Goal: Task Accomplishment & Management: Manage account settings

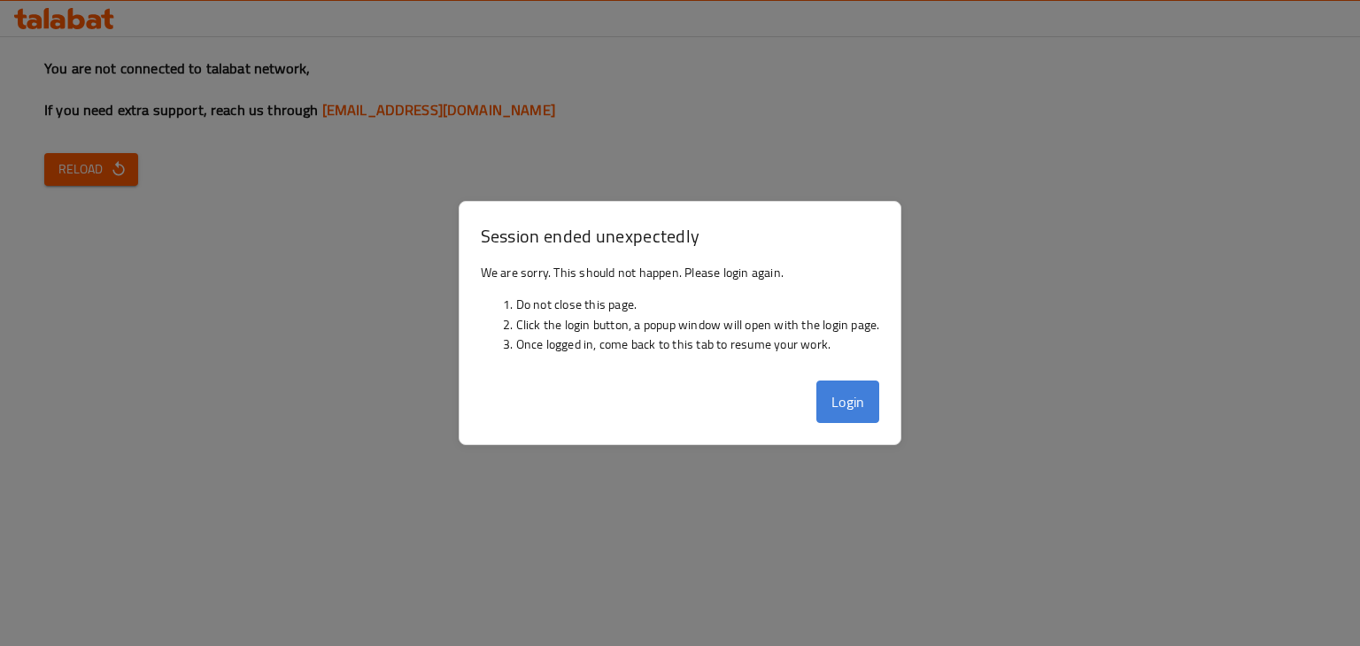
click at [835, 411] on button "Login" at bounding box center [849, 402] width 64 height 43
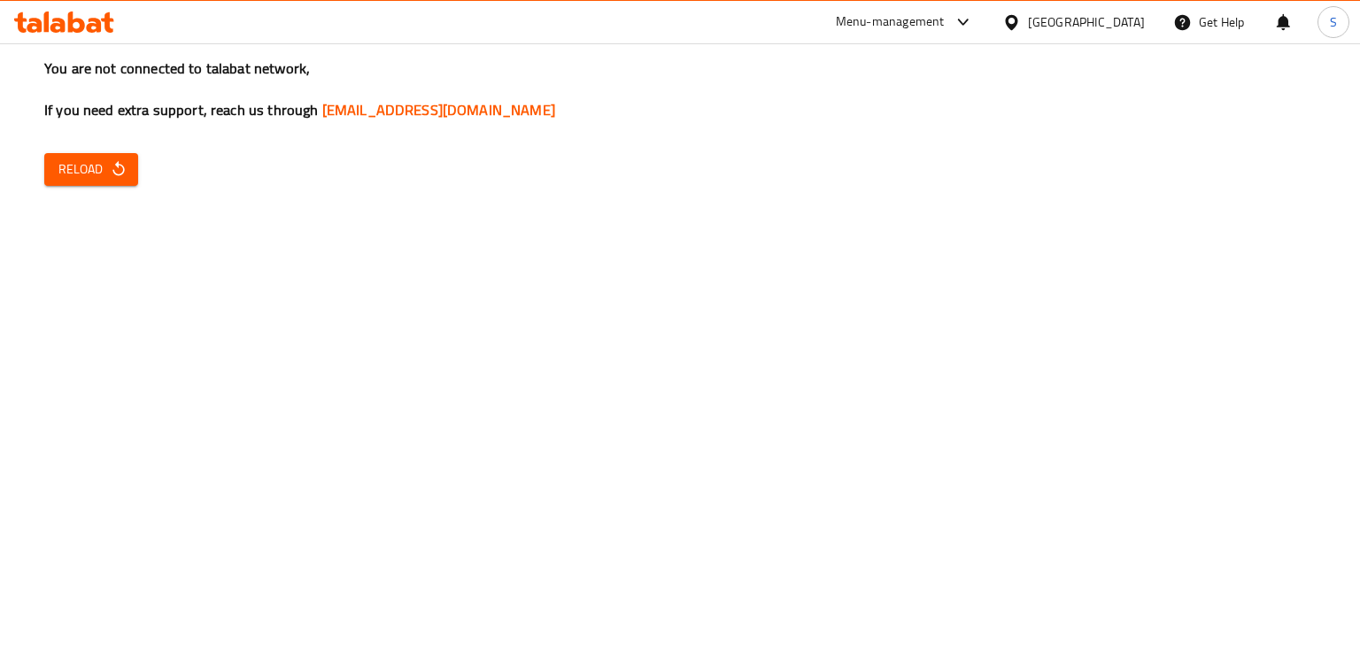
click at [68, 151] on div "You are not connected to talabat network, If you need extra support, reach us t…" at bounding box center [680, 323] width 1360 height 646
click at [73, 160] on span "Reload" at bounding box center [91, 170] width 66 height 22
click at [128, 164] on button "Reload" at bounding box center [91, 169] width 94 height 33
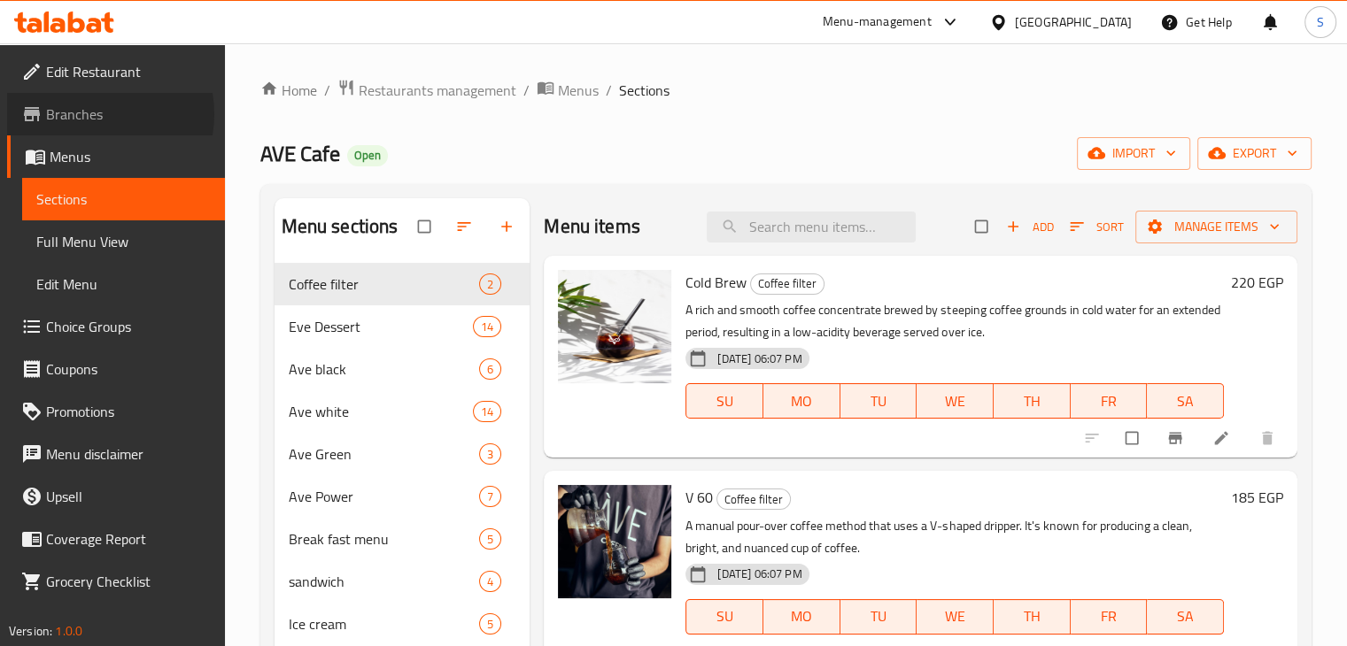
click at [86, 114] on span "Branches" at bounding box center [128, 114] width 165 height 21
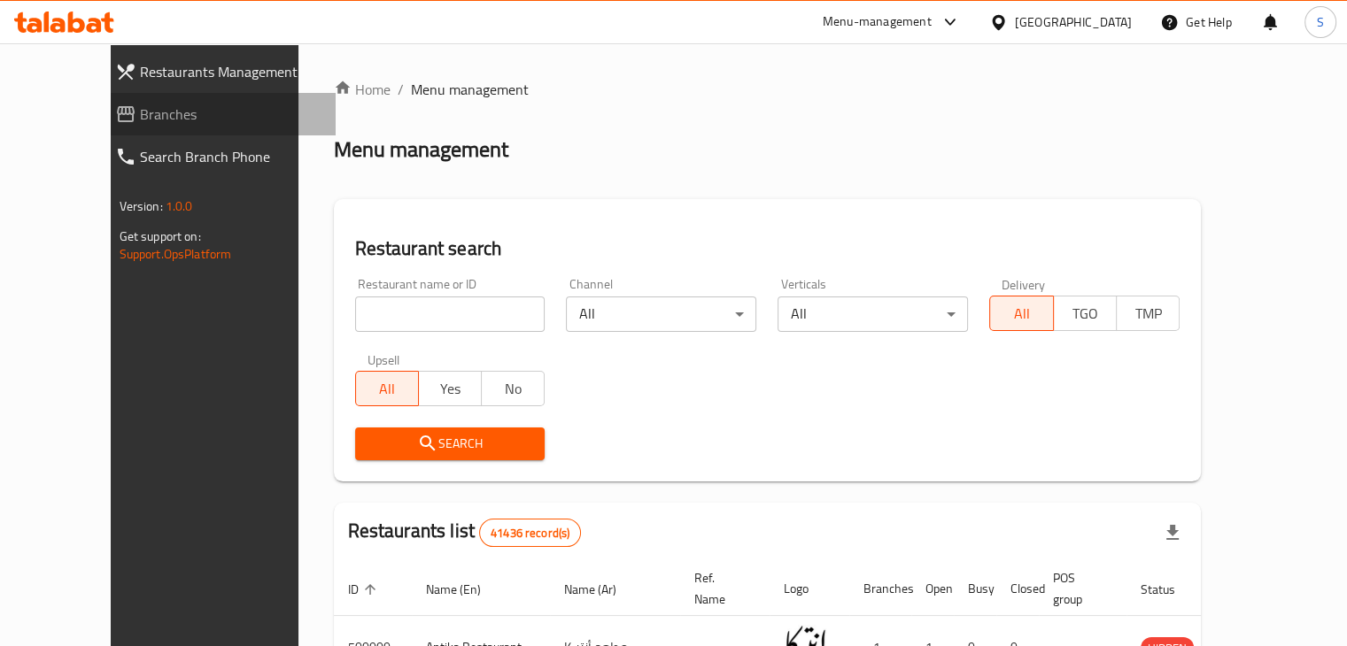
click at [140, 114] on span "Branches" at bounding box center [231, 114] width 182 height 21
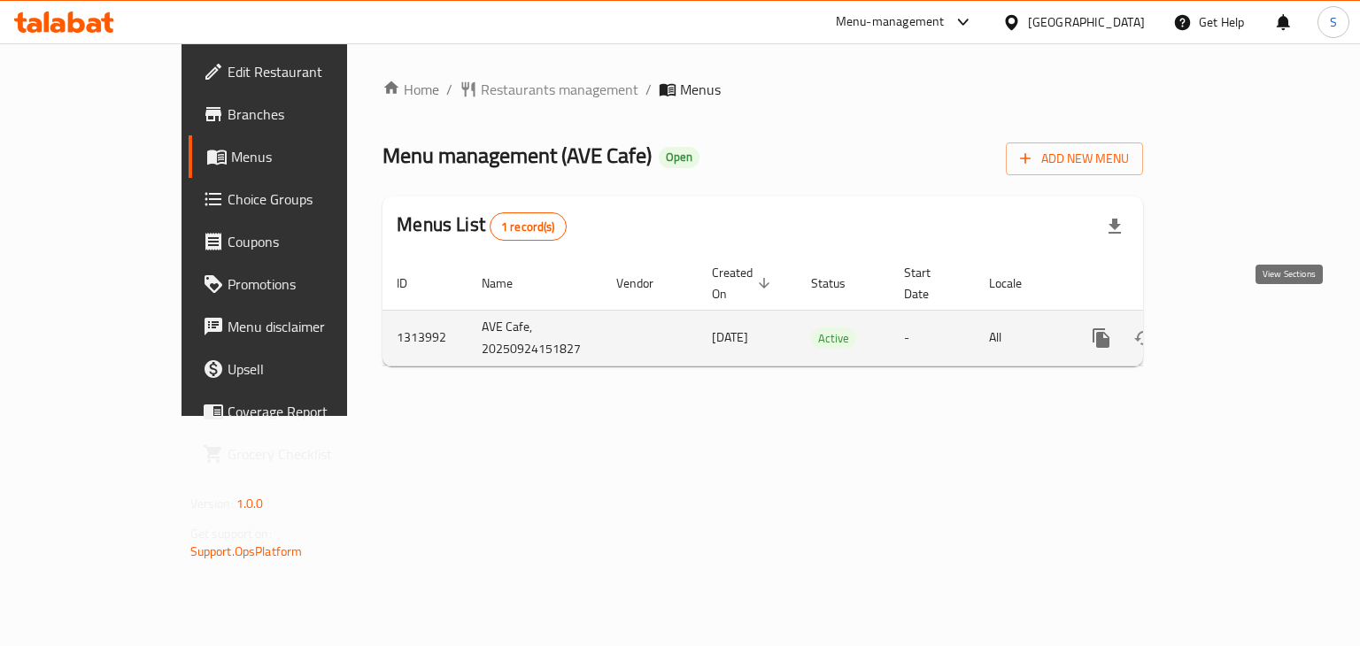
click at [1240, 328] on icon "enhanced table" at bounding box center [1229, 338] width 21 height 21
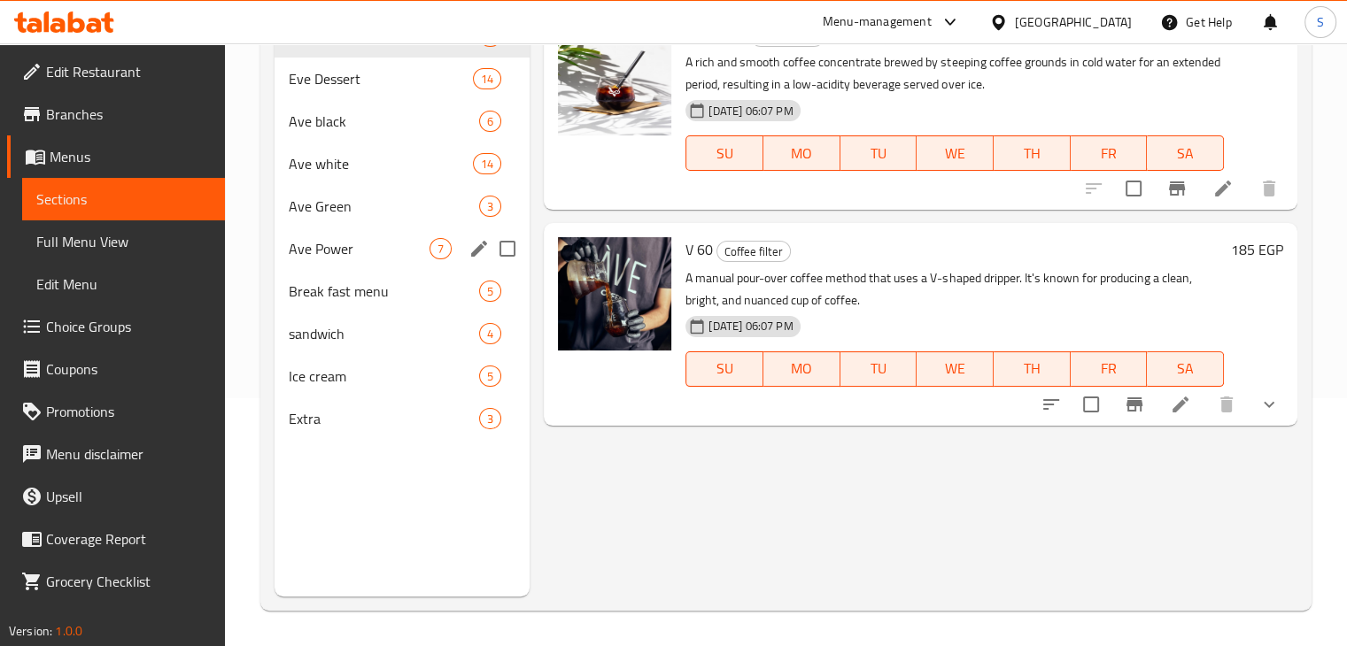
scroll to position [94, 0]
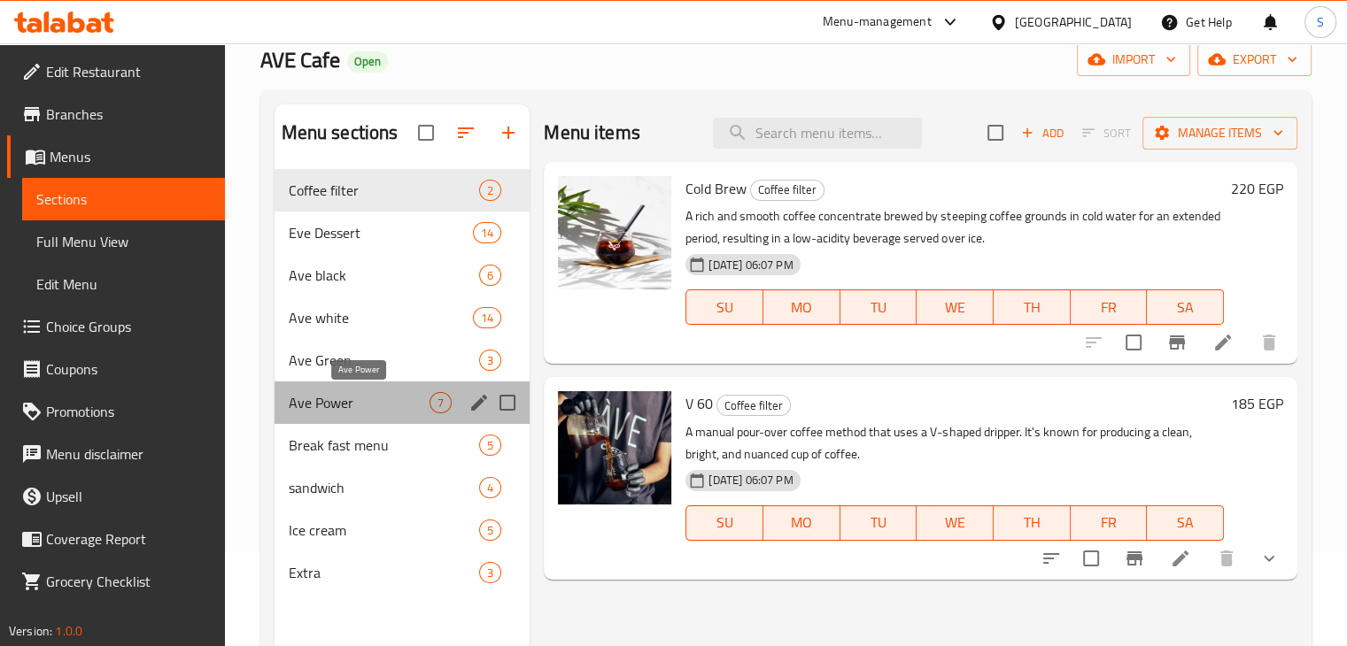
click at [356, 398] on span "Ave Power" at bounding box center [360, 402] width 142 height 21
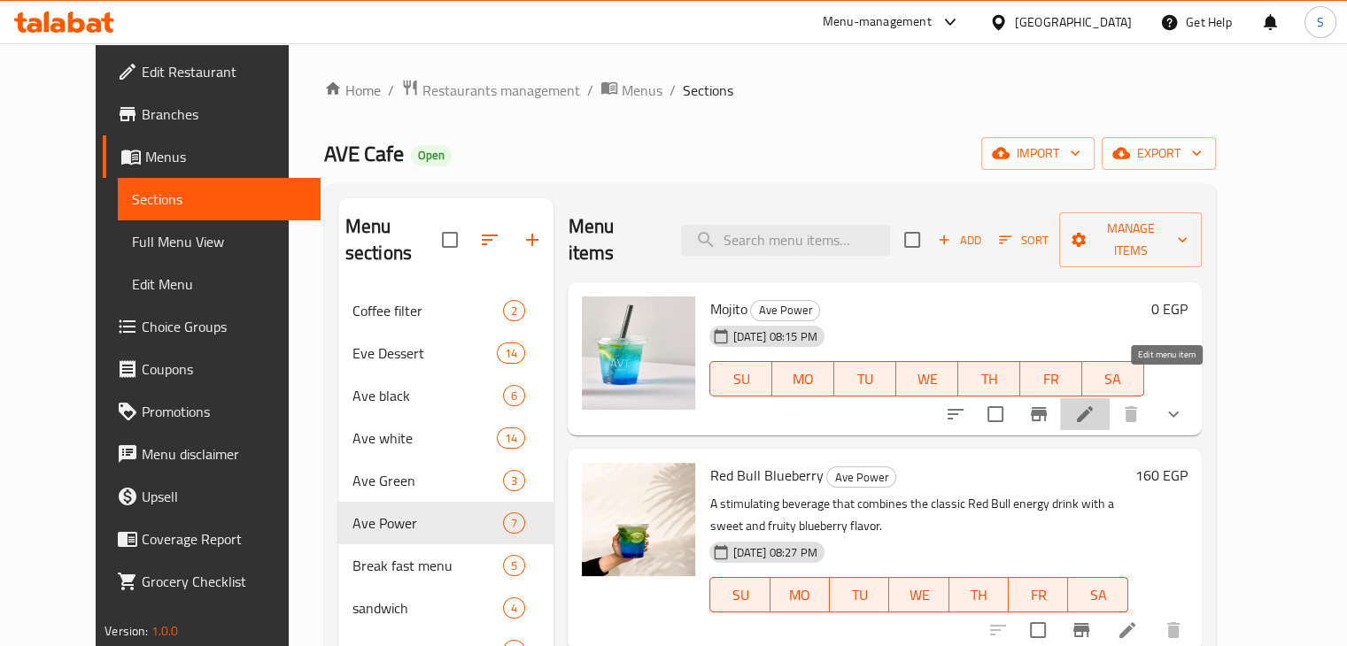
click at [1093, 406] on icon at bounding box center [1085, 414] width 16 height 16
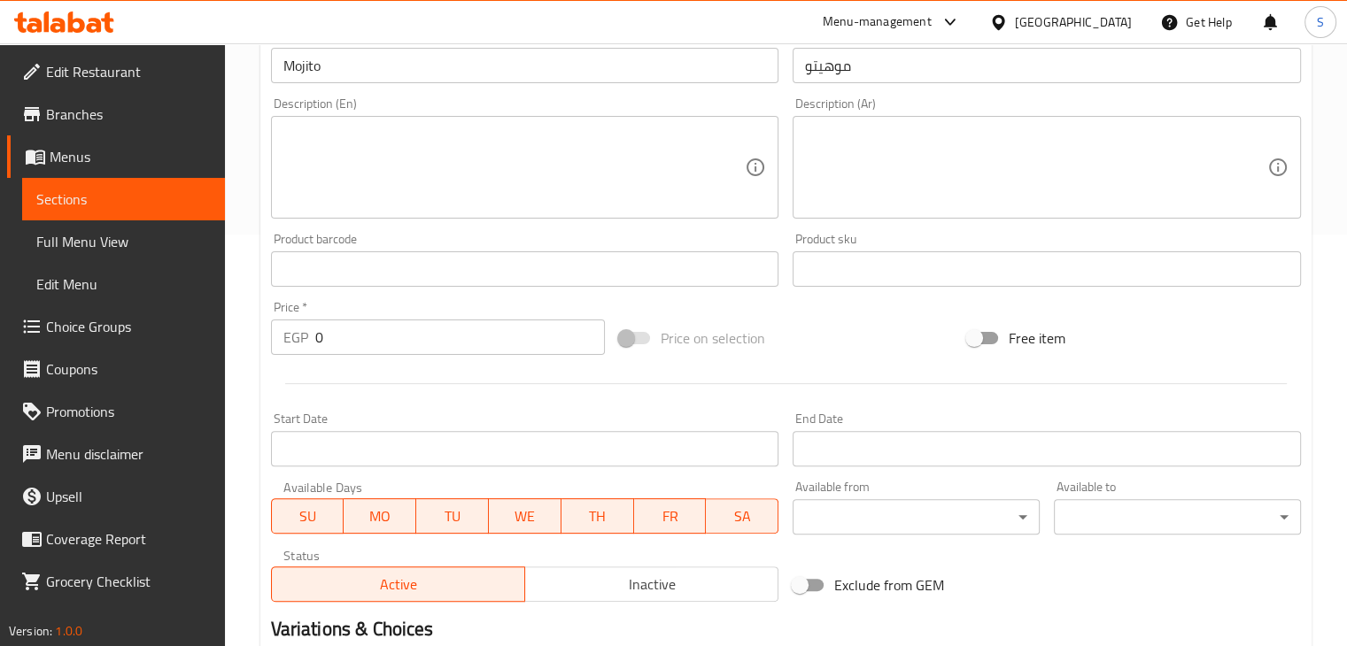
scroll to position [411, 0]
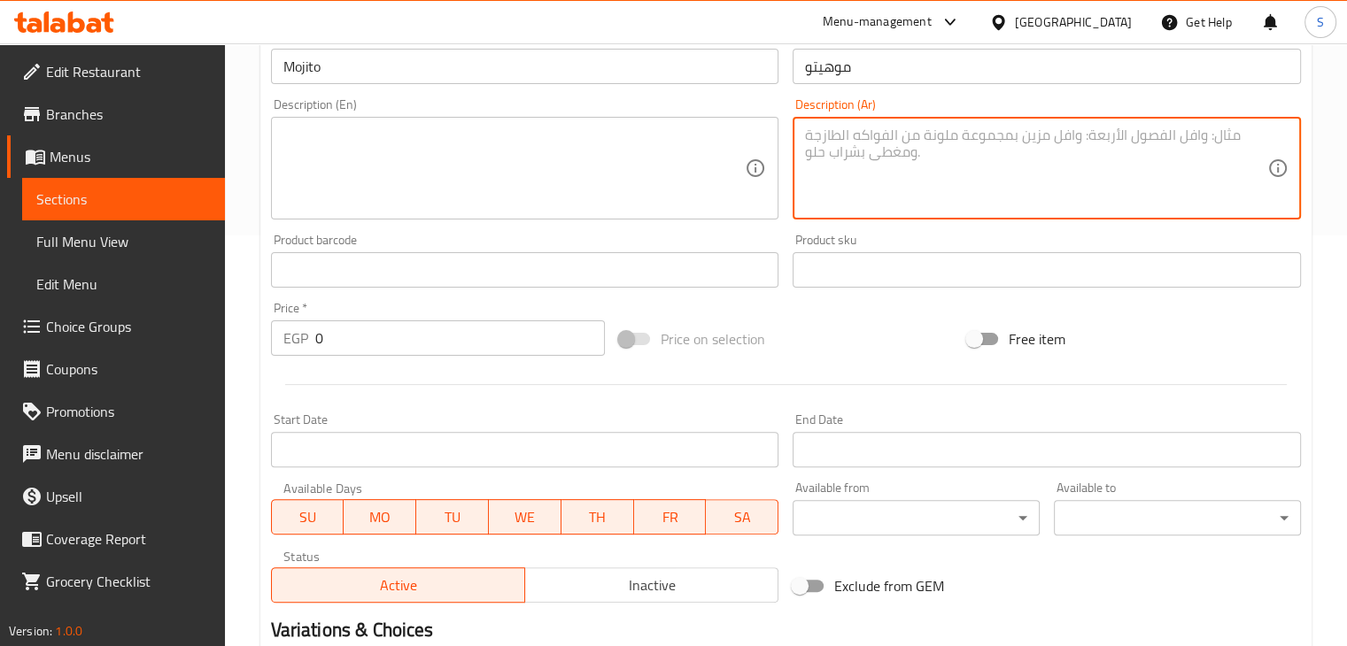
click at [850, 158] on textarea at bounding box center [1036, 169] width 462 height 84
paste textarea "مشروب منعش تقليدي يجمع بين المشروبات الغازية ونكهات الفاكهة الطبيعية الذيذة"
type textarea "مشروب منعش تقليدي يجمع بين المشروبات الغازية ونكهات الفاكهة الطبيعية الذيذة"
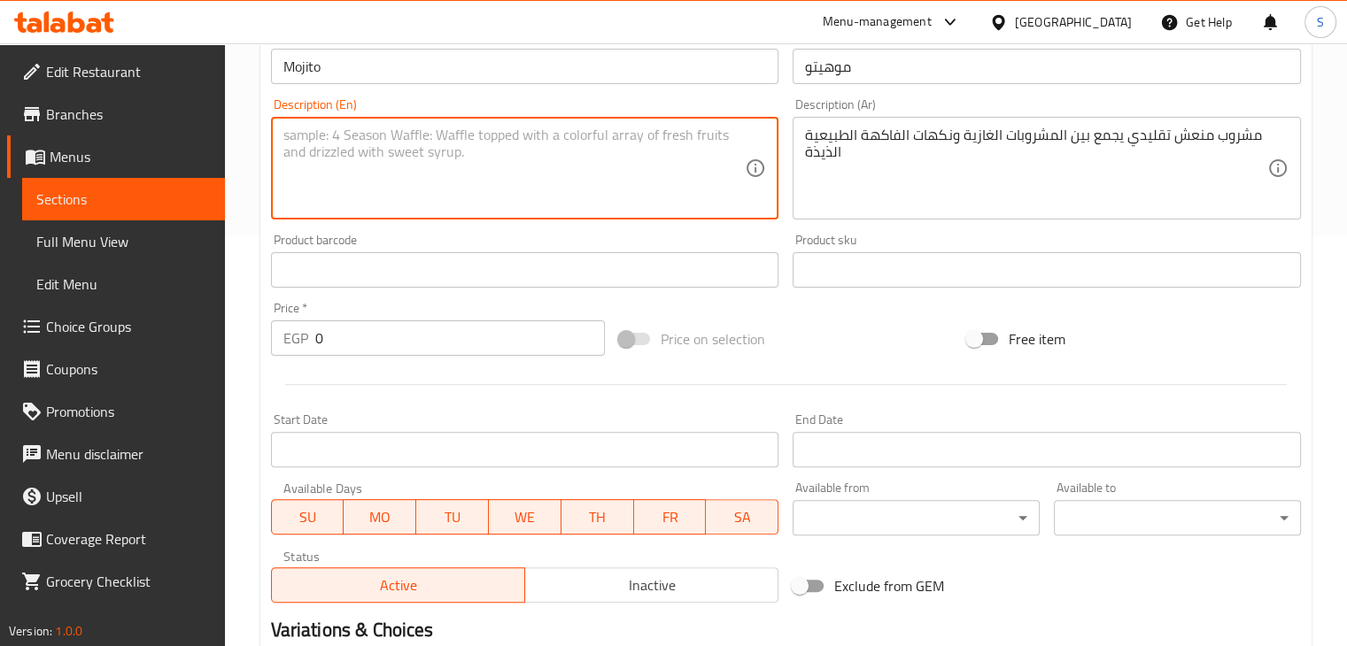
click at [492, 156] on textarea at bounding box center [514, 169] width 462 height 84
paste textarea "A traditional refreshing drink that combines soft drinks with delicious natural…"
click at [294, 137] on textarea "A traditional refreshing drink that combines soft drinks with delicious natural…" at bounding box center [514, 169] width 462 height 84
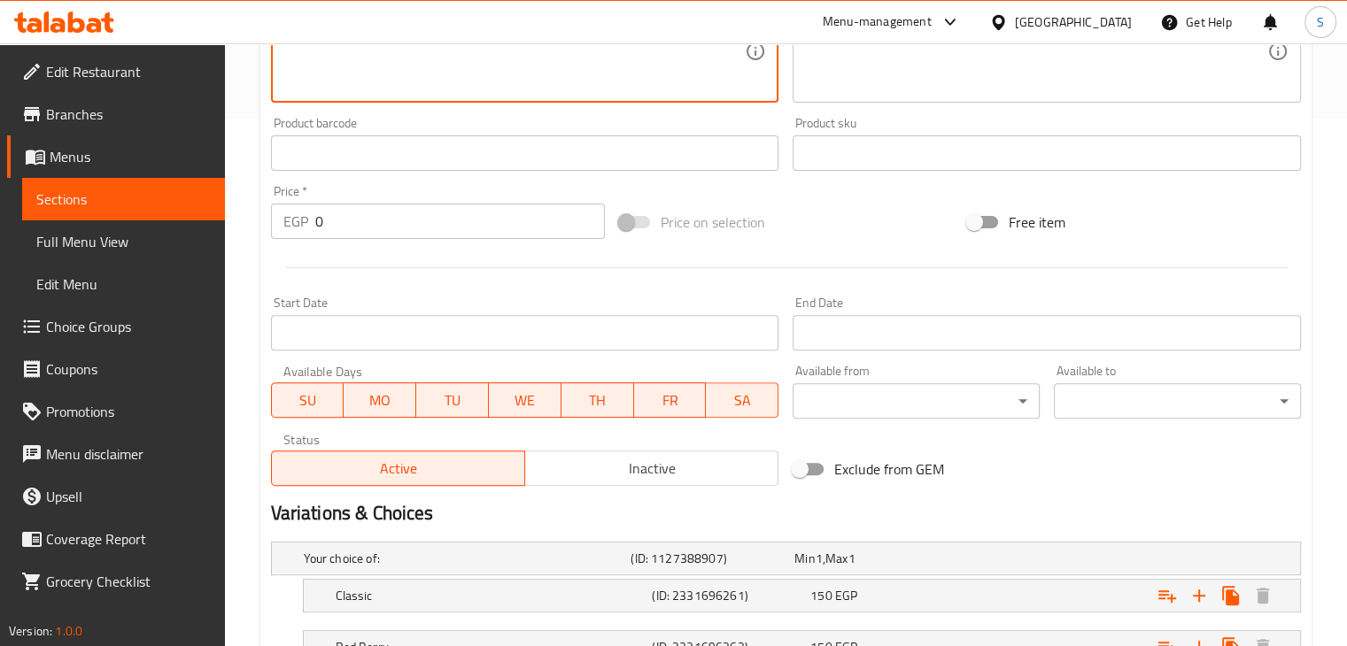
scroll to position [720, 0]
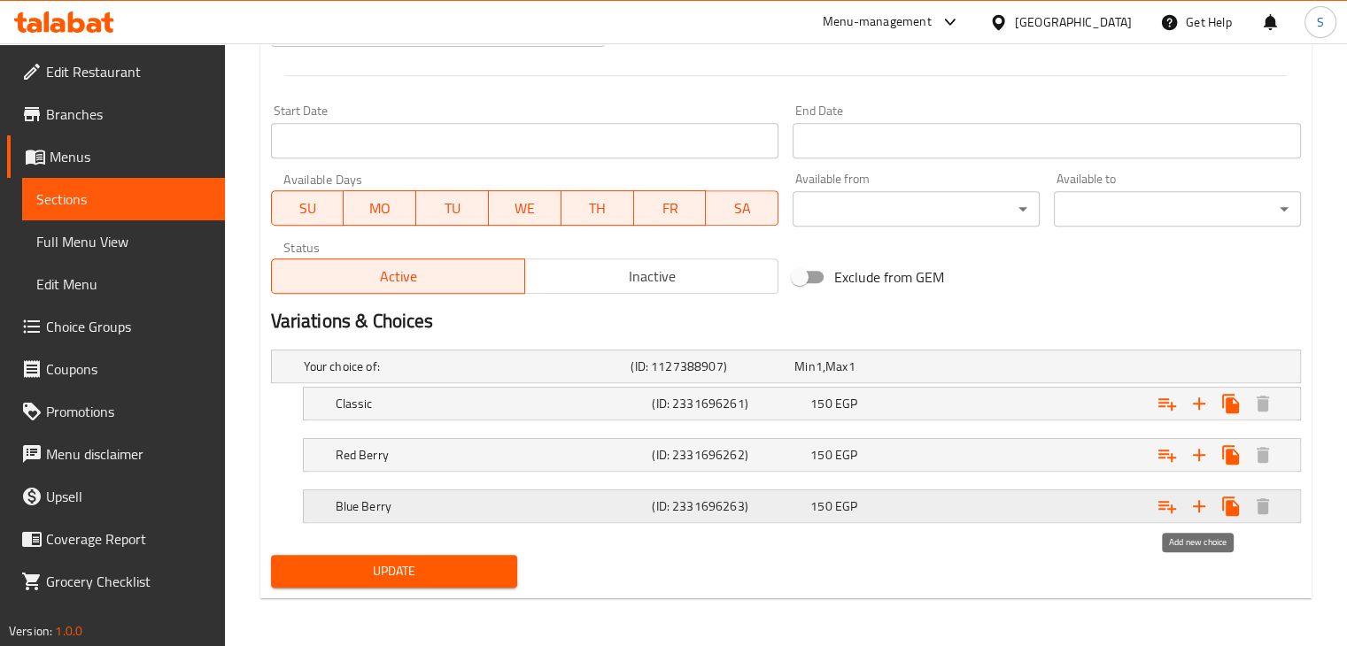
type textarea "traditional refreshing drink that combines soft drinks with delicious natural f…"
click at [1204, 511] on icon "Expand" at bounding box center [1198, 506] width 21 height 21
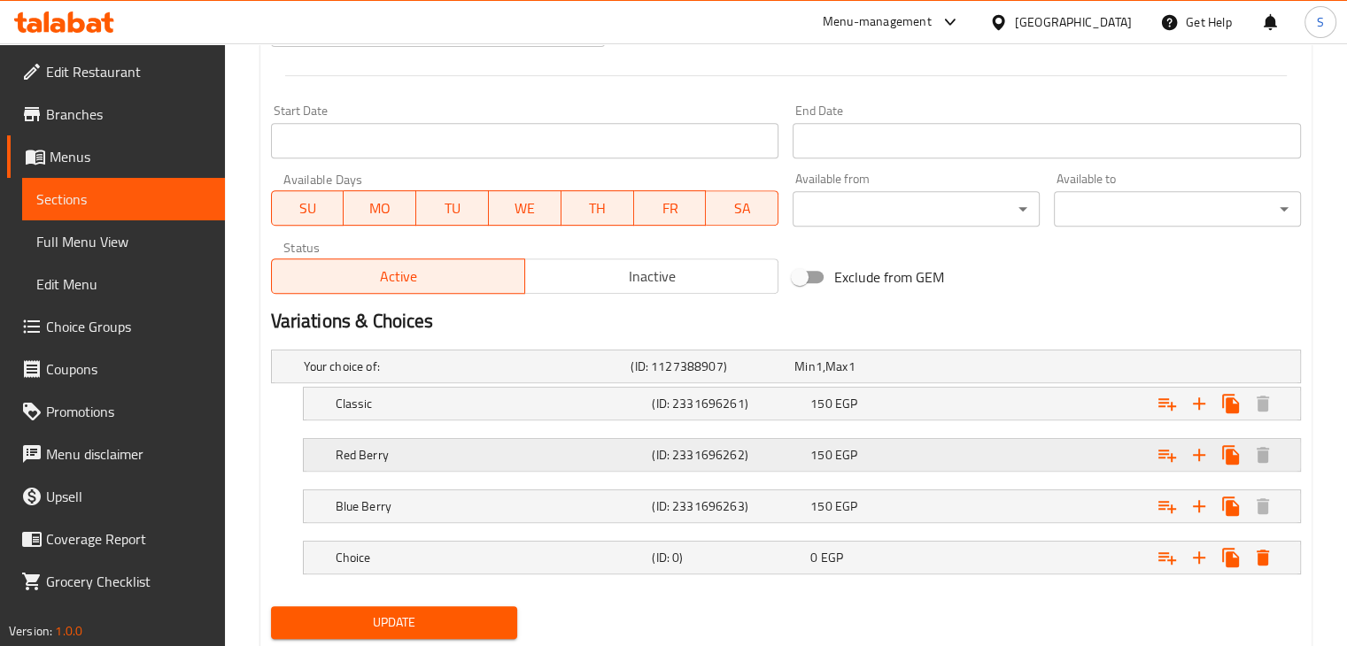
scroll to position [771, 0]
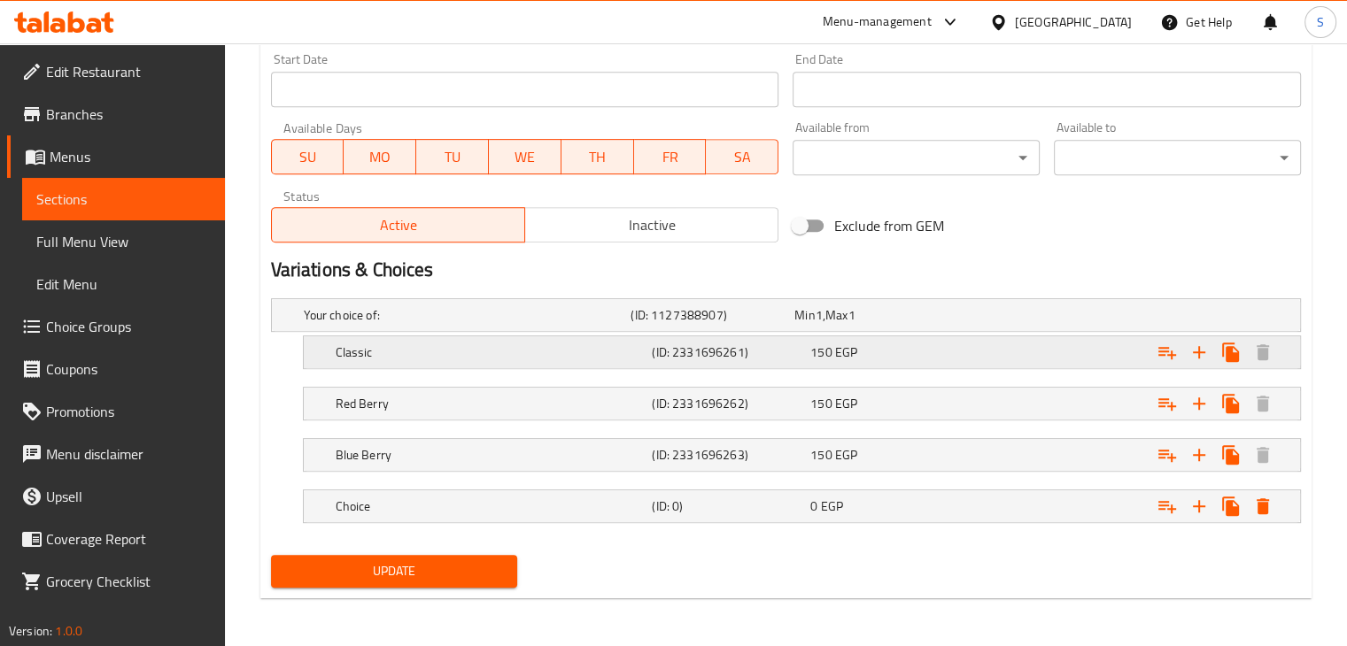
click at [1049, 350] on div "Expand" at bounding box center [1123, 352] width 317 height 39
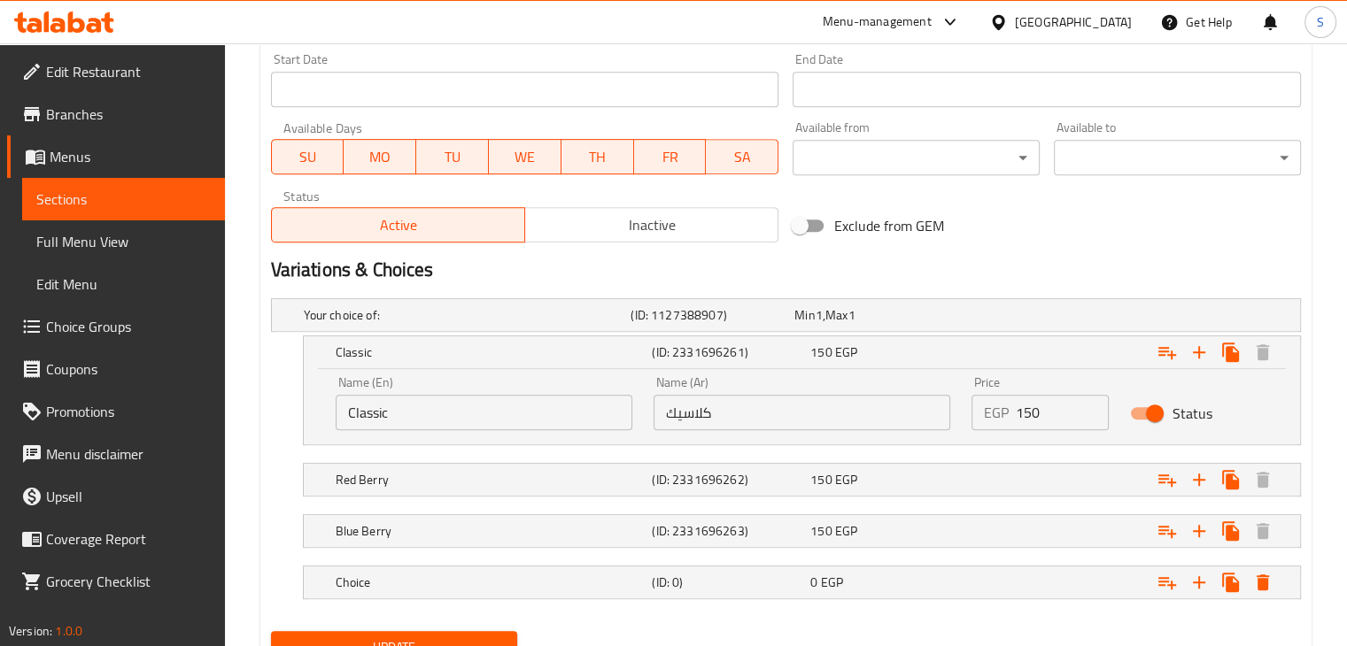
click at [1016, 408] on input "150" at bounding box center [1063, 412] width 94 height 35
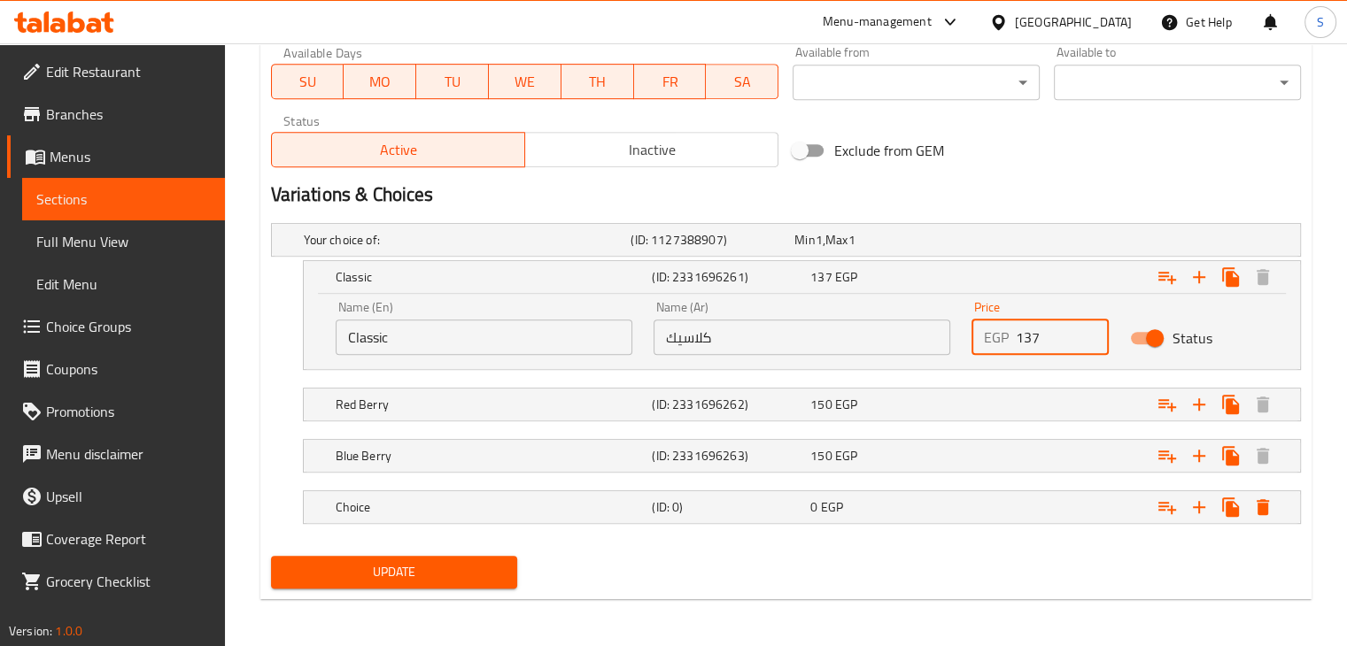
type input "137"
click at [978, 508] on div "Expand" at bounding box center [1123, 507] width 317 height 39
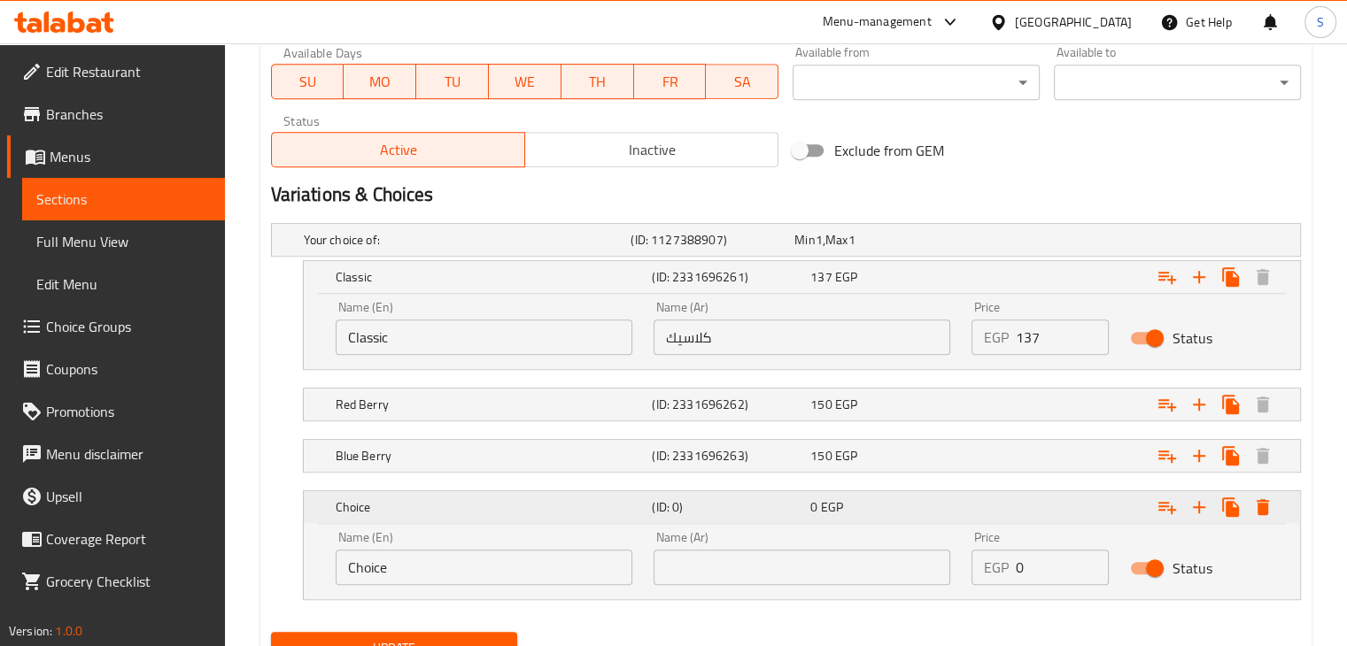
scroll to position [924, 0]
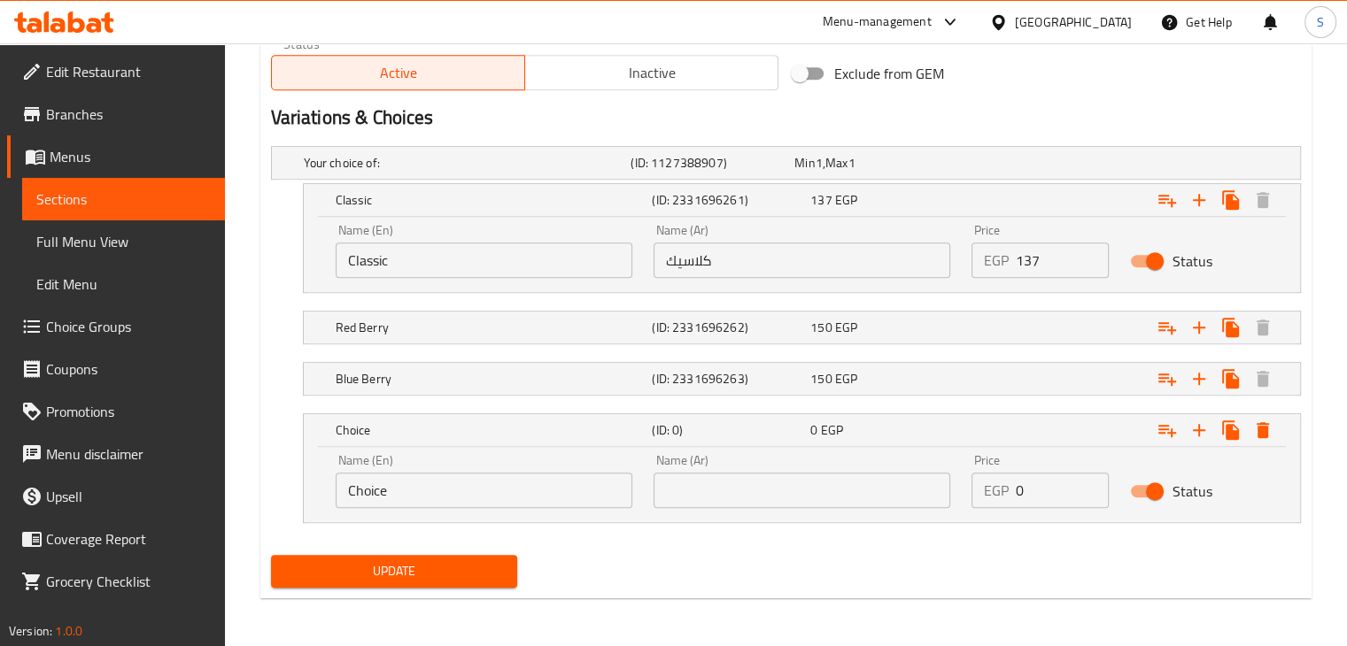
click at [781, 485] on input "text" at bounding box center [802, 490] width 297 height 35
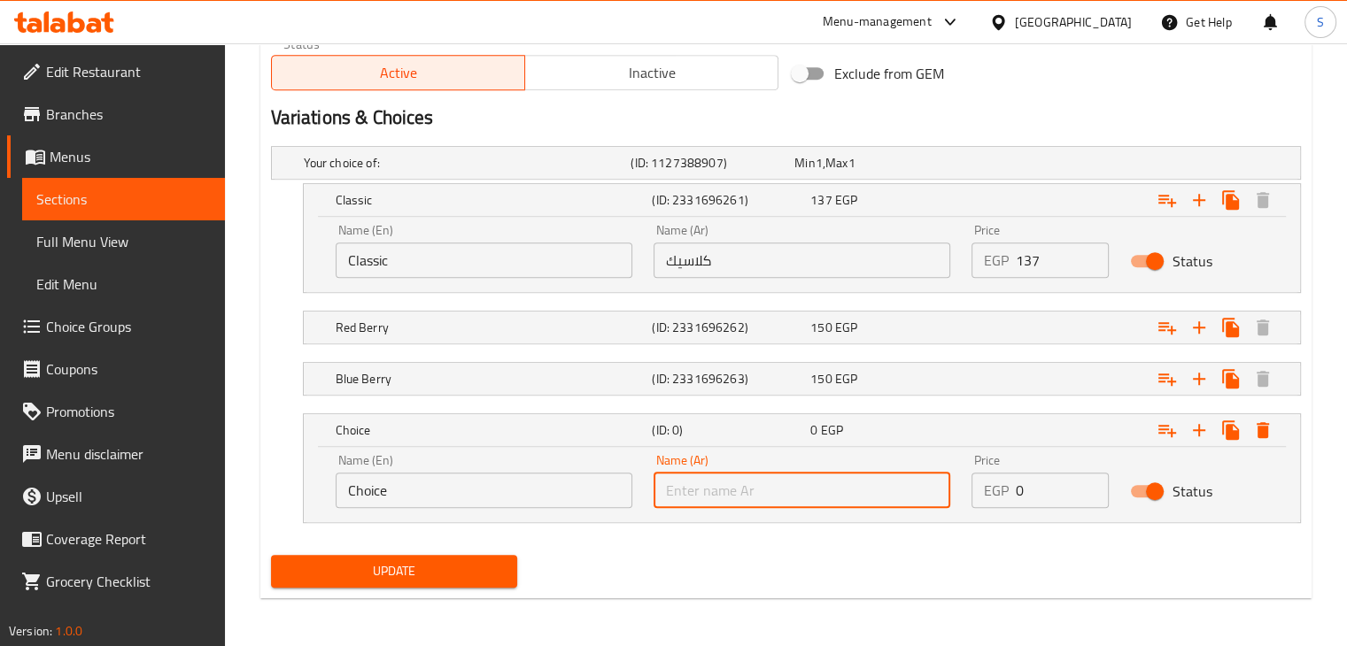
paste input "فراولة"
type input "فراولة"
click at [530, 489] on input "Choice" at bounding box center [484, 490] width 297 height 35
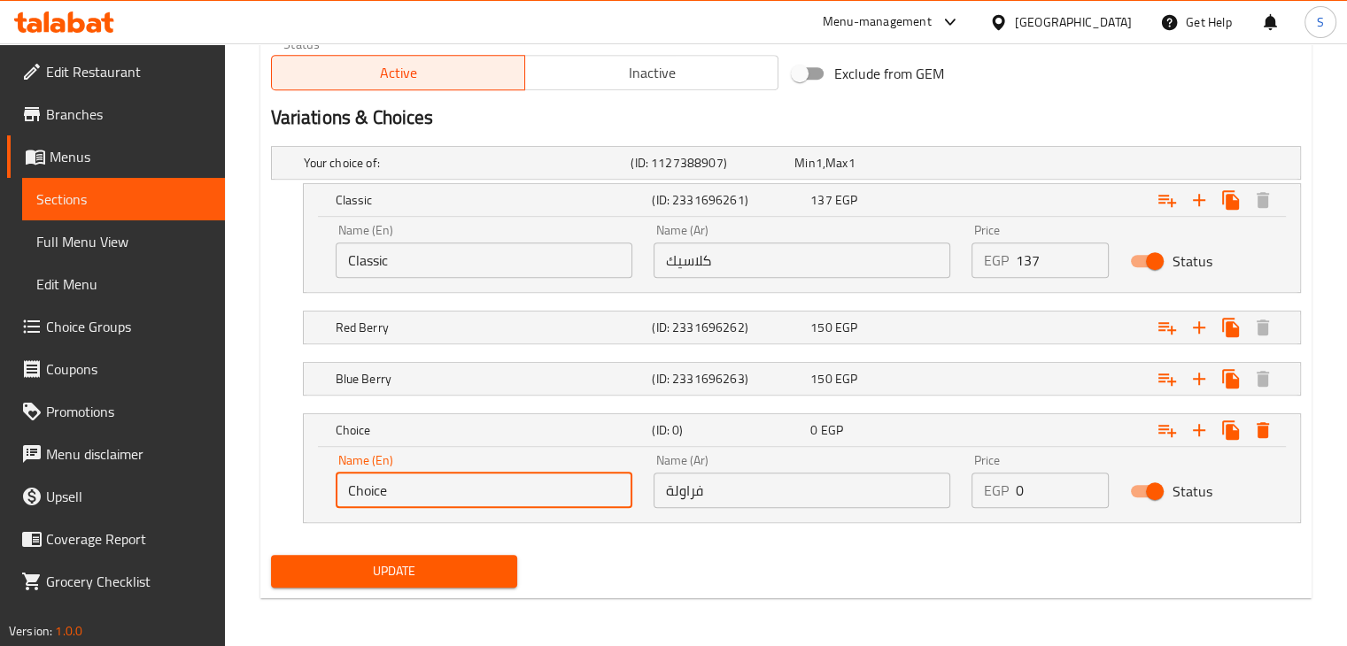
click at [530, 489] on input "Choice" at bounding box center [484, 490] width 297 height 35
paste input "فراولة"
type input "فراولة"
click at [1038, 486] on input "0" at bounding box center [1063, 490] width 94 height 35
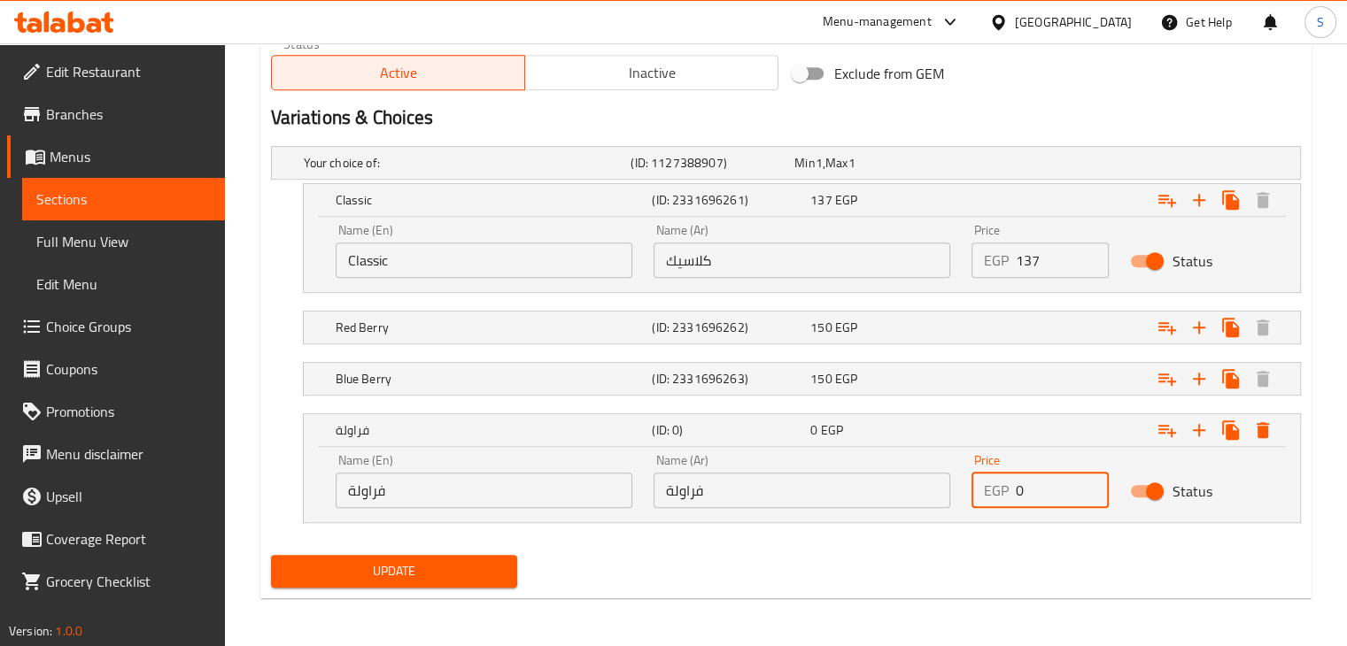
click at [1038, 486] on input "0" at bounding box center [1063, 490] width 94 height 35
type input "150"
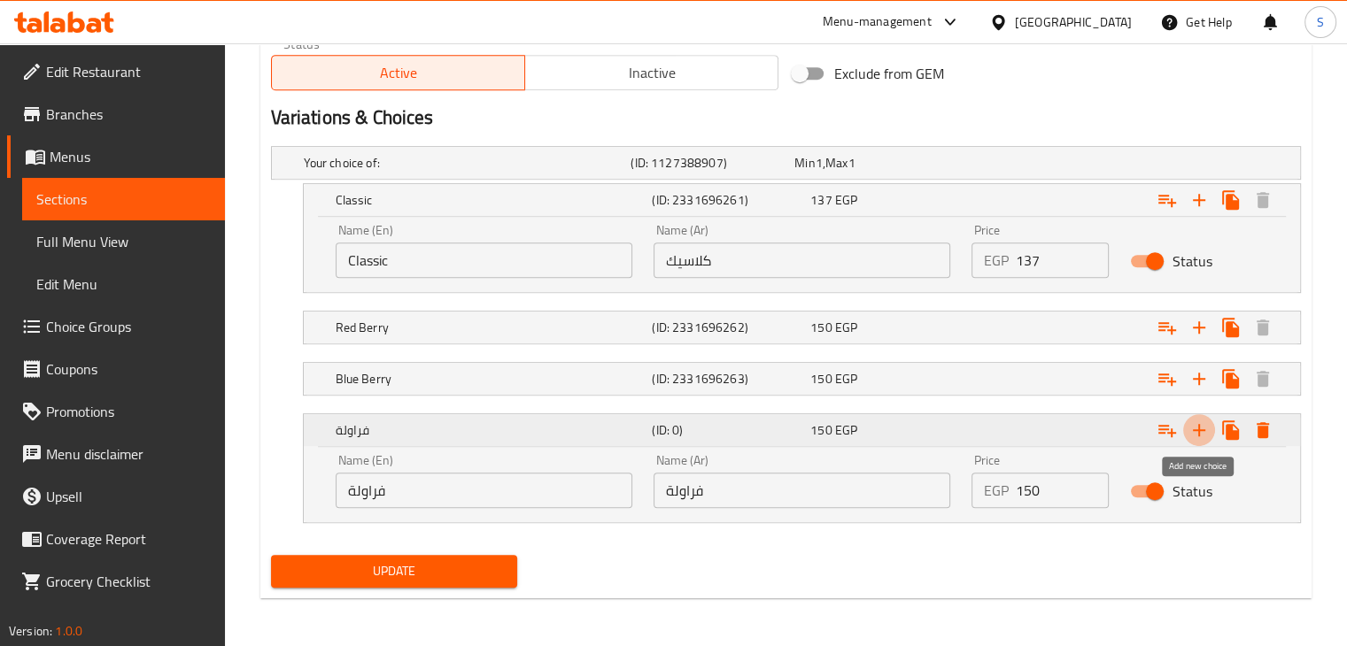
click at [1197, 433] on icon "Expand" at bounding box center [1198, 430] width 21 height 21
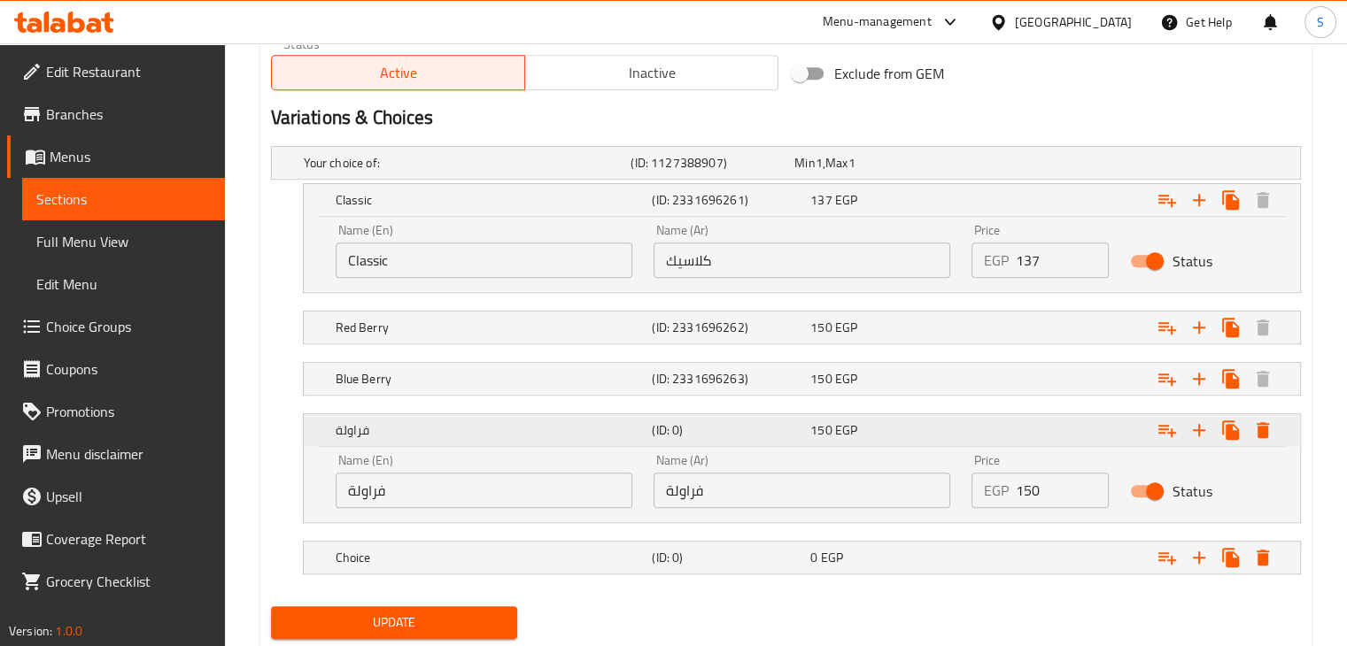
scroll to position [974, 0]
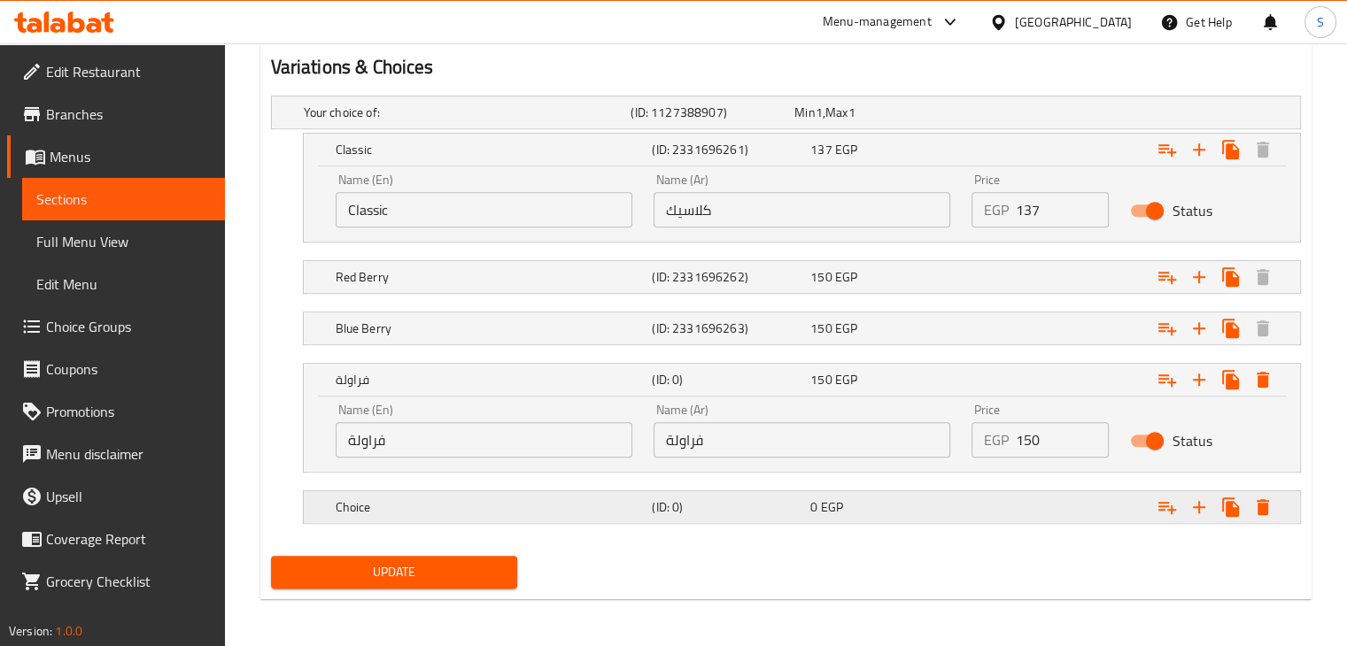
click at [878, 521] on div "Choice (ID: 0) 0 EGP" at bounding box center [807, 507] width 950 height 39
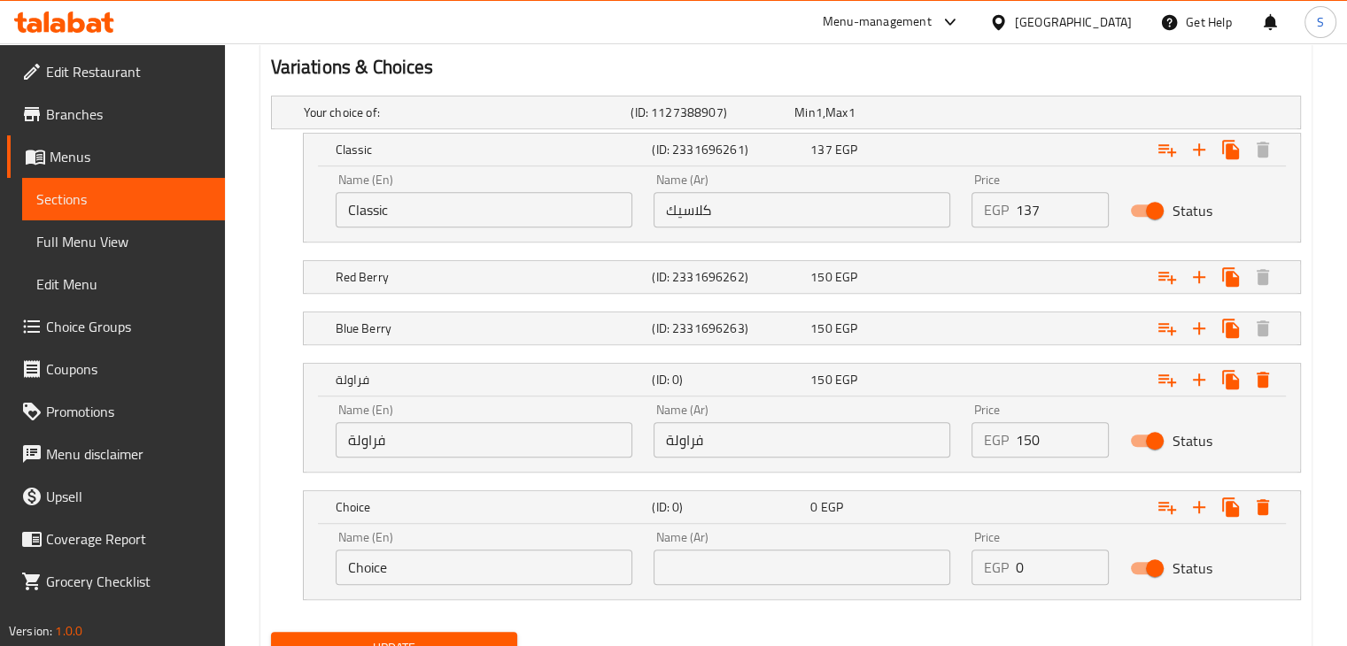
click at [450, 568] on input "Choice" at bounding box center [484, 567] width 297 height 35
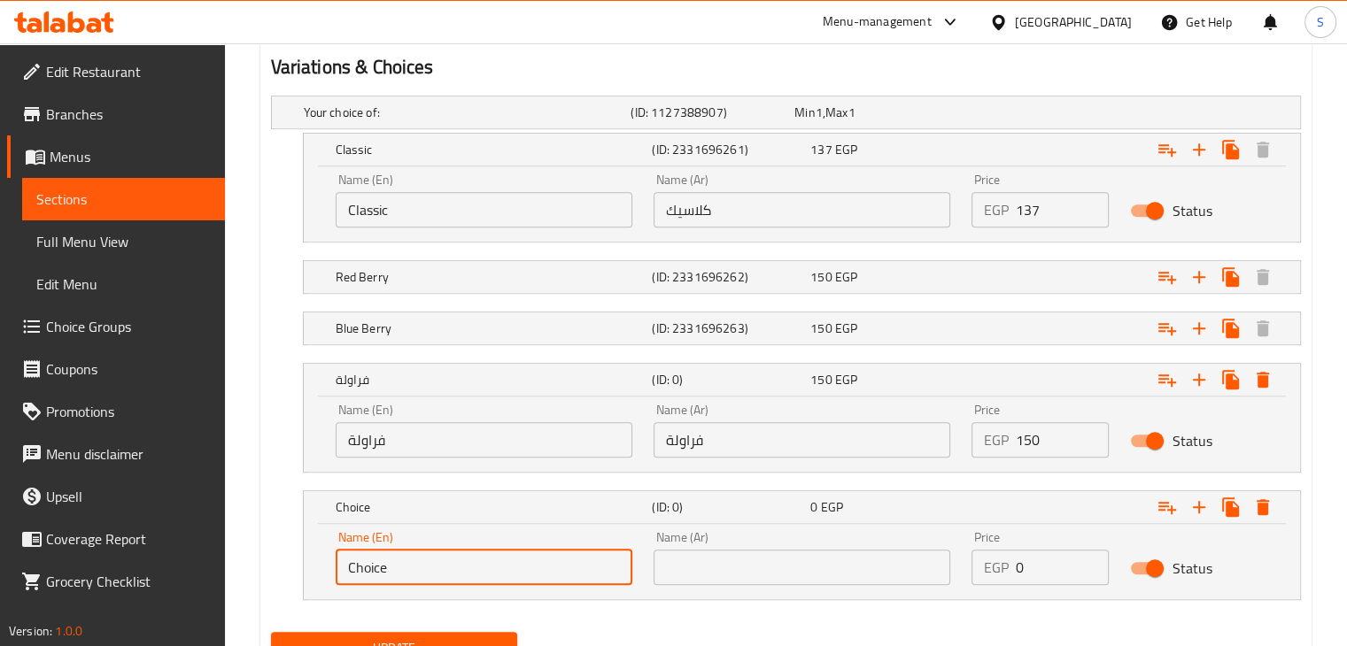
click at [450, 568] on input "Choice" at bounding box center [484, 567] width 297 height 35
paste input "Passion fruit"
type input "Passion fruit"
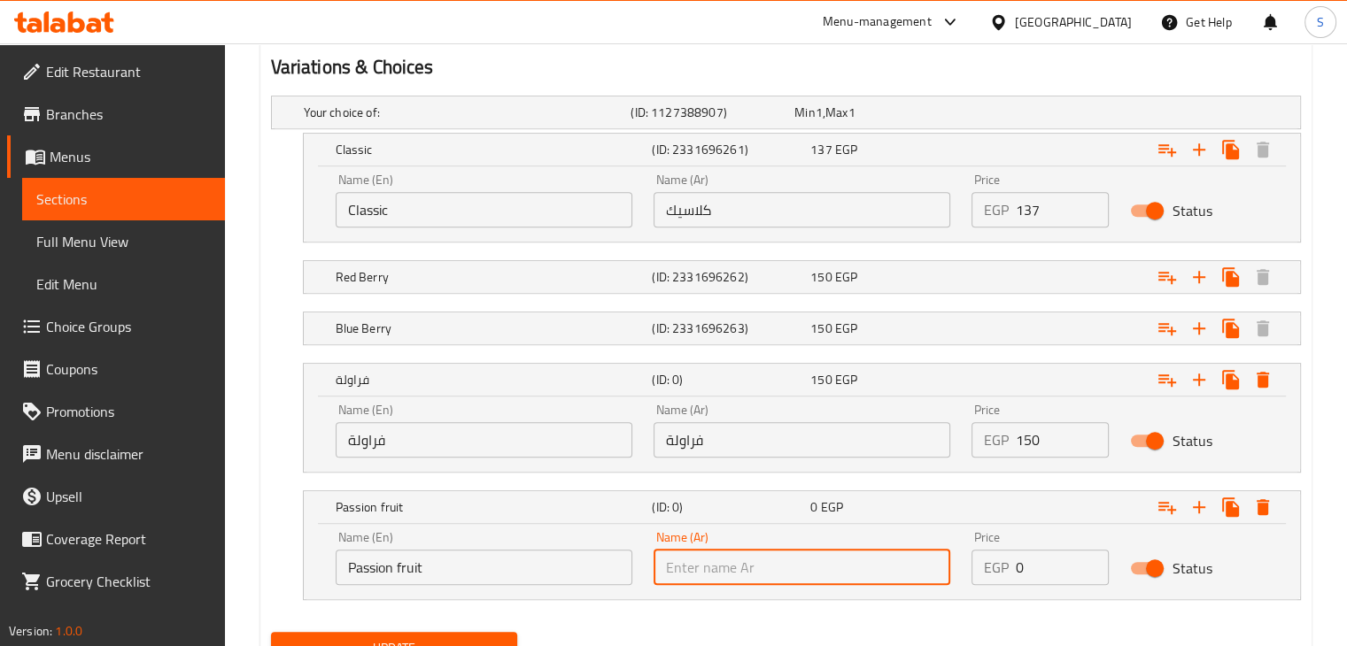
click at [702, 568] on input "text" at bounding box center [802, 567] width 297 height 35
paste input "باشون فروت"
type input "باشون فروت"
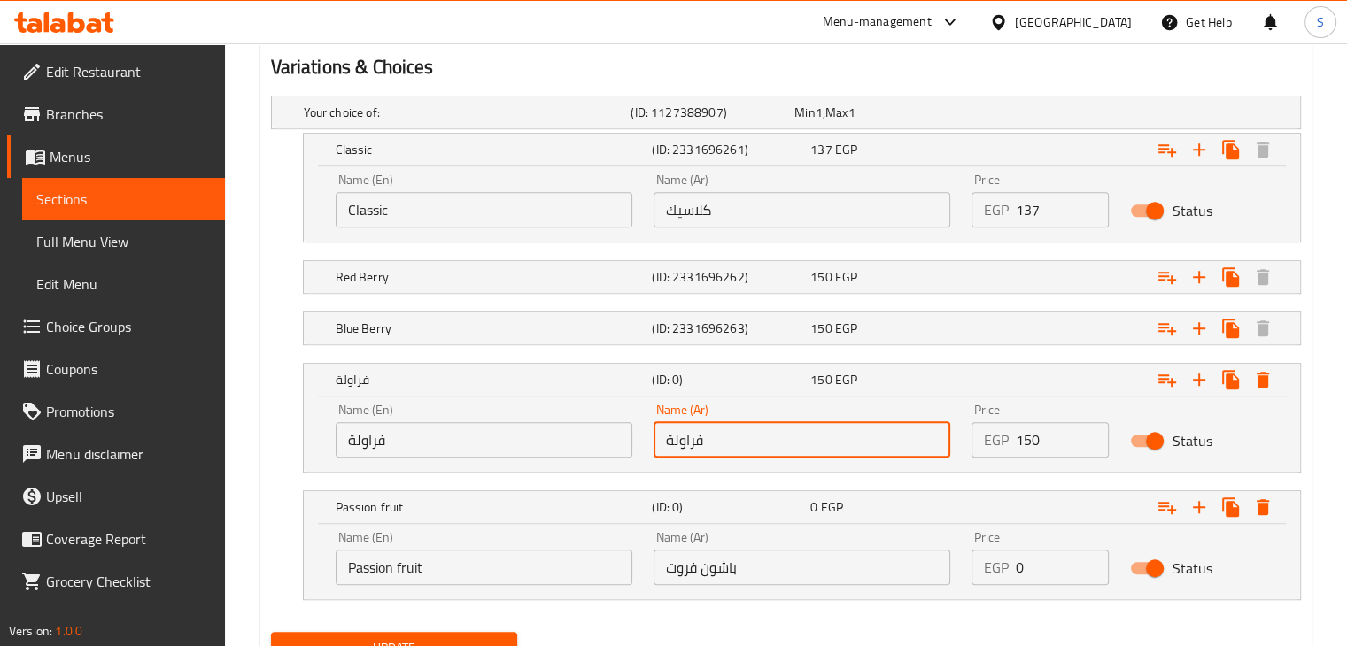
click at [680, 440] on input "فراولة" at bounding box center [802, 439] width 297 height 35
click at [439, 430] on input "فراولة" at bounding box center [484, 439] width 297 height 35
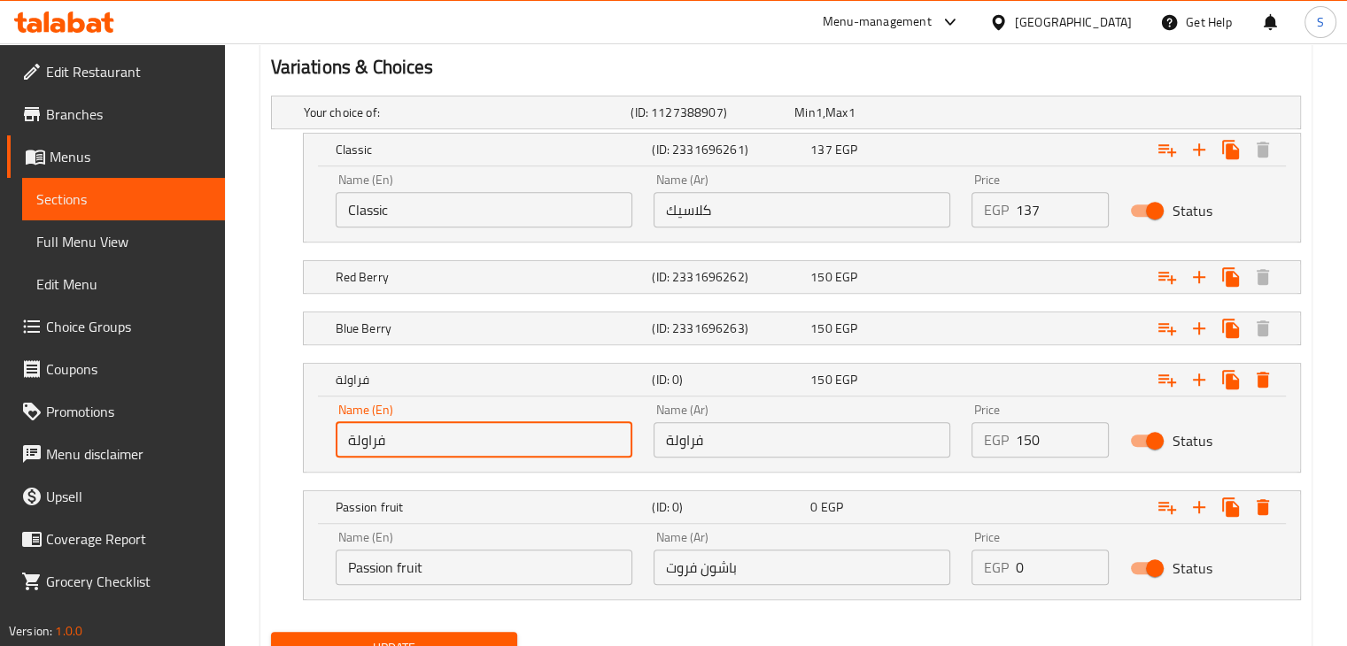
click at [439, 430] on input "فراولة" at bounding box center [484, 439] width 297 height 35
paste input "Strawberry"
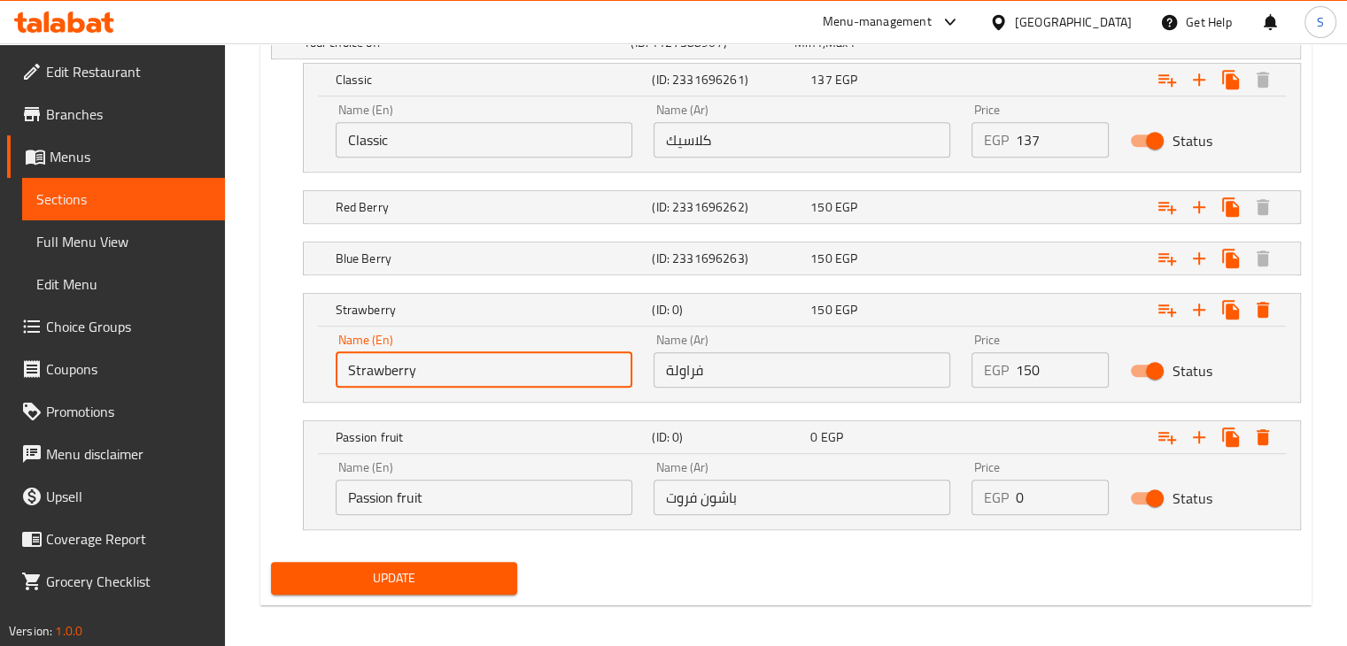
scroll to position [1050, 0]
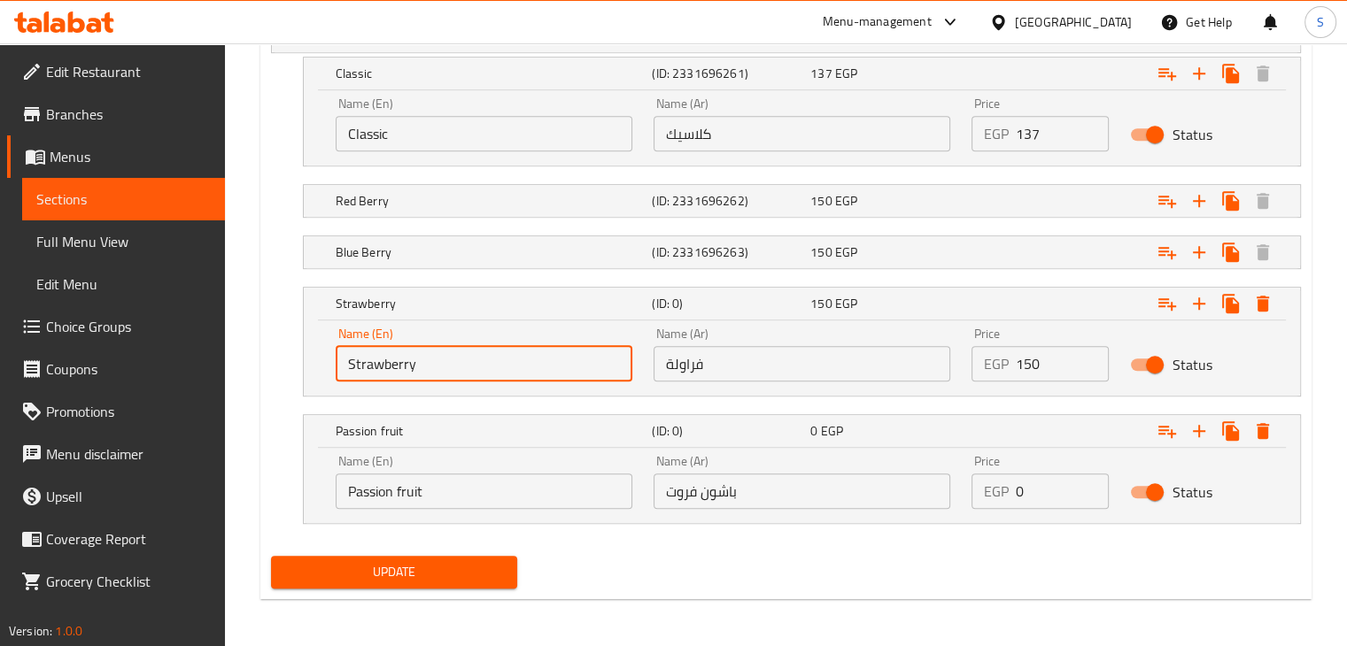
type input "Strawberry"
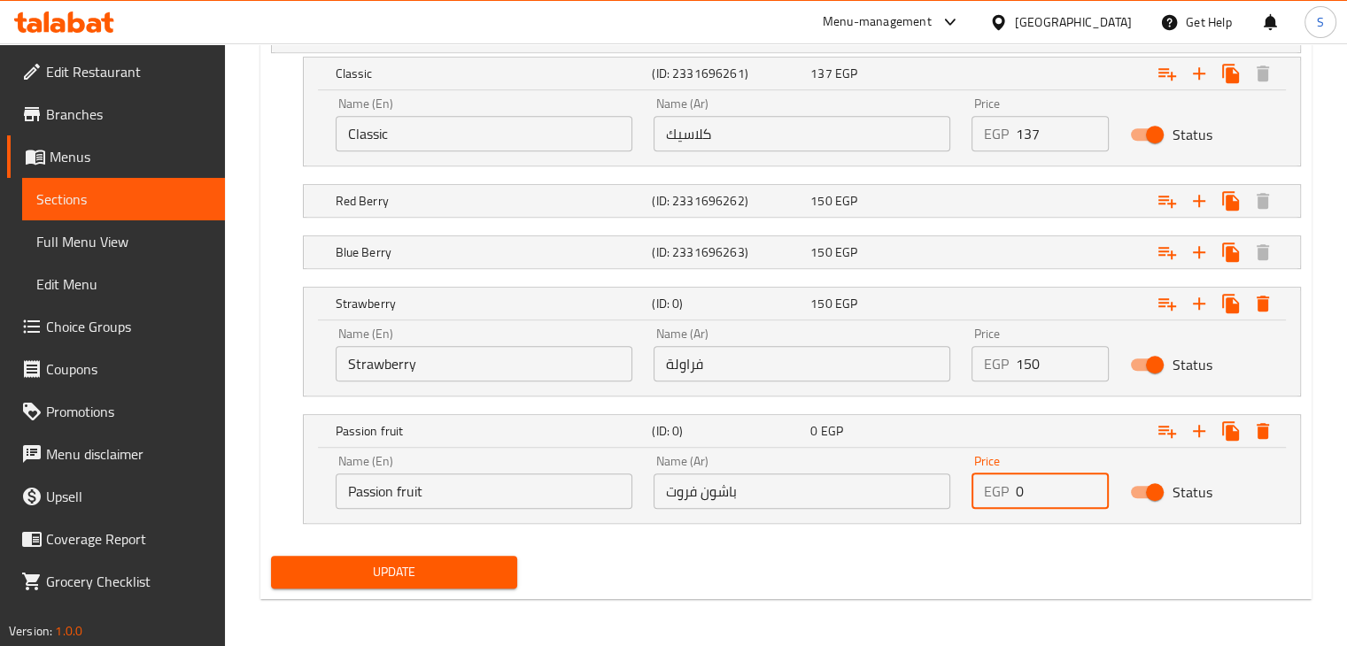
click at [1017, 492] on input "0" at bounding box center [1063, 491] width 94 height 35
type input "150"
click at [271, 556] on button "Update" at bounding box center [394, 572] width 247 height 33
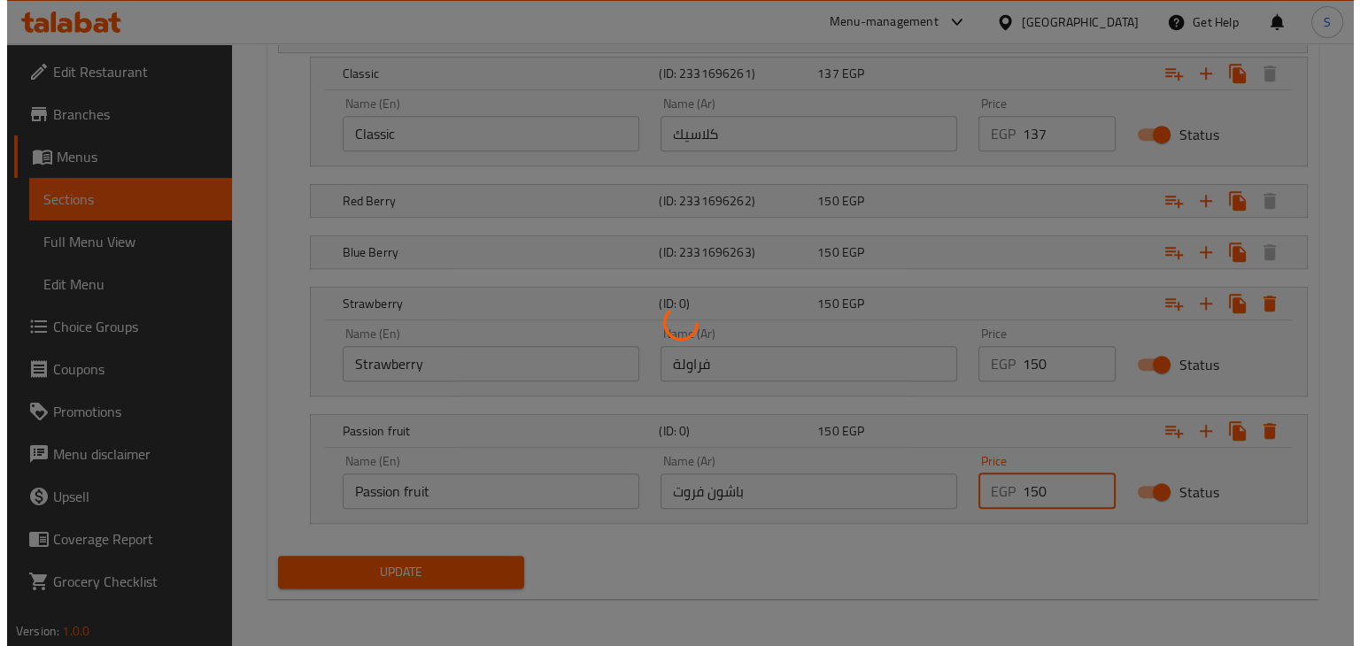
scroll to position [0, 0]
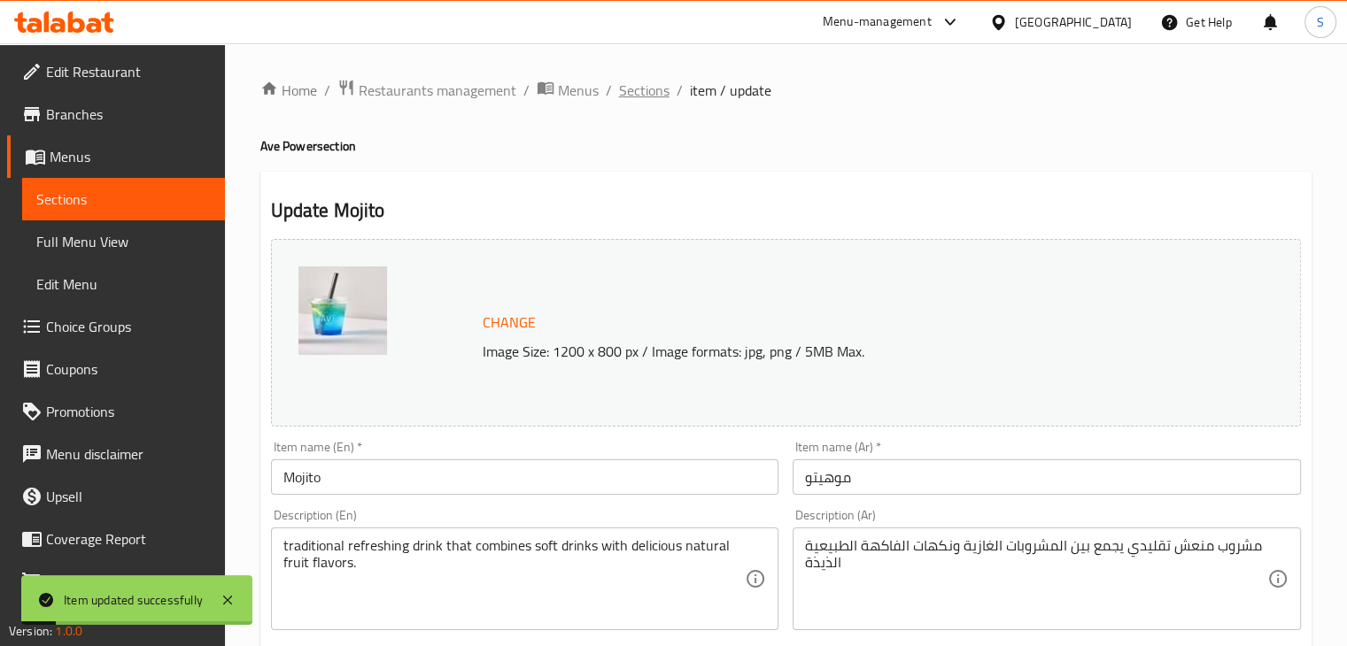
click at [631, 93] on span "Sections" at bounding box center [644, 90] width 50 height 21
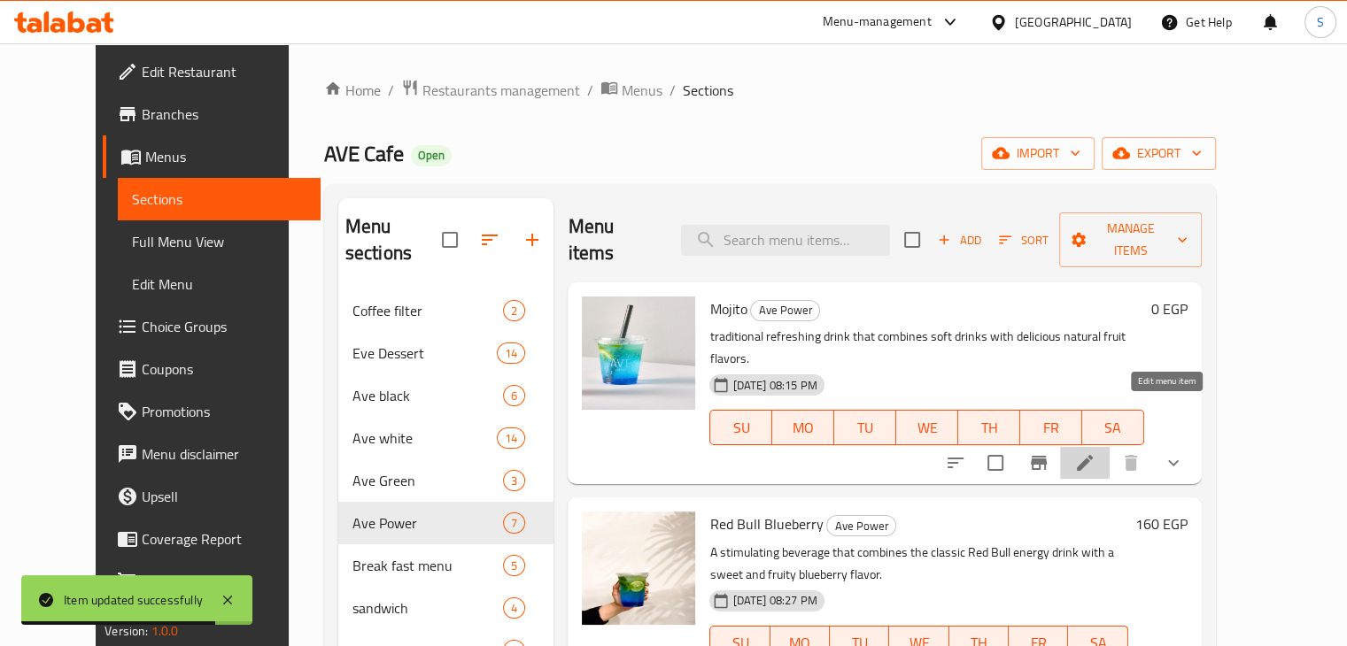
click at [1096, 453] on icon at bounding box center [1084, 463] width 21 height 21
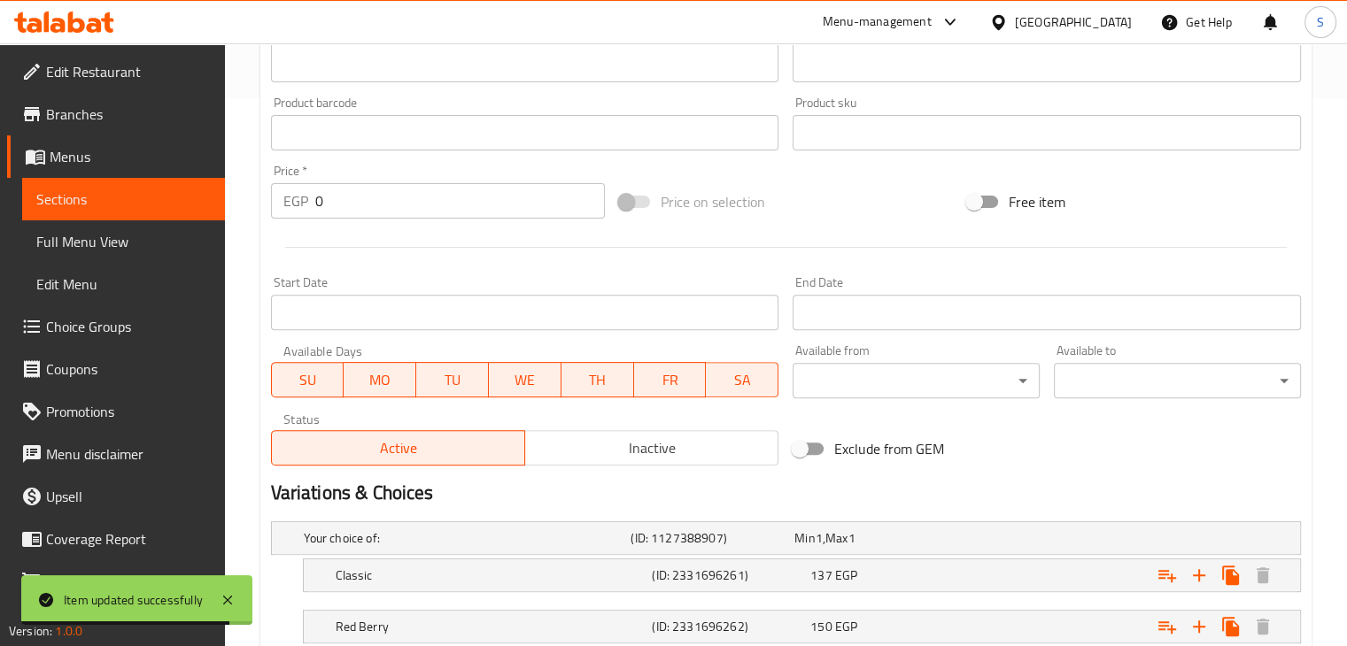
scroll to position [822, 0]
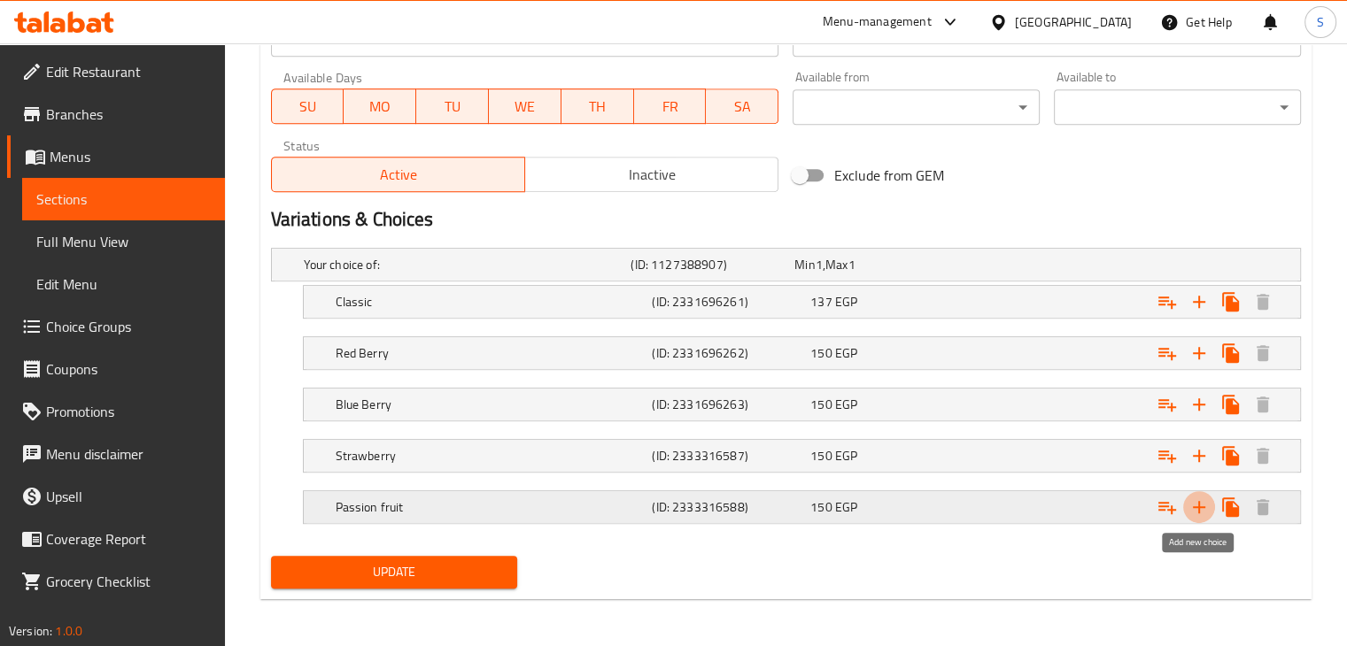
click at [1208, 505] on icon "Expand" at bounding box center [1198, 507] width 21 height 21
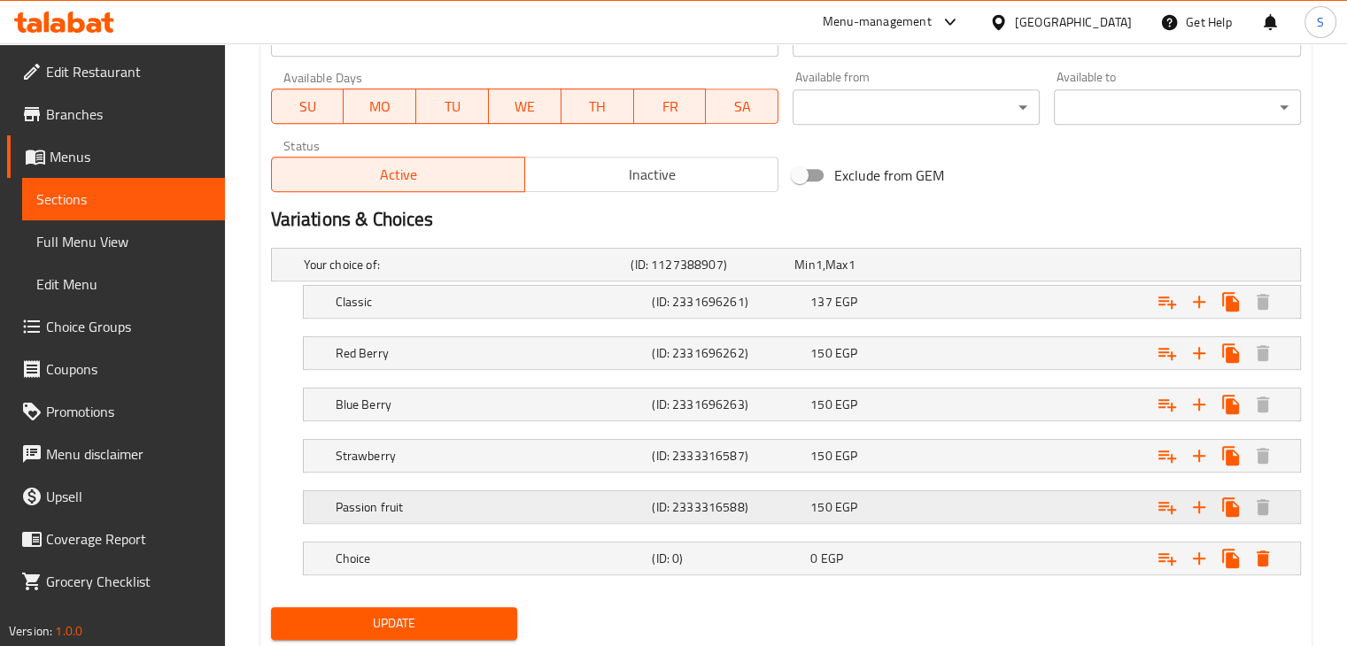
scroll to position [873, 0]
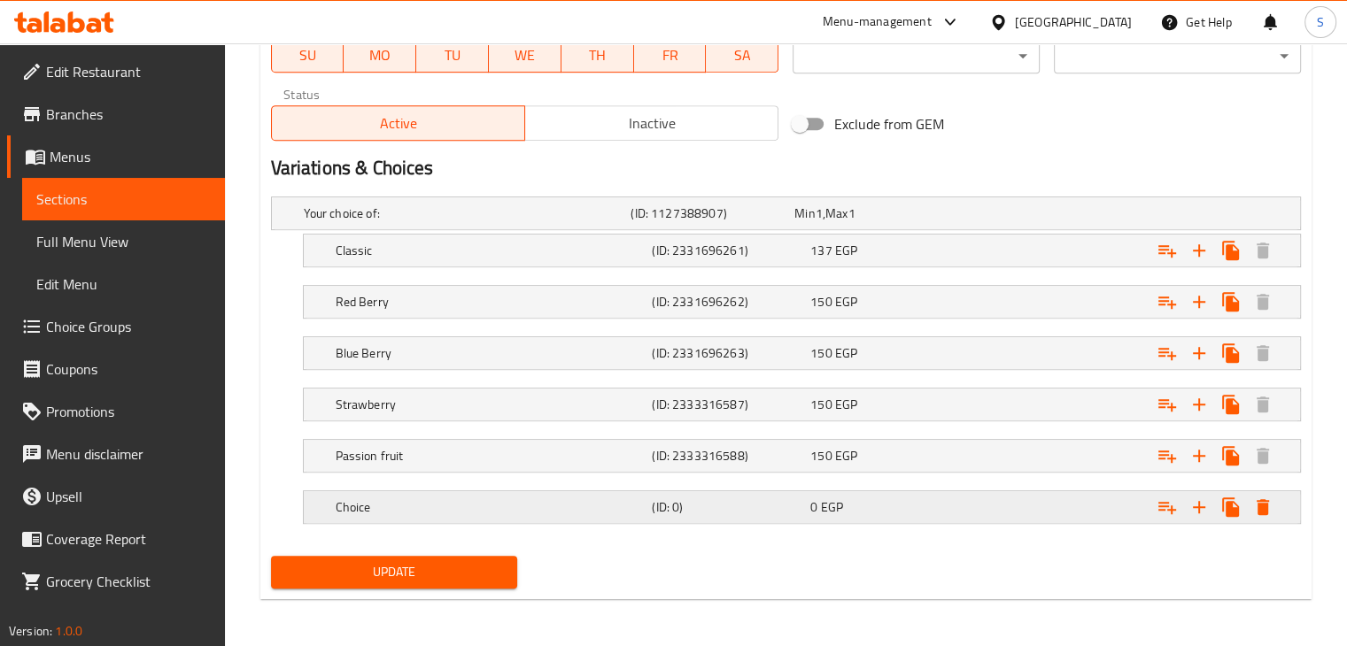
click at [602, 506] on h5 "Choice" at bounding box center [491, 508] width 310 height 18
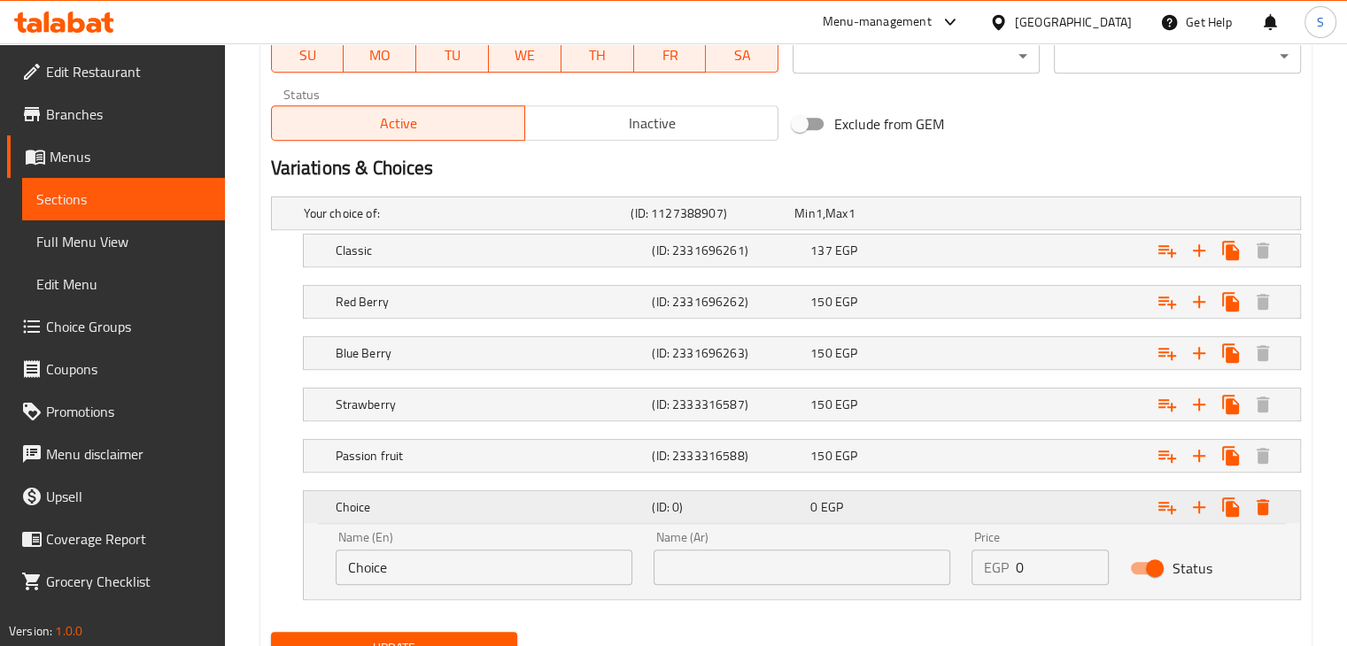
scroll to position [949, 0]
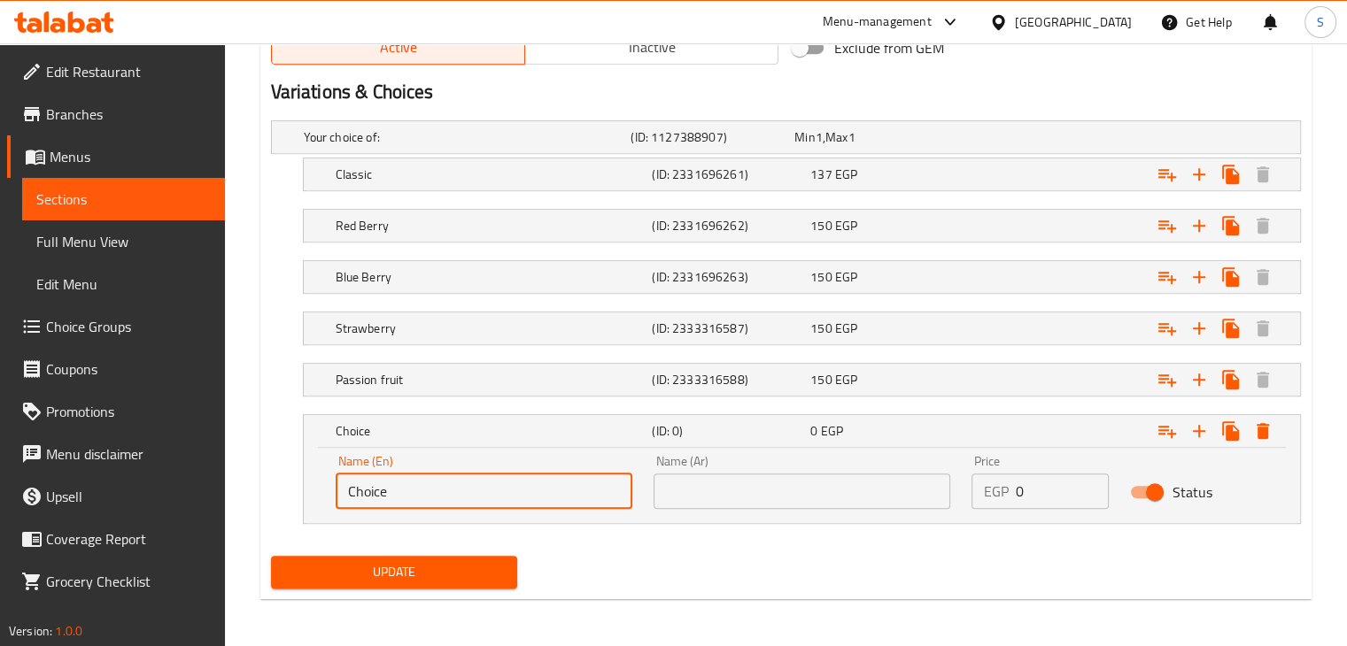
click at [418, 492] on input "Choice" at bounding box center [484, 491] width 297 height 35
paste input "peach"
type input "peach"
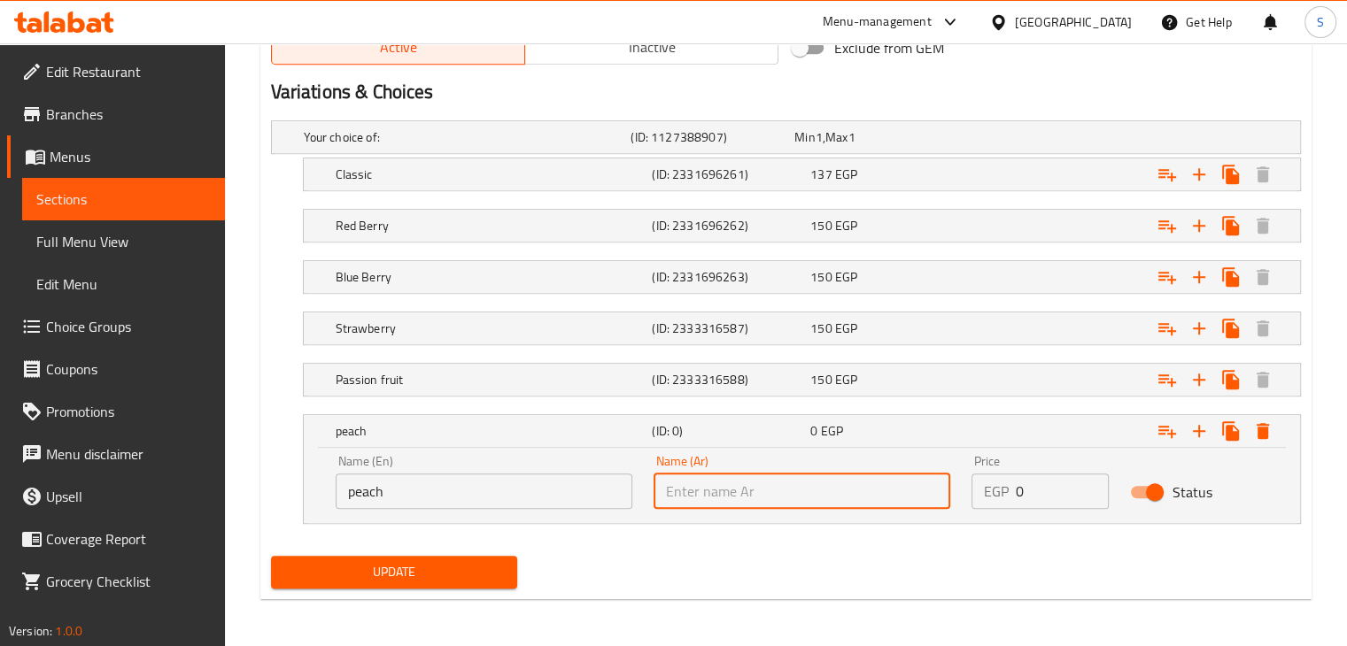
click at [735, 490] on input "text" at bounding box center [802, 491] width 297 height 35
paste input "خوخ"
type input "خوخ"
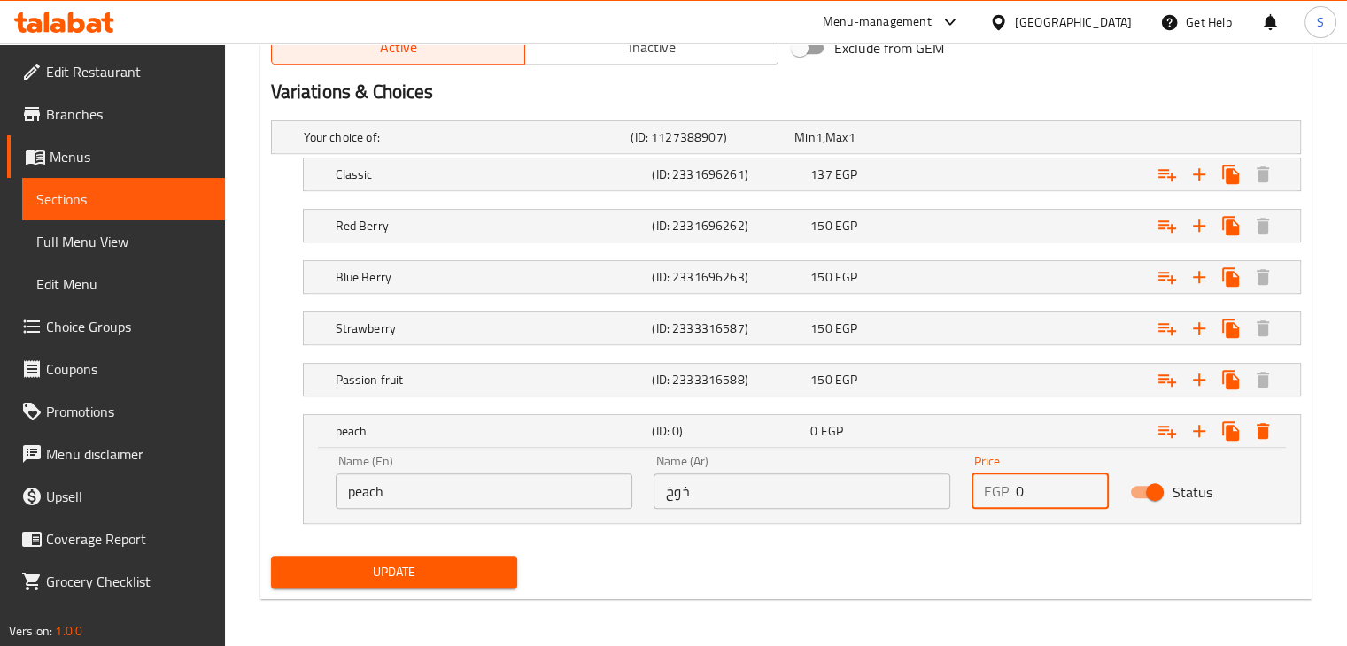
click at [1027, 481] on input "0" at bounding box center [1063, 491] width 94 height 35
type input "150"
click at [271, 556] on button "Update" at bounding box center [394, 572] width 247 height 33
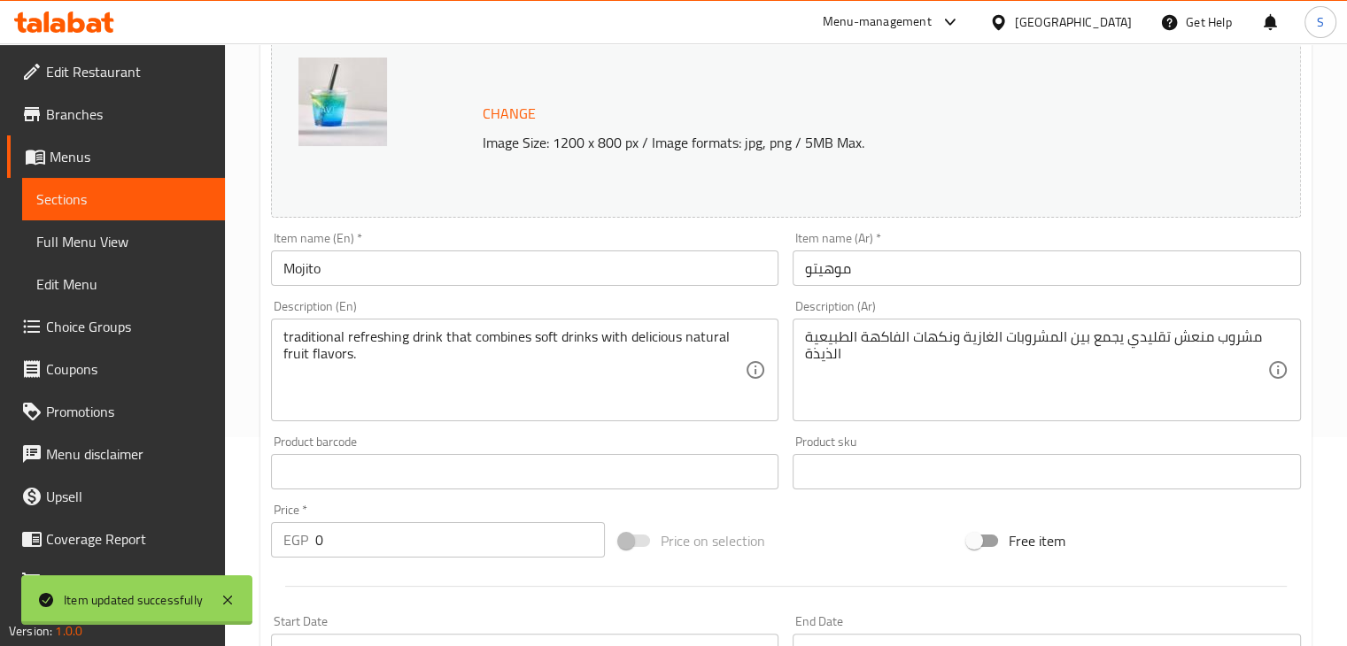
scroll to position [0, 0]
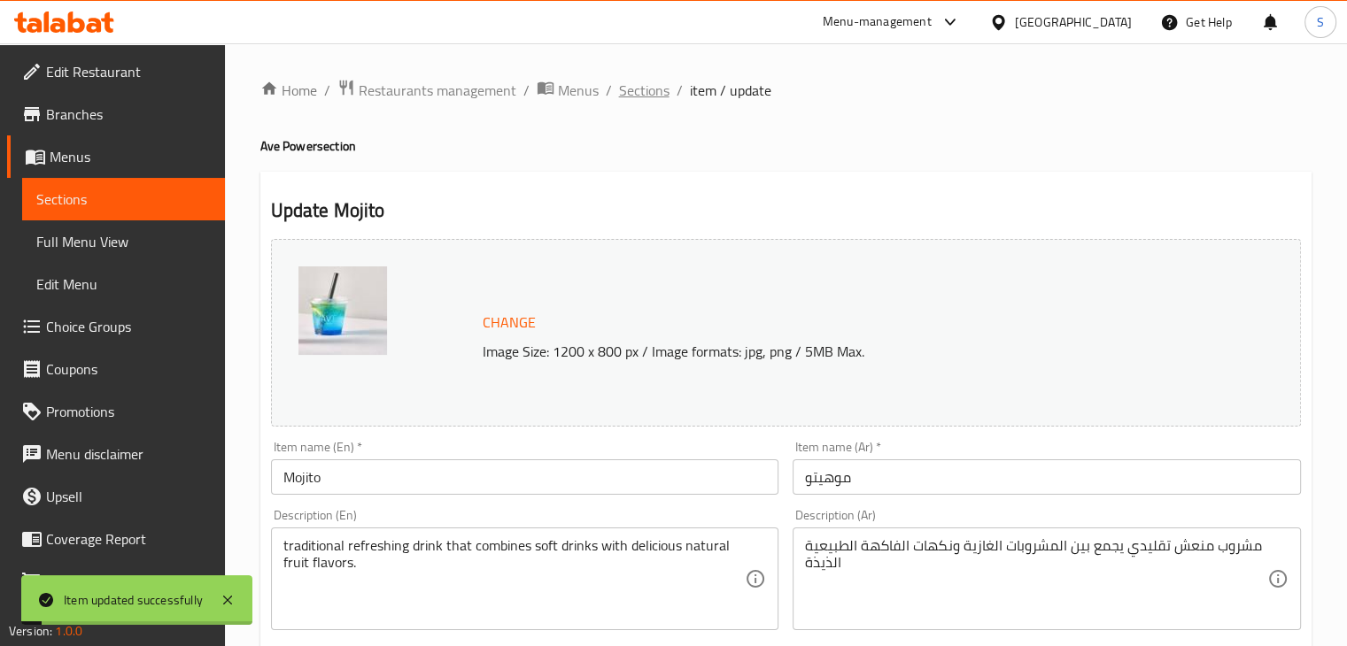
click at [620, 100] on span "Sections" at bounding box center [644, 90] width 50 height 21
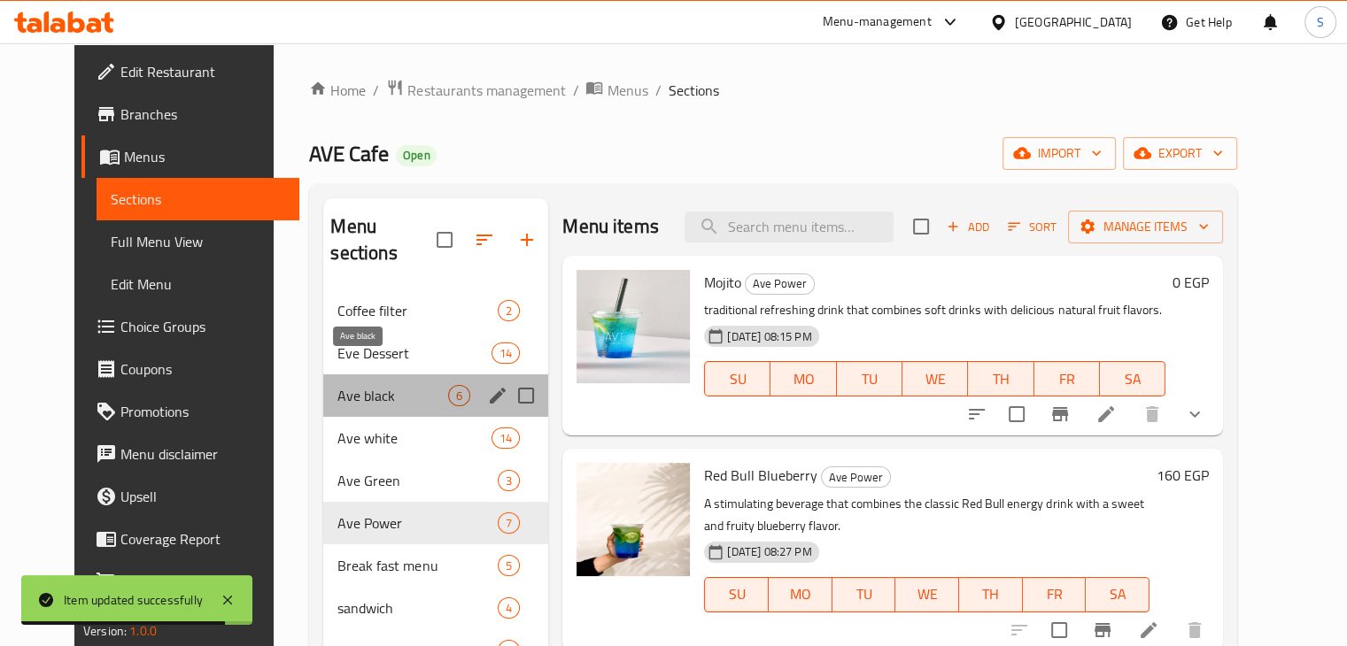
click at [366, 385] on span "Ave black" at bounding box center [392, 395] width 111 height 21
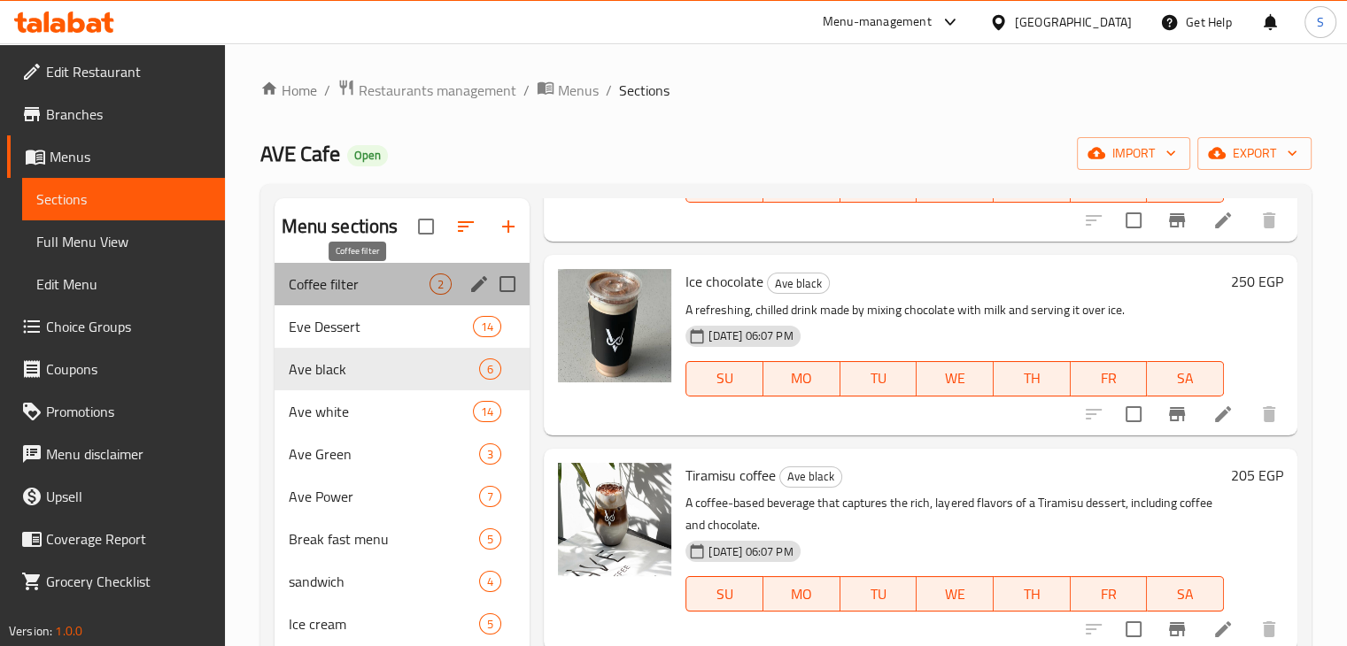
click at [358, 292] on span "Coffee filter" at bounding box center [360, 284] width 142 height 21
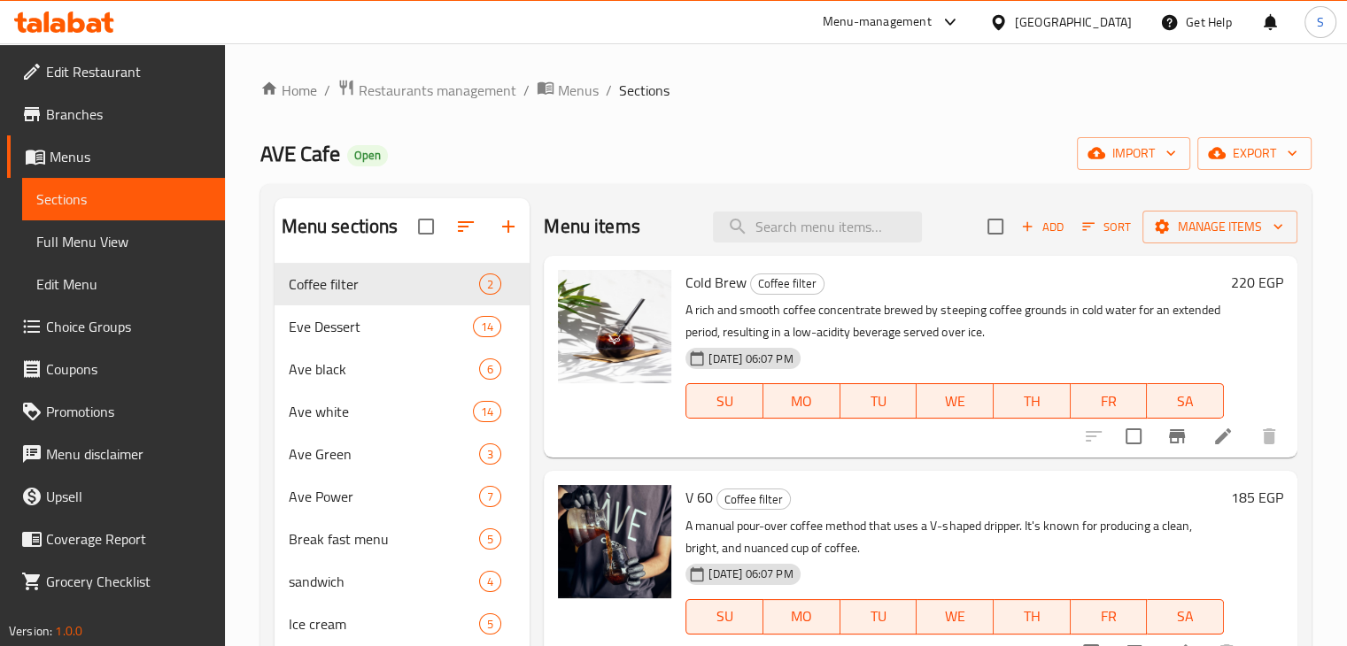
scroll to position [248, 0]
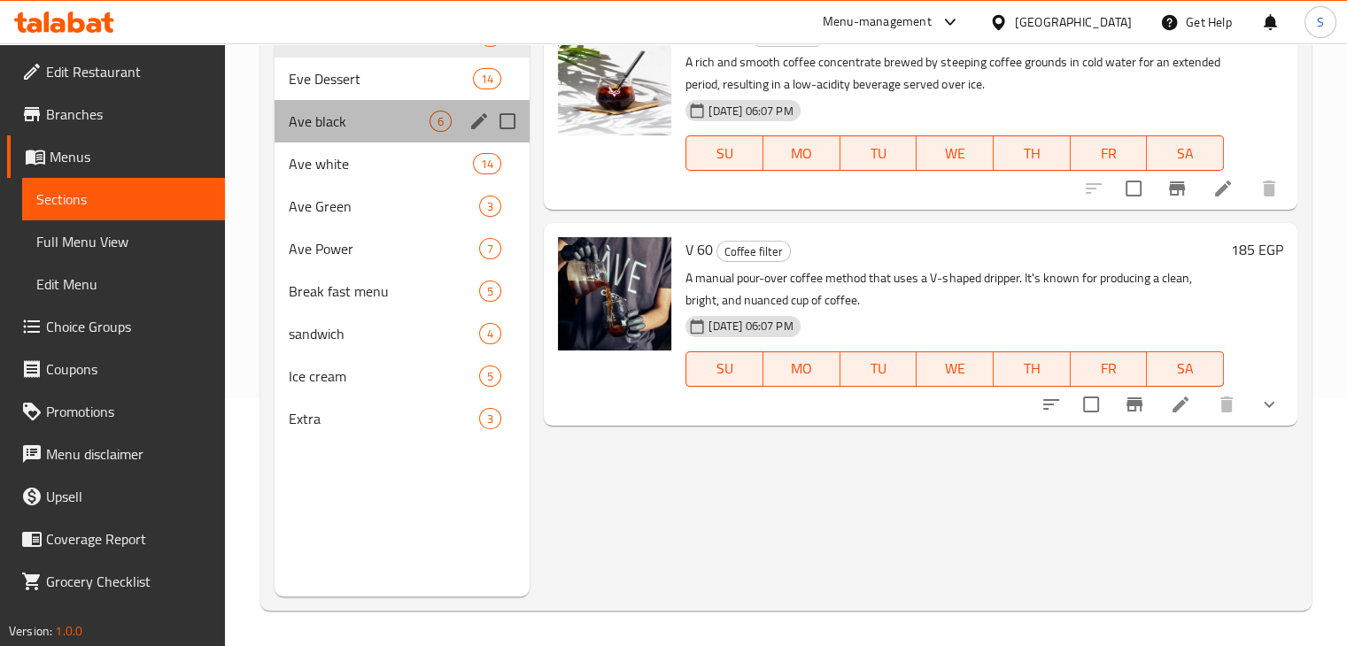
click at [351, 138] on div "Ave black 6" at bounding box center [403, 121] width 256 height 43
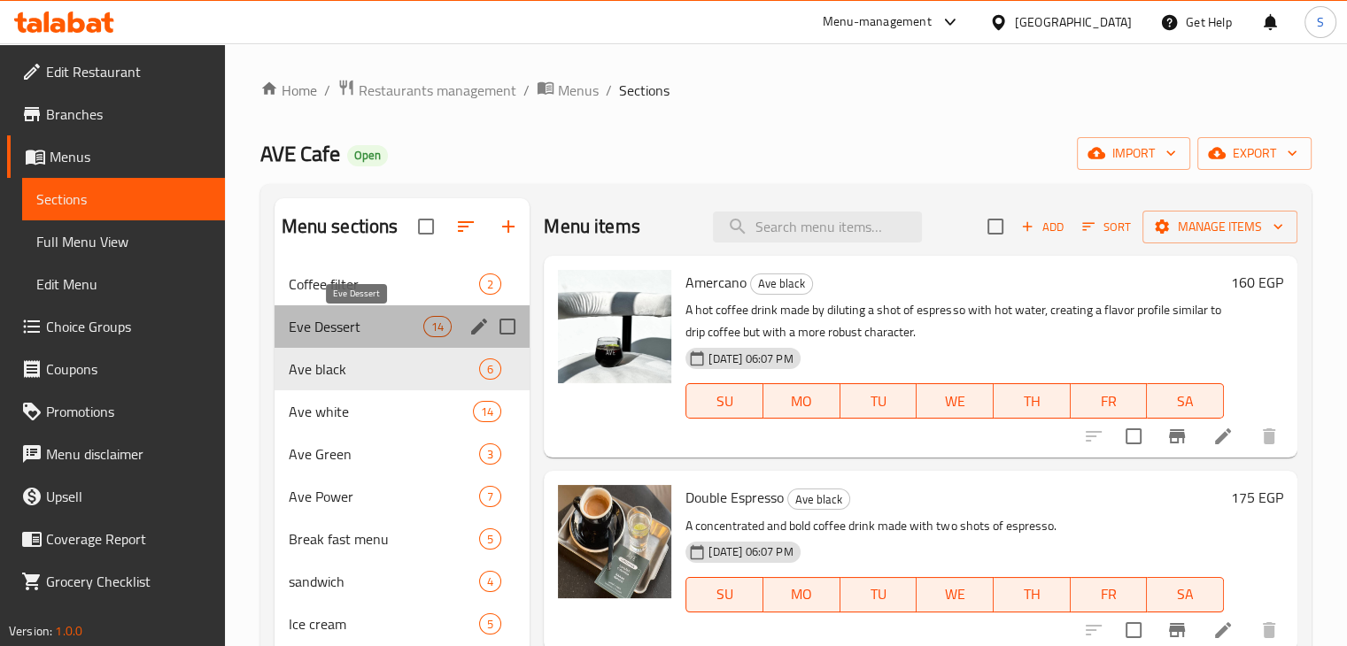
click at [356, 337] on span "Eve Dessert" at bounding box center [356, 326] width 135 height 21
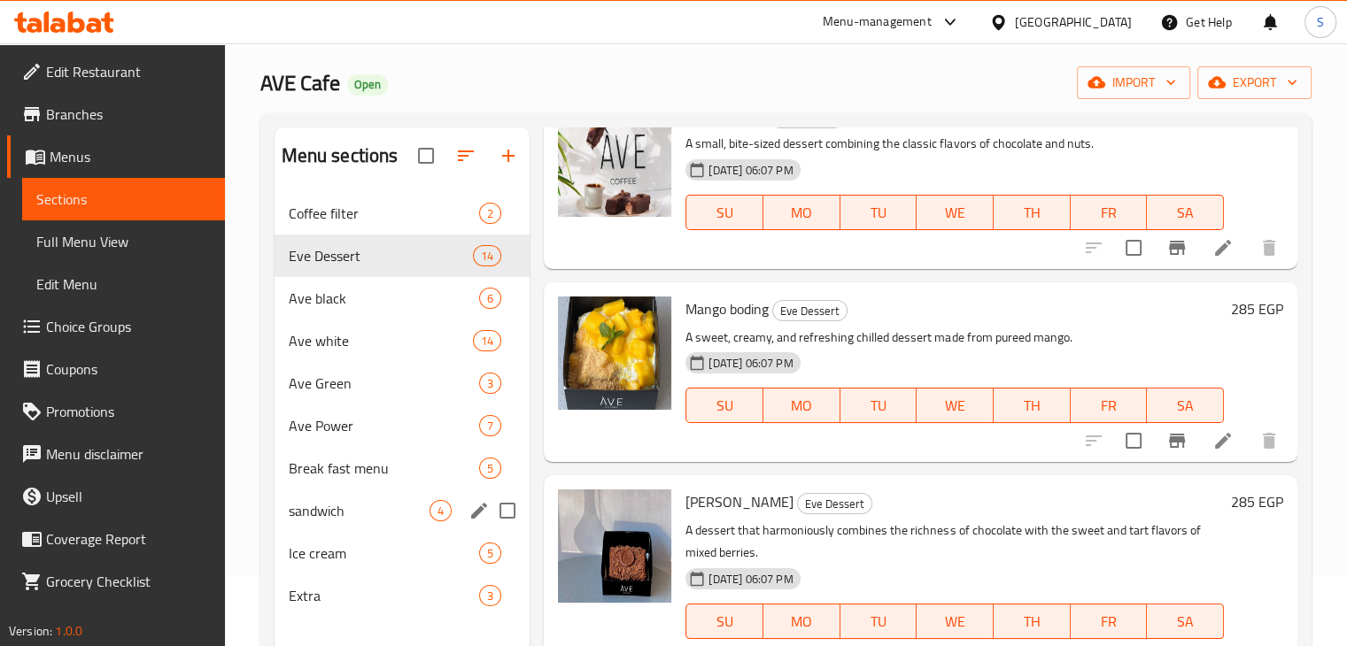
scroll to position [71, 0]
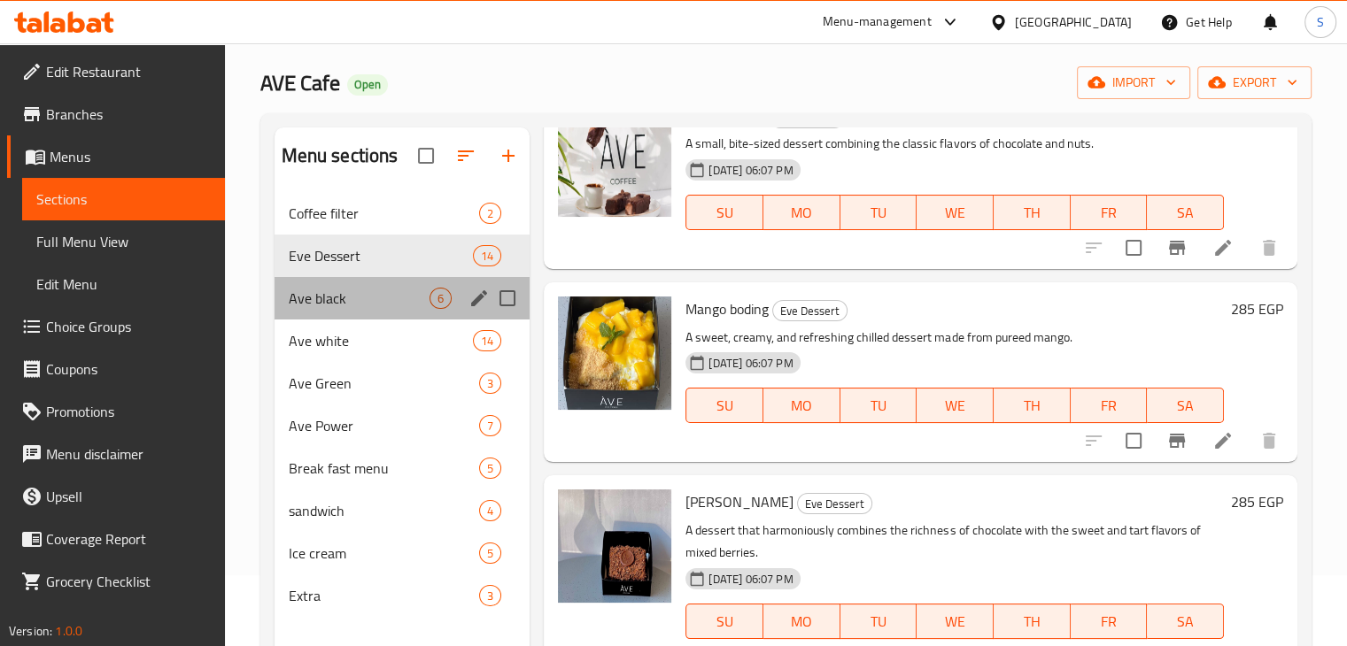
click at [351, 312] on div "Ave black 6" at bounding box center [403, 298] width 256 height 43
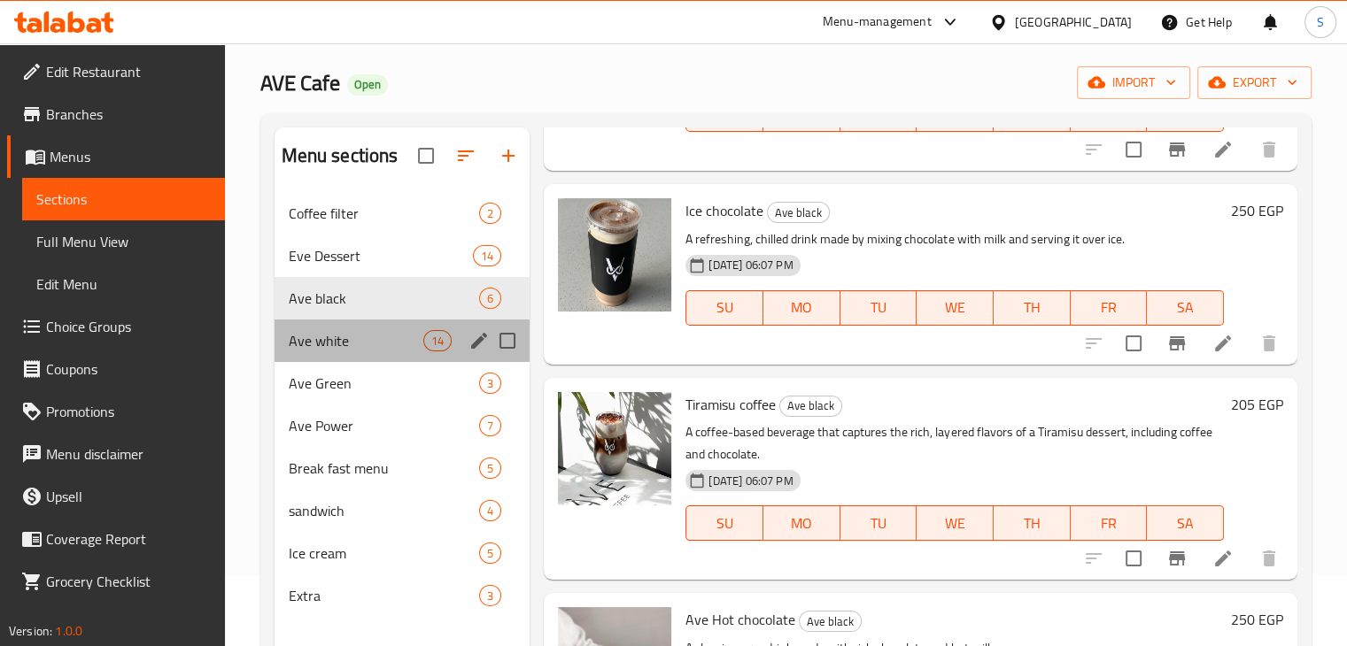
click at [390, 352] on div "Ave white 14" at bounding box center [403, 341] width 256 height 43
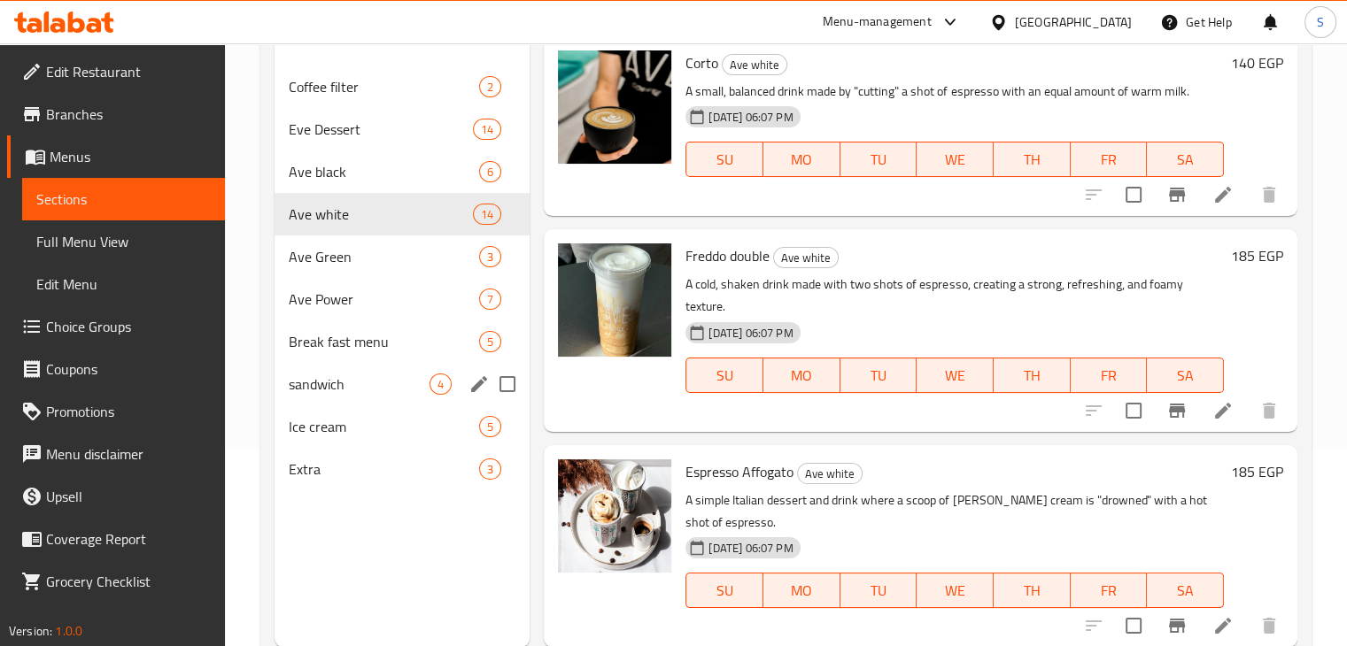
scroll to position [181, 0]
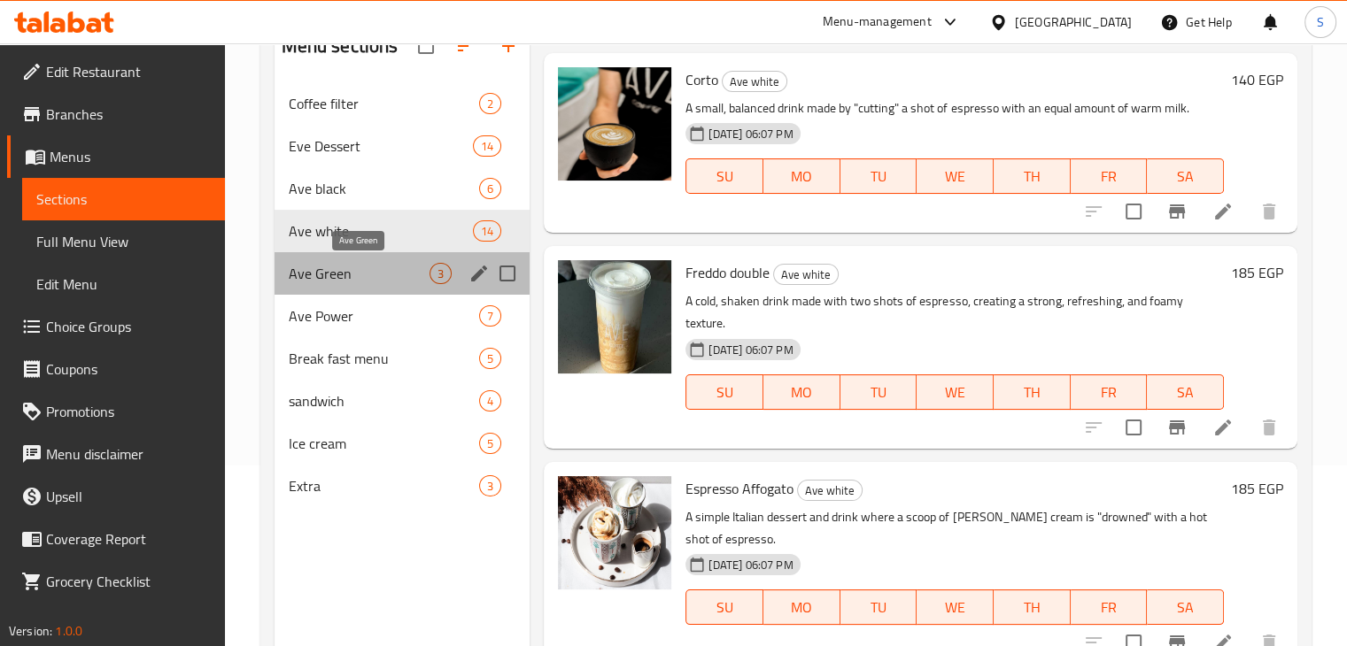
click at [399, 272] on span "Ave Green" at bounding box center [360, 273] width 142 height 21
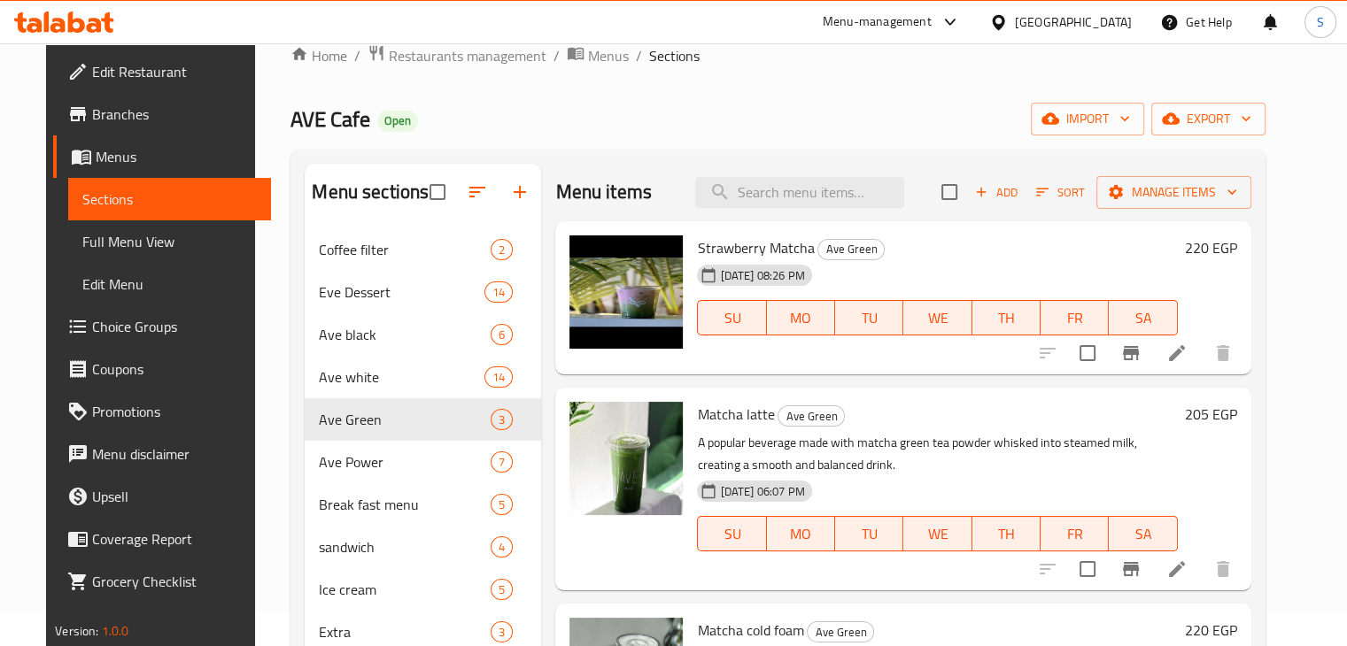
scroll to position [248, 0]
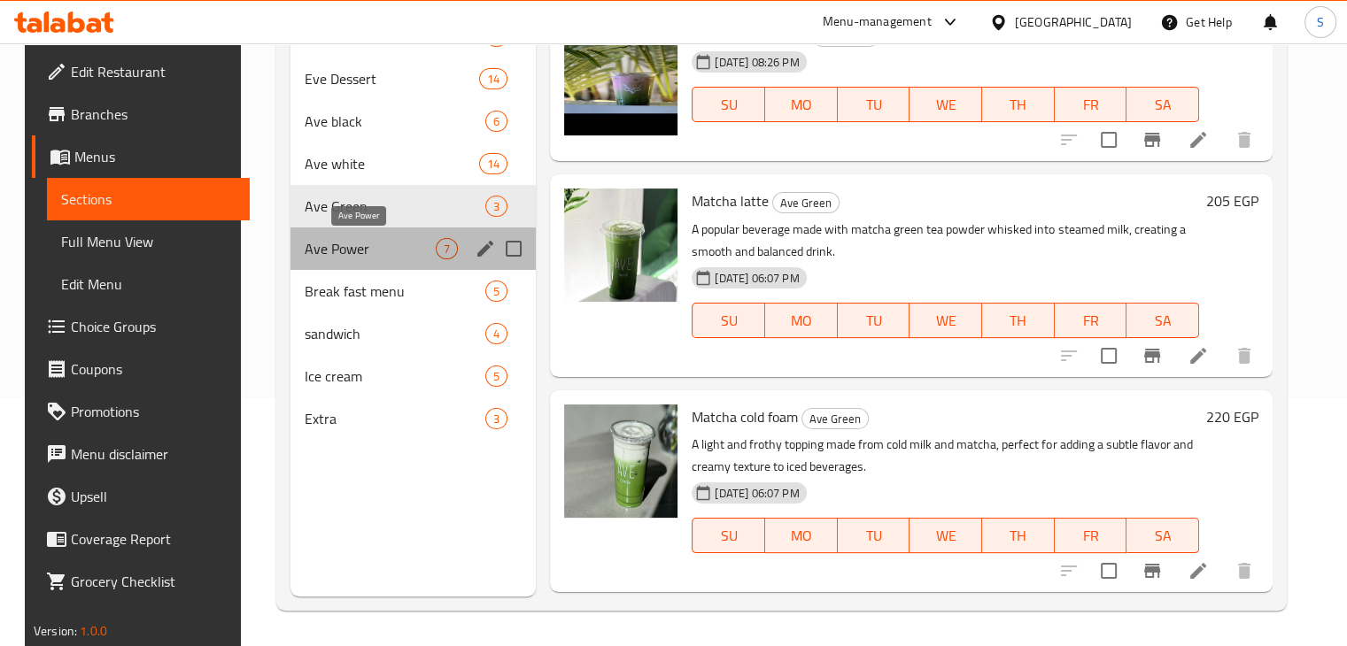
click at [407, 256] on span "Ave Power" at bounding box center [370, 248] width 131 height 21
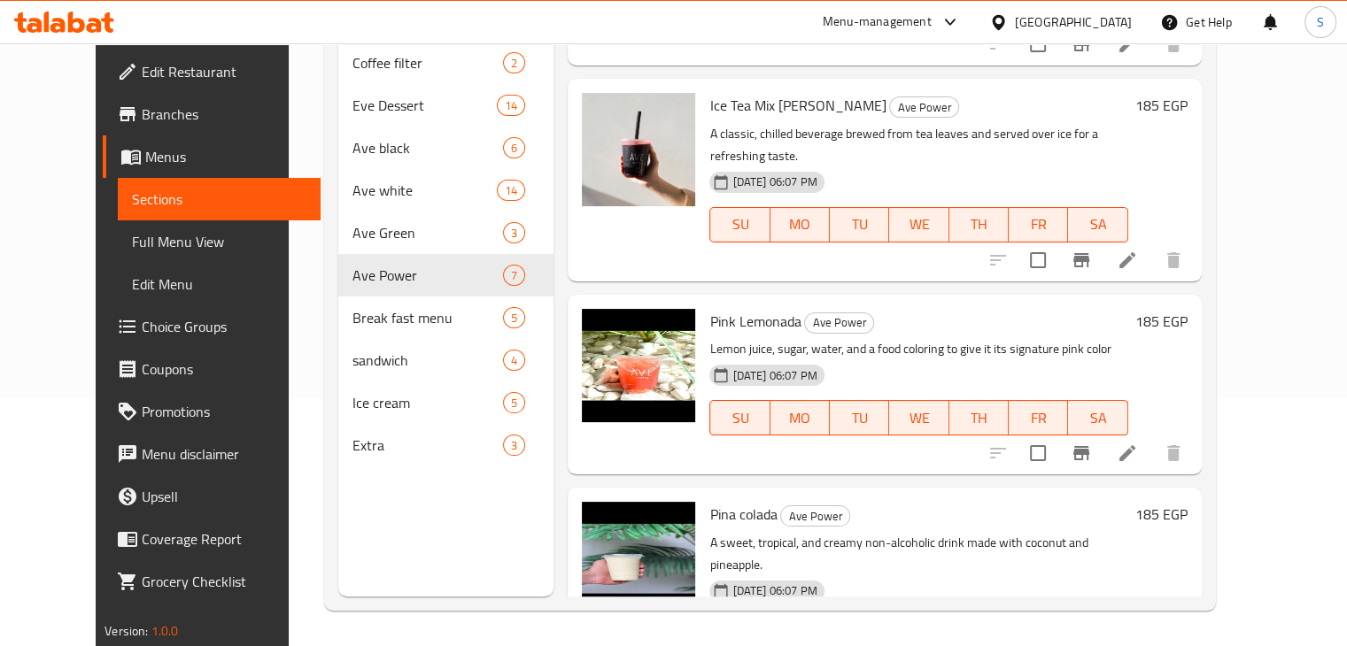
scroll to position [599, 0]
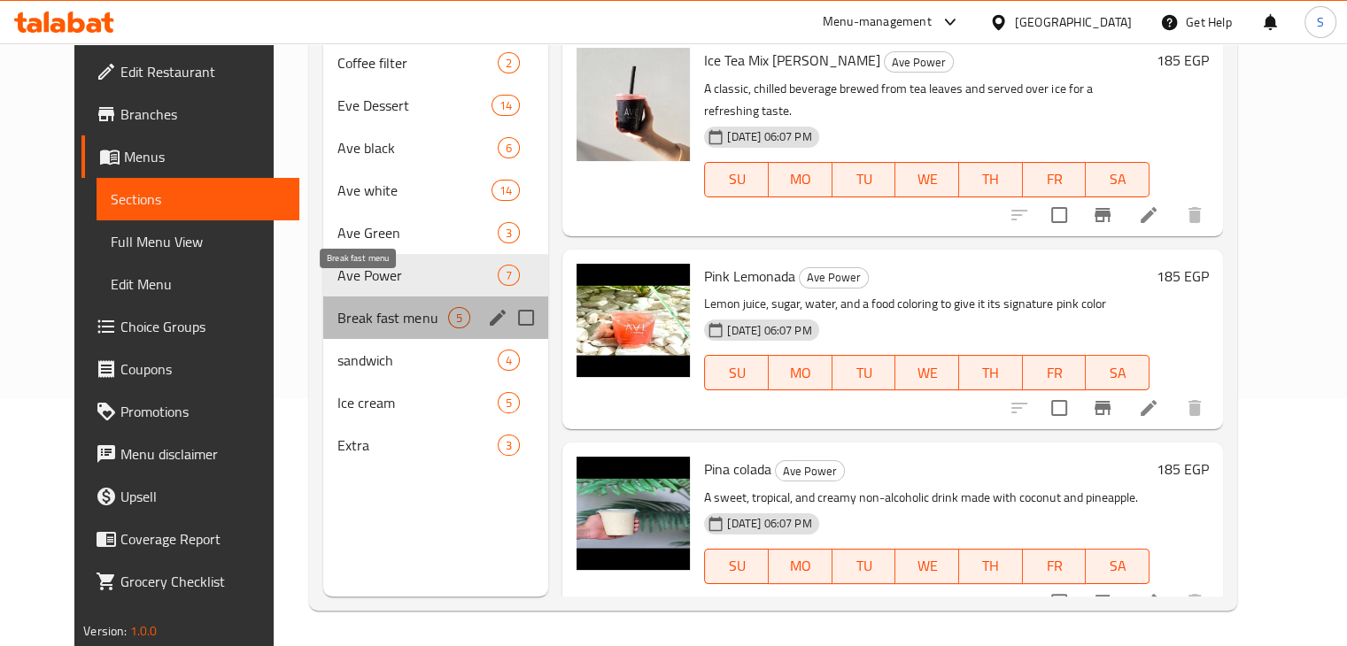
click at [345, 307] on span "Break fast menu" at bounding box center [392, 317] width 111 height 21
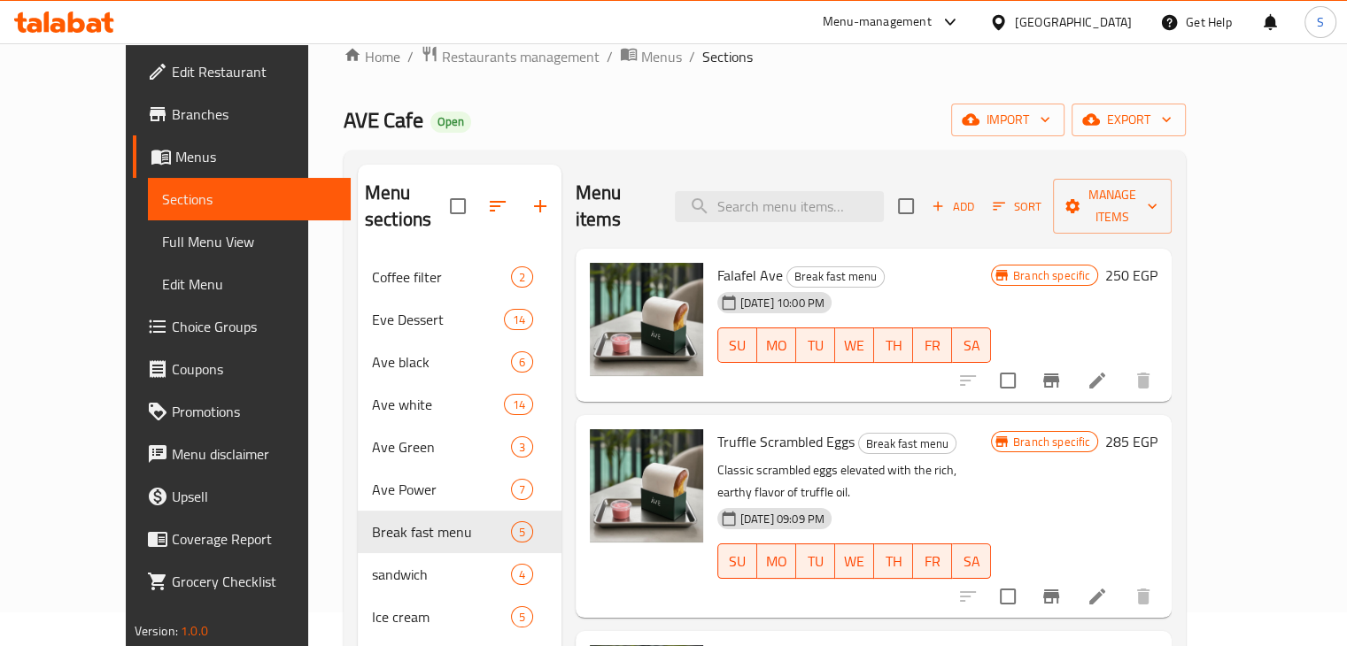
scroll to position [32, 0]
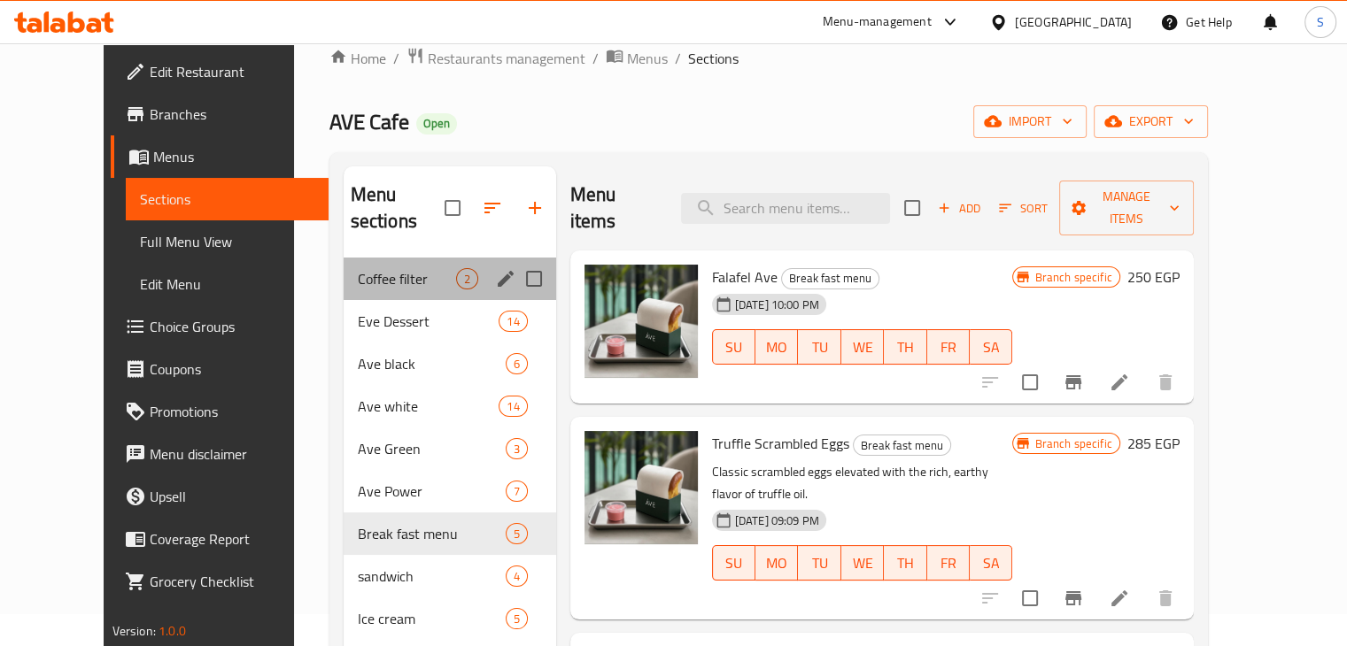
click at [344, 258] on div "Coffee filter 2" at bounding box center [450, 279] width 213 height 43
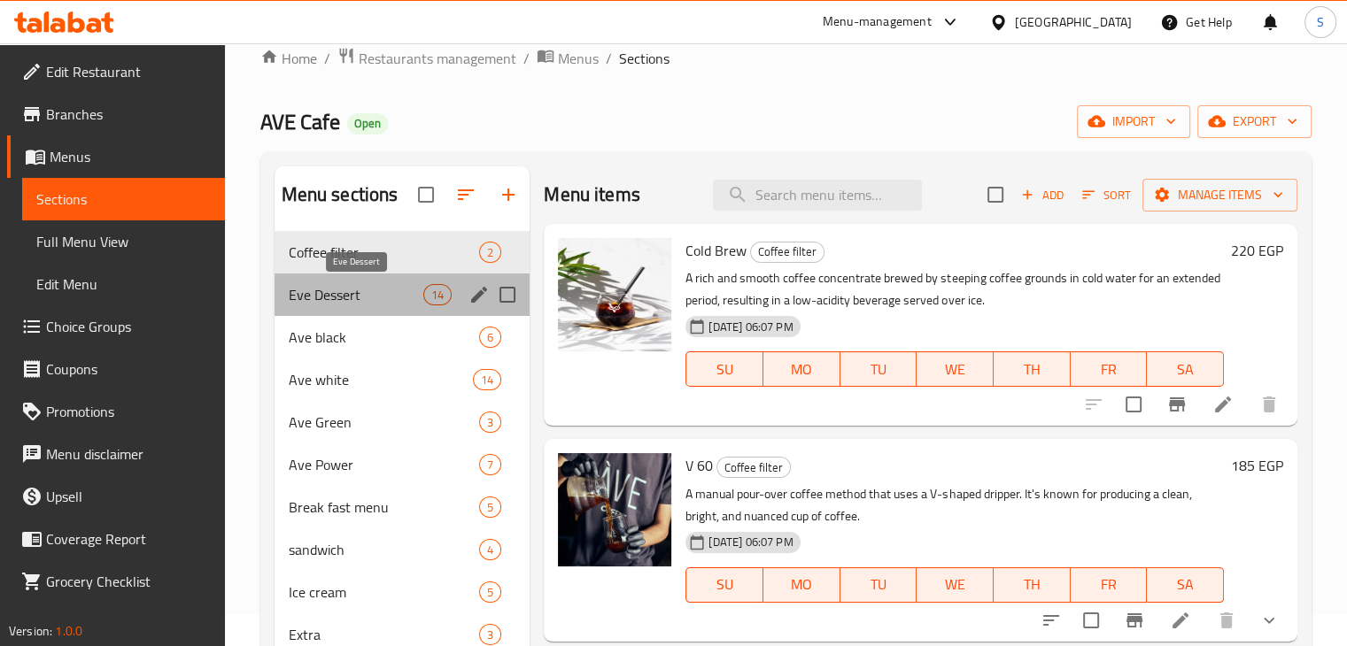
click at [345, 293] on span "Eve Dessert" at bounding box center [356, 294] width 135 height 21
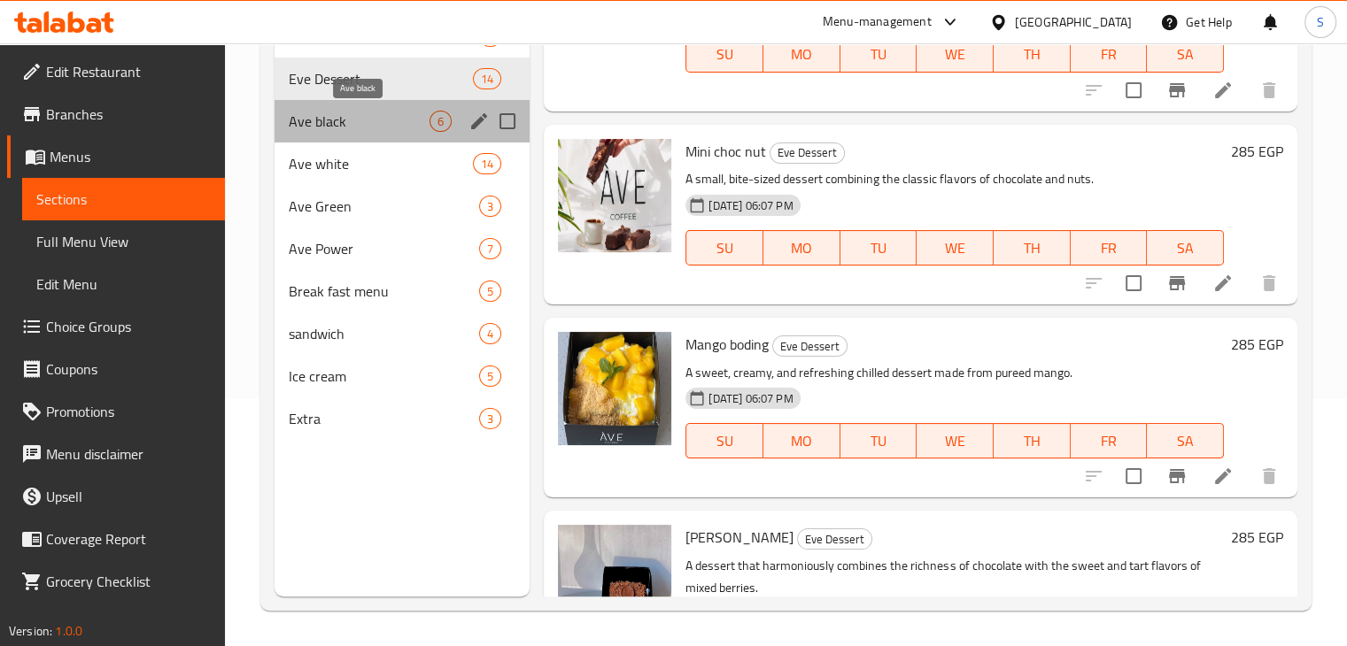
click at [336, 120] on span "Ave black" at bounding box center [360, 121] width 142 height 21
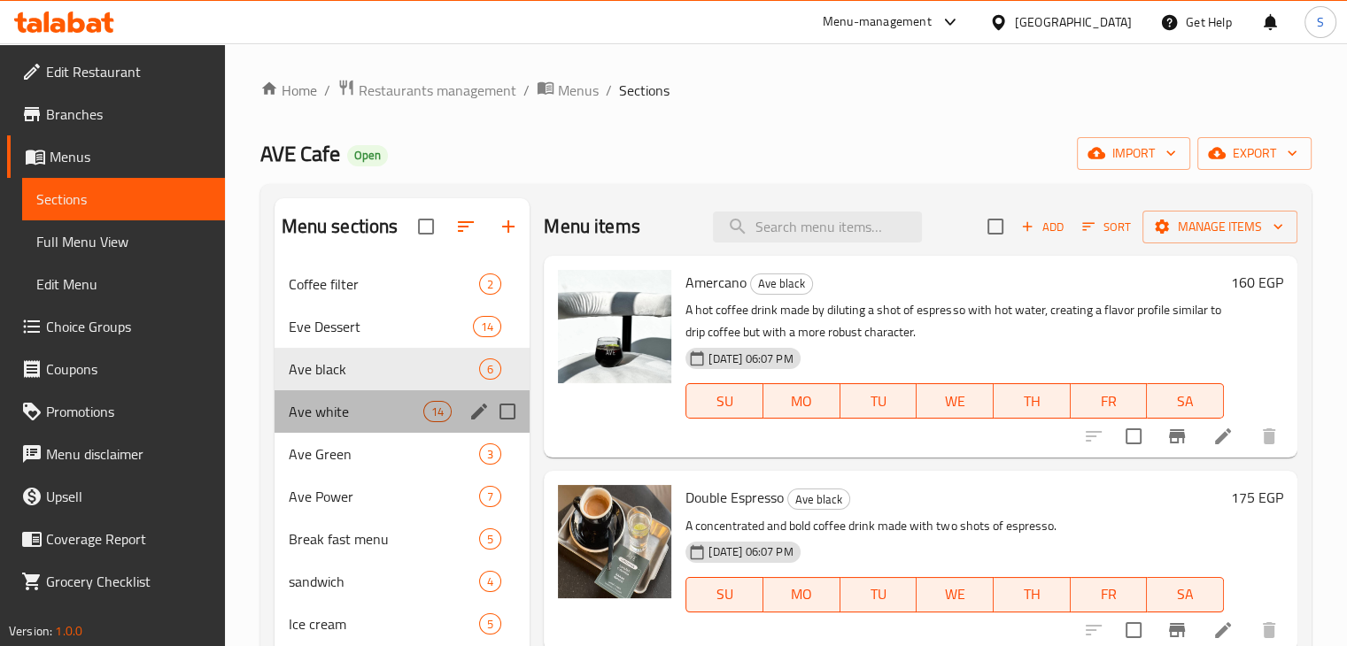
click at [348, 425] on div "Ave white 14" at bounding box center [403, 412] width 256 height 43
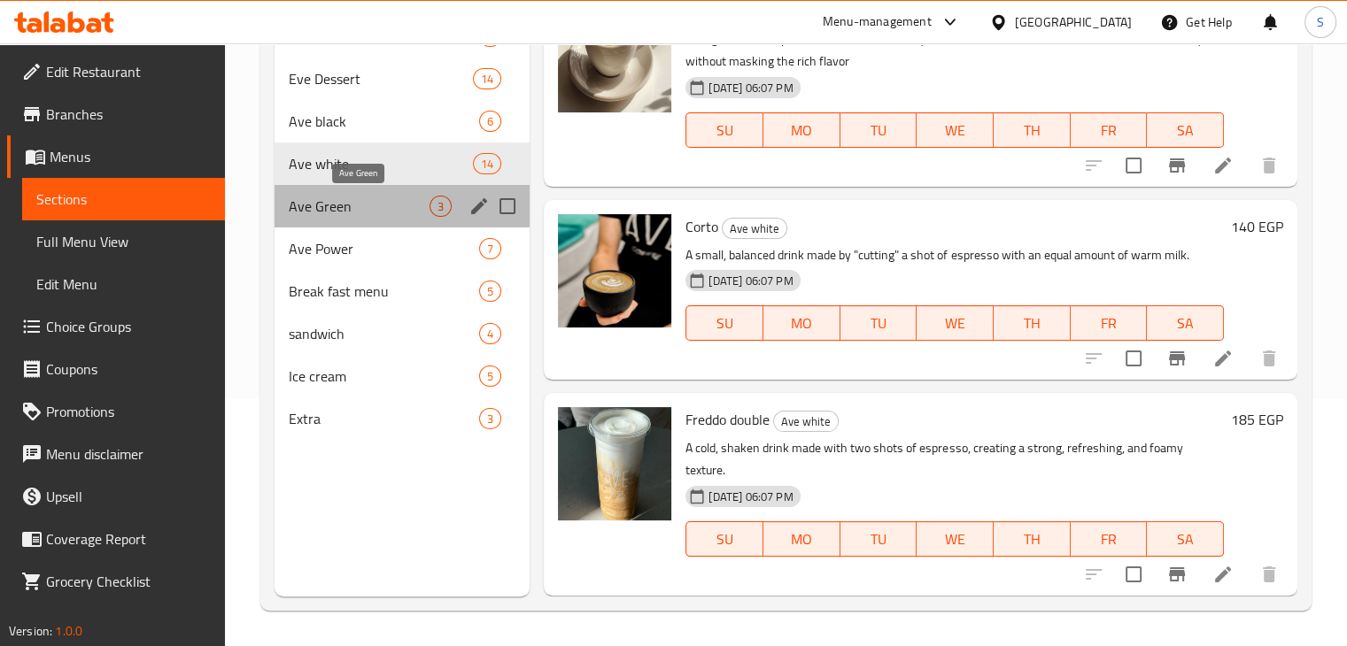
click at [326, 213] on span "Ave Green" at bounding box center [360, 206] width 142 height 21
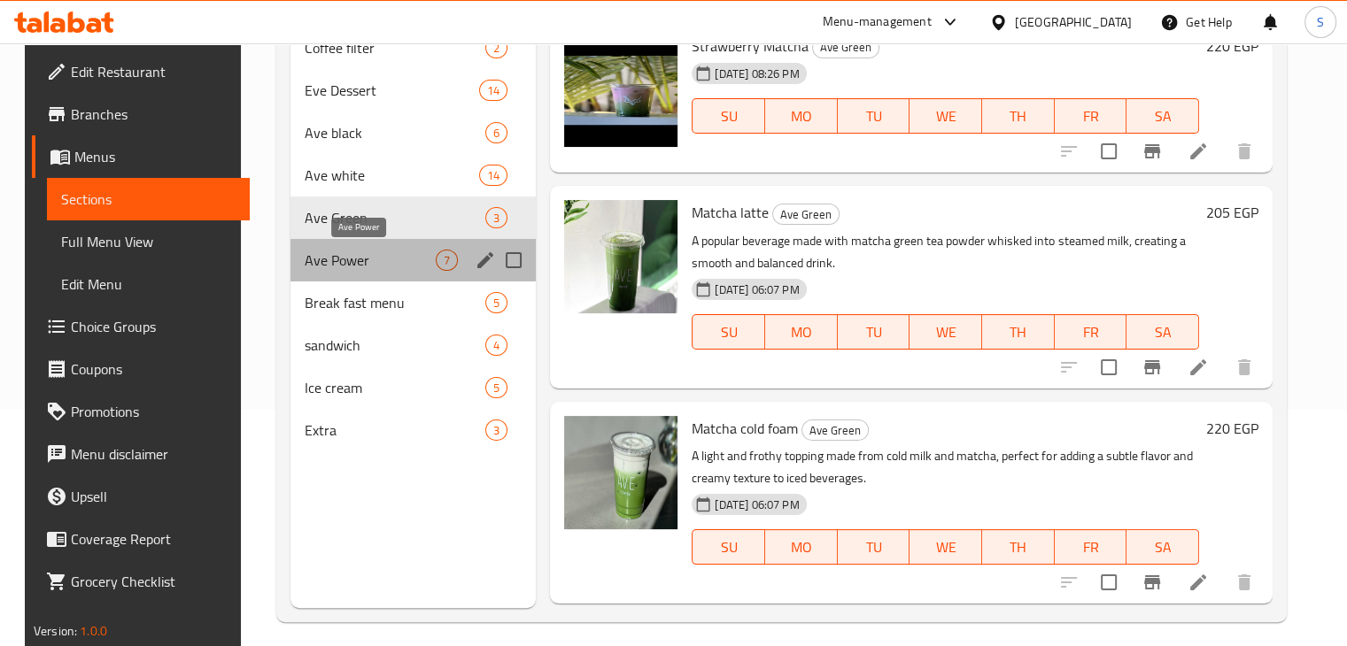
click at [360, 260] on span "Ave Power" at bounding box center [370, 260] width 131 height 21
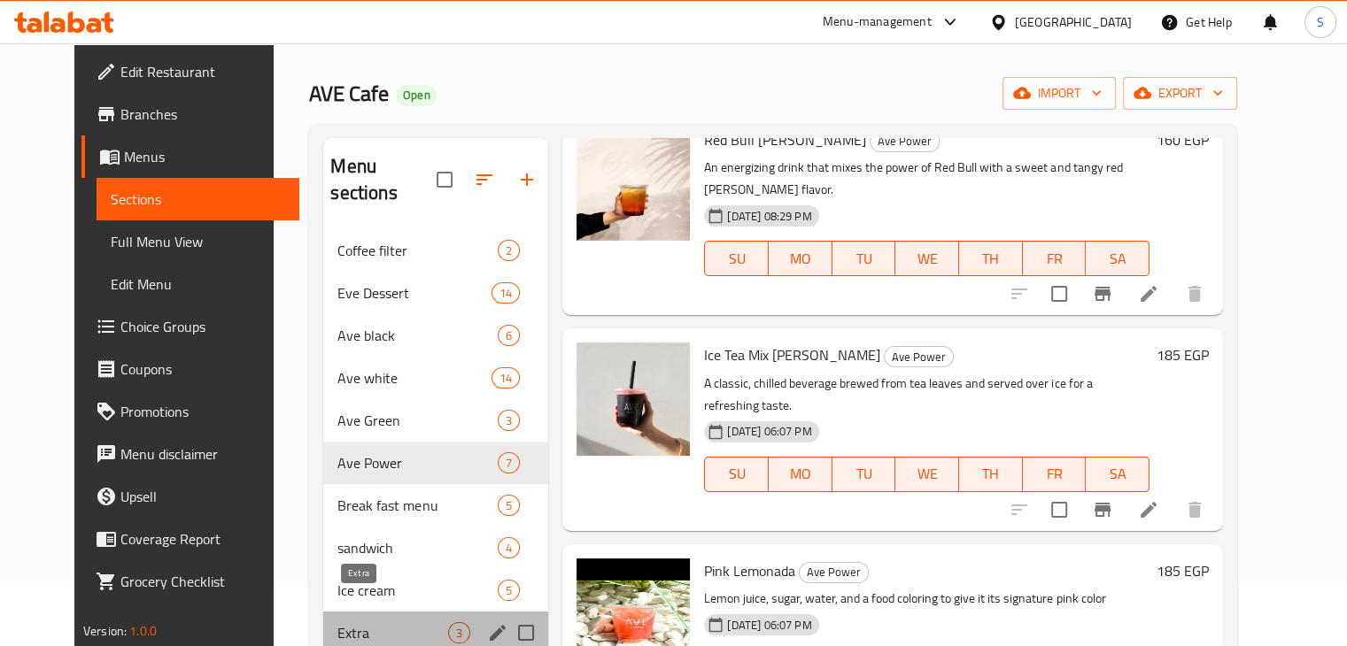
click at [386, 623] on span "Extra" at bounding box center [392, 633] width 111 height 21
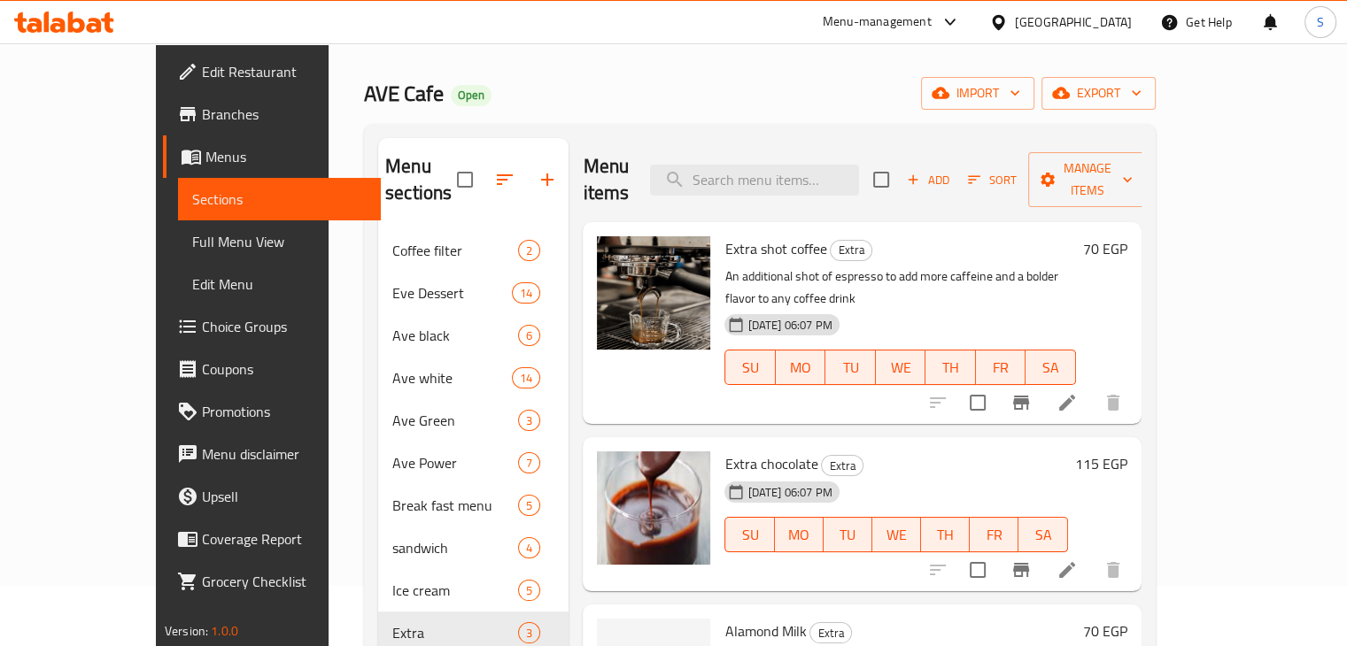
scroll to position [248, 0]
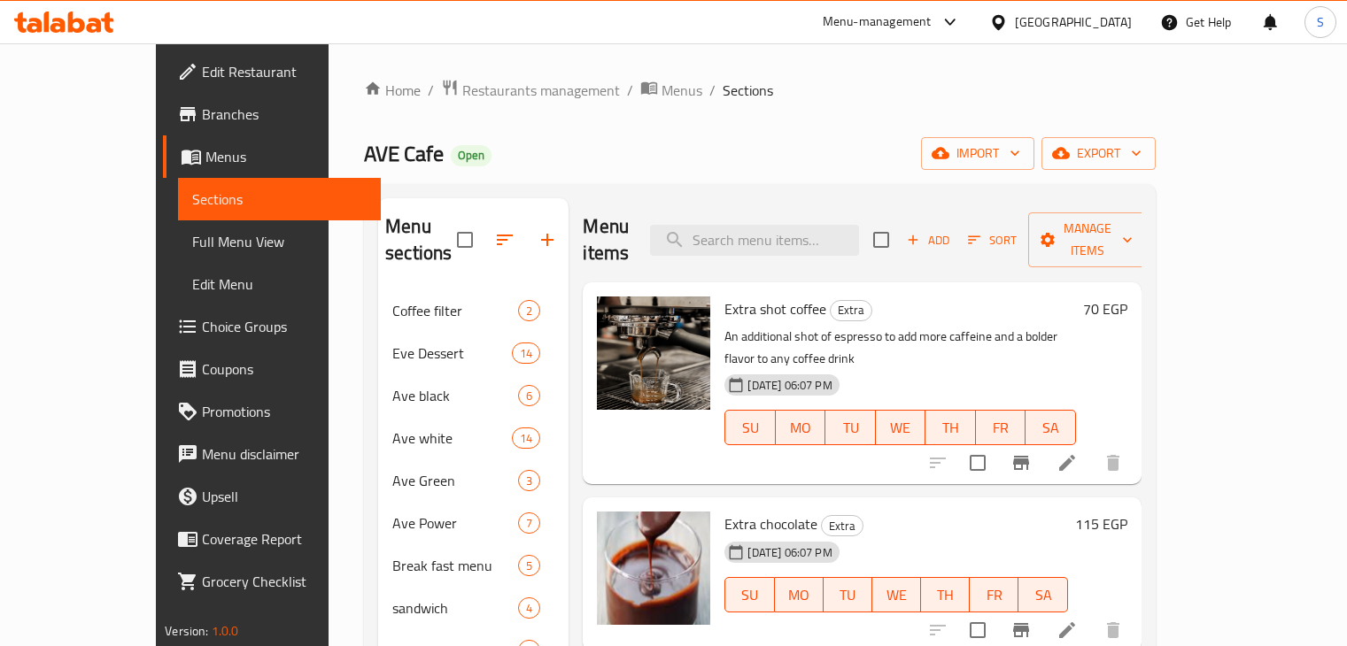
scroll to position [248, 0]
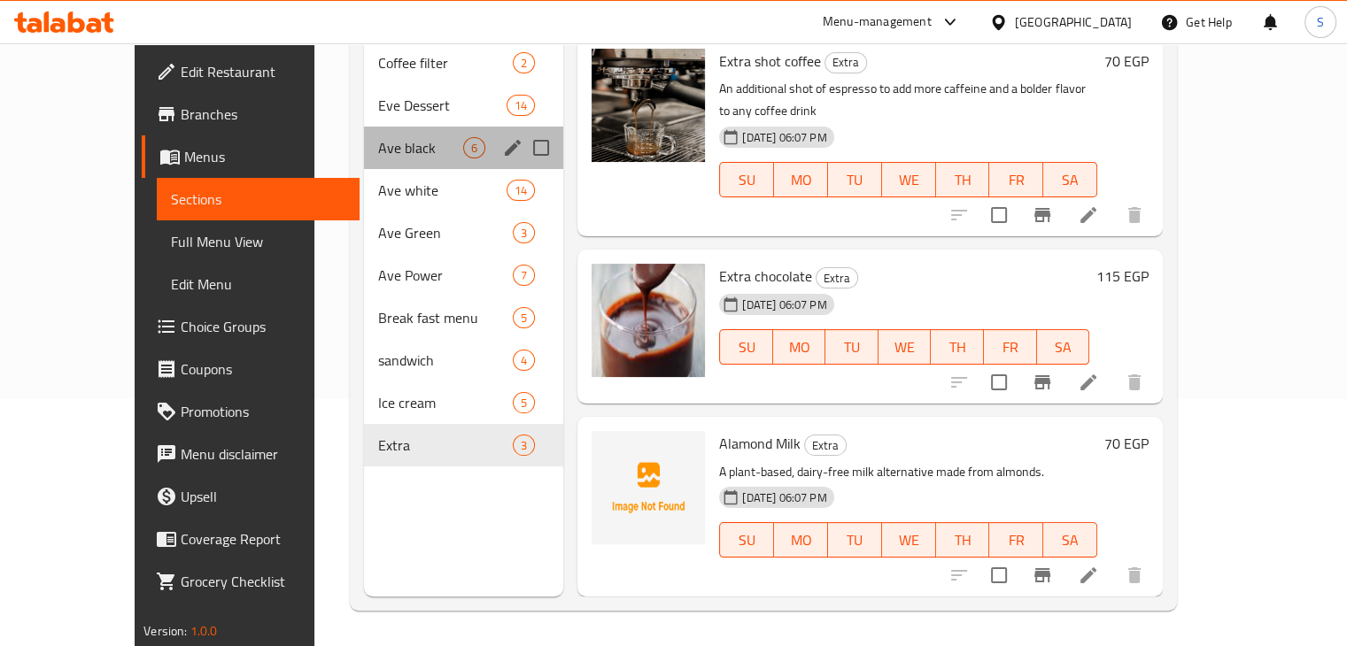
click at [375, 132] on div "Ave black 6" at bounding box center [464, 148] width 200 height 43
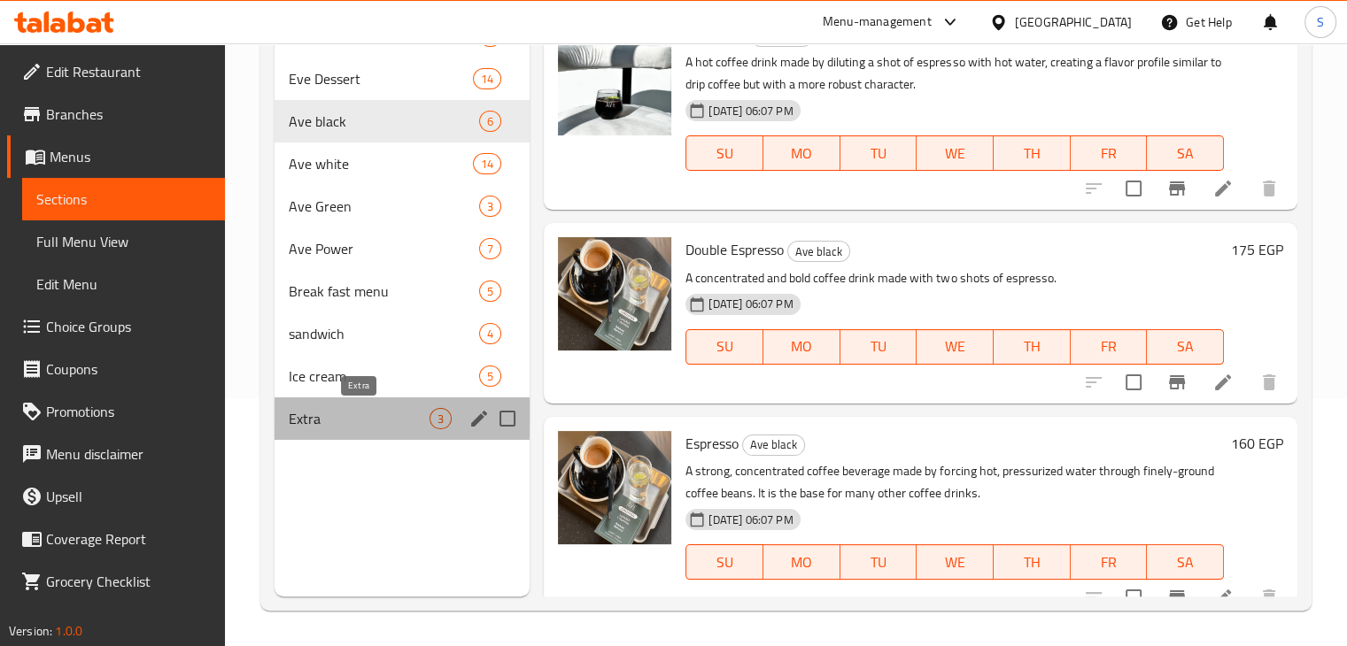
click at [351, 416] on span "Extra" at bounding box center [360, 418] width 142 height 21
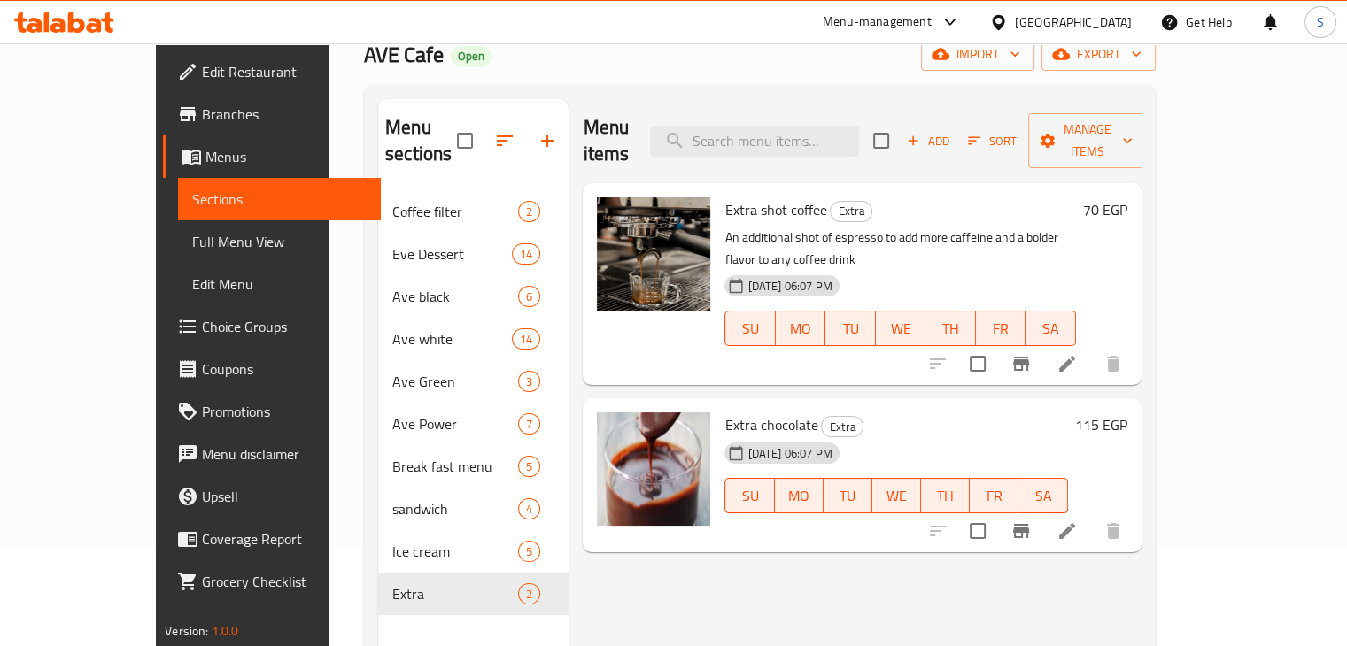
scroll to position [102, 0]
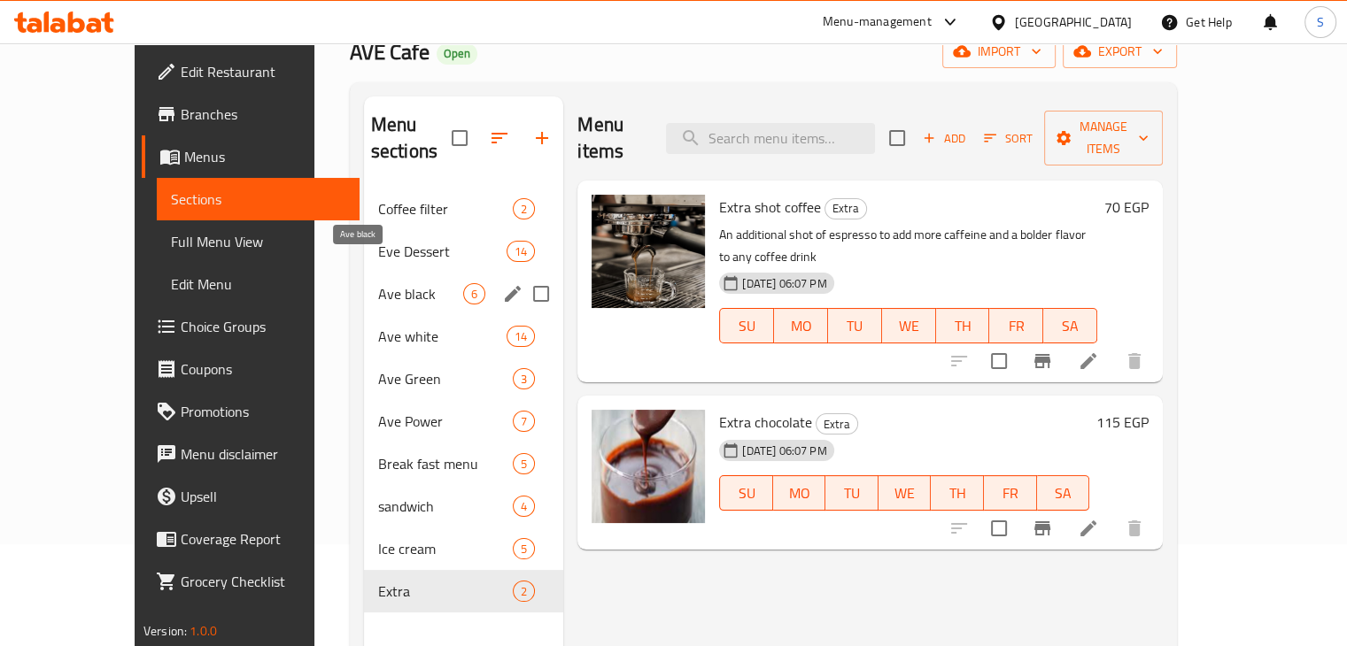
click at [378, 283] on span "Ave black" at bounding box center [420, 293] width 85 height 21
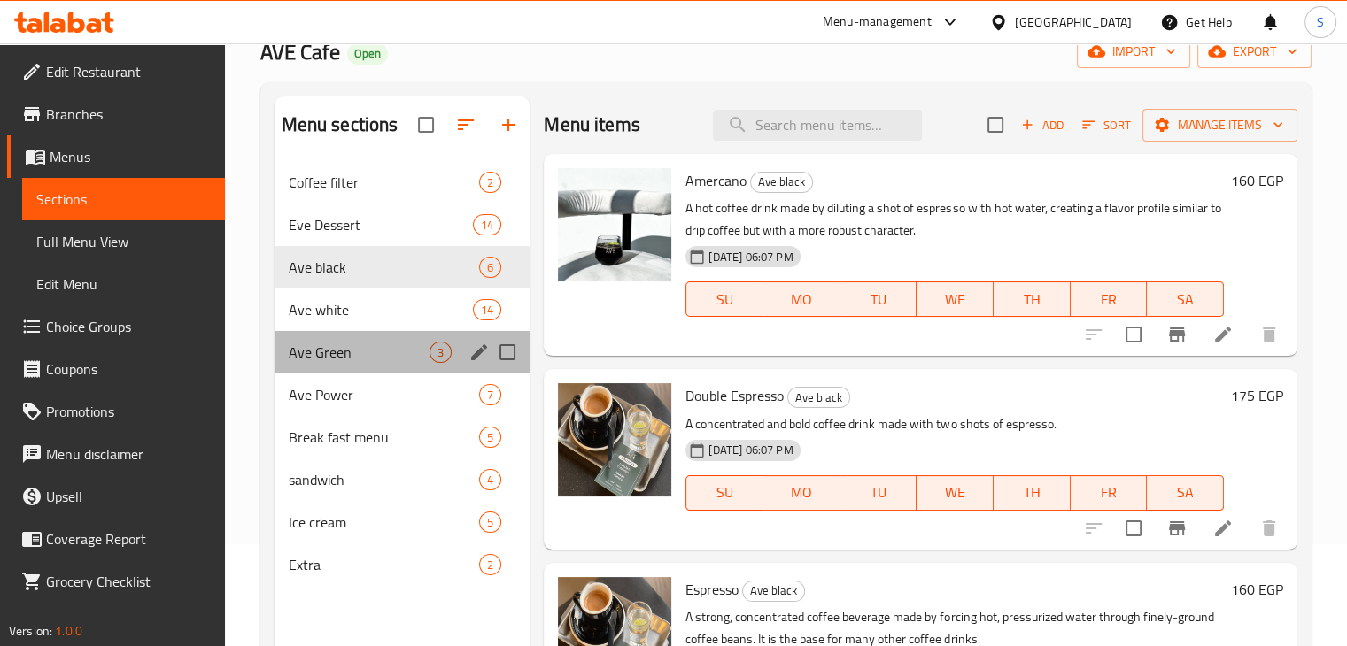
click at [388, 334] on div "Ave Green 3" at bounding box center [403, 352] width 256 height 43
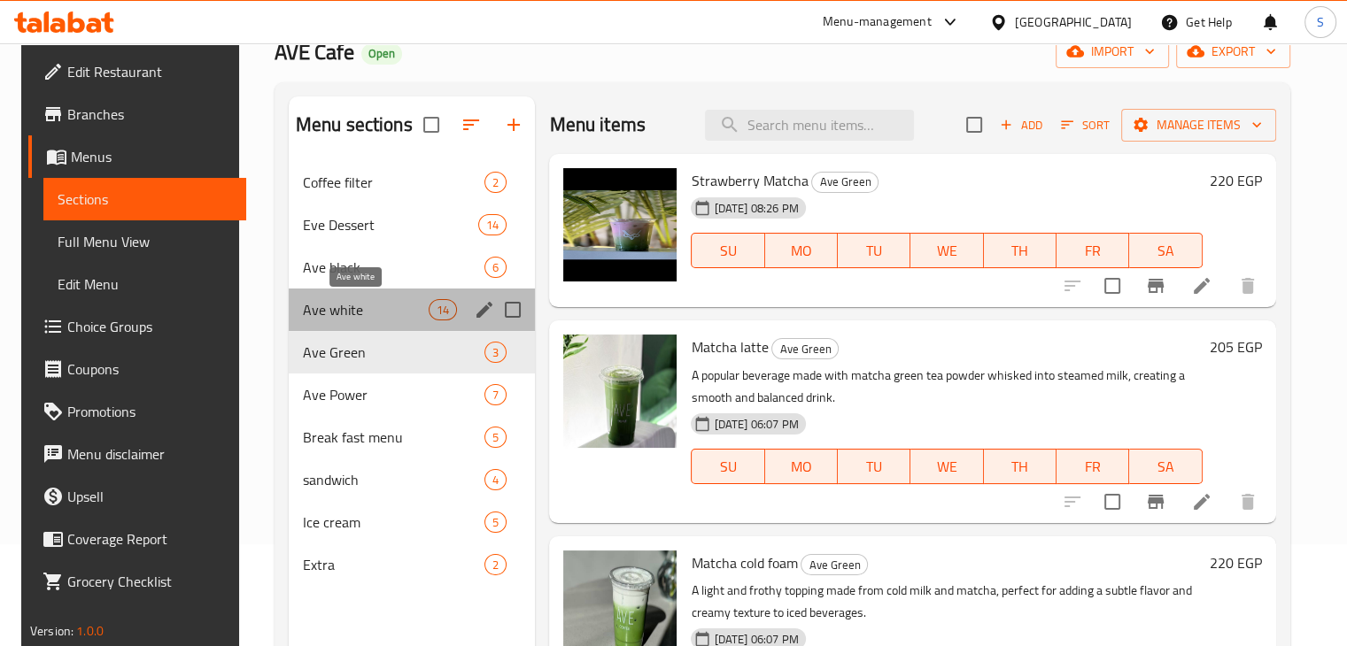
click at [364, 299] on span "Ave white" at bounding box center [366, 309] width 126 height 21
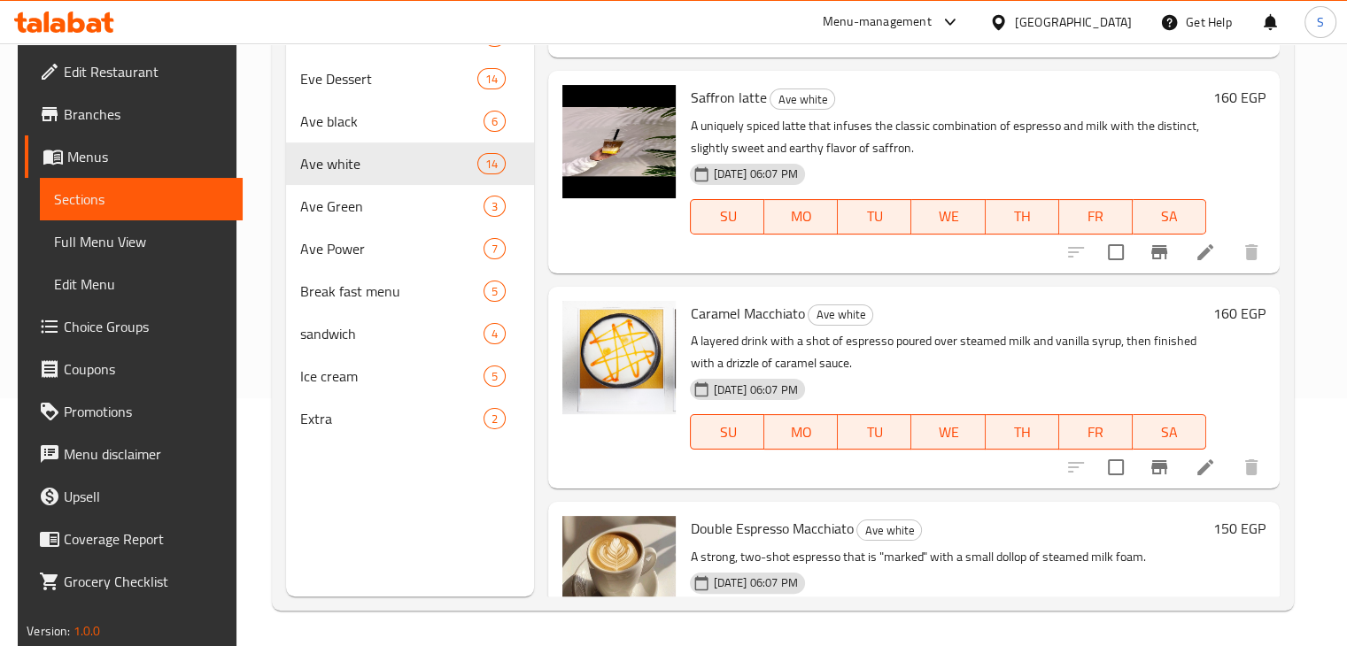
scroll to position [1331, 0]
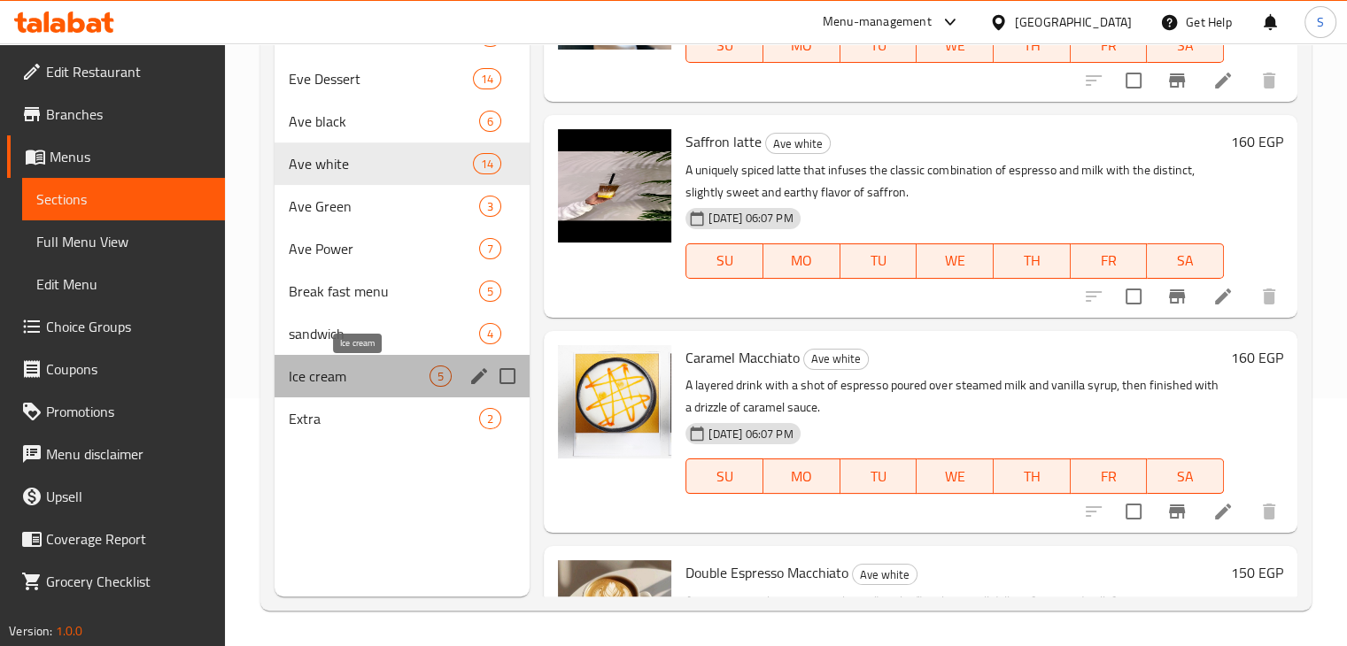
click at [366, 380] on span "Ice cream" at bounding box center [360, 376] width 142 height 21
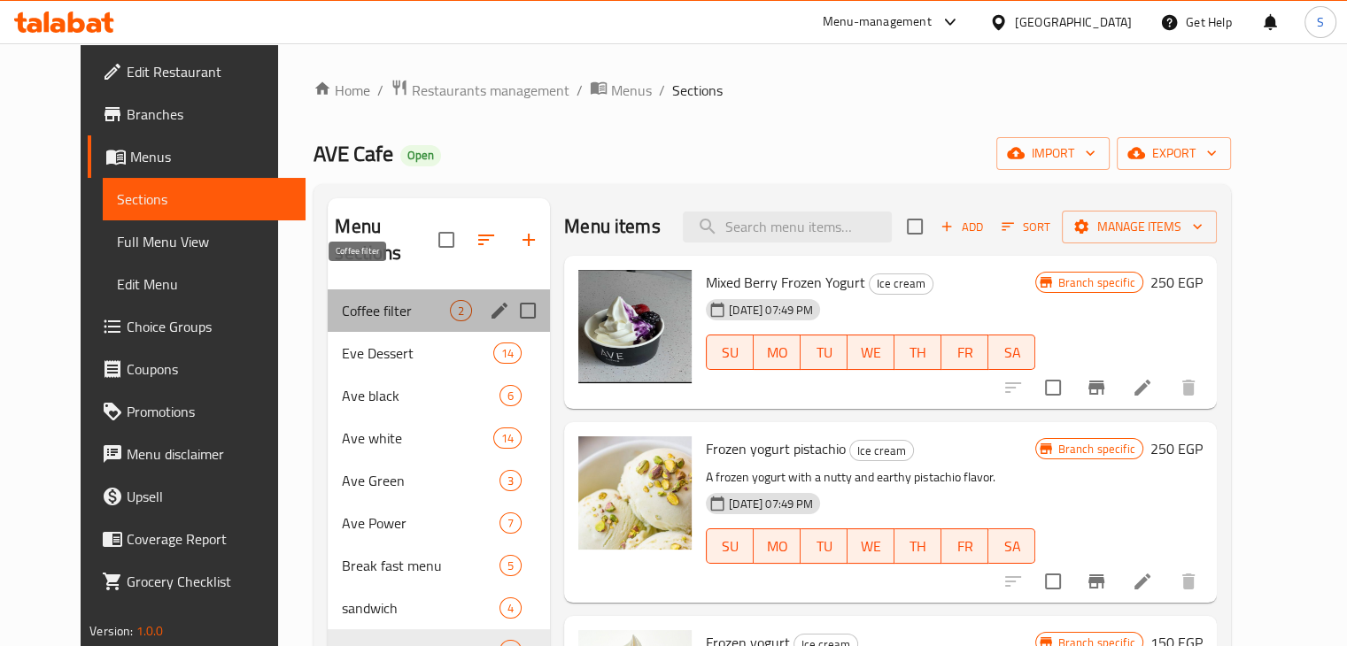
click at [390, 300] on span "Coffee filter" at bounding box center [396, 310] width 108 height 21
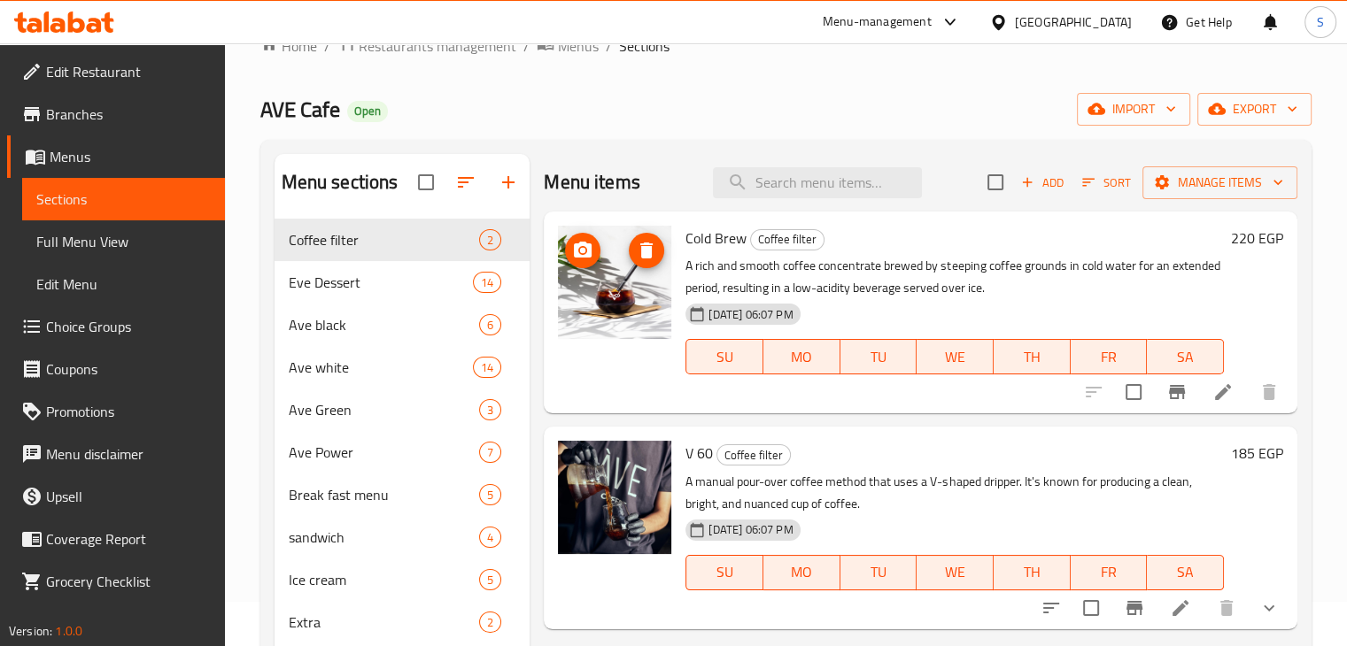
scroll to position [43, 0]
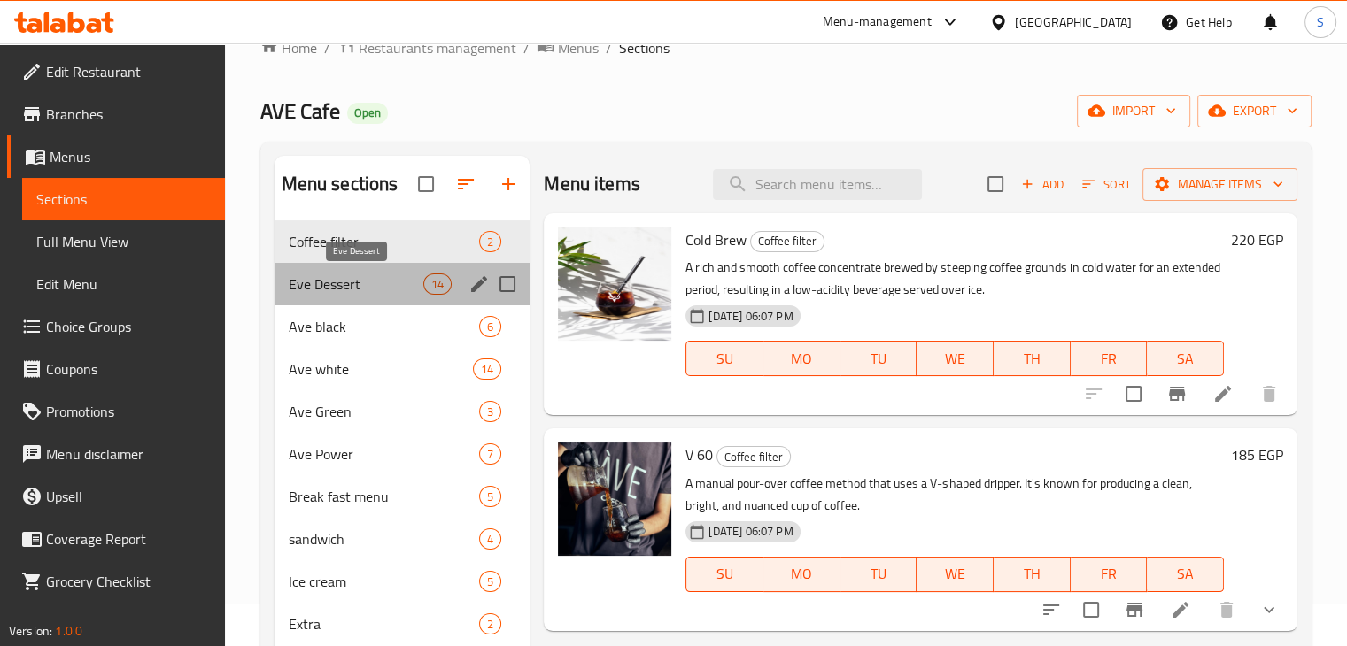
click at [297, 286] on span "Eve Dessert" at bounding box center [356, 284] width 135 height 21
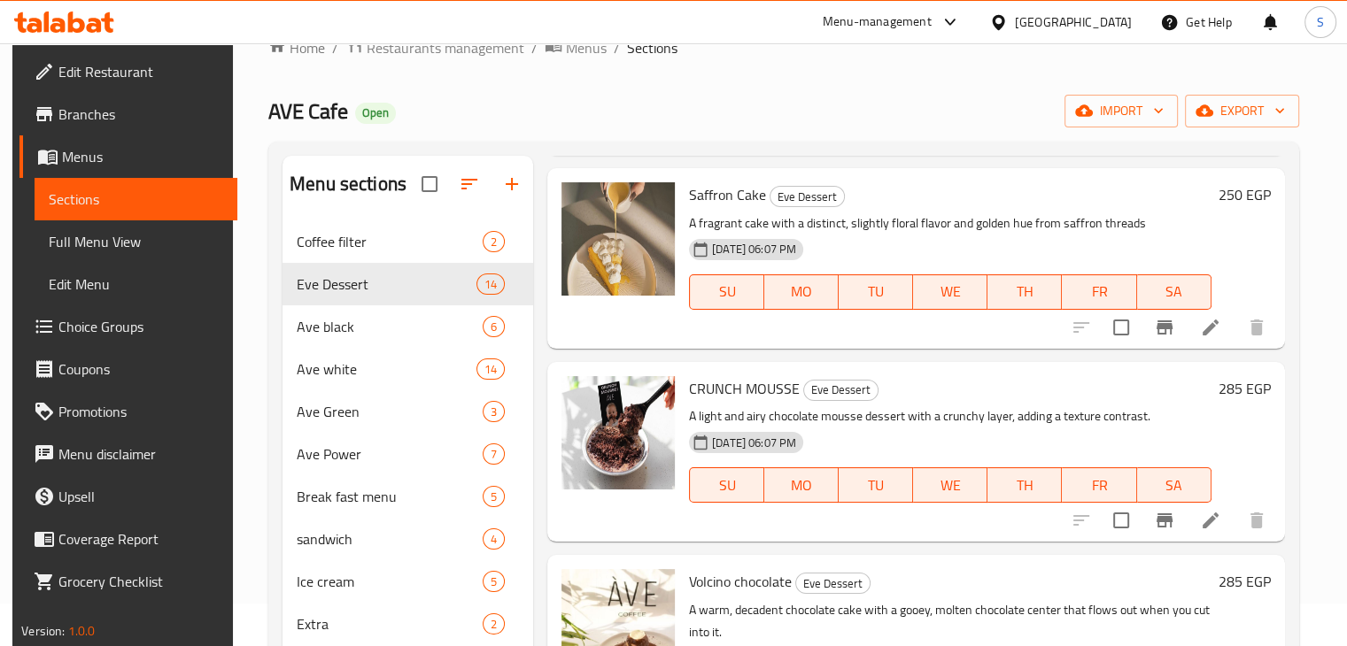
scroll to position [1146, 0]
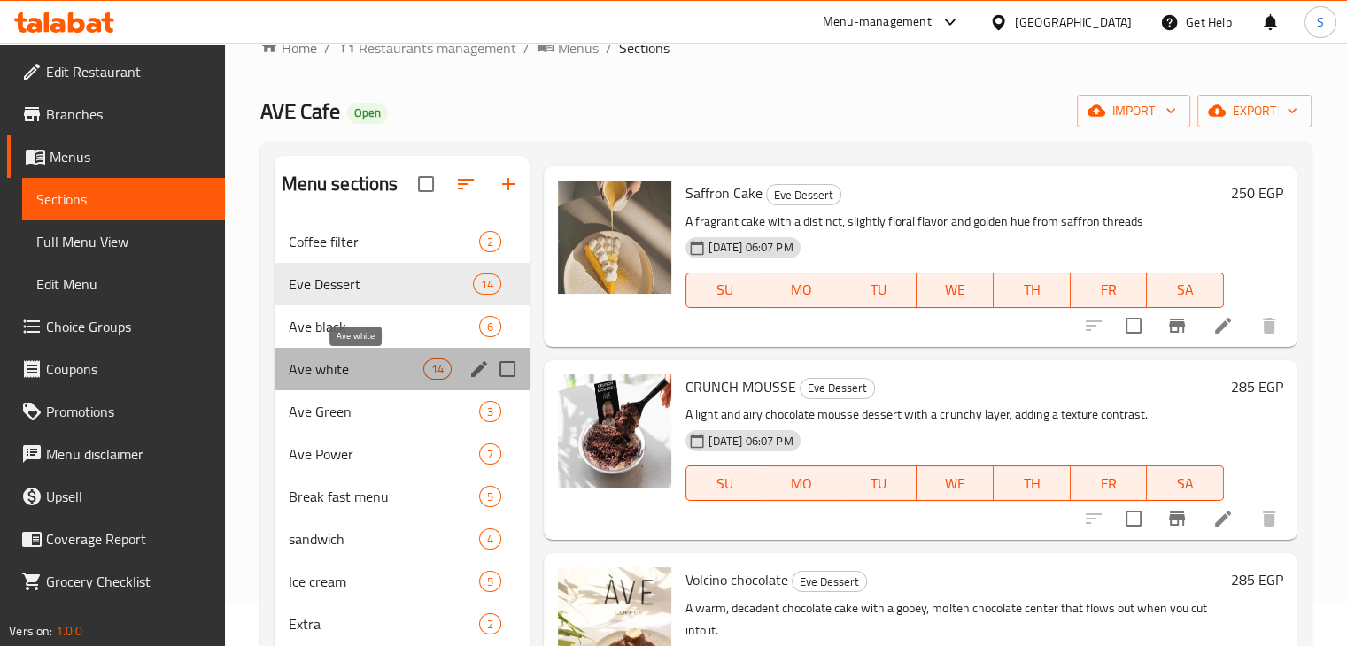
click at [317, 359] on span "Ave white" at bounding box center [356, 369] width 135 height 21
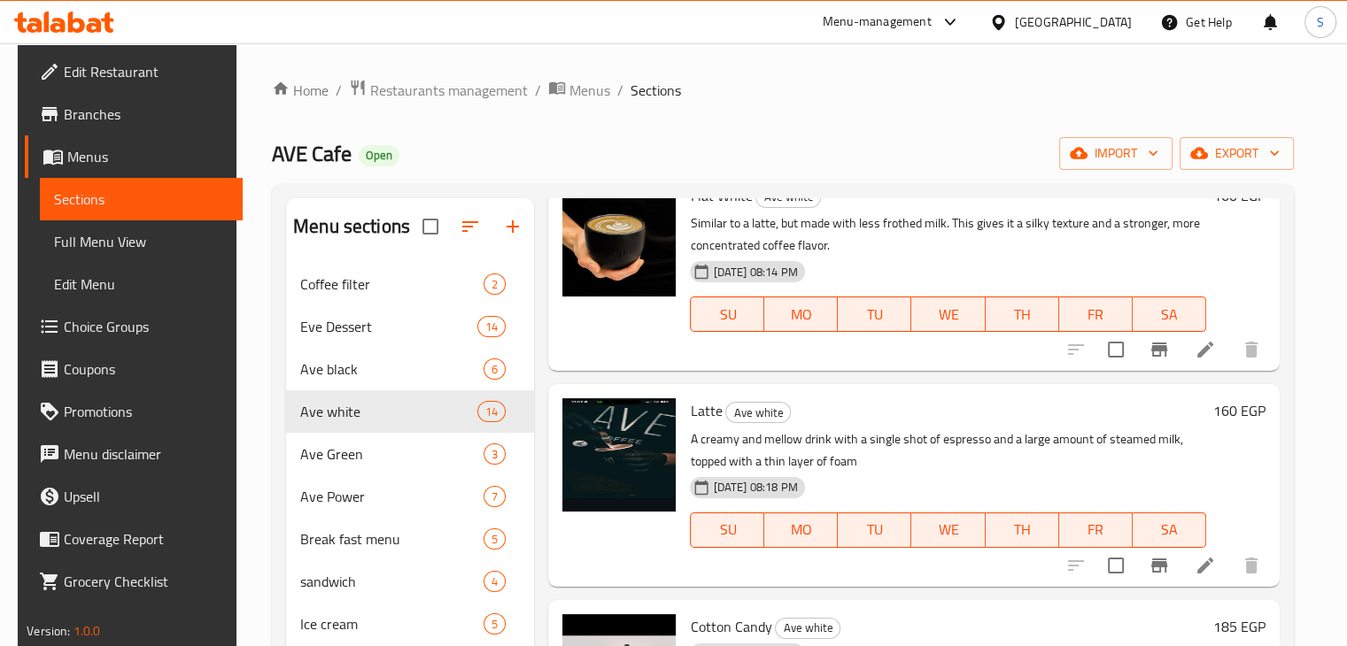
scroll to position [92, 0]
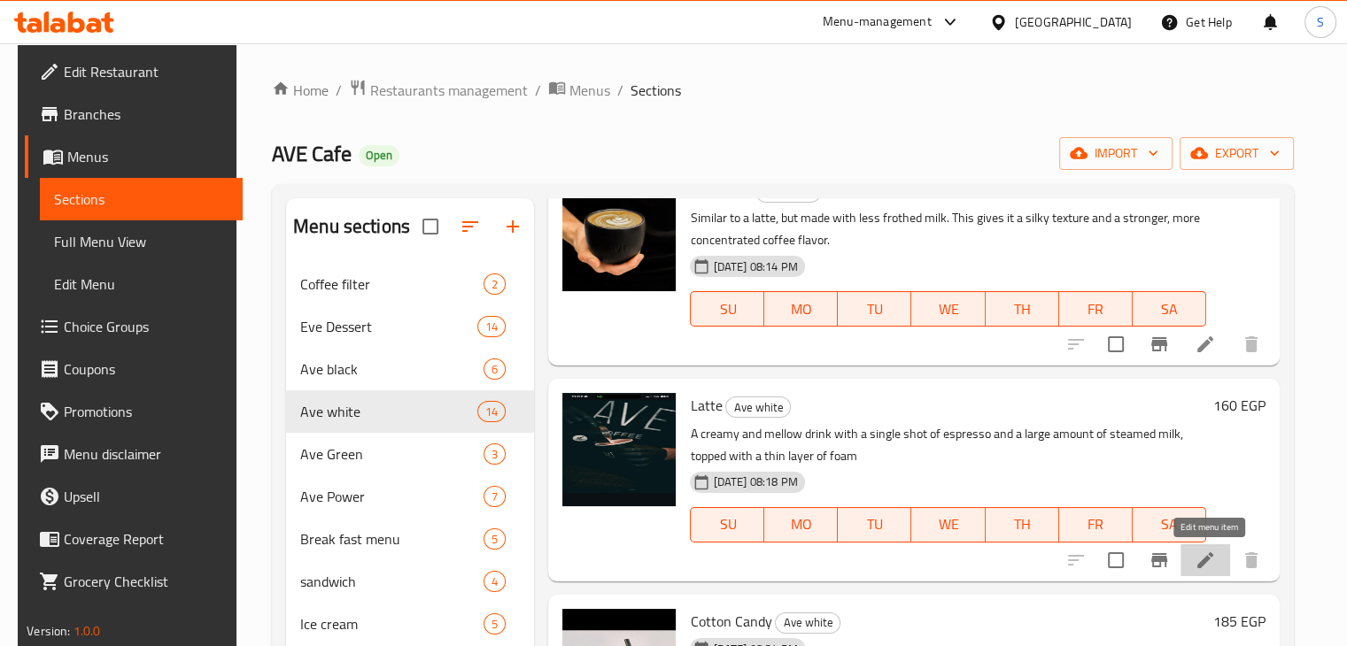
click at [1201, 562] on icon at bounding box center [1205, 560] width 21 height 21
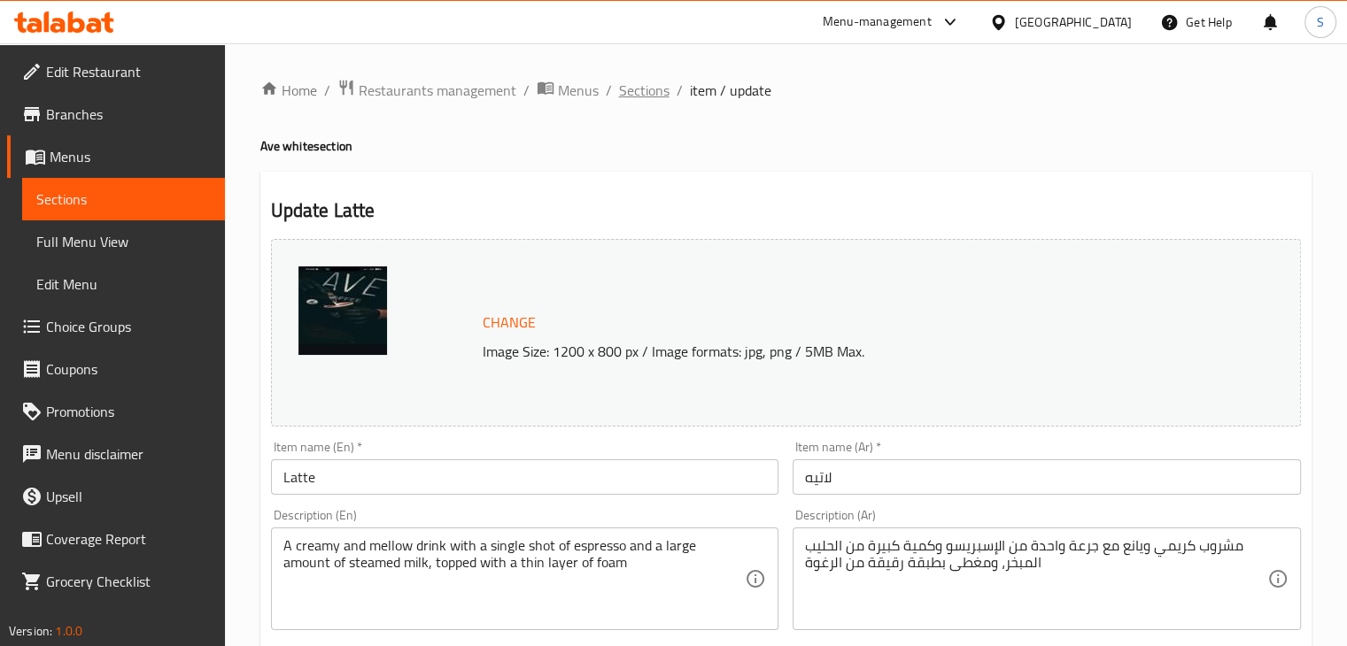
click at [639, 89] on span "Sections" at bounding box center [644, 90] width 50 height 21
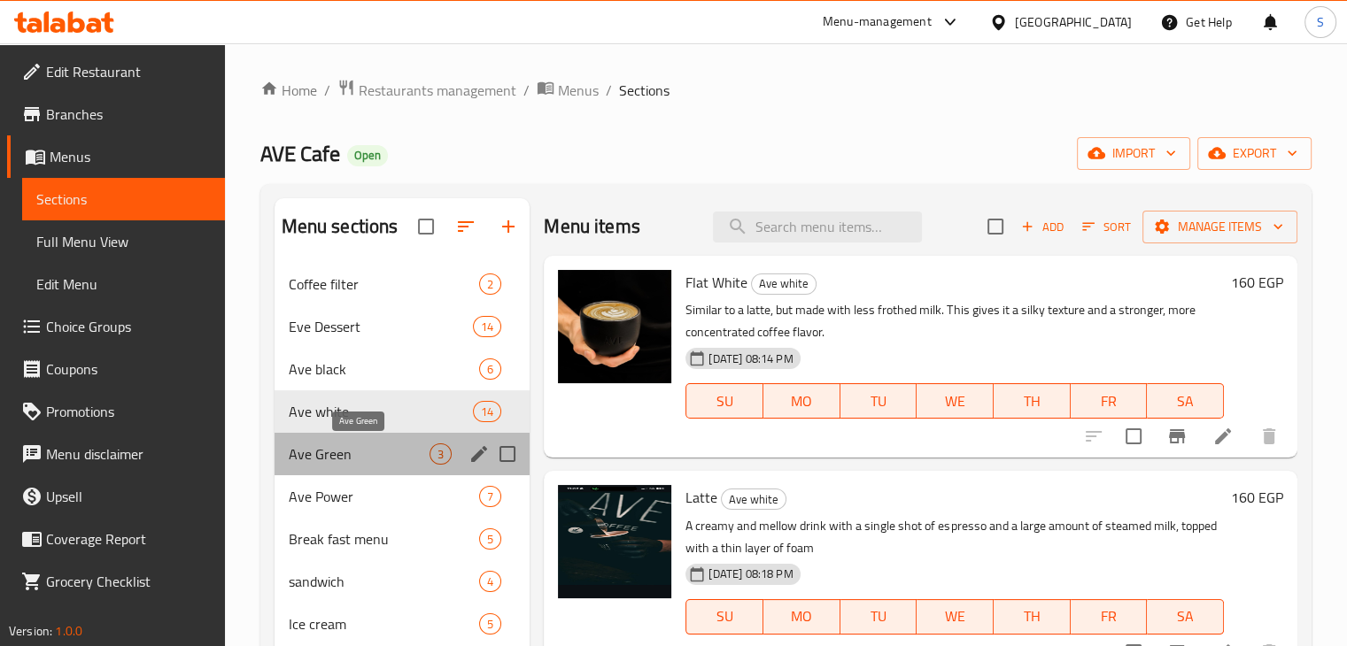
click at [379, 461] on span "Ave Green" at bounding box center [360, 454] width 142 height 21
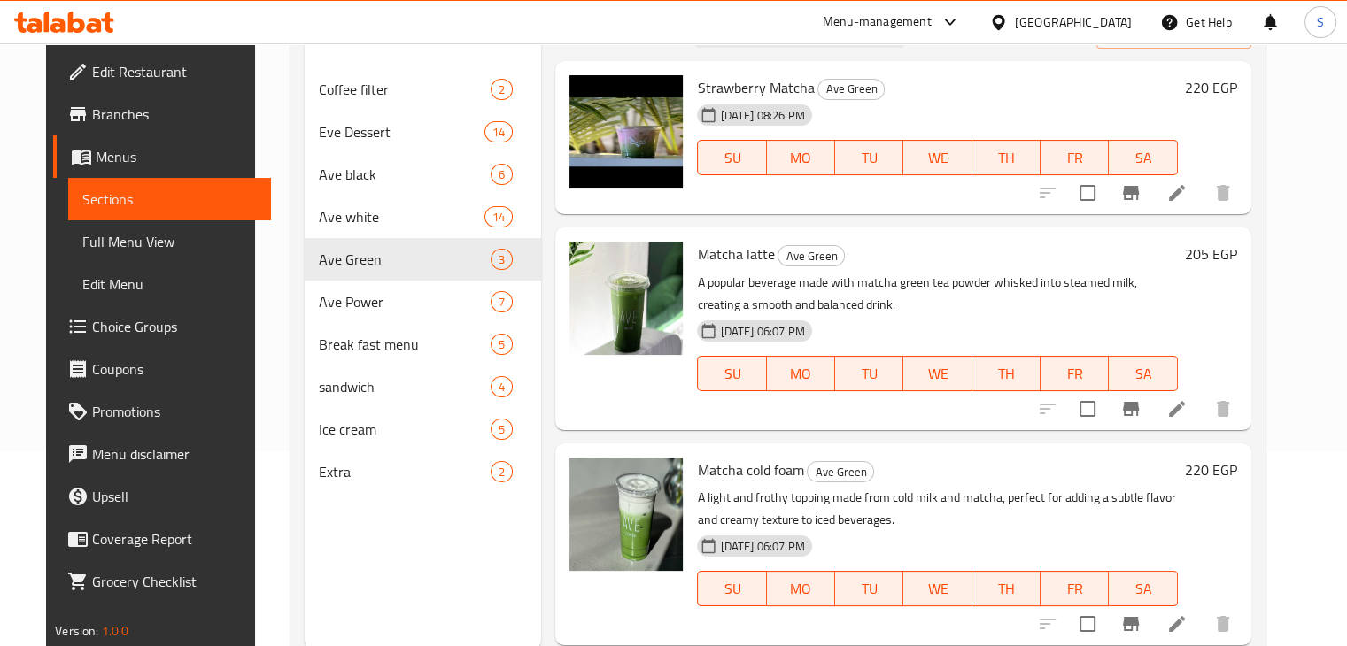
scroll to position [198, 0]
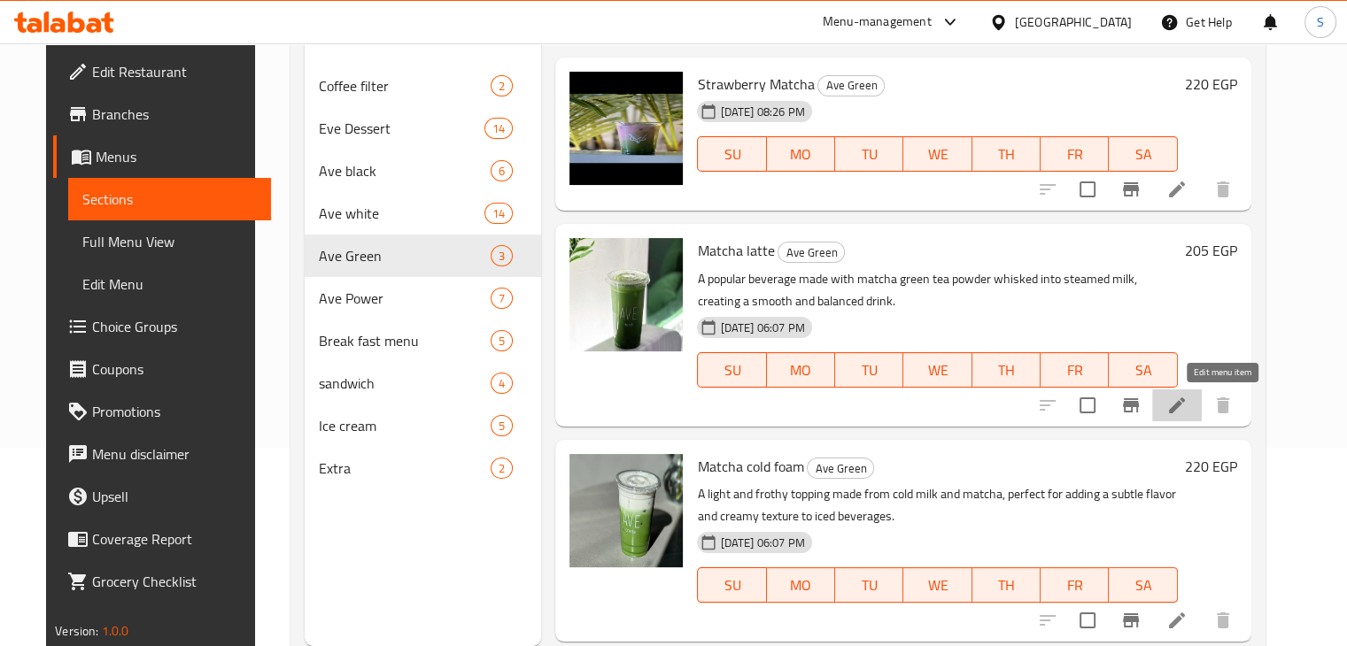
click at [1188, 401] on icon at bounding box center [1176, 405] width 21 height 21
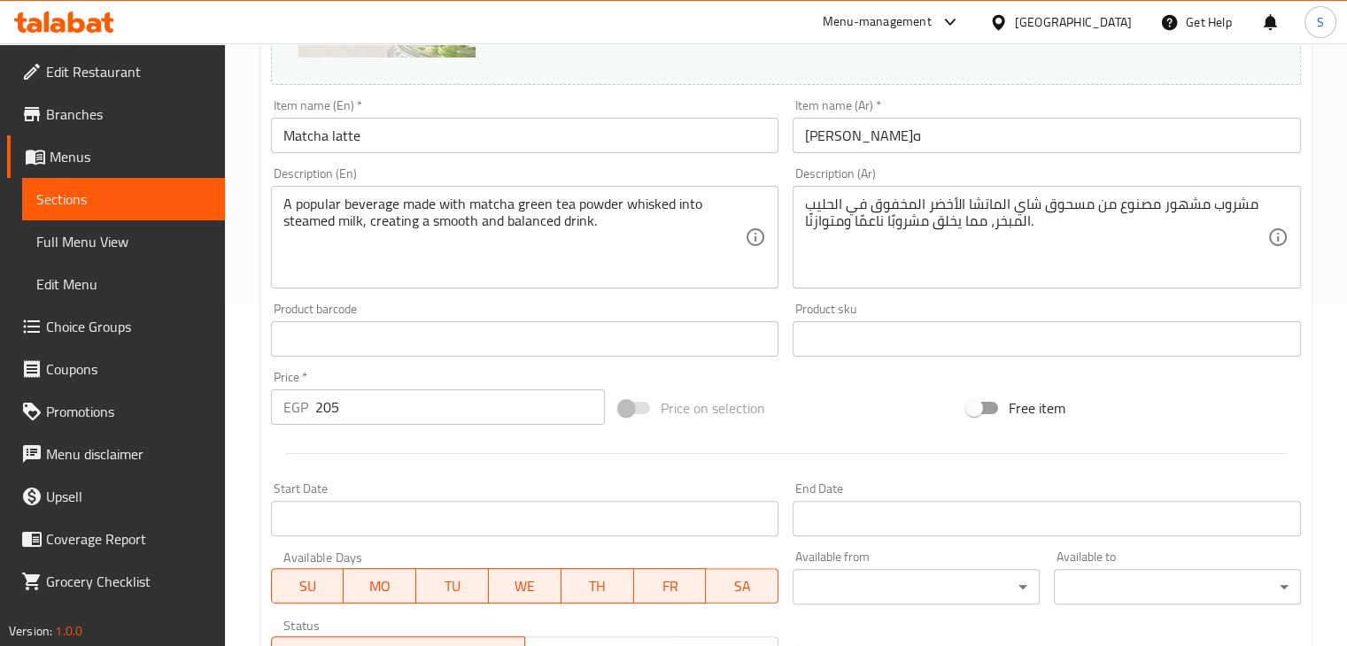
scroll to position [322, 0]
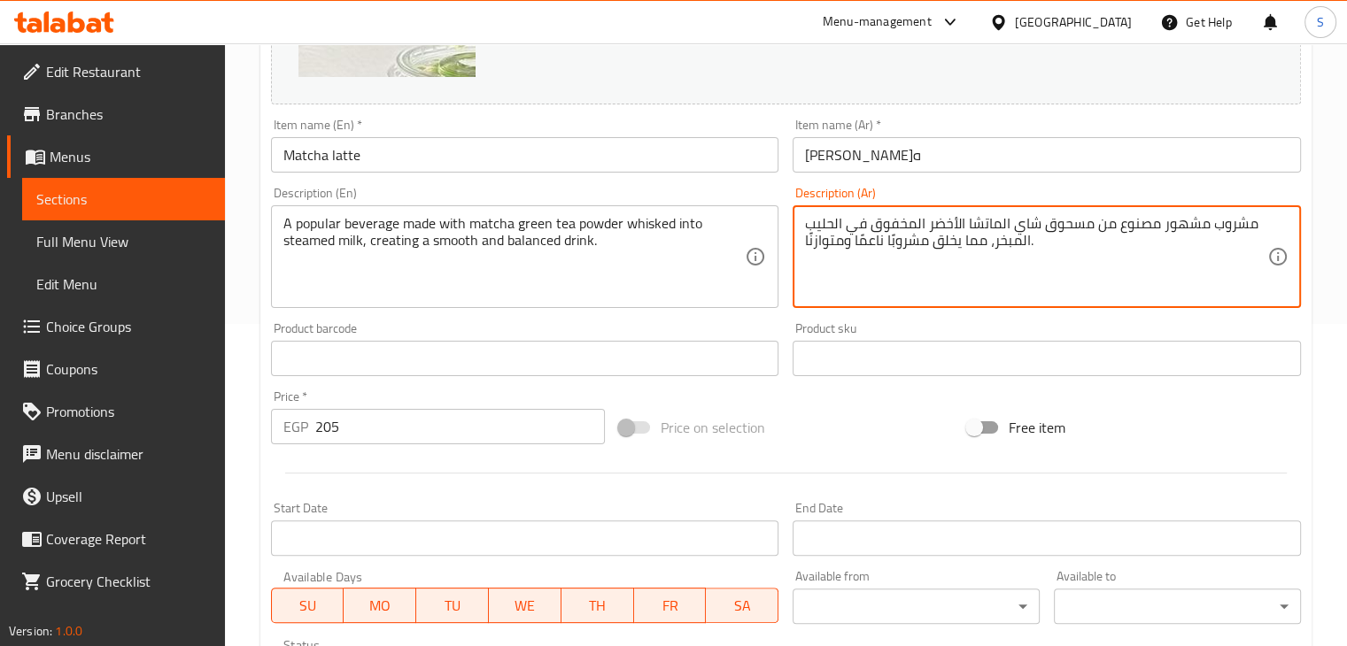
click at [935, 228] on textarea "مشروب مشهور مصنوع من مسحوق شاي الماتشا الأخضر المخفوق في الحليب المبخر، مما يخل…" at bounding box center [1036, 257] width 462 height 84
paste textarea "ذيذ مصنوع من مسحوق الماتشا الياباني الفاخر و ممزوج بالحليب الطازج مما يخلق مشرو…"
type textarea "مشروب لذيذ مصنوع من مسحوق الماتشا الياباني الفاخر و ممزوج بالحليب الطازج مما يخ…"
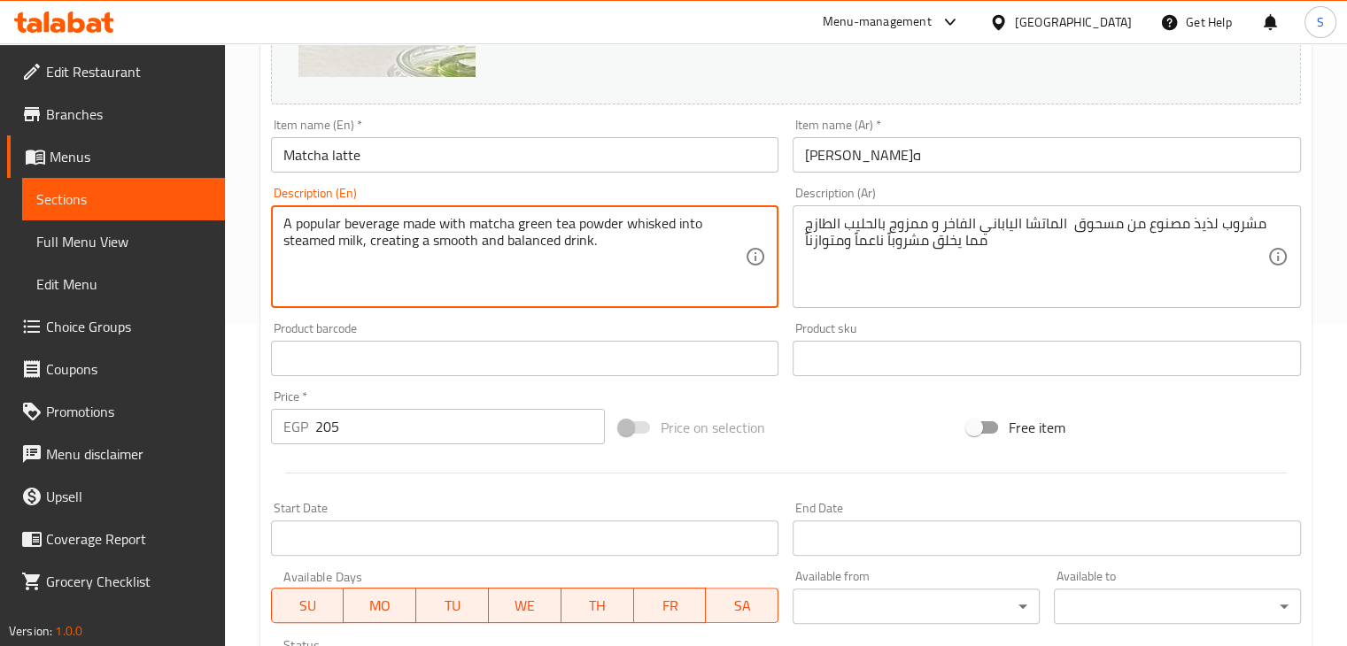
click at [415, 225] on textarea "A popular beverage made with matcha green tea powder whisked into steamed milk,…" at bounding box center [514, 257] width 462 height 84
paste textarea "A delicious drink made with premium Japanese matcha powder and blended with fre…"
click at [298, 228] on textarea "A delicious drink made with premium Japanese matcha powder and blended with fre…" at bounding box center [514, 257] width 462 height 84
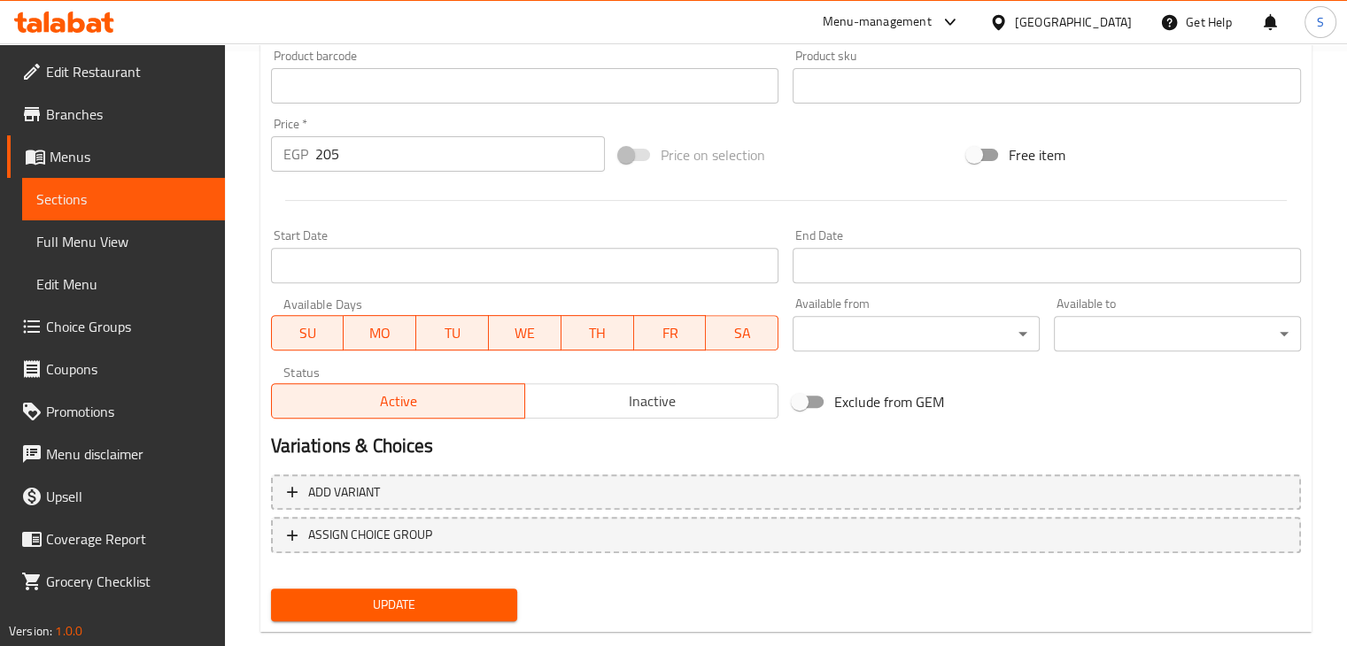
scroll to position [630, 0]
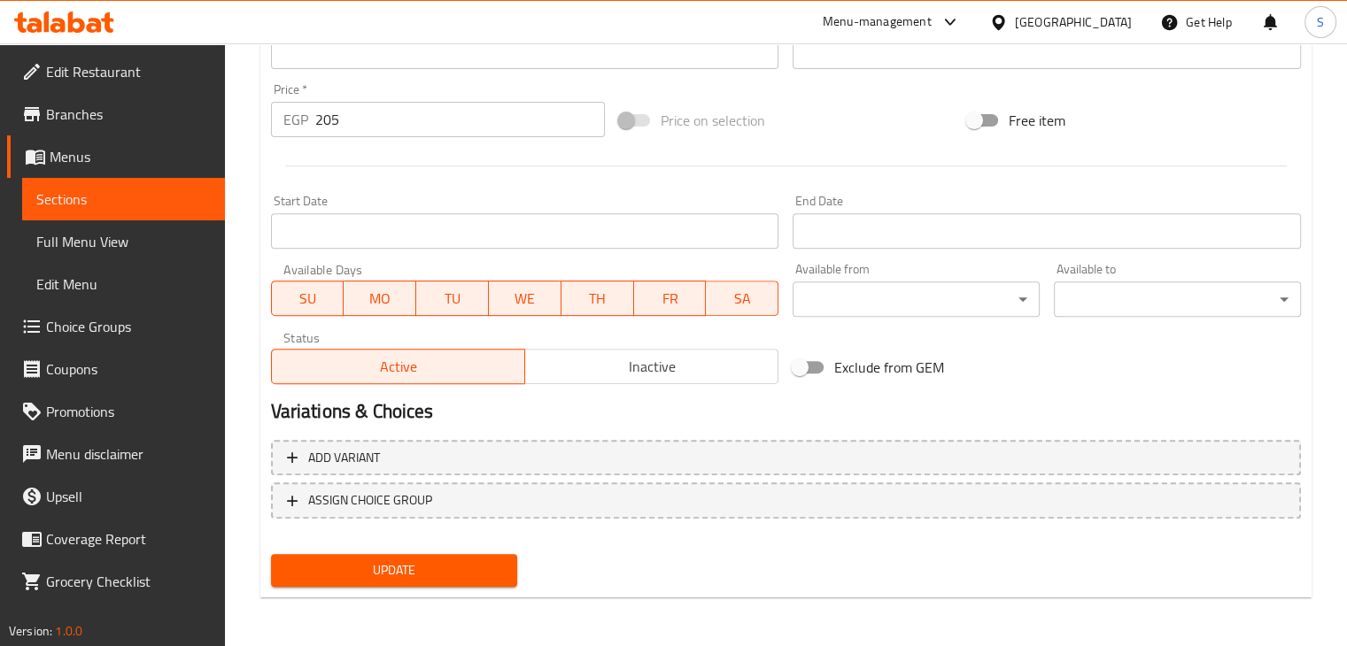
type textarea "delicious drink made with premium Japanese matcha powder and blended with fresh…"
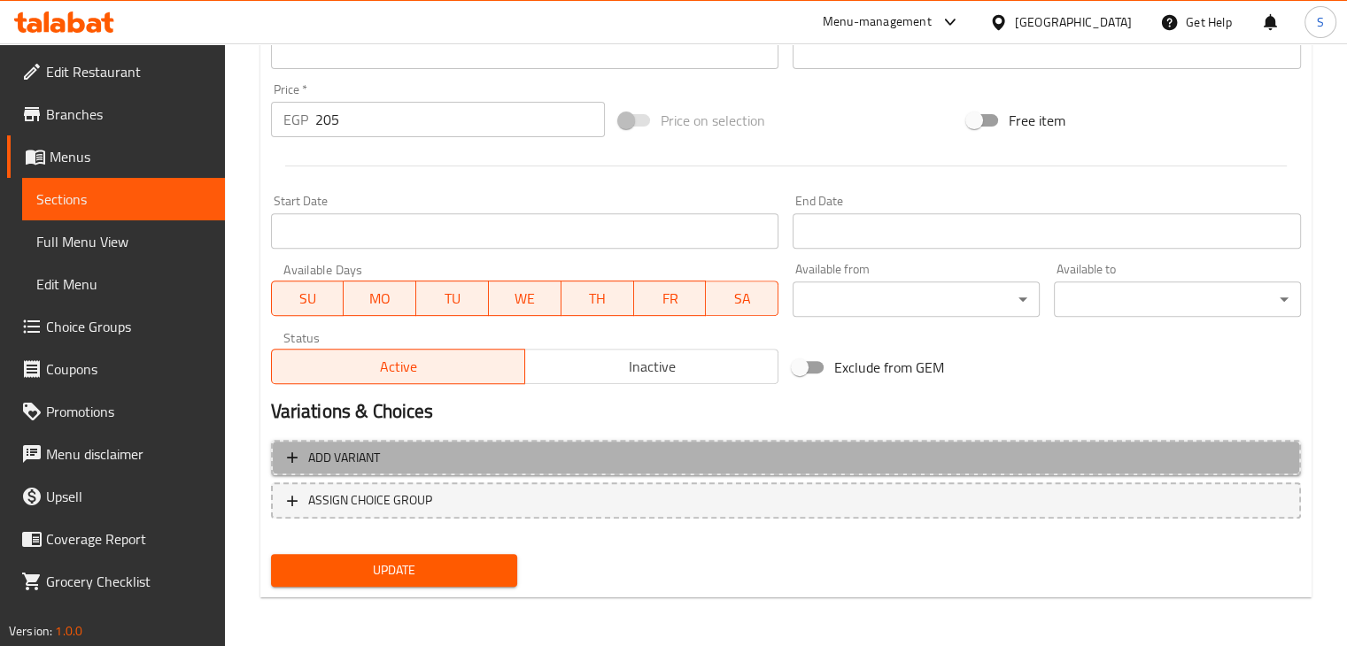
click at [765, 453] on span "Add variant" at bounding box center [786, 458] width 998 height 22
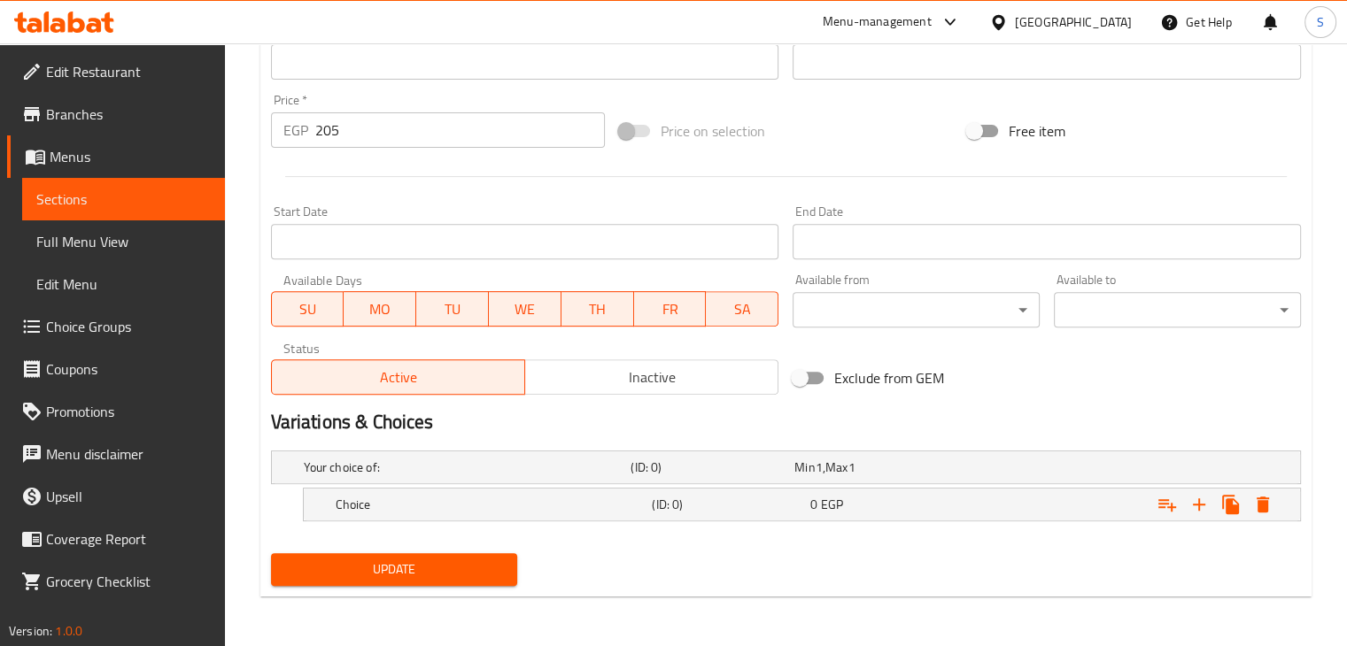
scroll to position [618, 0]
click at [1195, 510] on icon "Expand" at bounding box center [1198, 505] width 21 height 21
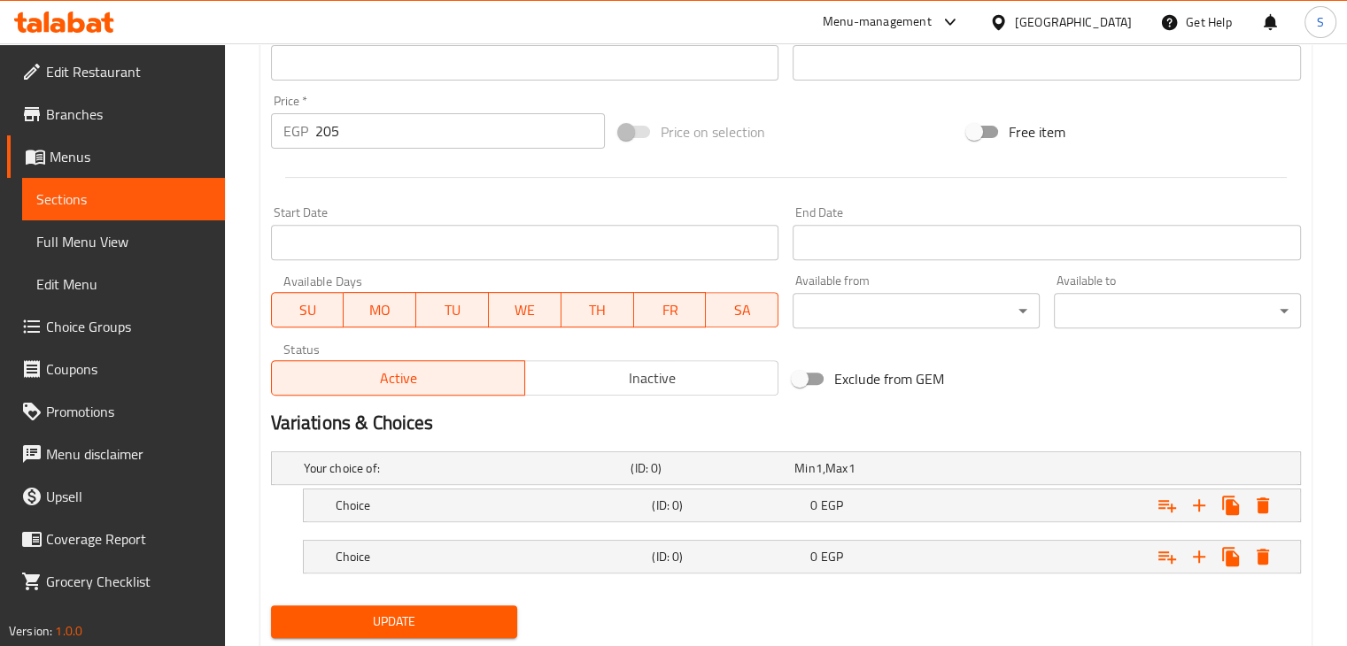
scroll to position [670, 0]
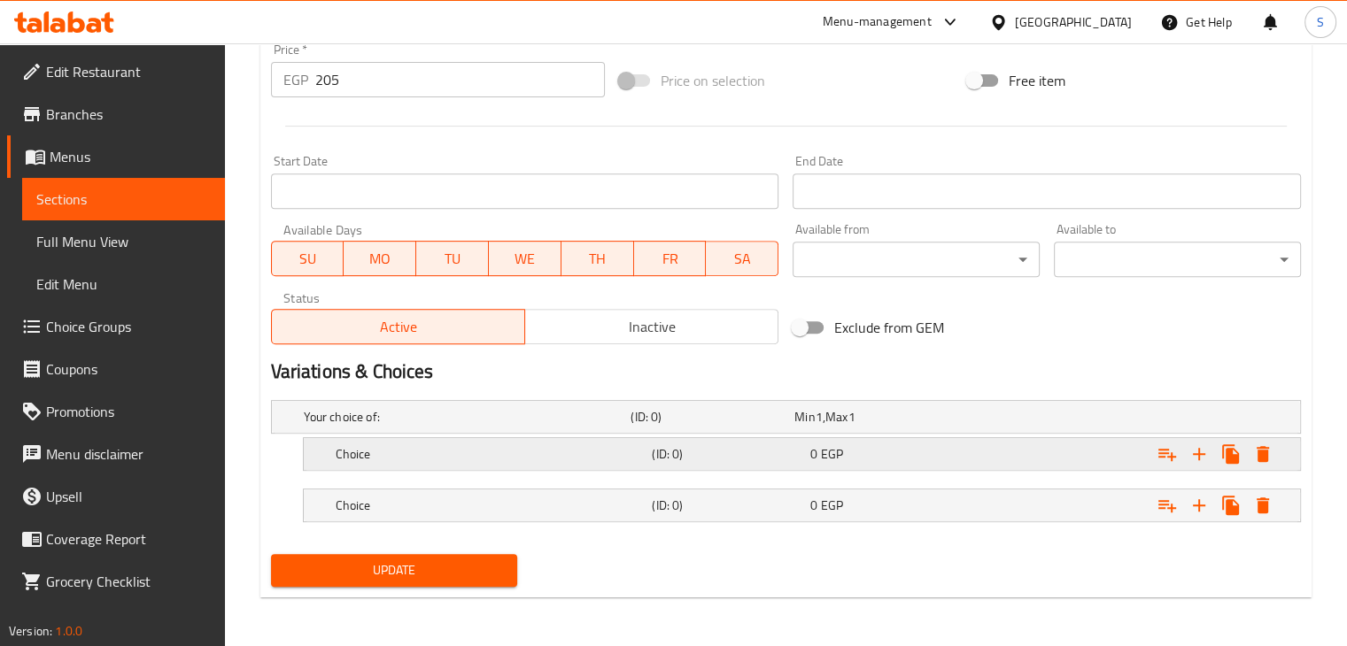
click at [907, 445] on div "0 EGP" at bounding box center [885, 454] width 151 height 18
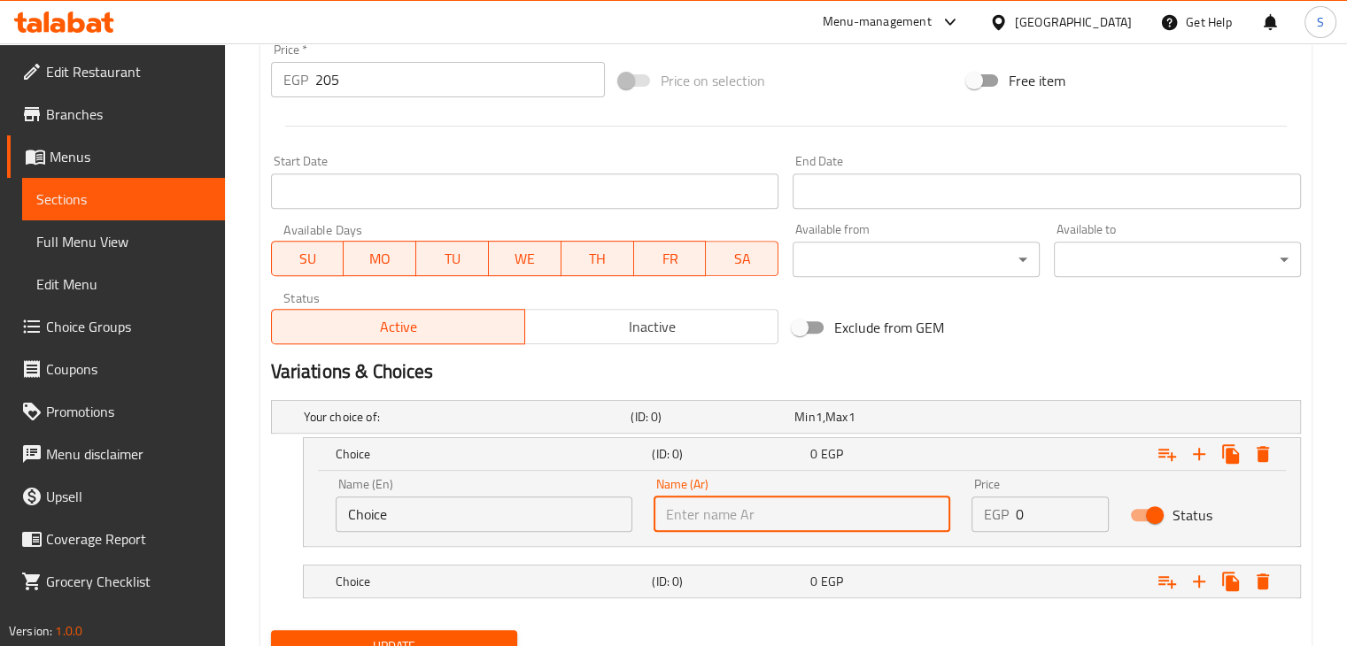
click at [750, 514] on input "text" at bounding box center [802, 514] width 297 height 35
type input "f"
type input "بارد"
click at [693, 589] on h5 "(ID: 0)" at bounding box center [727, 582] width 151 height 18
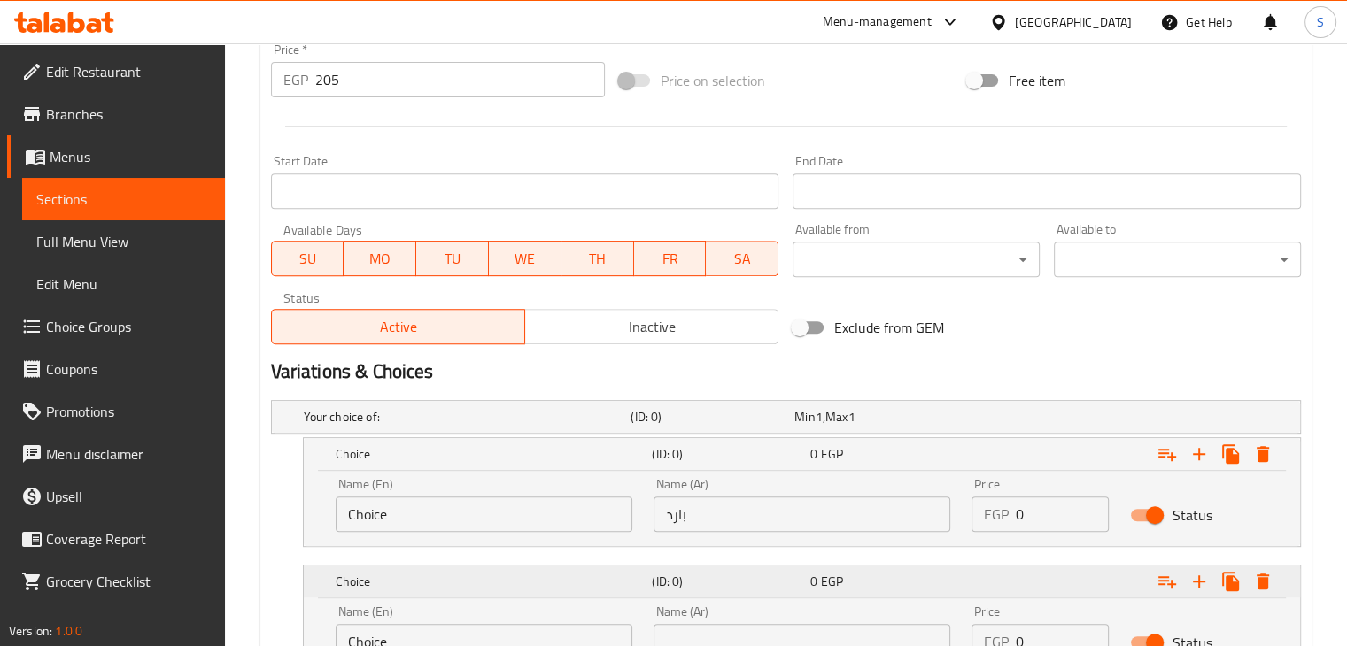
scroll to position [822, 0]
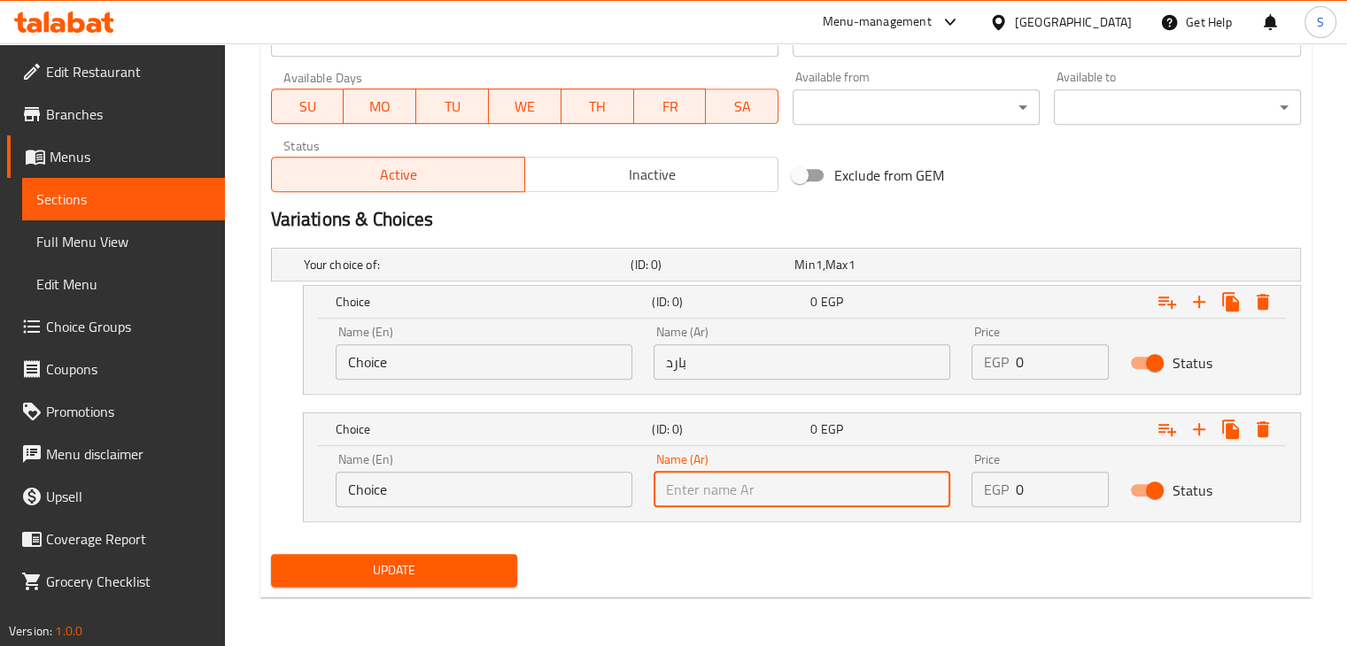
click at [709, 494] on input "text" at bounding box center [802, 489] width 297 height 35
type input "ساخن"
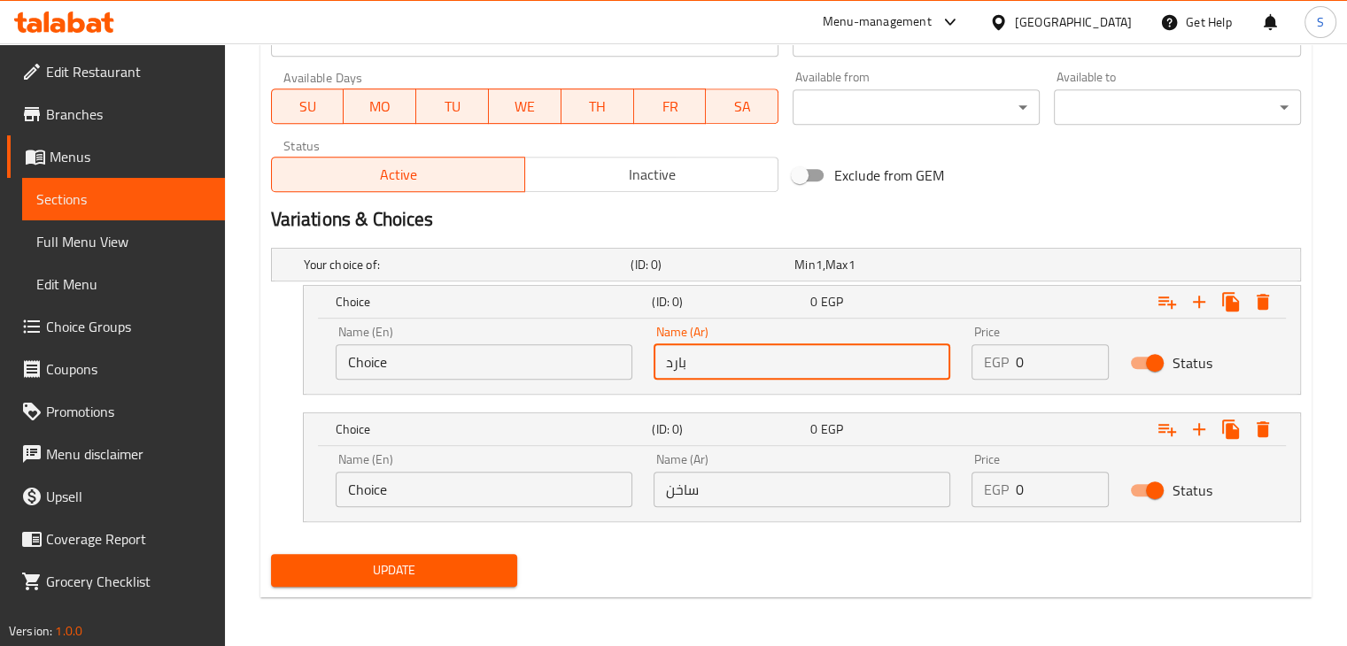
click at [678, 355] on input "بارد" at bounding box center [802, 362] width 297 height 35
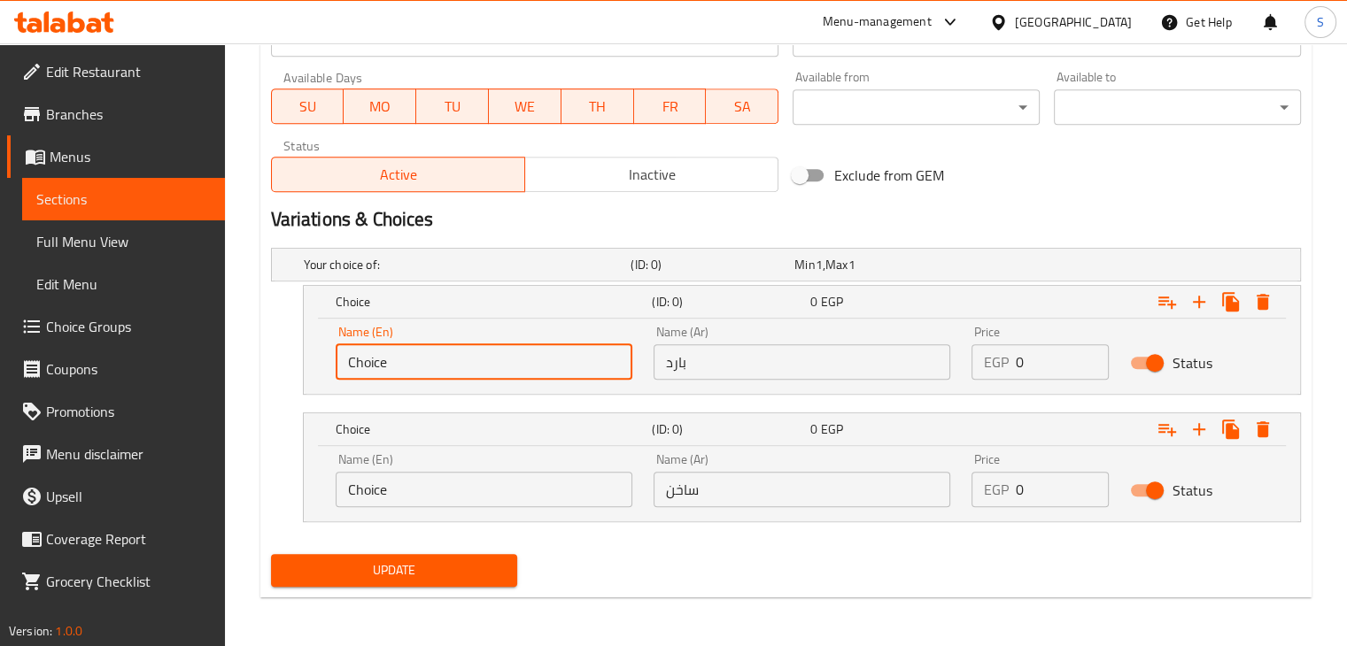
click at [386, 373] on input "Choice" at bounding box center [484, 362] width 297 height 35
paste input "cold"
type input "cold"
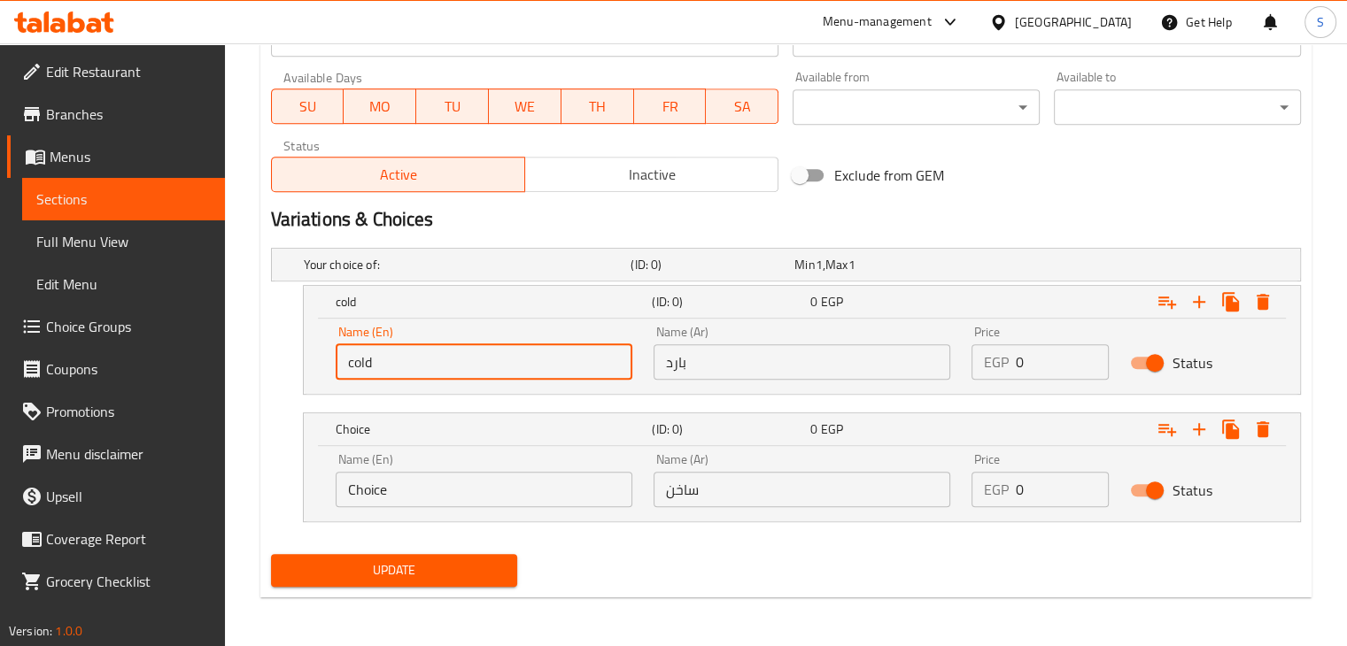
click at [375, 483] on input "Choice" at bounding box center [484, 489] width 297 height 35
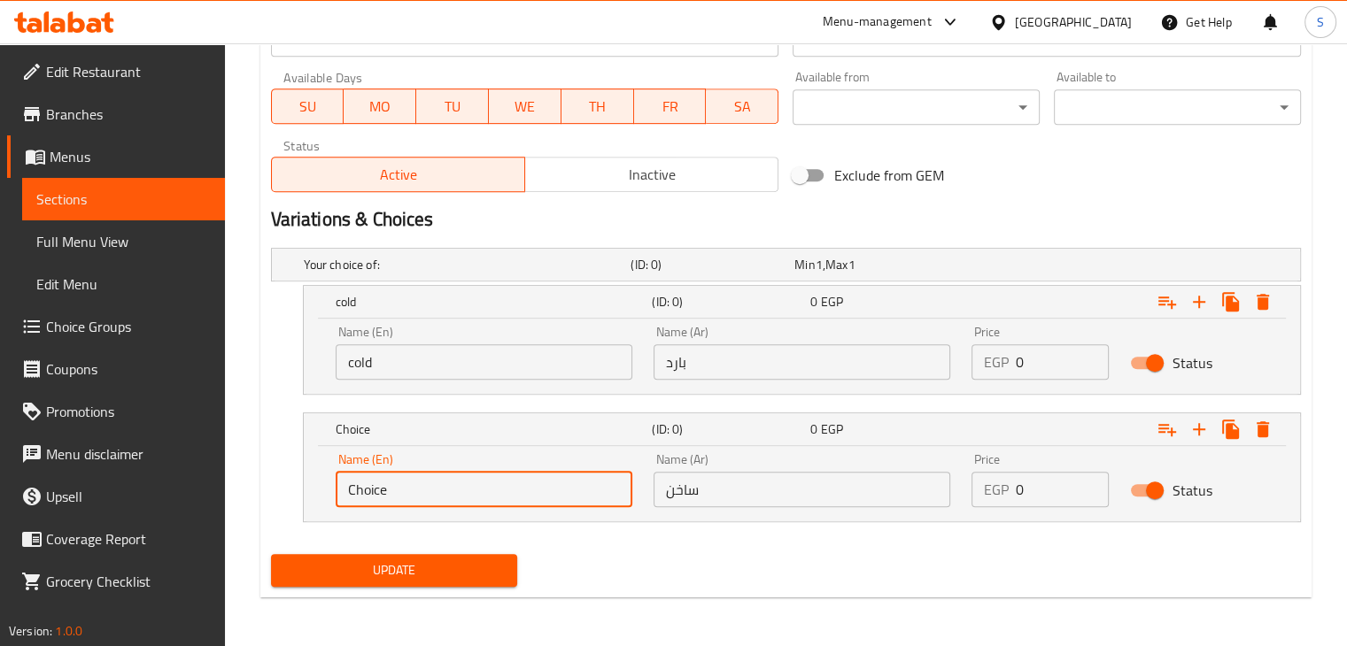
click at [375, 483] on input "Choice" at bounding box center [484, 489] width 297 height 35
paste input "hot"
type input "hot"
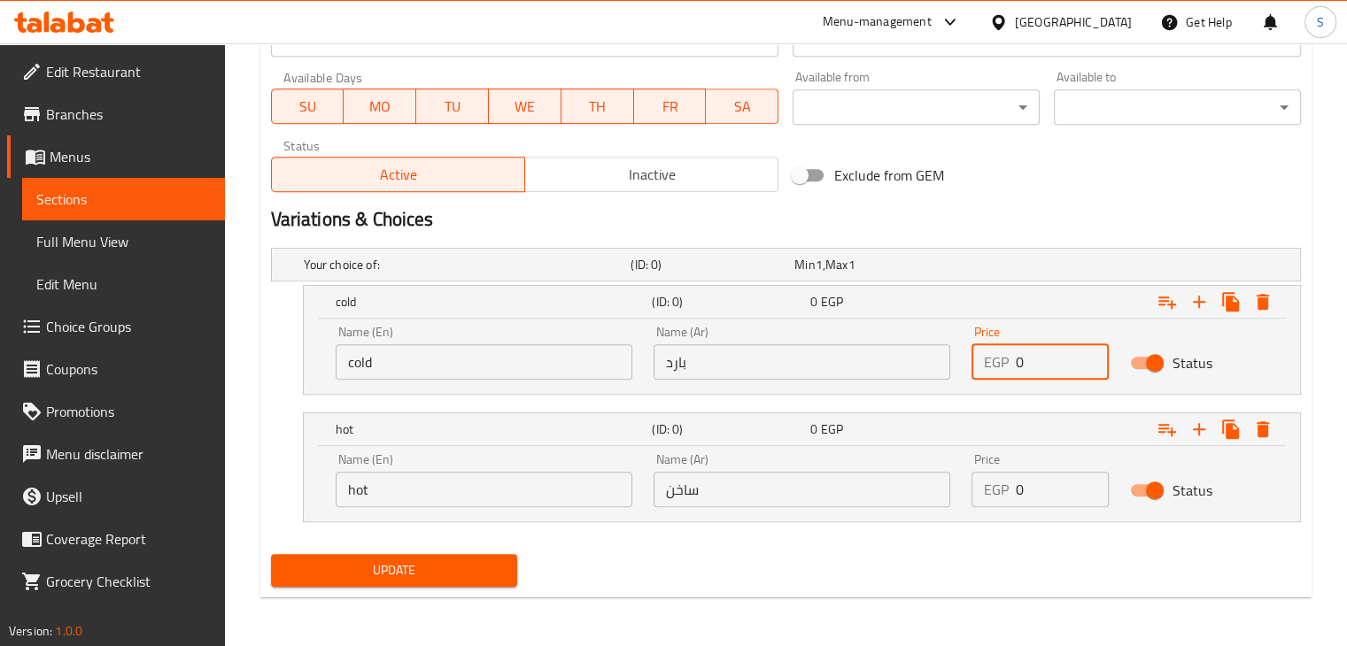
click at [1024, 366] on input "0" at bounding box center [1063, 362] width 94 height 35
type input "205"
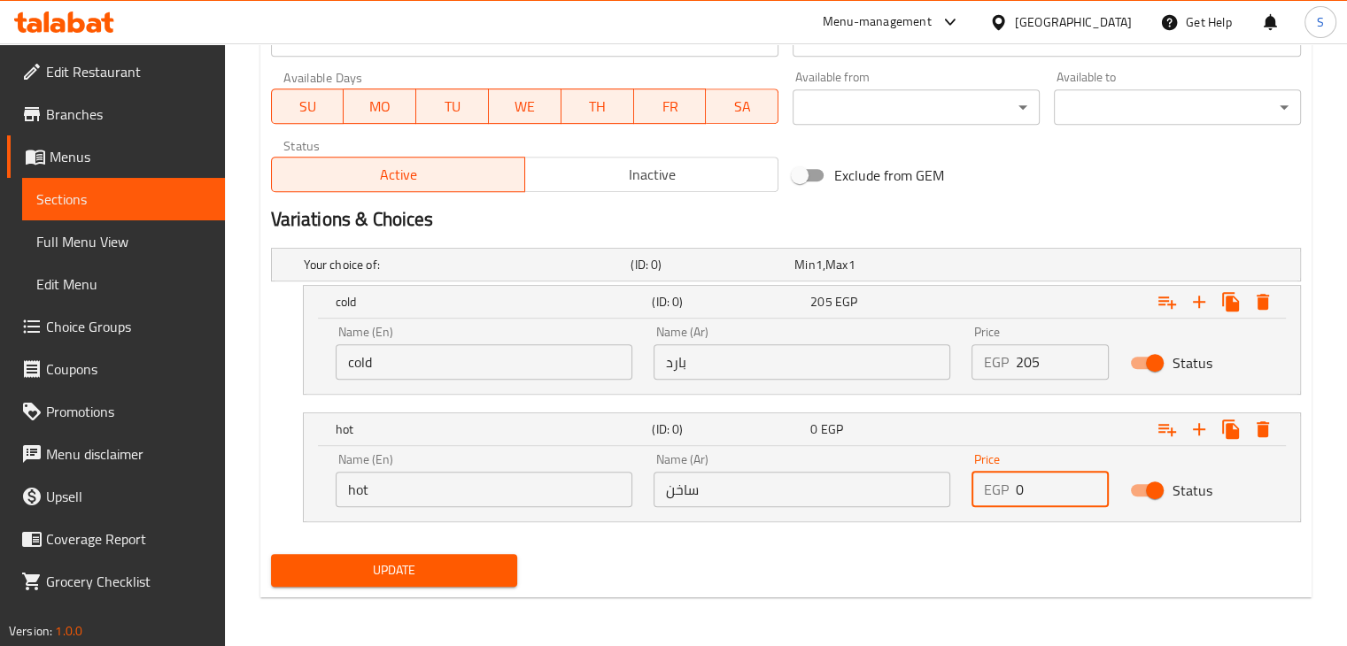
click at [1034, 491] on input "0" at bounding box center [1063, 489] width 94 height 35
type input "205"
click at [1201, 434] on icon "Expand" at bounding box center [1198, 429] width 21 height 21
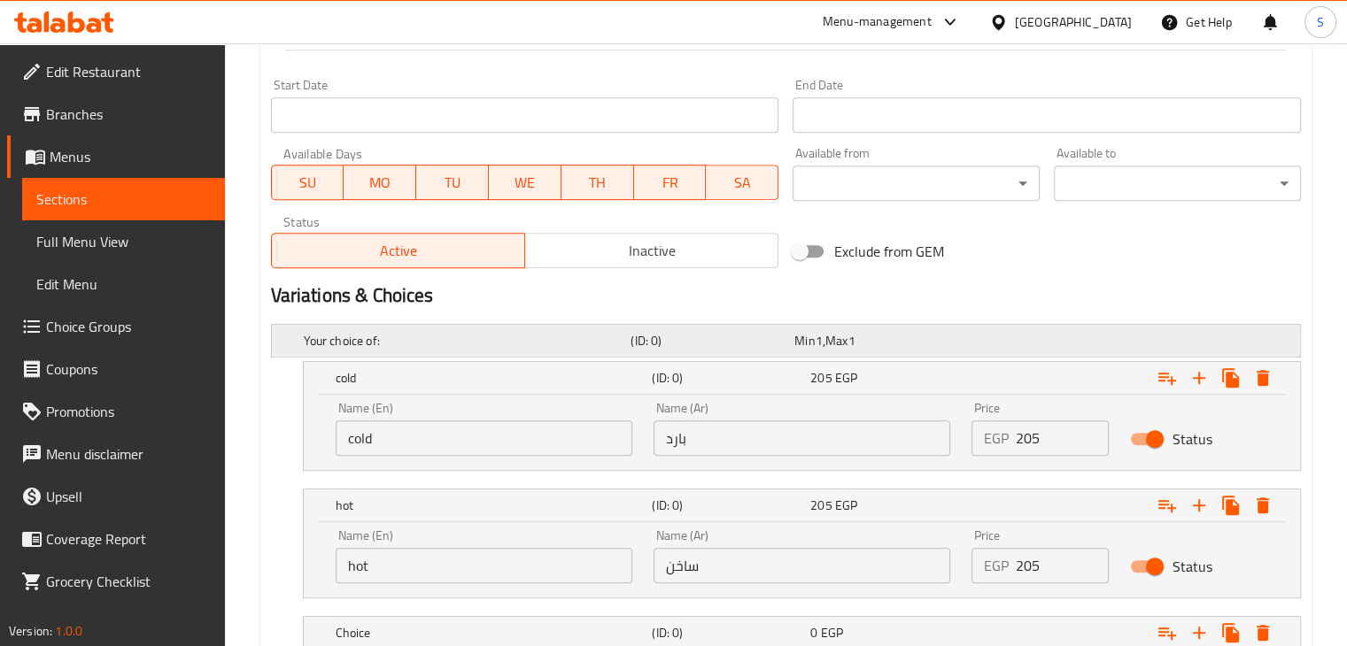
scroll to position [872, 0]
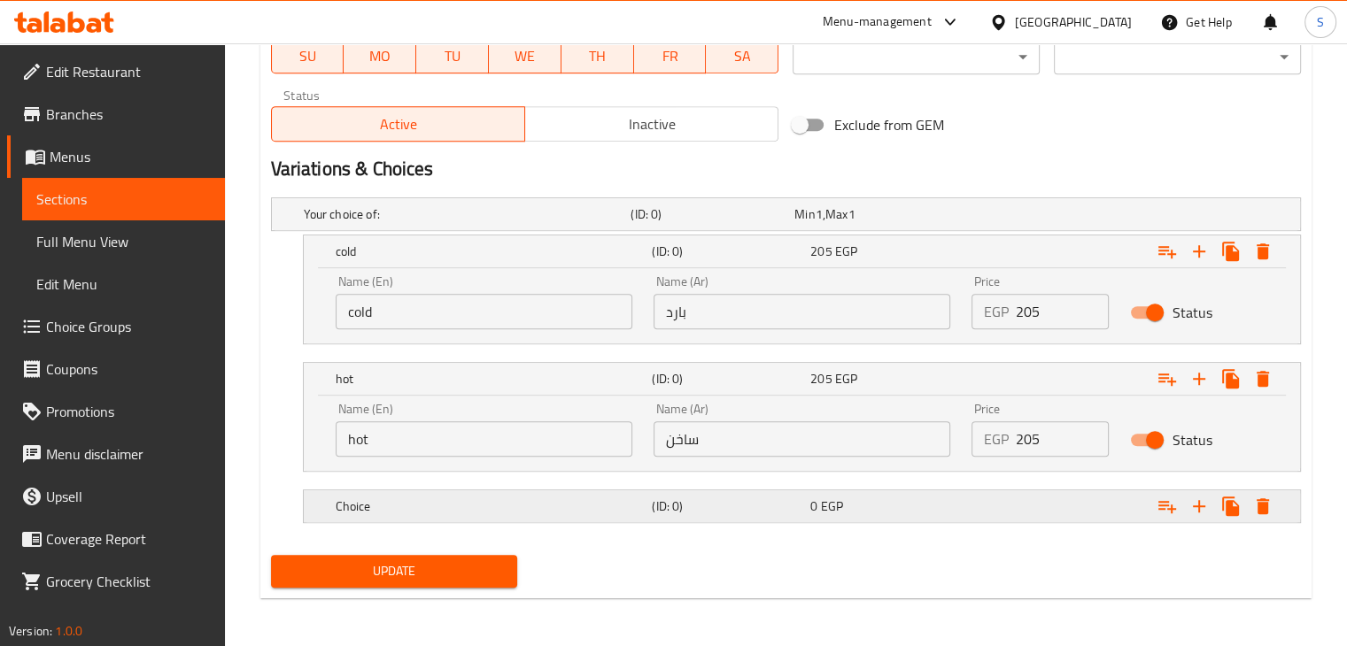
click at [786, 503] on h5 "(ID: 0)" at bounding box center [727, 507] width 151 height 18
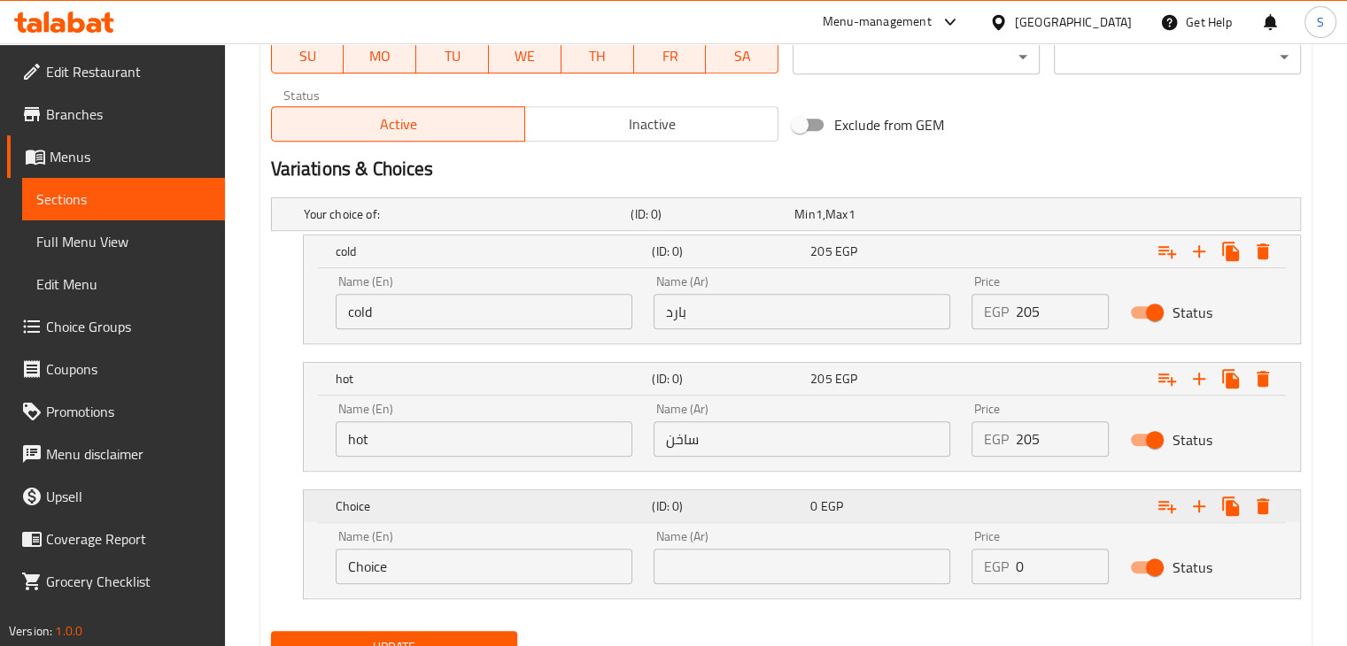
scroll to position [948, 0]
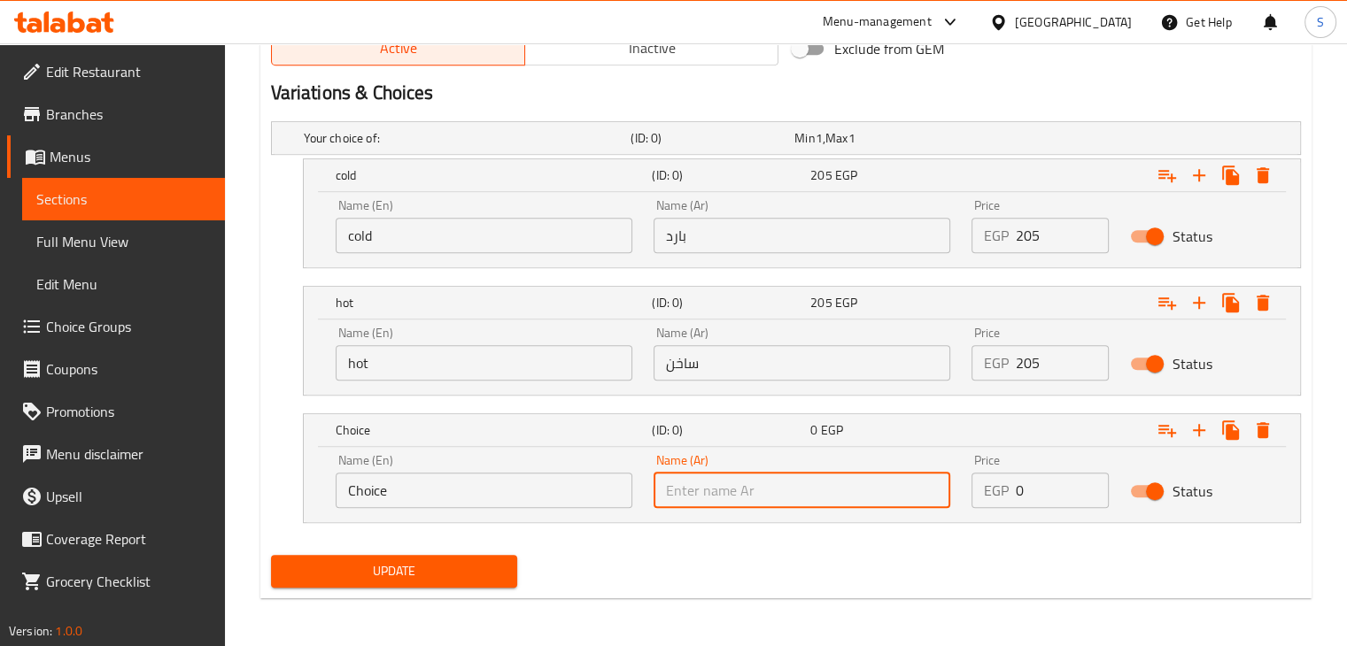
click at [758, 476] on input "text" at bounding box center [802, 490] width 297 height 35
type input "كامل الدسم"
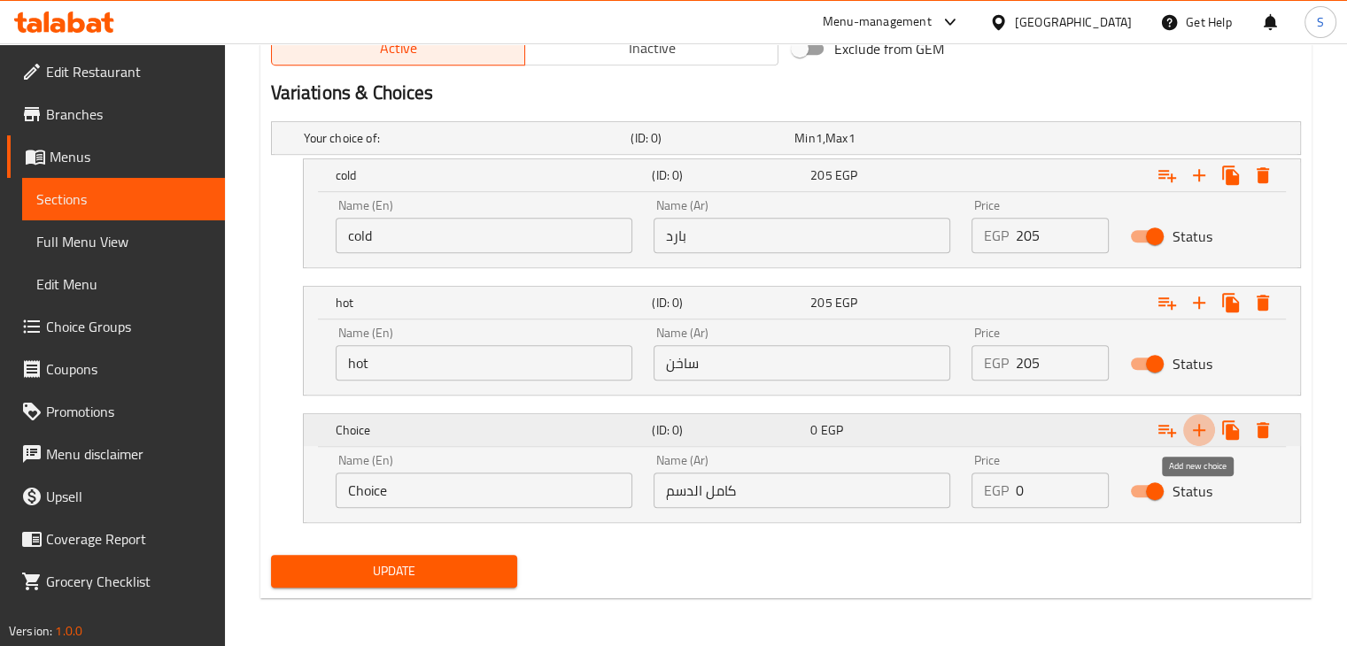
click at [1196, 435] on icon "Expand" at bounding box center [1198, 430] width 21 height 21
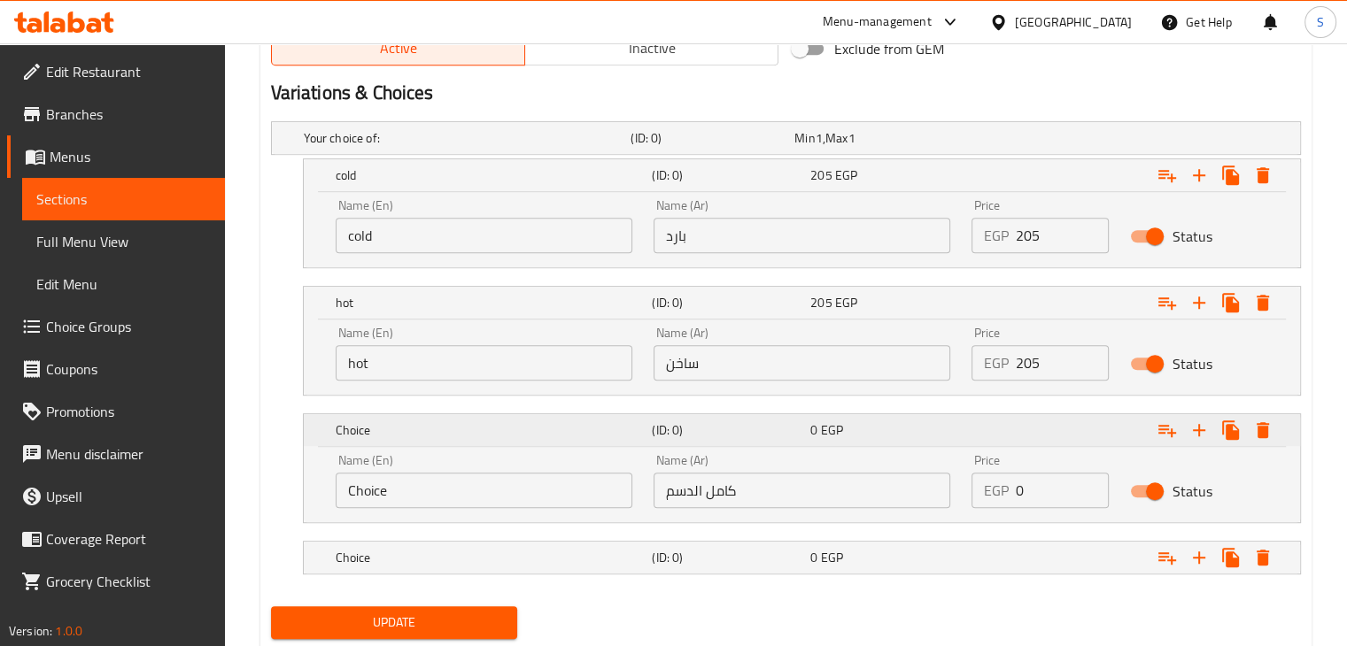
scroll to position [999, 0]
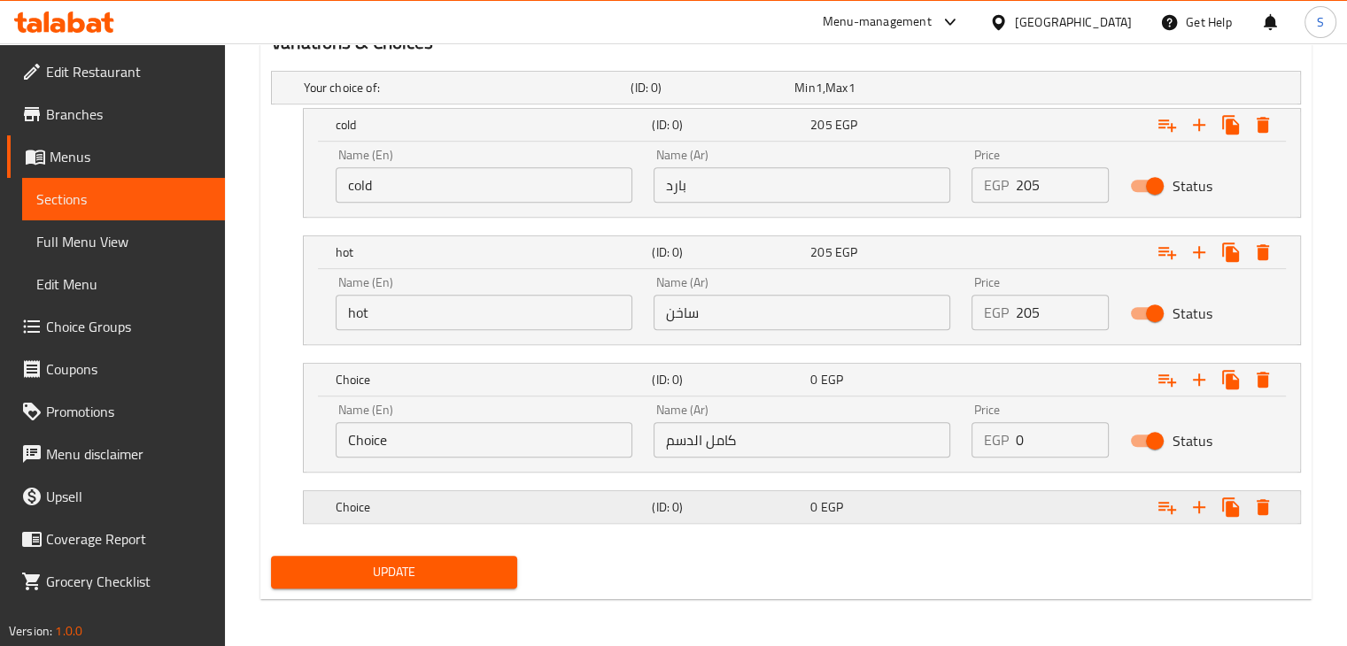
click at [775, 506] on h5 "(ID: 0)" at bounding box center [727, 508] width 151 height 18
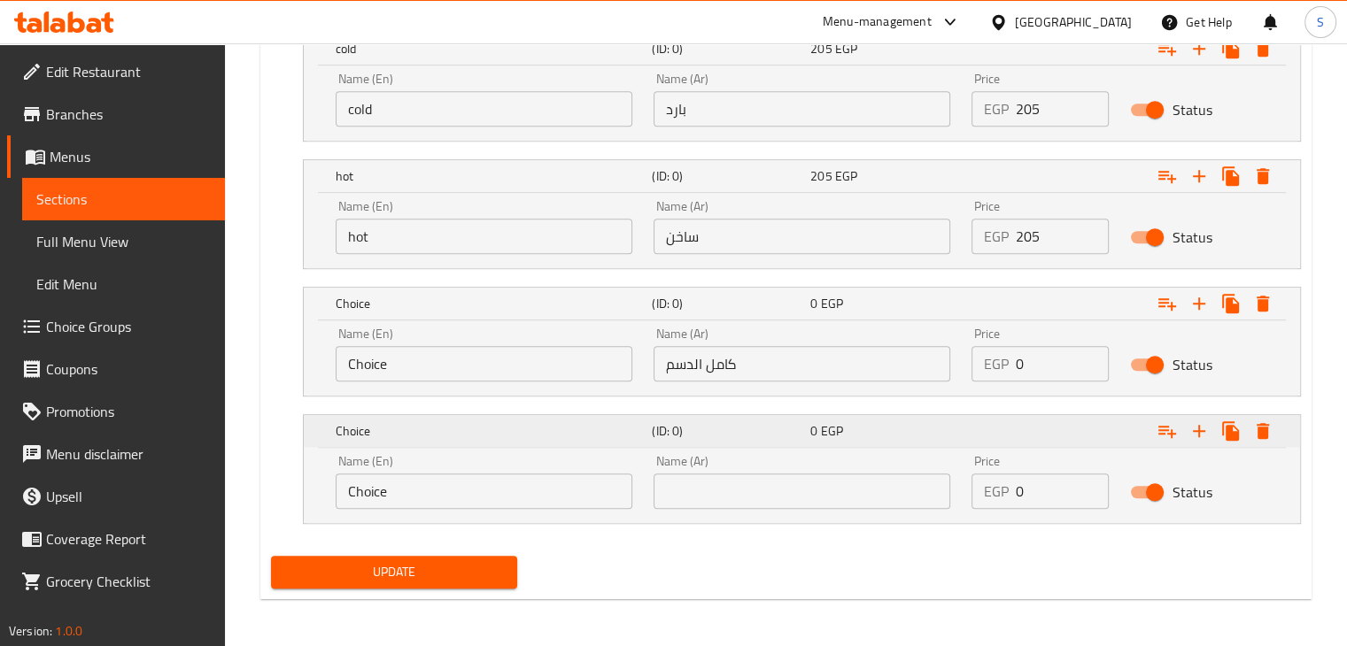
scroll to position [1076, 0]
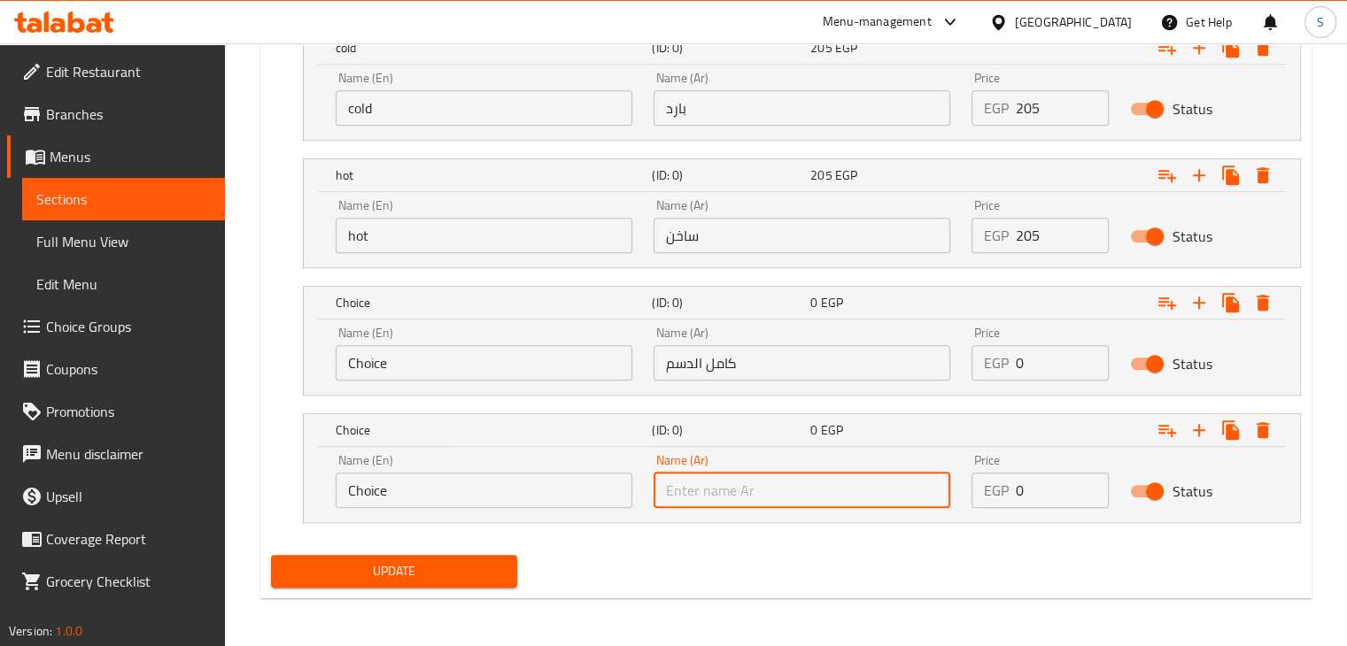
click at [751, 487] on input "text" at bounding box center [802, 490] width 297 height 35
type input "خالي الدسم"
click at [696, 355] on input "كامل الدسم" at bounding box center [802, 362] width 297 height 35
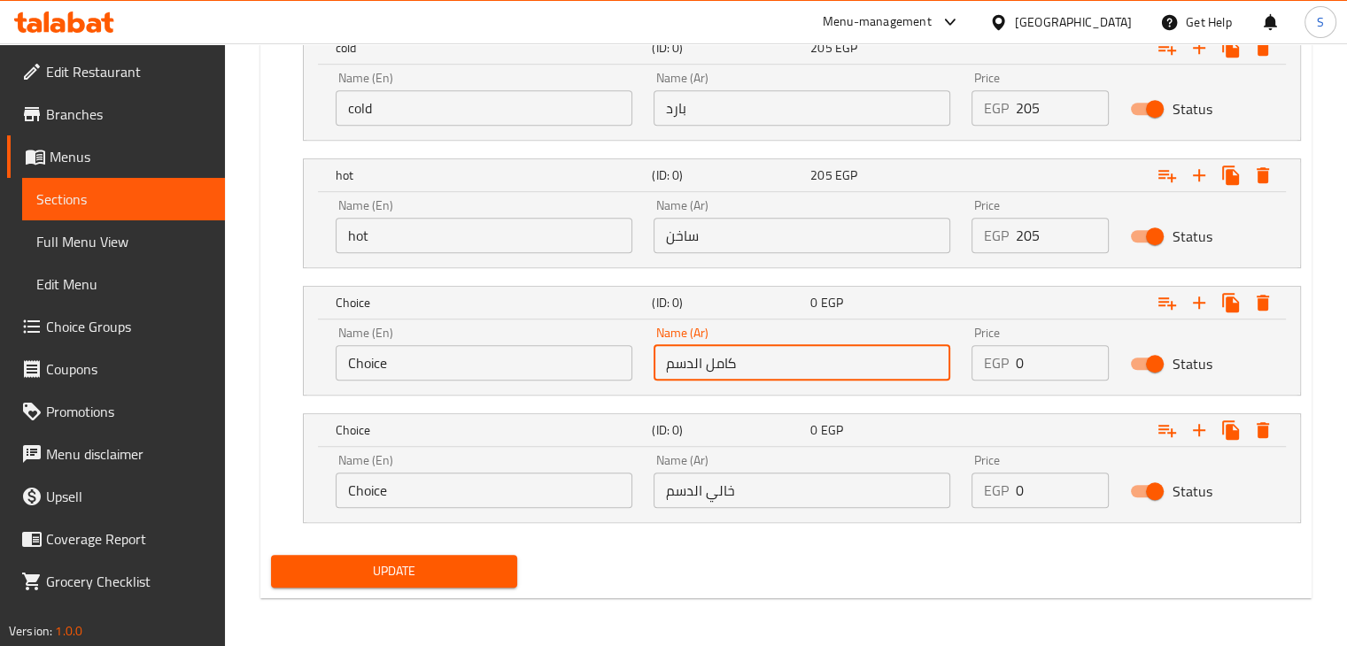
click at [696, 355] on input "كامل الدسم" at bounding box center [802, 362] width 297 height 35
click at [404, 361] on input "Choice" at bounding box center [484, 362] width 297 height 35
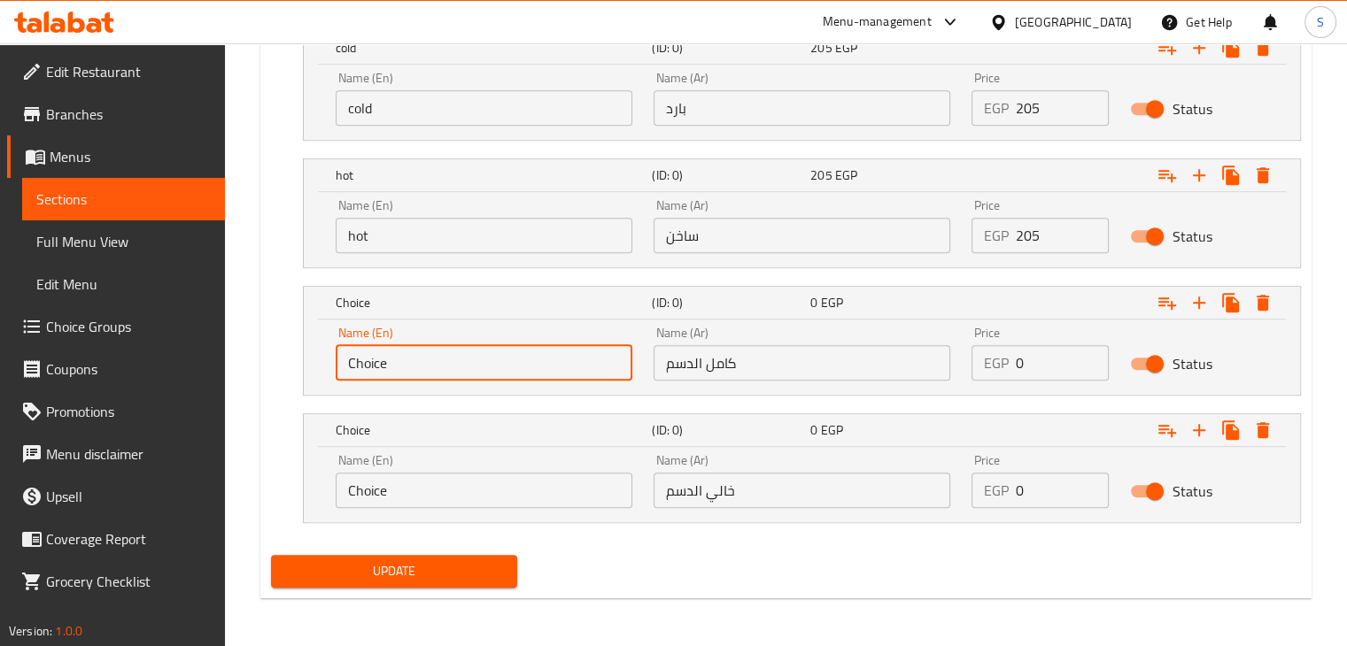
click at [404, 361] on input "Choice" at bounding box center [484, 362] width 297 height 35
paste input "Full fat"
type input "Full fat"
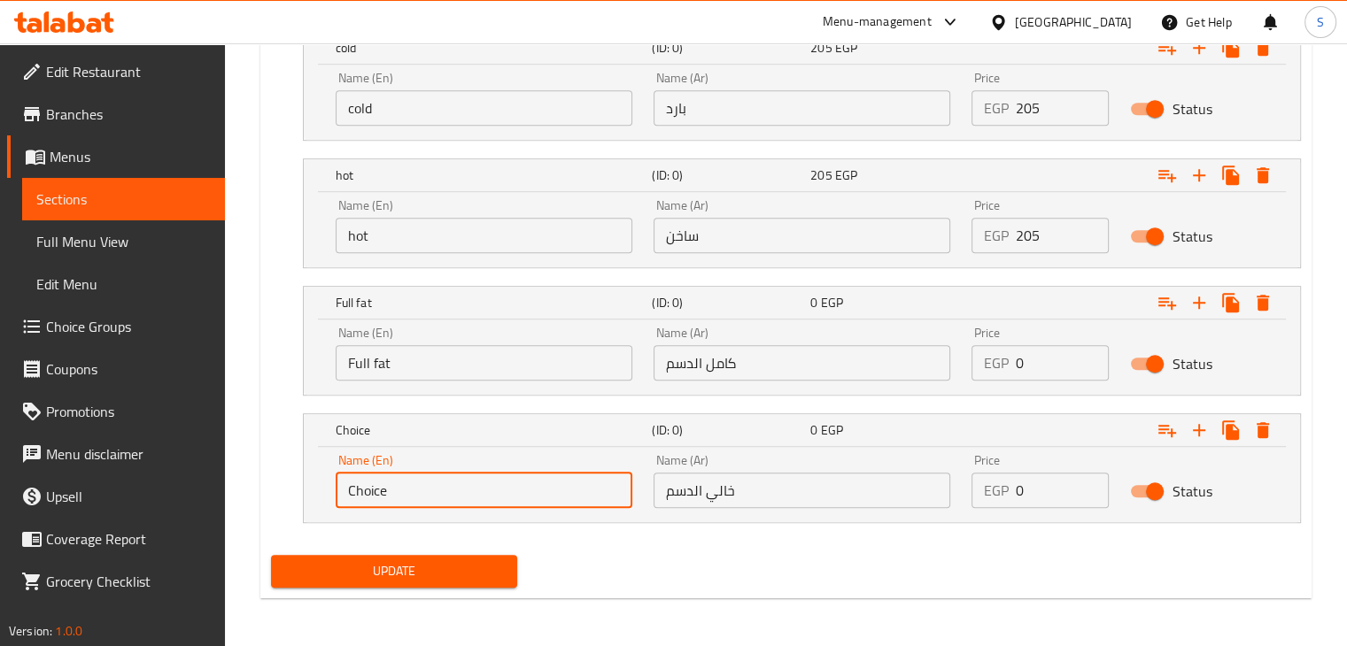
click at [424, 487] on input "Choice" at bounding box center [484, 490] width 297 height 35
paste input "خالي الدسم"
click at [472, 373] on input "Full fat" at bounding box center [484, 362] width 297 height 35
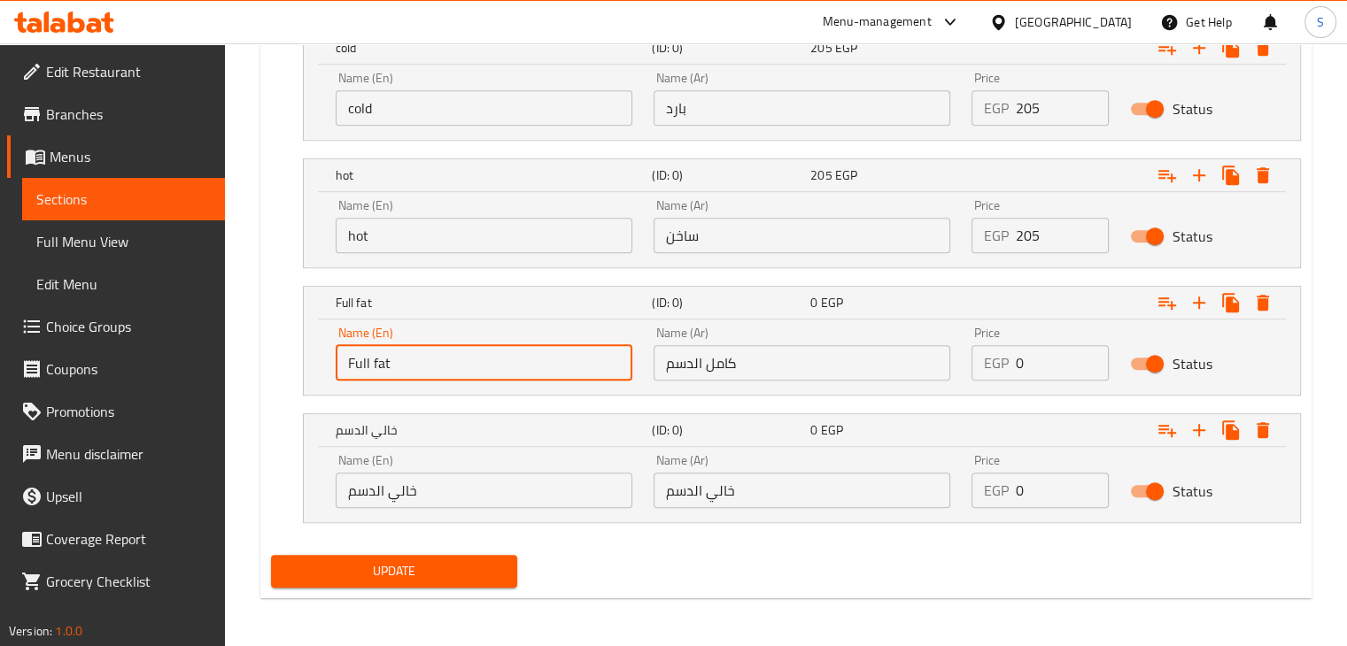
click at [393, 493] on input "خالي الدسم" at bounding box center [484, 490] width 297 height 35
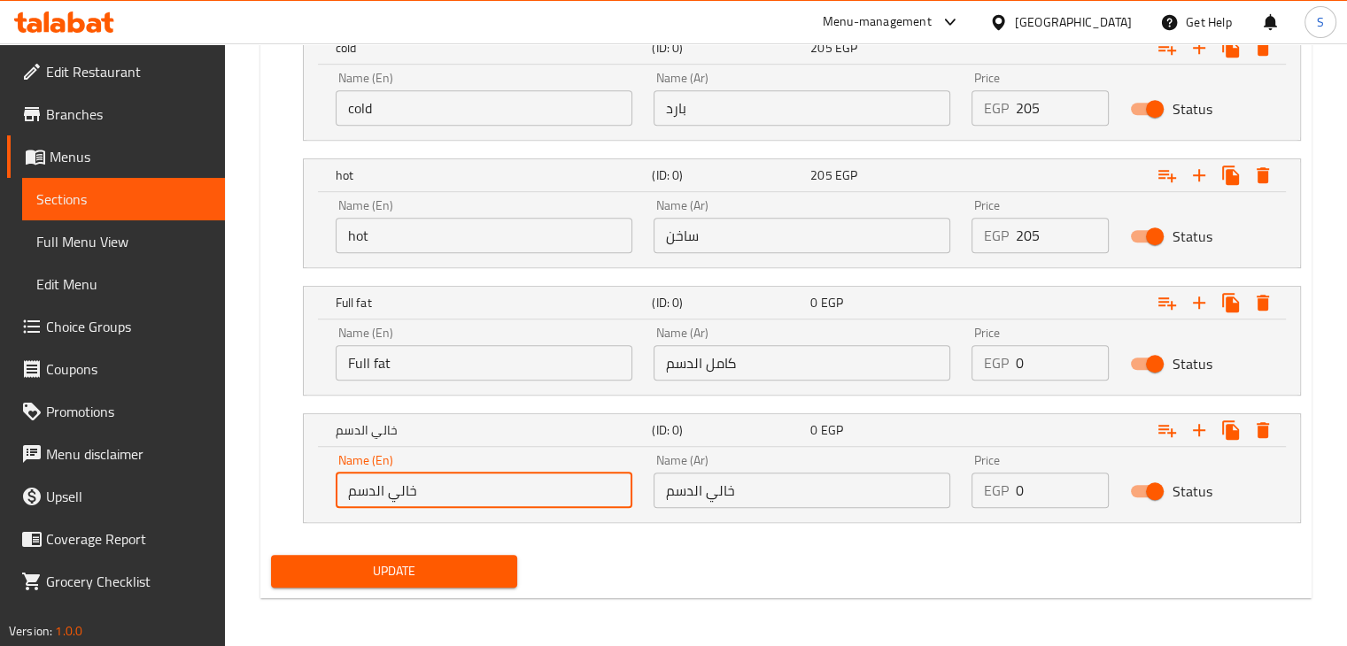
click at [393, 493] on input "خالي الدسم" at bounding box center [484, 490] width 297 height 35
paste input "Almond milk"
type input "خالي الدسم"
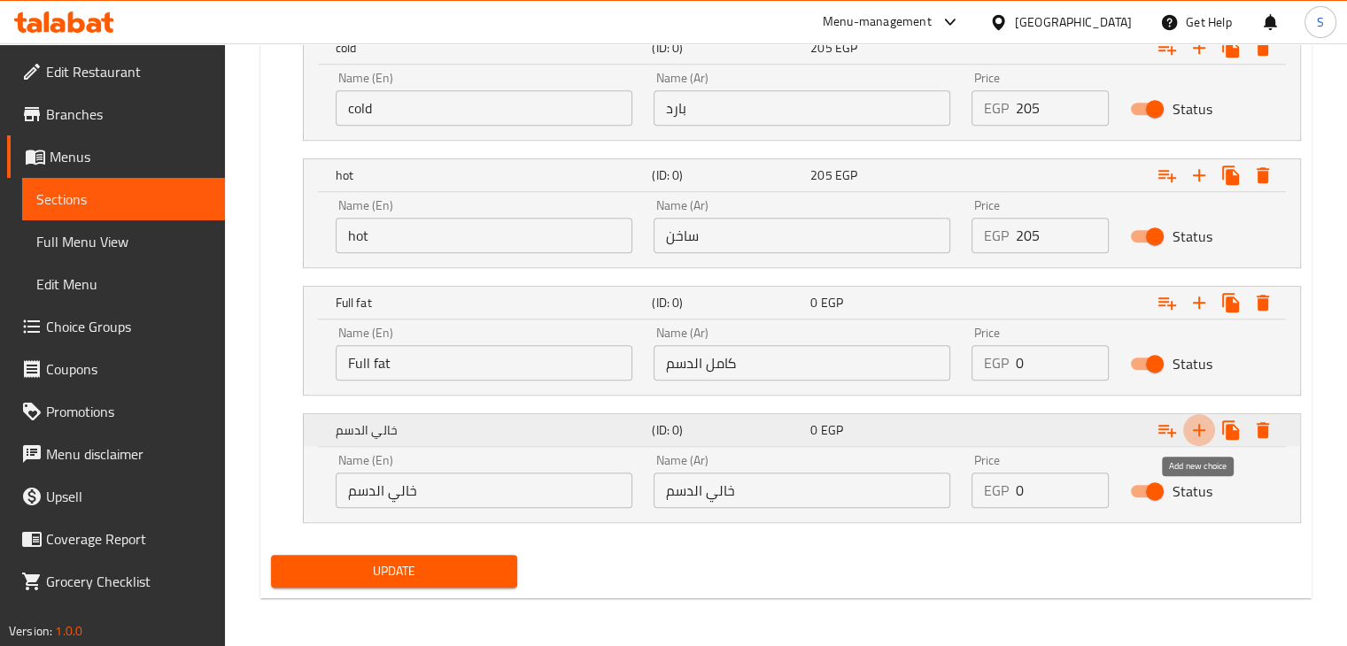
click at [1193, 432] on icon "Expand" at bounding box center [1198, 430] width 21 height 21
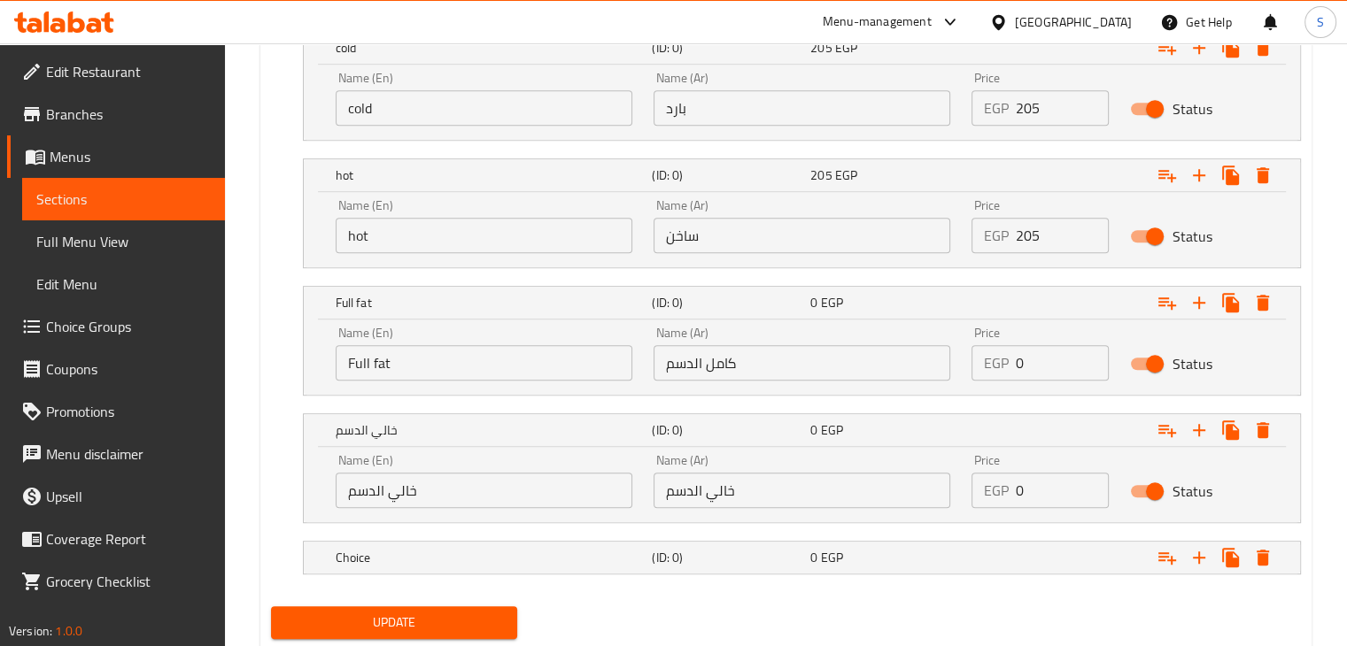
scroll to position [1126, 0]
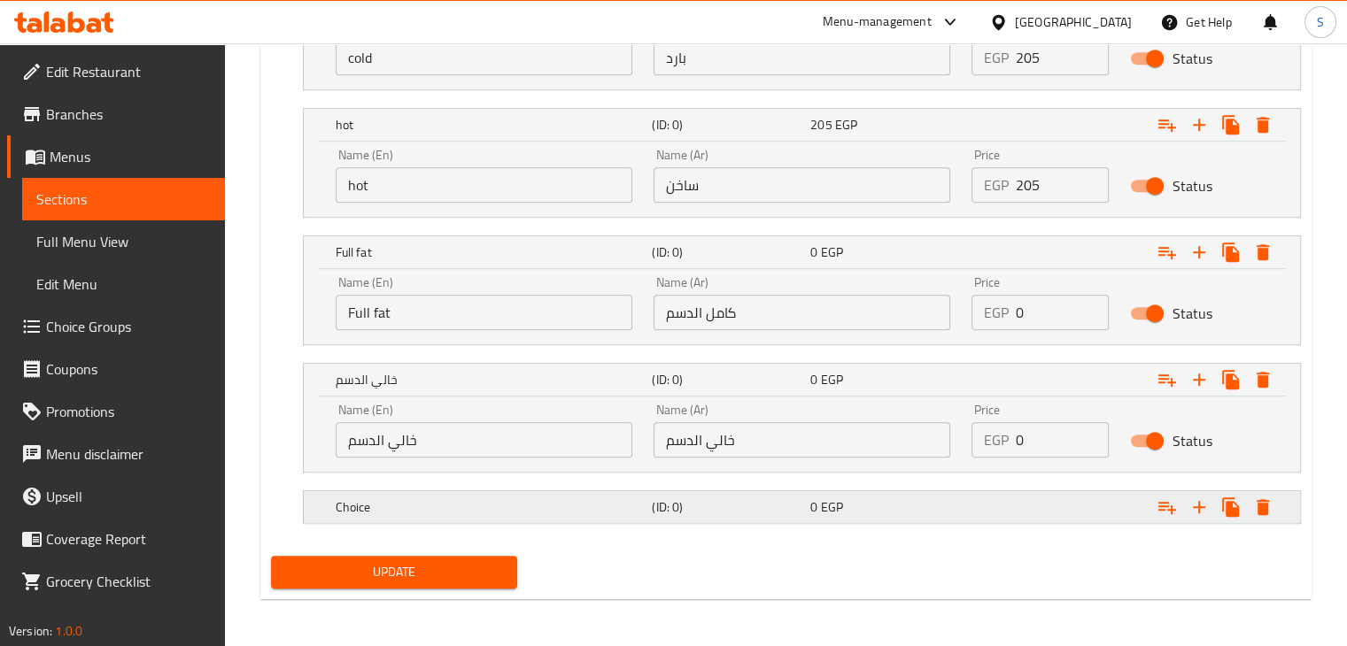
click at [770, 517] on div "Choice (ID: 0) 0 EGP" at bounding box center [807, 507] width 950 height 39
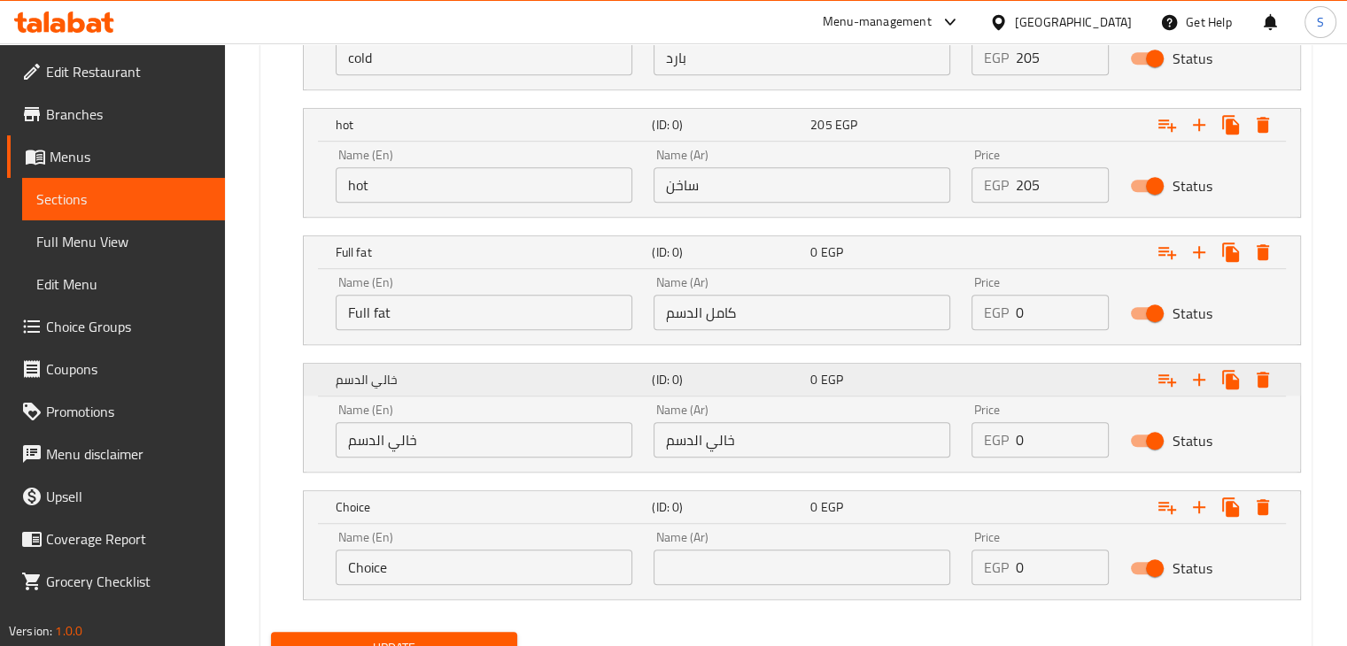
scroll to position [1203, 0]
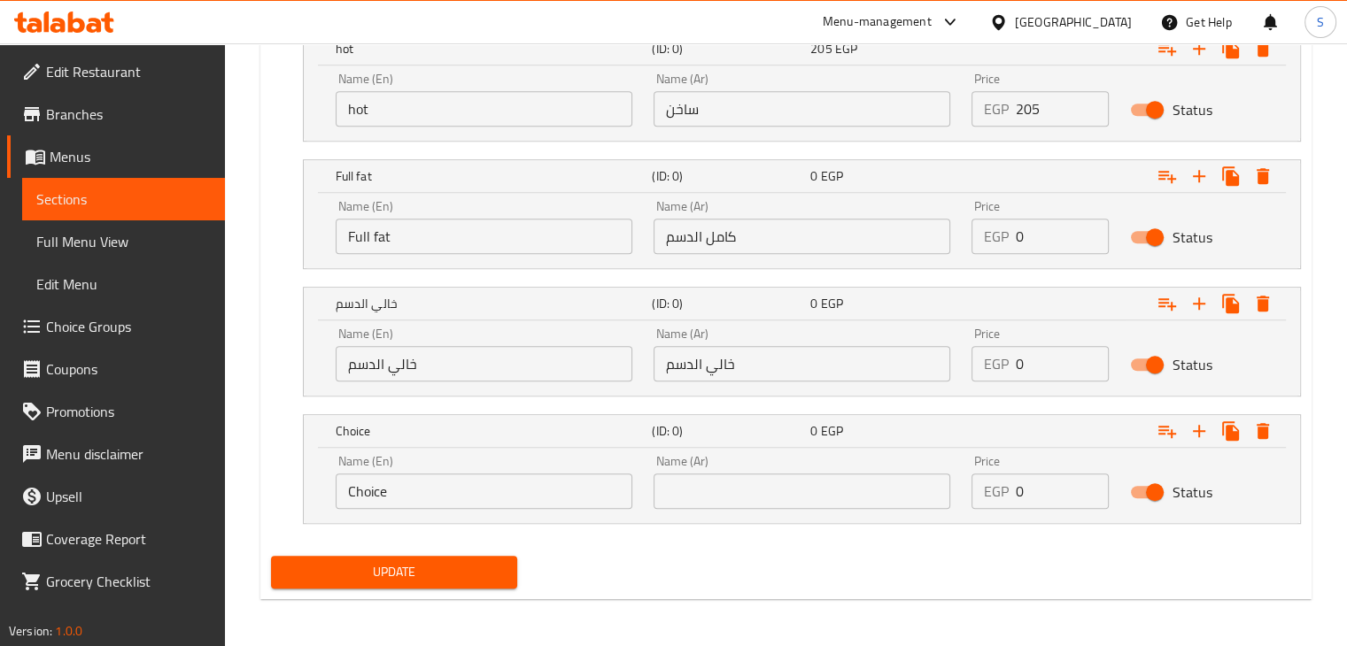
click at [542, 485] on input "Choice" at bounding box center [484, 491] width 297 height 35
paste input "Almond milk"
type input "Almond milk"
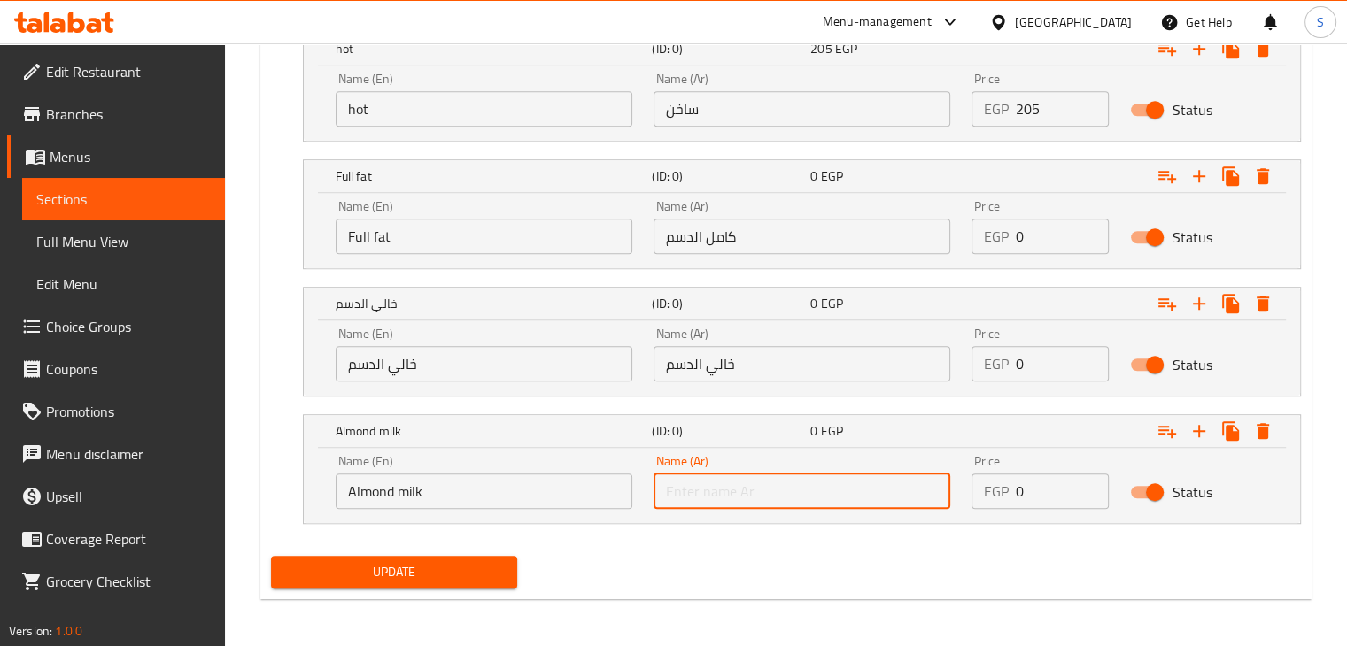
paste input "حليب اللوز"
click at [755, 483] on input "text" at bounding box center [802, 491] width 297 height 35
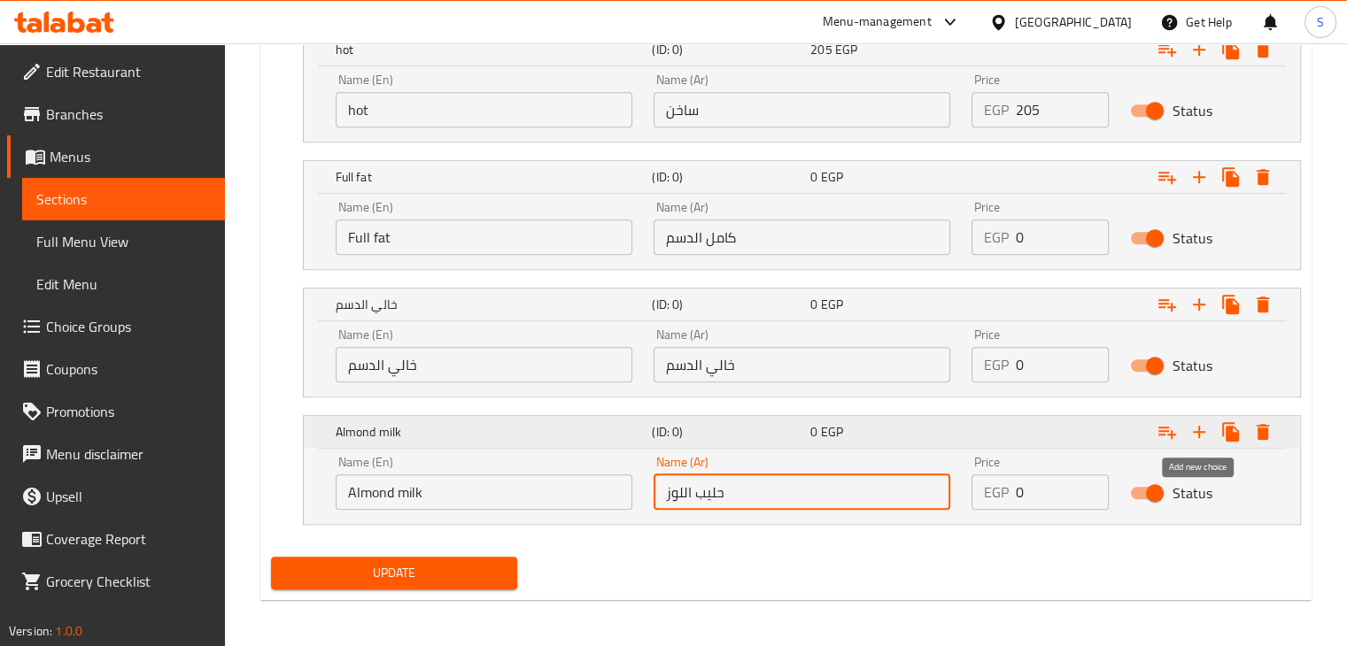
type input "حليب اللوز"
click at [1199, 437] on icon "Expand" at bounding box center [1198, 432] width 21 height 21
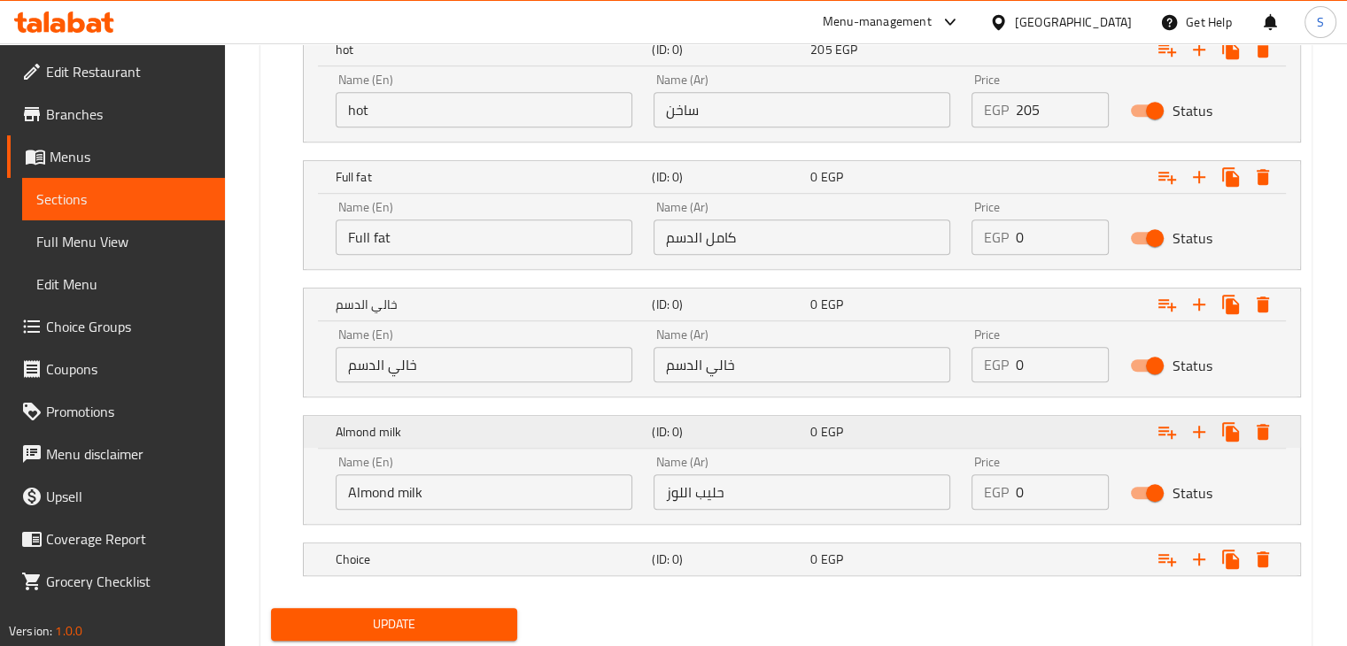
scroll to position [1254, 0]
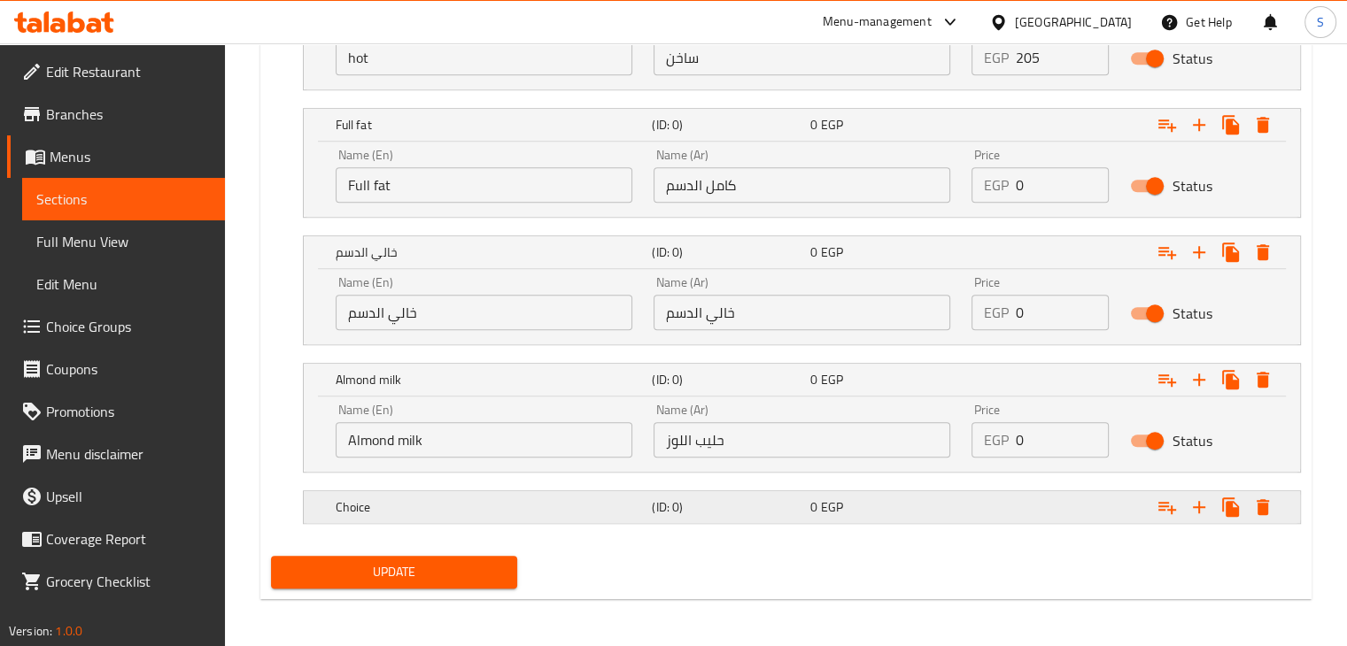
click at [711, 522] on div "Choice (ID: 0) 0 EGP" at bounding box center [807, 507] width 950 height 39
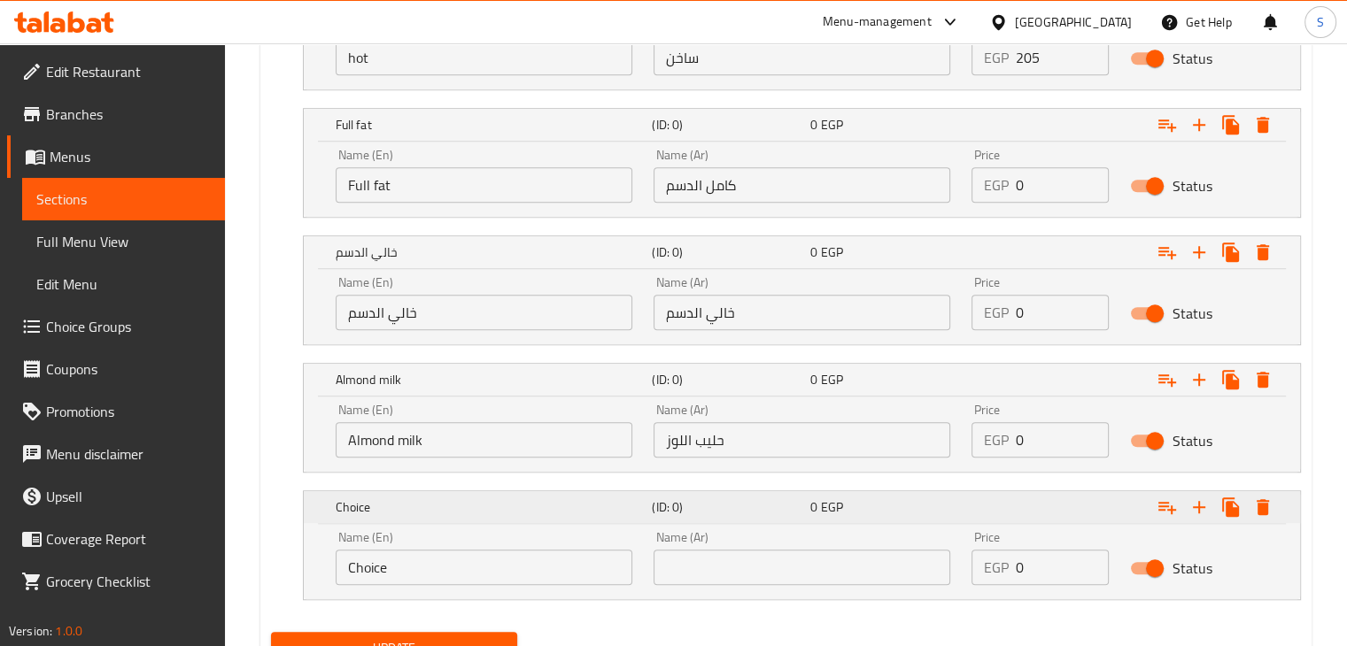
scroll to position [1330, 0]
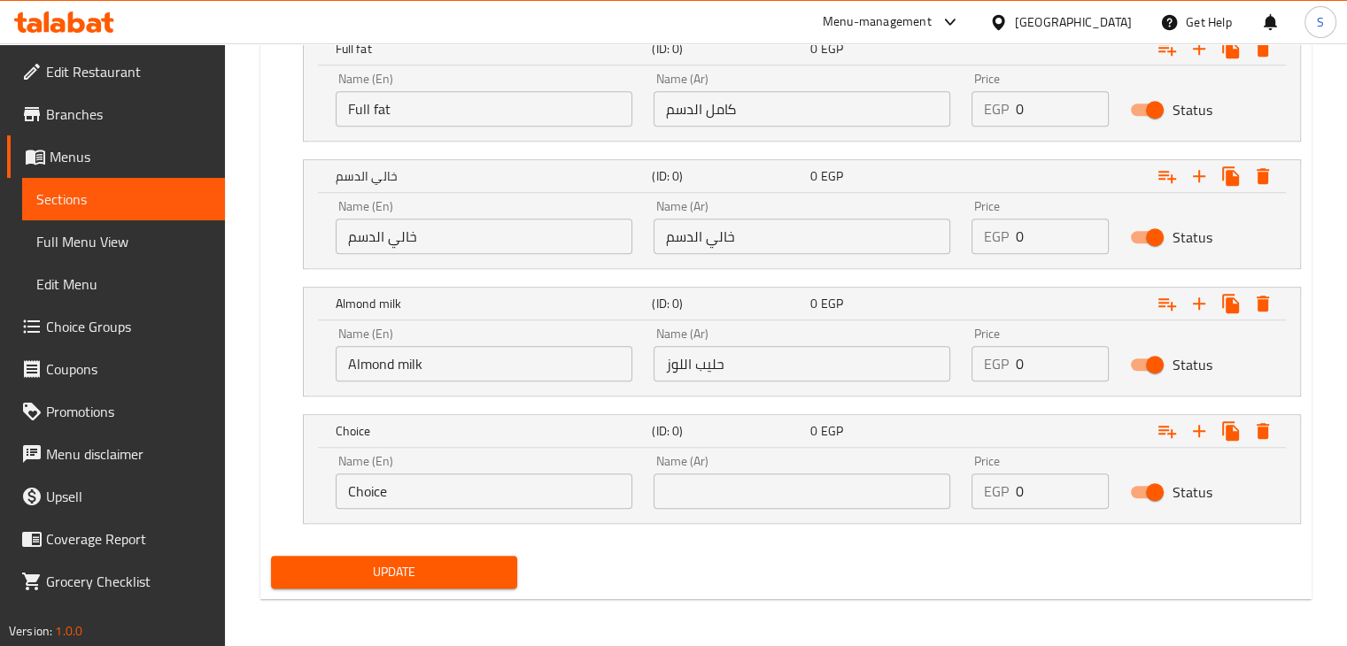
click at [499, 495] on input "Choice" at bounding box center [484, 491] width 297 height 35
paste input "Nut milk"
type input "Nut milk"
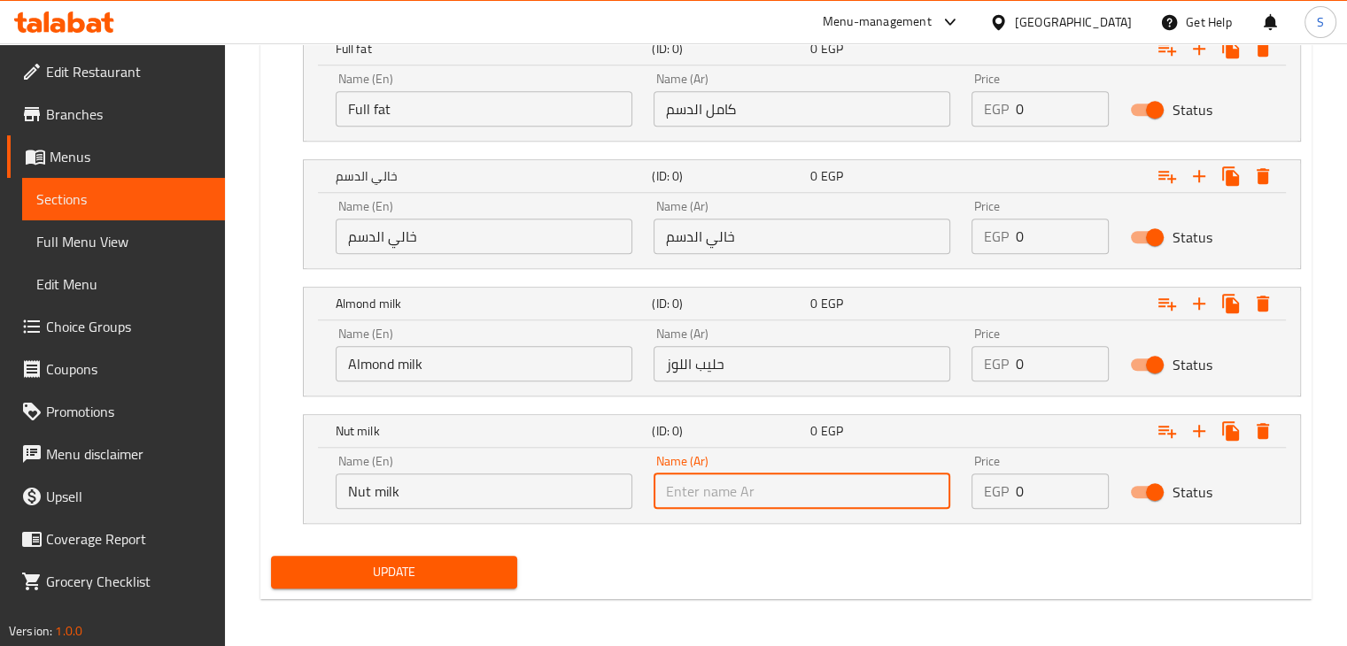
click at [791, 495] on input "text" at bounding box center [802, 491] width 297 height 35
paste input "حليب الجوز"
type input "حليب الجوز"
click at [1031, 364] on input "0" at bounding box center [1063, 363] width 94 height 35
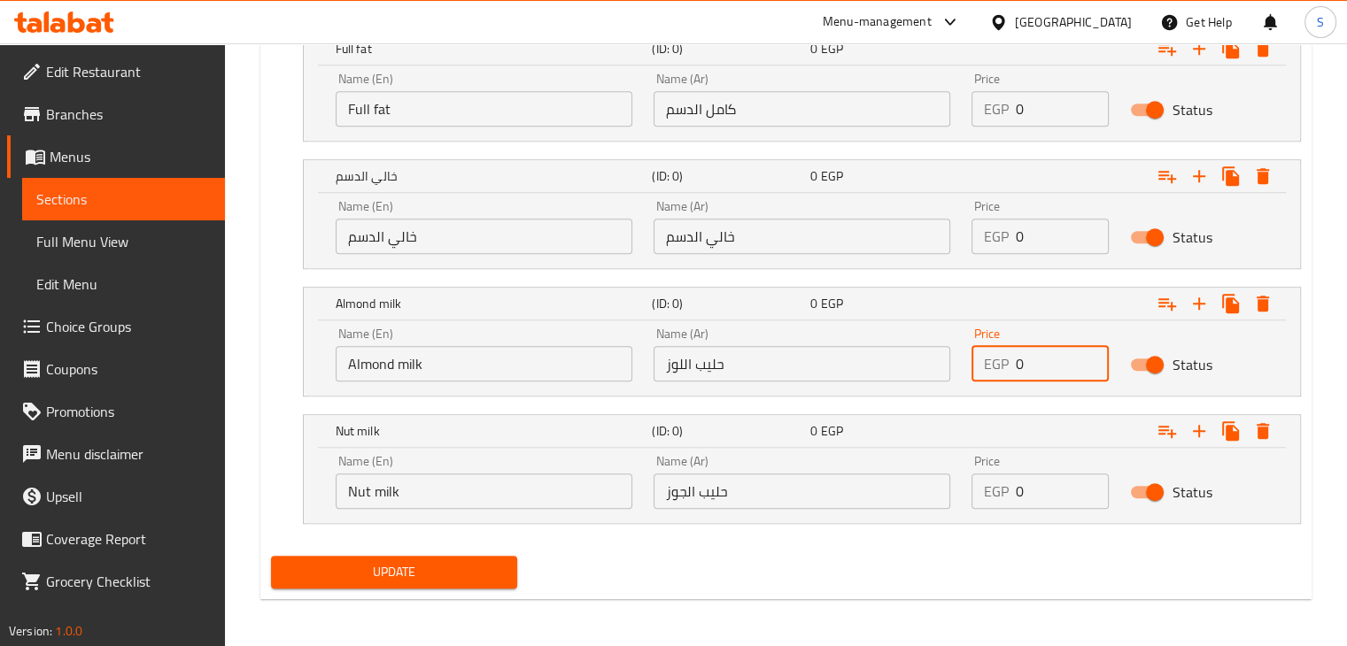
click at [1031, 364] on input "0" at bounding box center [1063, 363] width 94 height 35
type input "250"
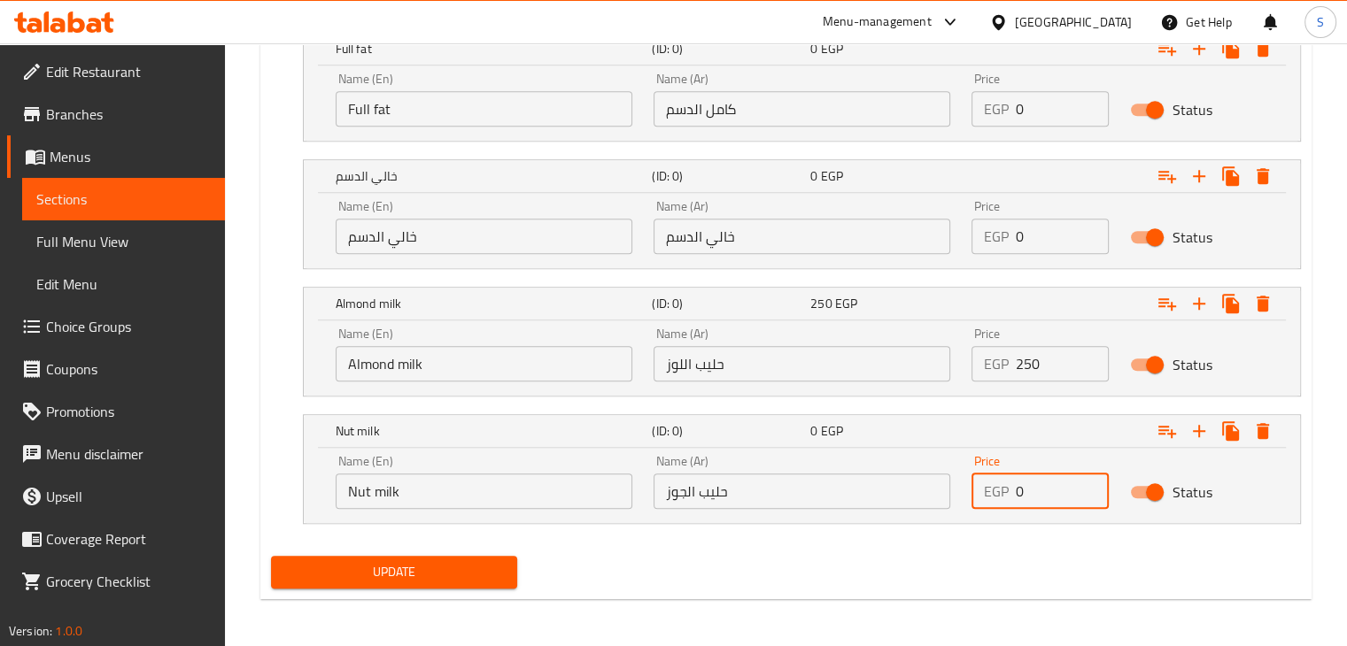
click at [1026, 488] on input "0" at bounding box center [1063, 491] width 94 height 35
type input "250"
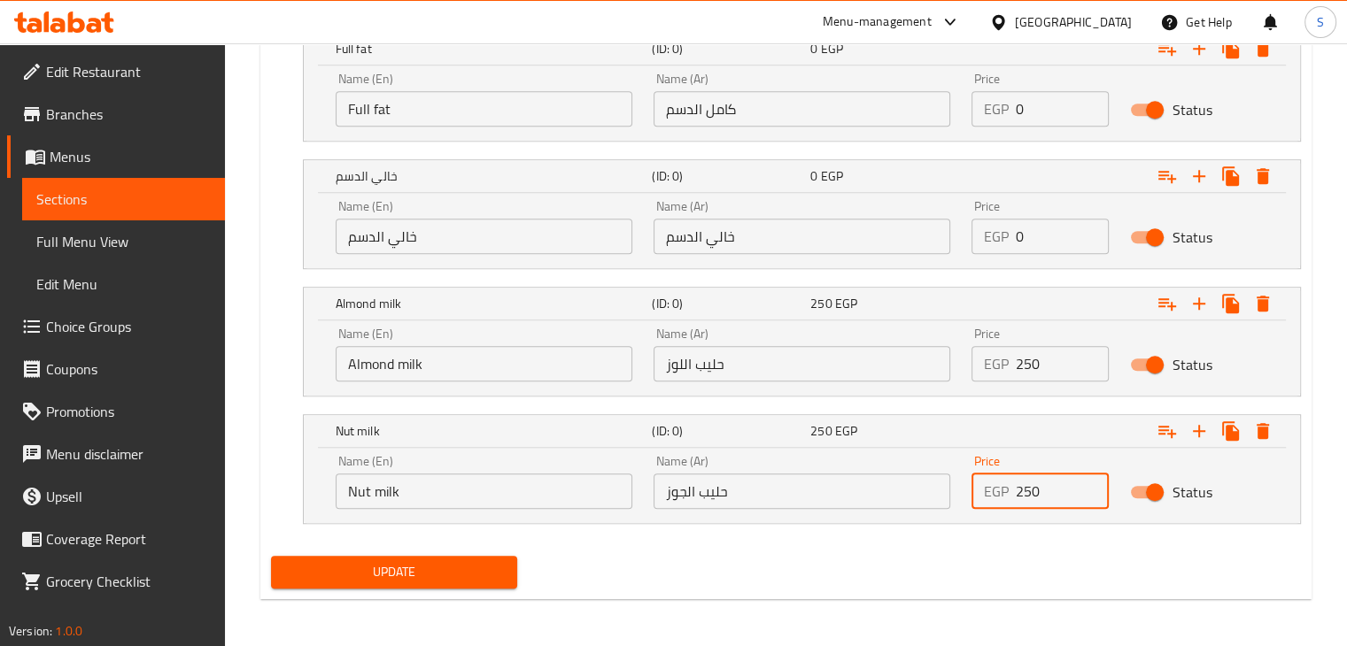
click at [1024, 232] on input "0" at bounding box center [1063, 236] width 94 height 35
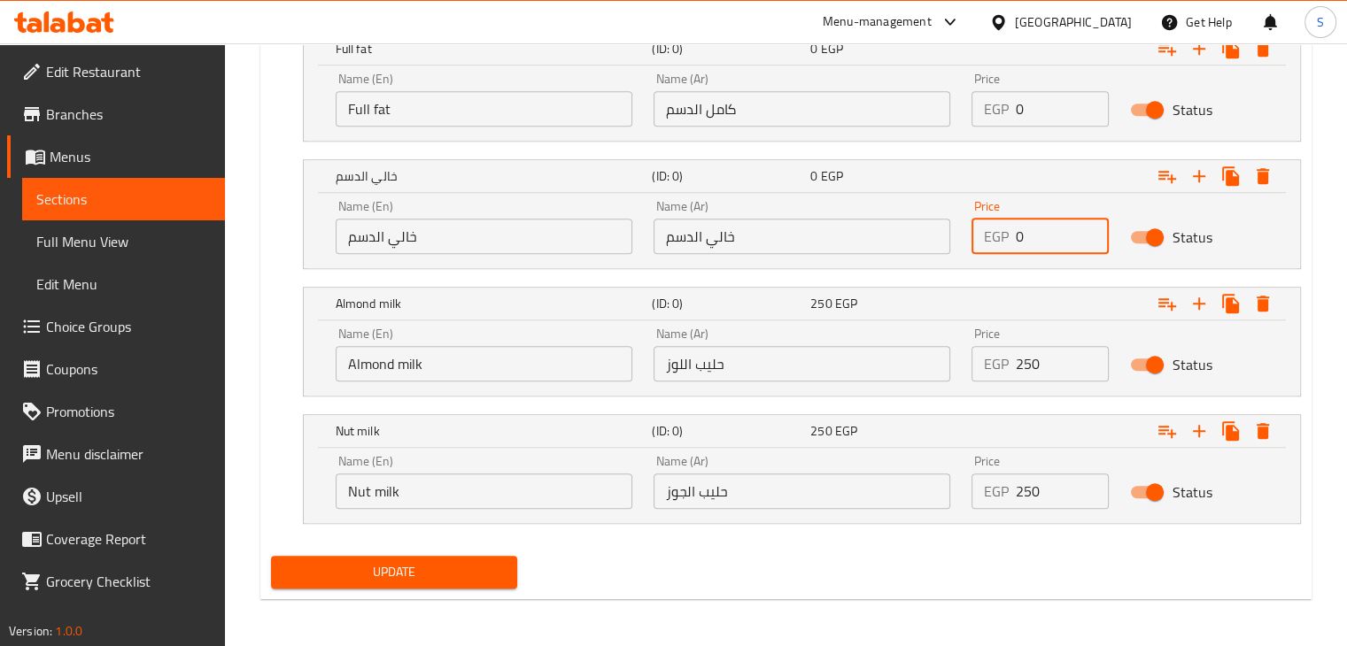
click at [1024, 232] on input "0" at bounding box center [1063, 236] width 94 height 35
type input "205"
click at [1026, 110] on input "0" at bounding box center [1063, 108] width 94 height 35
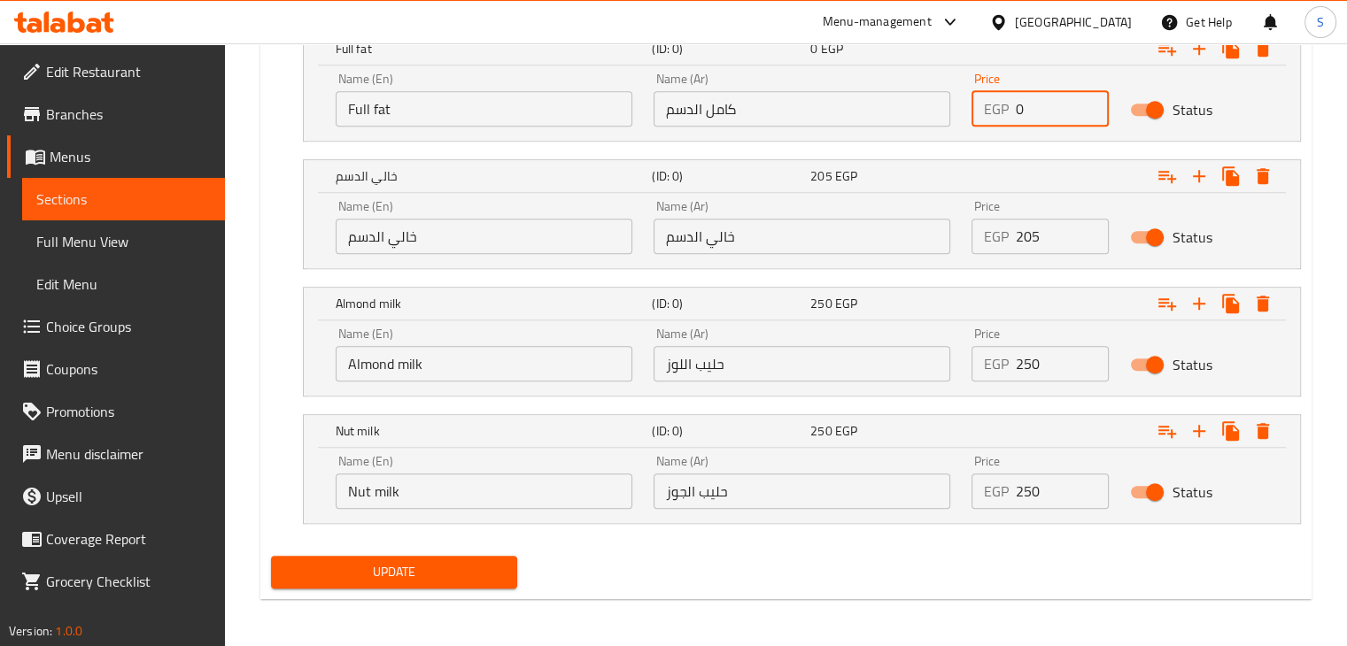
click at [1026, 110] on input "0" at bounding box center [1063, 108] width 94 height 35
type input "205"
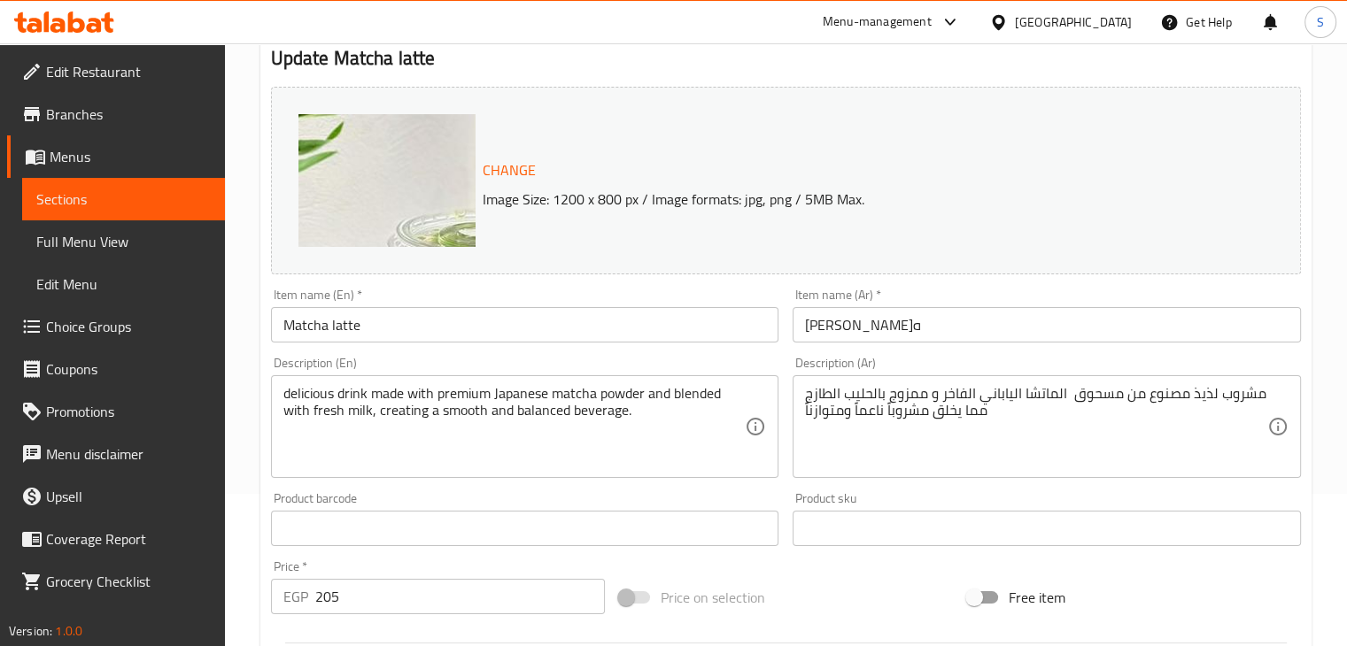
scroll to position [0, 0]
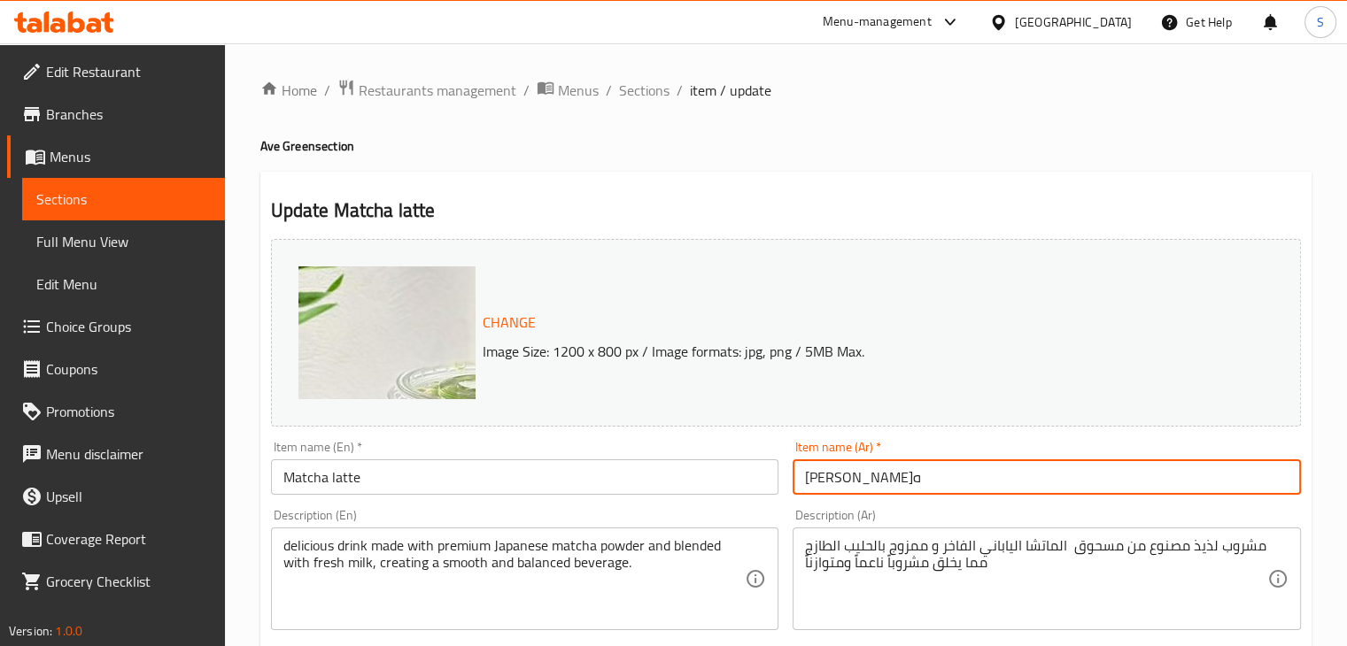
click at [898, 479] on input "ماتشا لاتيه" at bounding box center [1047, 477] width 508 height 35
type input "[PERSON_NAME]"
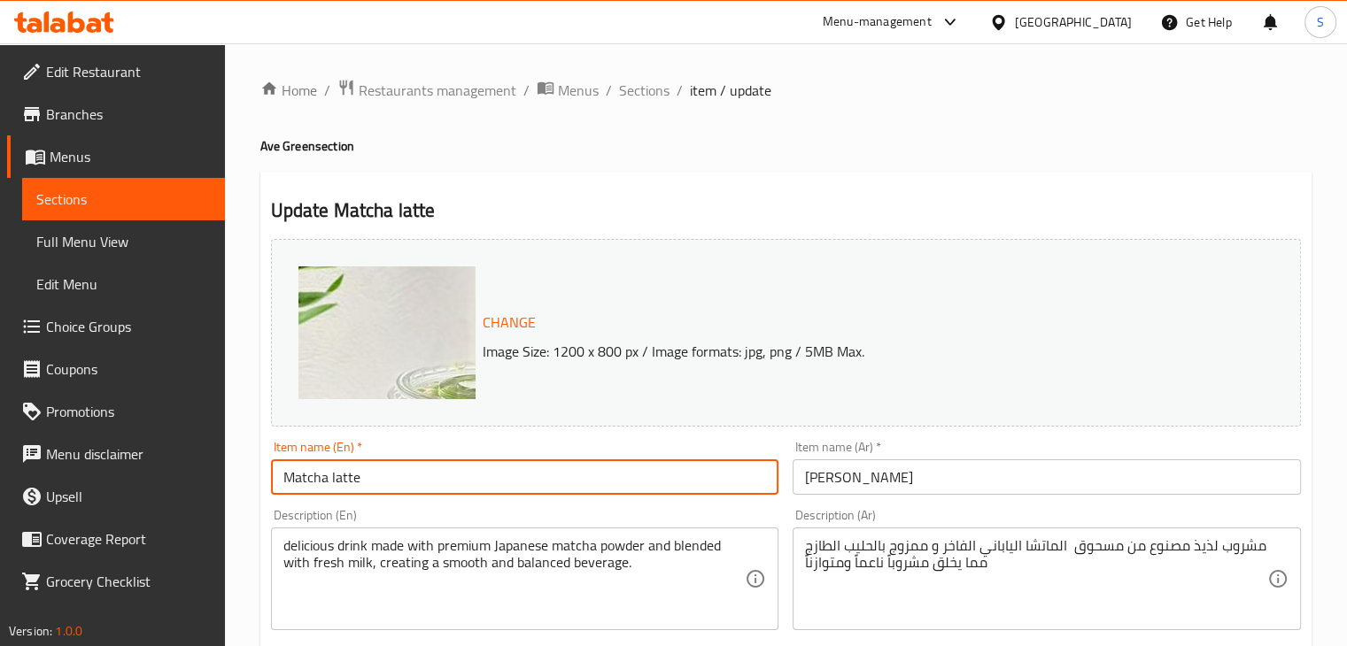
click at [435, 483] on input "Matcha latte" at bounding box center [525, 477] width 508 height 35
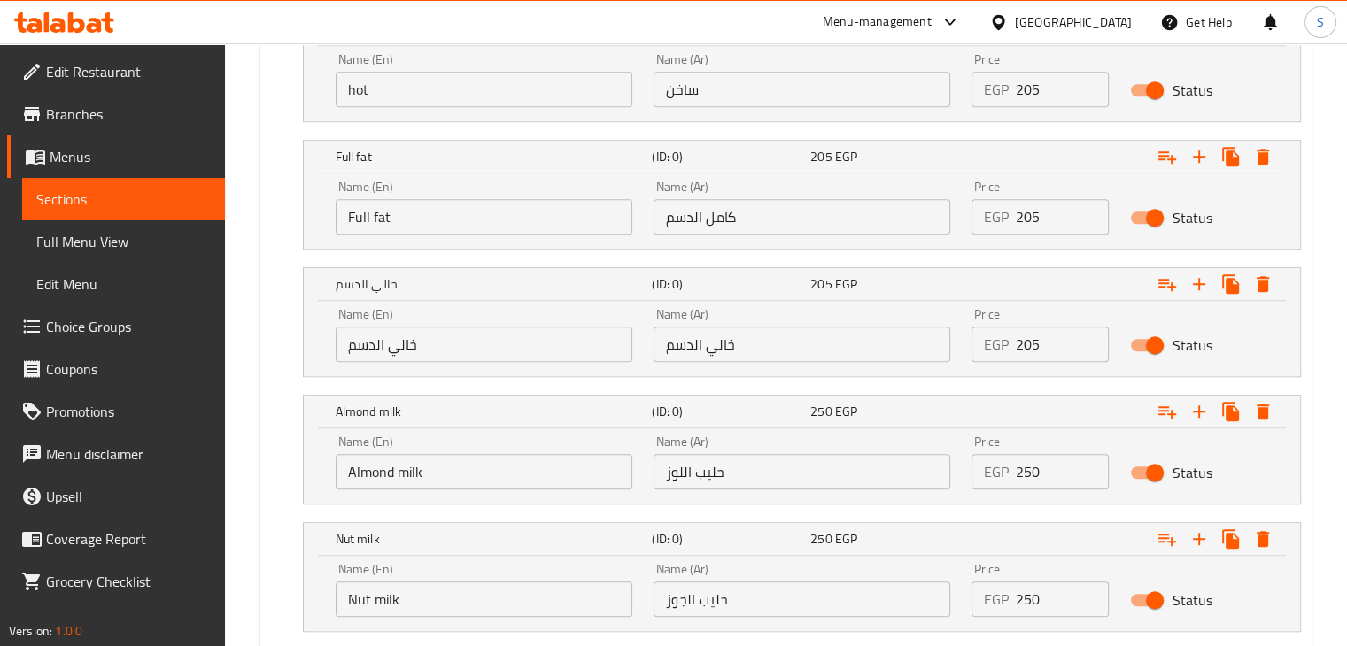
scroll to position [1330, 0]
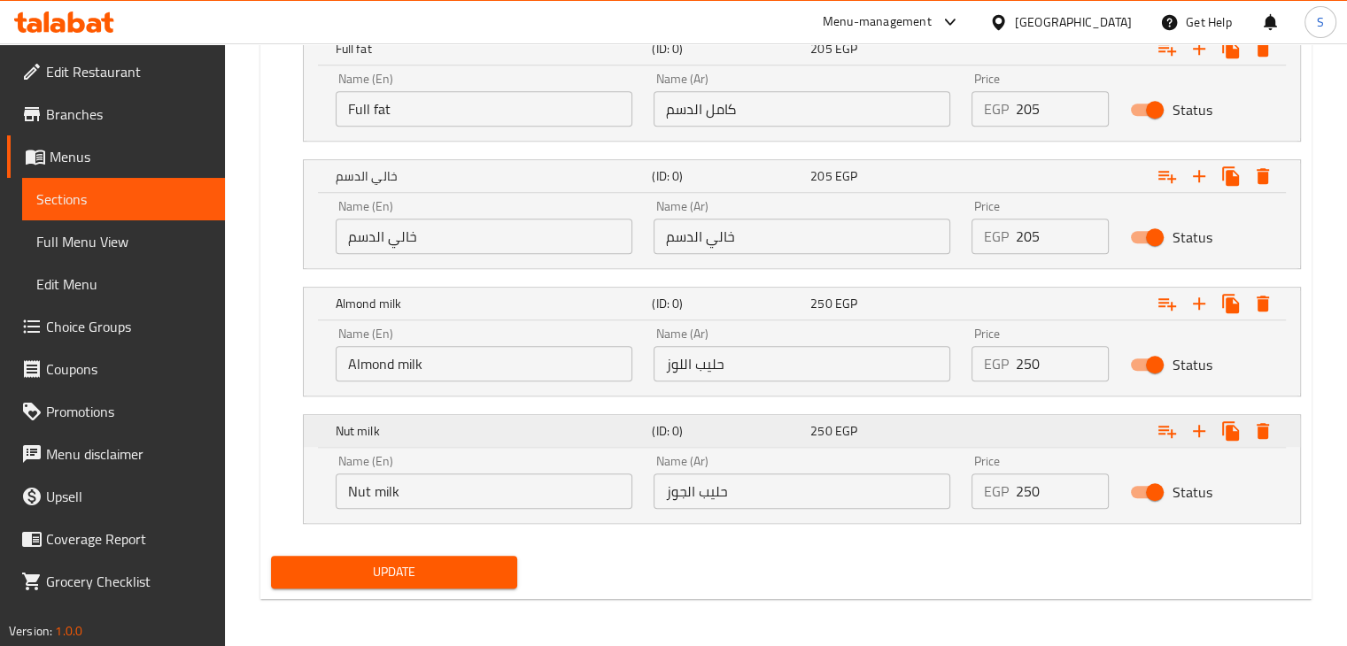
type input "Matcha"
click at [1197, 433] on icon "Expand" at bounding box center [1198, 431] width 21 height 21
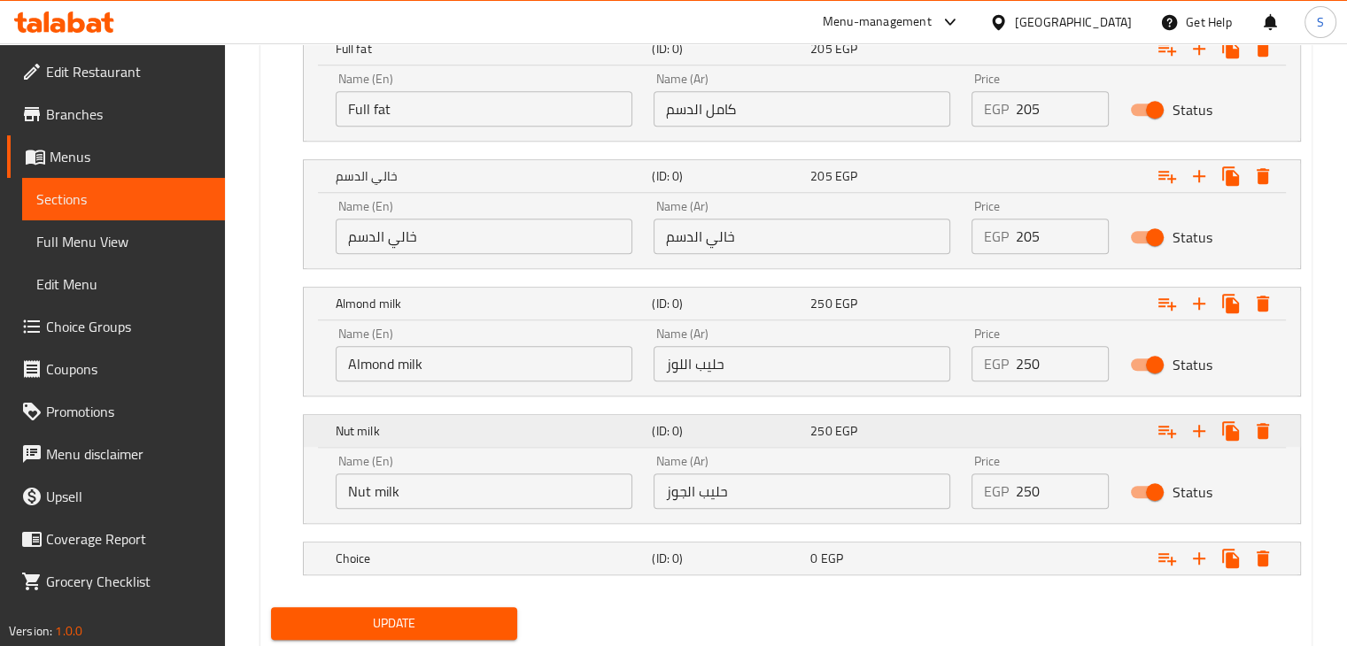
scroll to position [1382, 0]
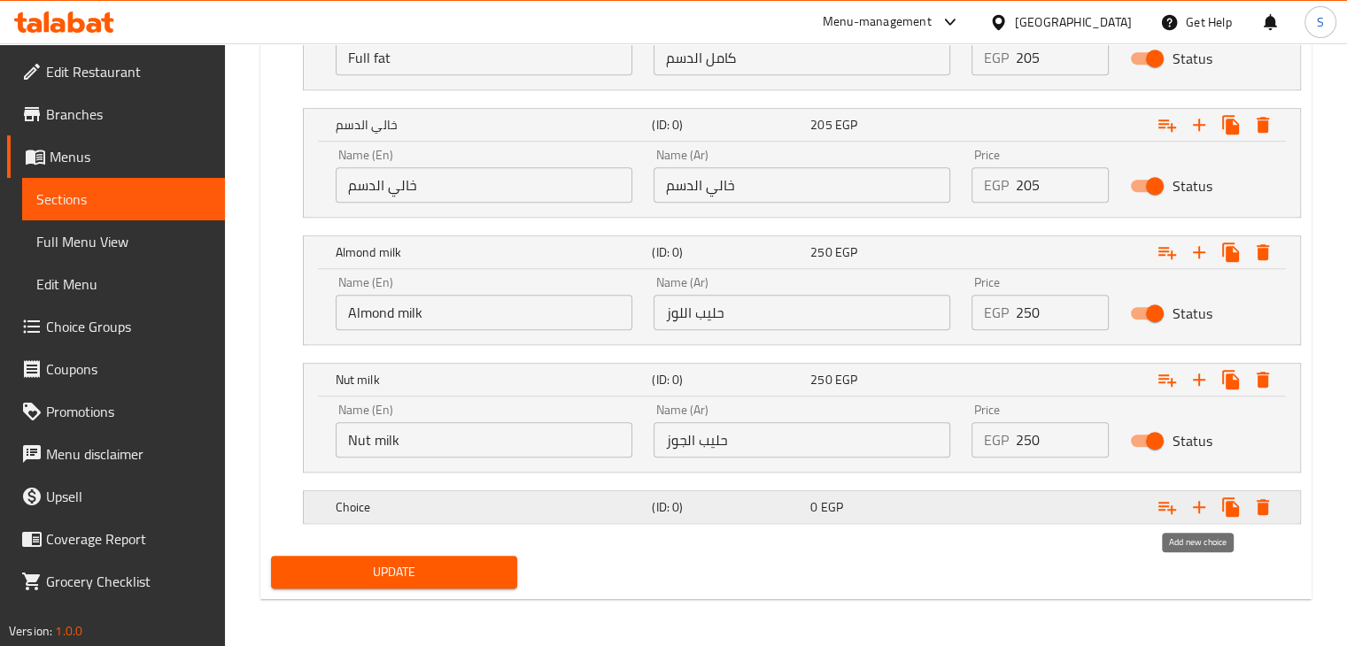
click at [1201, 515] on icon "Expand" at bounding box center [1198, 507] width 21 height 21
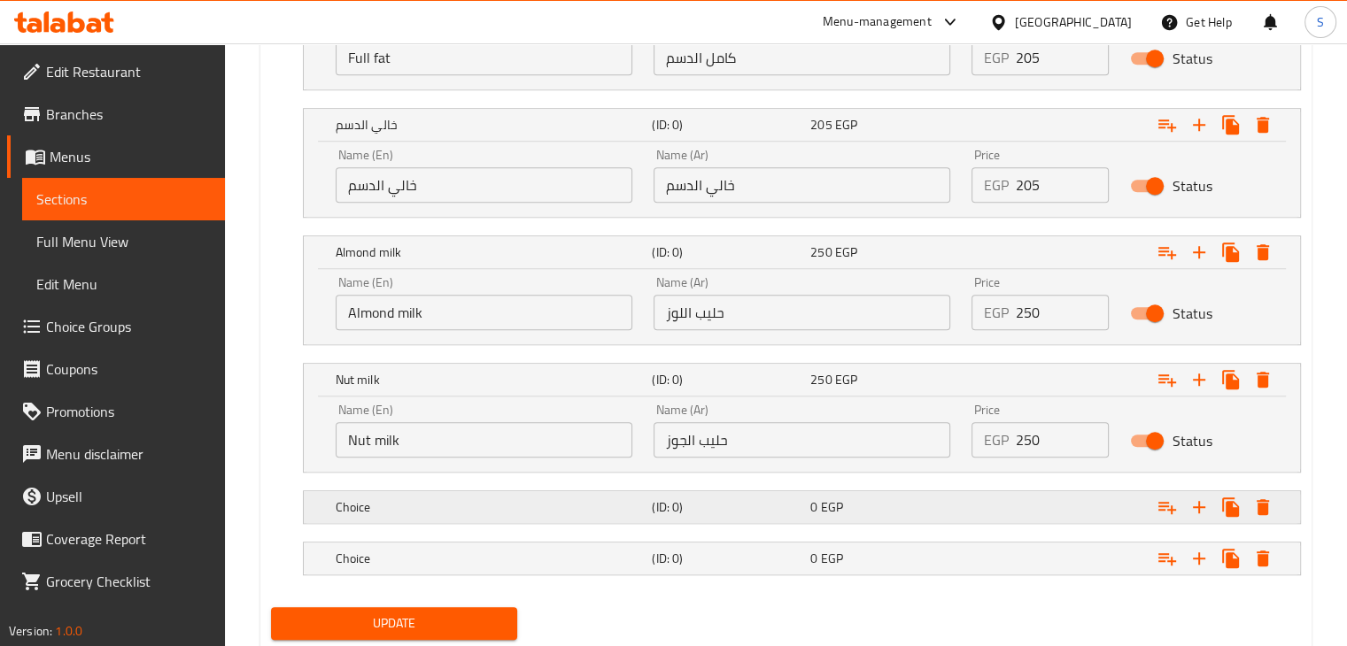
click at [734, 505] on h5 "(ID: 0)" at bounding box center [727, 508] width 151 height 18
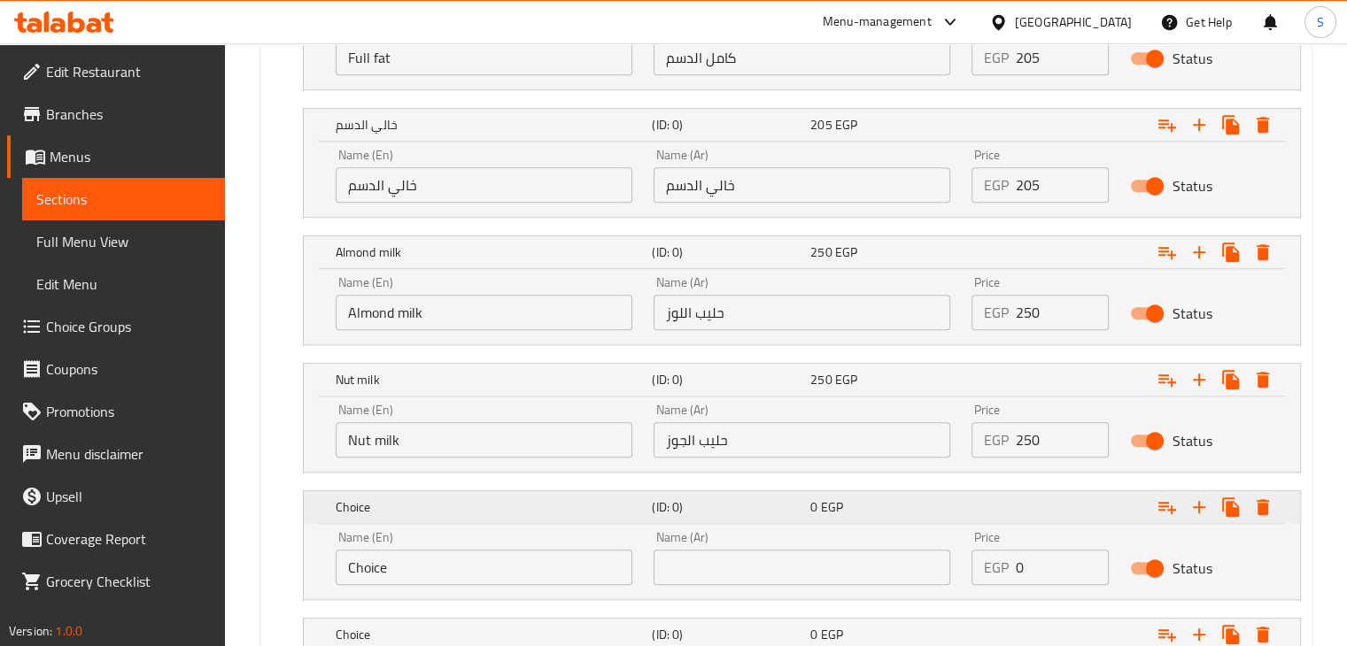
scroll to position [1508, 0]
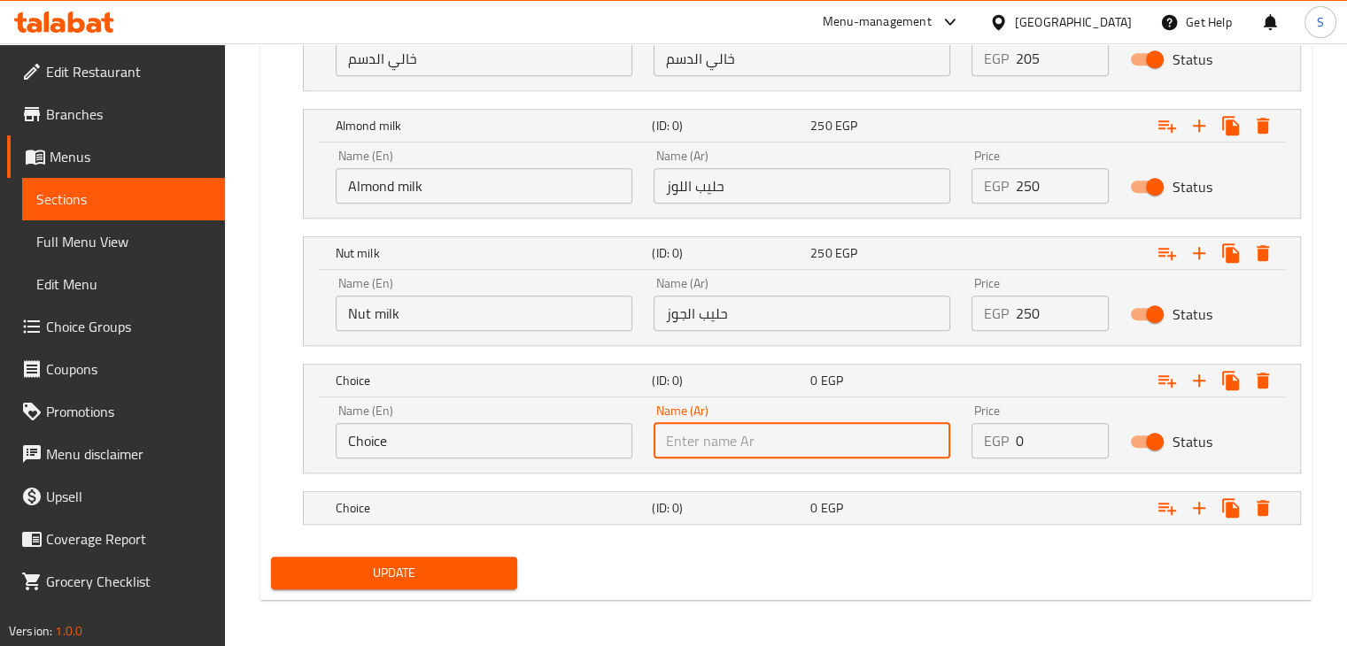
click at [718, 436] on input "text" at bounding box center [802, 440] width 297 height 35
paste input "Matcha Latte"
type input "Matcha Latte"
click at [524, 441] on input "Choice" at bounding box center [484, 440] width 297 height 35
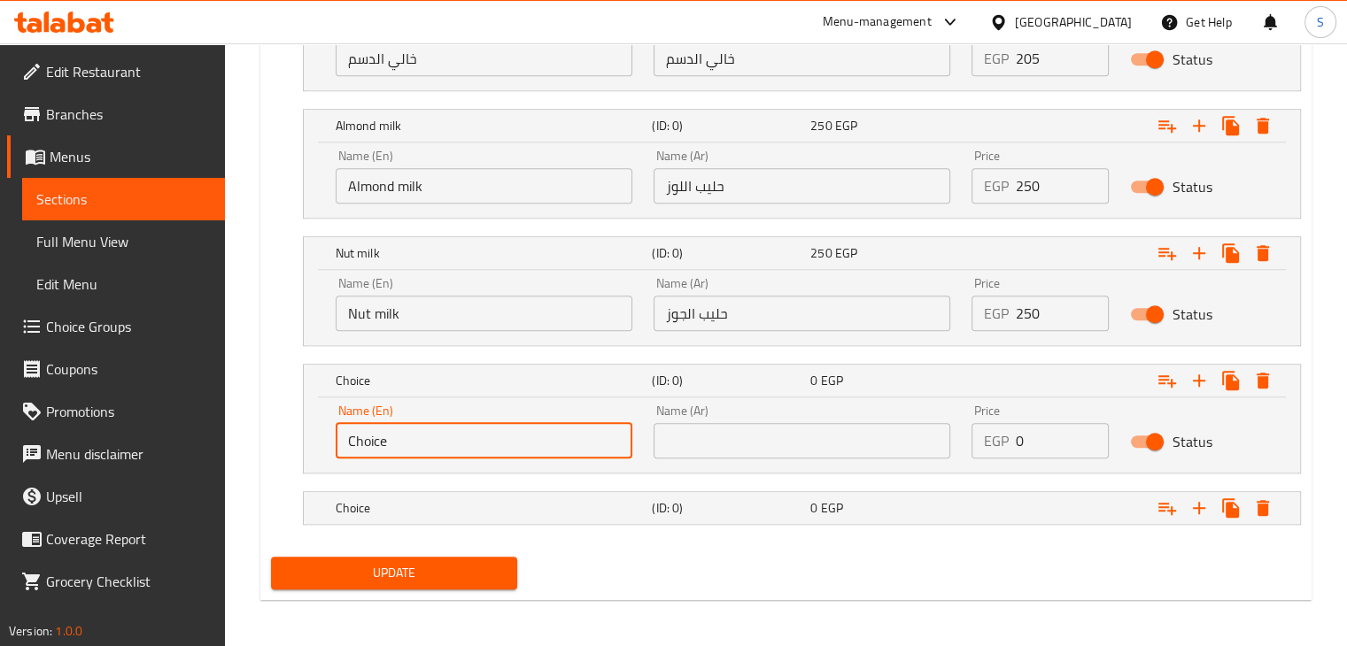
click at [524, 441] on input "Choice" at bounding box center [484, 440] width 297 height 35
paste input "Matcha Latt"
type input "Matcha Latte"
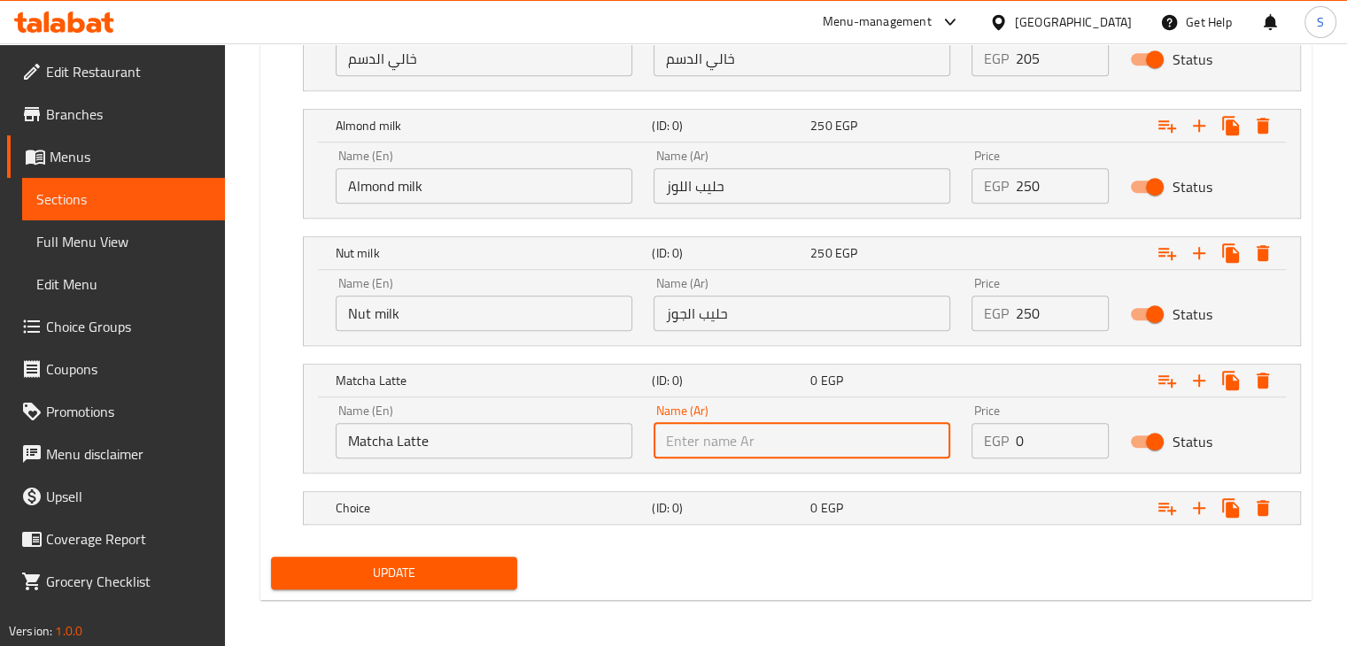
click at [715, 423] on input "text" at bounding box center [802, 440] width 297 height 35
paste input "ماتشا لاتيه"
type input "ماتشا لاتيه"
click at [708, 520] on div "Choice (ID: 0) 0 EGP" at bounding box center [807, 508] width 950 height 39
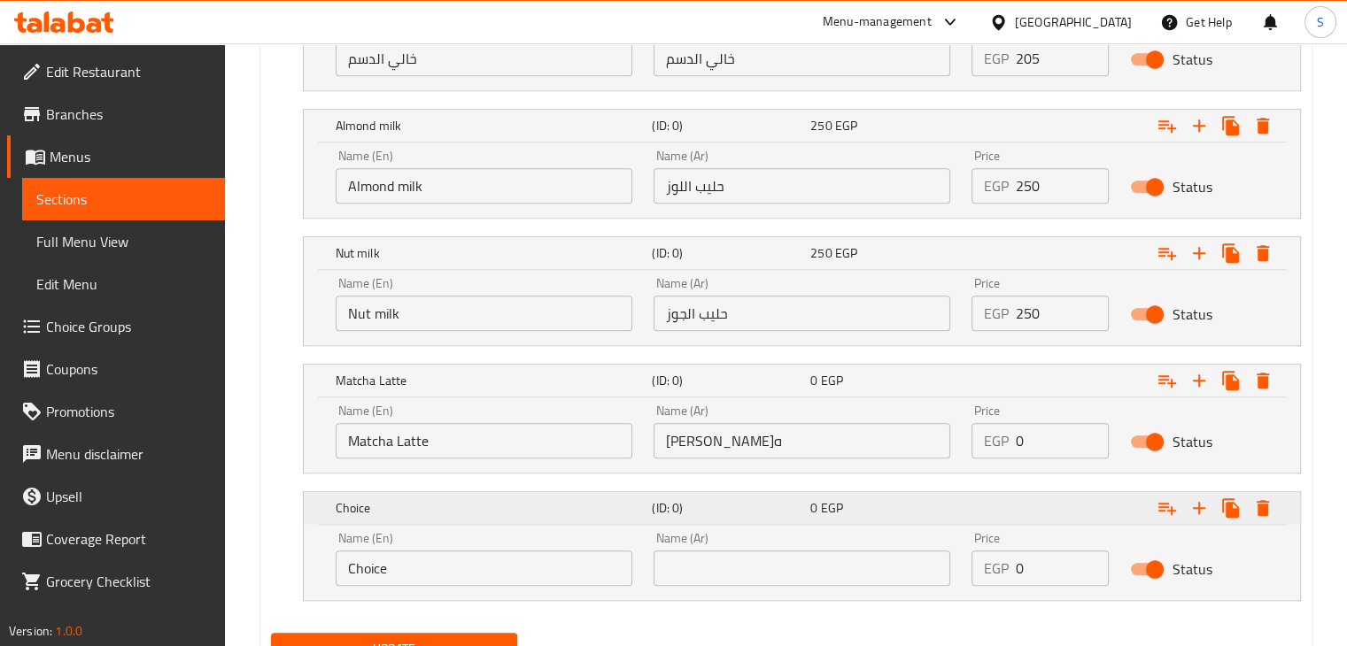
scroll to position [1584, 0]
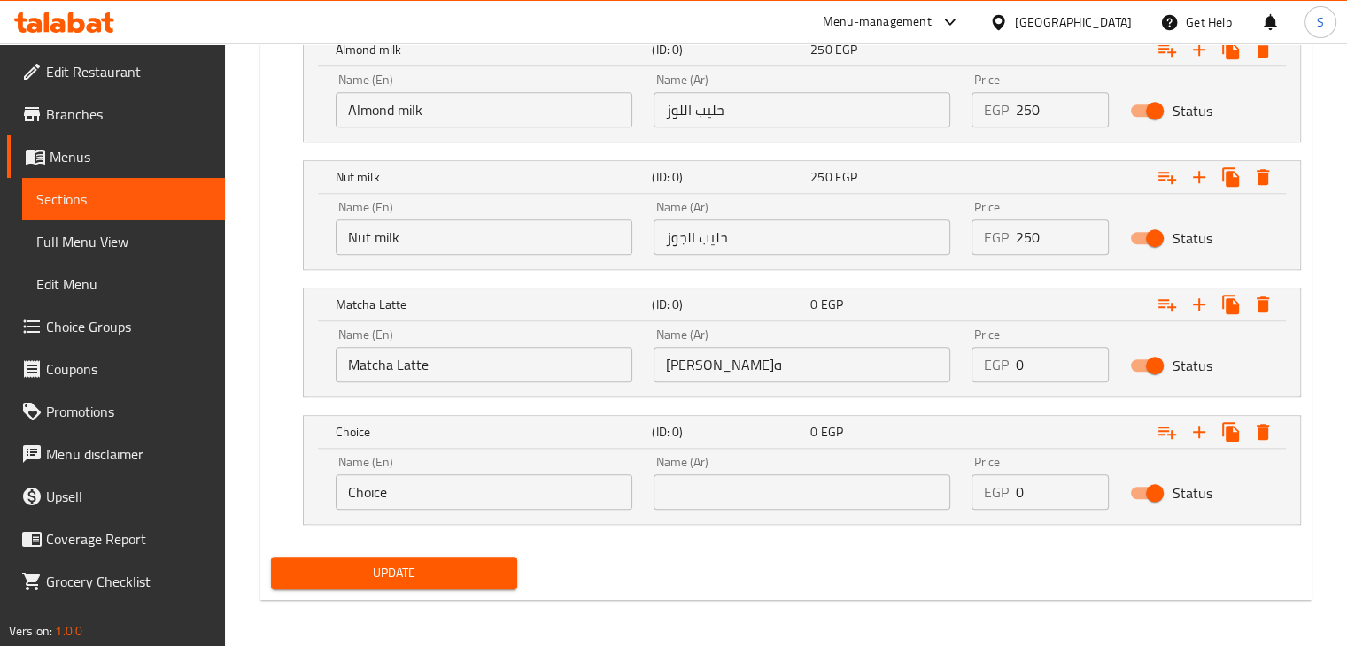
click at [572, 499] on input "Choice" at bounding box center [484, 492] width 297 height 35
paste input "Matcha White Mocha"
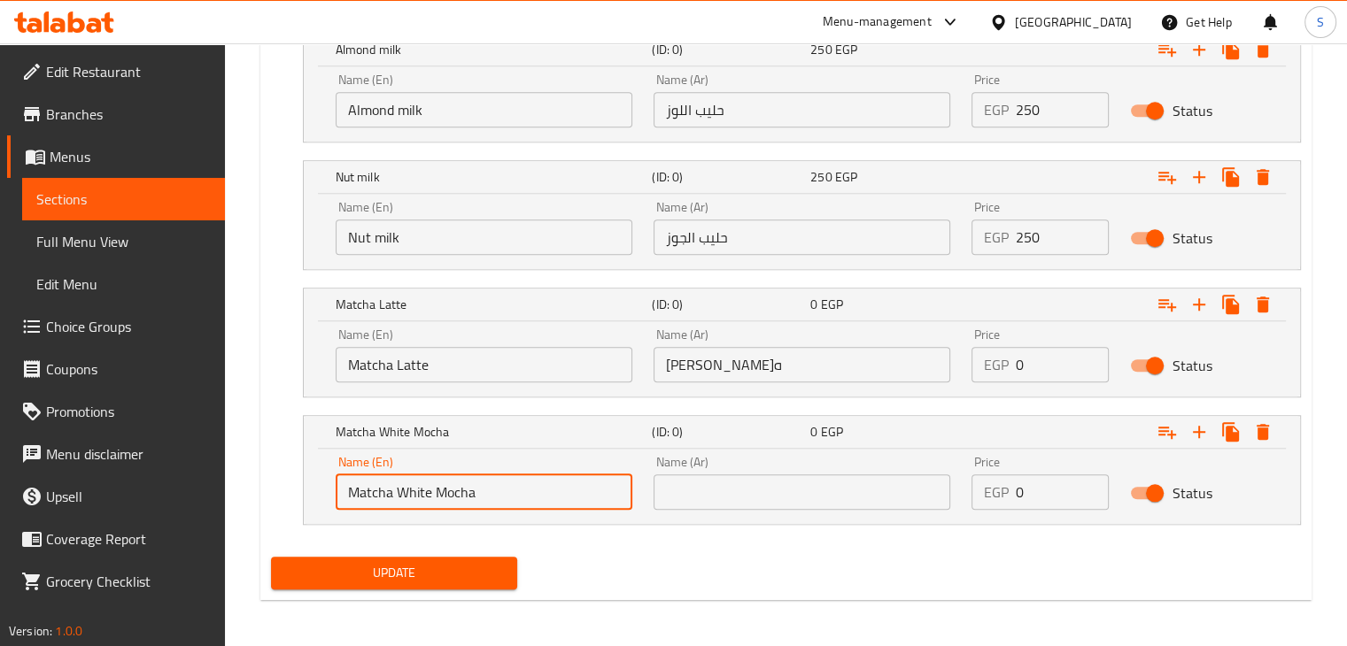
type input "Matcha White Mocha"
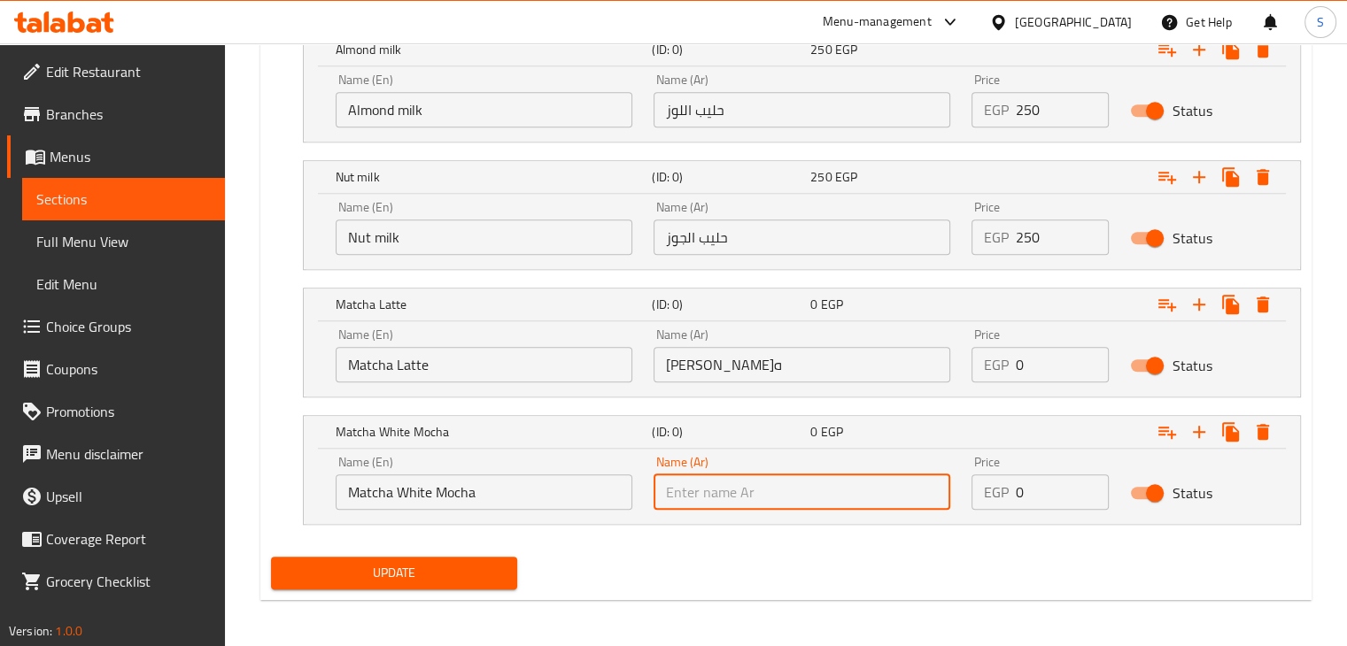
click at [703, 479] on input "text" at bounding box center [802, 492] width 297 height 35
paste input "ماتشا وايت موكا"
type input "ماتشا وايت موكا"
click at [1017, 484] on input "0" at bounding box center [1063, 492] width 94 height 35
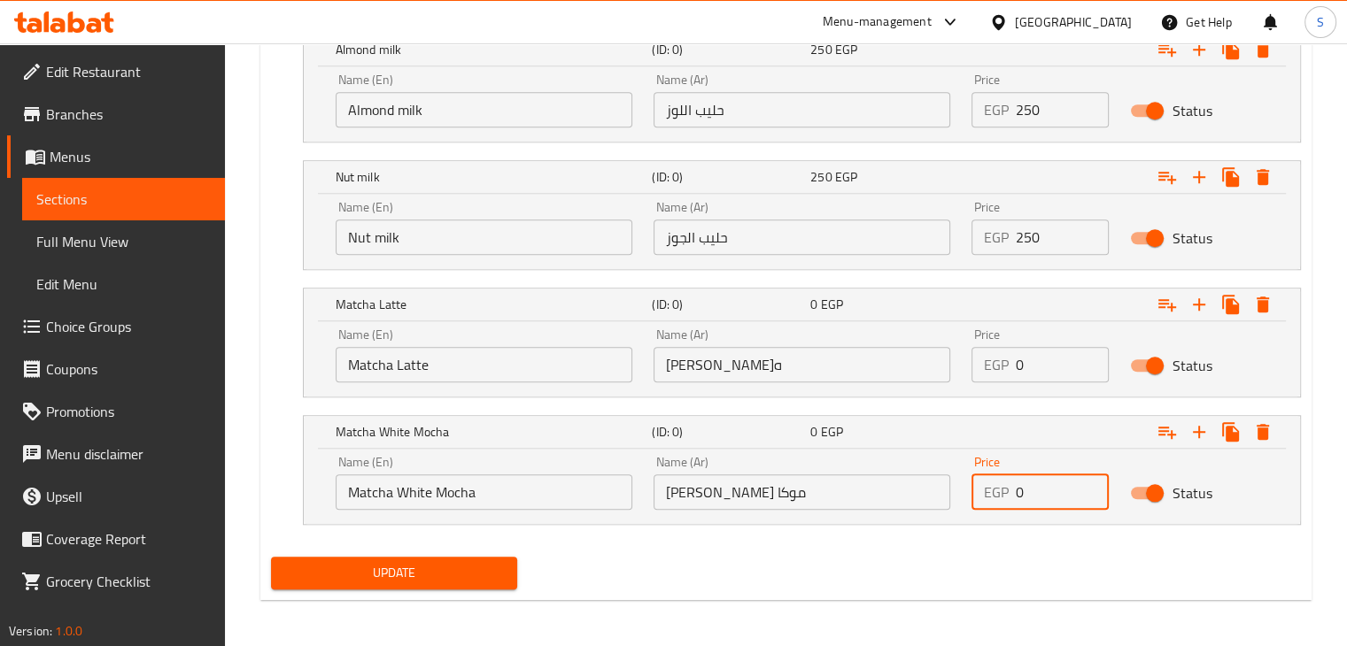
click at [1017, 484] on input "0" at bounding box center [1063, 492] width 94 height 35
type input "250"
click at [1023, 370] on input "0" at bounding box center [1063, 364] width 94 height 35
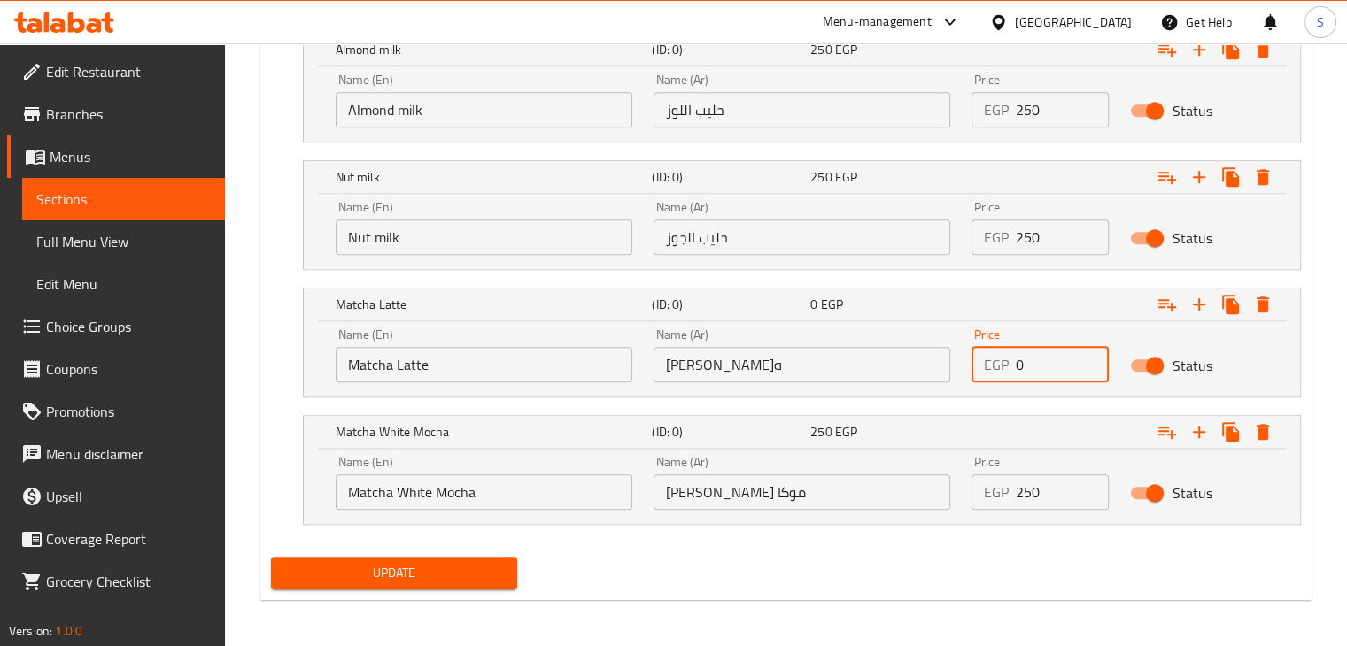
click at [1023, 370] on input "0" at bounding box center [1063, 364] width 94 height 35
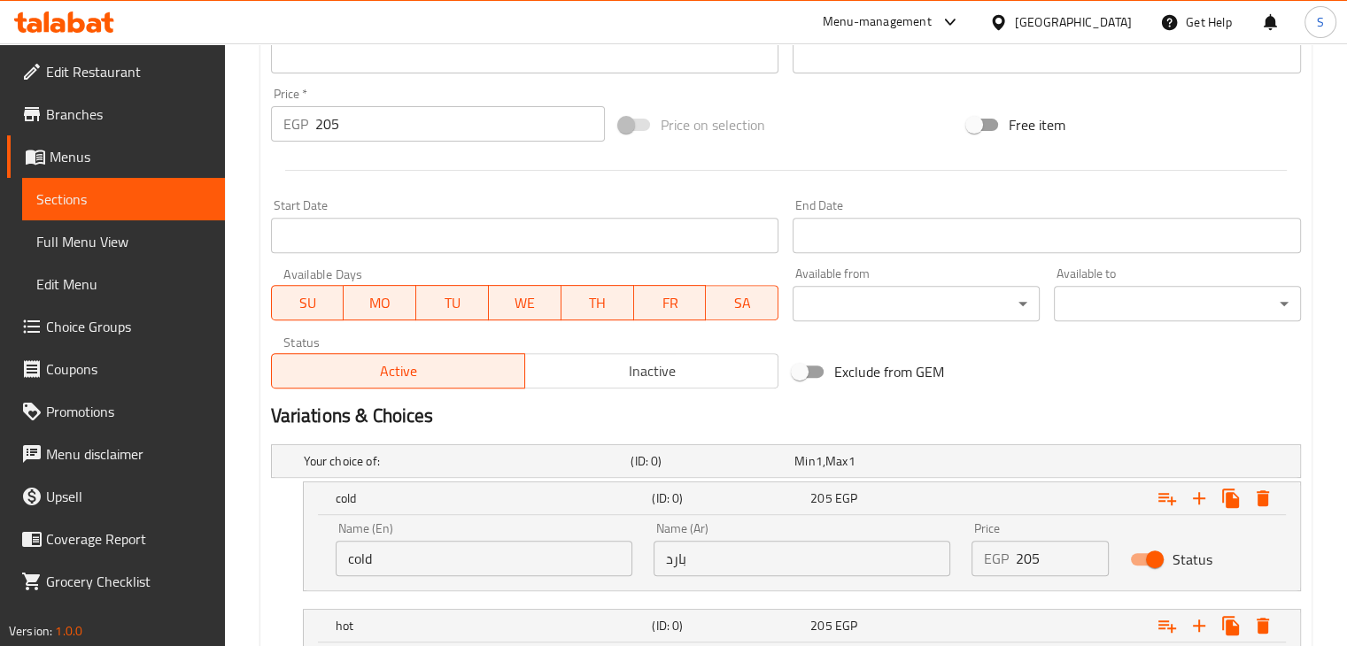
scroll to position [624, 0]
type input "205"
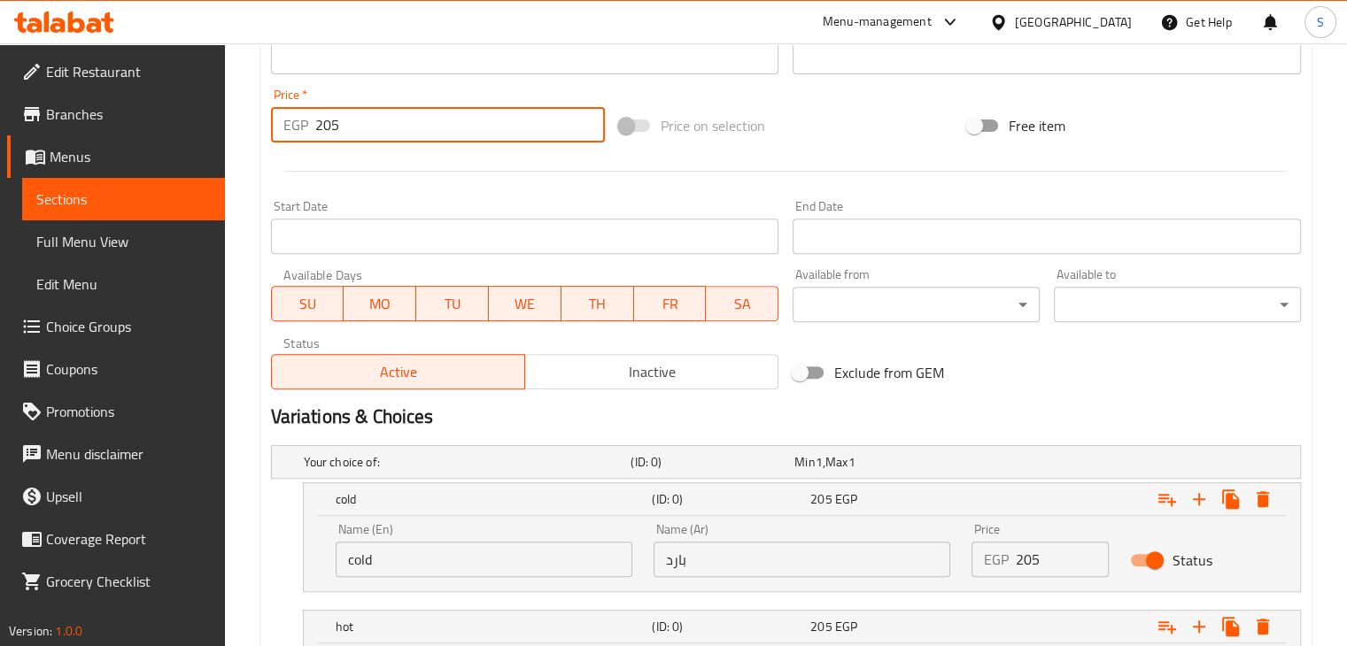
click at [353, 132] on input "205" at bounding box center [460, 124] width 290 height 35
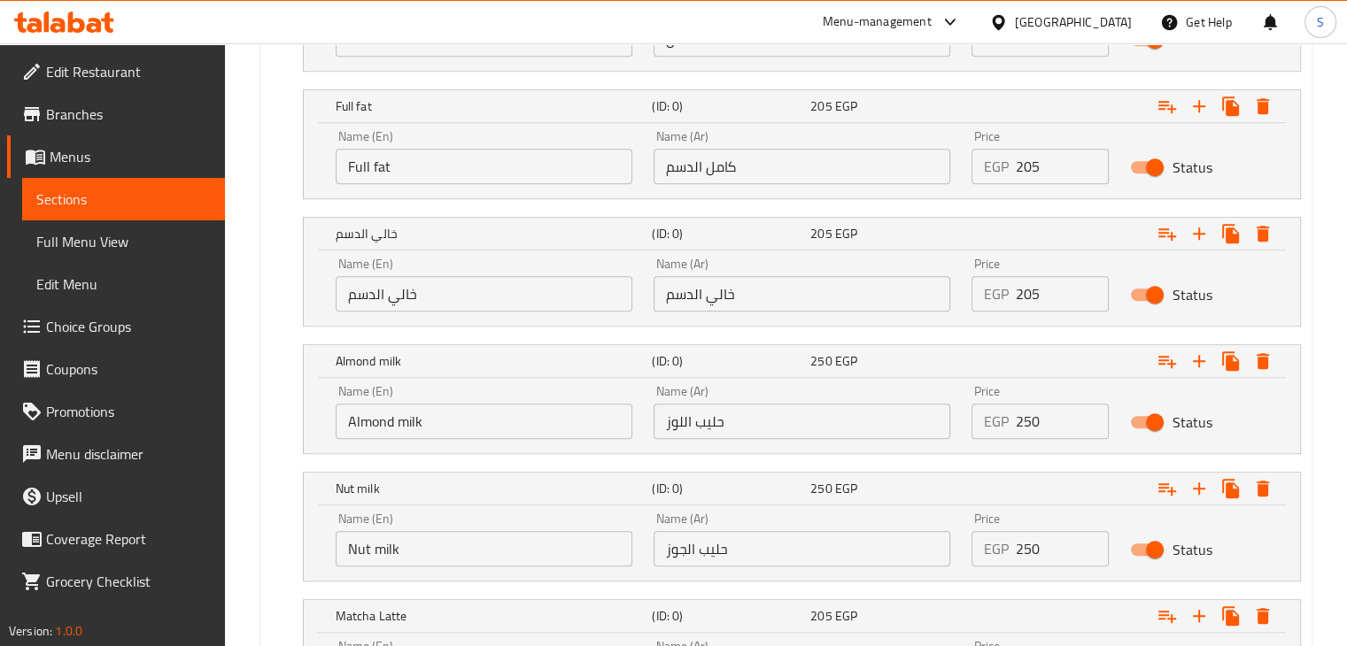
scroll to position [1584, 0]
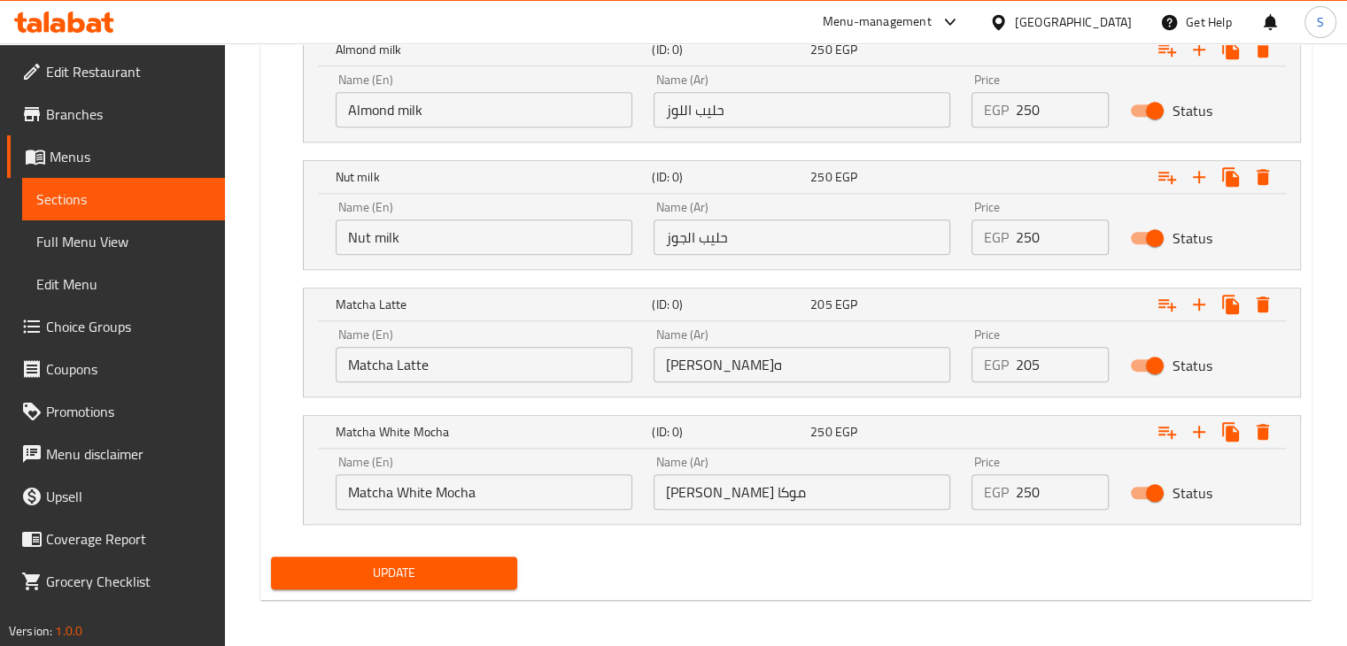
type input "0"
click at [271, 557] on button "Update" at bounding box center [394, 573] width 247 height 33
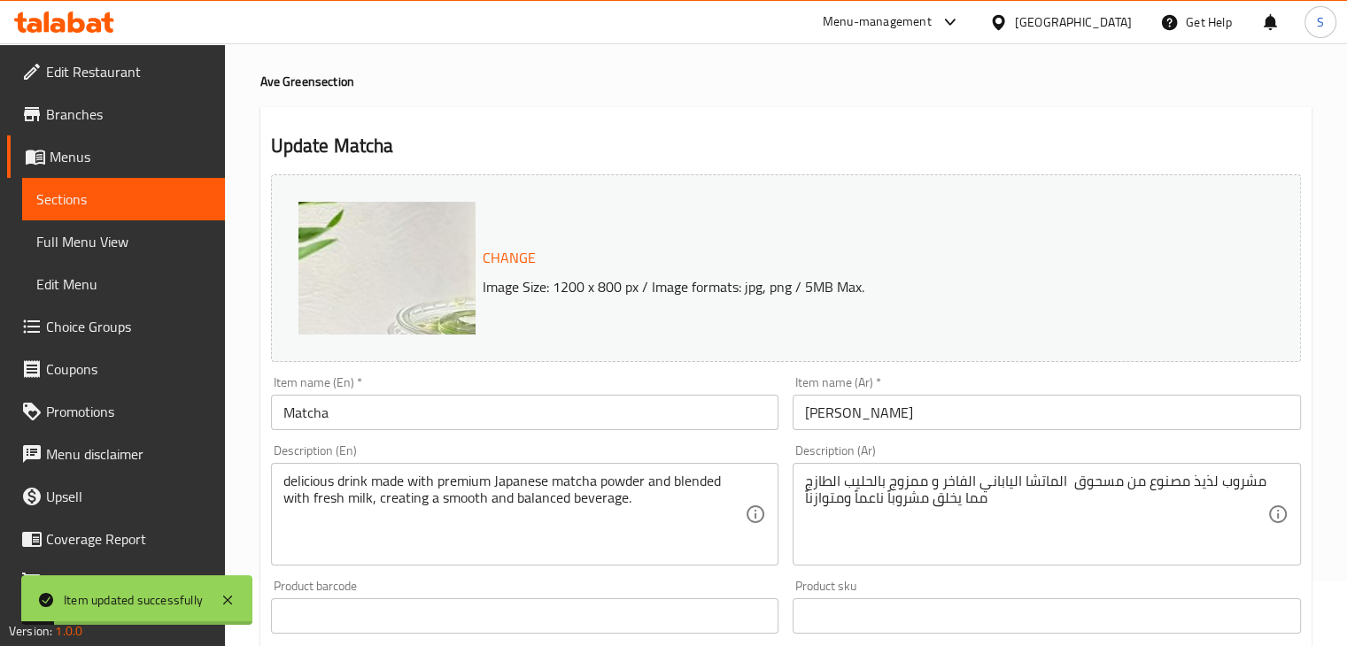
scroll to position [0, 0]
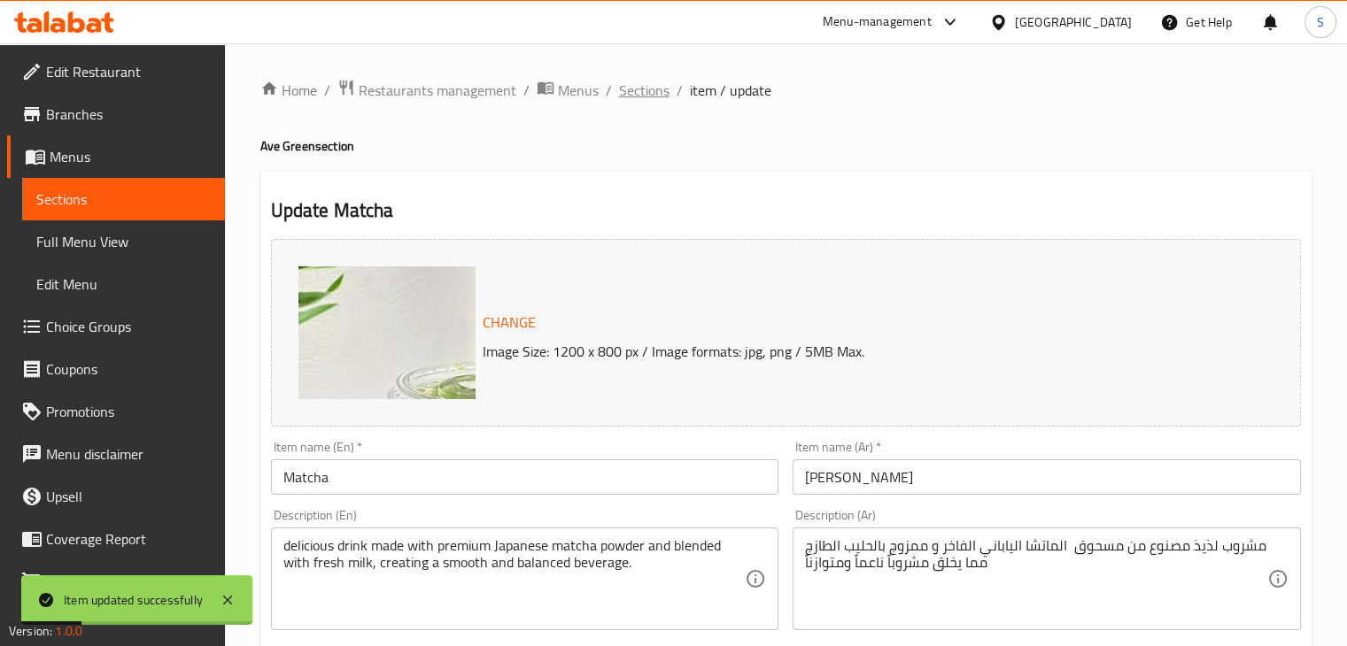
click at [638, 87] on span "Sections" at bounding box center [644, 90] width 50 height 21
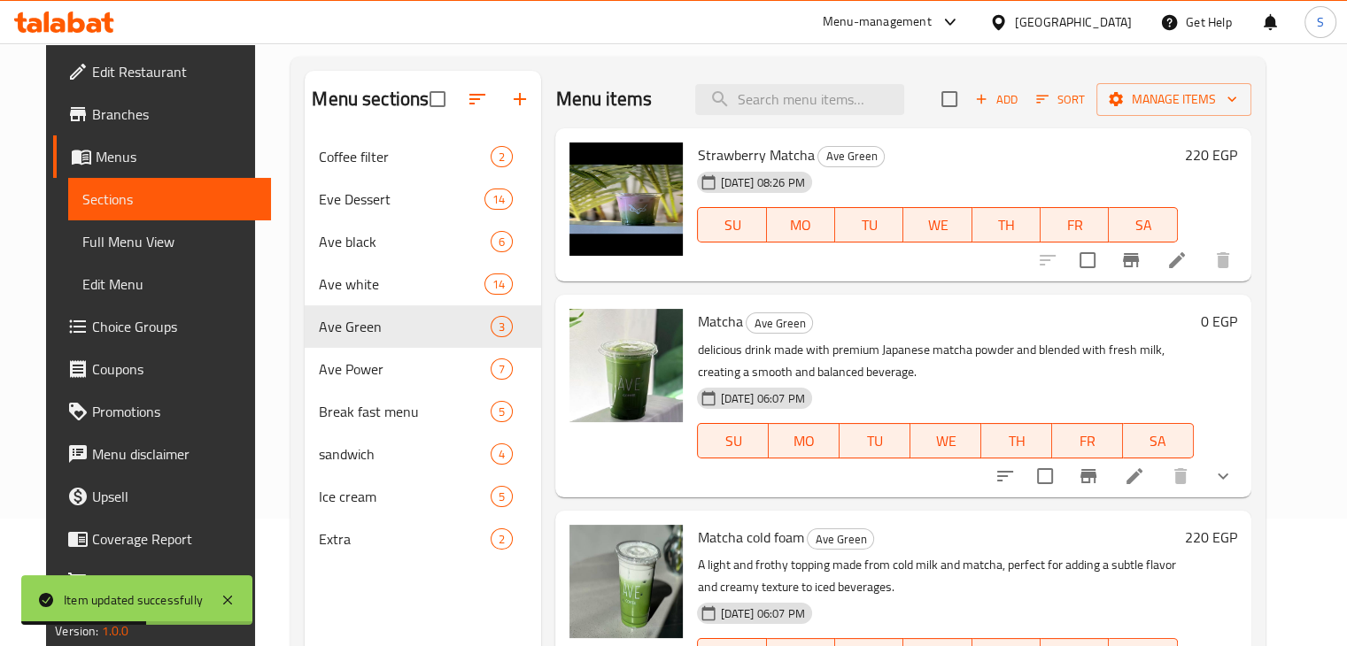
scroll to position [130, 0]
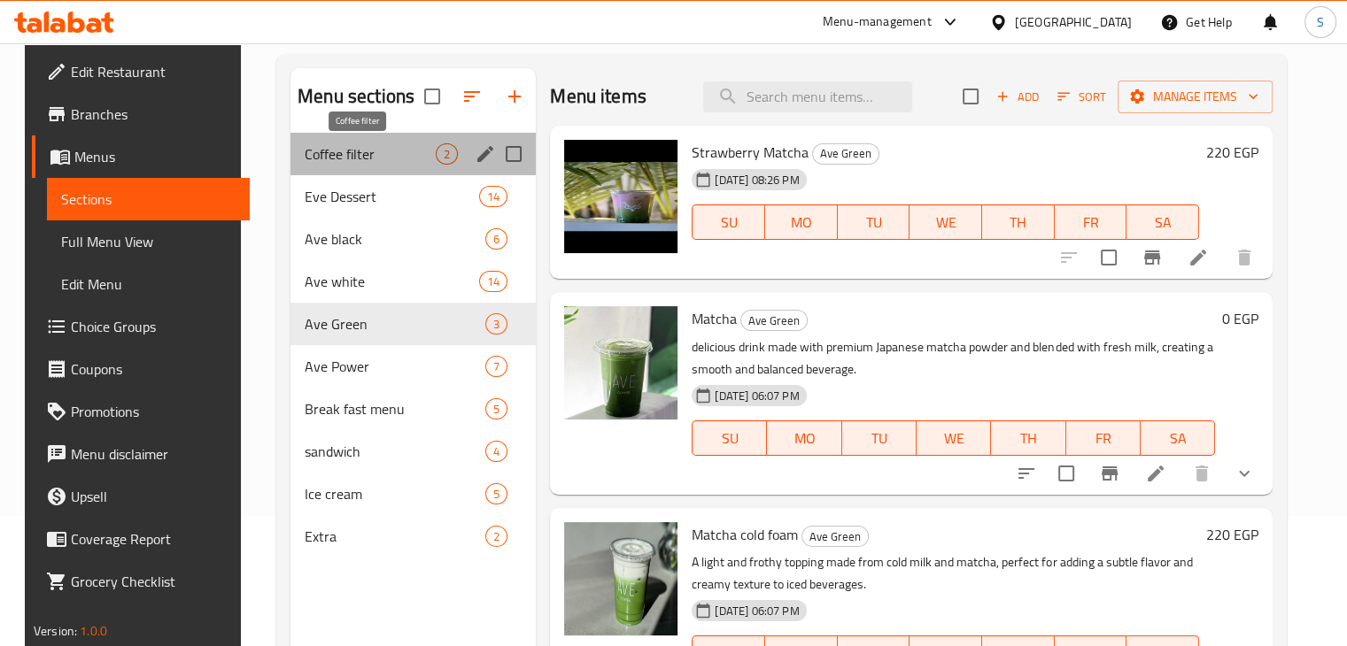
click at [354, 164] on span "Coffee filter" at bounding box center [370, 153] width 131 height 21
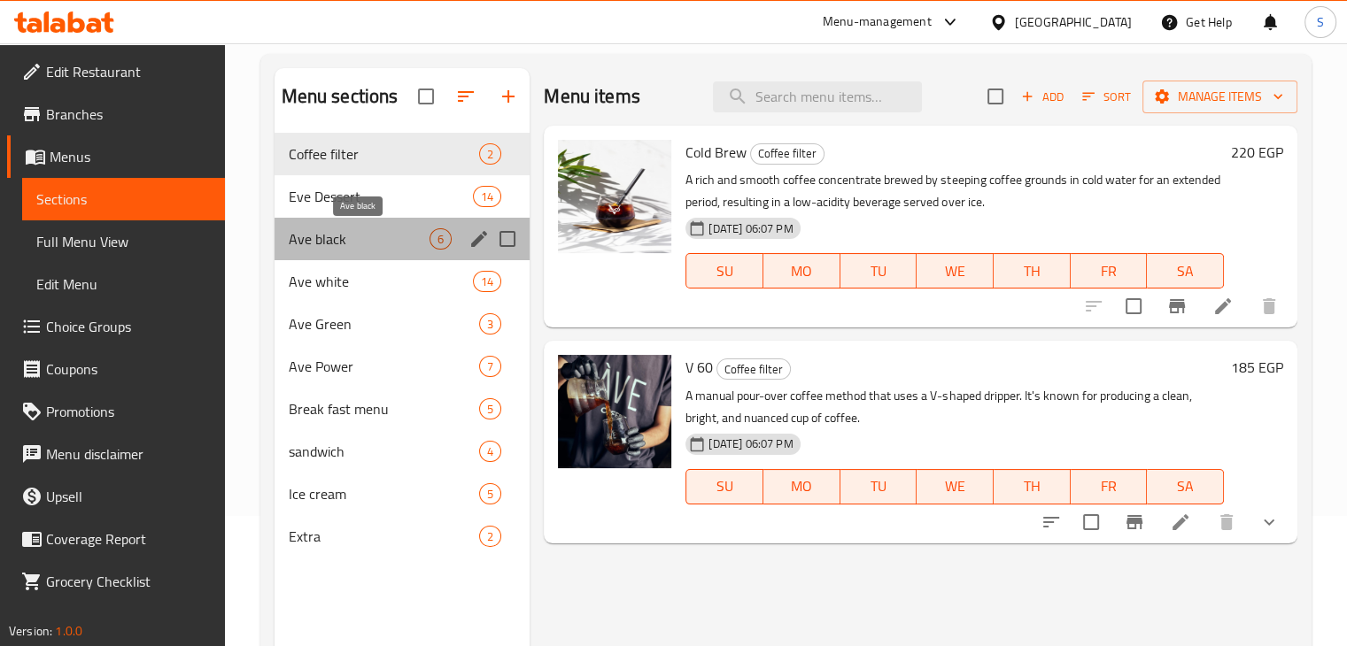
click at [340, 245] on span "Ave black" at bounding box center [360, 238] width 142 height 21
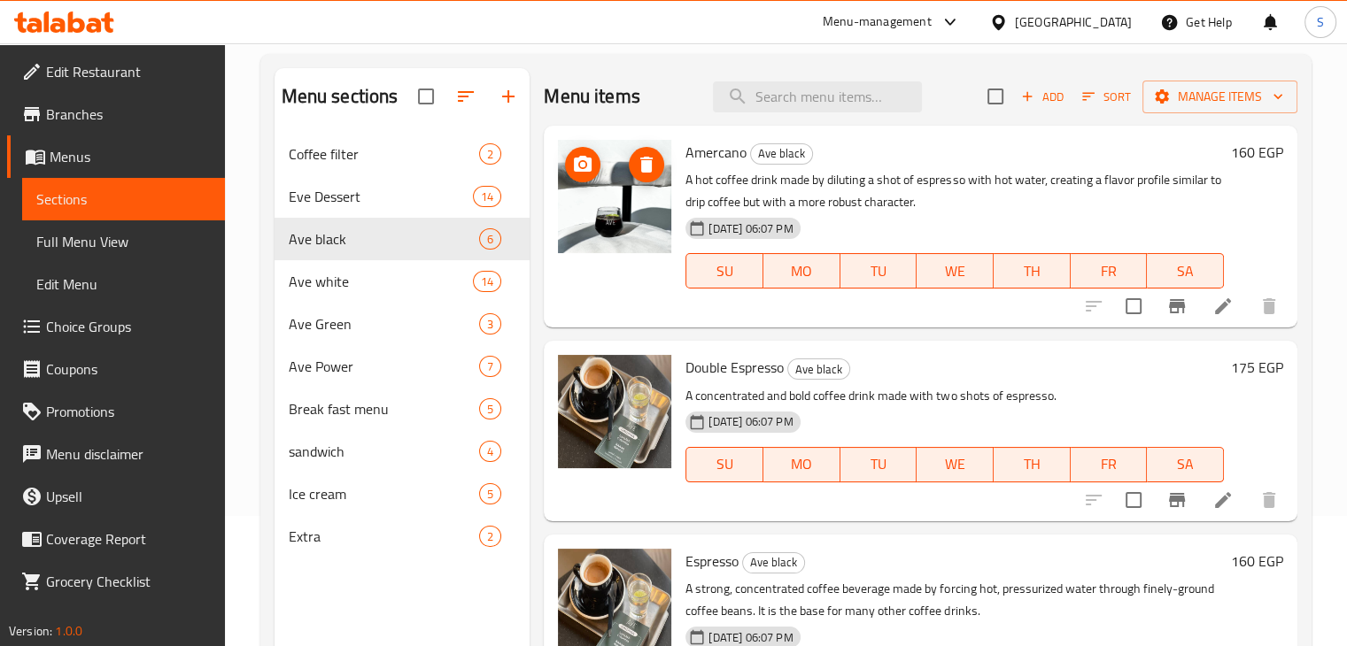
scroll to position [14, 0]
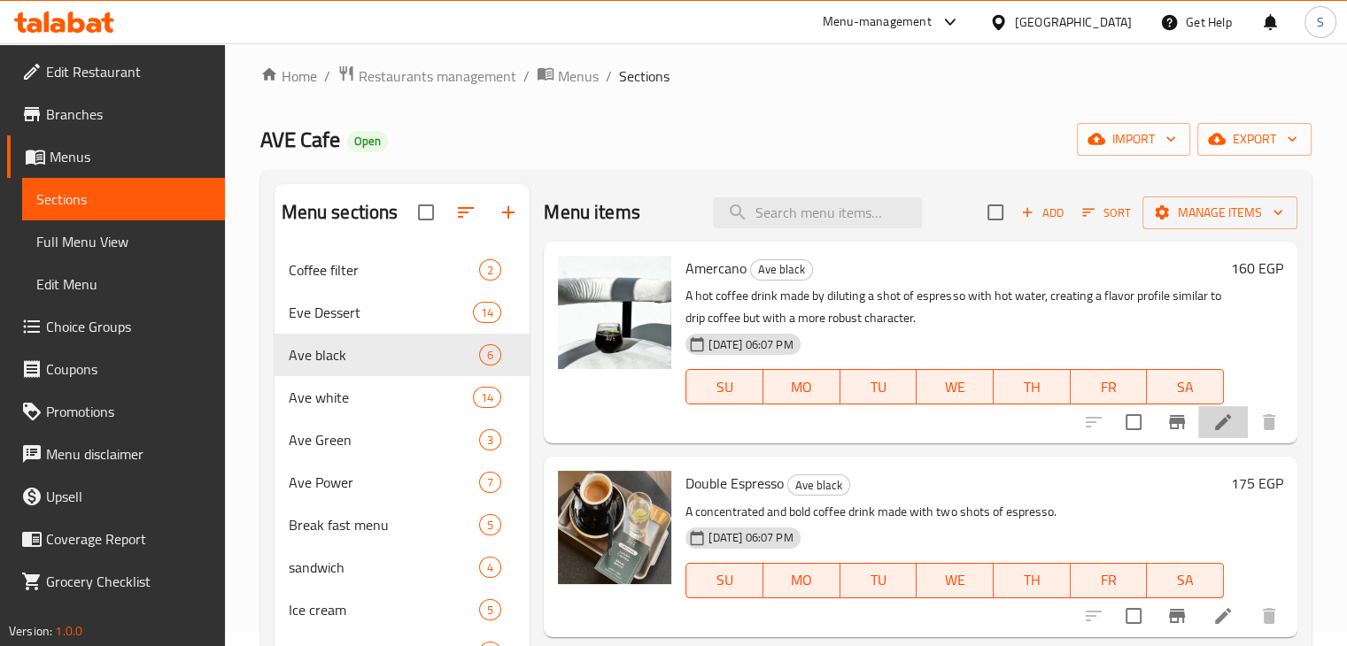
click at [1219, 435] on li at bounding box center [1223, 422] width 50 height 32
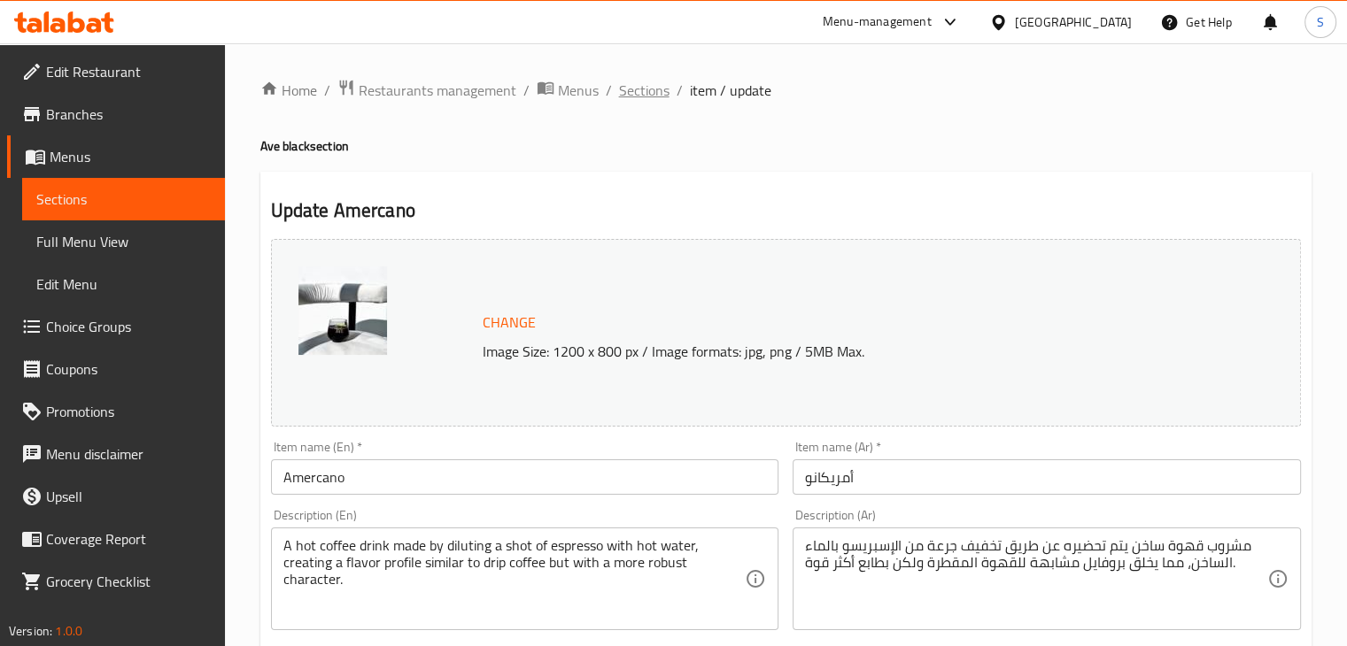
click at [634, 92] on span "Sections" at bounding box center [644, 90] width 50 height 21
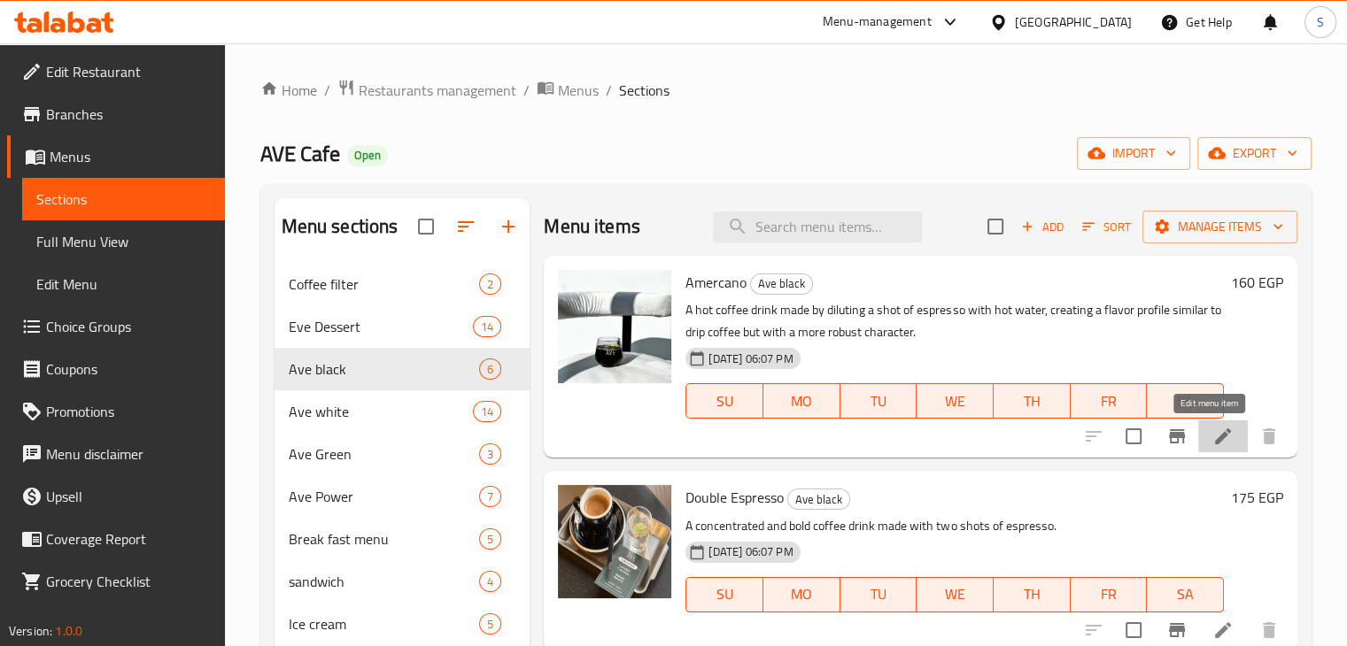
click at [1212, 439] on icon at bounding box center [1222, 436] width 21 height 21
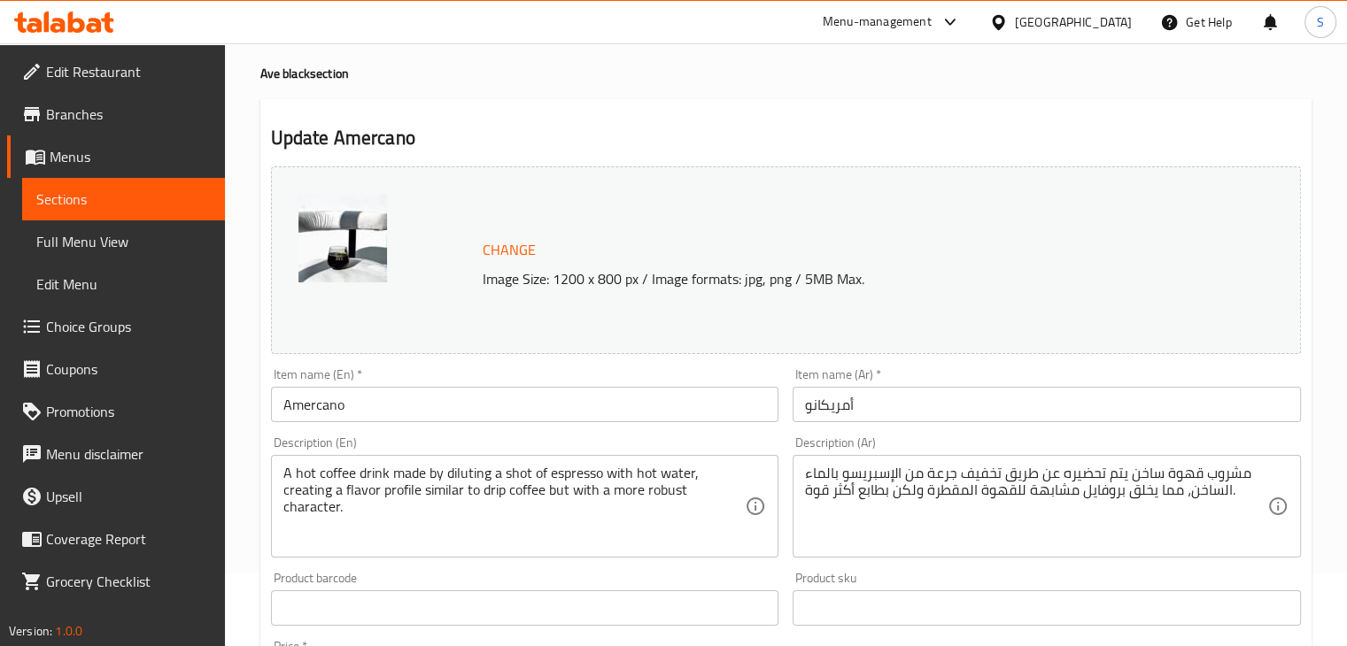
scroll to position [74, 0]
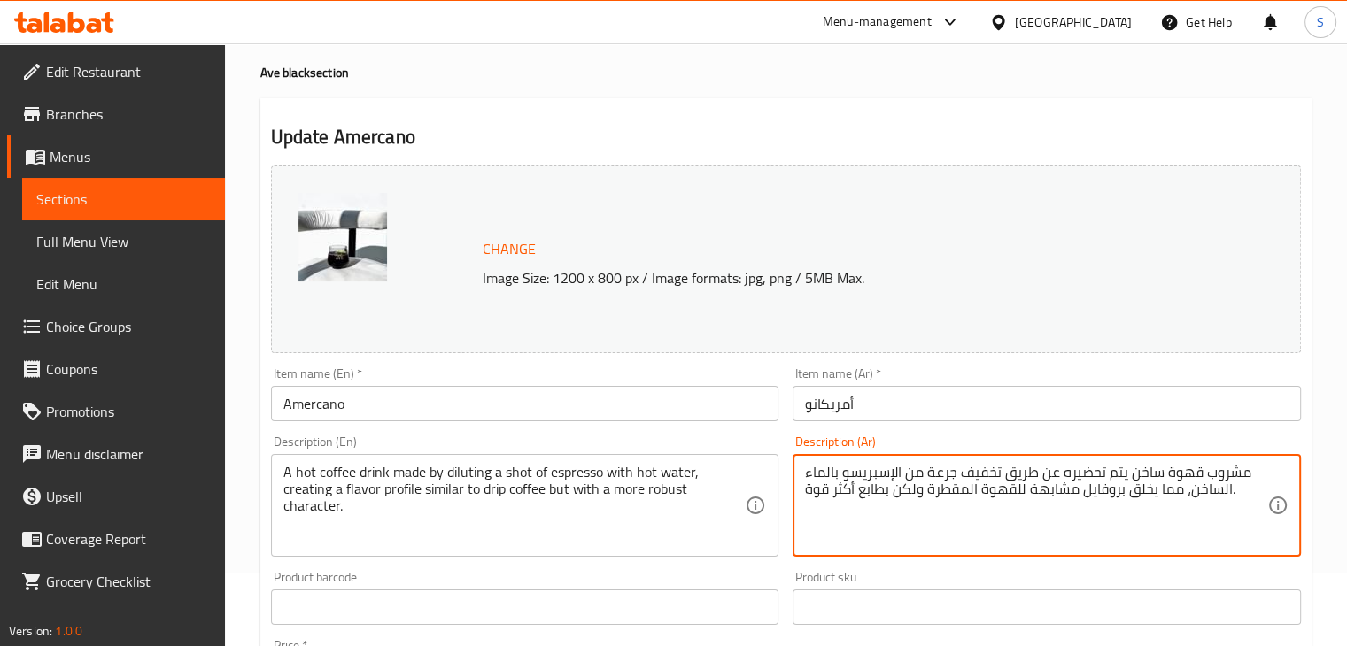
drag, startPoint x: 1165, startPoint y: 476, endPoint x: 1126, endPoint y: 482, distance: 39.5
click at [854, 476] on textarea "مشروب قهوة يتم تحضيره عن طريق تخفيف جرعة من الإسبريسو بالماء الساخن، مما يخلق ب…" at bounding box center [1036, 506] width 462 height 84
drag, startPoint x: 809, startPoint y: 476, endPoint x: 851, endPoint y: 480, distance: 42.7
click at [851, 480] on textarea "مشروب قهوة يتم تحضيره عن طريق تخفيف جرعة من الإسبريسو بالماء الساخن، مما يخلق ب…" at bounding box center [1036, 506] width 462 height 84
click at [938, 476] on textarea "مشروب قهوة يتم تحضيره عن طريق تخفيف جرعة من الإسبريسو بالماء، مما يخلق بروفايل …" at bounding box center [1036, 506] width 462 height 84
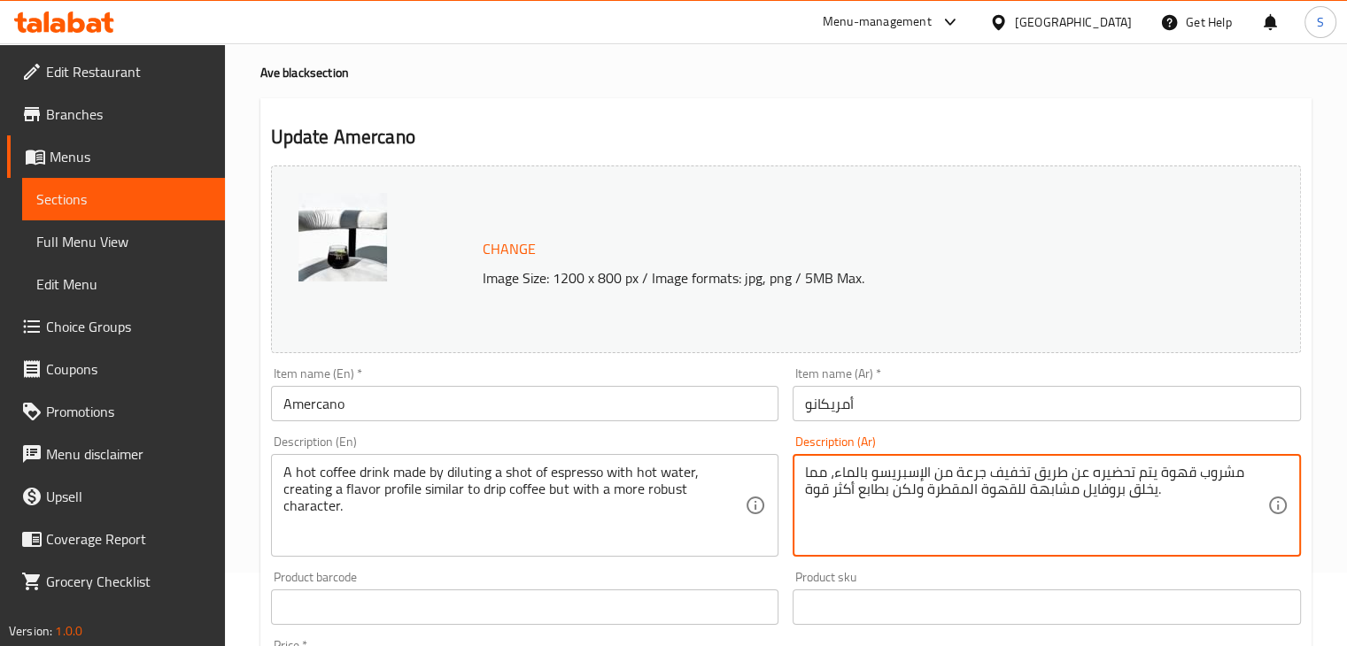
click at [938, 476] on textarea "مشروب قهوة يتم تحضيره عن طريق تخفيف جرعة من الإسبريسو بالماء، مما يخلق بروفايل …" at bounding box center [1036, 506] width 462 height 84
type textarea "مشروب قهوة يتم تحضيره عن طريق تخفيف جرعة من الإسبريسو بالماء، مما يخلق بروفايل …"
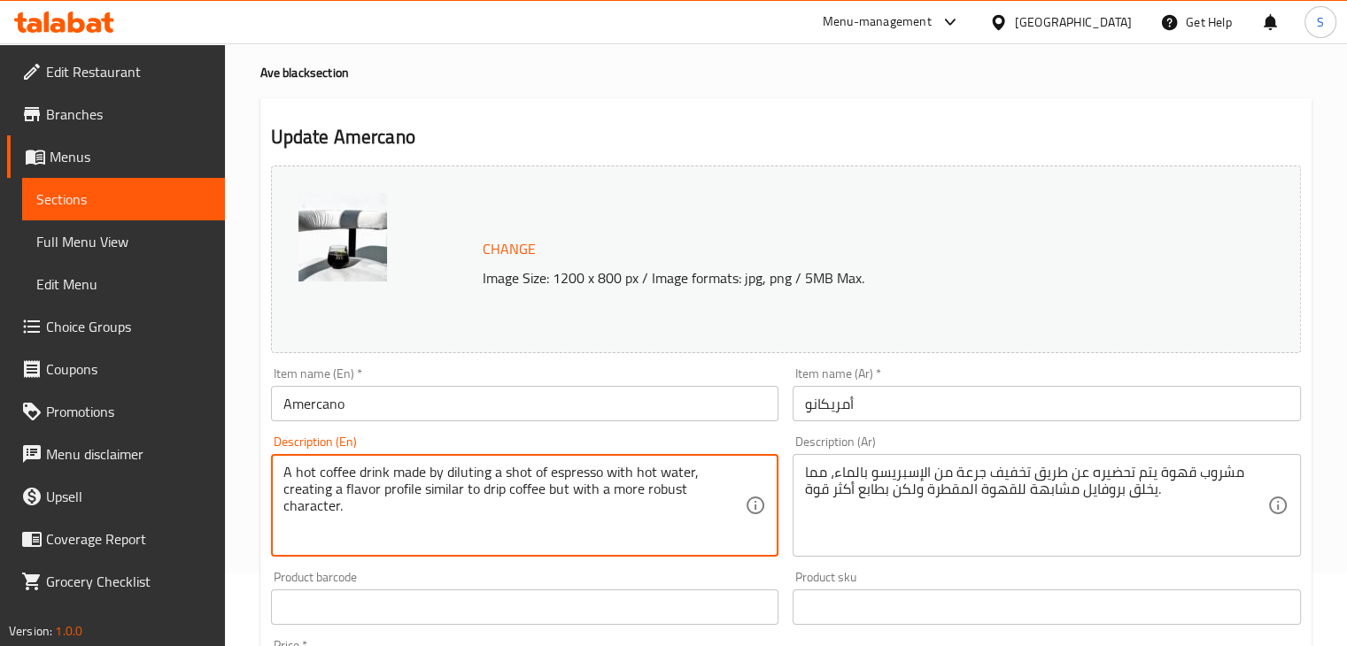
click at [445, 464] on textarea "A hot coffee drink made by diluting a shot of espresso with hot water, creating…" at bounding box center [514, 506] width 462 height 84
paste textarea "coffee drink prepared by diluting a shot of espresso with water, creating a pro…"
click at [297, 476] on textarea "A coffee drink prepared by diluting a shot of espresso with water, creating a p…" at bounding box center [514, 506] width 462 height 84
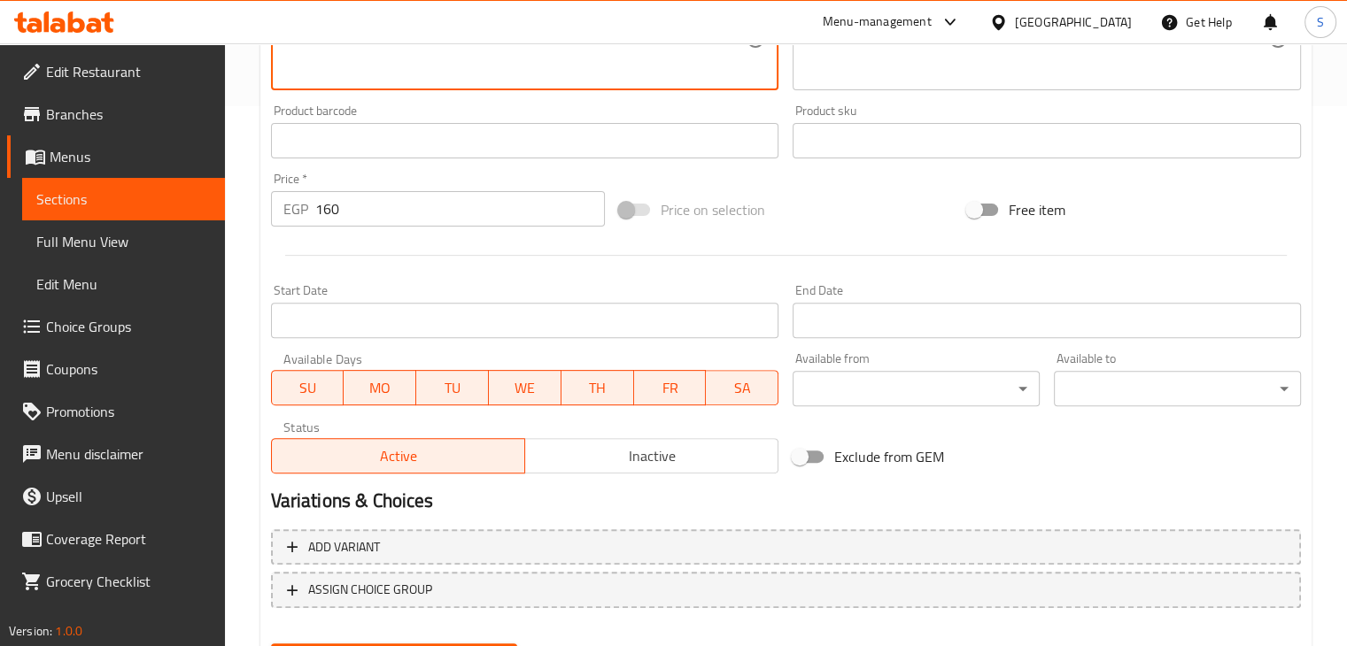
scroll to position [630, 0]
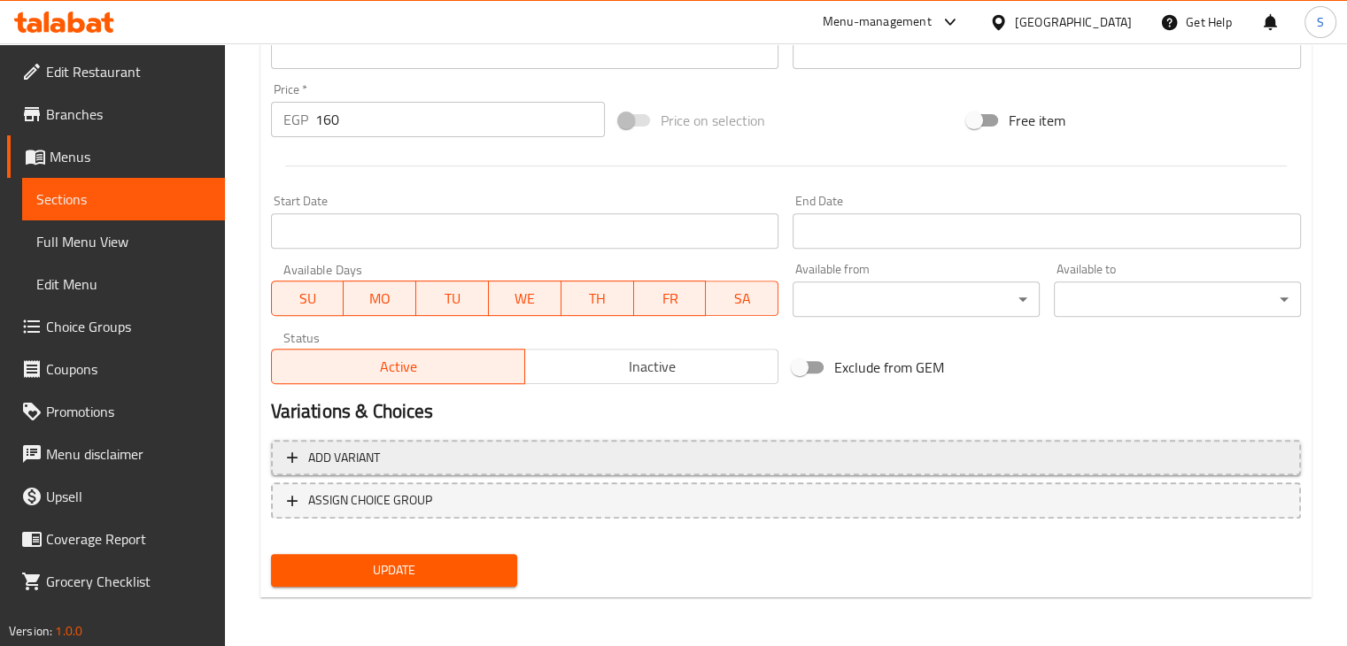
type textarea "coffee drink prepared by diluting a shot of espresso with water, creating a pro…"
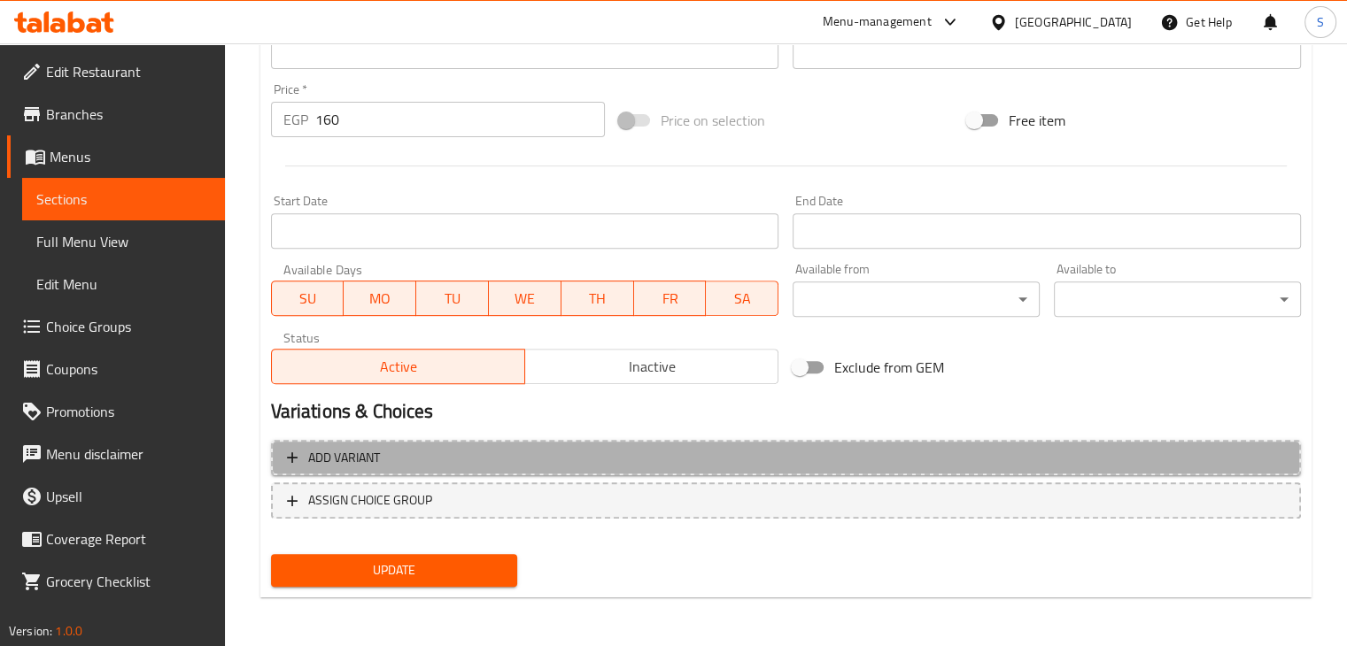
click at [1041, 455] on span "Add variant" at bounding box center [786, 458] width 998 height 22
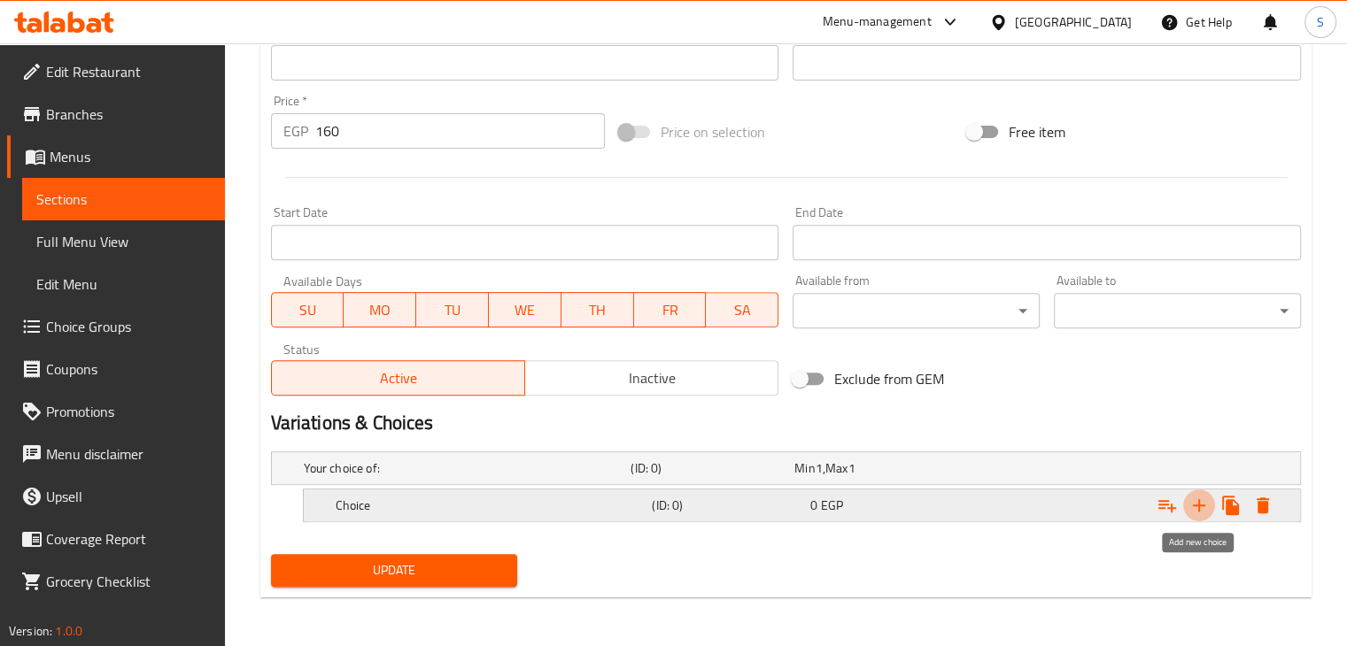
click at [1196, 505] on icon "Expand" at bounding box center [1198, 505] width 21 height 21
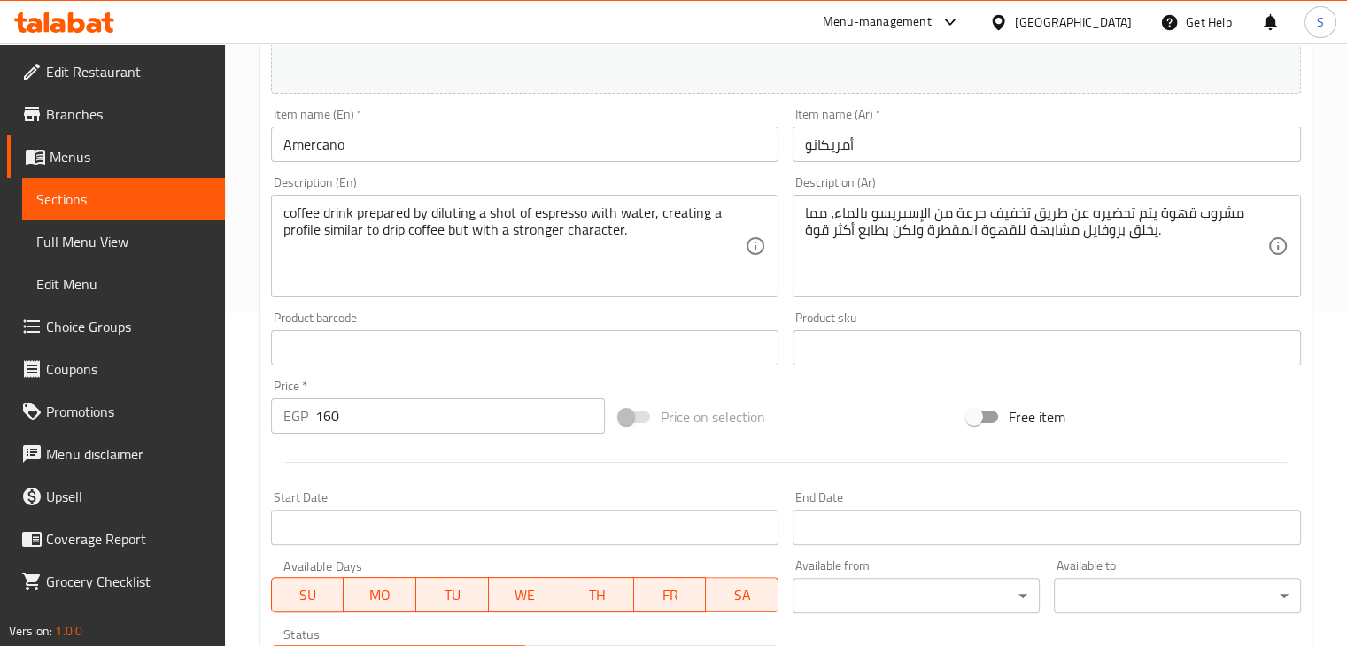
scroll to position [670, 0]
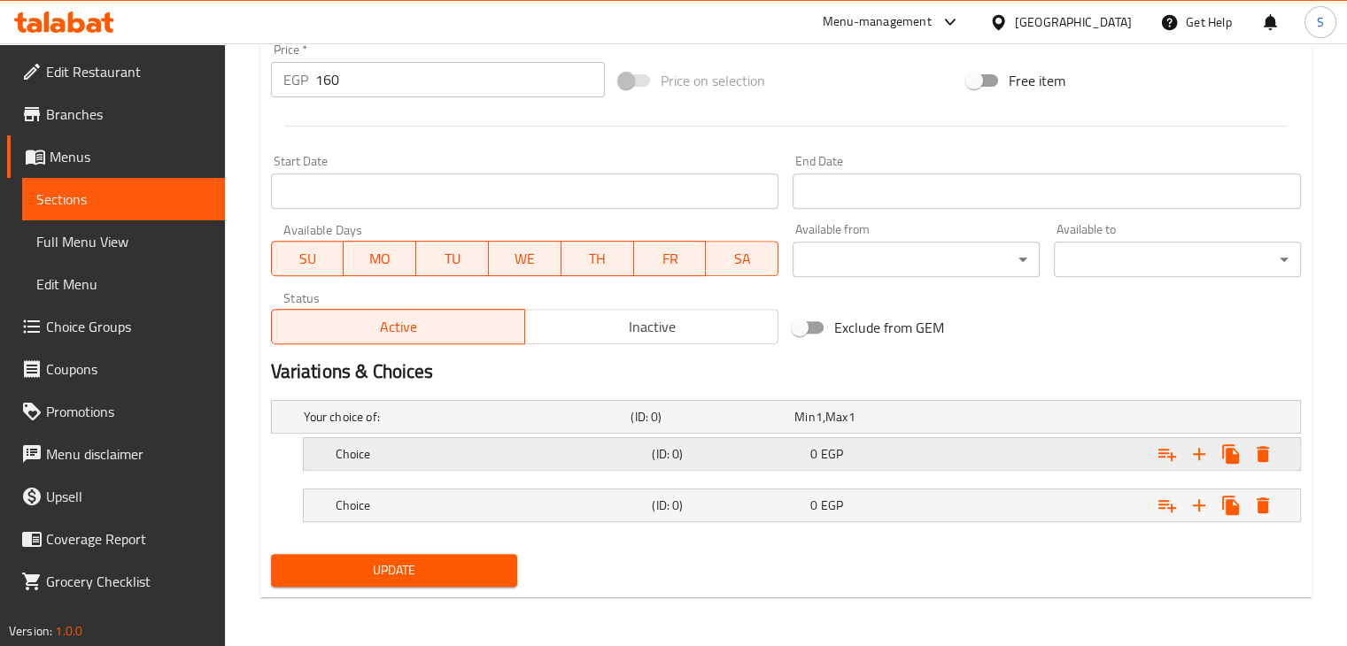
drag, startPoint x: 900, startPoint y: 450, endPoint x: 448, endPoint y: 468, distance: 452.0
click at [448, 468] on div "Choice (ID: 0) 0 EGP" at bounding box center [807, 454] width 950 height 39
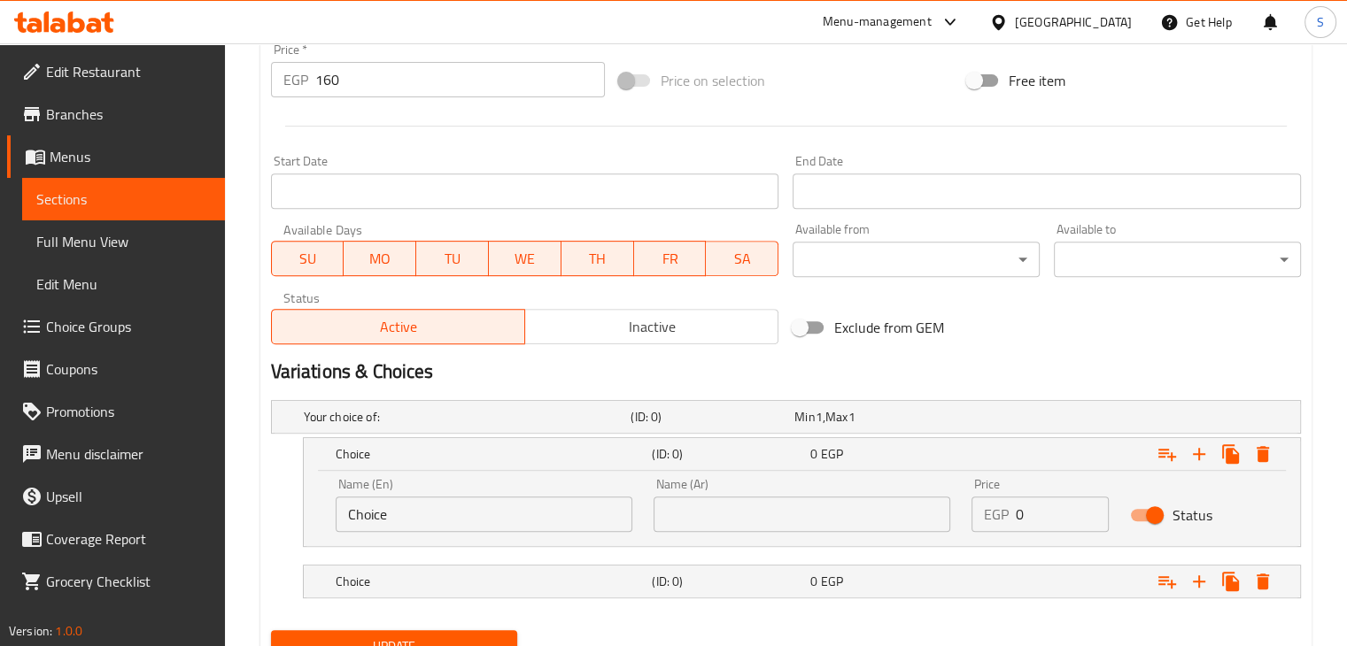
click at [429, 510] on input "Choice" at bounding box center [484, 514] width 297 height 35
paste input "old Americano"
type input "Cold Americano"
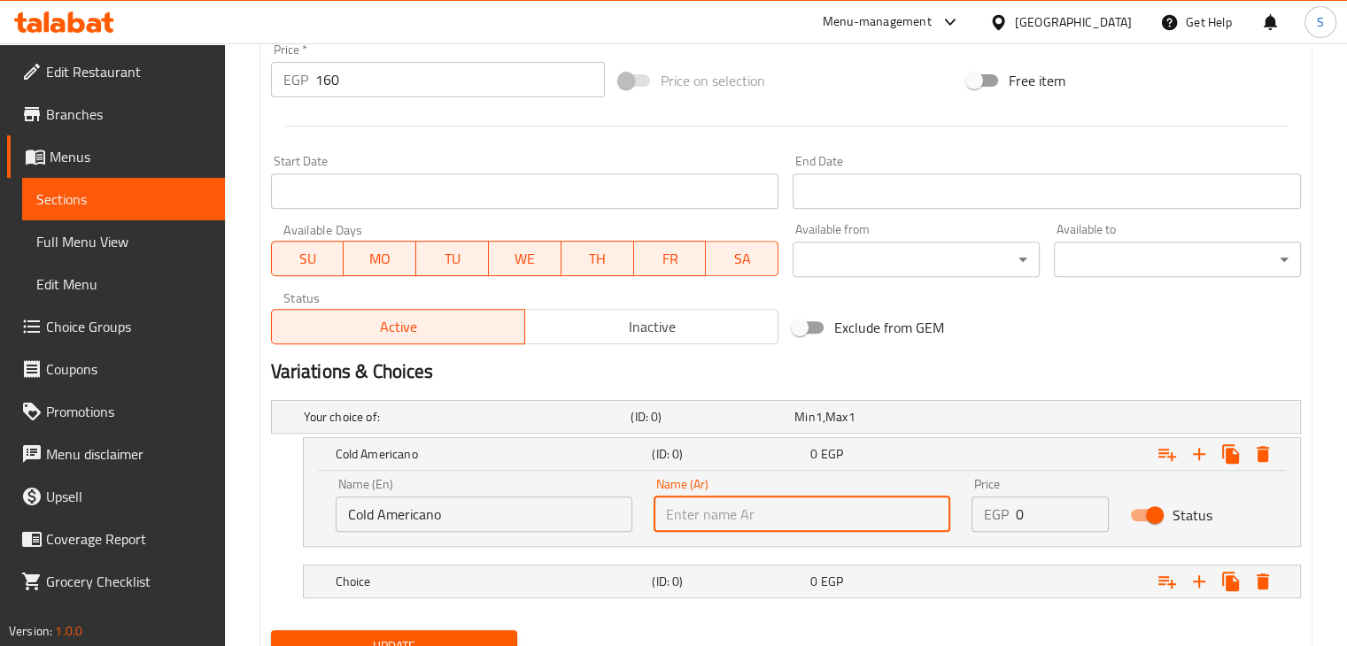
click at [756, 530] on input "text" at bounding box center [802, 514] width 297 height 35
paste input "امريكانو بارد"
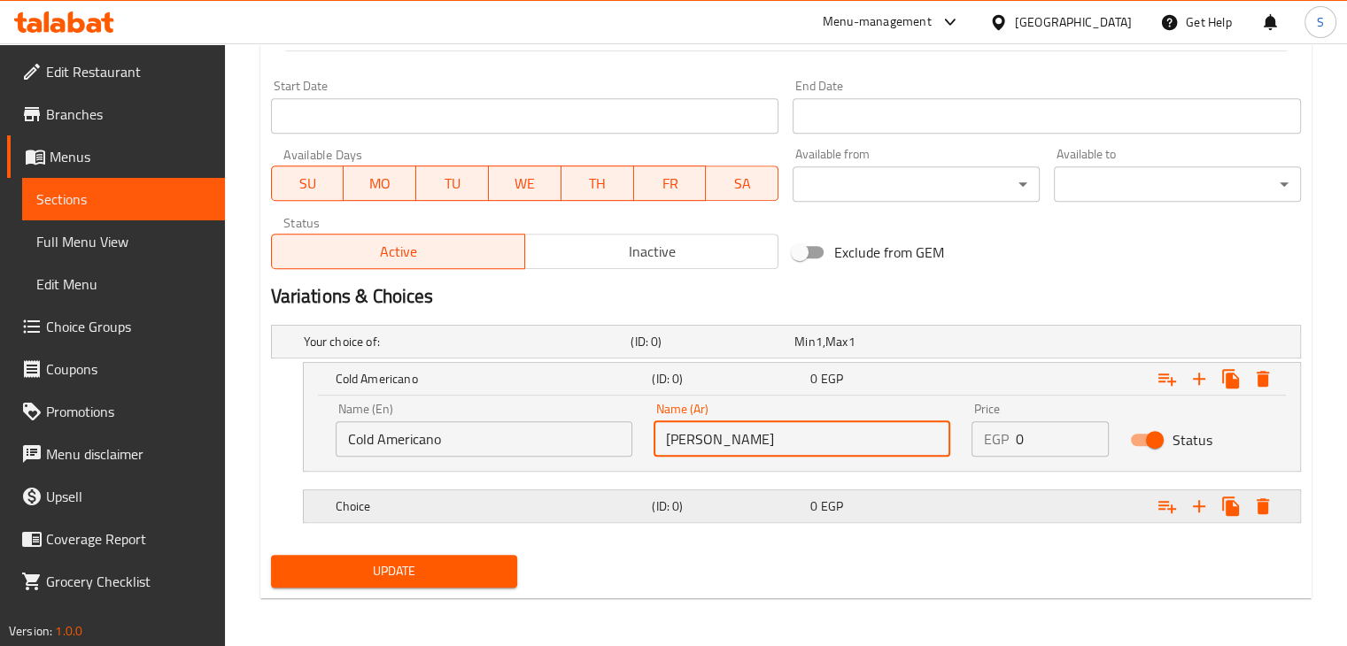
type input "امريكانو بارد"
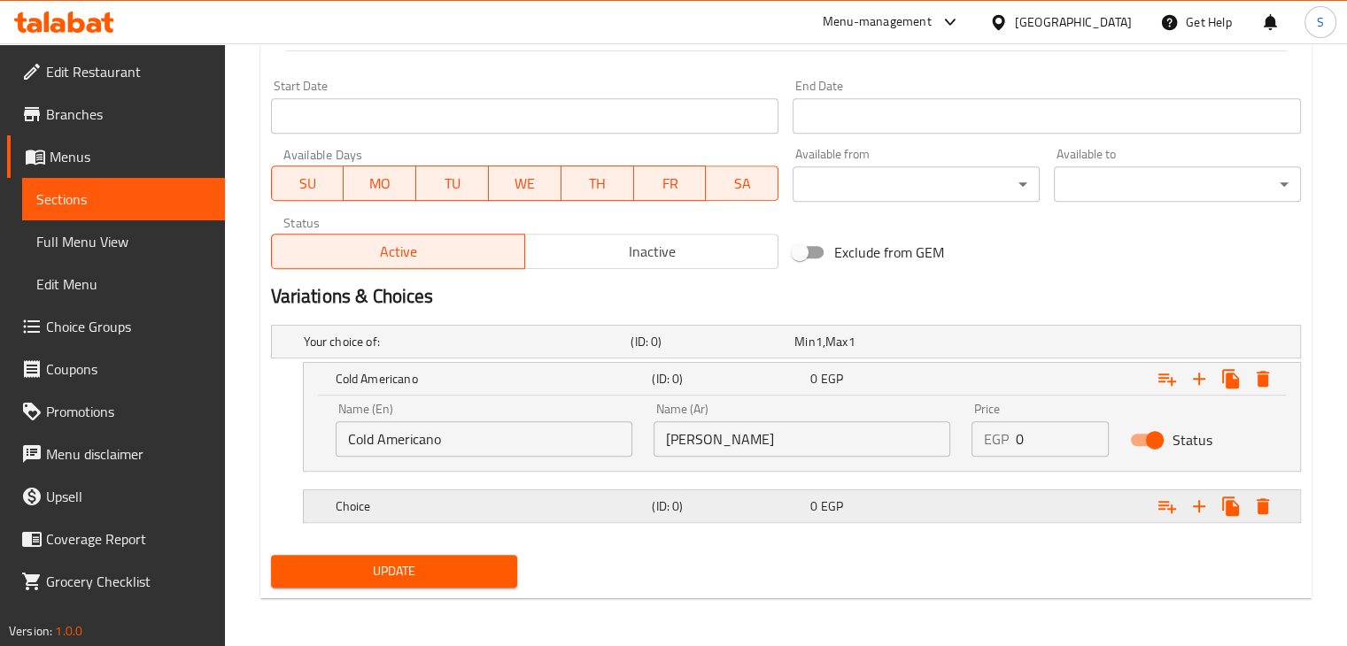
click at [771, 515] on div "(ID: 0)" at bounding box center [727, 506] width 159 height 25
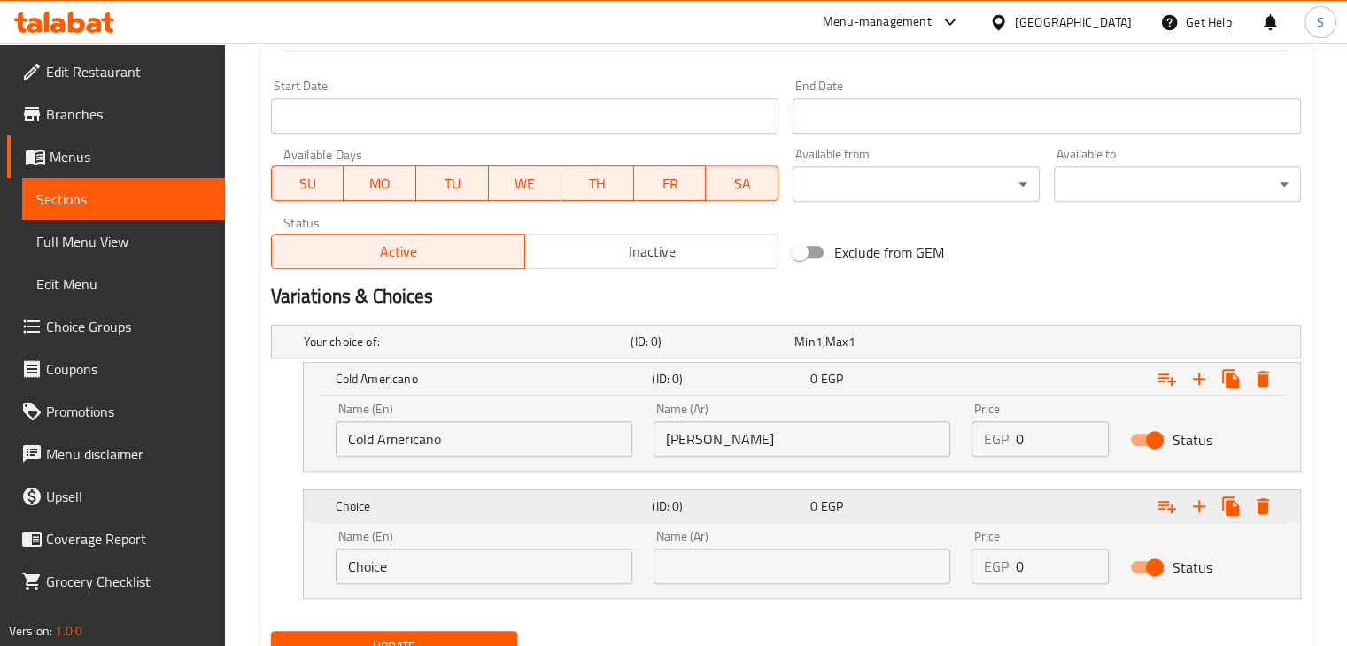
scroll to position [822, 0]
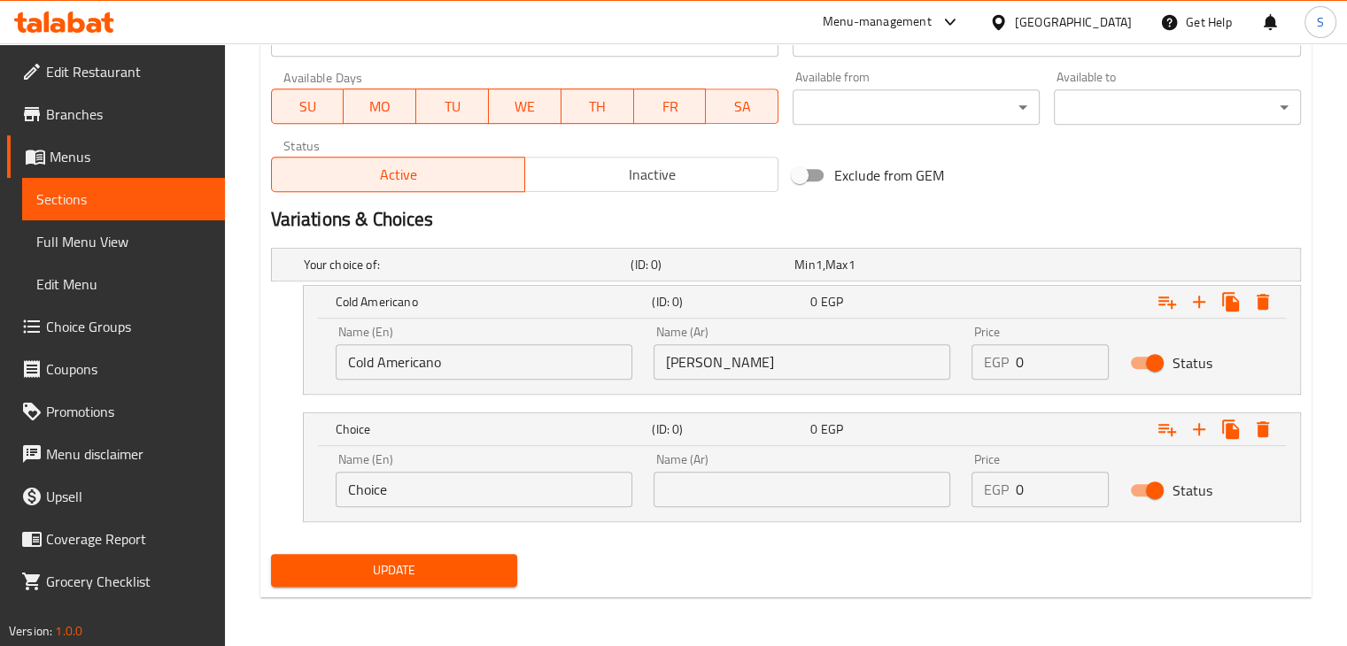
click at [453, 485] on input "Choice" at bounding box center [484, 489] width 297 height 35
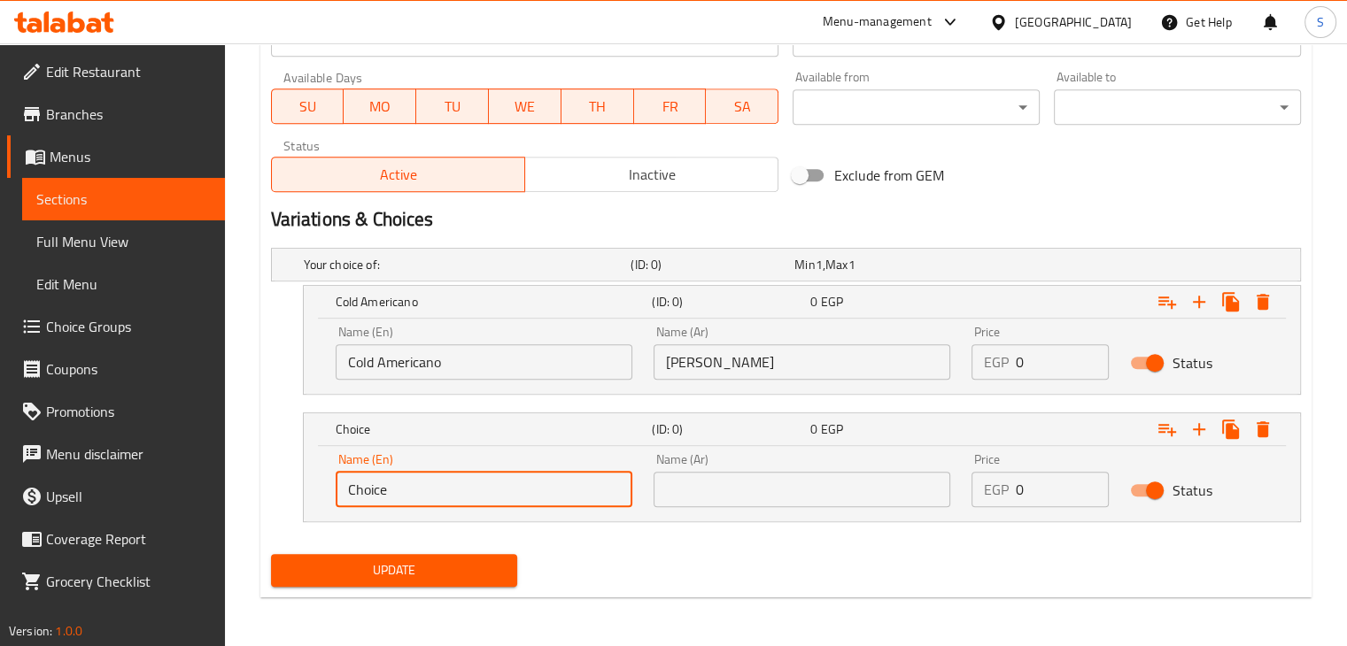
click at [453, 485] on input "Choice" at bounding box center [484, 489] width 297 height 35
paste input "Hot americano"
type input "Hot americano"
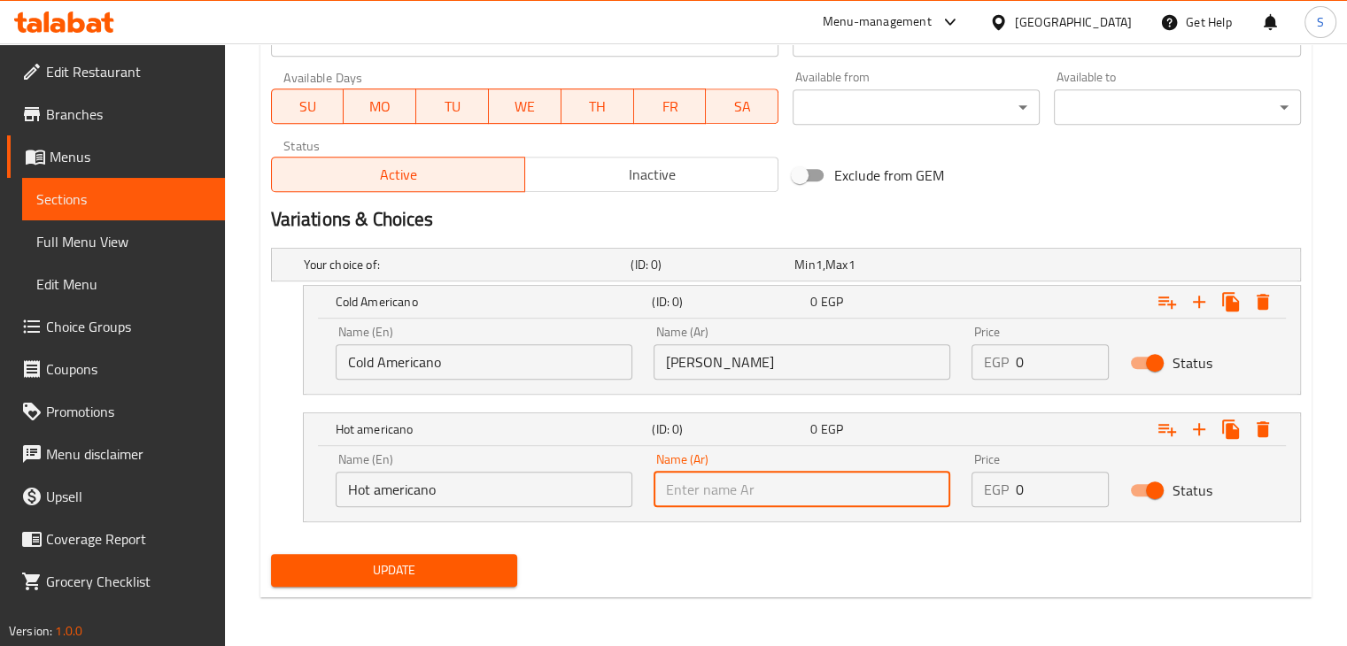
click at [739, 494] on input "text" at bounding box center [802, 489] width 297 height 35
paste input "امريكانو ساخن"
type input "امريكانو ساخن"
click at [1033, 362] on input "0" at bounding box center [1063, 362] width 94 height 35
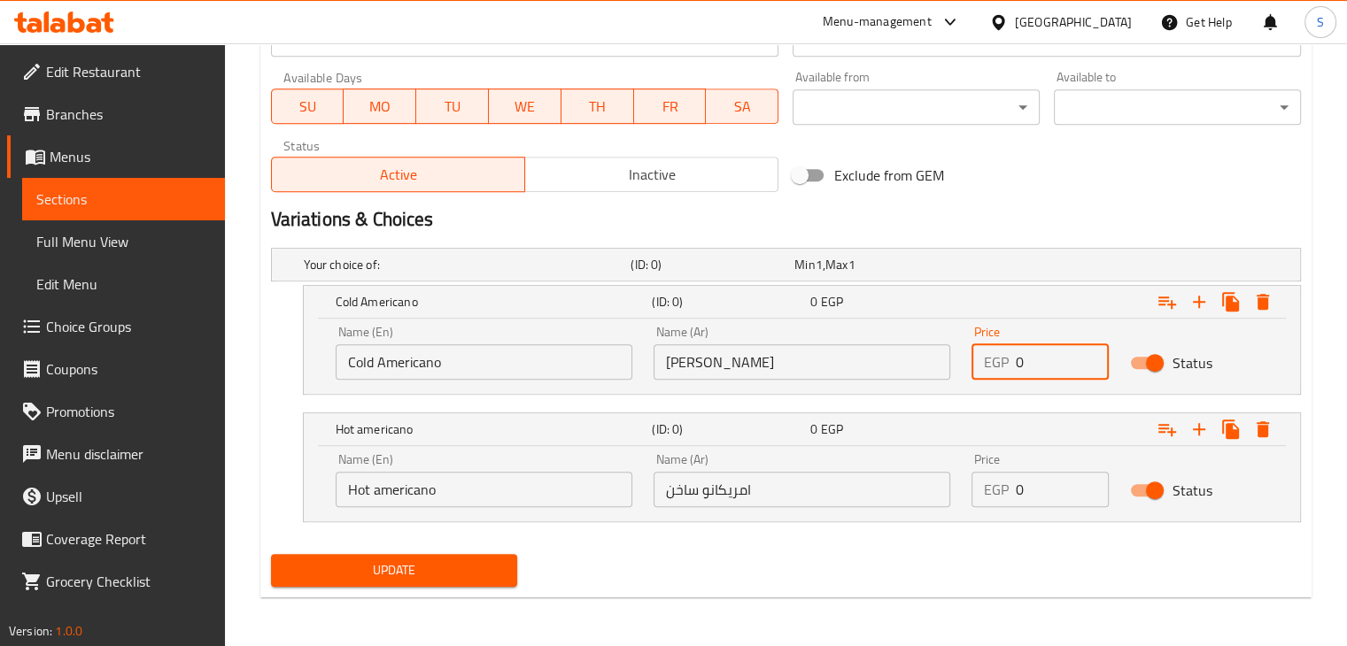
click at [1033, 362] on input "0" at bounding box center [1063, 362] width 94 height 35
type input "160"
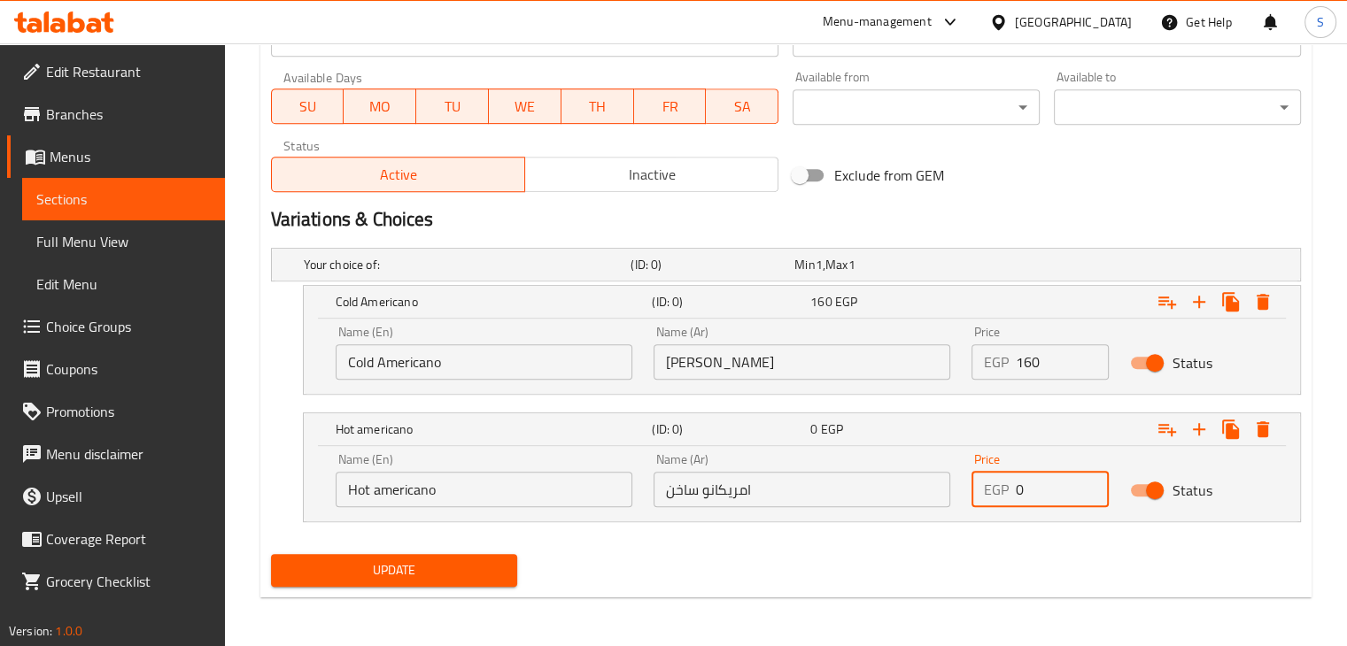
click at [1033, 484] on input "0" at bounding box center [1063, 489] width 94 height 35
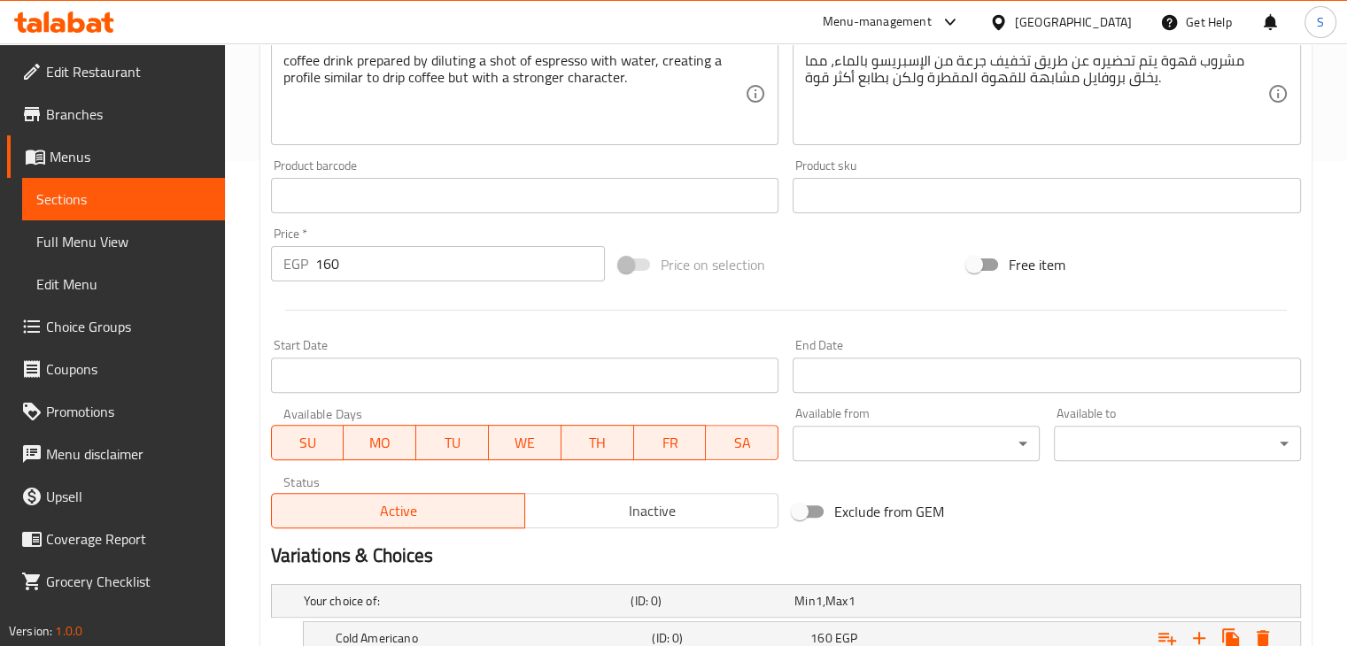
scroll to position [485, 0]
type input "160"
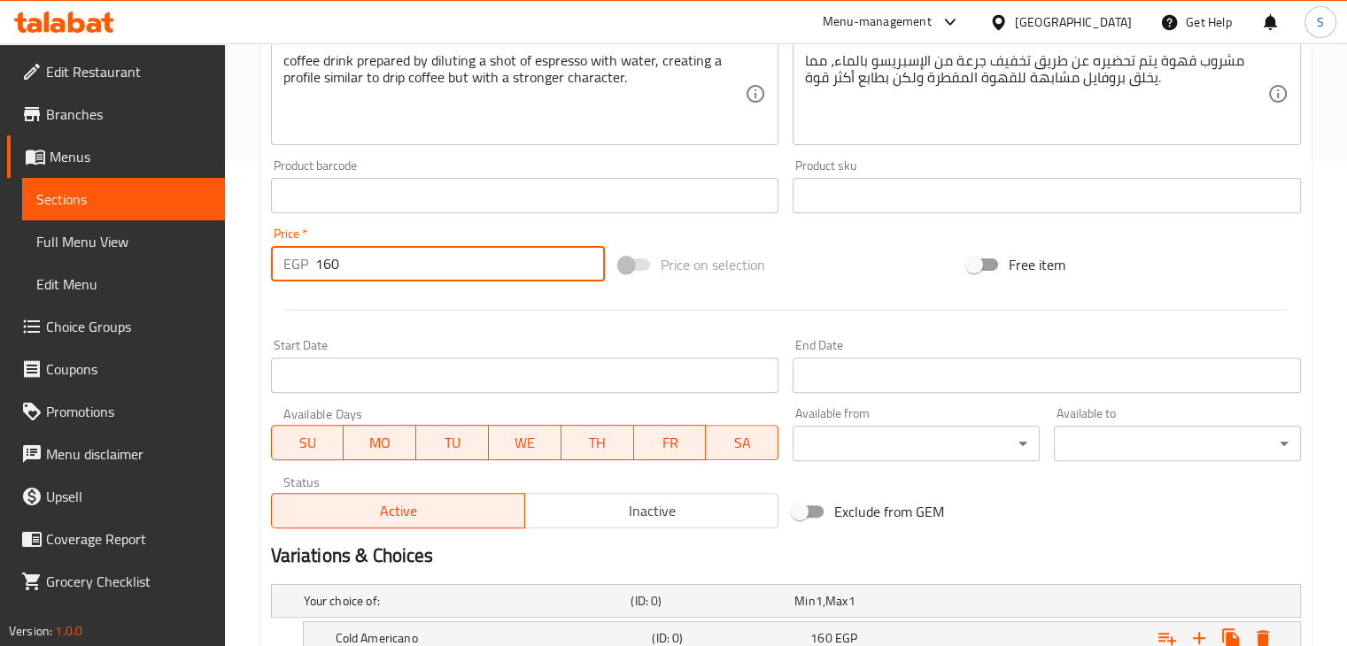
click at [430, 252] on input "160" at bounding box center [460, 263] width 290 height 35
type input "0"
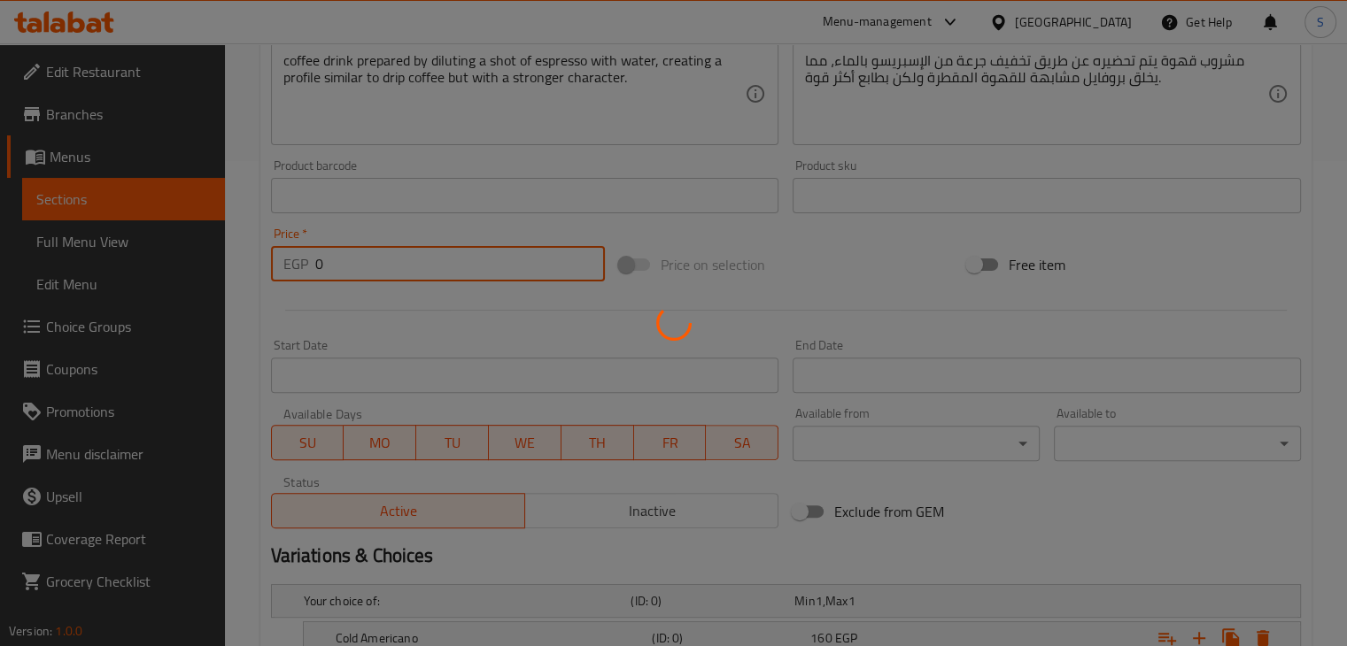
scroll to position [0, 0]
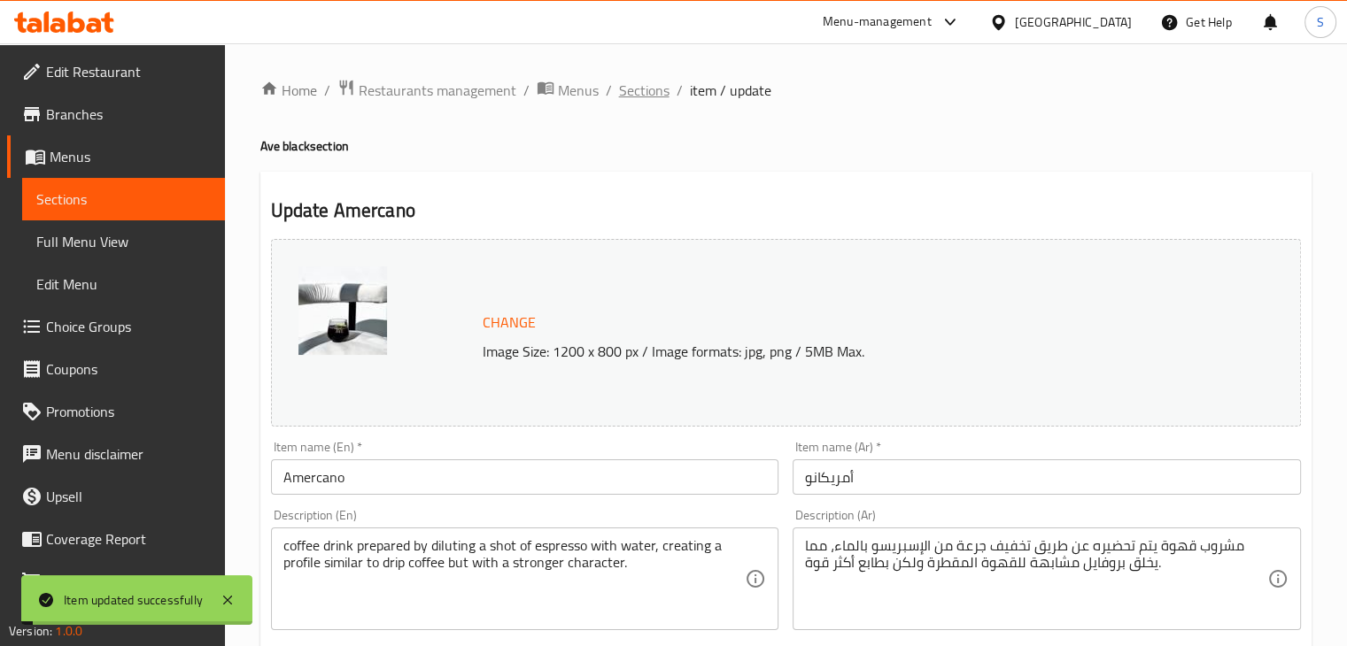
click at [642, 89] on span "Sections" at bounding box center [644, 90] width 50 height 21
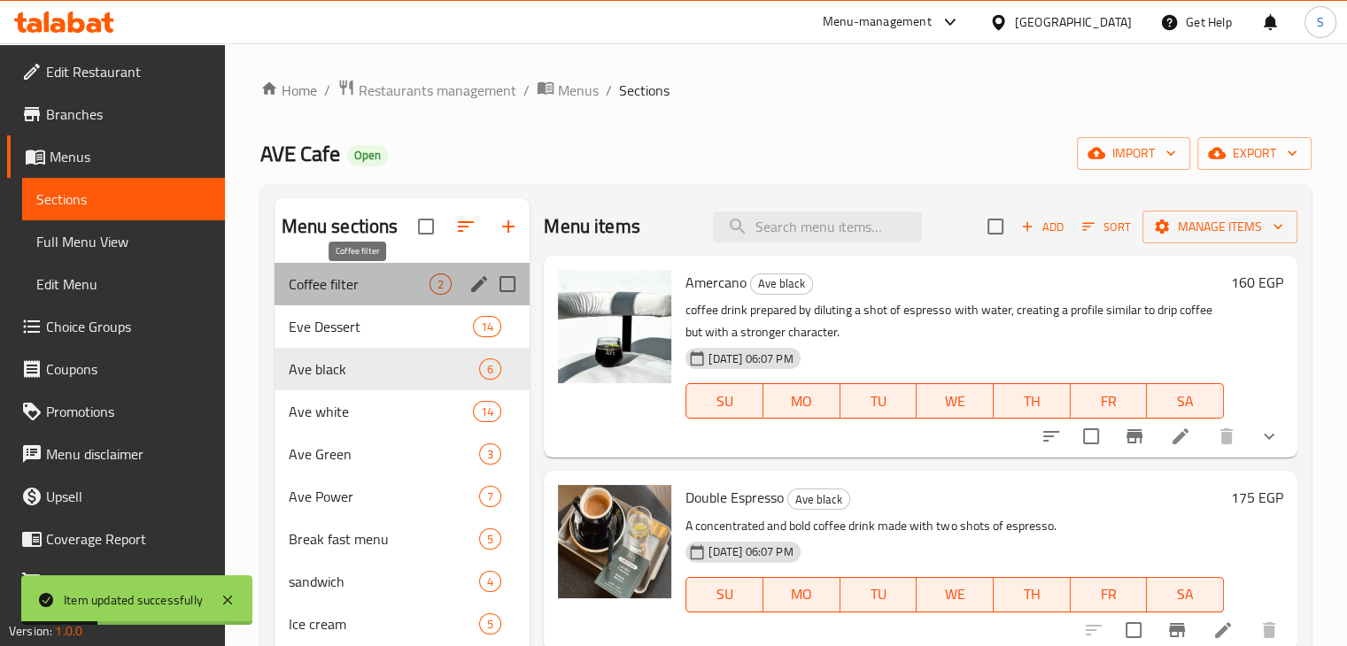
click at [329, 284] on span "Coffee filter" at bounding box center [360, 284] width 142 height 21
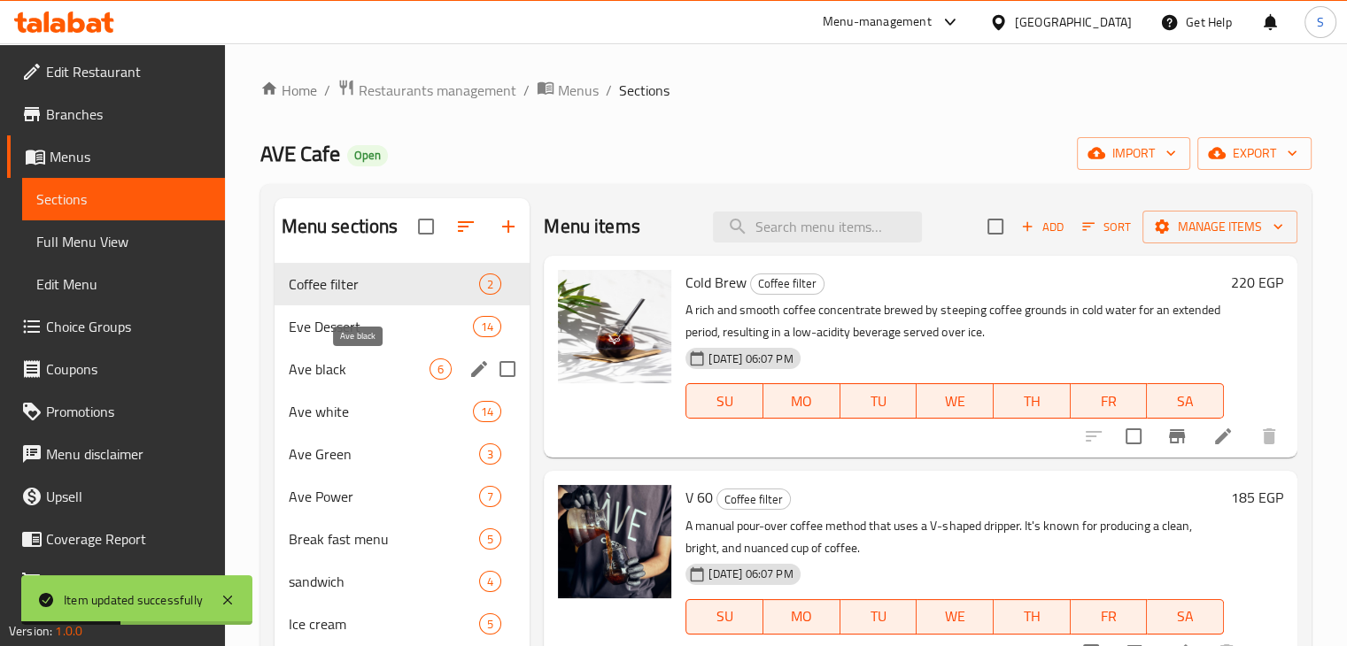
click at [347, 377] on span "Ave black" at bounding box center [360, 369] width 142 height 21
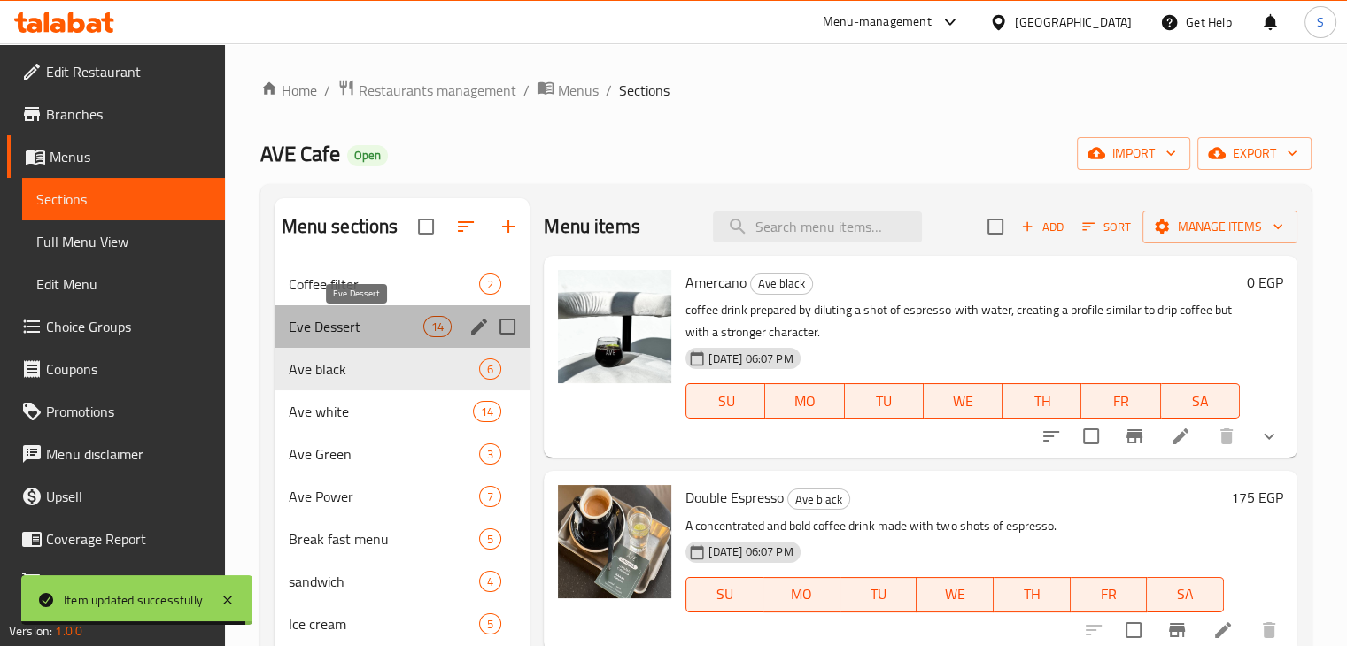
click at [369, 331] on span "Eve Dessert" at bounding box center [356, 326] width 135 height 21
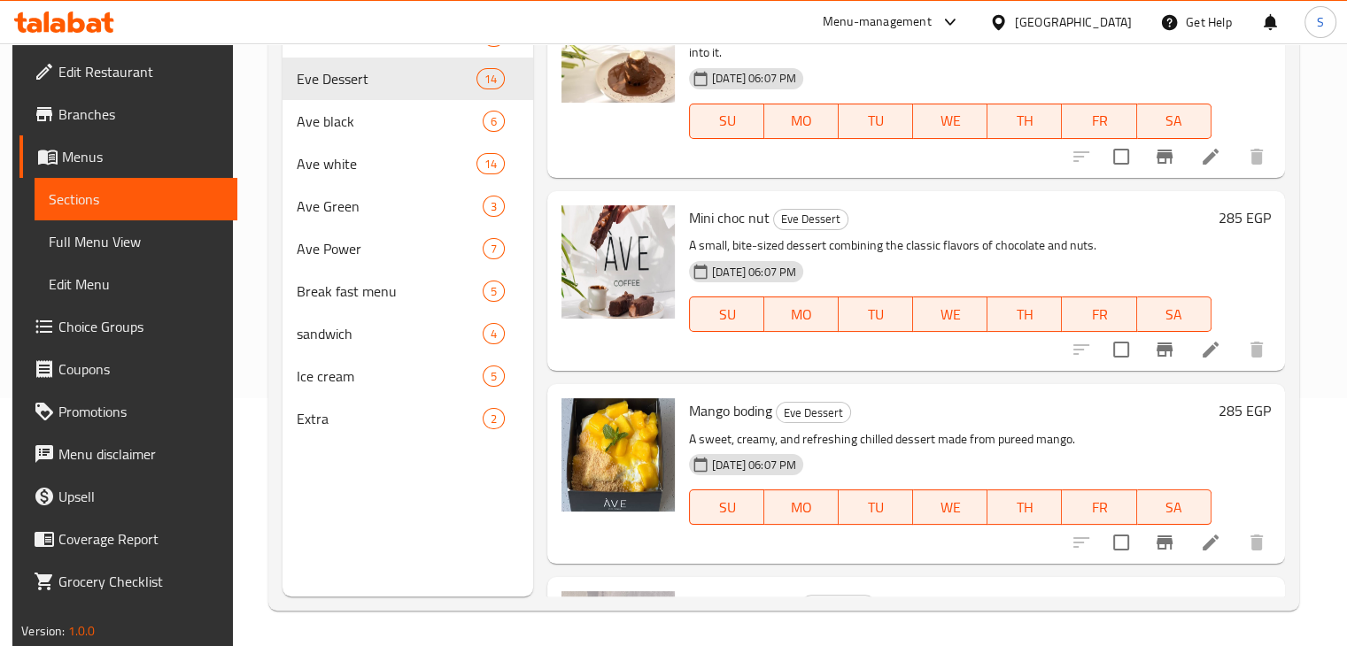
scroll to position [1412, 0]
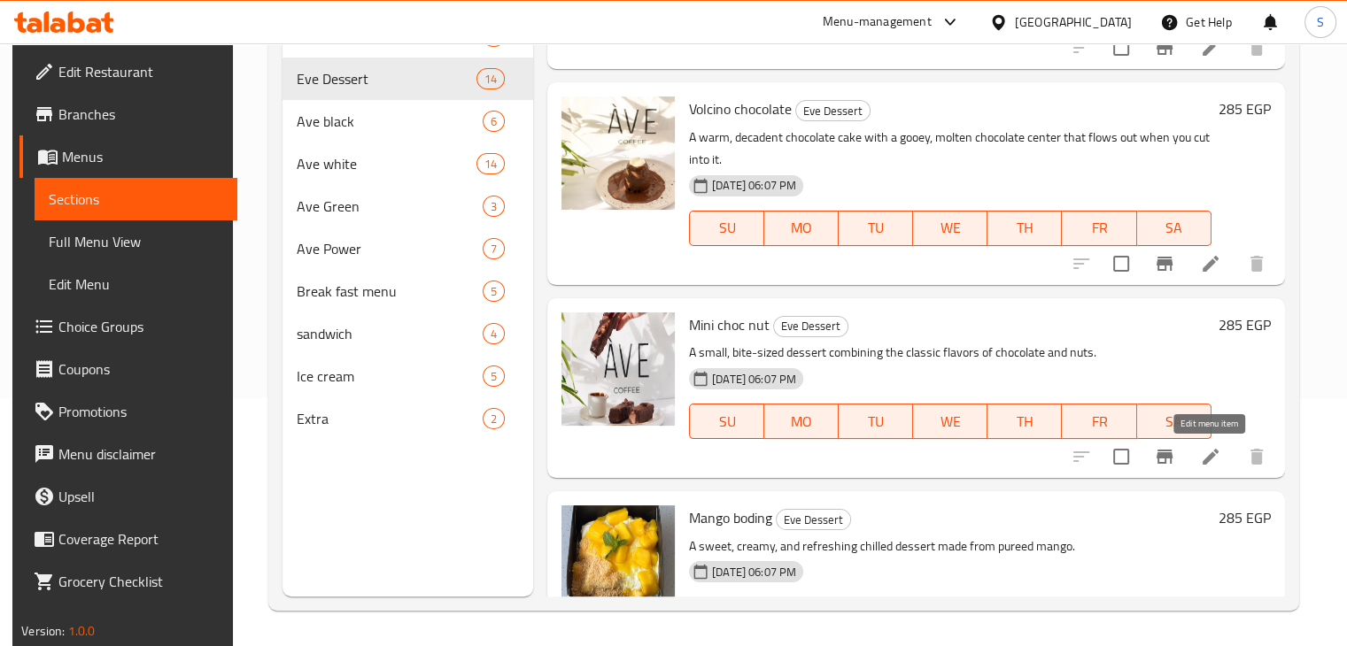
click at [1206, 459] on icon at bounding box center [1211, 457] width 16 height 16
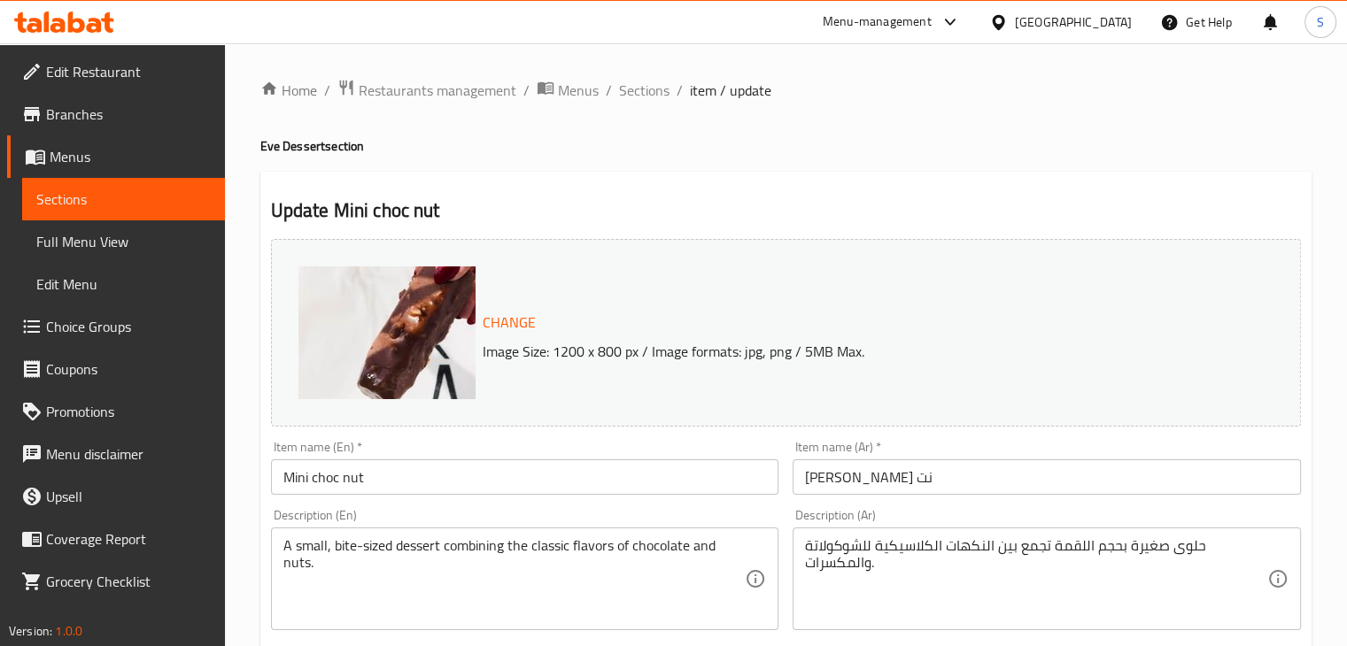
scroll to position [108, 0]
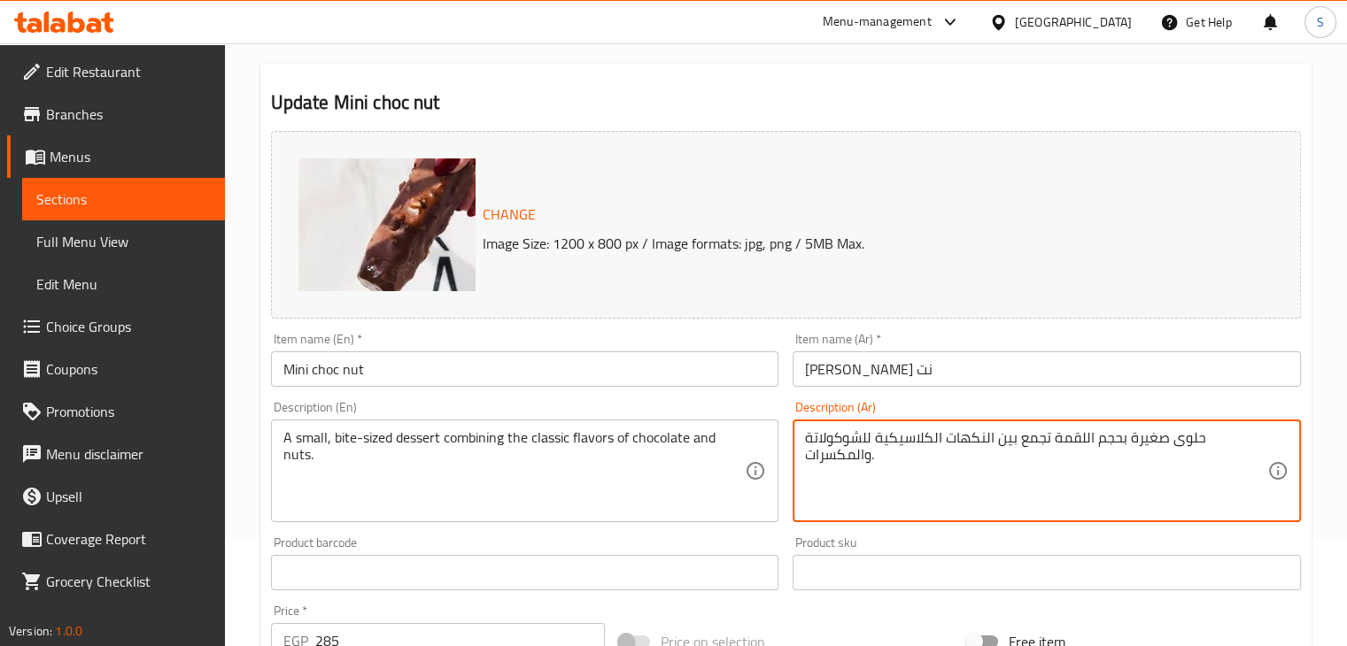
click at [851, 440] on textarea "حلوى صغيرة بحجم اللقمة تجمع بين النكهات الكلاسيكية للشوكولاتة والمكسرات." at bounding box center [1036, 472] width 462 height 84
paste textarea "صابع كيكة الشوكلاته المحضره من دقيق اللوز المغطاه بالشوكليت الفاخر والمكسرات"
type textarea "أصابع كيكة الشوكلاته المحضره من دقيق اللوز المغطاه بالشوكليت الفاخر والمكسرات"
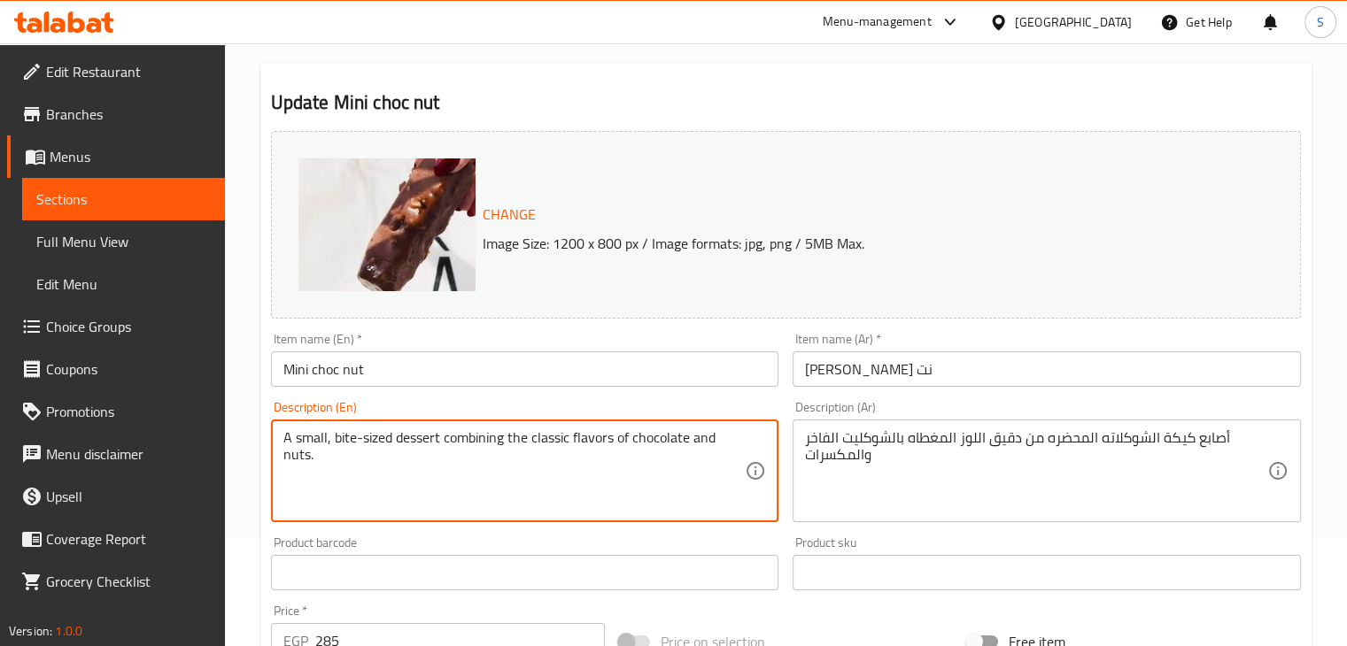
click at [457, 451] on textarea "A small, bite-sized dessert combining the classic flavors of chocolate and nuts." at bounding box center [514, 472] width 462 height 84
paste textarea "Chocolate cake fingers made with almond flour, covered with fine chocolate and …"
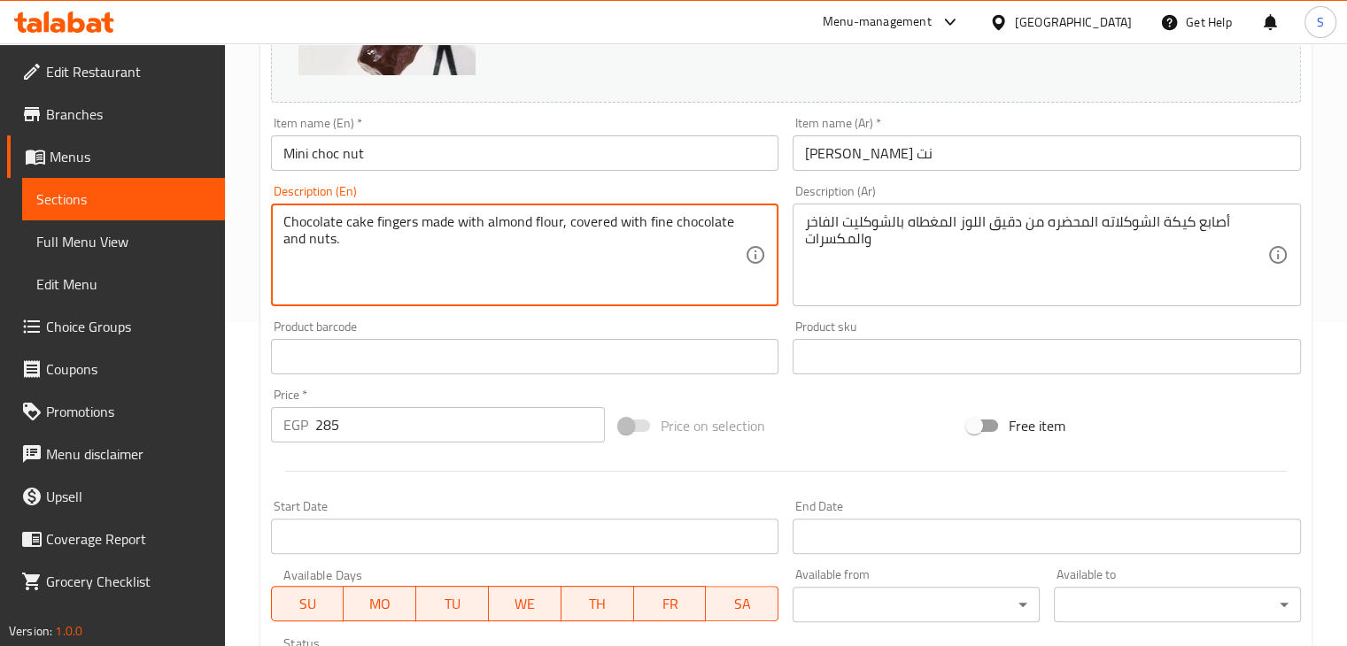
scroll to position [321, 0]
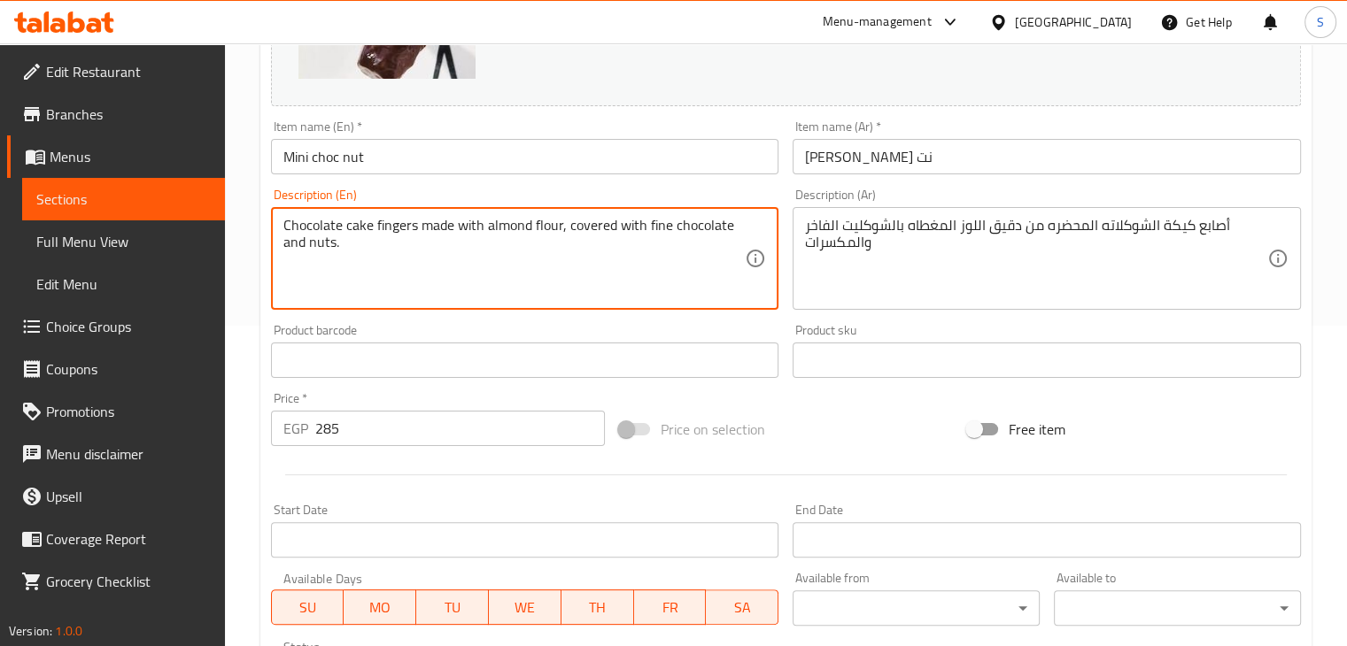
type textarea "Chocolate cake fingers made with almond flour, covered with fine chocolate and …"
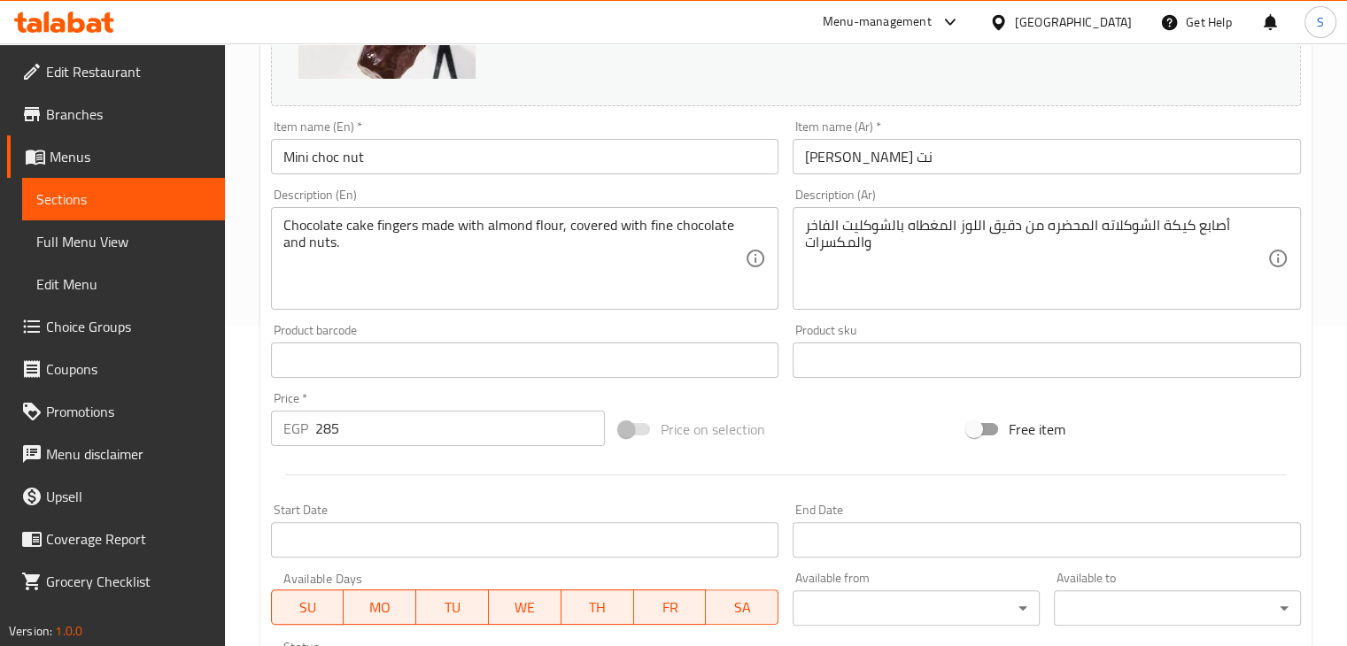
click at [437, 469] on div at bounding box center [786, 474] width 1044 height 43
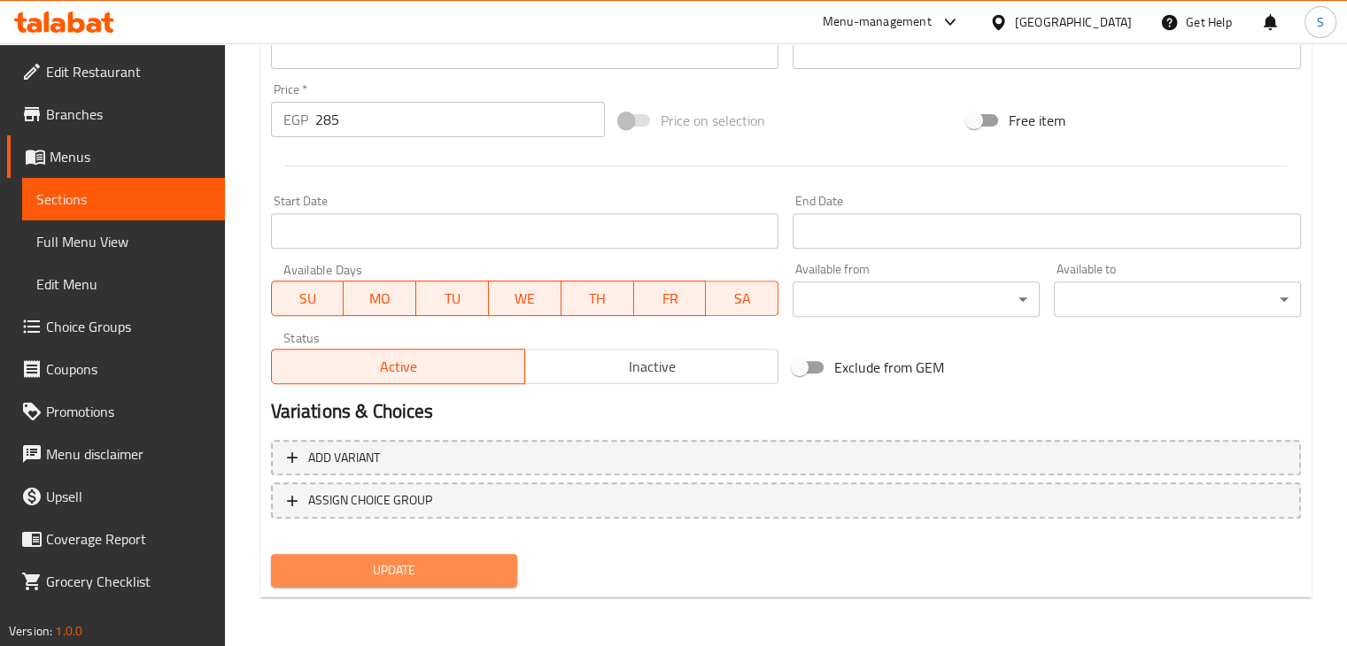
click at [395, 557] on button "Update" at bounding box center [394, 570] width 247 height 33
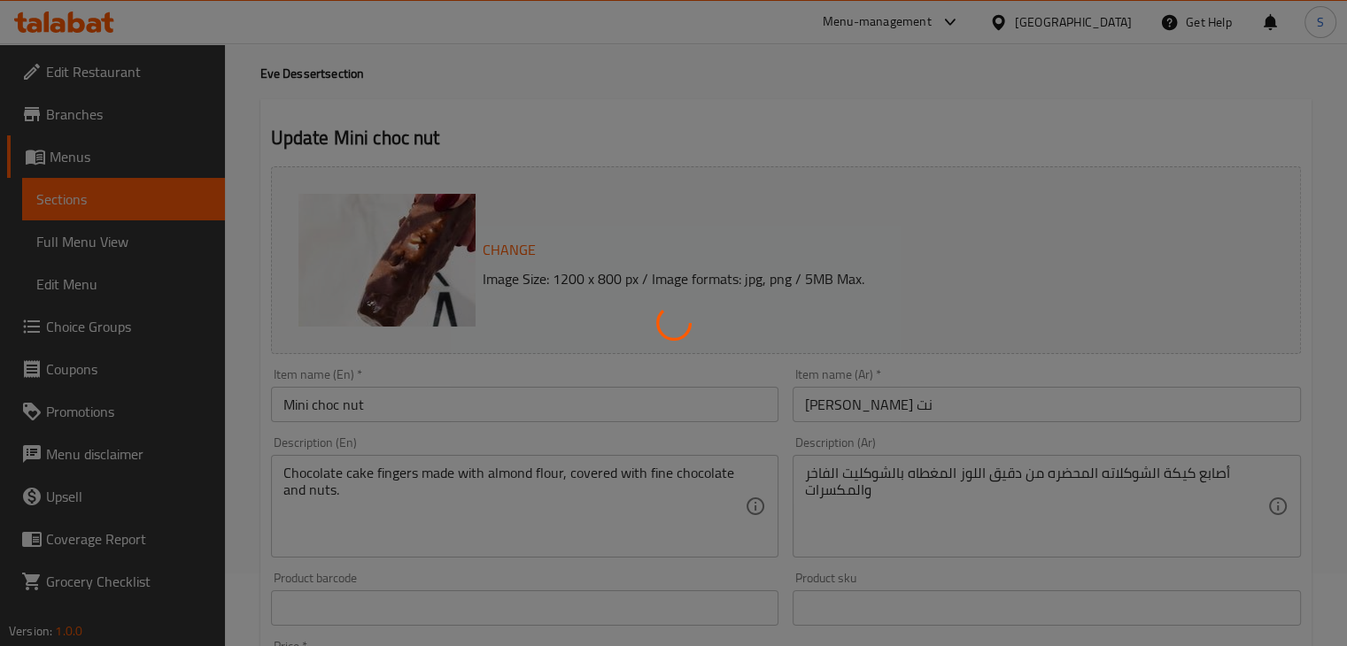
scroll to position [0, 0]
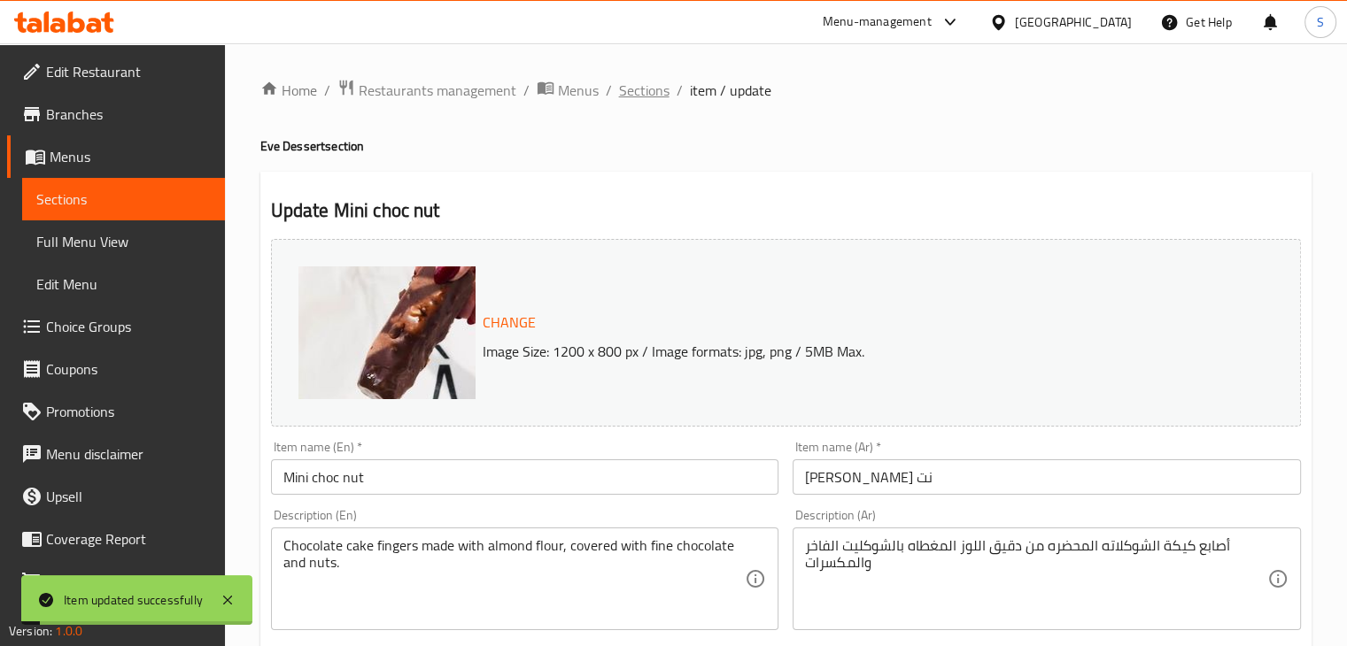
click at [634, 89] on span "Sections" at bounding box center [644, 90] width 50 height 21
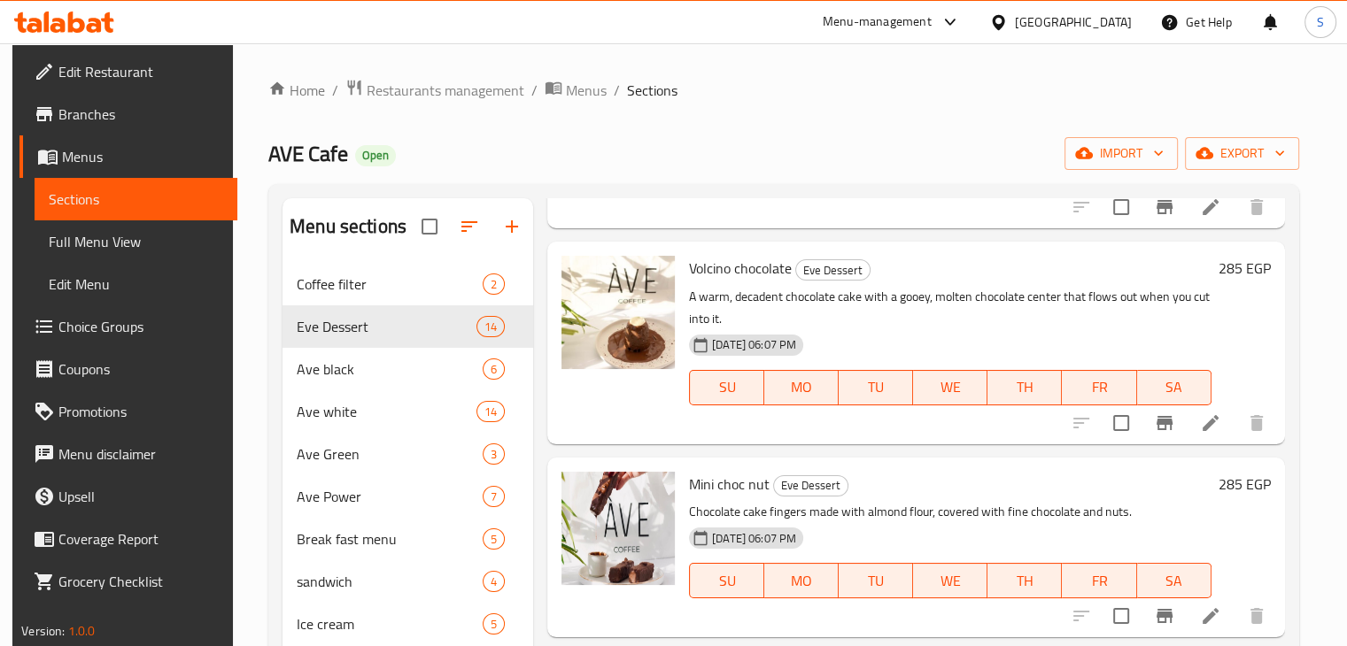
scroll to position [1502, 0]
click at [1202, 423] on icon at bounding box center [1210, 421] width 21 height 21
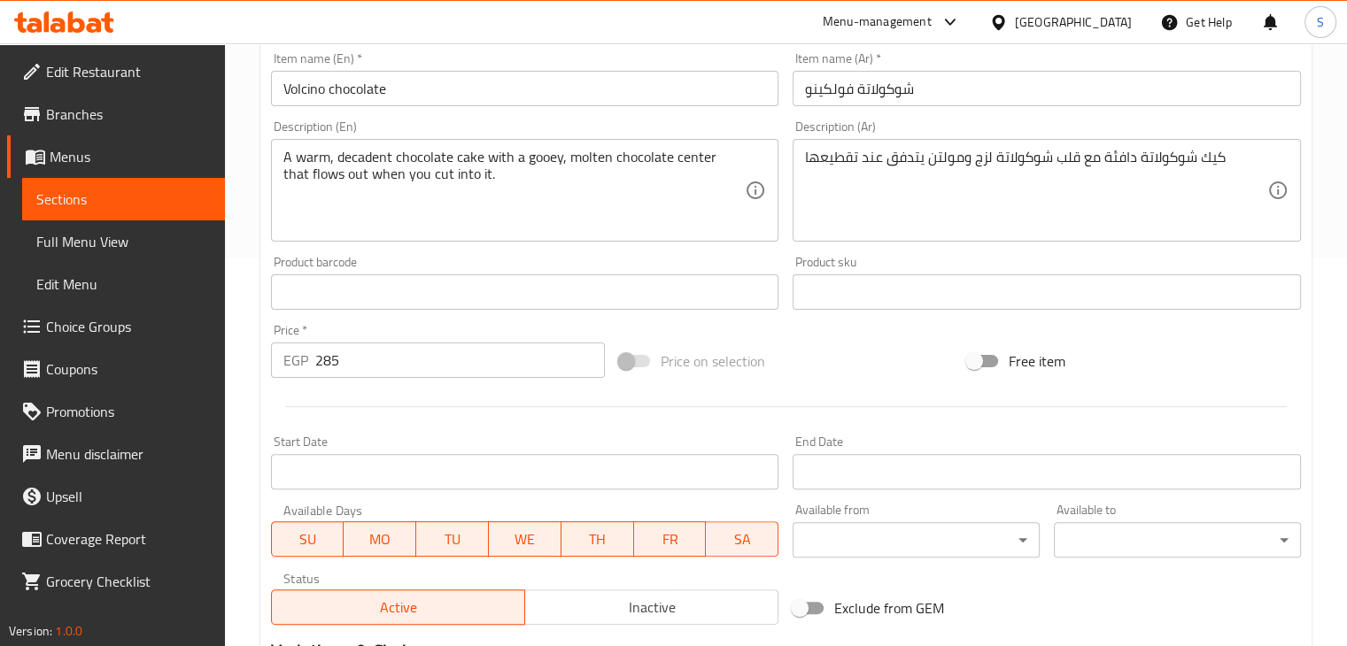
scroll to position [390, 0]
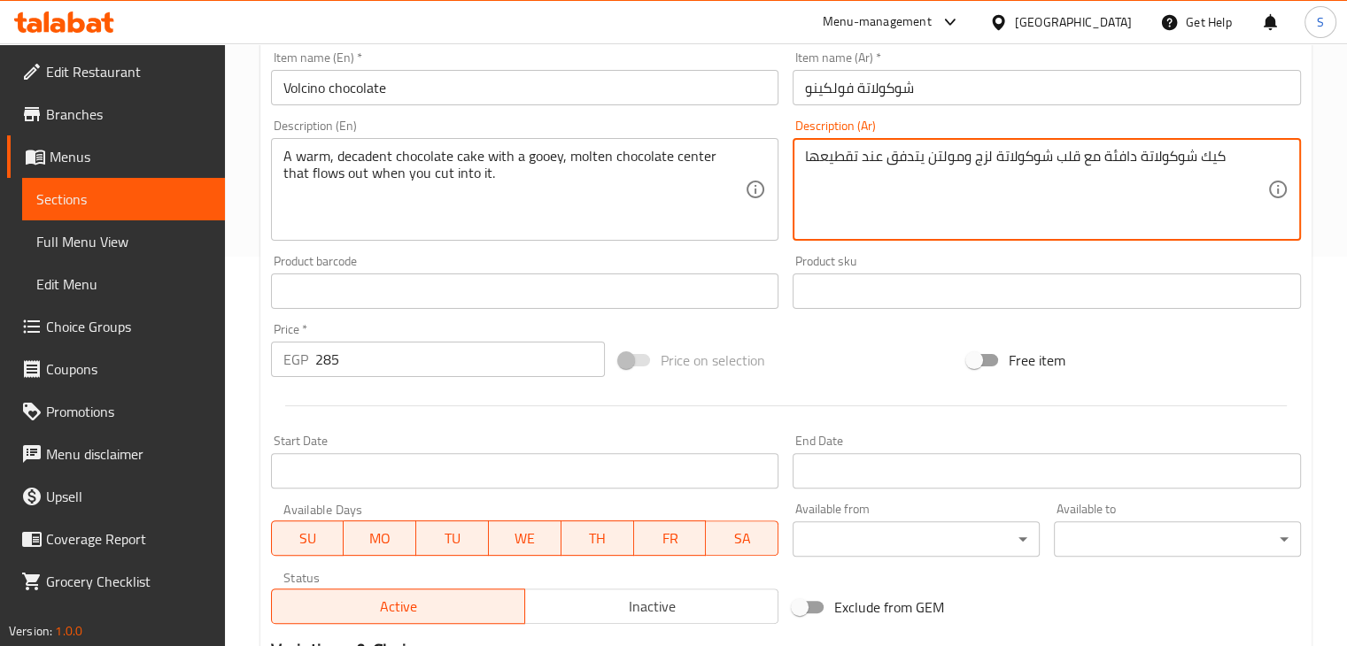
click at [854, 170] on textarea "كيك شوكولاتة دافئة مع قلب شوكولاتة لزج ومولتن يتدفق عند تقطيعها" at bounding box center [1036, 190] width 462 height 84
paste textarea "مغطاة بالشوكلاته البلجيكي الفاخر و محشية بالشوكلاته البيضاء اللذيذة"
type textarea "كيك مغطاة بالشوكلاته البلجيكي الفاخر و محشية بالشوكلاته البيضاء اللذيذة"
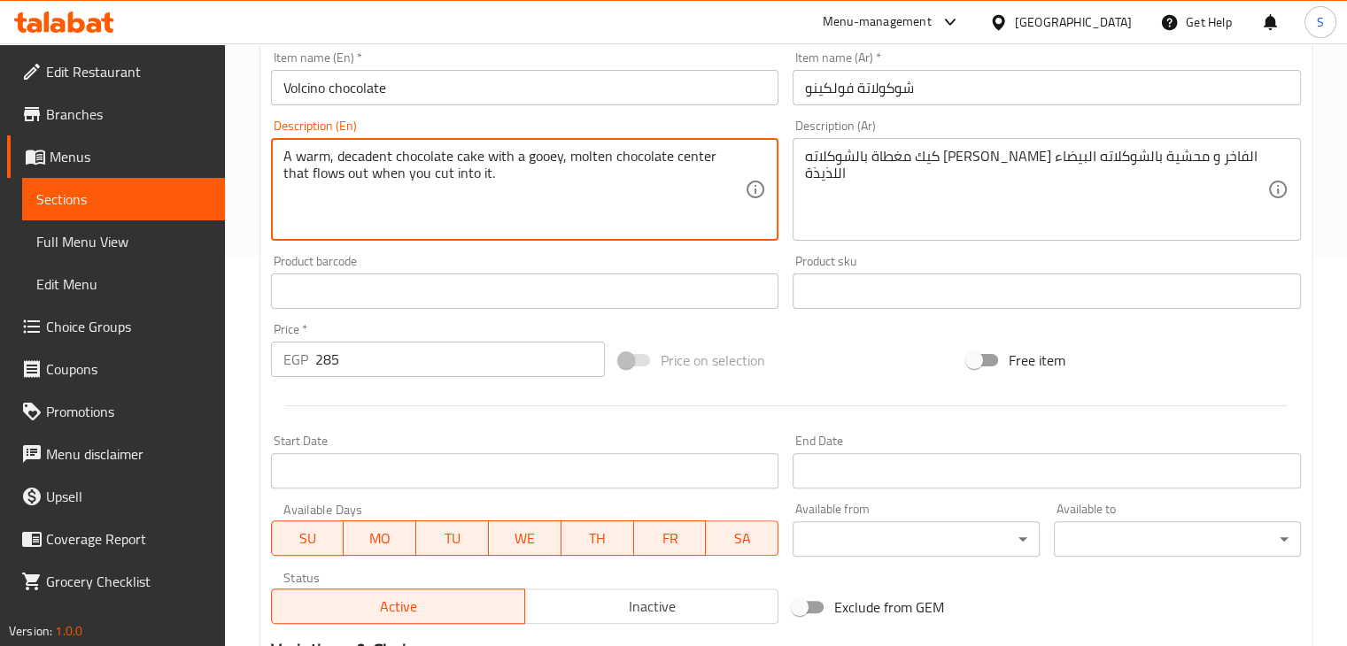
click at [552, 165] on textarea "A warm, decadent chocolate cake with a gooey, molten chocolate center that flow…" at bounding box center [514, 190] width 462 height 84
paste textarea "Cake covered with luxurious Belgian chocolate and filled with delicious white c…"
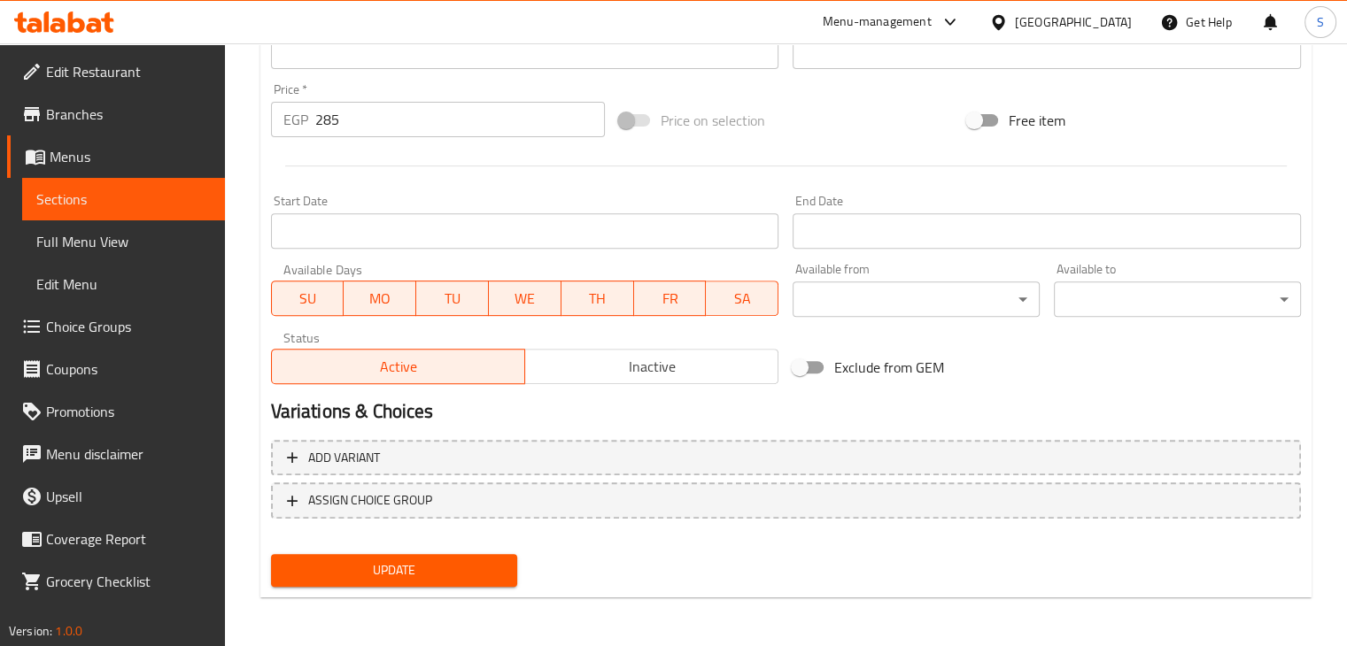
type textarea "Cake covered with luxurious Belgian chocolate and filled with delicious white c…"
click at [390, 582] on button "Update" at bounding box center [394, 570] width 247 height 33
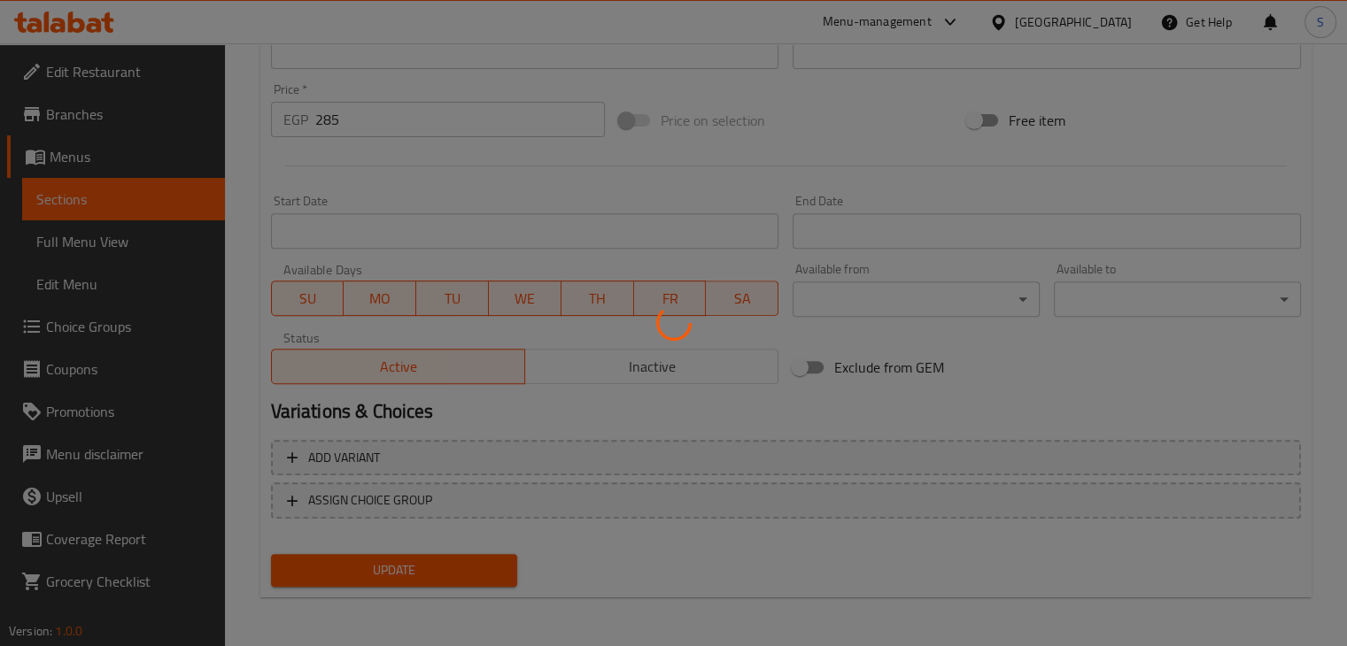
scroll to position [0, 0]
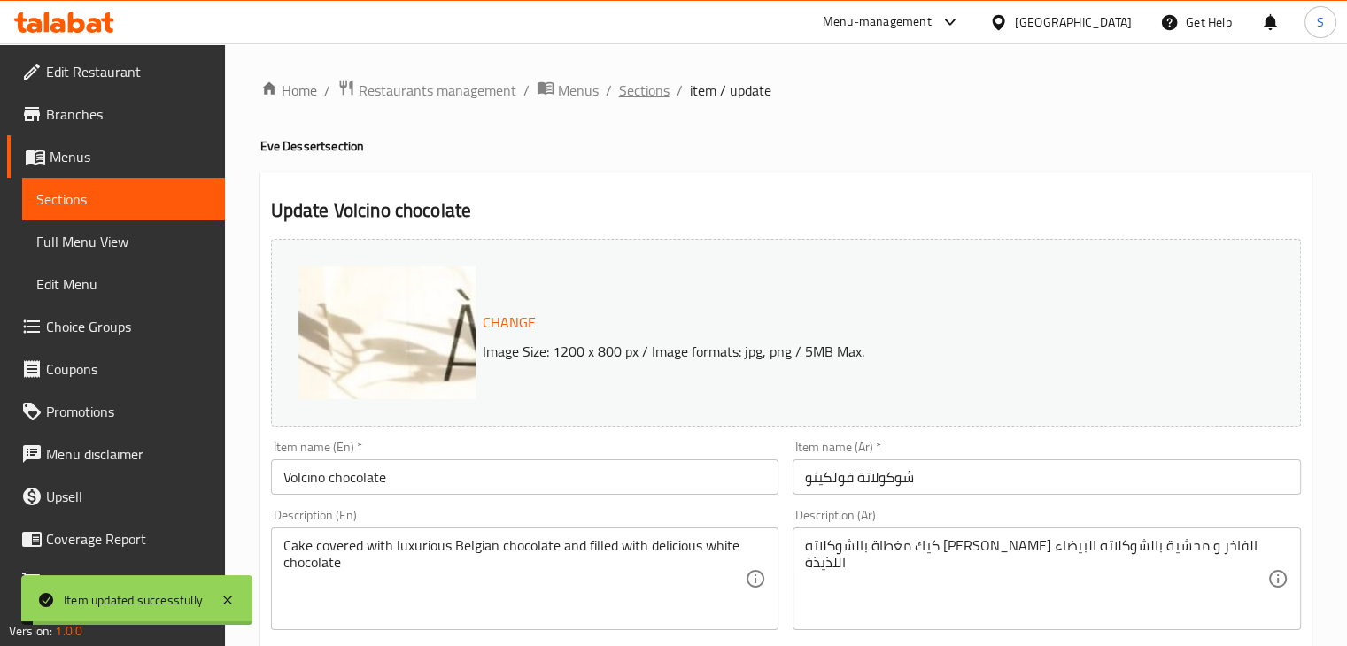
click at [639, 92] on span "Sections" at bounding box center [644, 90] width 50 height 21
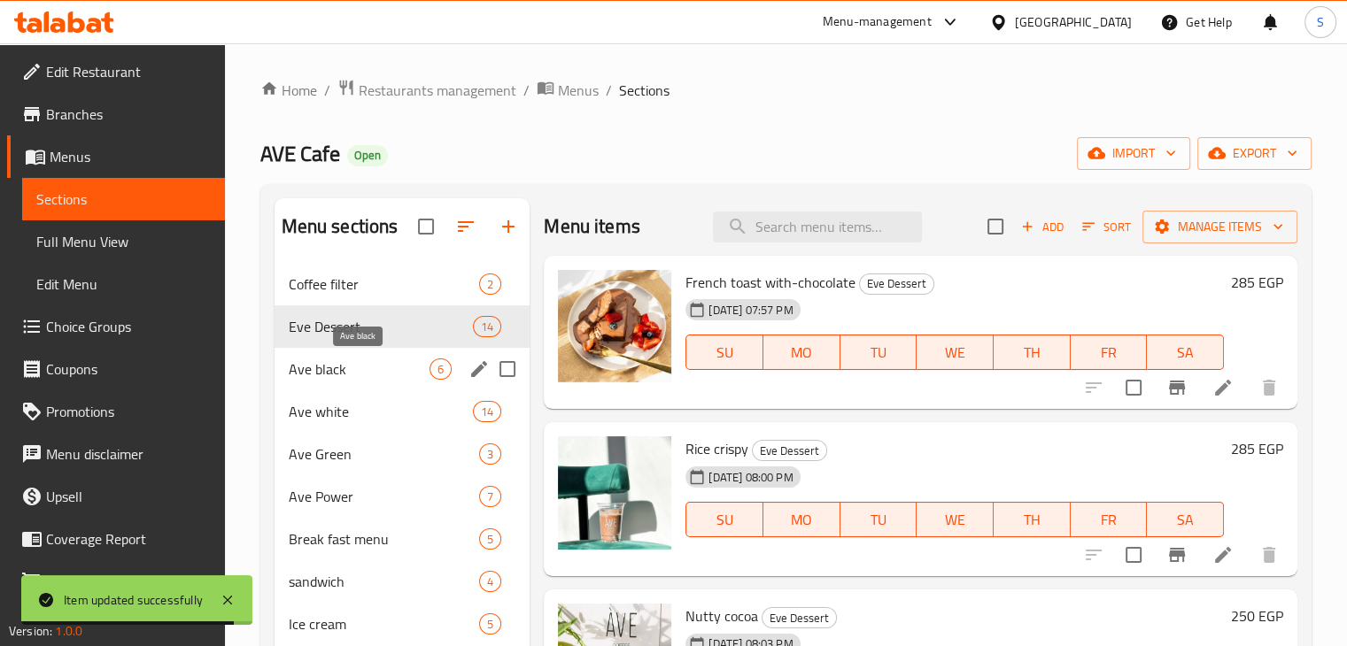
scroll to position [248, 0]
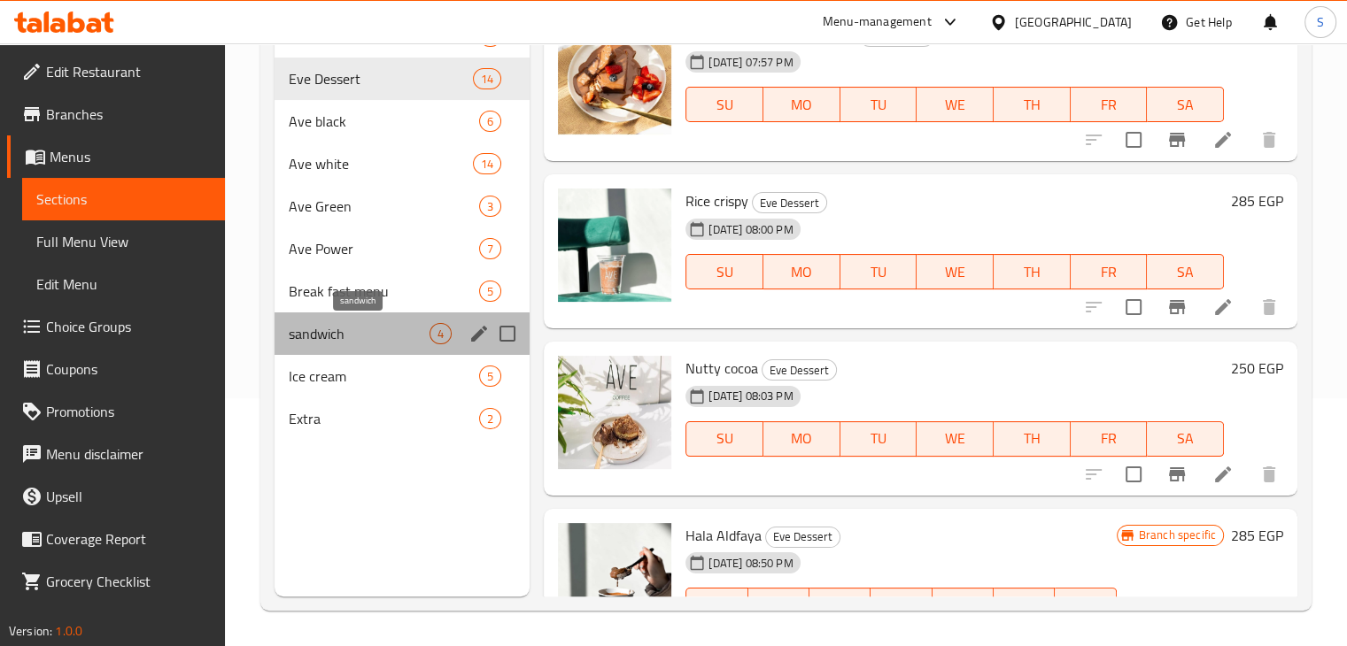
click at [363, 338] on span "sandwich" at bounding box center [360, 333] width 142 height 21
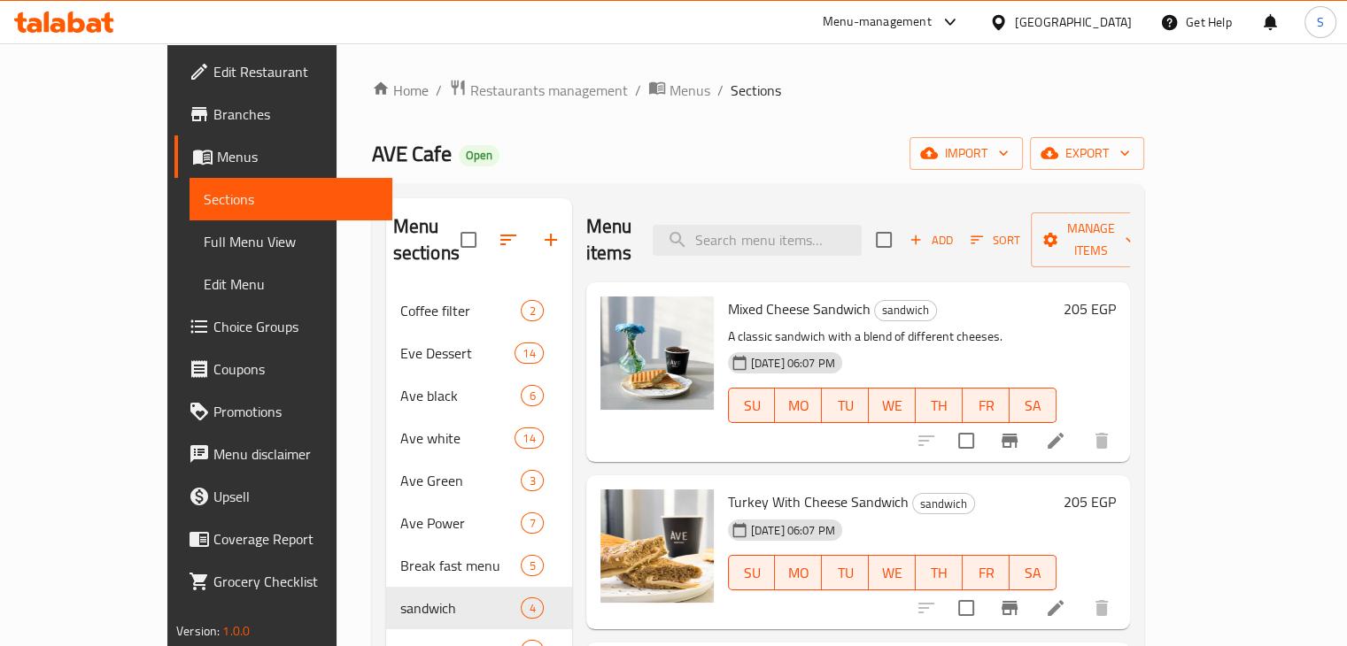
click at [1080, 427] on li at bounding box center [1056, 441] width 50 height 32
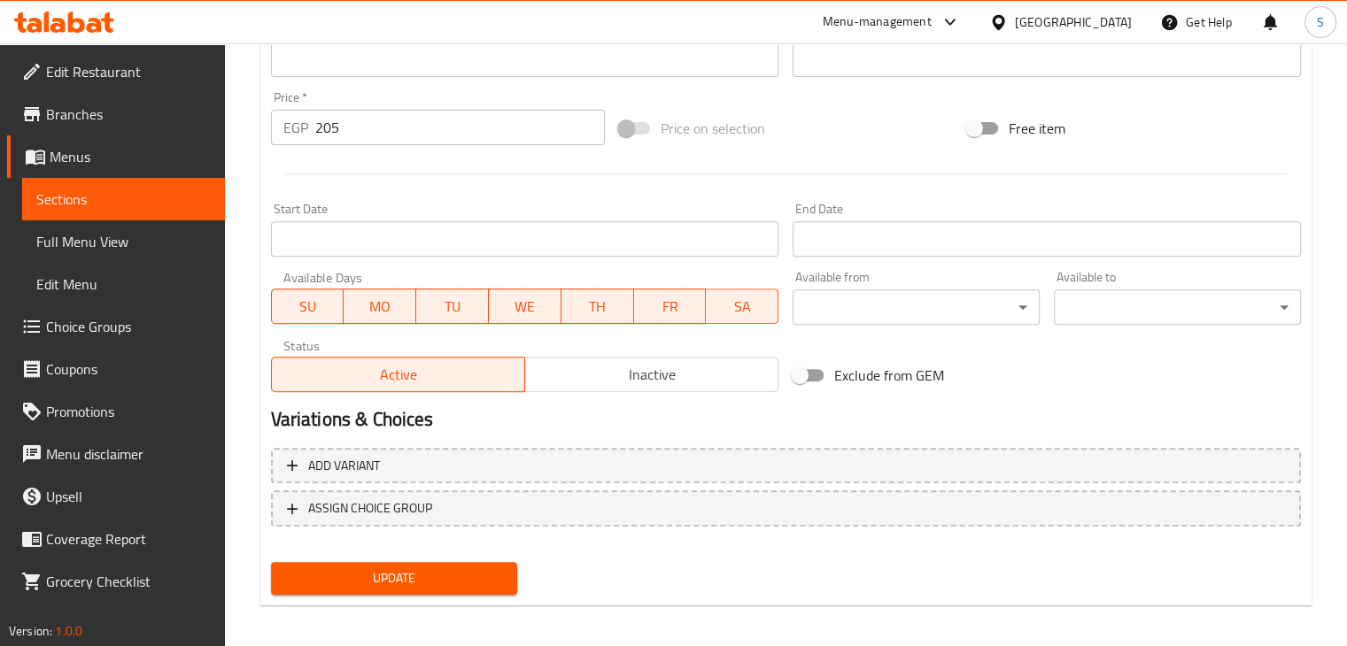
scroll to position [629, 0]
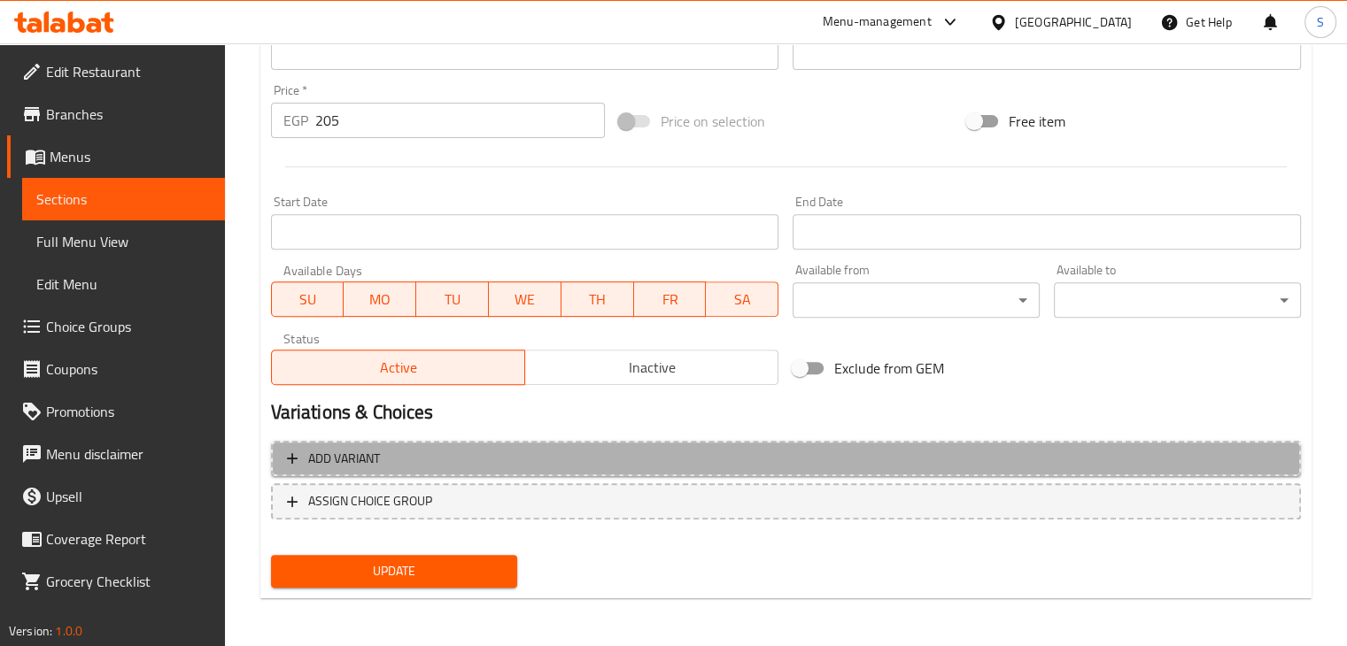
click at [815, 468] on span "Add variant" at bounding box center [786, 459] width 998 height 22
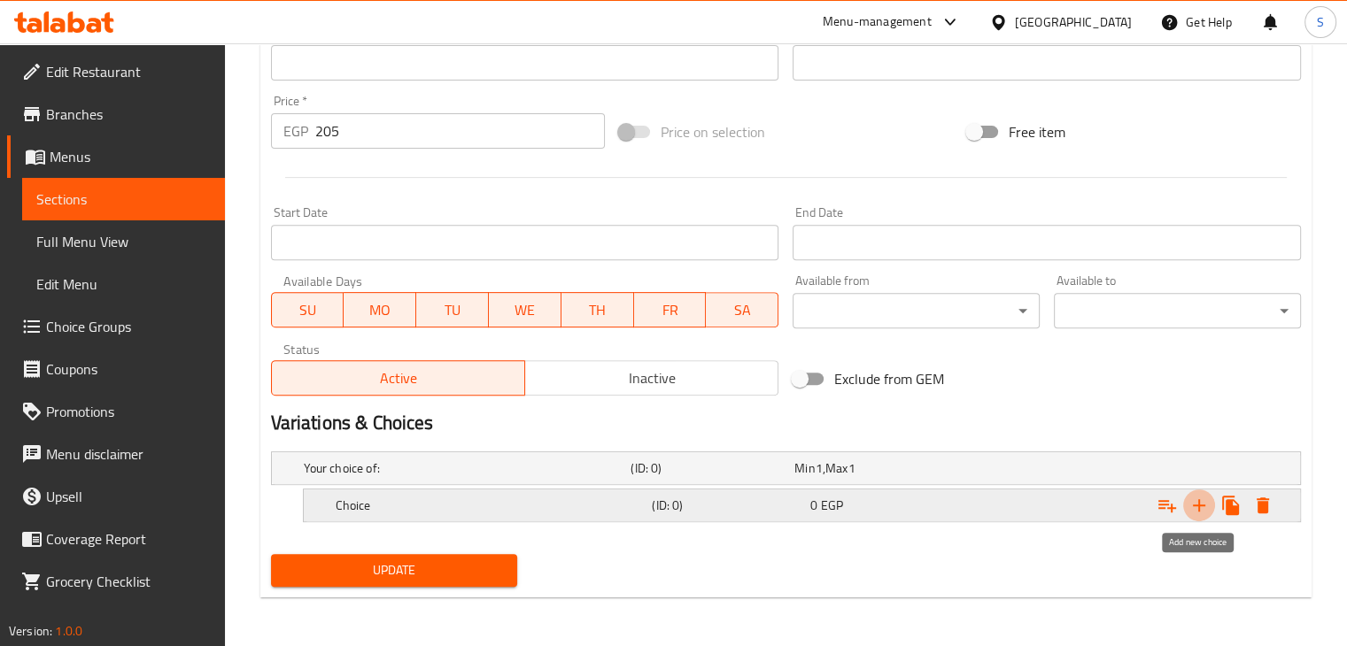
click at [1194, 518] on button "Expand" at bounding box center [1199, 506] width 32 height 32
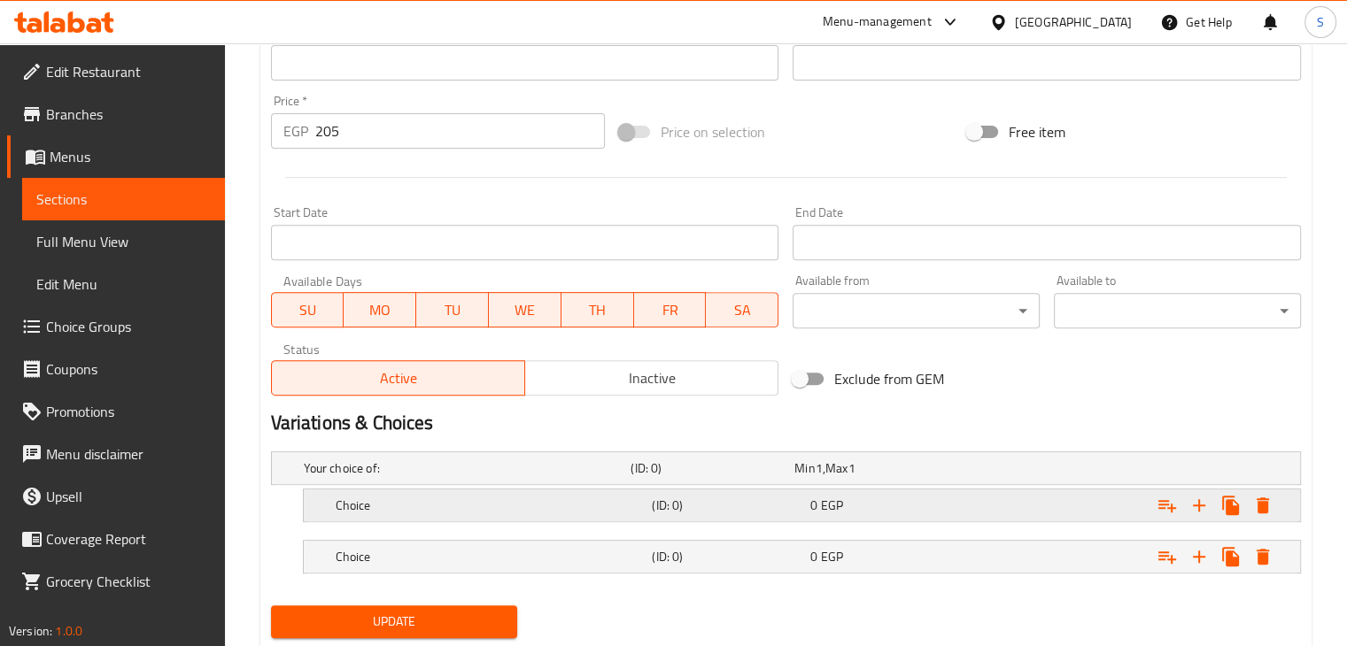
scroll to position [670, 0]
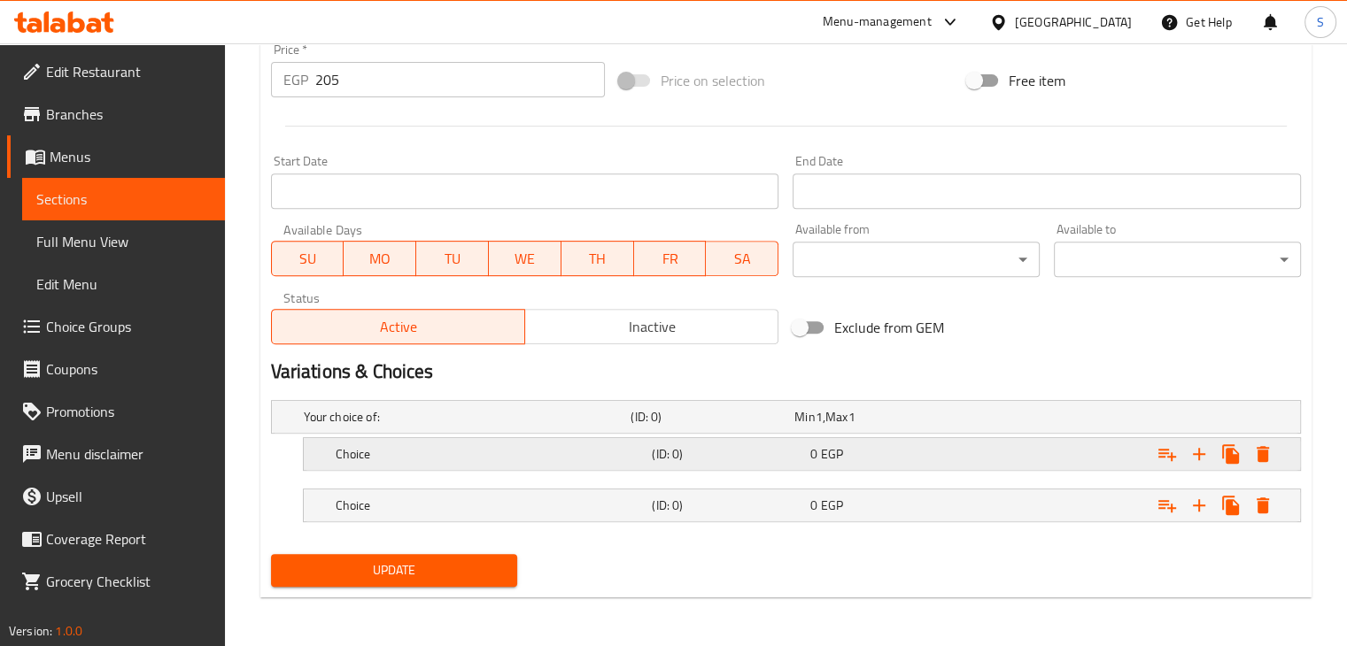
click at [916, 453] on div "0 EGP" at bounding box center [885, 454] width 151 height 18
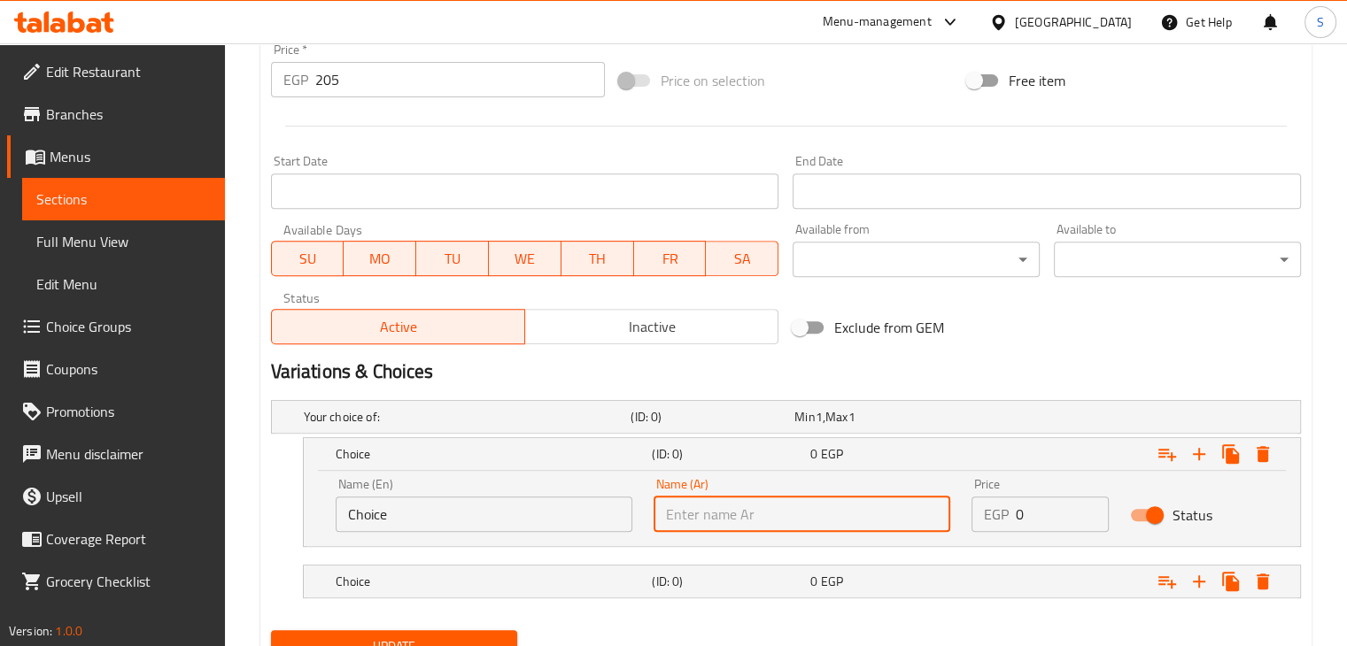
click at [776, 510] on input "text" at bounding box center [802, 514] width 297 height 35
paste input "Brown bread"
type input "Brown bread"
click at [446, 515] on input "Choice" at bounding box center [484, 514] width 297 height 35
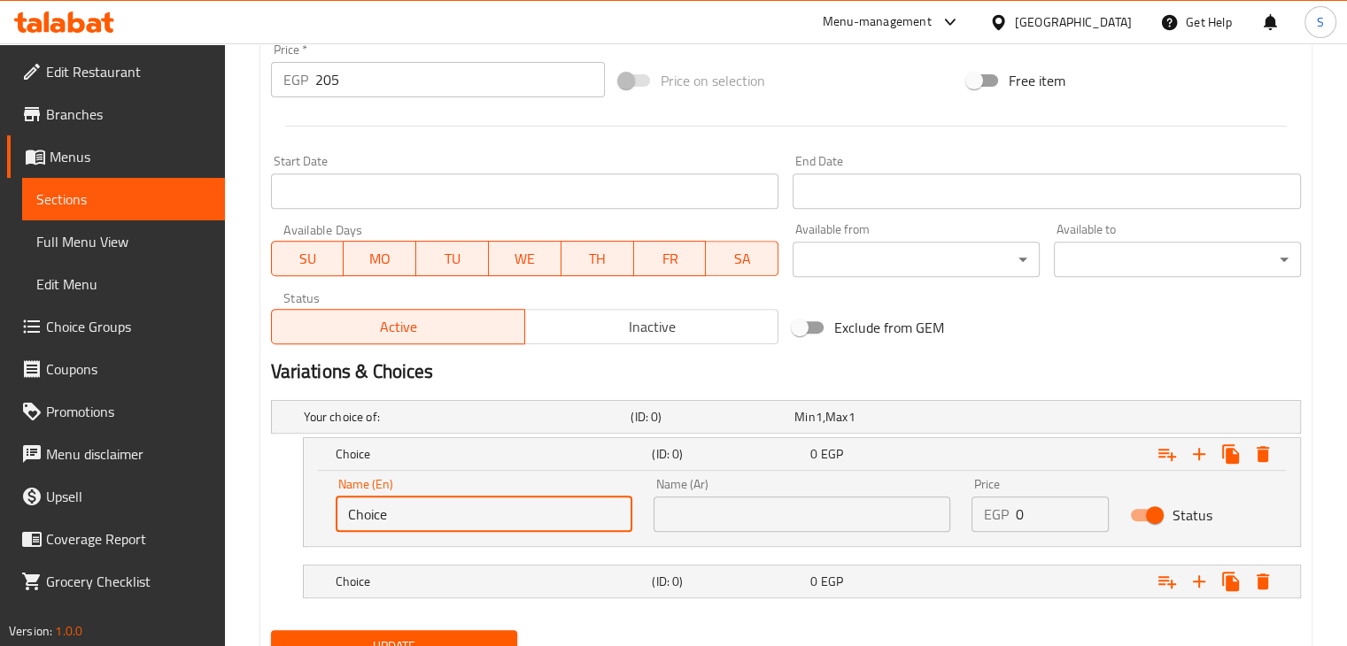
click at [446, 515] on input "Choice" at bounding box center [484, 514] width 297 height 35
paste input "Brown bread"
type input "Brown bread"
click at [1023, 516] on input "0" at bounding box center [1063, 514] width 94 height 35
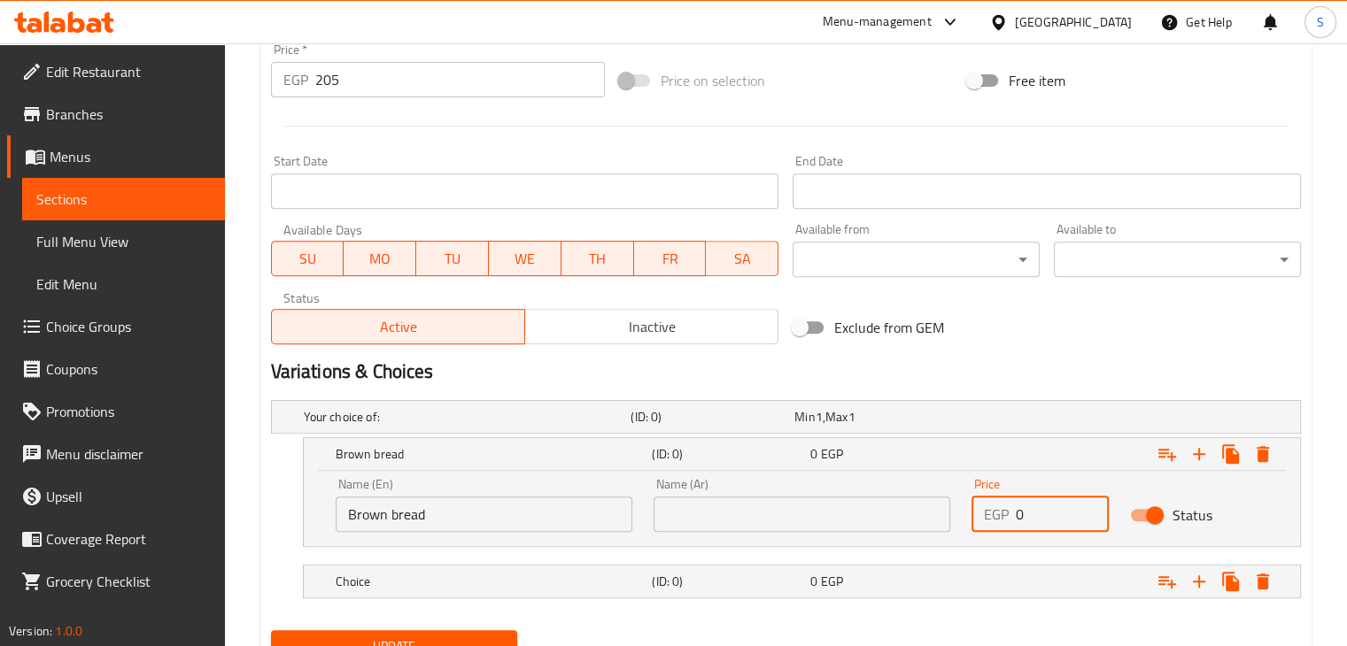
click at [1023, 516] on input "0" at bounding box center [1063, 514] width 94 height 35
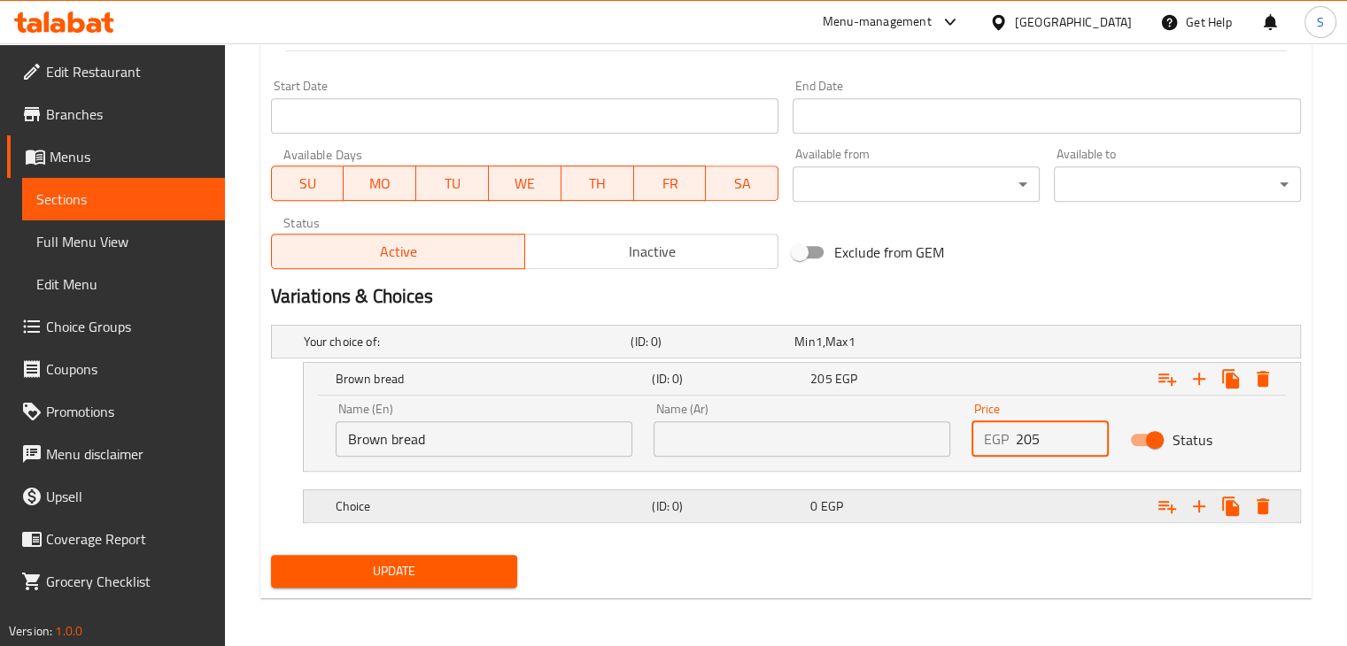
type input "205"
click at [1020, 515] on div "Expand" at bounding box center [1123, 506] width 317 height 39
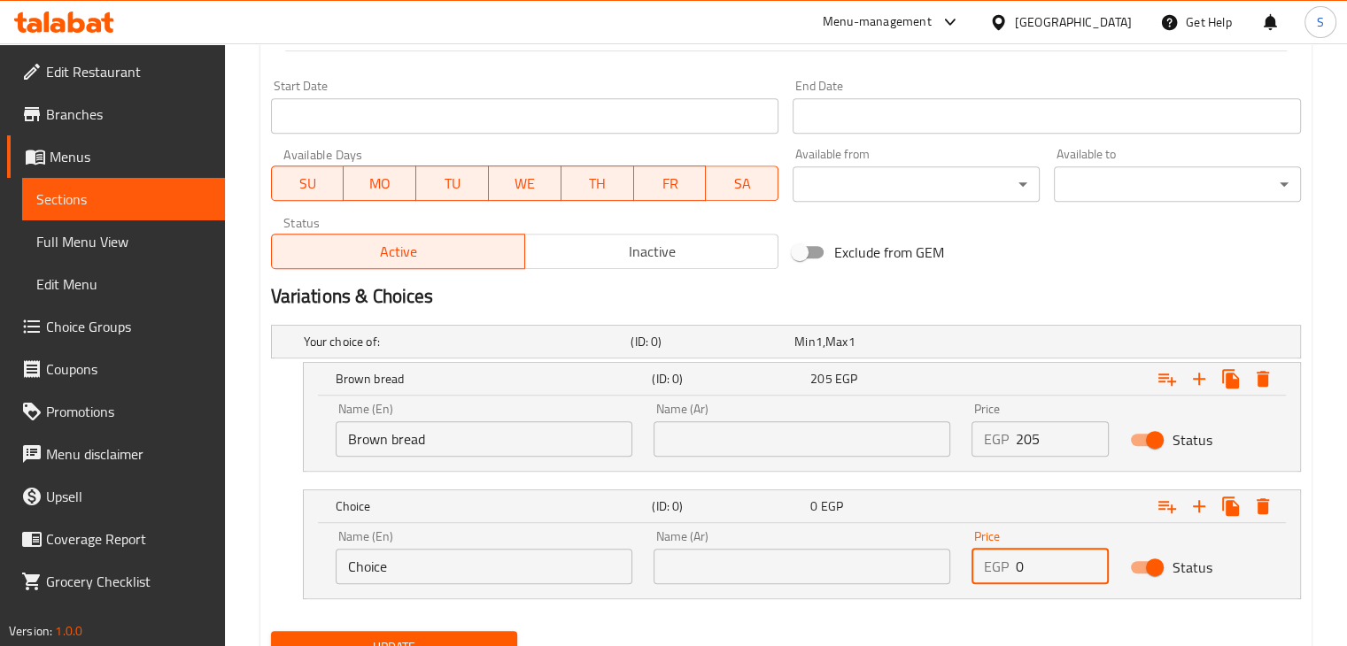
click at [1034, 563] on input "0" at bounding box center [1063, 566] width 94 height 35
type input "250"
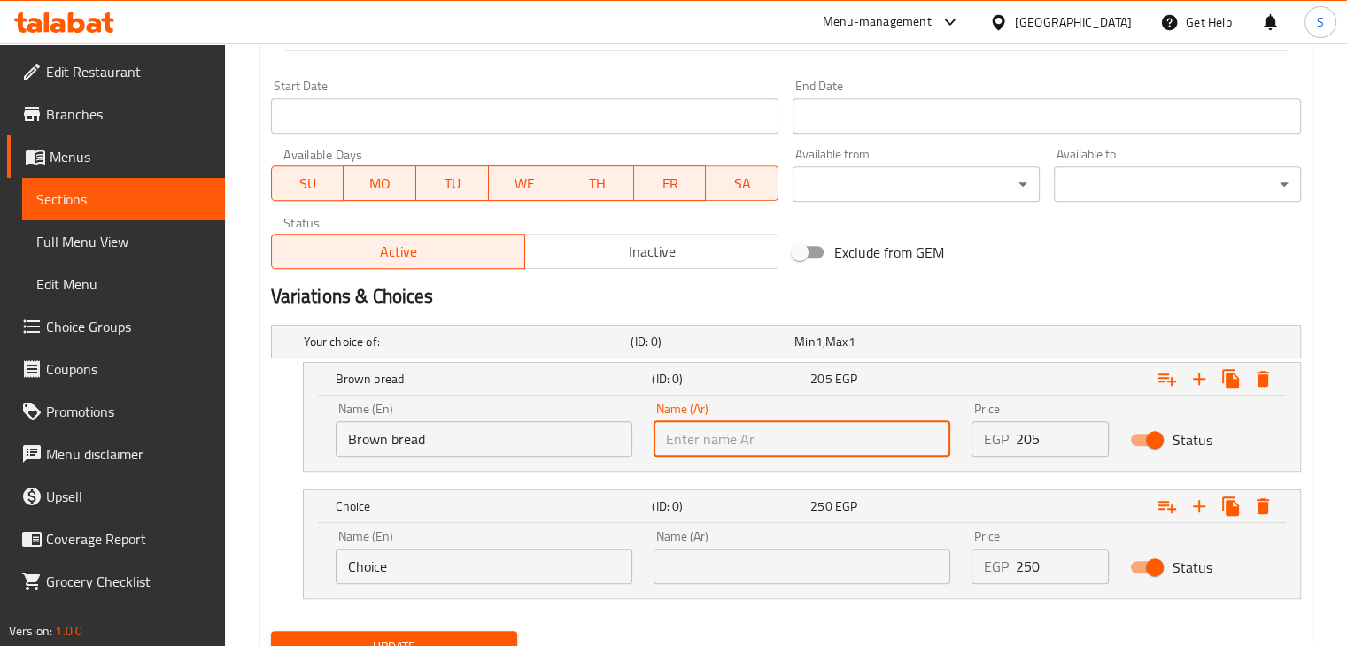
click at [754, 447] on input "text" at bounding box center [802, 439] width 297 height 35
paste input "خبز بني"
type input "خبز بني"
click at [494, 553] on input "Choice" at bounding box center [484, 566] width 297 height 35
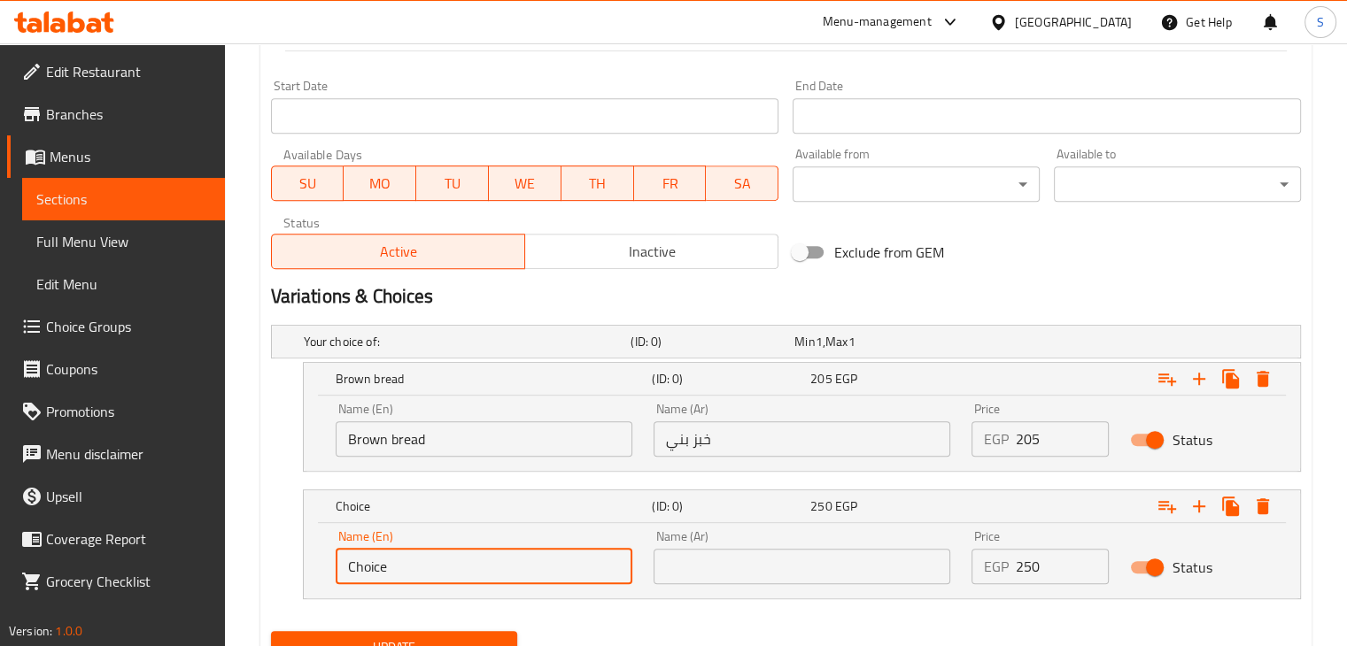
click at [494, 553] on input "Choice" at bounding box center [484, 566] width 297 height 35
paste input "Brioche bread +45g"
type input "Brioche bread"
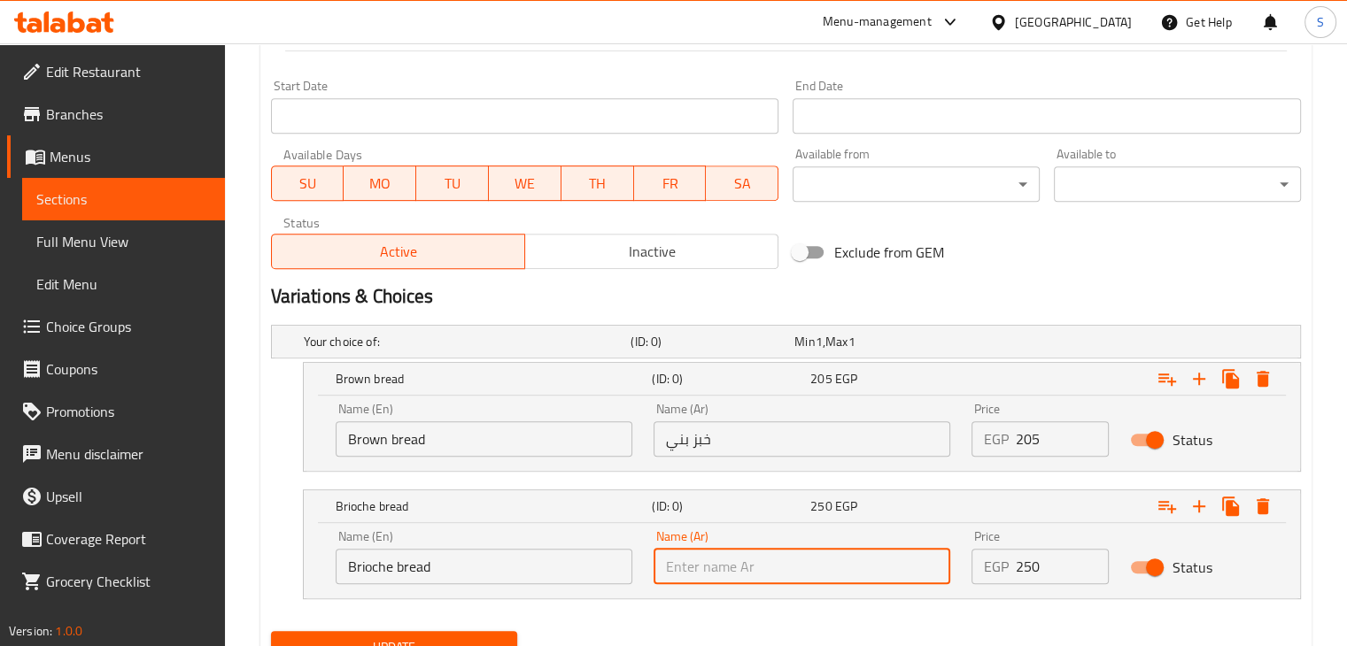
click at [711, 569] on input "text" at bounding box center [802, 566] width 297 height 35
paste input "خبر بريوش"
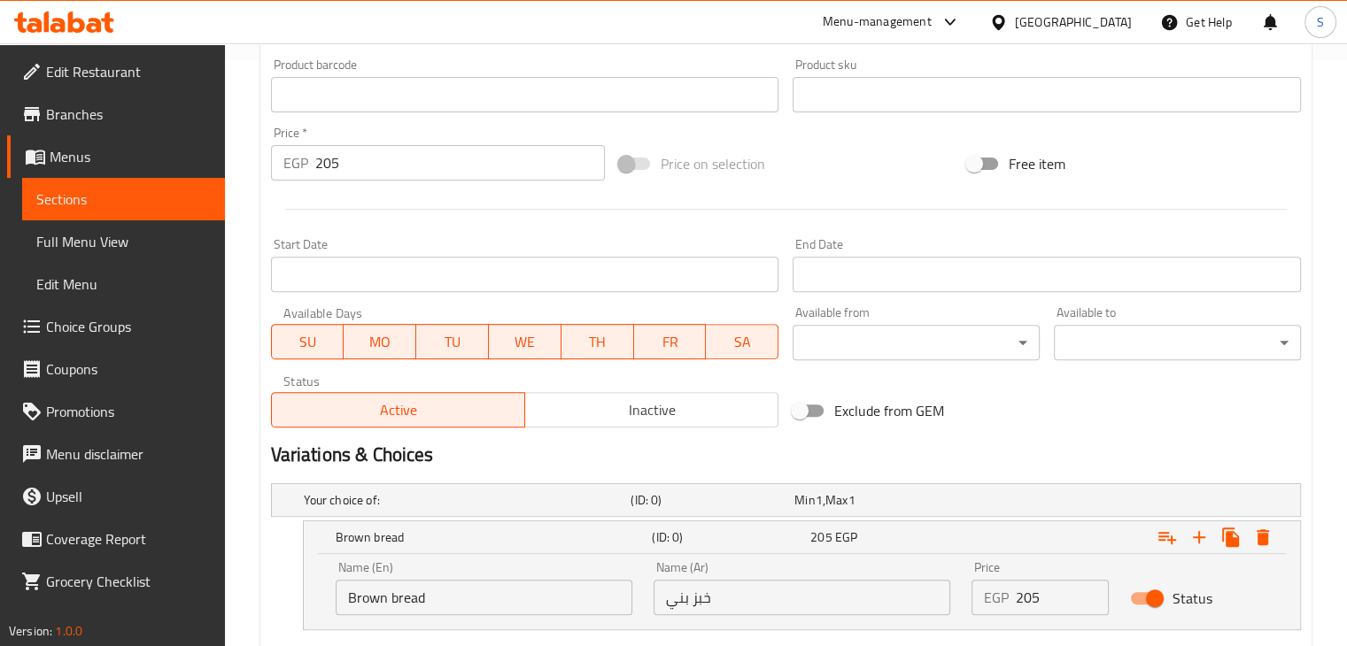
scroll to position [597, 0]
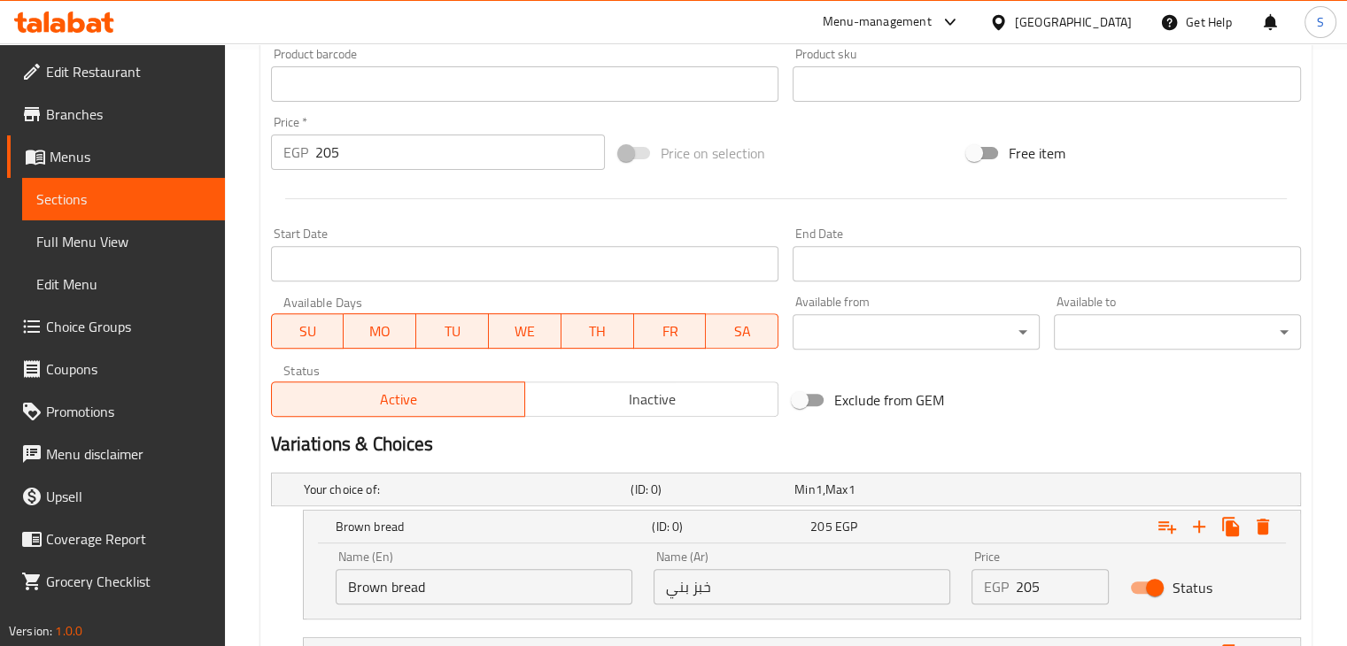
type input "خبر بريوش"
click at [429, 146] on input "205" at bounding box center [460, 152] width 290 height 35
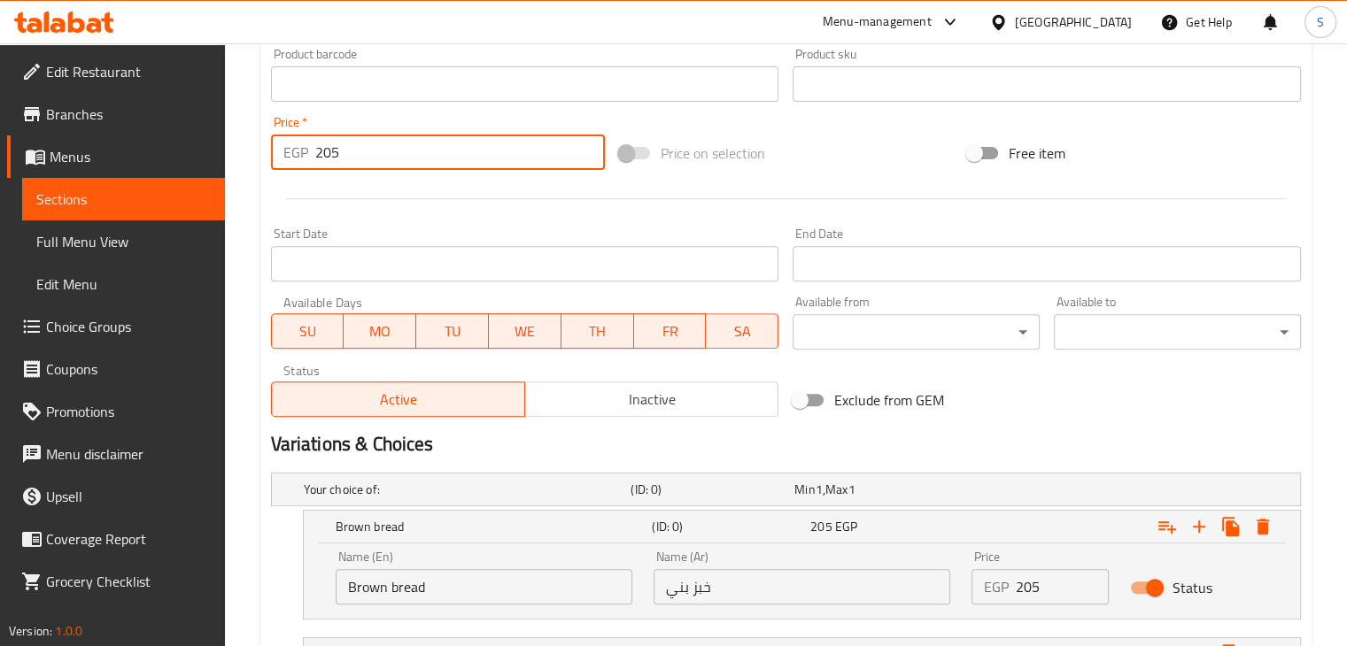
click at [429, 146] on input "205" at bounding box center [460, 152] width 290 height 35
type input "0"
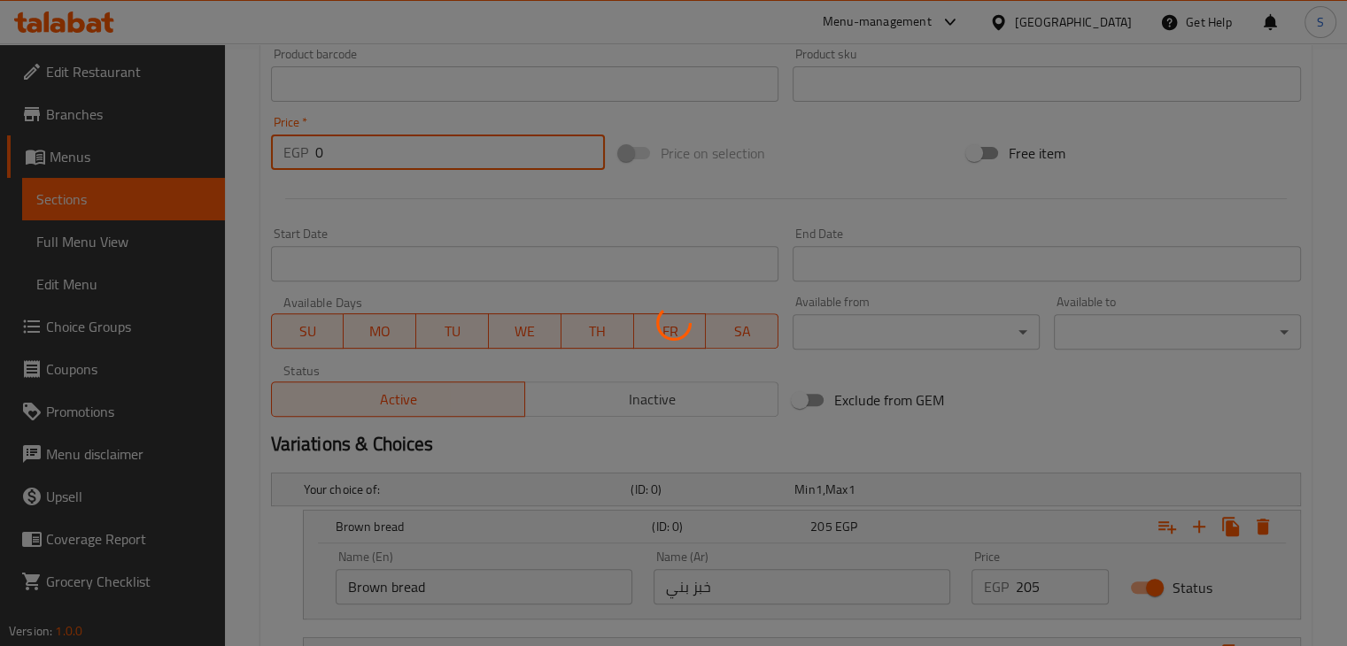
scroll to position [0, 0]
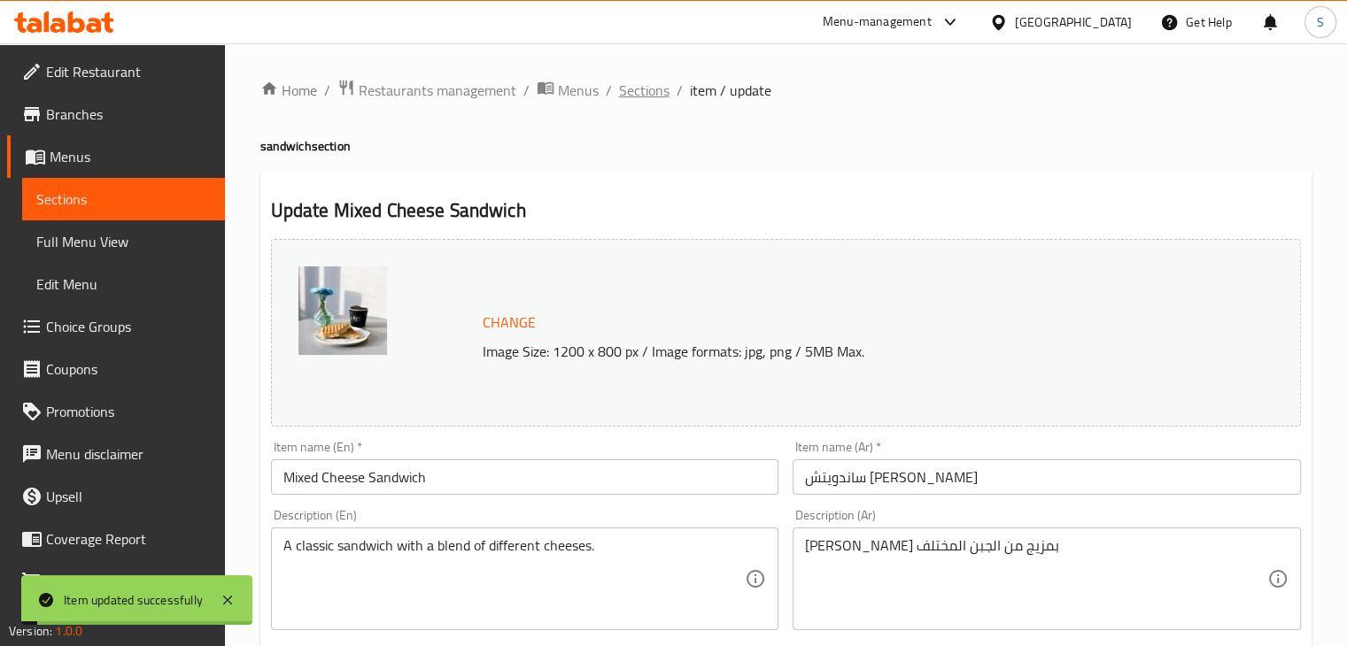
click at [645, 88] on span "Sections" at bounding box center [644, 90] width 50 height 21
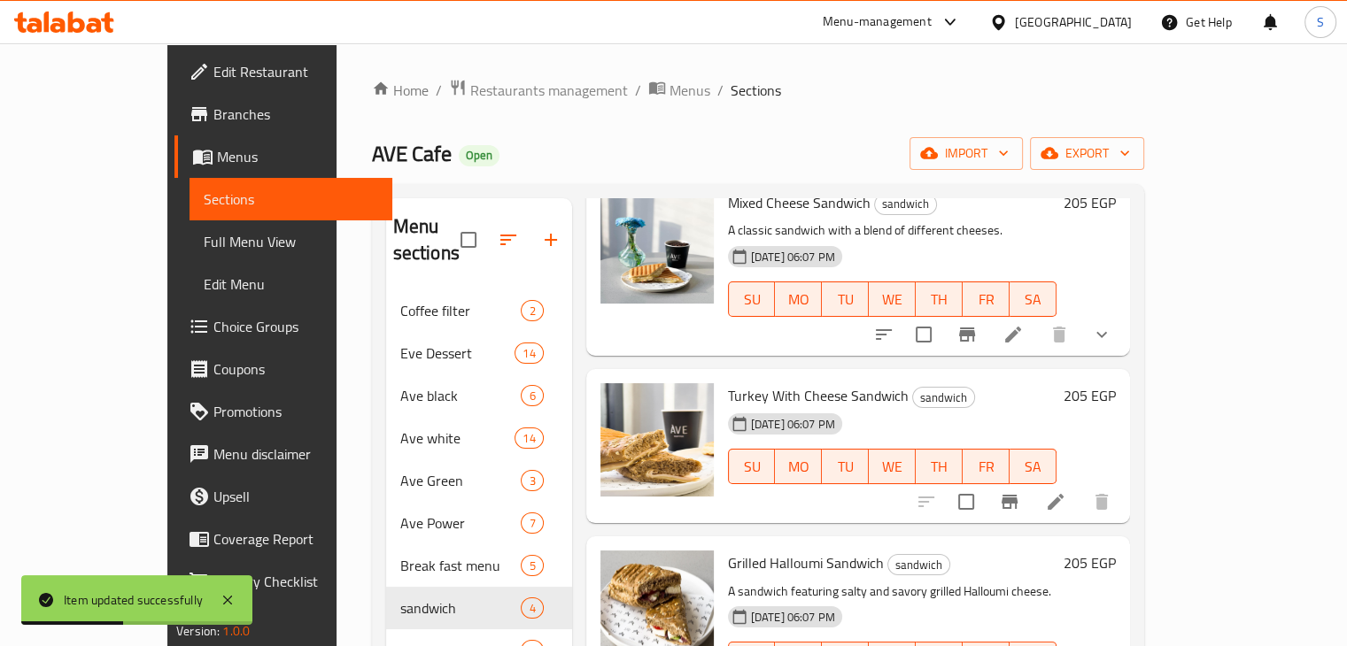
scroll to position [110, 0]
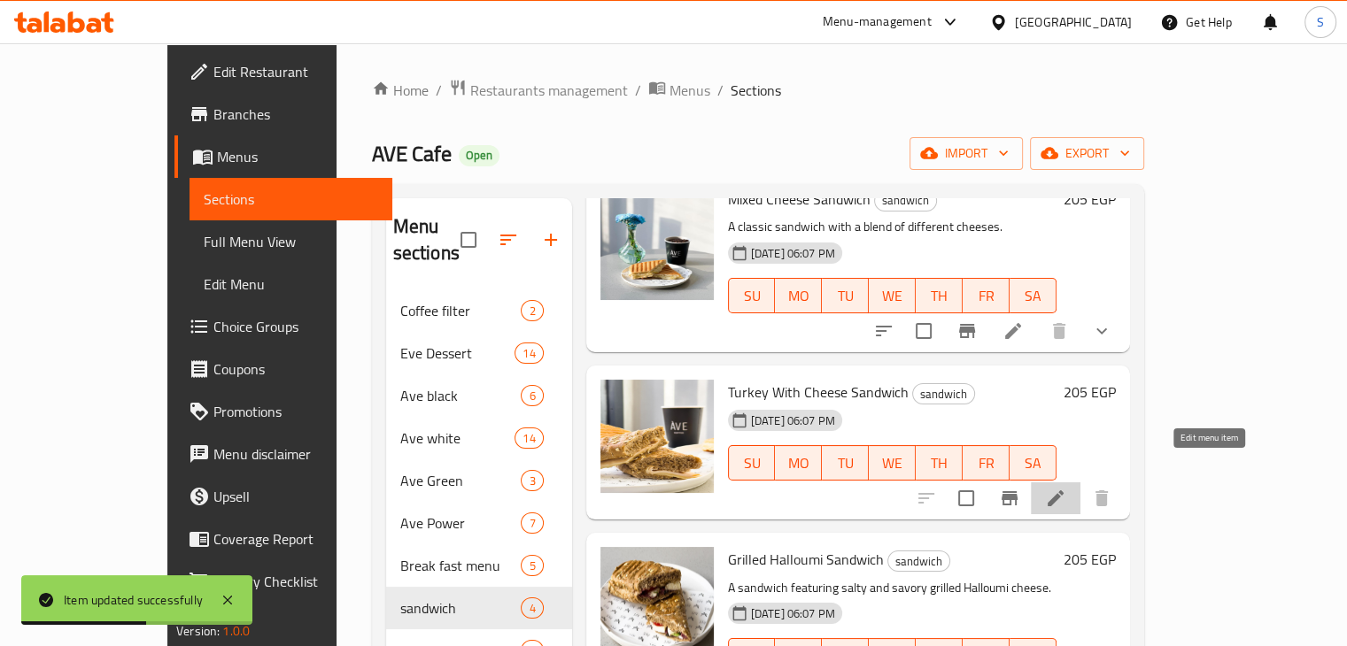
click at [1064, 491] on icon at bounding box center [1056, 499] width 16 height 16
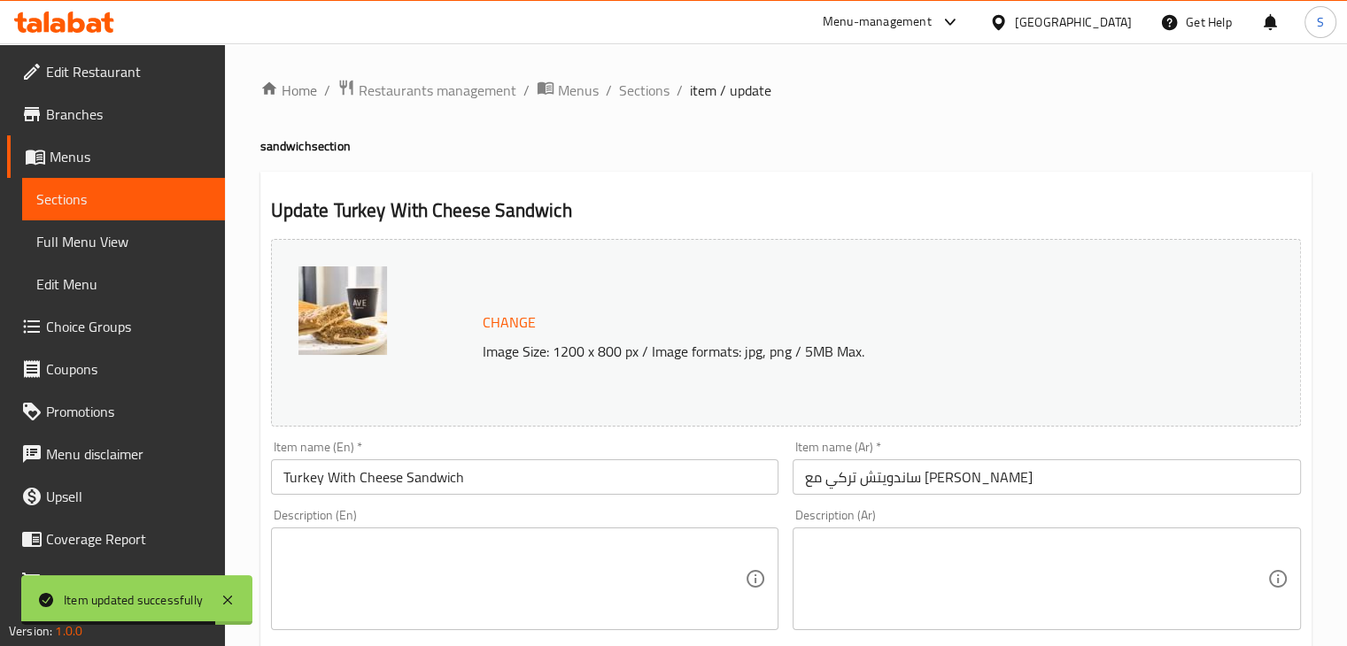
scroll to position [630, 0]
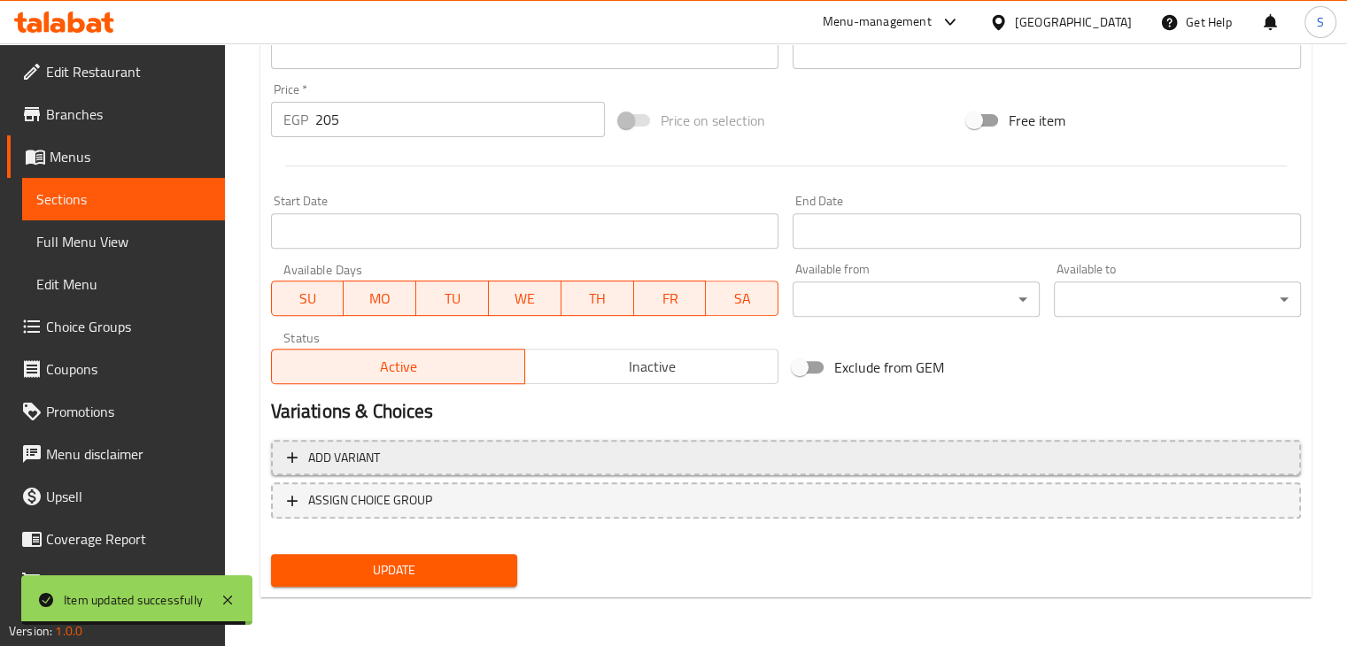
click at [808, 454] on span "Add variant" at bounding box center [786, 458] width 998 height 22
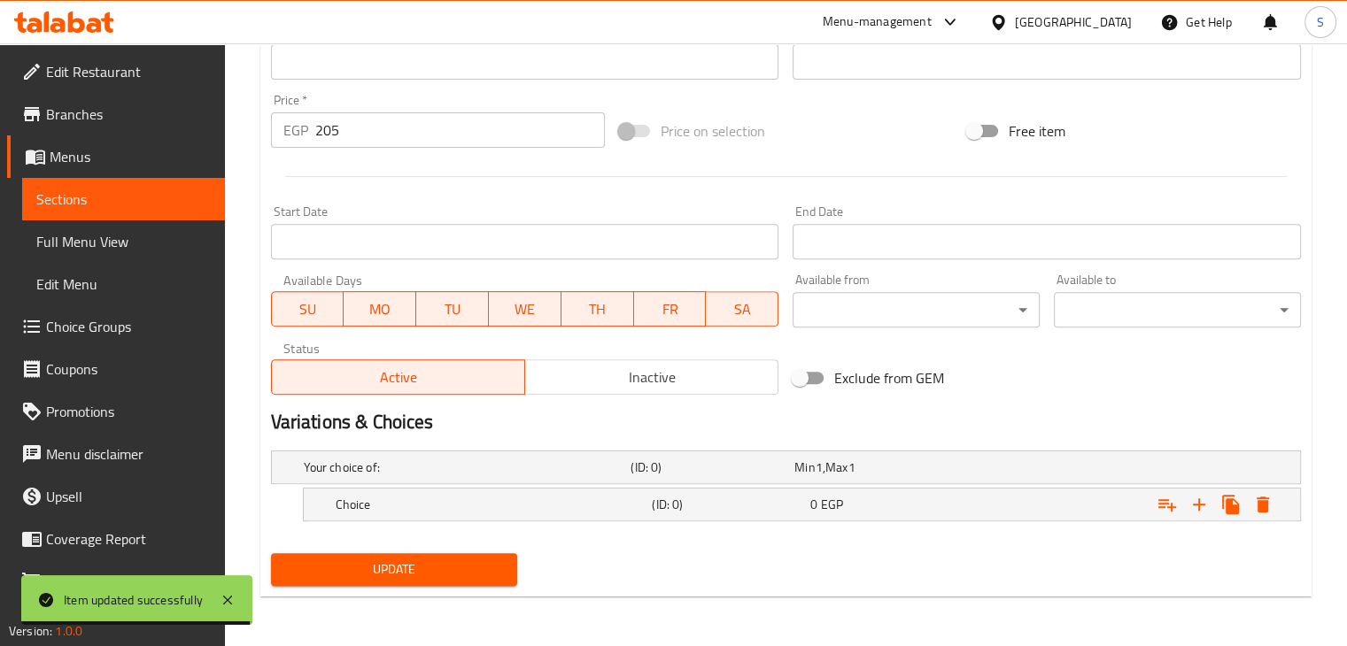
scroll to position [618, 0]
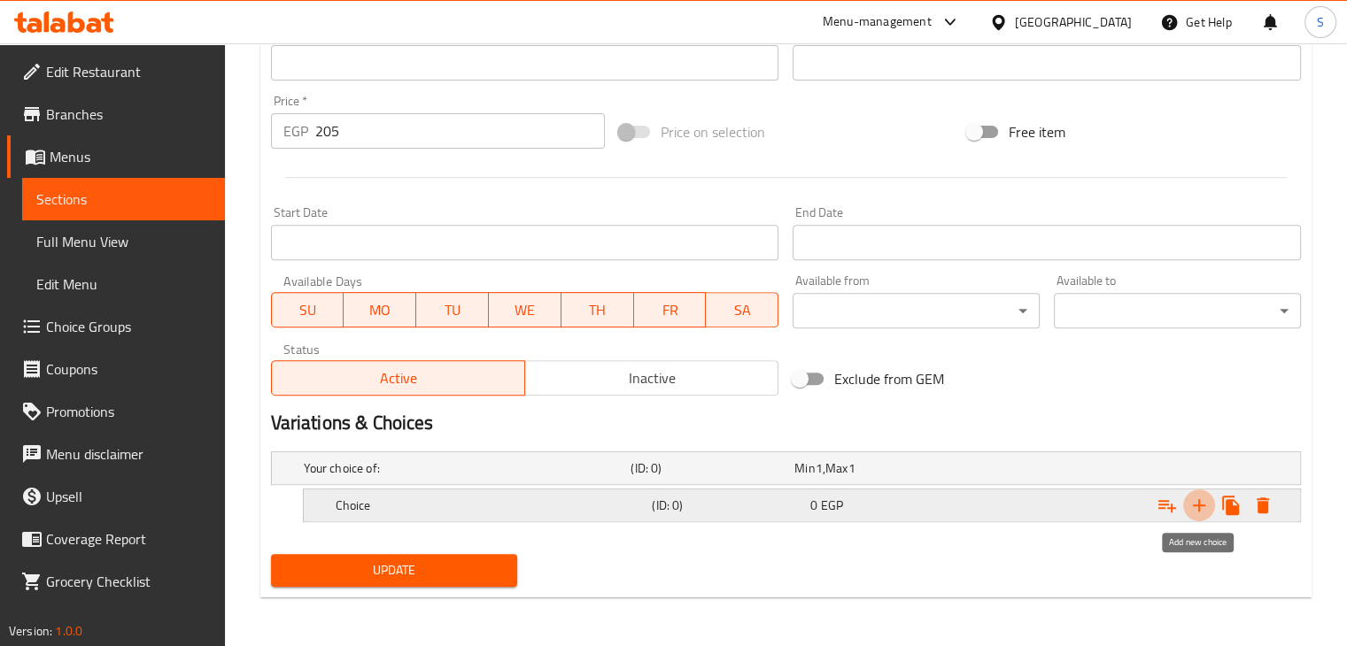
click at [1196, 507] on icon "Expand" at bounding box center [1198, 505] width 21 height 21
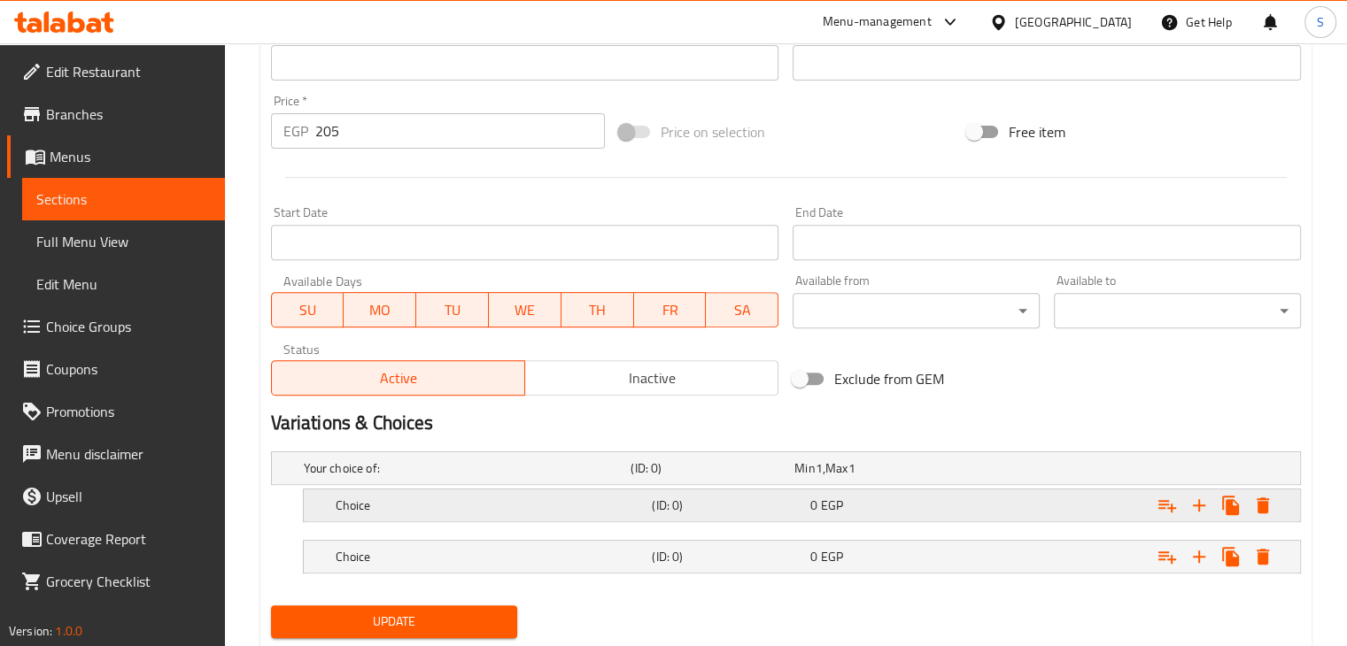
scroll to position [670, 0]
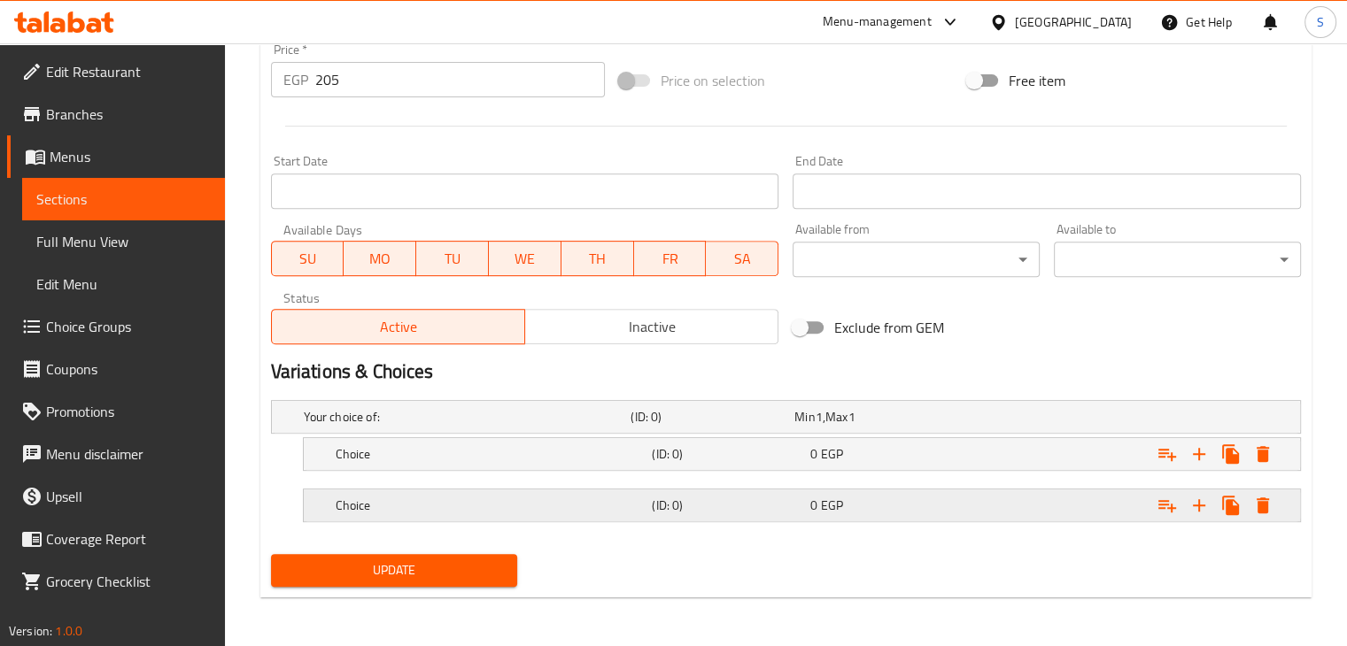
click at [759, 511] on h5 "(ID: 0)" at bounding box center [727, 506] width 151 height 18
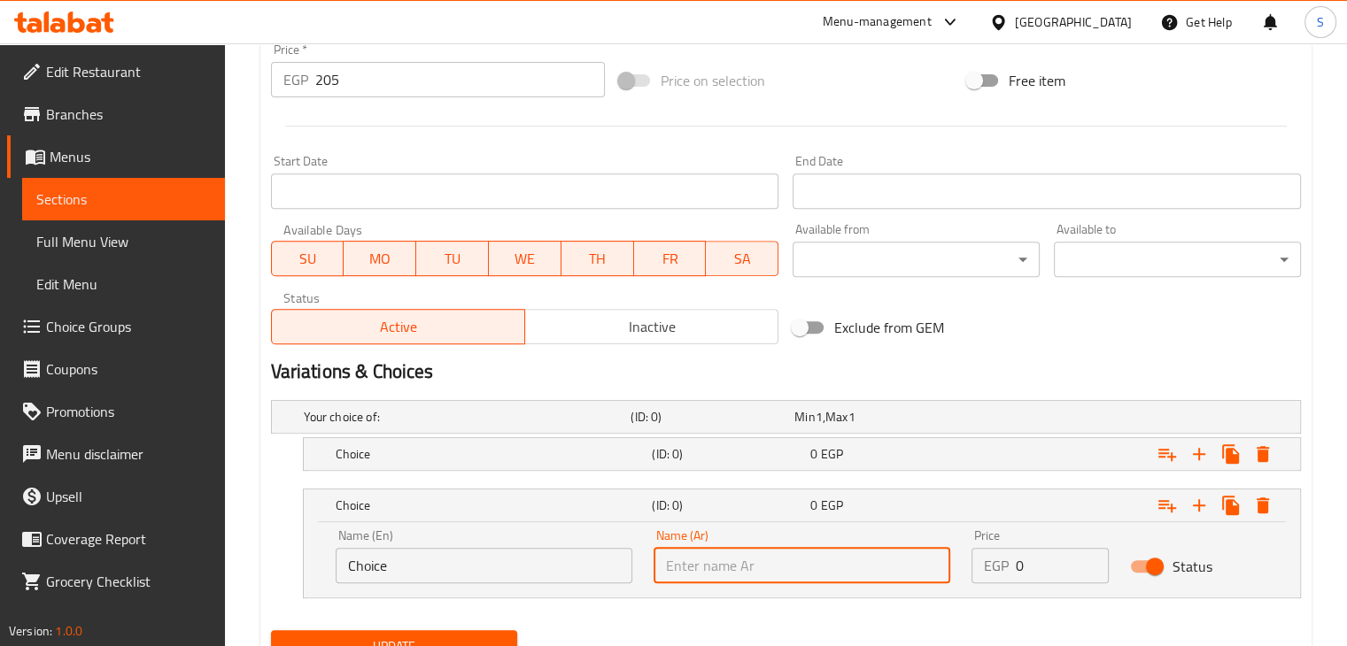
click at [669, 564] on input "text" at bounding box center [802, 565] width 297 height 35
paste input "خبر بريوش"
type input "خبر بريوش"
click at [427, 554] on input "Choice" at bounding box center [484, 565] width 297 height 35
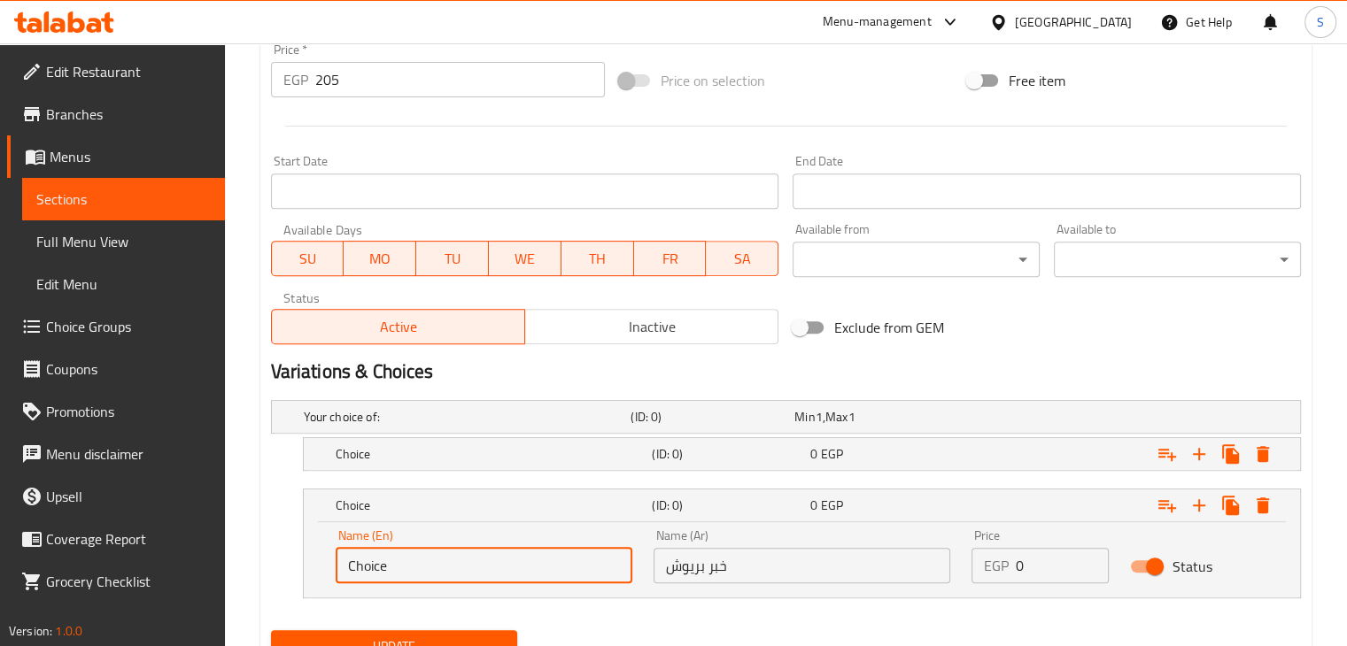
click at [427, 554] on input "Choice" at bounding box center [484, 565] width 297 height 35
paste input "Brioche bread"
type input "Brioche bread"
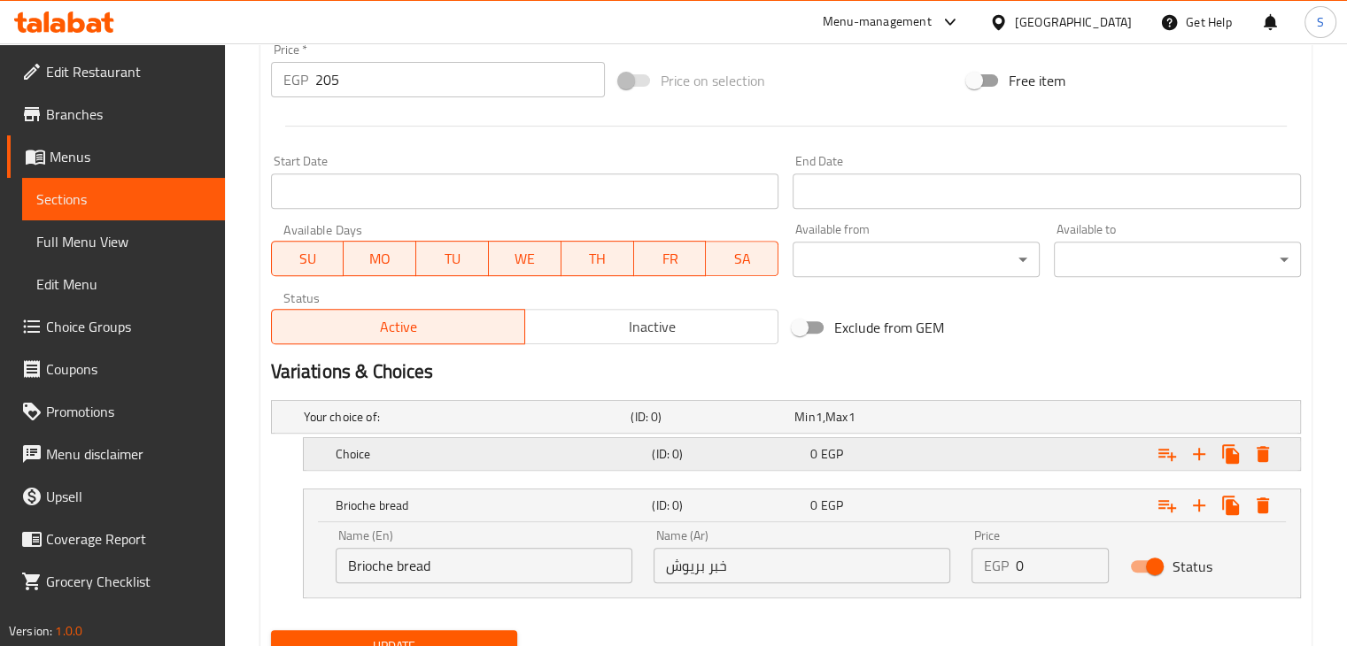
click at [429, 439] on div "Choice (ID: 0) 0 EGP" at bounding box center [807, 454] width 950 height 39
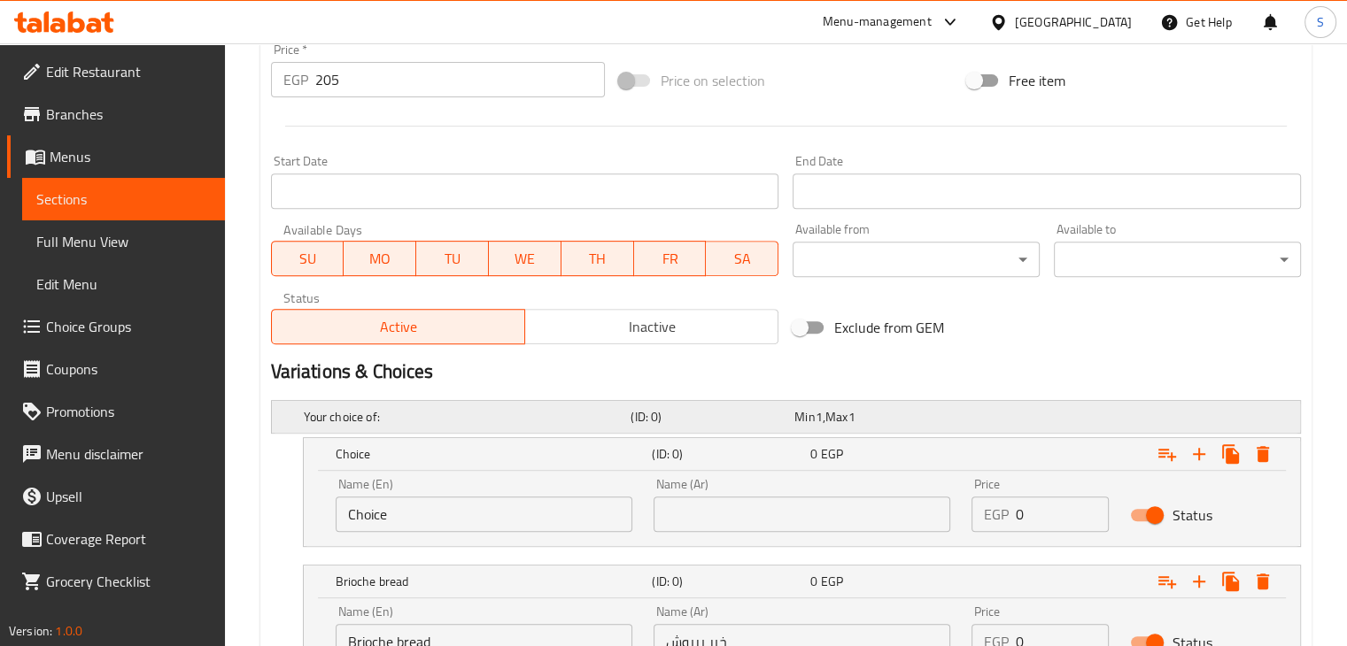
scroll to position [822, 0]
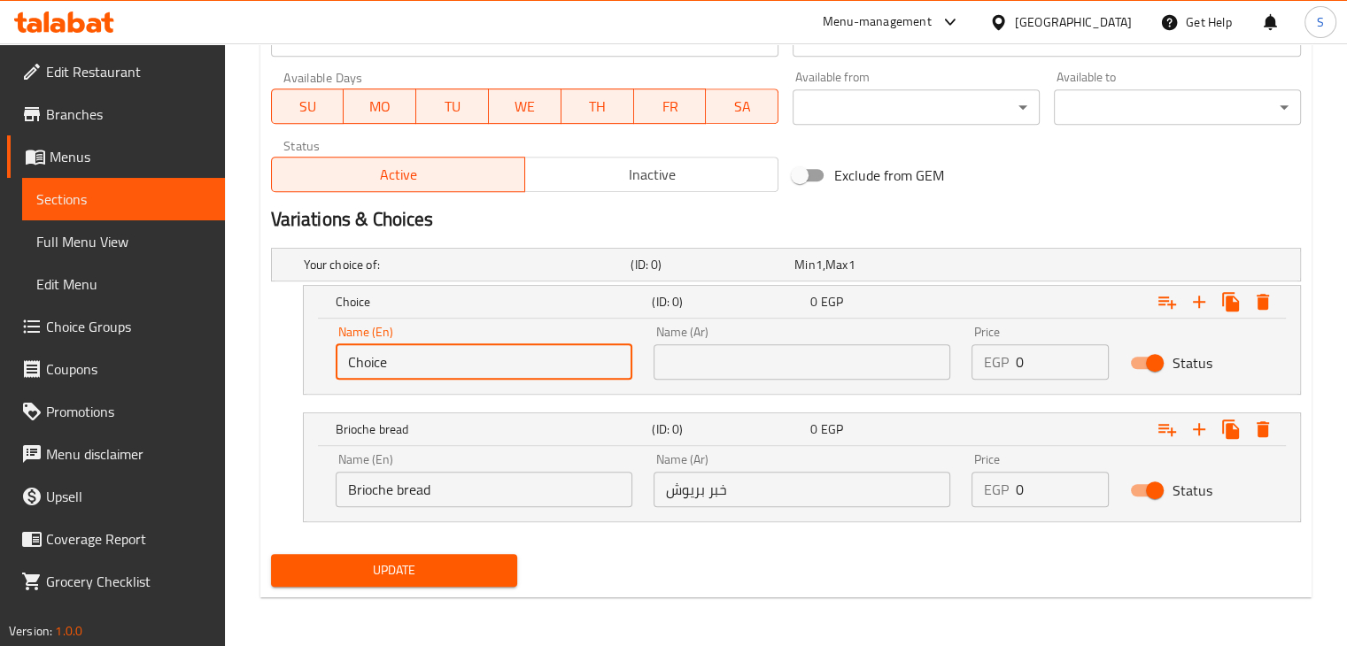
click at [445, 356] on input "Choice" at bounding box center [484, 362] width 297 height 35
paste input "Brown bread"
type input "Brown bread"
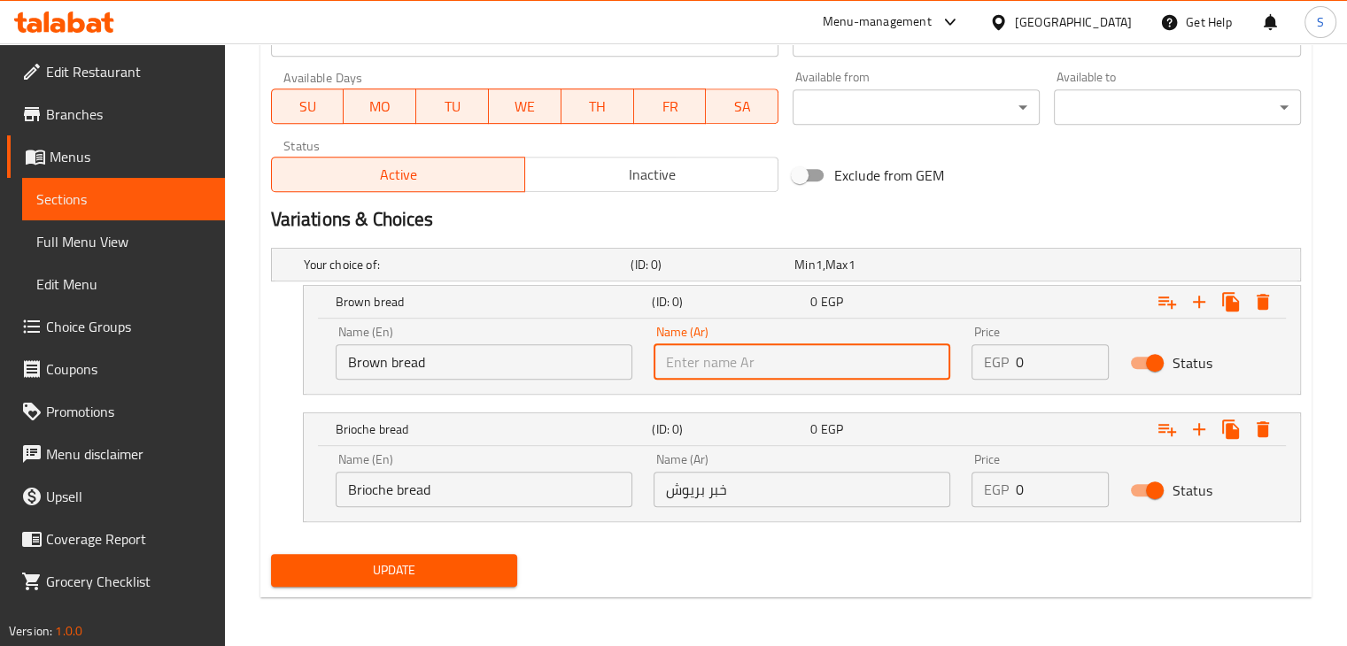
click at [704, 362] on input "text" at bounding box center [802, 362] width 297 height 35
paste input "خبز بني"
type input "خبز بني"
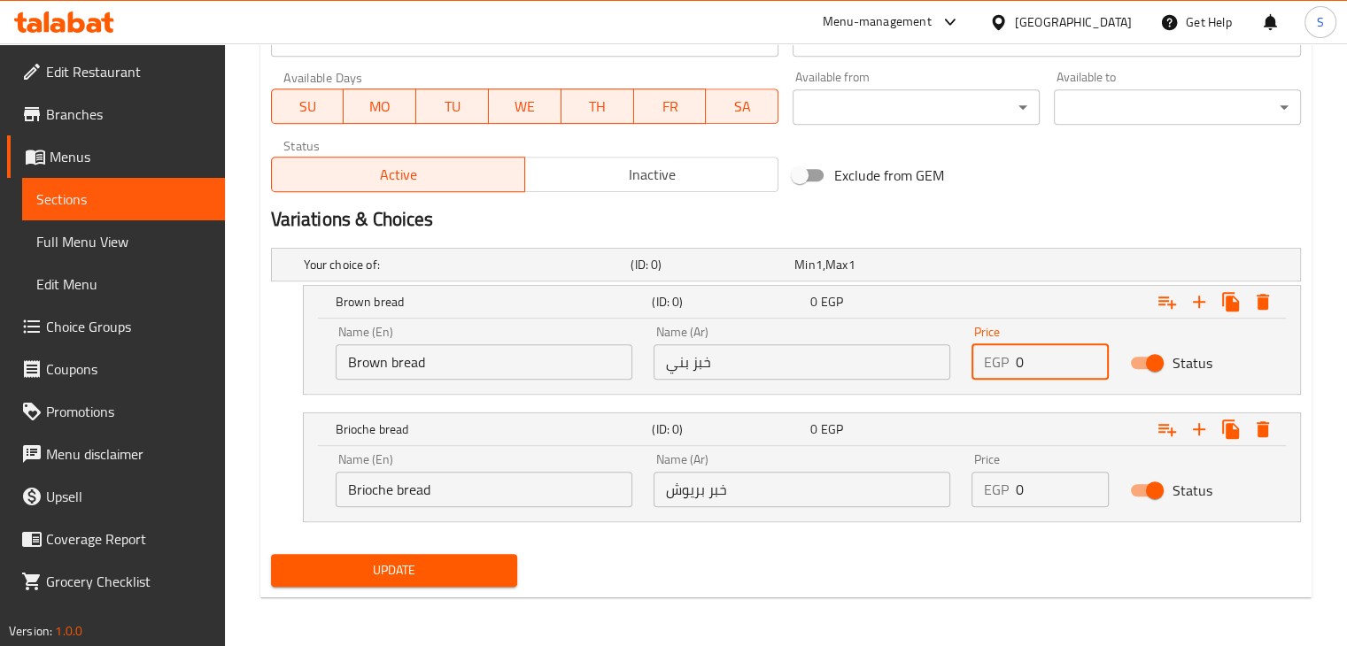
click at [1024, 361] on input "0" at bounding box center [1063, 362] width 94 height 35
type input "205"
click at [1030, 495] on input "0" at bounding box center [1063, 489] width 94 height 35
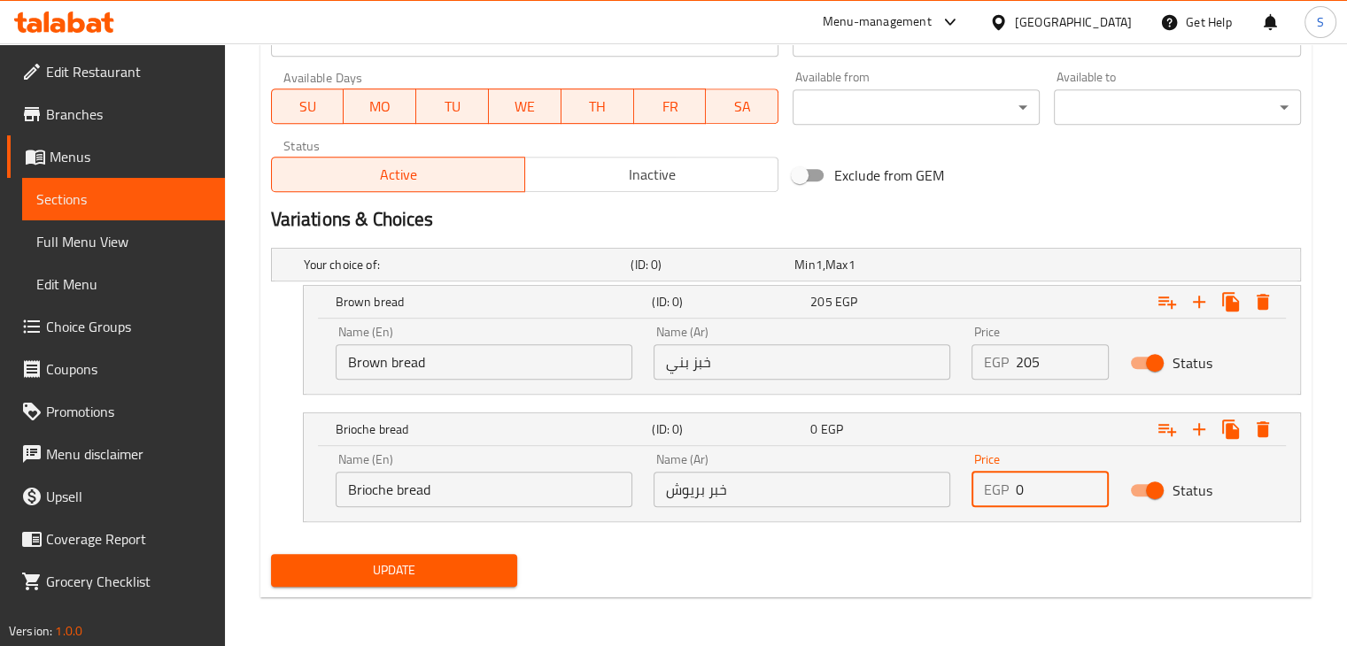
click at [1030, 495] on input "0" at bounding box center [1063, 489] width 94 height 35
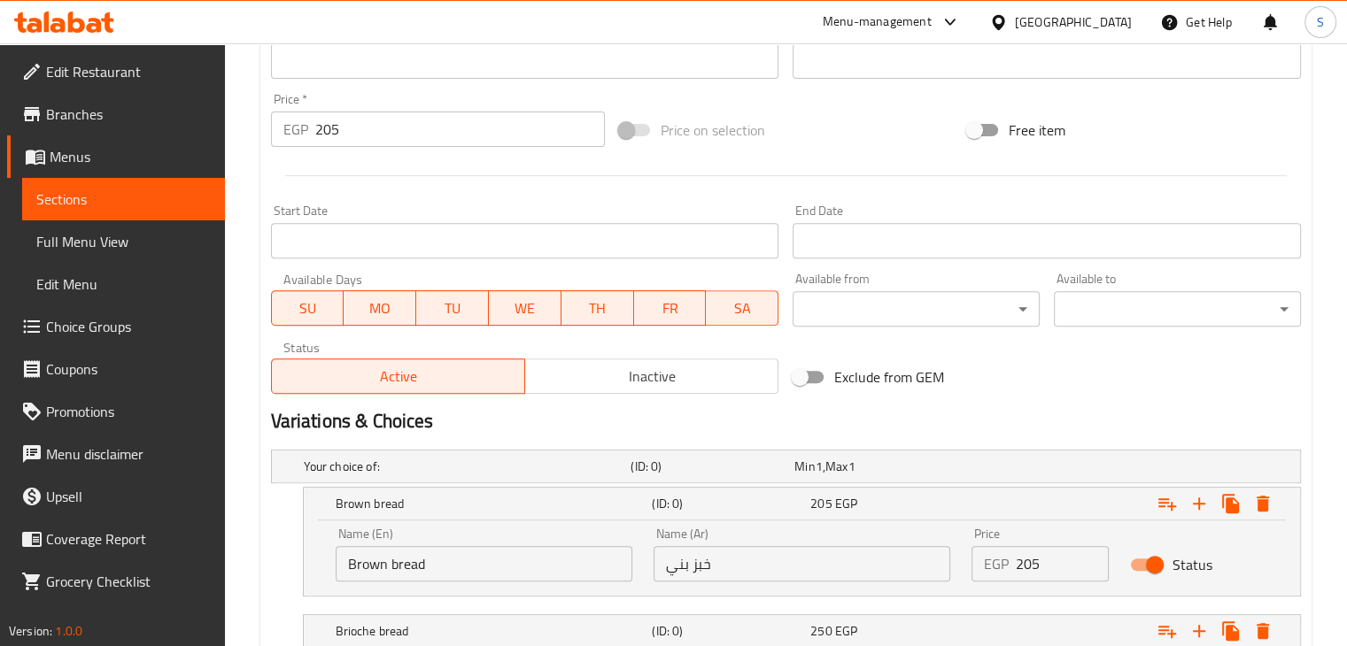
scroll to position [620, 0]
type input "250"
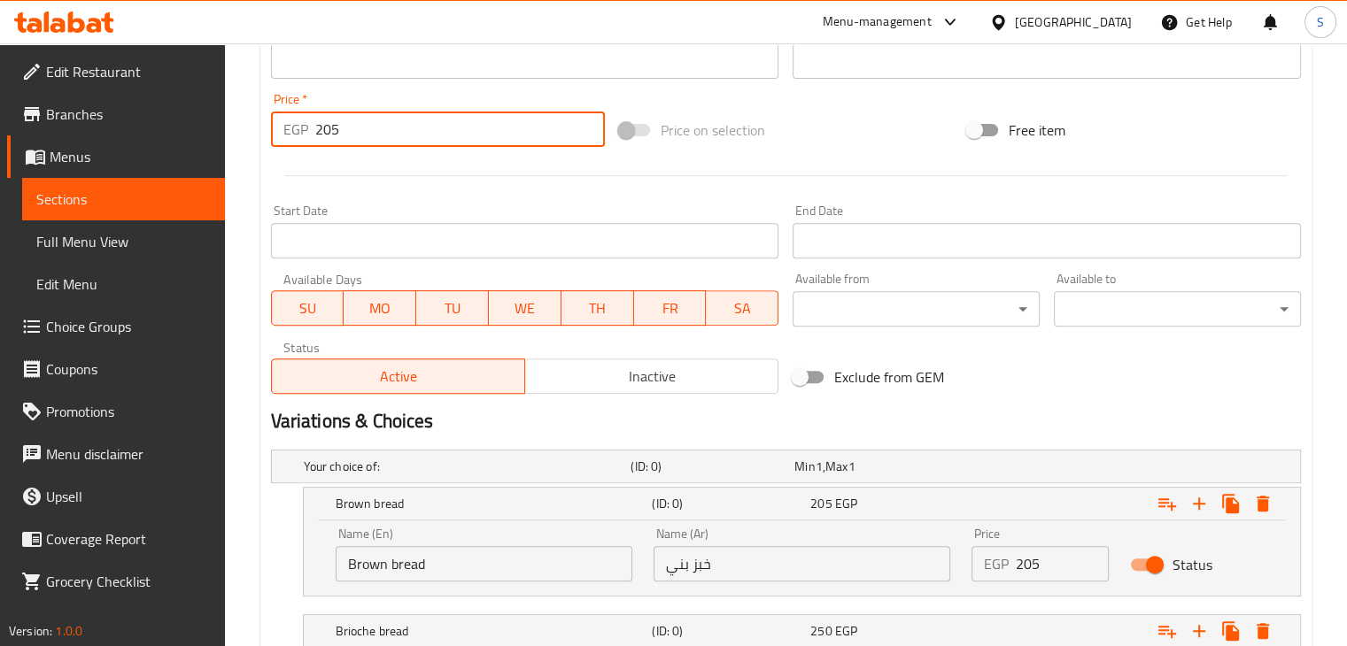
click at [383, 137] on input "205" at bounding box center [460, 129] width 290 height 35
type input "0"
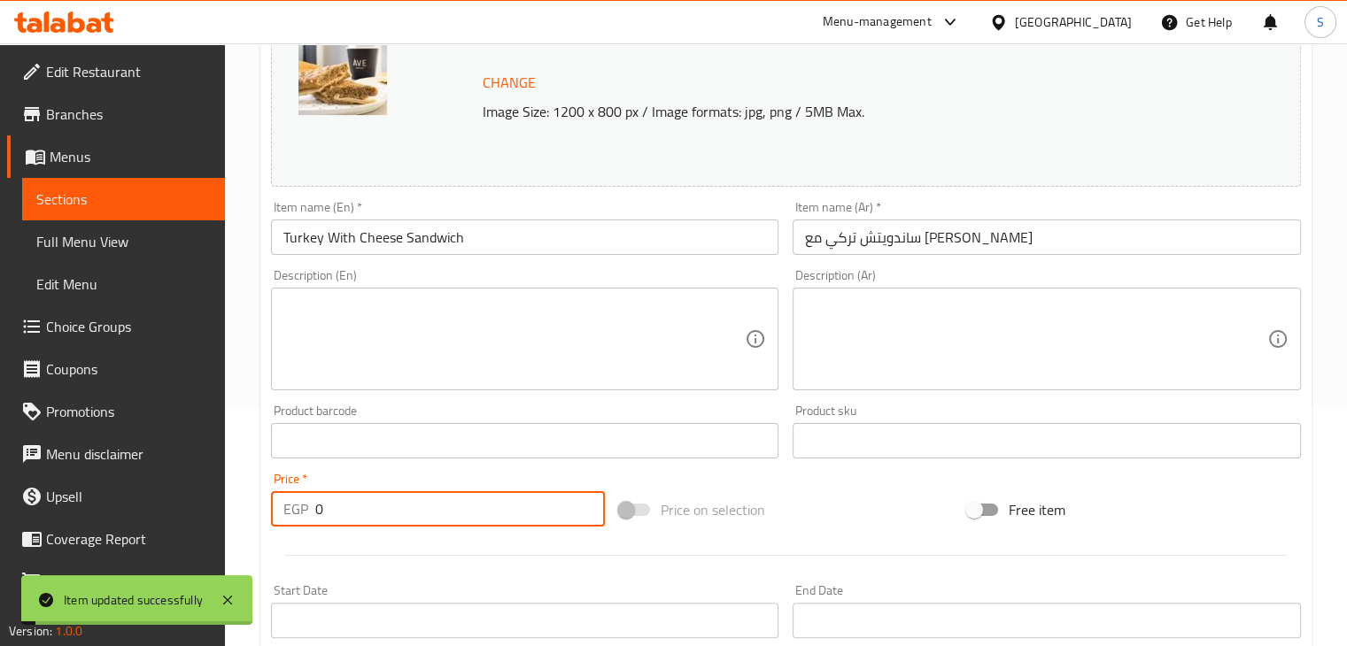
scroll to position [0, 0]
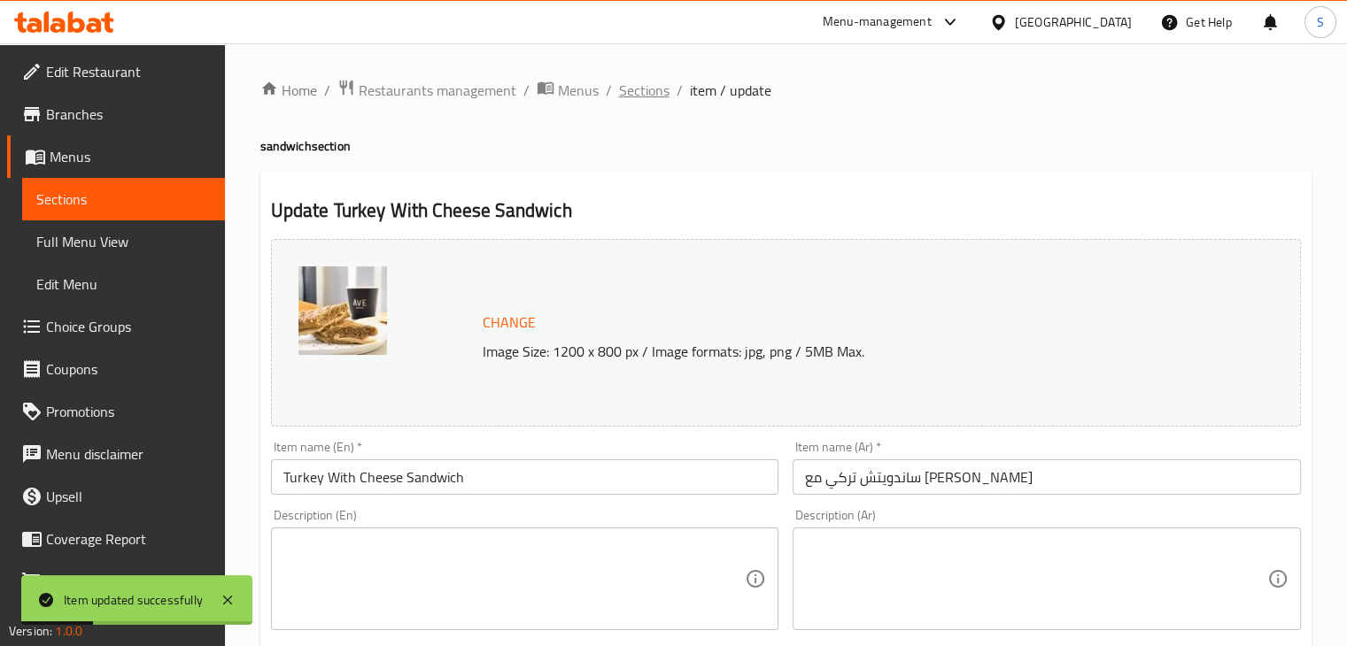
click at [643, 91] on span "Sections" at bounding box center [644, 90] width 50 height 21
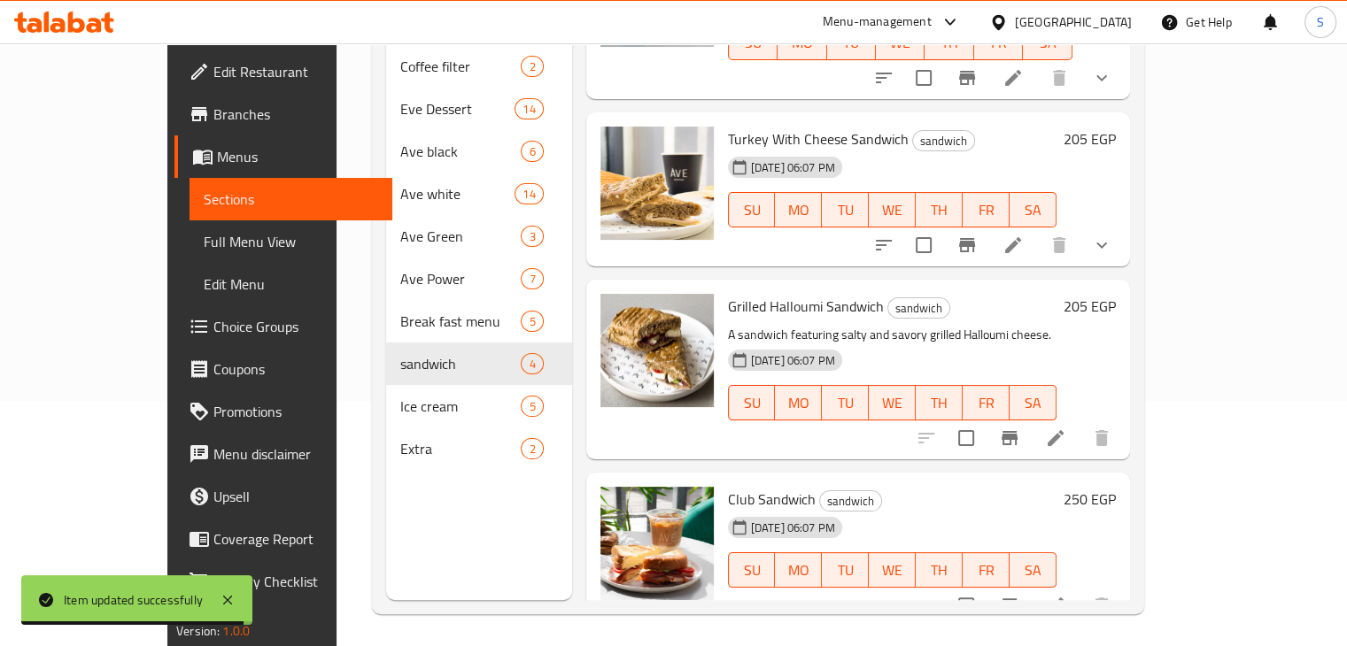
scroll to position [244, 0]
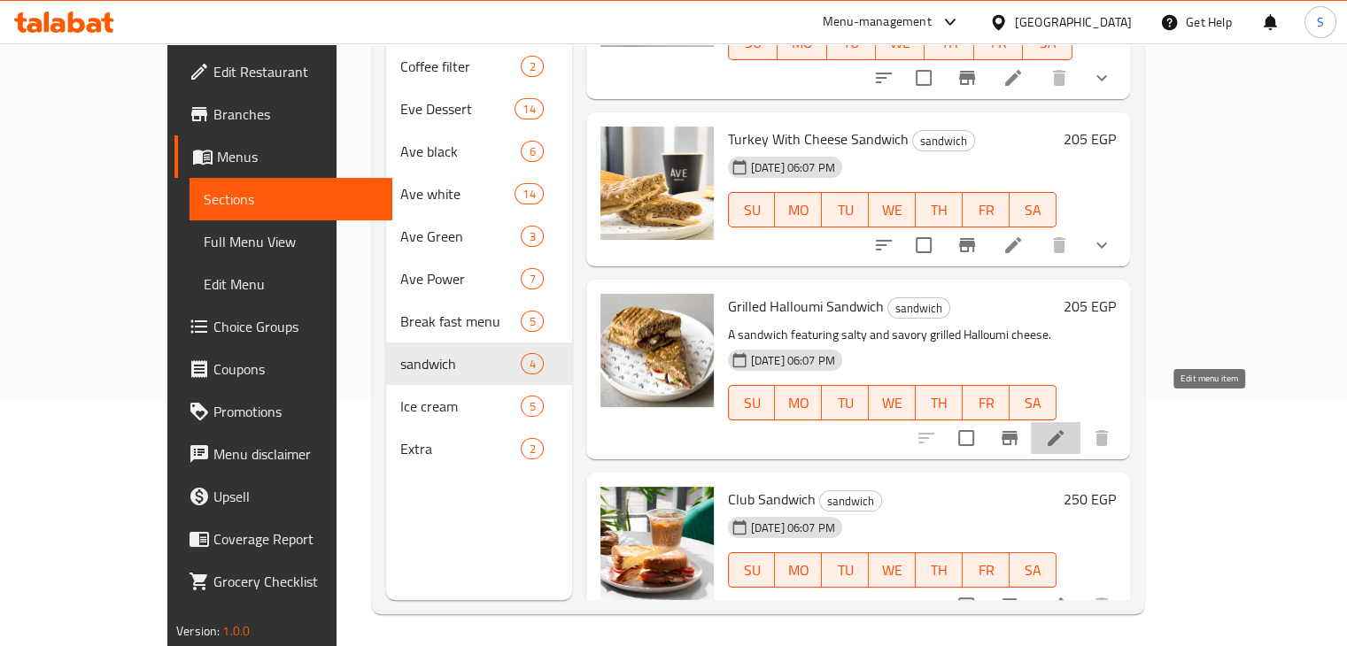
click at [1066, 428] on icon at bounding box center [1055, 438] width 21 height 21
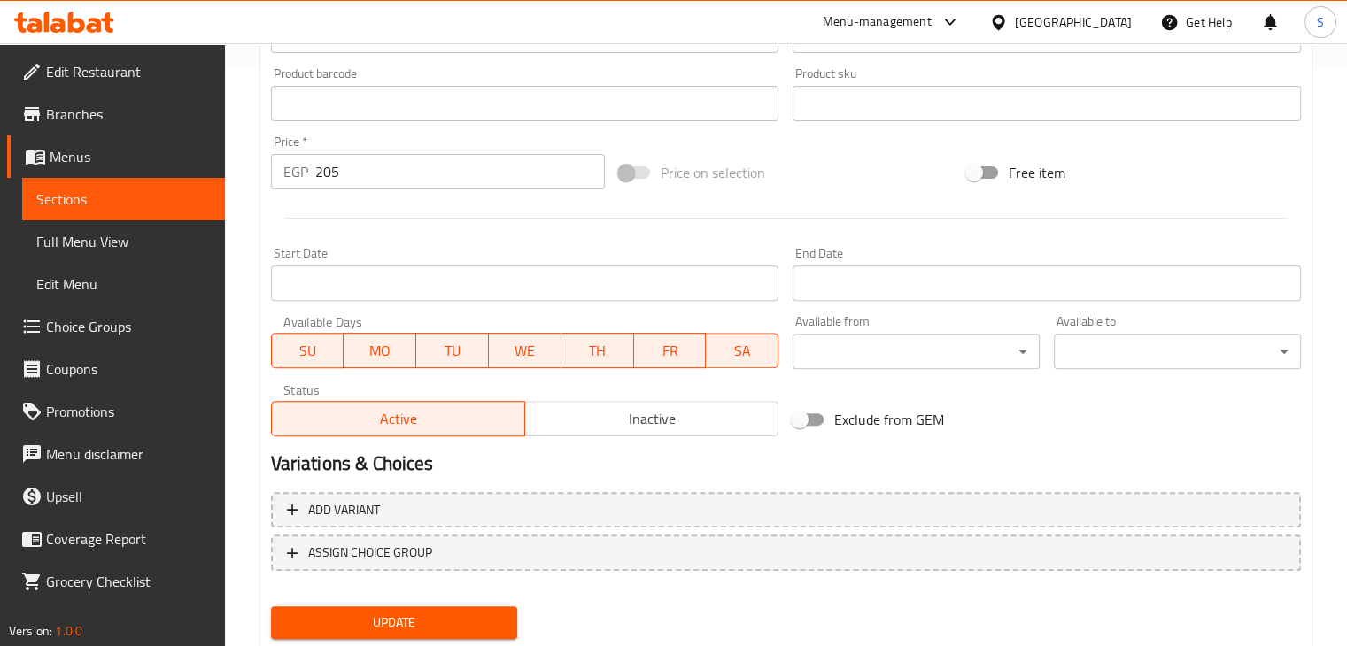
scroll to position [630, 0]
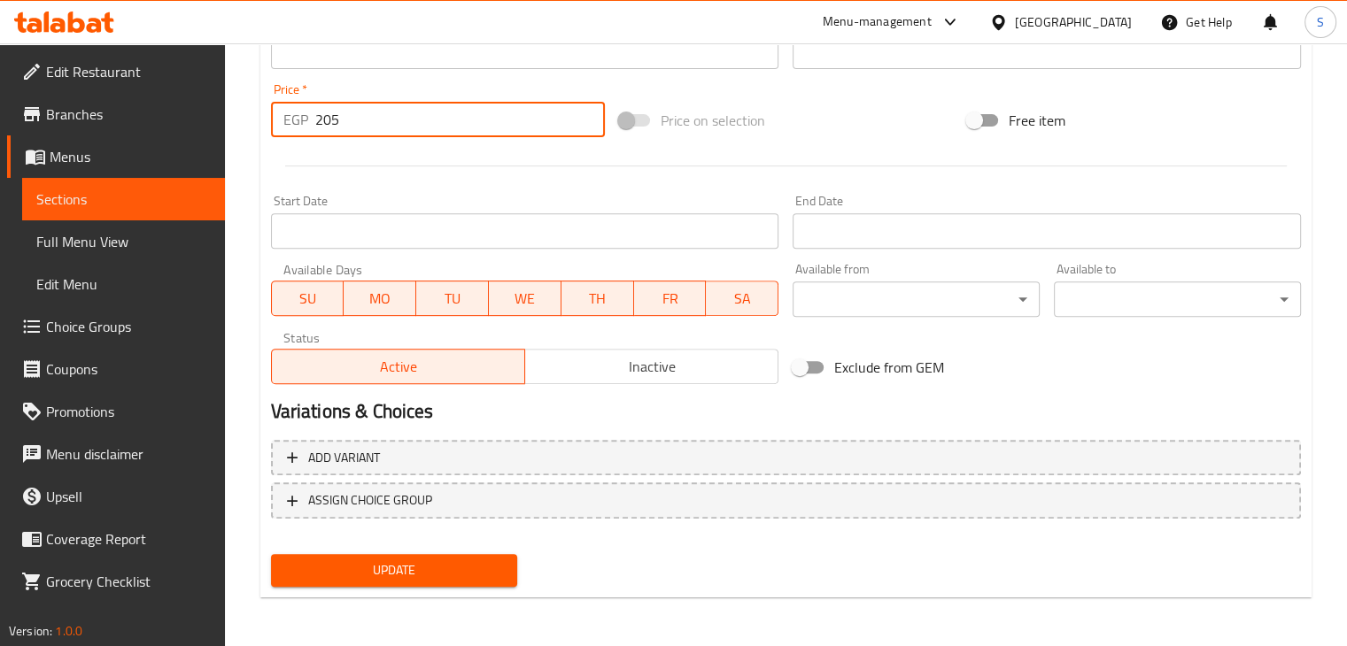
click at [357, 133] on input "205" at bounding box center [460, 119] width 290 height 35
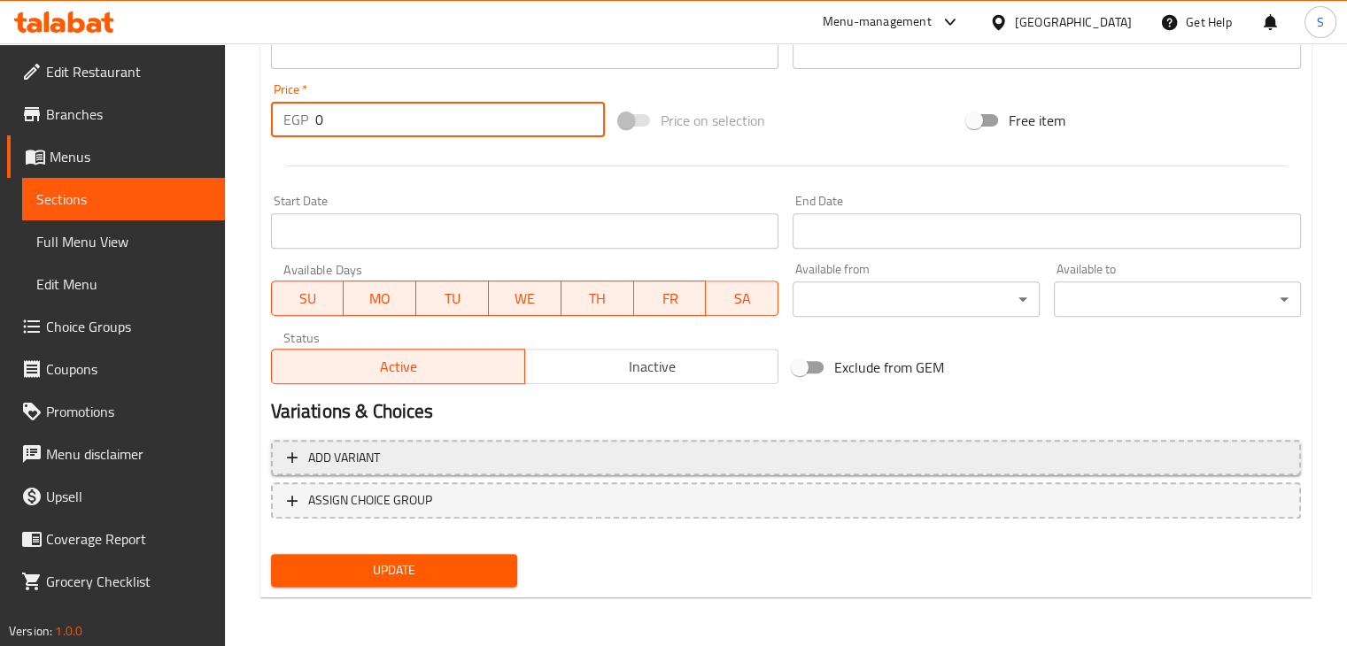
type input "0"
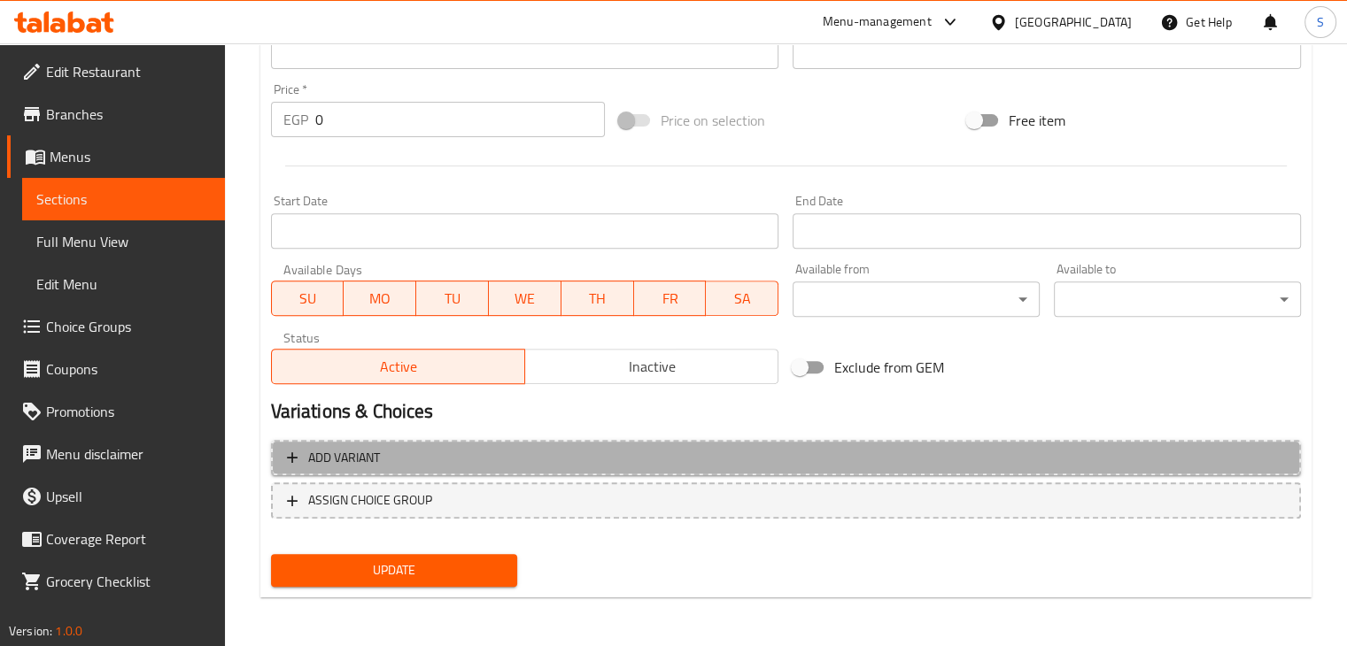
click at [538, 458] on span "Add variant" at bounding box center [786, 458] width 998 height 22
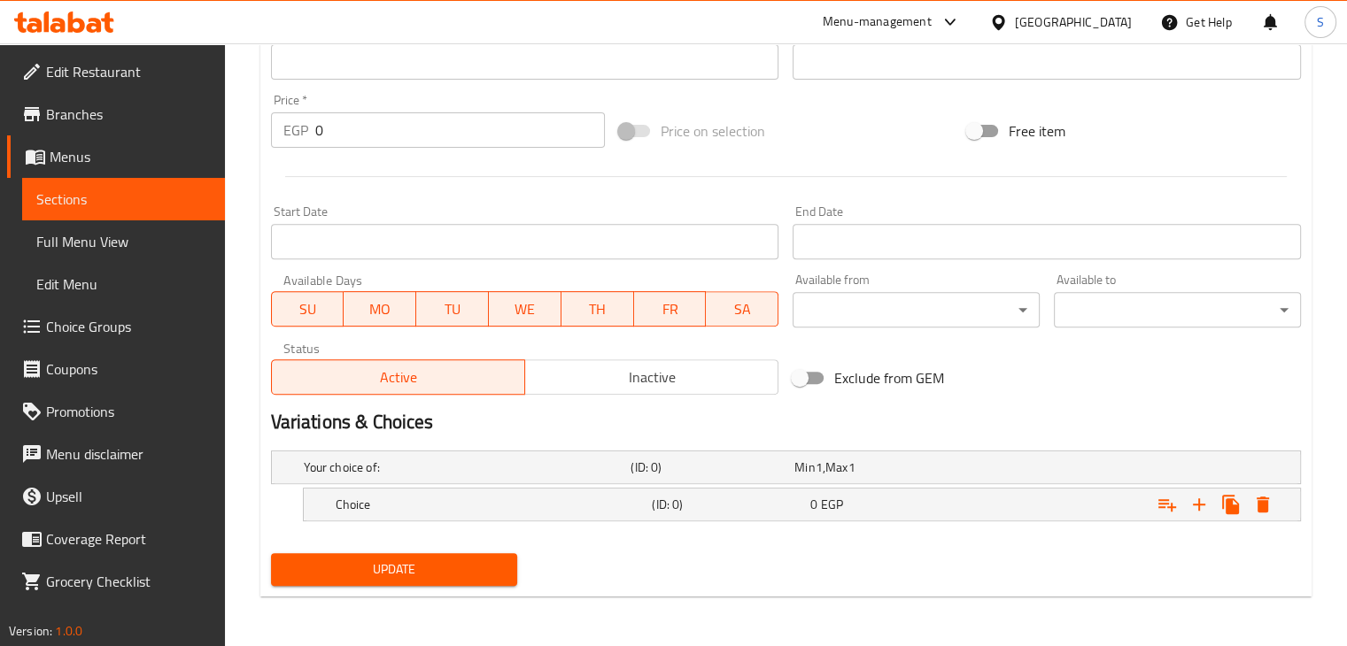
scroll to position [618, 0]
click at [1204, 516] on button "Expand" at bounding box center [1199, 506] width 32 height 32
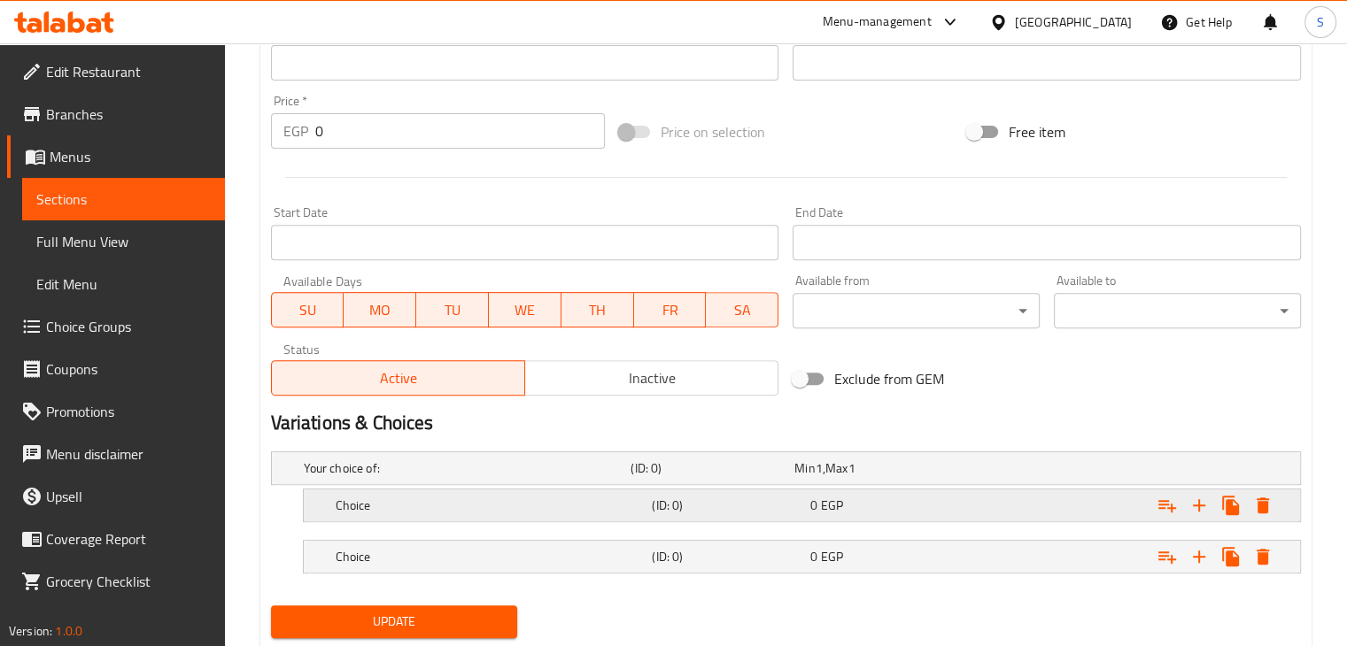
click at [708, 507] on h5 "(ID: 0)" at bounding box center [727, 506] width 151 height 18
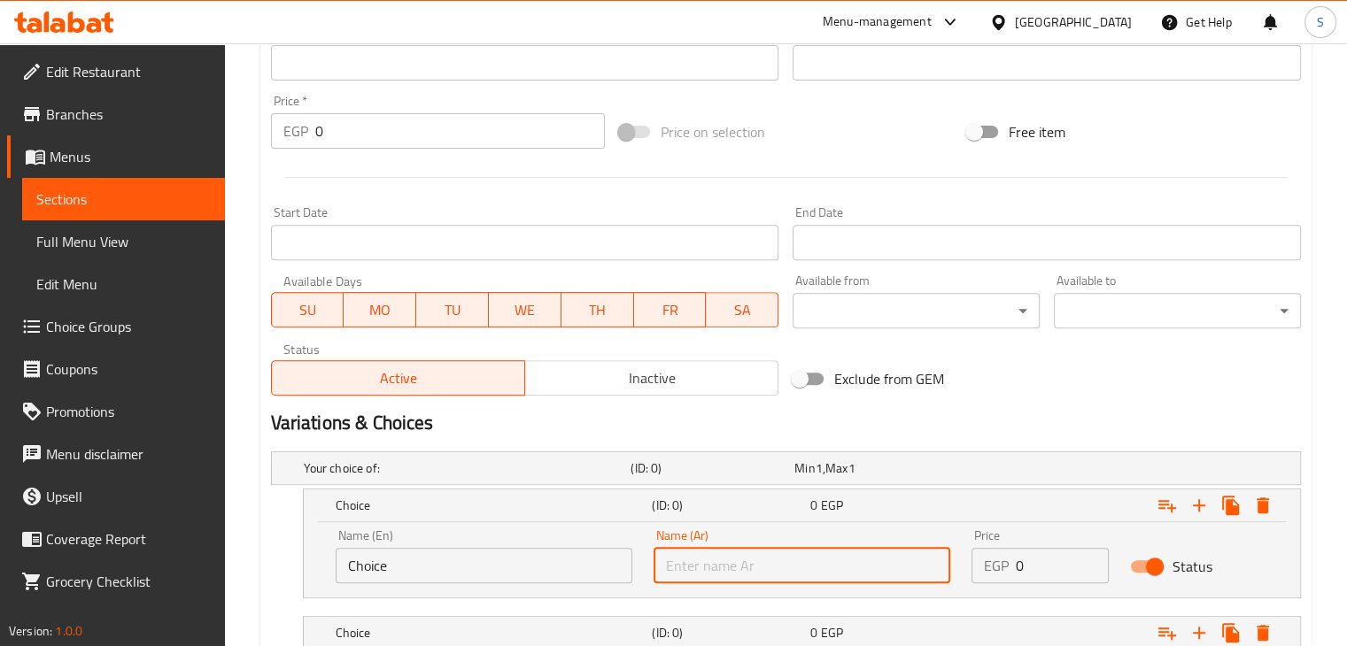
click at [726, 571] on input "text" at bounding box center [802, 565] width 297 height 35
paste input "خبز بني"
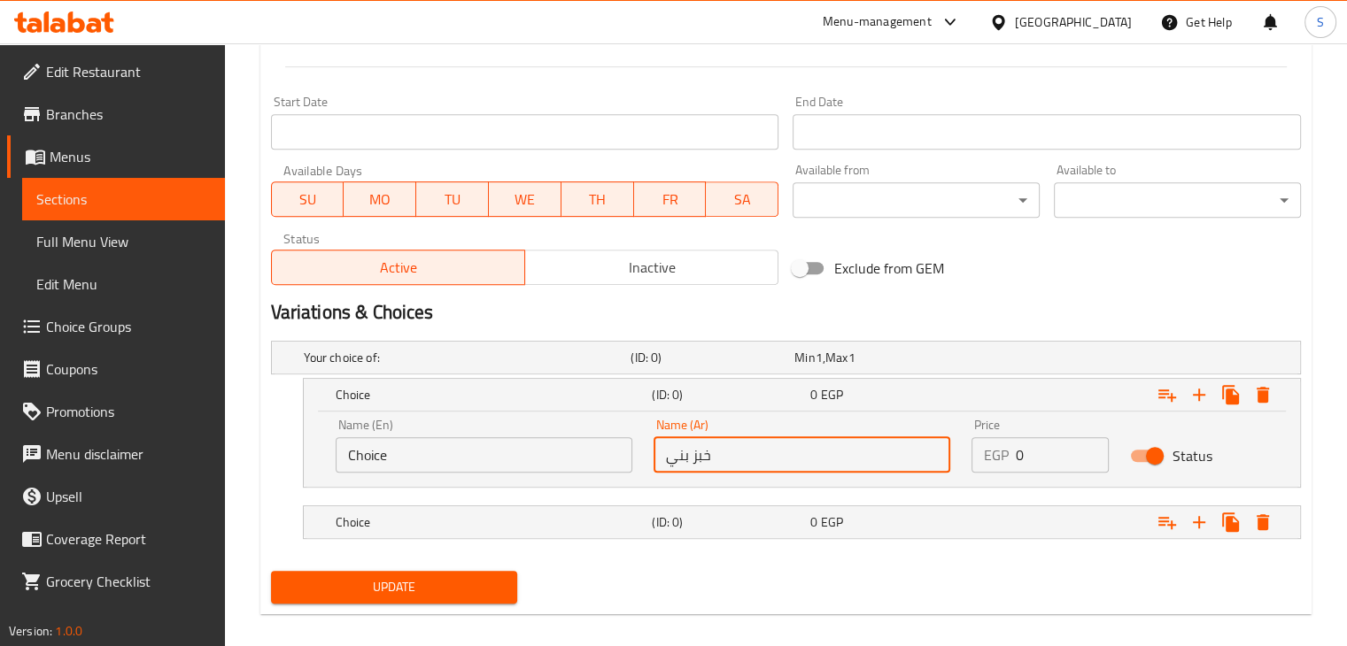
scroll to position [745, 0]
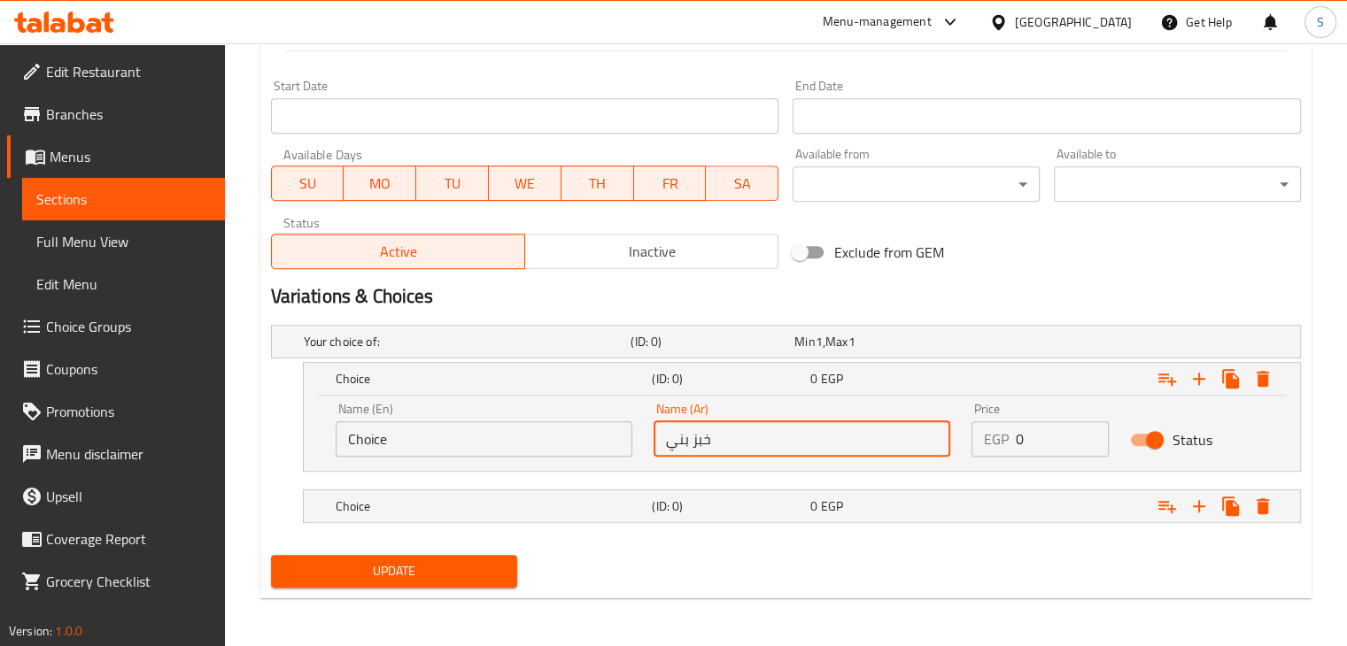
type input "خبز بني"
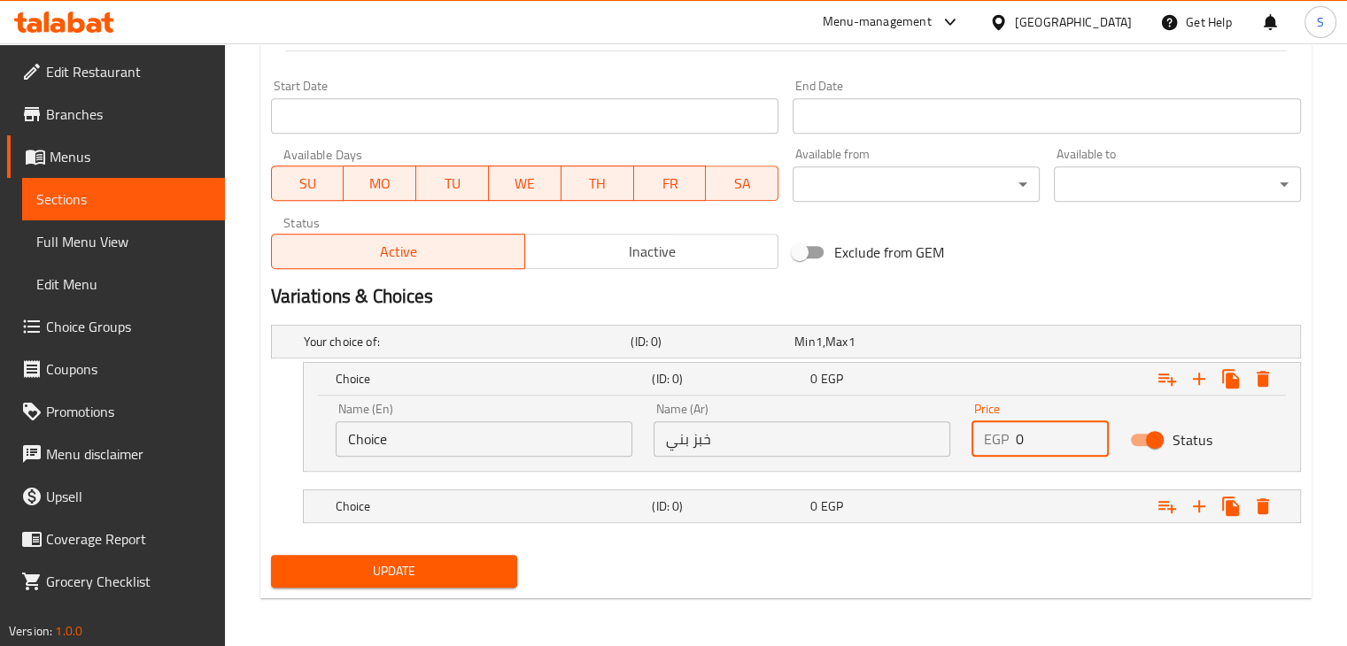
click at [1037, 445] on input "0" at bounding box center [1063, 439] width 94 height 35
type input "205"
click at [1050, 517] on div "Expand" at bounding box center [1123, 506] width 317 height 39
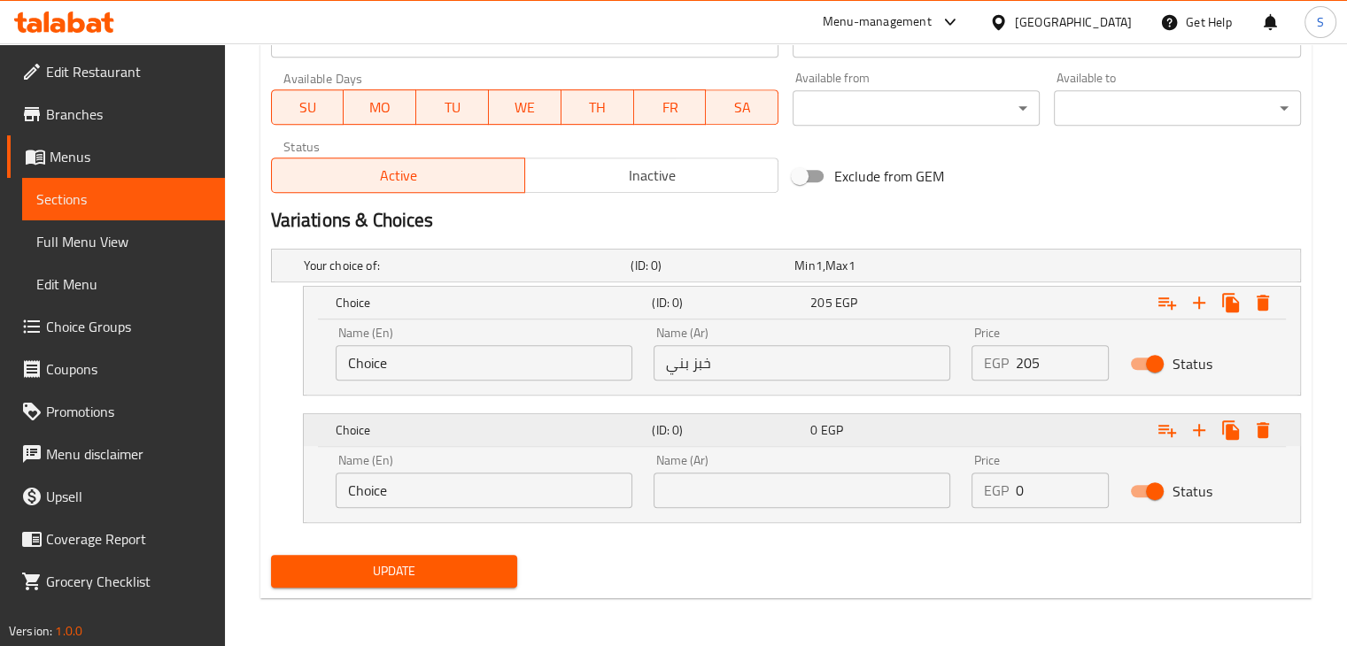
scroll to position [822, 0]
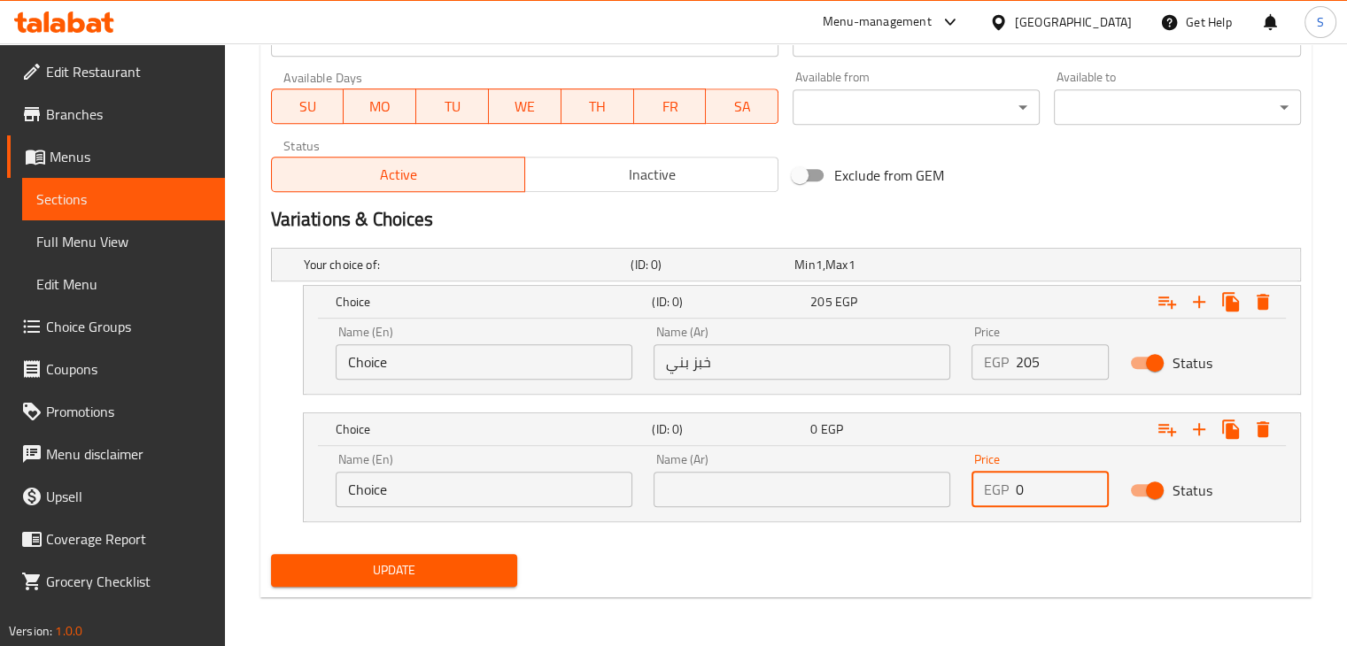
click at [1033, 490] on input "0" at bounding box center [1063, 489] width 94 height 35
type input "250"
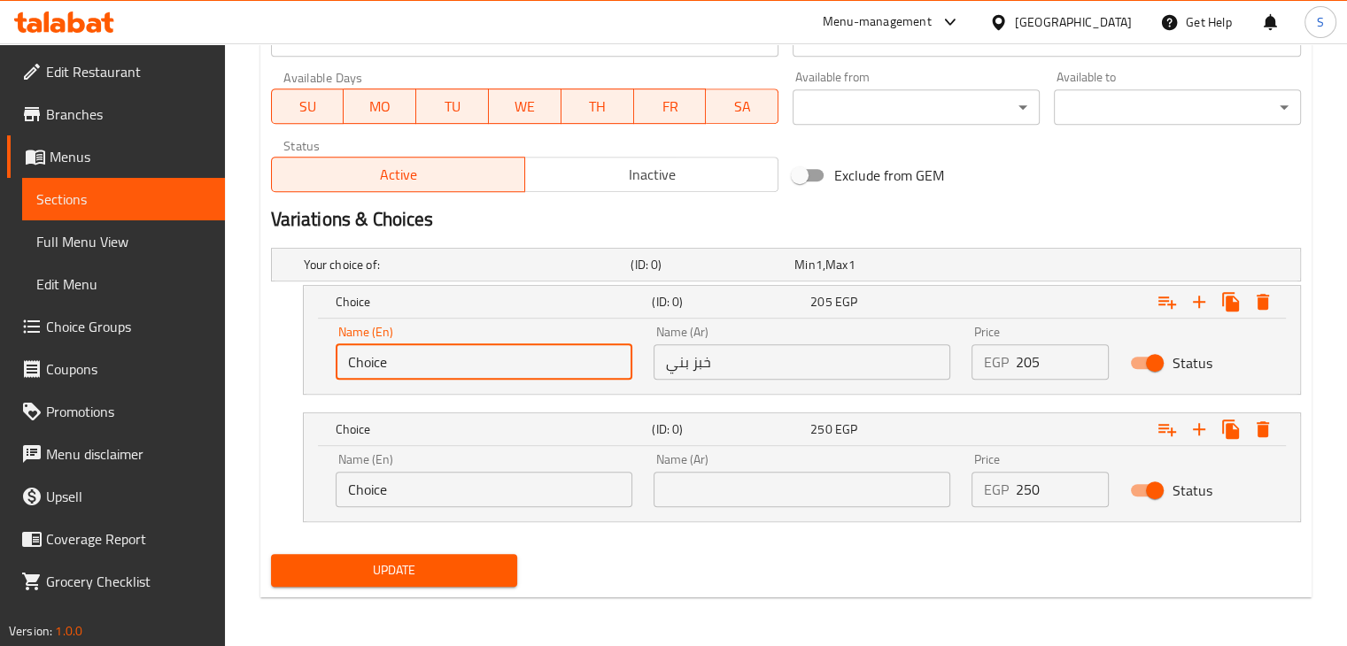
click at [383, 359] on input "Choice" at bounding box center [484, 362] width 297 height 35
paste input "Brown bread"
type input "Brown bread"
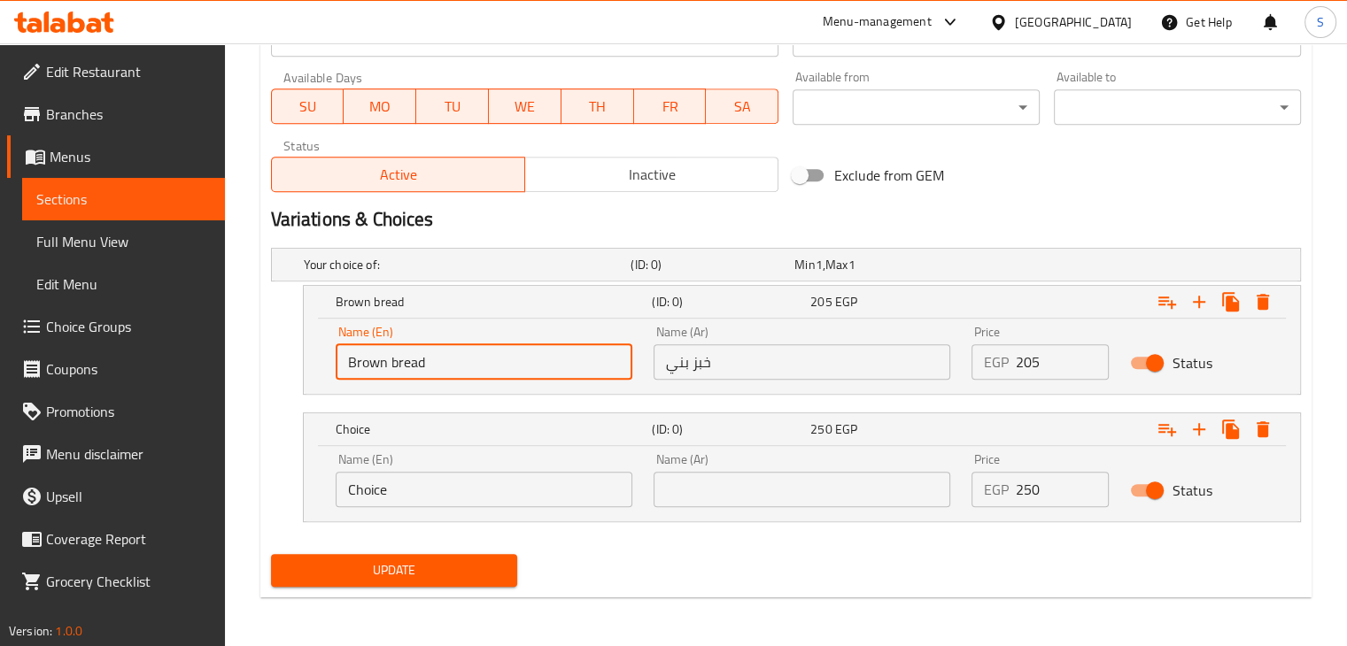
click at [368, 484] on input "Choice" at bounding box center [484, 489] width 297 height 35
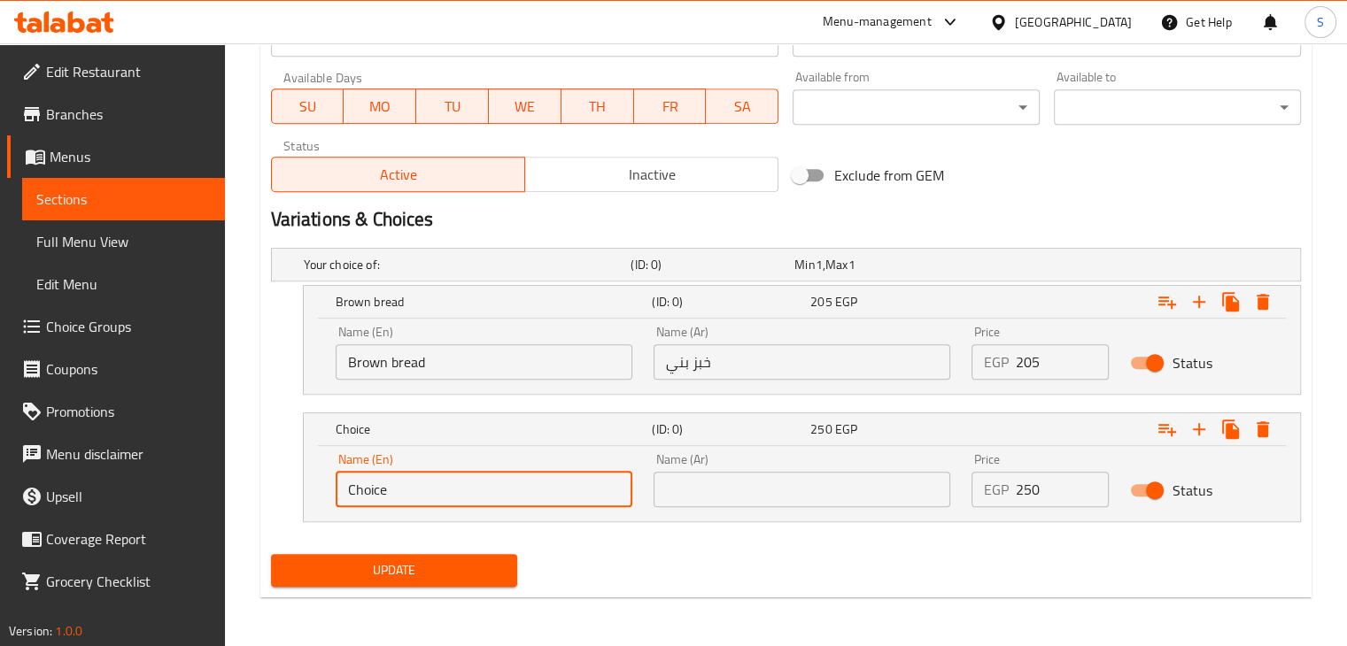
click at [368, 484] on input "Choice" at bounding box center [484, 489] width 297 height 35
paste input "Brioche bread"
type input "Brioche bread"
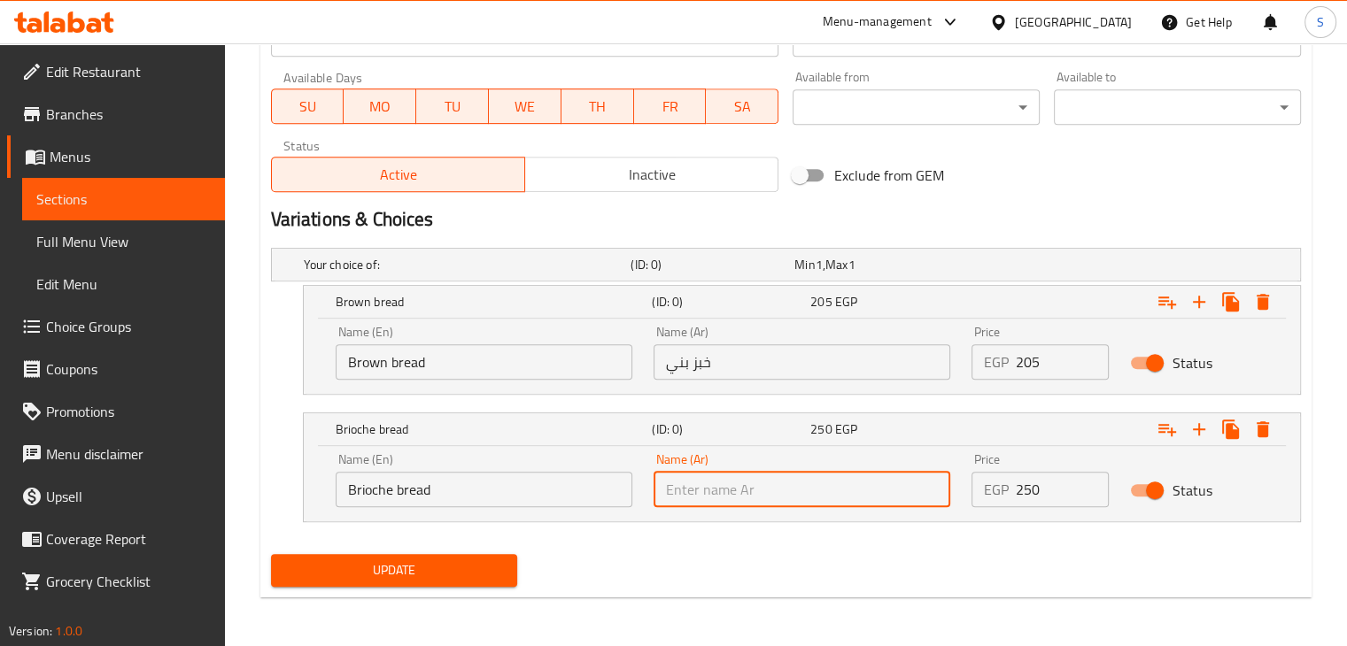
click at [712, 484] on input "text" at bounding box center [802, 489] width 297 height 35
paste input "خبر بريوش"
type input "خبر بريوش"
click at [271, 554] on button "Update" at bounding box center [394, 570] width 247 height 33
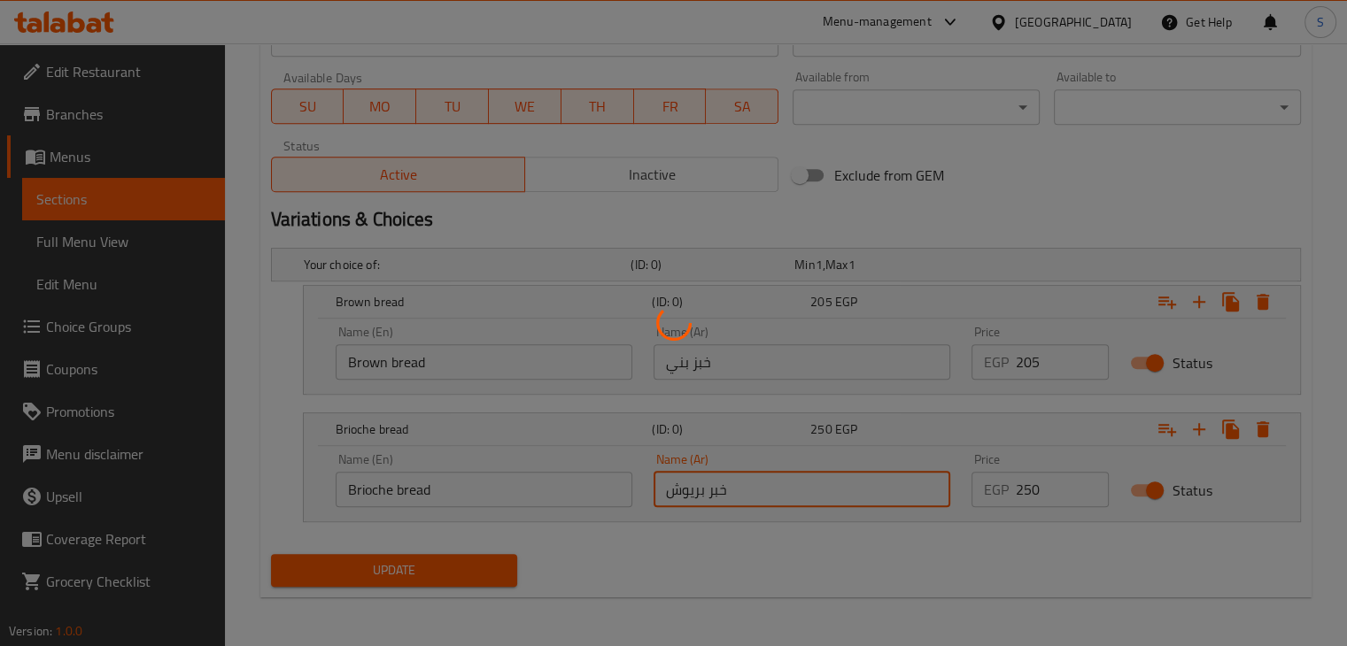
scroll to position [0, 0]
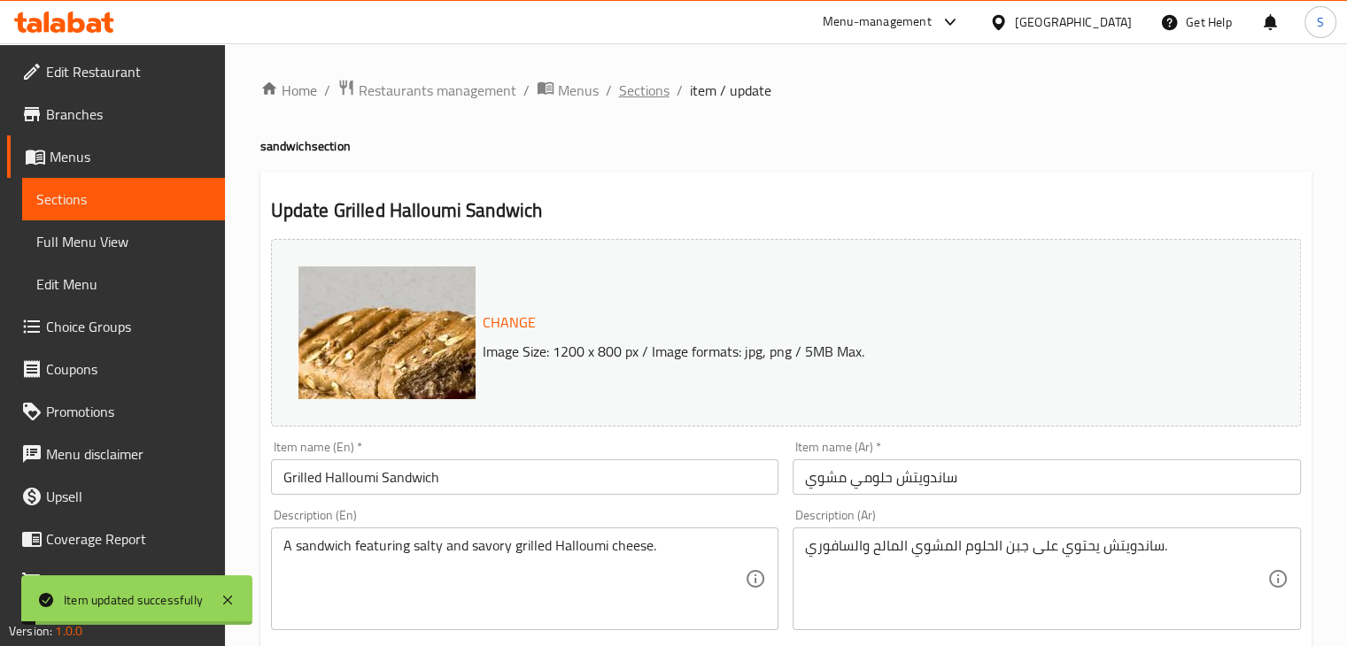
click at [644, 99] on span "Sections" at bounding box center [644, 90] width 50 height 21
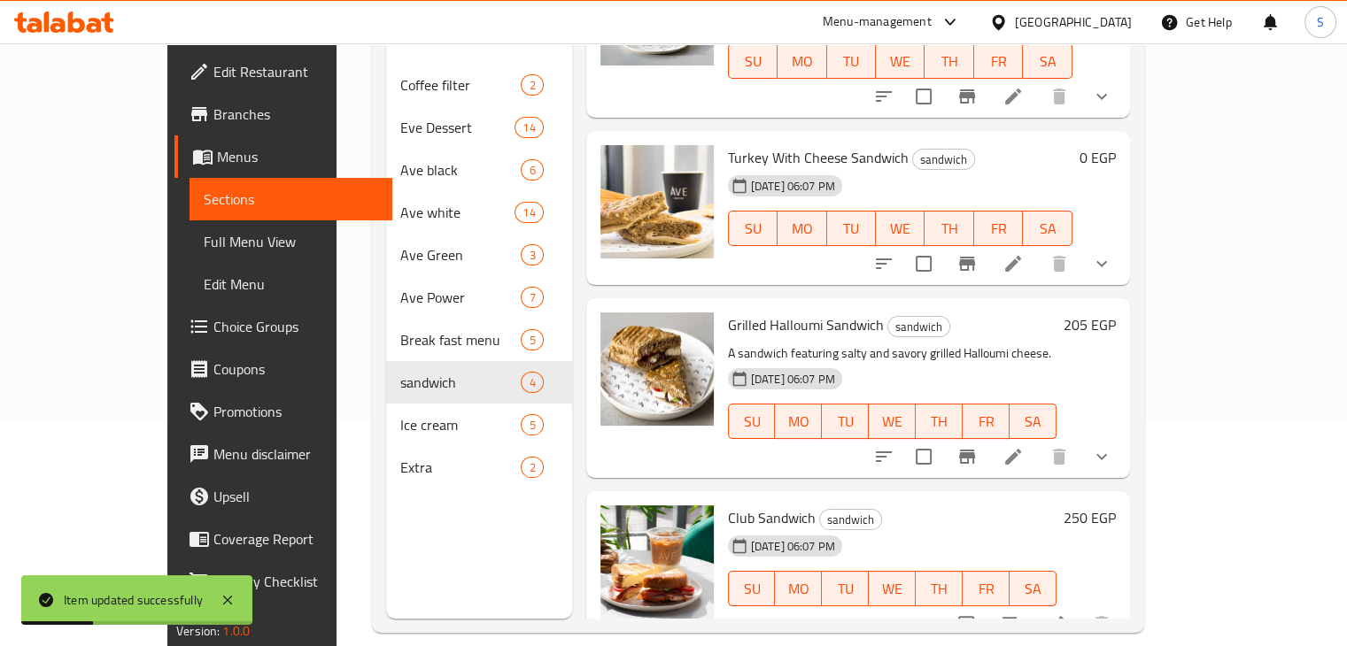
scroll to position [248, 0]
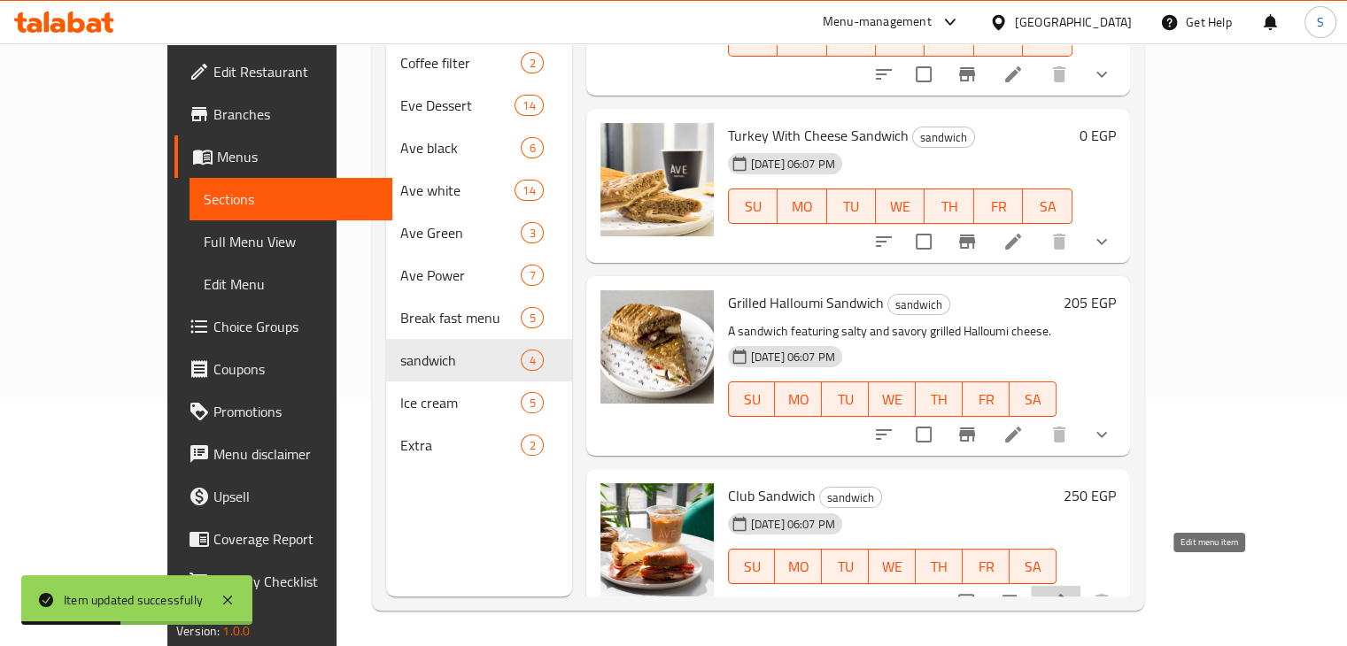
click at [1064, 594] on icon at bounding box center [1056, 602] width 16 height 16
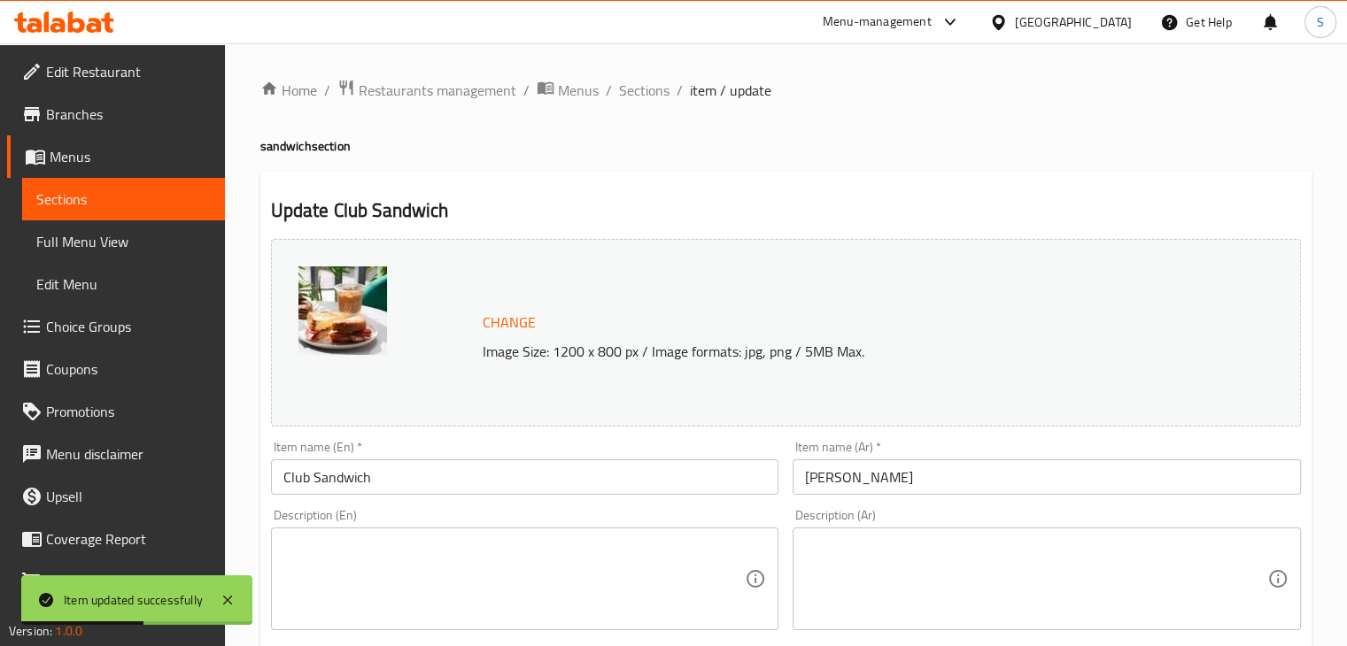
scroll to position [630, 0]
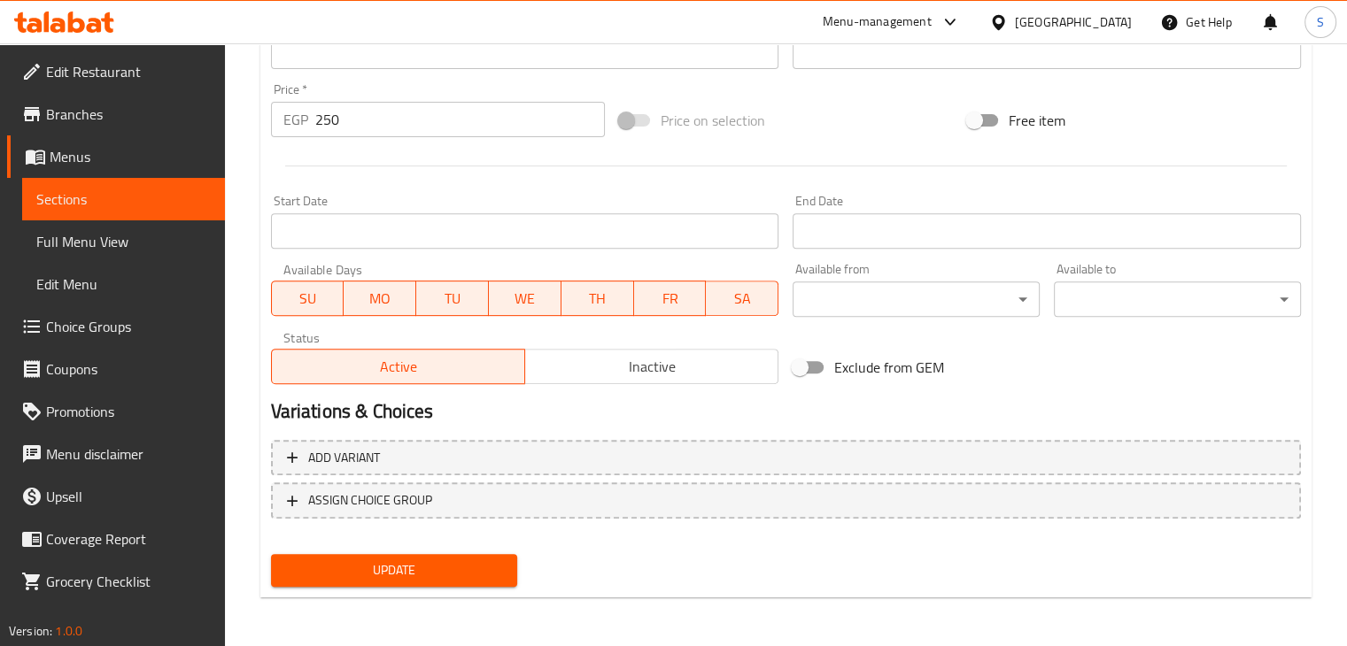
click at [720, 479] on div "Add variant ASSIGN CHOICE GROUP" at bounding box center [786, 490] width 1044 height 115
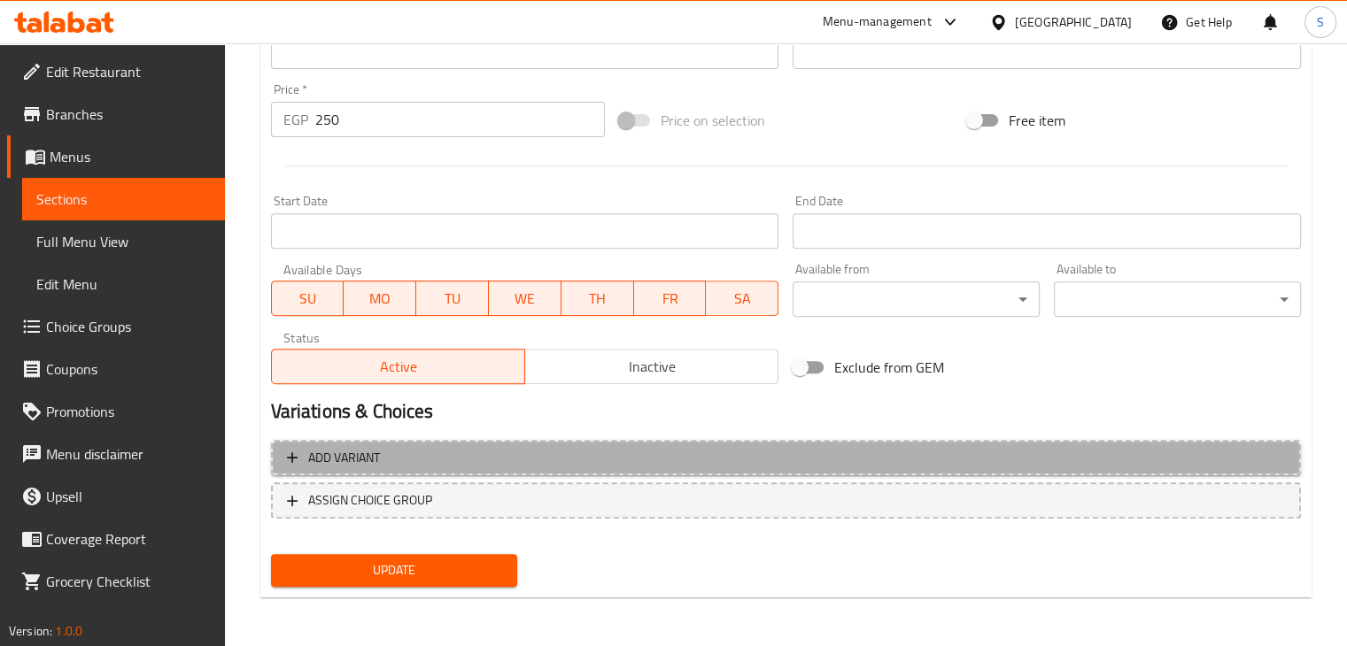
click at [720, 466] on span "Add variant" at bounding box center [786, 458] width 998 height 22
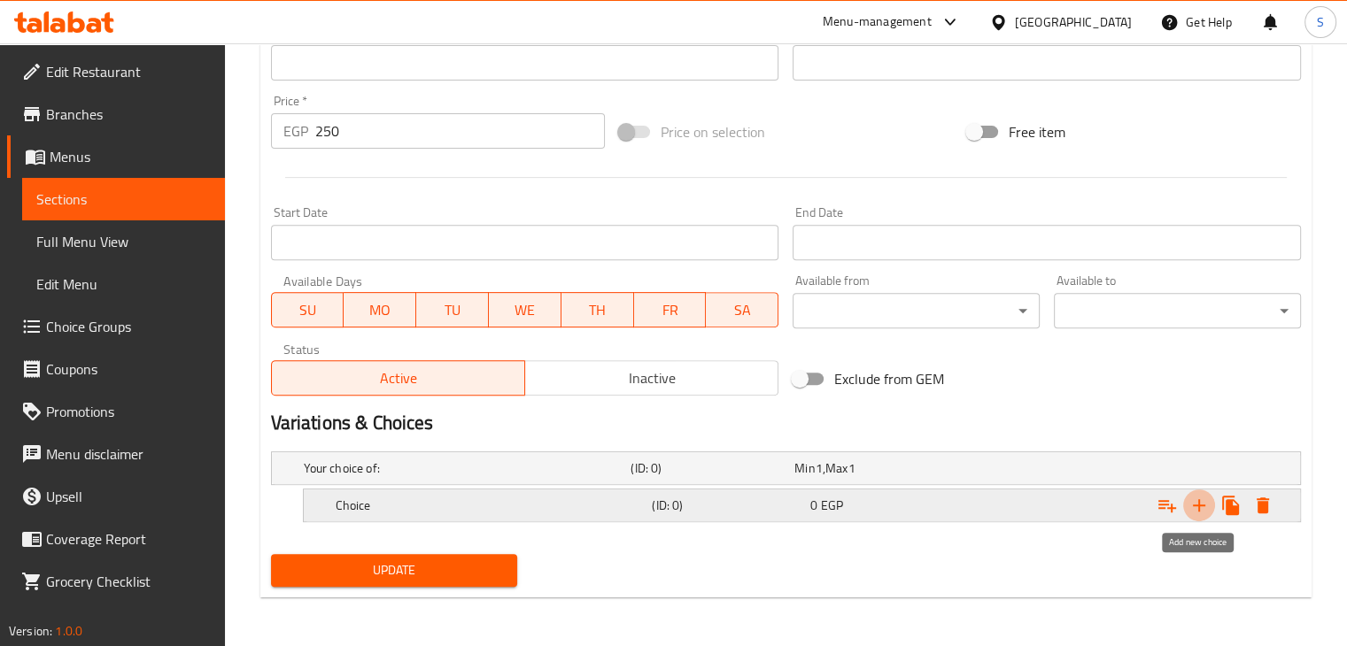
click at [1197, 505] on icon "Expand" at bounding box center [1198, 505] width 21 height 21
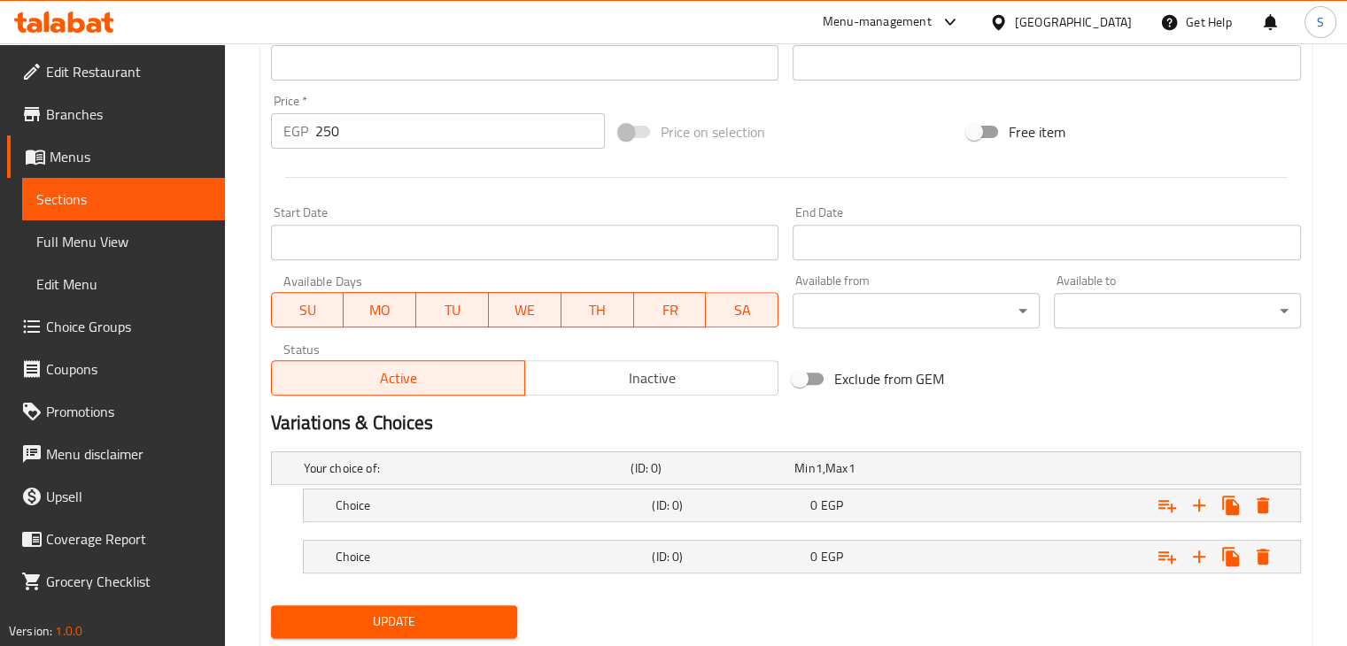
scroll to position [670, 0]
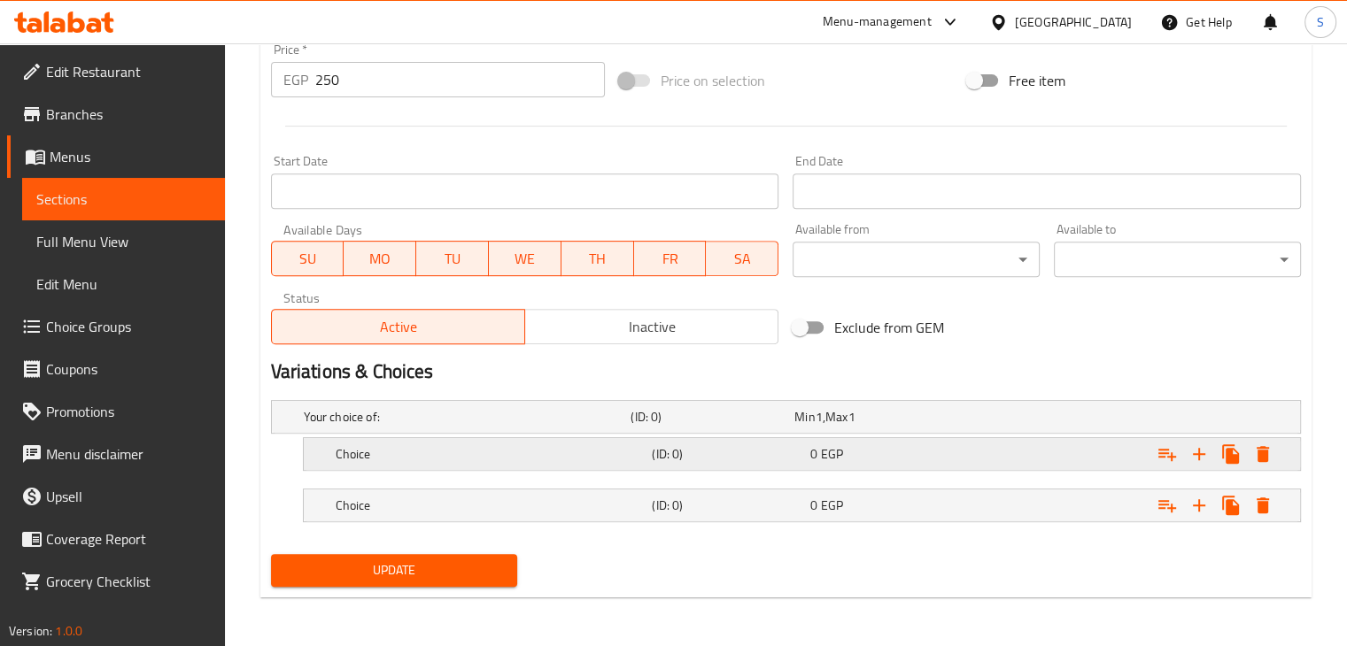
click at [761, 454] on h5 "(ID: 0)" at bounding box center [727, 454] width 151 height 18
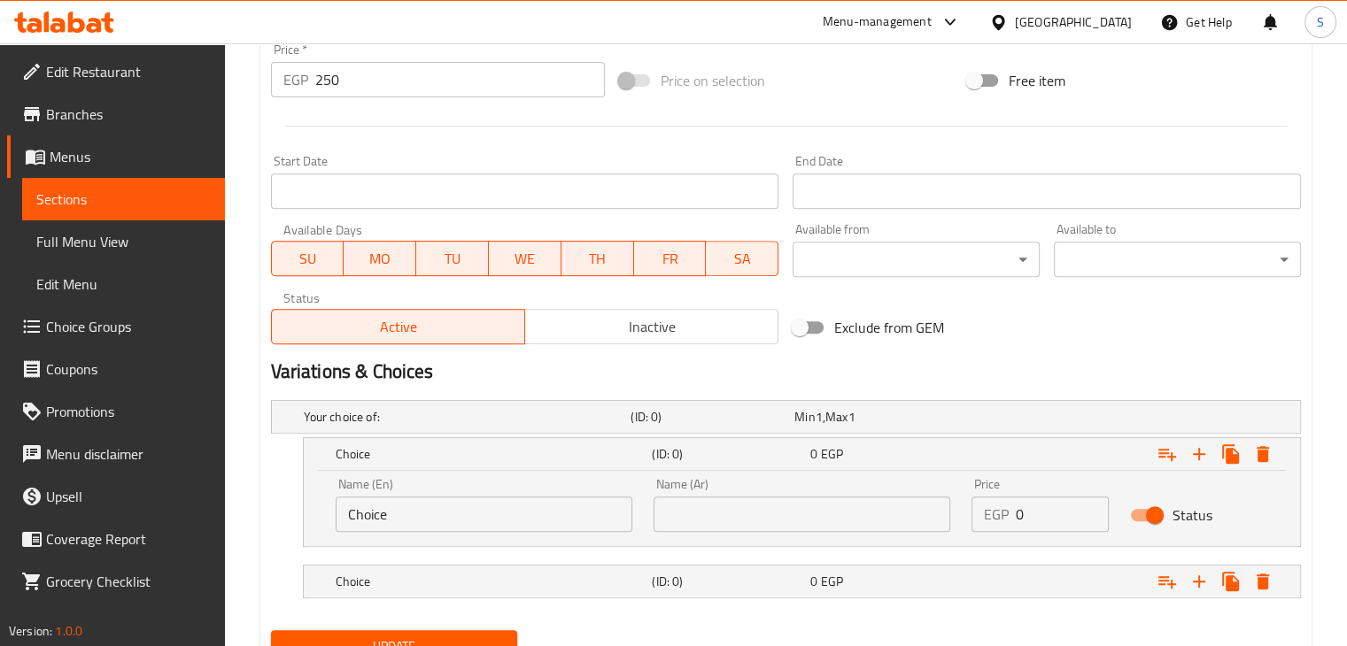
click at [1021, 504] on input "0" at bounding box center [1063, 514] width 94 height 35
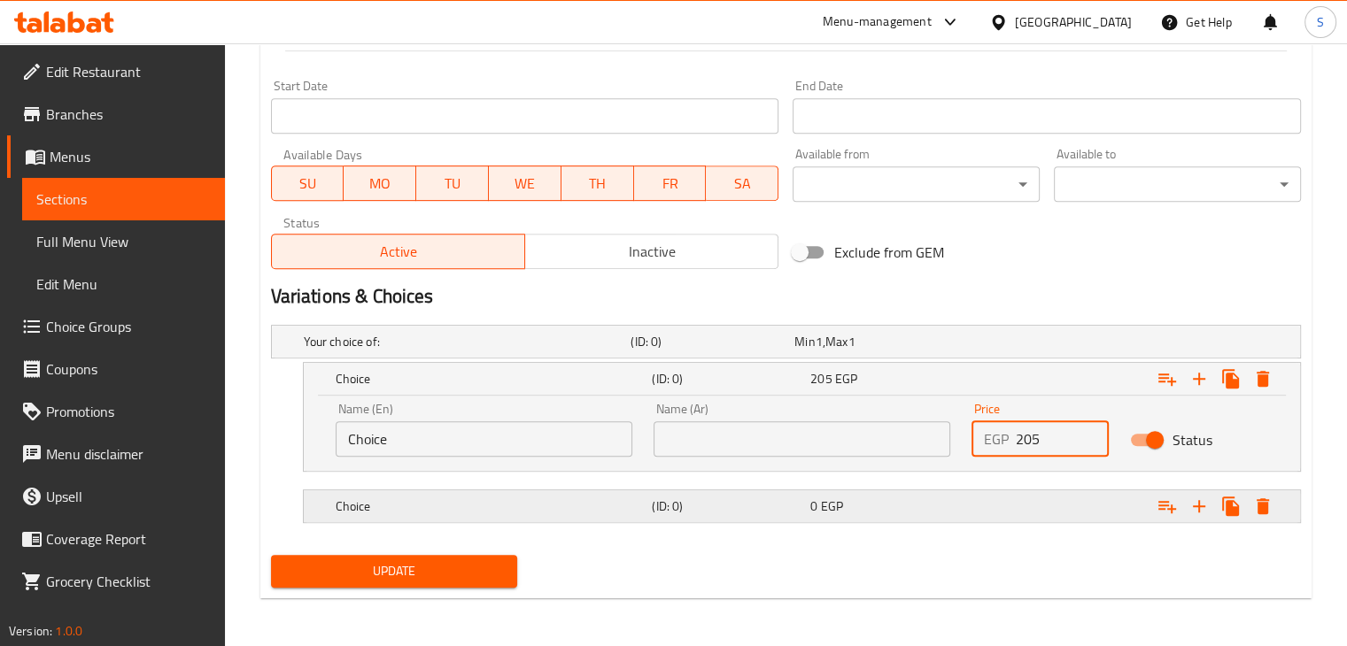
type input "205"
drag, startPoint x: 1010, startPoint y: 514, endPoint x: 988, endPoint y: 515, distance: 21.3
click at [988, 515] on div "Expand" at bounding box center [1123, 506] width 317 height 39
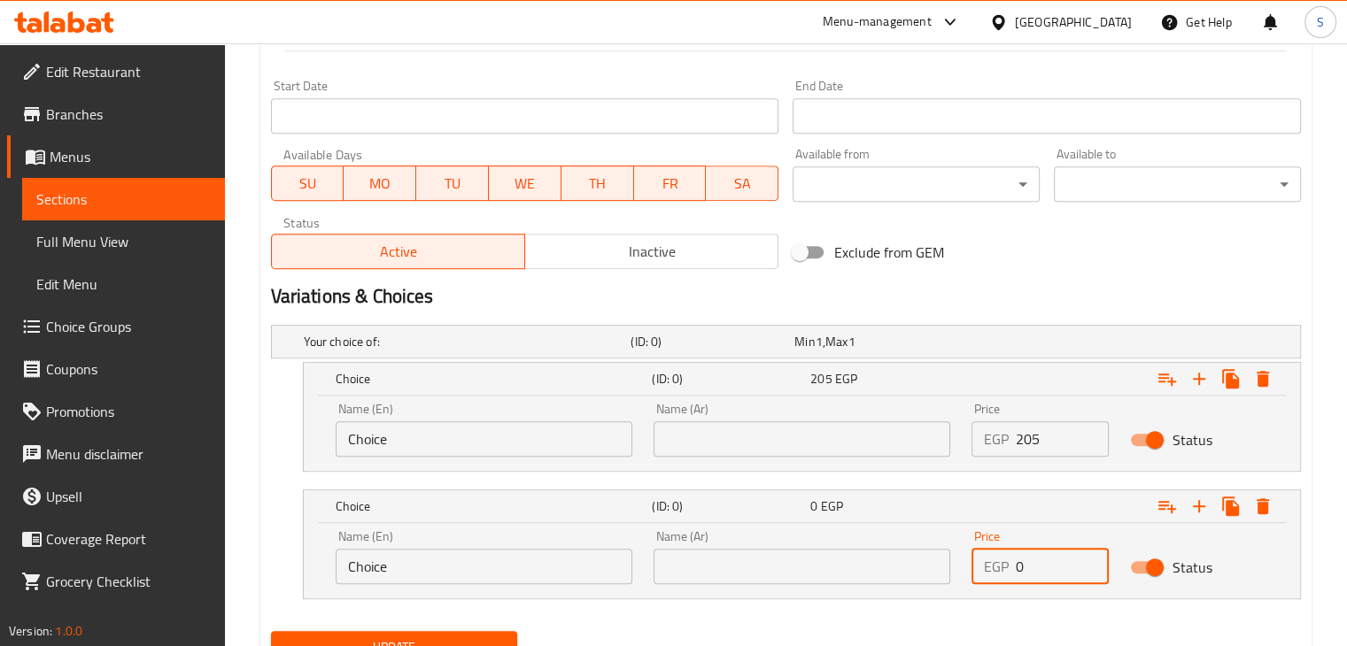
click at [1024, 567] on input "0" at bounding box center [1063, 566] width 94 height 35
type input "250"
click at [431, 580] on input "Choice" at bounding box center [484, 566] width 297 height 35
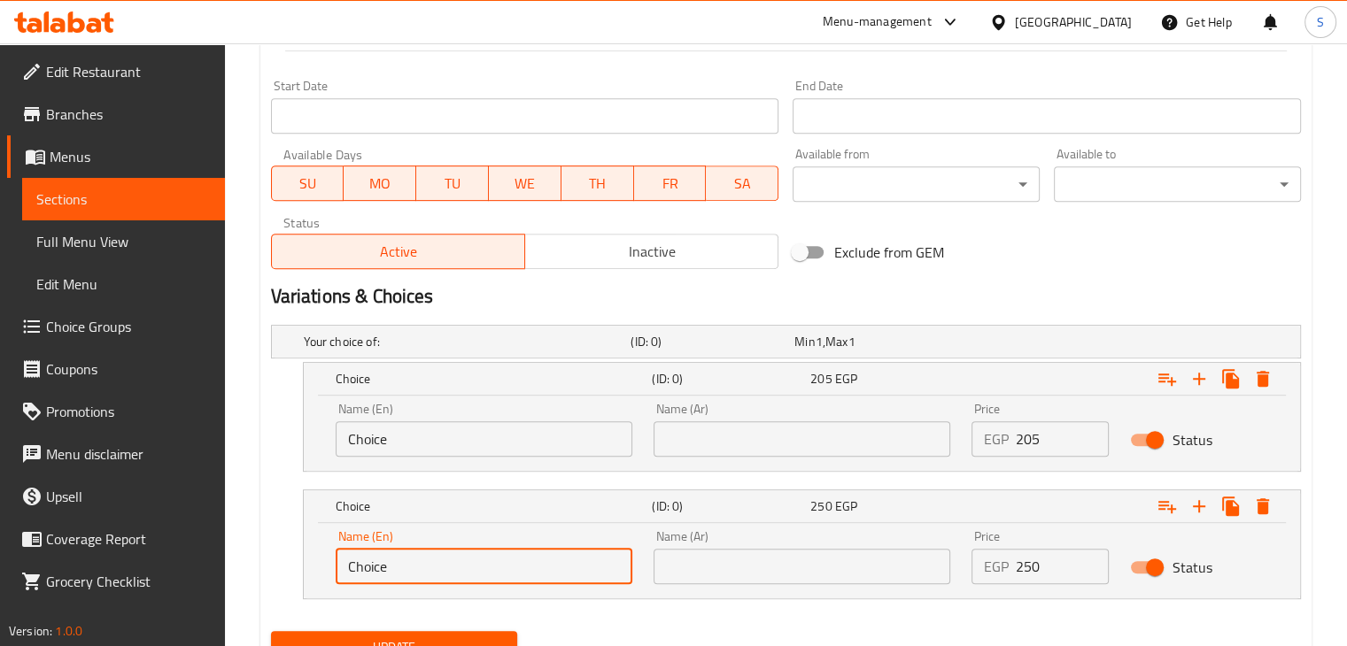
click at [431, 580] on input "Choice" at bounding box center [484, 566] width 297 height 35
paste input "خبر بريوش"
type input "Choice"
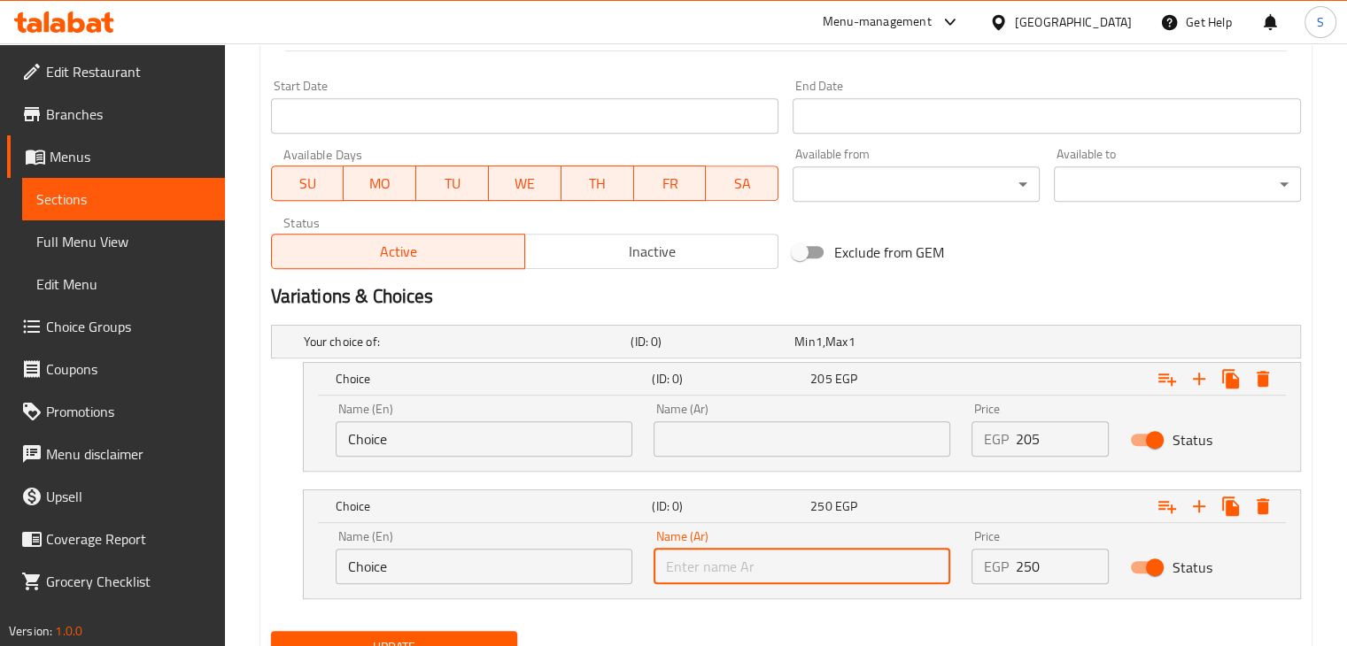
click at [692, 569] on input "text" at bounding box center [802, 566] width 297 height 35
paste input "خبر بريوش"
type input "خبر بريوش"
click at [415, 571] on input "Choice" at bounding box center [484, 566] width 297 height 35
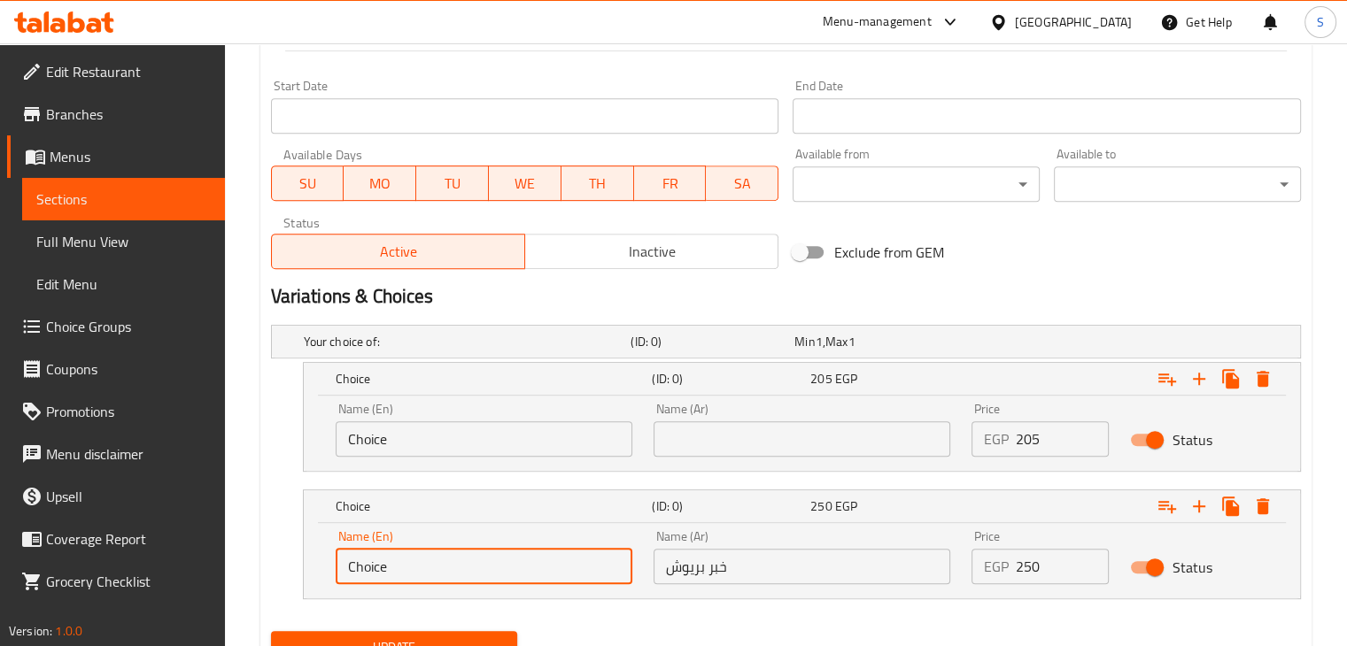
click at [415, 571] on input "Choice" at bounding box center [484, 566] width 297 height 35
paste input "Brioche bread"
type input "Brioche bread"
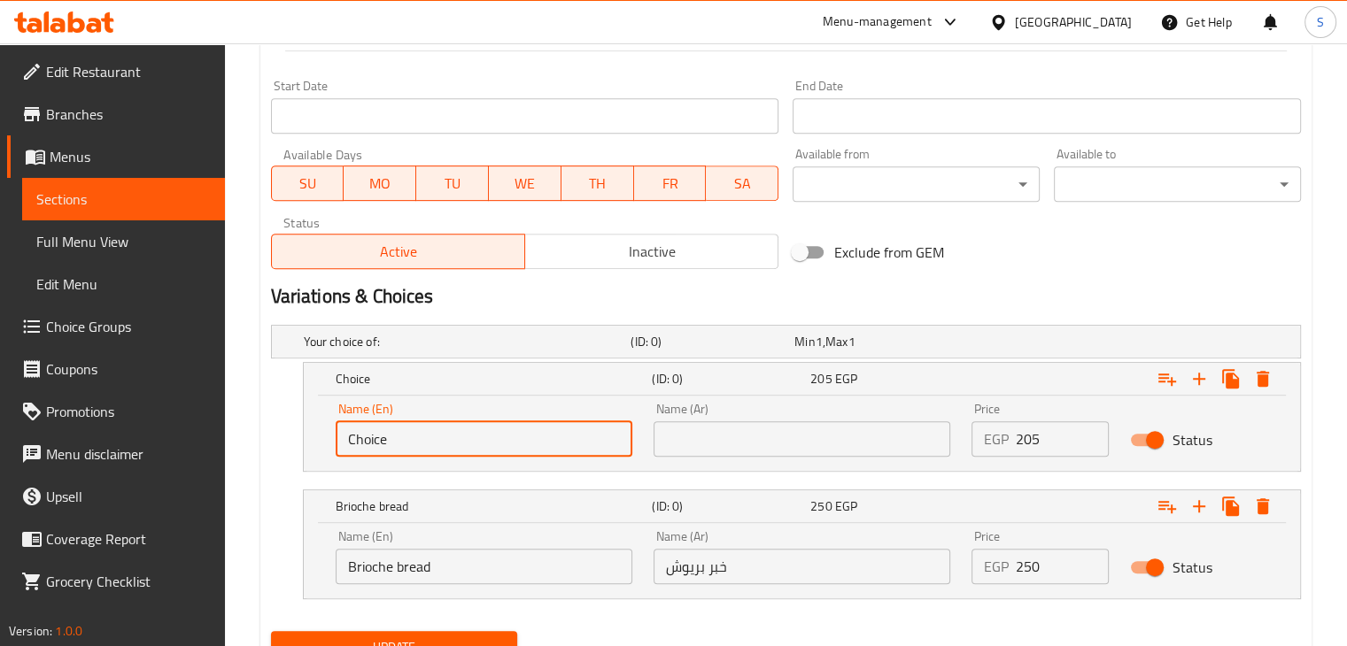
click at [390, 439] on input "Choice" at bounding box center [484, 439] width 297 height 35
paste input "Brown bread"
type input "Brown bread"
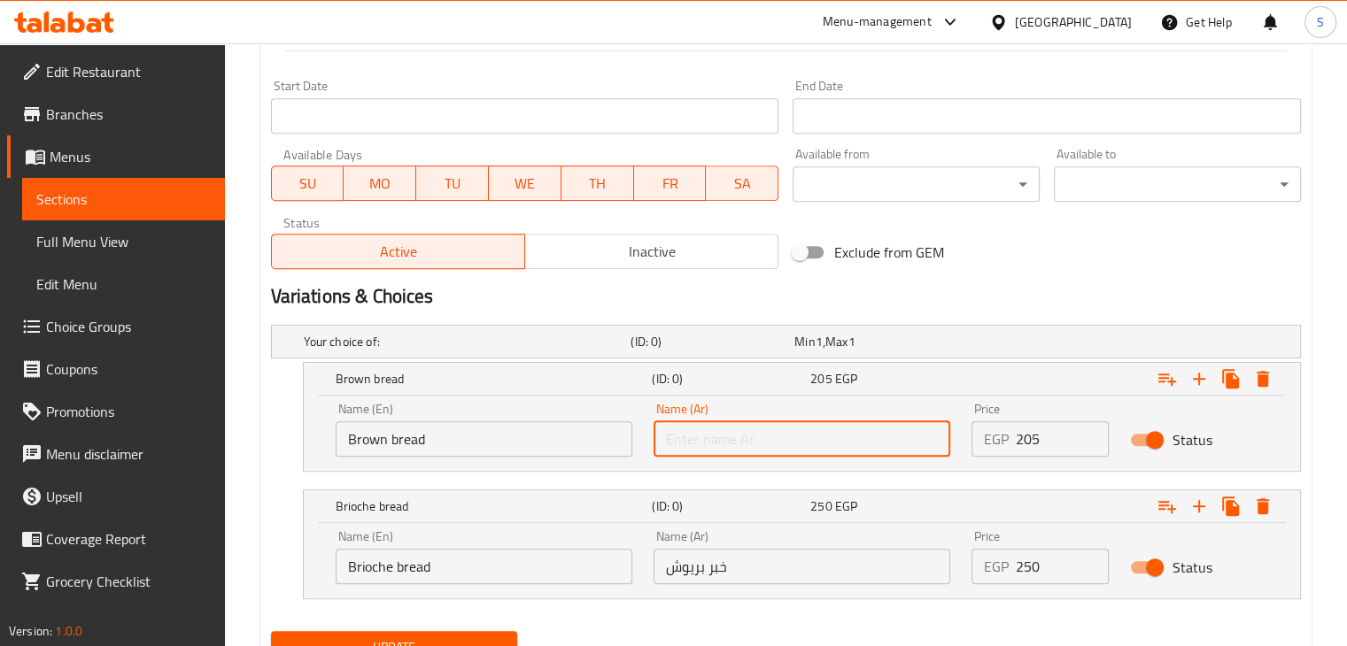
click at [809, 430] on input "text" at bounding box center [802, 439] width 297 height 35
paste input "خبز بني"
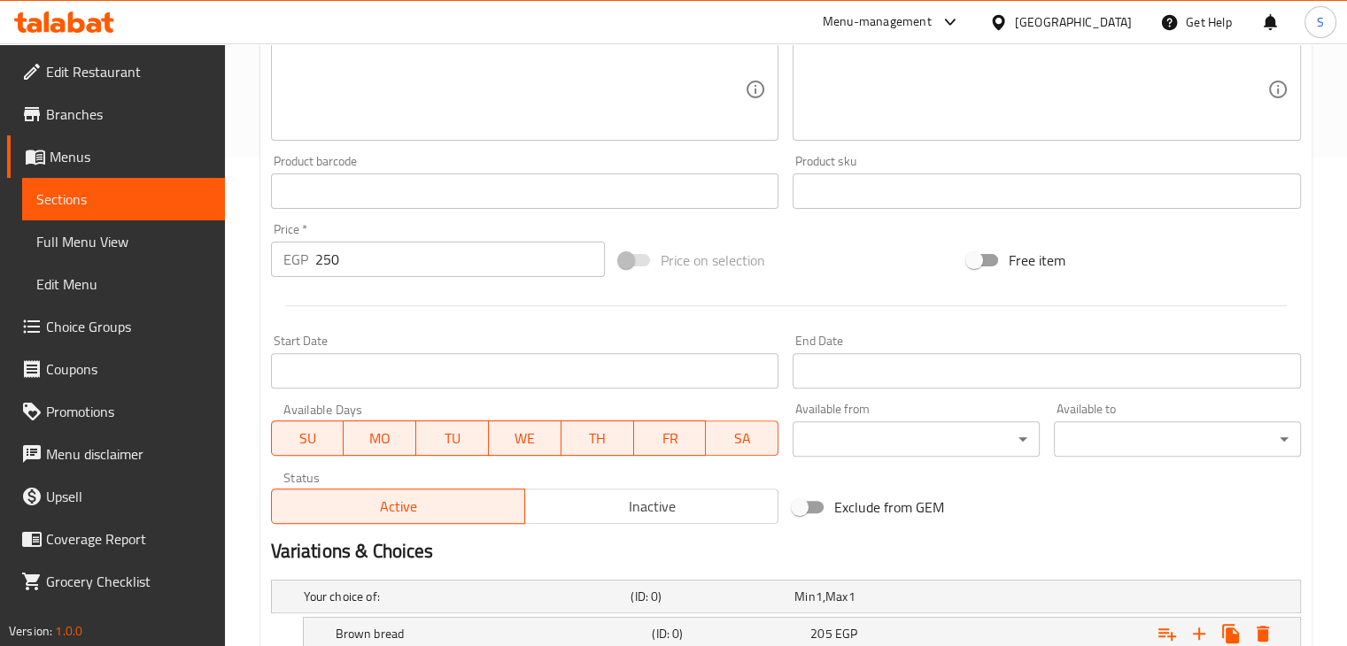
scroll to position [489, 0]
type input "خبز بني"
click at [407, 267] on input "250" at bounding box center [460, 260] width 290 height 35
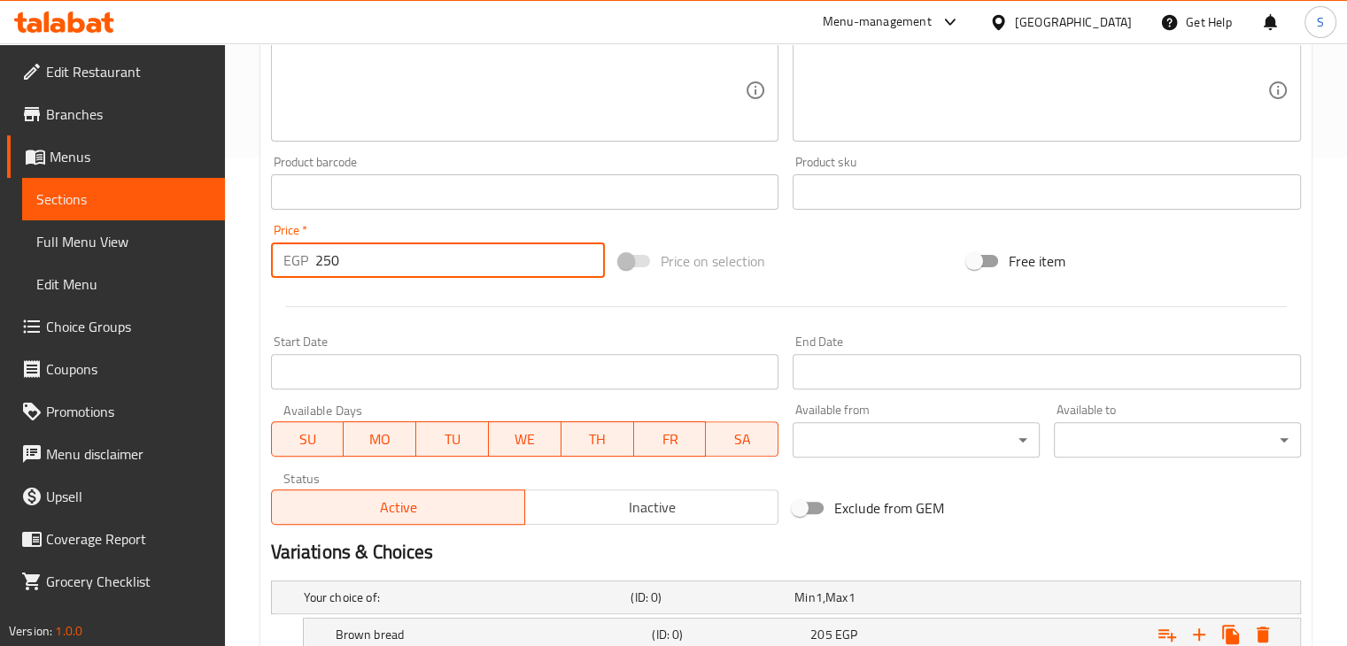
click at [407, 267] on input "250" at bounding box center [460, 260] width 290 height 35
type input "0"
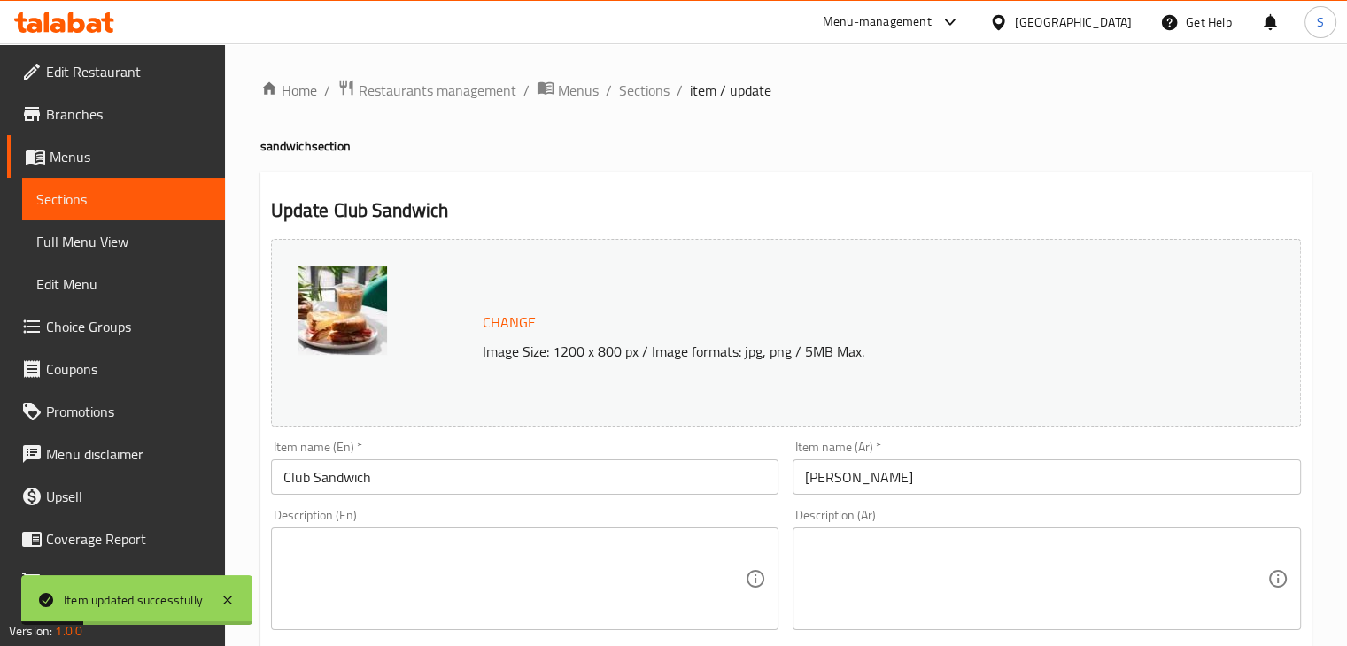
scroll to position [0, 0]
click at [630, 88] on span "Sections" at bounding box center [644, 90] width 50 height 21
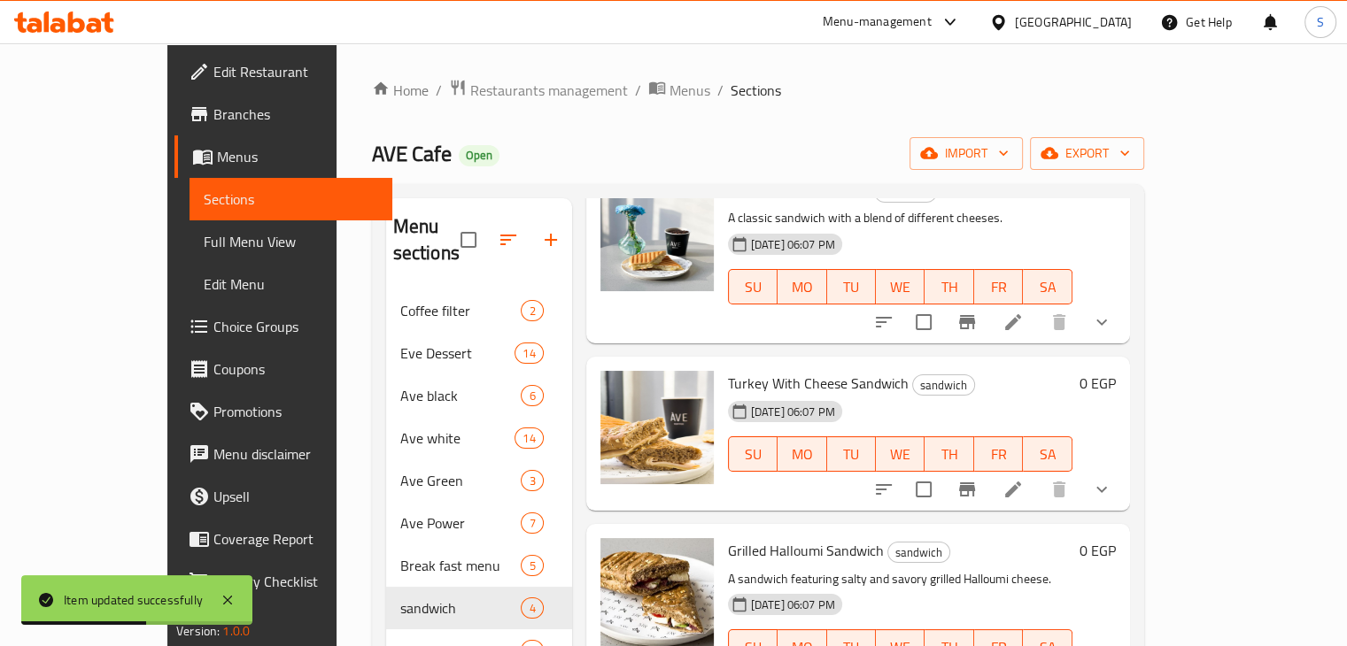
scroll to position [248, 0]
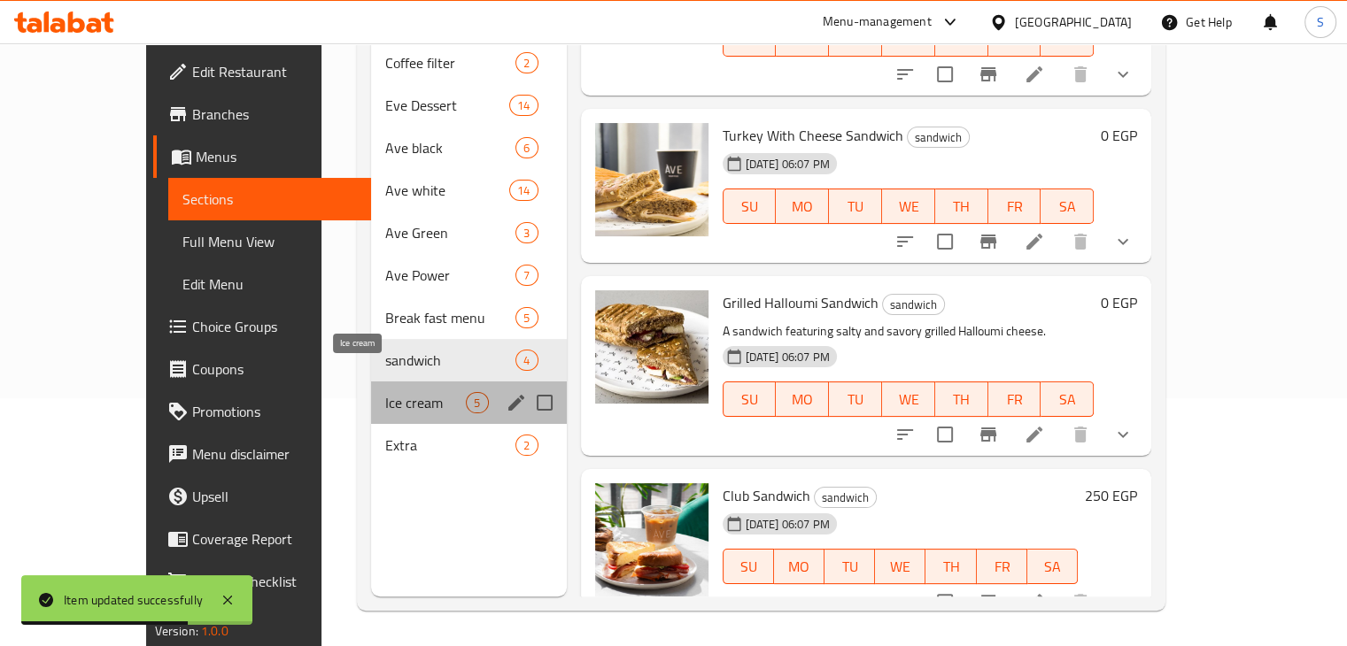
click at [385, 392] on span "Ice cream" at bounding box center [425, 402] width 81 height 21
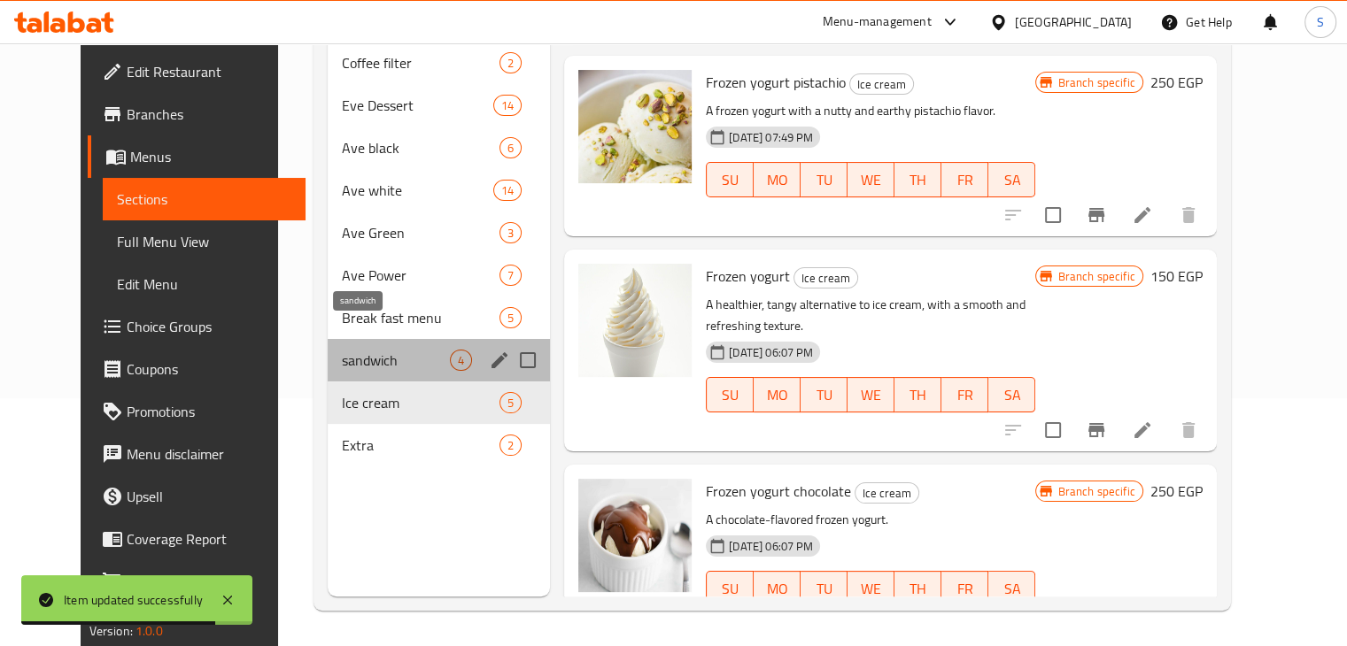
click at [358, 350] on span "sandwich" at bounding box center [396, 360] width 108 height 21
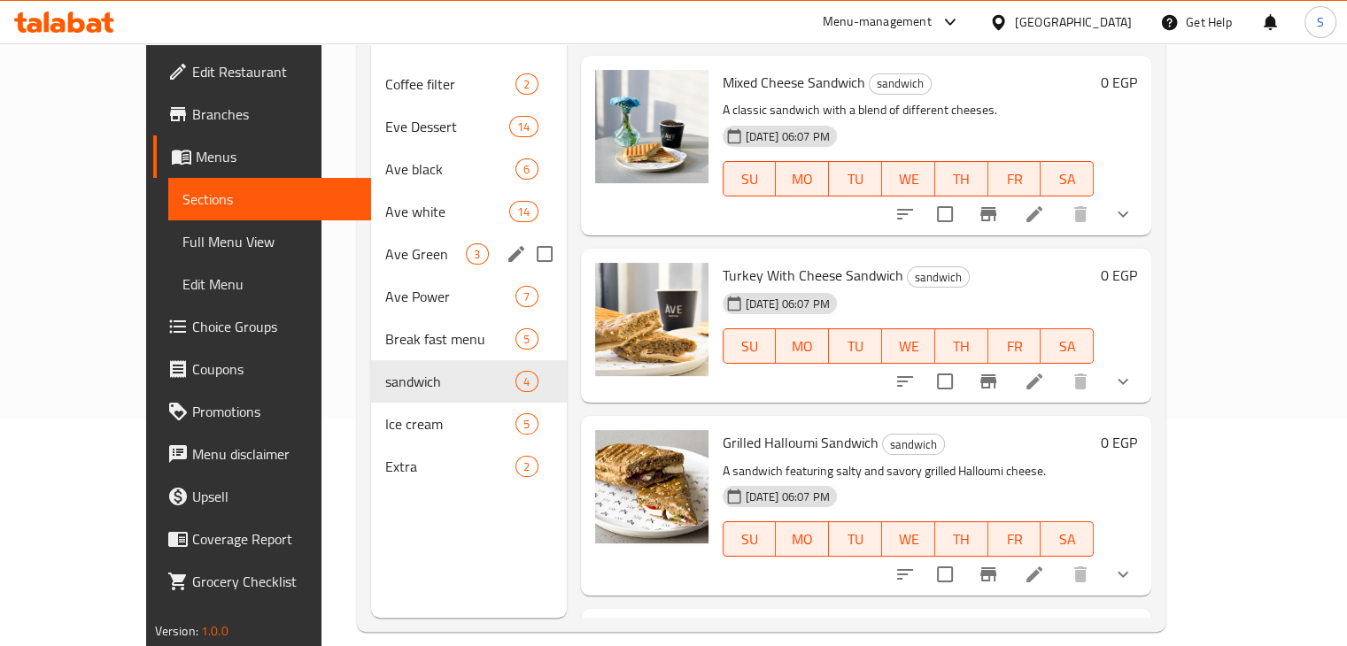
scroll to position [94, 0]
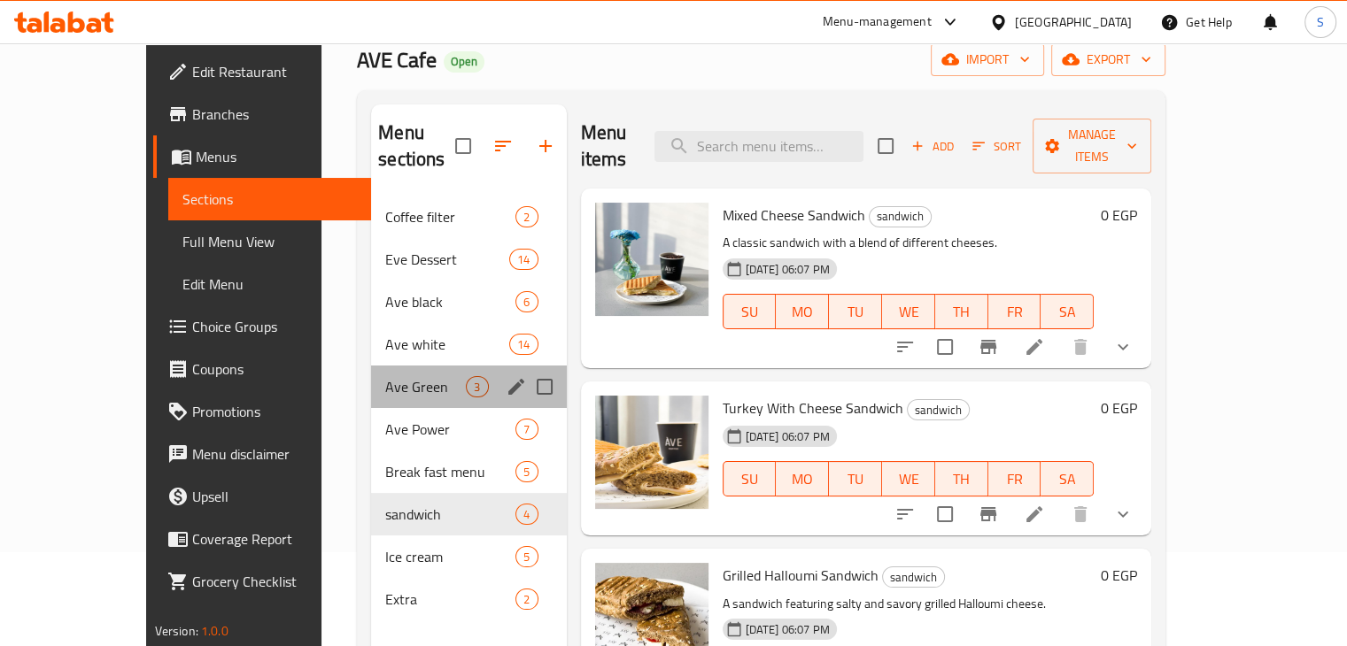
click at [377, 372] on div "Ave Green 3" at bounding box center [468, 387] width 195 height 43
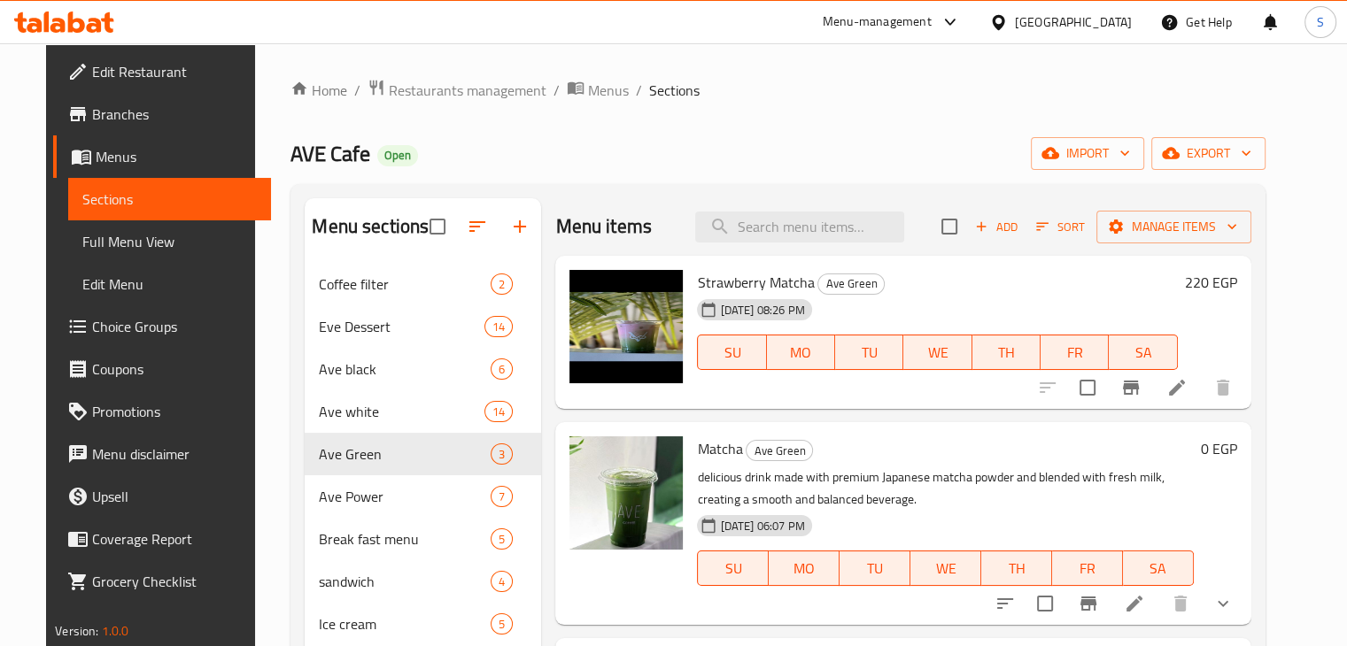
scroll to position [177, 0]
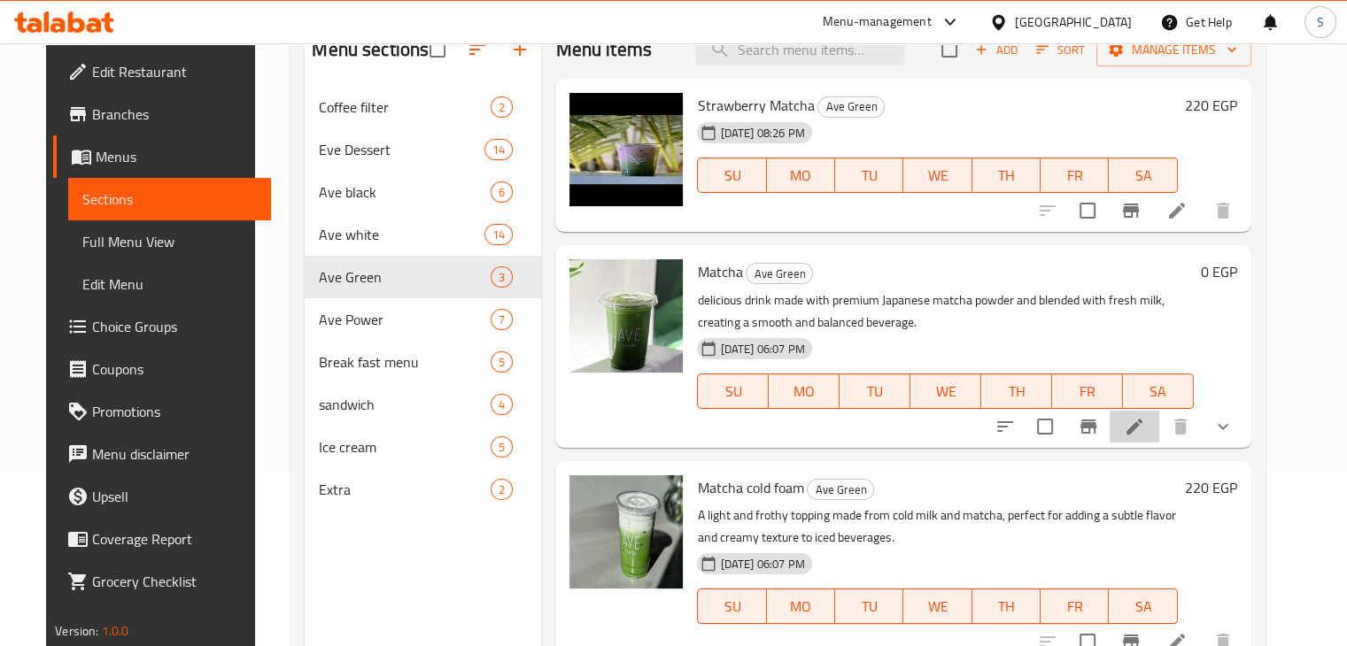
click at [1159, 428] on li at bounding box center [1135, 427] width 50 height 32
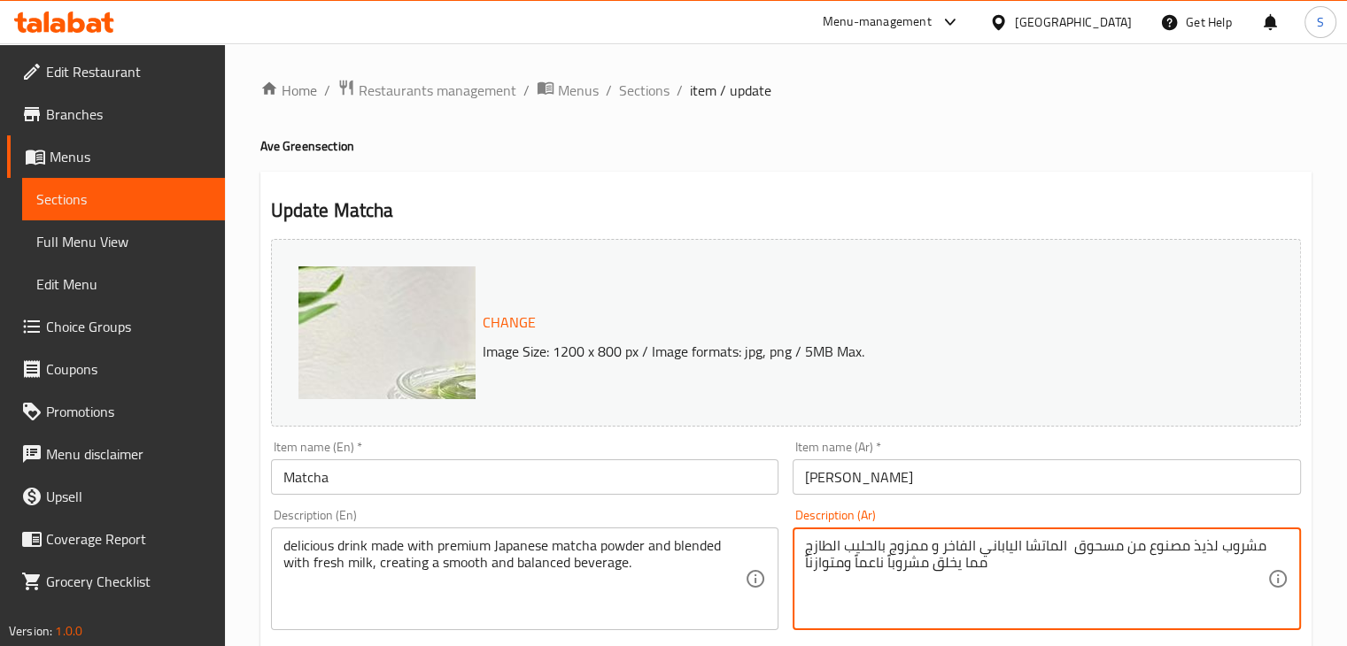
click at [925, 564] on textarea "مشروب لذيذ مصنوع من مسحوق الماتشا الياباني الفاخر و ممزوج بالحليب الطازج مما يخ…" at bounding box center [1036, 580] width 462 height 84
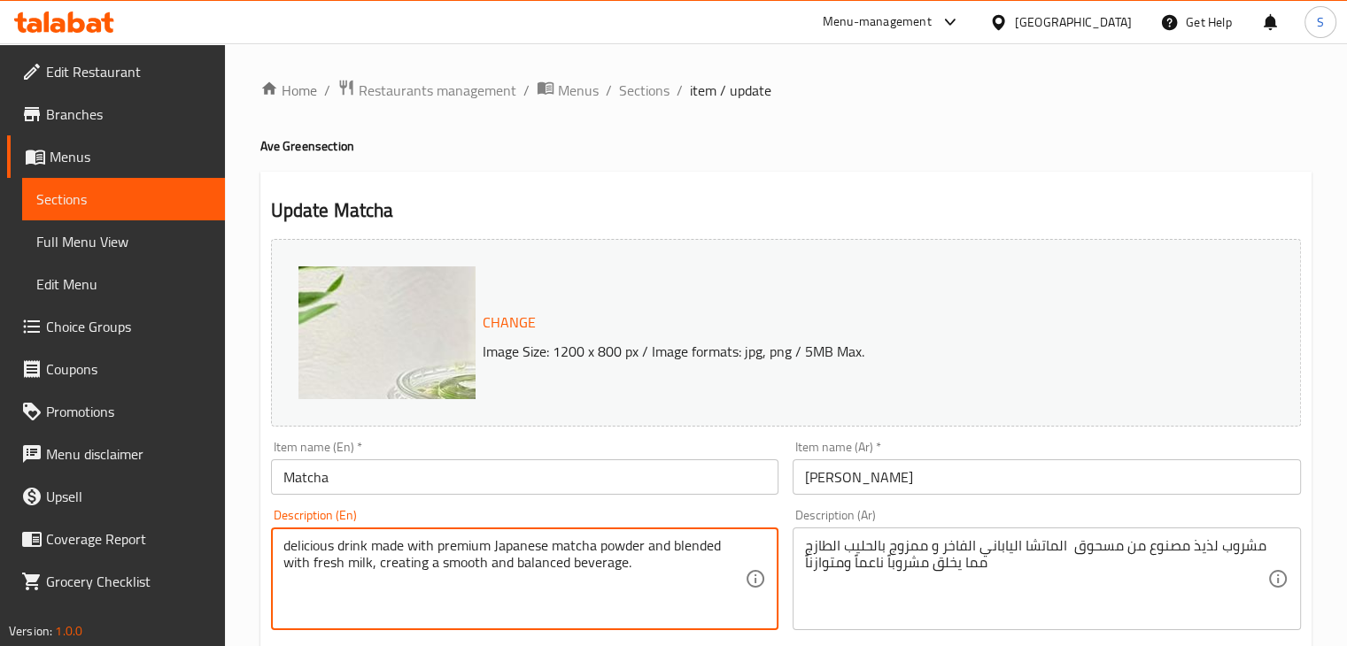
click at [424, 547] on textarea "delicious drink made with premium Japanese matcha powder and blended with fresh…" at bounding box center [514, 580] width 462 height 84
paste textarea "مشروب لذيذ مصنوع من مسحوق الماتشا الياباني الفاخر و ممزوج بالحليب الطازج مما يخ…"
type textarea "delicious drink made with premium Japanese matcha powder and blended with fresh…"
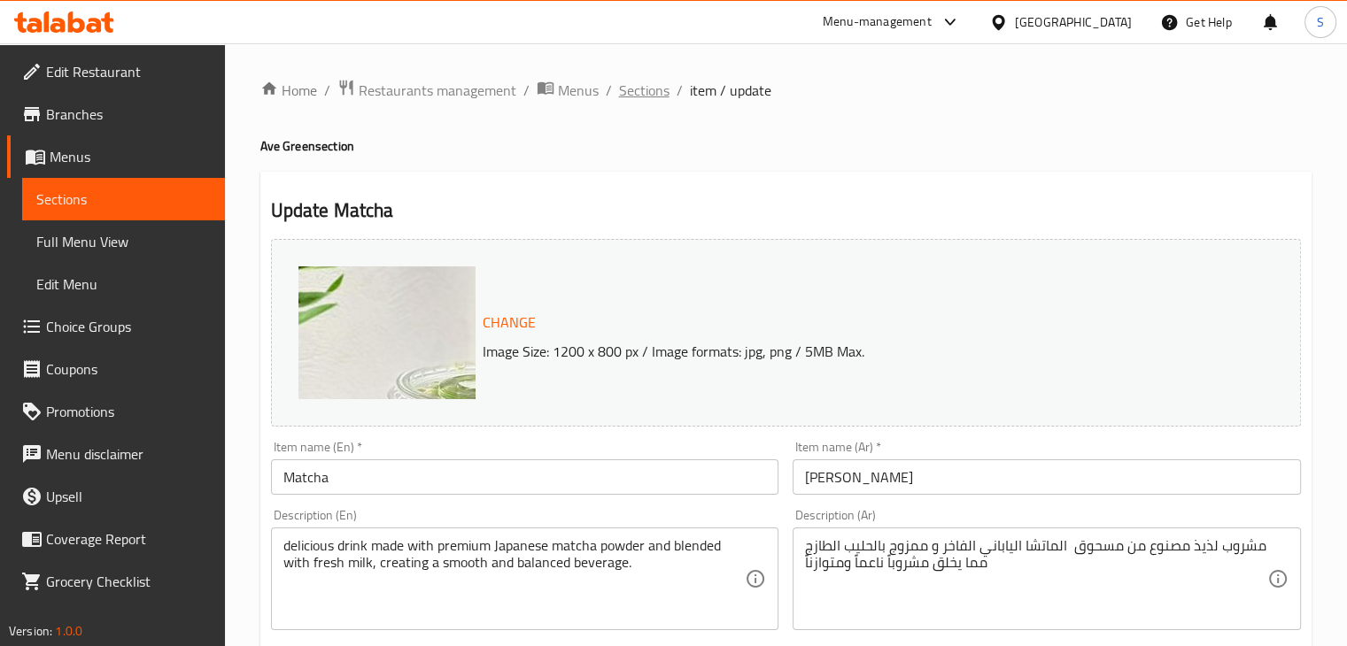
click at [639, 98] on span "Sections" at bounding box center [644, 90] width 50 height 21
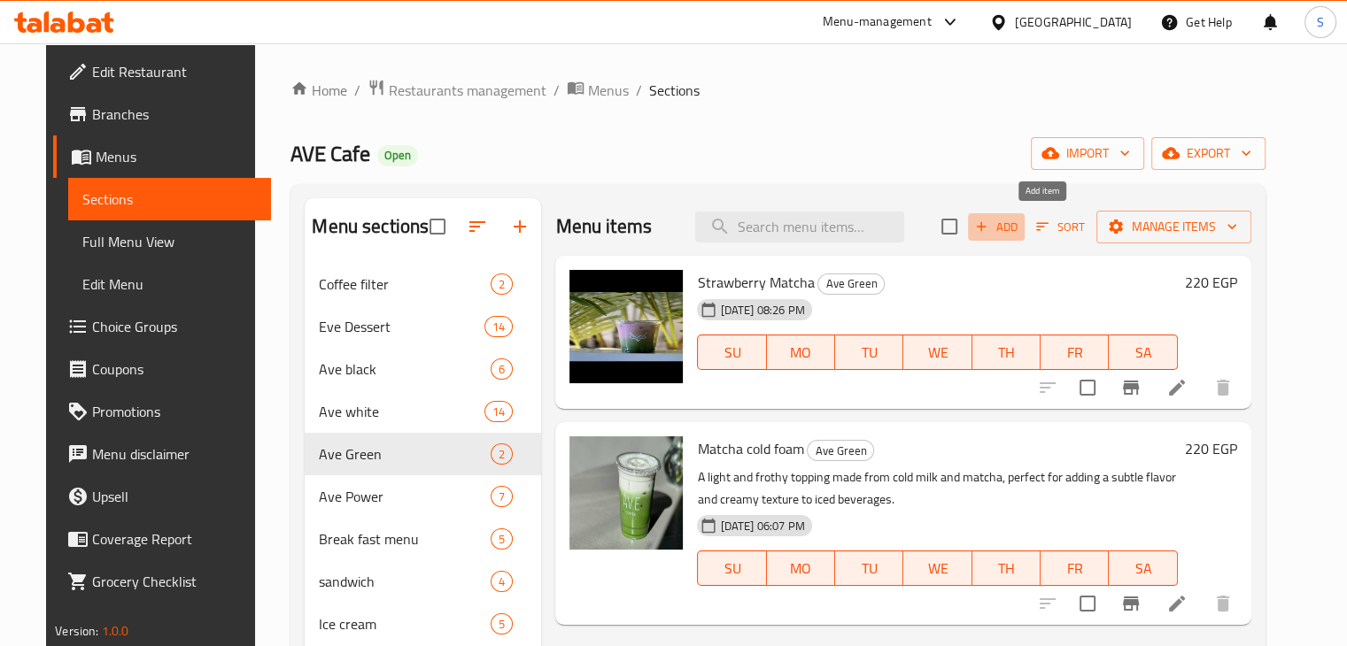
click at [1020, 228] on span "Add" at bounding box center [996, 227] width 48 height 20
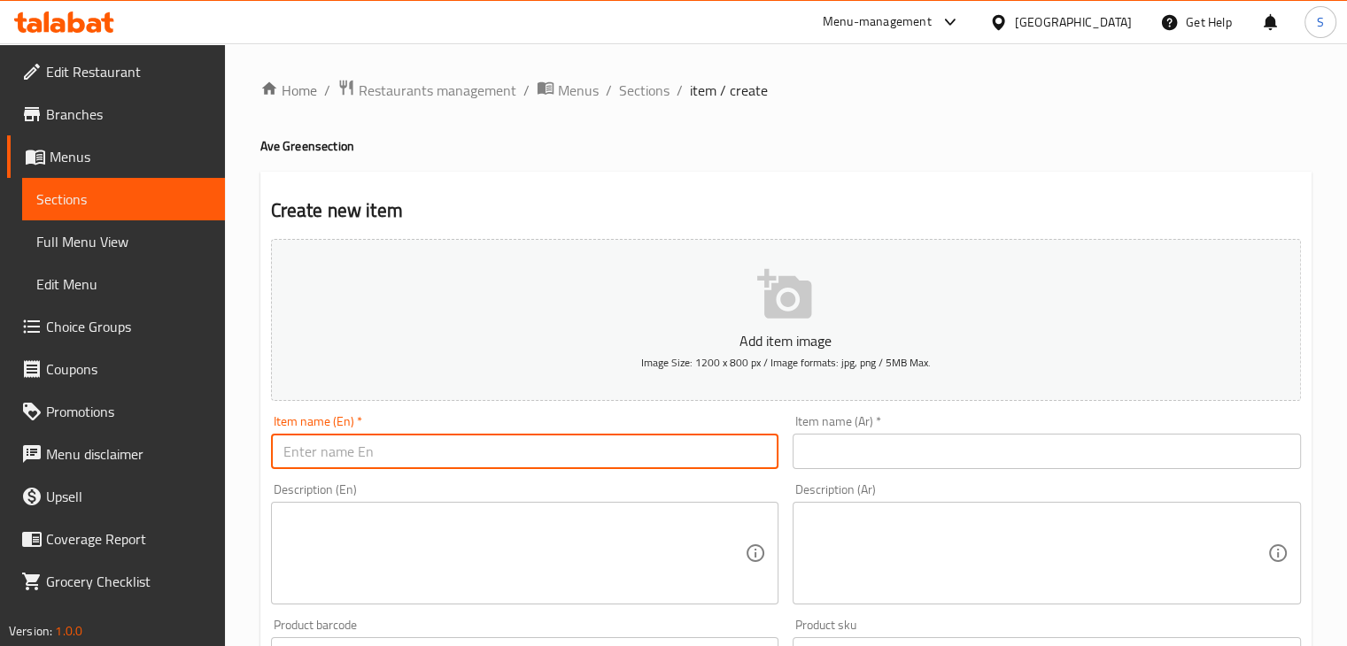
click at [403, 446] on input "text" at bounding box center [525, 451] width 508 height 35
paste input "Matcha"
type input "Matcha"
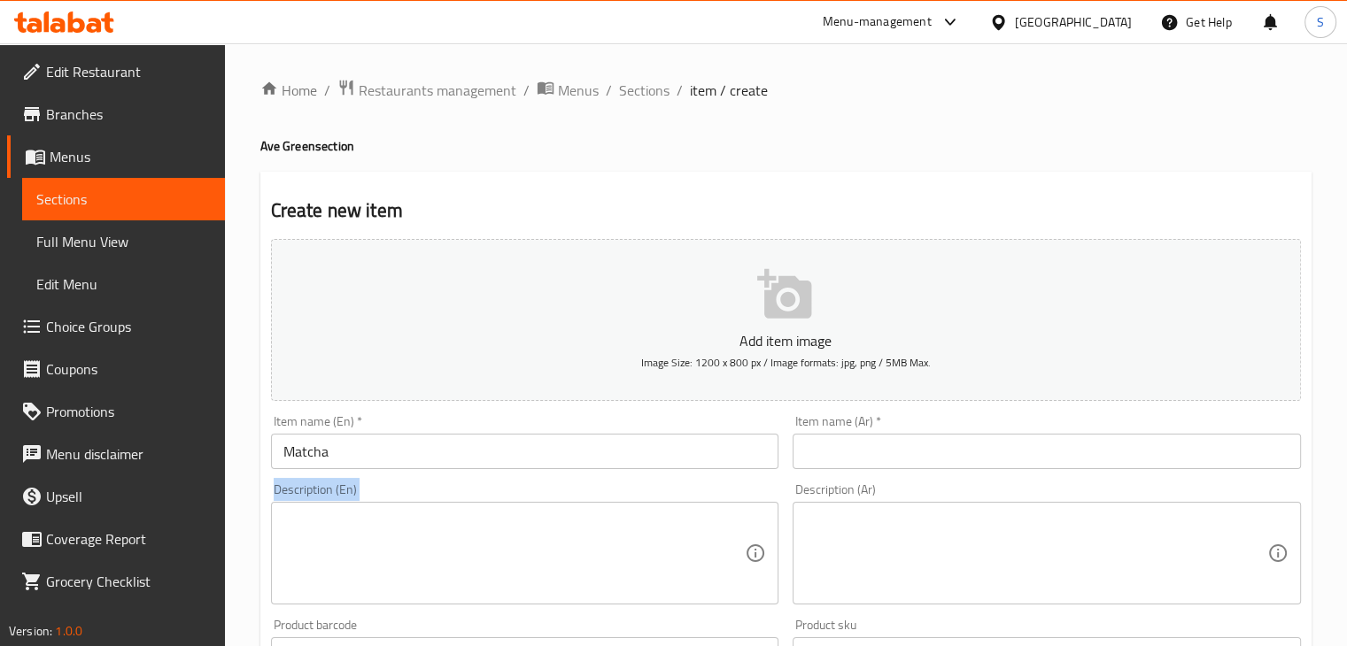
drag, startPoint x: 864, startPoint y: 477, endPoint x: 854, endPoint y: 461, distance: 19.2
click at [854, 461] on div "Add item image Image Size: 1200 x 800 px / Image formats: jpg, png / 5MB Max. I…" at bounding box center [786, 613] width 1044 height 763
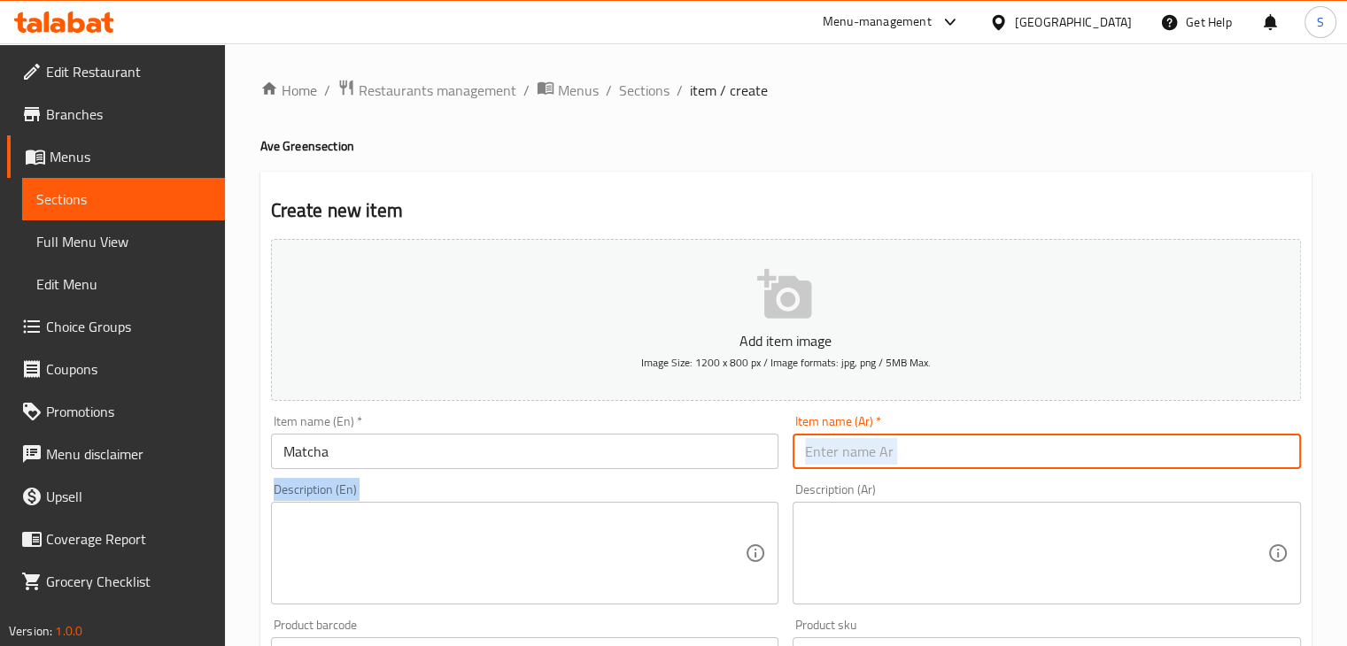
click at [854, 461] on input "text" at bounding box center [1047, 451] width 508 height 35
paste input "ماتشا"
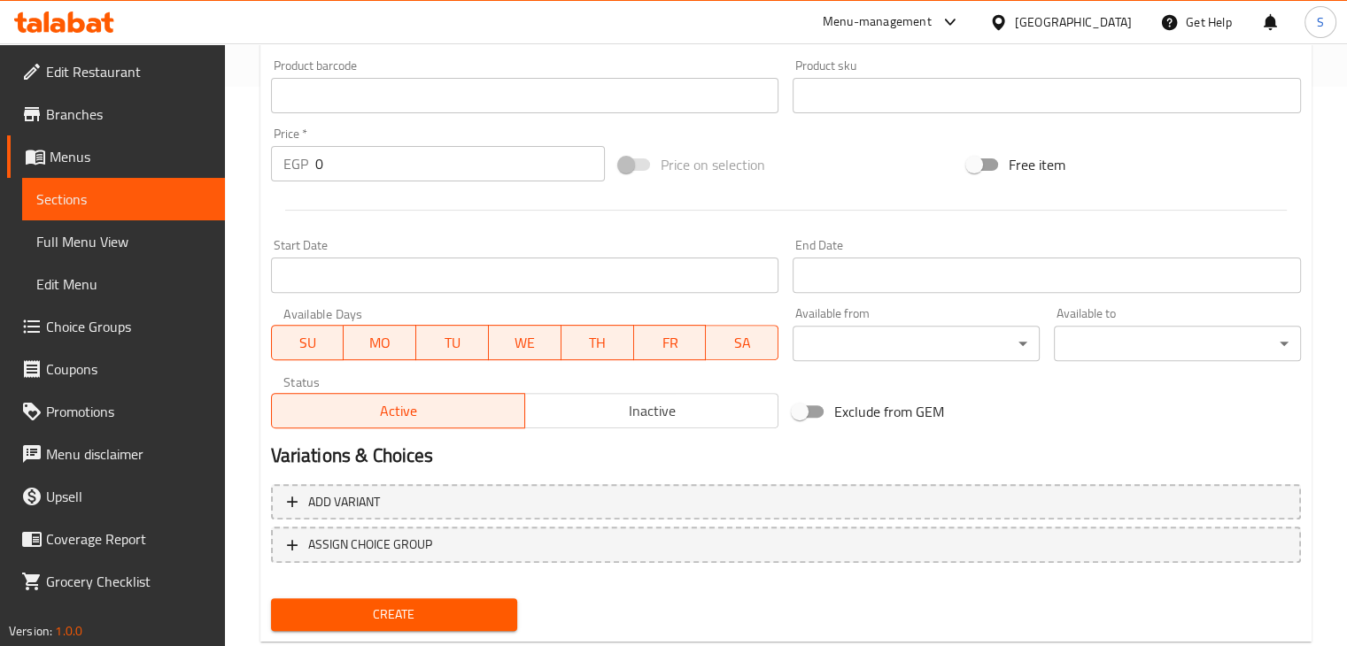
scroll to position [605, 0]
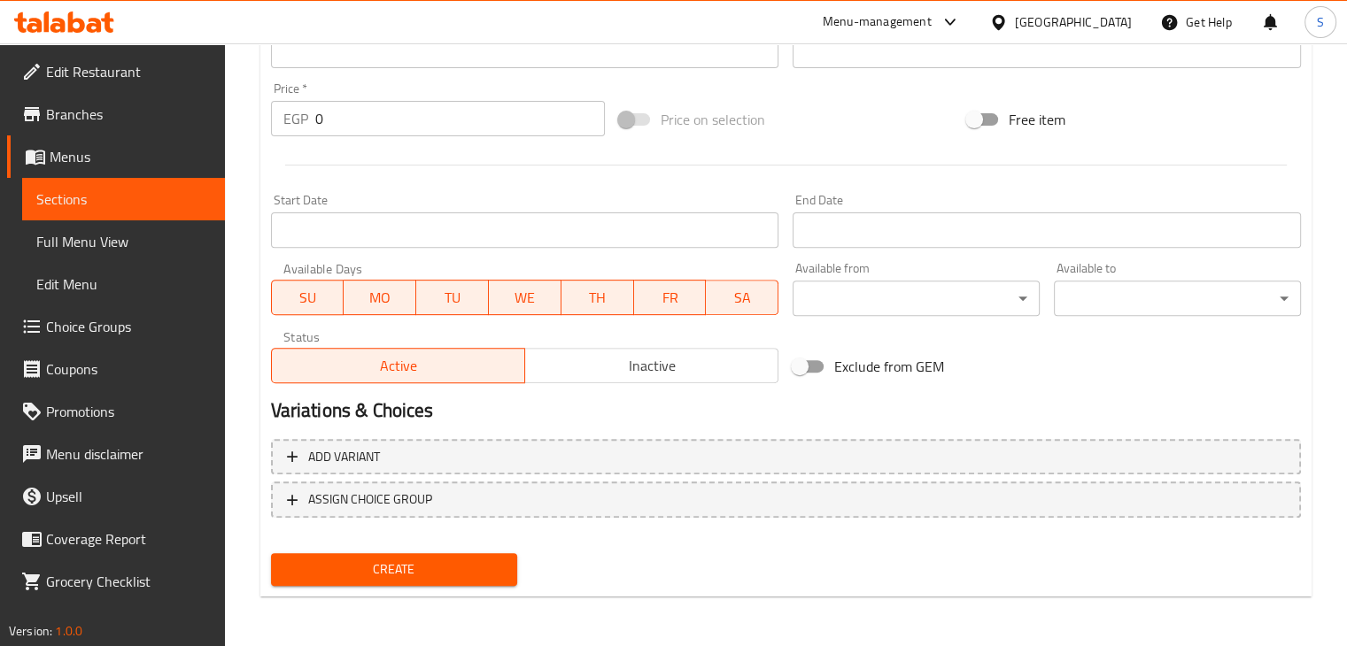
type input "ماتشا"
click at [378, 109] on input "0" at bounding box center [460, 118] width 290 height 35
type input "205"
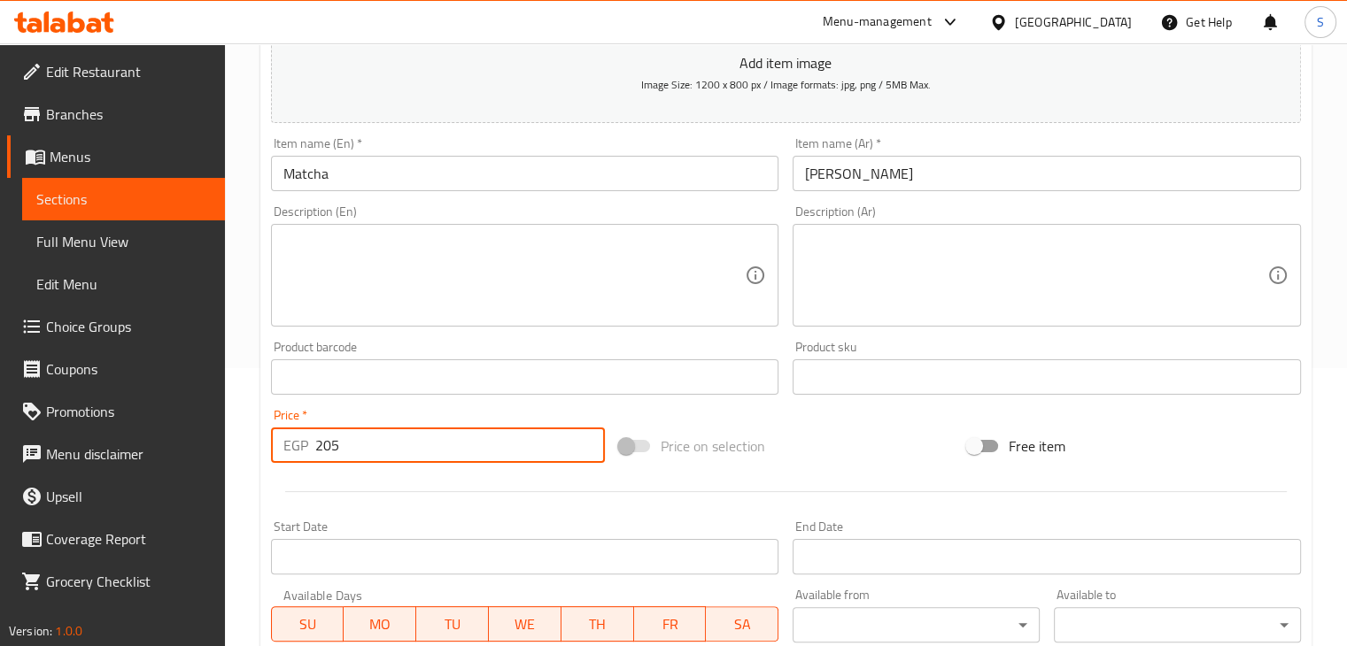
scroll to position [277, 0]
paste input "number"
type input "205"
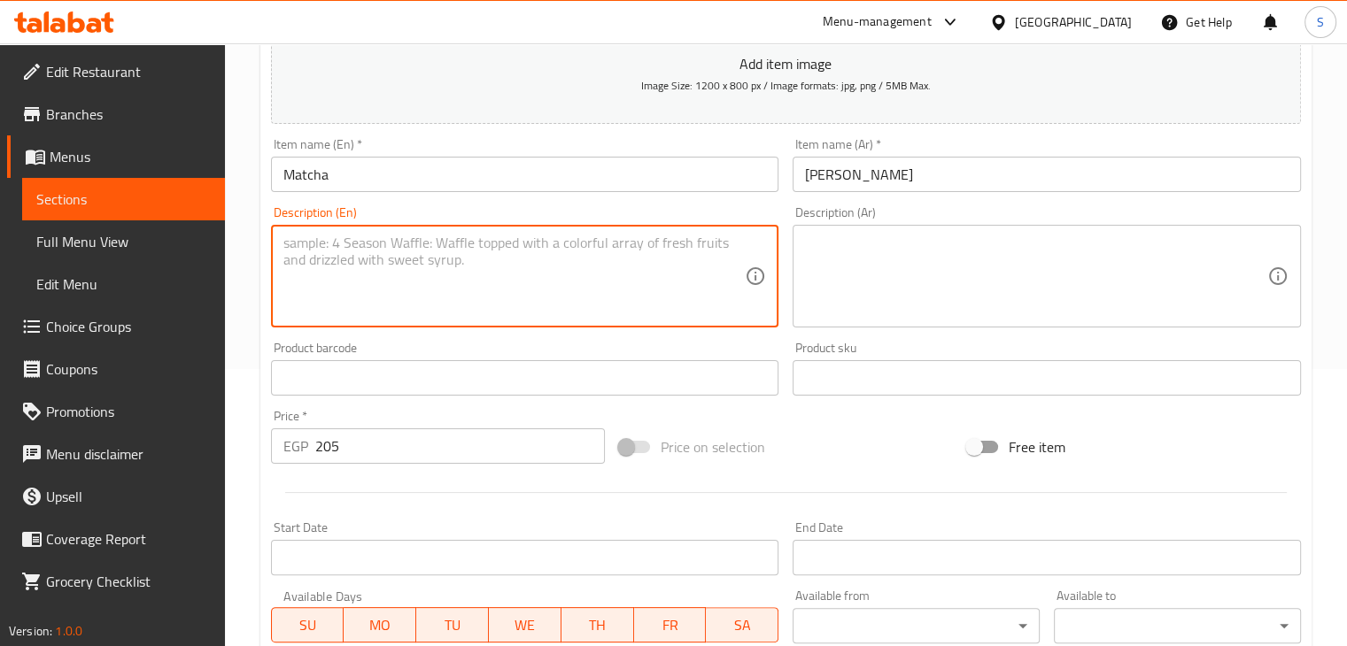
click at [417, 297] on textarea at bounding box center [514, 277] width 462 height 84
paste textarea "delicious drink made with premium Japanese matcha powder and blended with fresh…"
type textarea "delicious drink made with premium Japanese matcha powder and blended with fresh…"
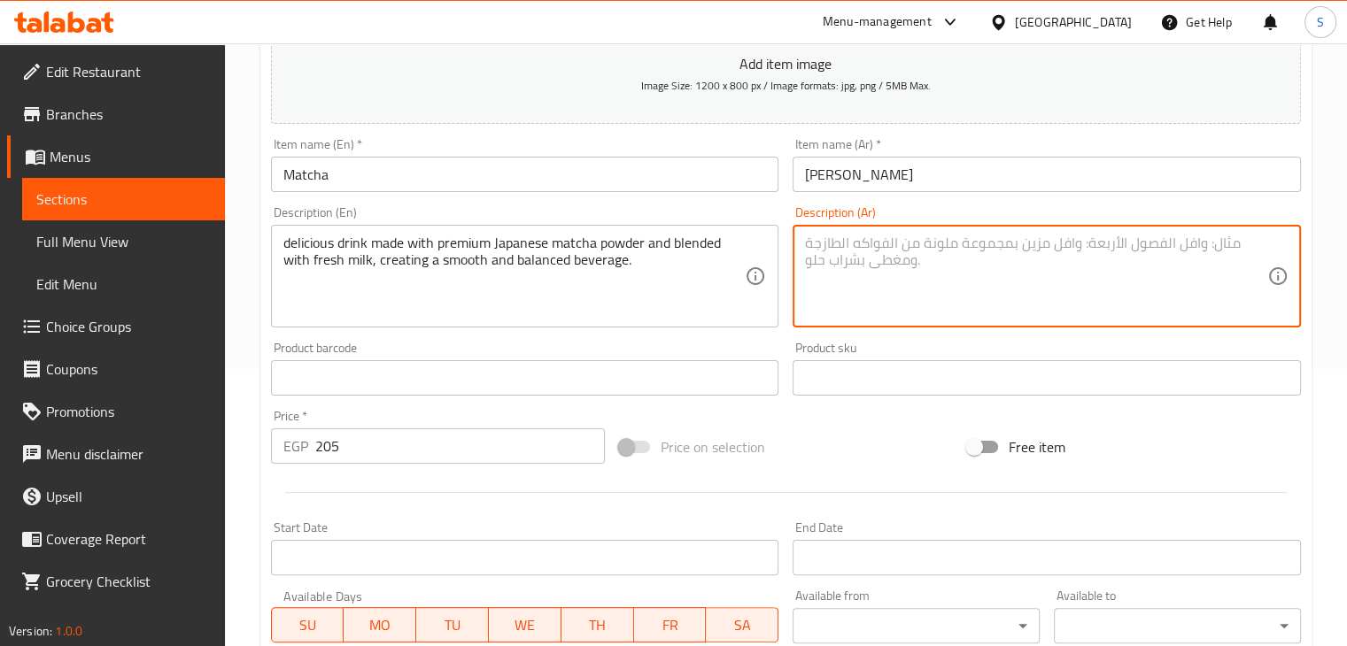
click at [917, 289] on textarea at bounding box center [1036, 277] width 462 height 84
paste textarea "مشروب لذيذ مصنوع من مسحوق الماتشا الياباني الفاخر و ممزوج بالحليب الطازج مما يخ…"
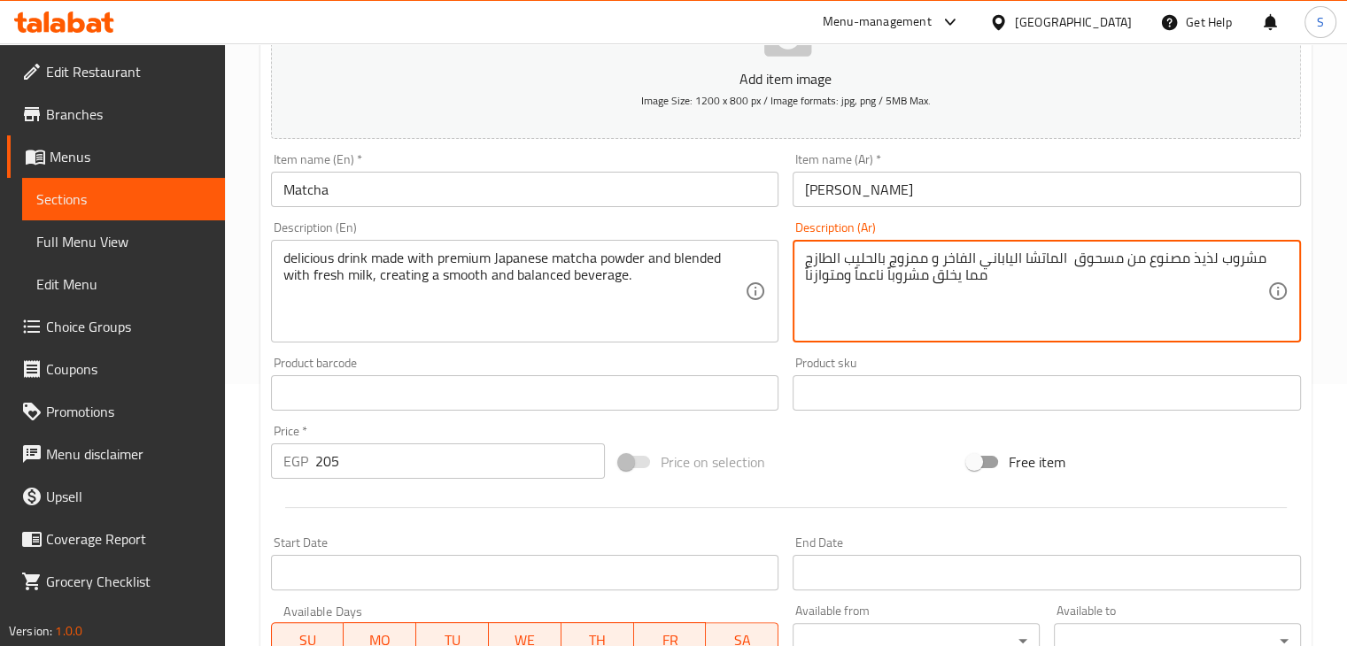
scroll to position [605, 0]
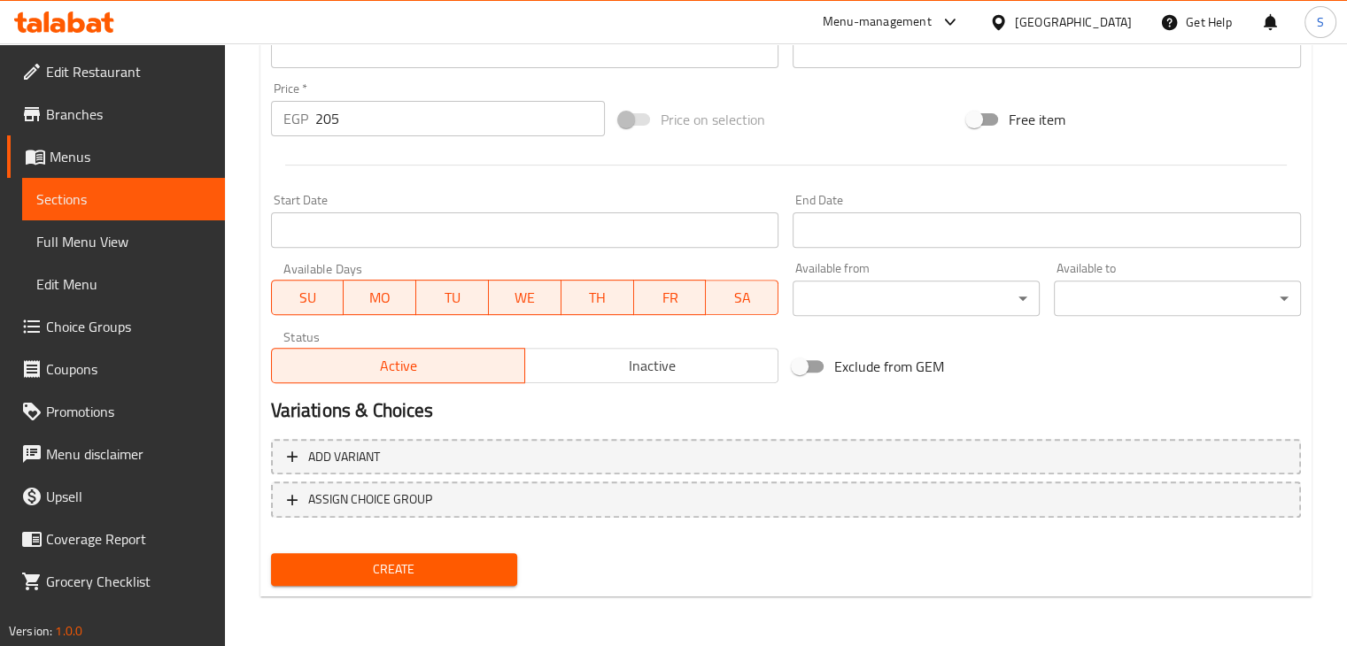
type textarea "مشروب لذيذ مصنوع من مسحوق الماتشا الياباني الفاخر و ممزوج بالحليب الطازج مما يخ…"
click at [389, 571] on span "Create" at bounding box center [394, 570] width 219 height 22
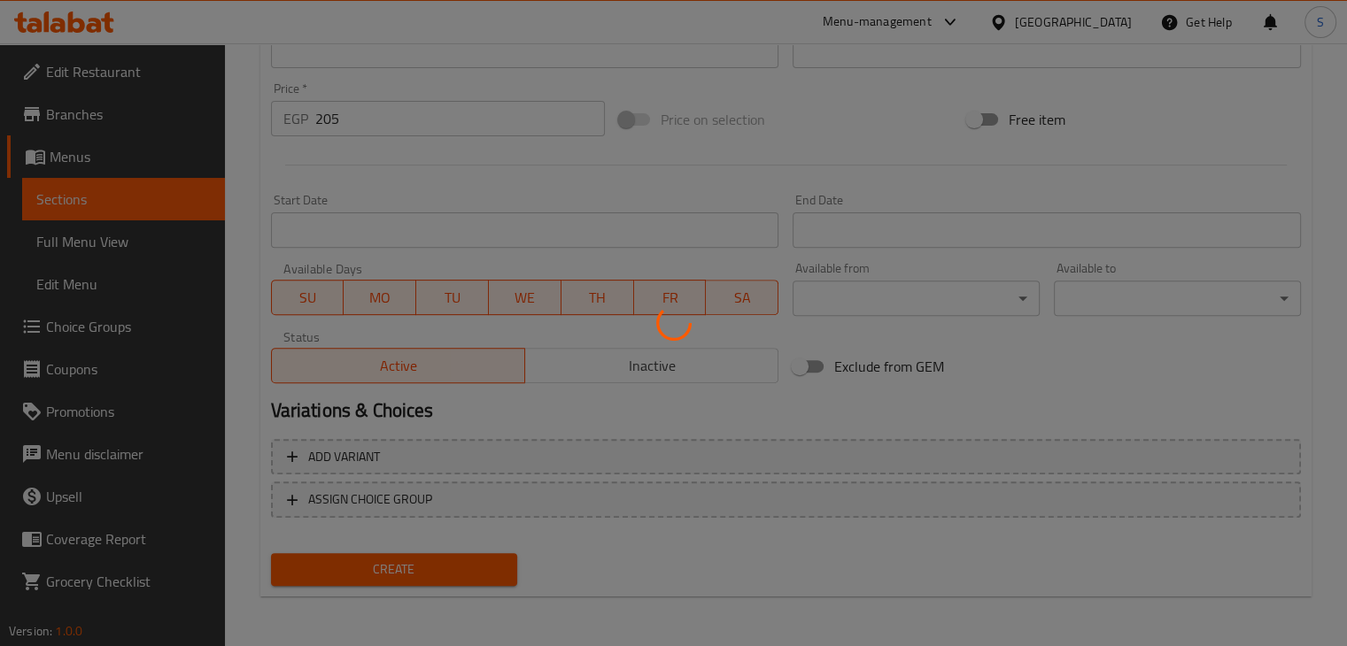
scroll to position [0, 0]
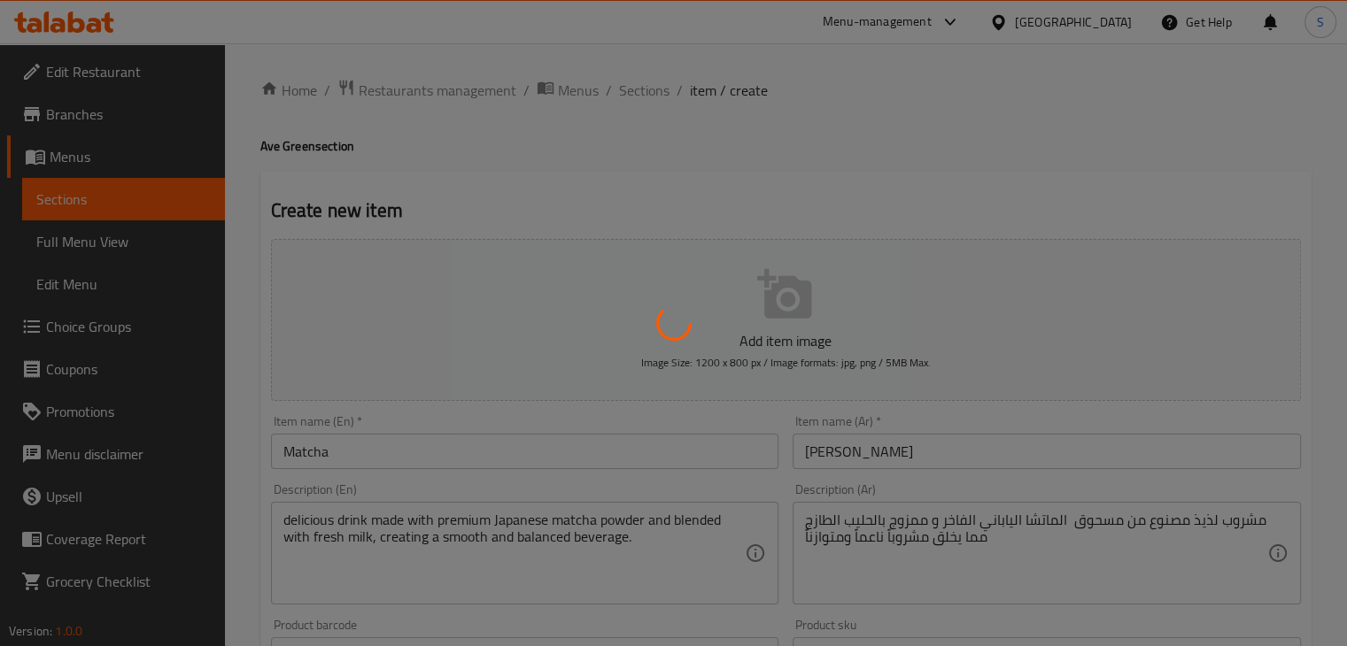
type input "0"
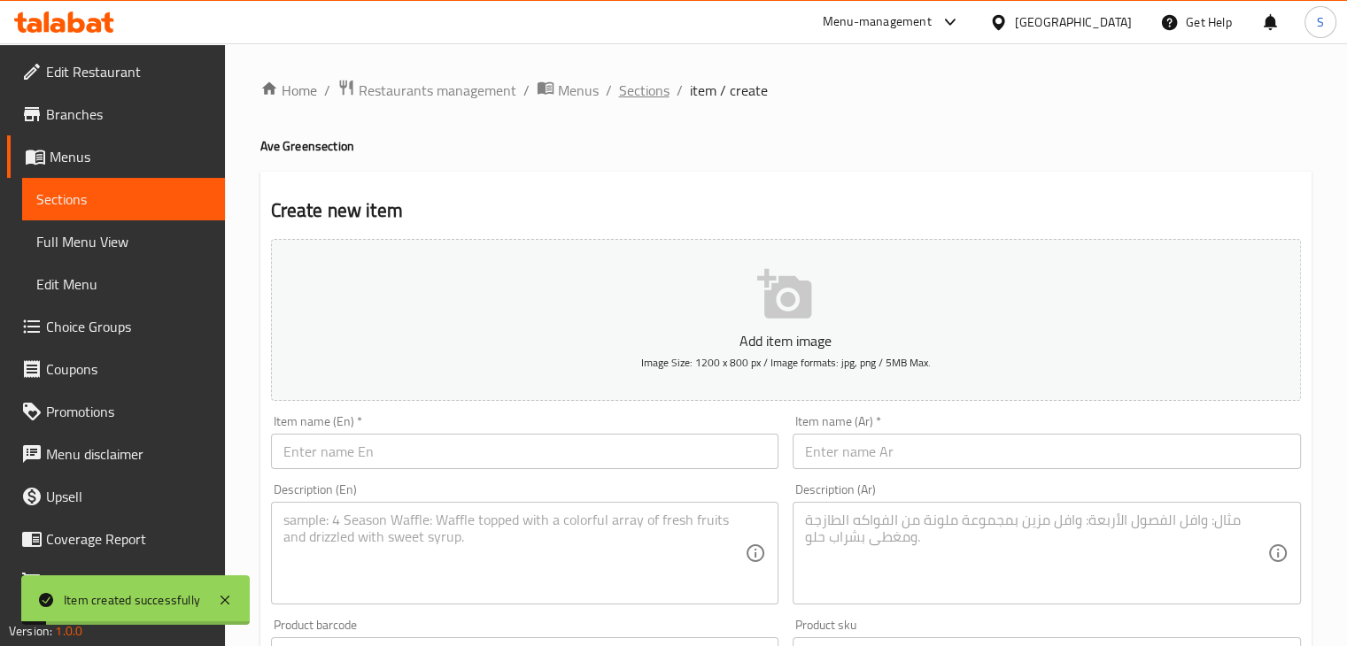
click at [624, 83] on span "Sections" at bounding box center [644, 90] width 50 height 21
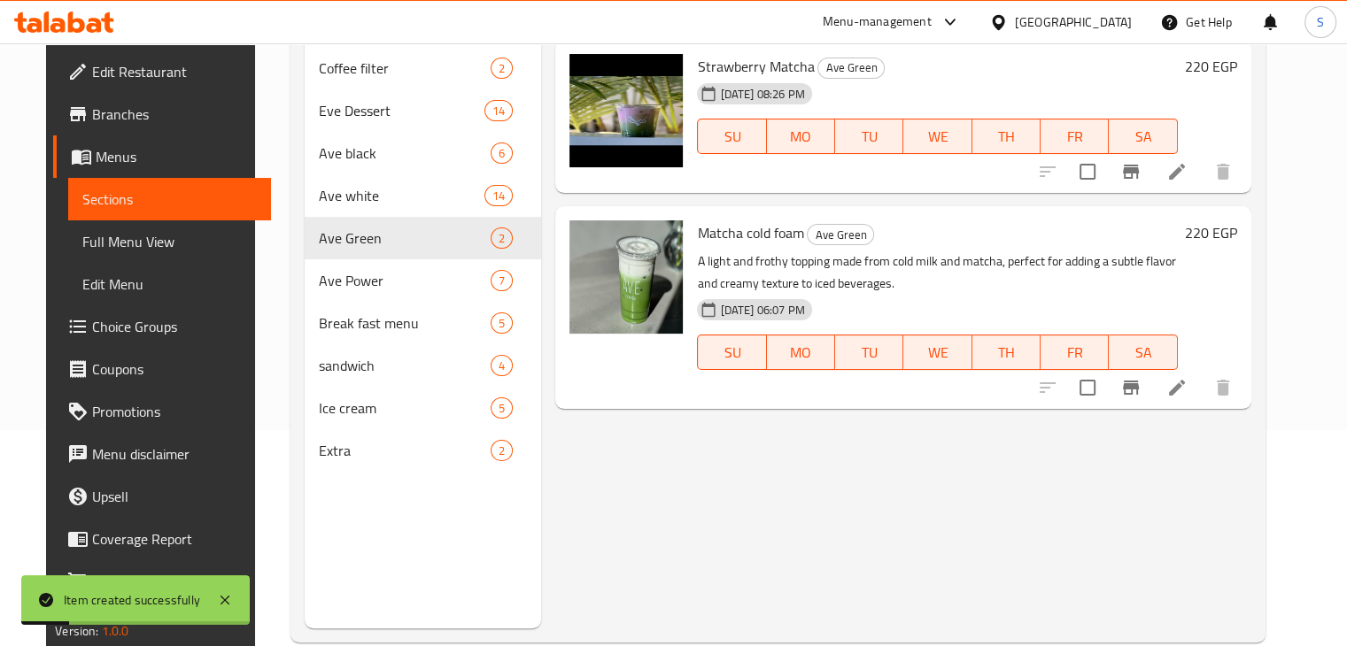
scroll to position [248, 0]
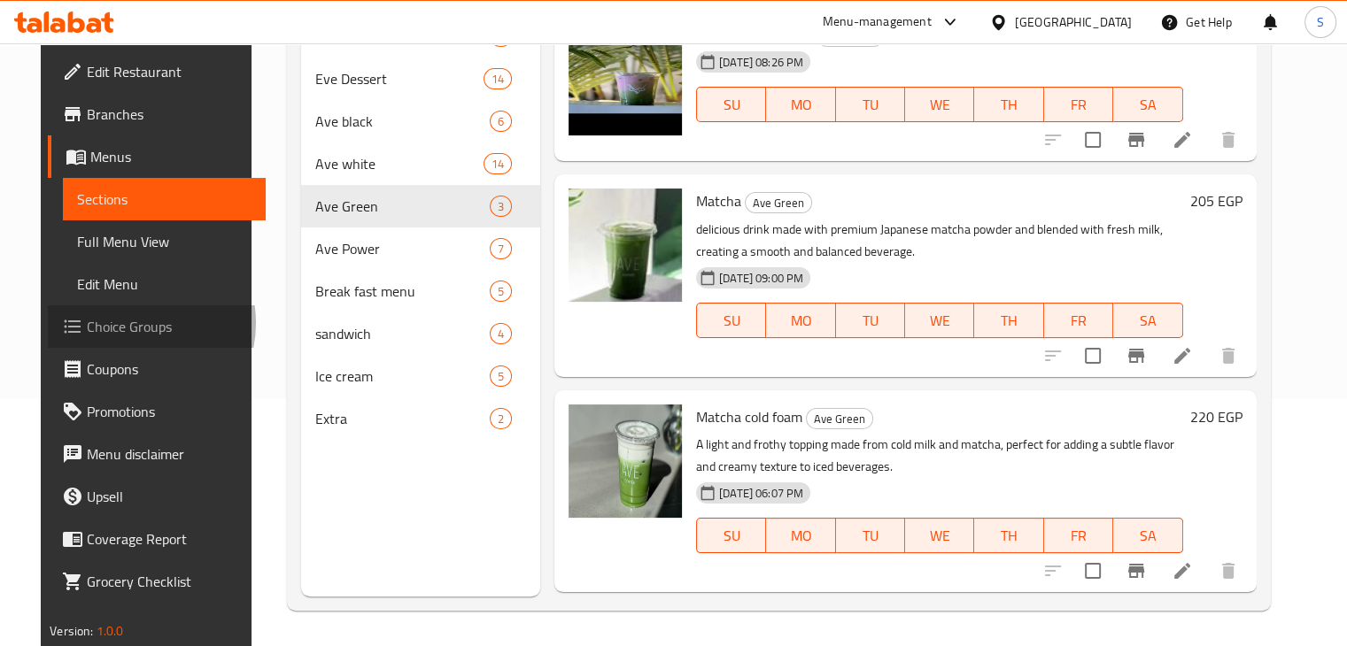
click at [91, 323] on span "Choice Groups" at bounding box center [169, 326] width 165 height 21
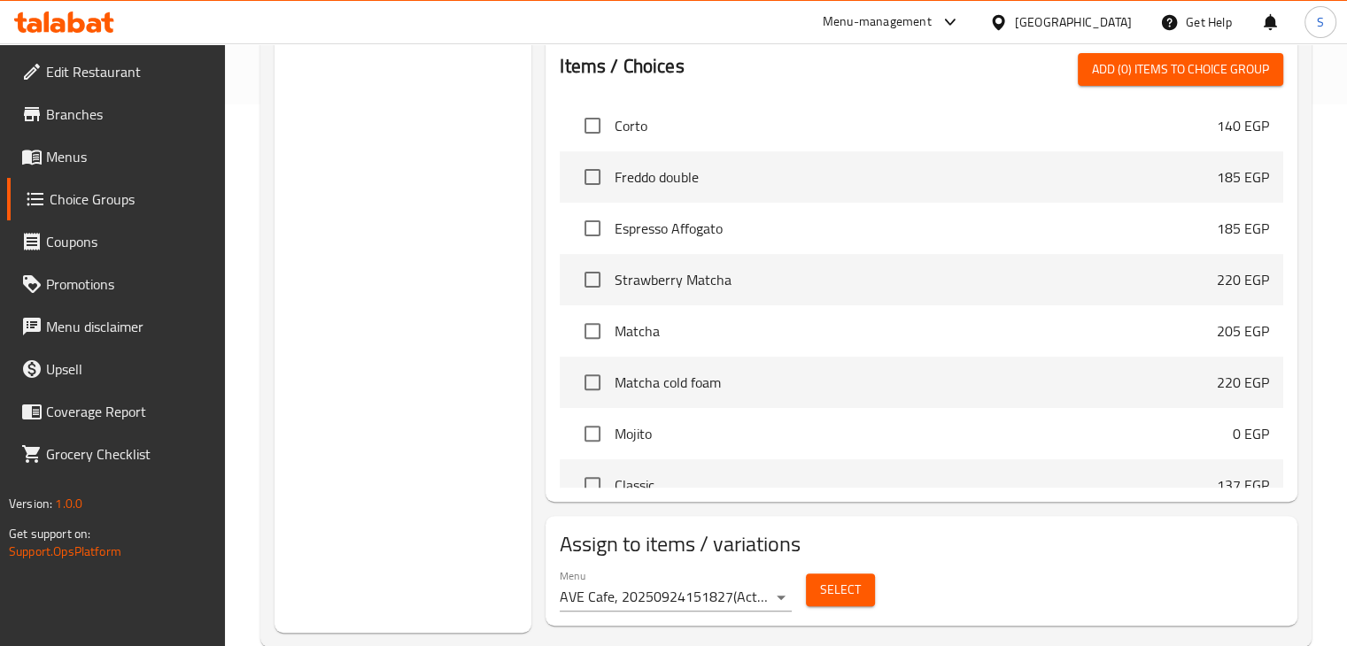
scroll to position [1911, 0]
click at [593, 323] on input "checkbox" at bounding box center [592, 327] width 37 height 37
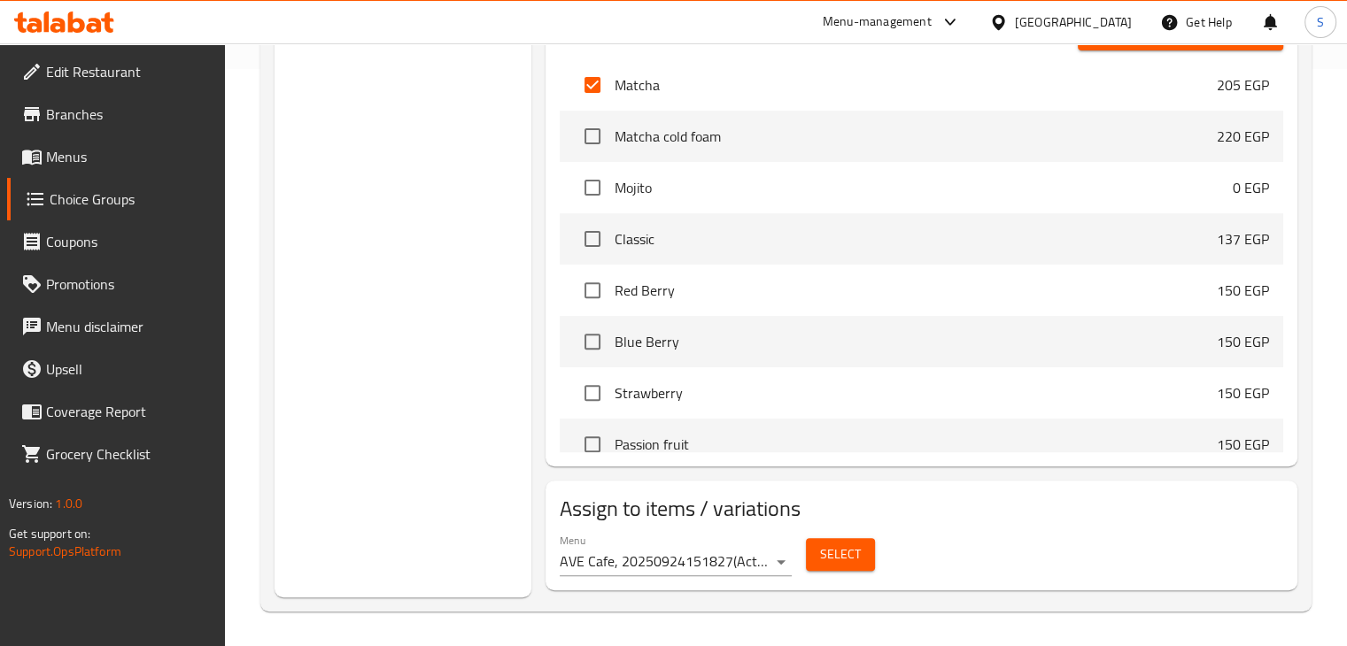
scroll to position [2122, 0]
click at [589, 85] on input "checkbox" at bounding box center [592, 81] width 37 height 37
checkbox input "false"
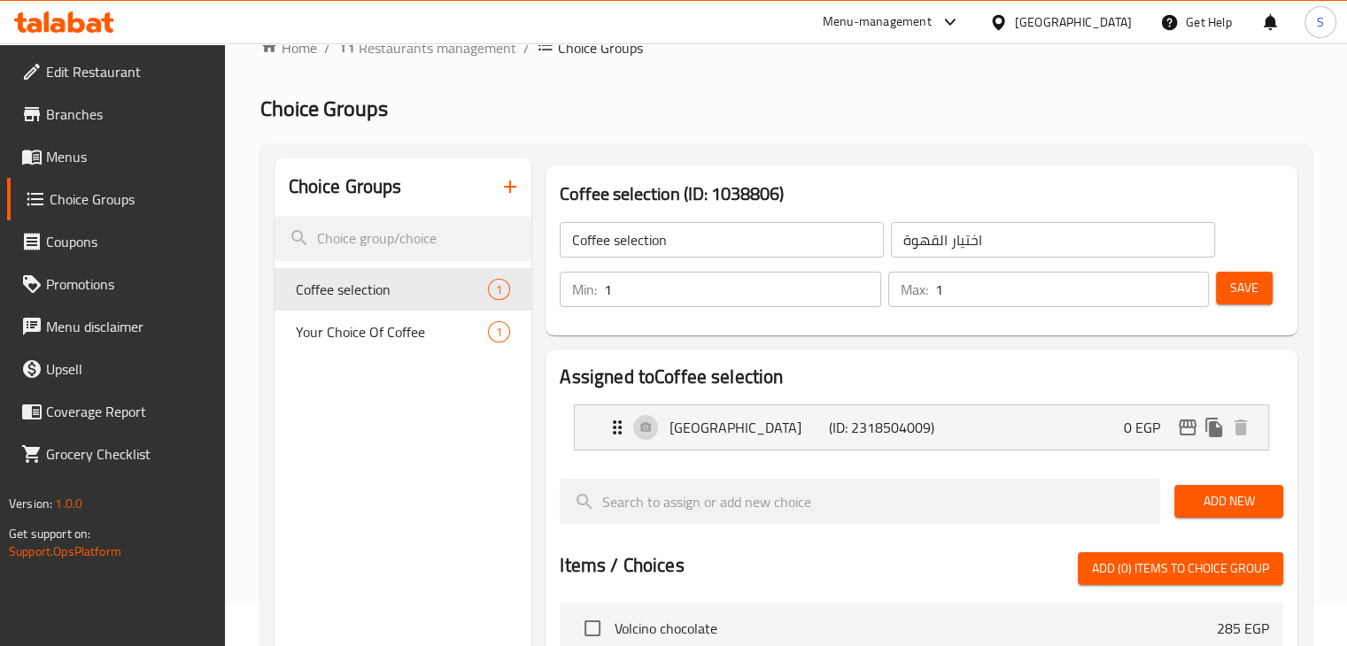
scroll to position [0, 0]
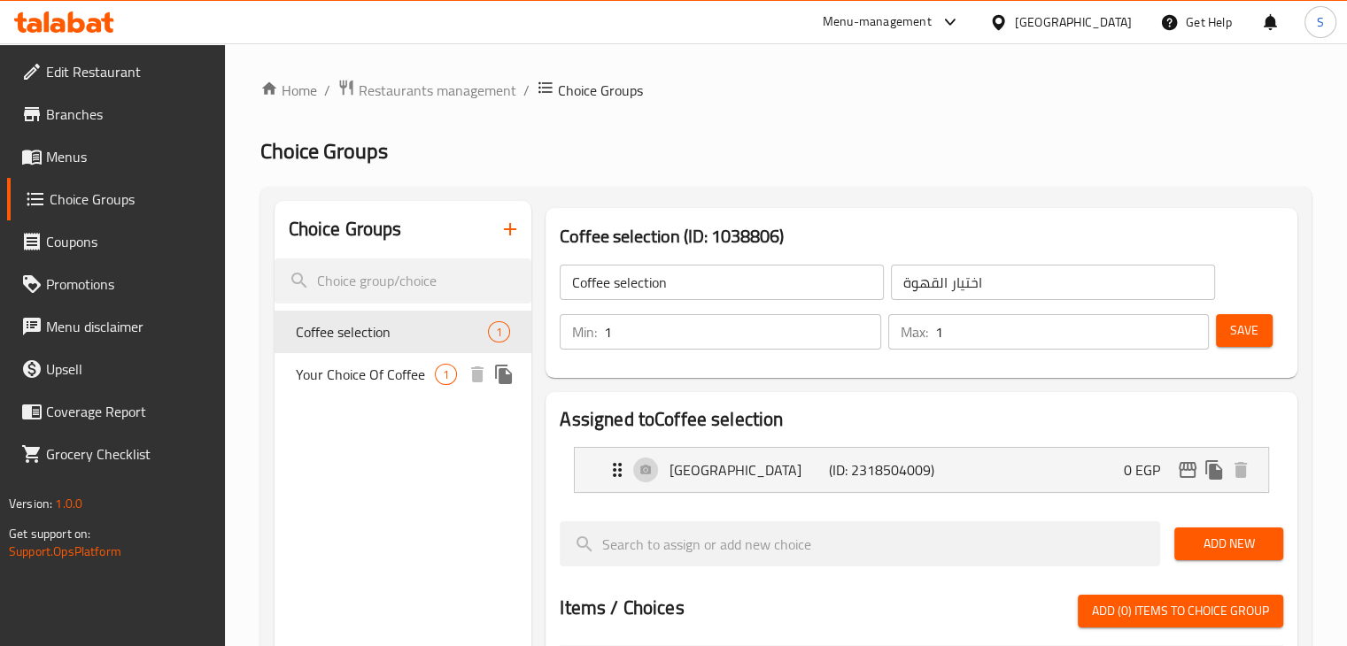
click at [383, 366] on span "Your Choice Of Coffee" at bounding box center [366, 374] width 140 height 21
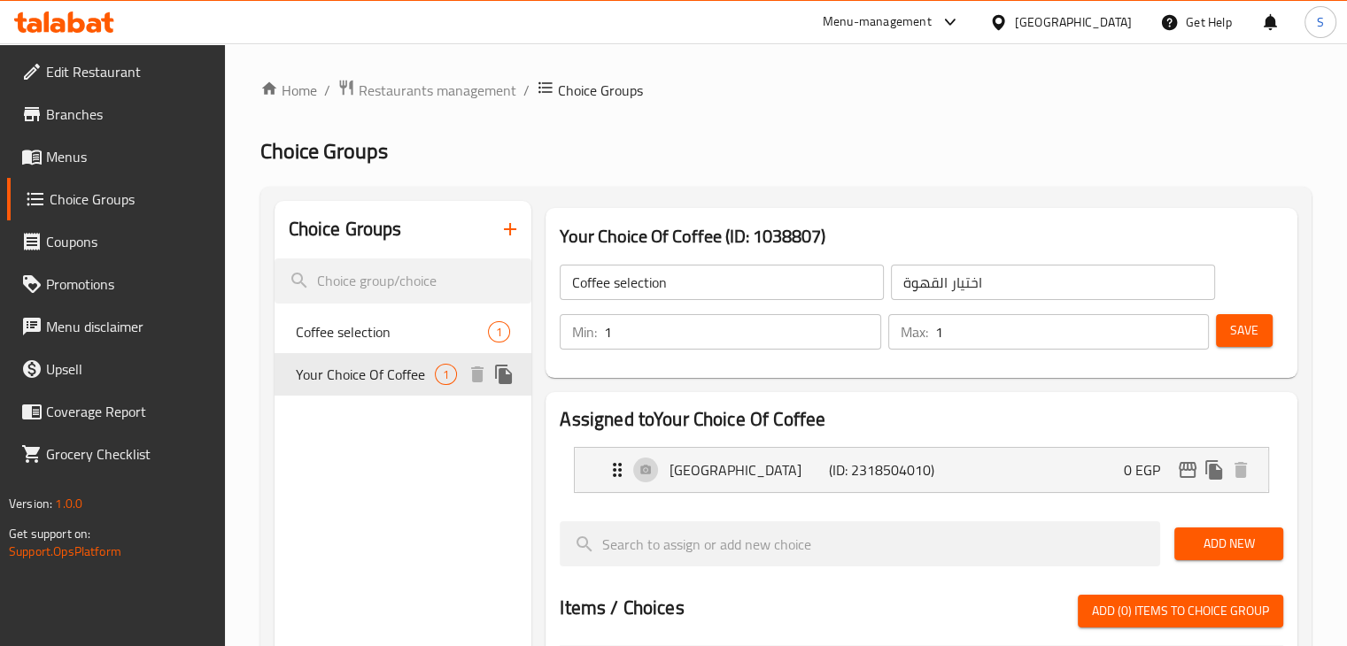
type input "Your Choice Of Coffee"
type input "اختيارك من القهوة"
click at [507, 242] on button "button" at bounding box center [510, 229] width 43 height 43
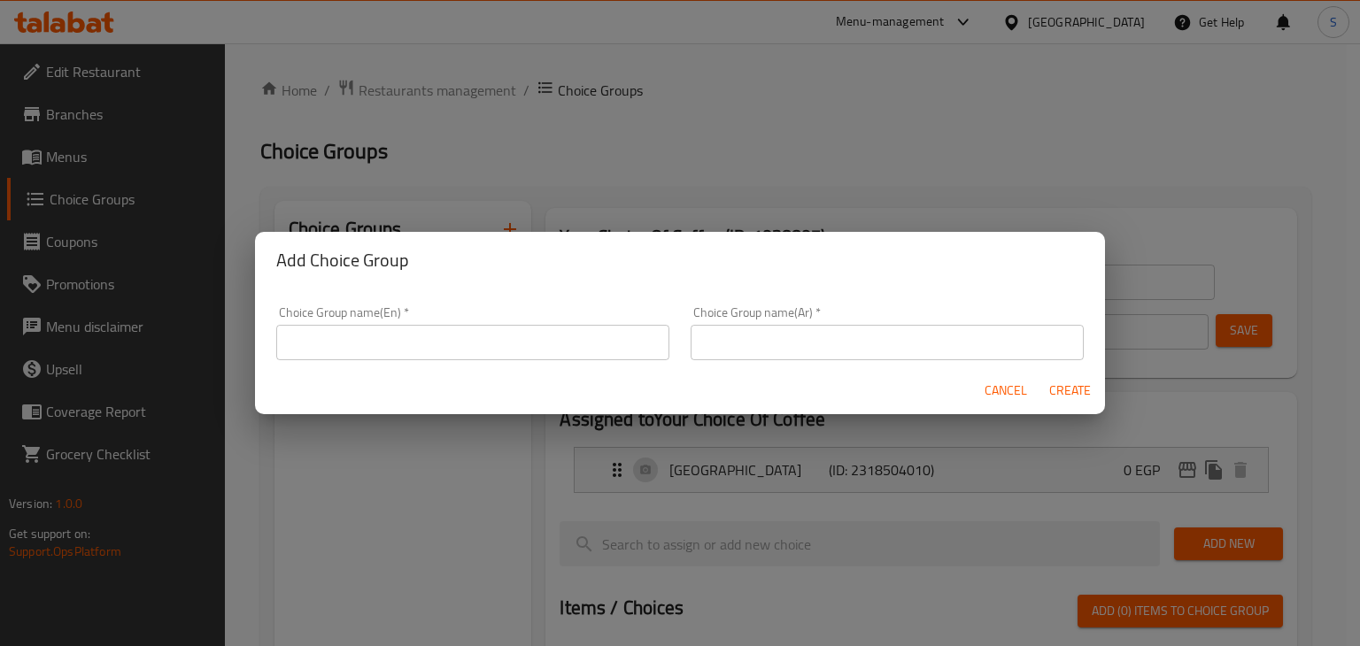
click at [420, 523] on div "Add Choice Group Choice Group name(En)   * Choice Group name(En) * Choice Group…" at bounding box center [680, 323] width 1360 height 646
click at [1006, 398] on span "Cancel" at bounding box center [1006, 391] width 43 height 22
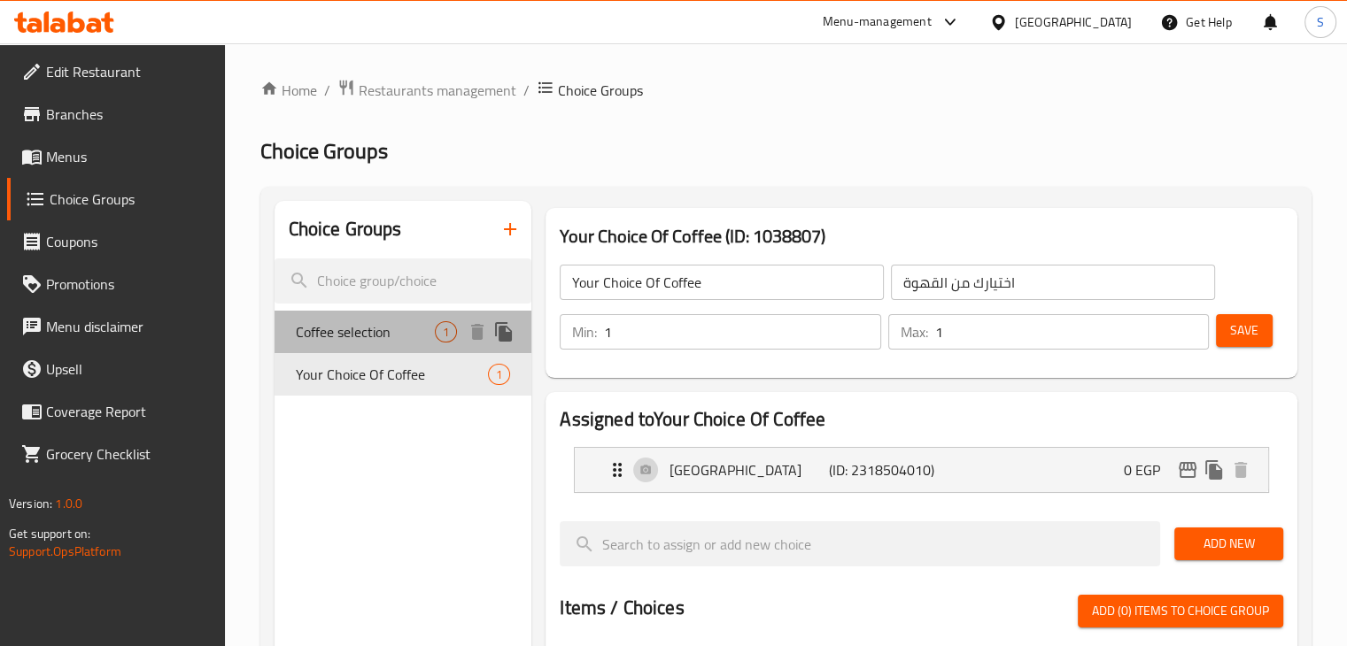
click at [383, 343] on span "Coffee selection" at bounding box center [366, 331] width 140 height 21
type input "Coffee selection"
type input "اختيار القهوة"
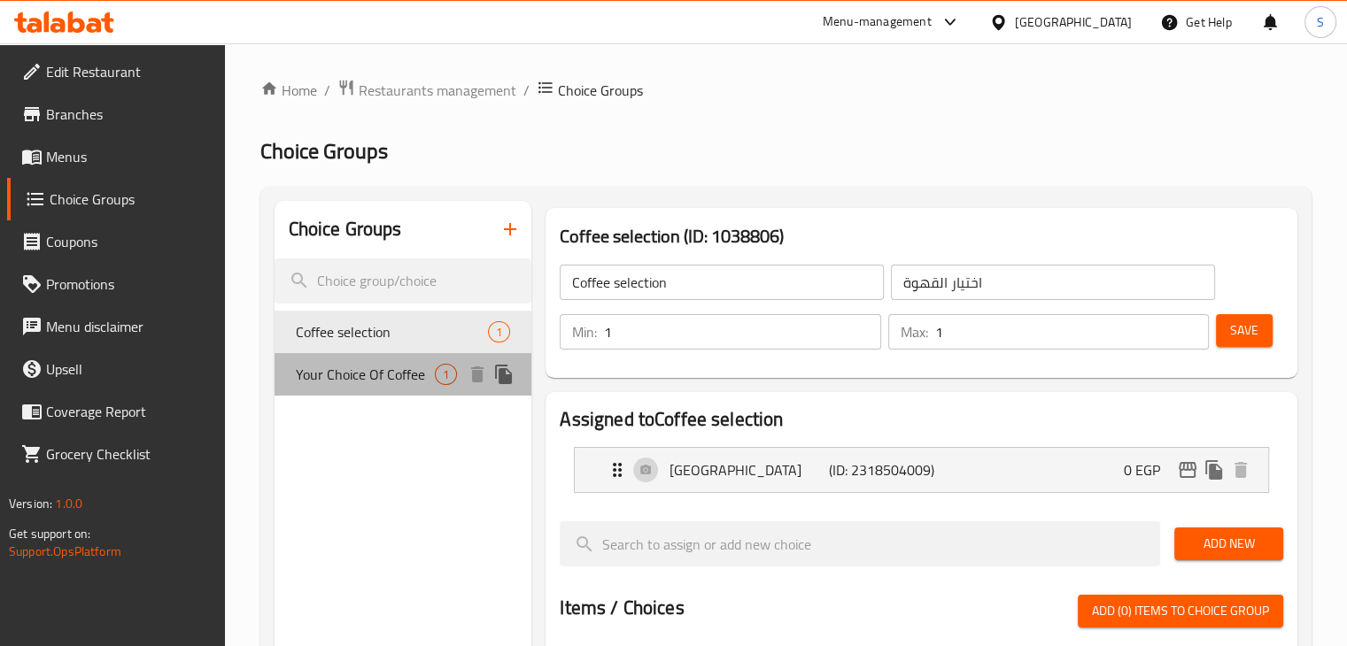
click at [353, 370] on span "Your Choice Of Coffee" at bounding box center [366, 374] width 140 height 21
type input "Your Choice Of Coffee"
type input "اختيارك من القهوة"
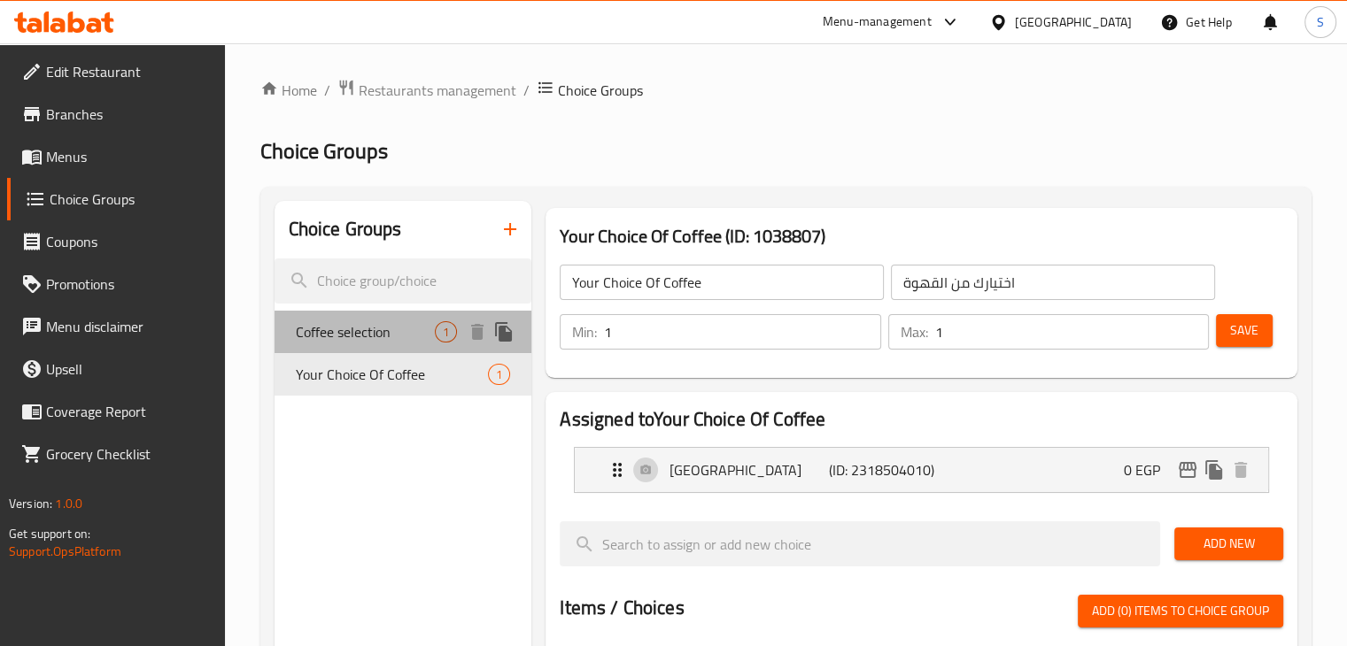
click at [340, 325] on span "Coffee selection" at bounding box center [366, 331] width 140 height 21
type input "Coffee selection"
type input "اختيار القهوة"
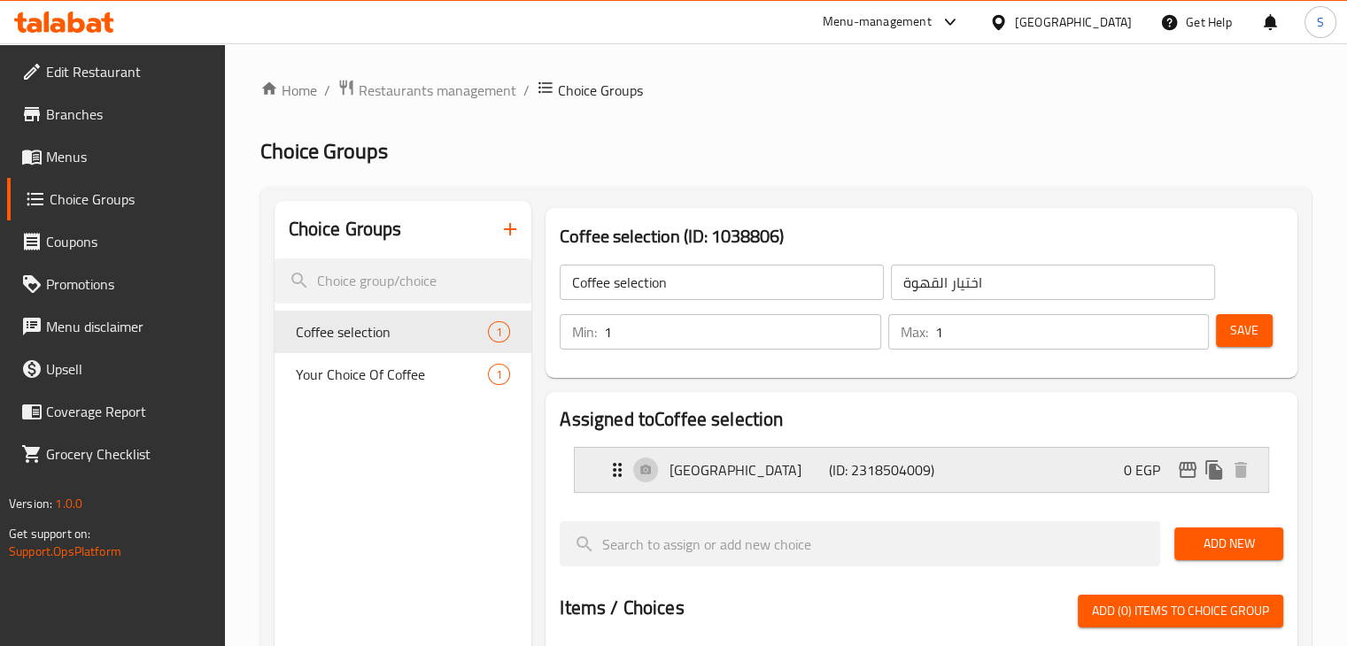
click at [721, 458] on div "Ethiopia (ID: 2318504009) 0 EGP" at bounding box center [927, 470] width 640 height 44
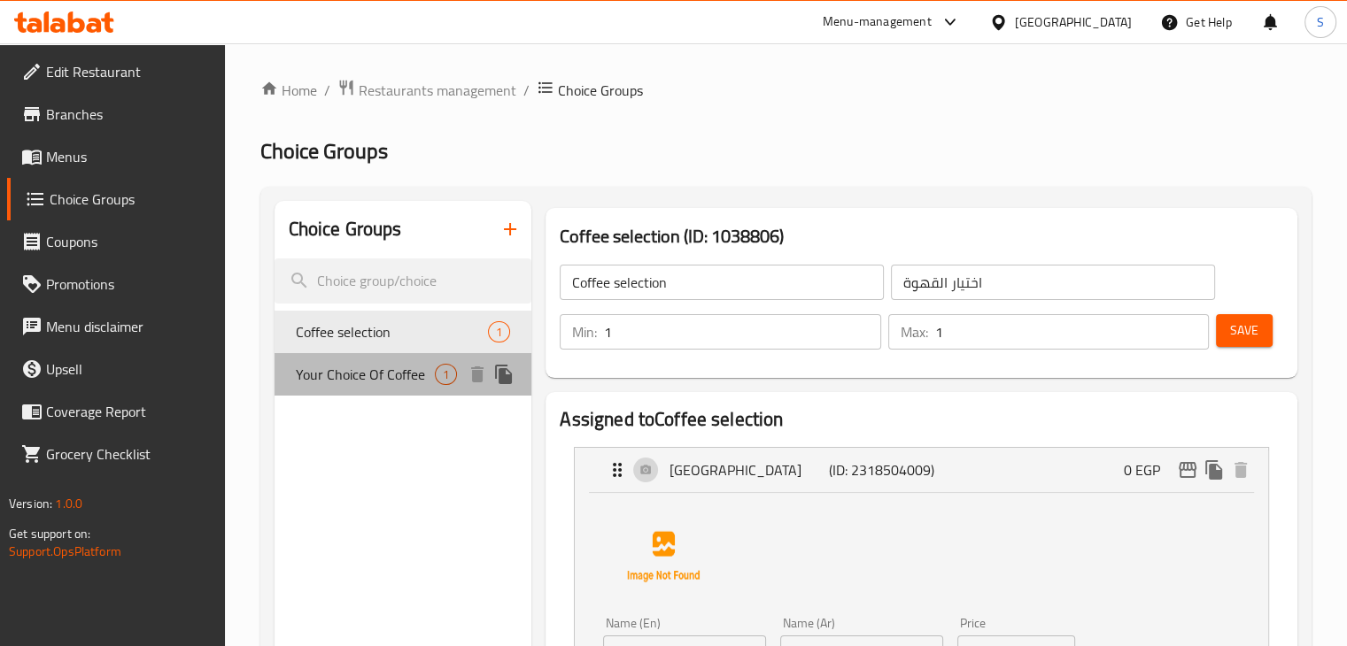
click at [385, 384] on span "Your Choice Of Coffee" at bounding box center [366, 374] width 140 height 21
type input "Your Choice Of Coffee"
type input "اختيارك من القهوة"
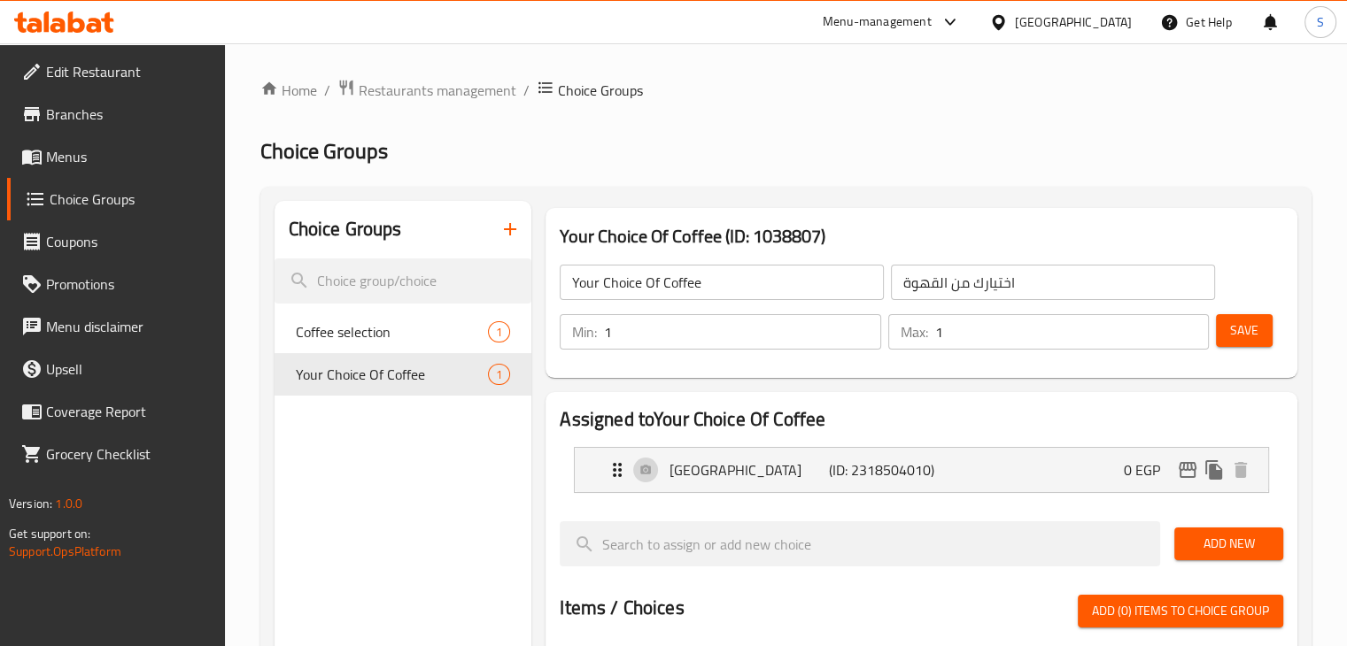
scroll to position [577, 0]
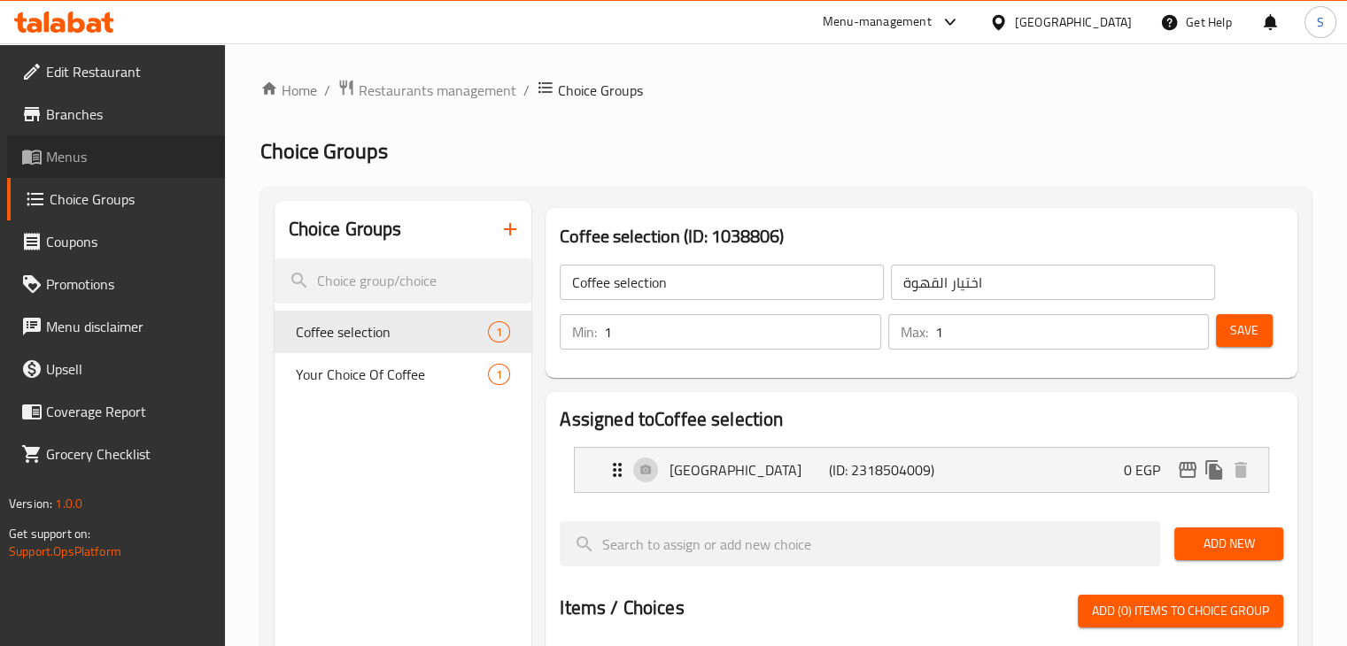
click at [75, 164] on span "Menus" at bounding box center [128, 156] width 165 height 21
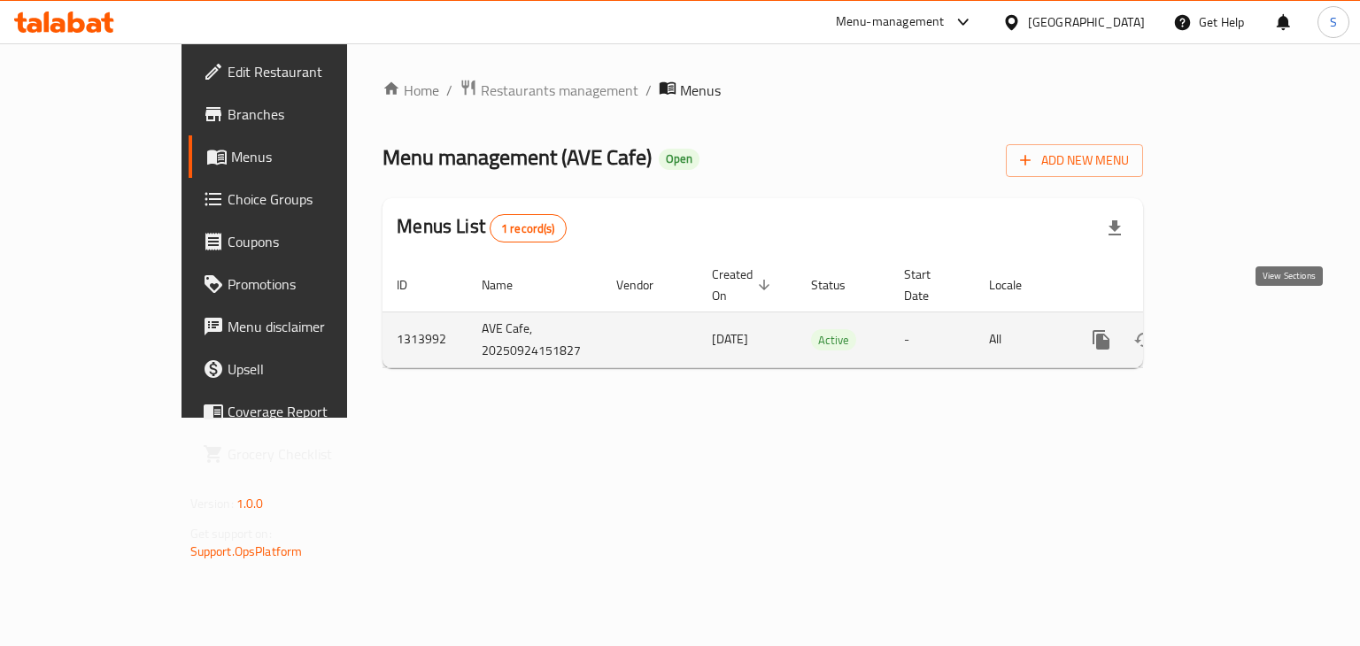
click at [1240, 329] on icon "enhanced table" at bounding box center [1229, 339] width 21 height 21
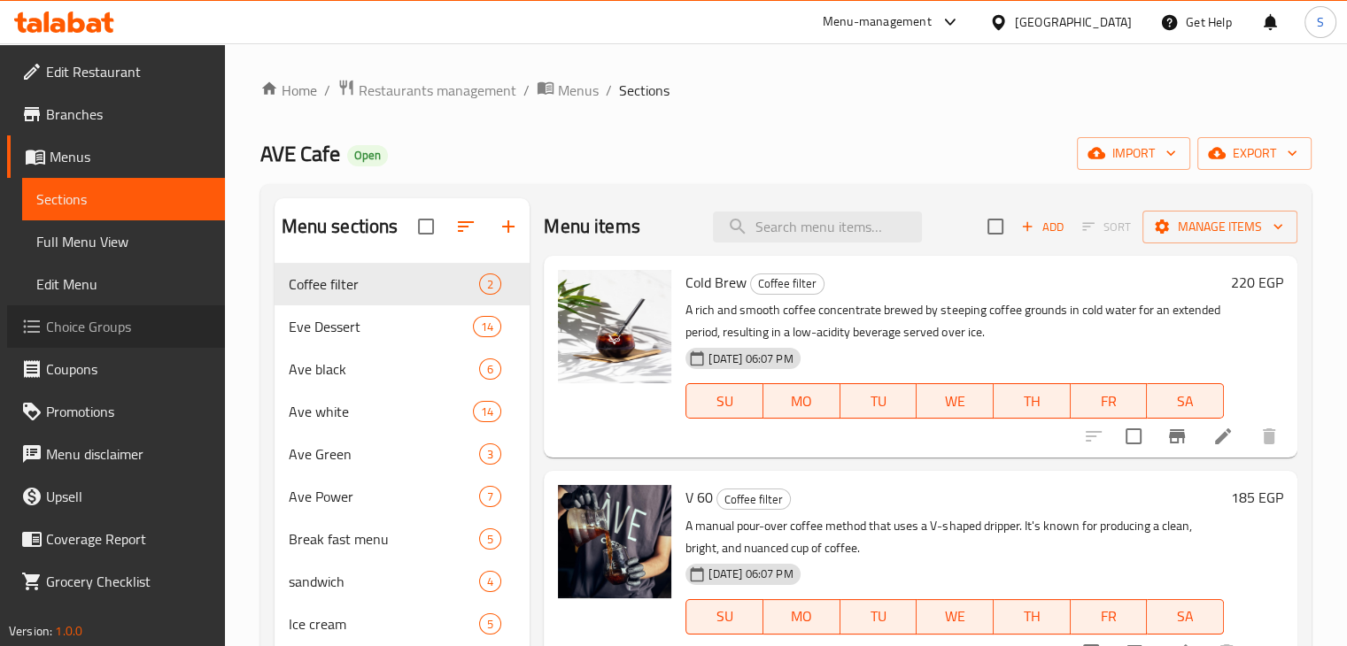
click at [125, 324] on span "Choice Groups" at bounding box center [128, 326] width 165 height 21
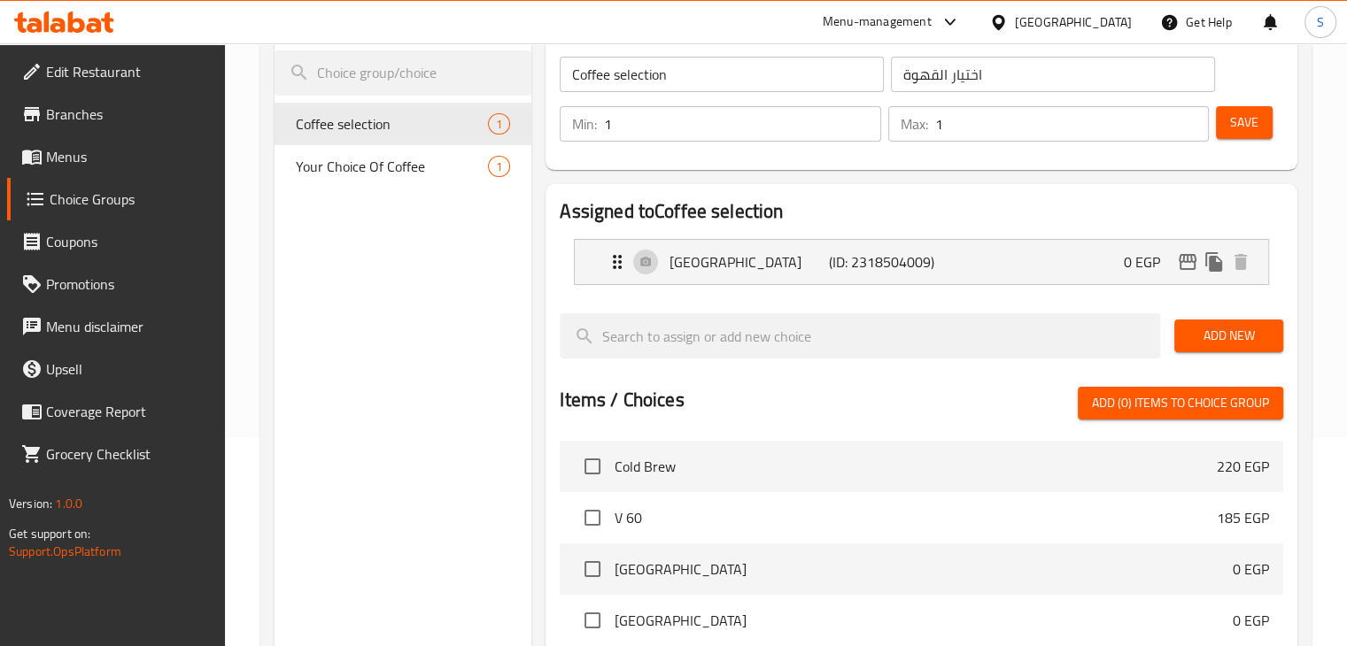
scroll to position [222, 0]
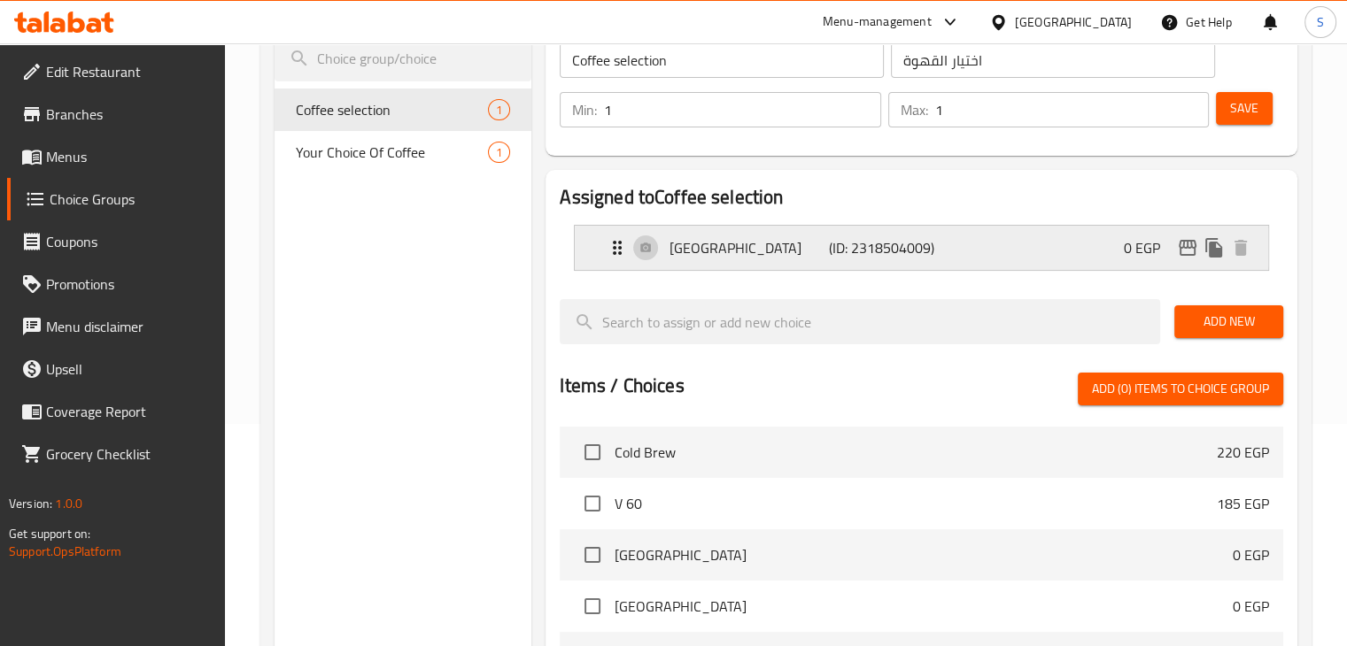
click at [787, 257] on p "[GEOGRAPHIC_DATA]" at bounding box center [749, 247] width 159 height 21
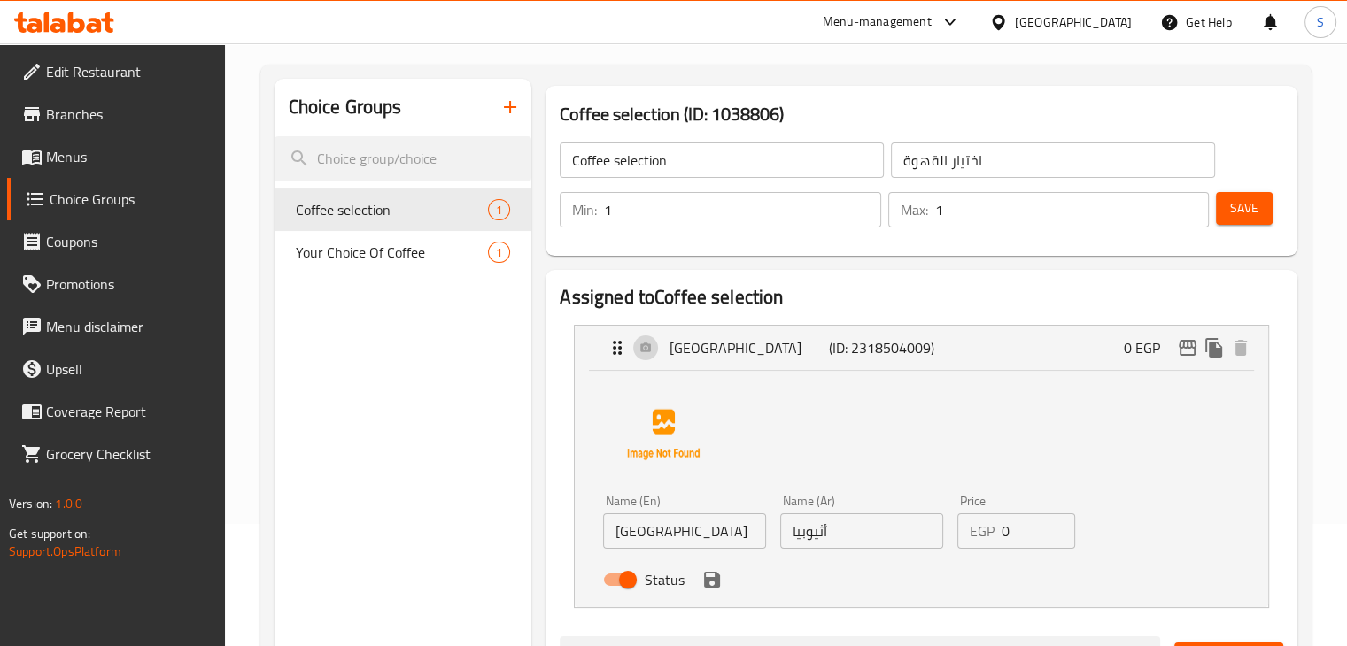
scroll to position [123, 0]
click at [374, 262] on span "Your Choice Of Coffee" at bounding box center [366, 251] width 140 height 21
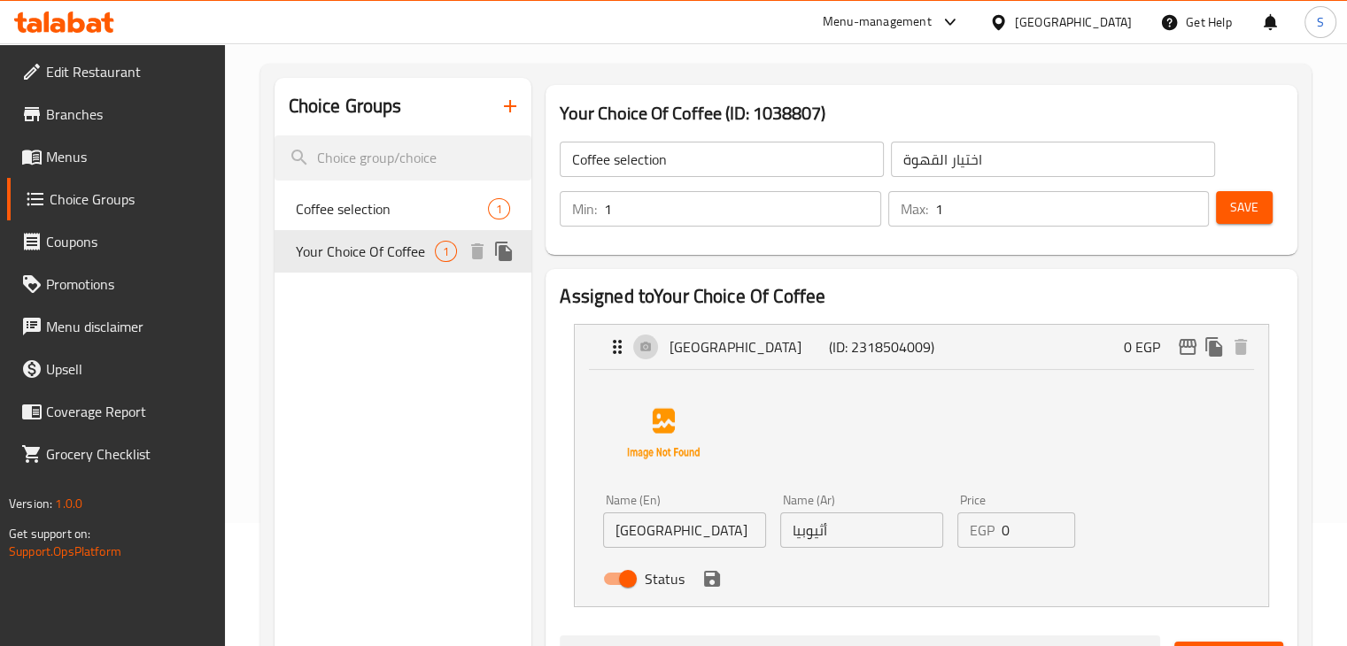
type input "Your Choice Of Coffee"
type input "اختيارك من القهوة"
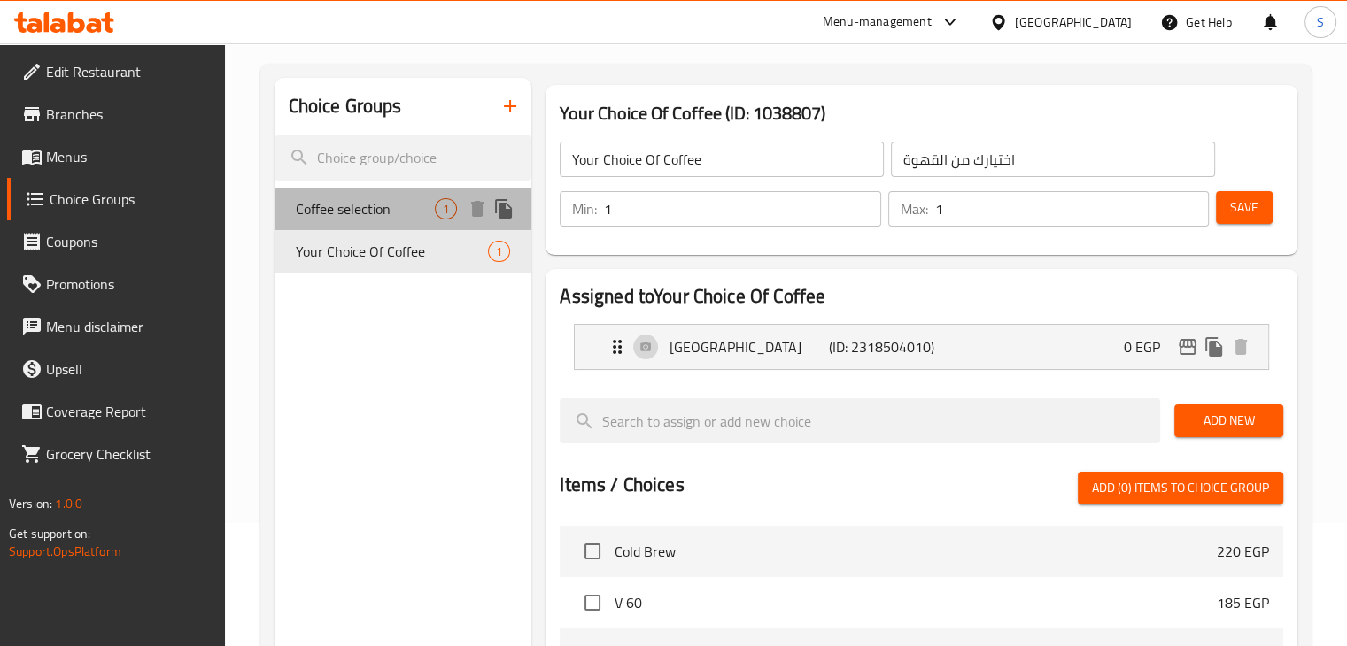
click at [420, 218] on span "Coffee selection" at bounding box center [366, 208] width 140 height 21
type input "Coffee selection"
type input "اختيار القهوة"
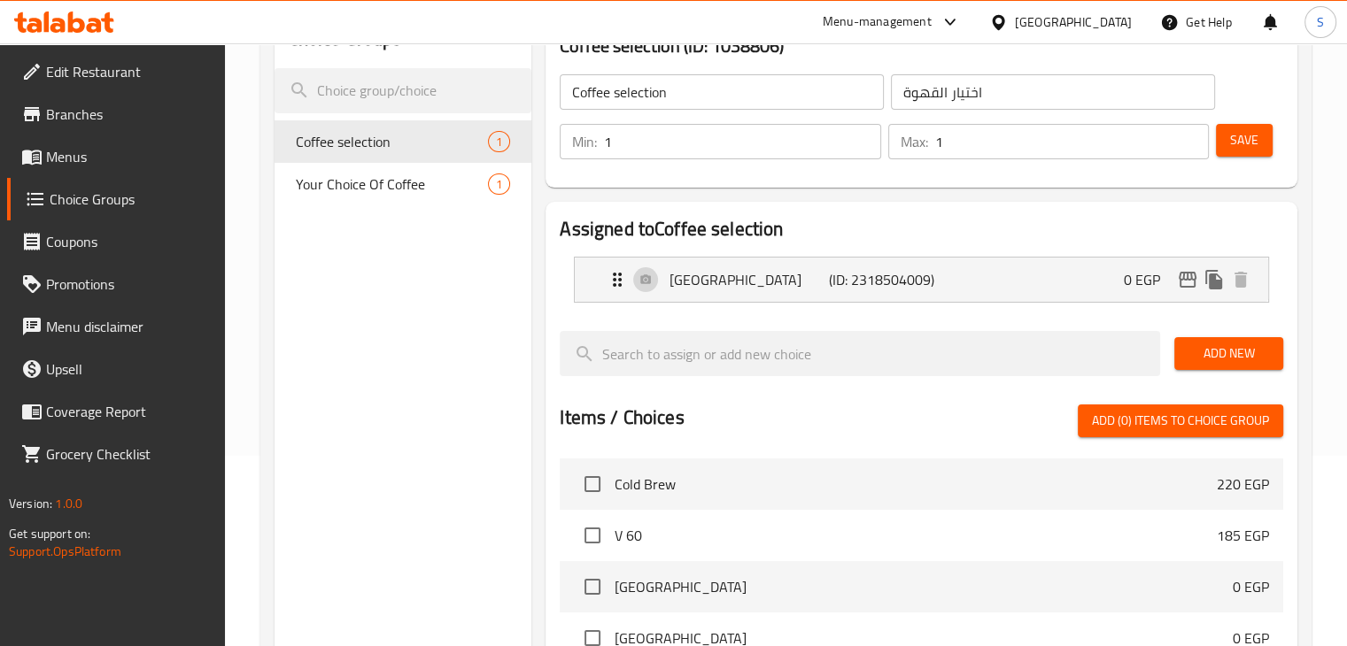
scroll to position [70, 0]
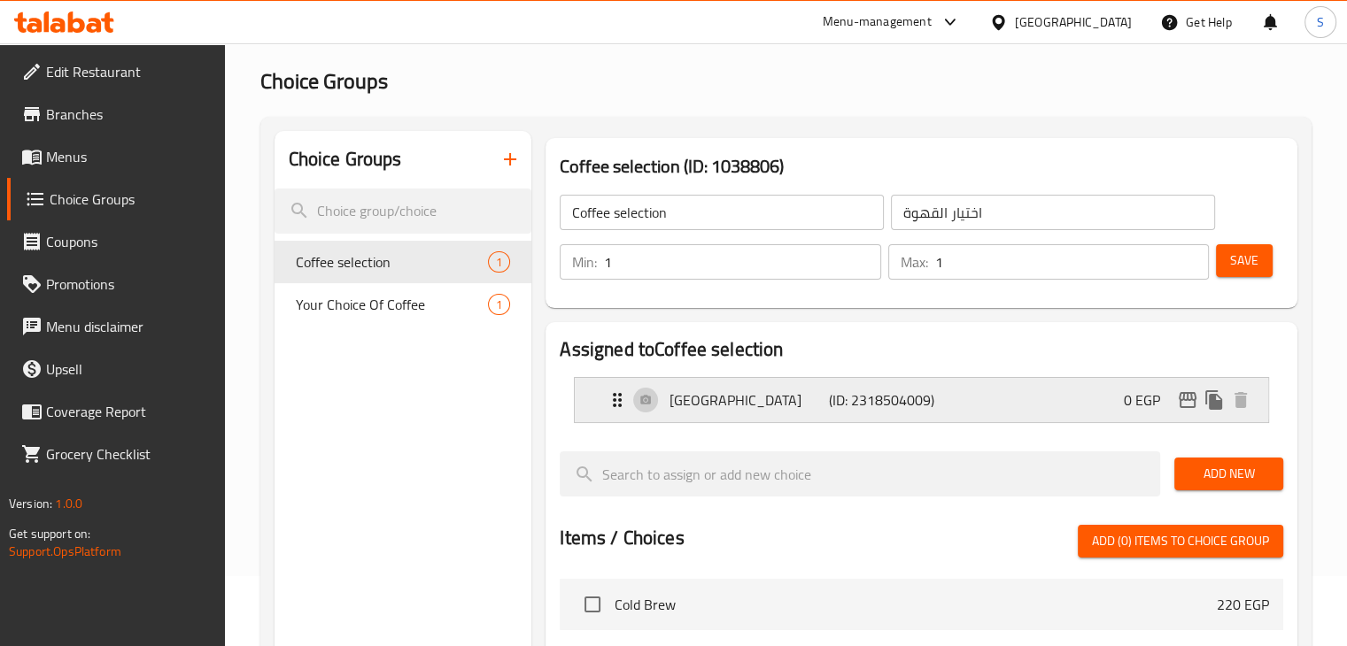
click at [736, 394] on p "[GEOGRAPHIC_DATA]" at bounding box center [749, 400] width 159 height 21
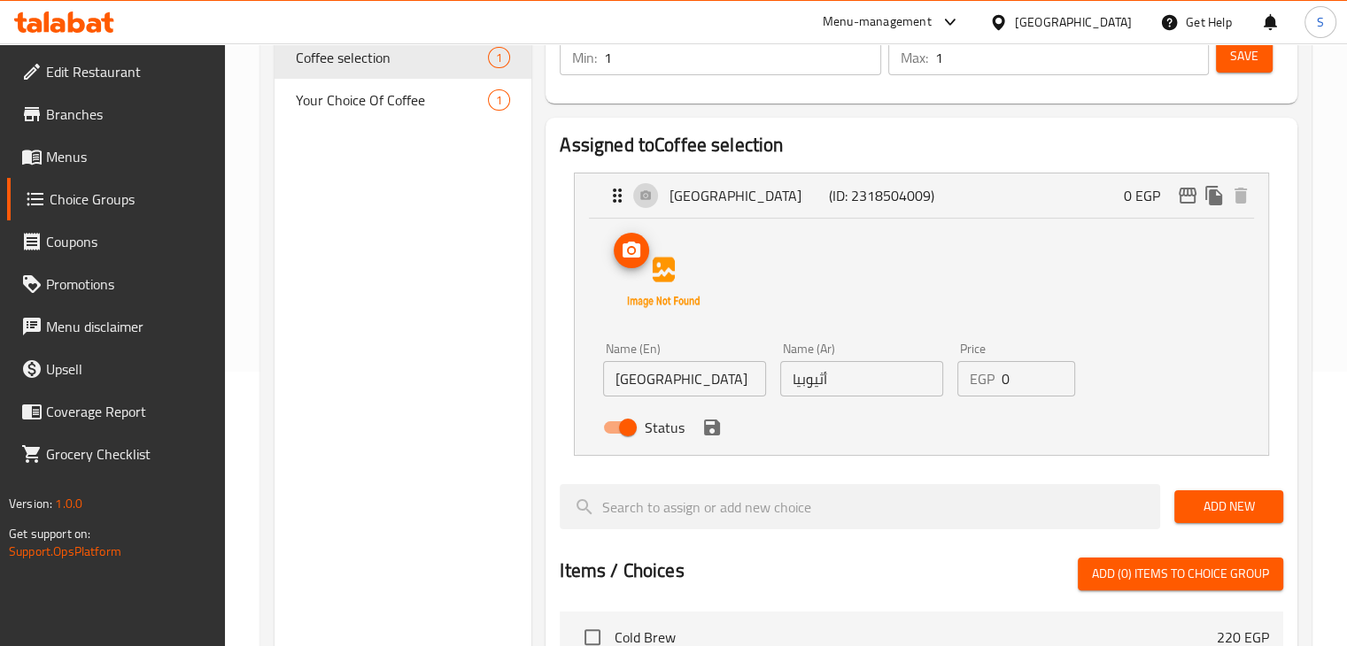
scroll to position [279, 0]
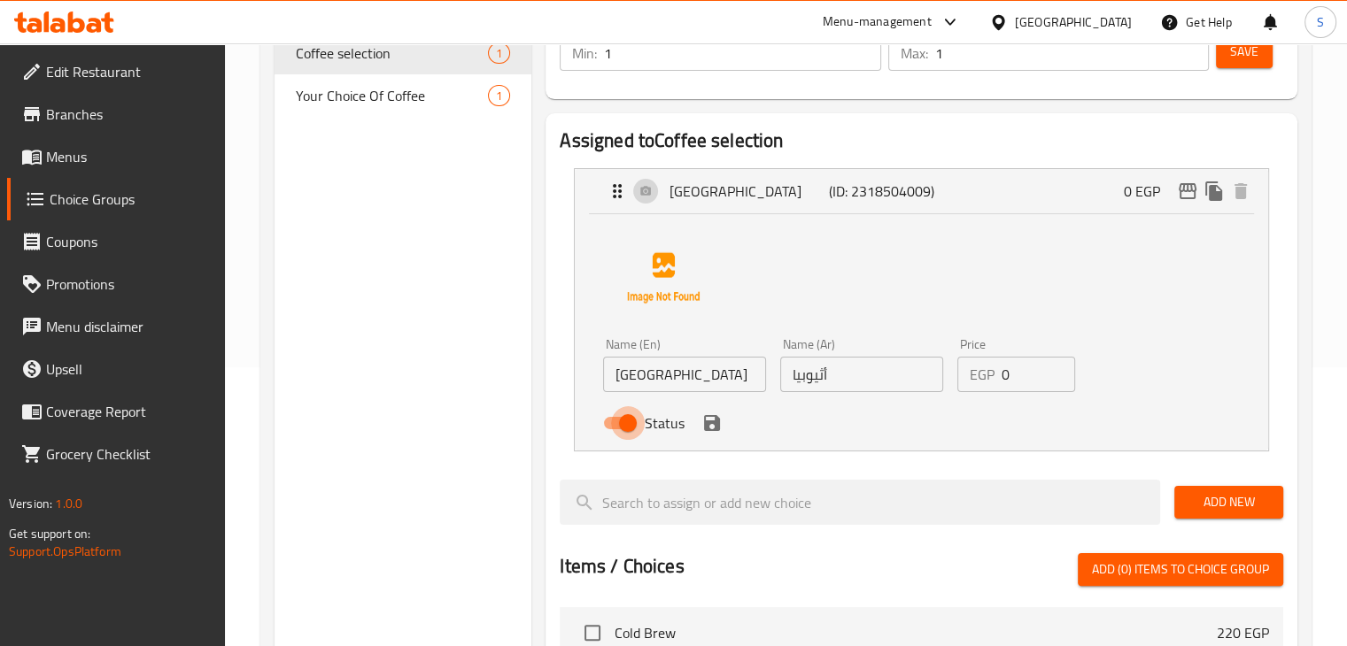
click at [613, 430] on input "Status" at bounding box center [627, 423] width 101 height 34
click at [719, 430] on nav "[GEOGRAPHIC_DATA] (ID: 2318504009) 0 EGP Name (En) [GEOGRAPHIC_DATA] Name (En) …" at bounding box center [922, 310] width 724 height 312
click at [712, 428] on icon "save" at bounding box center [711, 423] width 21 height 21
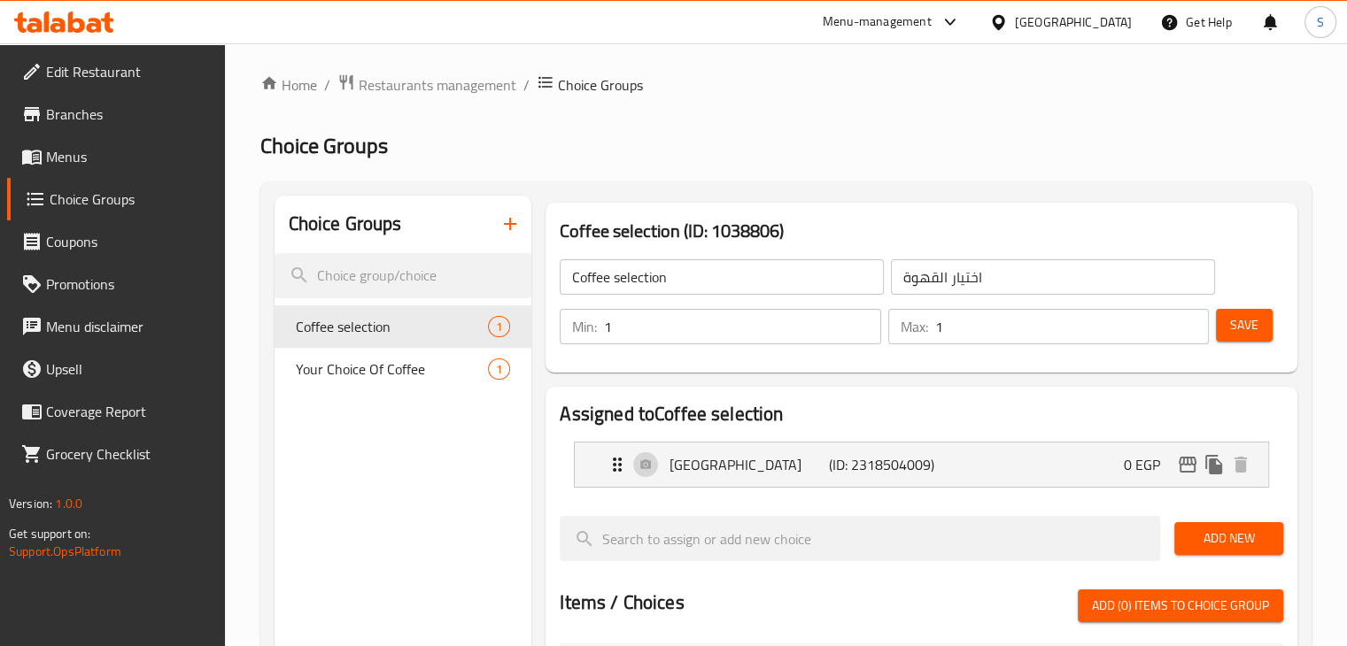
scroll to position [0, 0]
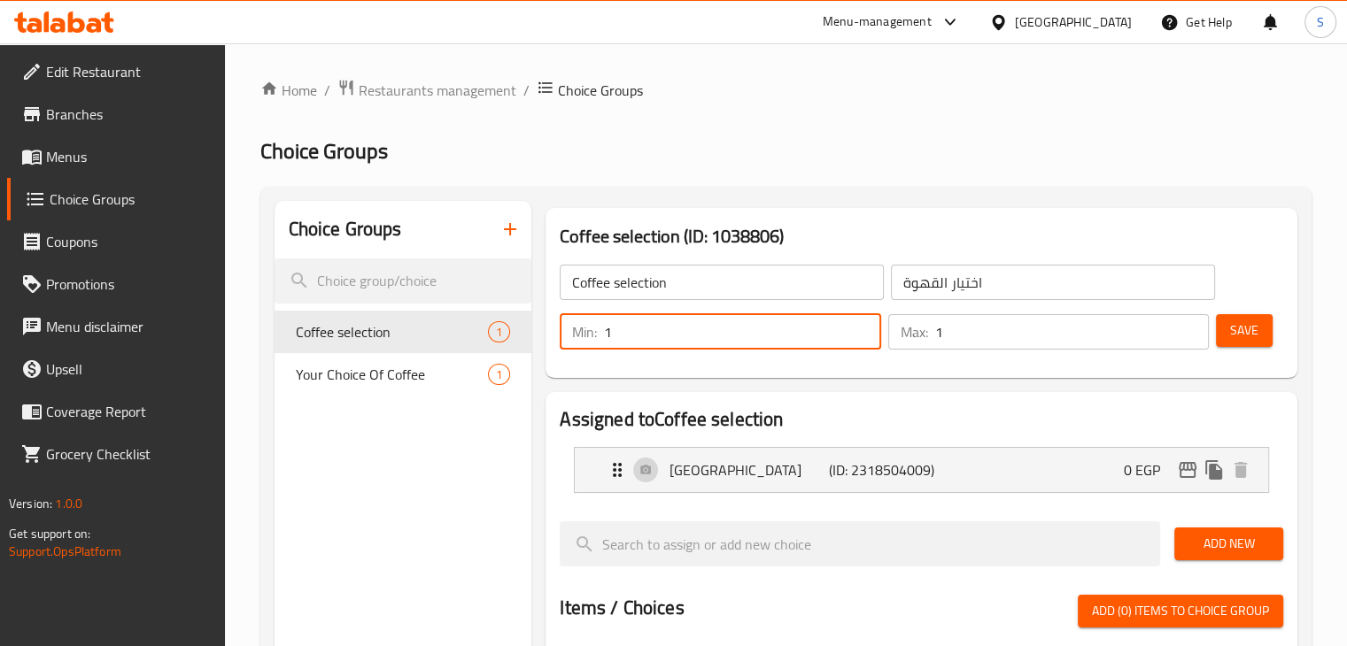
click at [640, 323] on input "1" at bounding box center [742, 331] width 276 height 35
click at [717, 472] on p "[GEOGRAPHIC_DATA]" at bounding box center [749, 470] width 159 height 21
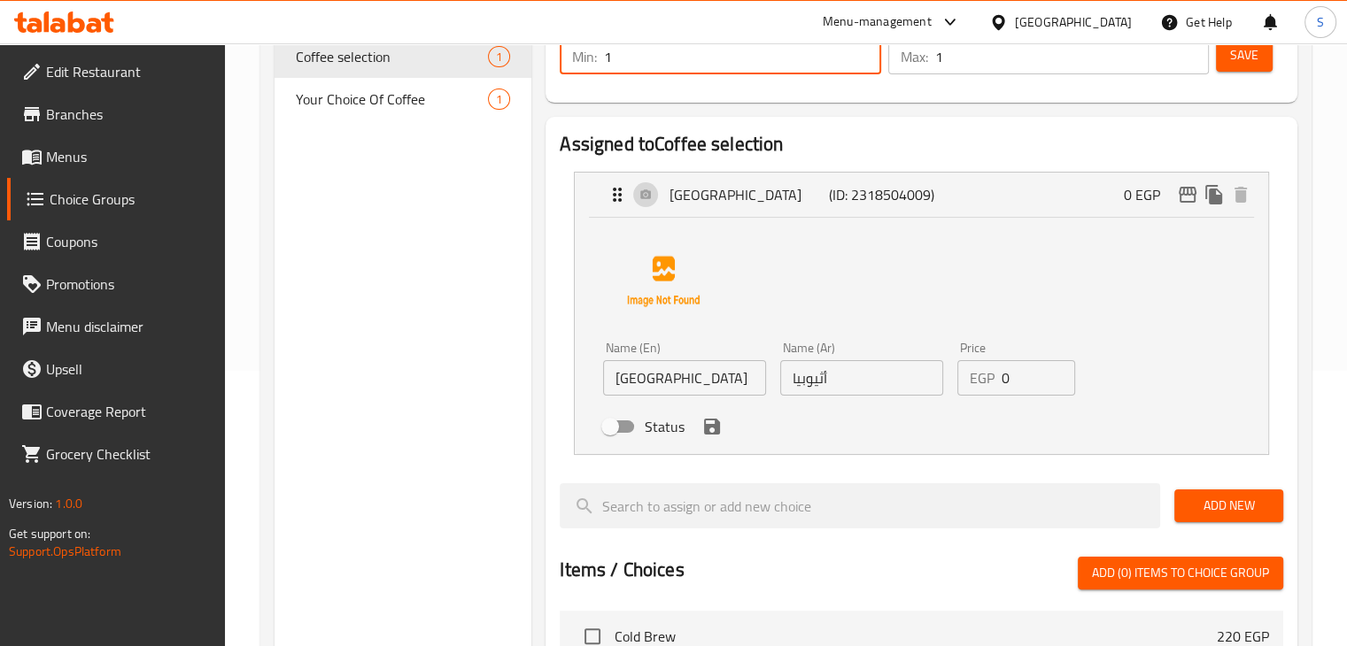
scroll to position [276, 0]
click at [708, 428] on icon "save" at bounding box center [712, 426] width 16 height 16
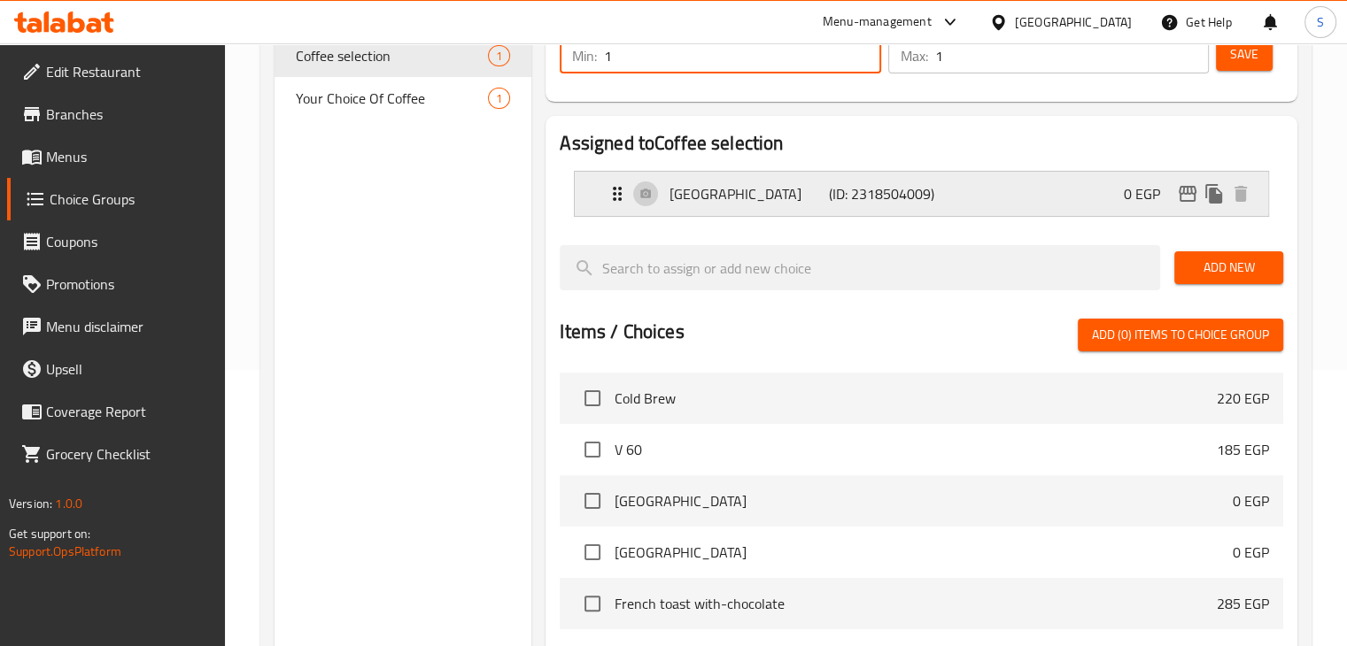
click at [755, 193] on p "[GEOGRAPHIC_DATA]" at bounding box center [749, 193] width 159 height 21
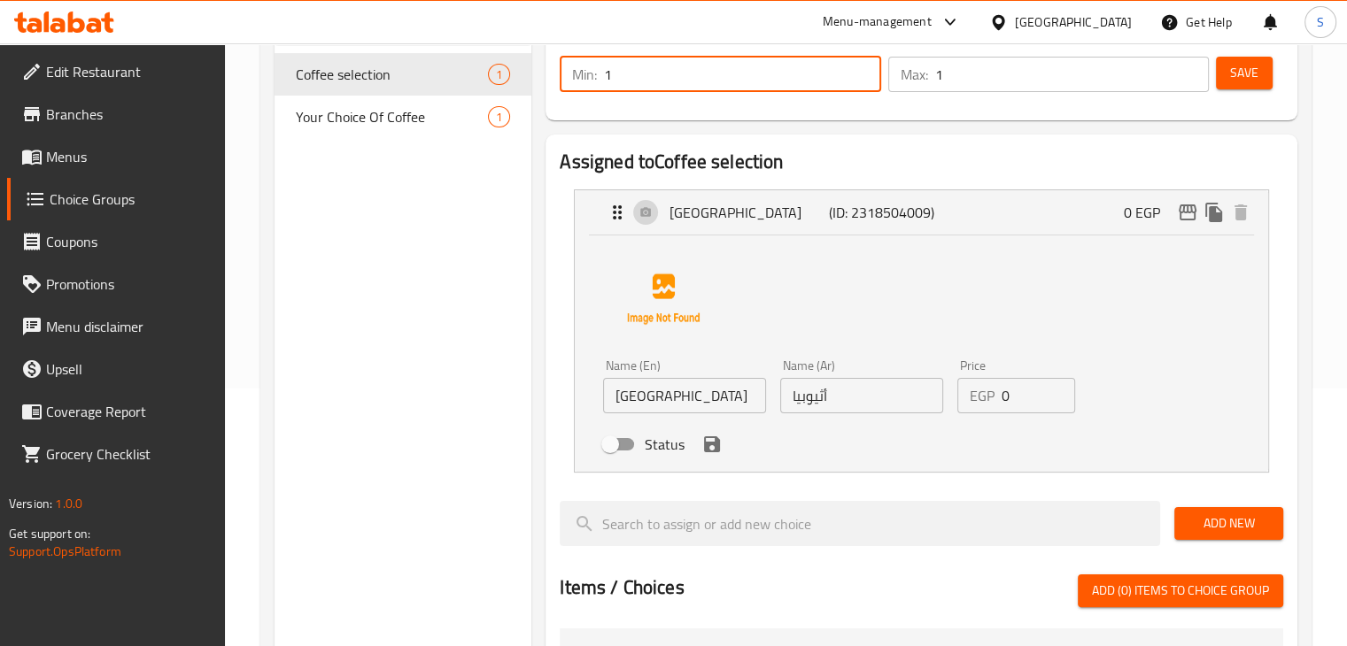
scroll to position [257, 0]
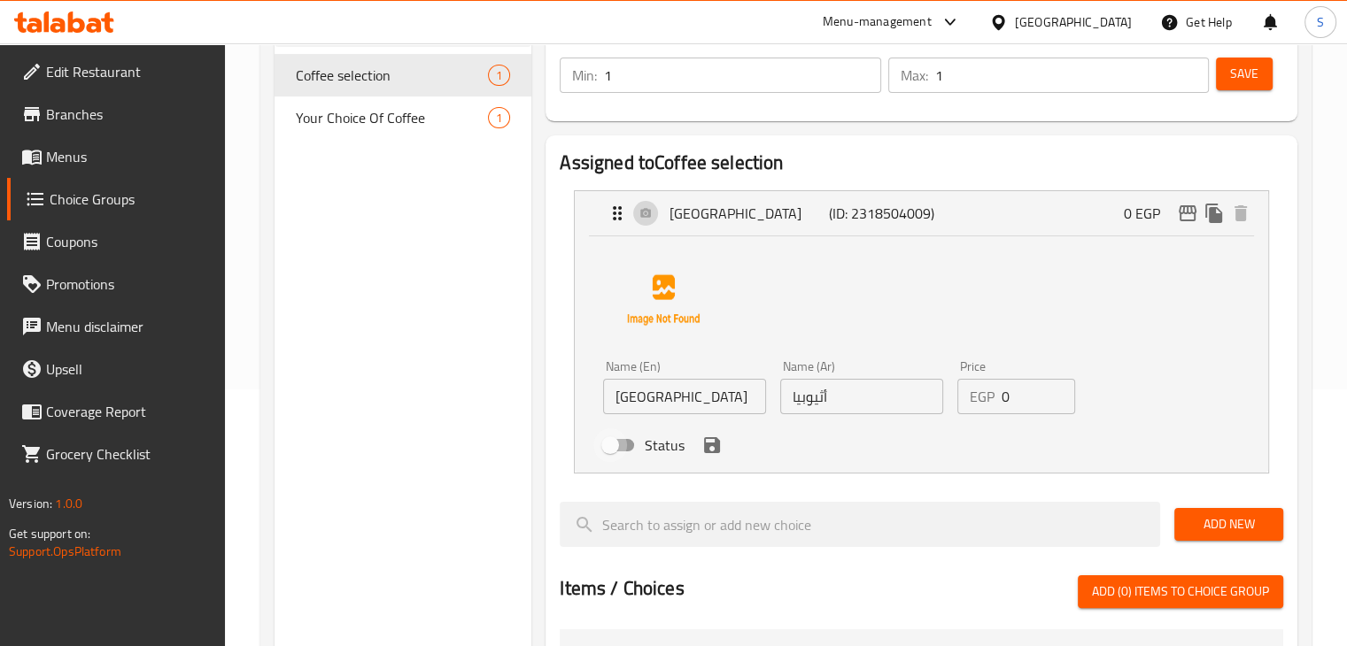
click at [620, 441] on input "Status" at bounding box center [610, 446] width 101 height 34
checkbox input "true"
click at [716, 447] on icon "save" at bounding box center [712, 445] width 16 height 16
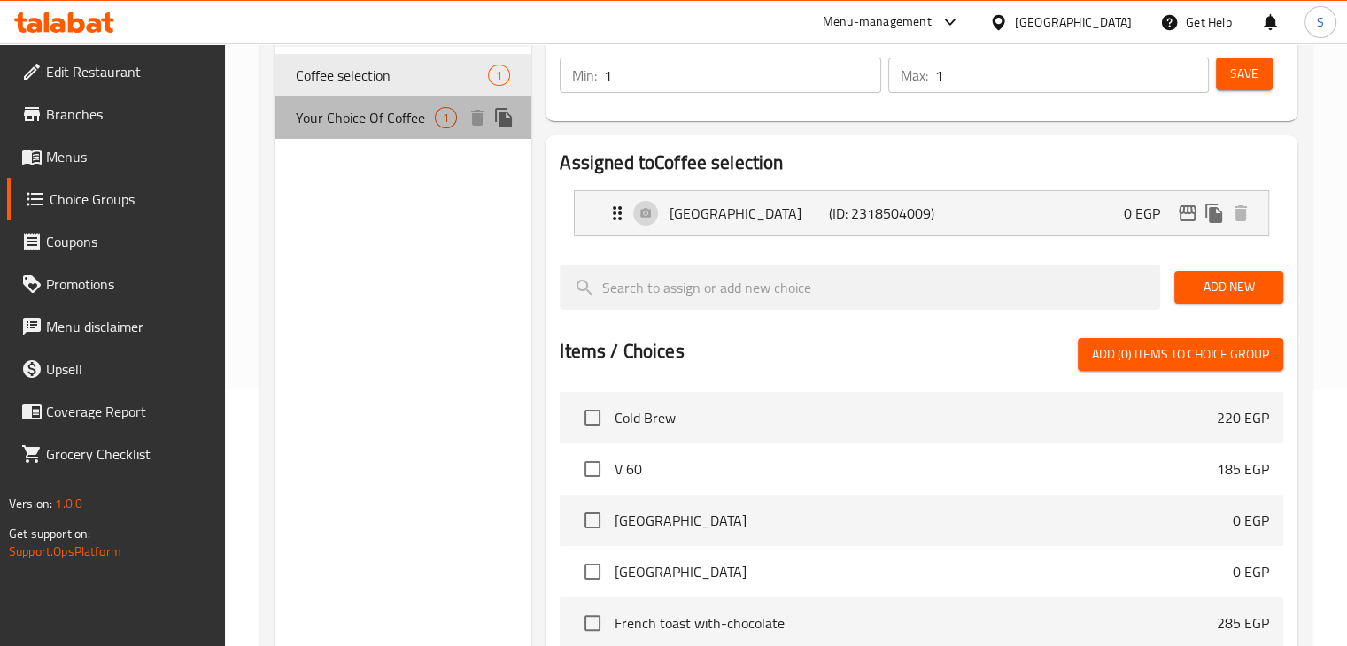
click at [383, 115] on span "Your Choice Of Coffee" at bounding box center [366, 117] width 140 height 21
type input "Your Choice Of Coffee"
type input "اختيارك من القهوة"
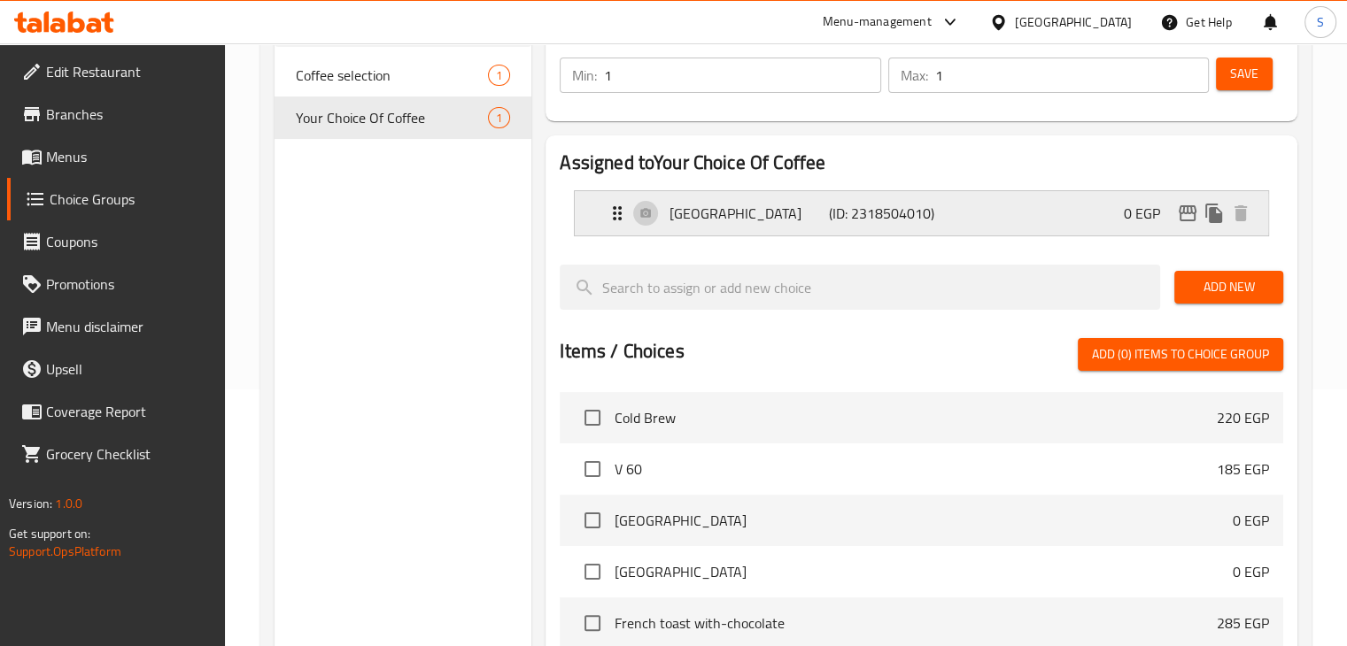
click at [777, 228] on div "[GEOGRAPHIC_DATA] (ID: 2318504010) 0 EGP" at bounding box center [927, 213] width 640 height 44
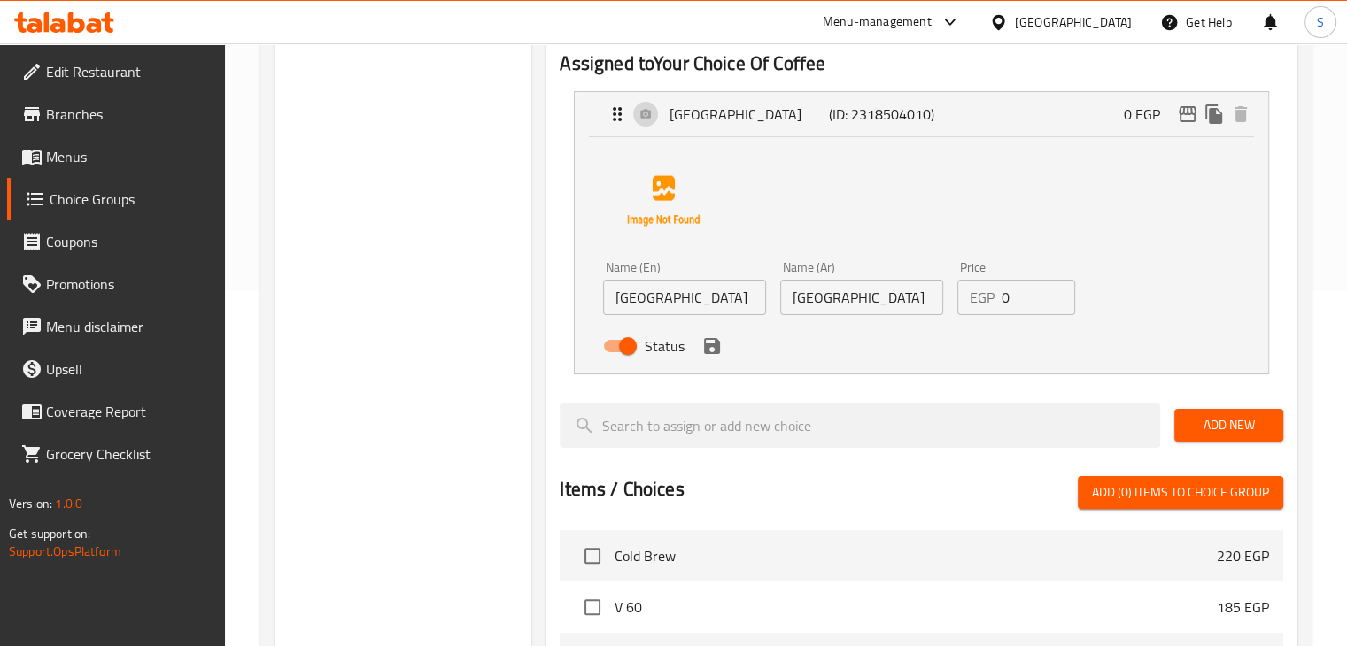
scroll to position [354, 0]
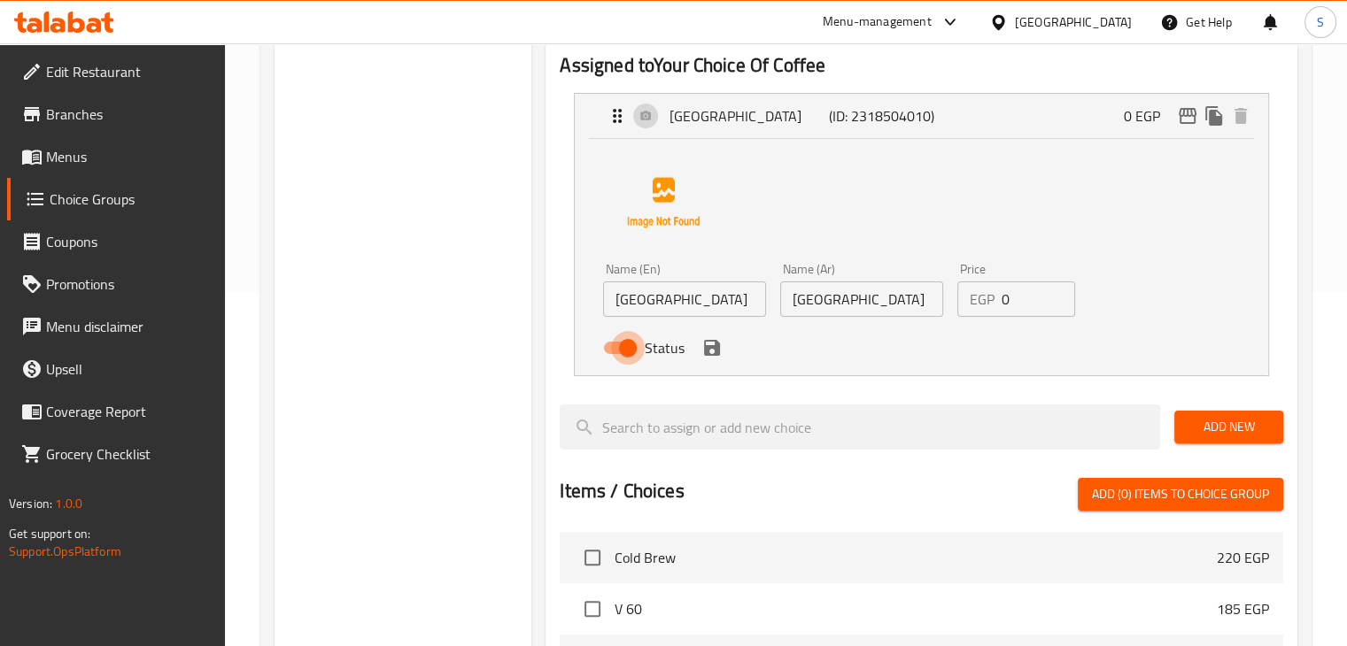
click at [618, 351] on input "Status" at bounding box center [627, 348] width 101 height 34
checkbox input "false"
click at [711, 345] on icon "save" at bounding box center [711, 347] width 21 height 21
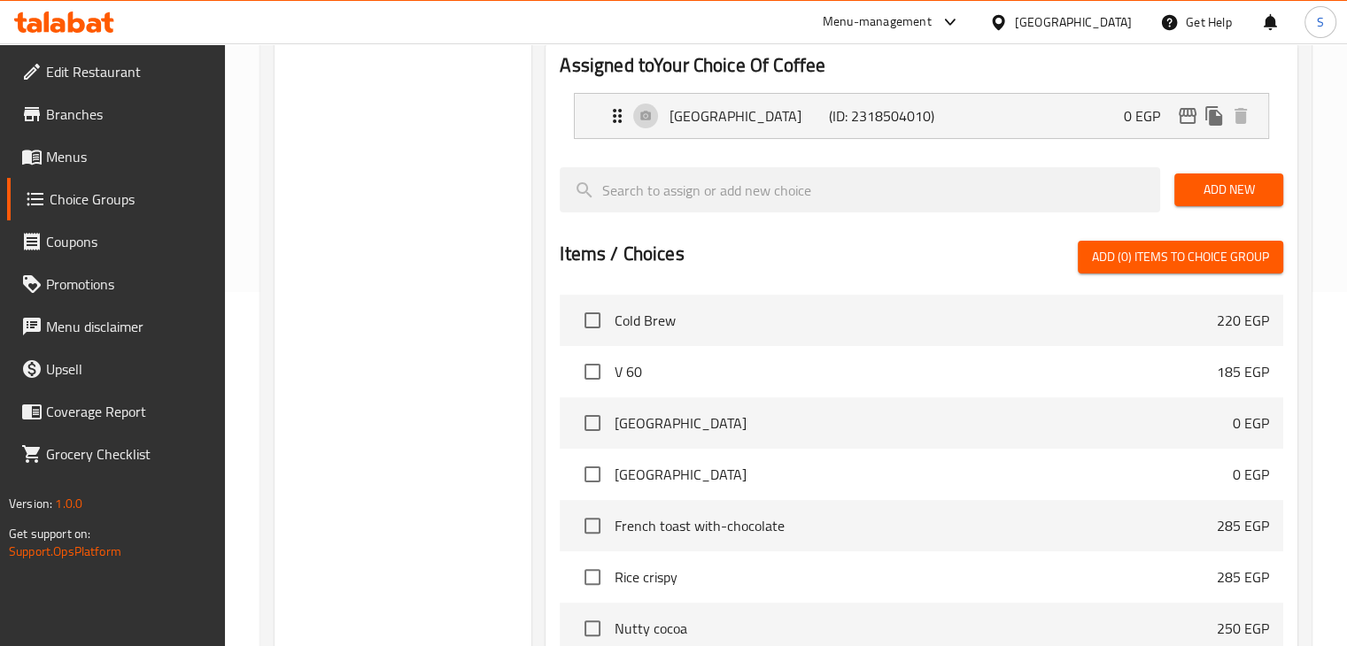
scroll to position [0, 0]
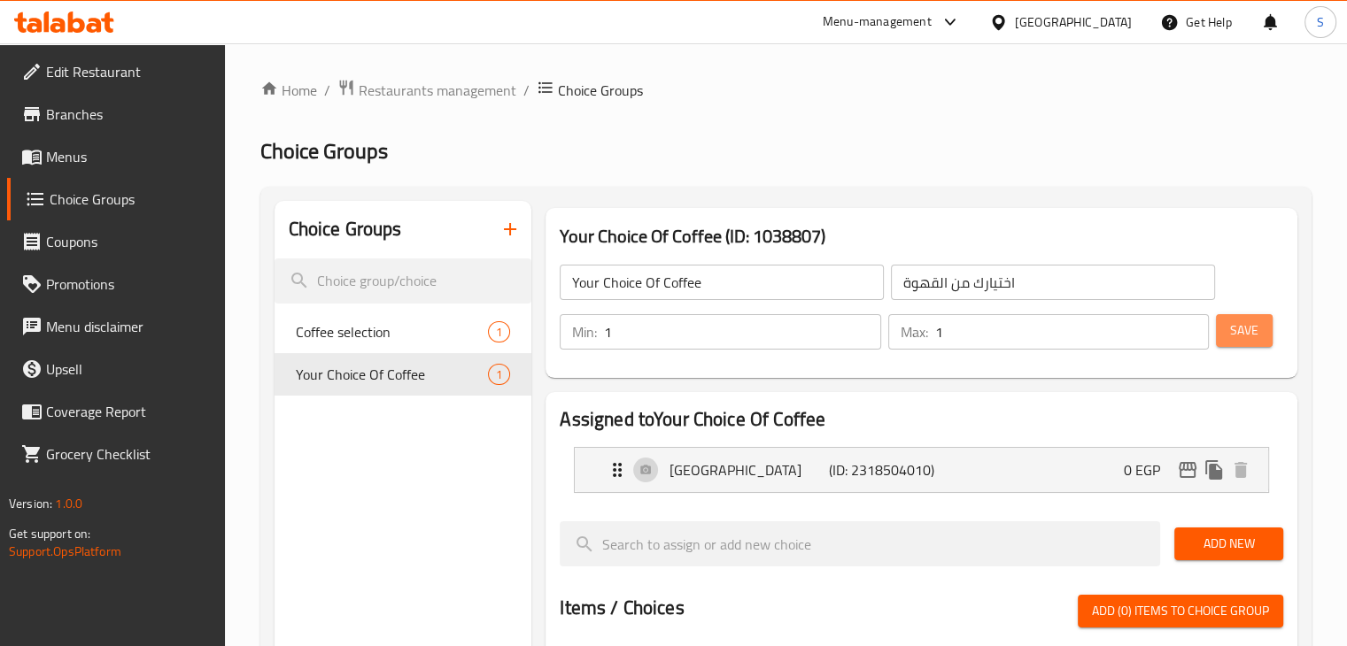
click at [1226, 340] on button "Save" at bounding box center [1244, 330] width 57 height 33
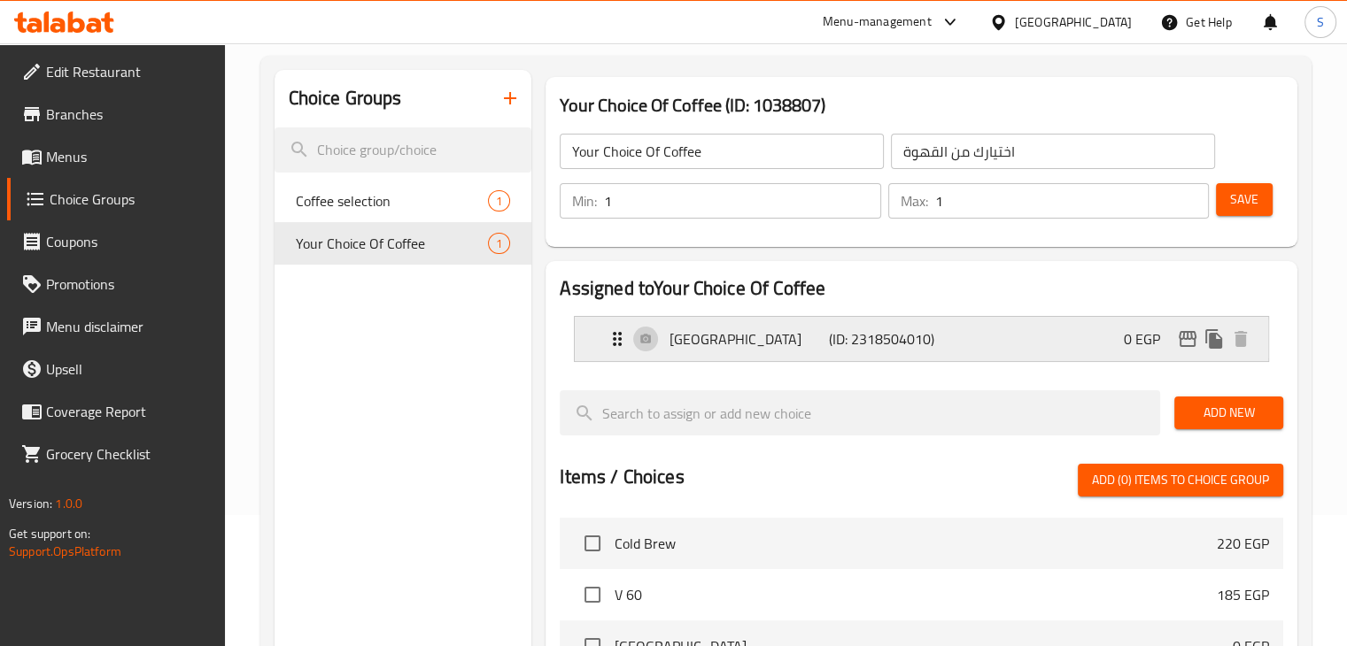
click at [947, 345] on div "Colombia (ID: 2318504010) 0 EGP" at bounding box center [927, 339] width 640 height 44
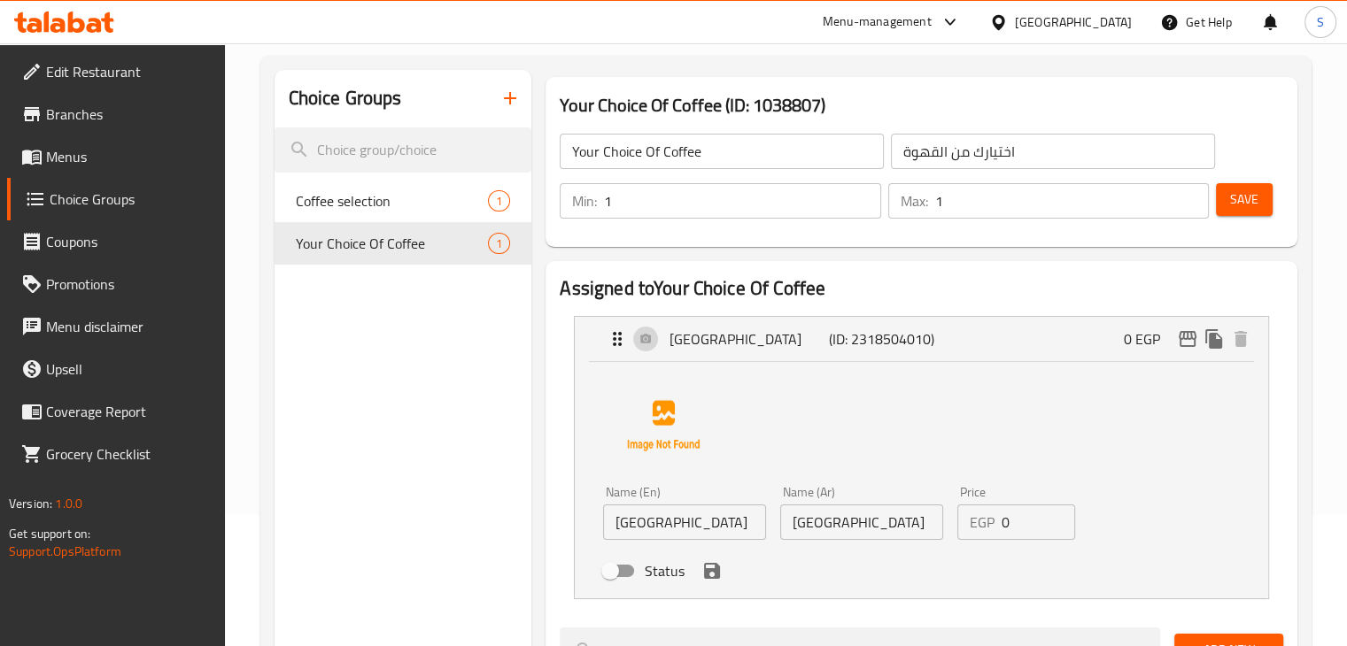
scroll to position [283, 0]
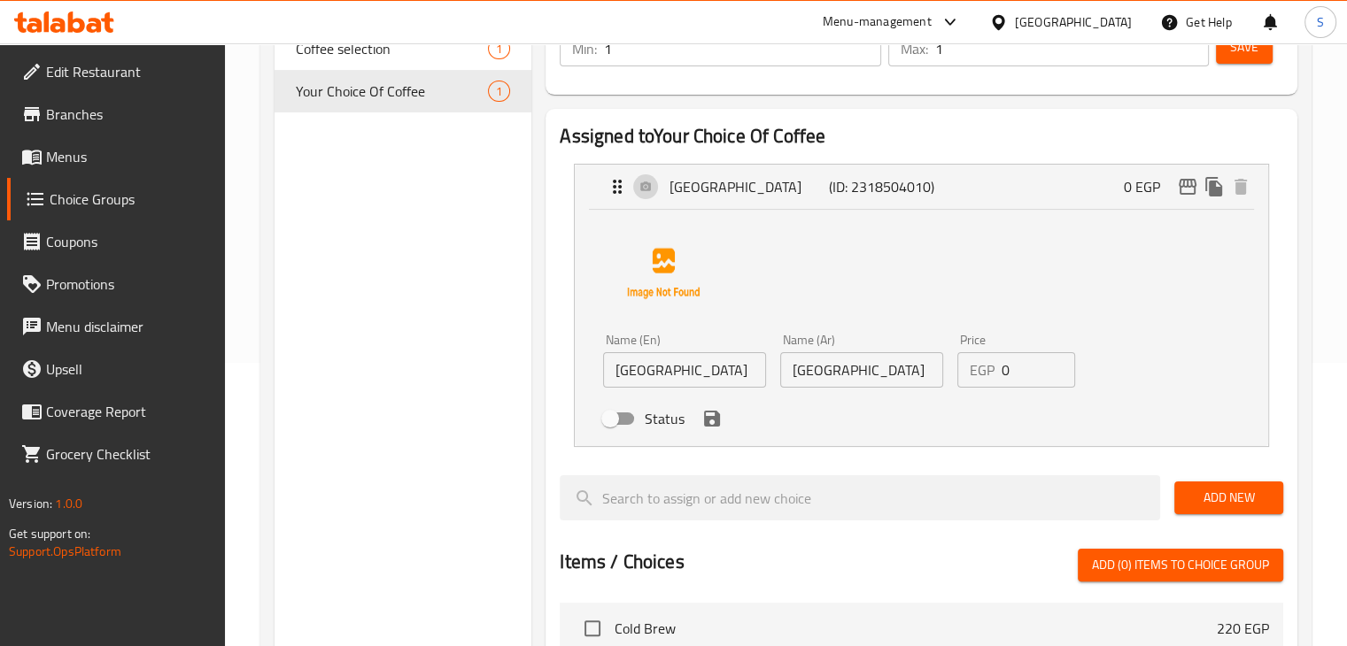
click at [608, 437] on div "Status" at bounding box center [861, 419] width 530 height 48
click at [613, 427] on input "Status" at bounding box center [610, 419] width 101 height 34
checkbox input "true"
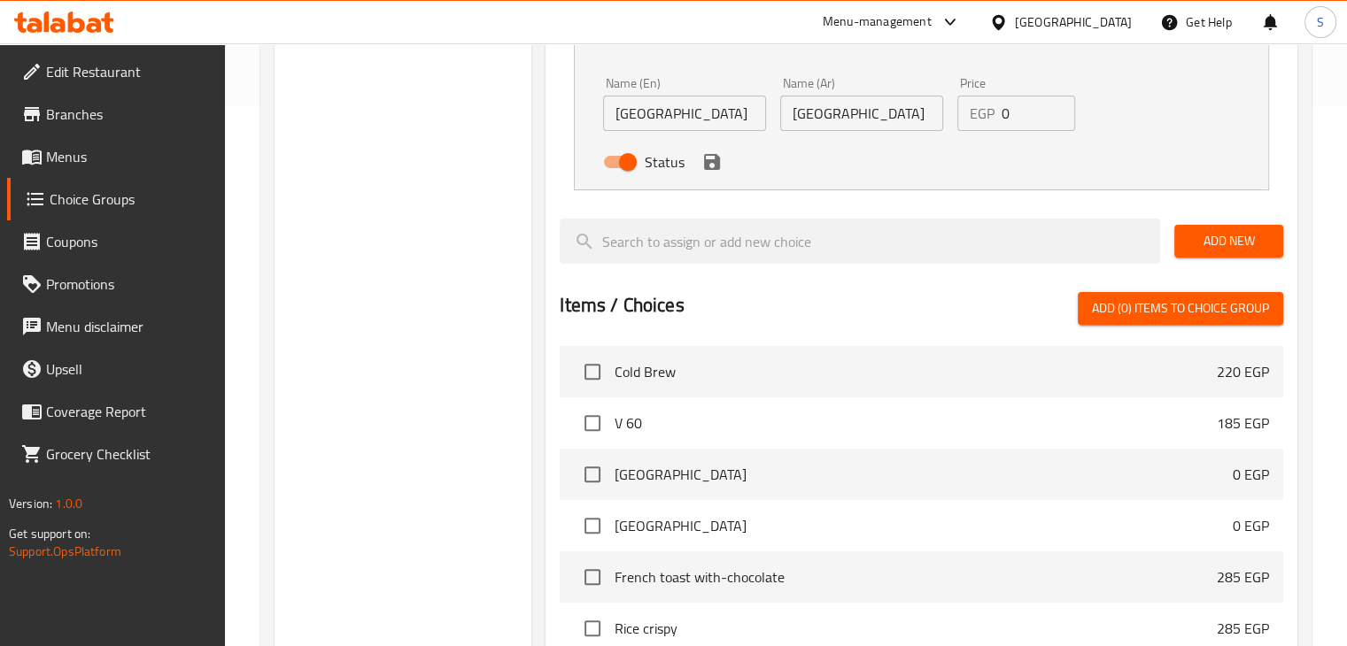
scroll to position [85, 0]
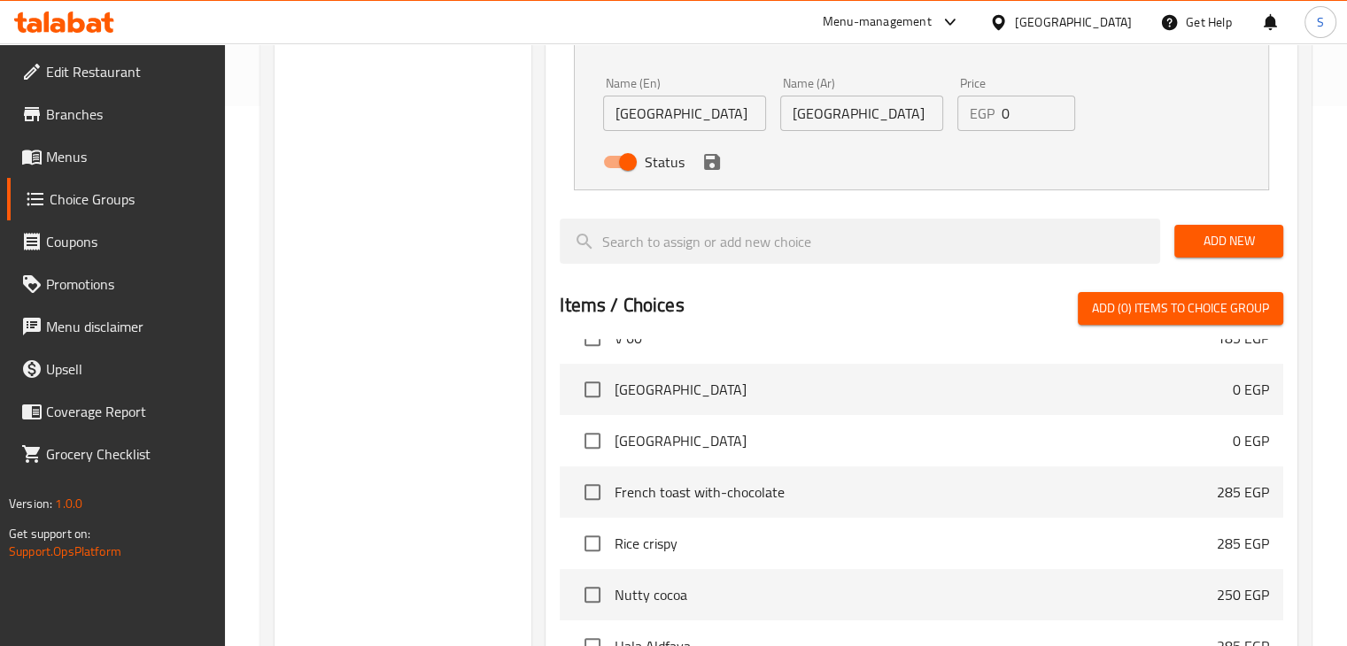
click at [835, 387] on span "Ethiopia" at bounding box center [924, 389] width 618 height 21
click at [596, 388] on input "checkbox" at bounding box center [592, 389] width 37 height 37
checkbox input "true"
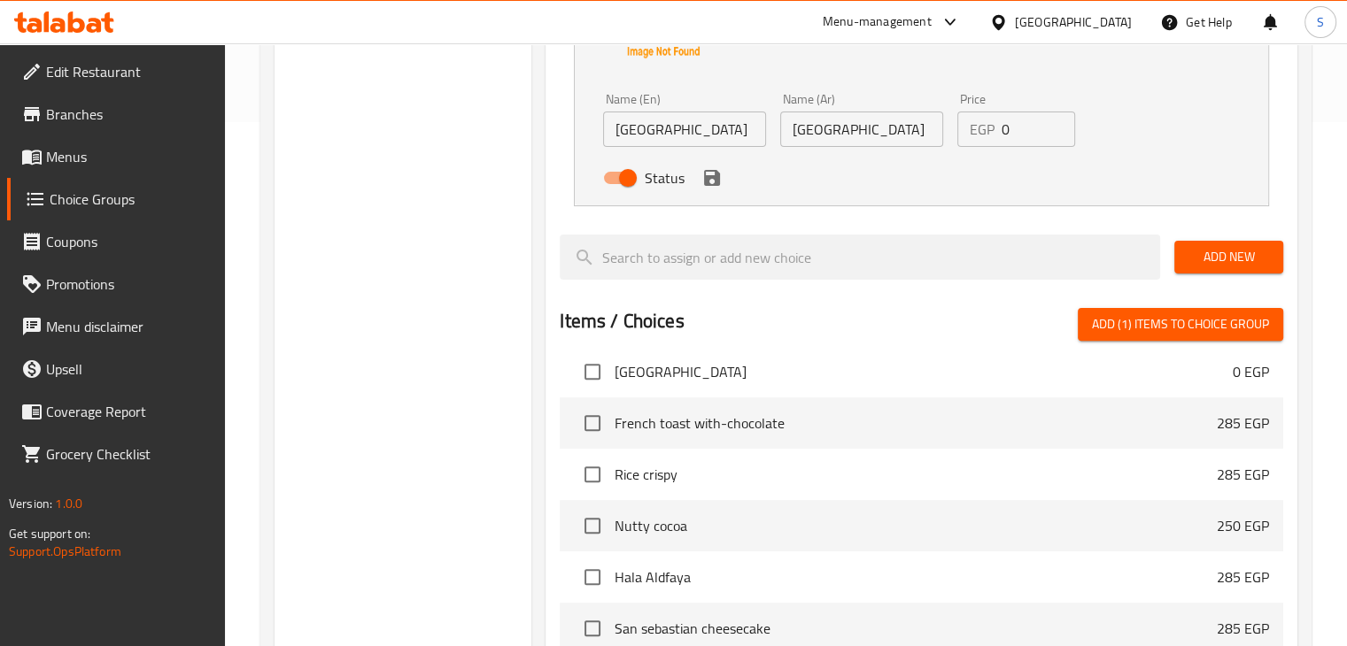
scroll to position [106, 0]
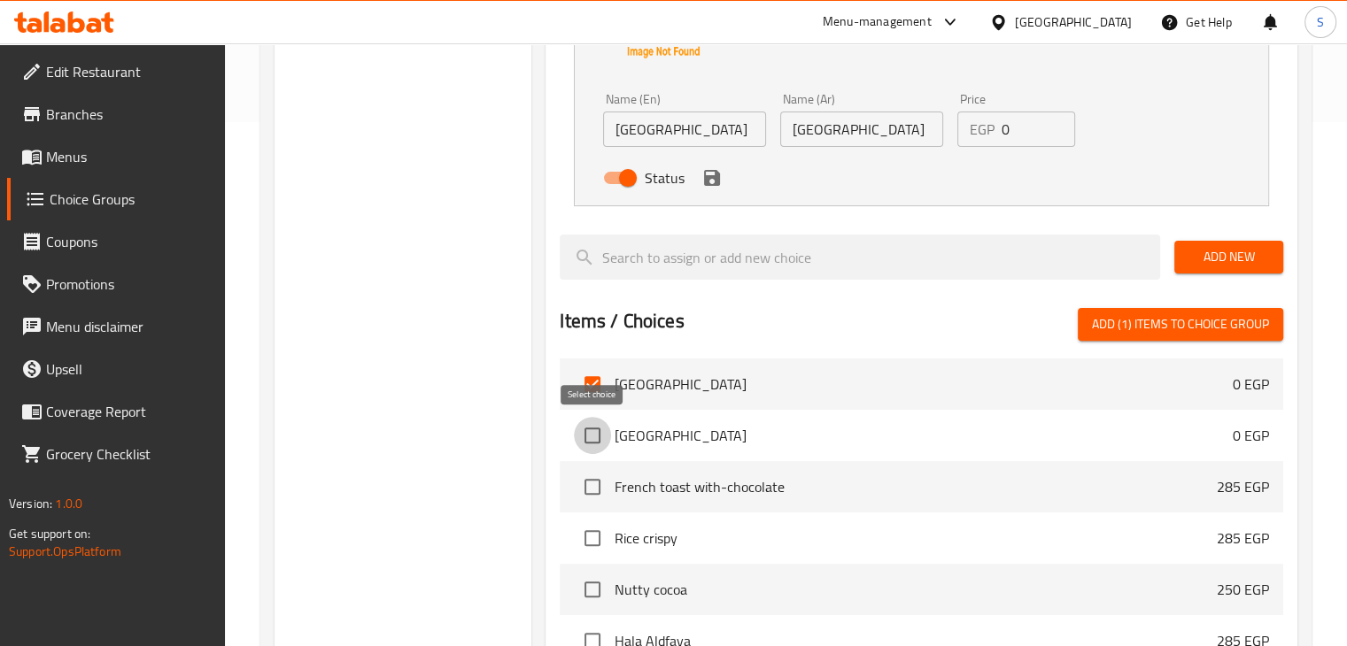
click at [599, 445] on input "checkbox" at bounding box center [592, 435] width 37 height 37
checkbox input "true"
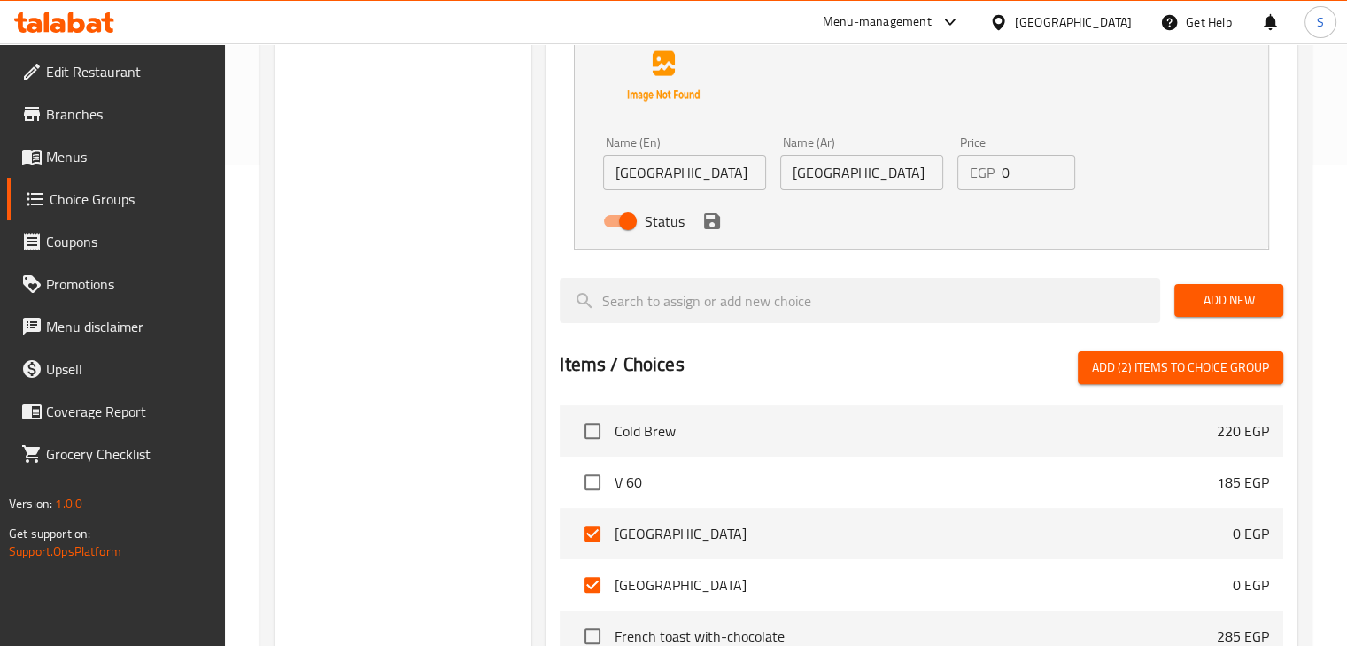
scroll to position [482, 0]
click at [1164, 373] on span "Add (2) items to choice group" at bounding box center [1180, 367] width 177 height 22
checkbox input "false"
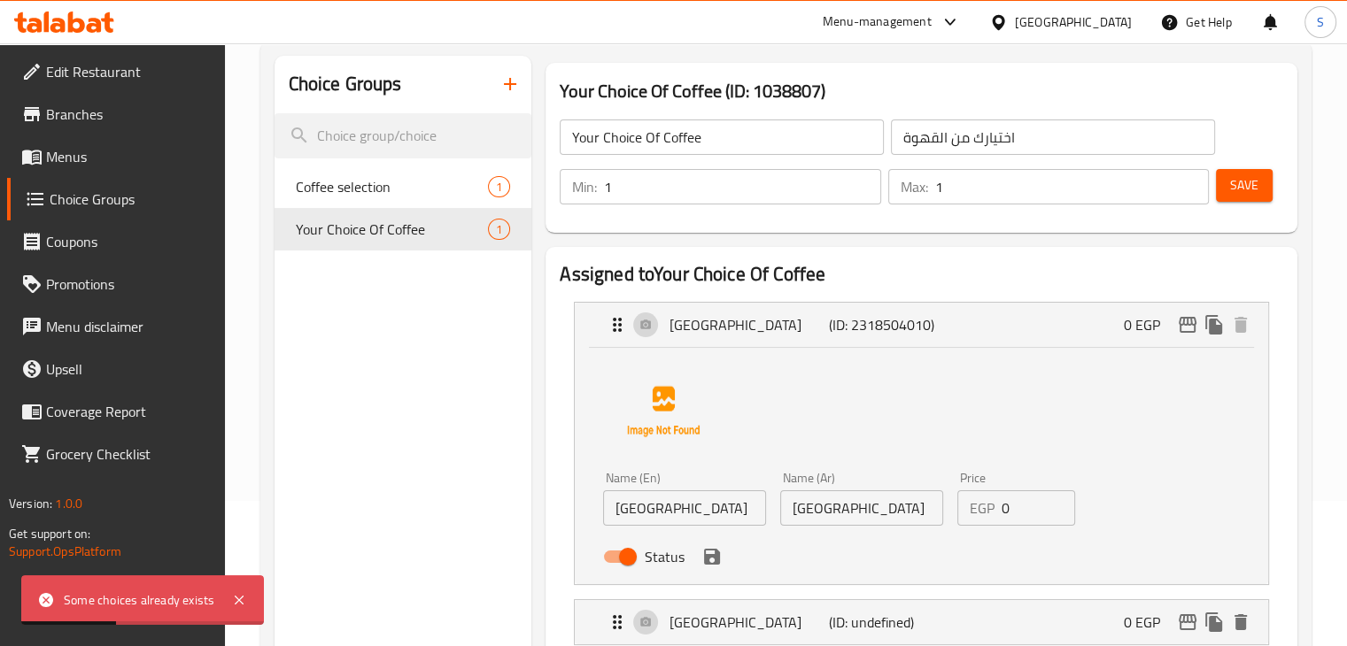
scroll to position [142, 0]
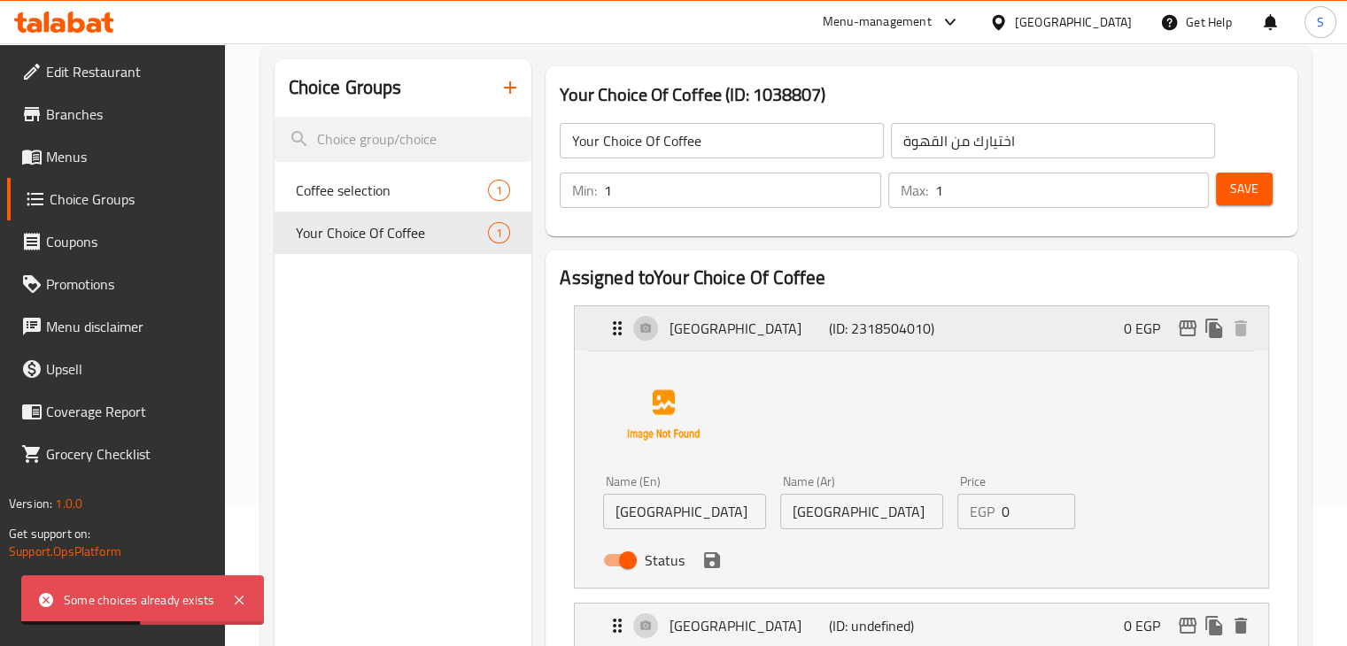
click at [798, 318] on p "[GEOGRAPHIC_DATA]" at bounding box center [749, 328] width 159 height 21
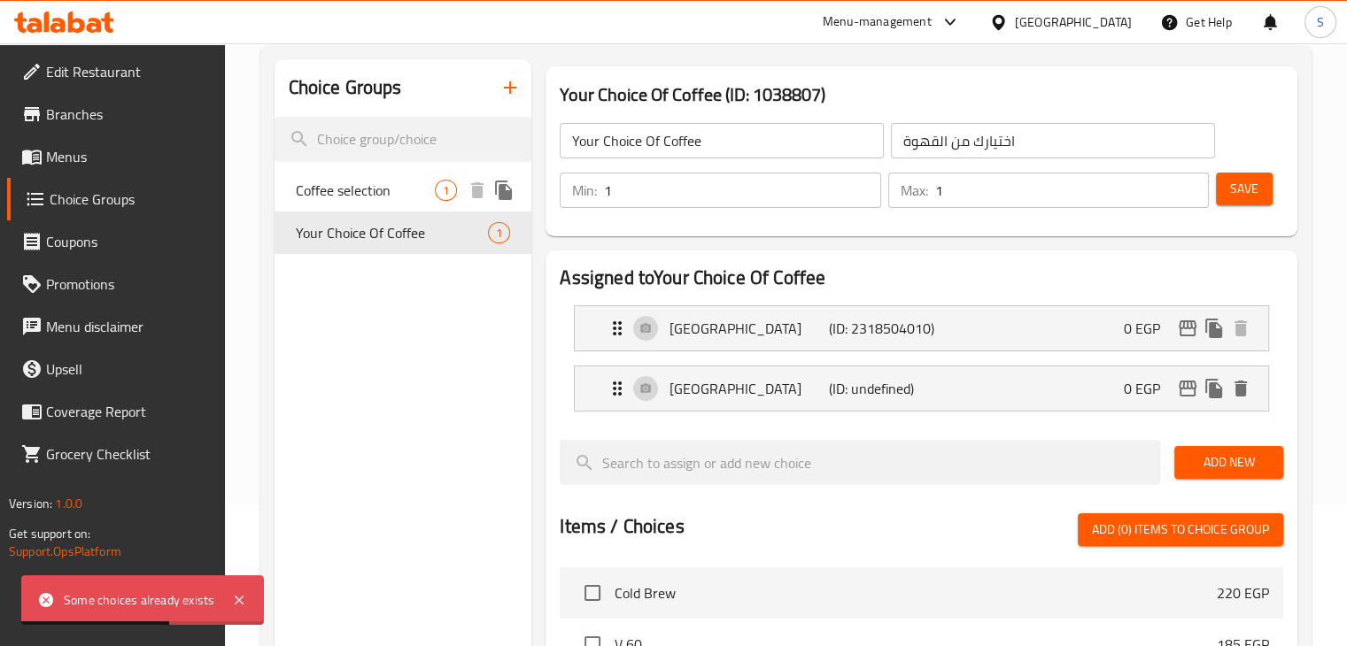
click at [379, 200] on span "Coffee selection" at bounding box center [366, 190] width 140 height 21
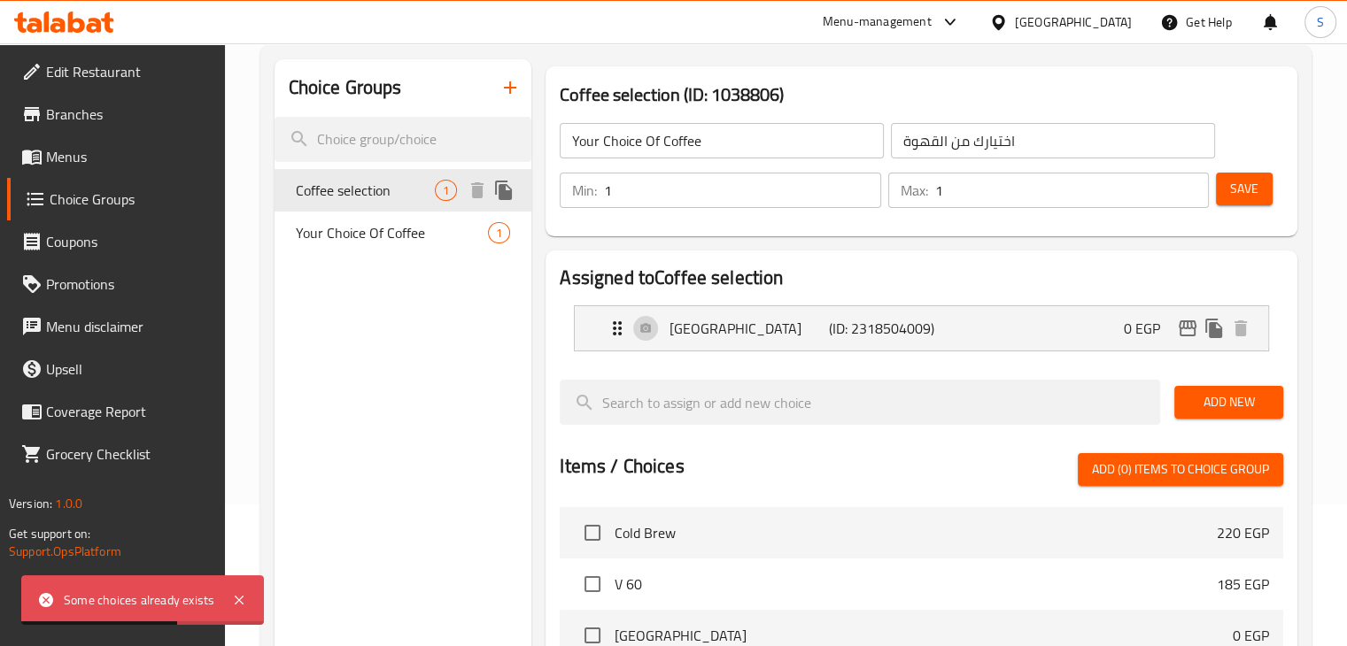
type input "Coffee selection"
type input "اختيار القهوة"
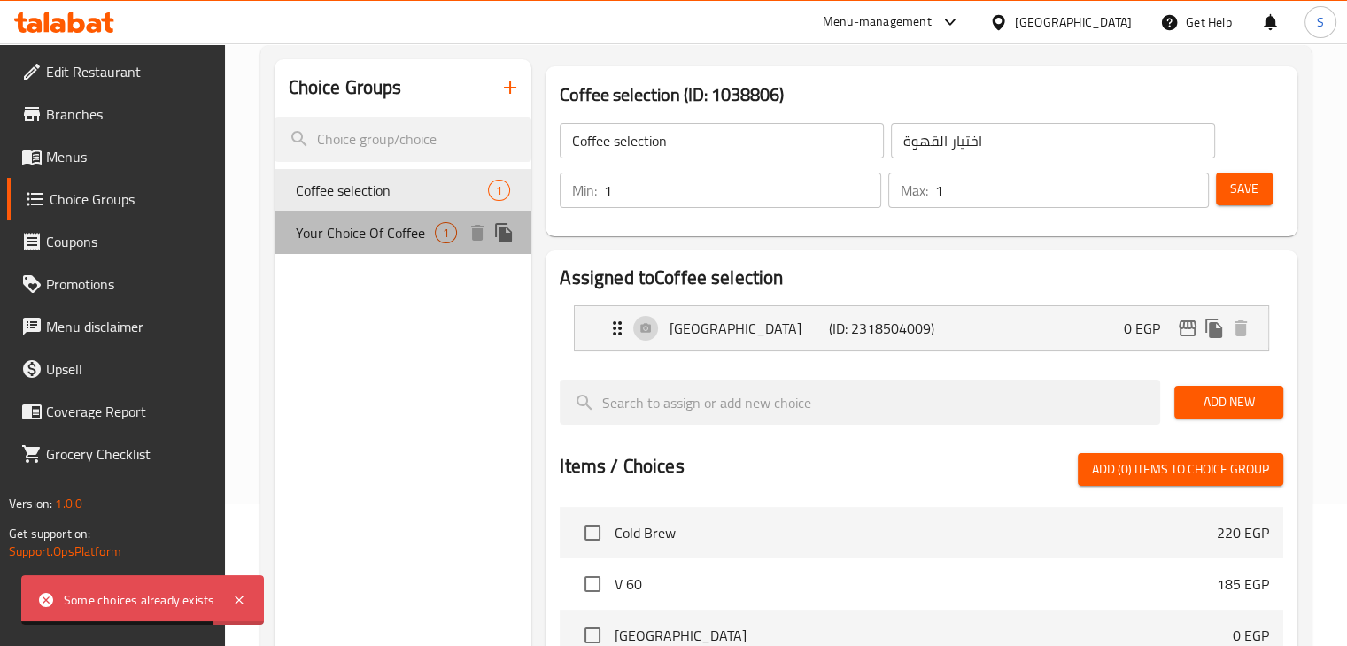
click at [366, 228] on span "Your Choice Of Coffee" at bounding box center [366, 232] width 140 height 21
type input "Your Choice Of Coffee"
type input "اختيارك من القهوة"
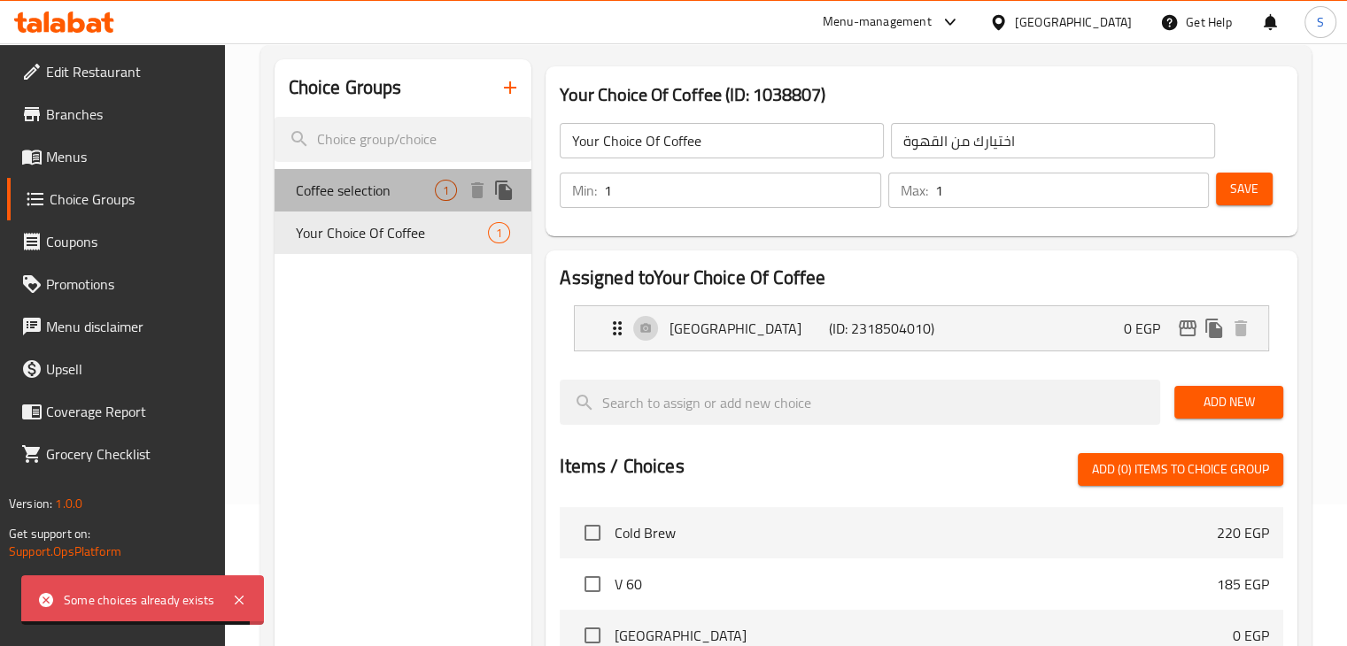
click at [372, 199] on span "Coffee selection" at bounding box center [366, 190] width 140 height 21
type input "Coffee selection"
type input "اختيار القهوة"
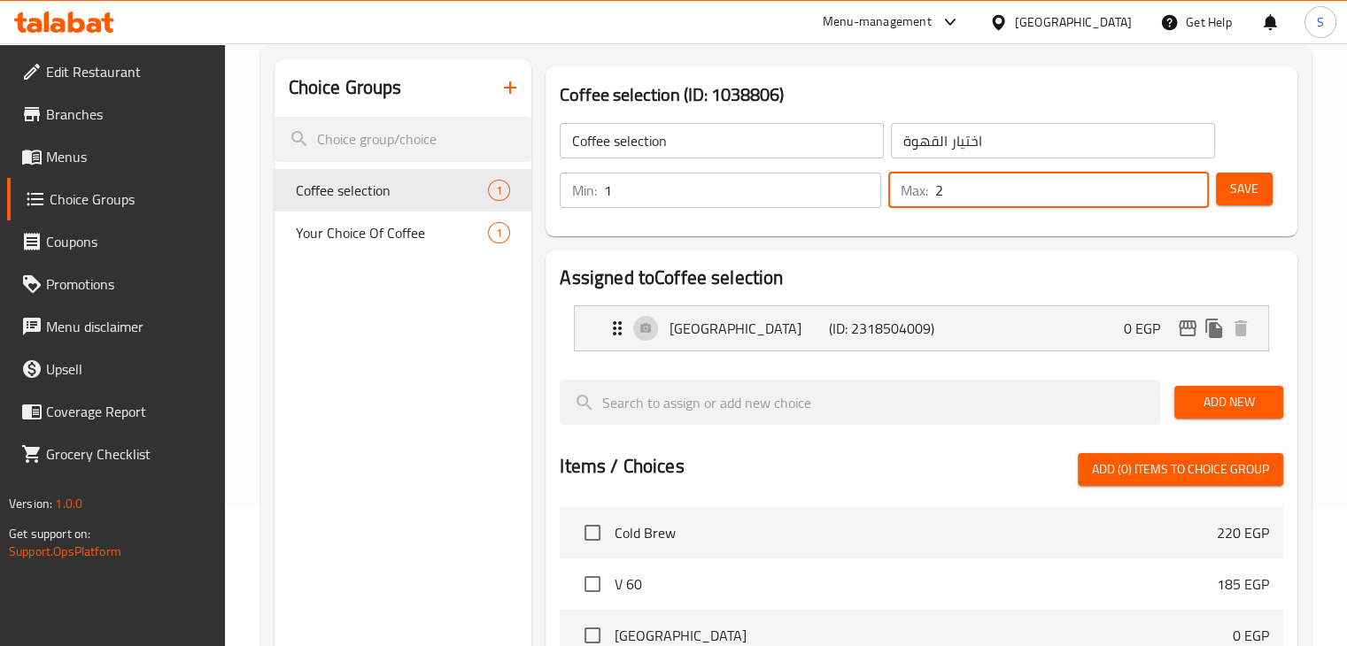
type input "2"
click at [1190, 183] on input "2" at bounding box center [1072, 190] width 274 height 35
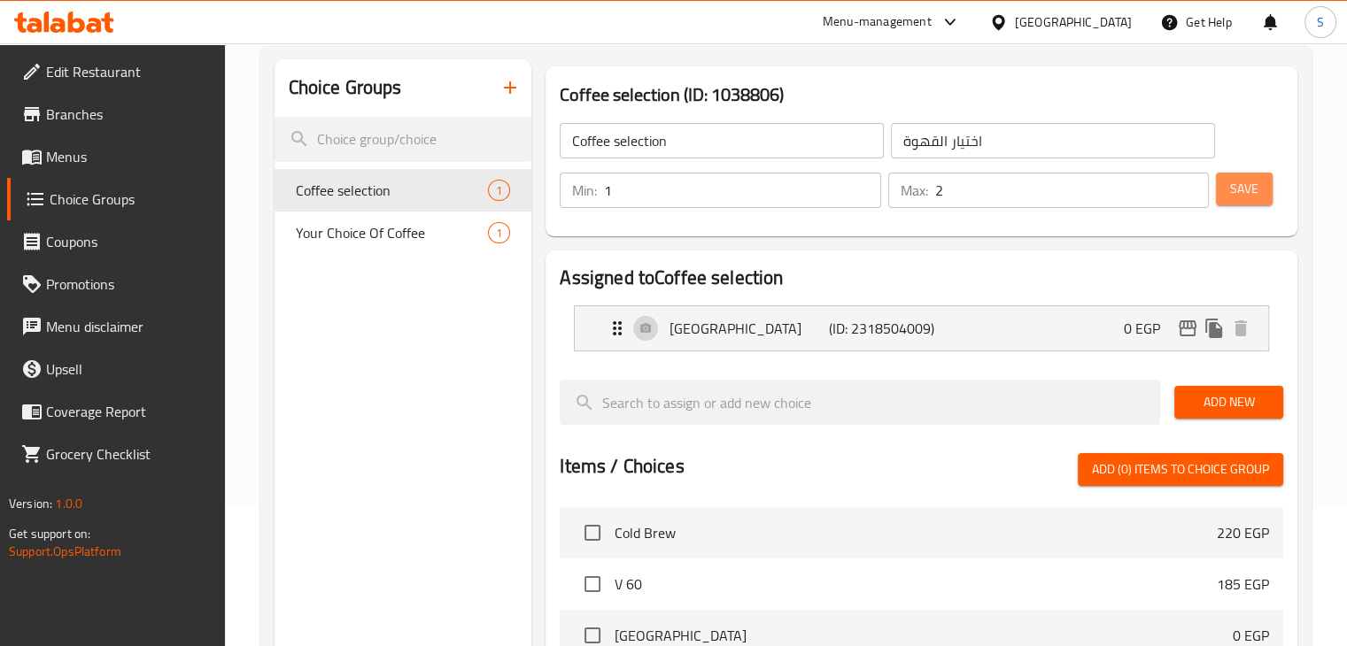
click at [1250, 191] on span "Save" at bounding box center [1244, 189] width 28 height 22
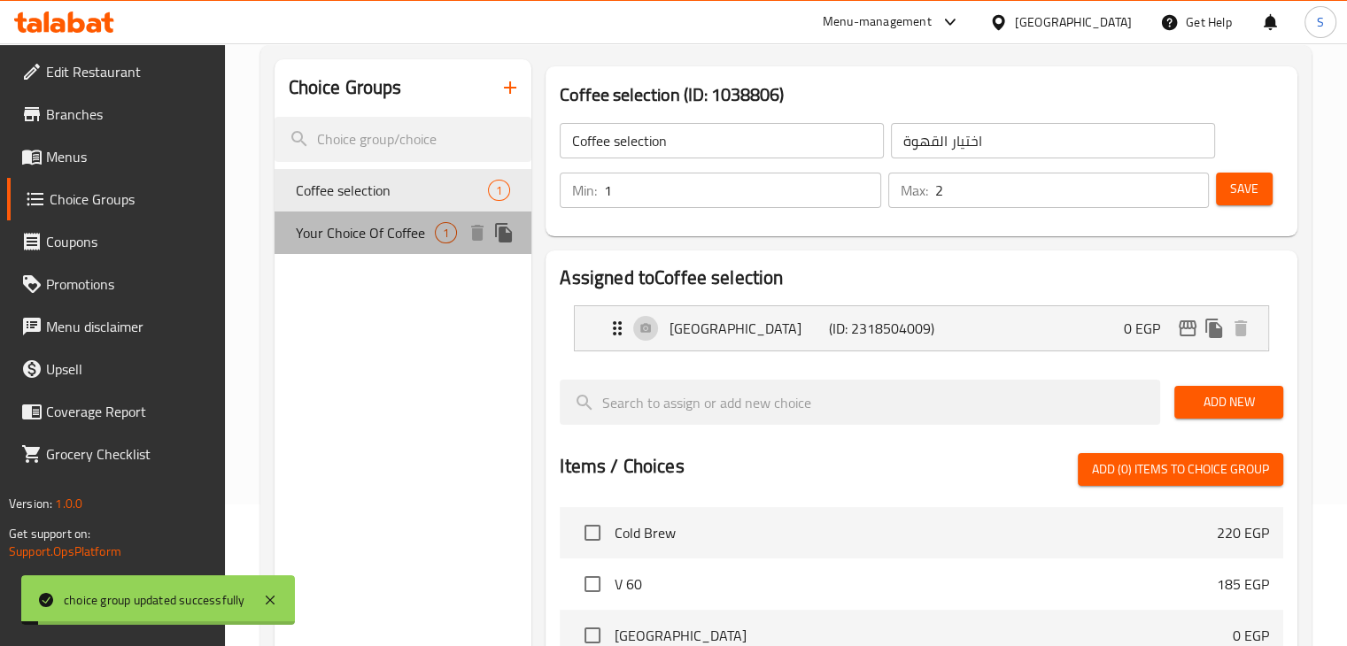
click at [407, 231] on span "Your Choice Of Coffee" at bounding box center [366, 232] width 140 height 21
type input "Your Choice Of Coffee"
type input "اختيارك من القهوة"
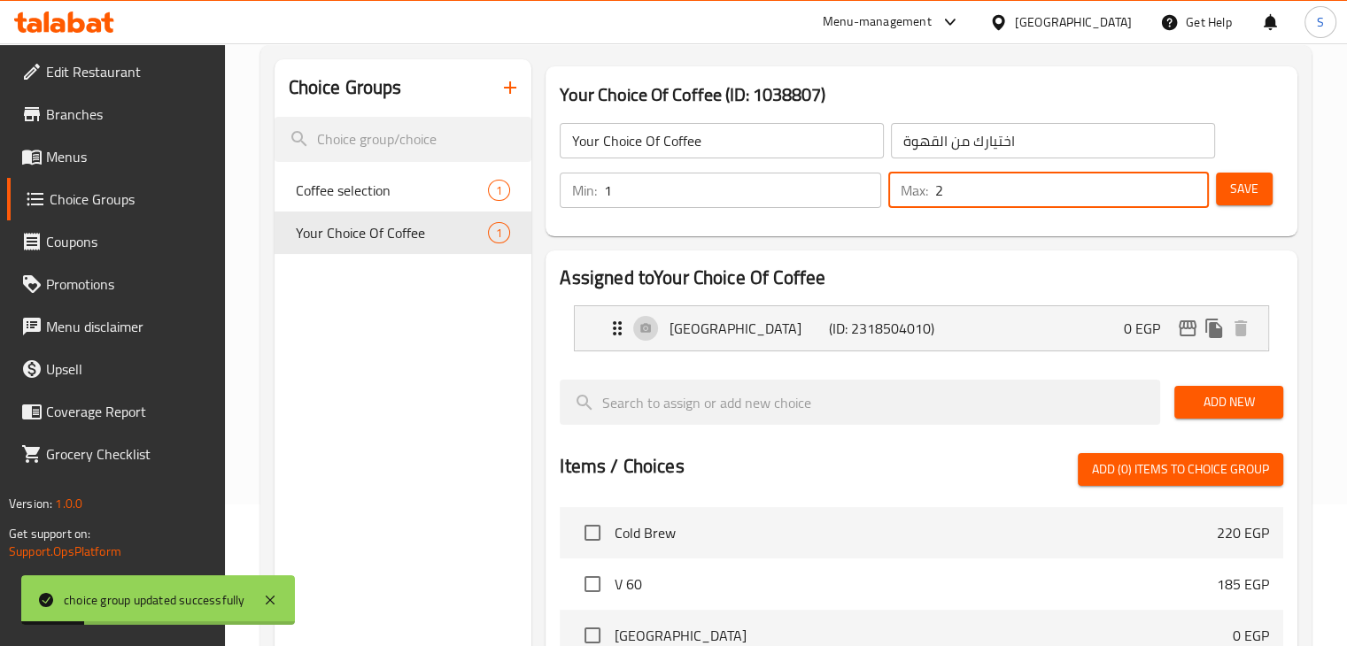
type input "2"
click at [1188, 186] on input "2" at bounding box center [1072, 190] width 274 height 35
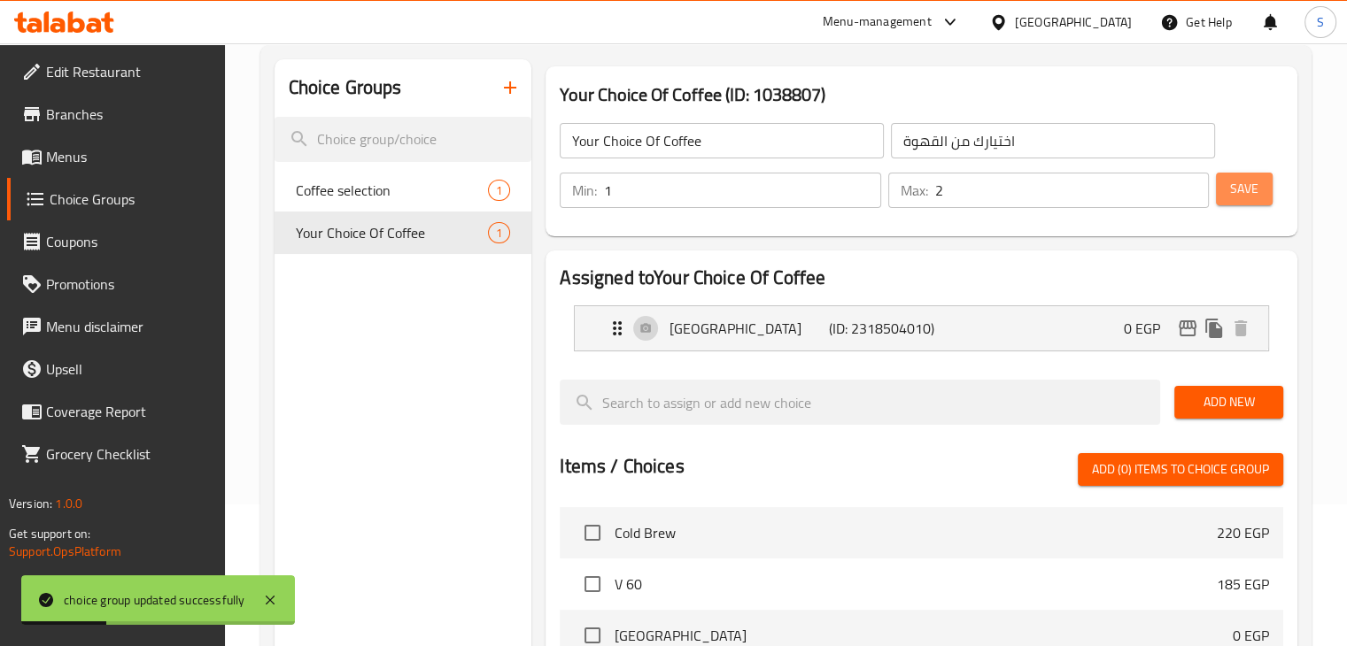
click at [1236, 194] on span "Save" at bounding box center [1244, 189] width 28 height 22
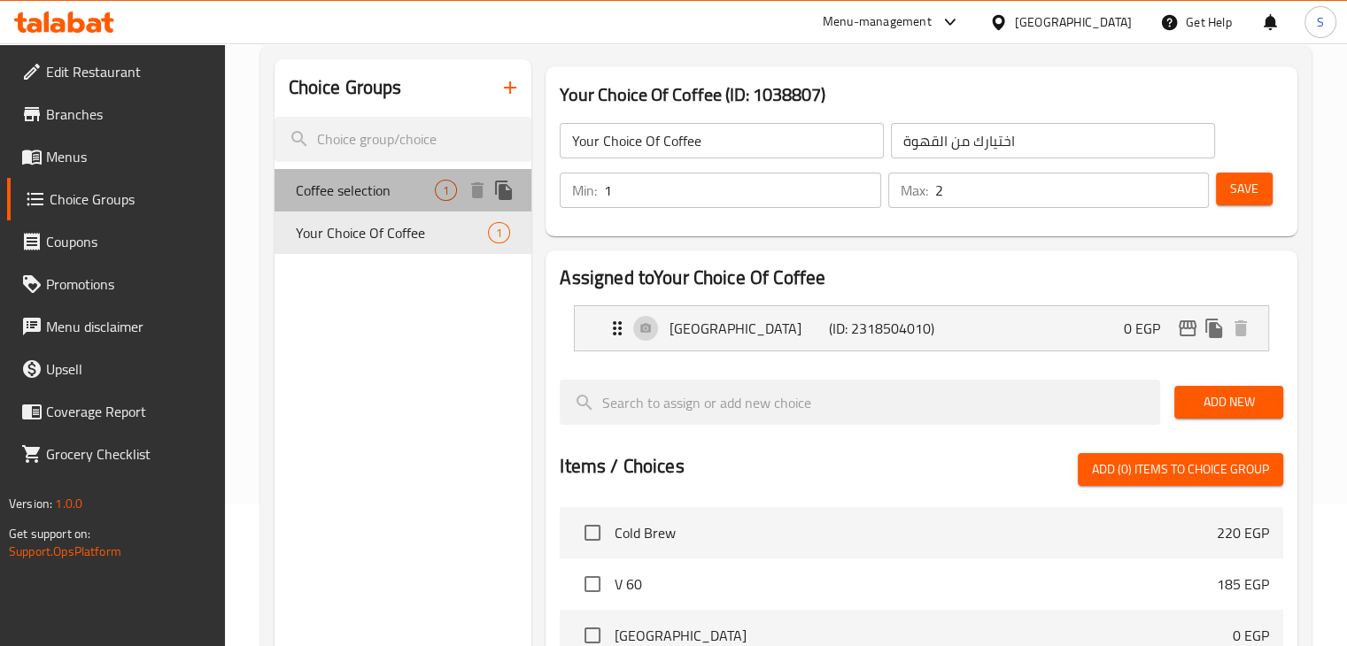
click at [379, 189] on span "Coffee selection" at bounding box center [366, 190] width 140 height 21
type input "Coffee selection"
type input "اختيار القهوة"
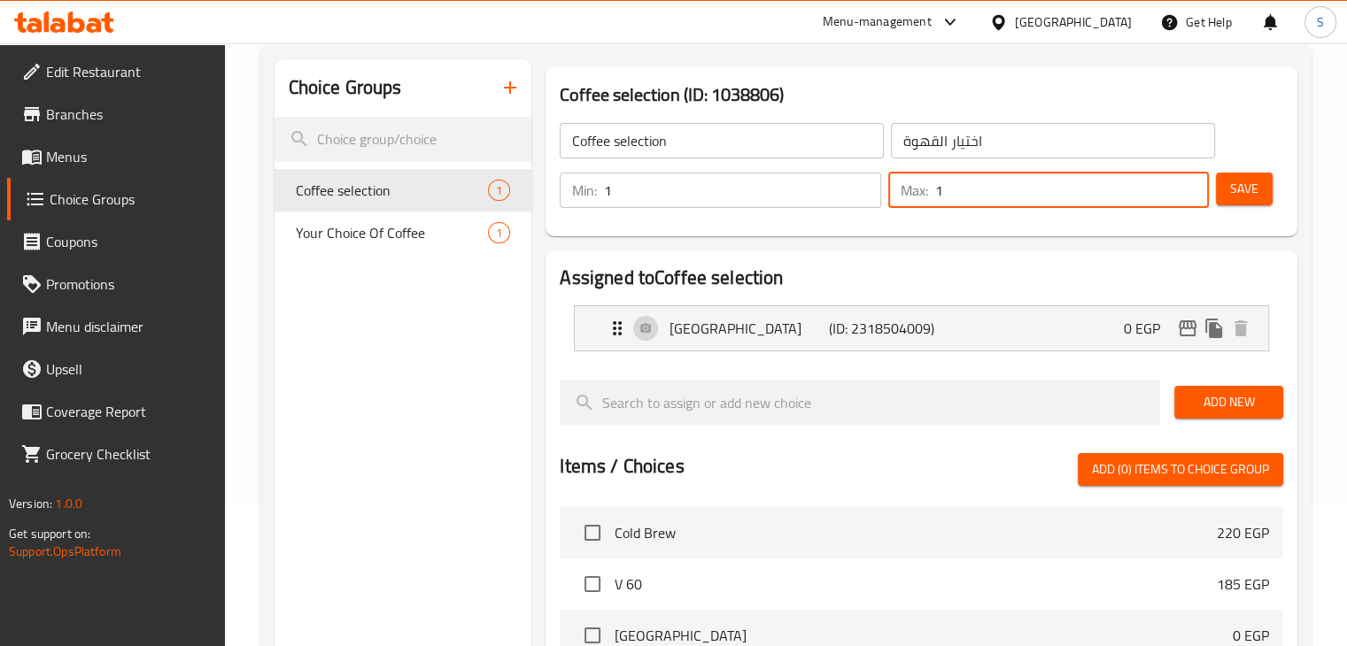
type input "1"
click at [1187, 196] on input "1" at bounding box center [1072, 190] width 274 height 35
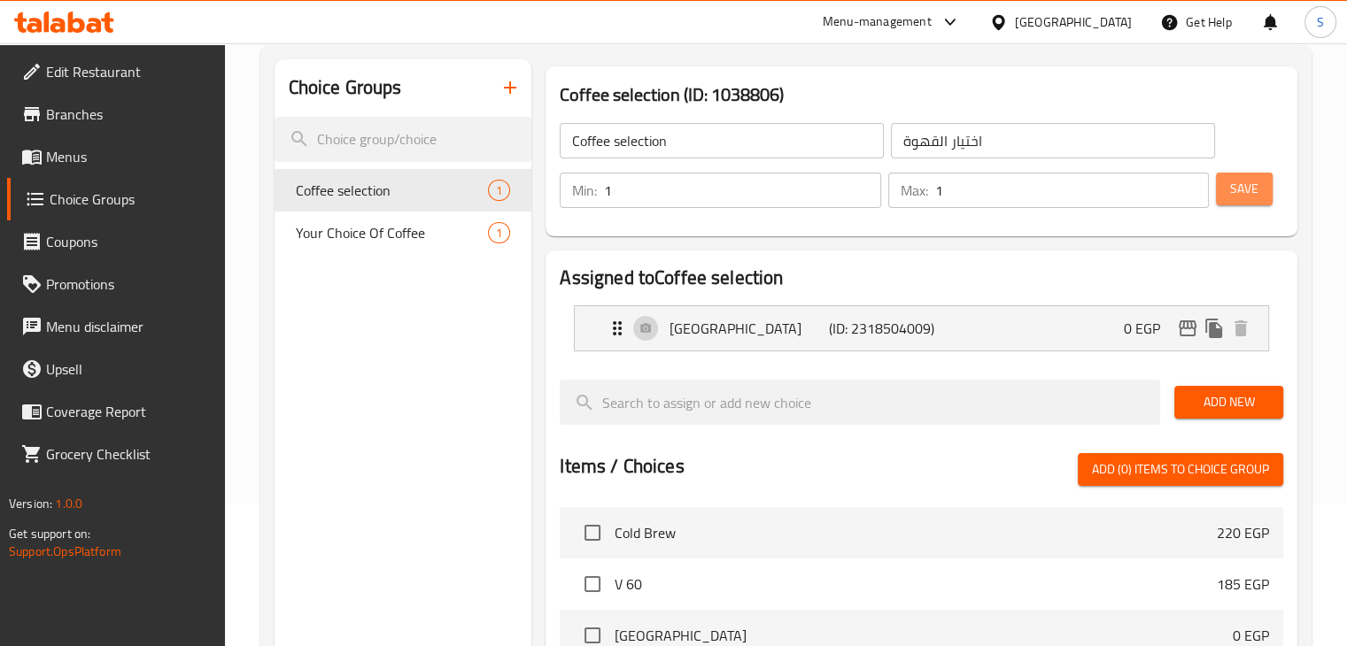
click at [1242, 193] on span "Save" at bounding box center [1244, 189] width 28 height 22
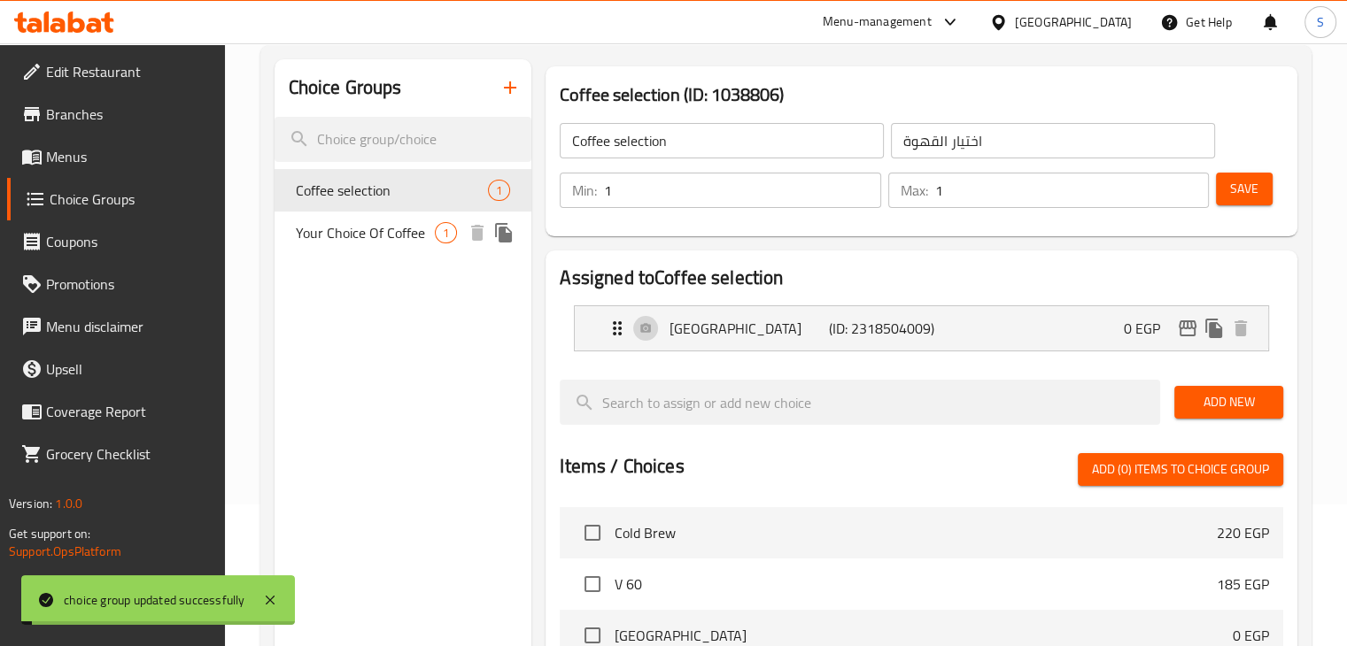
click at [366, 235] on span "Your Choice Of Coffee" at bounding box center [366, 232] width 140 height 21
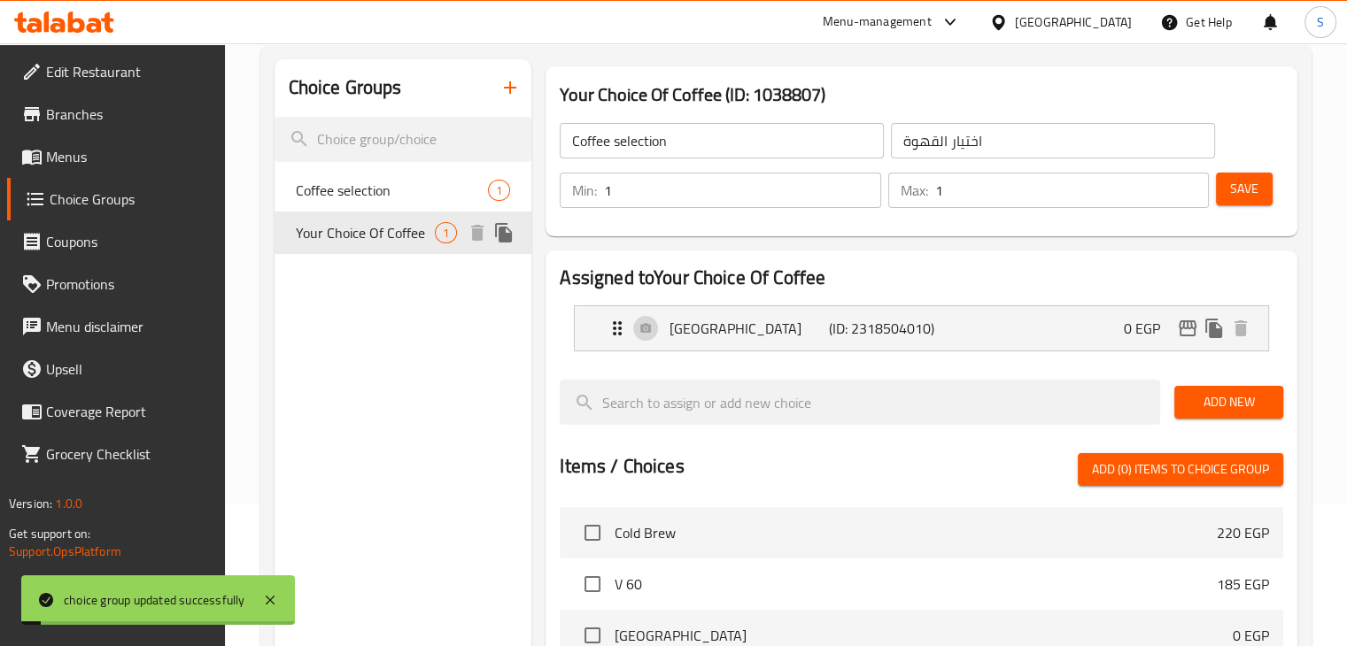
type input "Your Choice Of Coffee"
type input "اختيارك من القهوة"
type input "1"
click at [1188, 198] on input "1" at bounding box center [1072, 190] width 274 height 35
click at [1231, 186] on span "Save" at bounding box center [1244, 189] width 28 height 22
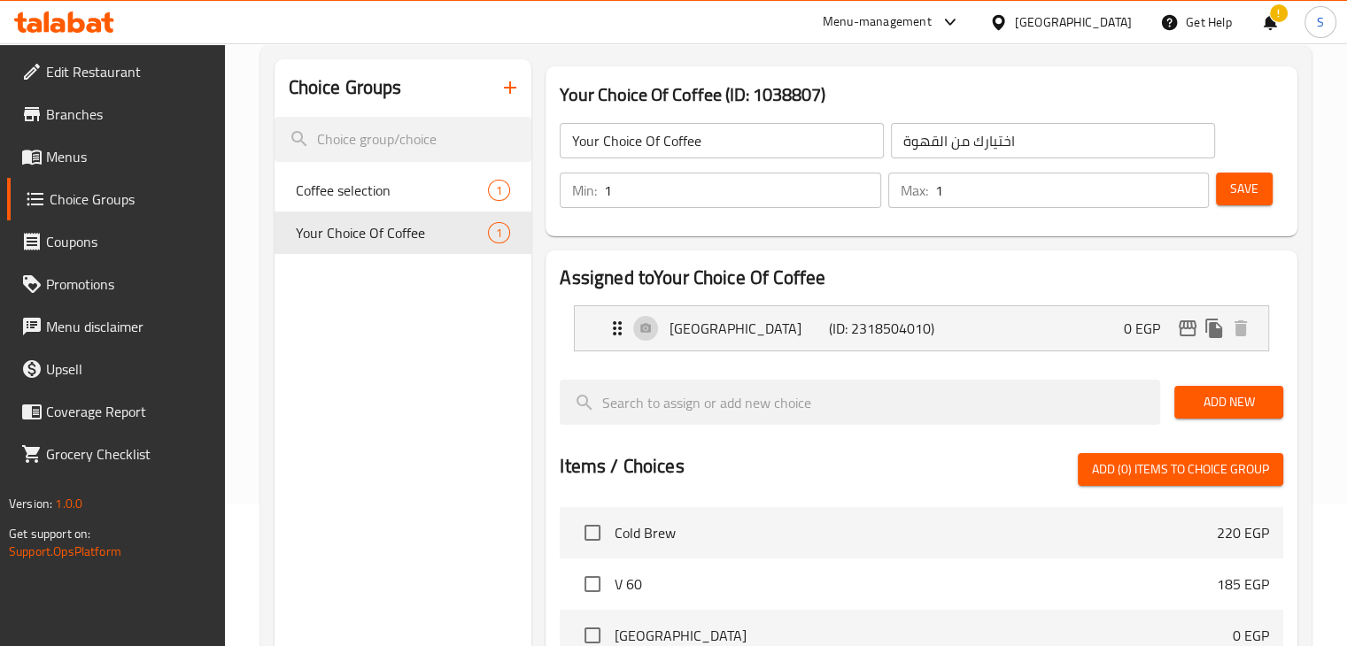
click at [1261, 97] on h3 "Your Choice Of Coffee (ID: 1038807)" at bounding box center [922, 95] width 724 height 28
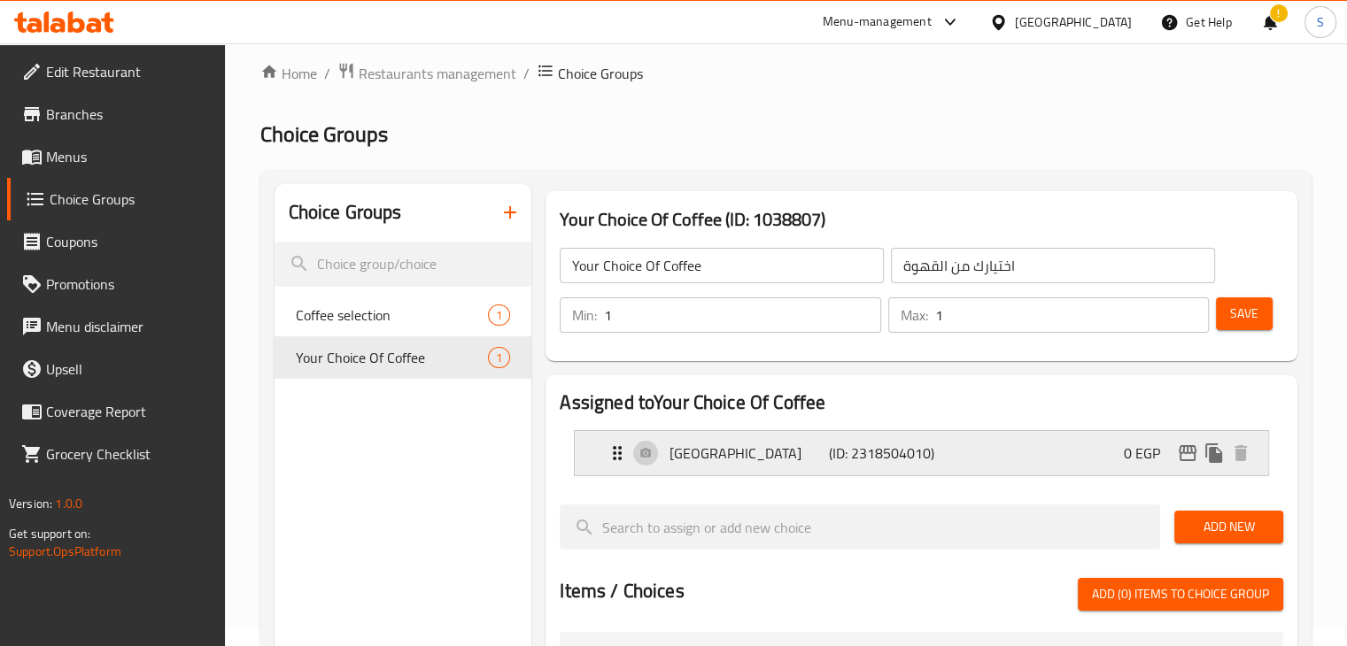
scroll to position [16, 0]
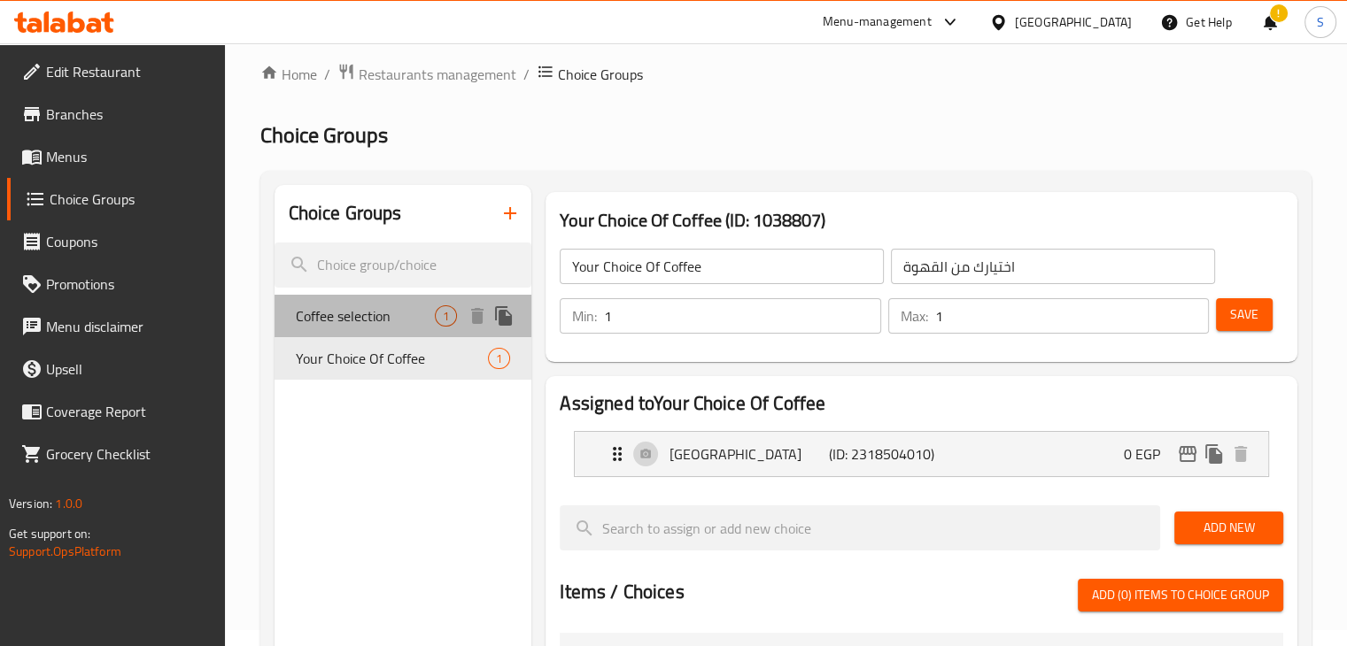
click at [368, 321] on span "Coffee selection" at bounding box center [366, 316] width 140 height 21
type input "Coffee selection"
type input "اختيار القهوة"
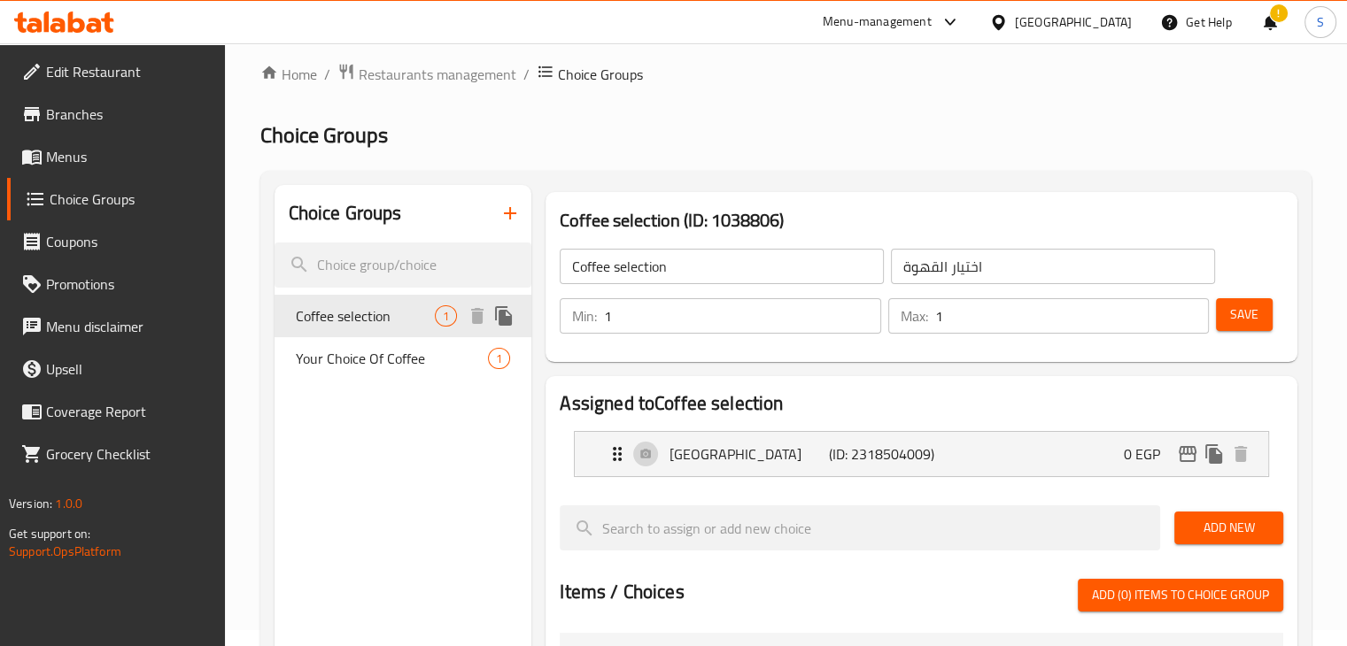
click at [500, 316] on icon "duplicate" at bounding box center [503, 315] width 17 height 19
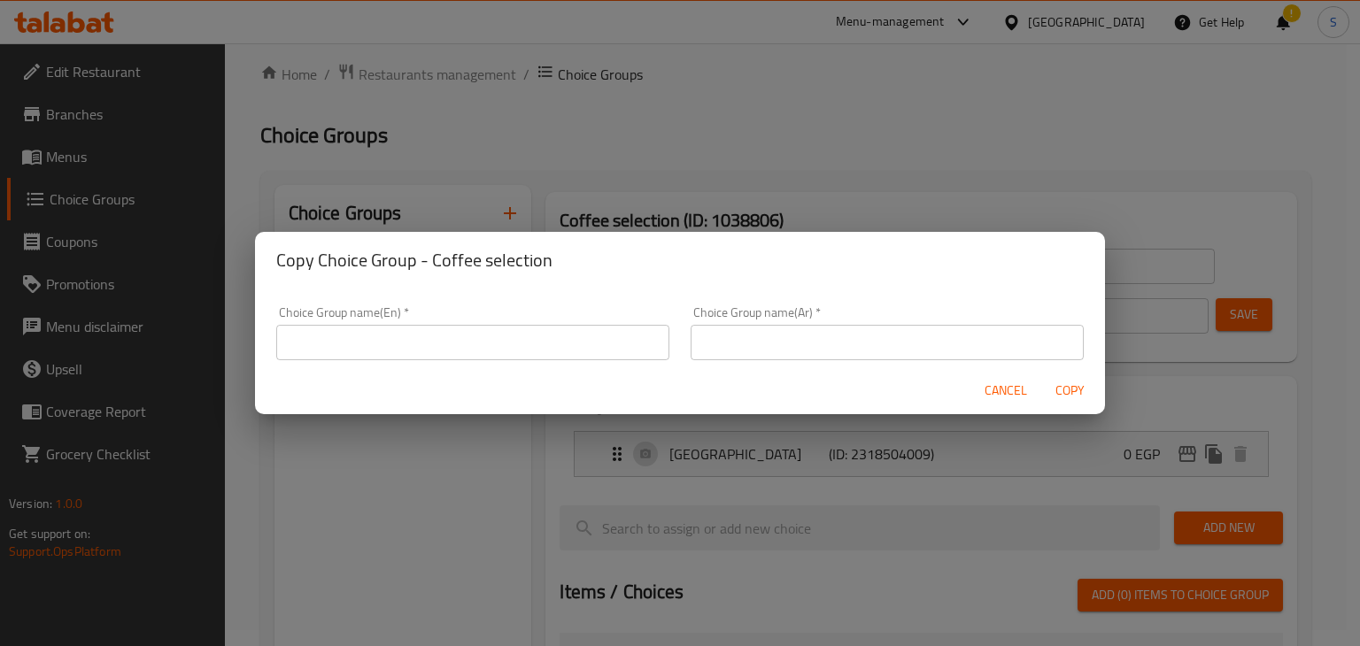
click at [719, 125] on div "Copy Choice Group - Coffee selection Choice Group name(En)   * Choice Group nam…" at bounding box center [680, 323] width 1360 height 646
click at [1006, 394] on span "Cancel" at bounding box center [1006, 391] width 43 height 22
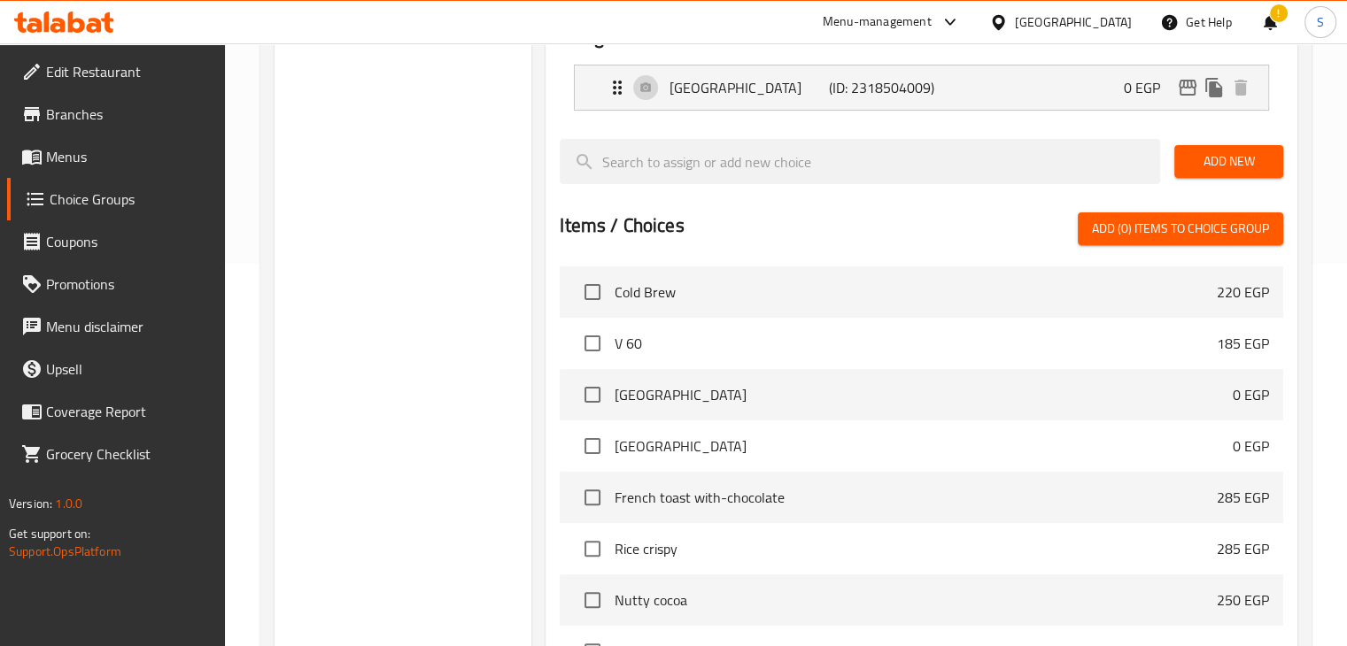
scroll to position [386, 0]
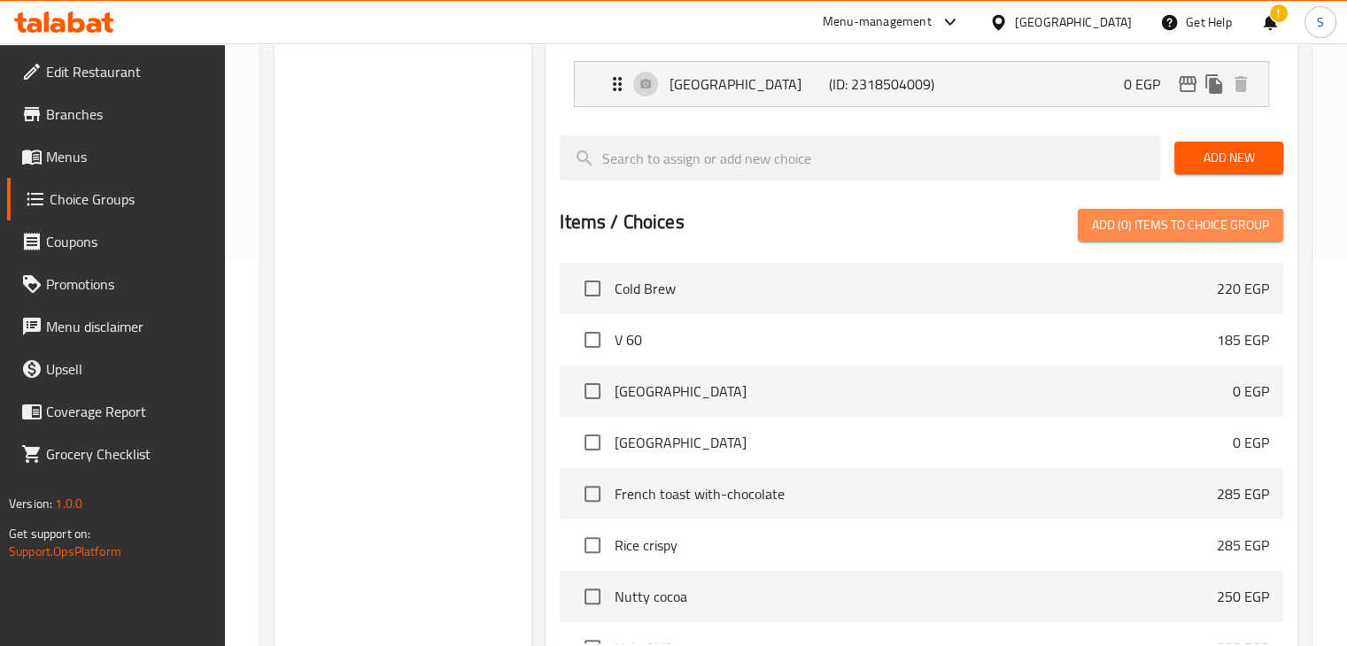
click at [1178, 225] on span "Add (0) items to choice group" at bounding box center [1180, 225] width 177 height 22
click at [1209, 224] on span "Add (0) items to choice group" at bounding box center [1180, 225] width 177 height 22
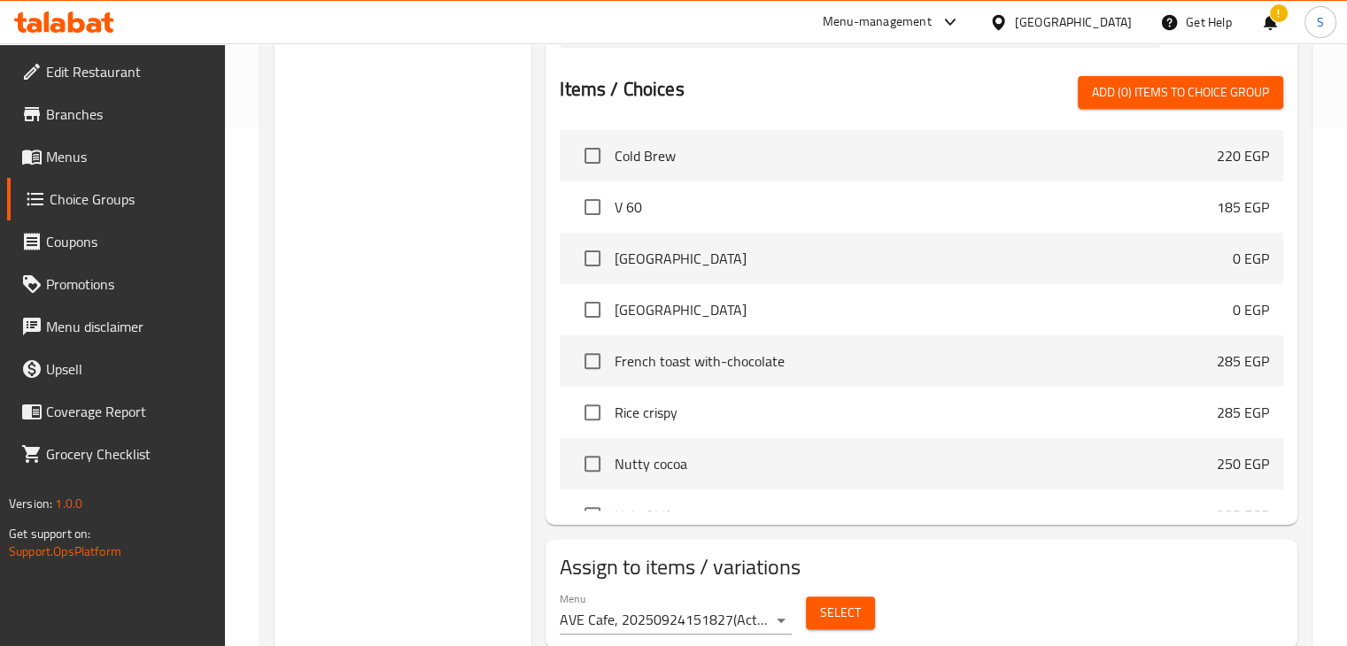
scroll to position [538, 0]
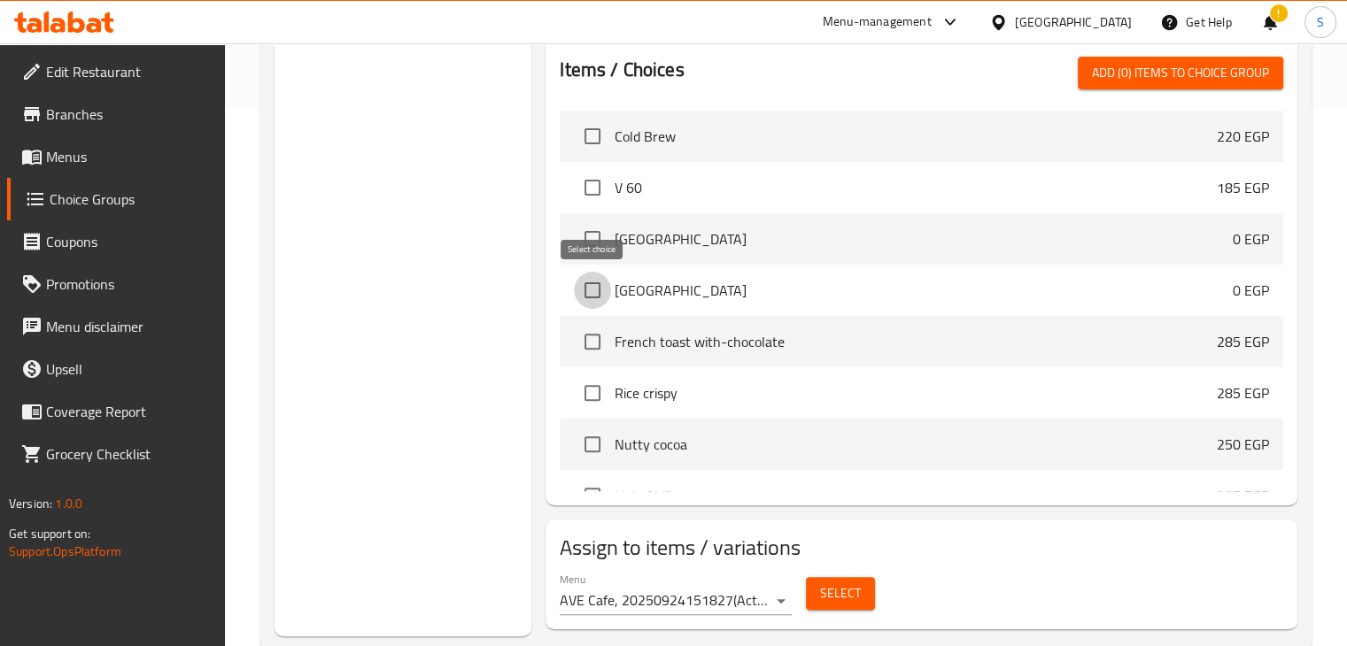
click at [599, 292] on input "checkbox" at bounding box center [592, 290] width 37 height 37
checkbox input "true"
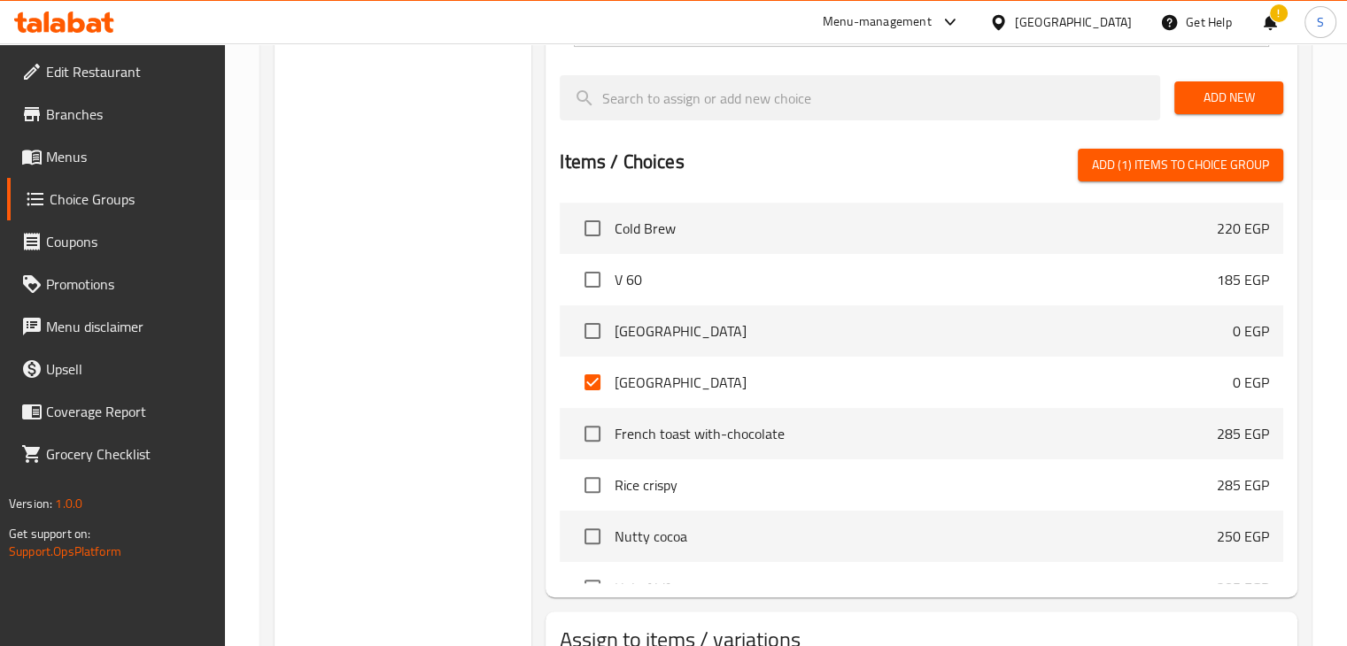
scroll to position [442, 0]
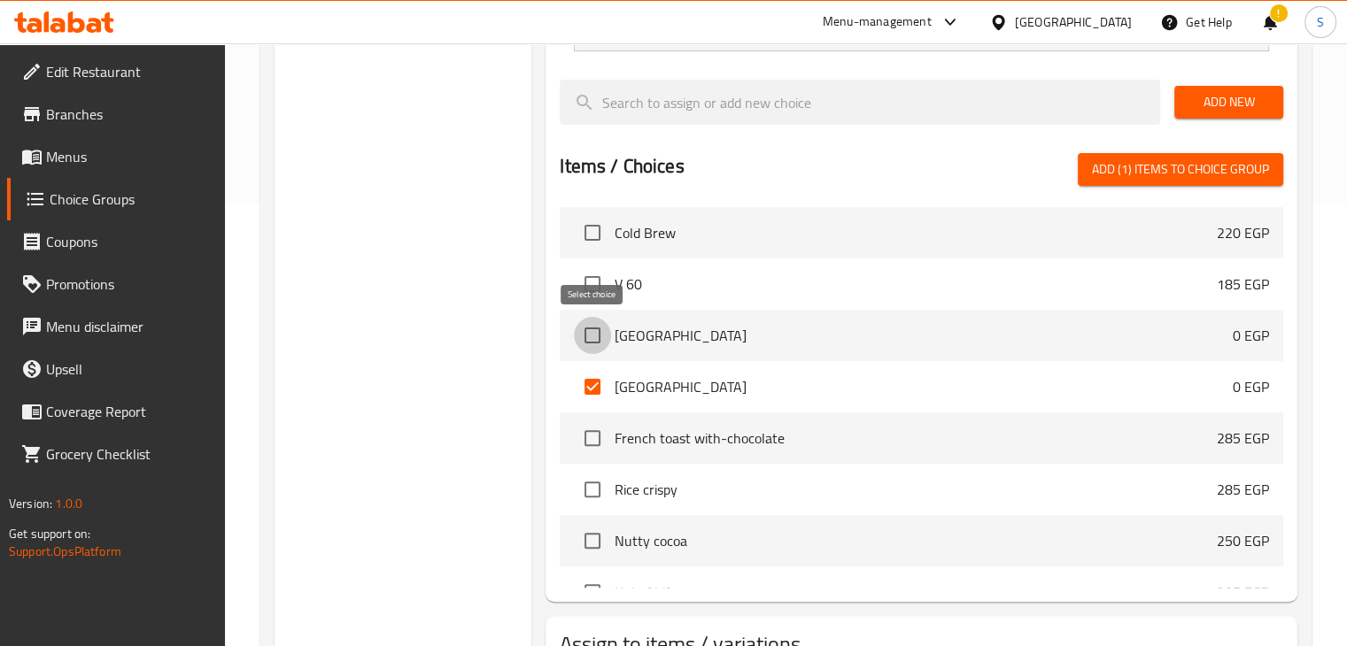
click at [589, 338] on input "checkbox" at bounding box center [592, 335] width 37 height 37
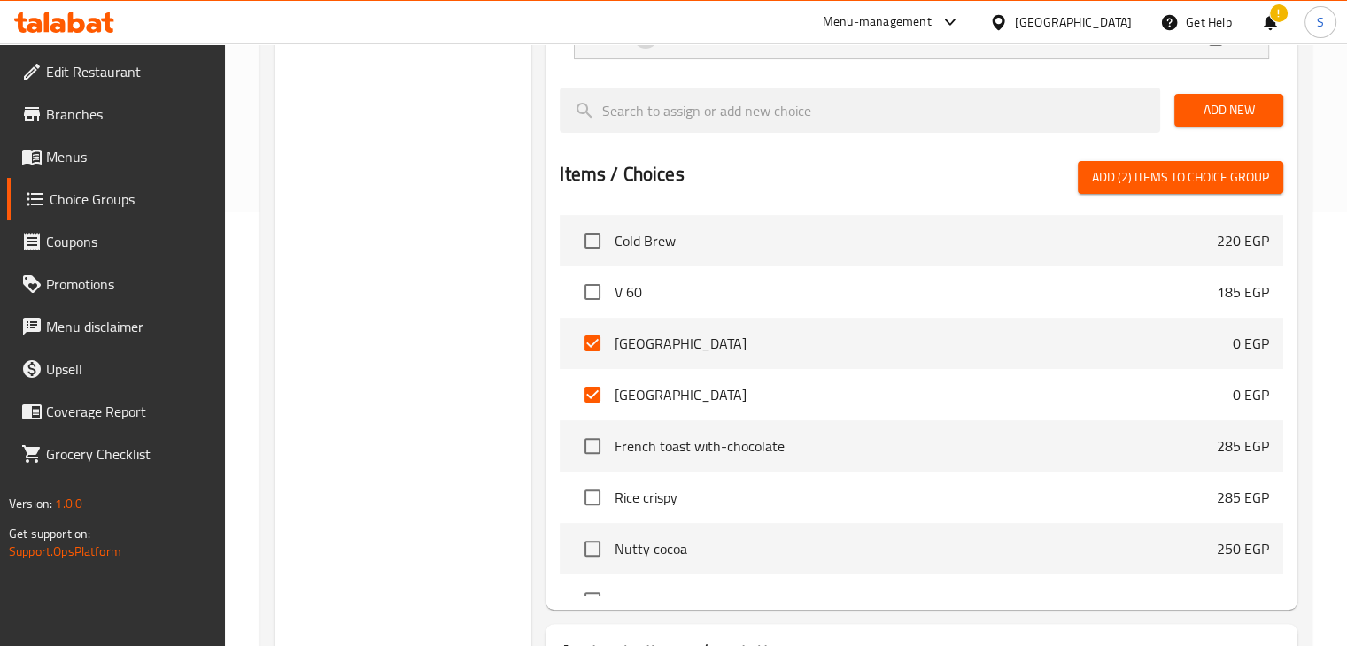
scroll to position [437, 0]
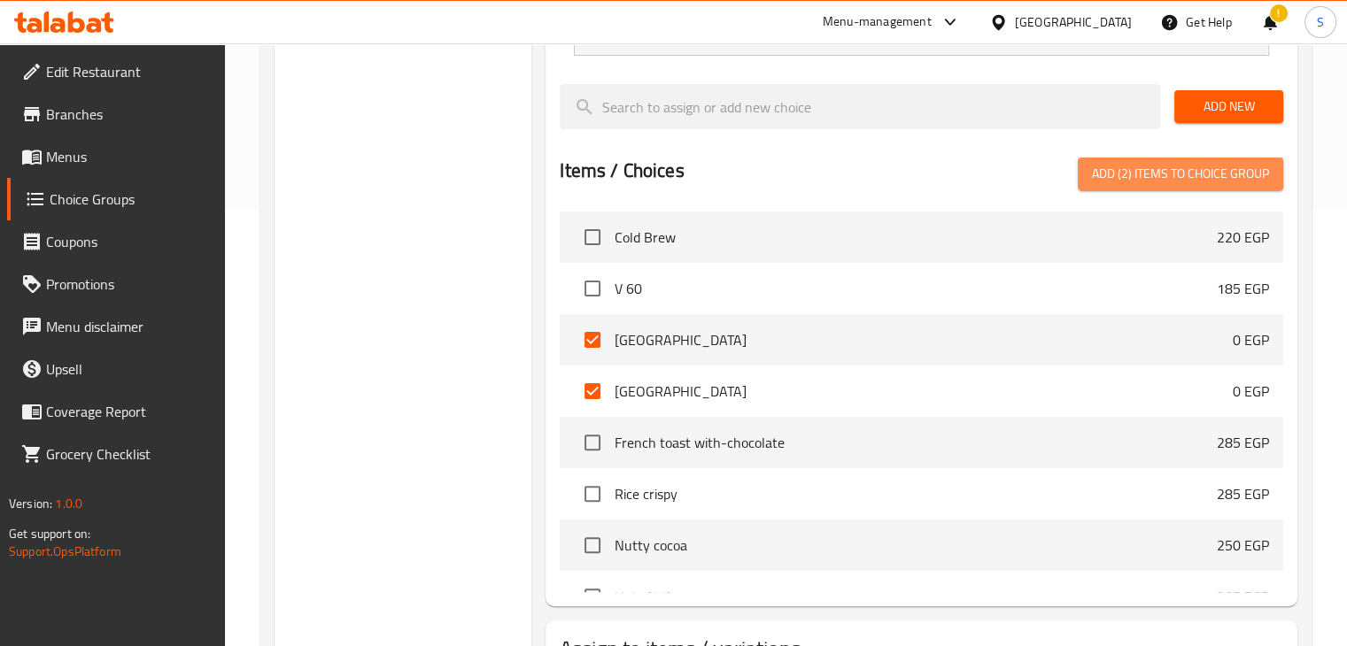
click at [1173, 182] on span "Add (2) items to choice group" at bounding box center [1180, 174] width 177 height 22
checkbox input "false"
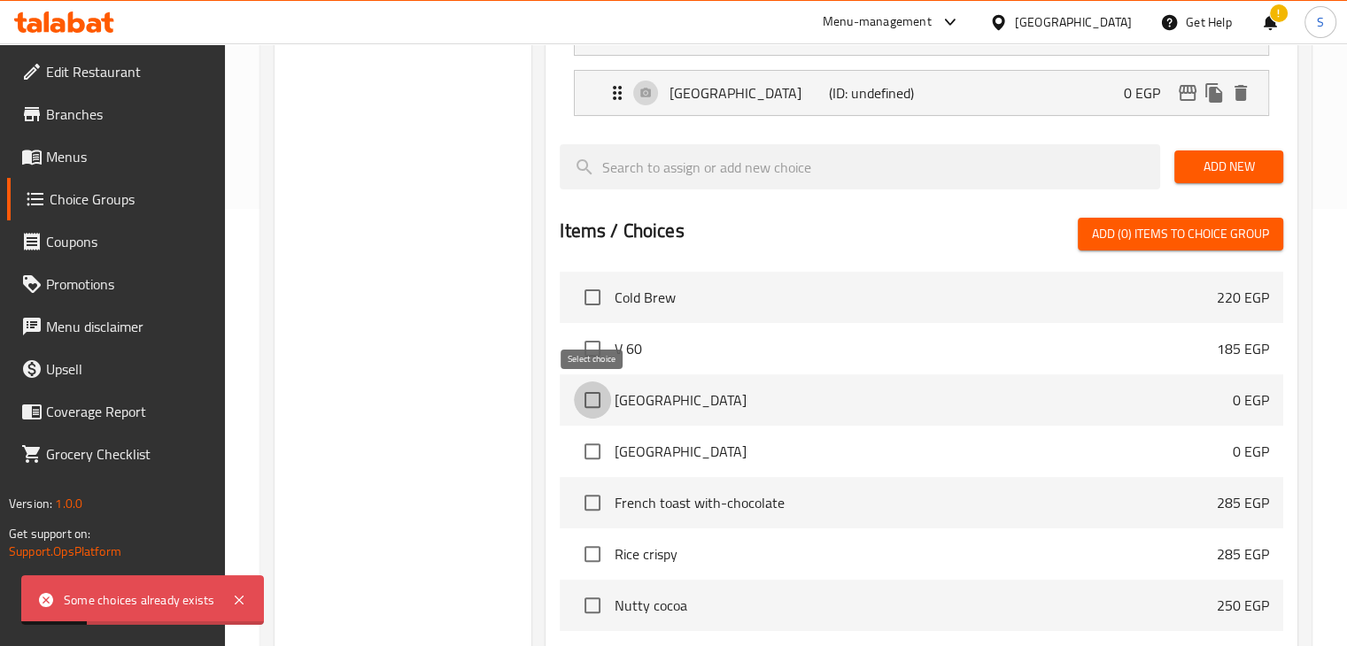
click at [593, 399] on input "checkbox" at bounding box center [592, 400] width 37 height 37
checkbox input "true"
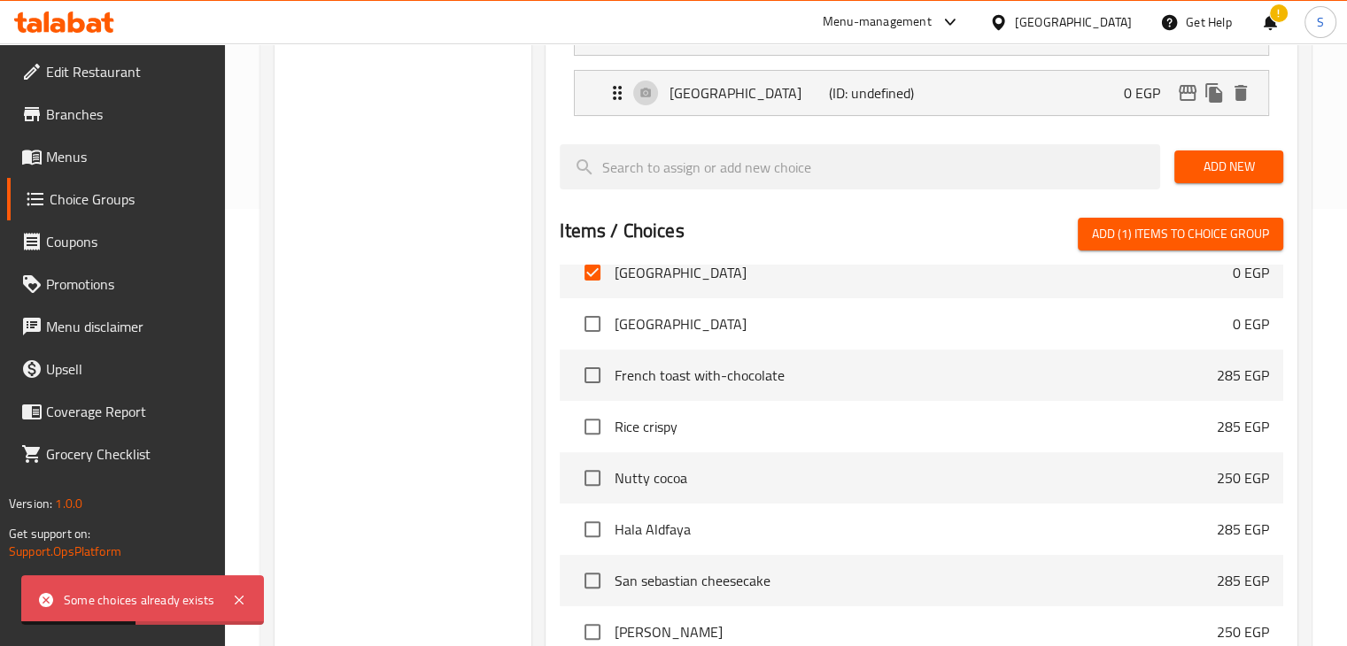
scroll to position [129, 0]
click at [595, 333] on input "checkbox" at bounding box center [592, 322] width 37 height 37
checkbox input "true"
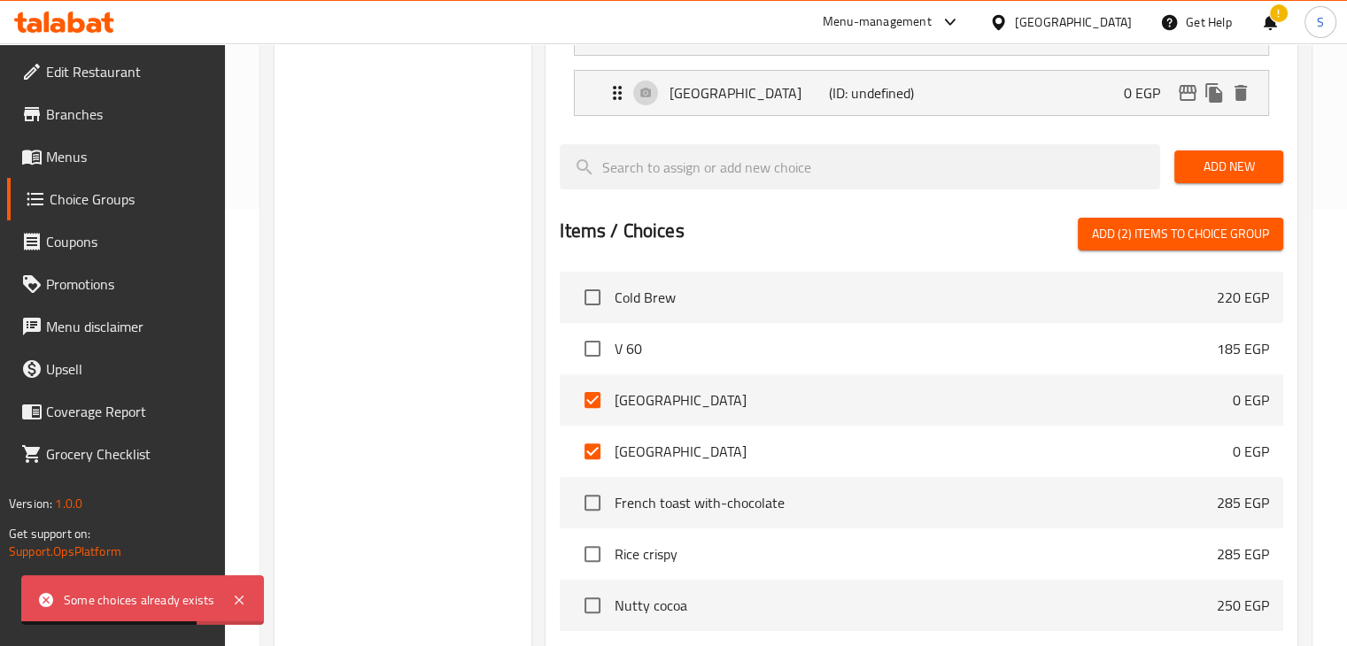
scroll to position [0, 0]
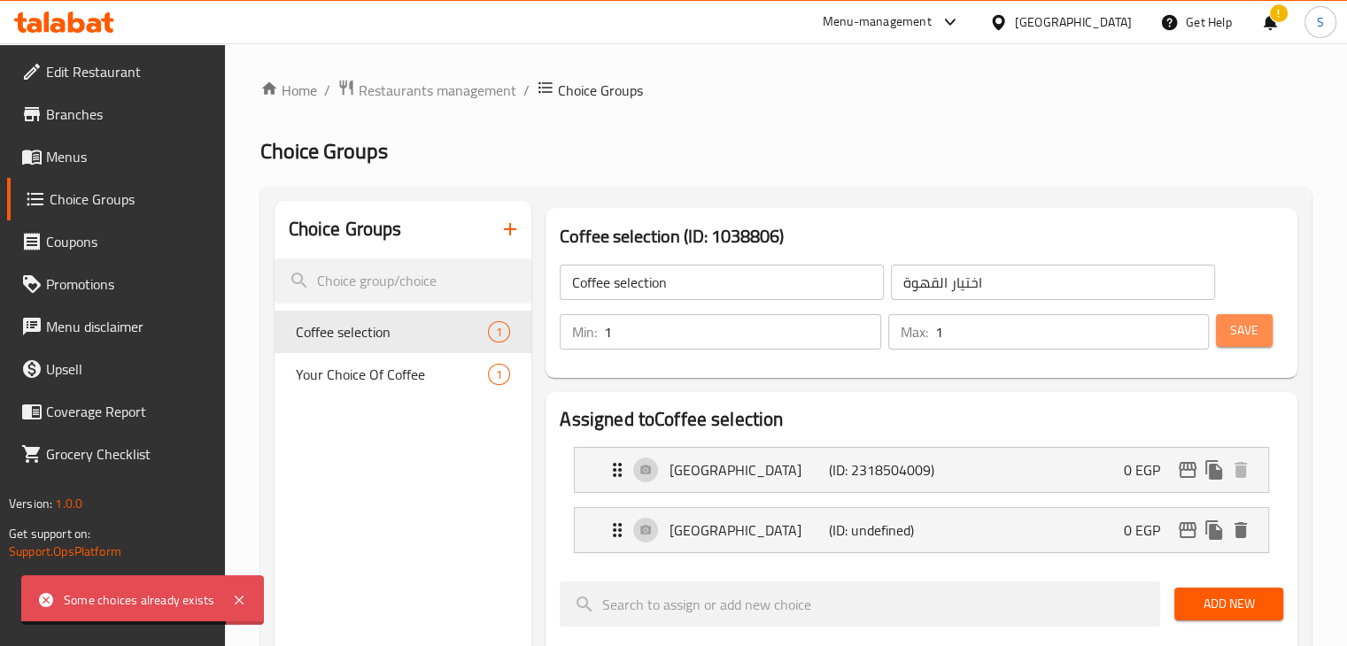
click at [1233, 333] on span "Save" at bounding box center [1244, 331] width 28 height 22
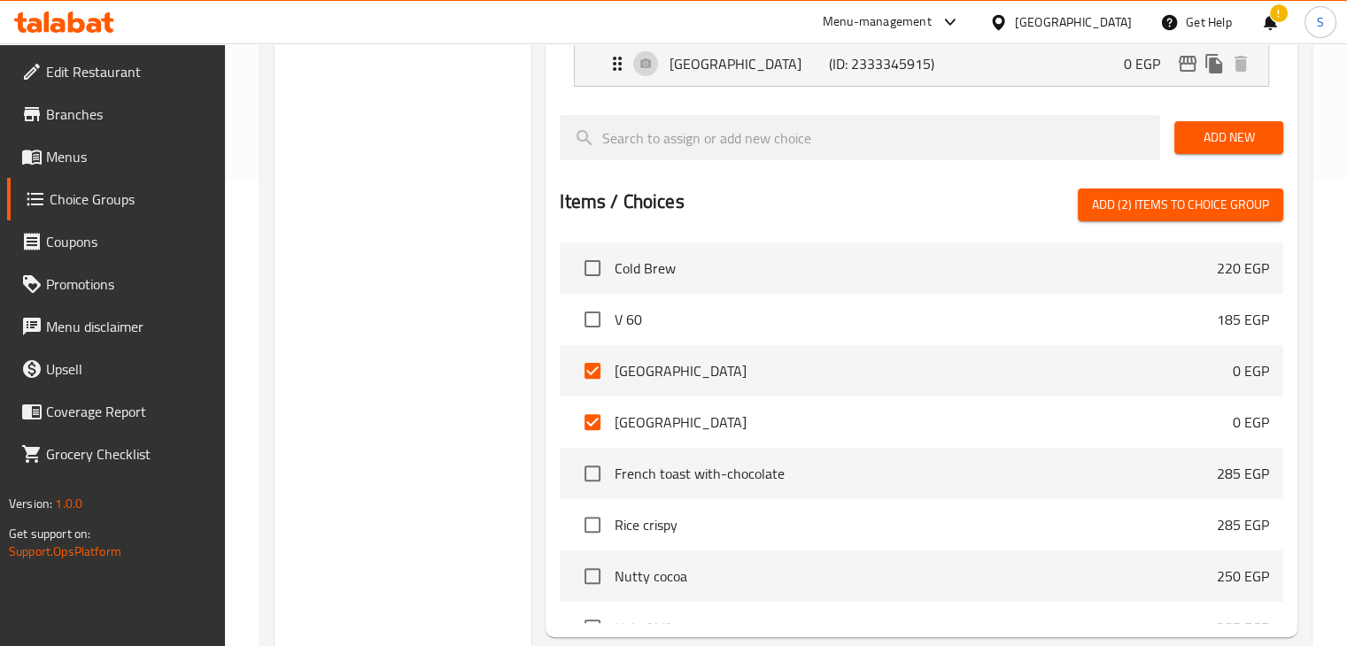
scroll to position [468, 0]
click at [602, 375] on input "checkbox" at bounding box center [592, 370] width 37 height 37
checkbox input "false"
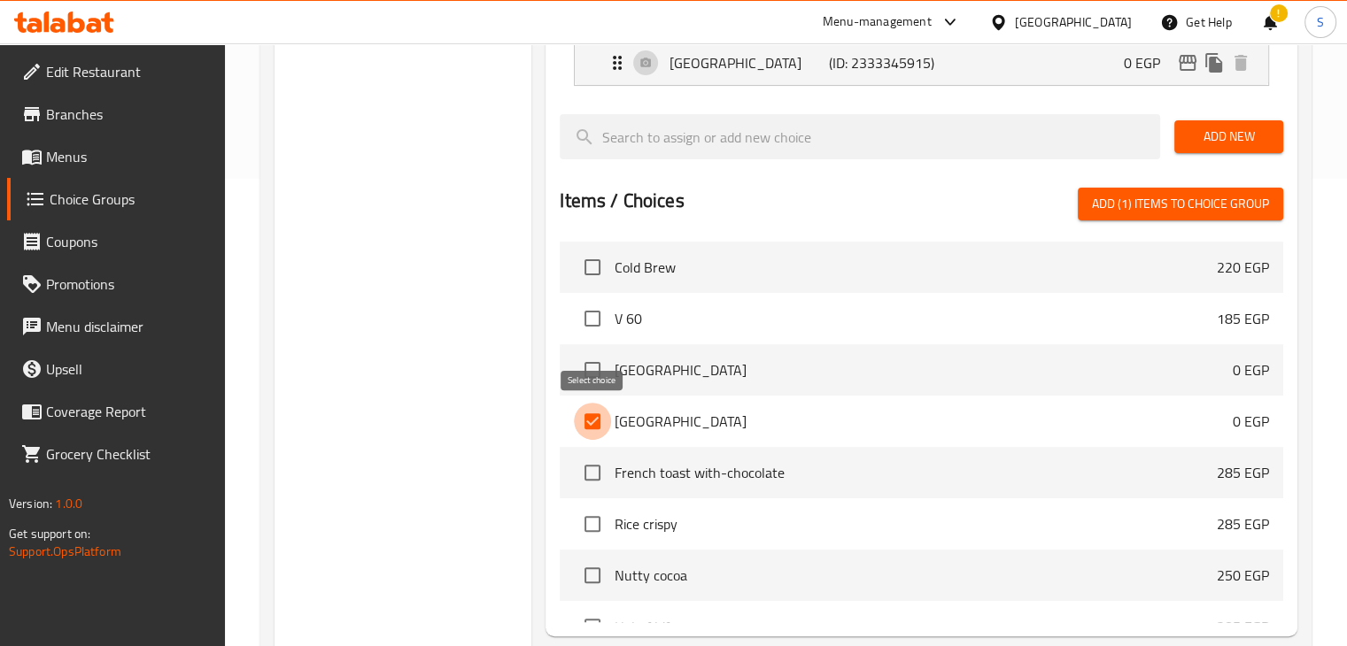
click at [601, 413] on input "checkbox" at bounding box center [592, 421] width 37 height 37
checkbox input "false"
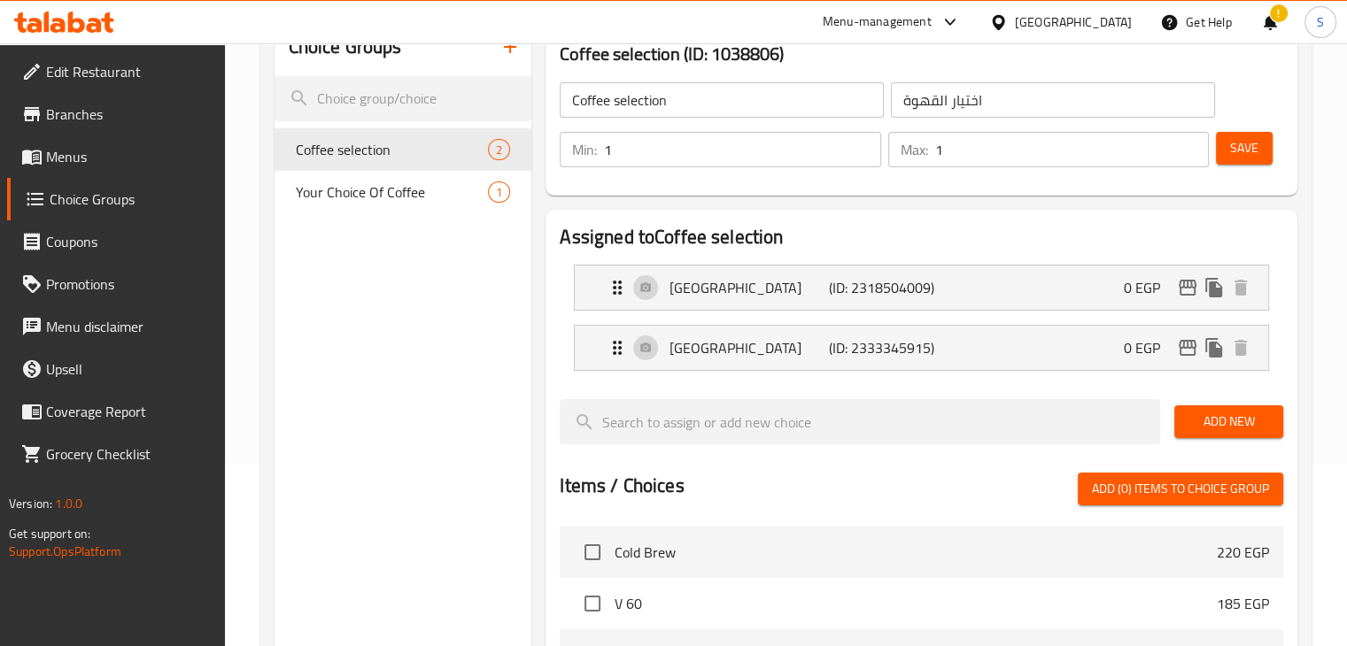
scroll to position [181, 0]
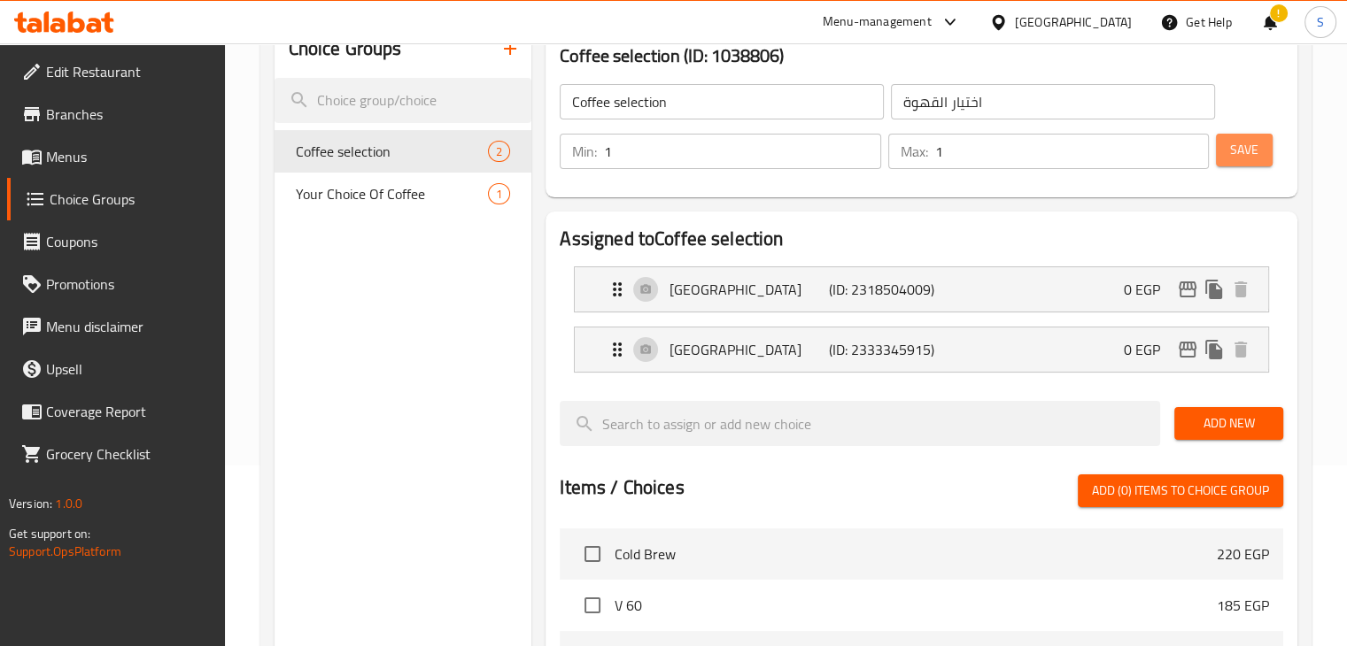
click at [1240, 145] on span "Save" at bounding box center [1244, 150] width 28 height 22
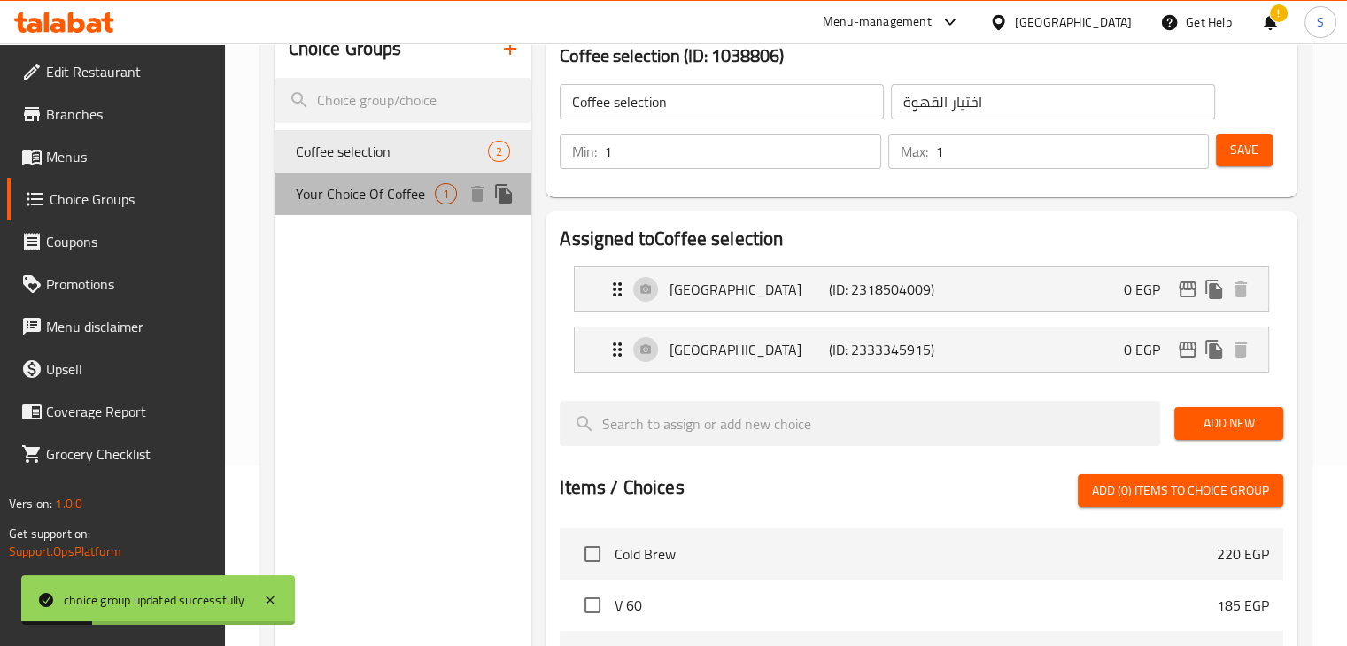
click at [391, 196] on span "Your Choice Of Coffee" at bounding box center [366, 193] width 140 height 21
type input "Your Choice Of Coffee"
type input "اختيارك من القهوة"
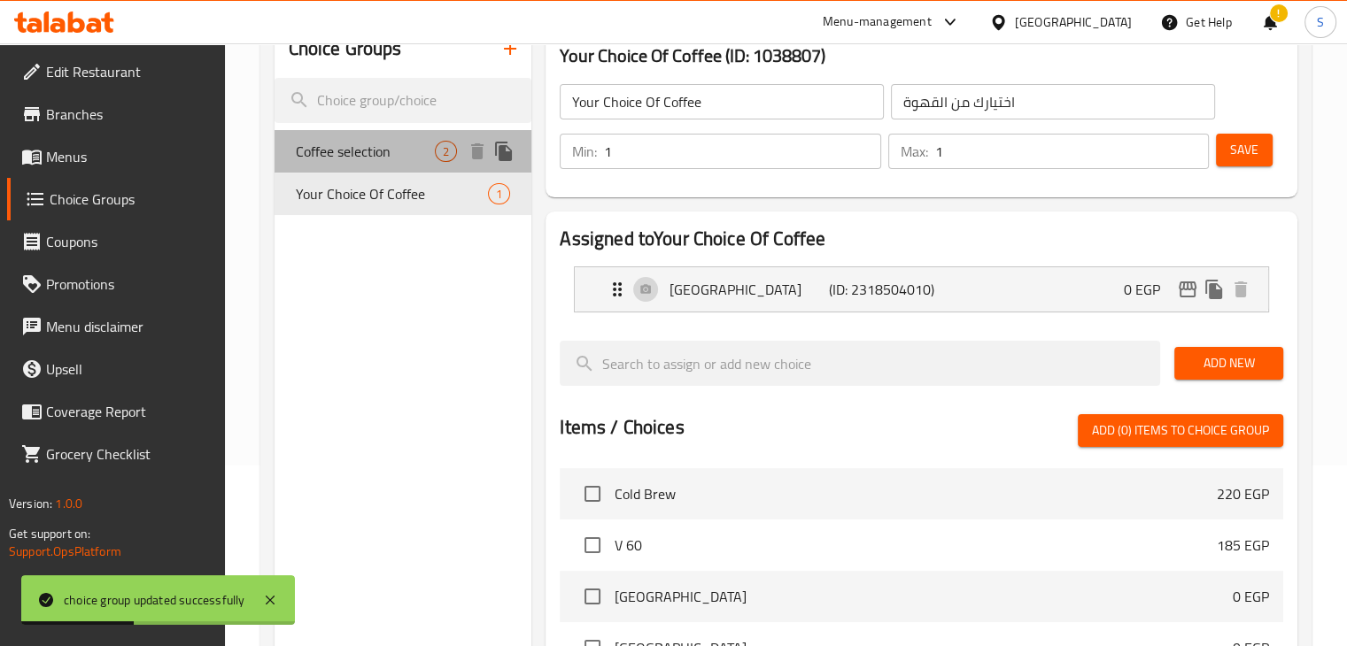
click at [356, 144] on span "Coffee selection" at bounding box center [366, 151] width 140 height 21
type input "Coffee selection"
type input "اختيار القهوة"
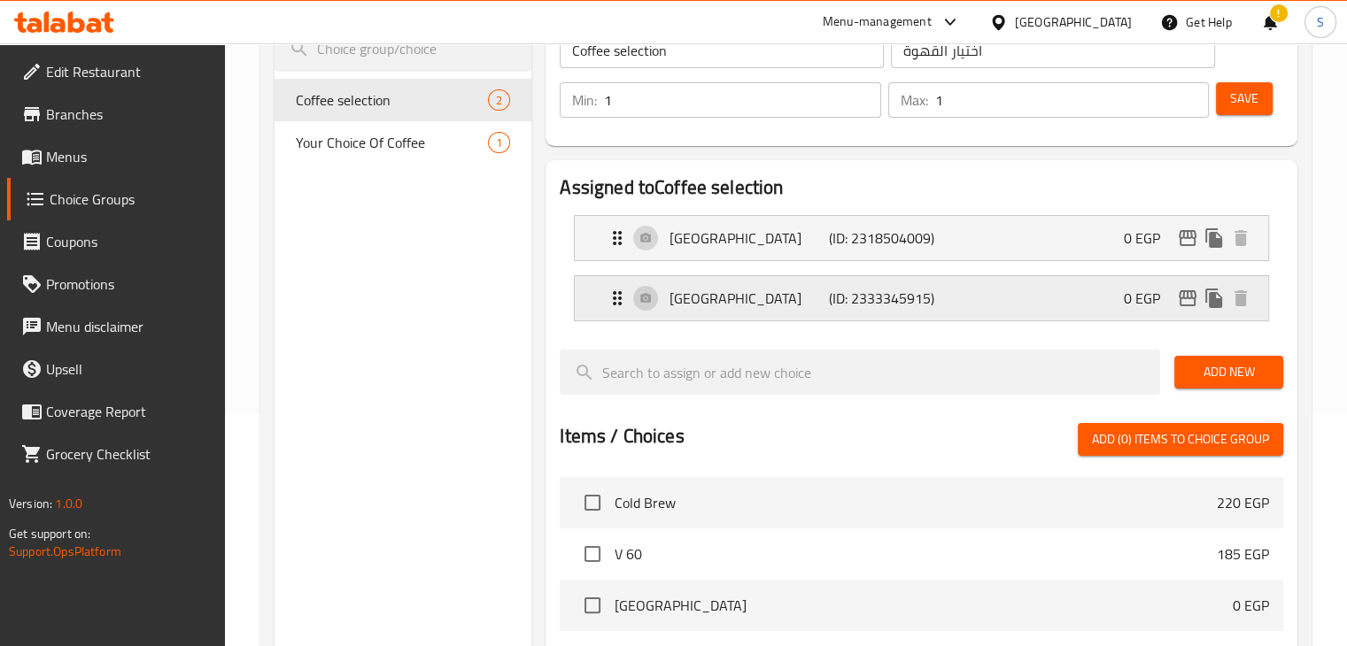
scroll to position [307, 0]
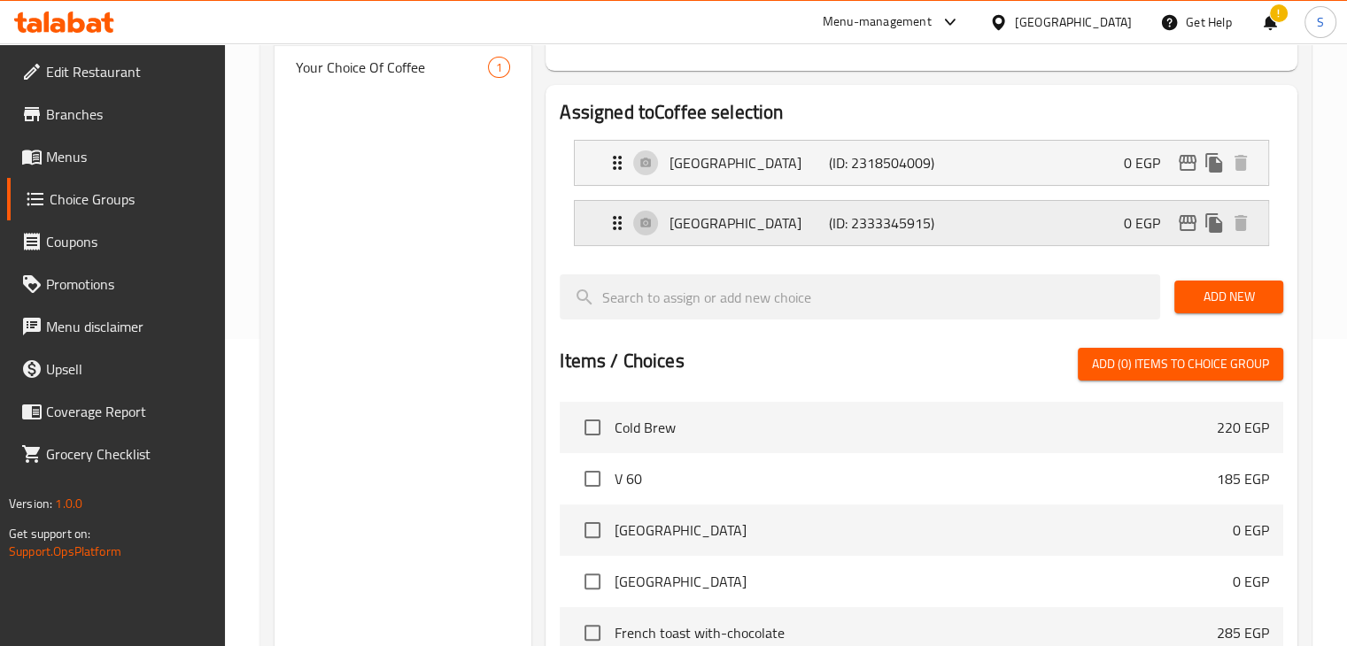
click at [966, 213] on div "Colombia (ID: 2333345915) 0 EGP" at bounding box center [927, 223] width 640 height 44
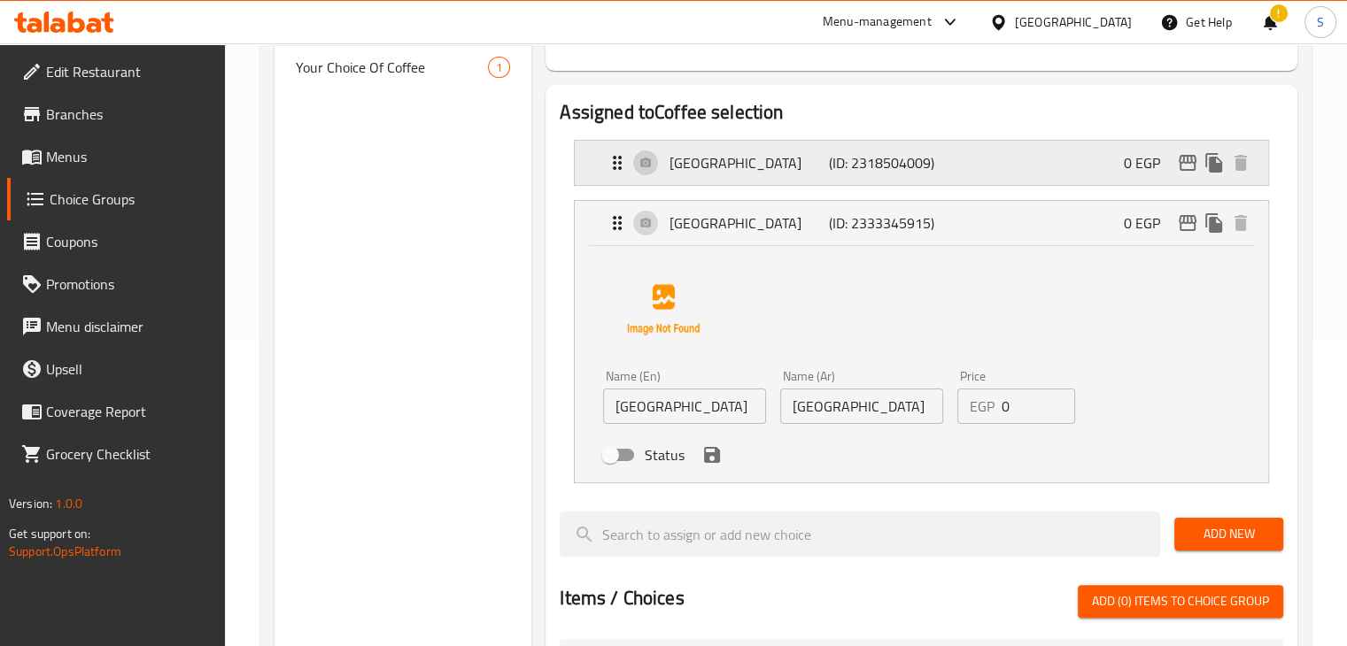
click at [804, 172] on p "[GEOGRAPHIC_DATA]" at bounding box center [749, 162] width 159 height 21
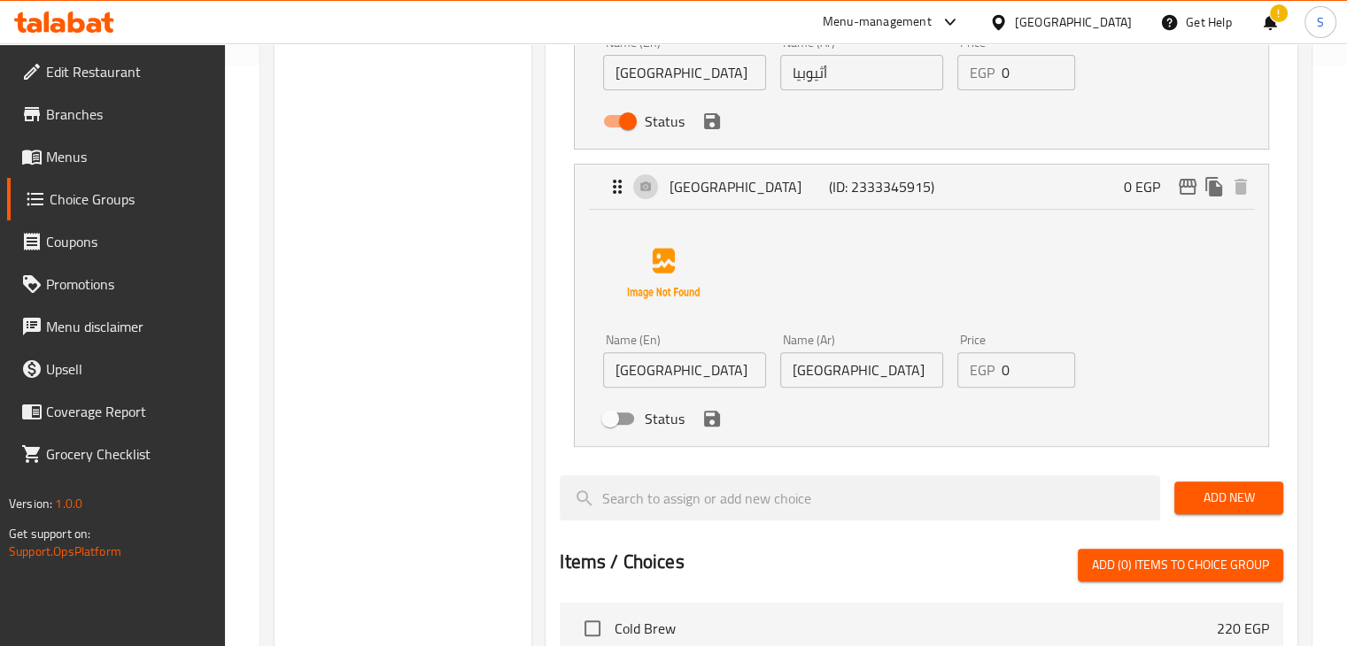
scroll to position [588, 0]
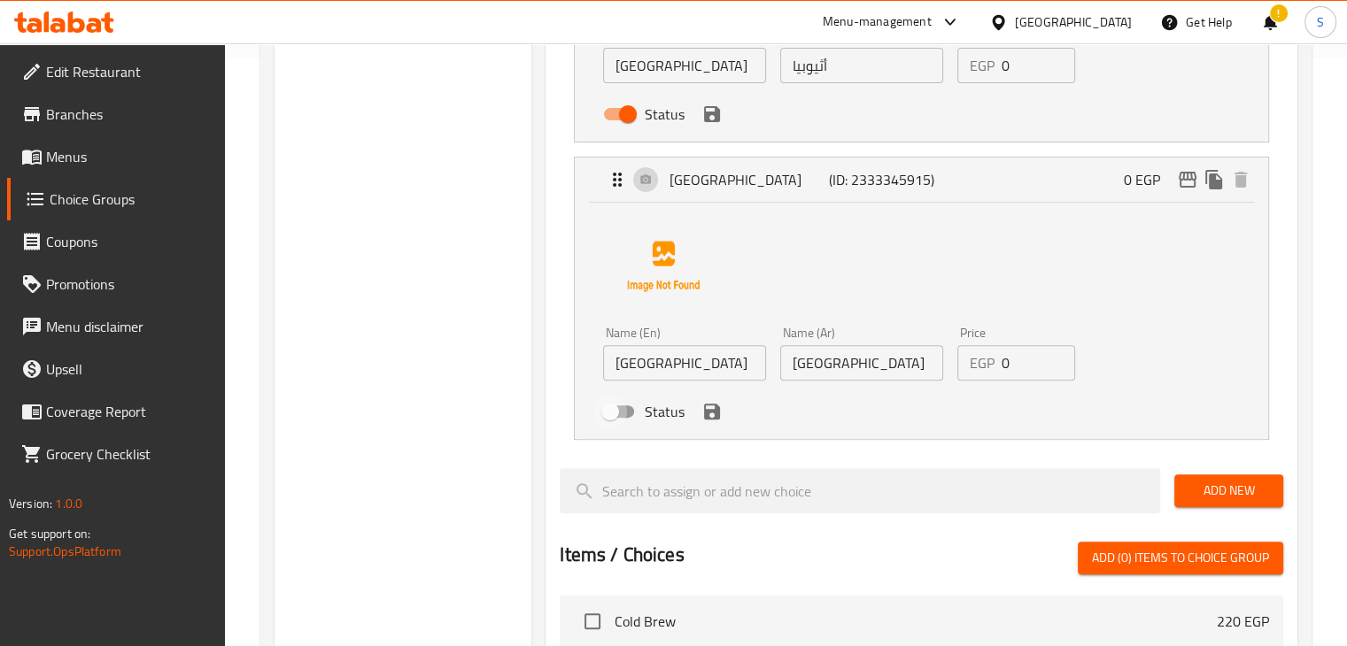
click at [624, 415] on input "Status" at bounding box center [610, 412] width 101 height 34
checkbox input "true"
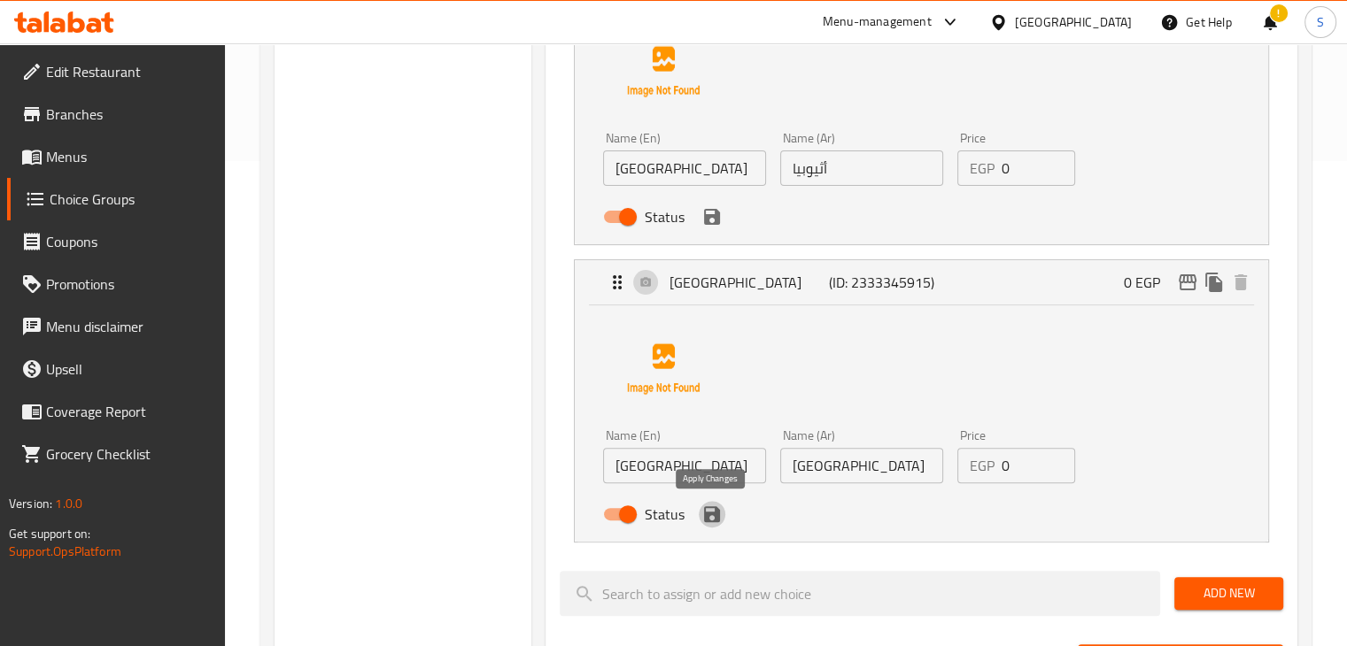
click at [713, 520] on icon "save" at bounding box center [712, 515] width 16 height 16
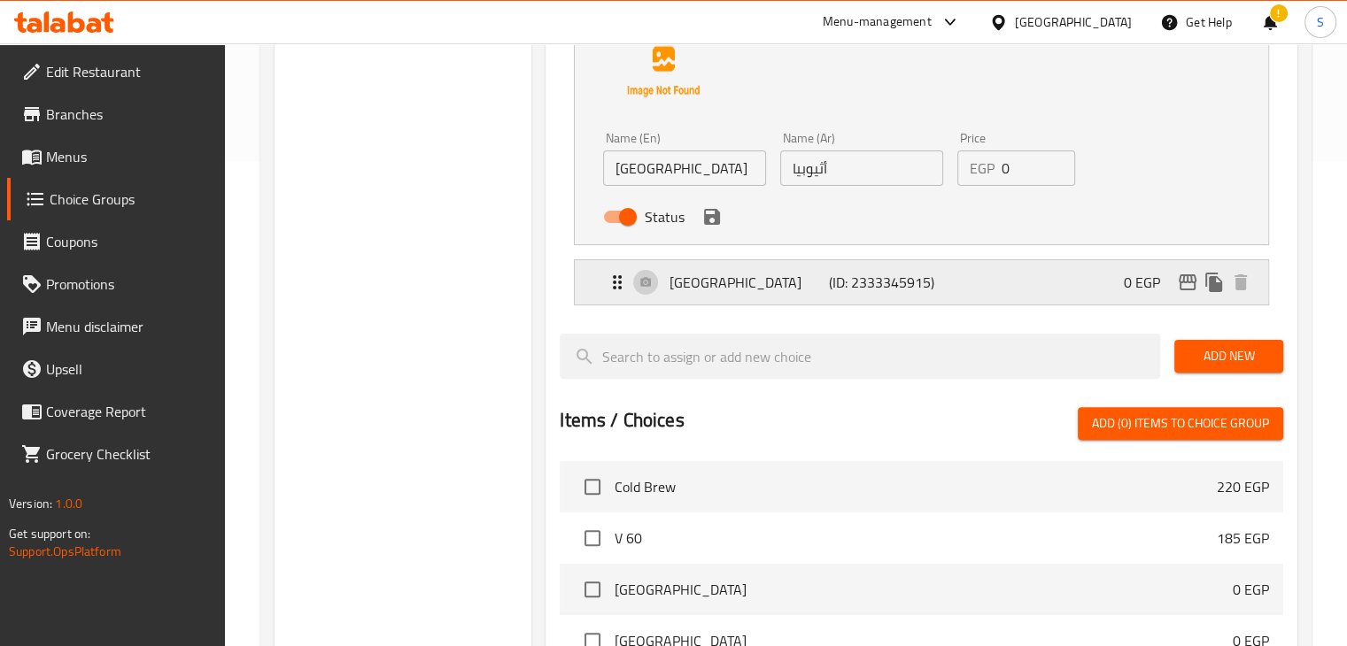
click at [766, 291] on p "[GEOGRAPHIC_DATA]" at bounding box center [749, 282] width 159 height 21
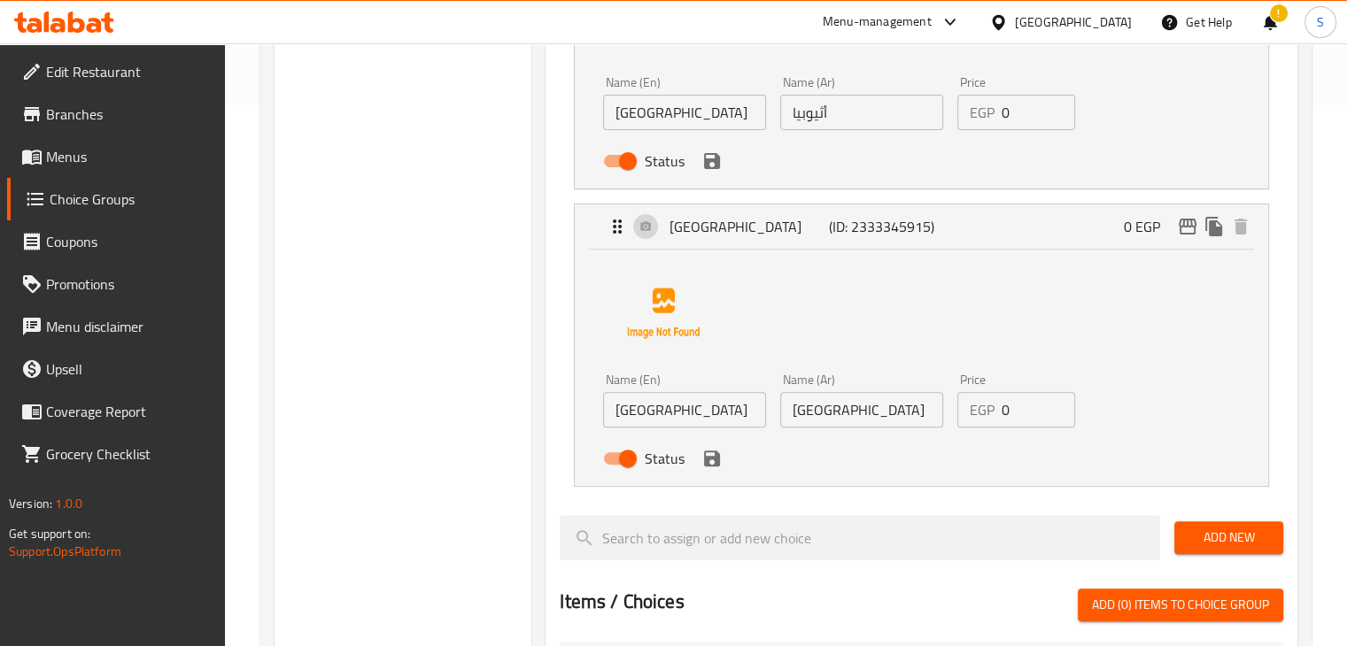
scroll to position [530, 0]
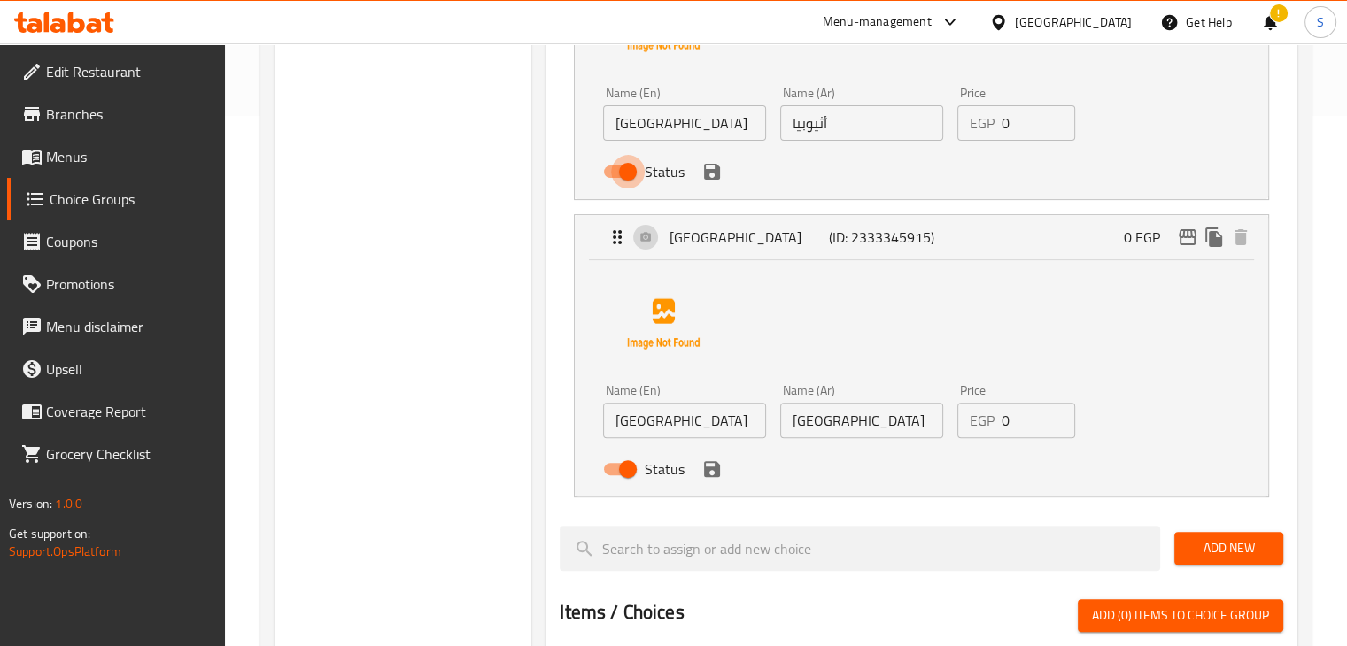
click at [624, 181] on input "Status" at bounding box center [627, 172] width 101 height 34
click at [712, 179] on icon "save" at bounding box center [712, 172] width 16 height 16
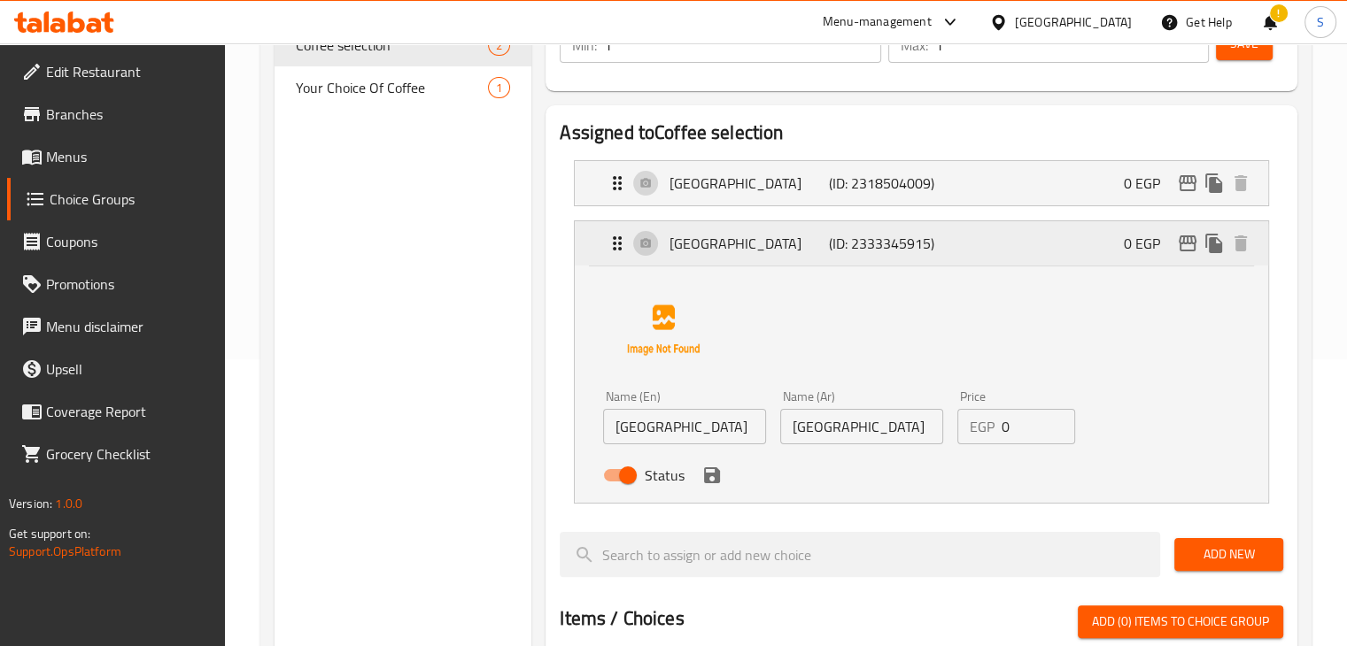
scroll to position [283, 0]
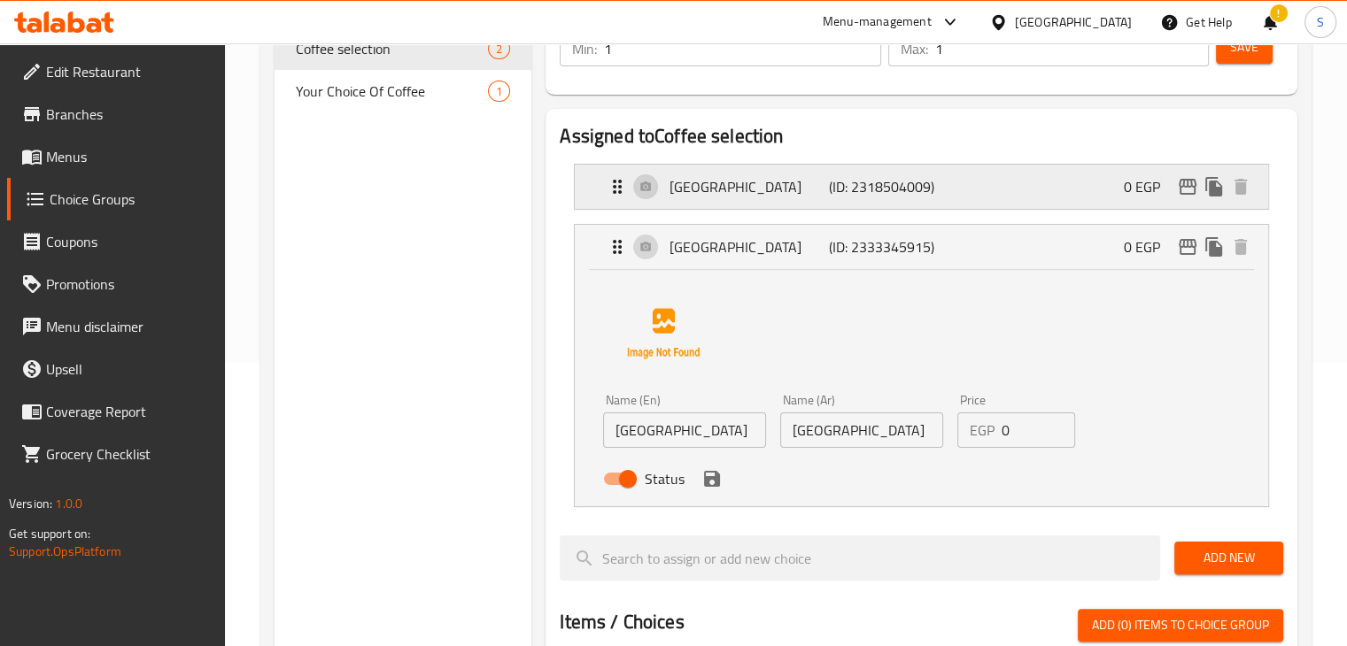
click at [741, 171] on div "Ethiopia (ID: 2318504009) 0 EGP" at bounding box center [927, 187] width 640 height 44
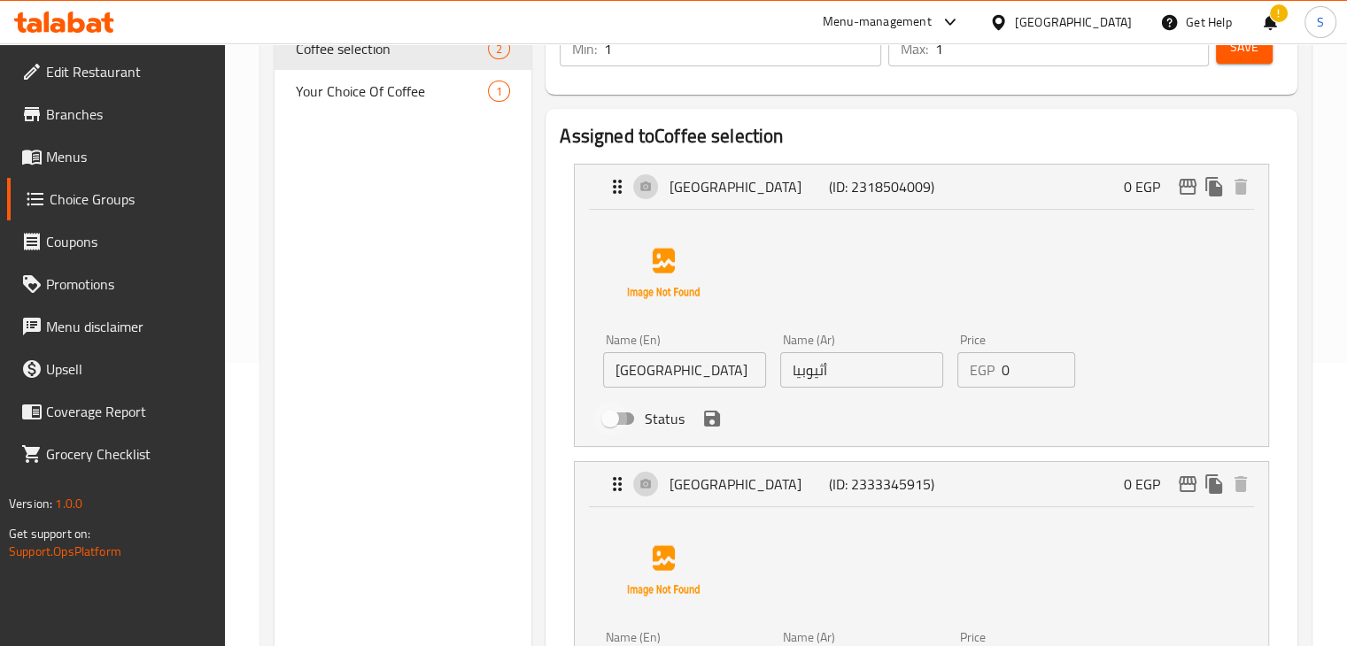
click at [631, 425] on input "Status" at bounding box center [610, 419] width 101 height 34
checkbox input "true"
click at [701, 414] on icon "save" at bounding box center [711, 418] width 21 height 21
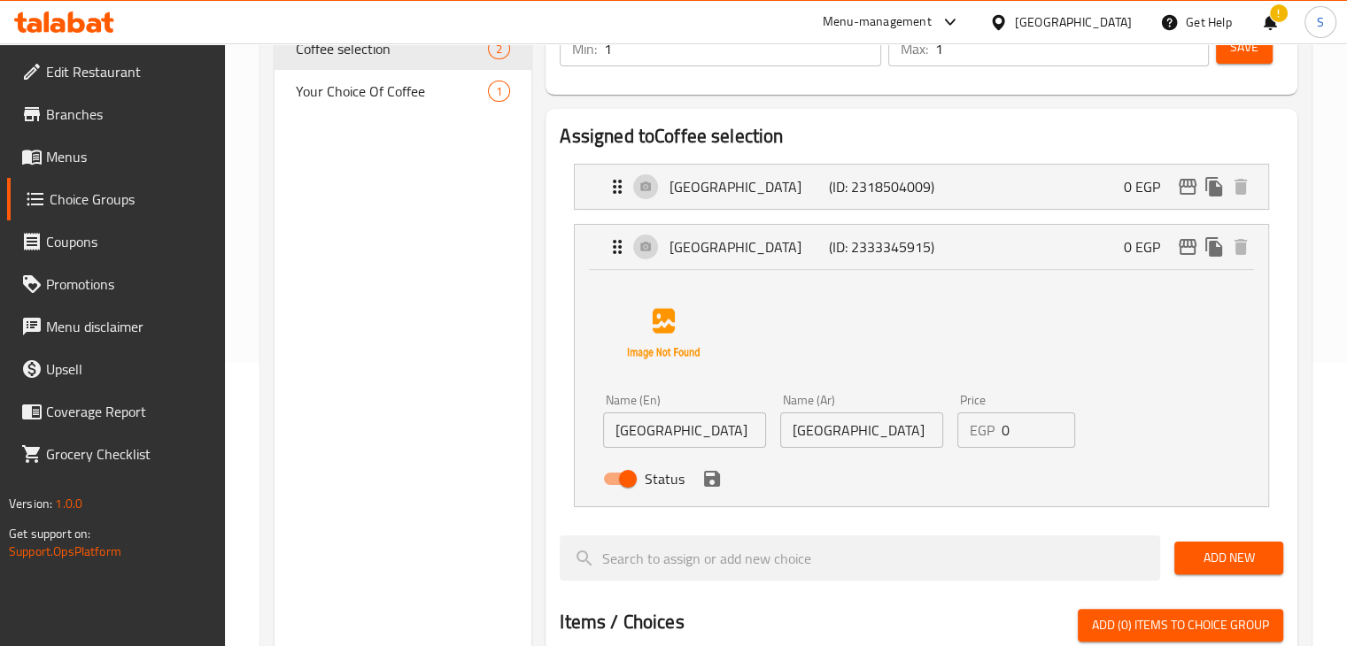
scroll to position [175, 0]
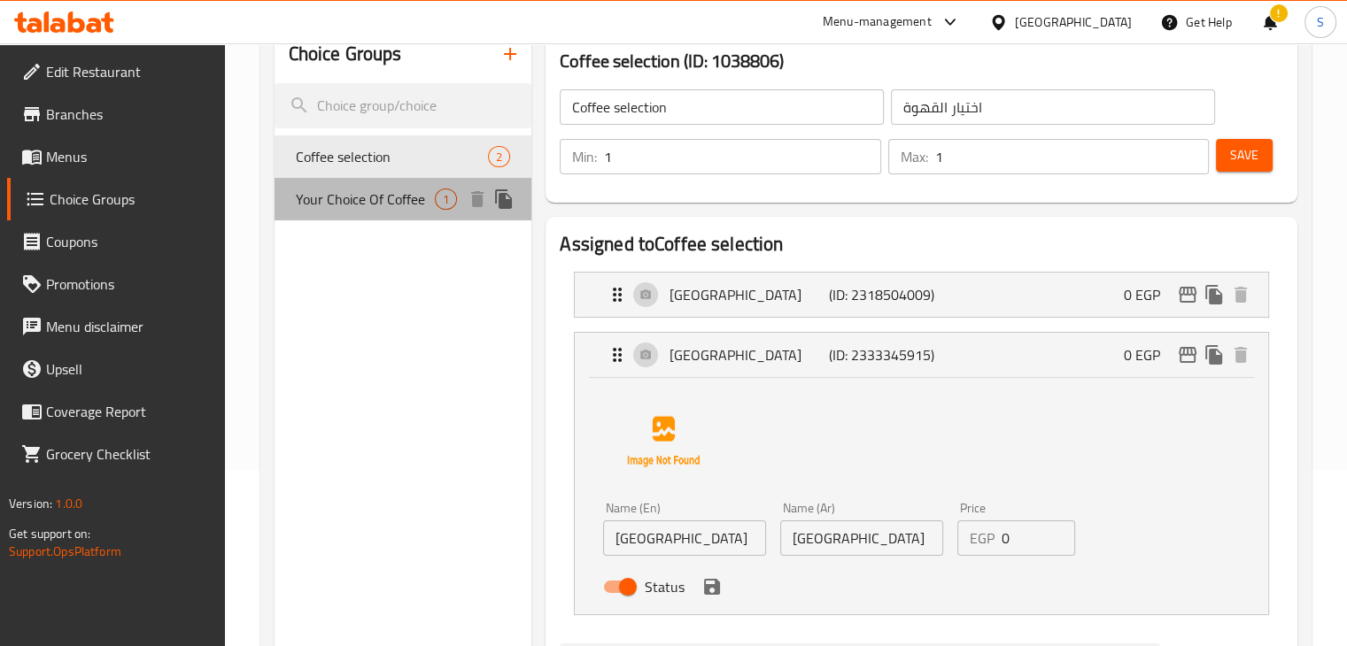
click at [354, 190] on span "Your Choice Of Coffee" at bounding box center [366, 199] width 140 height 21
type input "Your Choice Of Coffee"
type input "اختيارك من القهوة"
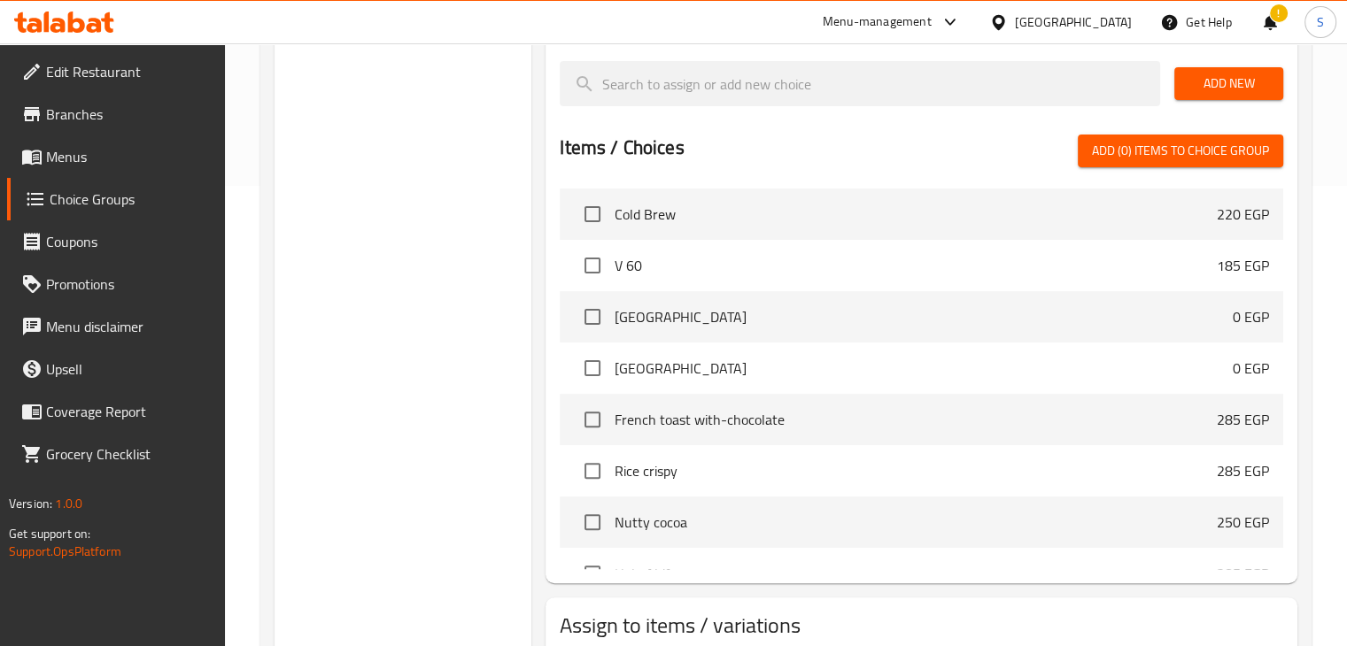
scroll to position [461, 0]
click at [598, 324] on input "checkbox" at bounding box center [592, 316] width 37 height 37
click at [1173, 161] on span "Add (1) items to choice group" at bounding box center [1180, 151] width 177 height 22
checkbox input "false"
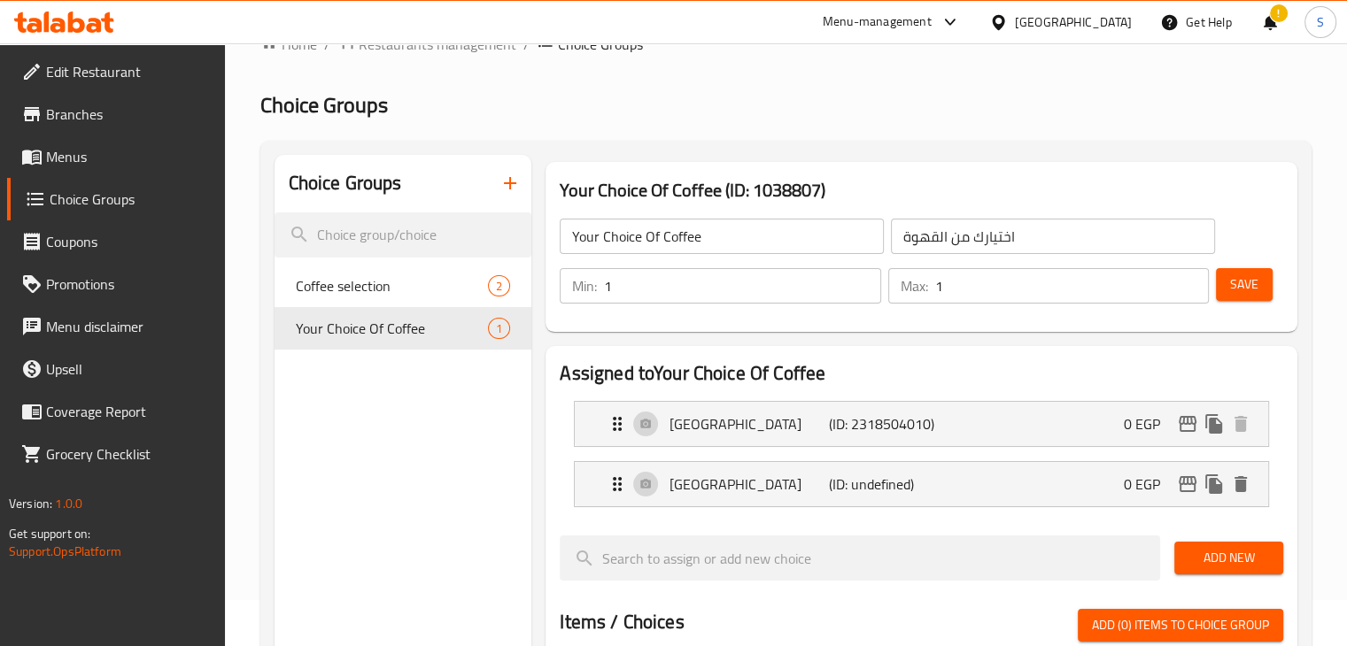
scroll to position [0, 0]
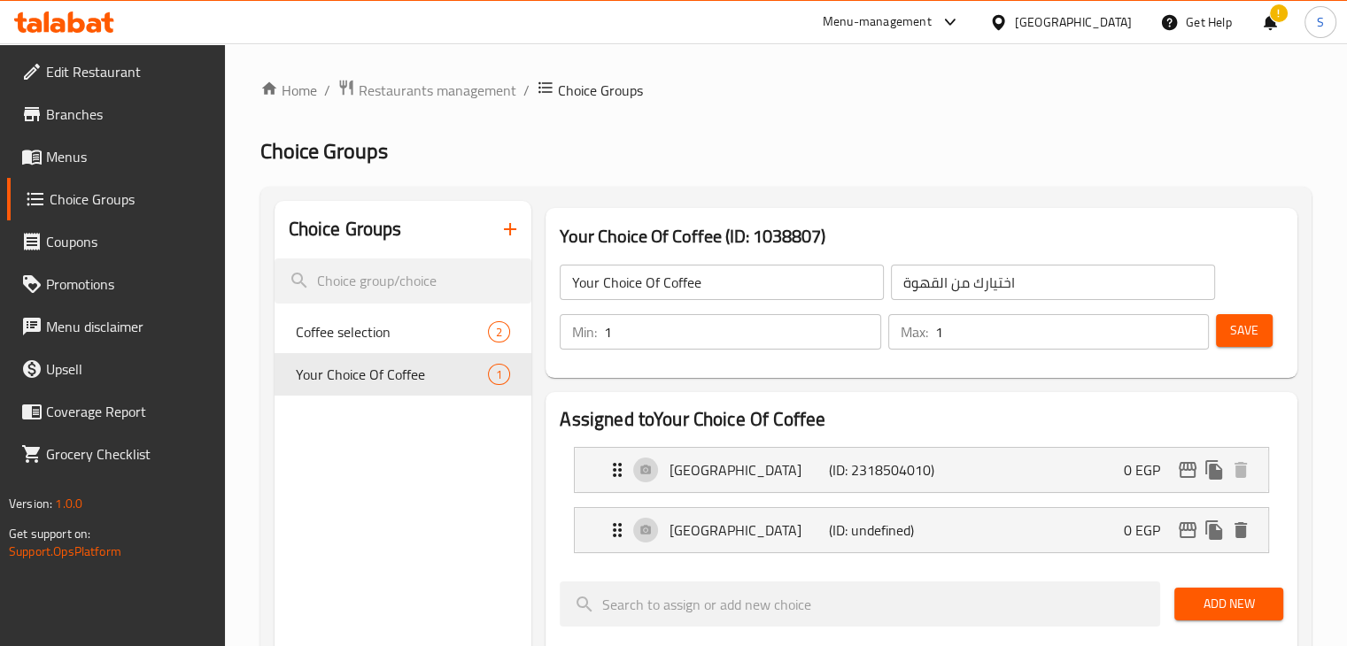
click at [1242, 337] on span "Save" at bounding box center [1244, 331] width 28 height 22
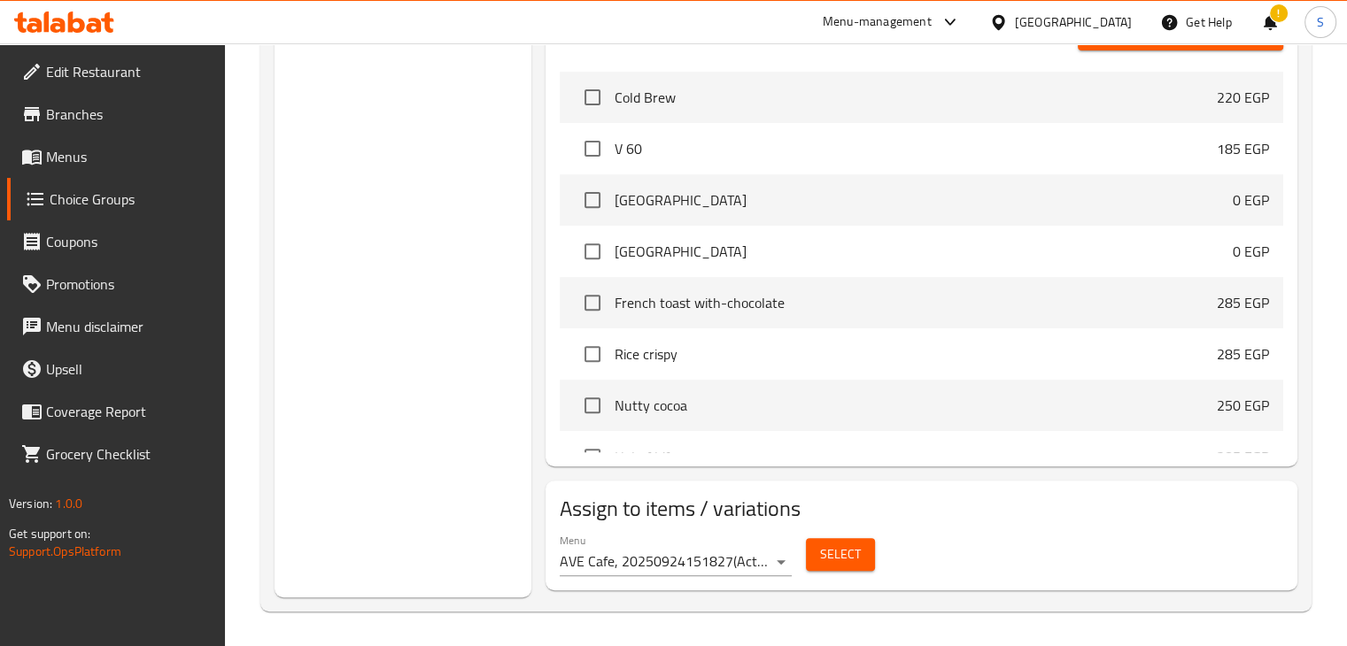
scroll to position [174, 0]
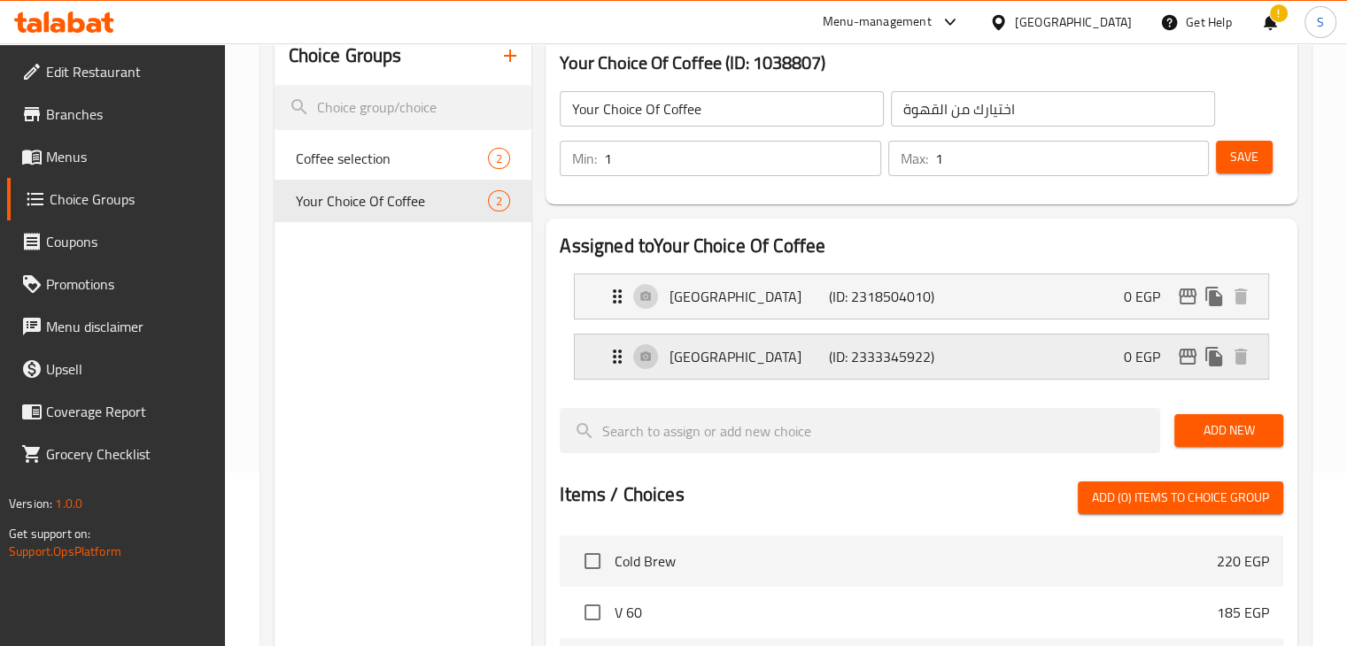
click at [775, 342] on div "Ethiopia (ID: 2333345922) 0 EGP" at bounding box center [927, 357] width 640 height 44
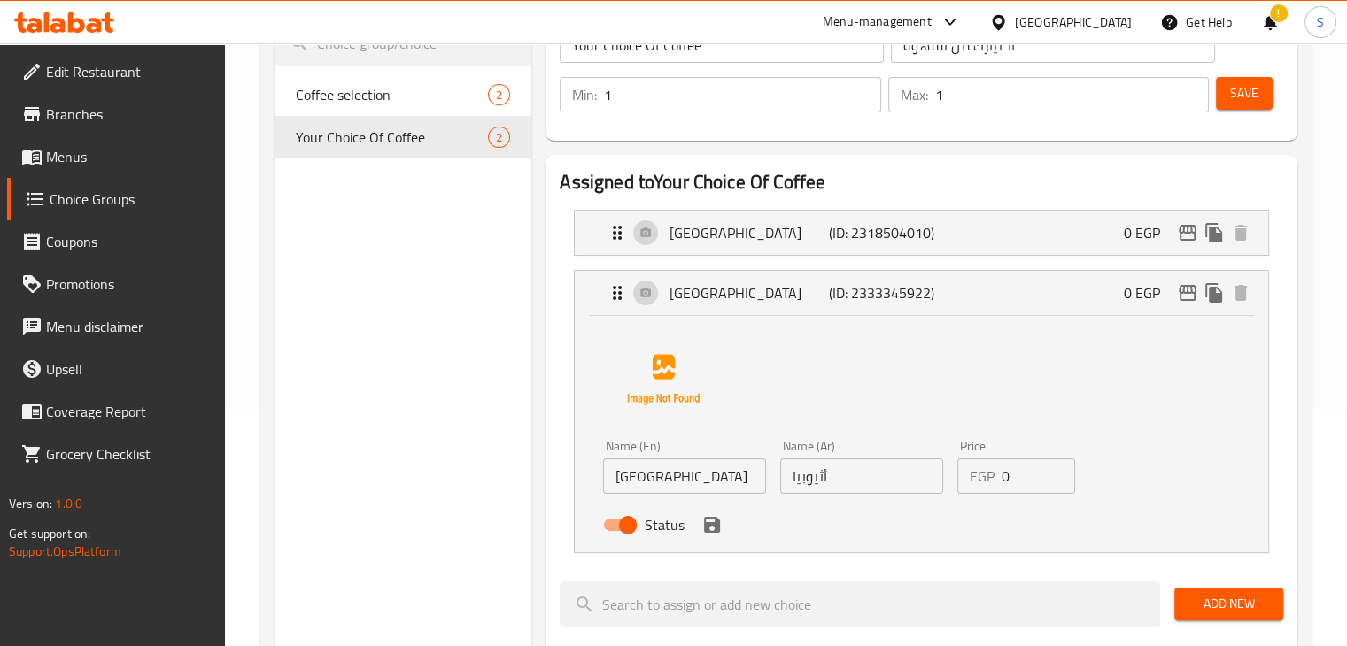
scroll to position [241, 0]
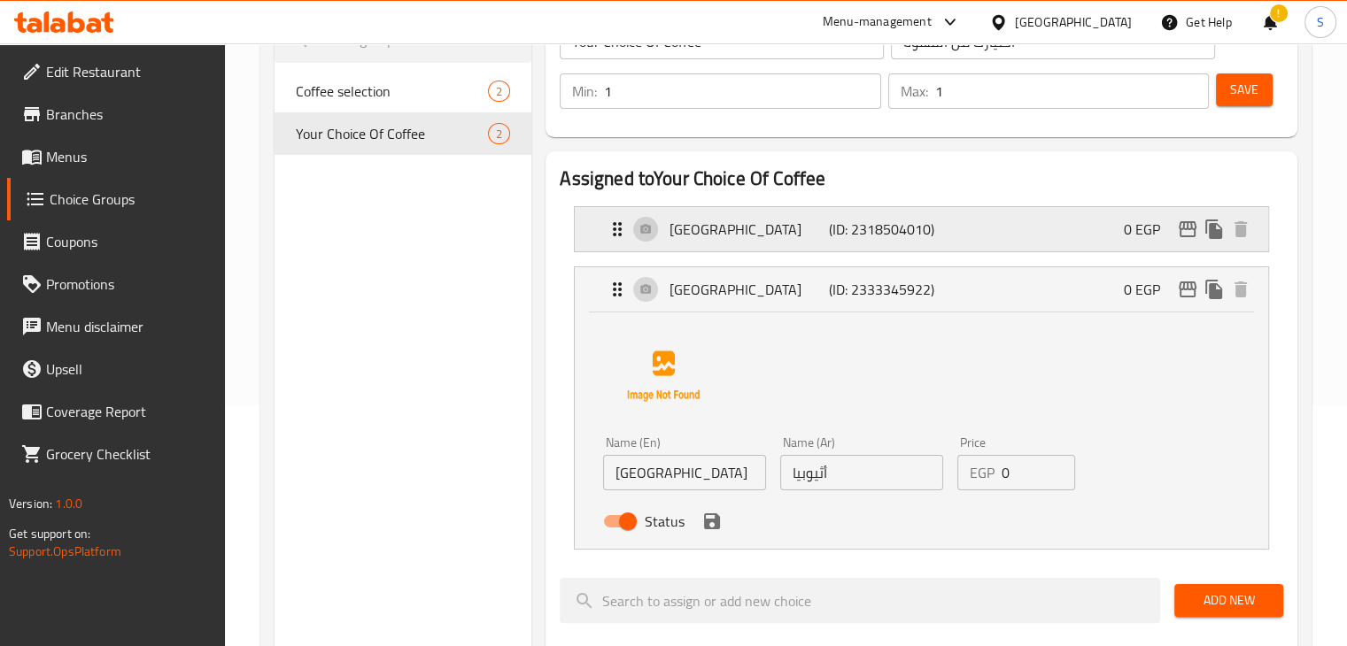
click at [782, 244] on div "Colombia (ID: 2318504010) 0 EGP" at bounding box center [927, 229] width 640 height 44
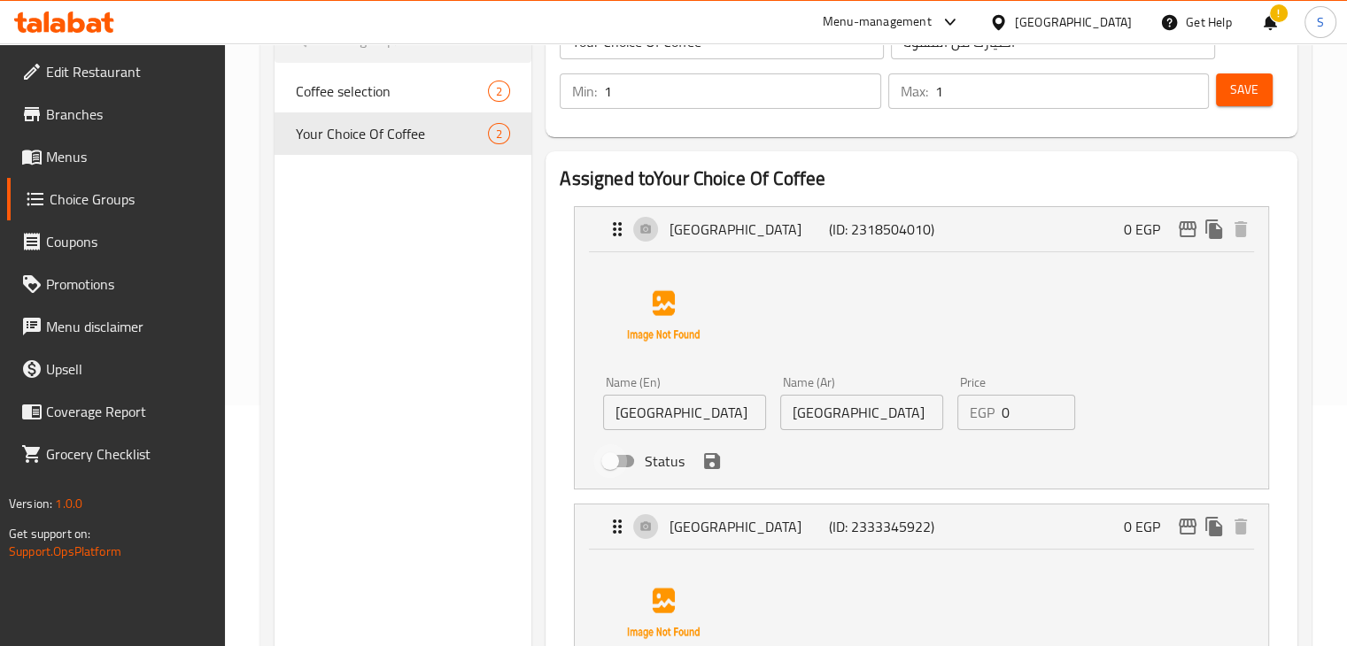
click at [616, 461] on input "Status" at bounding box center [610, 462] width 101 height 34
checkbox input "true"
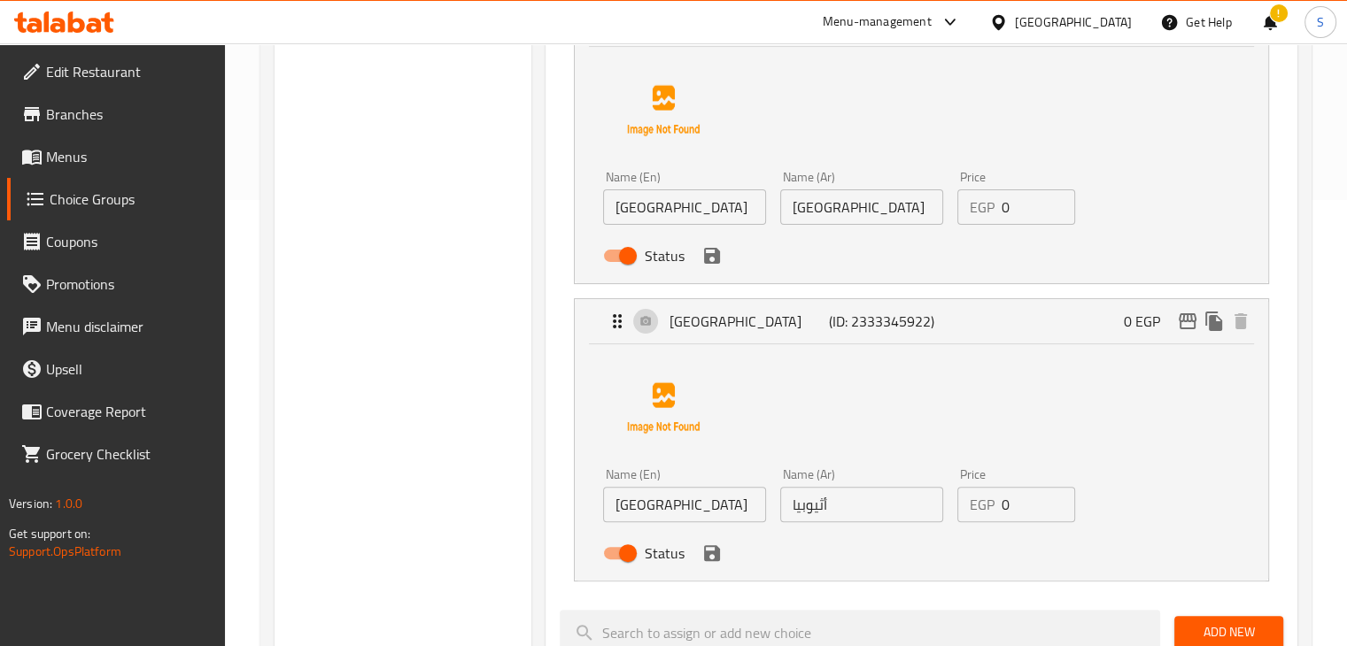
scroll to position [449, 0]
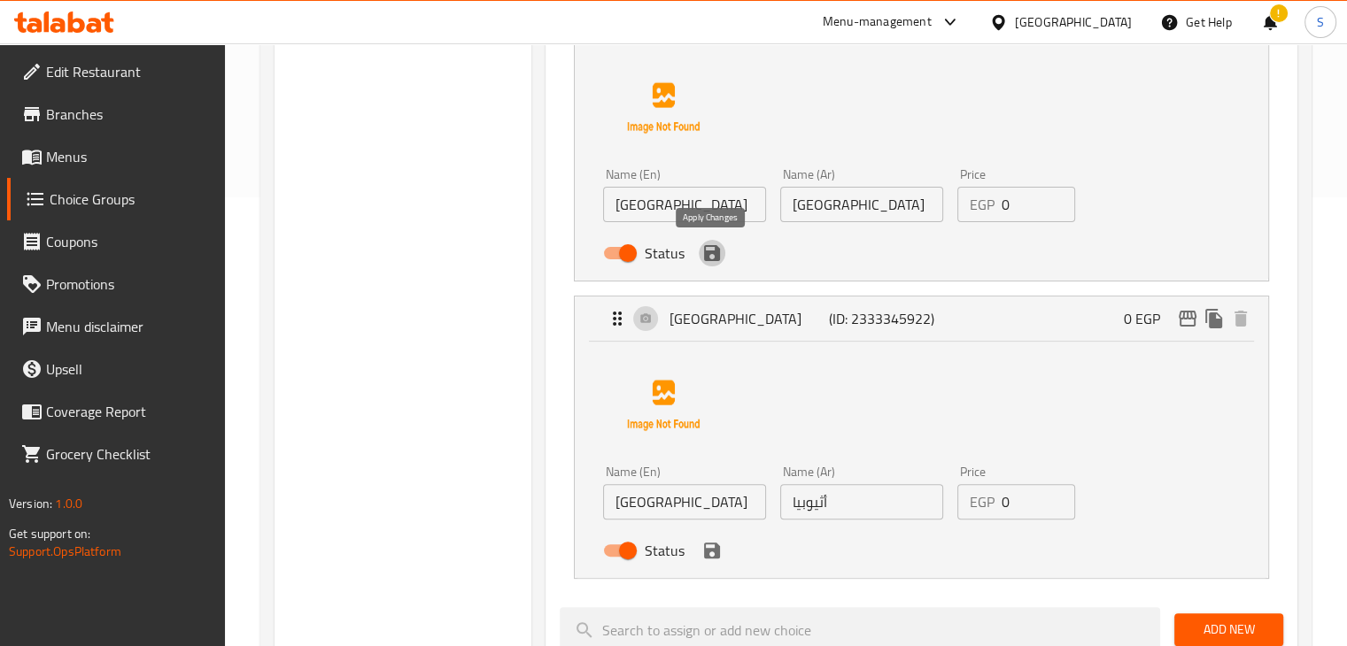
click at [709, 258] on icon "save" at bounding box center [711, 253] width 21 height 21
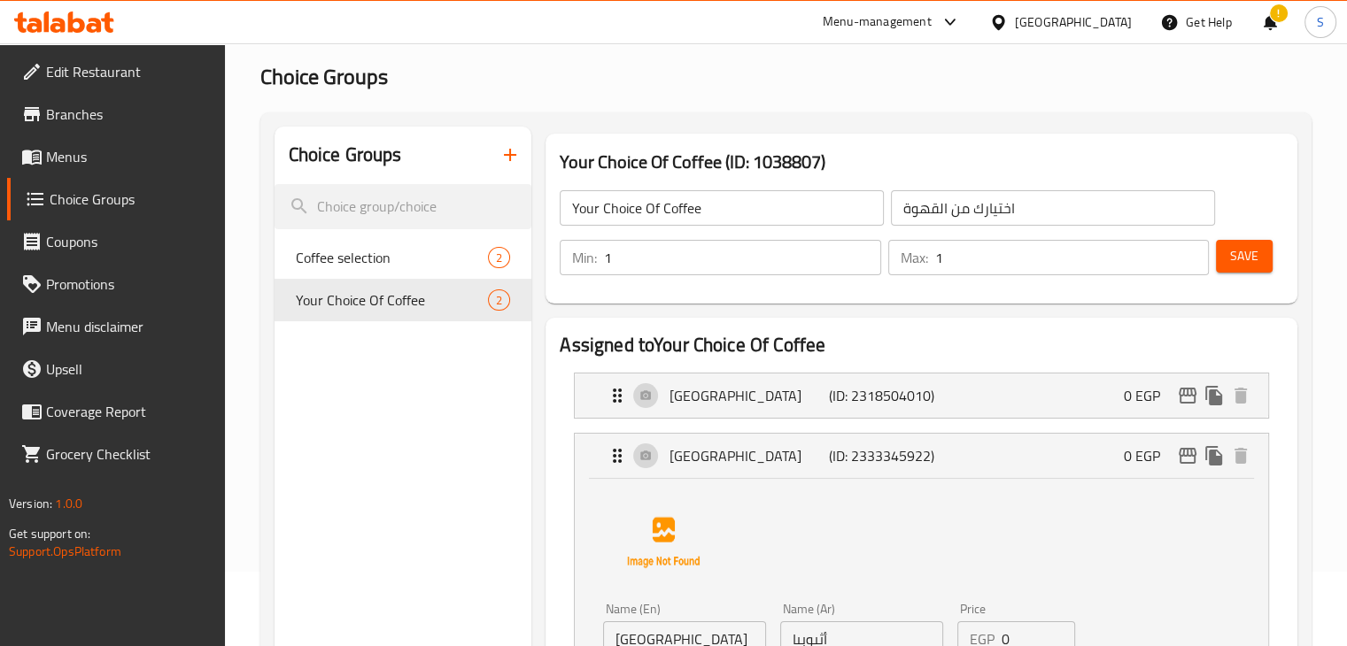
scroll to position [71, 0]
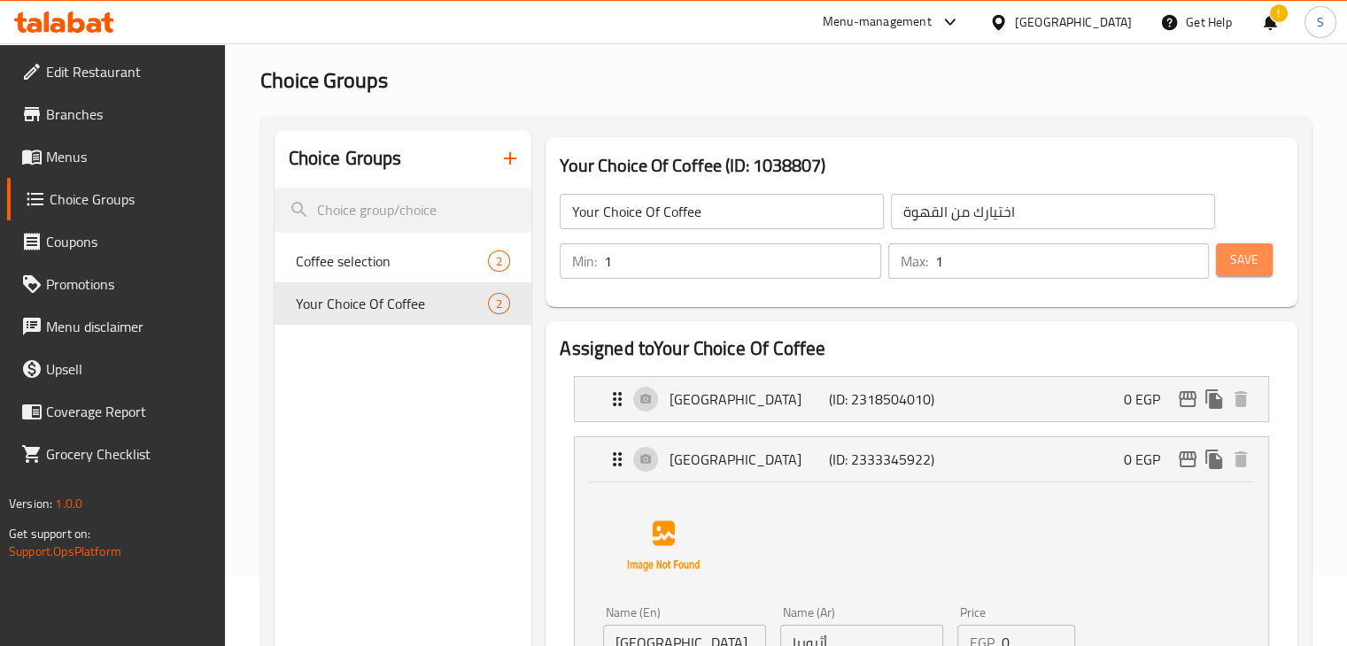
click at [1238, 267] on span "Save" at bounding box center [1244, 260] width 28 height 22
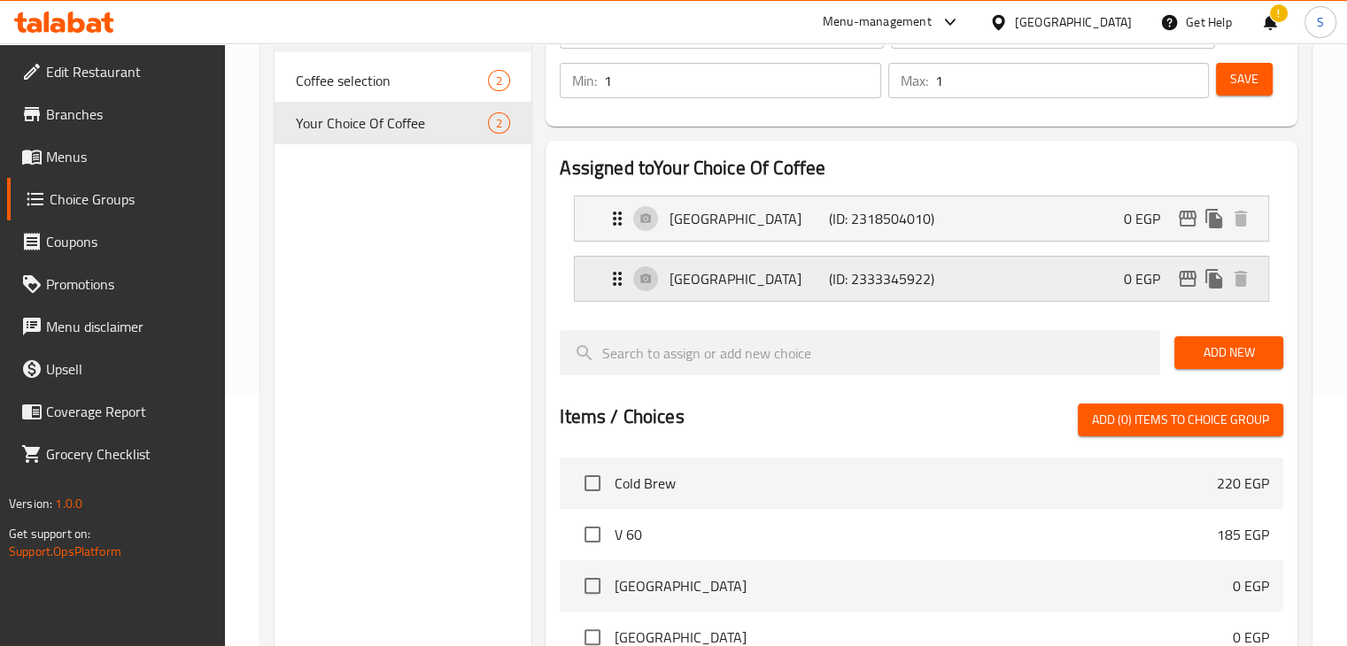
scroll to position [201, 0]
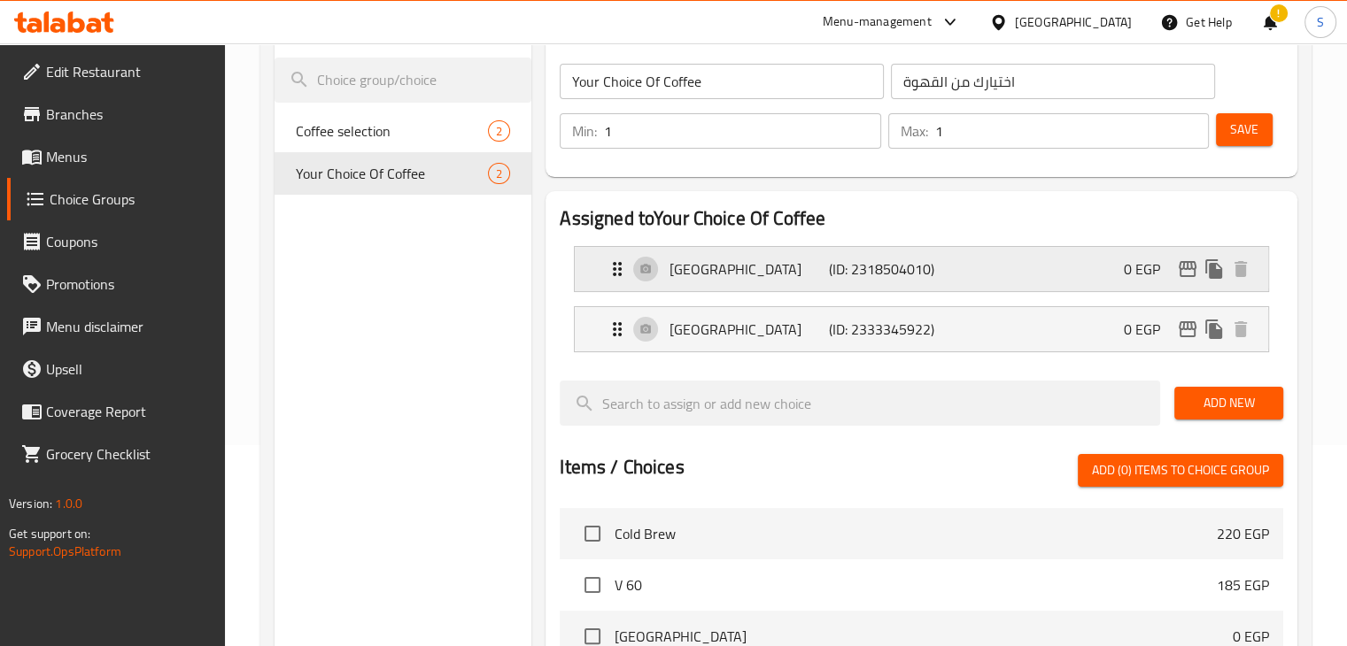
click at [790, 279] on p "[GEOGRAPHIC_DATA]" at bounding box center [749, 269] width 159 height 21
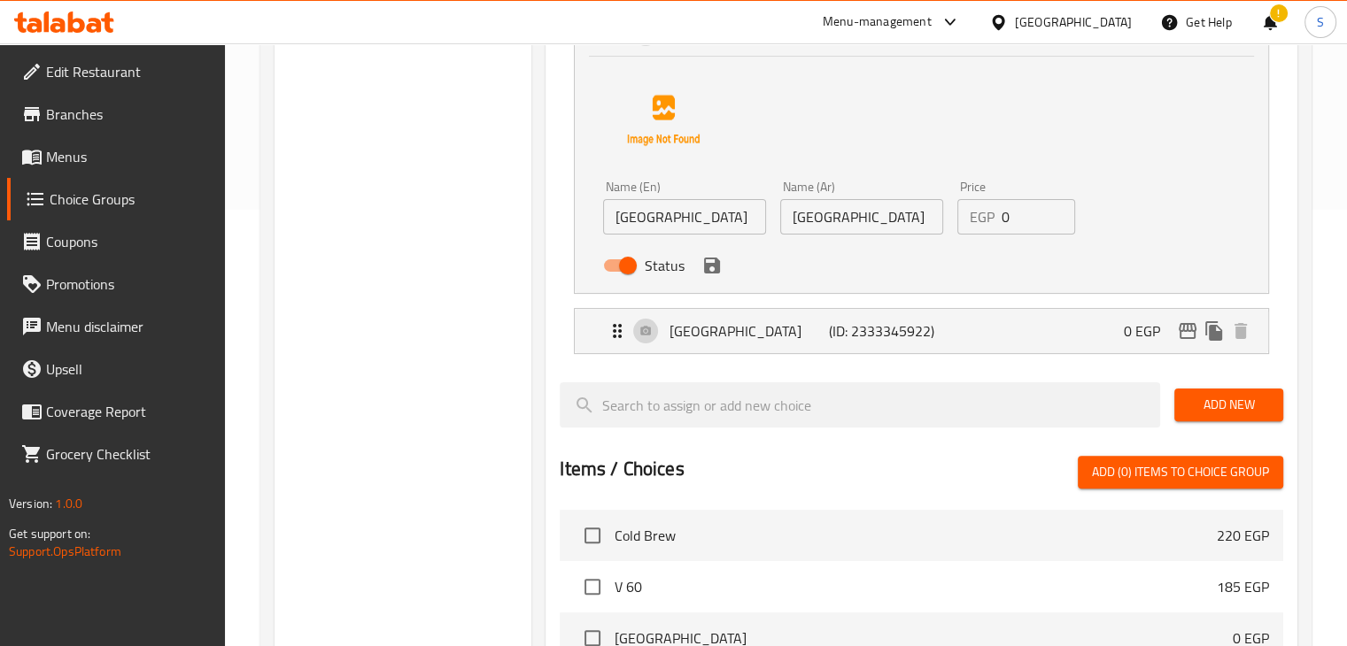
scroll to position [446, 0]
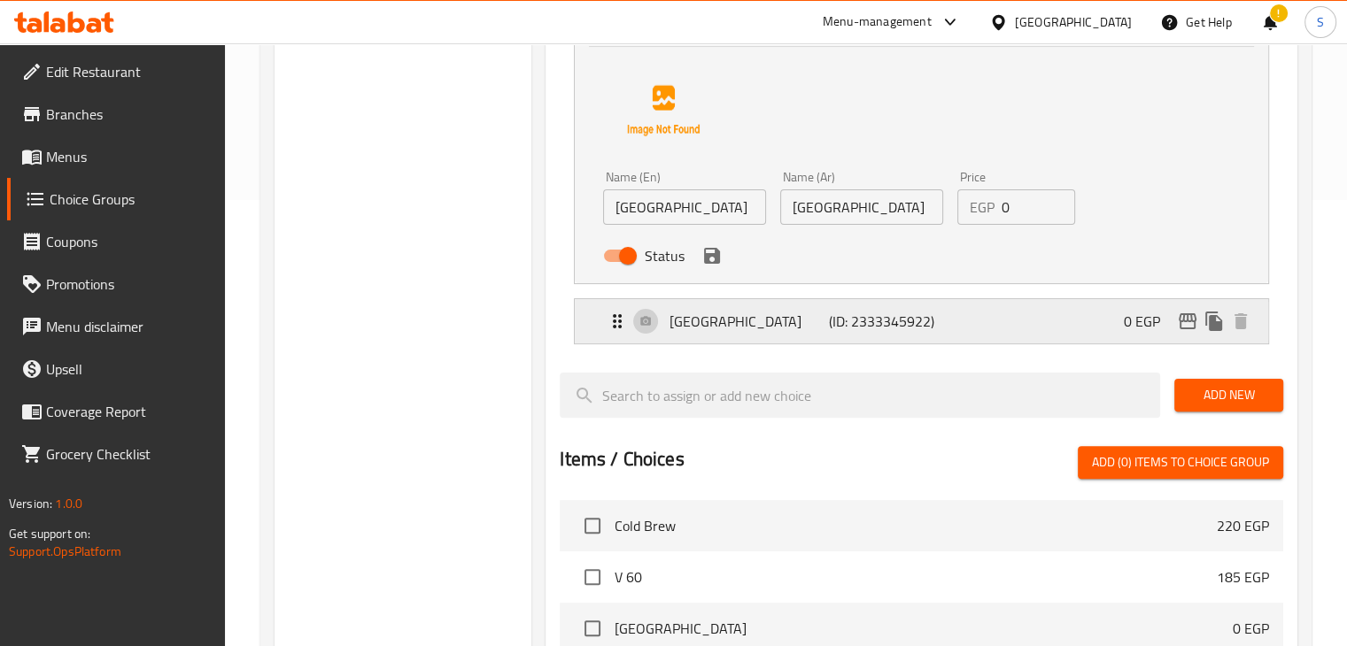
click at [786, 322] on p "[GEOGRAPHIC_DATA]" at bounding box center [749, 321] width 159 height 21
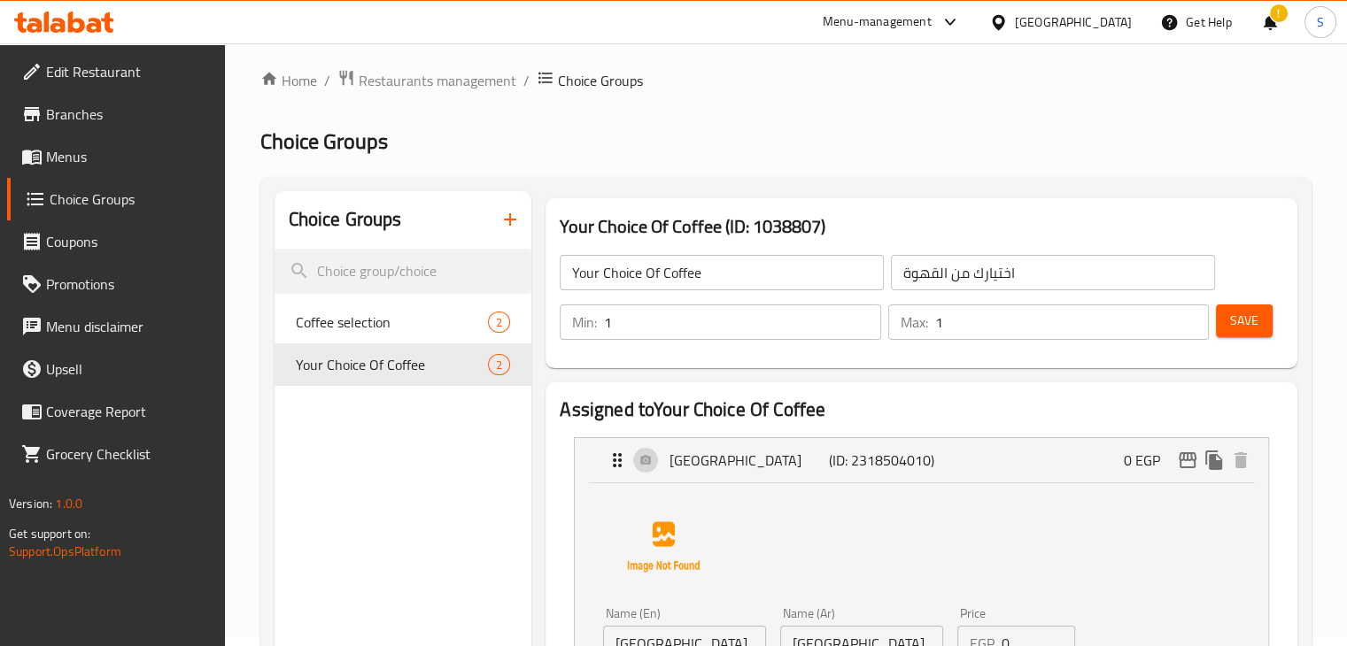
scroll to position [0, 0]
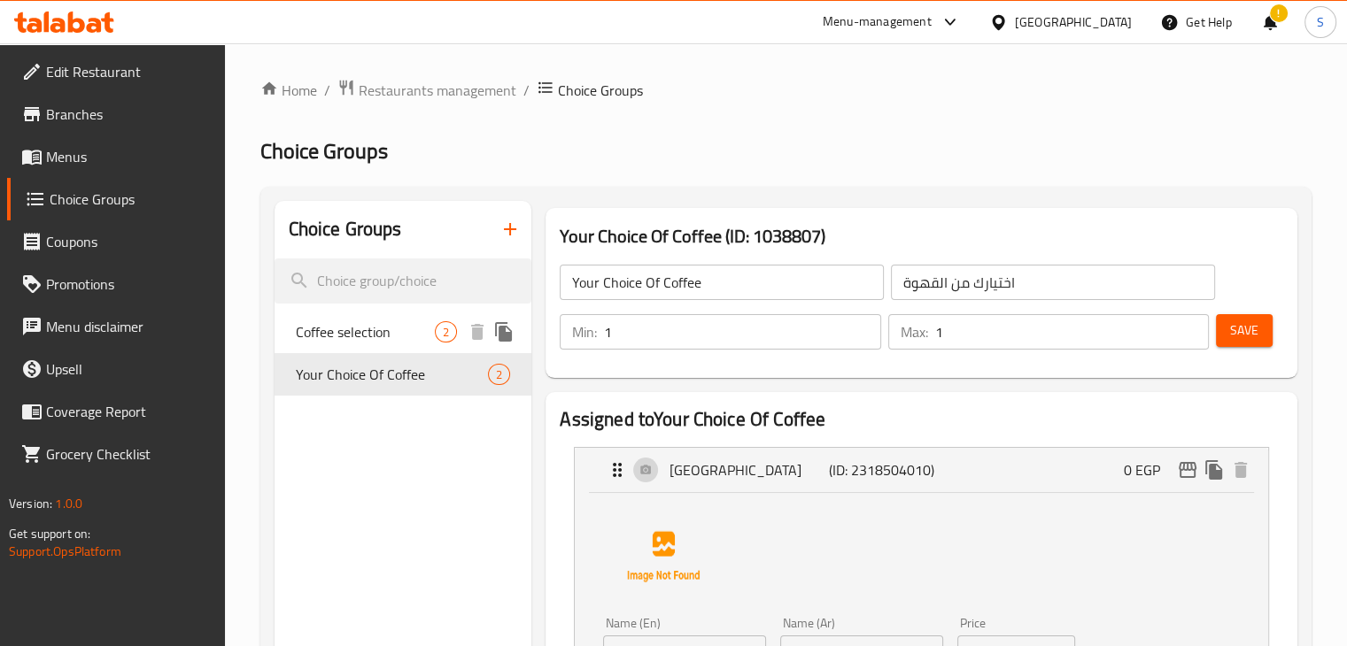
click at [363, 329] on span "Coffee selection" at bounding box center [366, 331] width 140 height 21
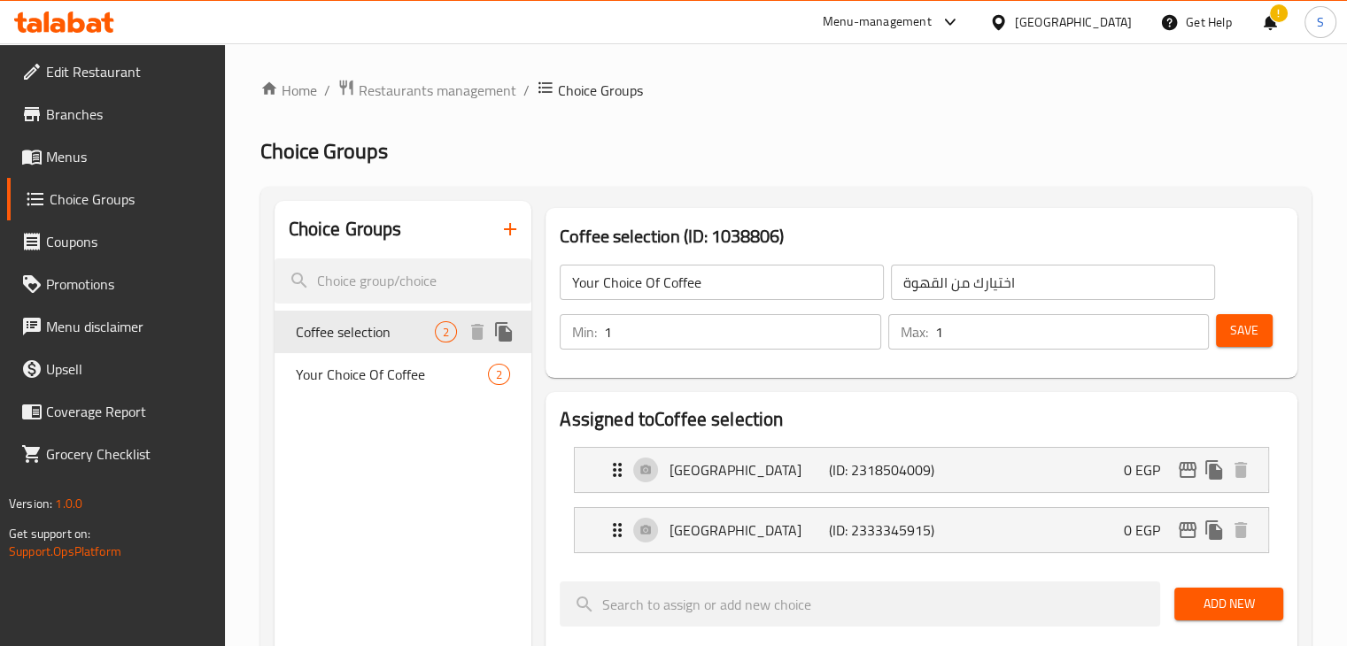
type input "Coffee selection"
type input "اختيار القهوة"
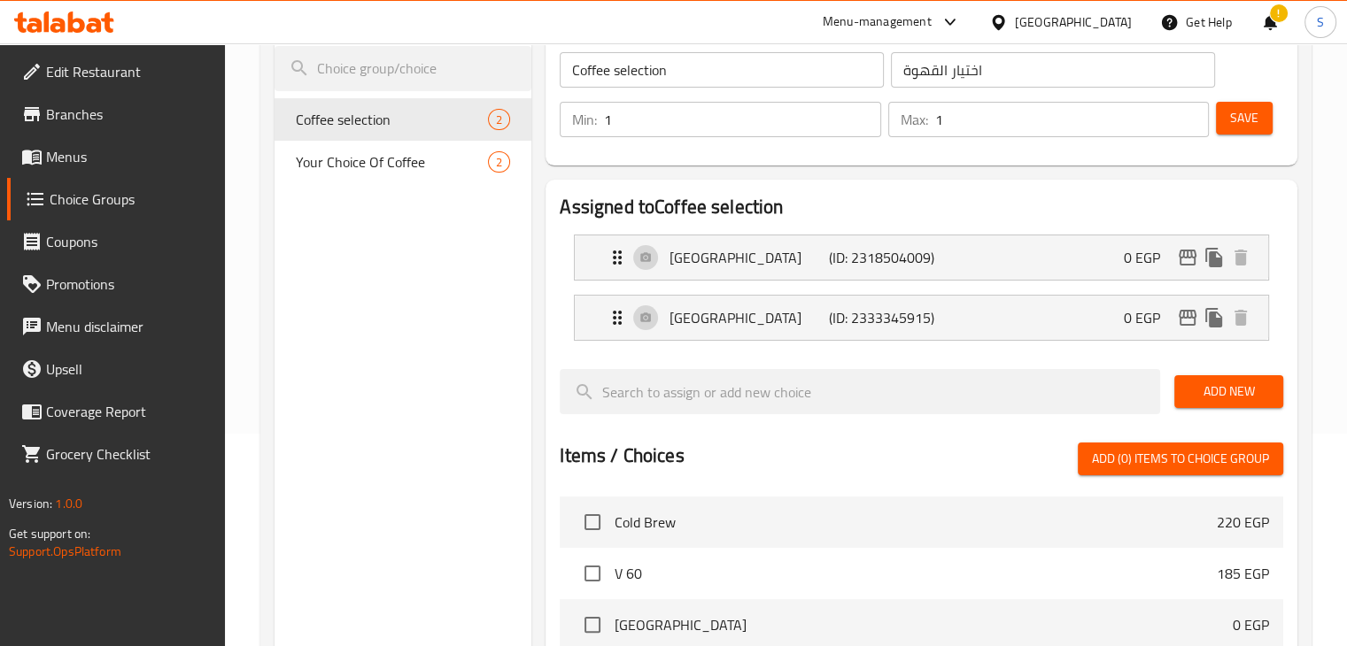
scroll to position [217, 0]
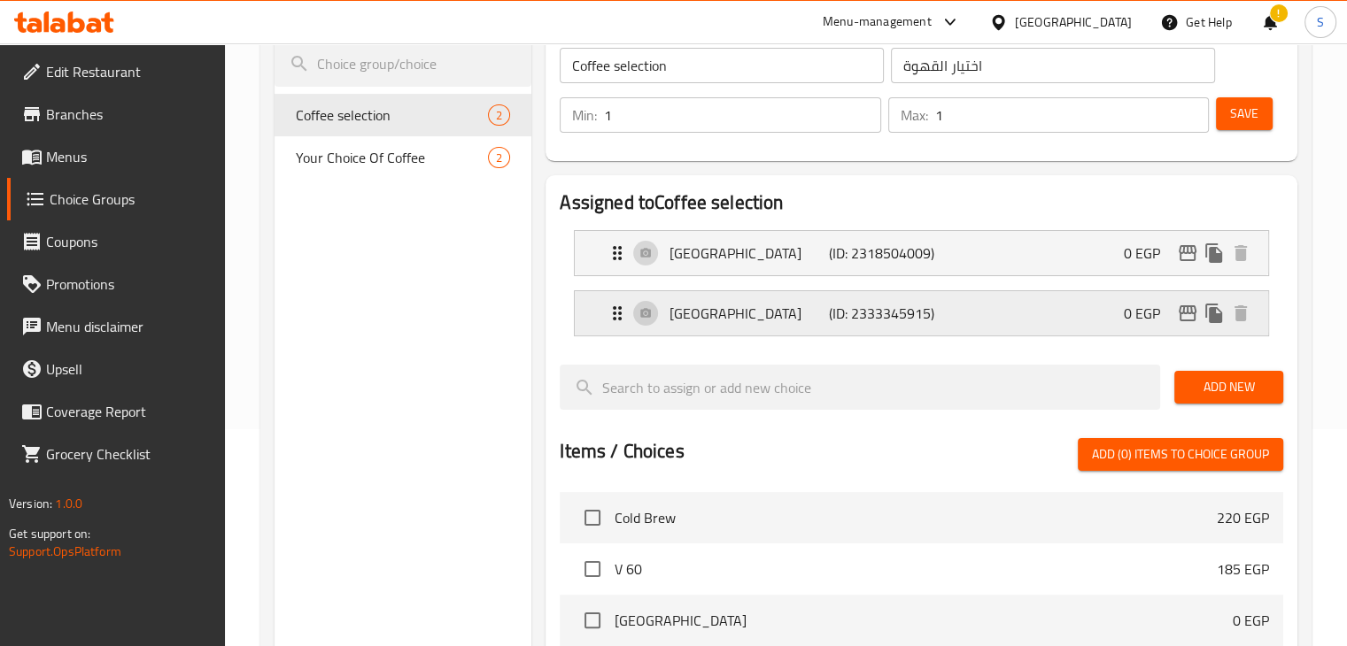
click at [745, 311] on p "[GEOGRAPHIC_DATA]" at bounding box center [749, 313] width 159 height 21
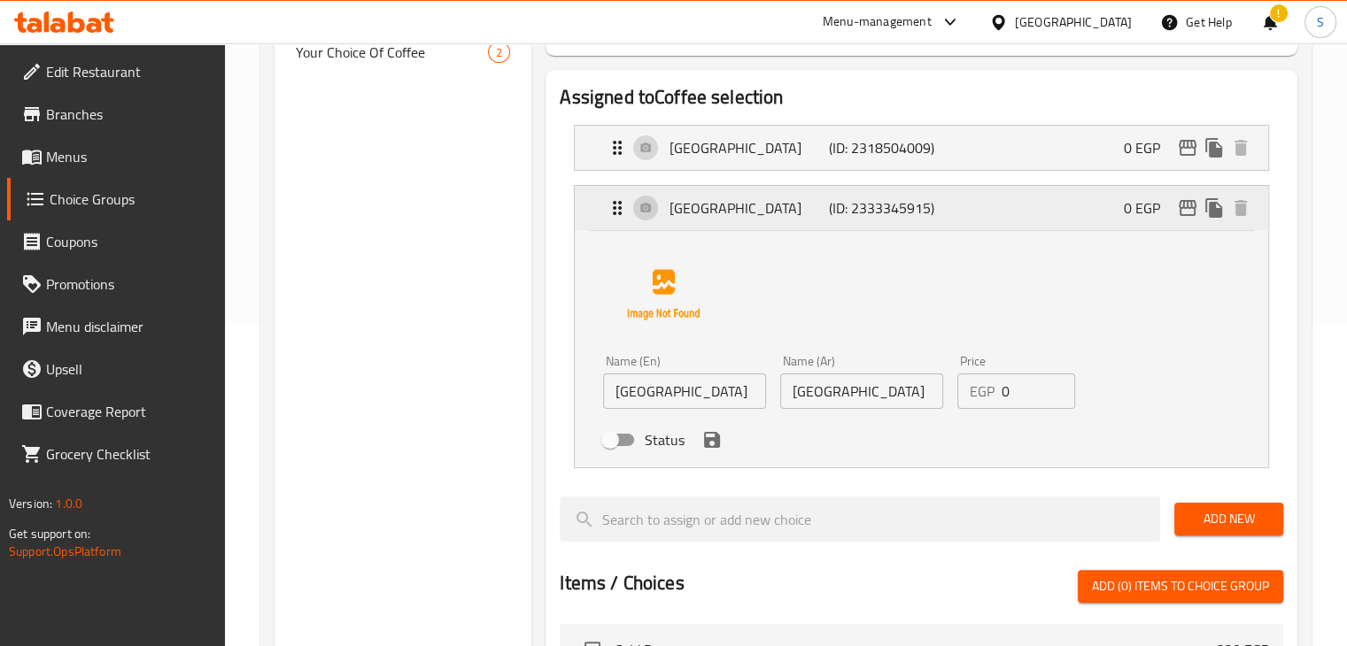
scroll to position [329, 0]
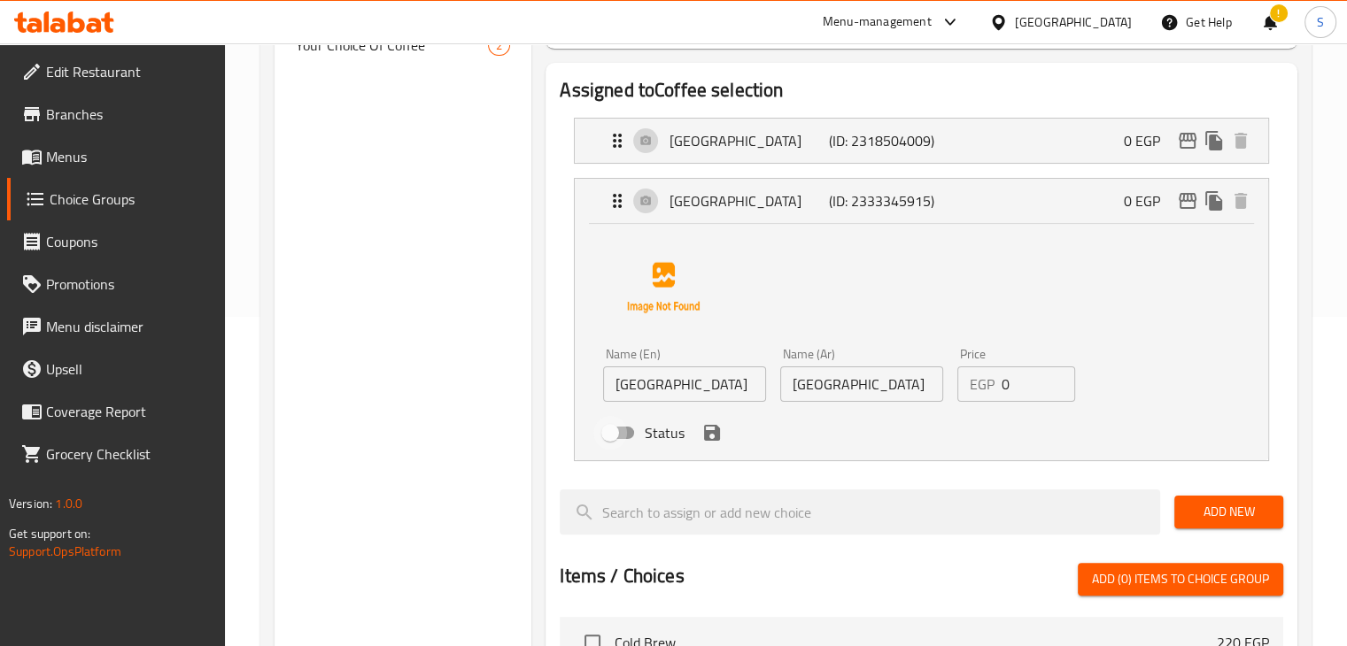
click at [608, 437] on input "Status" at bounding box center [610, 433] width 101 height 34
checkbox input "true"
click at [746, 146] on p "[GEOGRAPHIC_DATA]" at bounding box center [749, 140] width 159 height 21
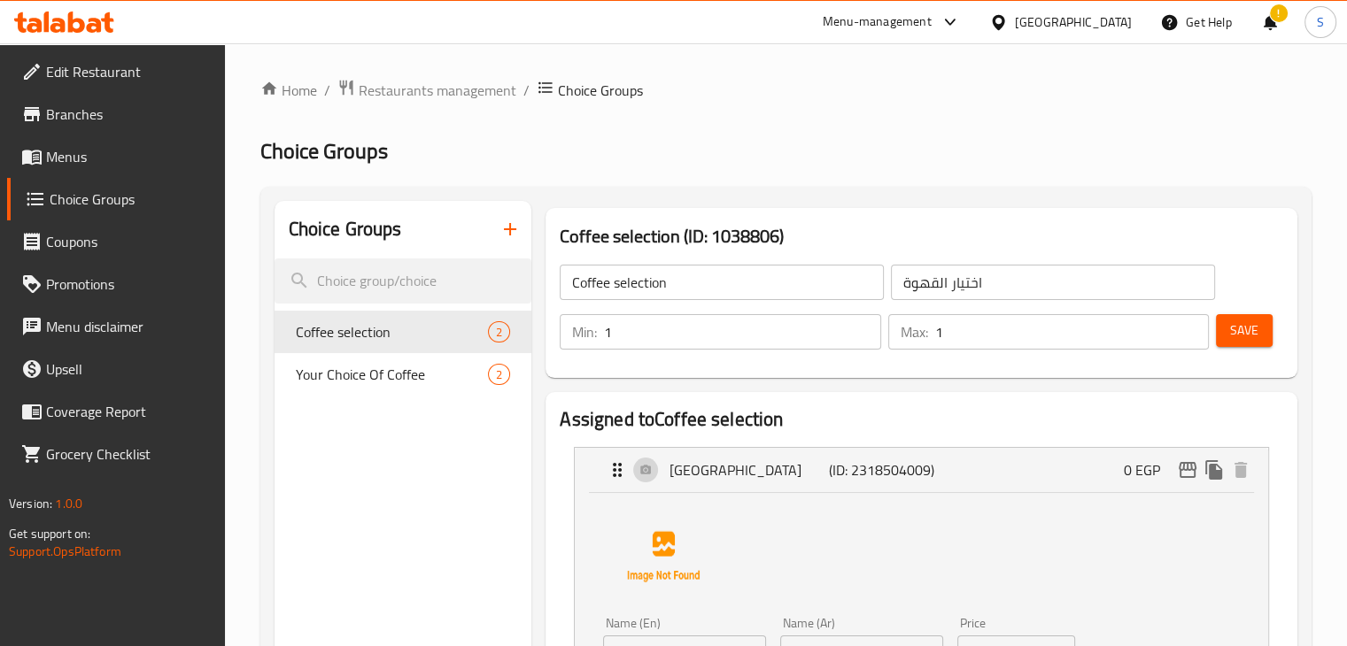
scroll to position [0, 0]
click at [1241, 327] on span "Save" at bounding box center [1244, 331] width 28 height 22
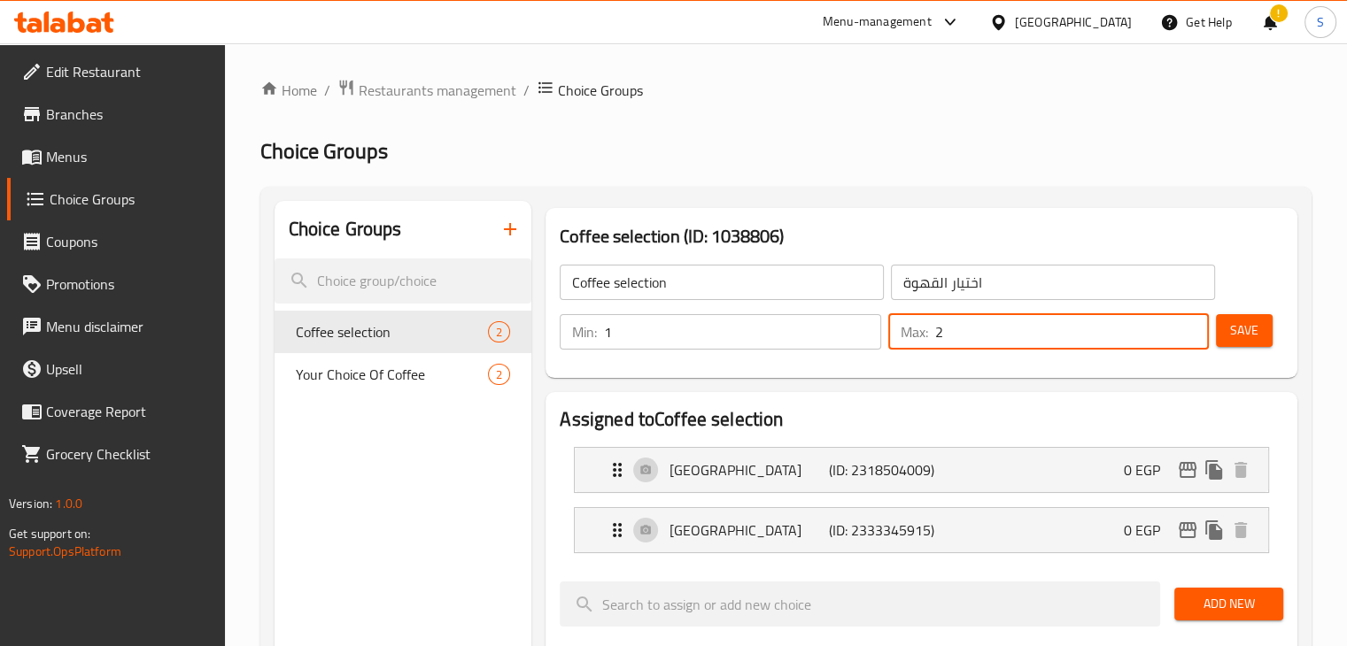
type input "2"
click at [1188, 322] on input "2" at bounding box center [1072, 331] width 274 height 35
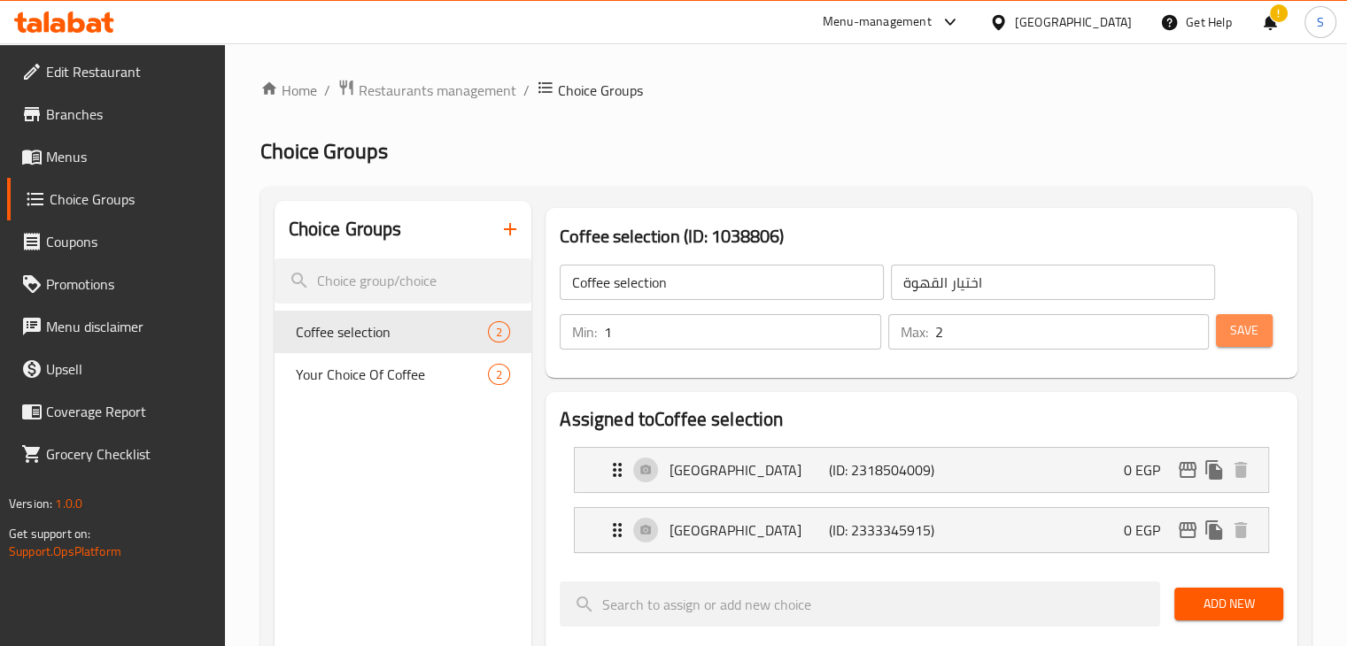
click at [1260, 324] on button "Save" at bounding box center [1244, 330] width 57 height 33
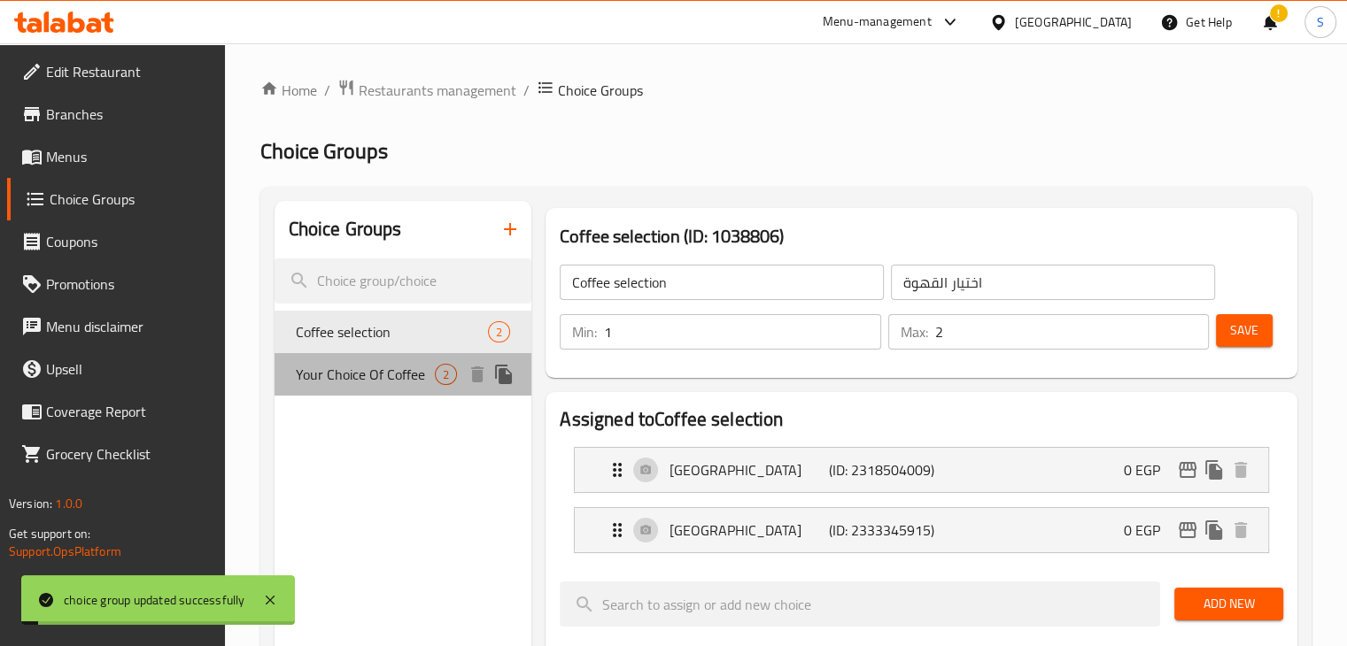
click at [361, 382] on span "Your Choice Of Coffee" at bounding box center [366, 374] width 140 height 21
type input "Your Choice Of Coffee"
type input "اختيارك من القهوة"
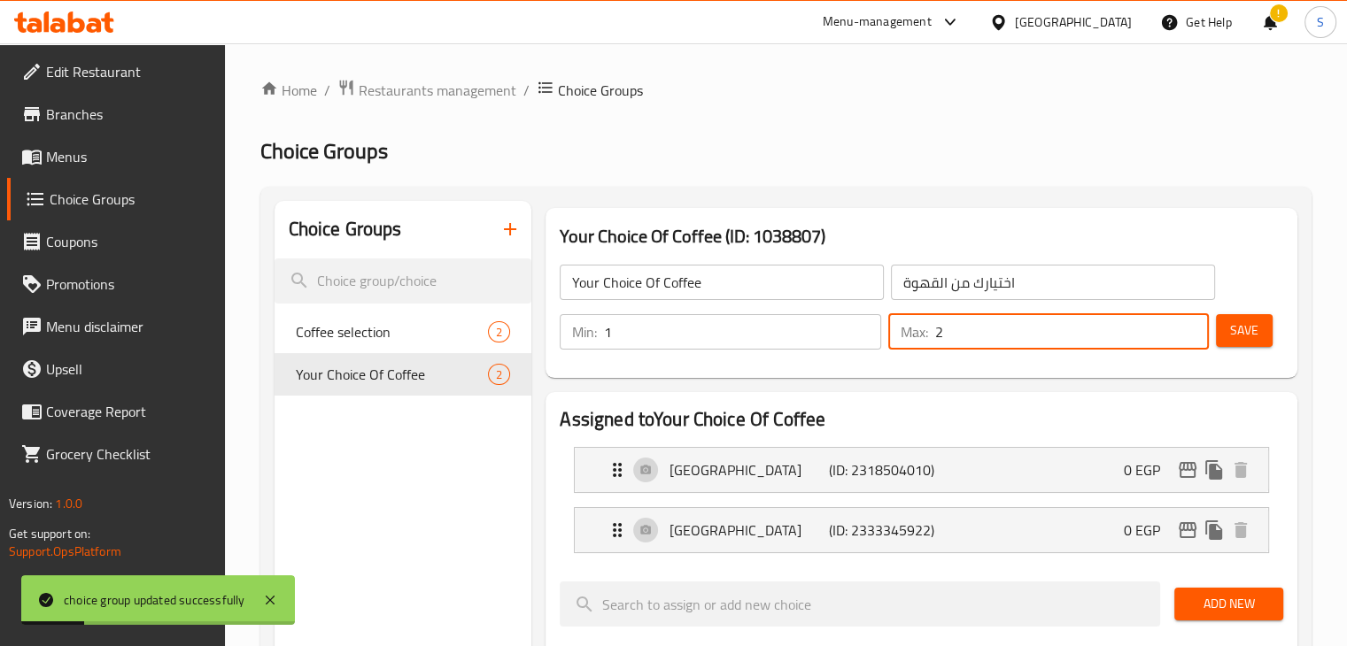
type input "2"
click at [1192, 323] on input "2" at bounding box center [1072, 331] width 274 height 35
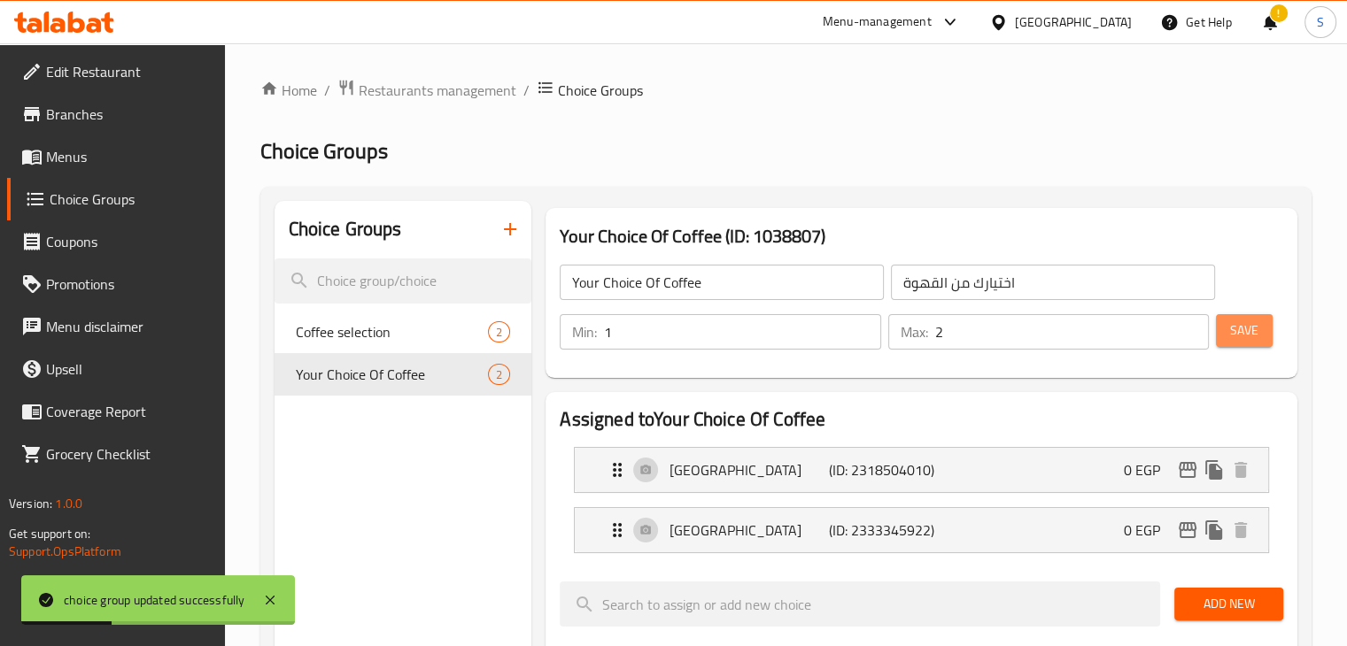
click at [1241, 329] on span "Save" at bounding box center [1244, 331] width 28 height 22
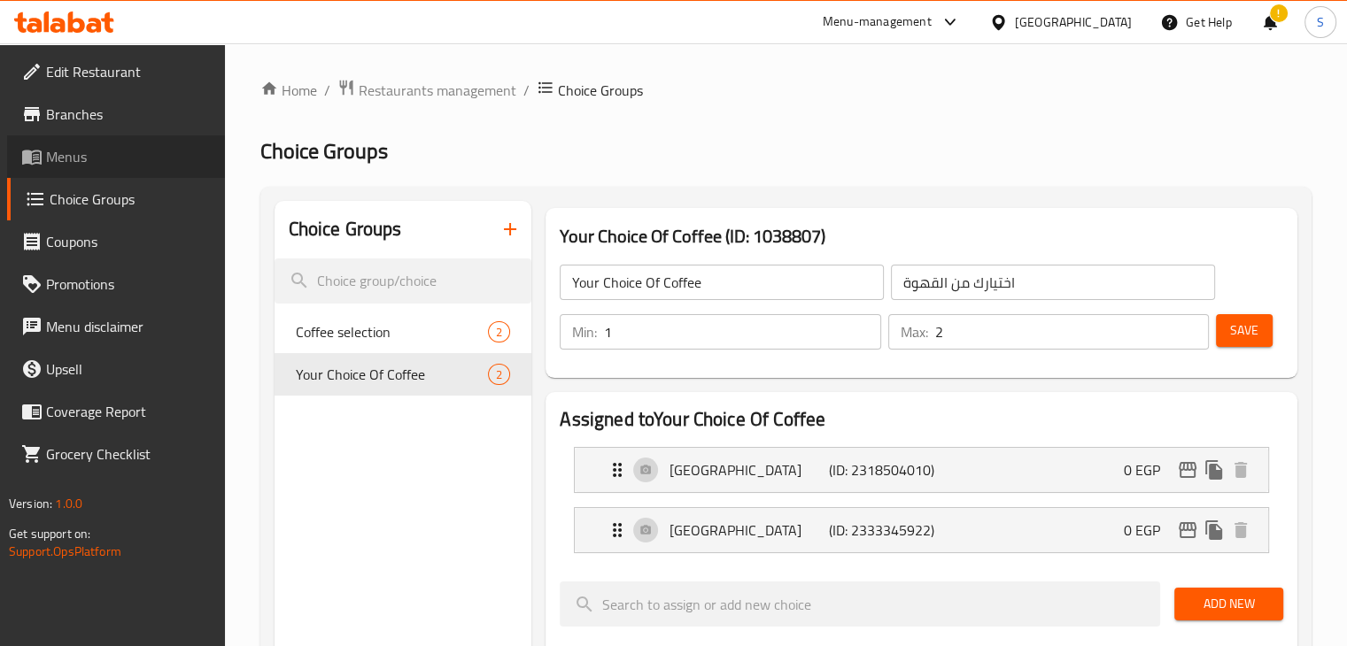
click at [53, 163] on span "Menus" at bounding box center [128, 156] width 165 height 21
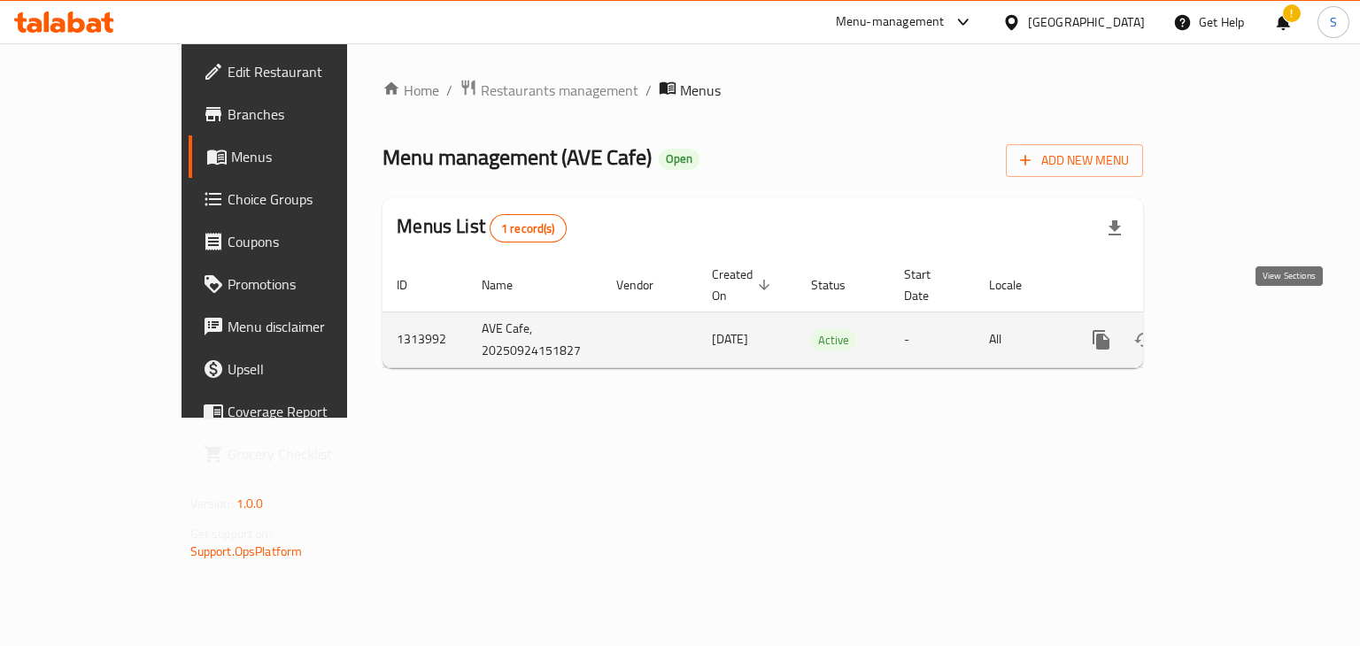
click at [1240, 329] on icon "enhanced table" at bounding box center [1229, 339] width 21 height 21
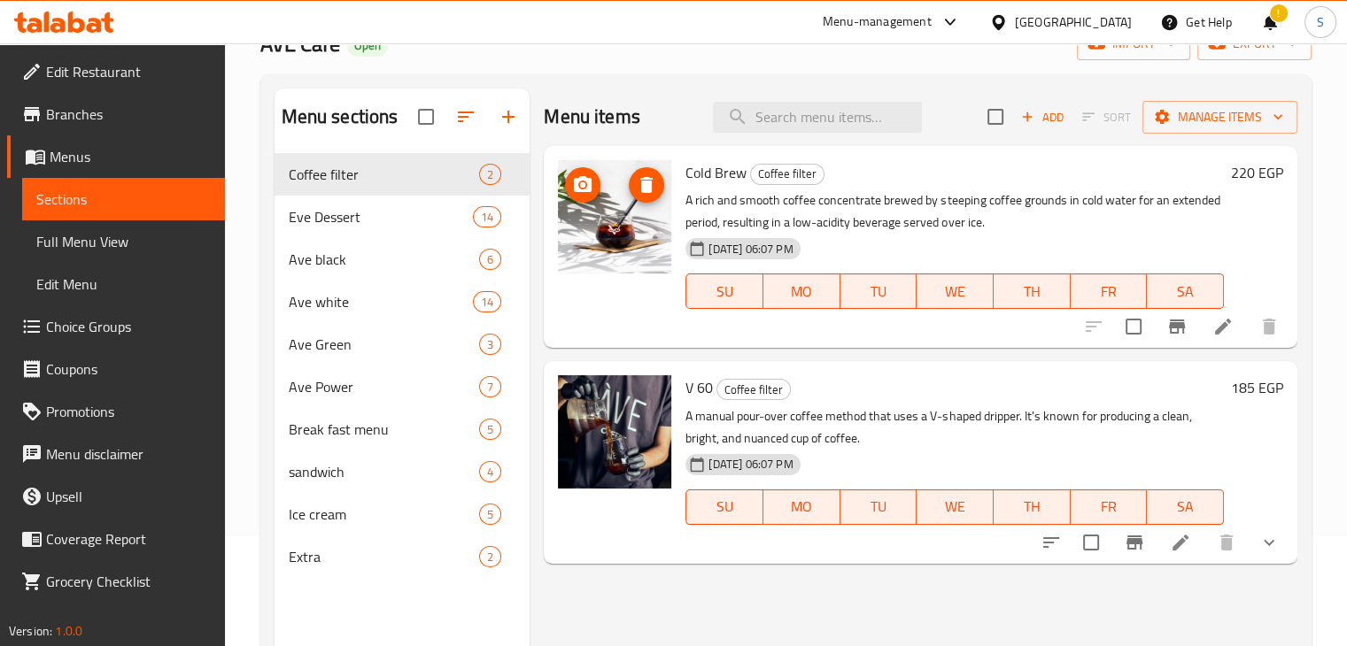
scroll to position [112, 0]
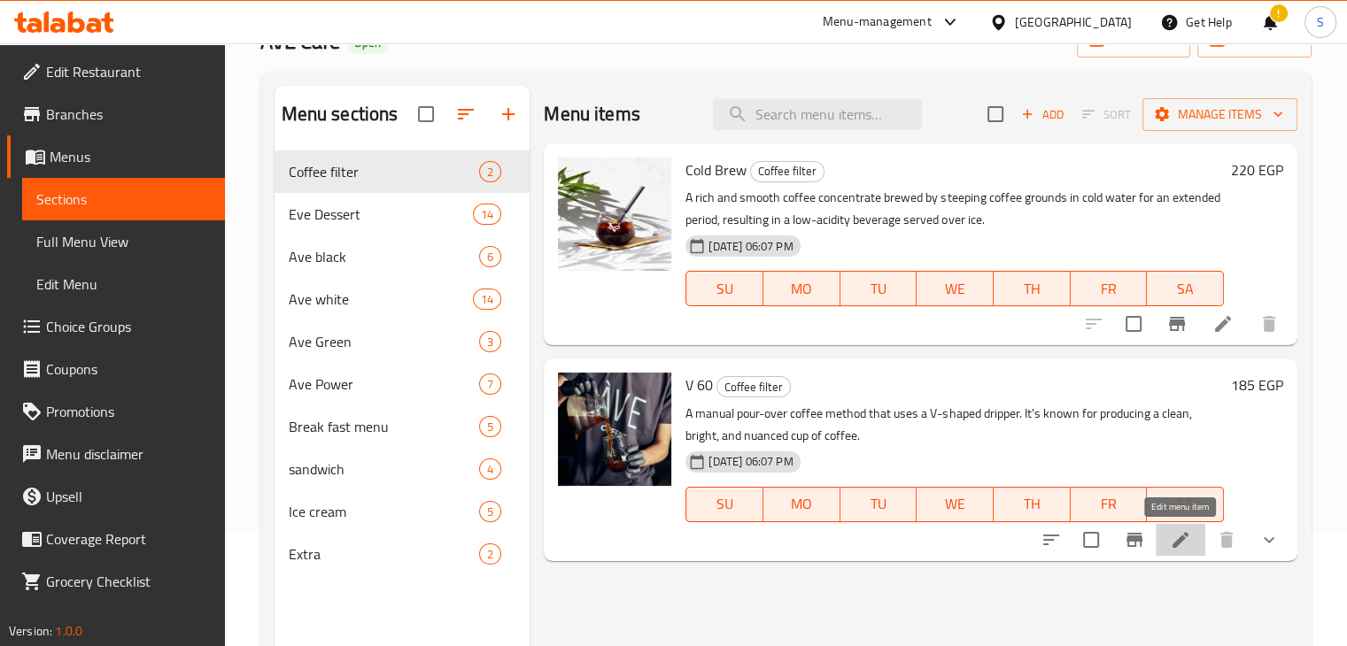
click at [1174, 541] on icon at bounding box center [1180, 540] width 21 height 21
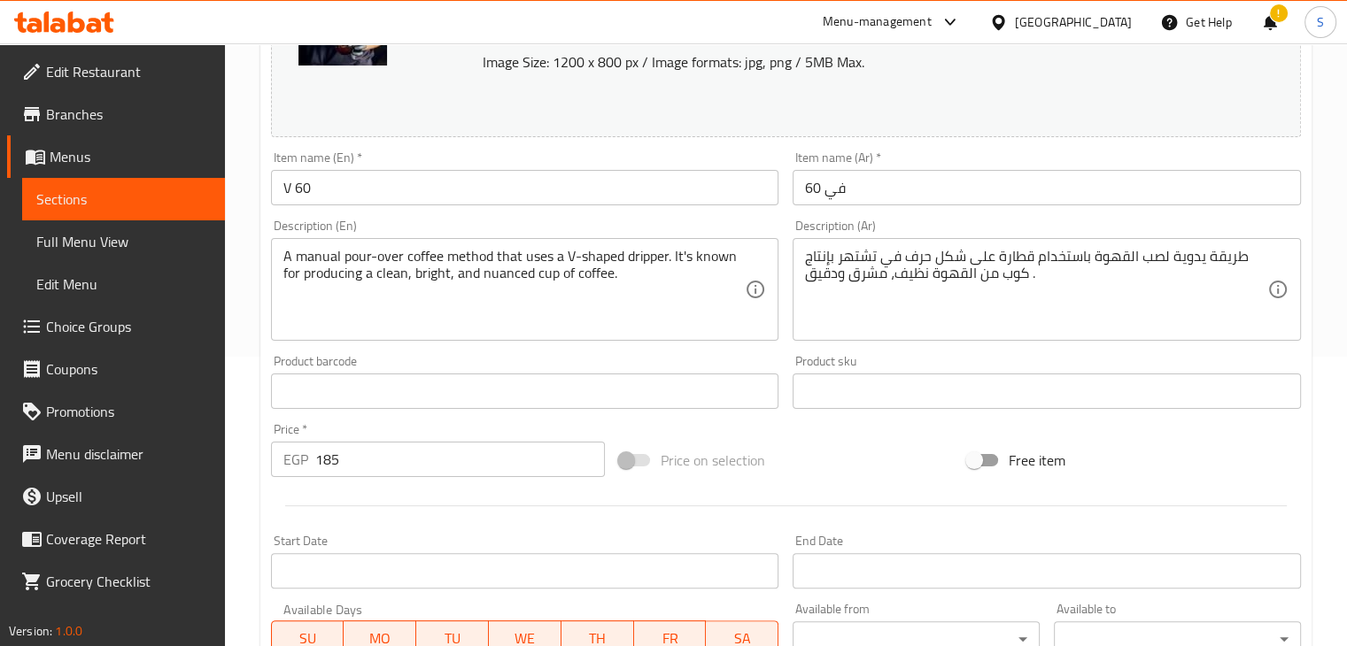
scroll to position [289, 0]
click at [810, 188] on input "في 60" at bounding box center [1047, 188] width 508 height 35
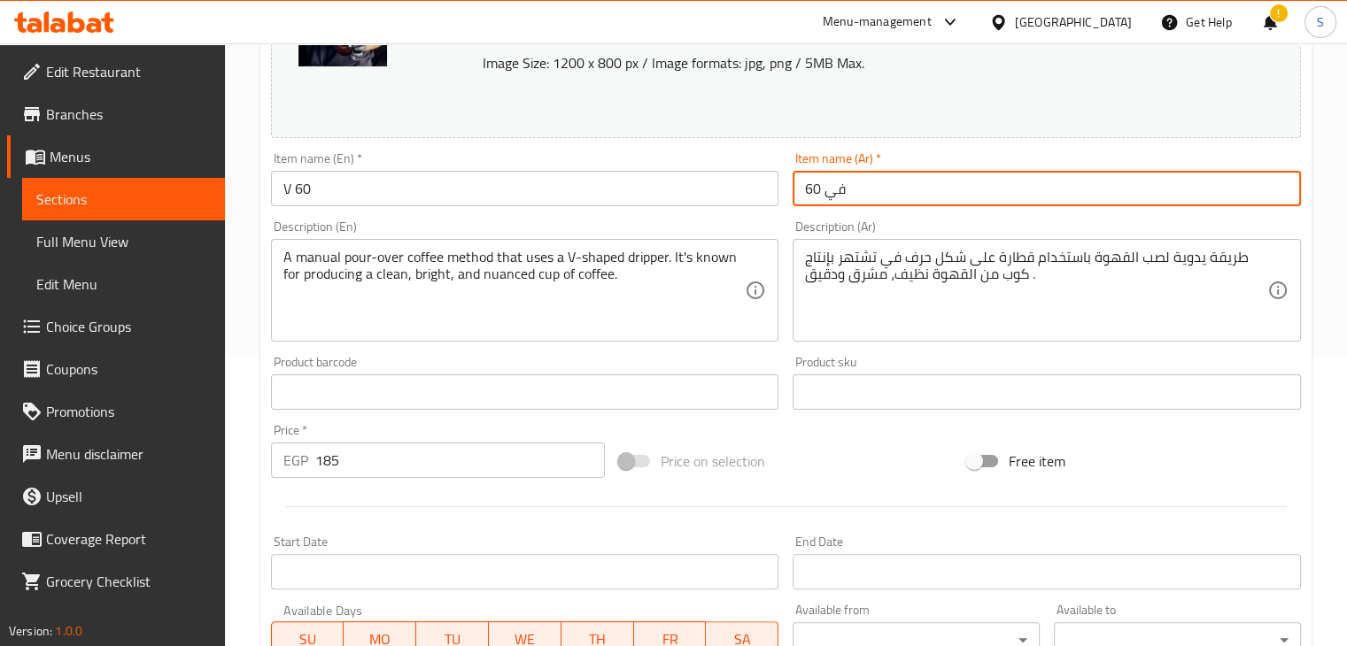
click at [810, 188] on input "في 60" at bounding box center [1047, 188] width 508 height 35
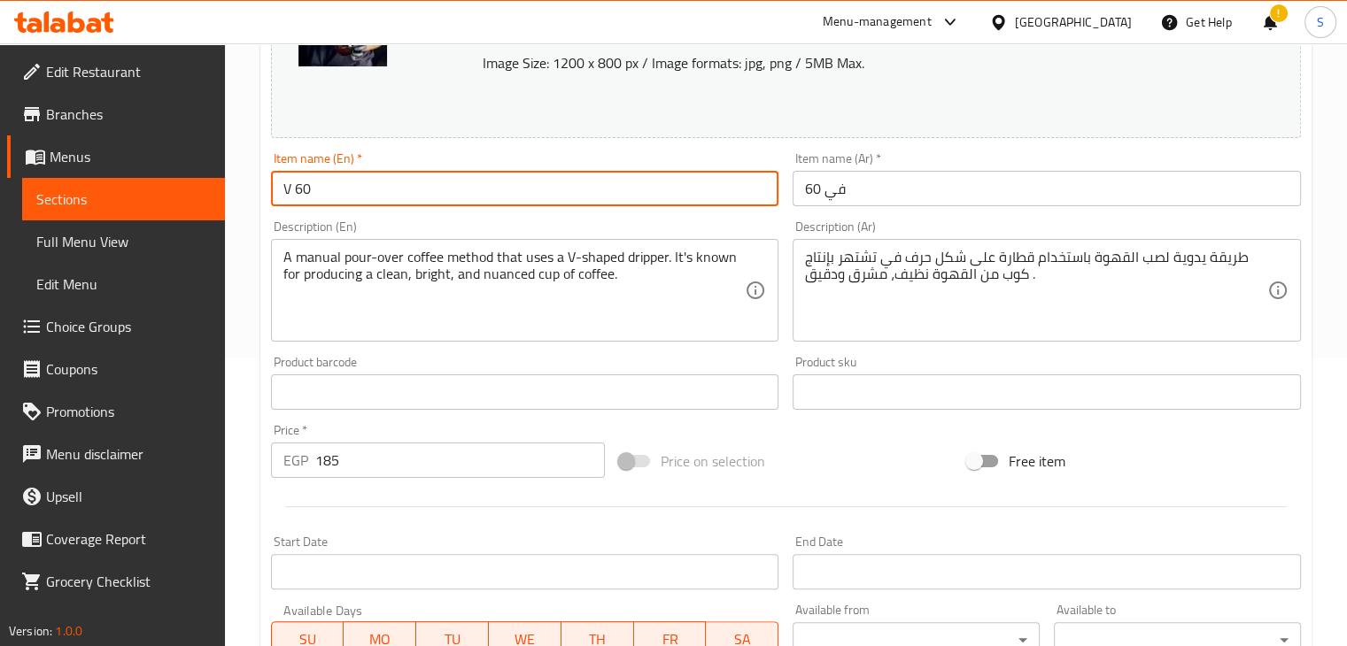
click at [395, 188] on input "V 60" at bounding box center [525, 188] width 508 height 35
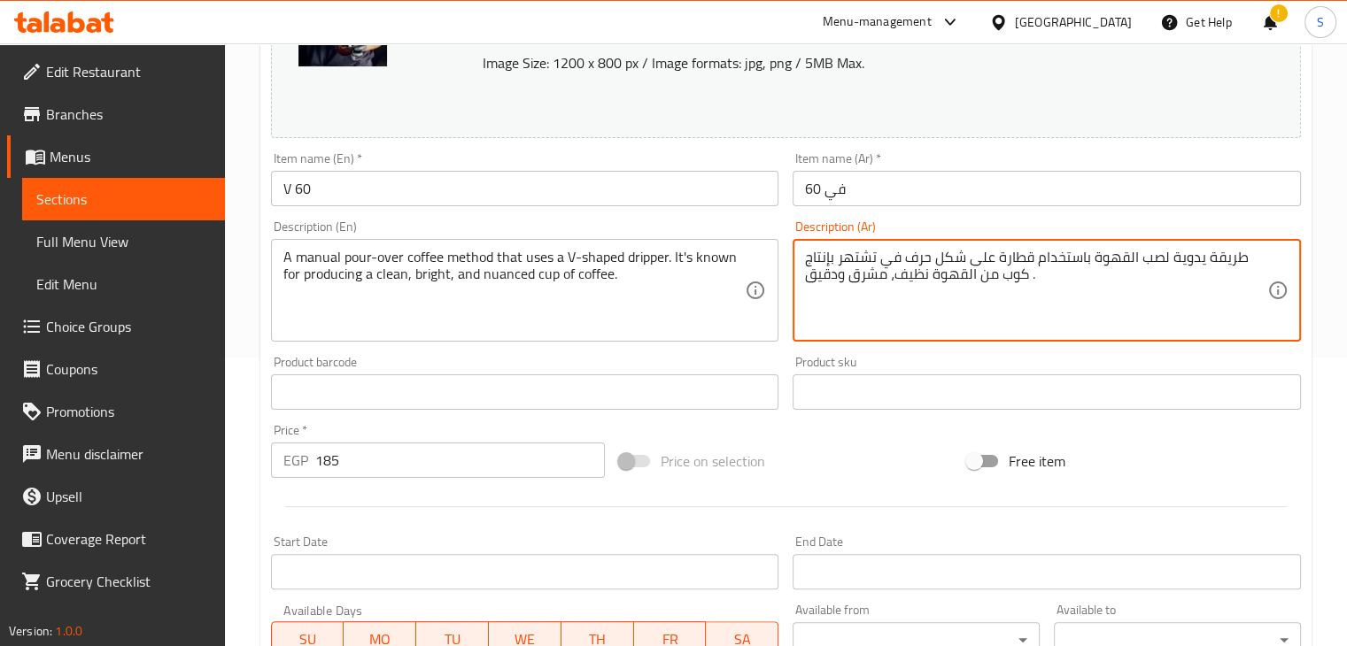
click at [868, 259] on textarea "طريقة يدوية لصب القهوة باستخدام قطارة على شكل حرف في تشتهر بإنتاج كوب من القهوة…" at bounding box center [1036, 291] width 462 height 84
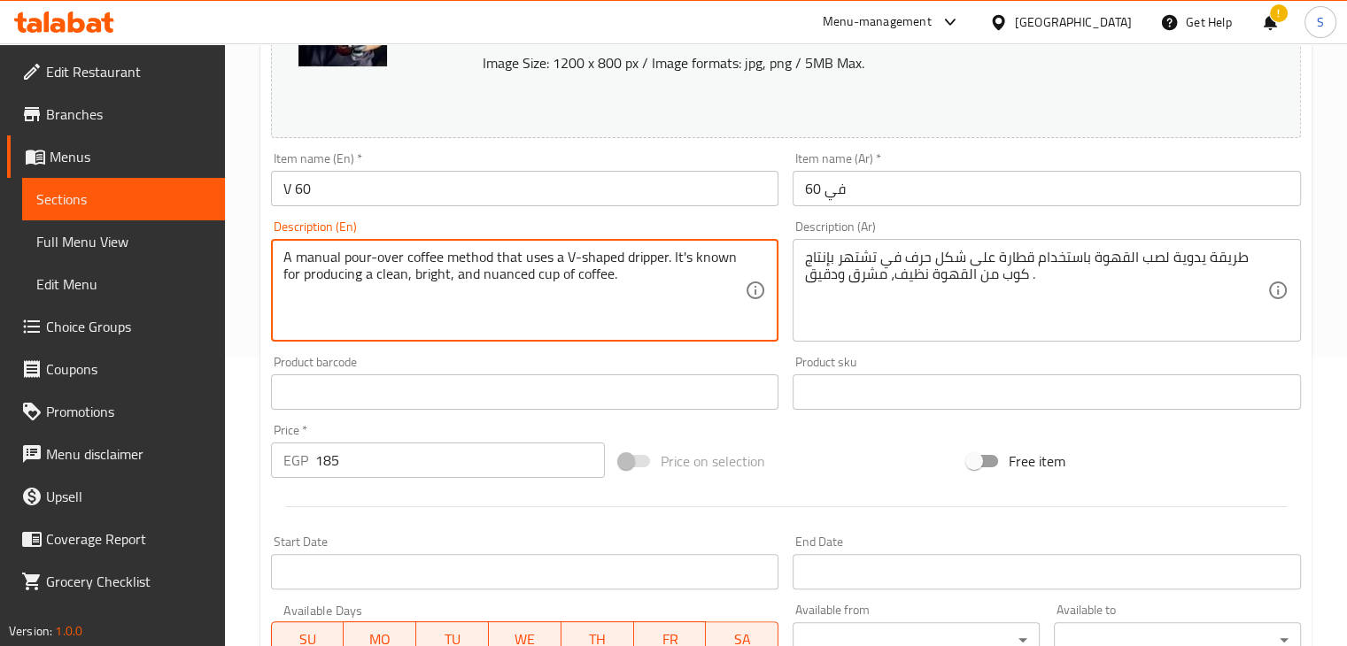
click at [406, 260] on textarea "A manual pour-over coffee method that uses a V-shaped dripper. It's known for p…" at bounding box center [514, 291] width 462 height 84
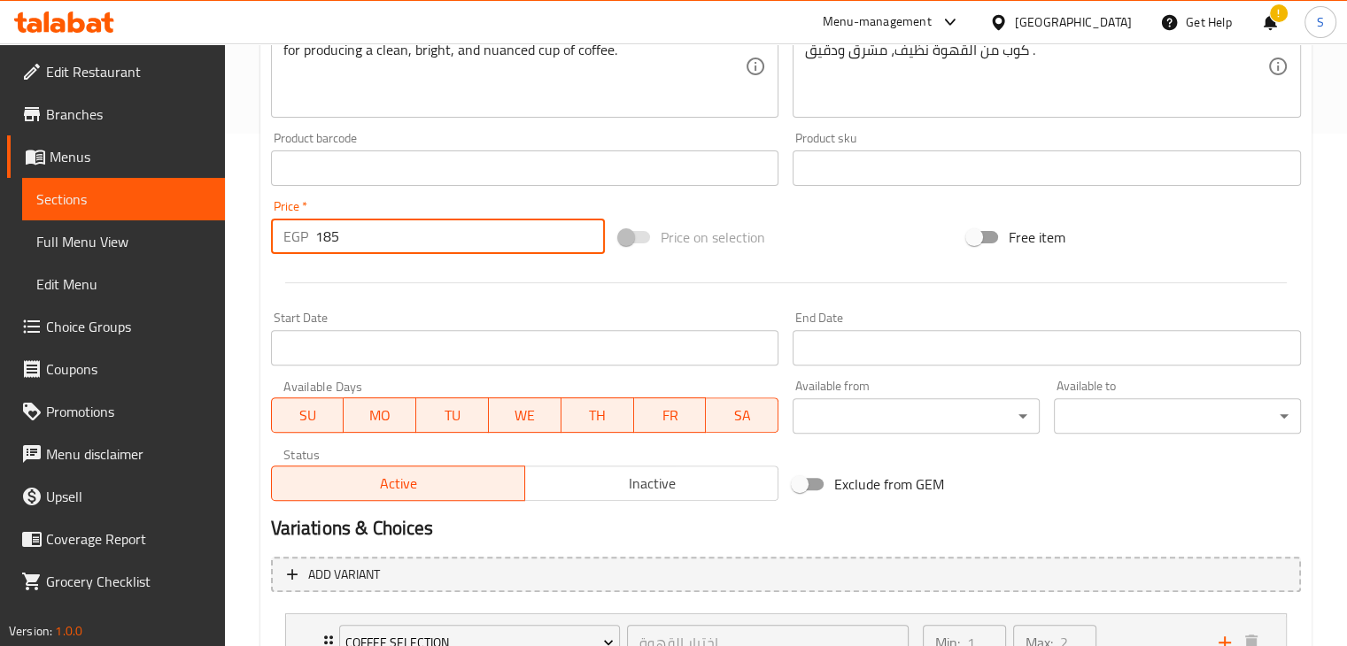
click at [396, 231] on input "185" at bounding box center [460, 236] width 290 height 35
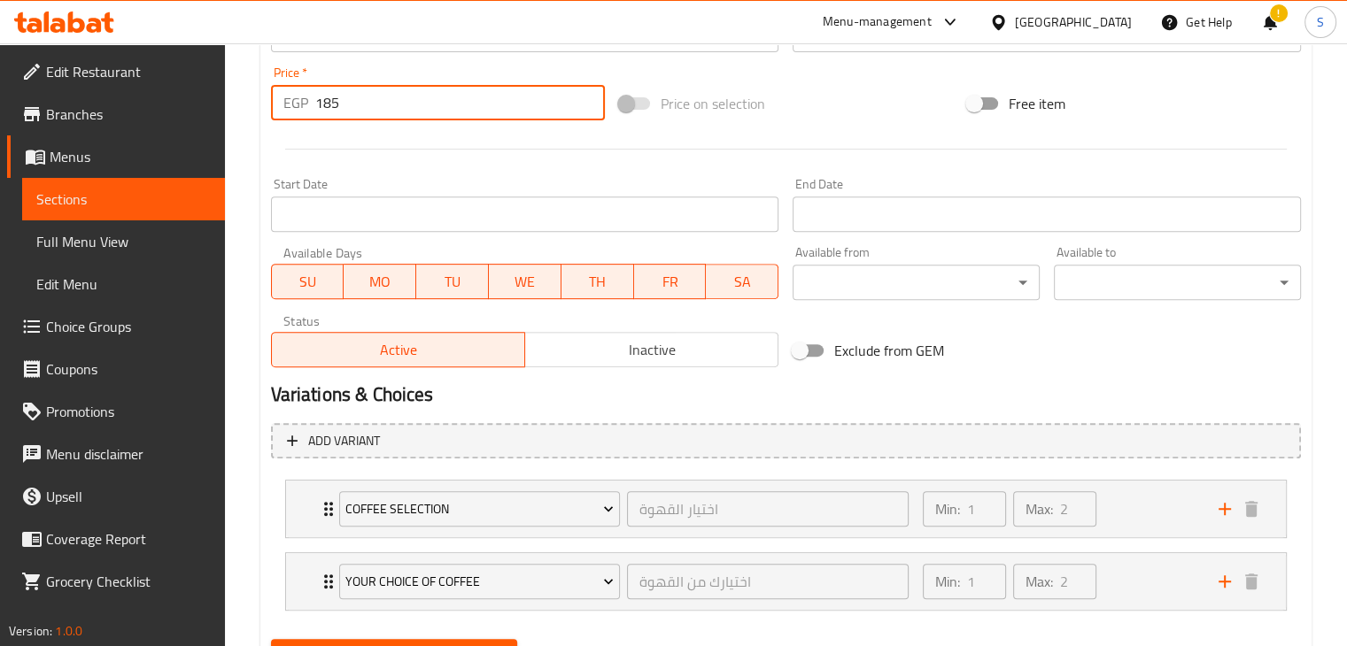
scroll to position [686, 0]
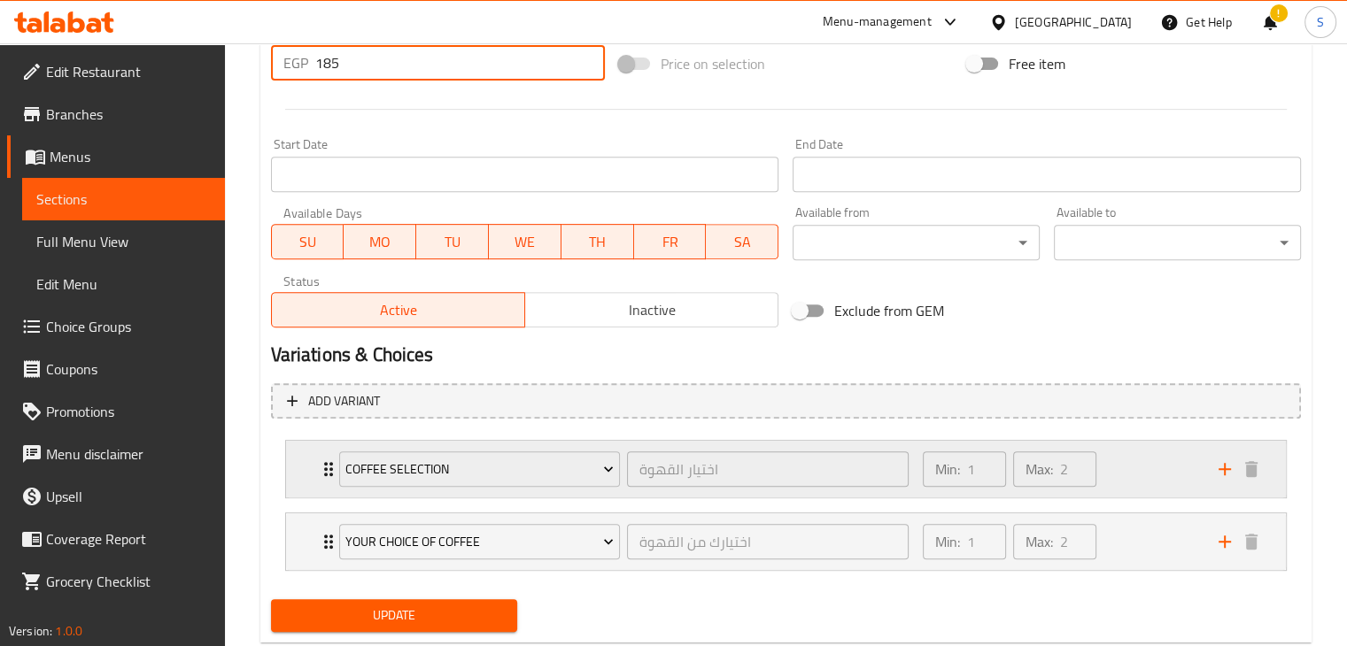
click at [1115, 475] on div "Min: 1 ​ Max: 2 ​" at bounding box center [1060, 469] width 296 height 57
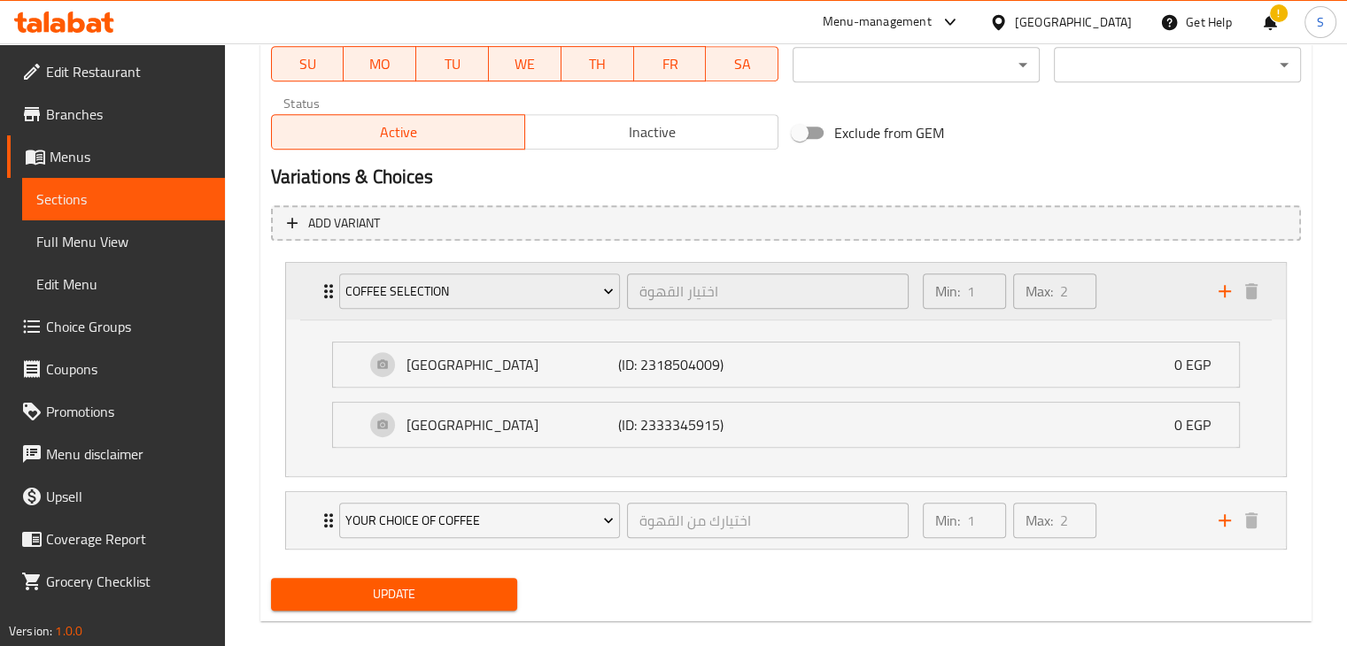
scroll to position [869, 0]
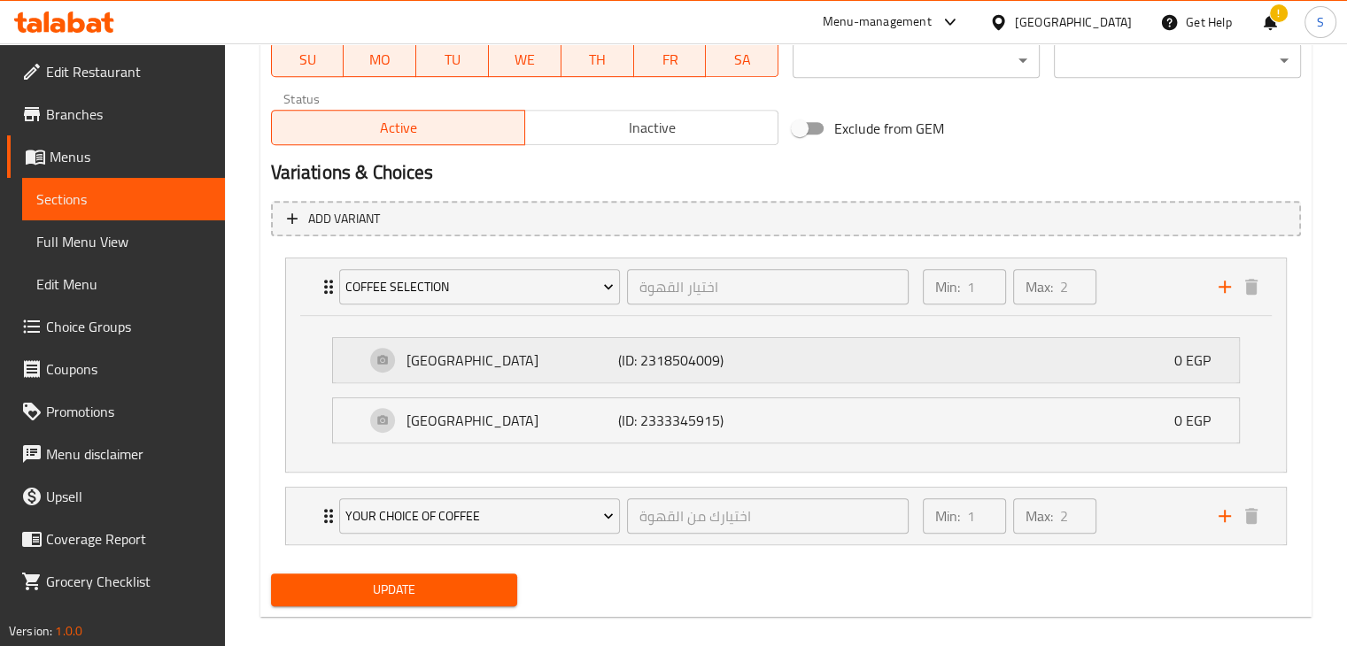
click at [1030, 354] on div "Ethiopia (ID: 2318504009) 0 EGP" at bounding box center [791, 360] width 853 height 44
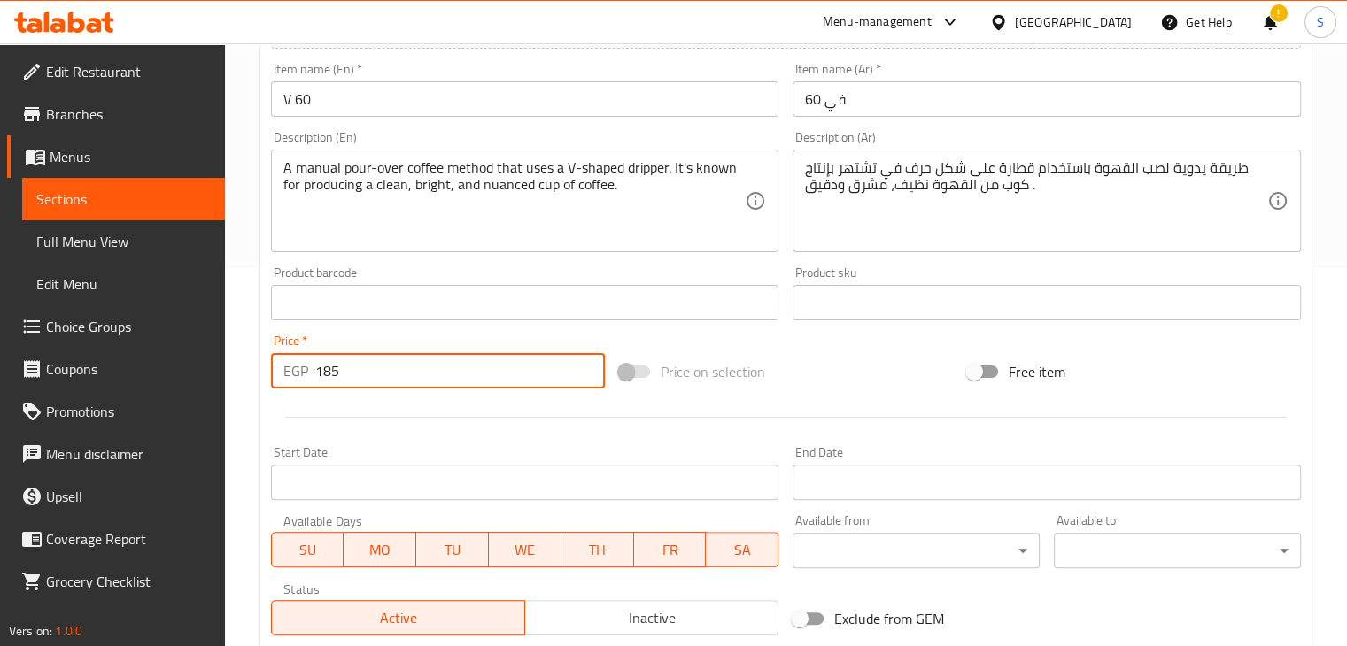
scroll to position [376, 0]
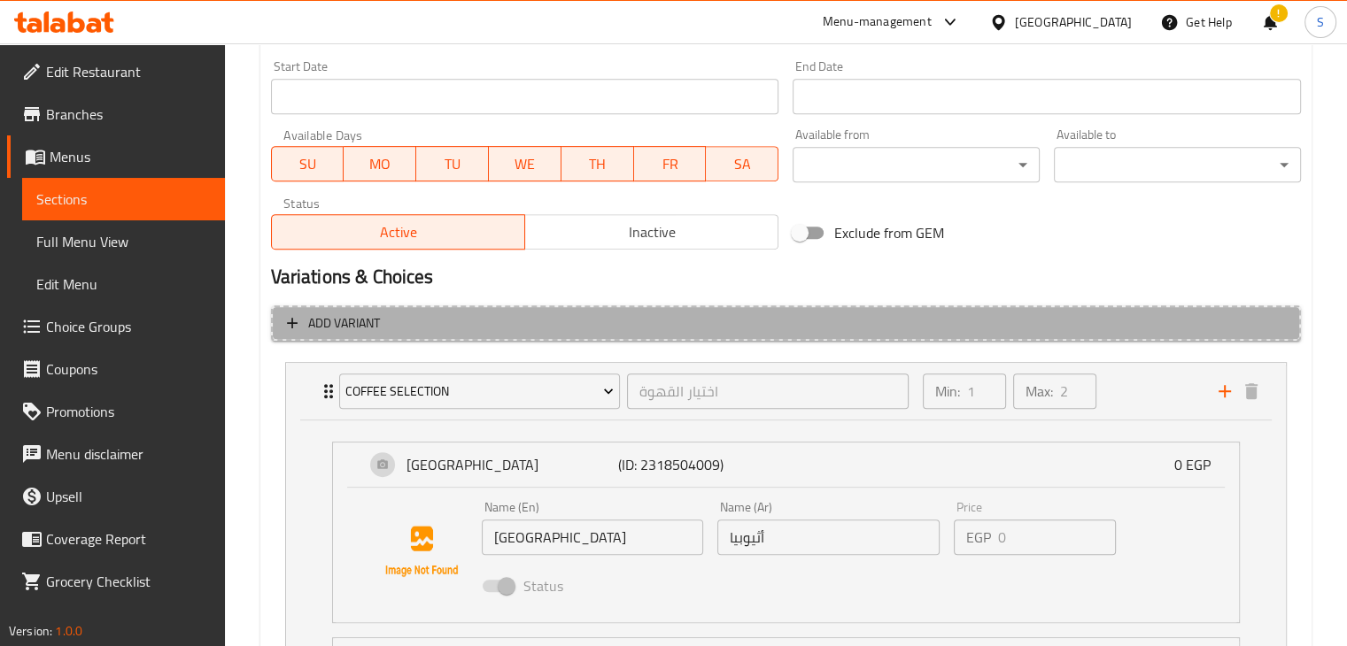
click at [488, 337] on button "Add variant" at bounding box center [786, 324] width 1030 height 36
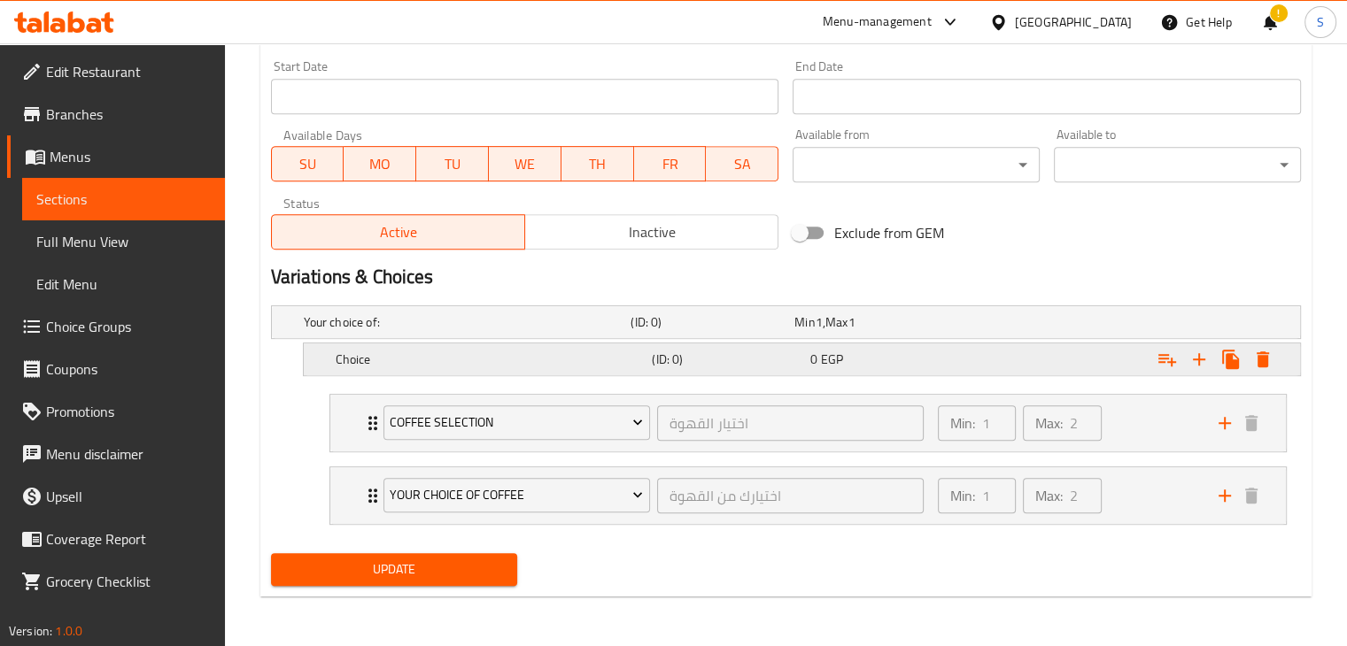
scroll to position [763, 0]
click at [1191, 366] on icon "Expand" at bounding box center [1198, 361] width 21 height 21
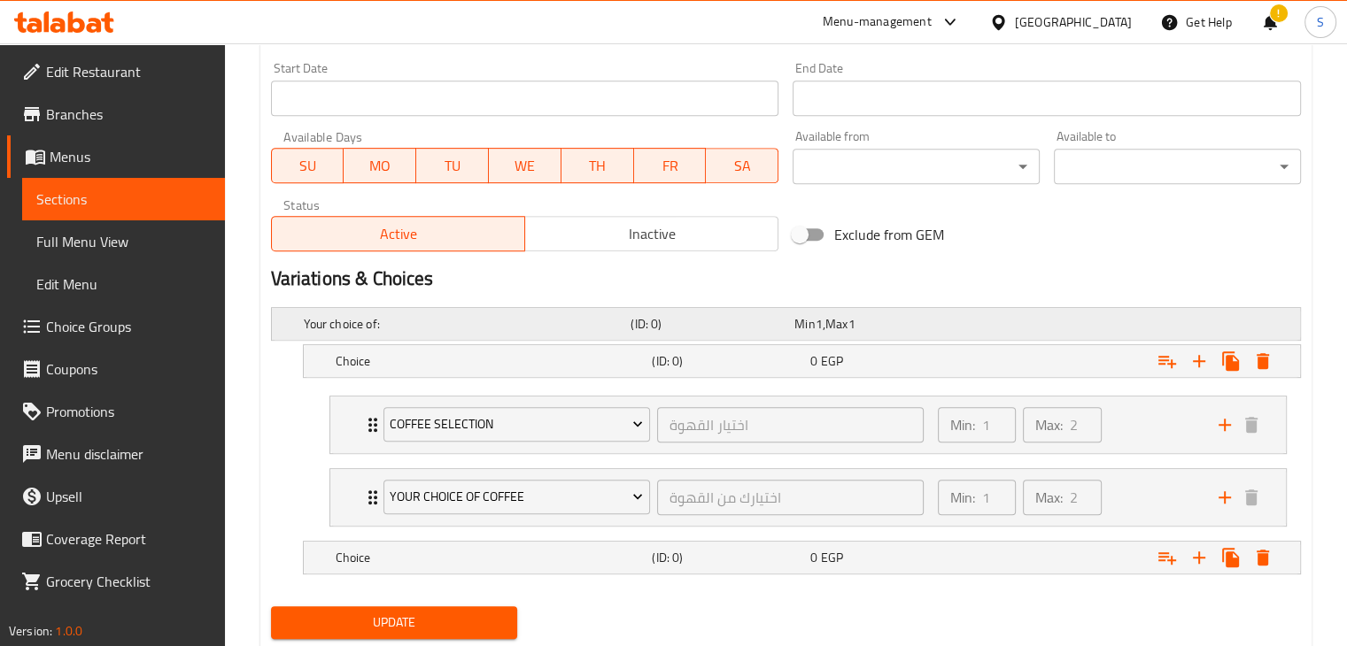
scroll to position [814, 0]
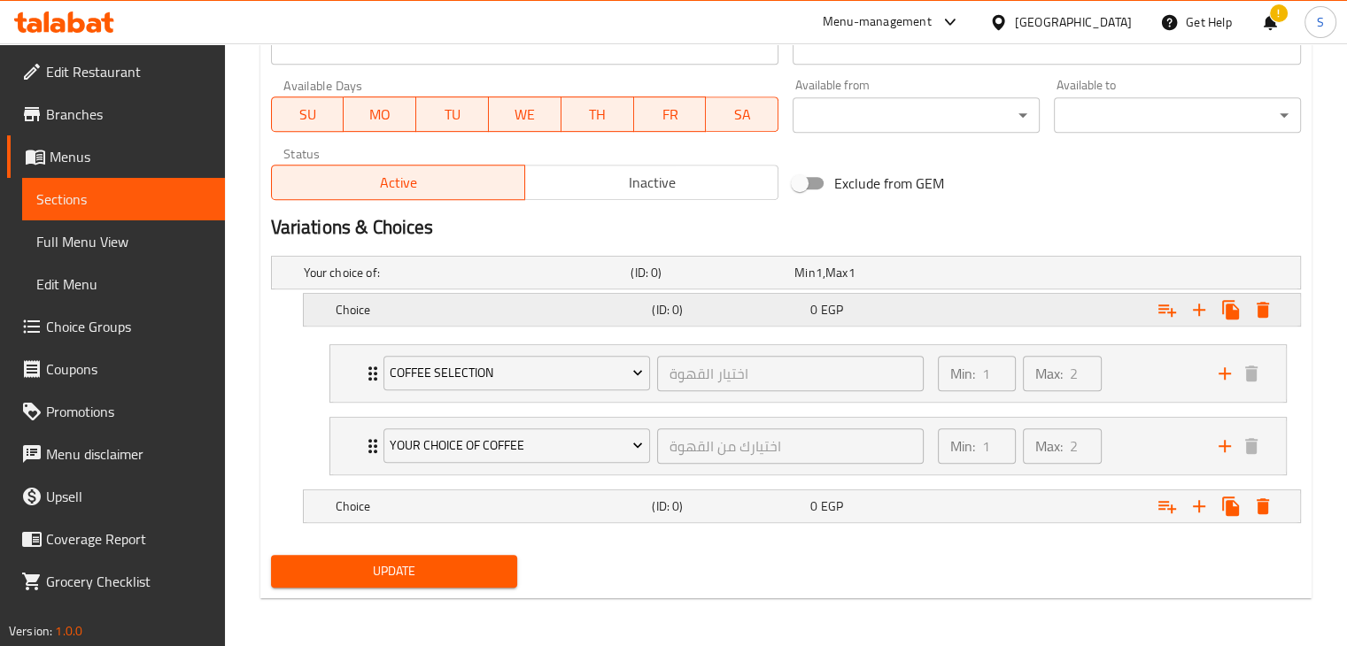
click at [864, 316] on div "0 EGP" at bounding box center [885, 310] width 151 height 18
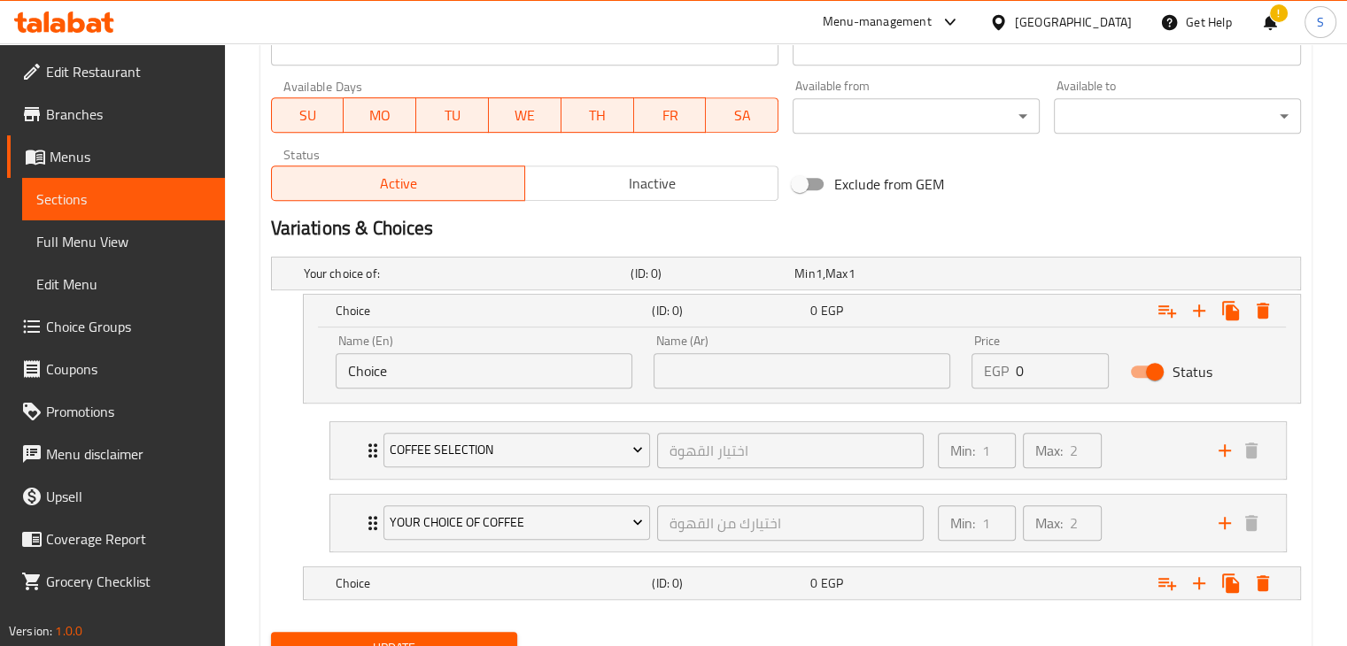
scroll to position [889, 0]
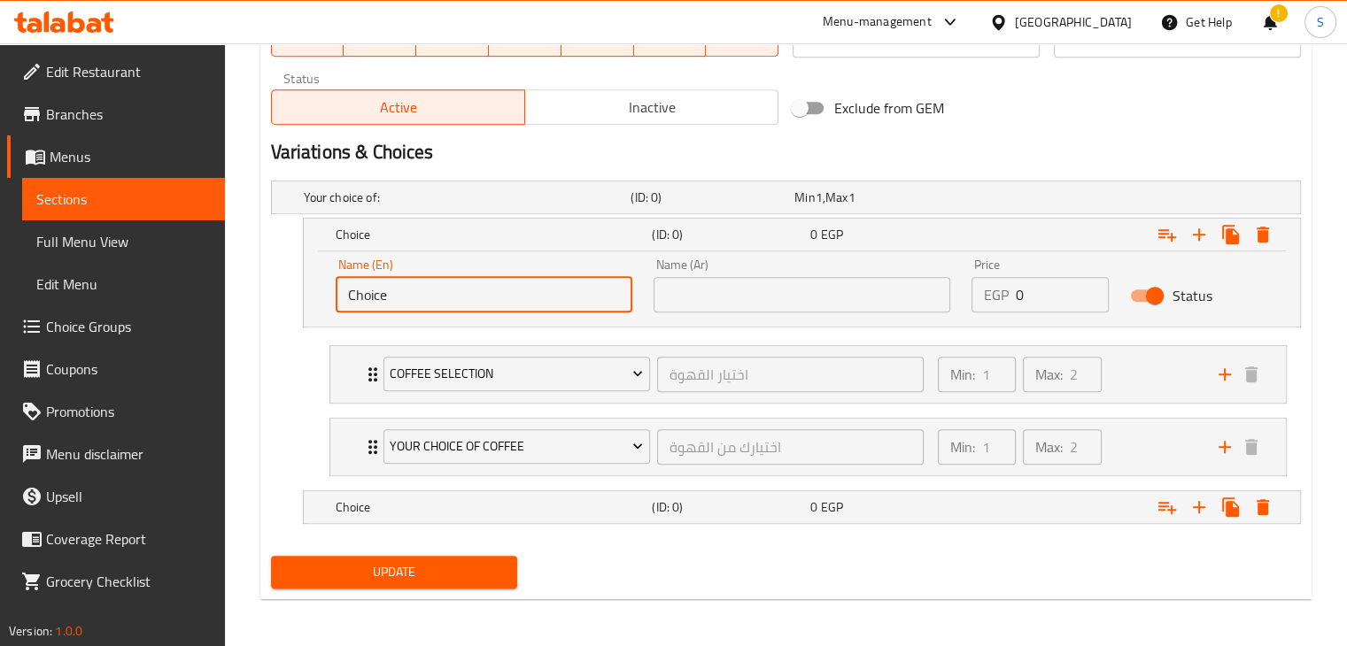
click at [538, 287] on input "Choice" at bounding box center [484, 294] width 297 height 35
paste input "olombia"
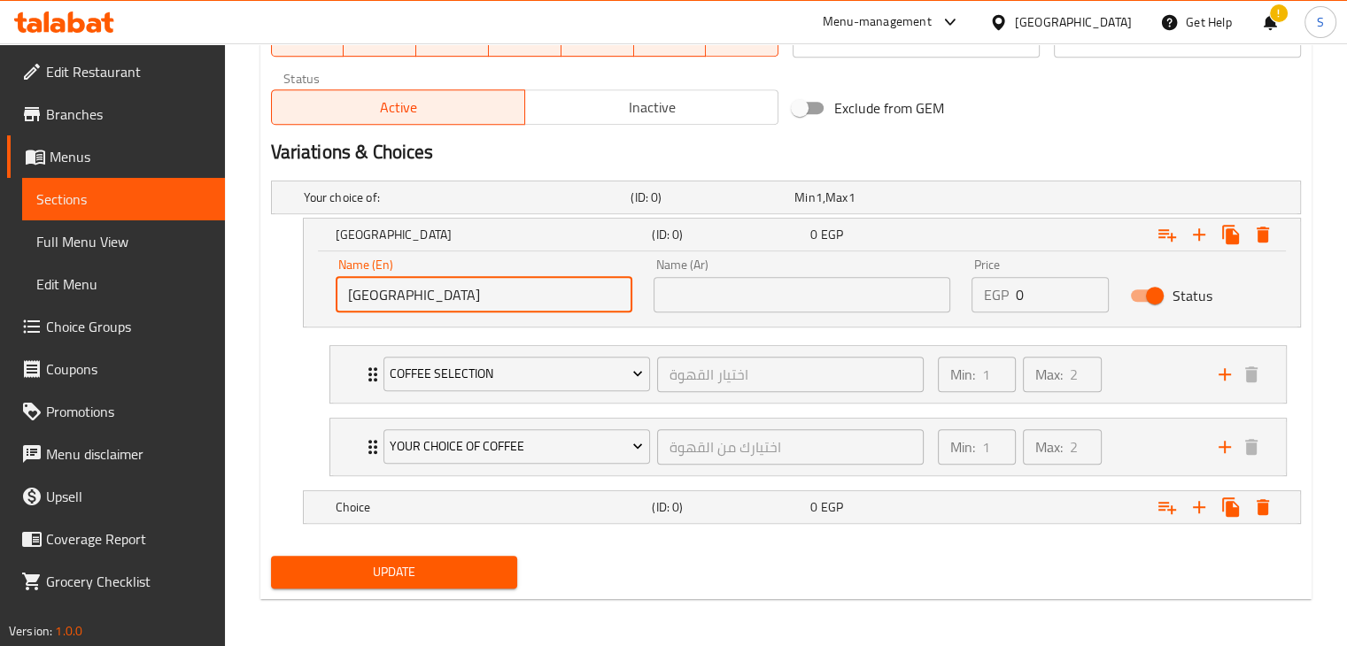
type input "[GEOGRAPHIC_DATA]"
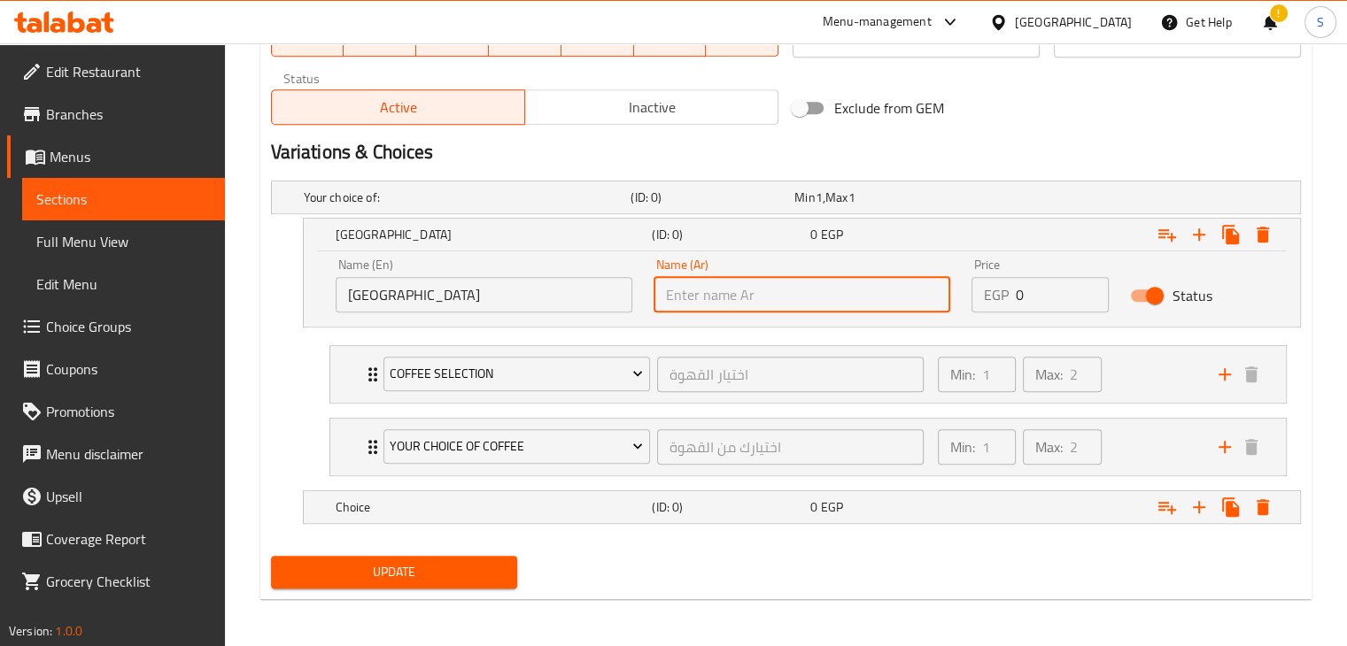
click at [733, 279] on input "text" at bounding box center [802, 294] width 297 height 35
paste input "كولوميا"
type input "كولوميا"
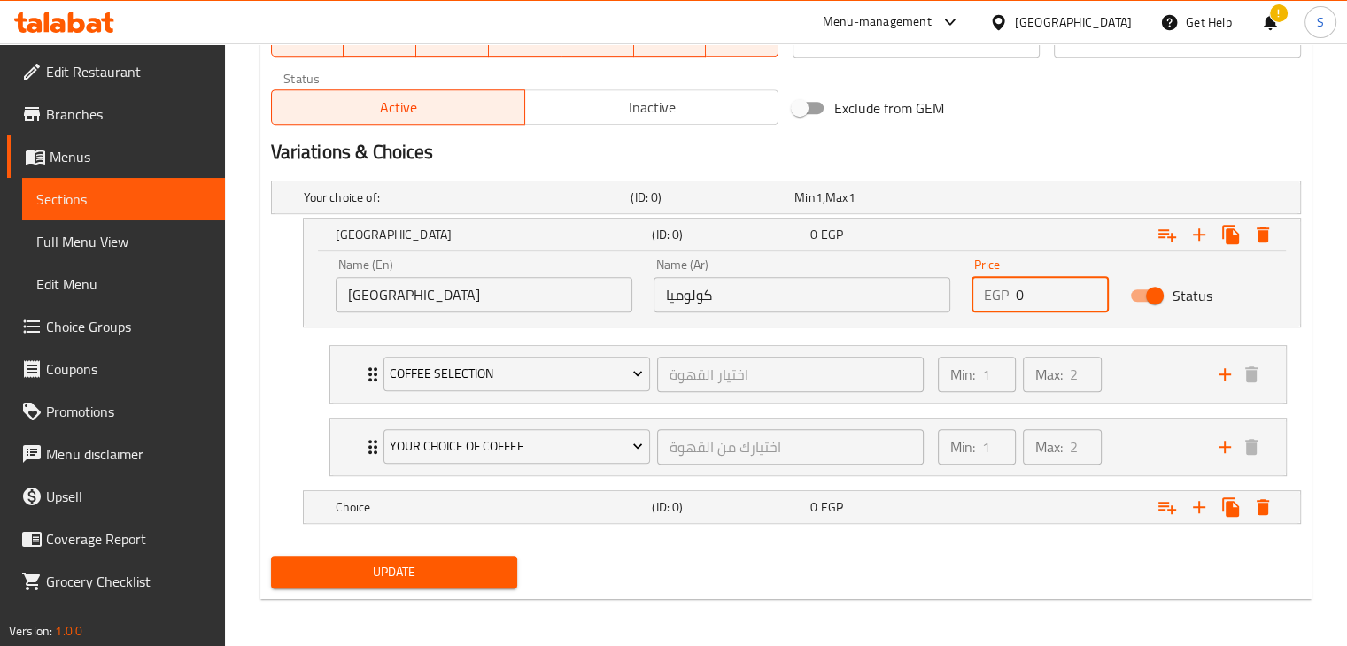
click at [1035, 291] on input "0" at bounding box center [1063, 294] width 94 height 35
click at [996, 493] on div "Expand" at bounding box center [1123, 507] width 317 height 39
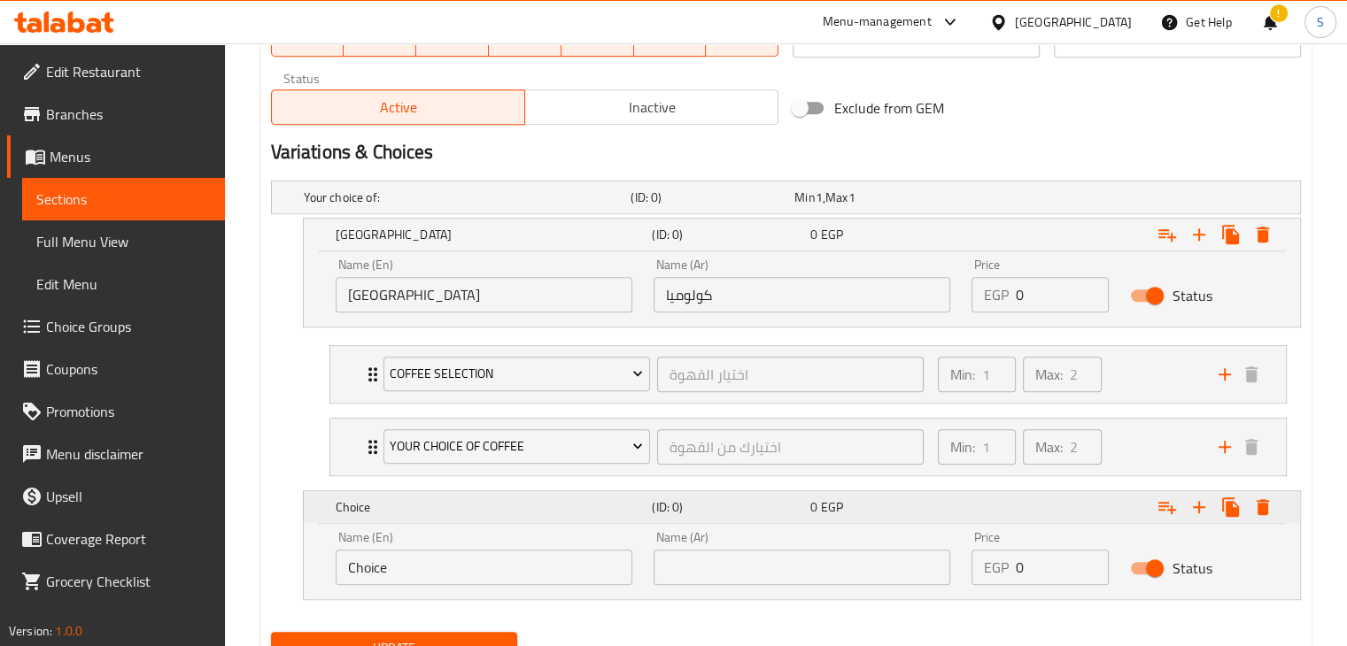
scroll to position [966, 0]
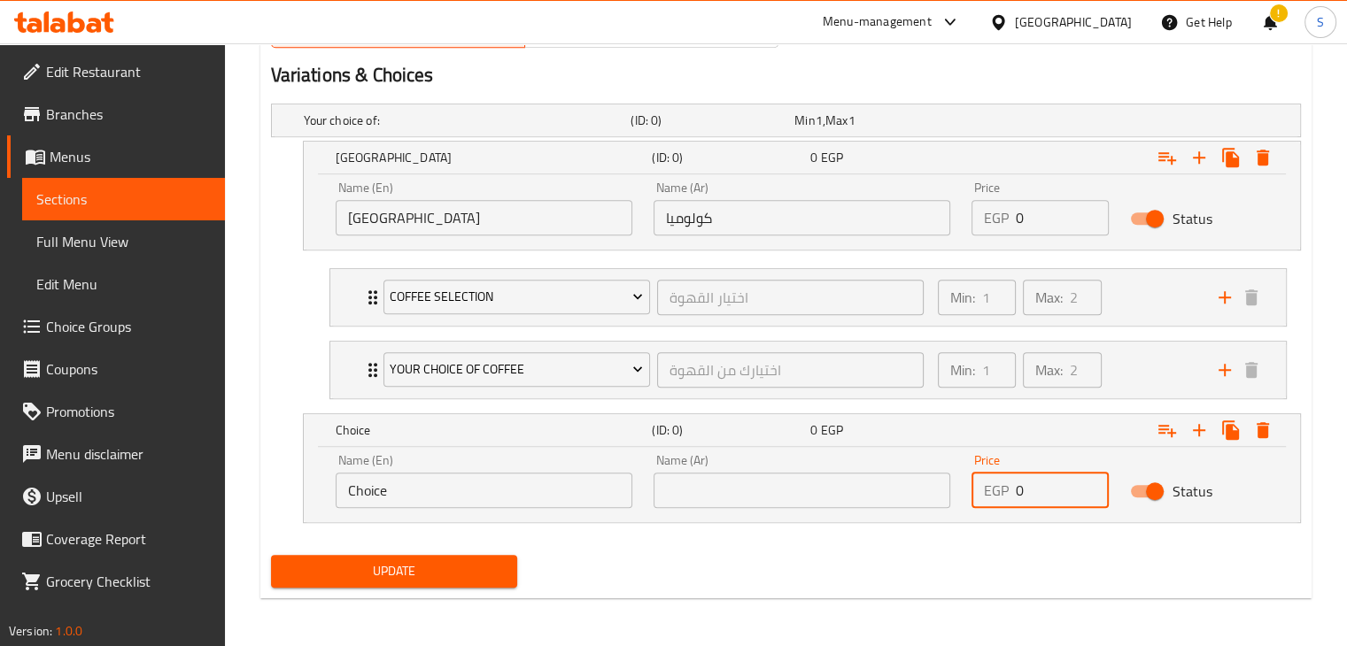
click at [1030, 484] on input "0" at bounding box center [1063, 490] width 94 height 35
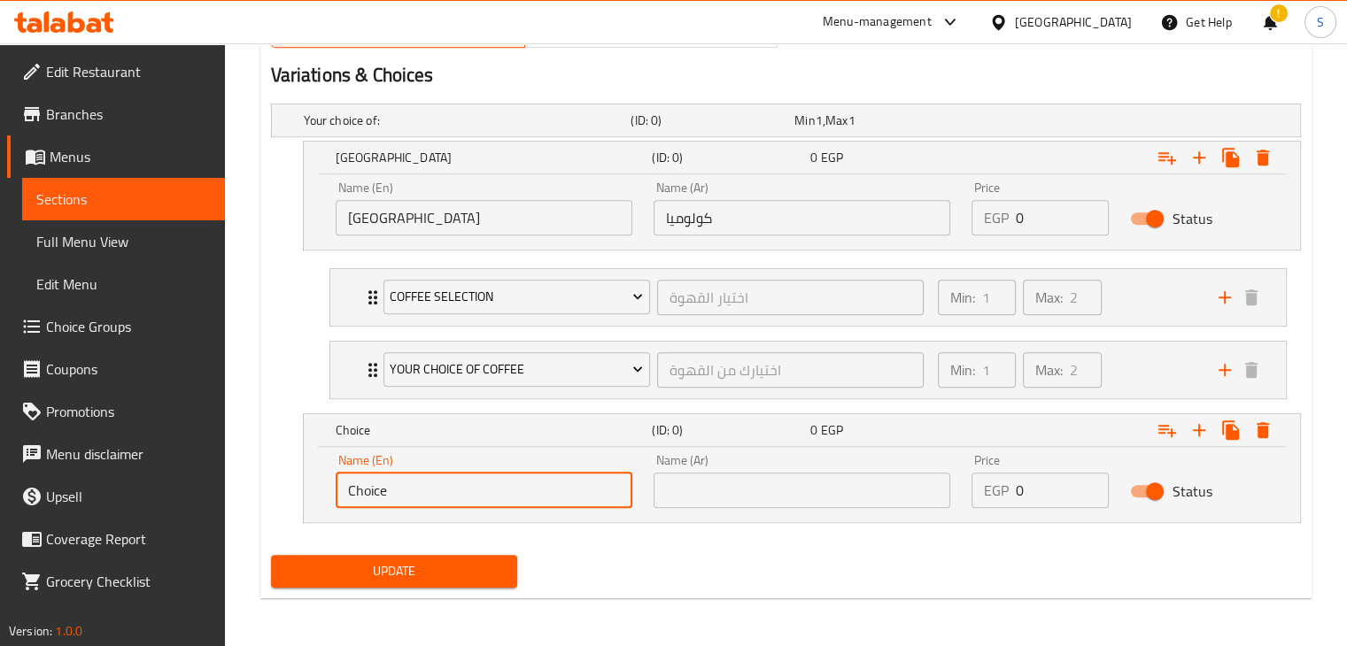
click at [453, 477] on input "Choice" at bounding box center [484, 490] width 297 height 35
paste input "[GEOGRAPHIC_DATA]"
type input "[GEOGRAPHIC_DATA]"
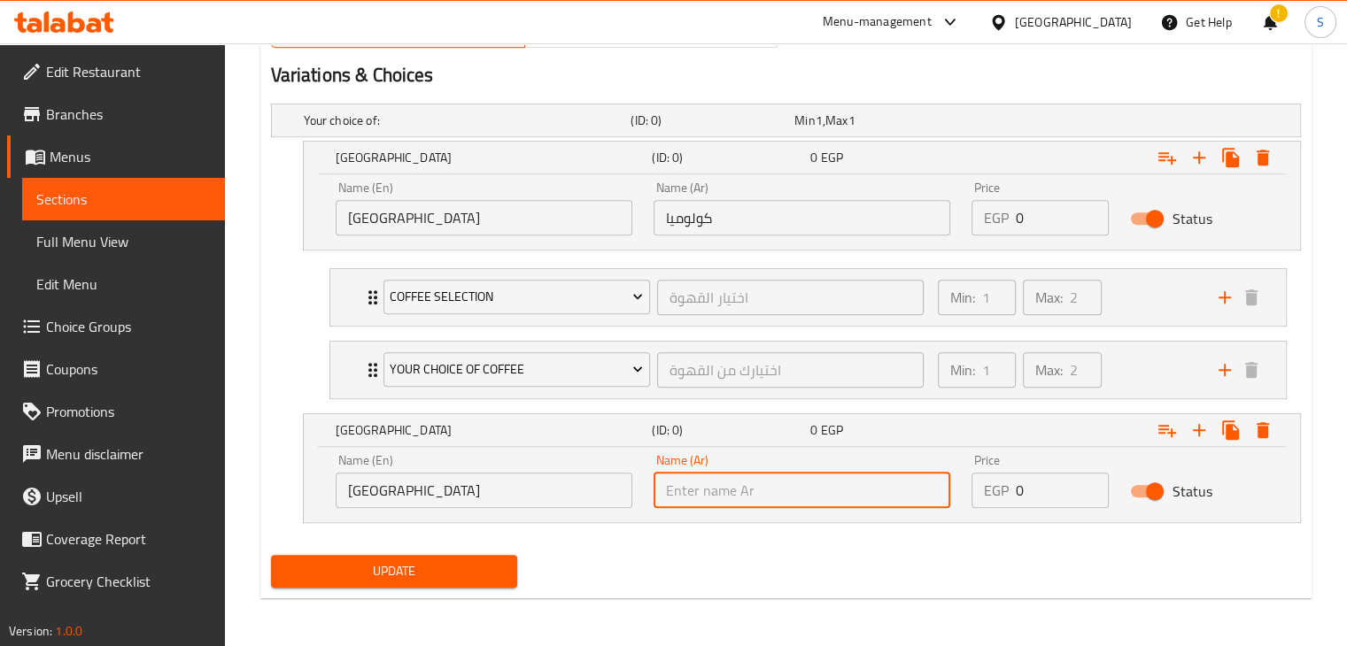
click at [697, 490] on input "text" at bounding box center [802, 490] width 297 height 35
paste input "اثيويا"
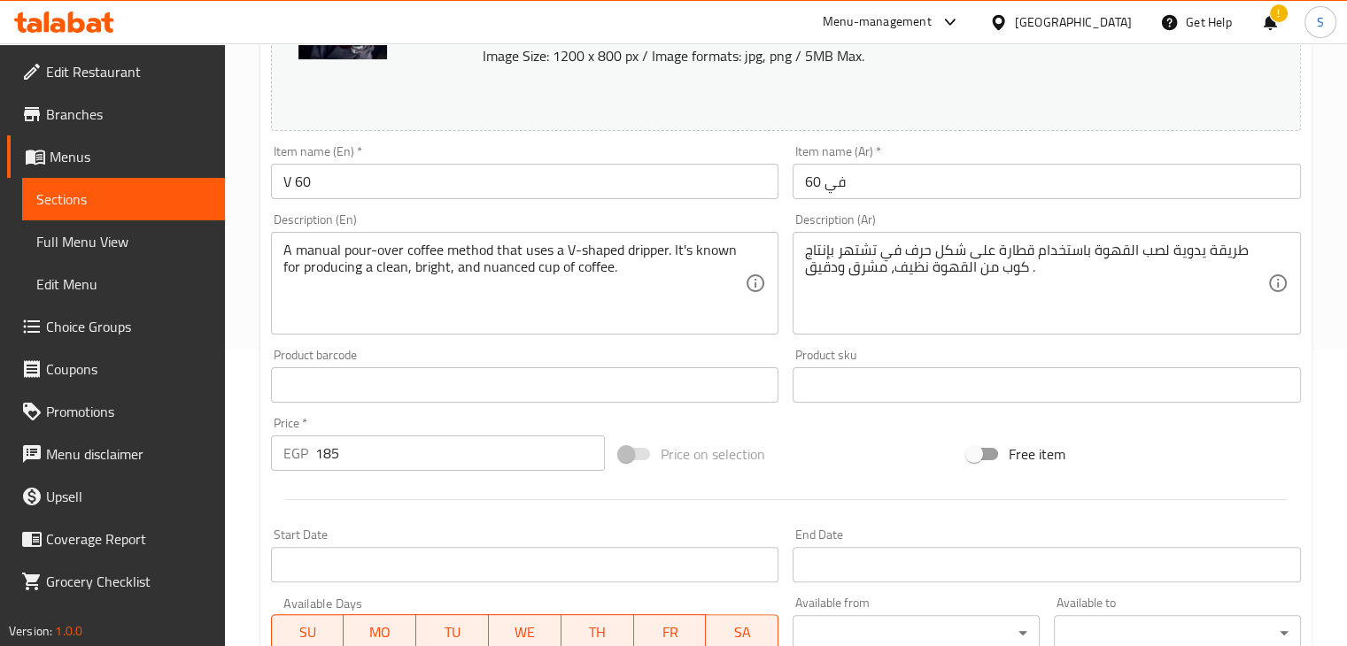
scroll to position [282, 0]
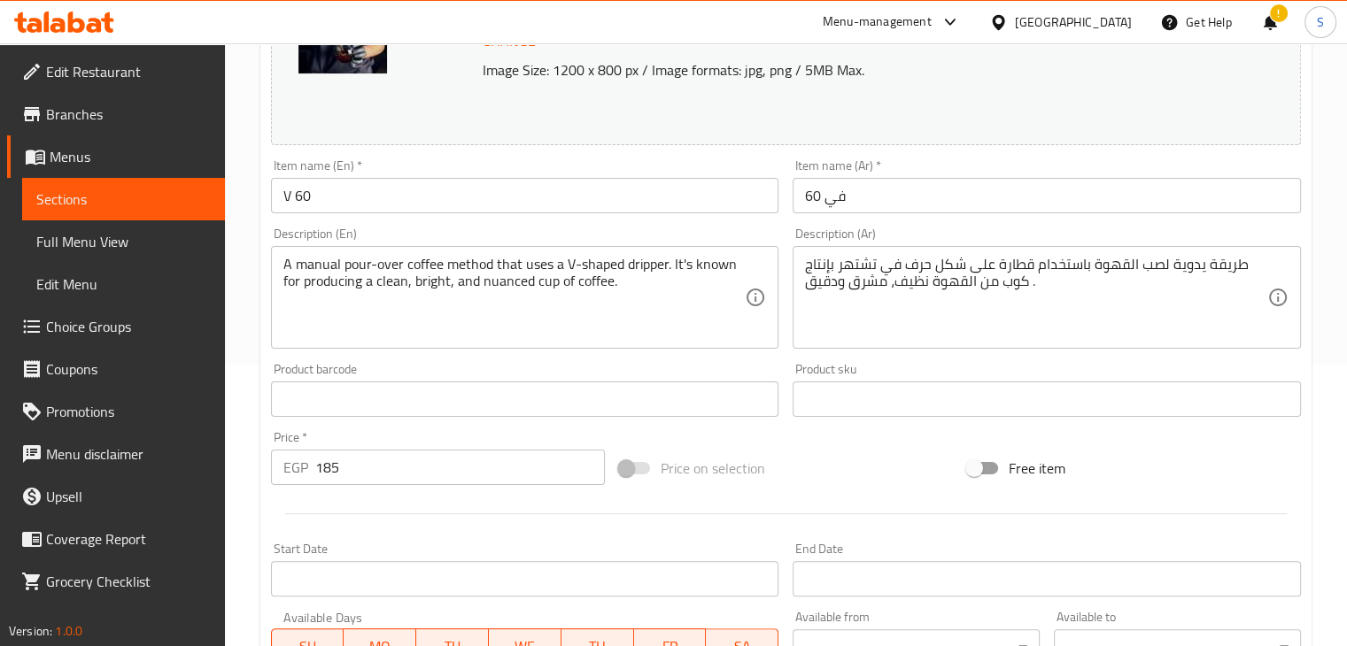
type input "اثيويا"
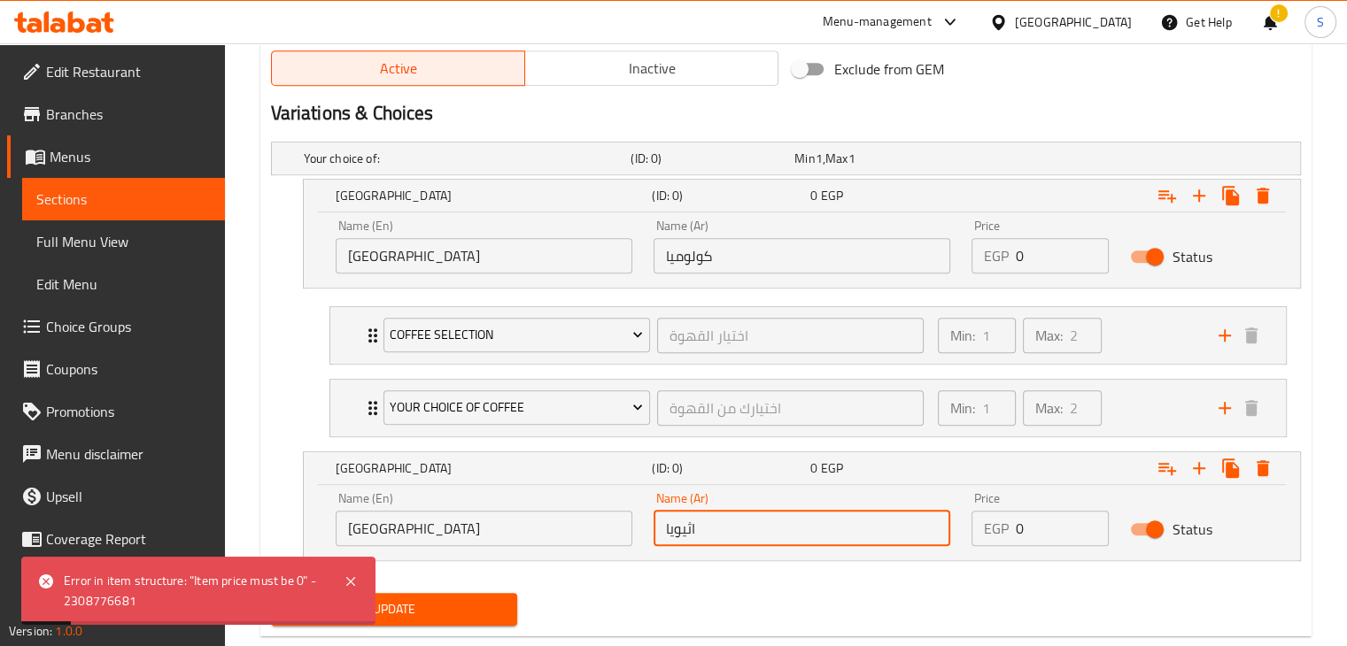
scroll to position [950, 0]
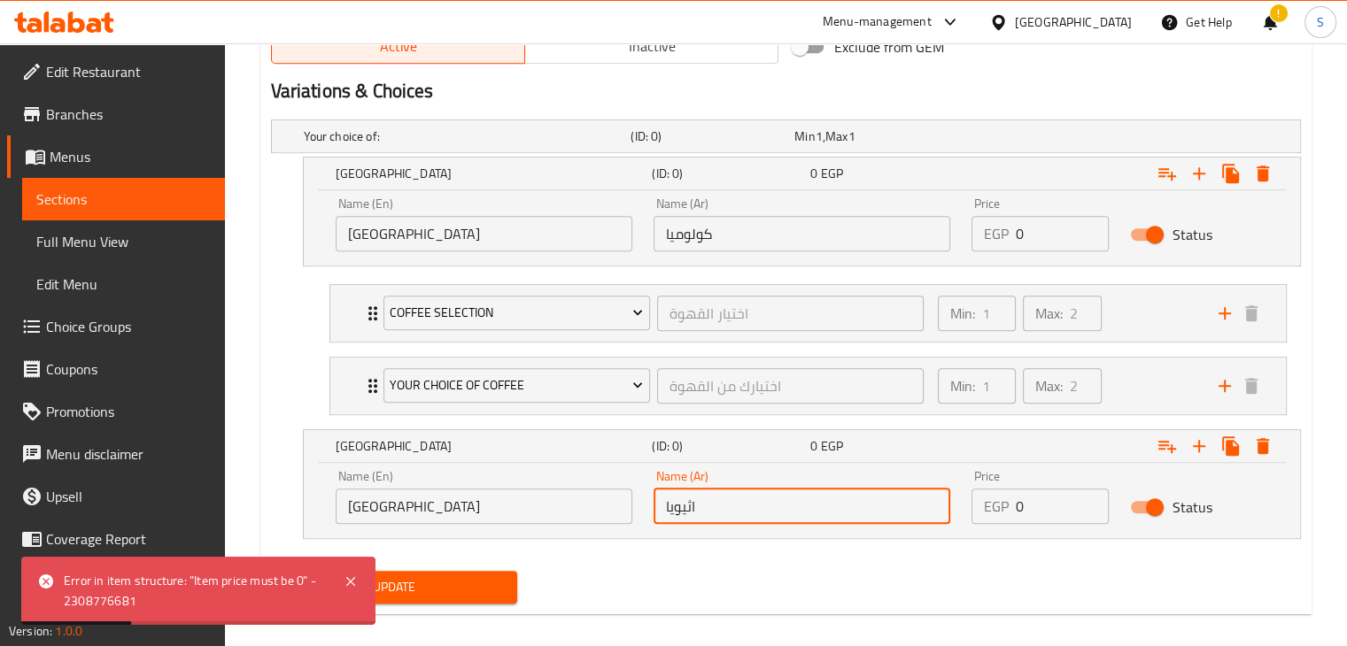
click at [1019, 243] on input "0" at bounding box center [1063, 233] width 94 height 35
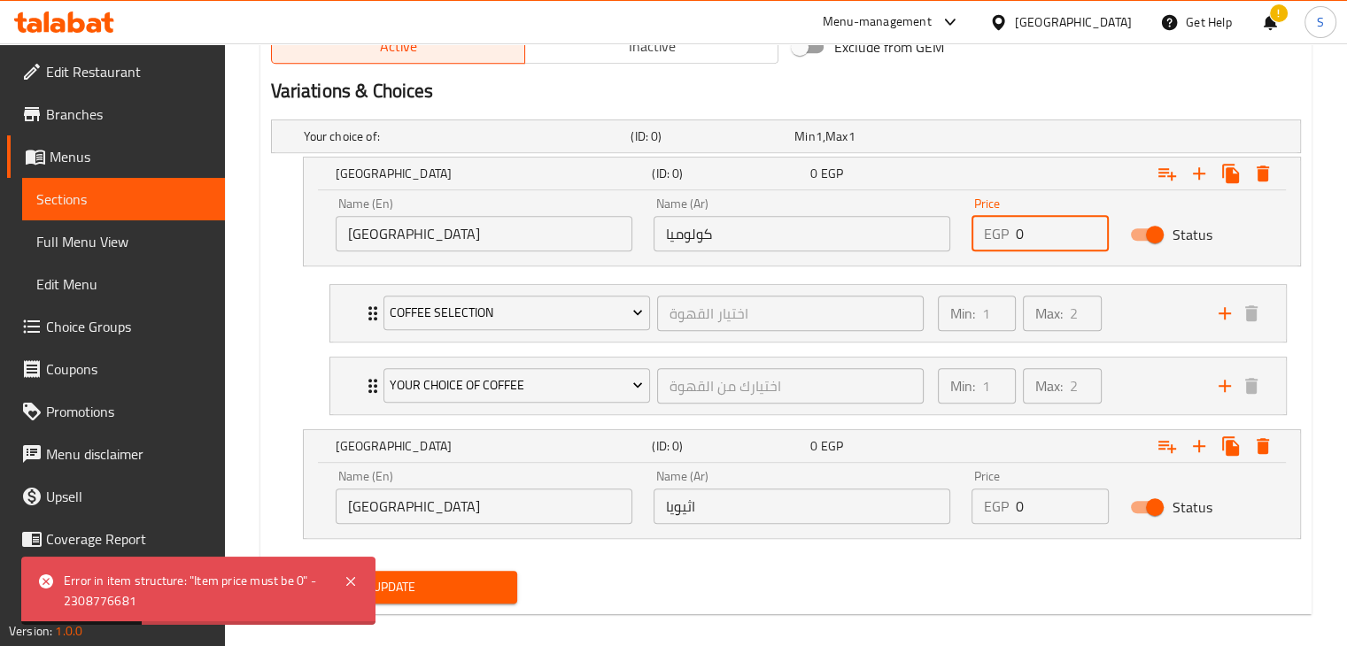
click at [1019, 243] on input "0" at bounding box center [1063, 233] width 94 height 35
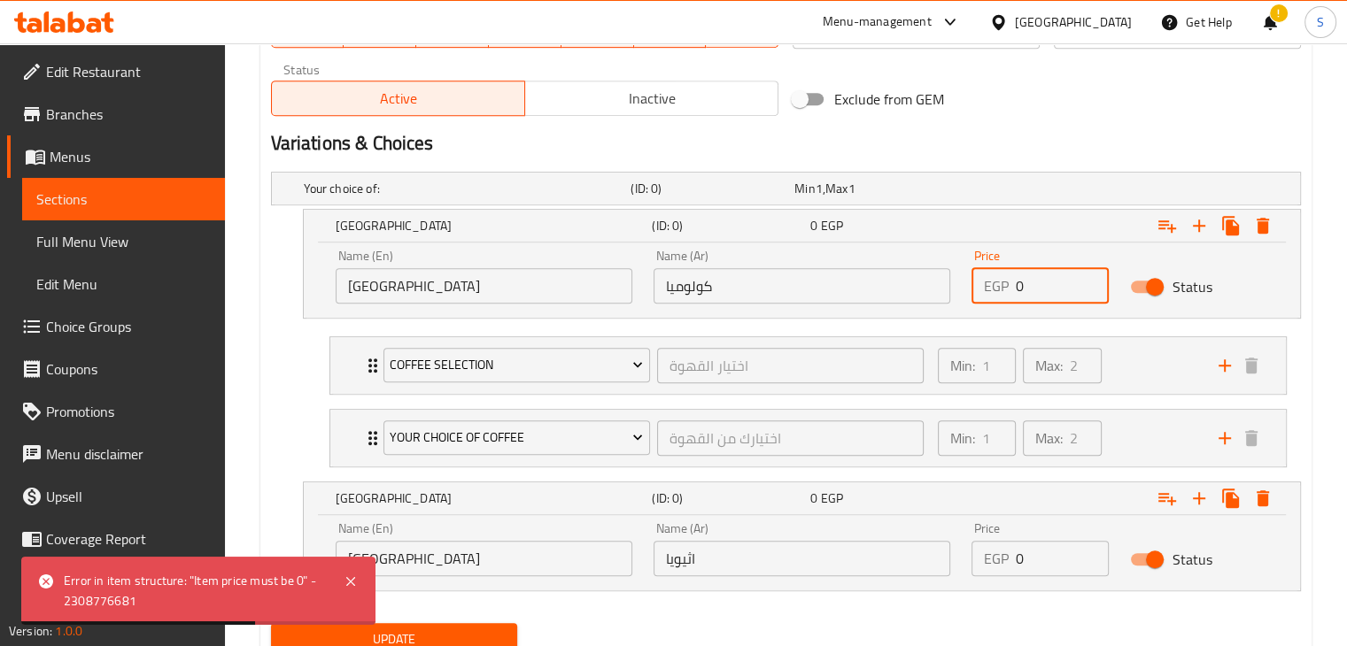
scroll to position [966, 0]
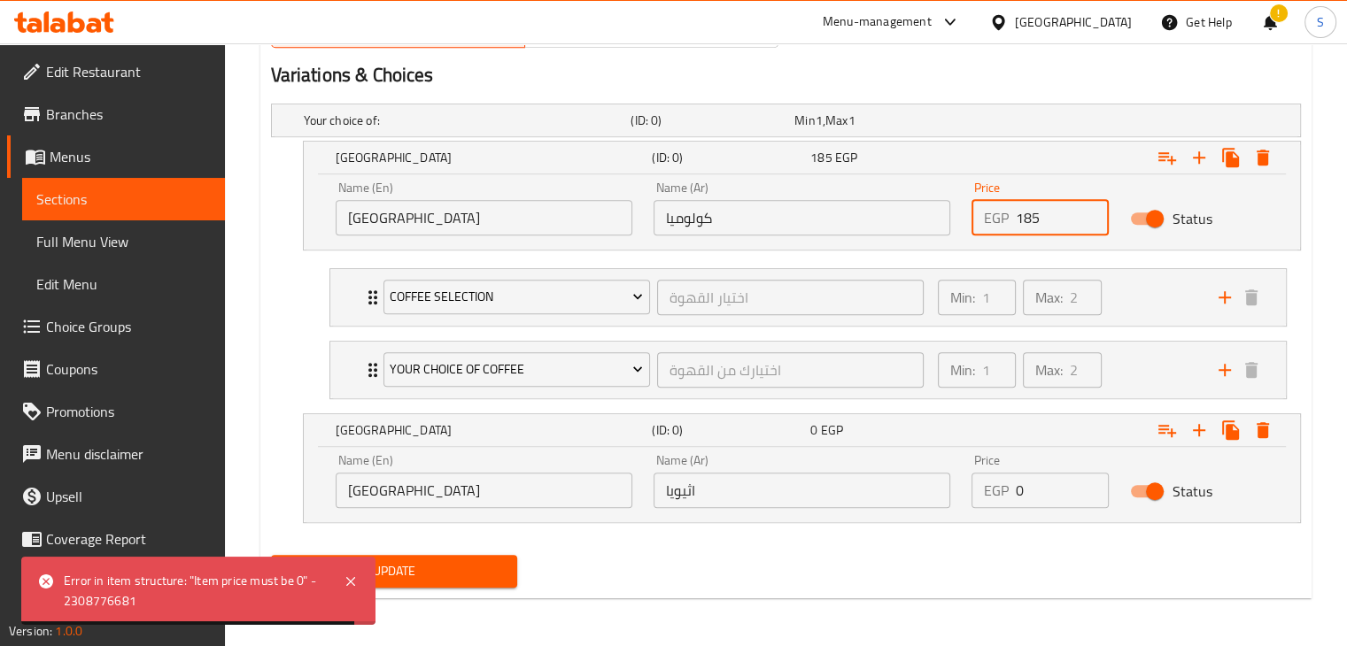
type input "185"
click at [1034, 499] on input "0" at bounding box center [1063, 490] width 94 height 35
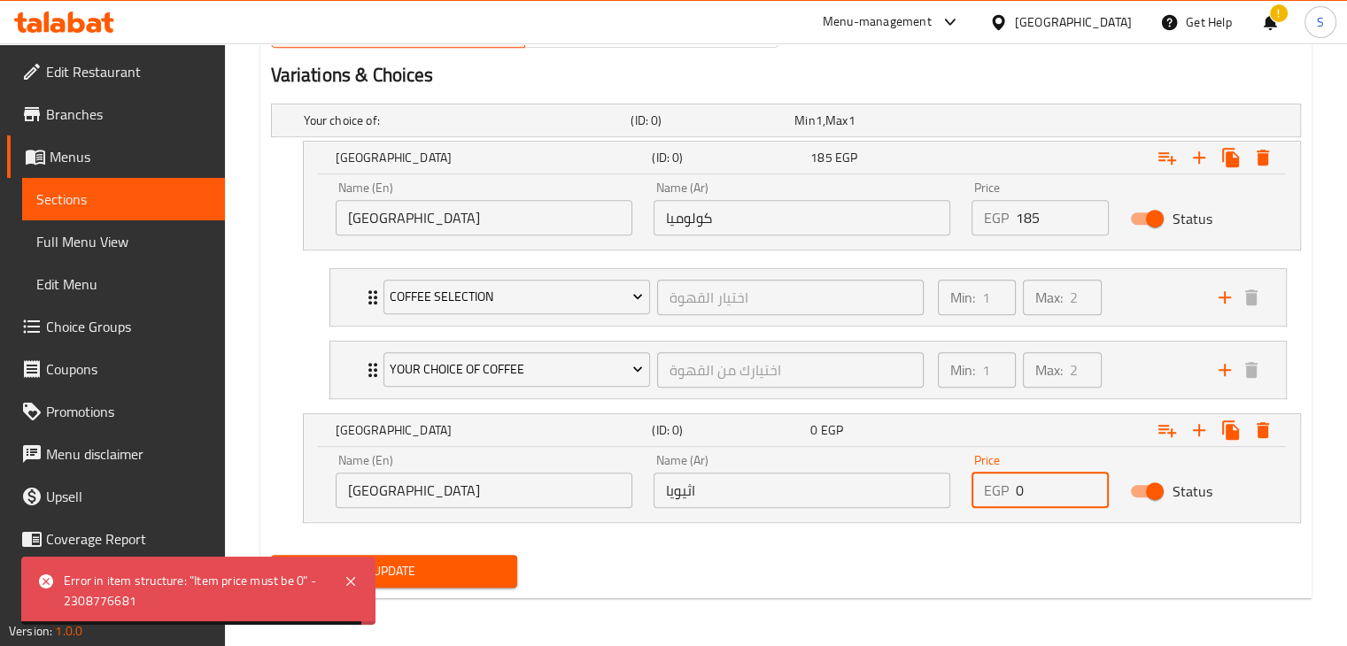
click at [1034, 499] on input "0" at bounding box center [1063, 490] width 94 height 35
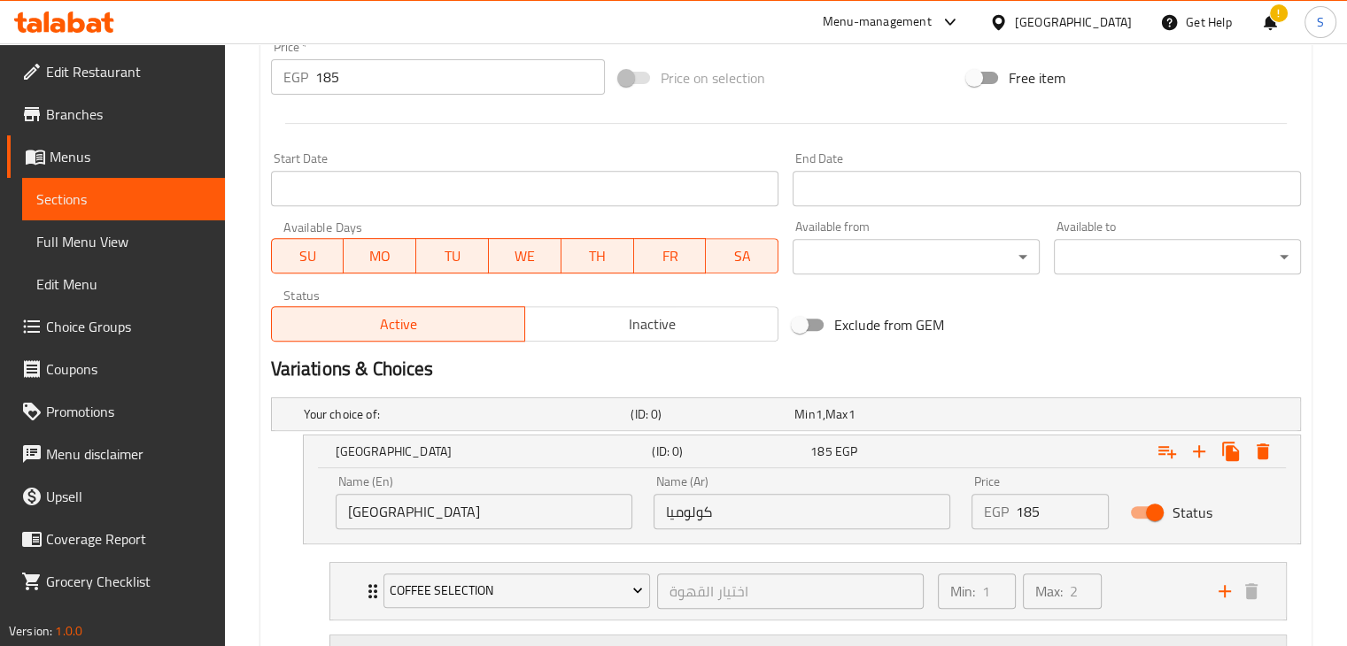
scroll to position [670, 0]
type input "185"
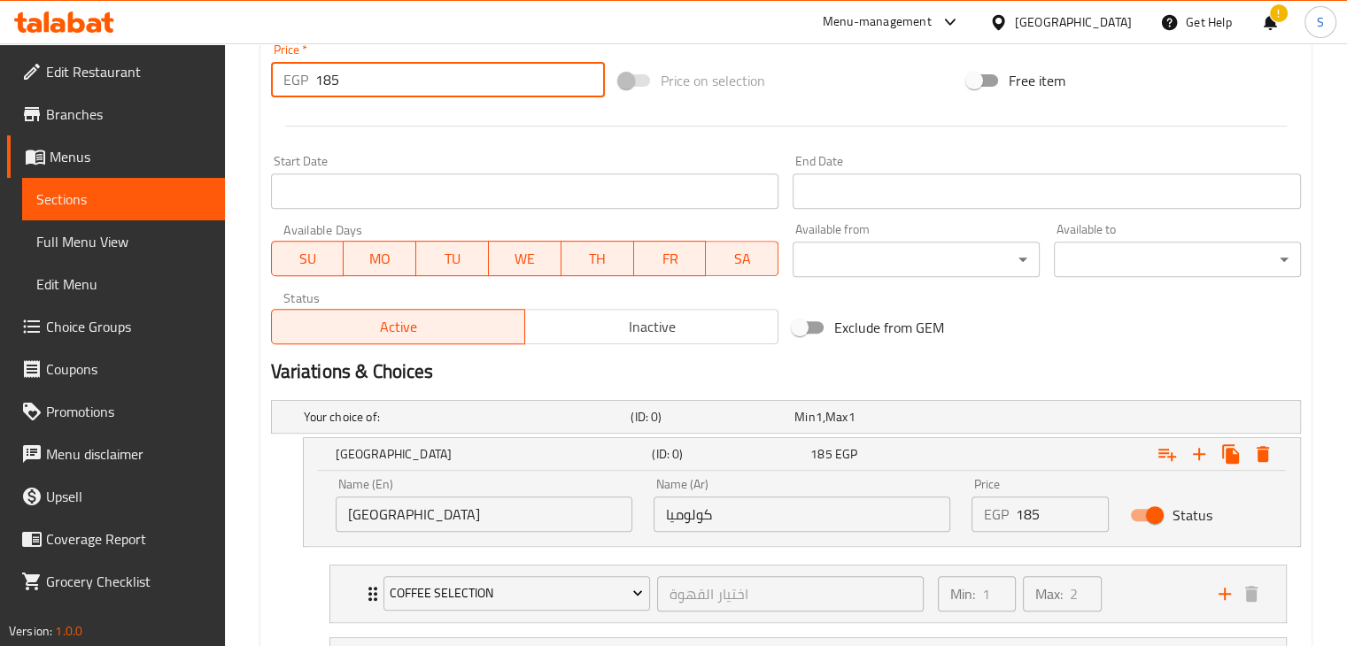
click at [416, 93] on input "185" at bounding box center [460, 79] width 290 height 35
type input "0"
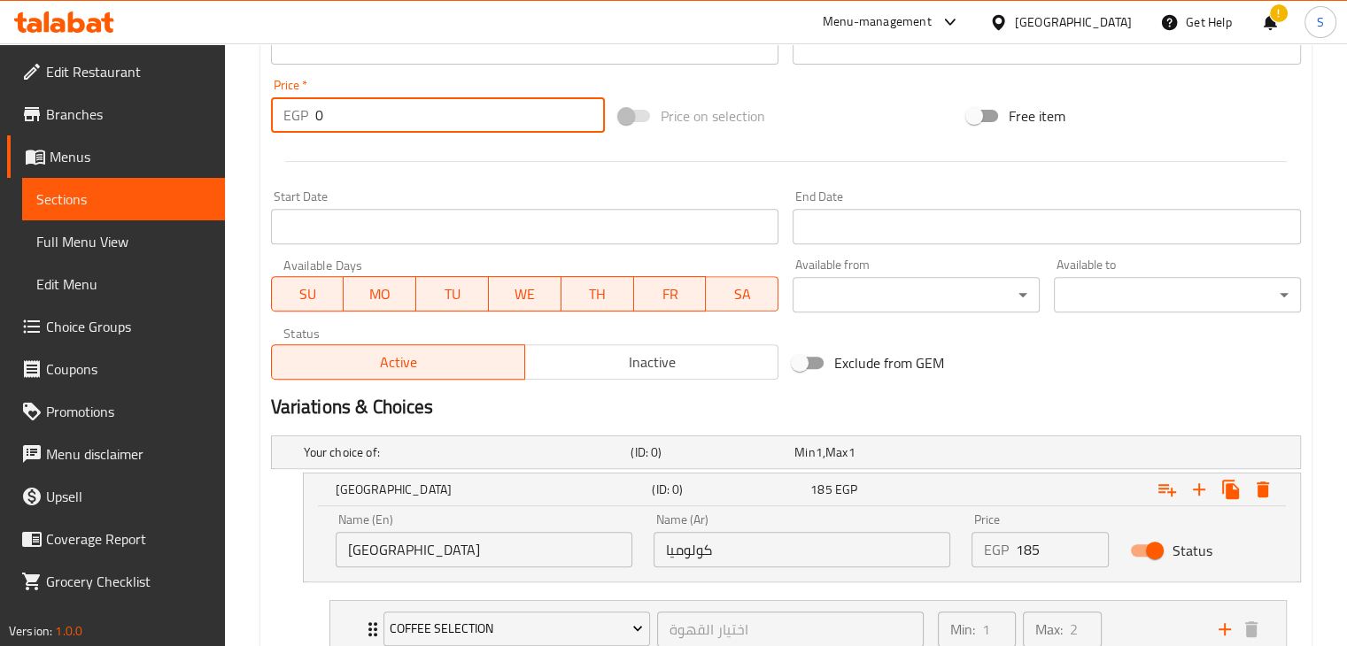
scroll to position [0, 0]
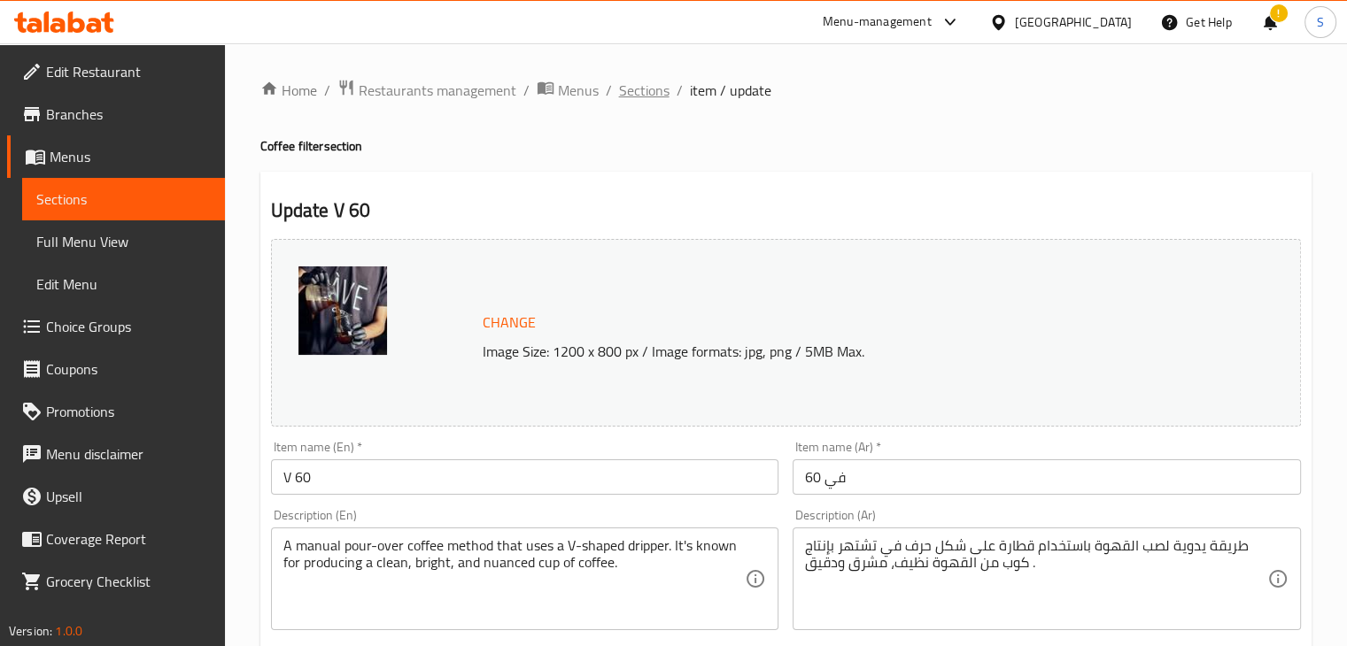
click at [646, 85] on span "Sections" at bounding box center [644, 90] width 50 height 21
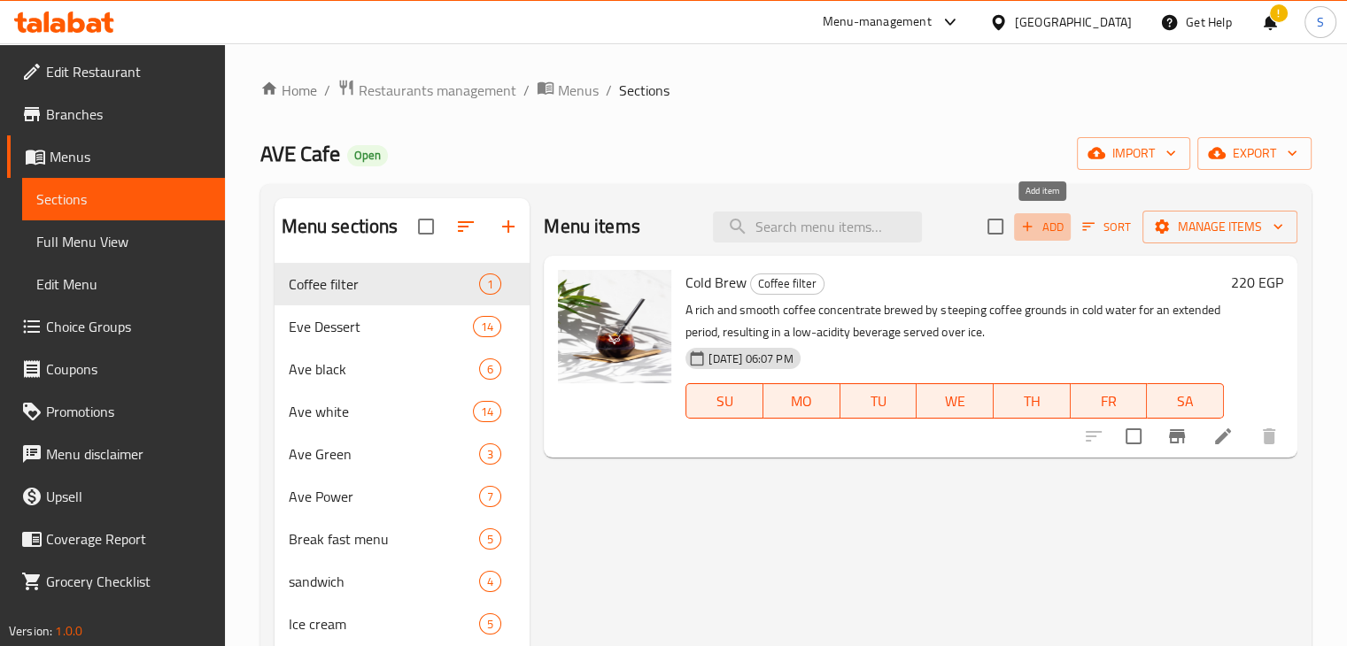
click at [1027, 234] on icon "button" at bounding box center [1027, 227] width 16 height 16
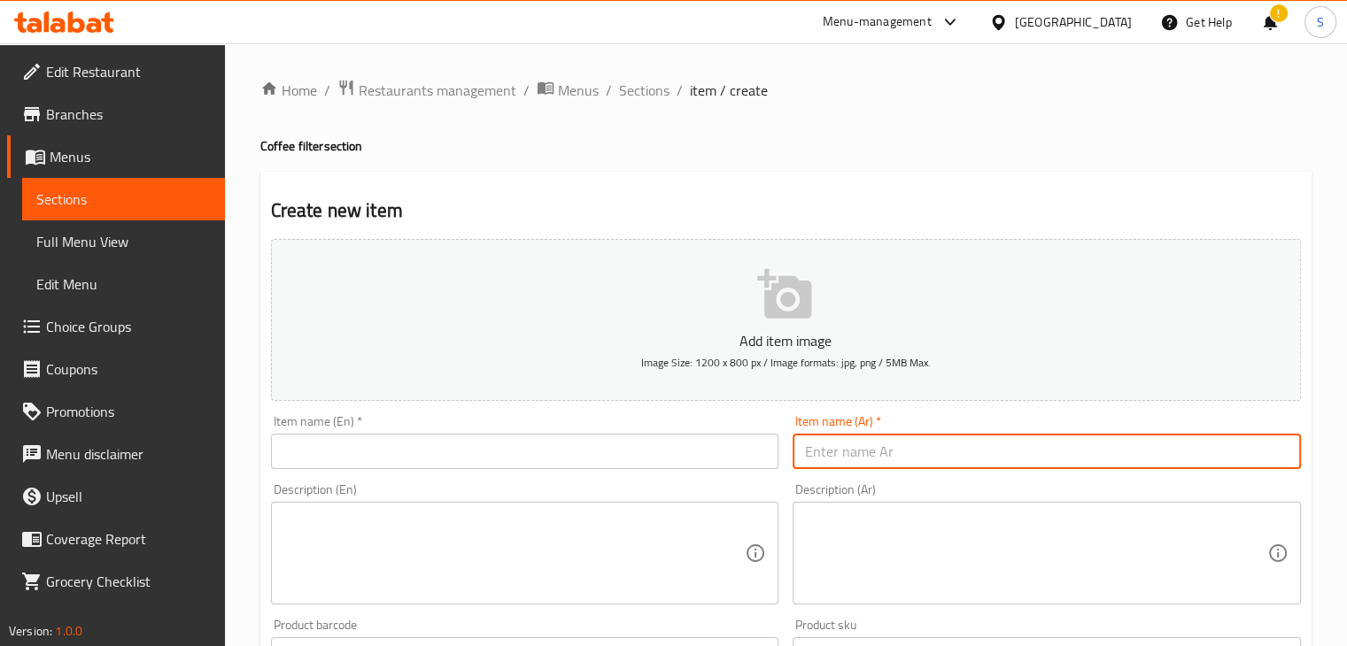
click at [822, 451] on input "text" at bounding box center [1047, 451] width 508 height 35
paste input "في 60"
type input "ف"
type input "V60"
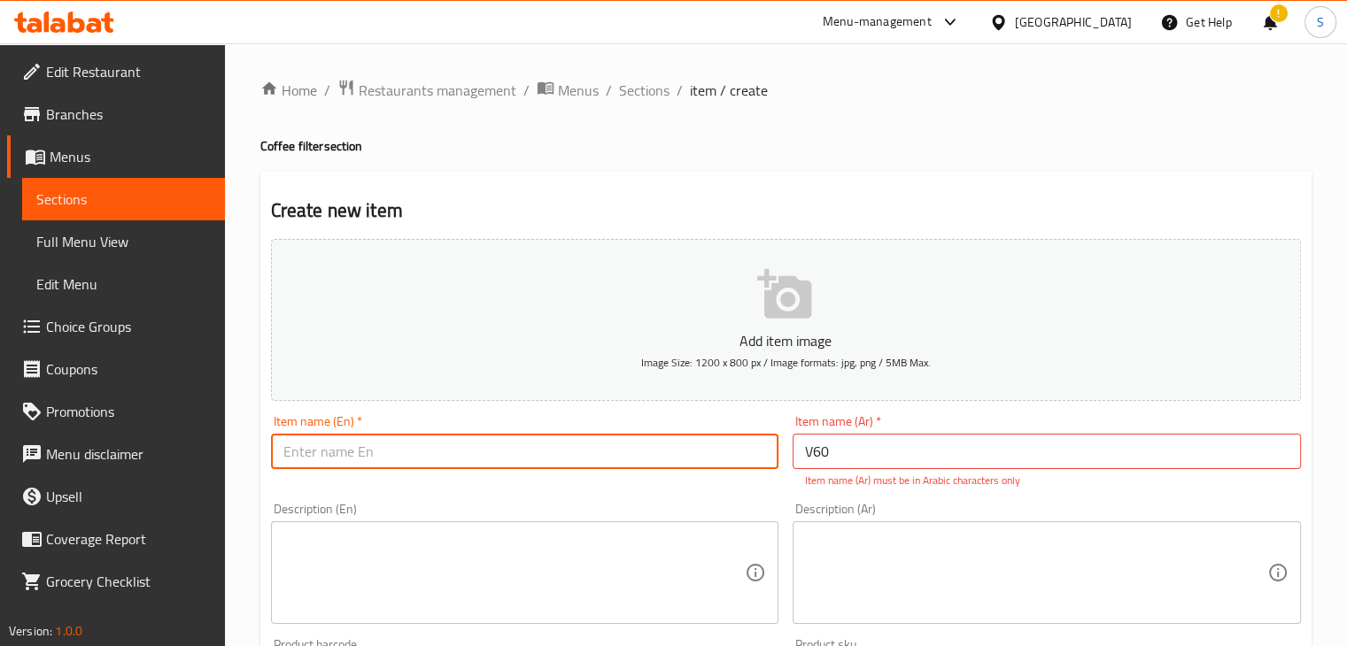
click at [391, 462] on input "text" at bounding box center [525, 451] width 508 height 35
type input "v"
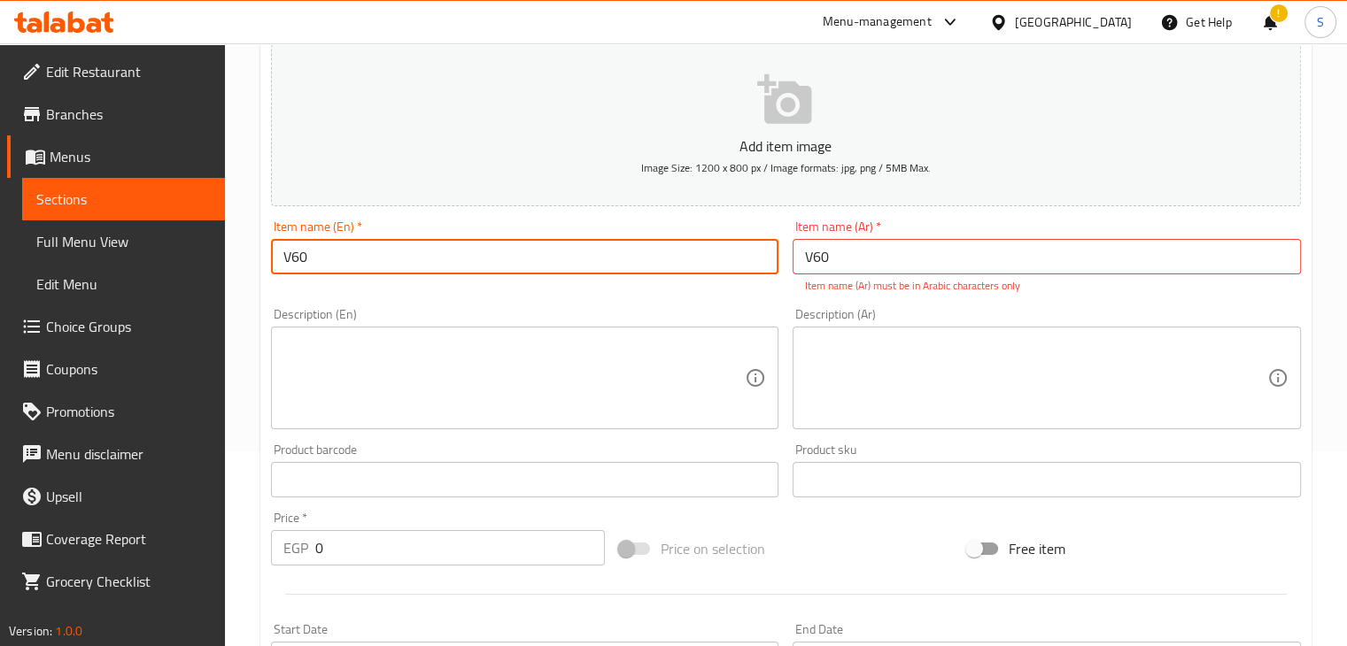
scroll to position [194, 0]
type input "V60"
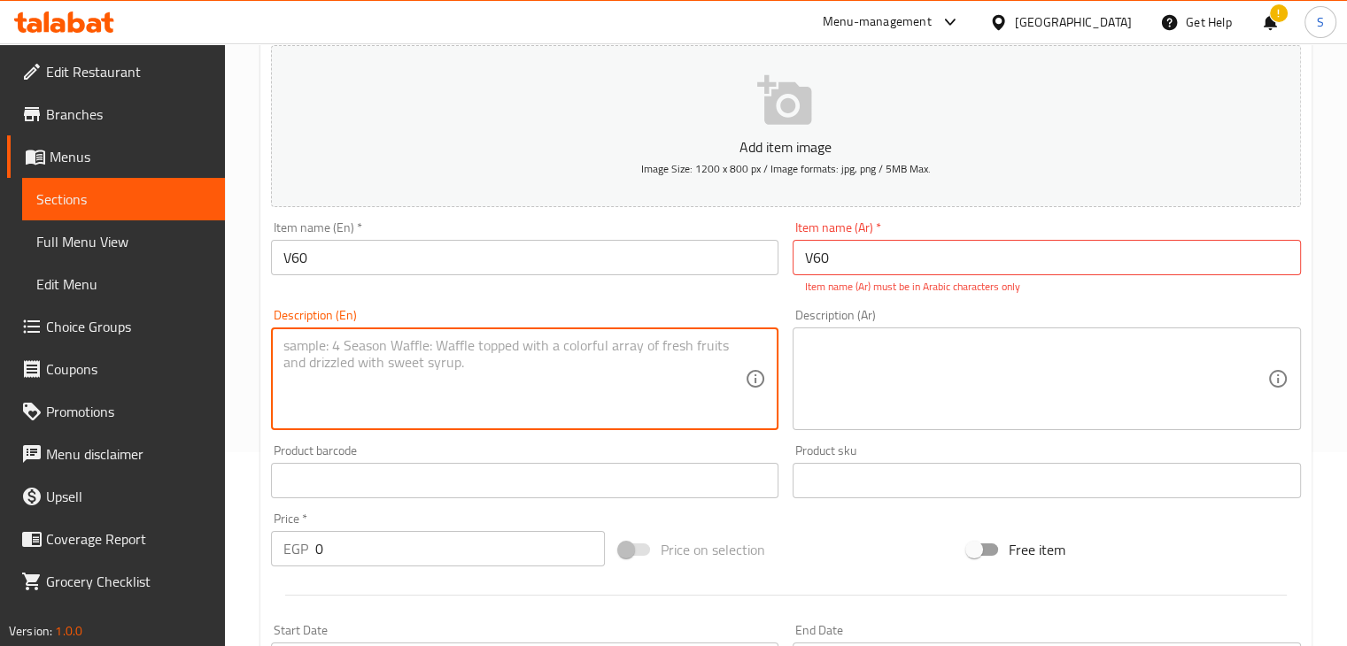
click at [481, 368] on textarea at bounding box center [514, 379] width 462 height 84
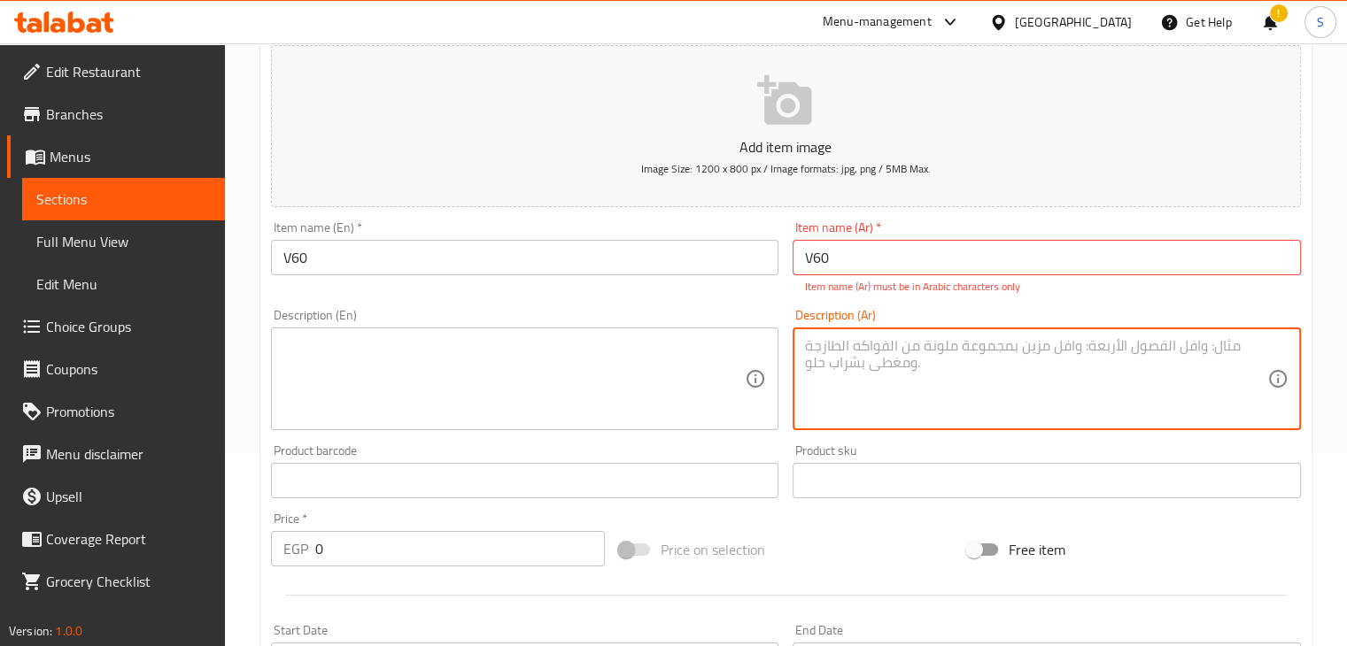
click at [900, 346] on textarea at bounding box center [1036, 379] width 462 height 84
paste textarea "طريقة يدوية لصب القهوة باستخدام قطارة على شكل حرف في تشتهر بإنتاج كوب من القهوة…"
type textarea "طريقة يدوية لصب القهوة باستخدام قطارة على شكل حرف في تشتهر بإنتاج كوب من القهوة…"
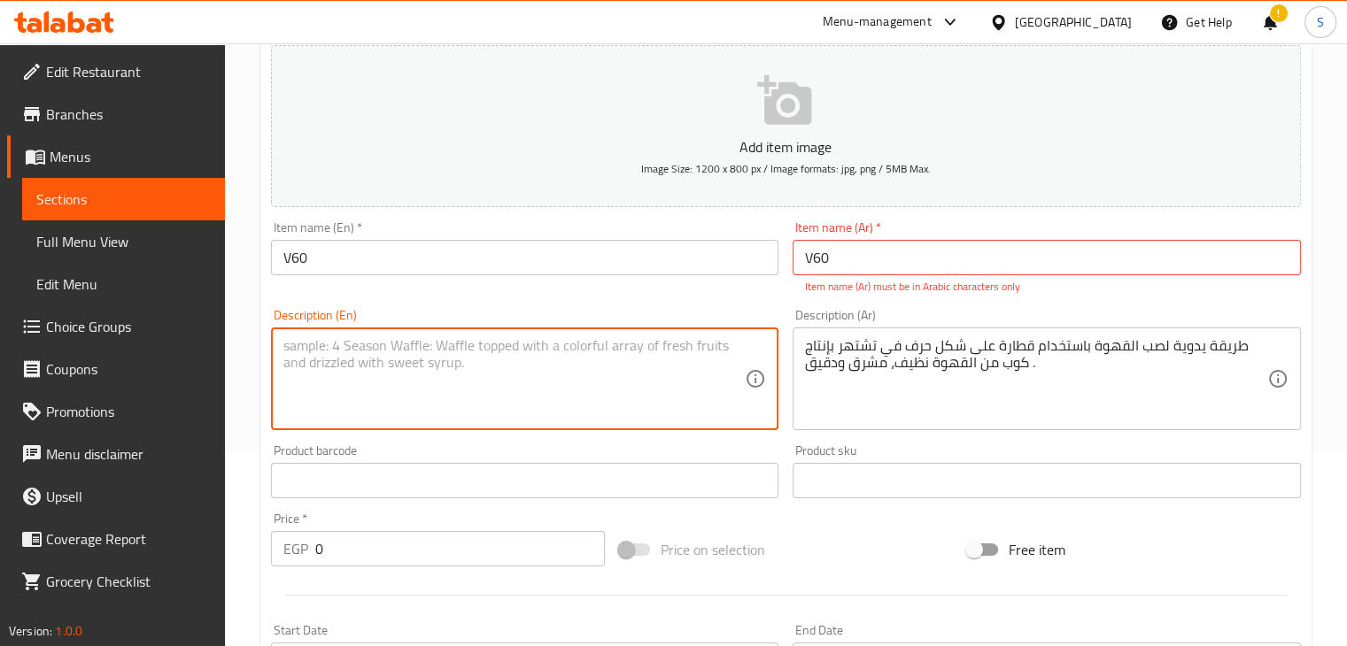
click at [440, 414] on textarea at bounding box center [514, 379] width 462 height 84
paste textarea "A manual pour-over coffee method that uses a V-shaped dripper. It's known for p…"
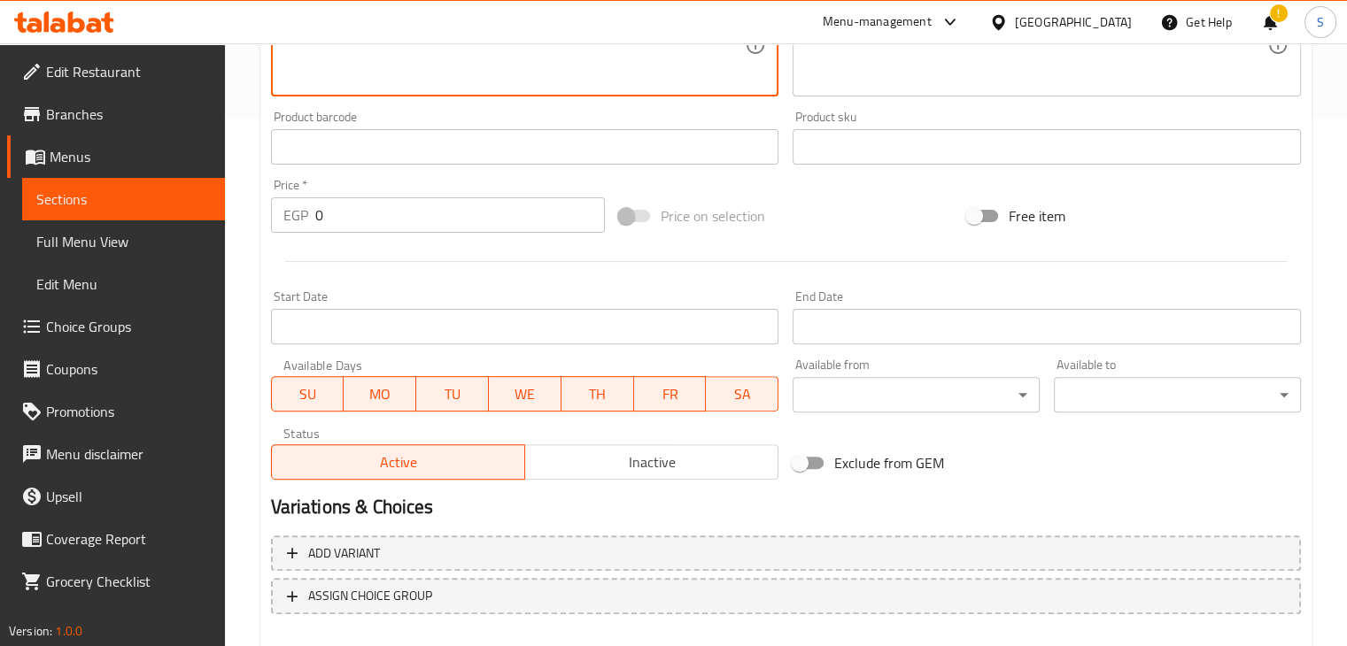
scroll to position [623, 0]
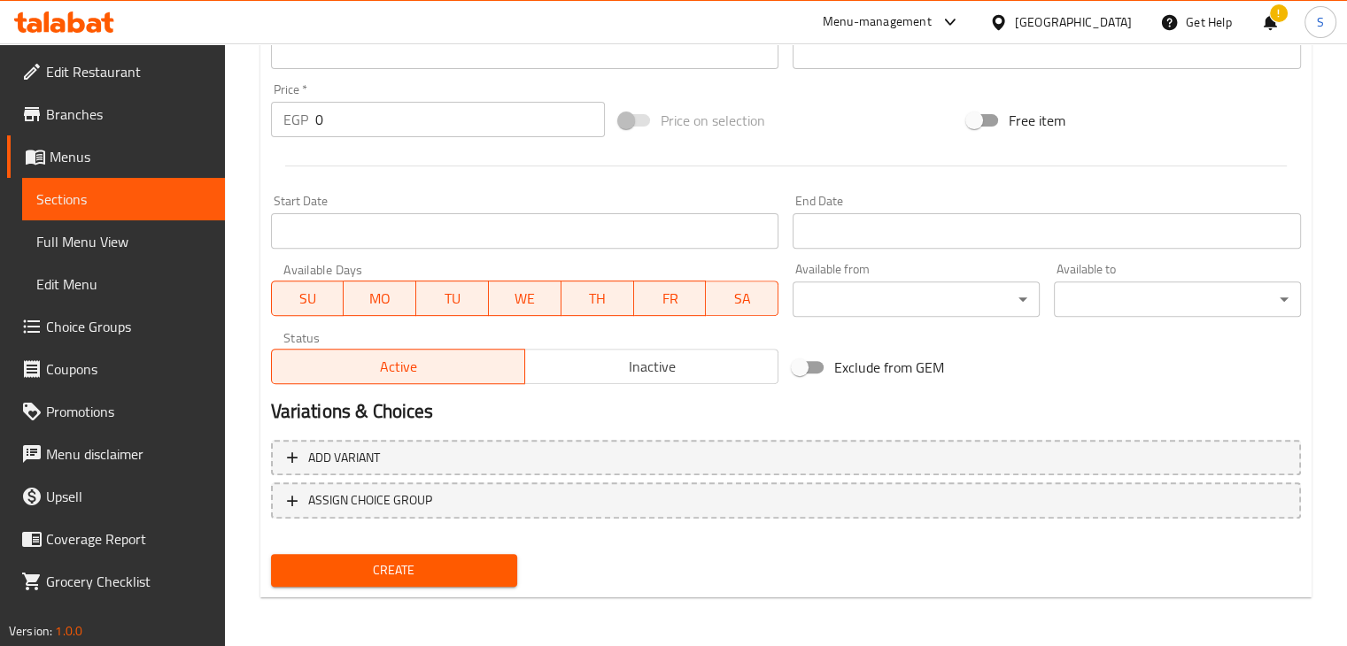
type textarea "A manual pour-over coffee method that uses a V-shaped dripper. It's known for p…"
click at [343, 123] on input "0" at bounding box center [460, 119] width 290 height 35
type input "185"
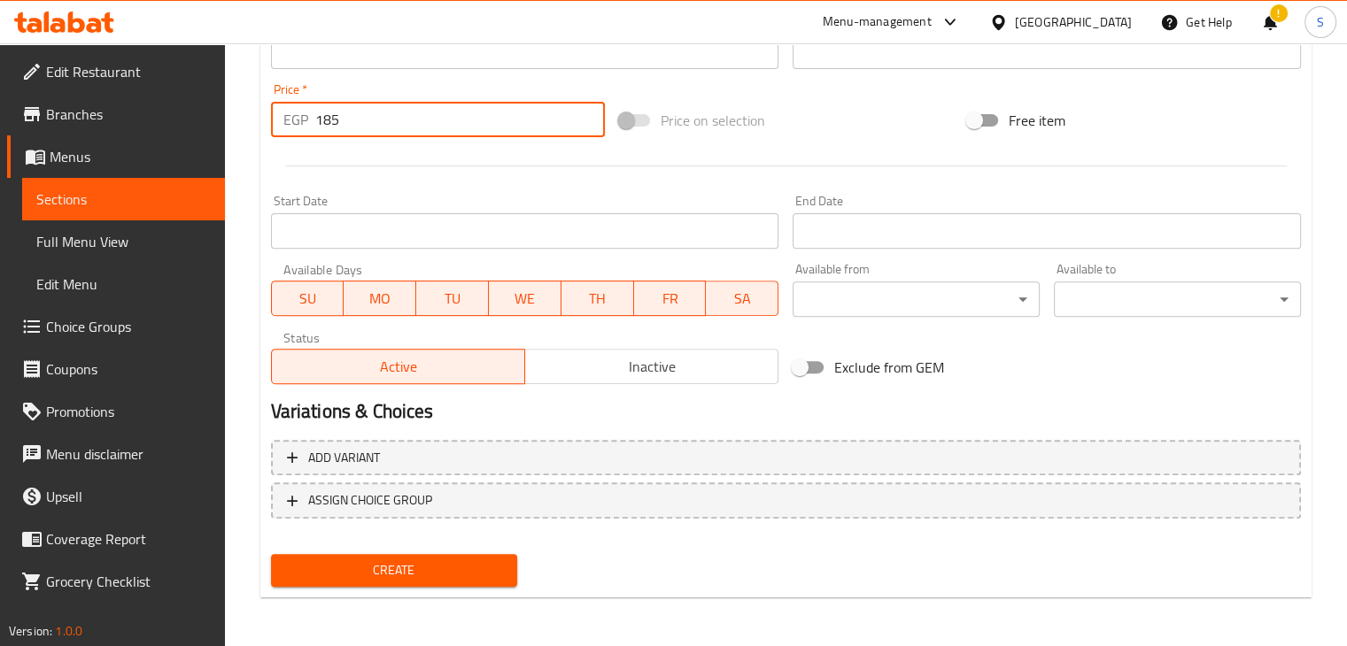
scroll to position [0, 0]
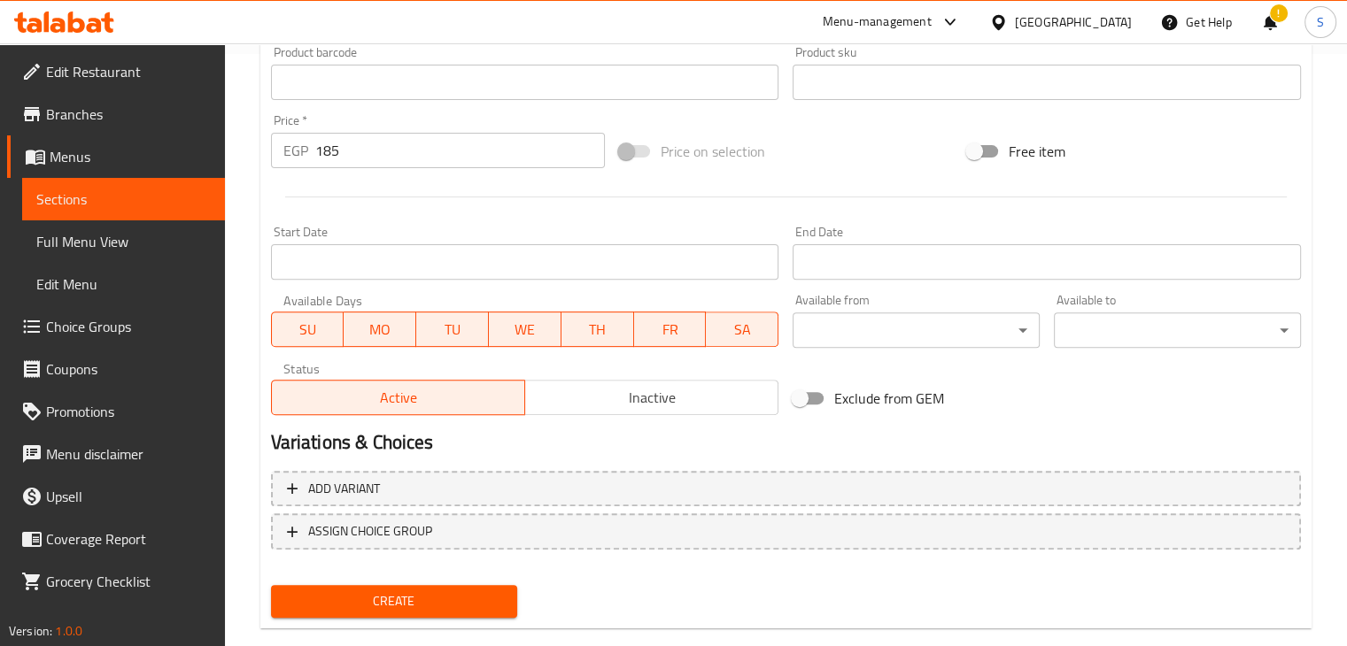
scroll to position [623, 0]
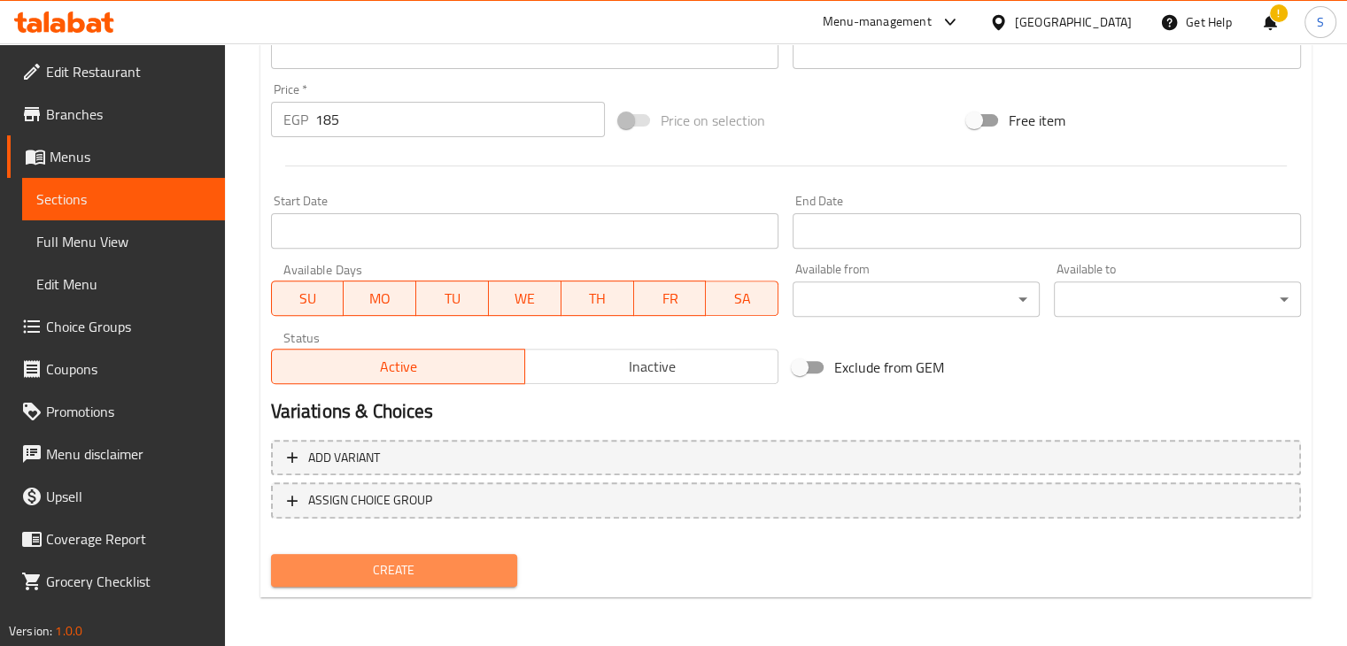
click at [429, 554] on button "Create" at bounding box center [394, 570] width 247 height 33
click at [382, 563] on span "Create" at bounding box center [394, 571] width 219 height 22
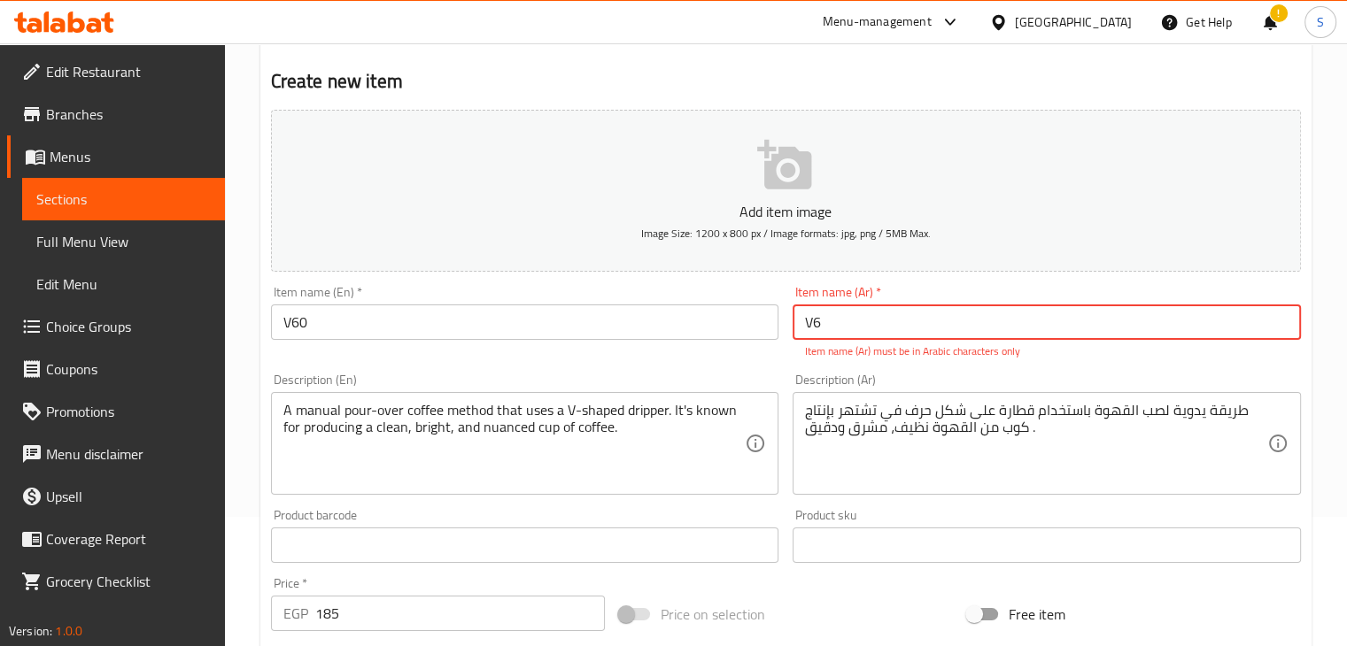
type input "V"
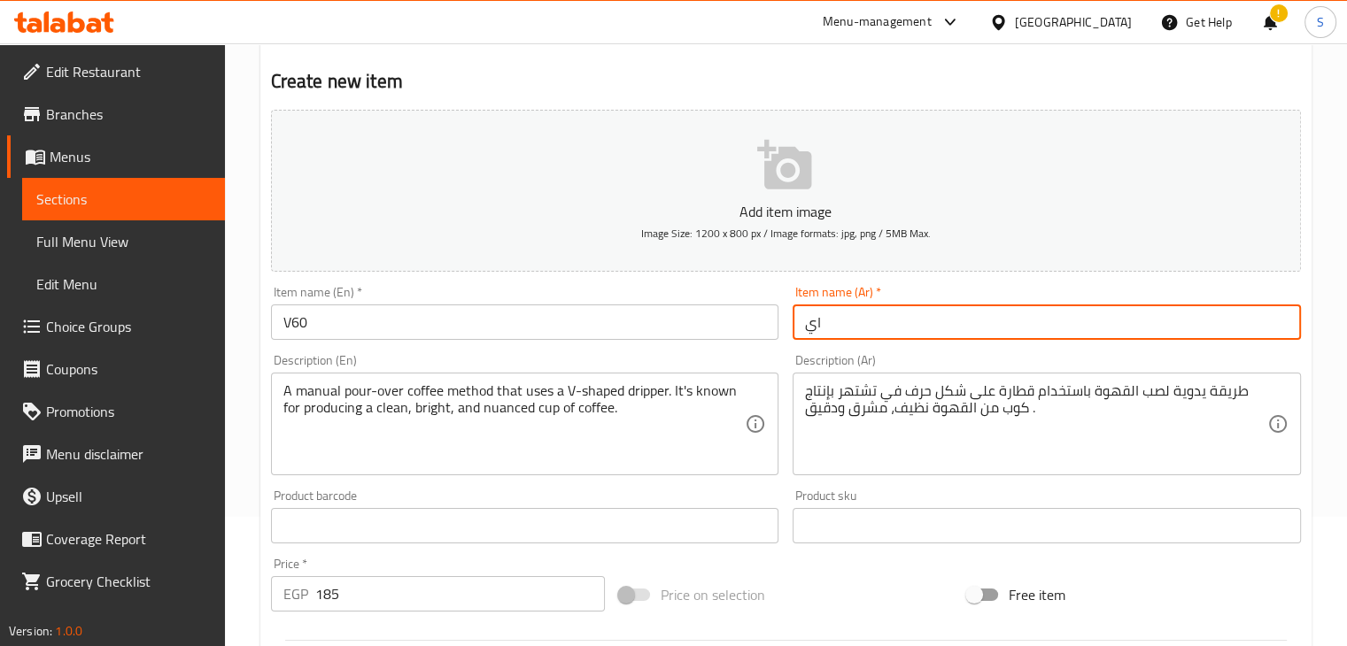
type input "ا"
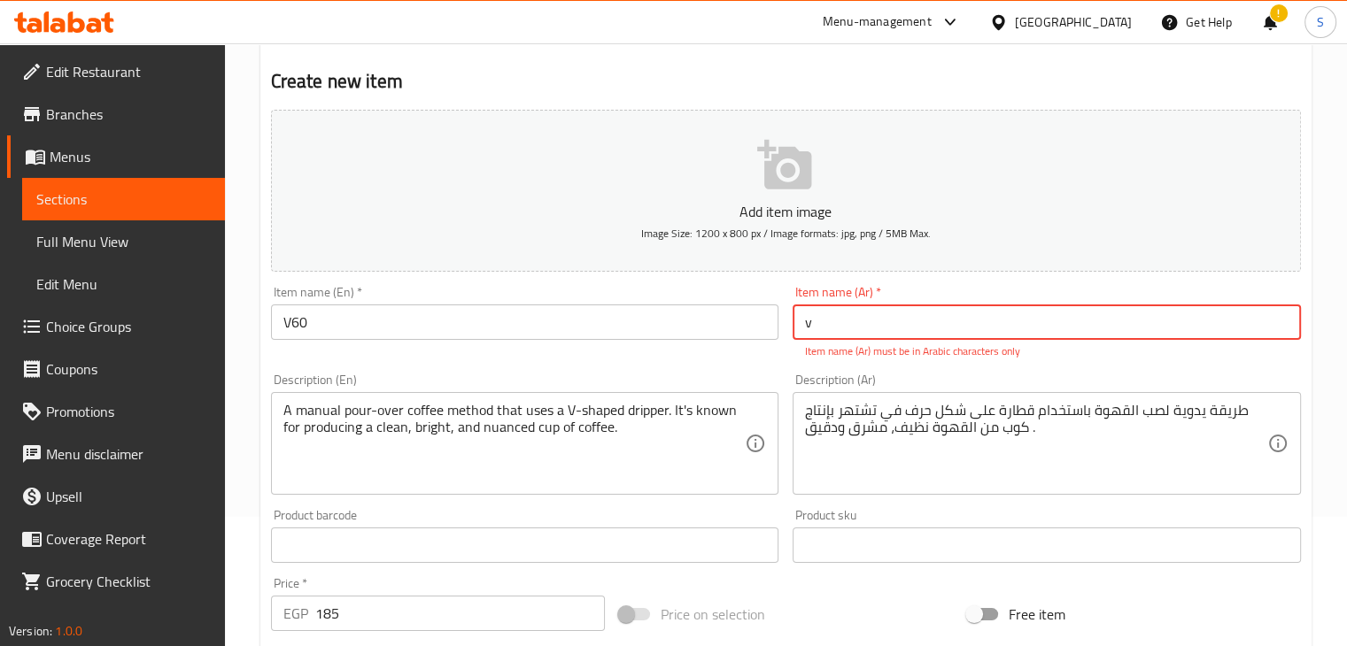
click at [825, 329] on input "v" at bounding box center [1047, 322] width 508 height 35
type input "v"
click at [304, 326] on input "V60" at bounding box center [525, 322] width 508 height 35
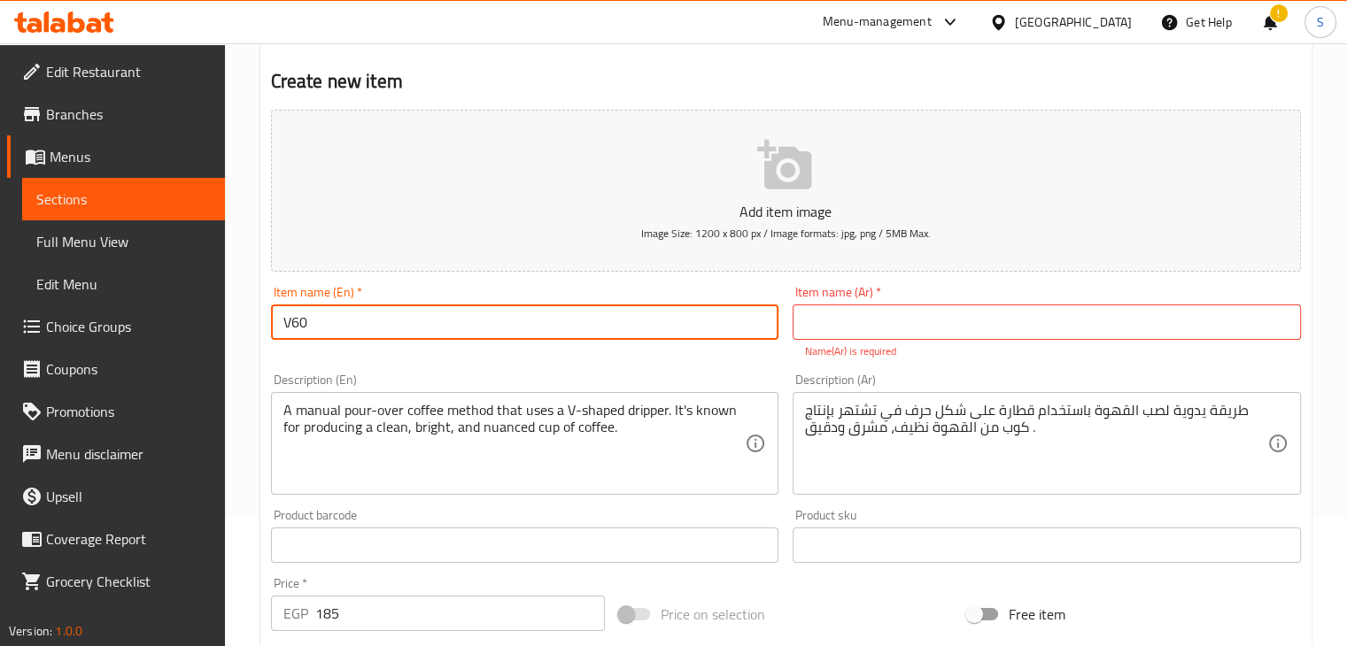
click at [304, 326] on input "V60" at bounding box center [525, 322] width 508 height 35
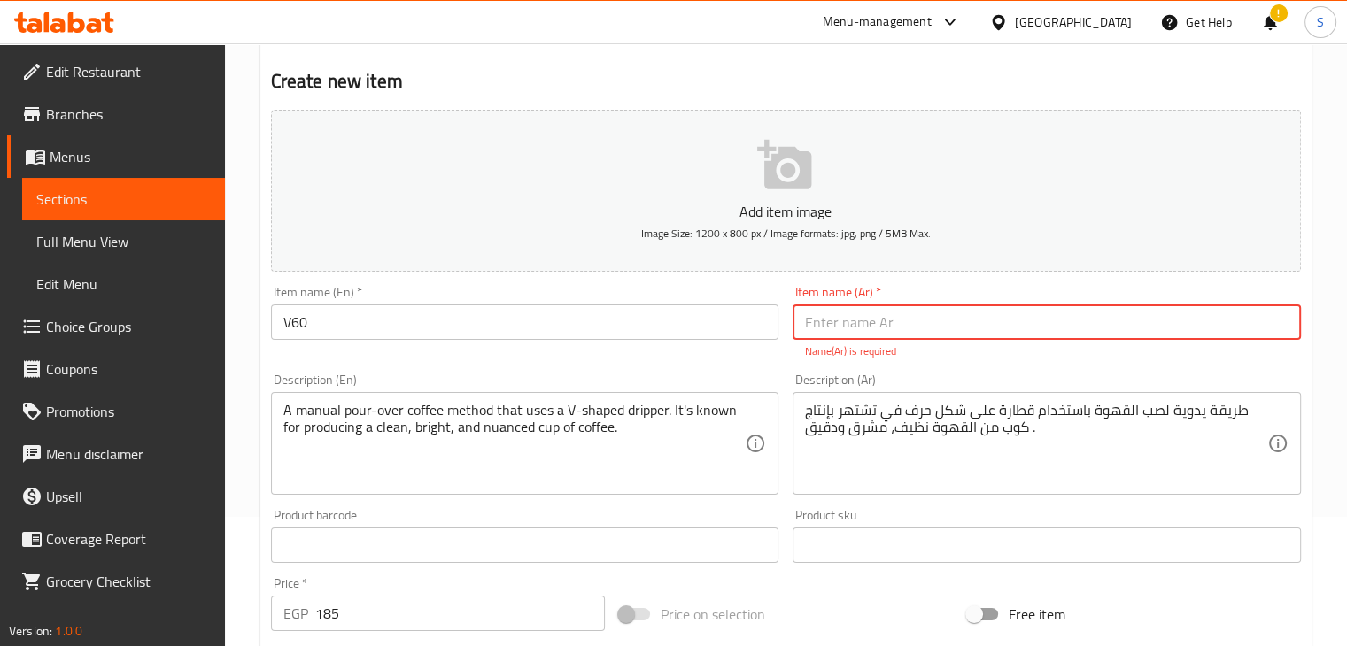
click at [842, 335] on input "text" at bounding box center [1047, 322] width 508 height 35
type input "t"
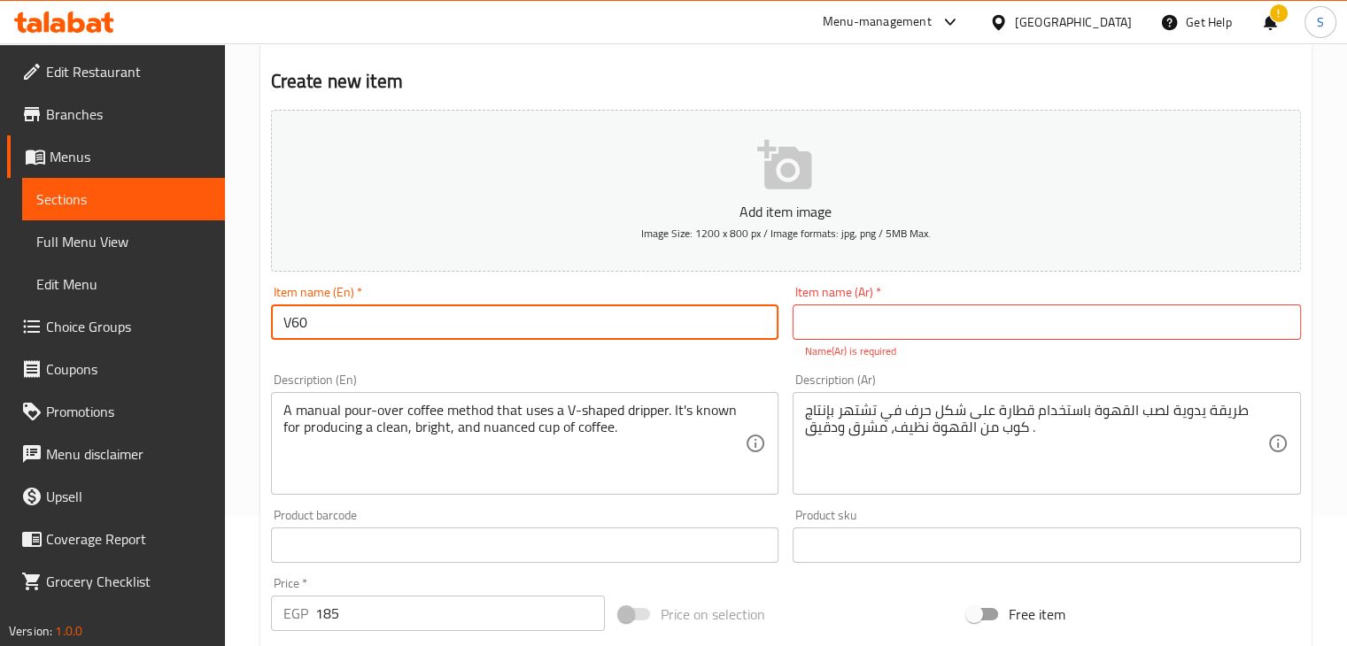
click at [430, 329] on input "V60" at bounding box center [525, 322] width 508 height 35
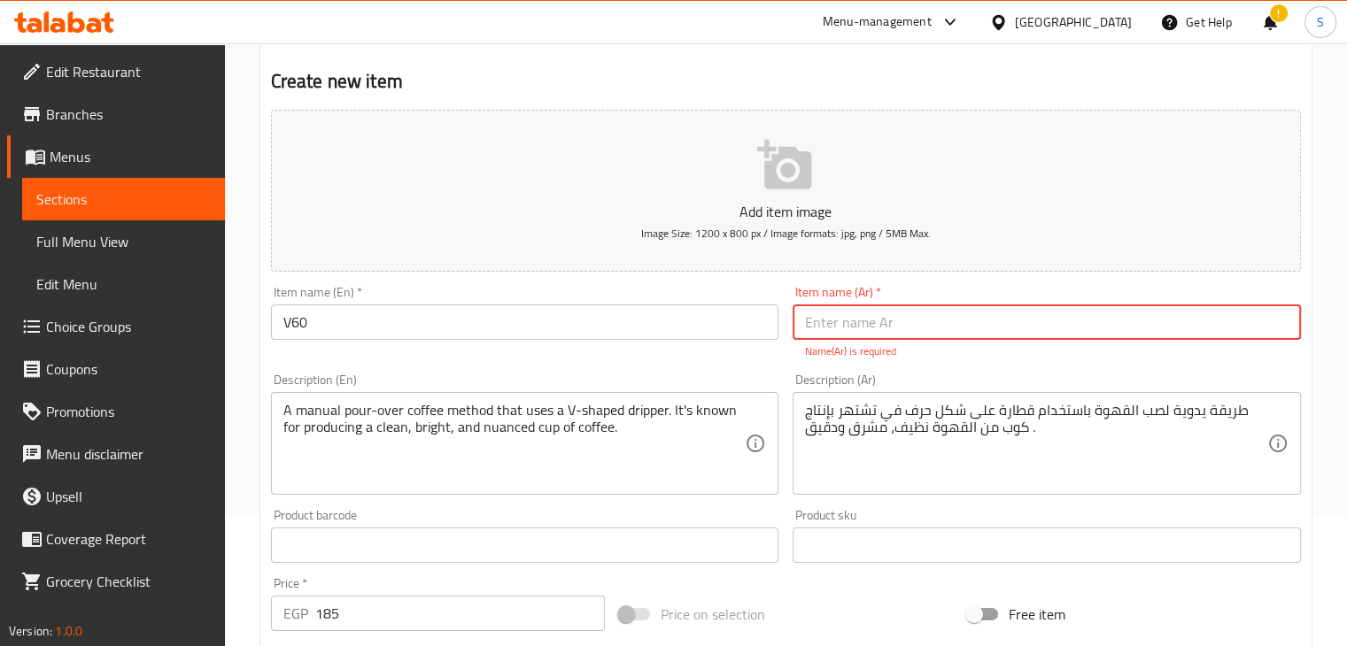
click at [845, 322] on input "text" at bounding box center [1047, 322] width 508 height 35
paste input "V60"
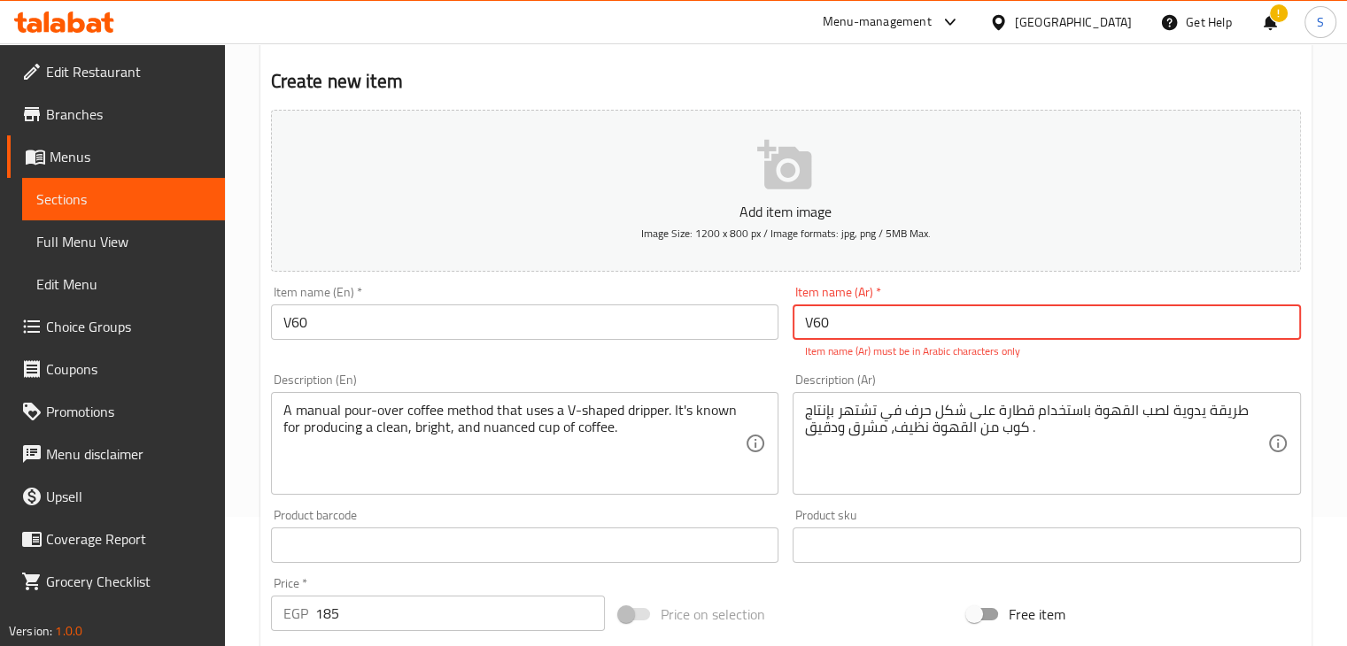
click at [863, 319] on input "V60" at bounding box center [1047, 322] width 508 height 35
paste input "في - ٦٠"
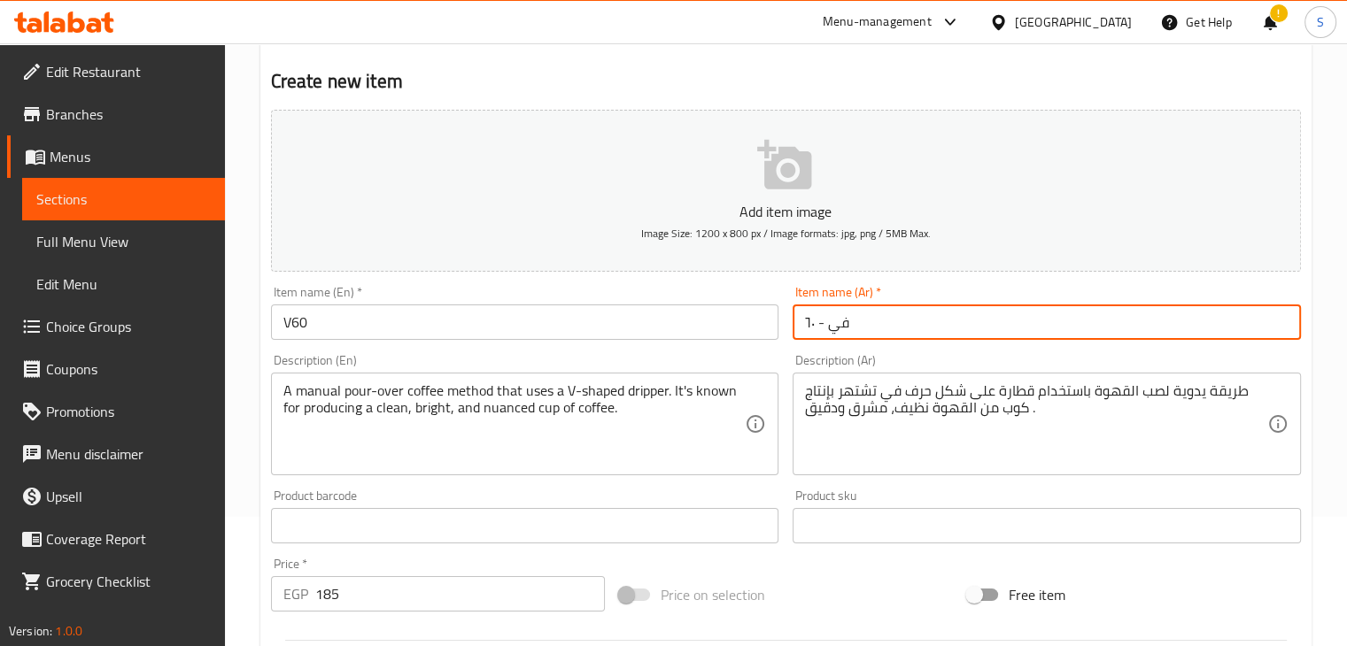
type input "في - ٦٠"
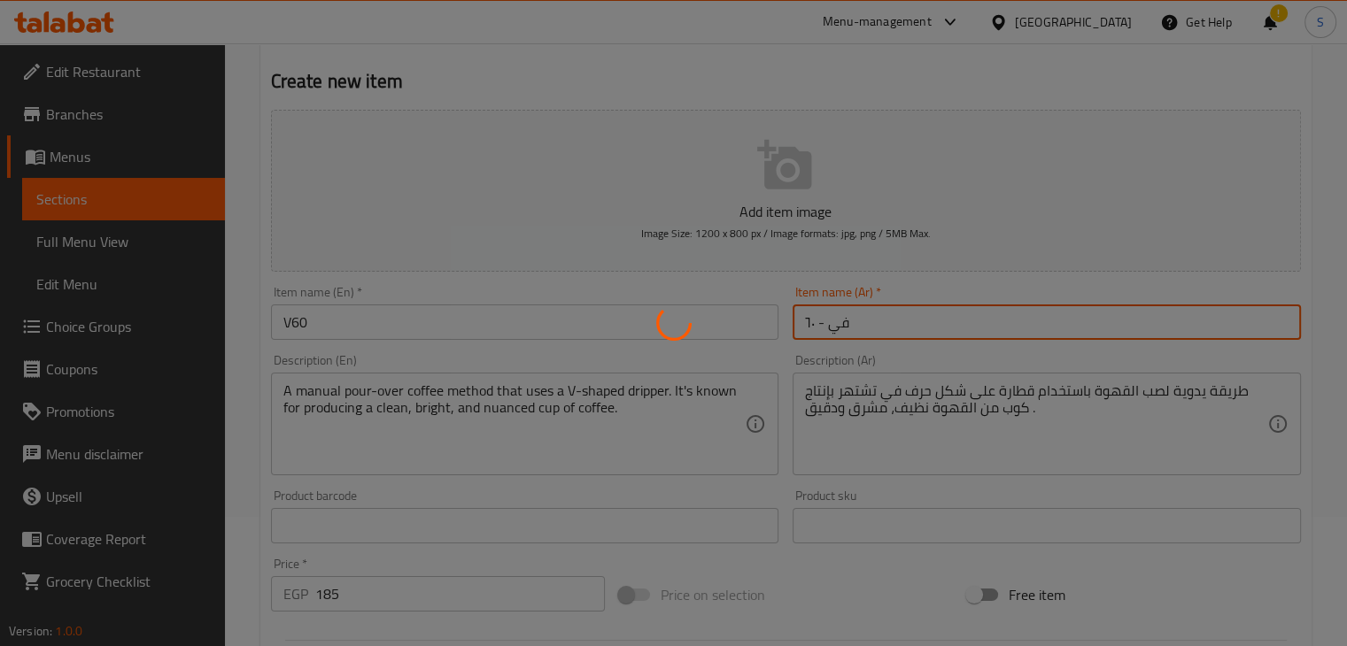
type input "0"
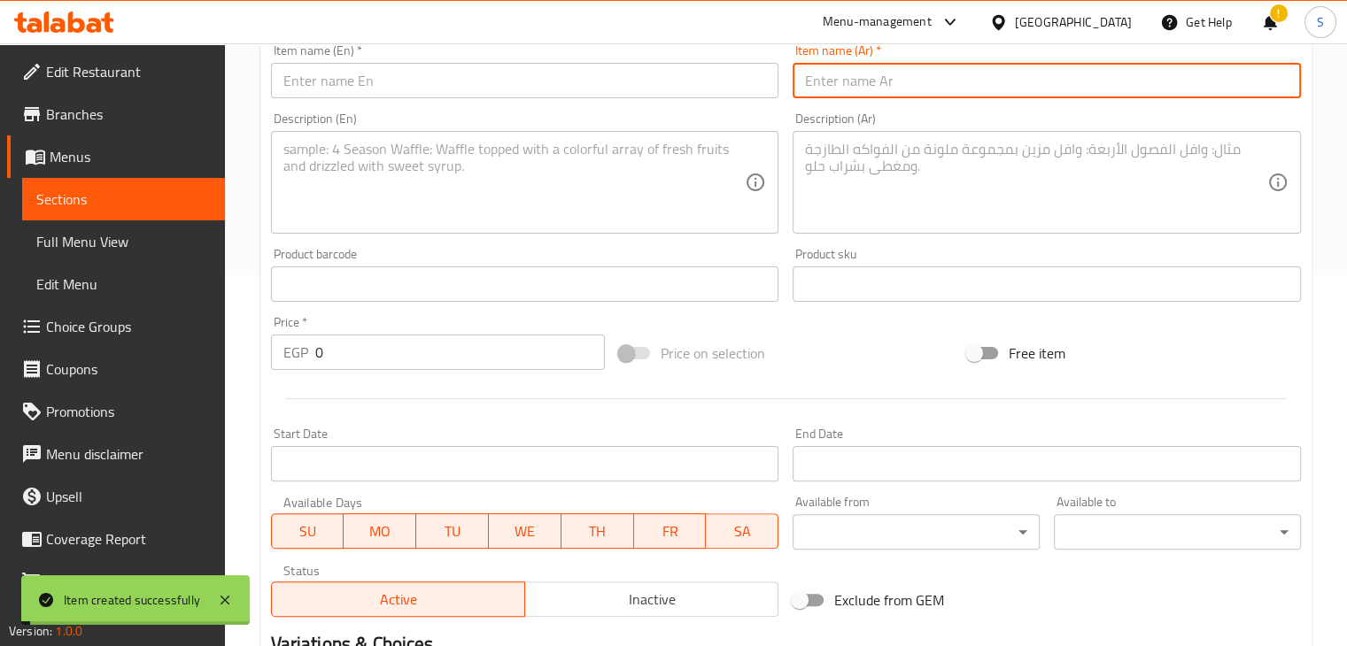
scroll to position [0, 0]
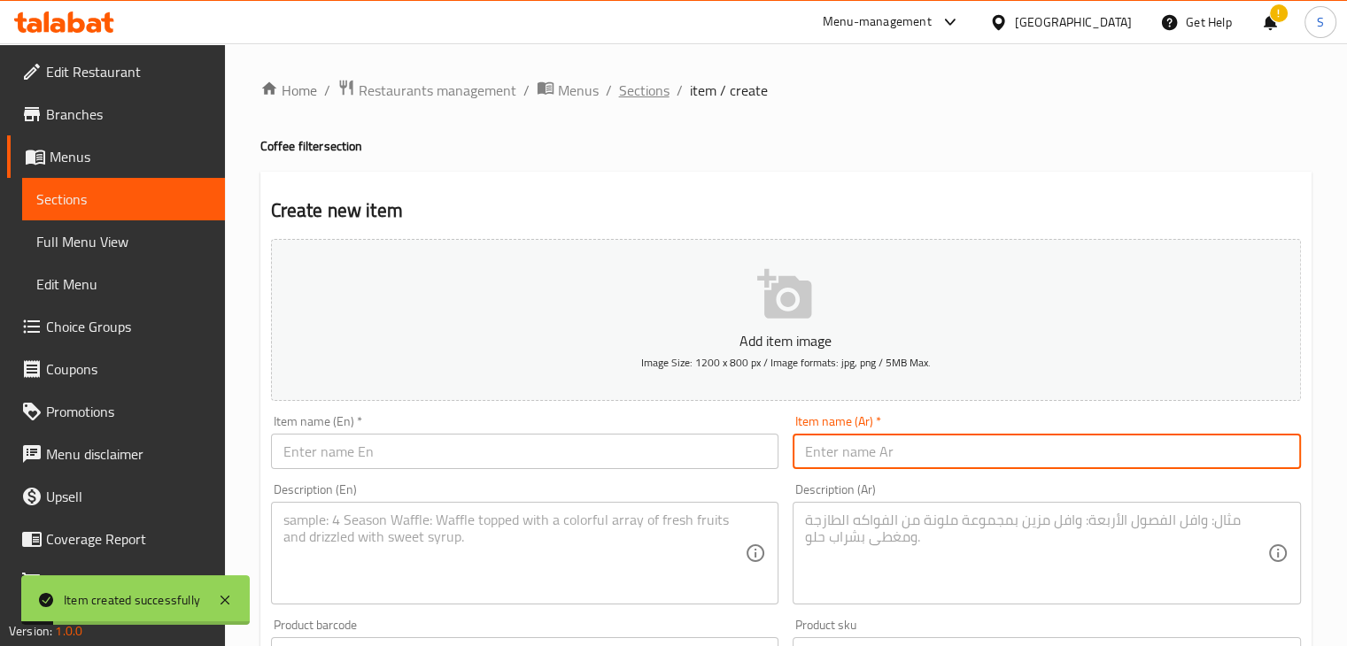
click at [623, 87] on span "Sections" at bounding box center [644, 90] width 50 height 21
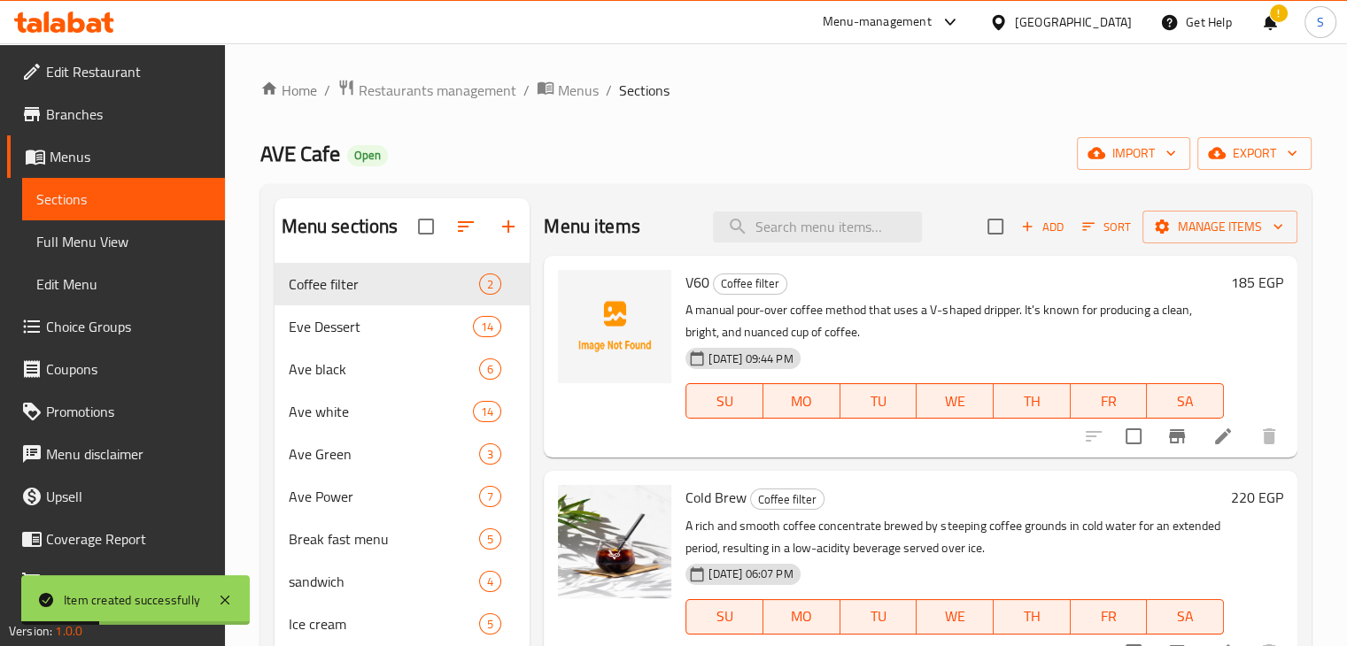
scroll to position [40, 0]
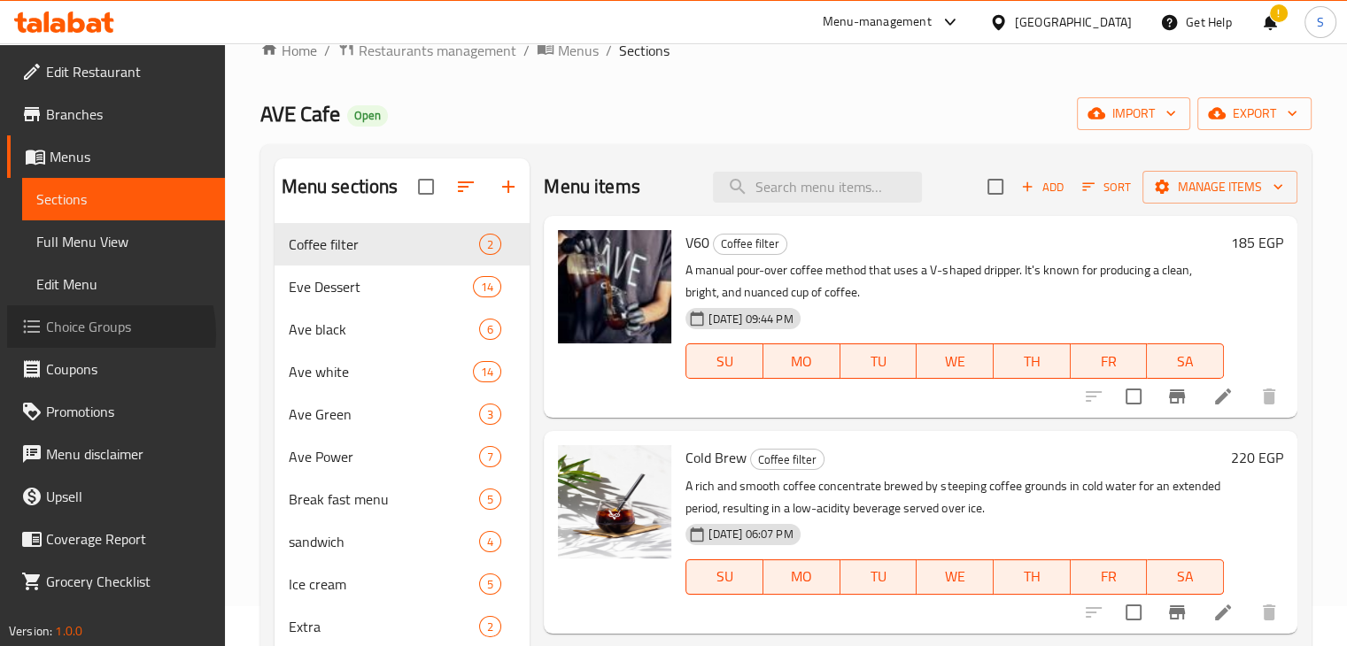
click at [84, 334] on span "Choice Groups" at bounding box center [128, 326] width 165 height 21
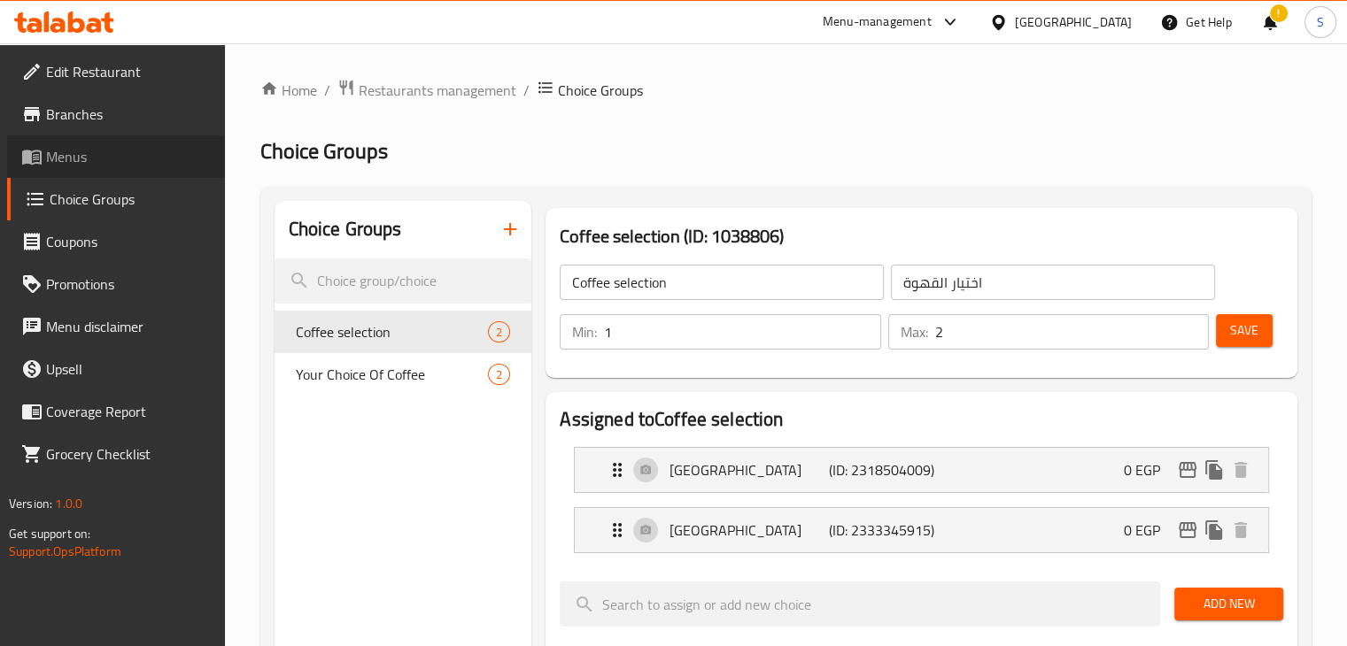
click at [73, 166] on span "Menus" at bounding box center [128, 156] width 165 height 21
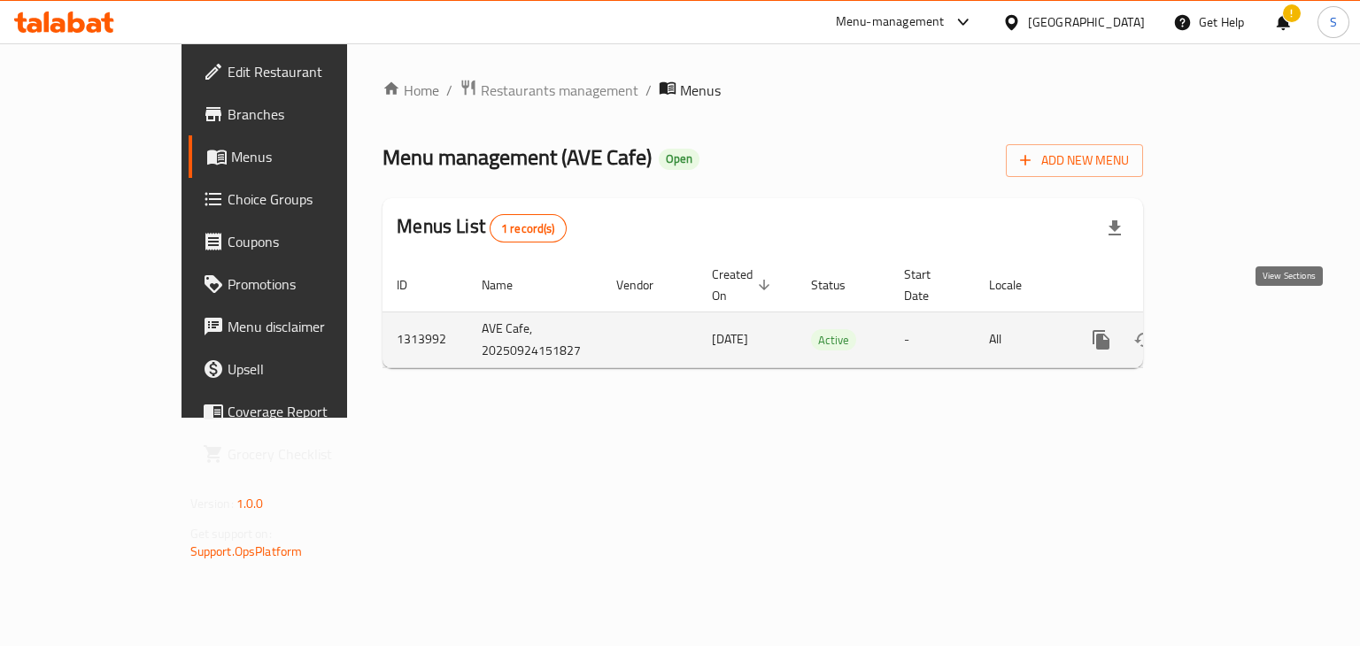
click at [1240, 329] on icon "enhanced table" at bounding box center [1229, 339] width 21 height 21
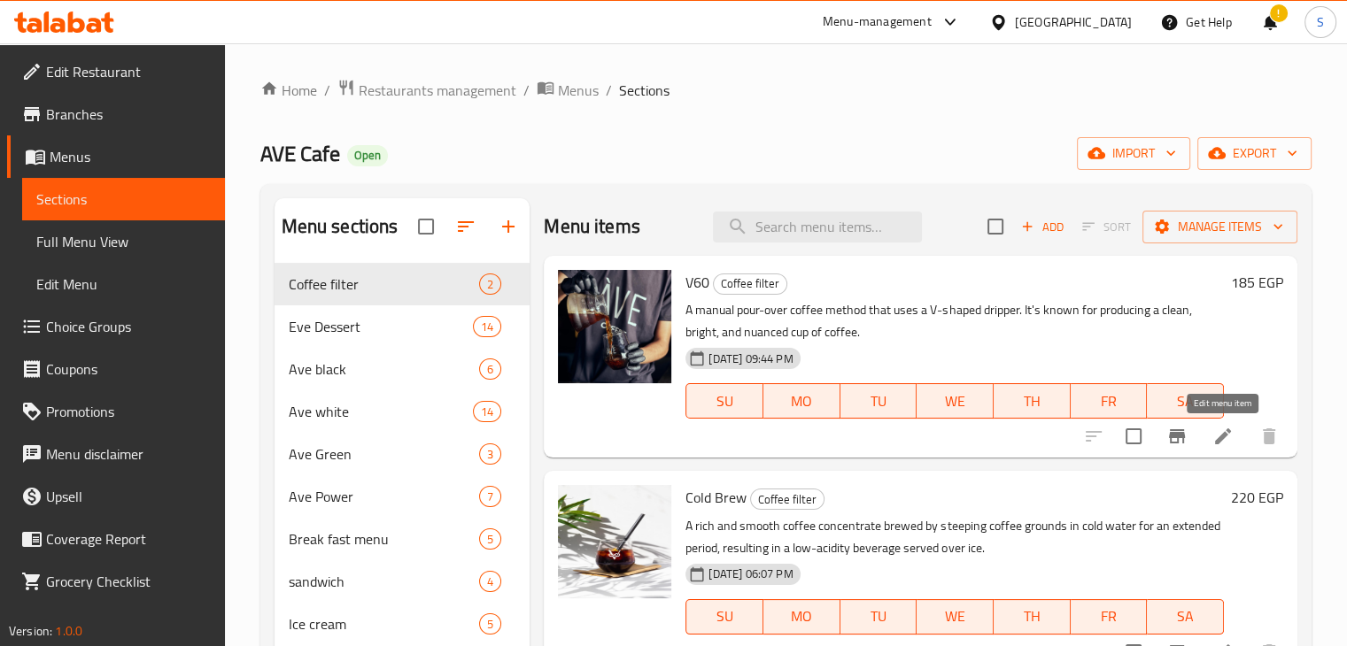
click at [1225, 430] on icon at bounding box center [1222, 436] width 21 height 21
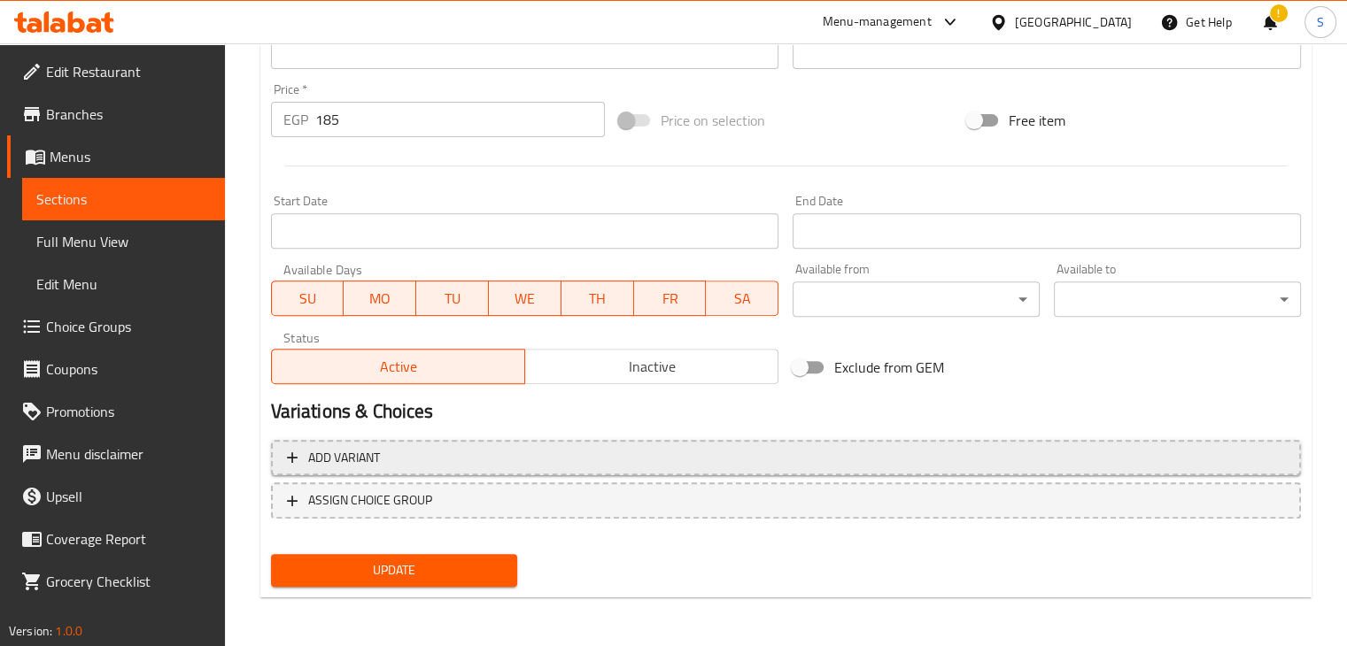
click at [789, 447] on span "Add variant" at bounding box center [786, 458] width 998 height 22
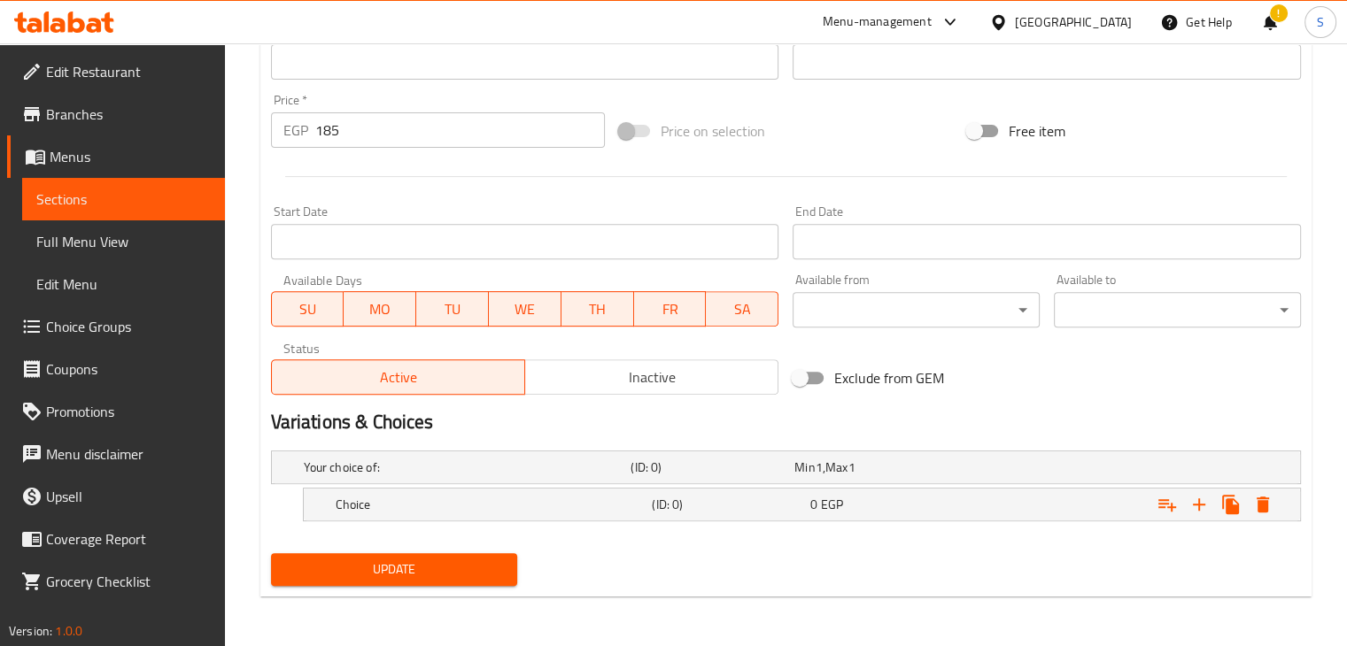
scroll to position [618, 0]
click at [1190, 502] on icon "Expand" at bounding box center [1198, 505] width 21 height 21
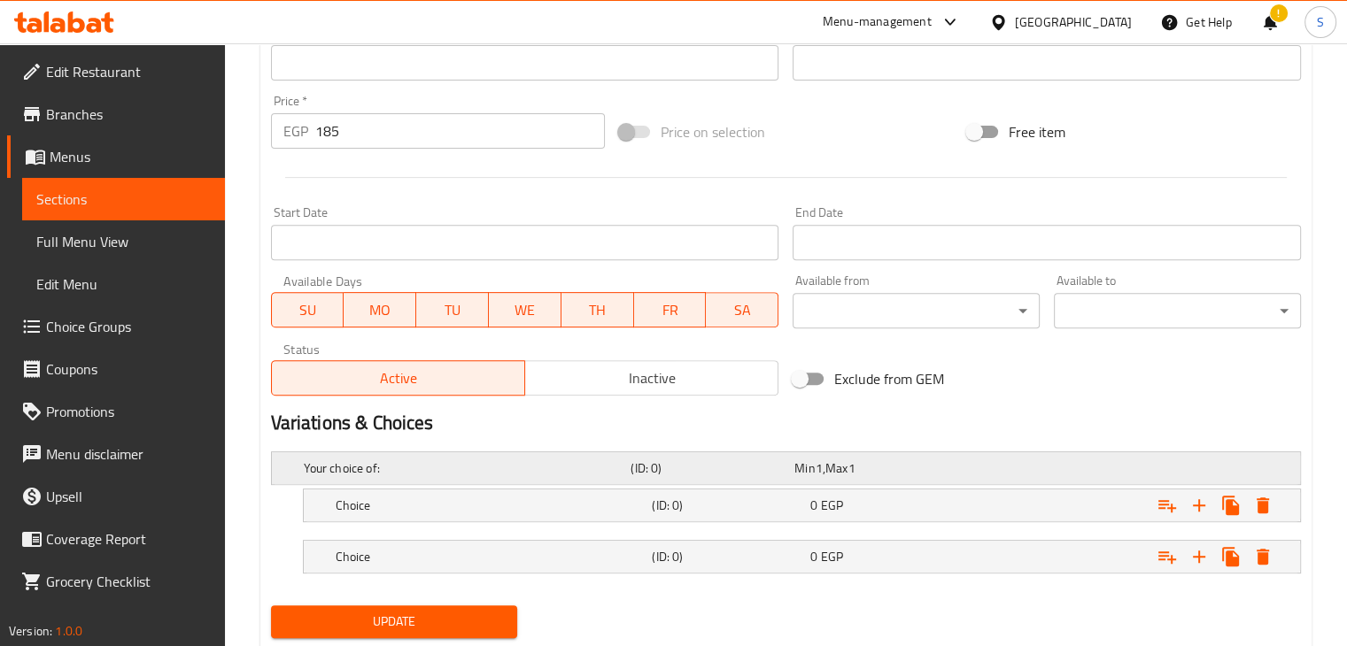
scroll to position [670, 0]
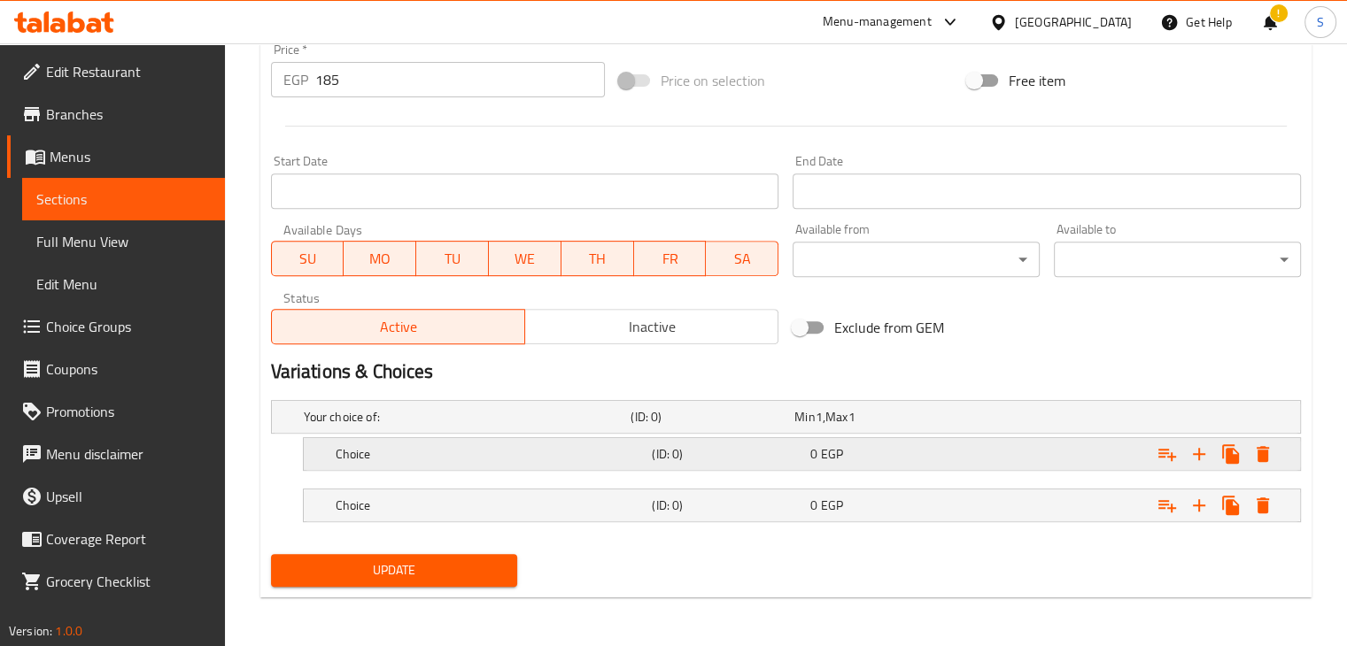
click at [743, 457] on h5 "(ID: 0)" at bounding box center [727, 454] width 151 height 18
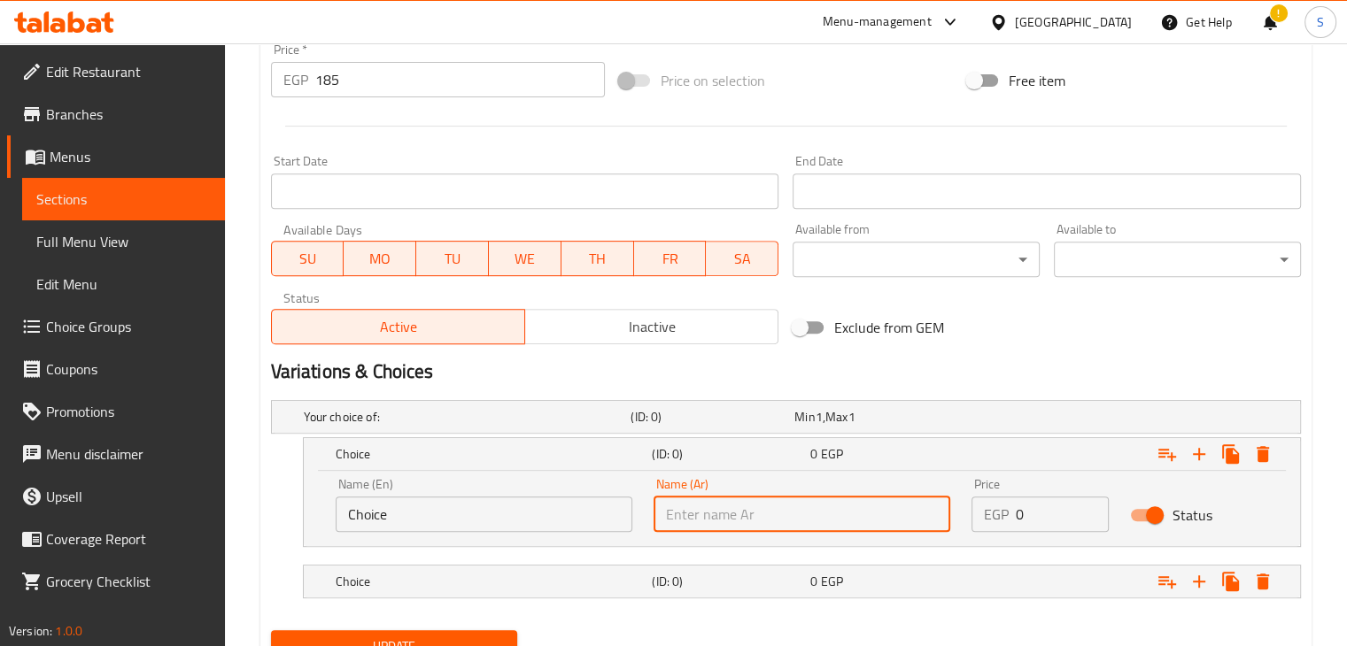
click at [718, 509] on input "text" at bounding box center [802, 514] width 297 height 35
paste input "[GEOGRAPHIC_DATA]"
type input "[GEOGRAPHIC_DATA]"
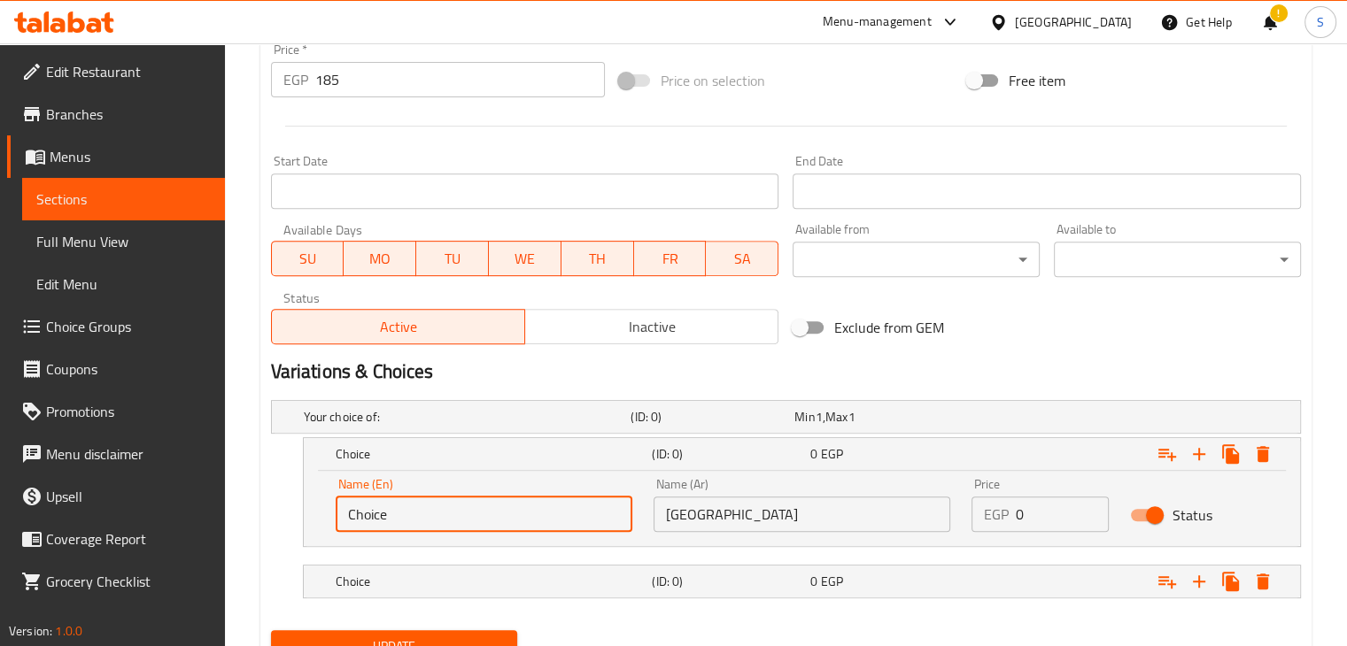
click at [393, 517] on input "Choice" at bounding box center [484, 514] width 297 height 35
paste input "olombia"
type input "[GEOGRAPHIC_DATA]"
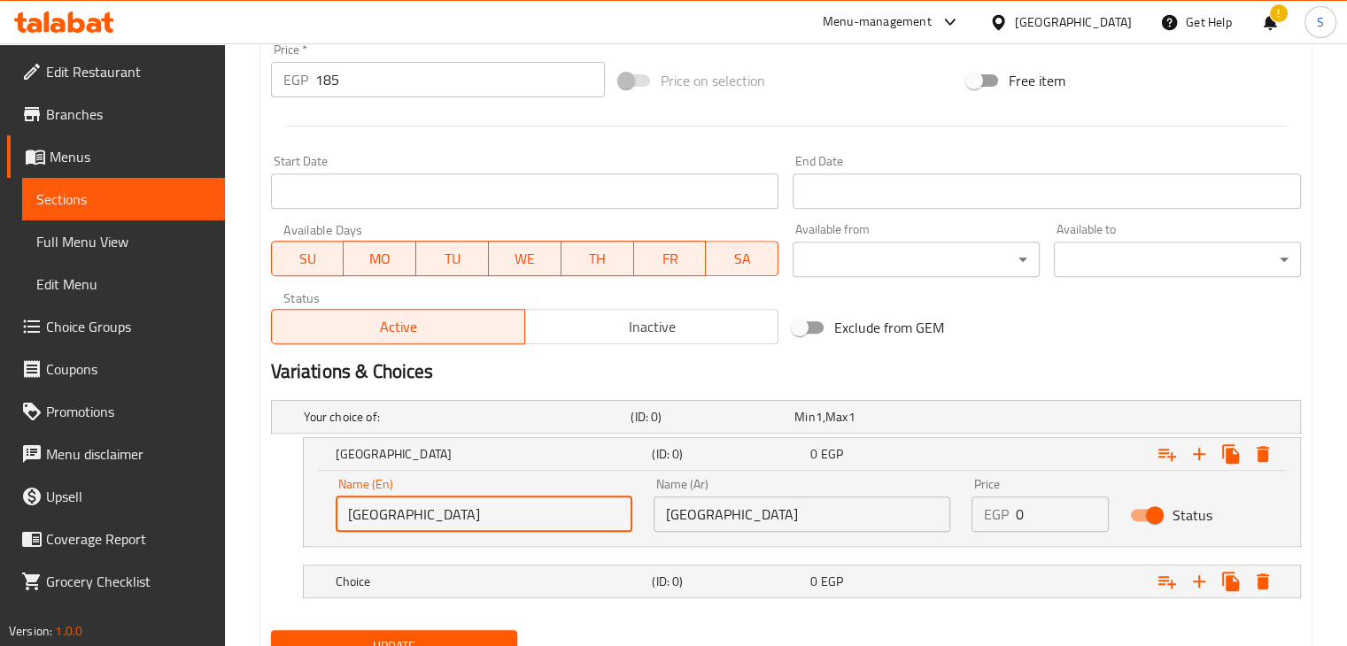
scroll to position [745, 0]
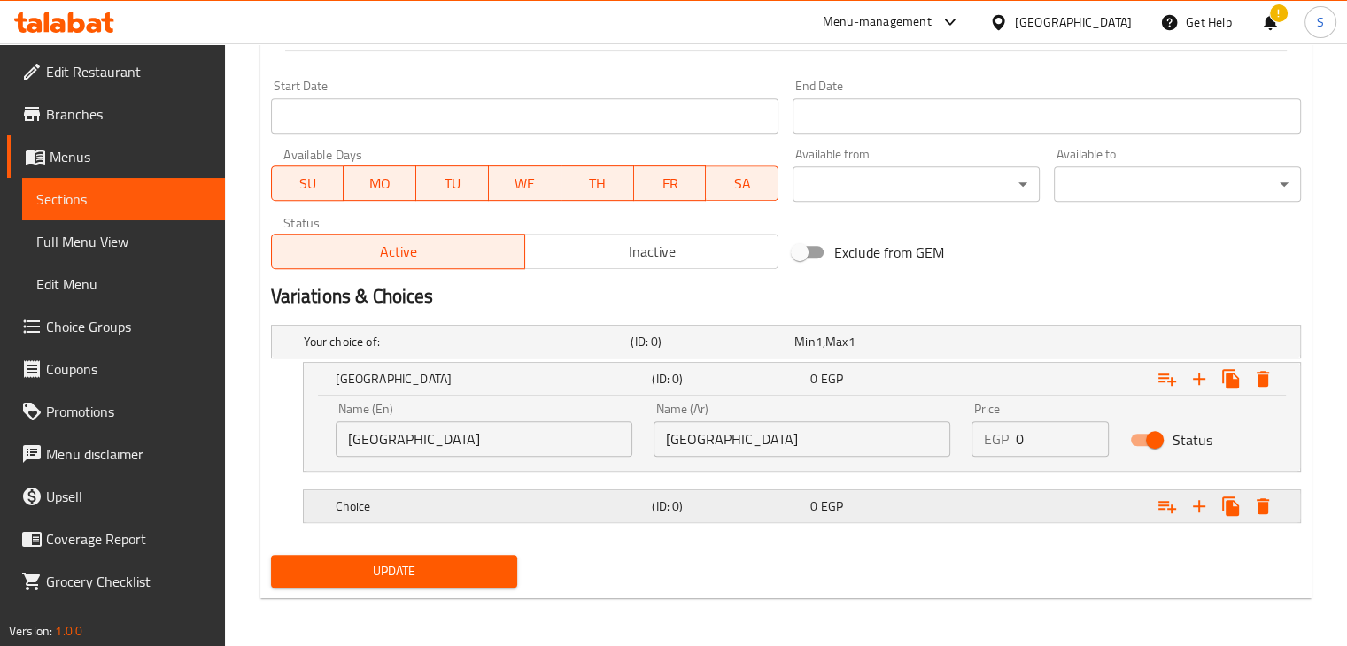
click at [445, 514] on div "Choice" at bounding box center [490, 506] width 317 height 25
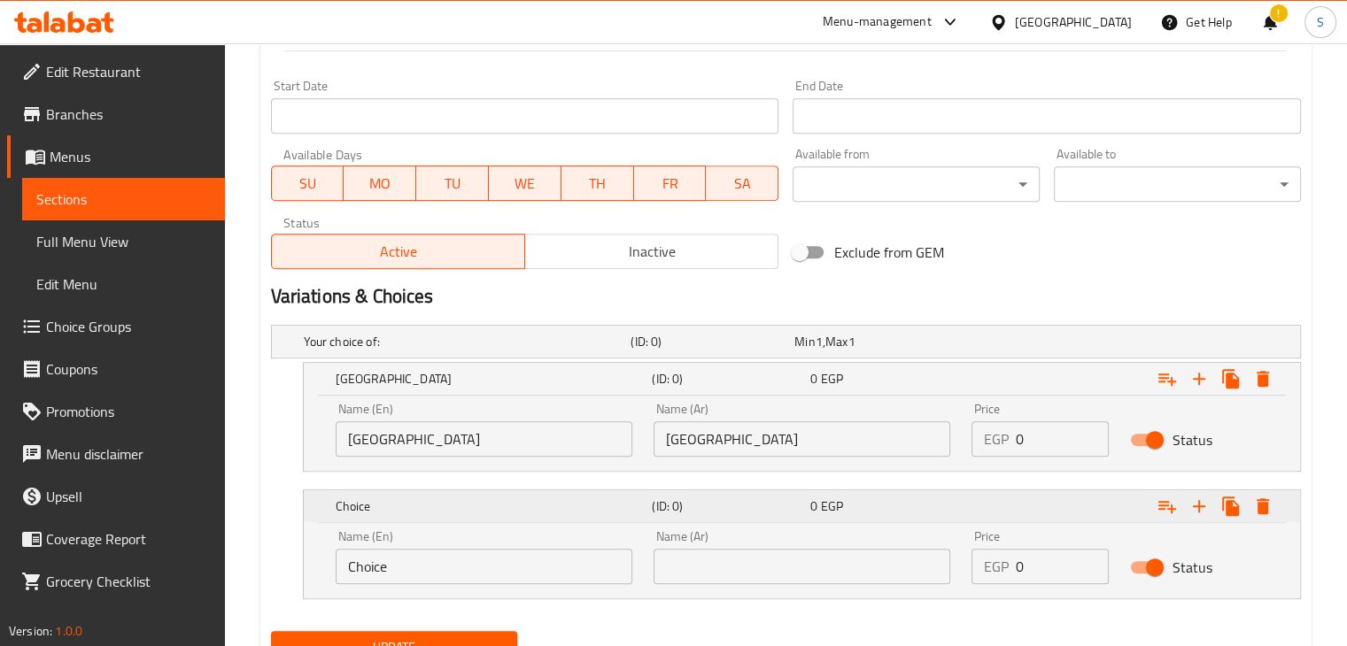
scroll to position [822, 0]
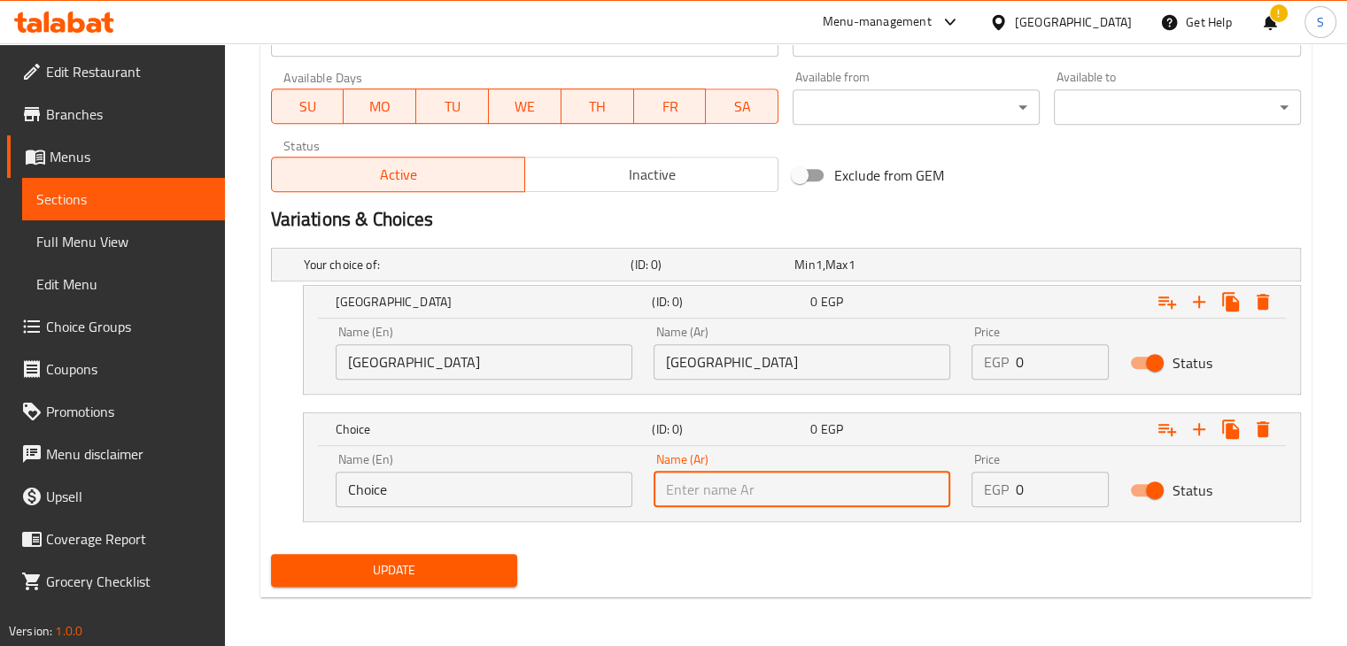
click at [755, 482] on input "text" at bounding box center [802, 489] width 297 height 35
paste input "إثيوبيا"
type input "إثيوبيا"
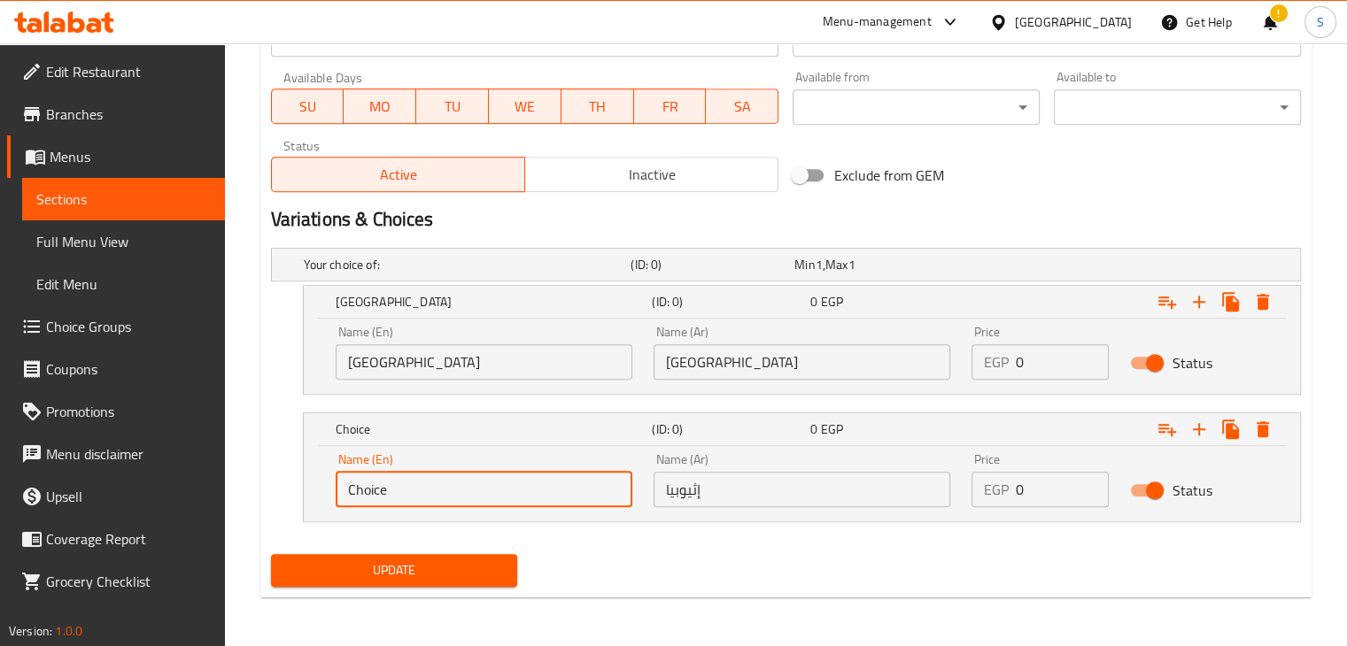
click at [453, 505] on input "Choice" at bounding box center [484, 489] width 297 height 35
paste input "[GEOGRAPHIC_DATA]"
type input "[GEOGRAPHIC_DATA]"
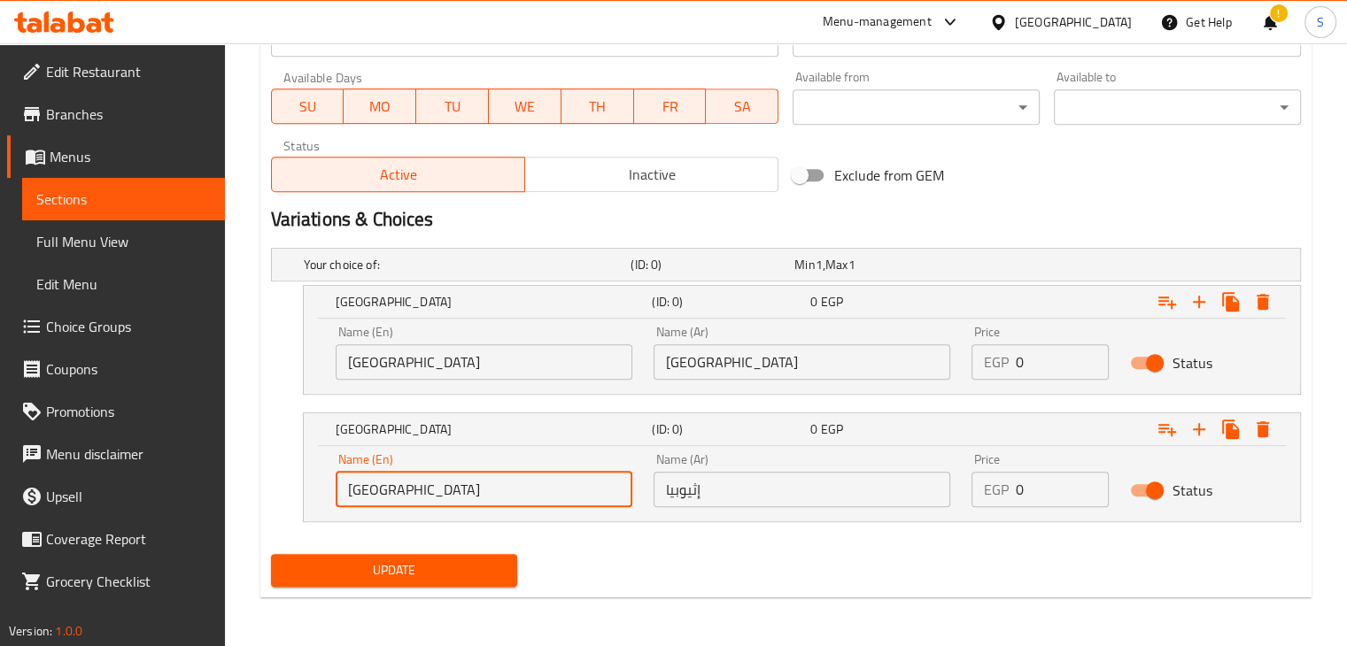
click at [271, 554] on button "Update" at bounding box center [394, 570] width 247 height 33
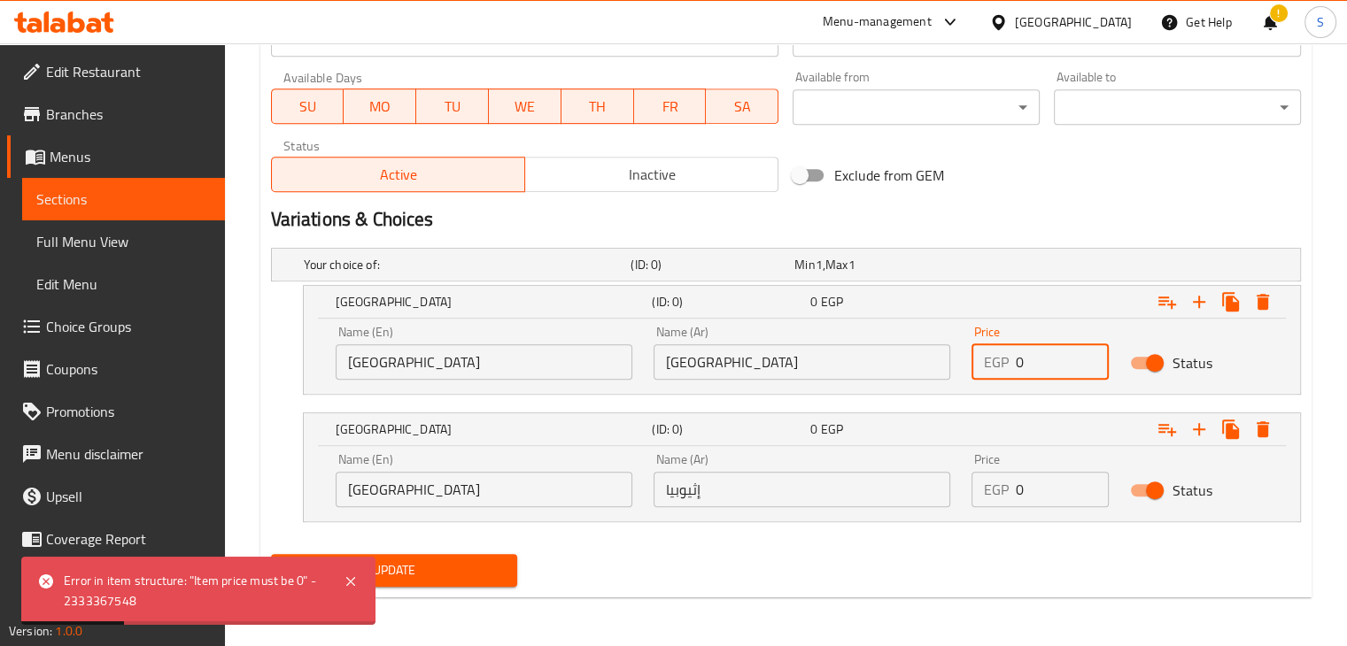
click at [1020, 365] on input "0" at bounding box center [1063, 362] width 94 height 35
type input "185"
click at [1032, 484] on input "0" at bounding box center [1063, 489] width 94 height 35
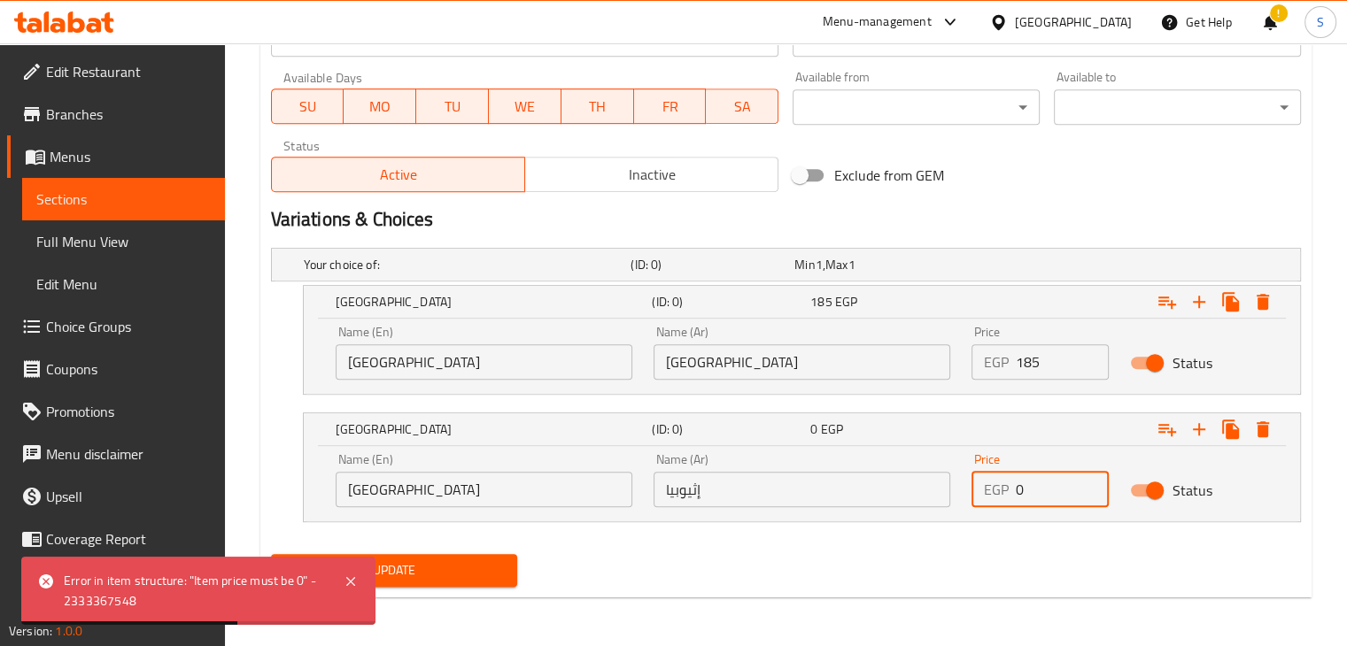
click at [1032, 484] on input "0" at bounding box center [1063, 489] width 94 height 35
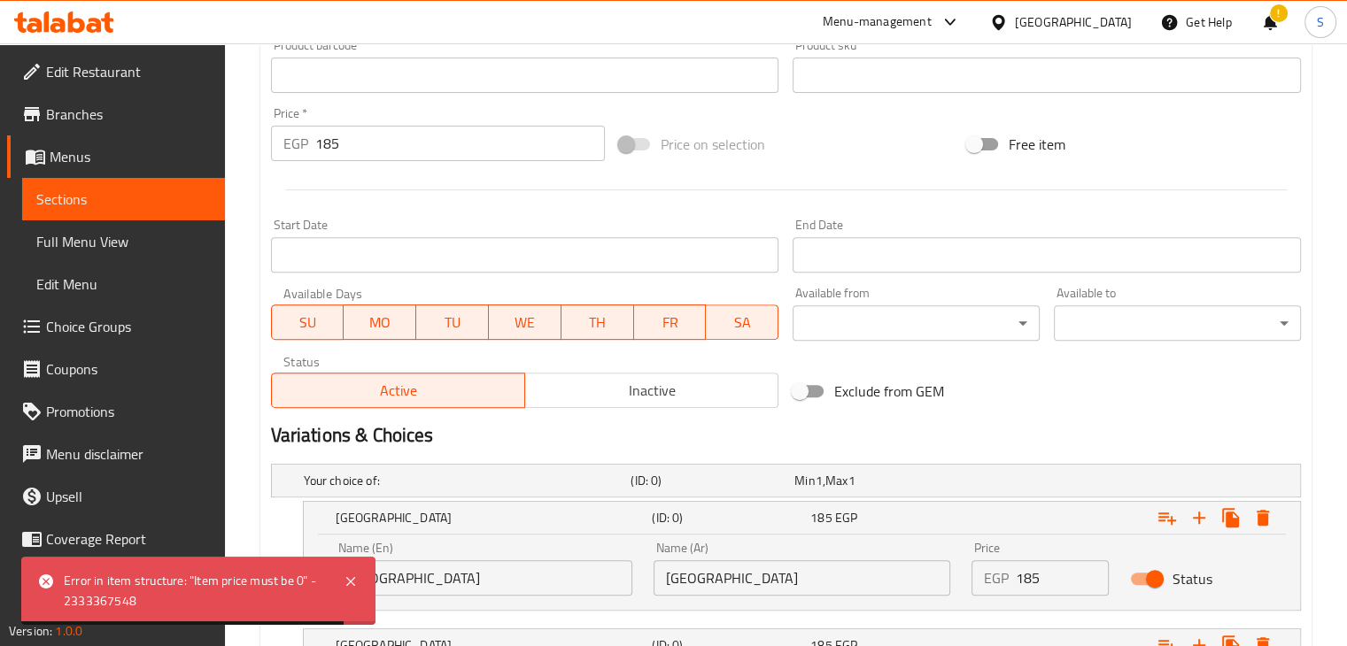
scroll to position [606, 0]
type input "185"
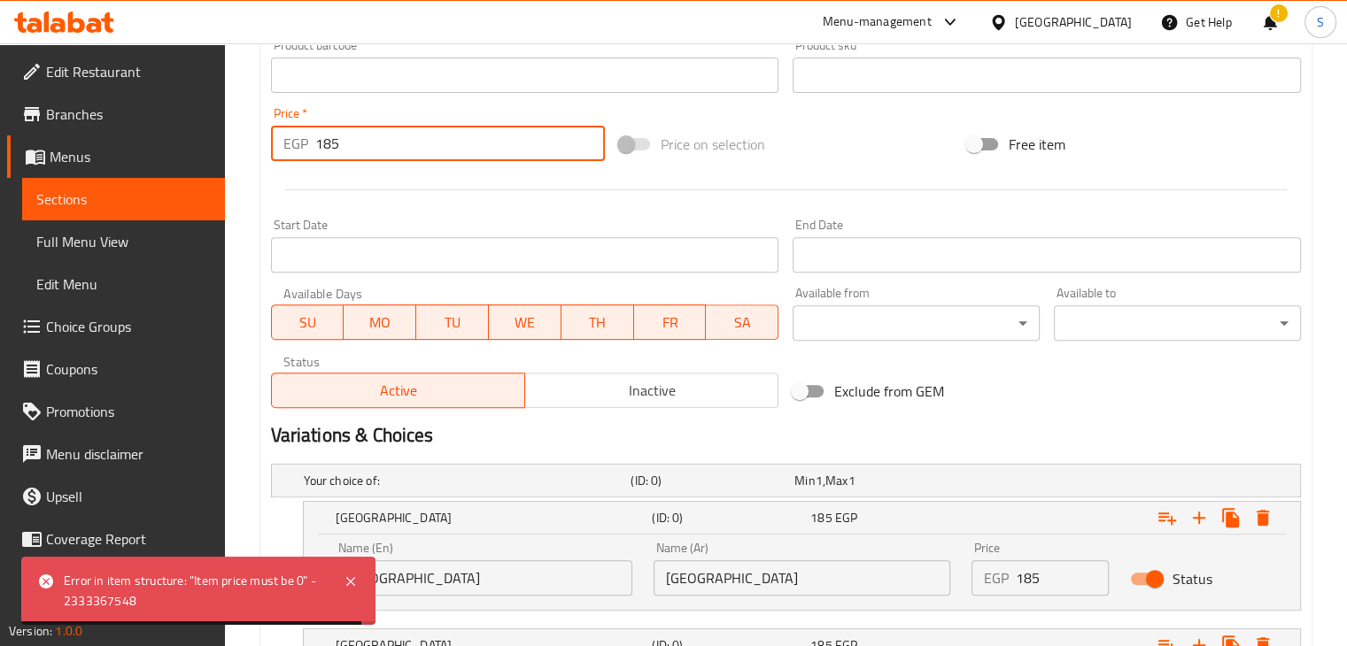
click at [367, 152] on input "185" at bounding box center [460, 143] width 290 height 35
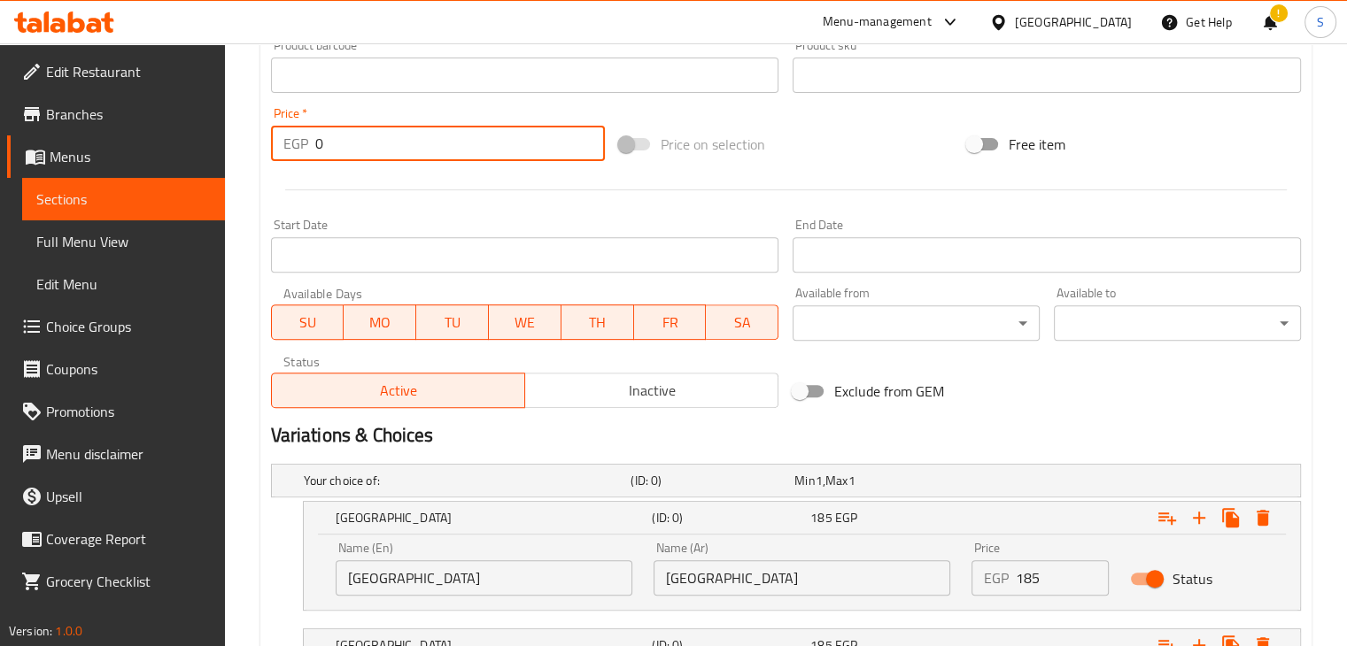
type input "0"
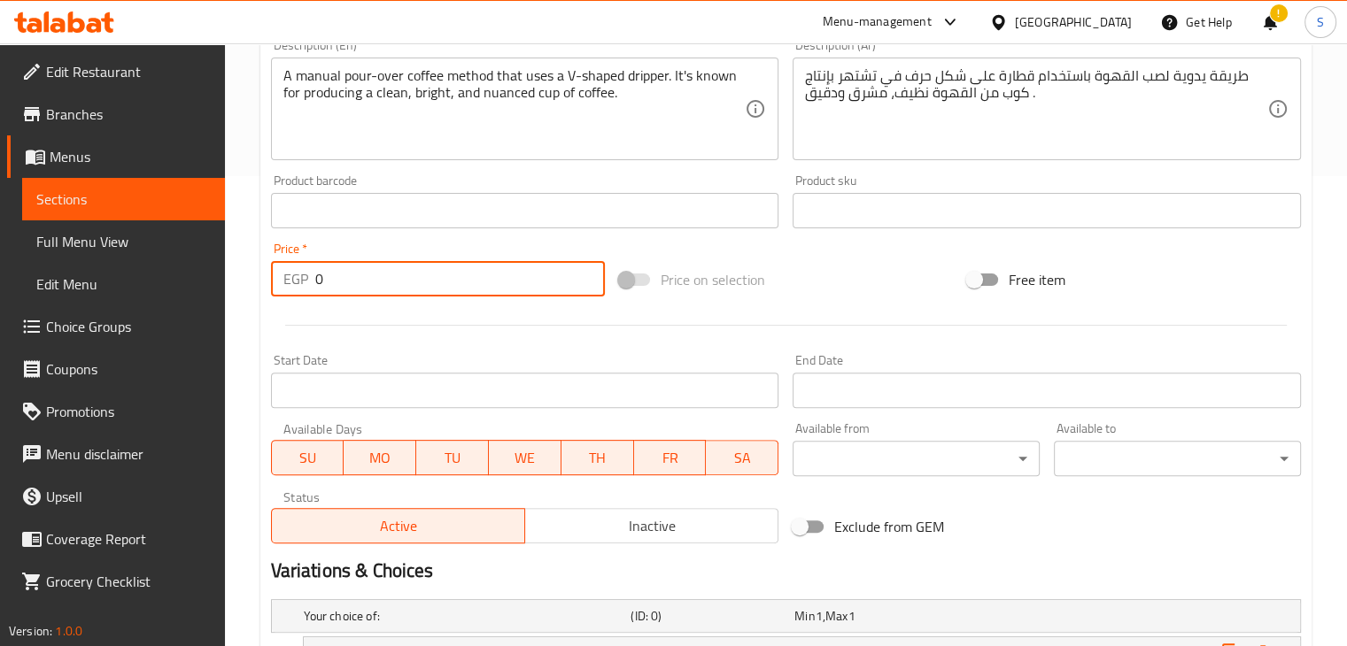
scroll to position [0, 0]
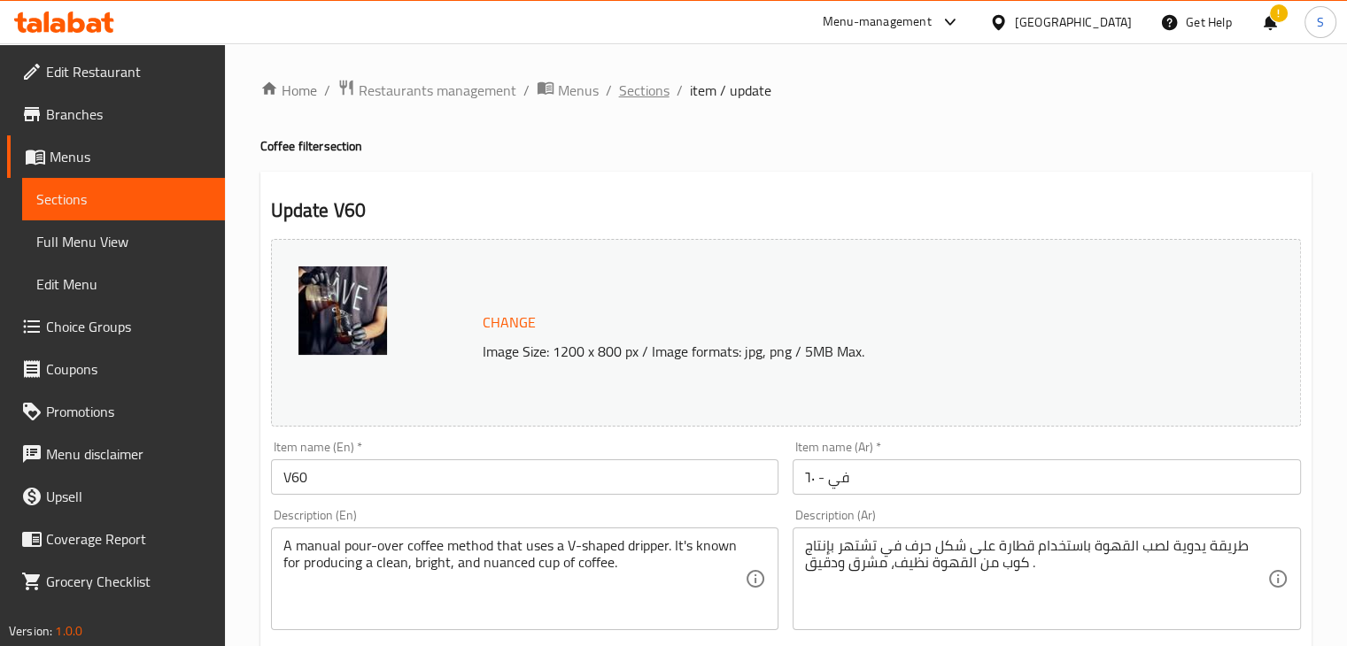
click at [648, 89] on span "Sections" at bounding box center [644, 90] width 50 height 21
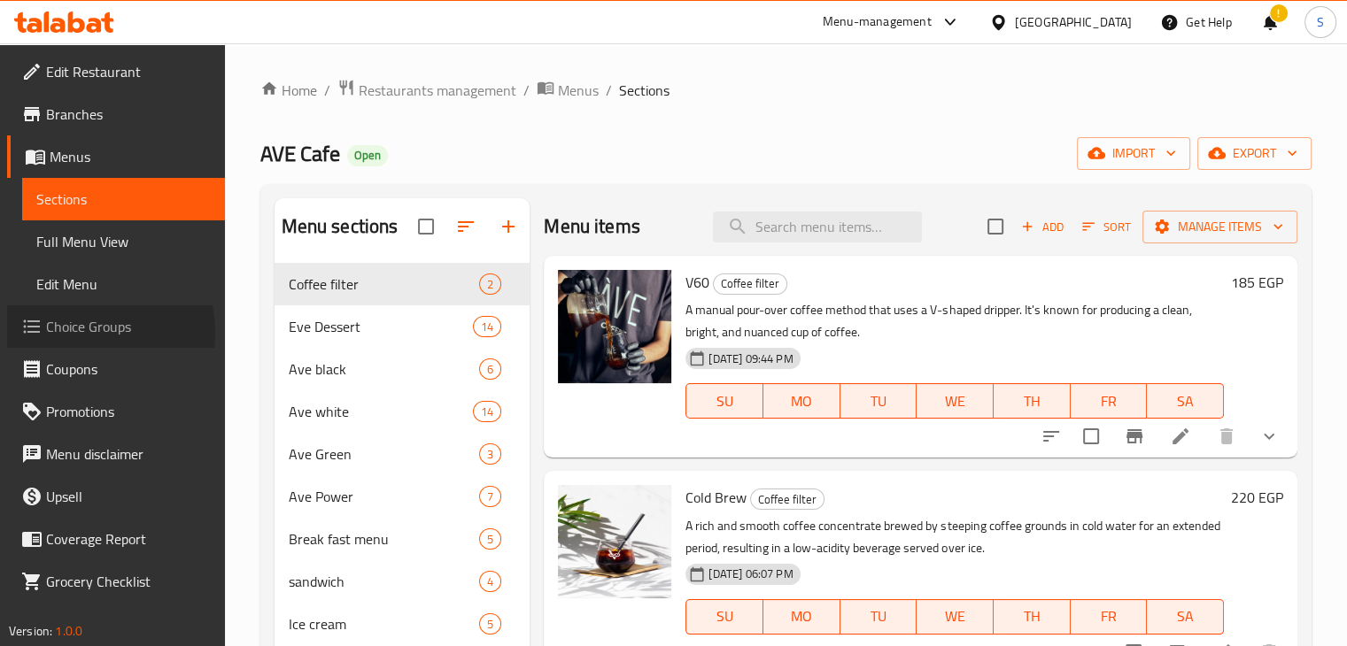
click at [86, 332] on span "Choice Groups" at bounding box center [128, 326] width 165 height 21
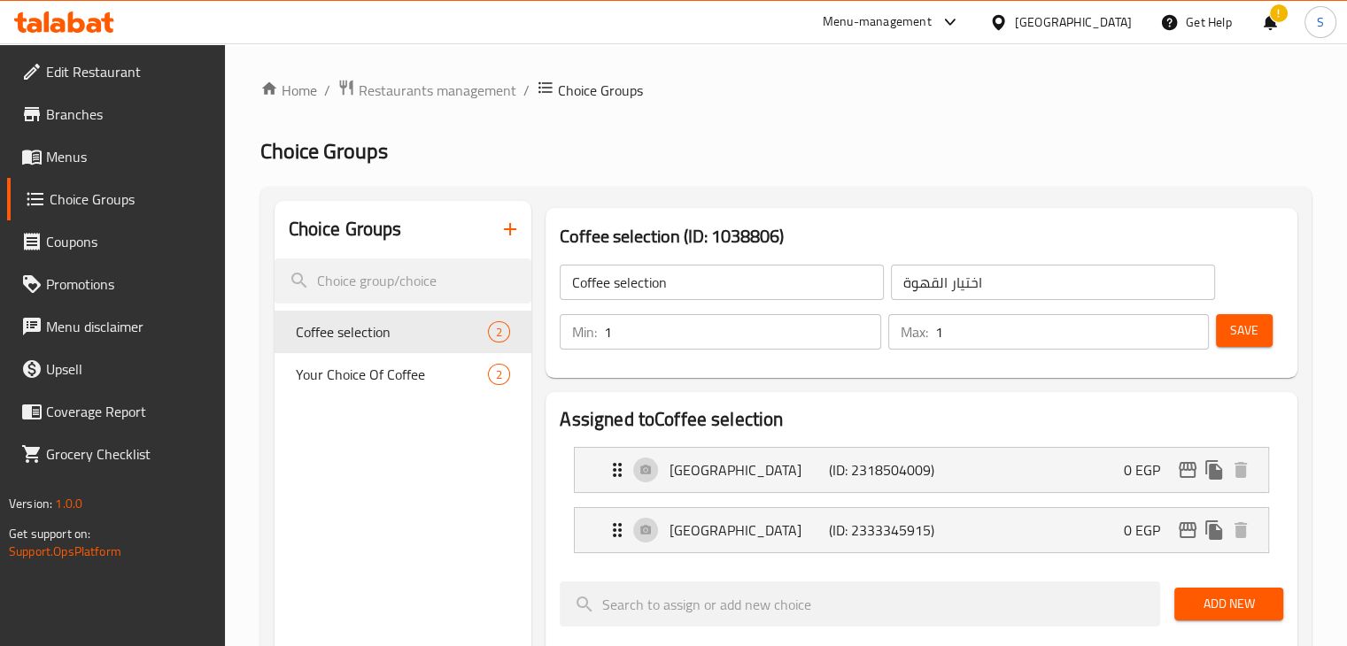
type input "1"
click at [1185, 339] on input "1" at bounding box center [1072, 331] width 274 height 35
click at [1264, 330] on button "Save" at bounding box center [1244, 330] width 57 height 33
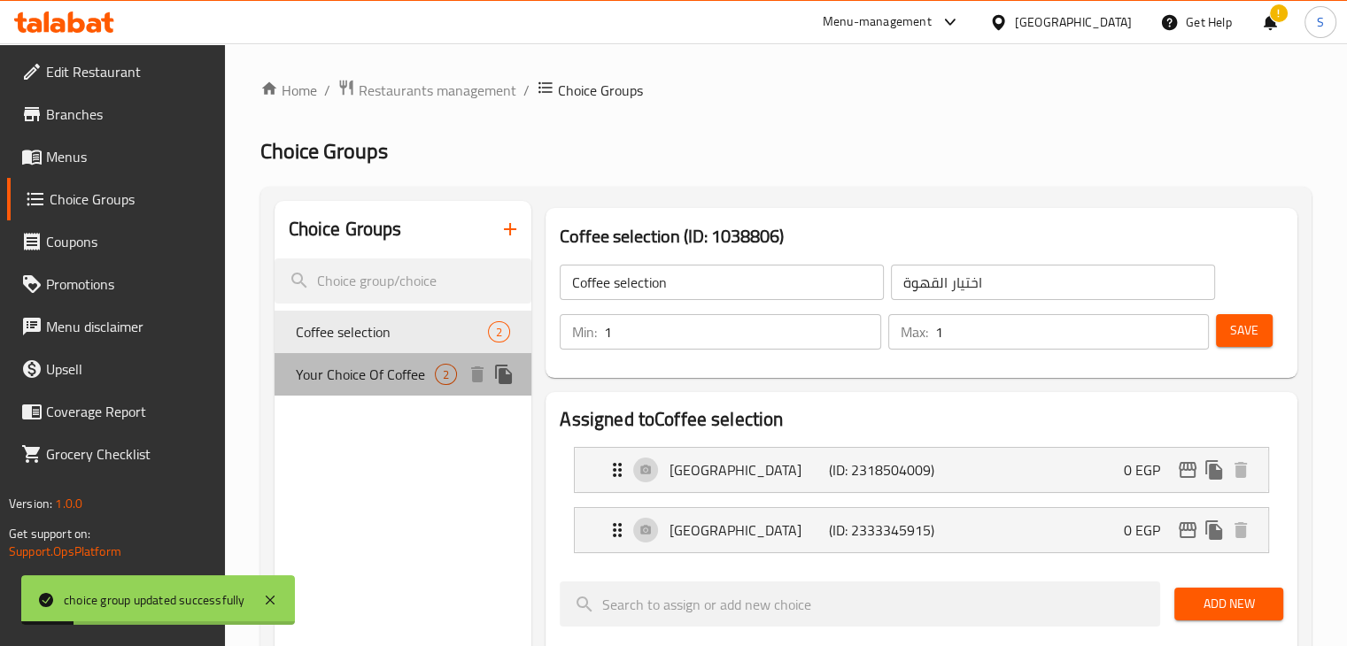
click at [367, 385] on span "Your Choice Of Coffee" at bounding box center [366, 374] width 140 height 21
type input "Your Choice Of Coffee"
type input "اختيارك من القهوة"
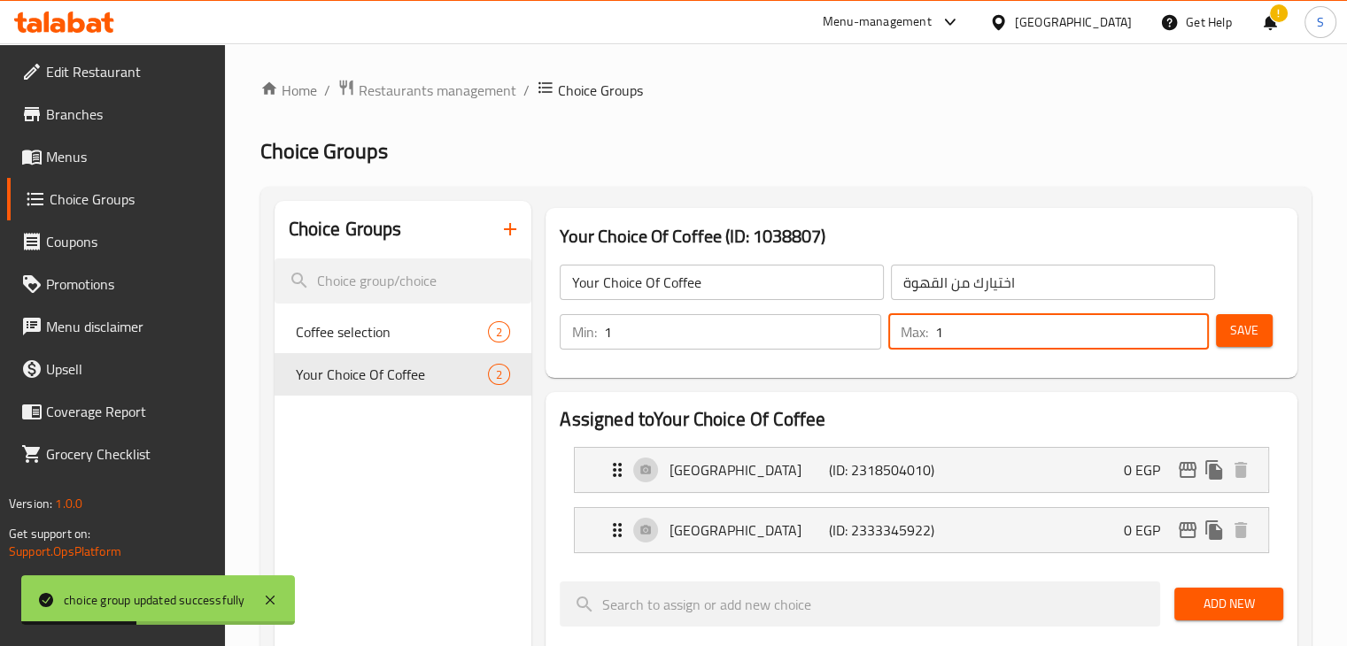
type input "1"
click at [1186, 340] on input "1" at bounding box center [1072, 331] width 274 height 35
click at [1255, 330] on span "Save" at bounding box center [1244, 331] width 28 height 22
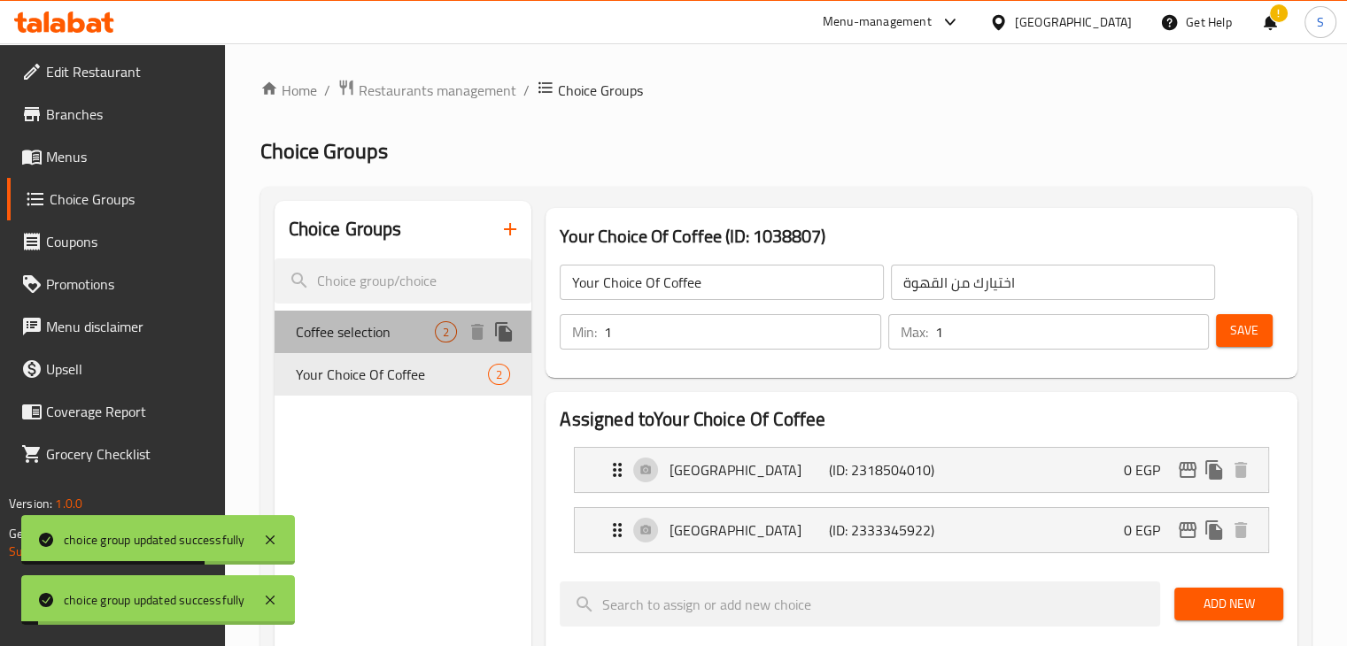
click at [385, 336] on span "Coffee selection" at bounding box center [366, 331] width 140 height 21
type input "Coffee selection"
type input "اختيار القهوة"
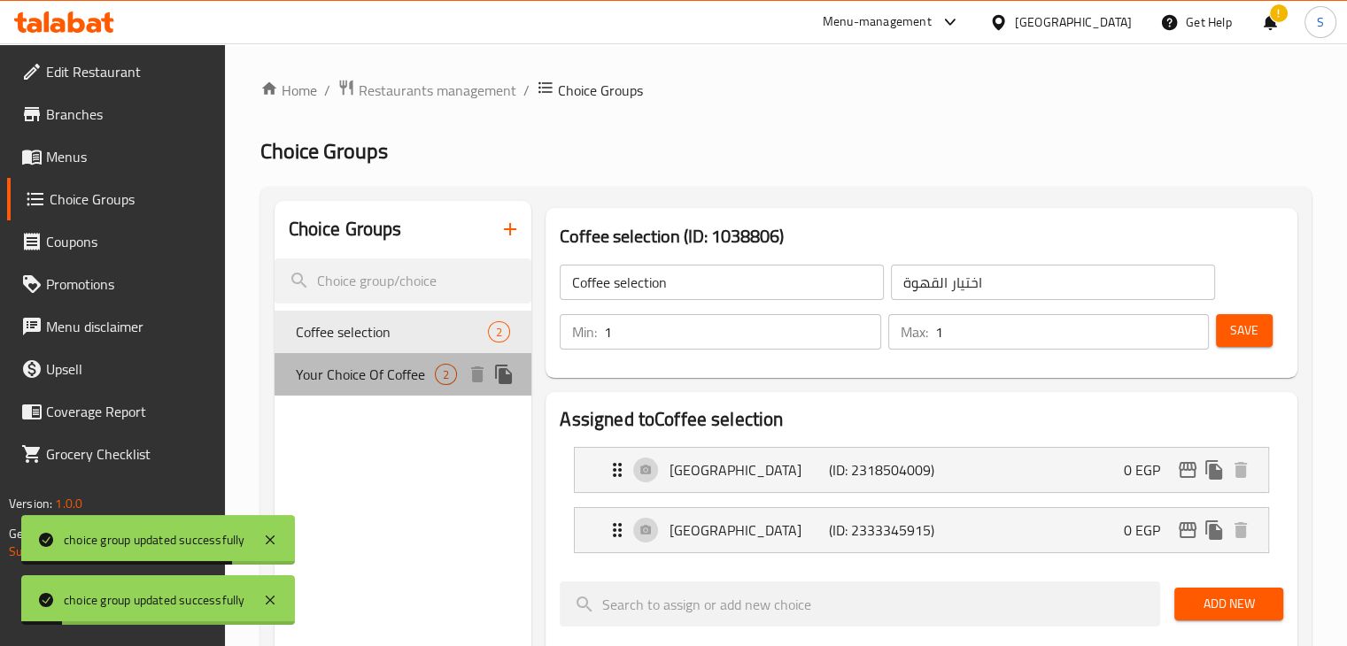
click at [371, 385] on span "Your Choice Of Coffee" at bounding box center [366, 374] width 140 height 21
type input "Your Choice Of Coffee"
type input "اختيارك من القهوة"
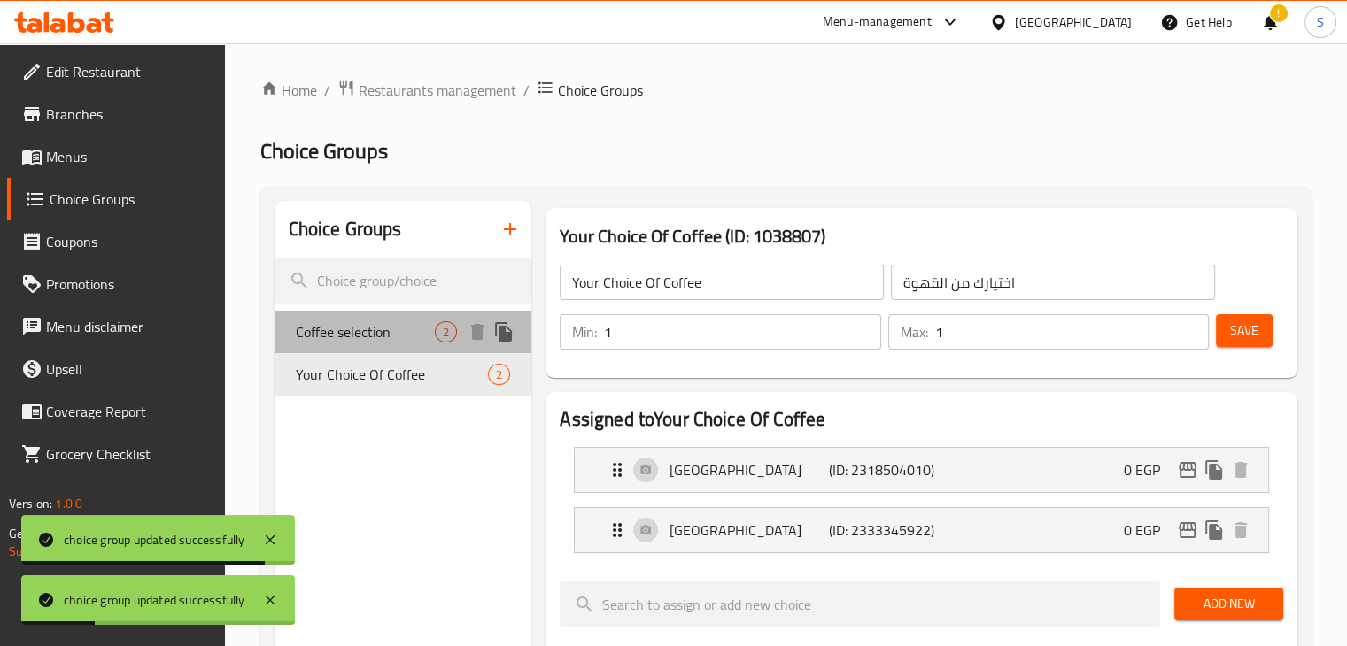
click at [421, 331] on span "Coffee selection" at bounding box center [366, 331] width 140 height 21
type input "Coffee selection"
type input "اختيار القهوة"
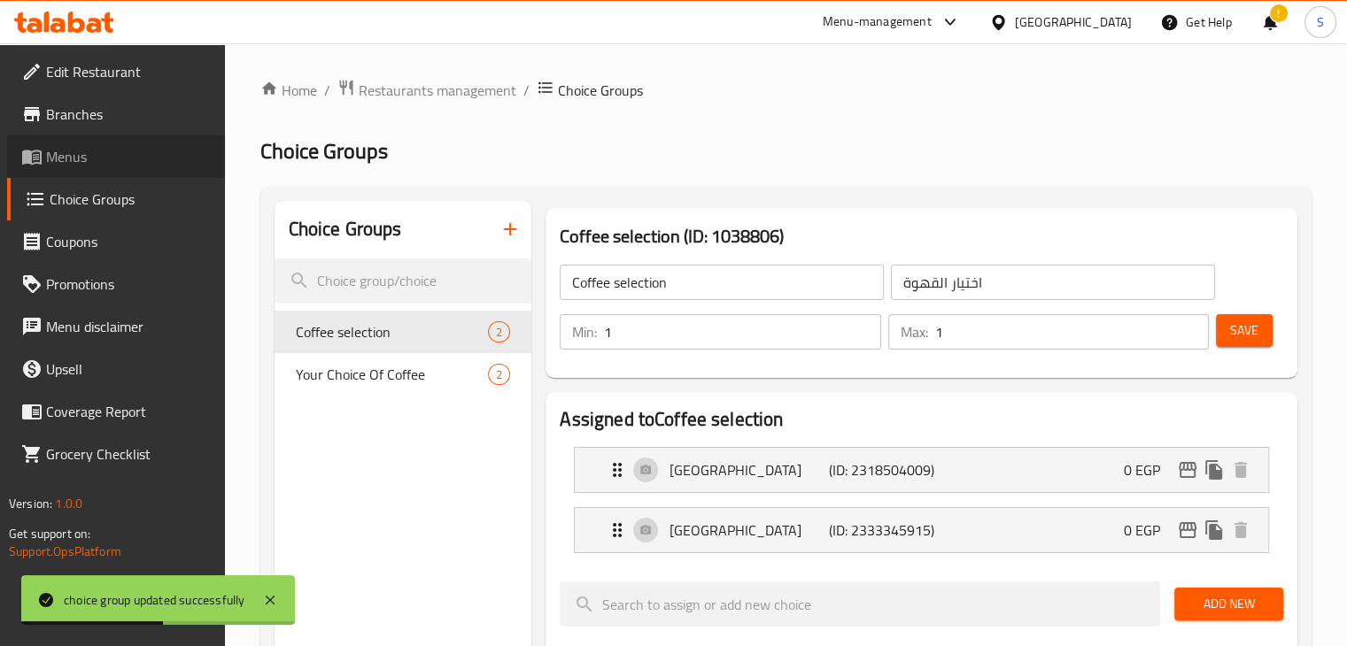
click at [103, 166] on span "Menus" at bounding box center [128, 156] width 165 height 21
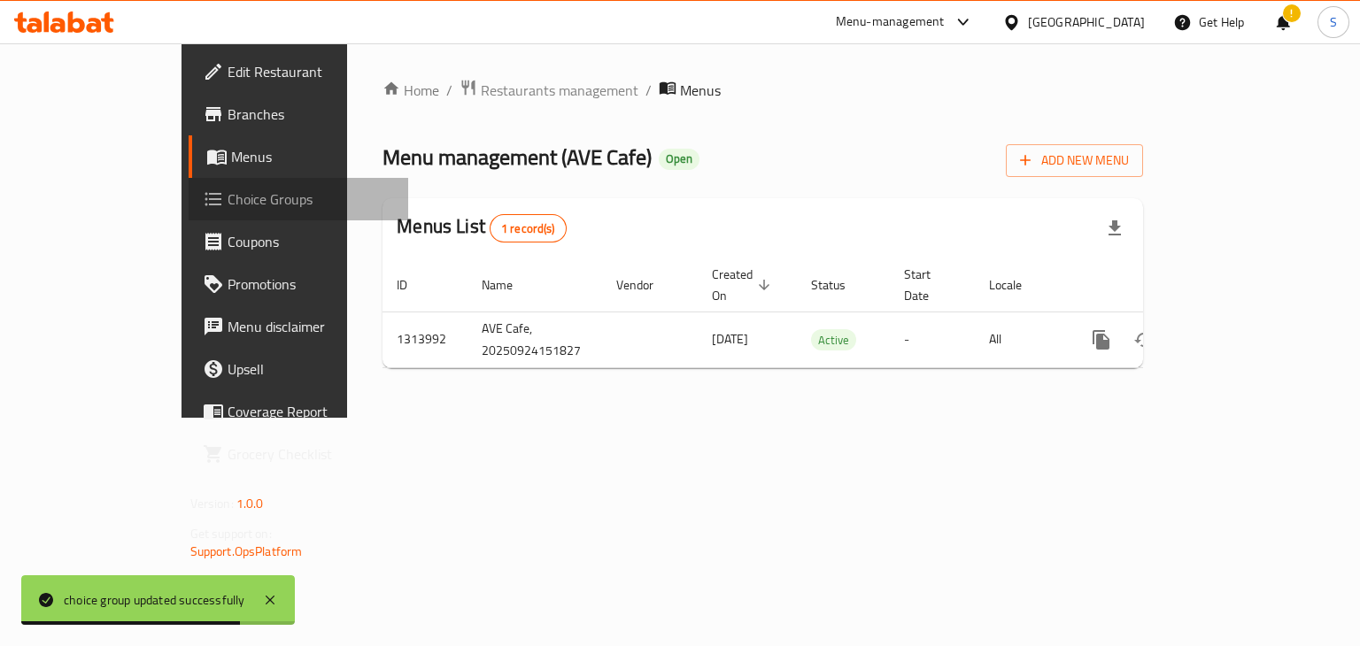
click at [189, 215] on link "Choice Groups" at bounding box center [299, 199] width 221 height 43
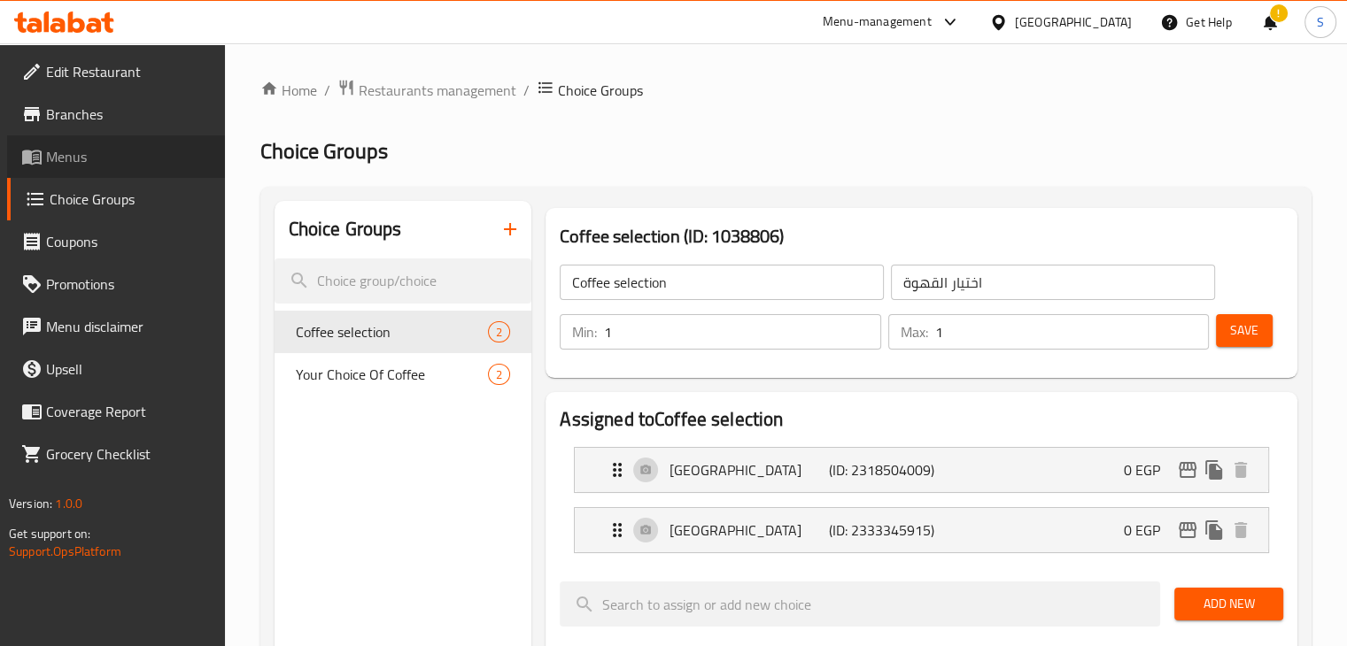
click at [71, 166] on span "Menus" at bounding box center [128, 156] width 165 height 21
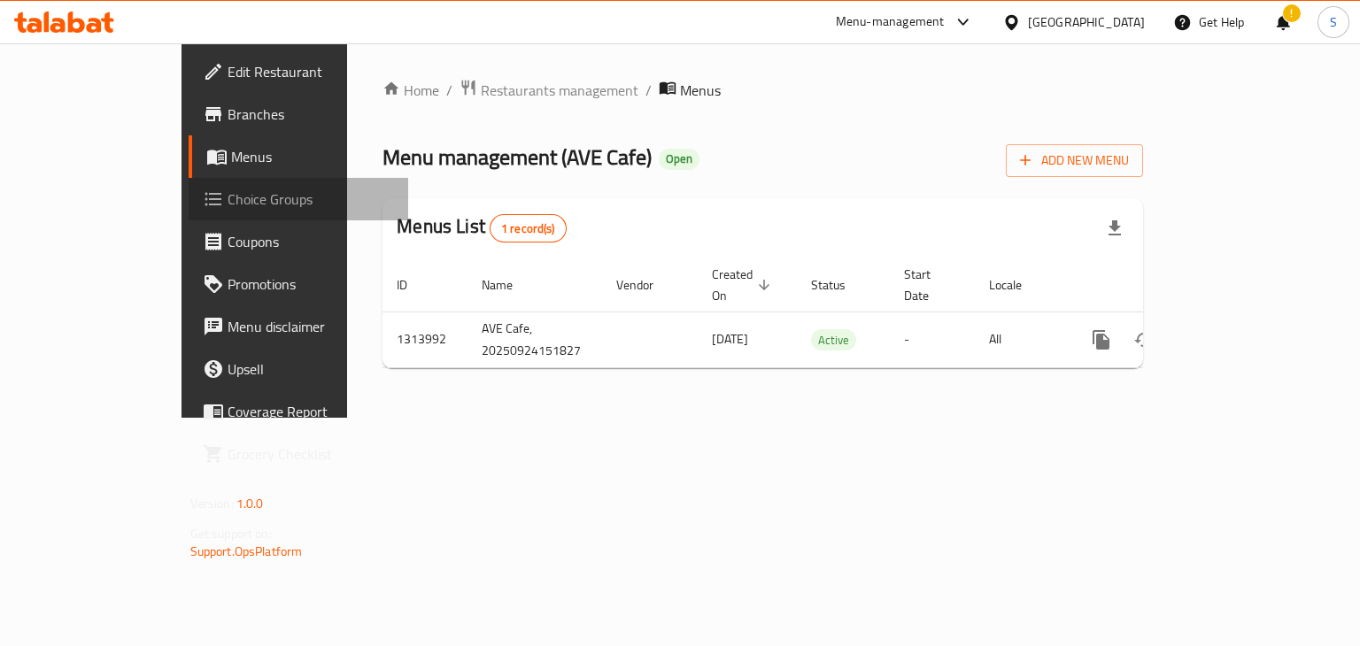
click at [228, 204] on span "Choice Groups" at bounding box center [311, 199] width 167 height 21
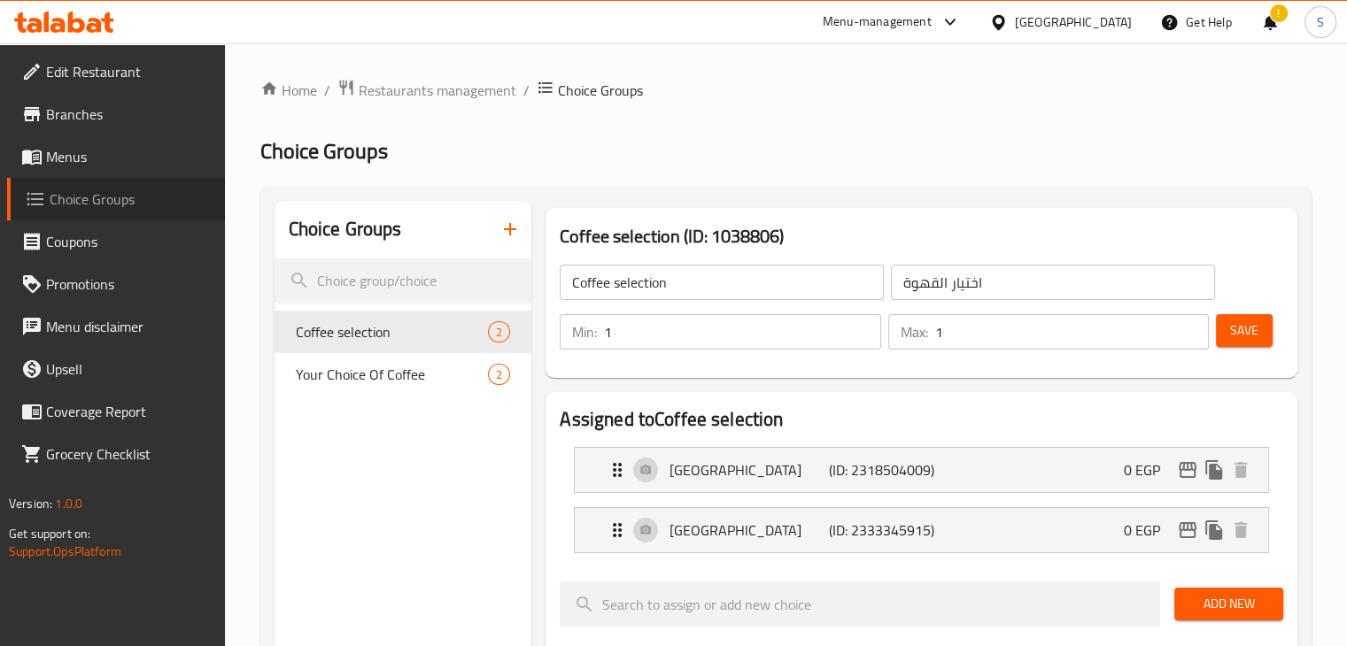
click at [85, 210] on span "Choice Groups" at bounding box center [130, 199] width 161 height 21
click at [94, 158] on span "Menus" at bounding box center [128, 156] width 165 height 21
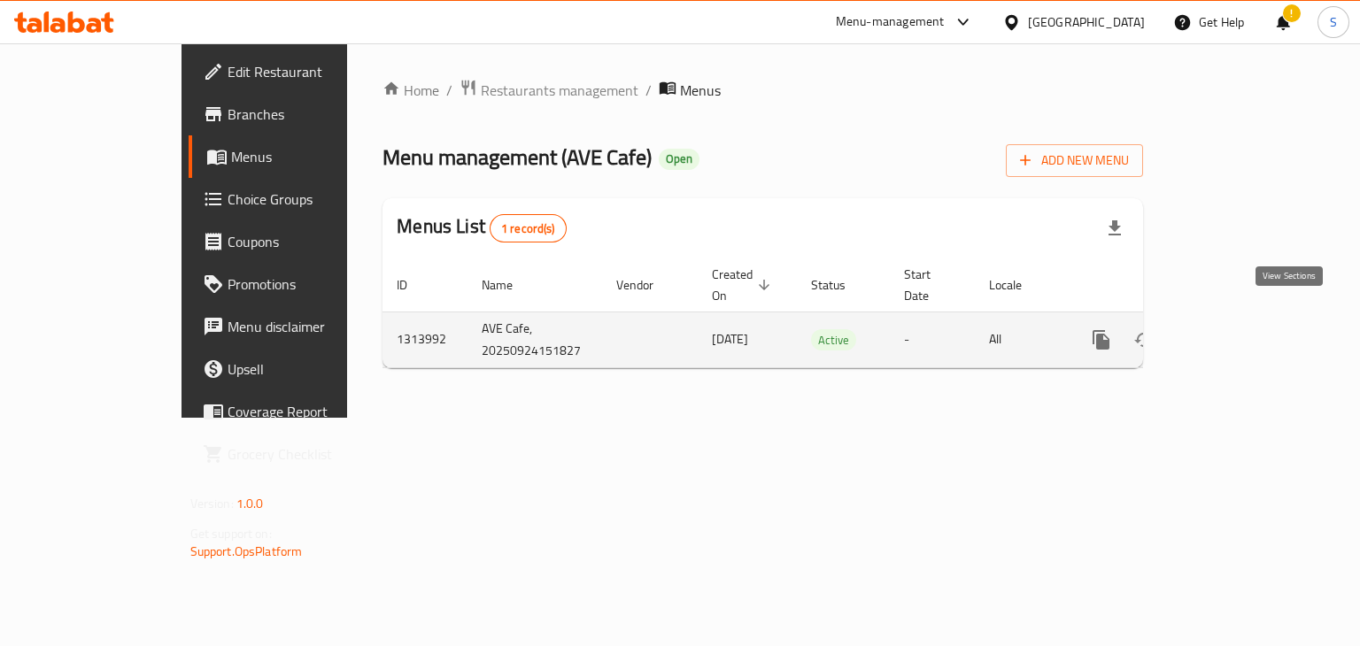
click at [1240, 329] on icon "enhanced table" at bounding box center [1229, 339] width 21 height 21
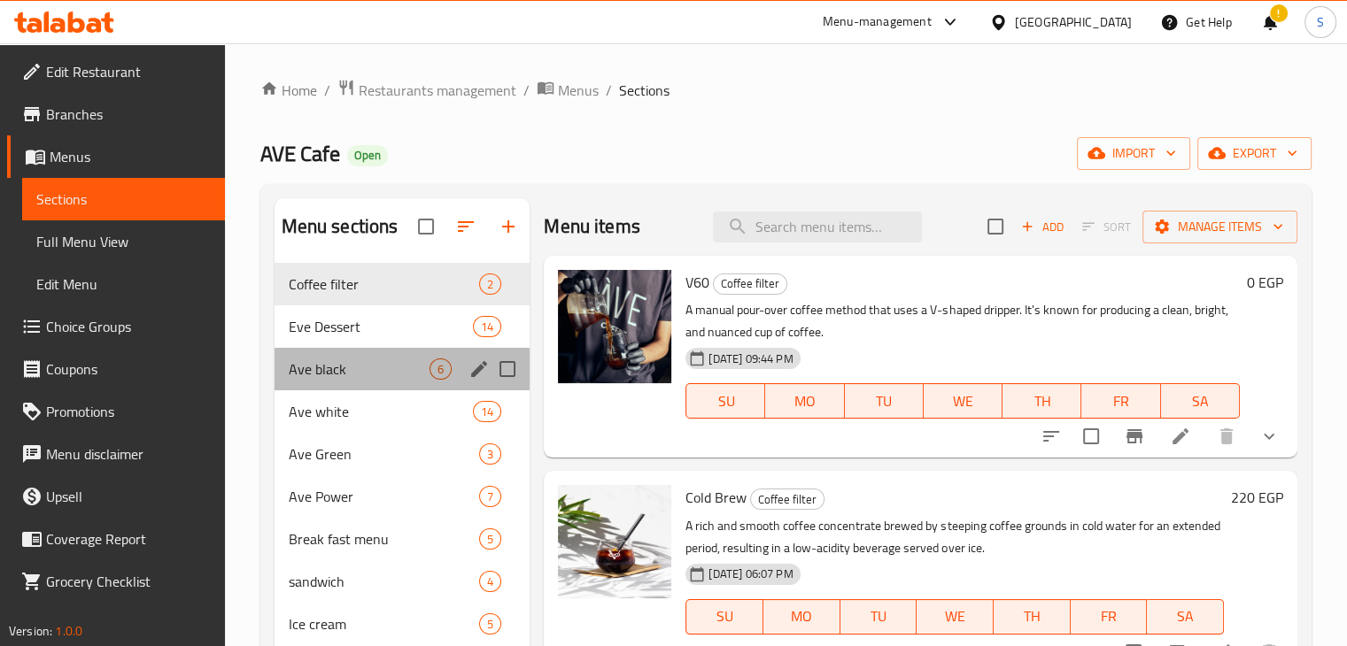
click at [336, 382] on div "Ave black 6" at bounding box center [403, 369] width 256 height 43
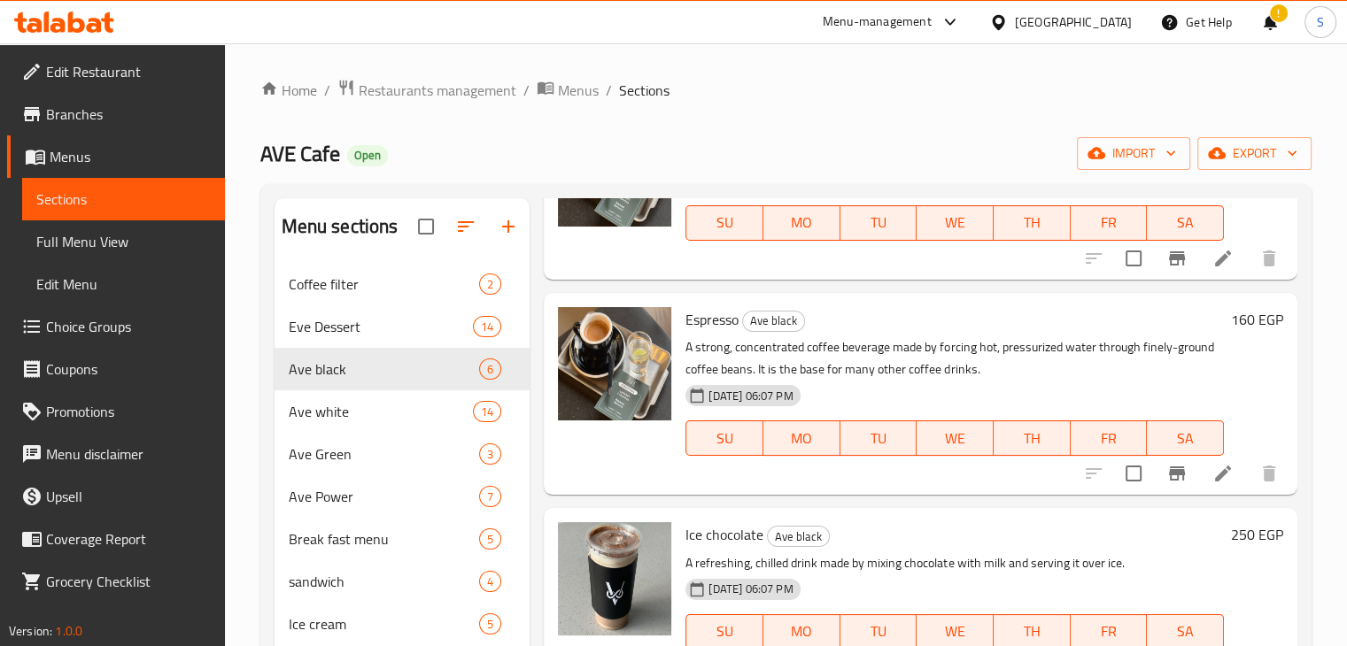
scroll to position [387, 0]
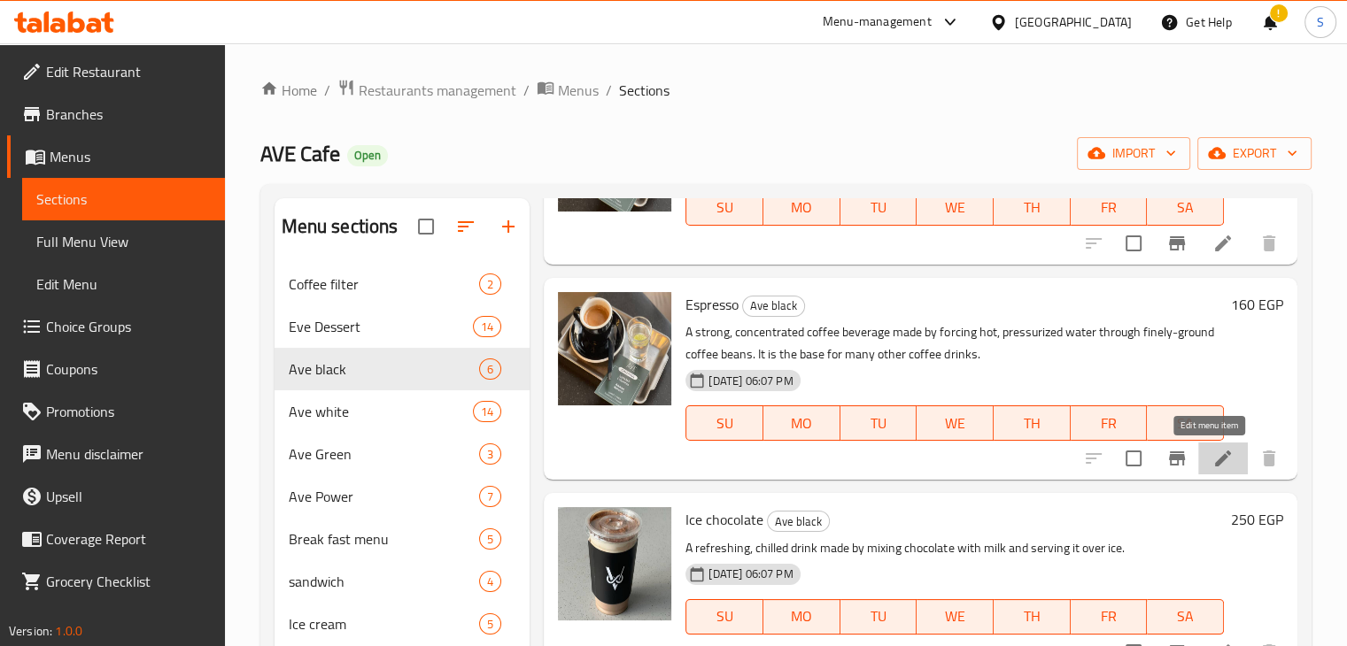
click at [1212, 456] on icon at bounding box center [1222, 458] width 21 height 21
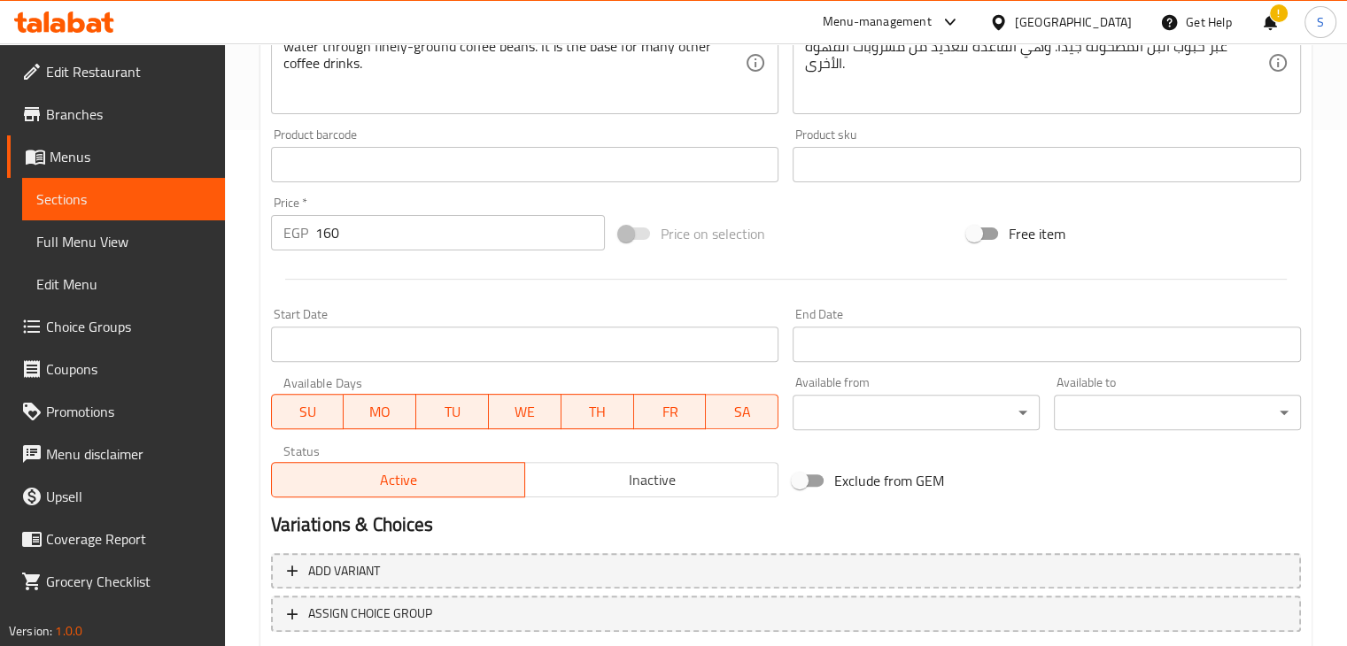
scroll to position [630, 0]
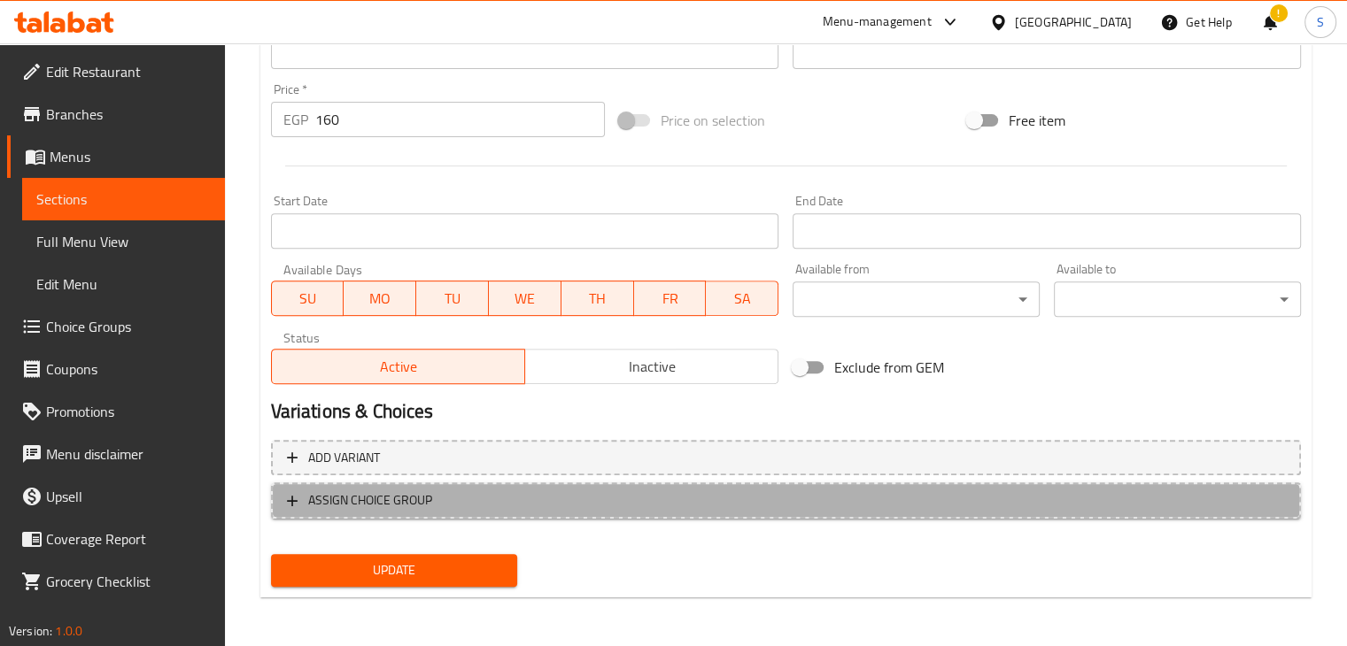
click at [641, 499] on span "ASSIGN CHOICE GROUP" at bounding box center [786, 501] width 998 height 22
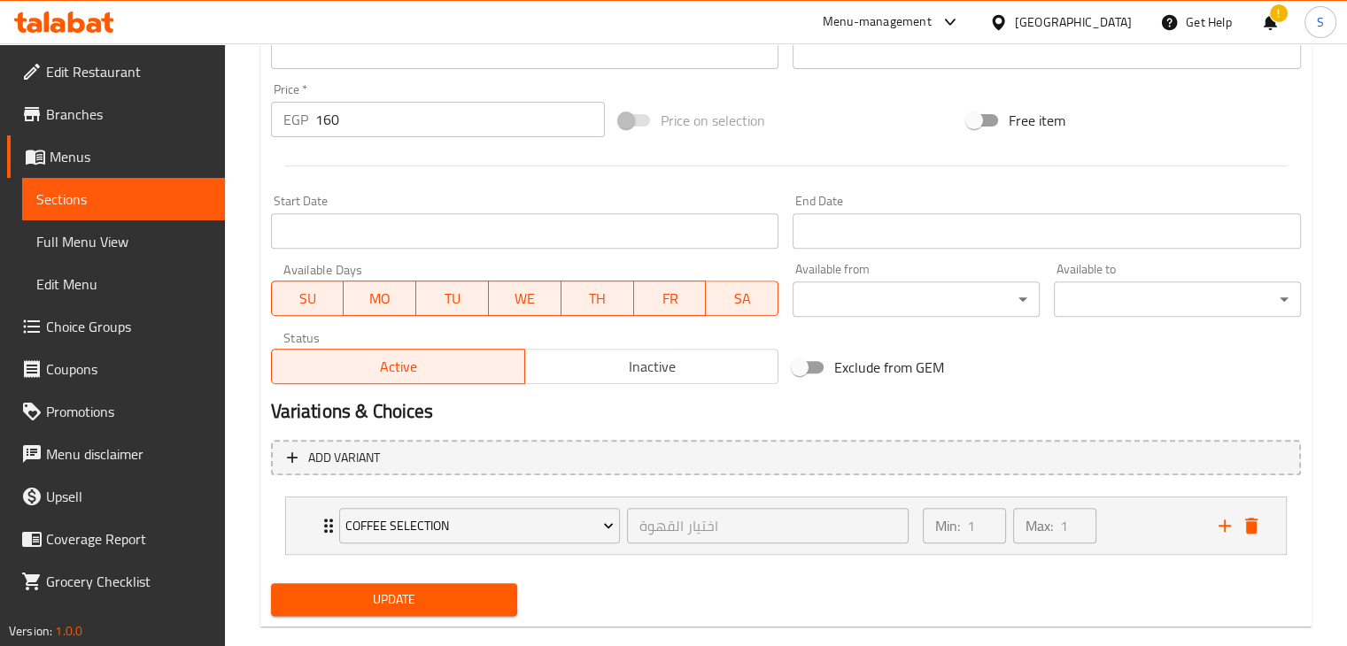
scroll to position [659, 0]
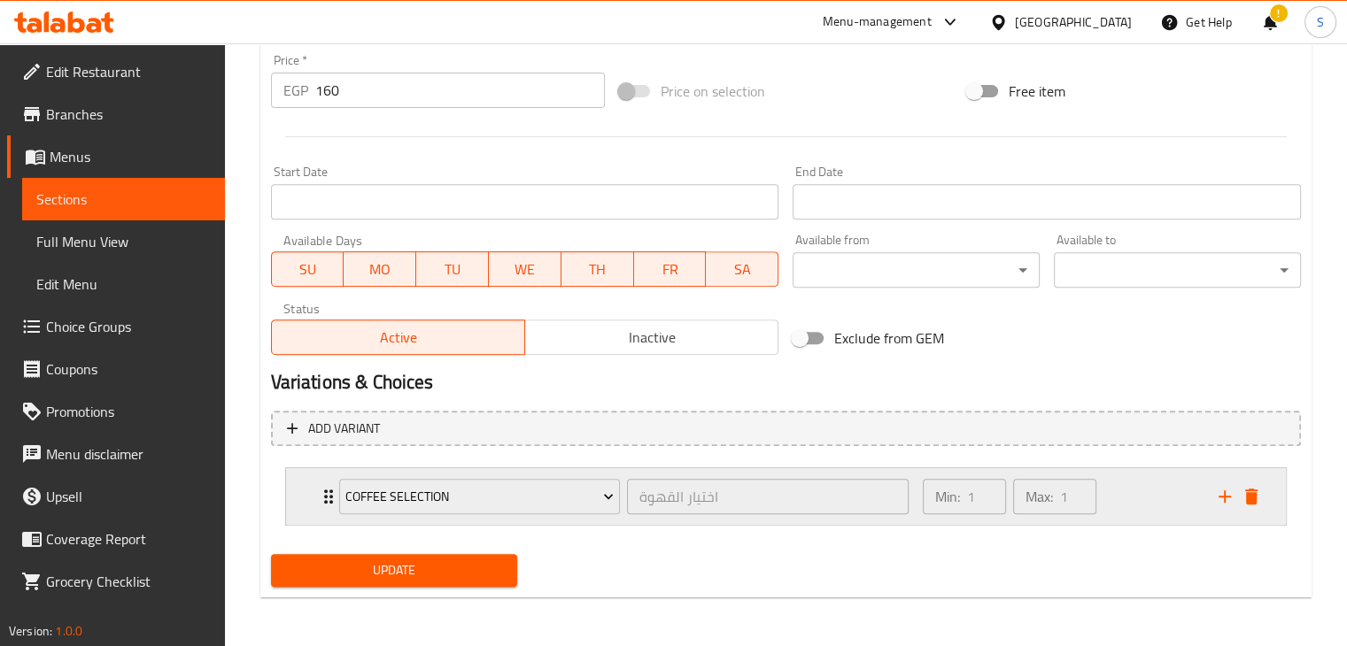
click at [1117, 489] on div "Min: 1 ​ Max: 1 ​" at bounding box center [1060, 496] width 296 height 57
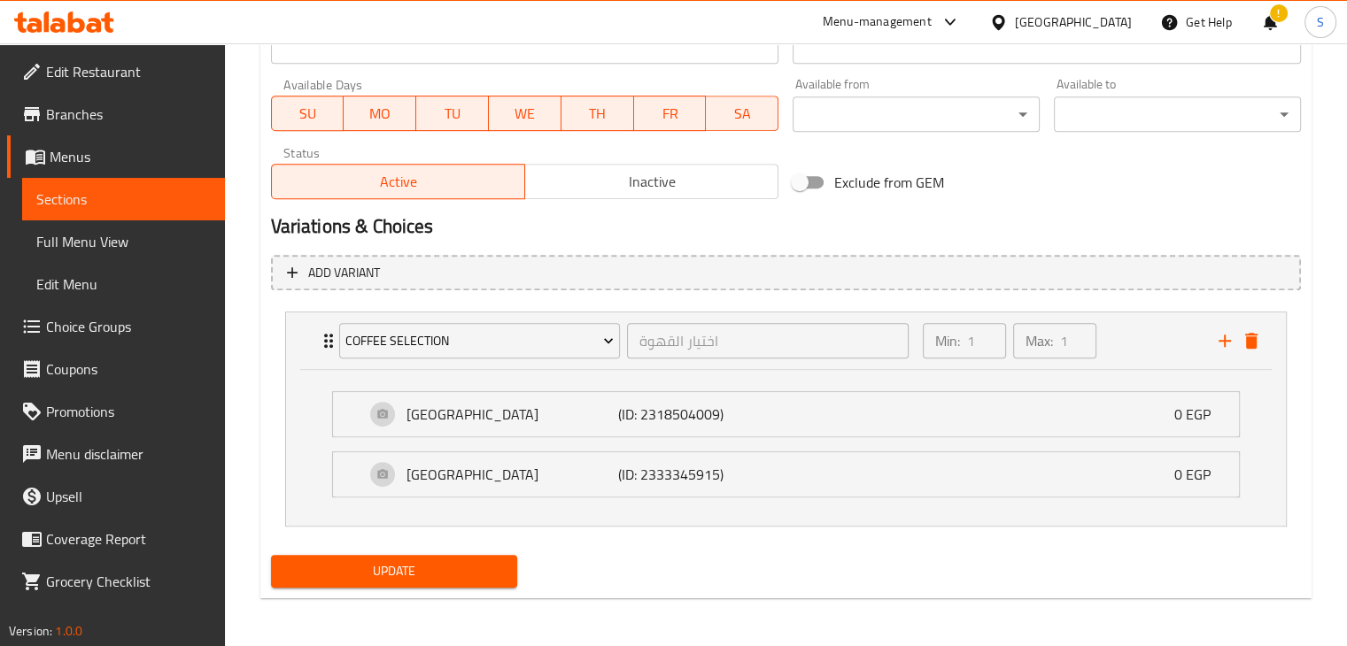
scroll to position [815, 0]
click at [952, 406] on div "Ethiopia (ID: 2318504009) 0 EGP" at bounding box center [791, 414] width 853 height 44
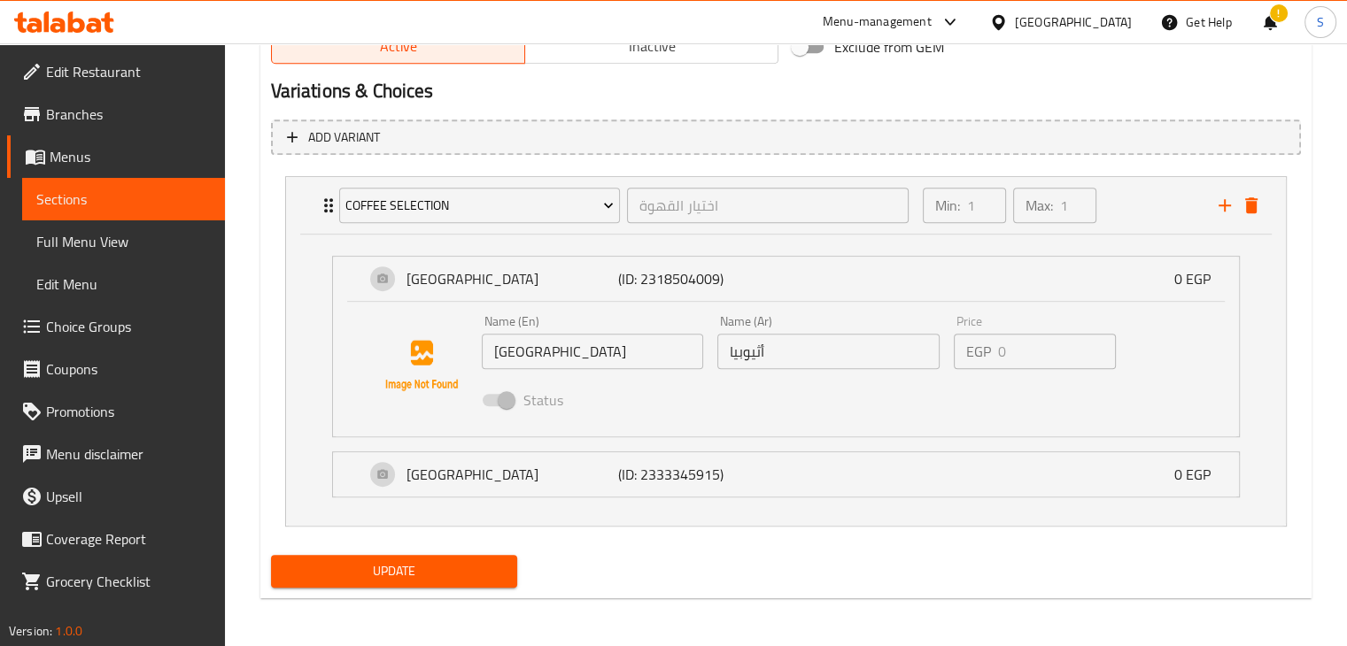
scroll to position [949, 0]
click at [878, 510] on ul "Ethiopia (ID: 2318504009) 0 EGP Name (En) Ethiopia Name (En) Name (Ar) أثيوبيا …" at bounding box center [786, 378] width 936 height 270
click at [819, 483] on div "Colombia (ID: 2333345915) 0 EGP" at bounding box center [791, 475] width 853 height 44
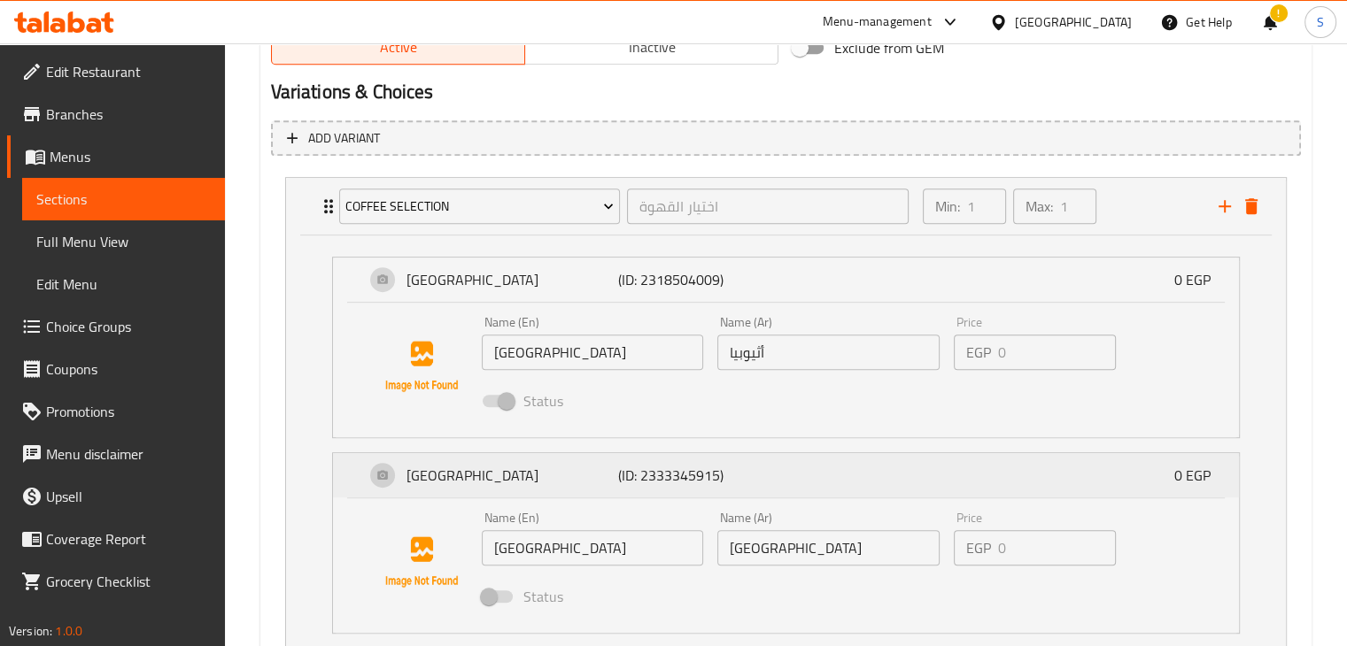
scroll to position [1087, 0]
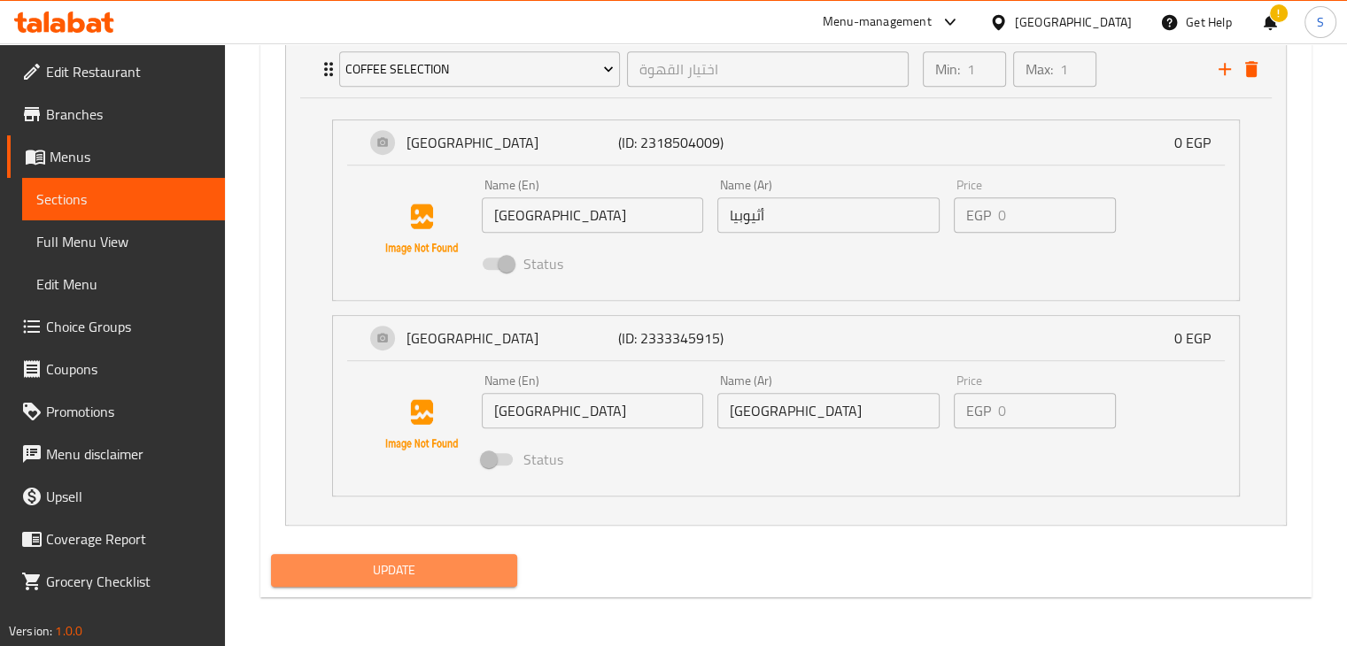
click at [414, 576] on span "Update" at bounding box center [394, 571] width 219 height 22
click at [87, 333] on span "Choice Groups" at bounding box center [128, 326] width 165 height 21
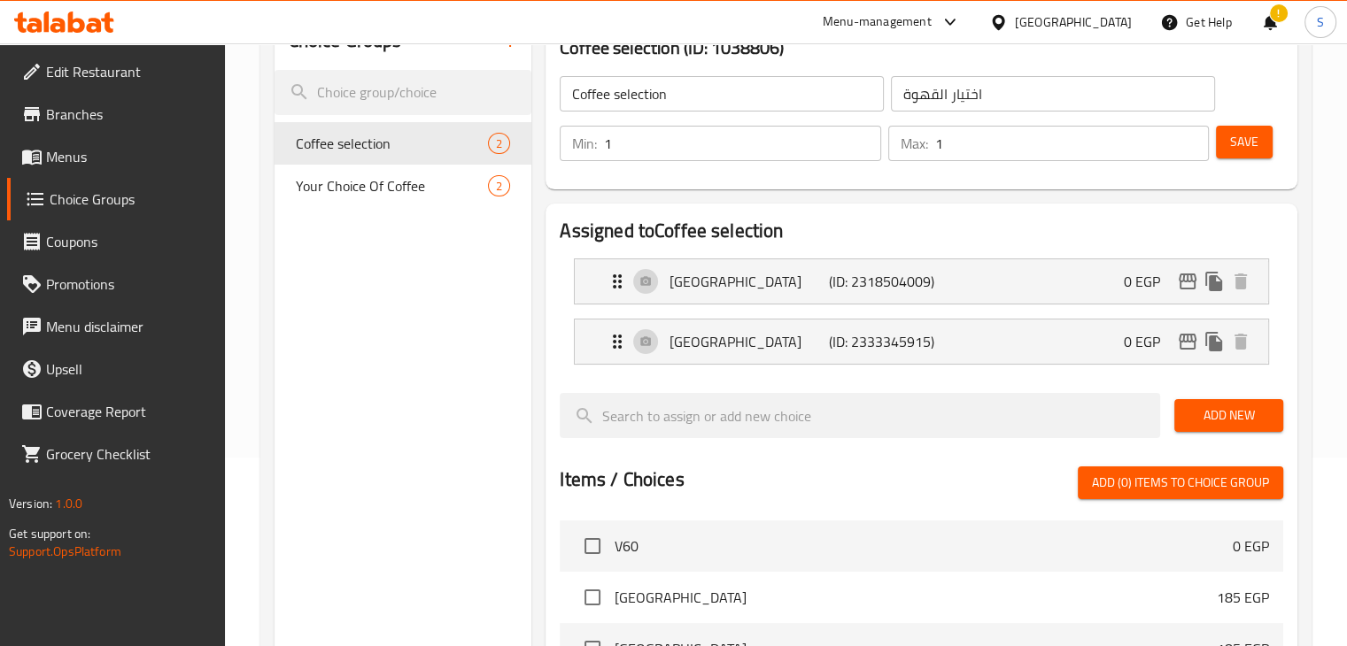
scroll to position [196, 0]
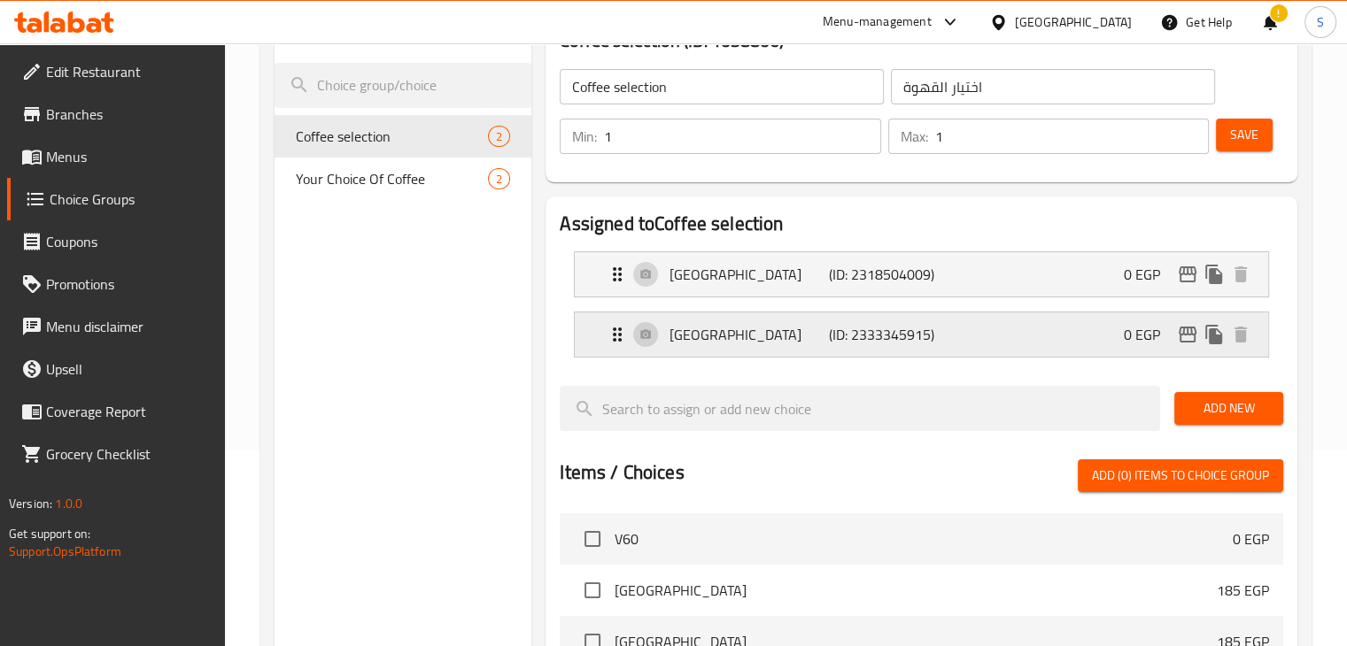
click at [995, 329] on div "Colombia (ID: 2333345915) 0 EGP" at bounding box center [927, 335] width 640 height 44
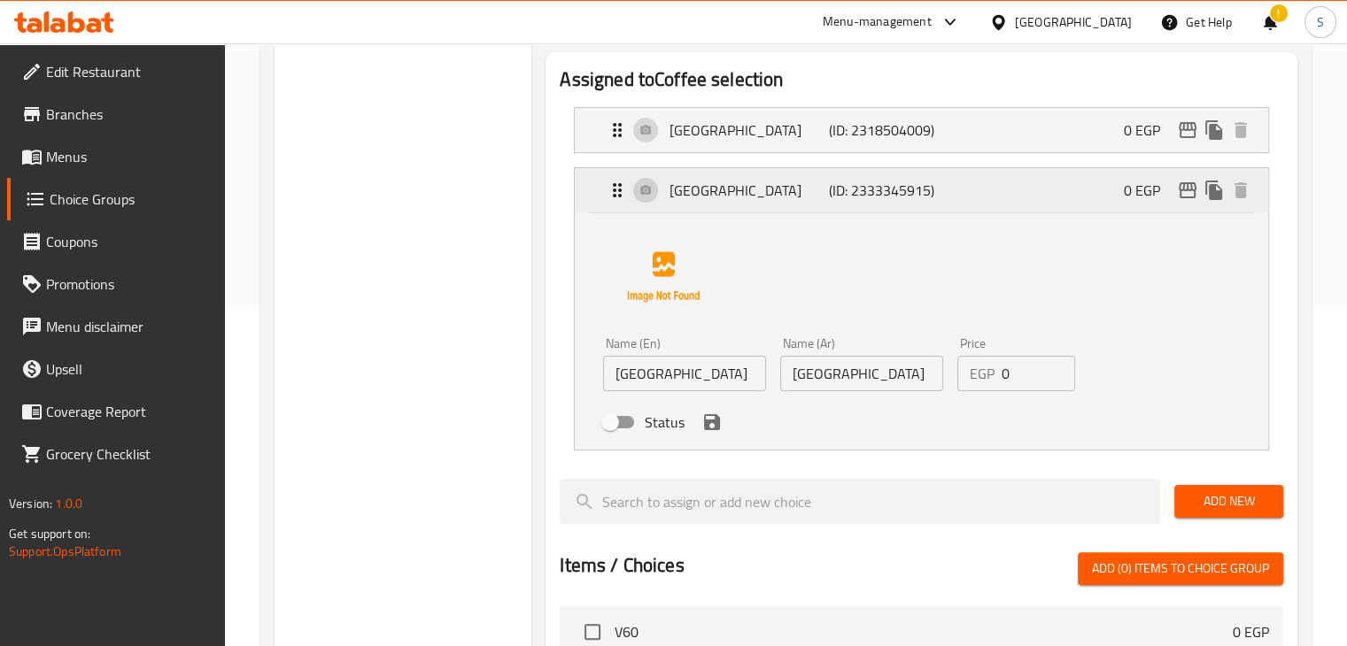
scroll to position [359, 0]
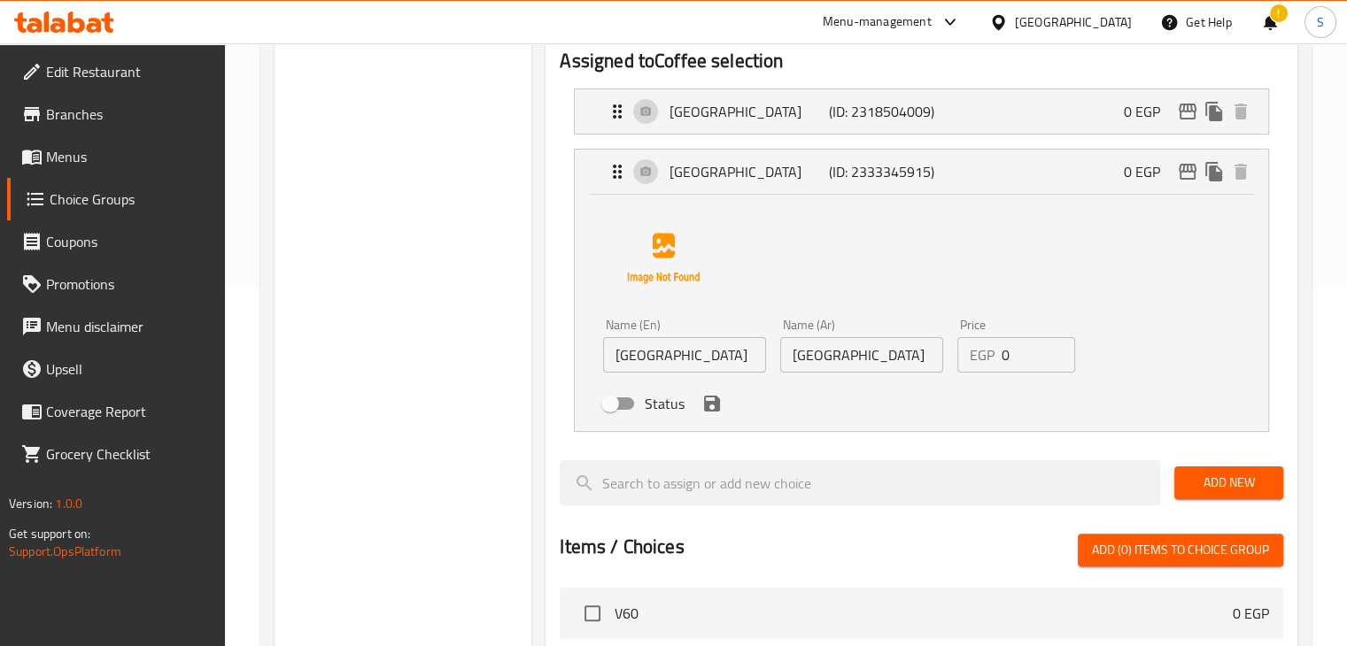
click at [618, 407] on input "Status" at bounding box center [610, 404] width 101 height 34
checkbox input "true"
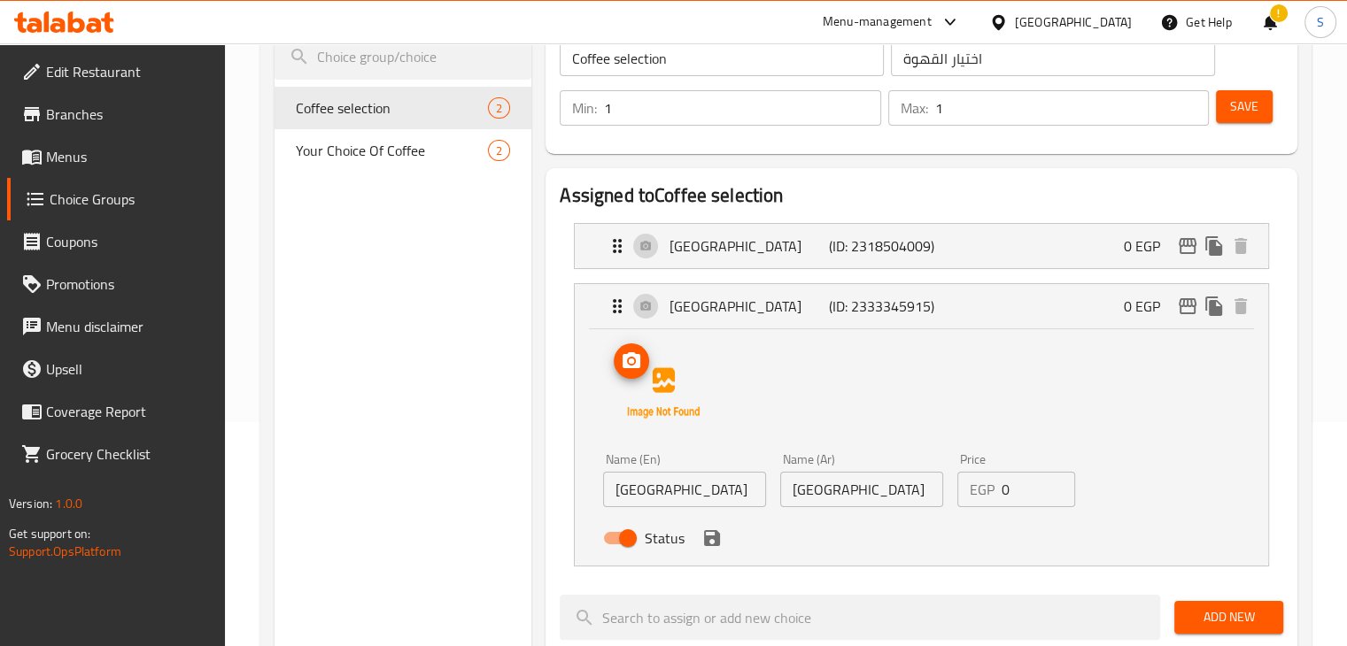
scroll to position [151, 0]
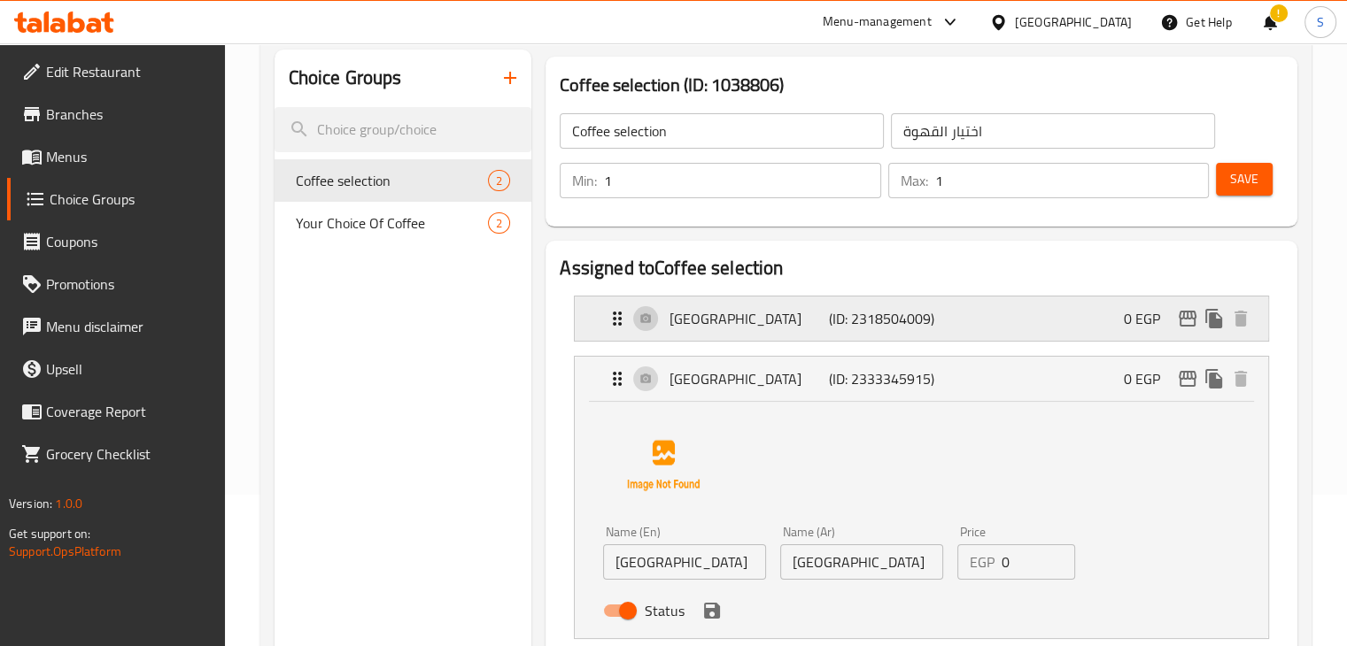
click at [739, 340] on div "Ethiopia (ID: 2318504009) 0 EGP" at bounding box center [927, 319] width 640 height 44
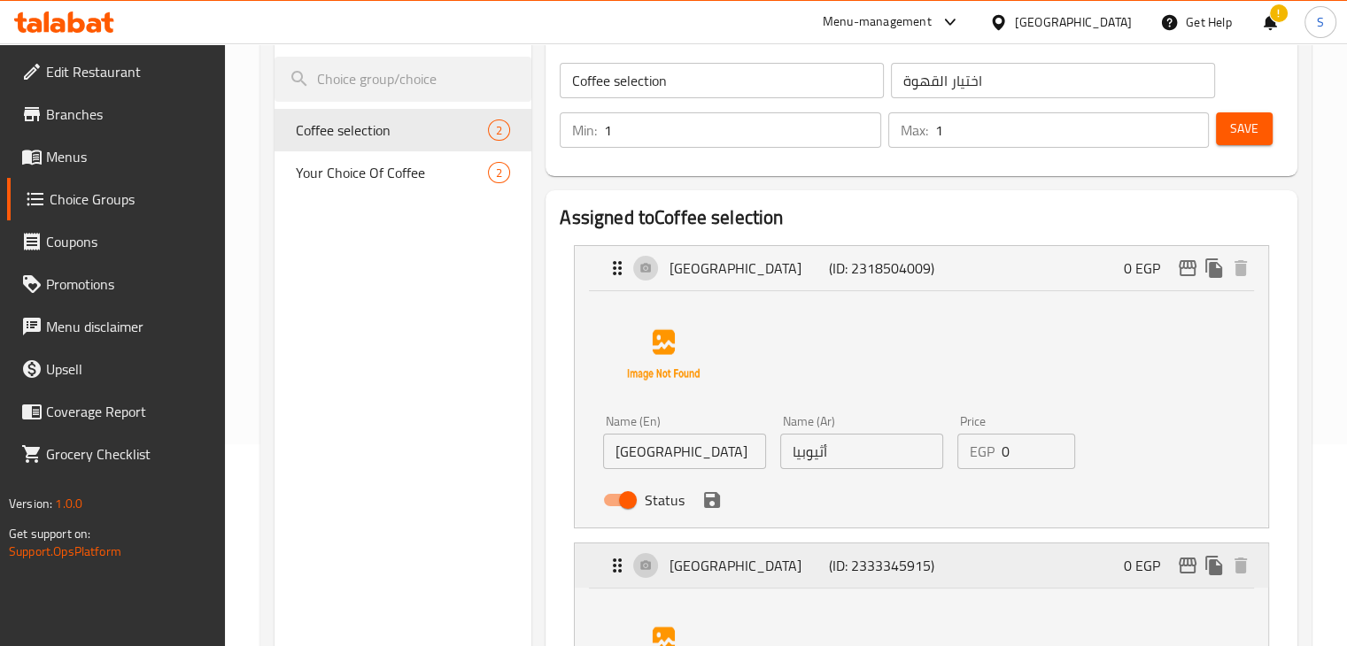
scroll to position [255, 0]
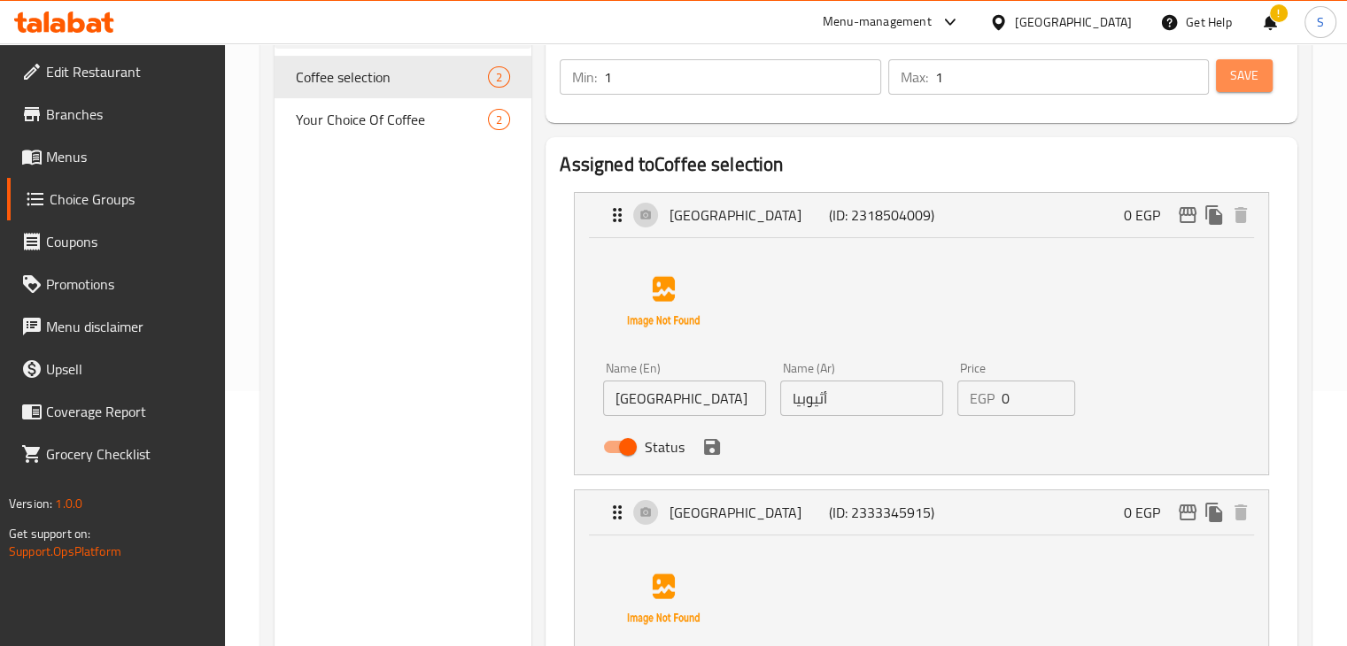
click at [1258, 74] on button "Save" at bounding box center [1244, 75] width 57 height 33
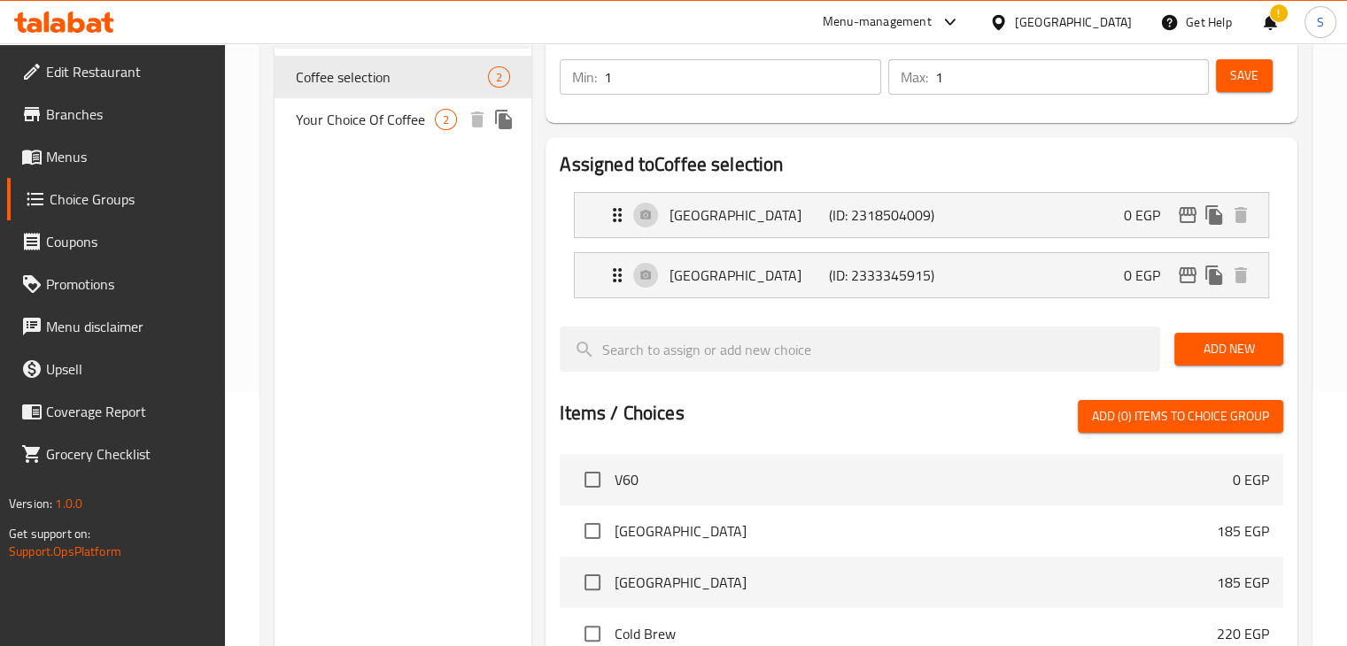
click at [368, 131] on div "Your Choice Of Coffee 2" at bounding box center [404, 119] width 258 height 43
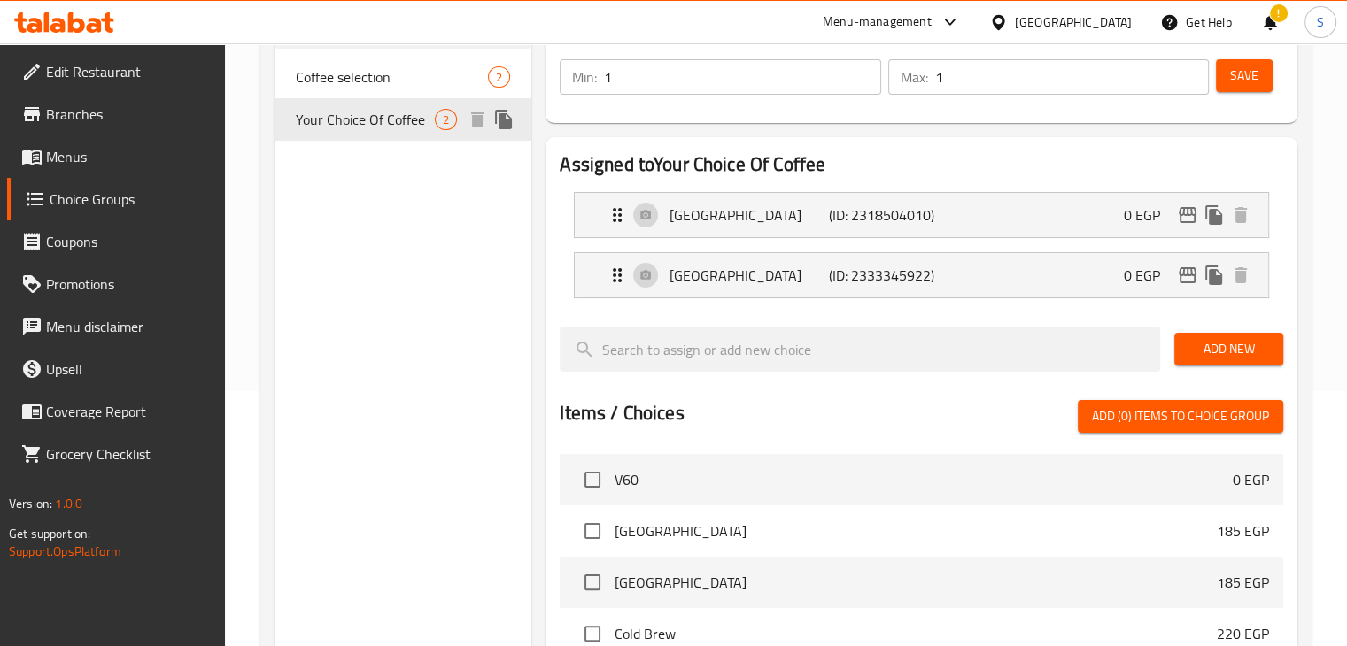
type input "Your Choice Of Coffee"
type input "اختيارك من القهوة"
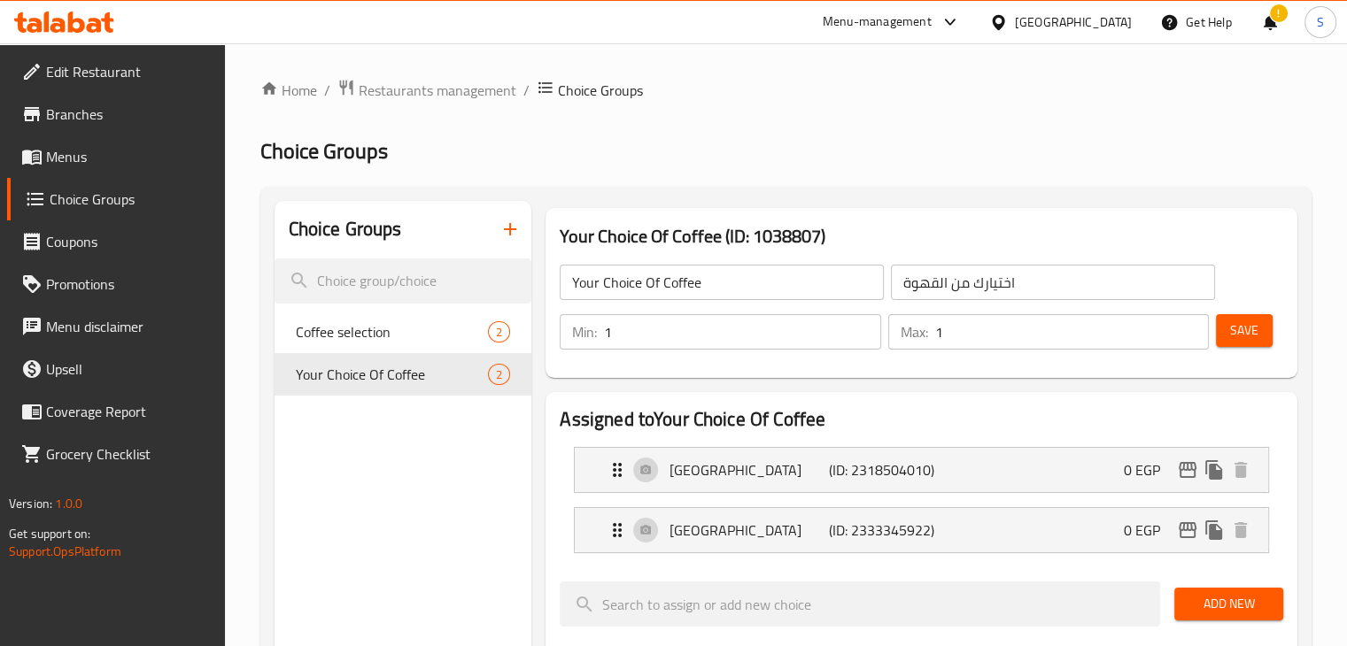
scroll to position [92, 0]
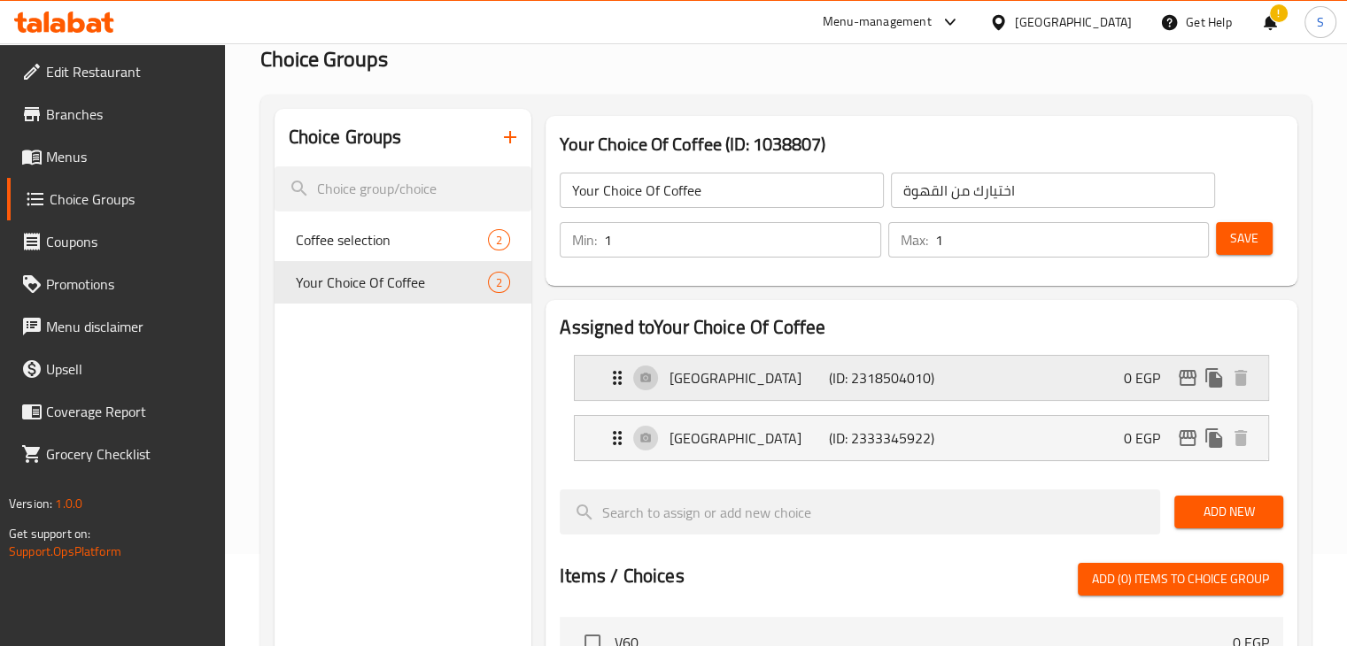
click at [667, 372] on div "Colombia (ID: 2318504010) 0 EGP" at bounding box center [927, 378] width 640 height 44
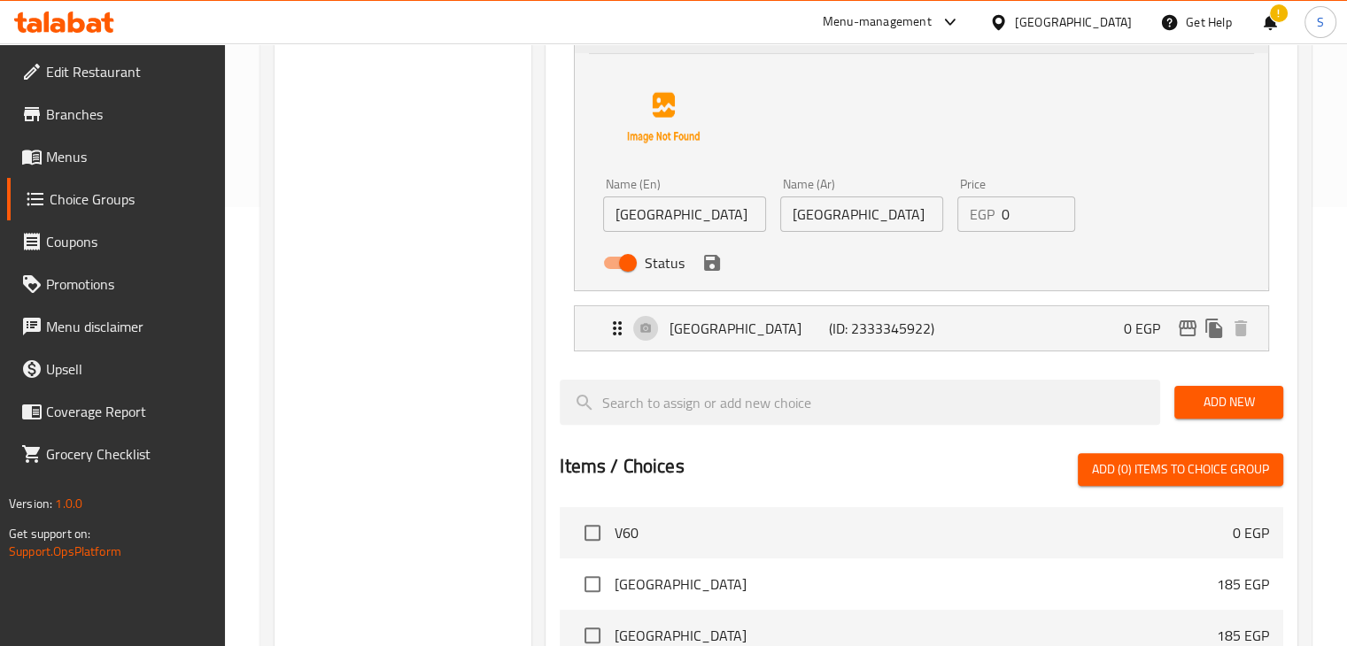
scroll to position [456, 0]
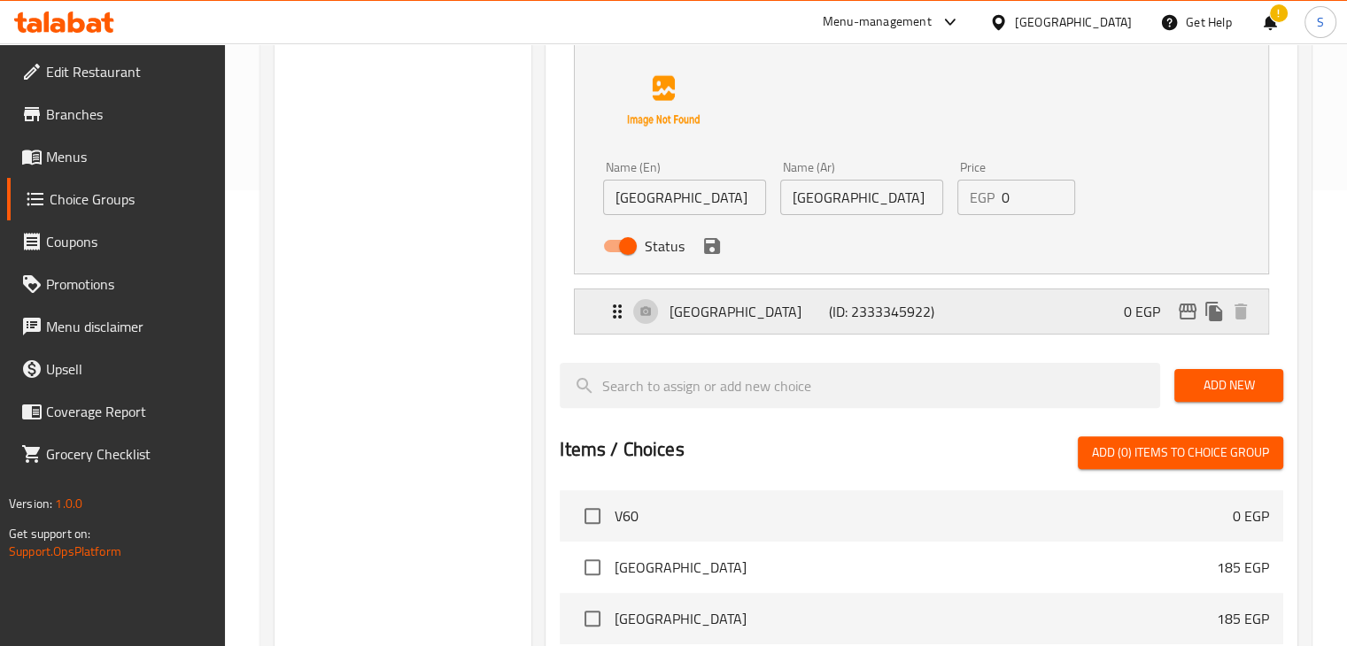
click at [708, 305] on p "[GEOGRAPHIC_DATA]" at bounding box center [749, 311] width 159 height 21
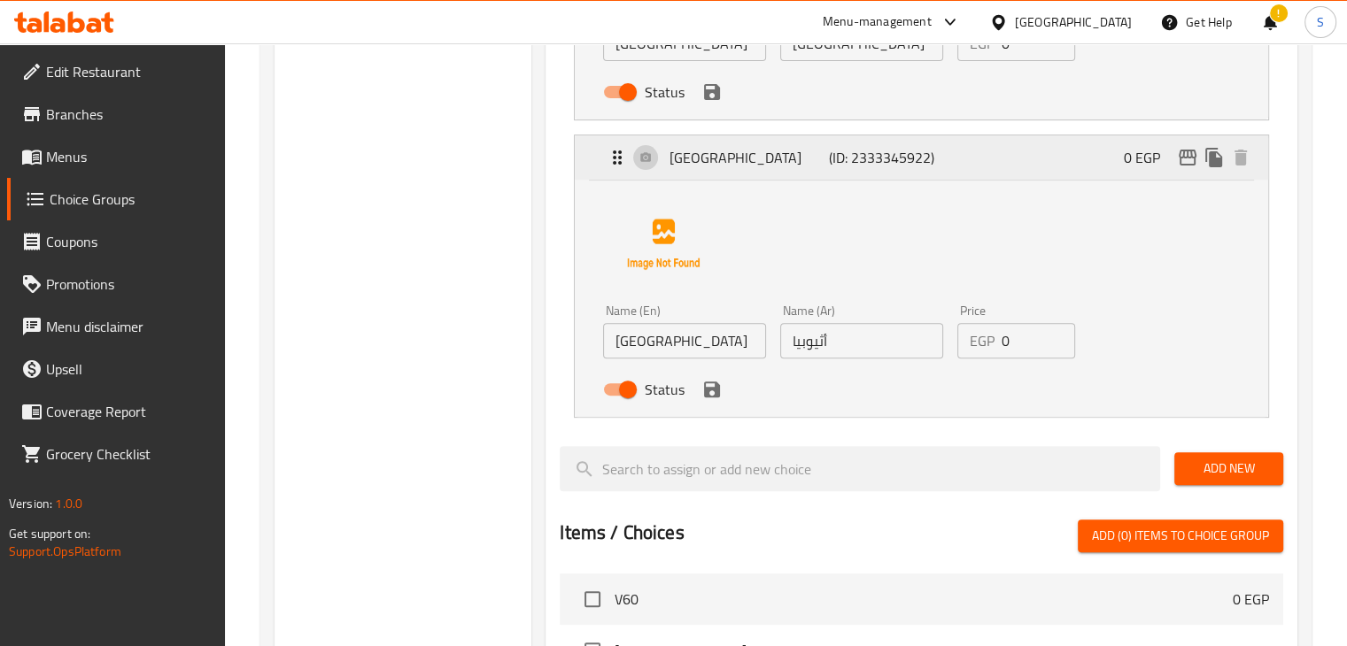
scroll to position [609, 0]
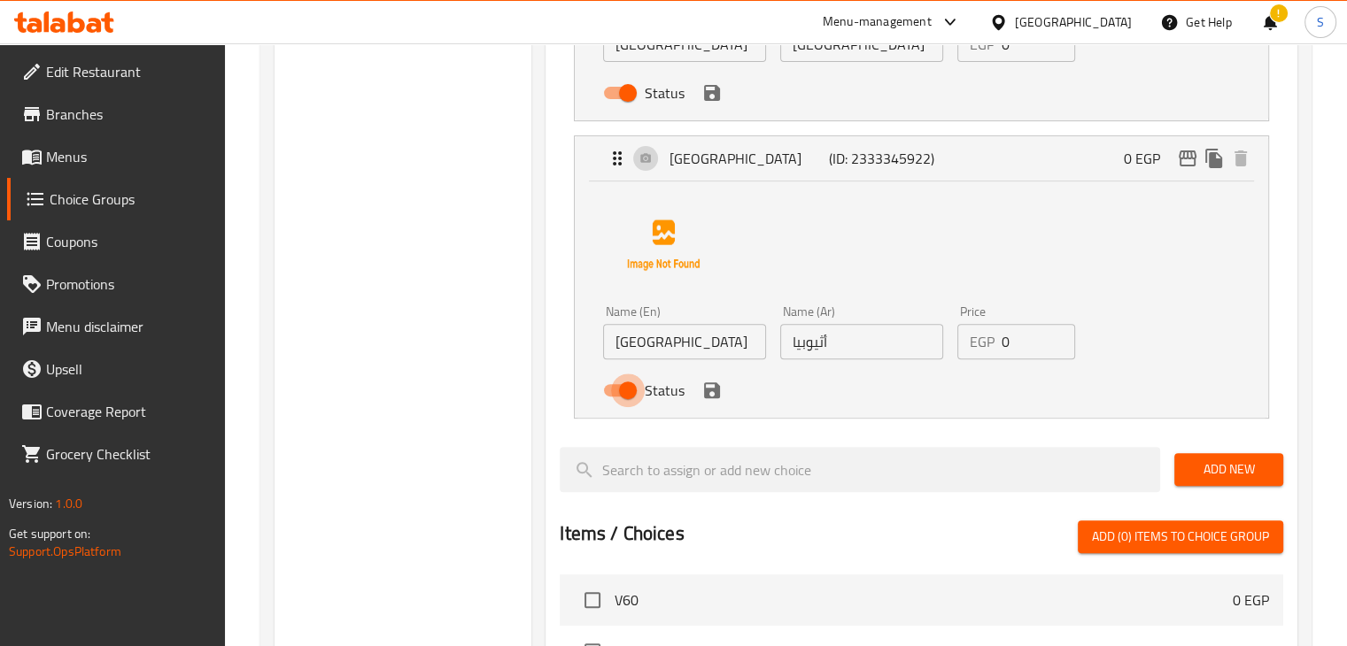
click at [630, 397] on input "Status" at bounding box center [627, 391] width 101 height 34
checkbox input "false"
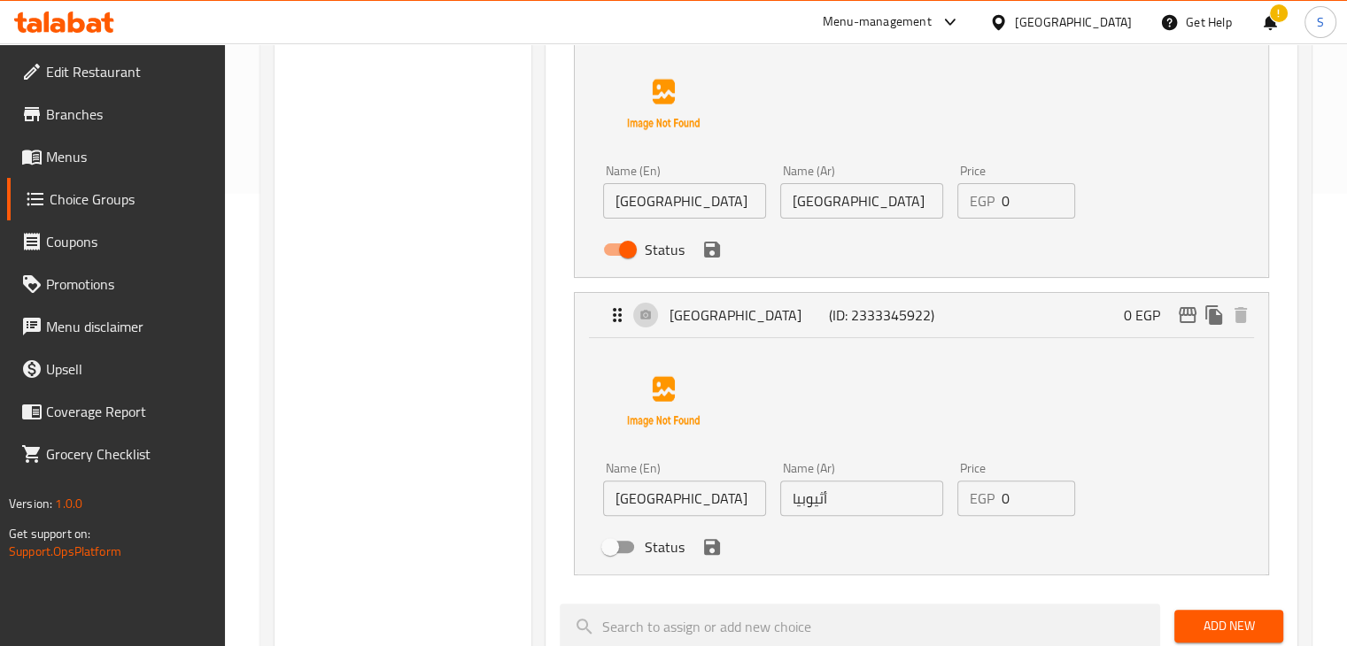
scroll to position [451, 0]
click at [608, 254] on input "Status" at bounding box center [627, 252] width 101 height 34
checkbox input "false"
click at [705, 259] on icon "save" at bounding box center [711, 251] width 21 height 21
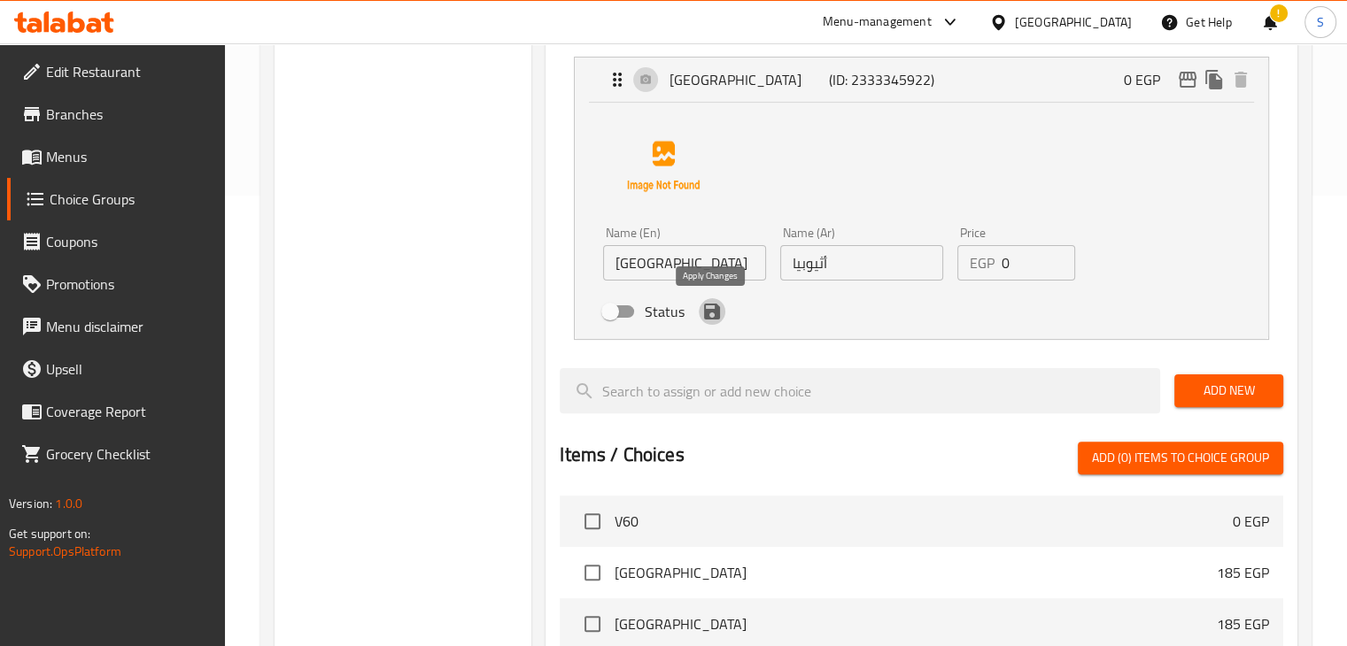
click at [710, 308] on icon "save" at bounding box center [712, 312] width 16 height 16
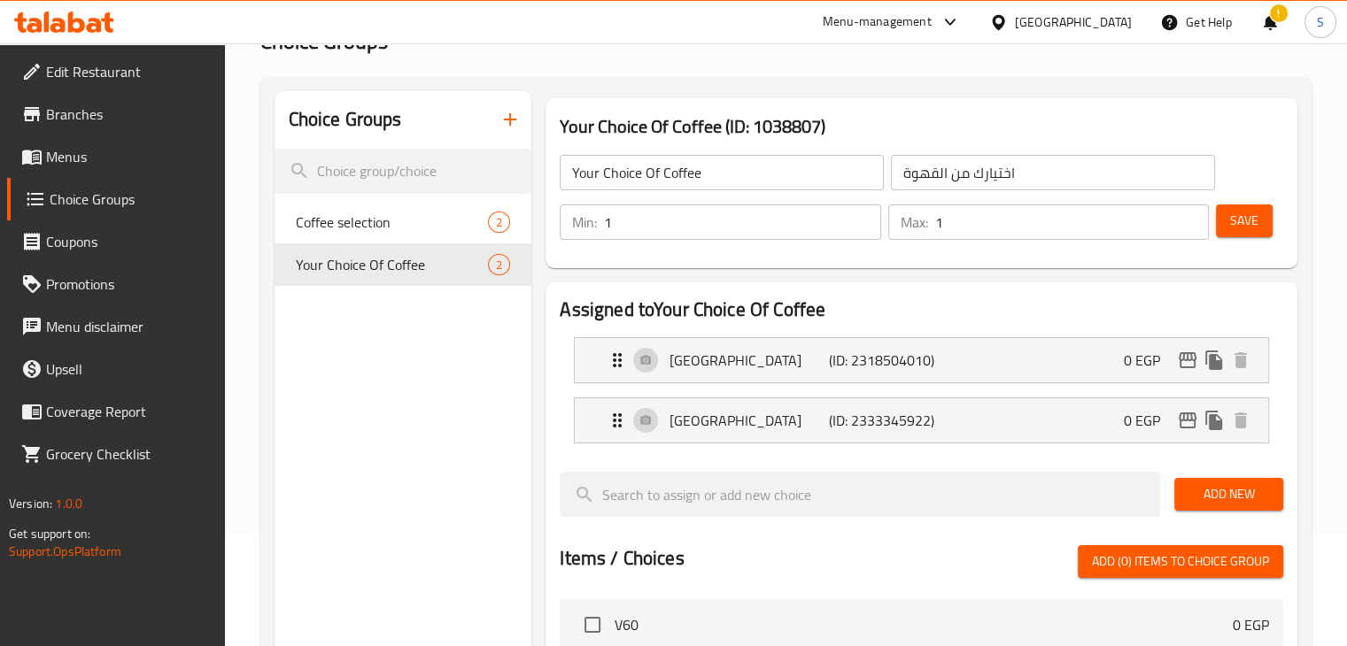
scroll to position [109, 0]
click at [1218, 227] on button "Save" at bounding box center [1244, 221] width 57 height 33
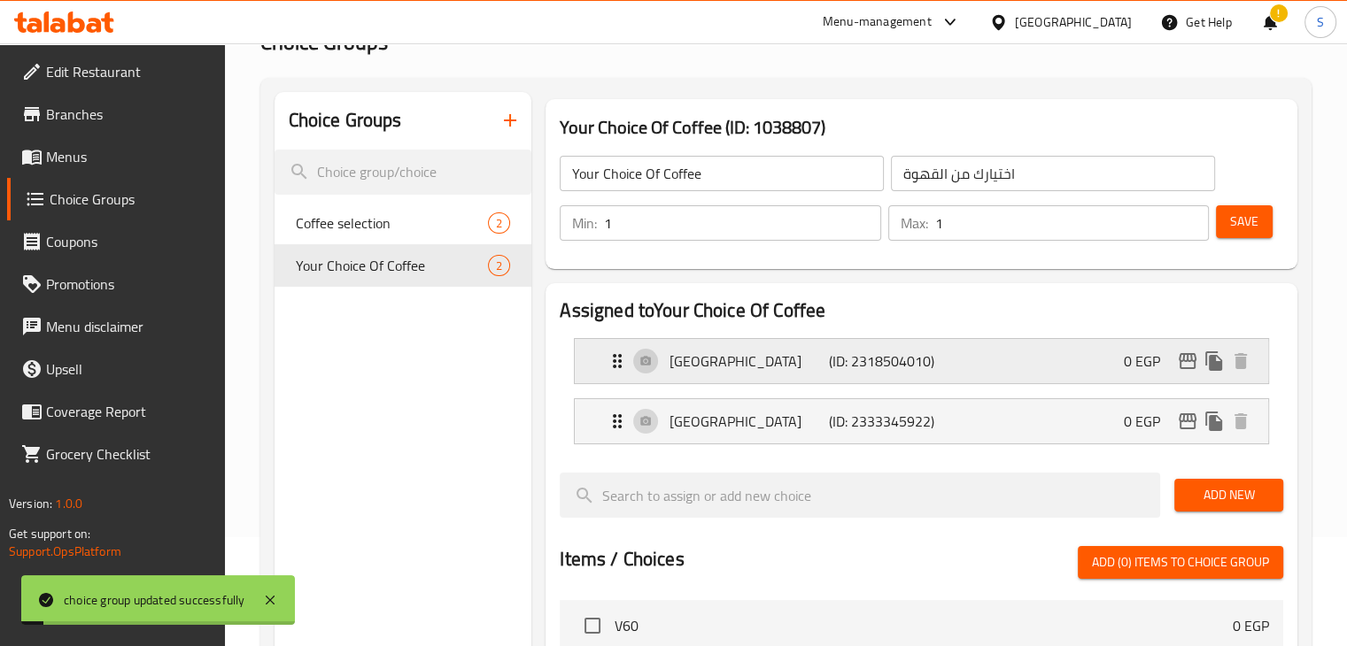
click at [773, 360] on p "[GEOGRAPHIC_DATA]" at bounding box center [749, 361] width 159 height 21
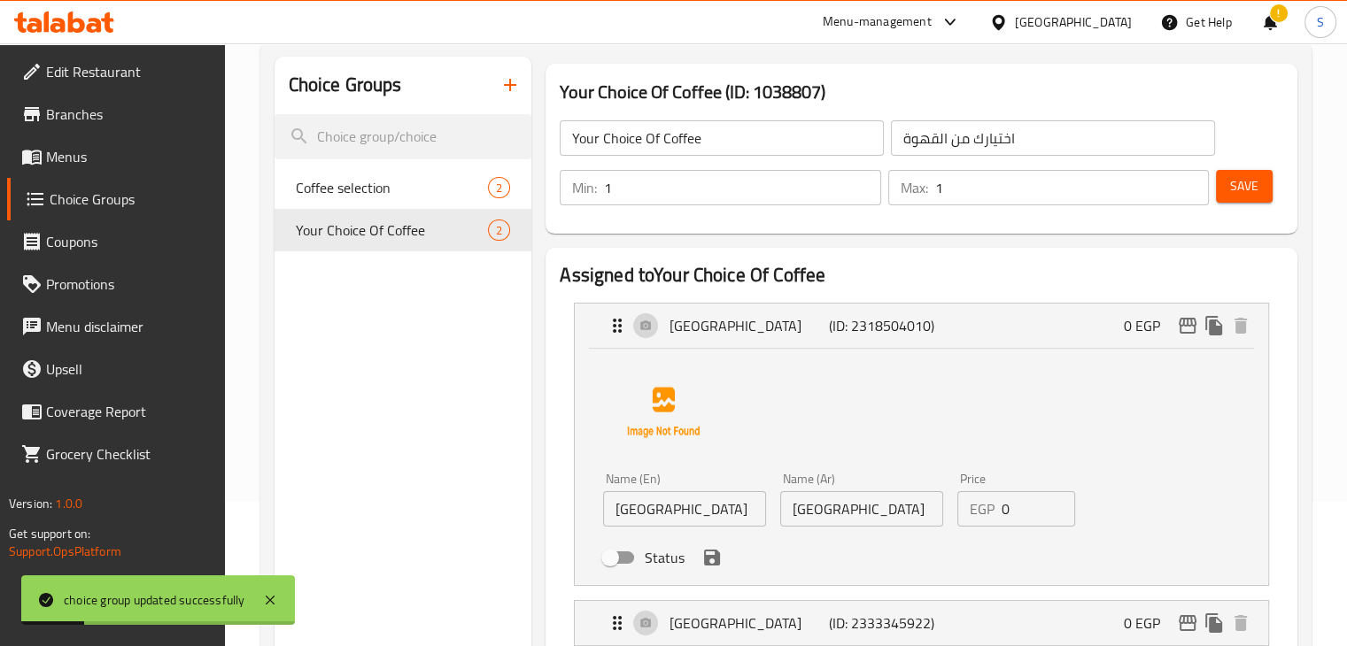
scroll to position [143, 0]
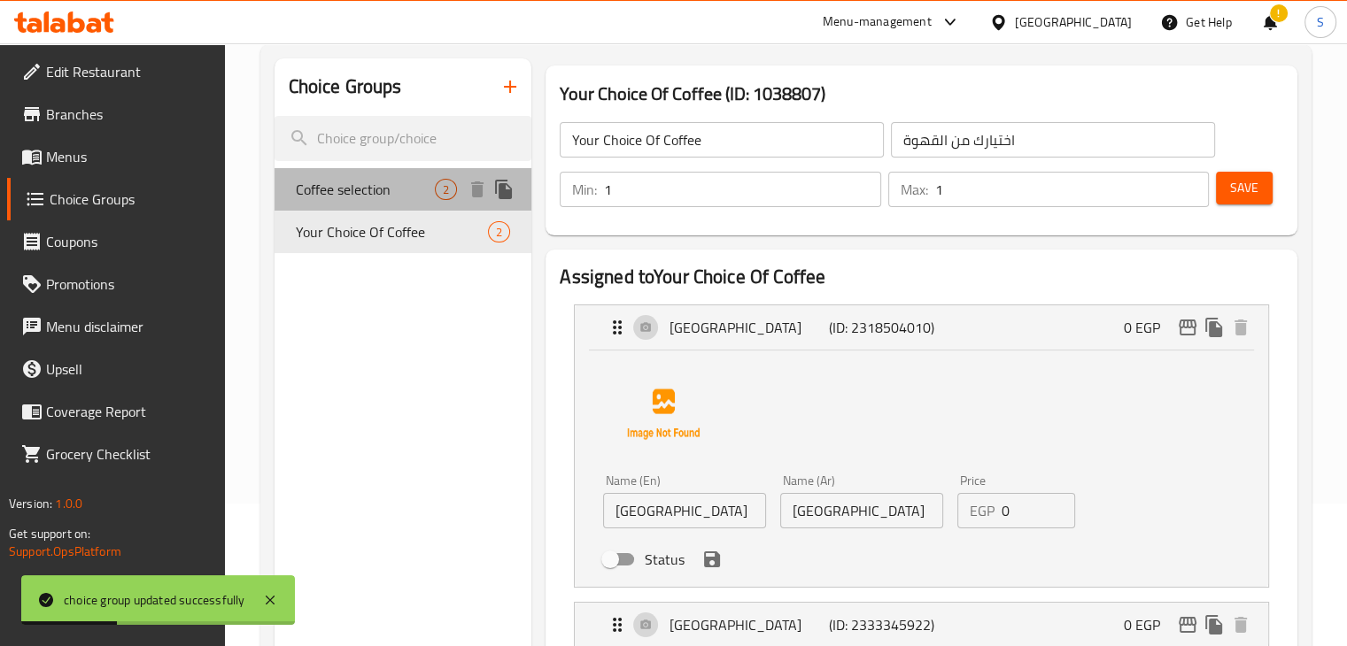
click at [371, 181] on span "Coffee selection" at bounding box center [366, 189] width 140 height 21
type input "Coffee selection"
type input "اختيار القهوة"
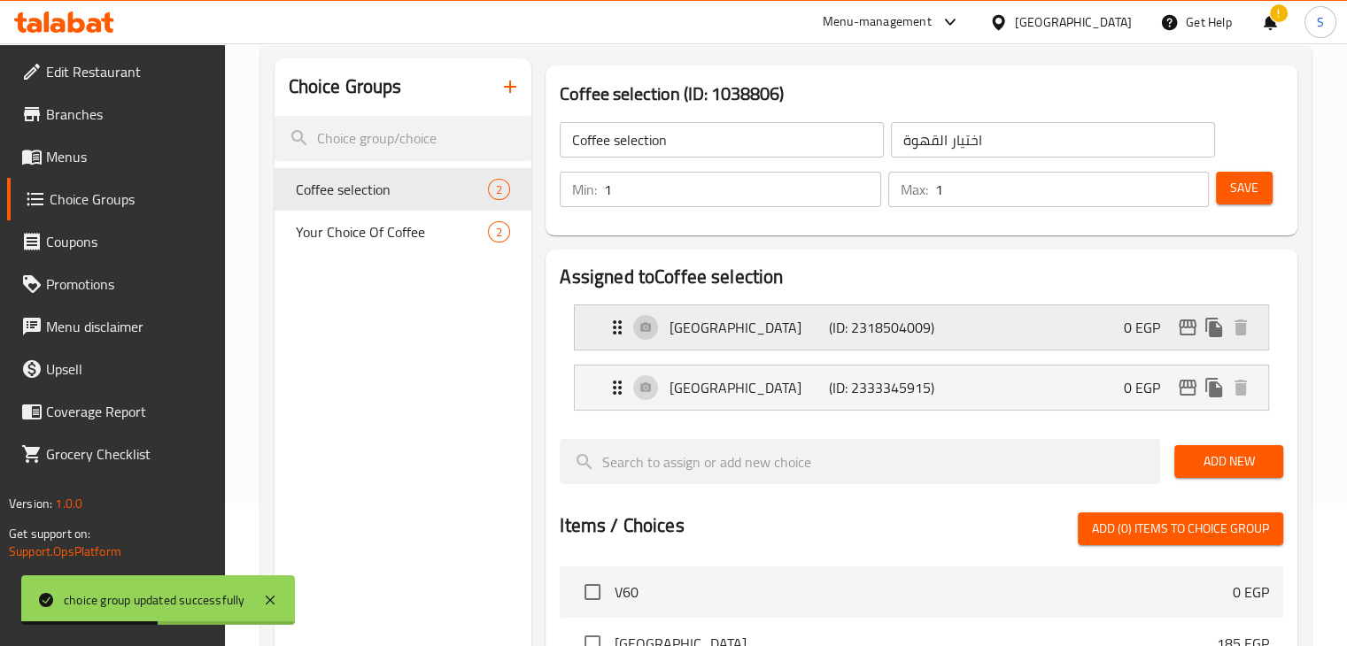
click at [1053, 322] on div "Ethiopia (ID: 2318504009) 0 EGP" at bounding box center [927, 328] width 640 height 44
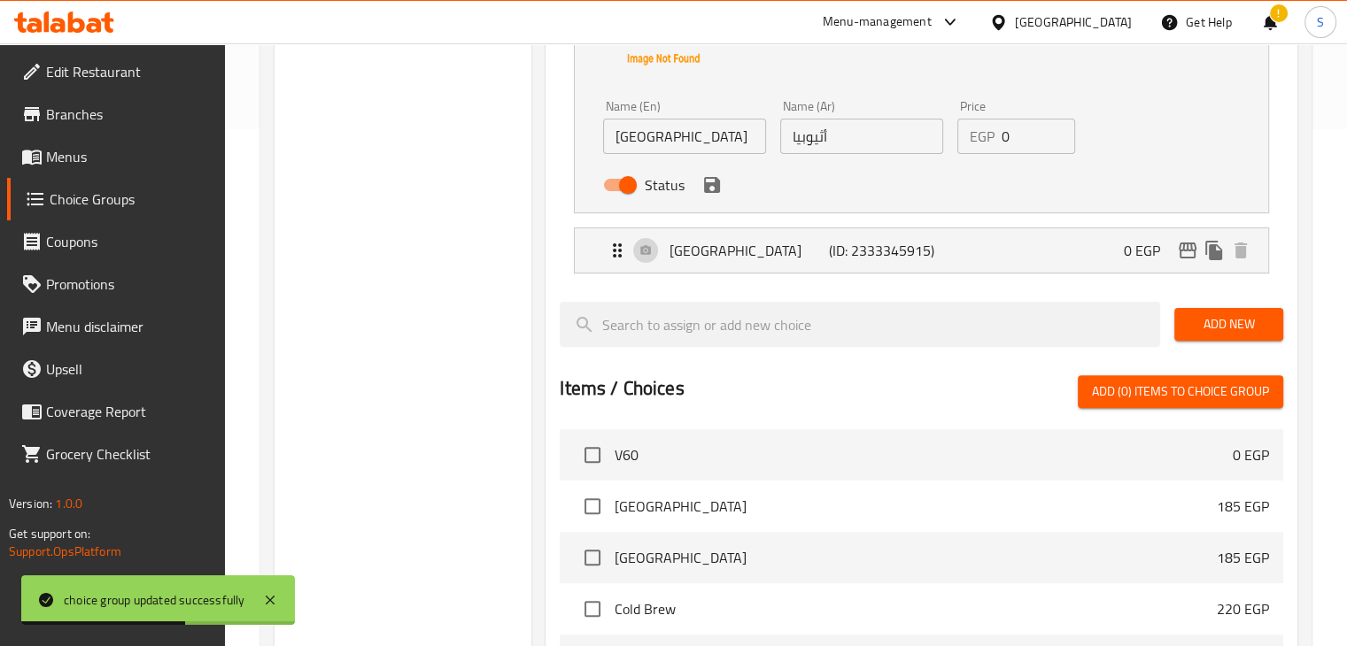
scroll to position [549, 0]
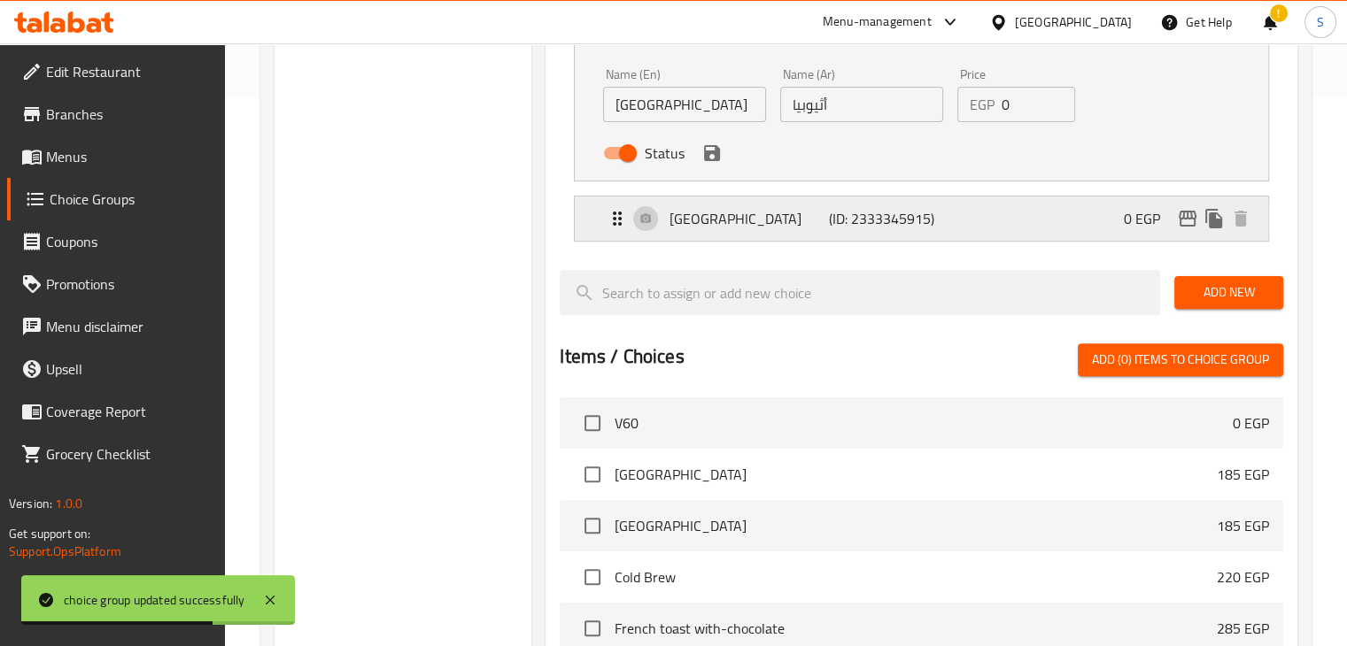
click at [743, 228] on div "Colombia (ID: 2333345915) 0 EGP" at bounding box center [927, 219] width 640 height 44
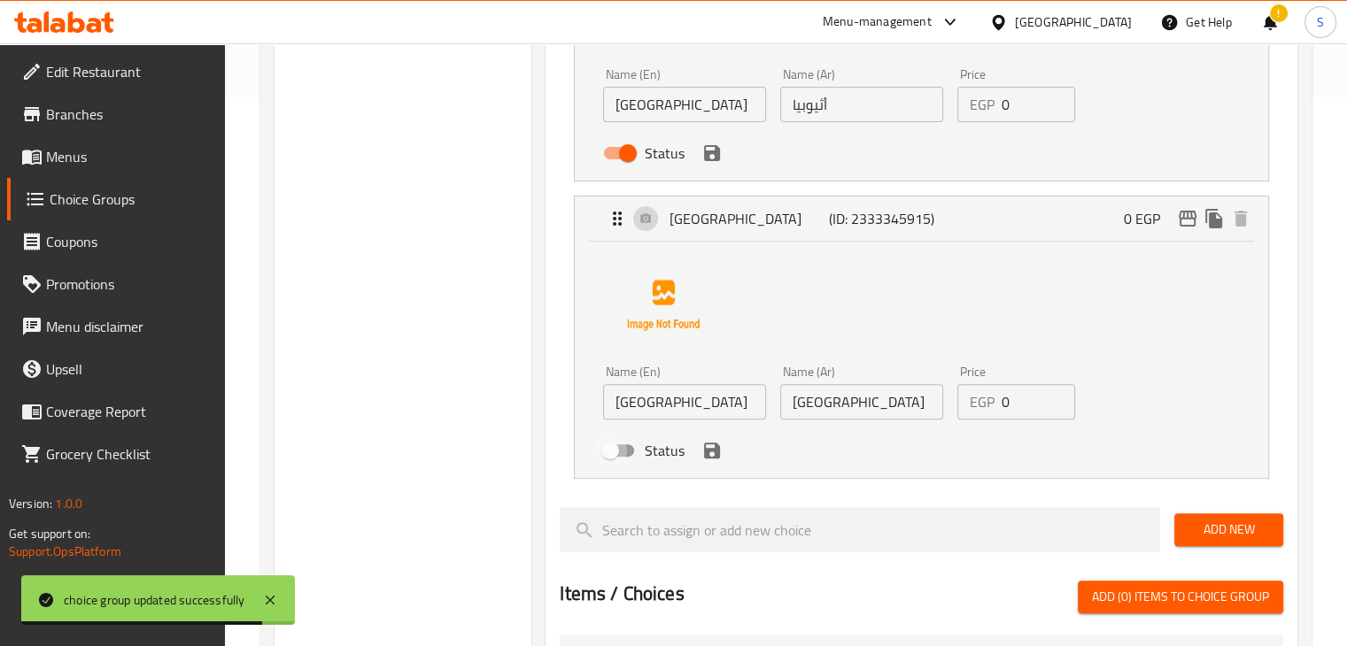
click at [627, 451] on input "Status" at bounding box center [610, 451] width 101 height 34
checkbox input "true"
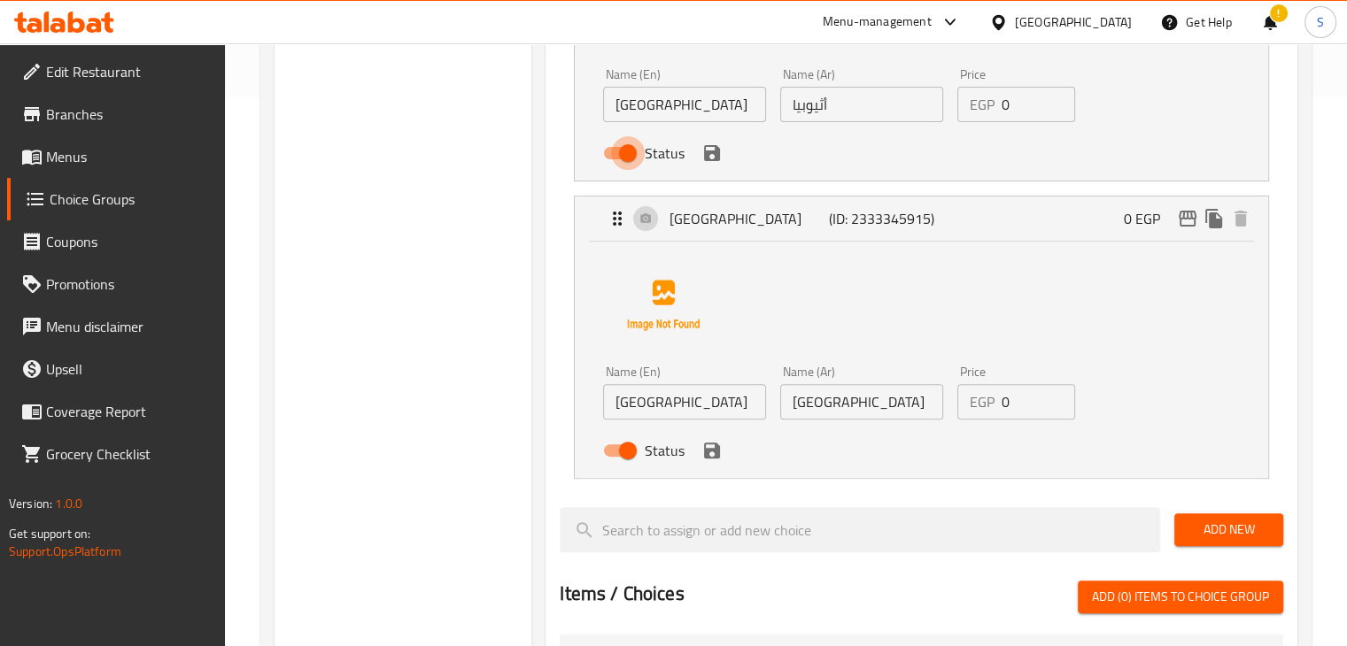
click at [622, 156] on input "Status" at bounding box center [627, 153] width 101 height 34
checkbox input "false"
click at [616, 450] on input "Status" at bounding box center [627, 451] width 101 height 34
checkbox input "false"
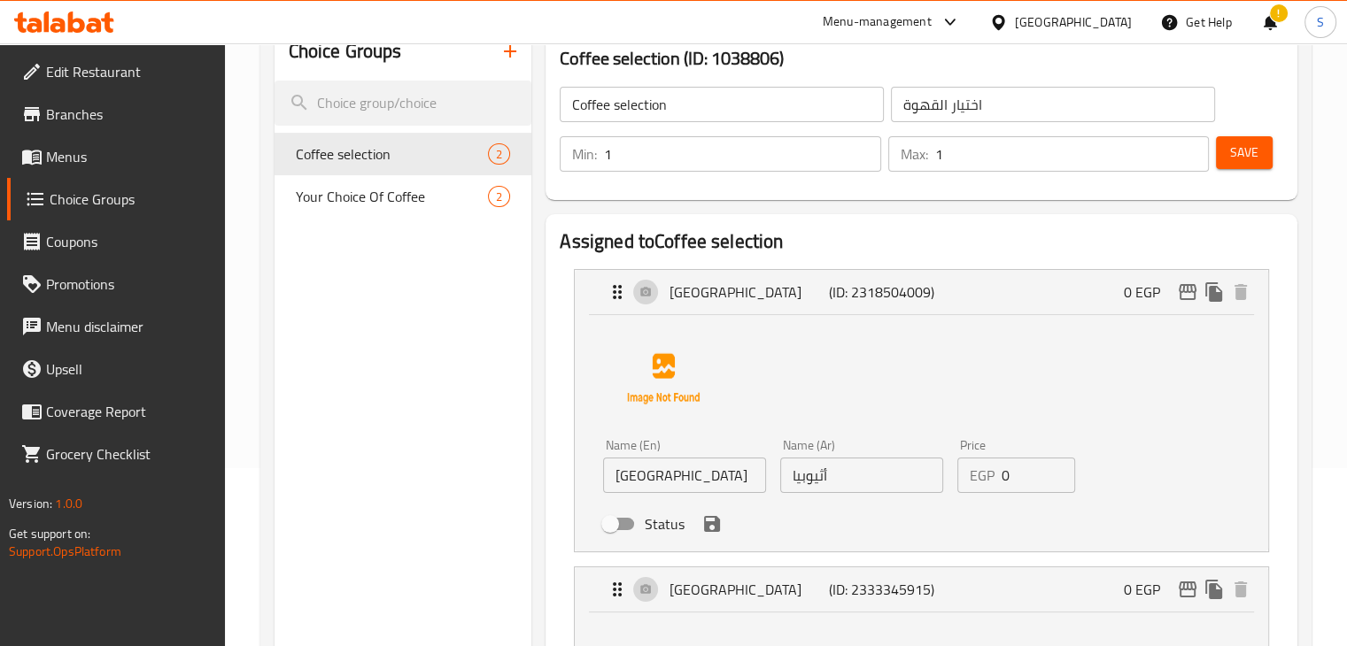
scroll to position [0, 0]
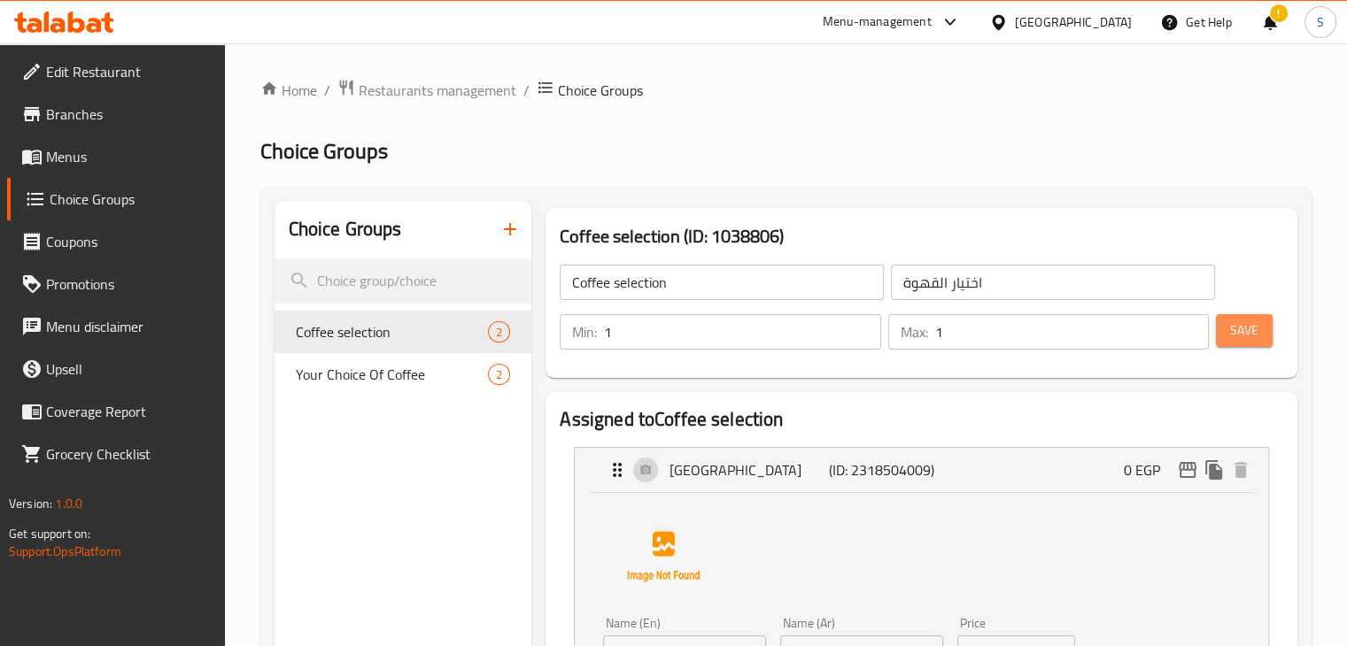
click at [1261, 333] on button "Save" at bounding box center [1244, 330] width 57 height 33
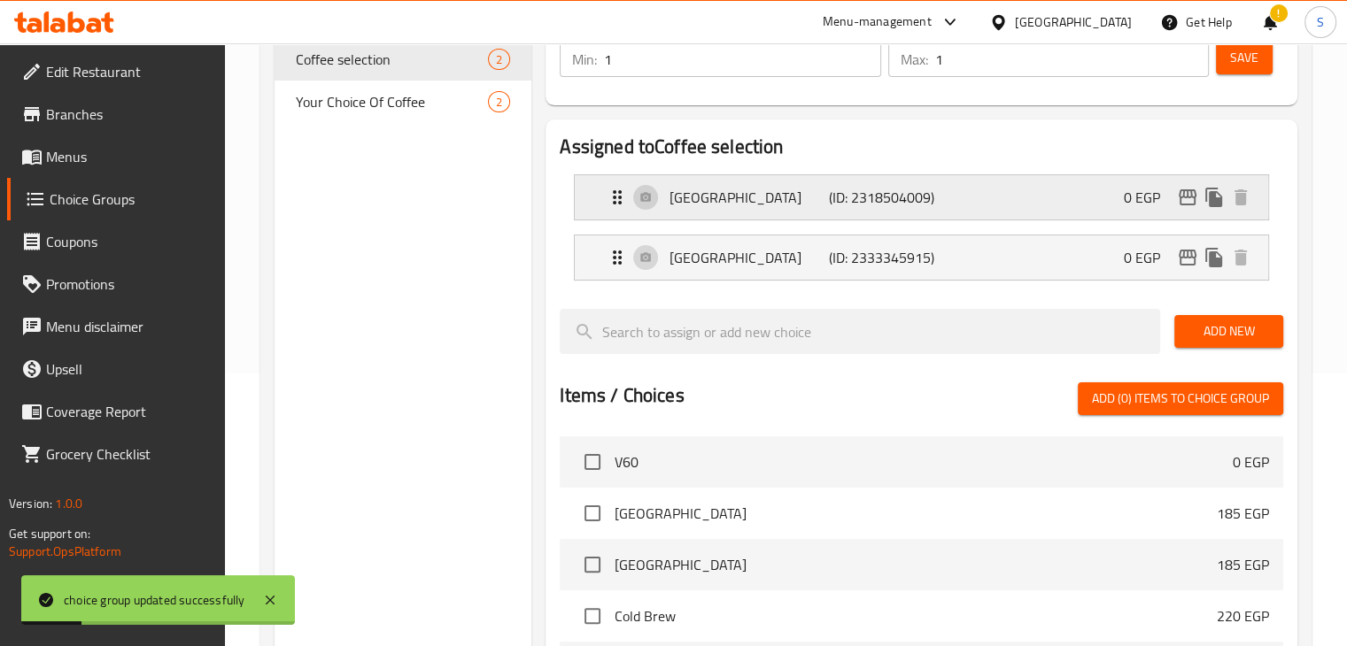
scroll to position [273, 0]
click at [741, 181] on div "Ethiopia (ID: 2318504009) 0 EGP" at bounding box center [927, 197] width 640 height 44
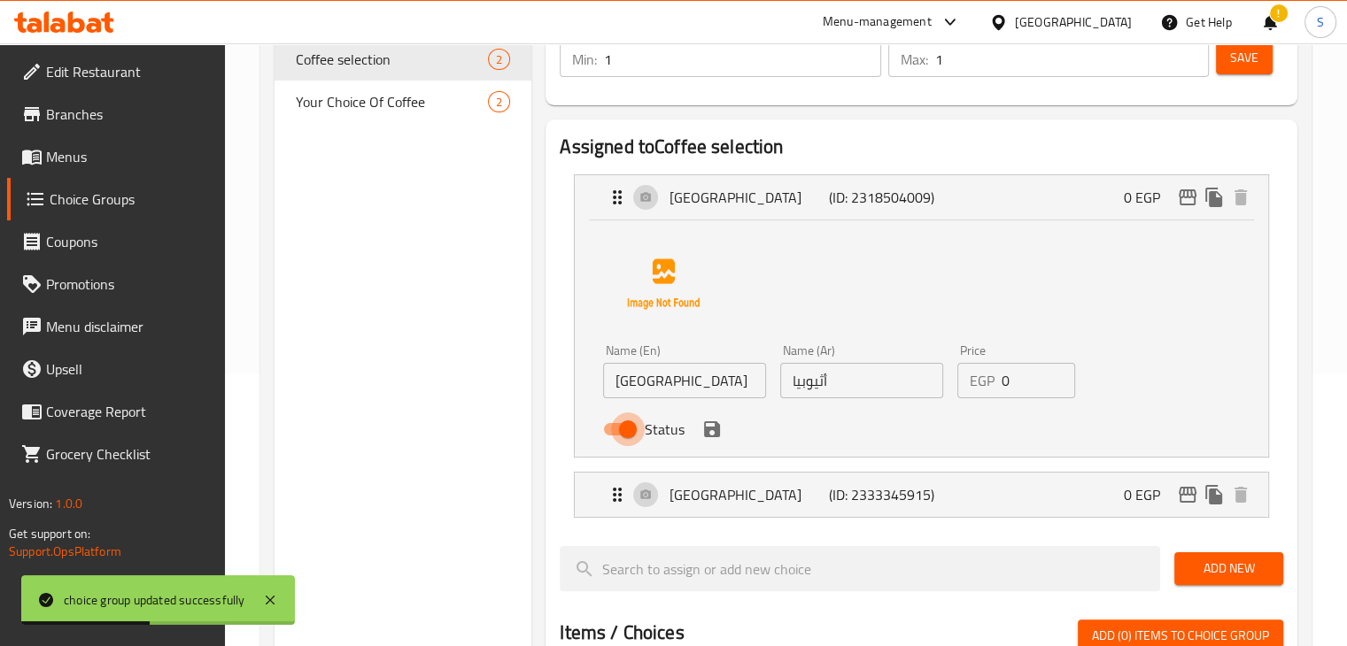
click at [623, 425] on input "Status" at bounding box center [627, 430] width 101 height 34
checkbox input "false"
click at [708, 434] on icon "save" at bounding box center [711, 429] width 21 height 21
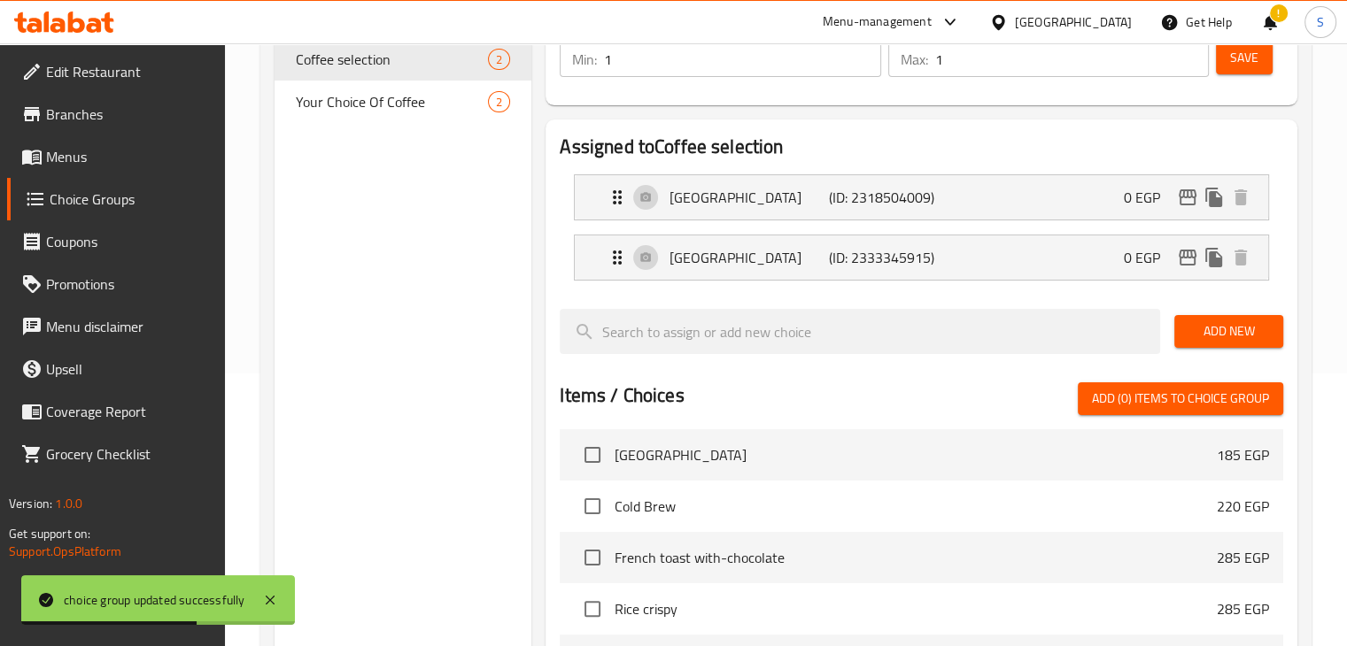
scroll to position [112, 0]
click at [738, 238] on div "Colombia (ID: 2333345915) 0 EGP" at bounding box center [927, 258] width 640 height 44
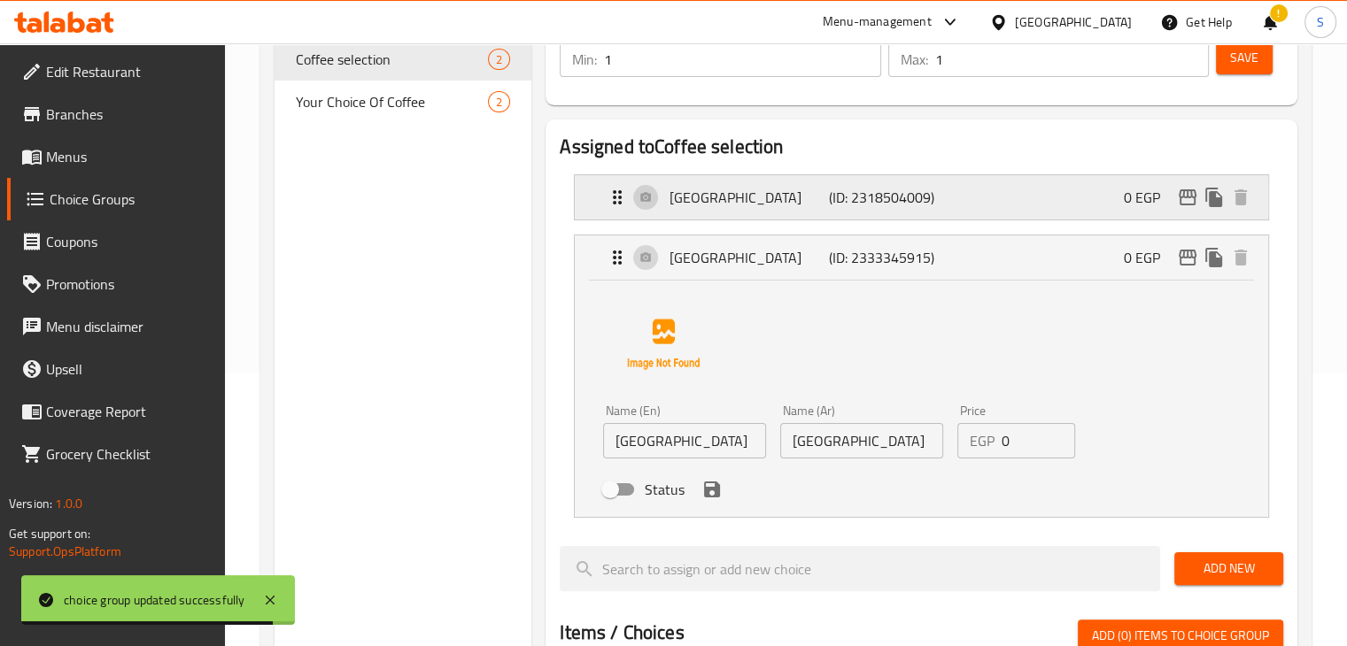
click at [701, 205] on p "[GEOGRAPHIC_DATA]" at bounding box center [749, 197] width 159 height 21
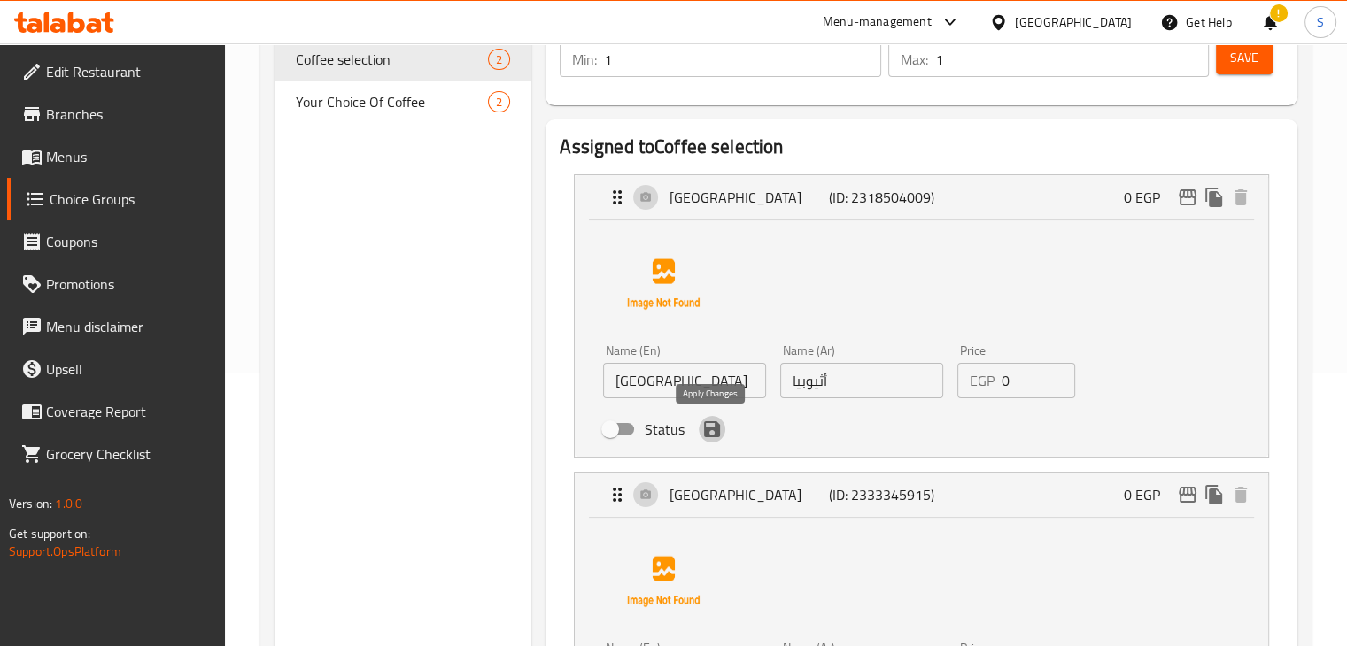
click at [712, 437] on icon "save" at bounding box center [712, 430] width 16 height 16
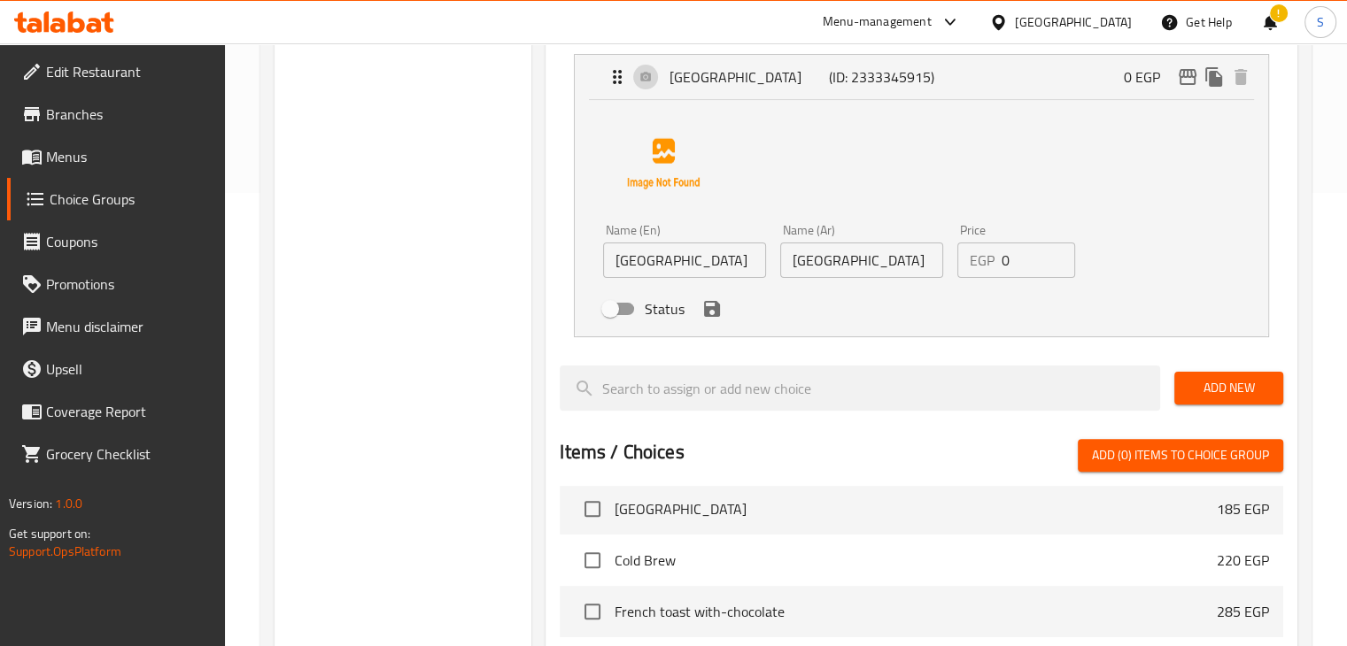
scroll to position [457, 0]
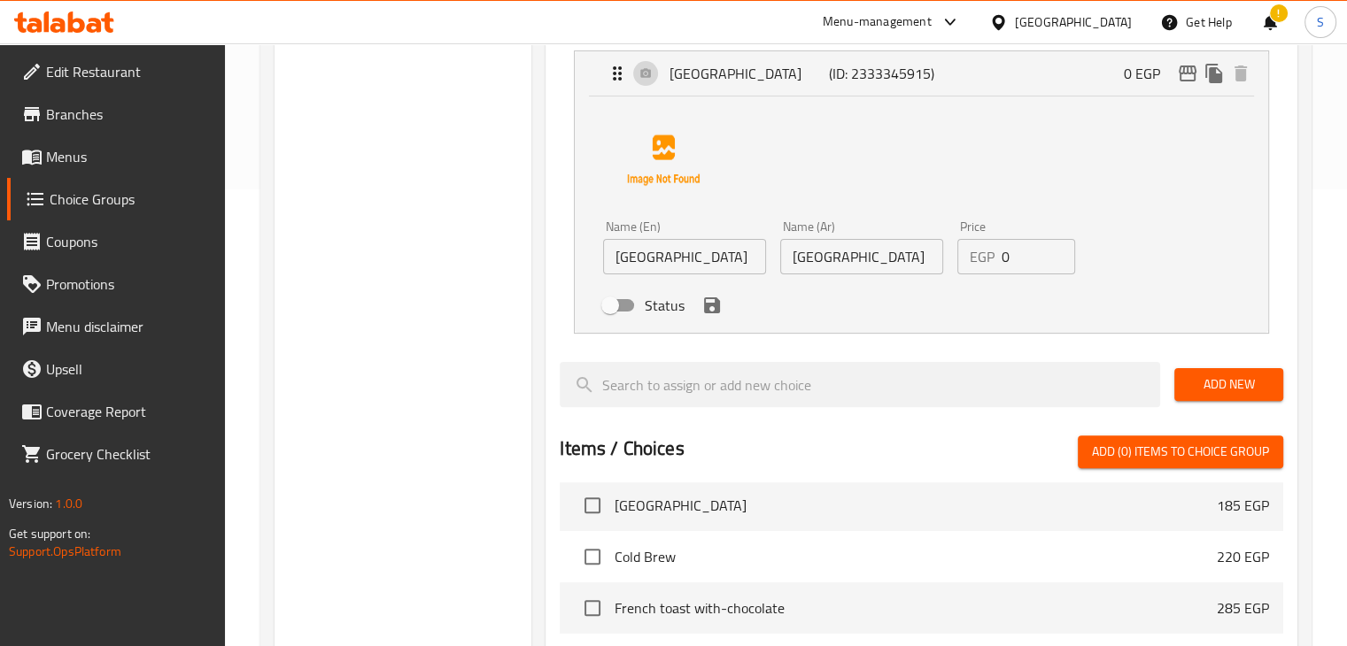
click at [711, 322] on div "Status" at bounding box center [861, 306] width 530 height 48
click at [710, 314] on icon "save" at bounding box center [711, 305] width 21 height 21
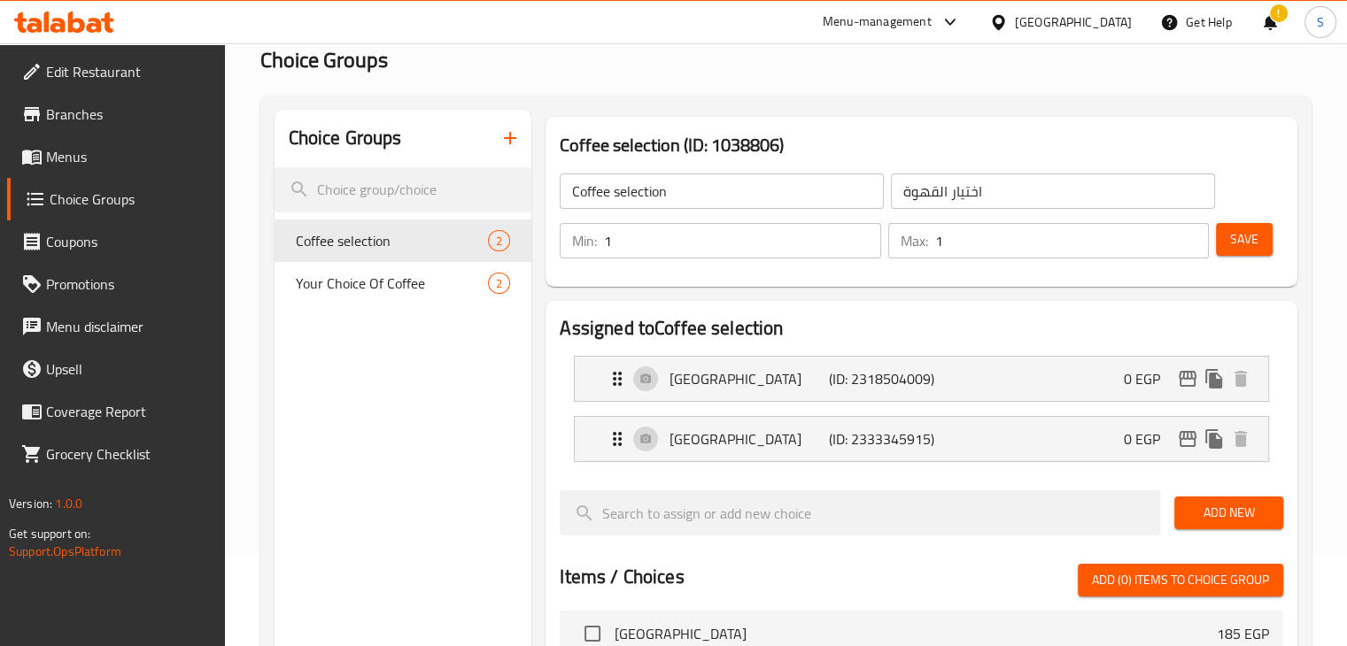
scroll to position [84, 0]
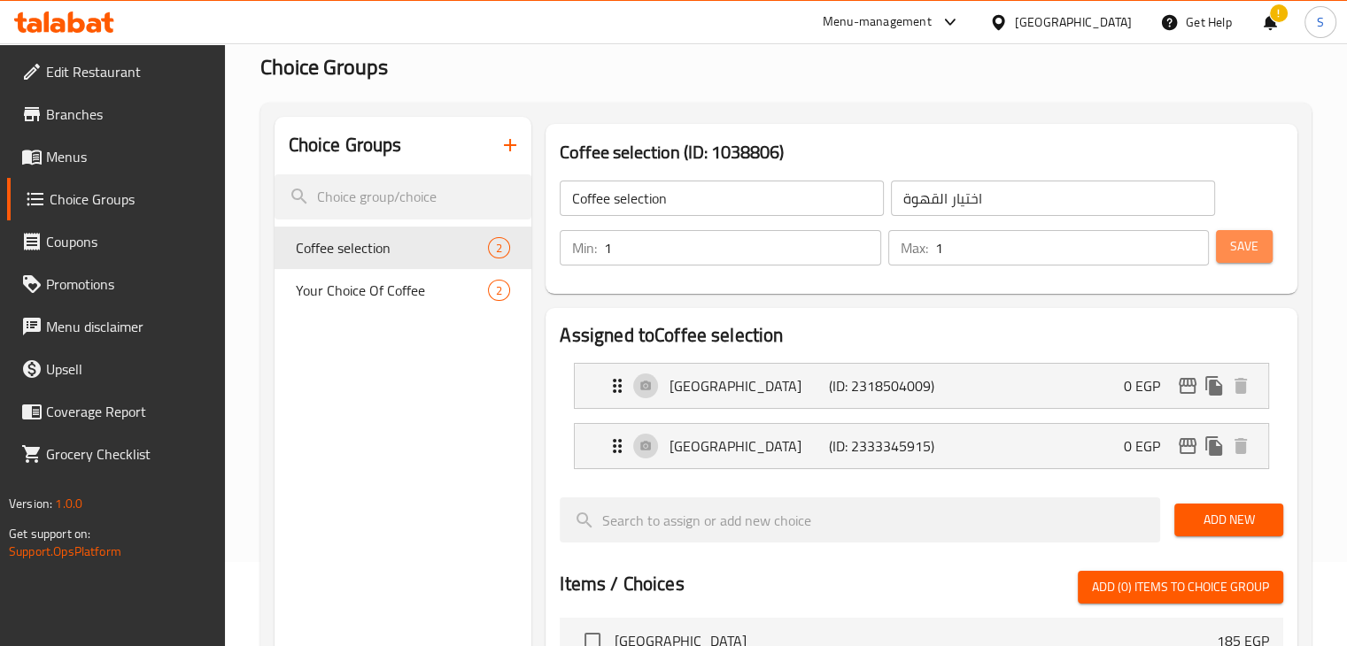
click at [1240, 241] on span "Save" at bounding box center [1244, 247] width 28 height 22
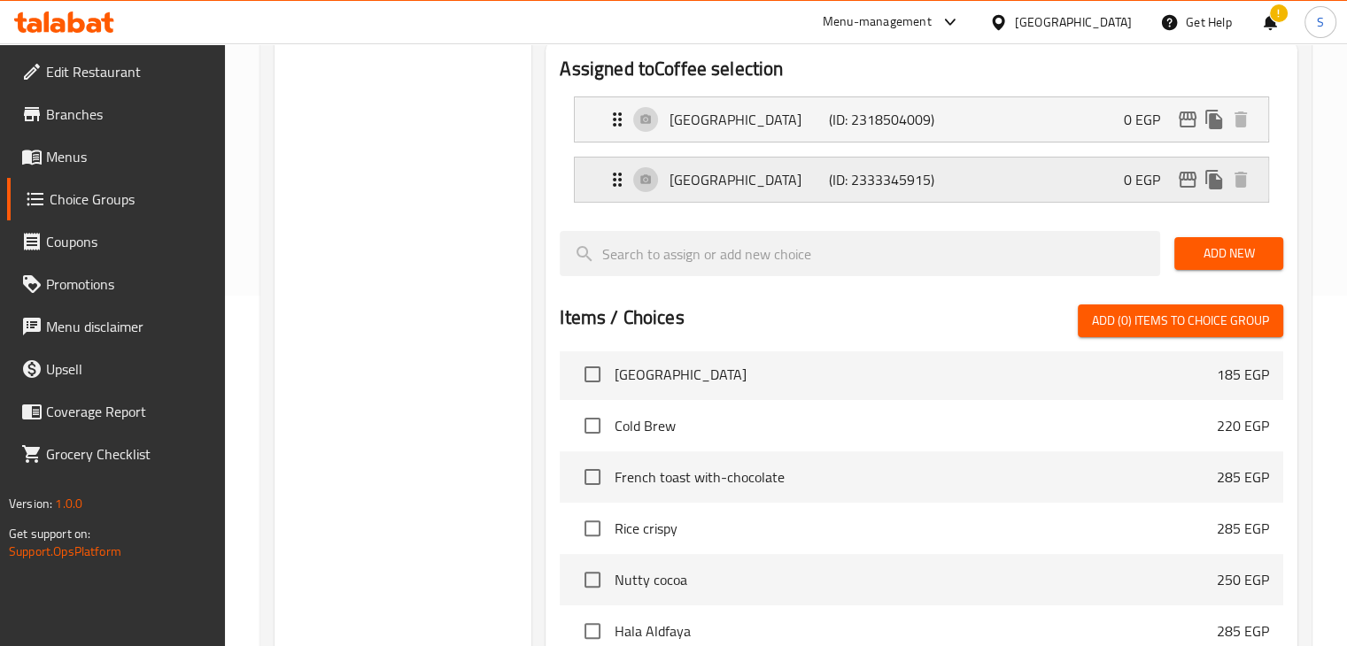
scroll to position [352, 0]
click at [1231, 258] on span "Add New" at bounding box center [1228, 253] width 81 height 22
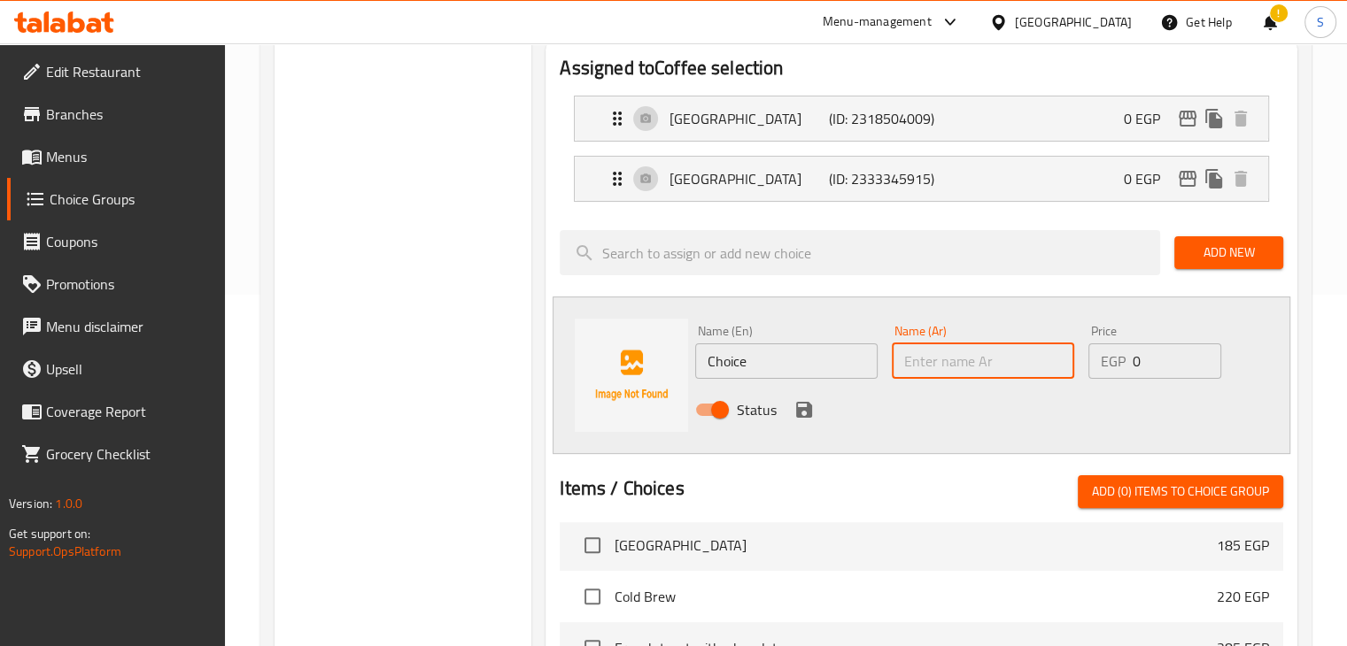
click at [970, 352] on input "text" at bounding box center [983, 361] width 182 height 35
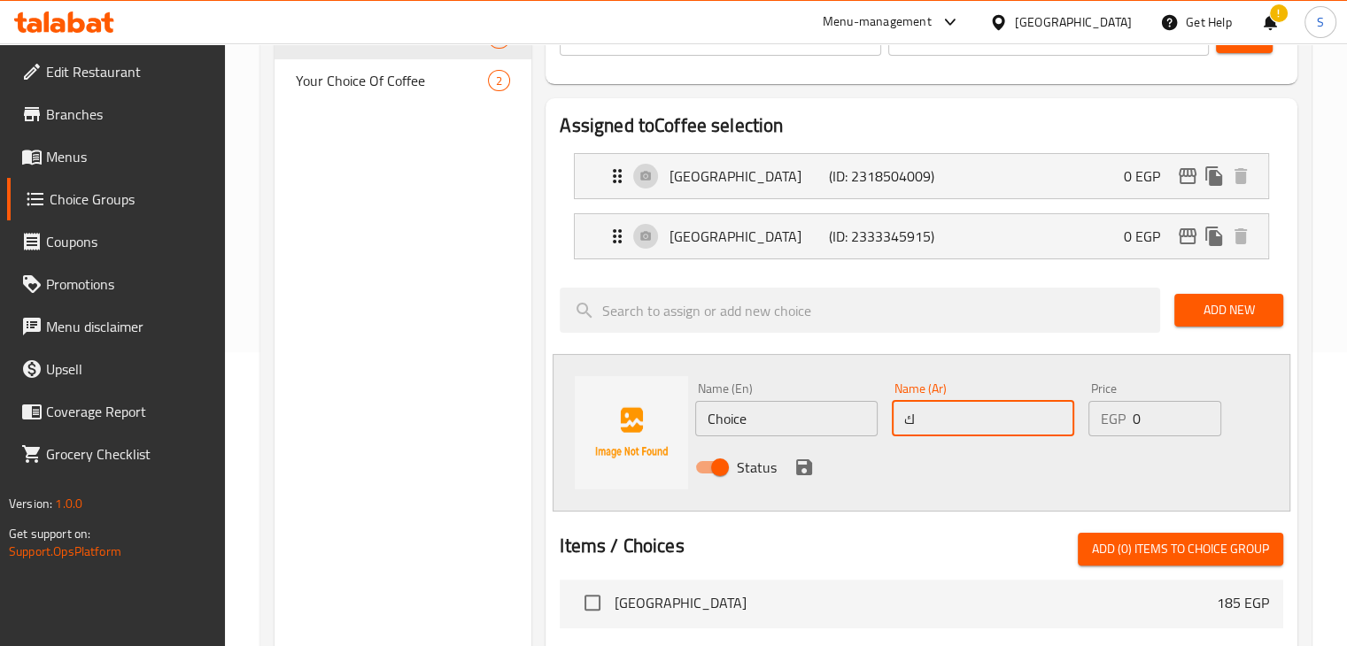
scroll to position [301, 0]
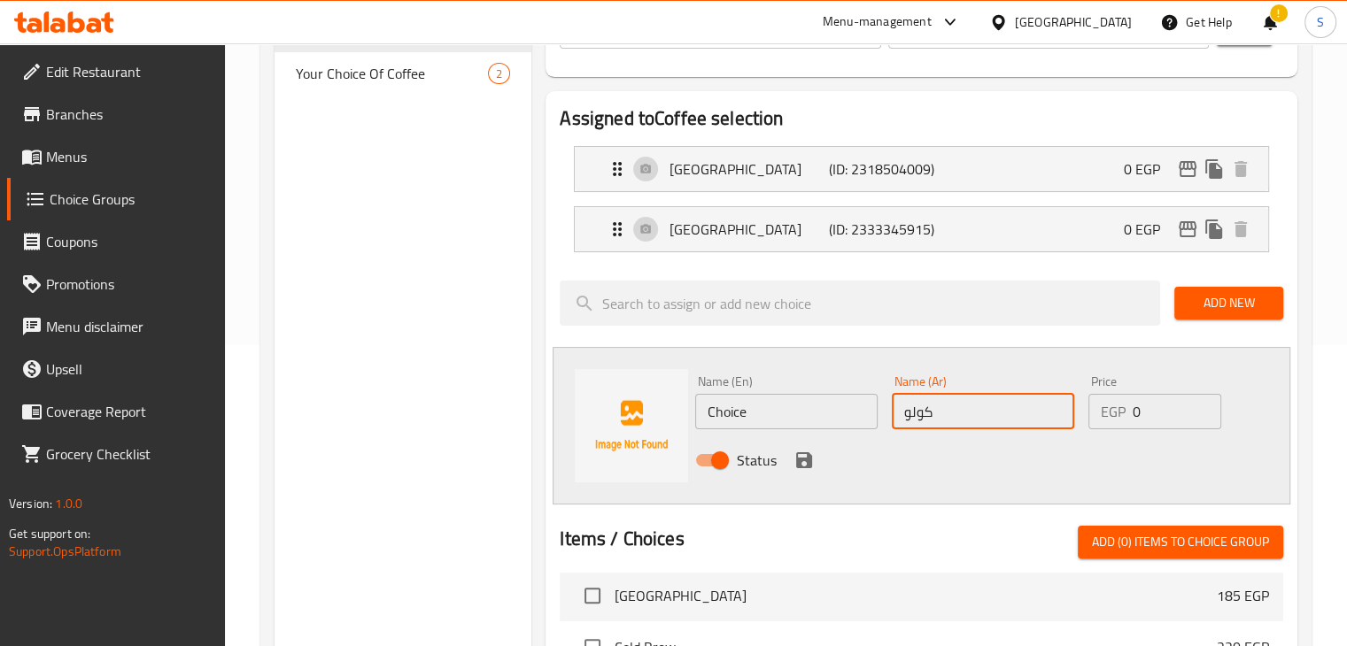
click at [913, 422] on input "كولو" at bounding box center [983, 411] width 182 height 35
paste input "مبيا"
type input "[GEOGRAPHIC_DATA]"
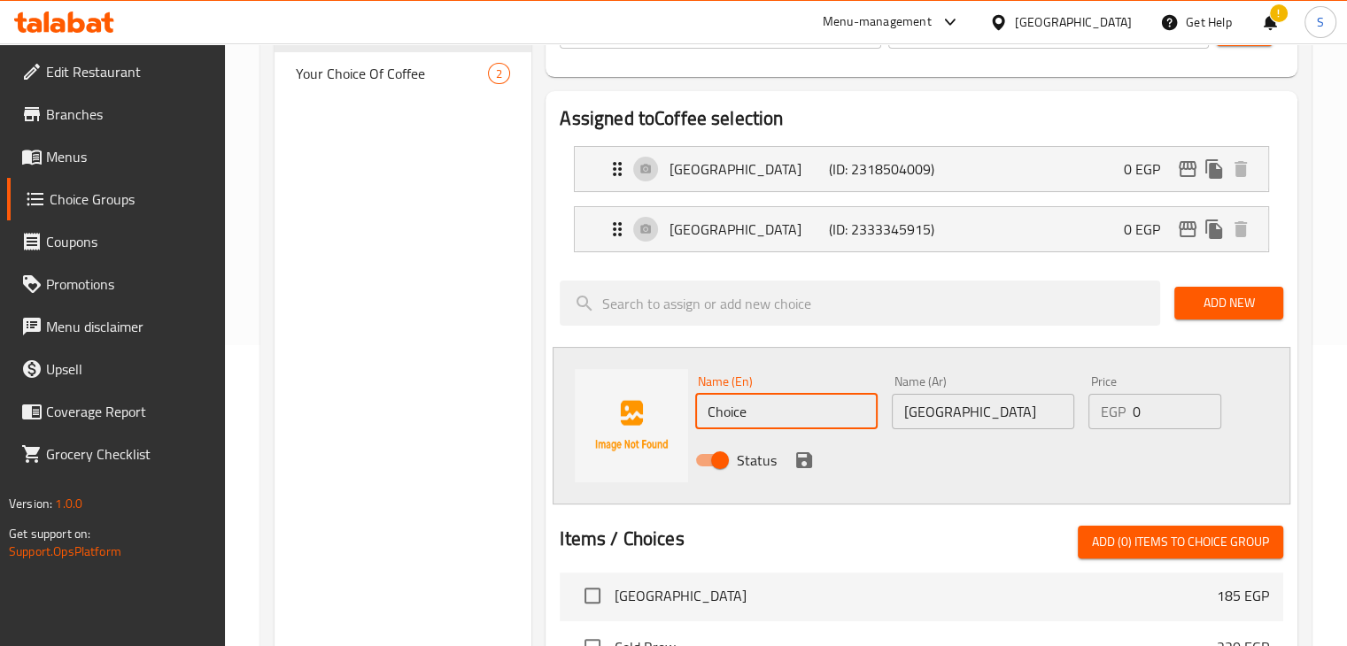
click at [738, 416] on input "Choice" at bounding box center [786, 411] width 182 height 35
paste input "olombia"
type input "[GEOGRAPHIC_DATA]"
click at [800, 461] on icon "save" at bounding box center [804, 461] width 16 height 16
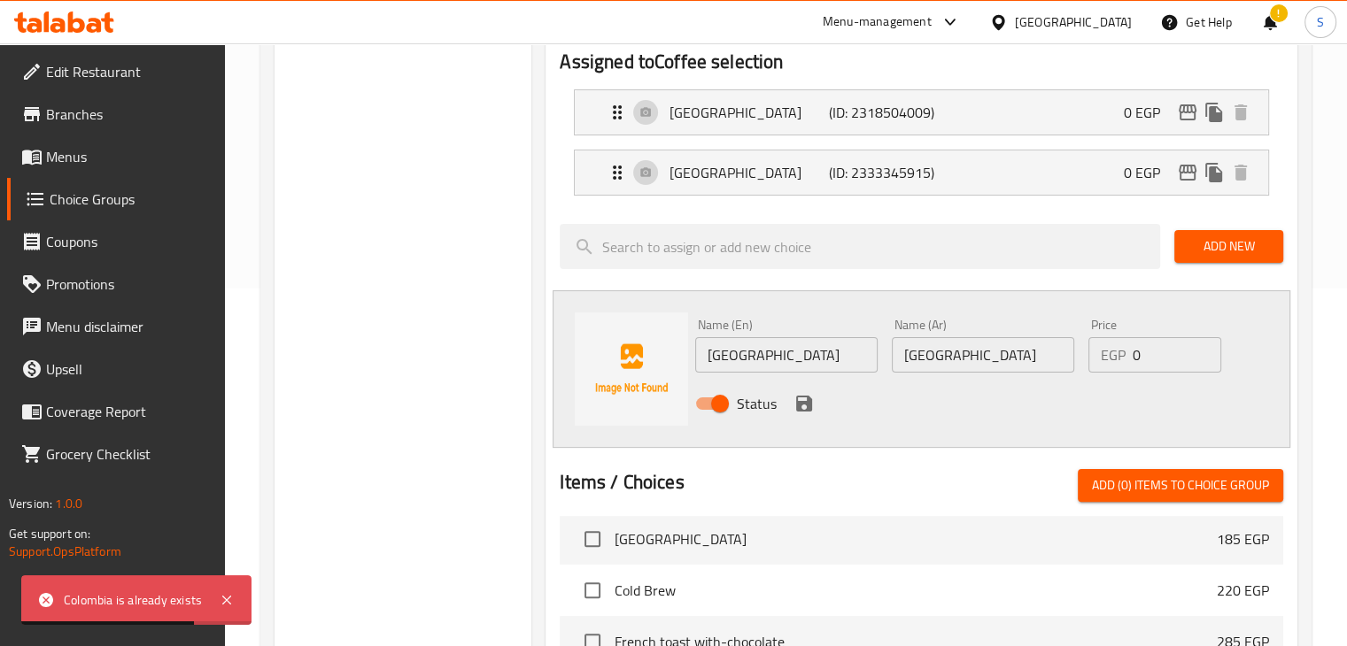
scroll to position [358, 0]
click at [1214, 236] on span "Add New" at bounding box center [1228, 247] width 81 height 22
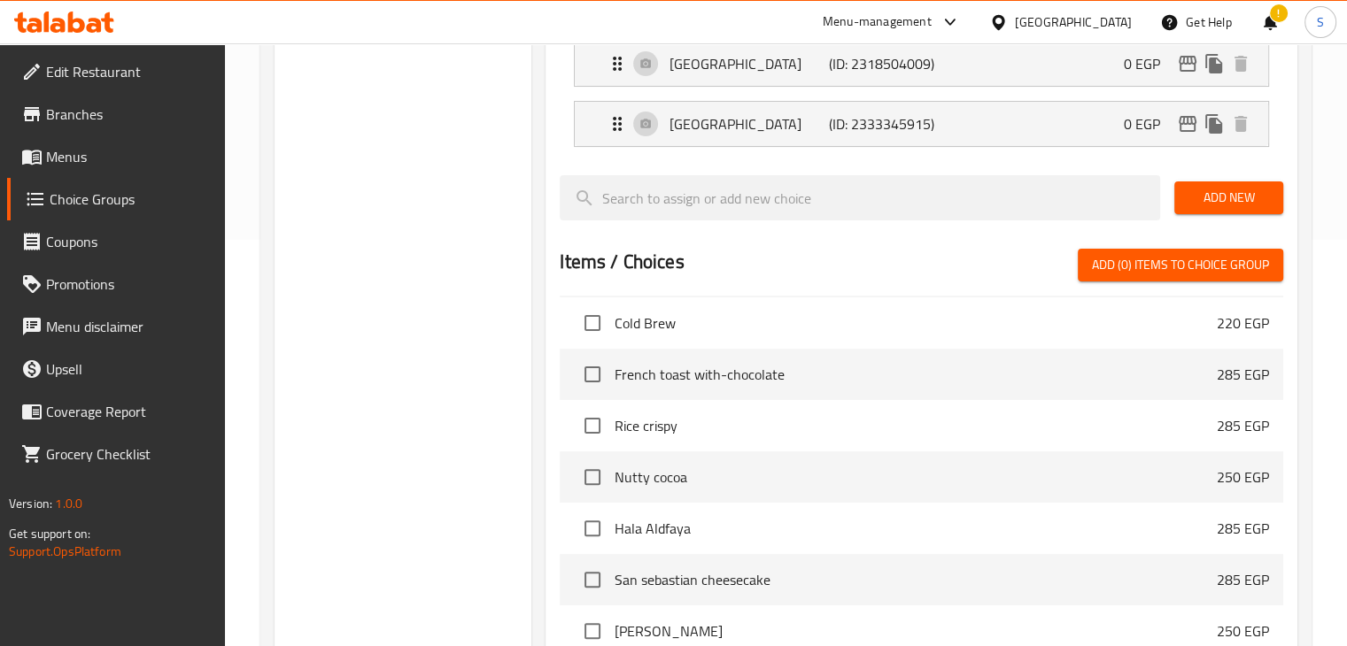
scroll to position [0, 0]
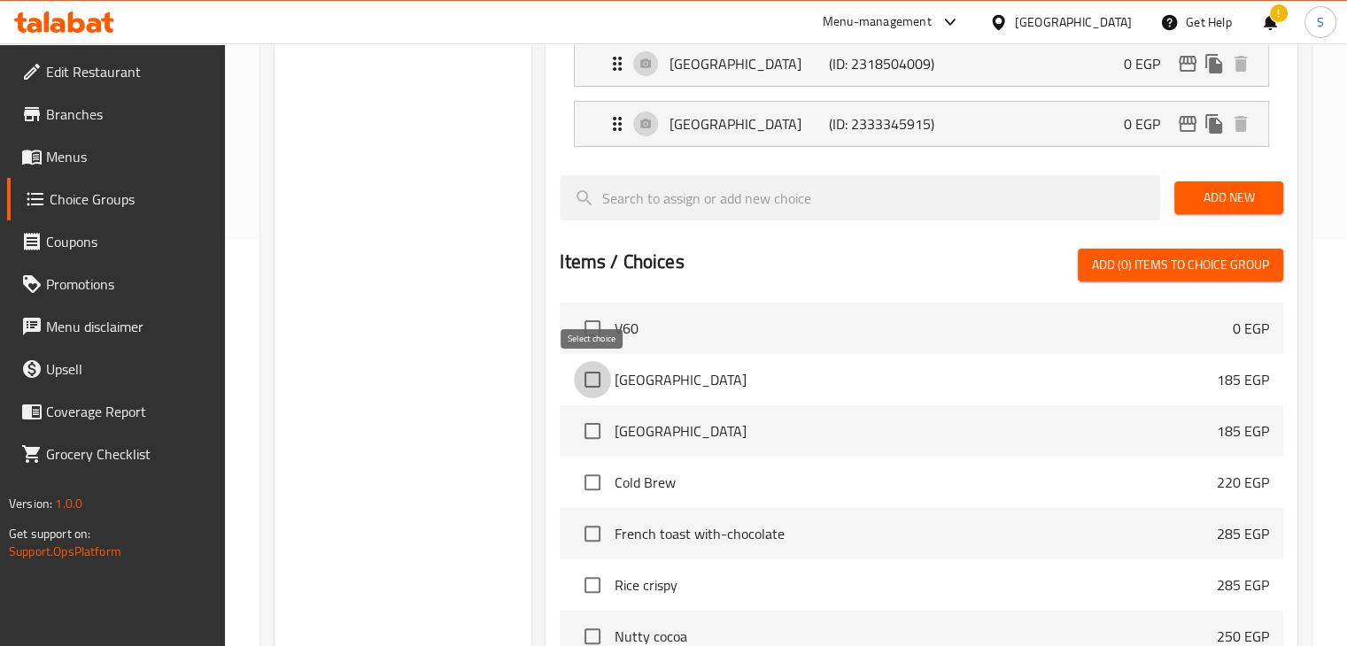
click at [595, 387] on input "checkbox" at bounding box center [592, 379] width 37 height 37
checkbox input "true"
click at [593, 435] on input "checkbox" at bounding box center [592, 431] width 37 height 37
checkbox input "true"
click at [591, 387] on input "checkbox" at bounding box center [592, 379] width 37 height 37
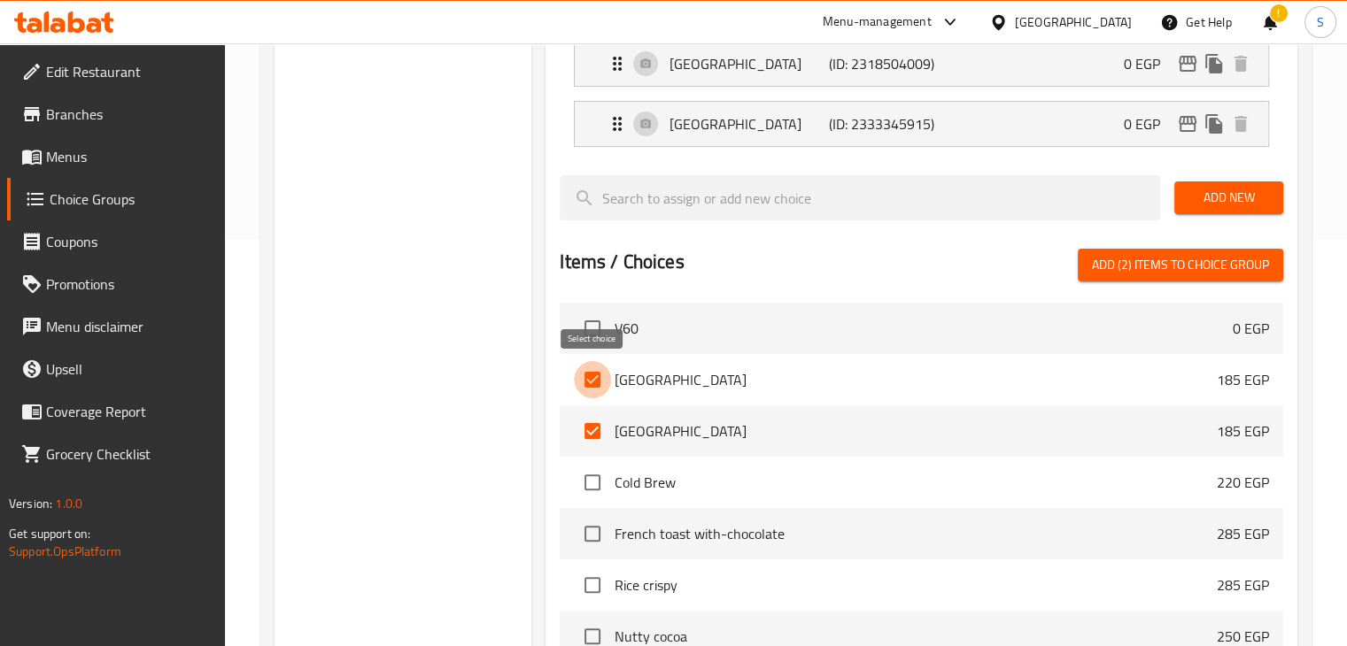
checkbox input "false"
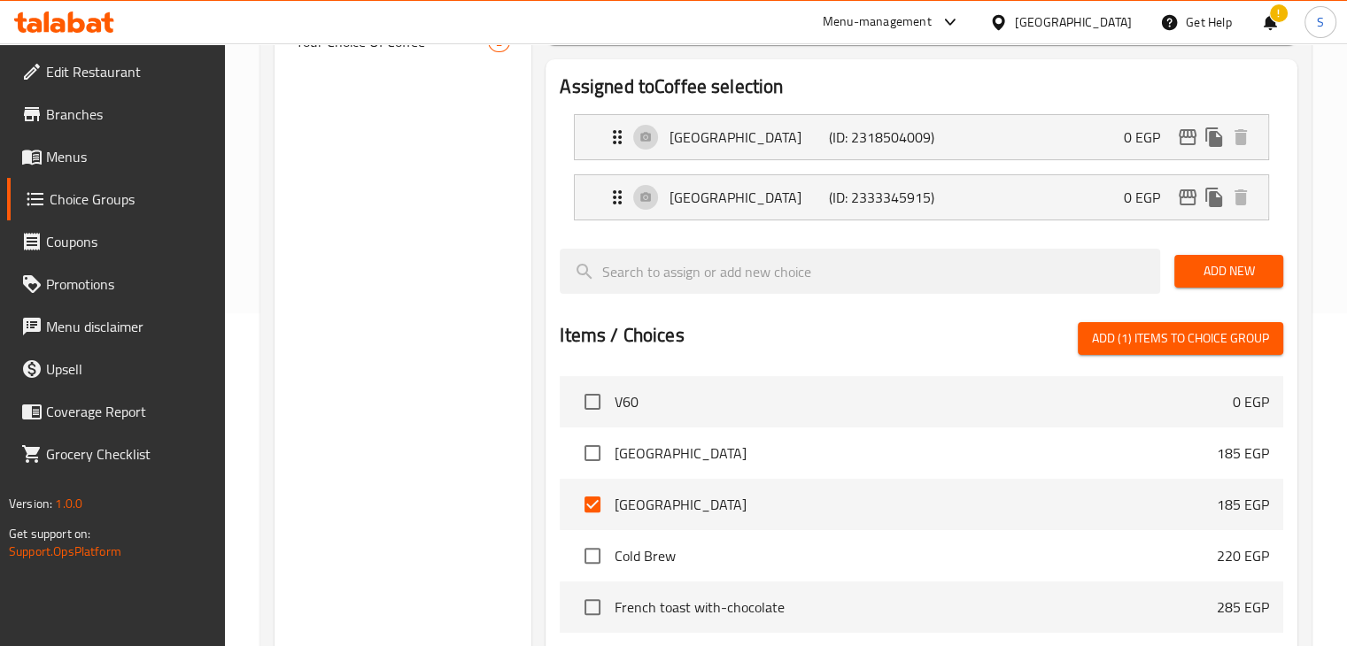
scroll to position [371, 0]
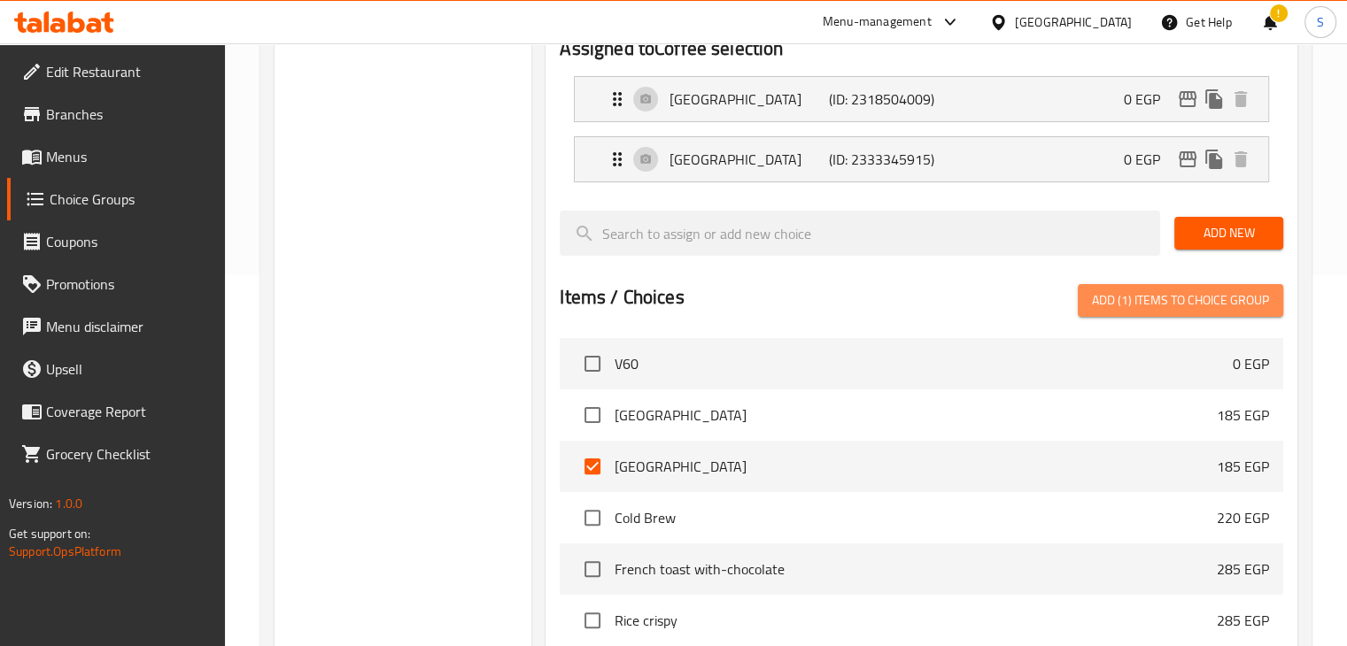
click at [1188, 297] on span "Add (1) items to choice group" at bounding box center [1180, 301] width 177 height 22
checkbox input "false"
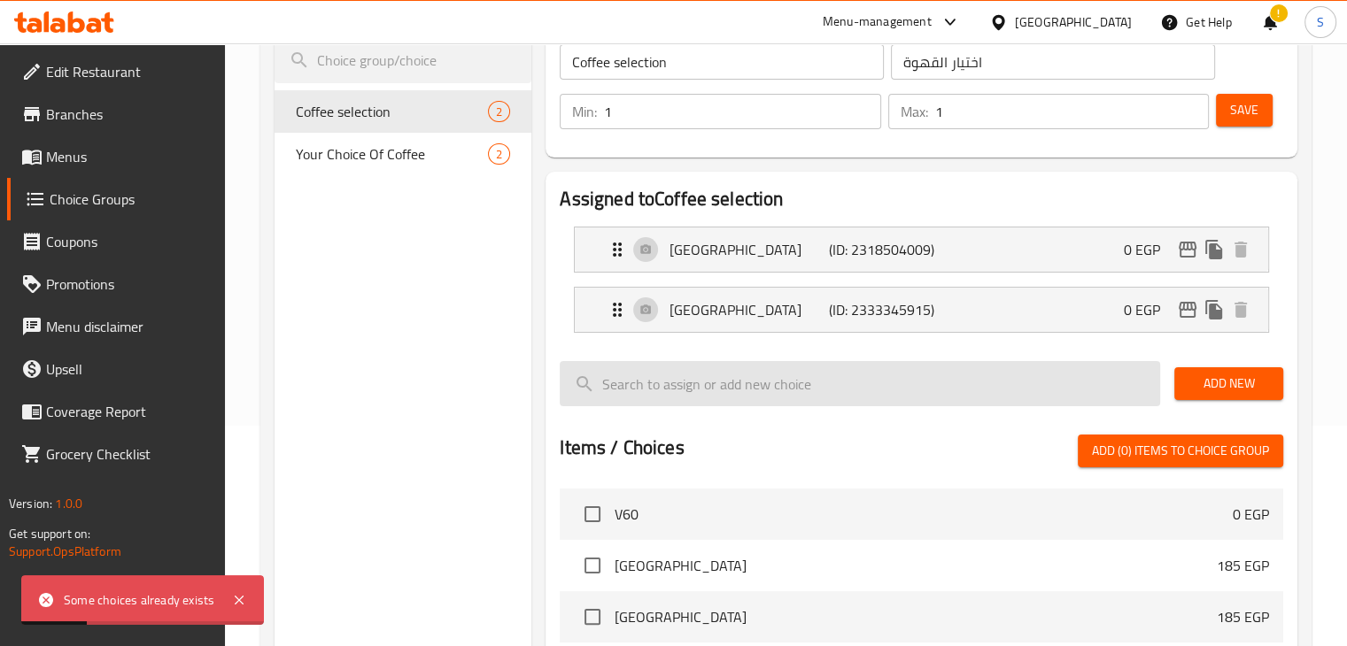
scroll to position [219, 0]
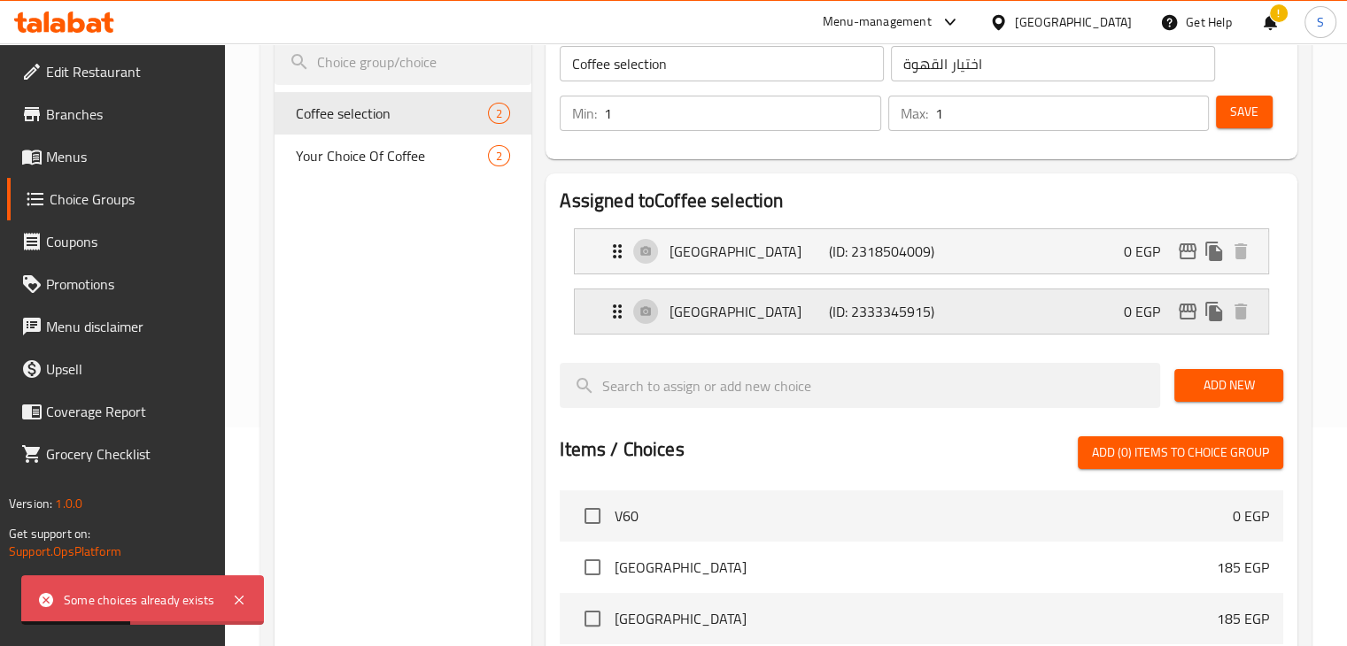
click at [752, 296] on div "Colombia (ID: 2333345915) 0 EGP" at bounding box center [927, 312] width 640 height 44
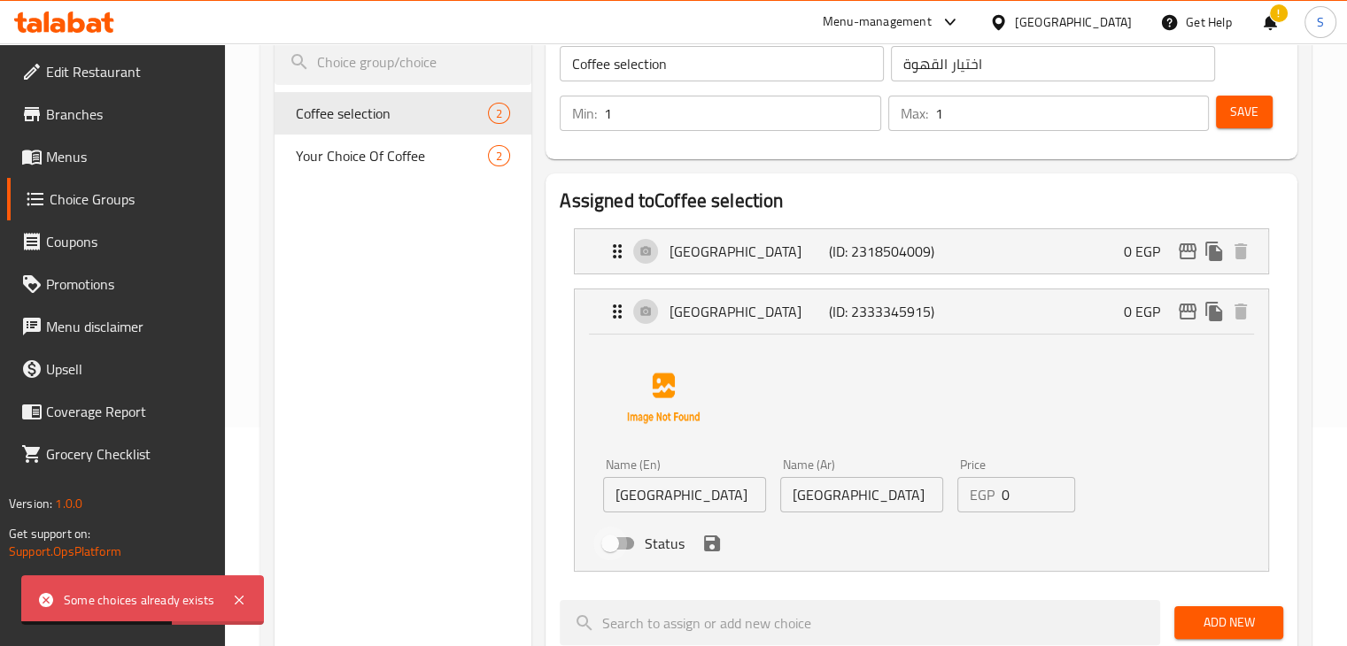
click at [615, 541] on input "Status" at bounding box center [610, 544] width 101 height 34
click at [625, 546] on input "Status" at bounding box center [627, 544] width 101 height 34
checkbox input "false"
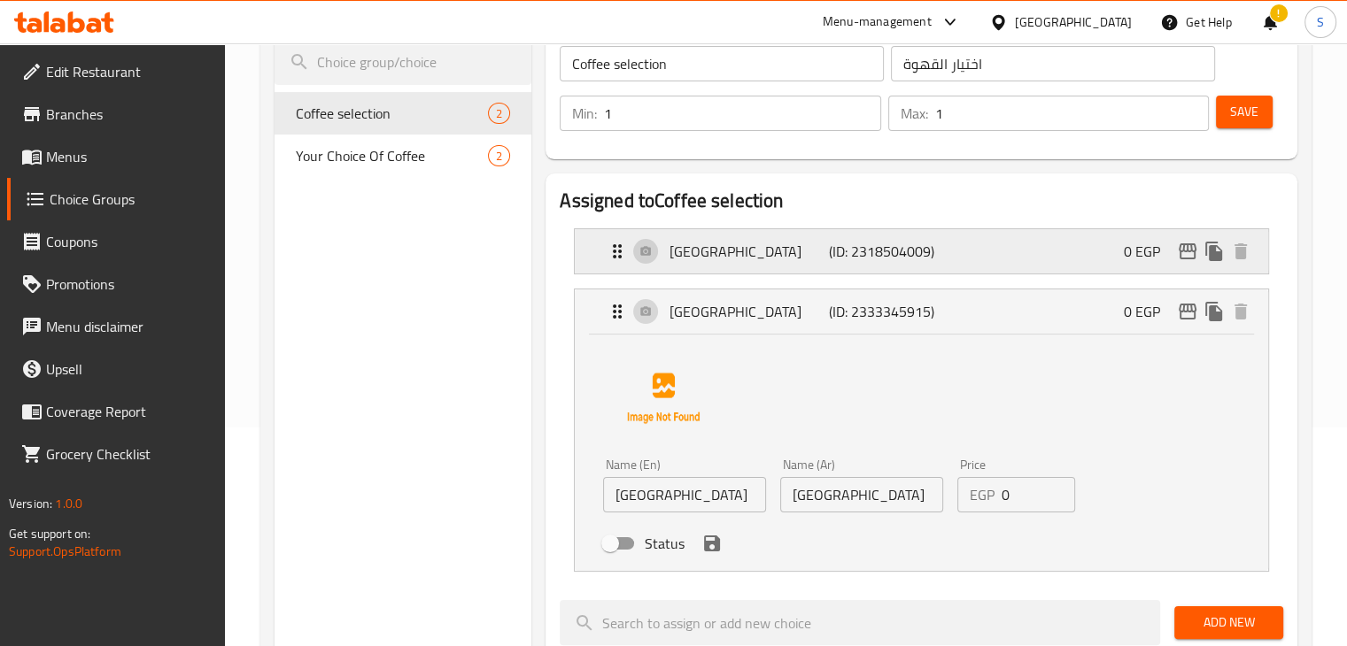
click at [706, 262] on p "[GEOGRAPHIC_DATA]" at bounding box center [749, 251] width 159 height 21
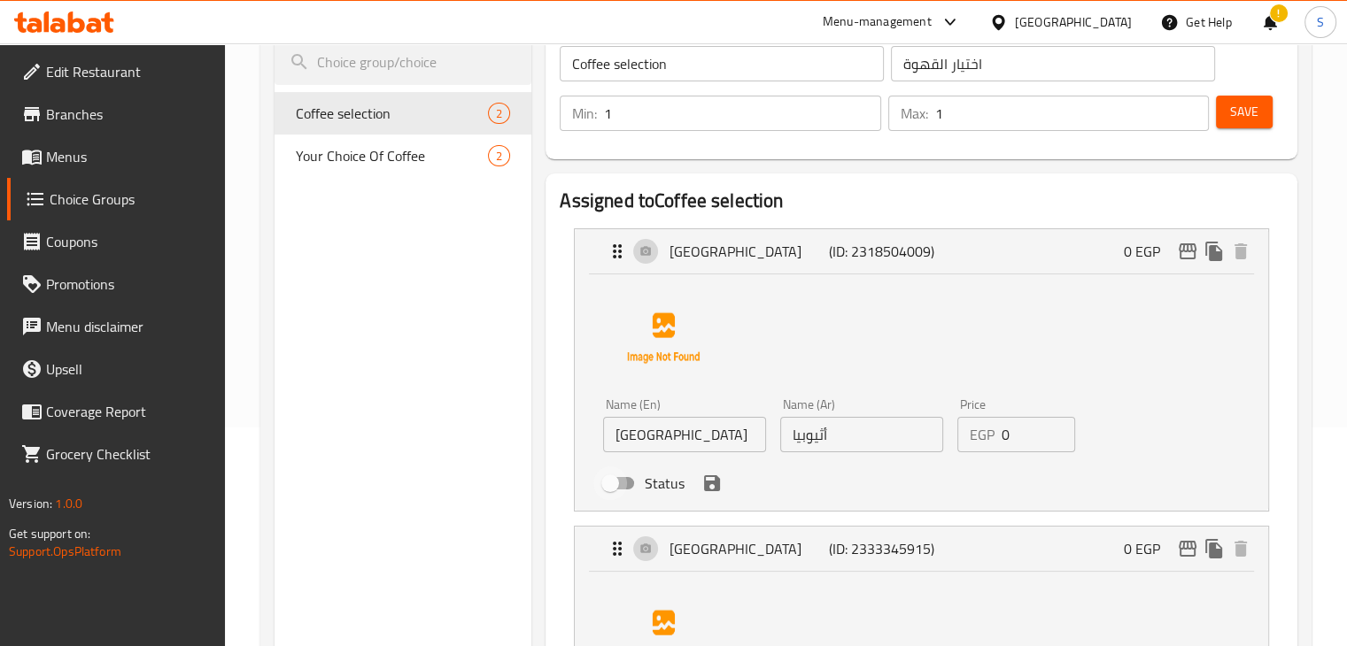
click at [619, 486] on input "Status" at bounding box center [610, 484] width 101 height 34
checkbox input "true"
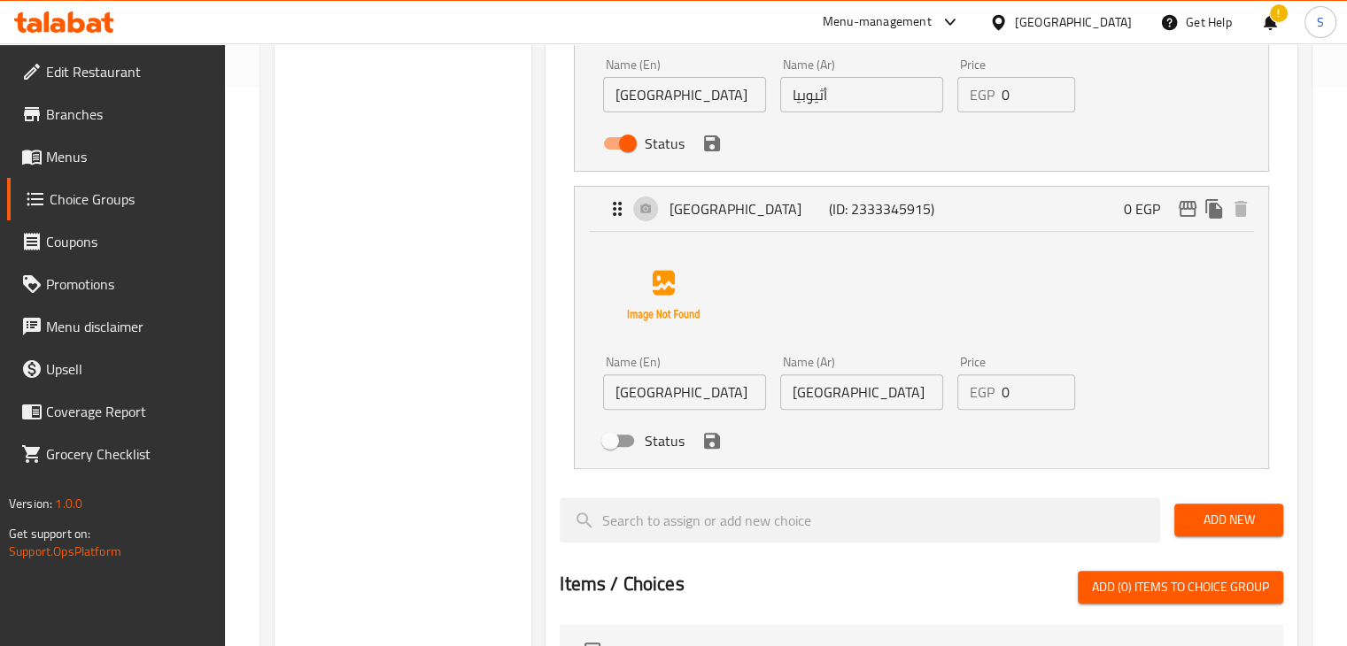
scroll to position [595, 0]
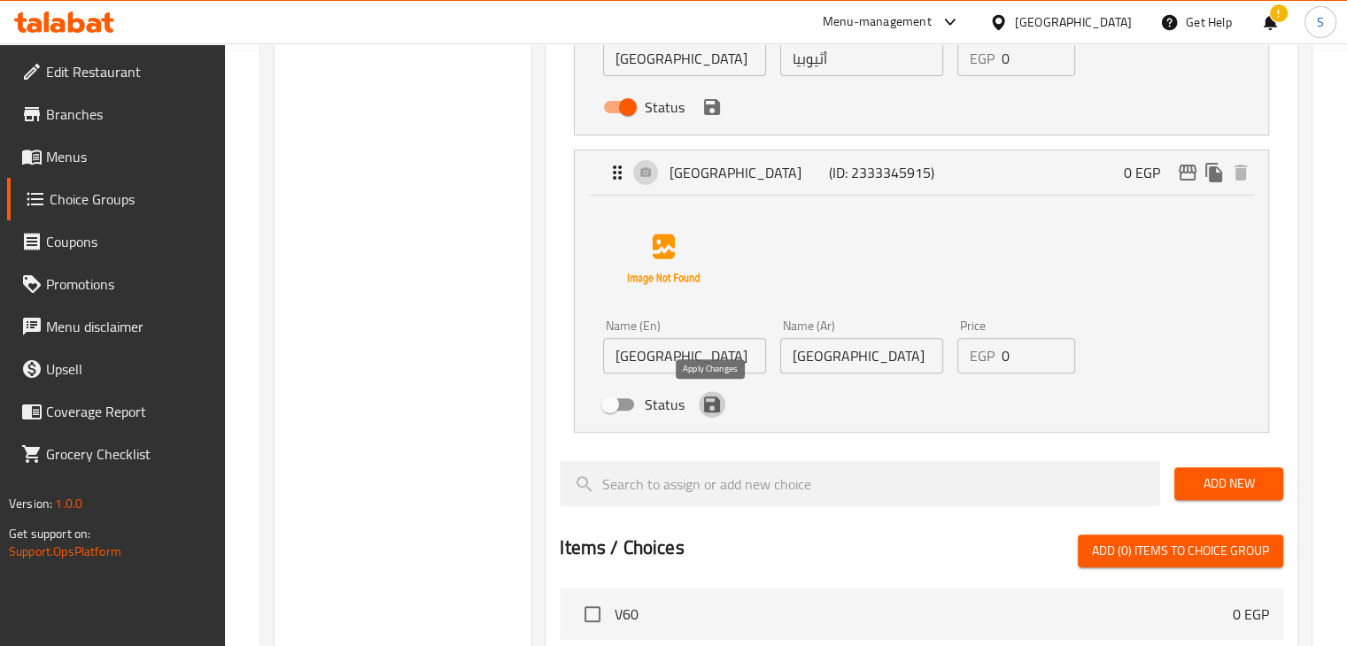
click at [711, 414] on button "save" at bounding box center [712, 404] width 27 height 27
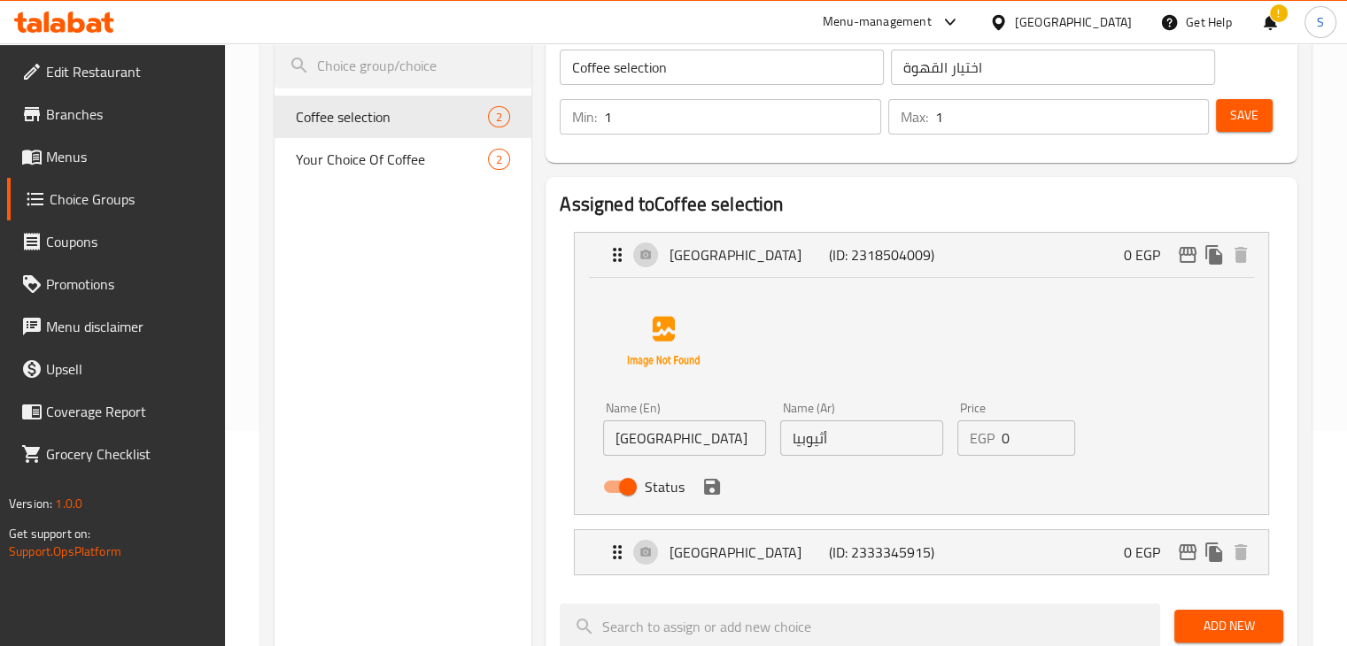
scroll to position [1, 0]
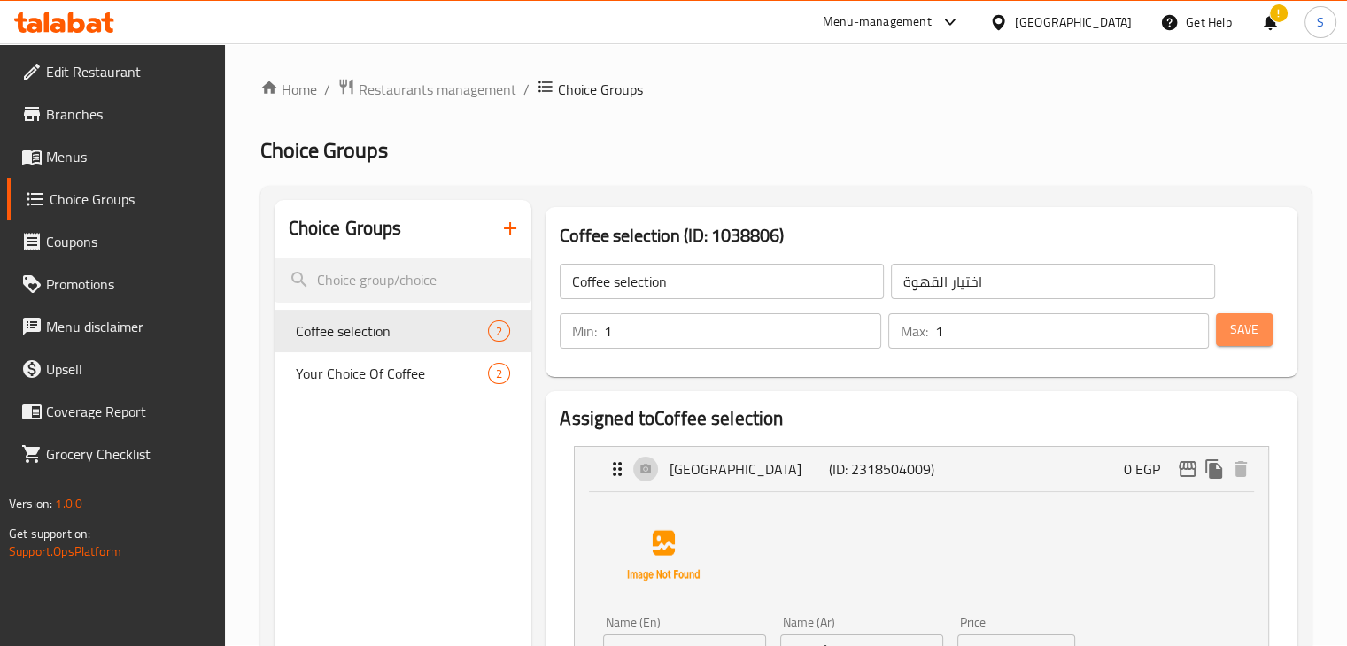
click at [1221, 331] on button "Save" at bounding box center [1244, 330] width 57 height 33
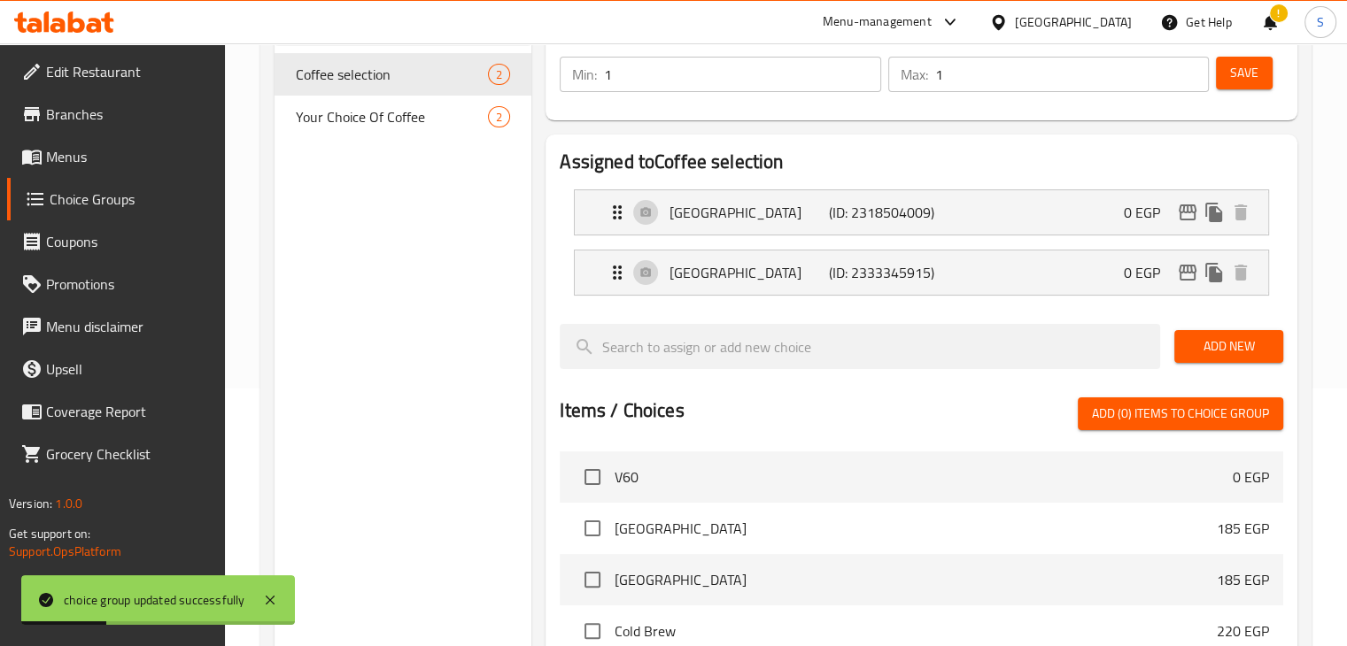
scroll to position [313, 0]
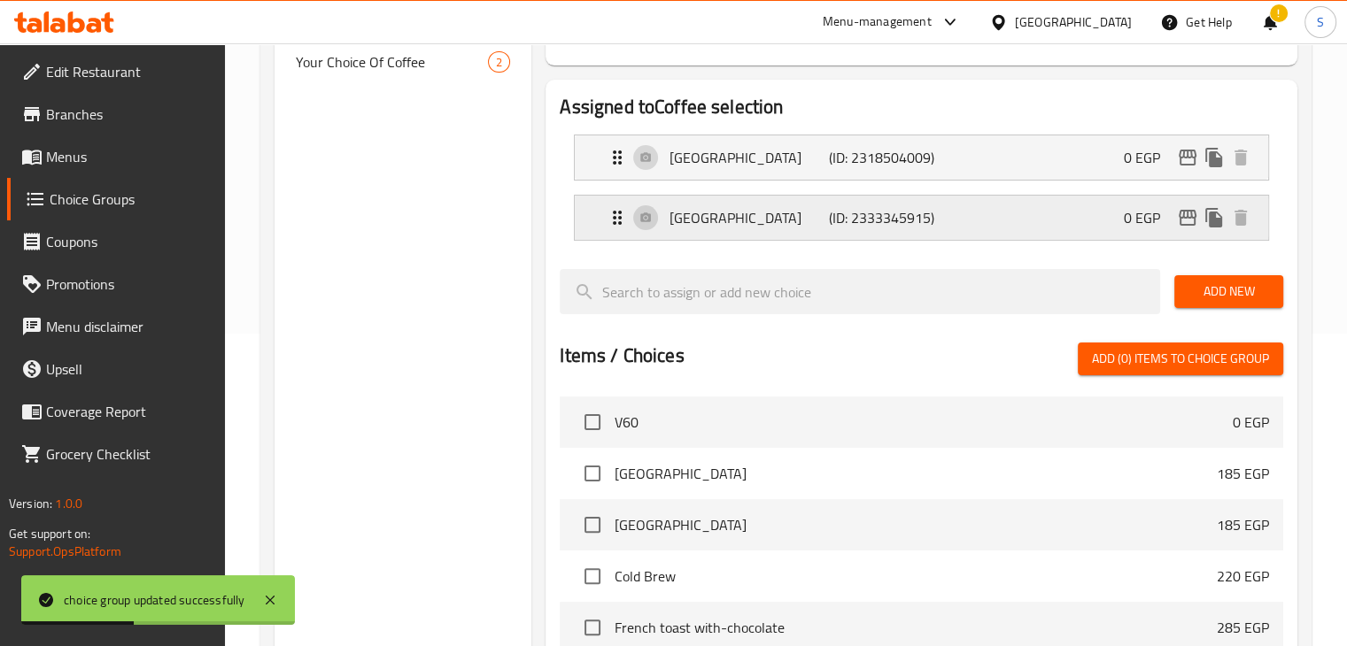
click at [785, 234] on div "Colombia (ID: 2333345915) 0 EGP" at bounding box center [927, 218] width 640 height 44
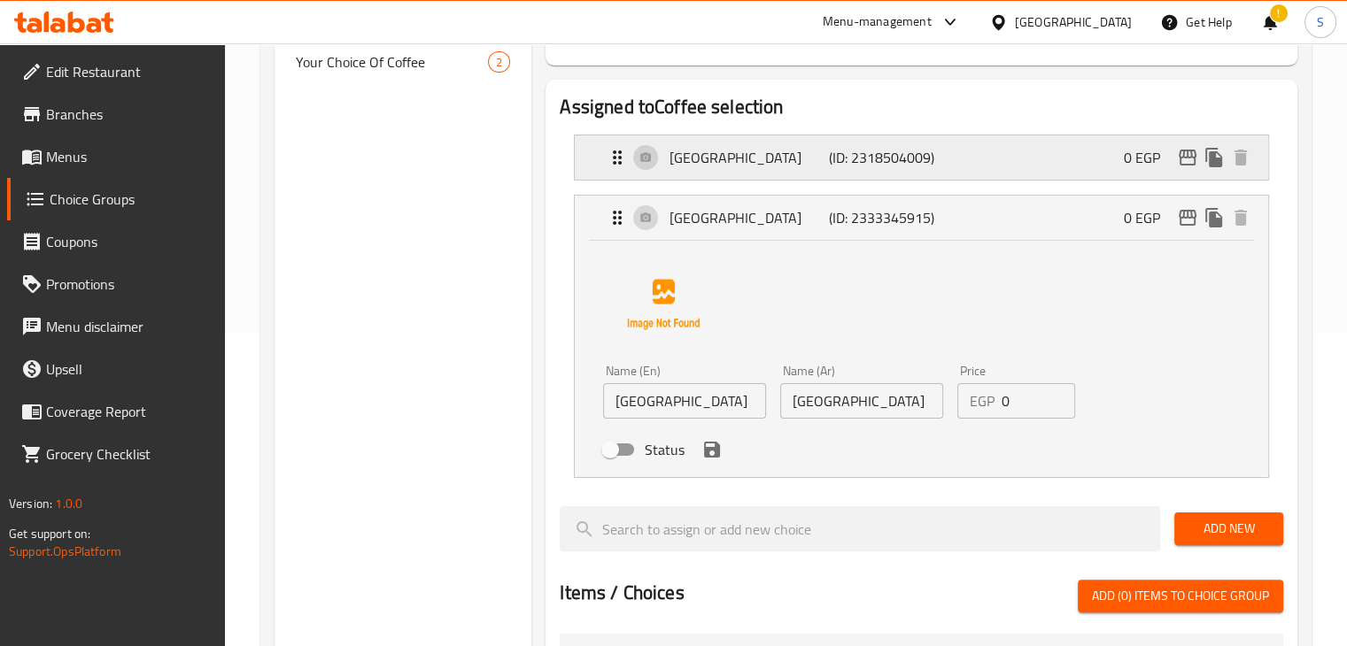
click at [784, 159] on p "[GEOGRAPHIC_DATA]" at bounding box center [749, 157] width 159 height 21
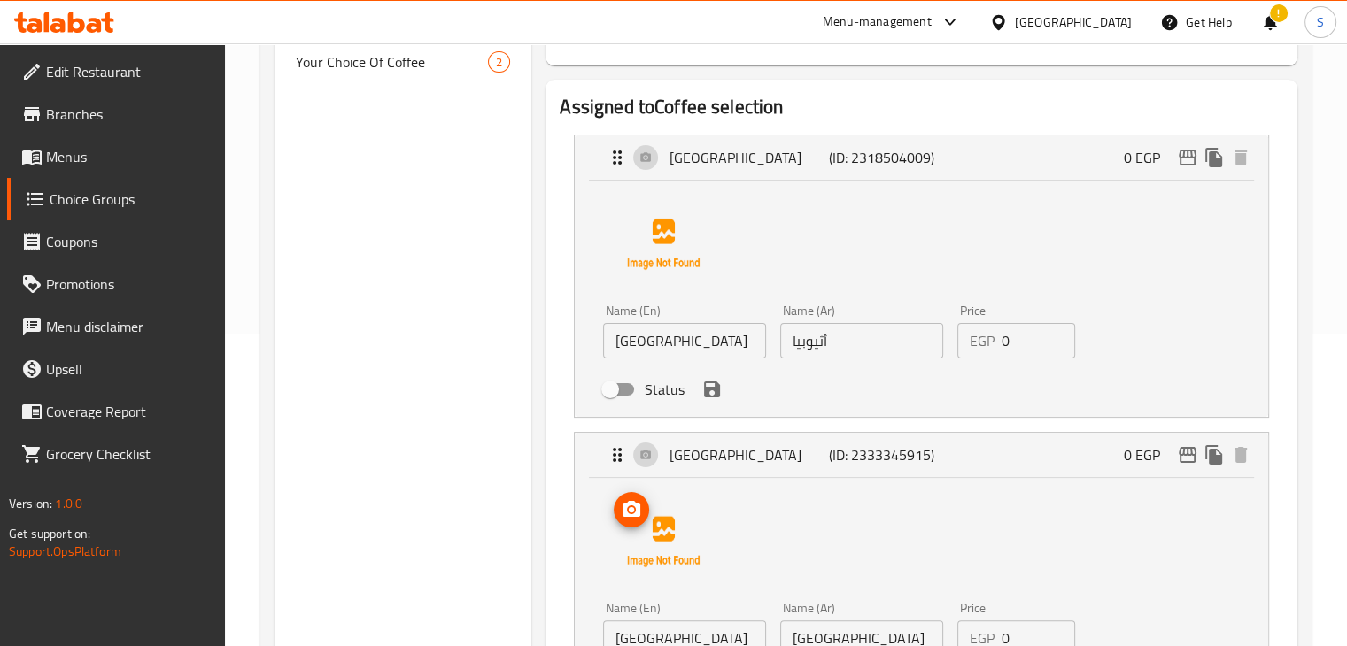
scroll to position [495, 0]
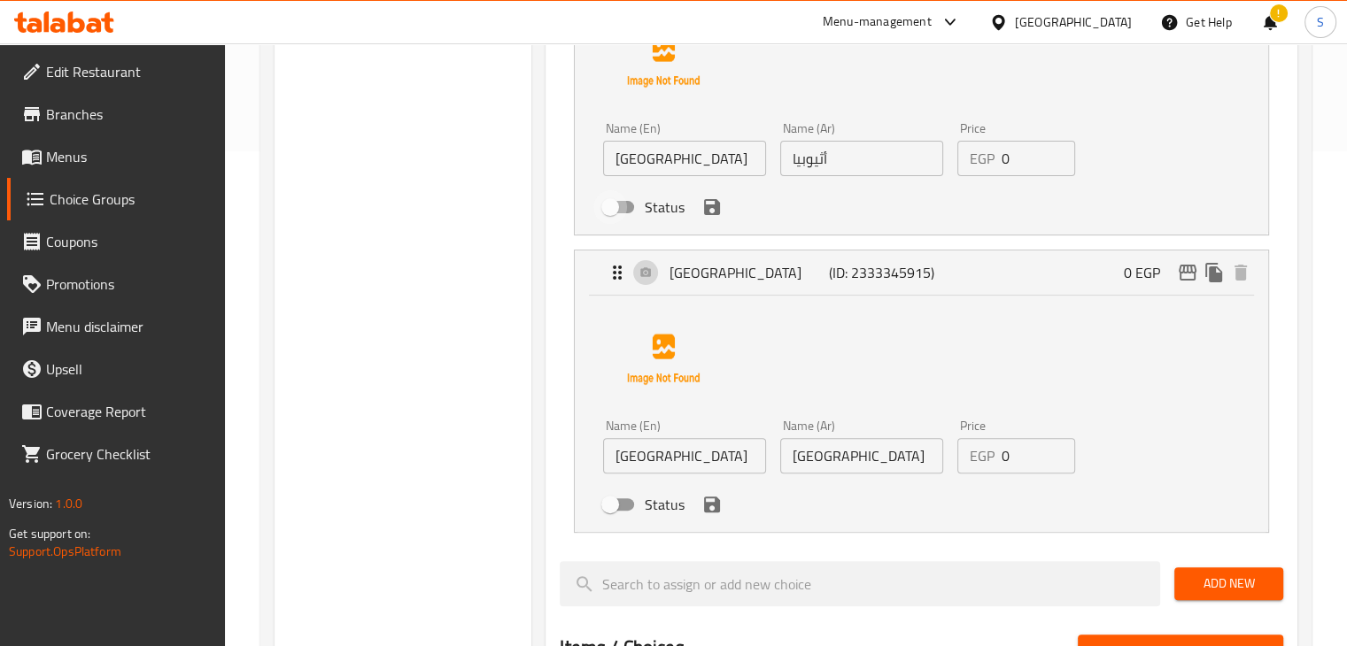
click at [613, 213] on input "Status" at bounding box center [610, 207] width 101 height 34
checkbox input "true"
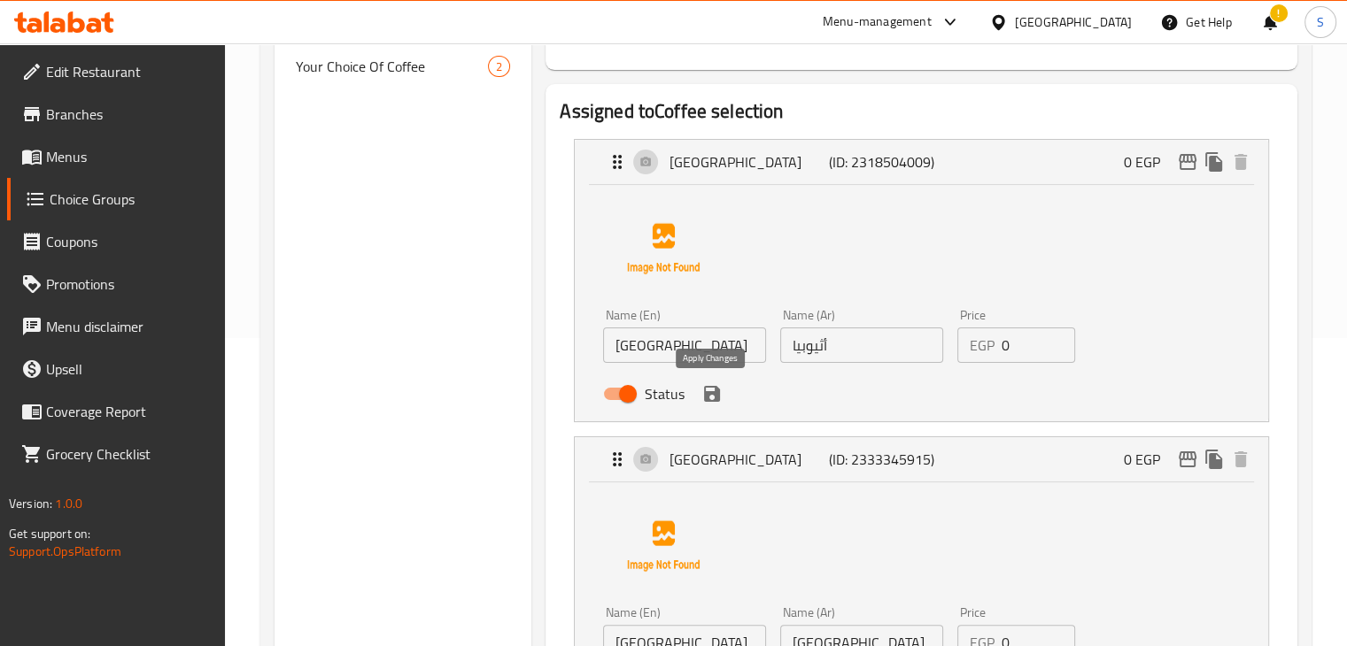
click at [708, 403] on icon "save" at bounding box center [711, 393] width 21 height 21
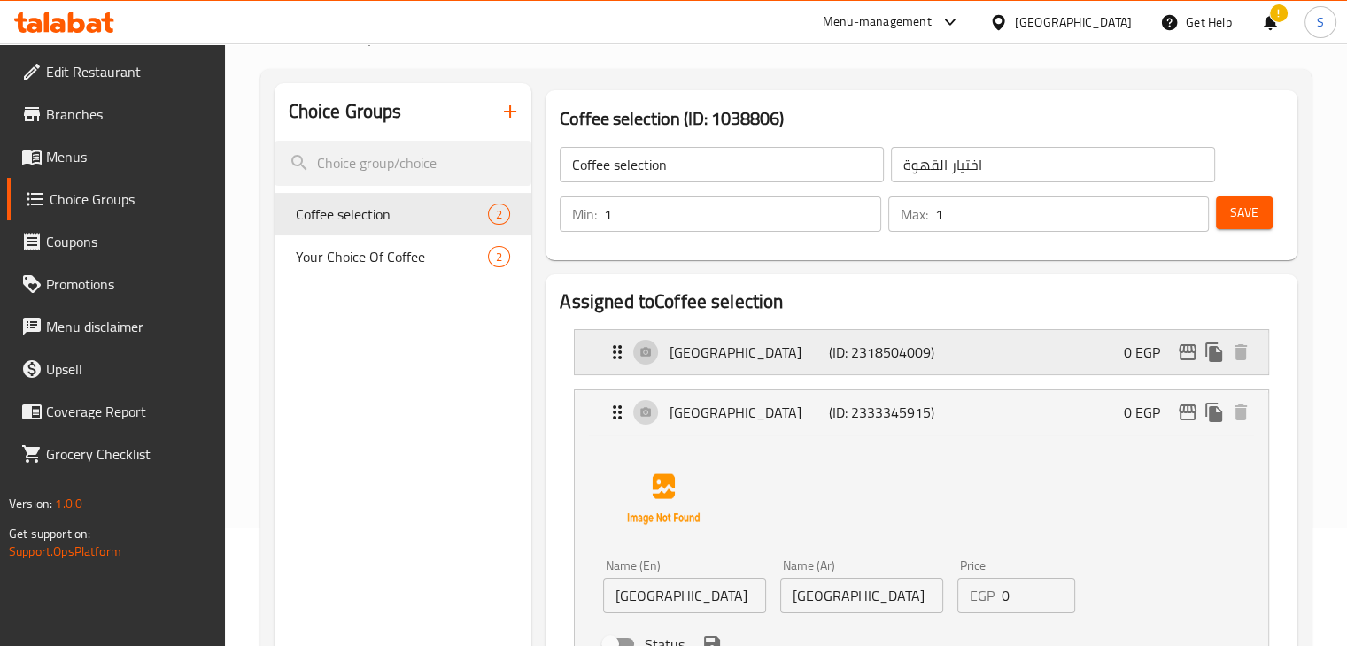
scroll to position [114, 0]
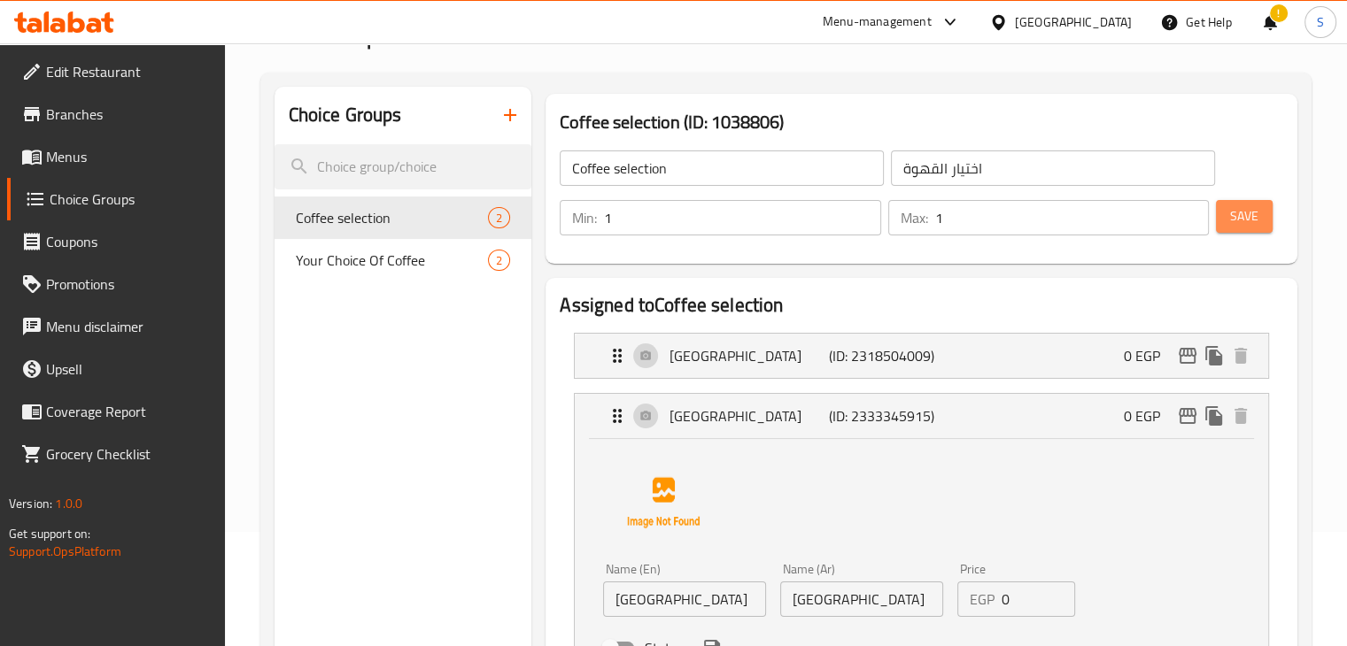
click at [1233, 202] on button "Save" at bounding box center [1244, 216] width 57 height 33
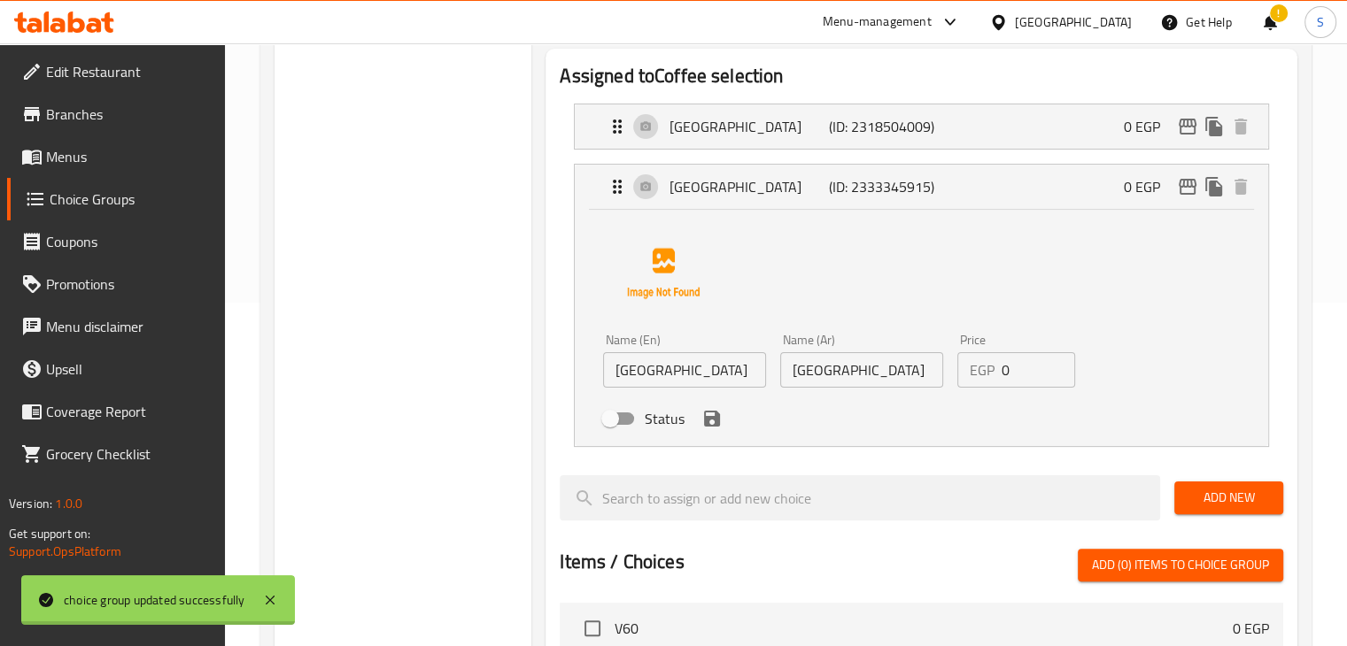
scroll to position [375, 0]
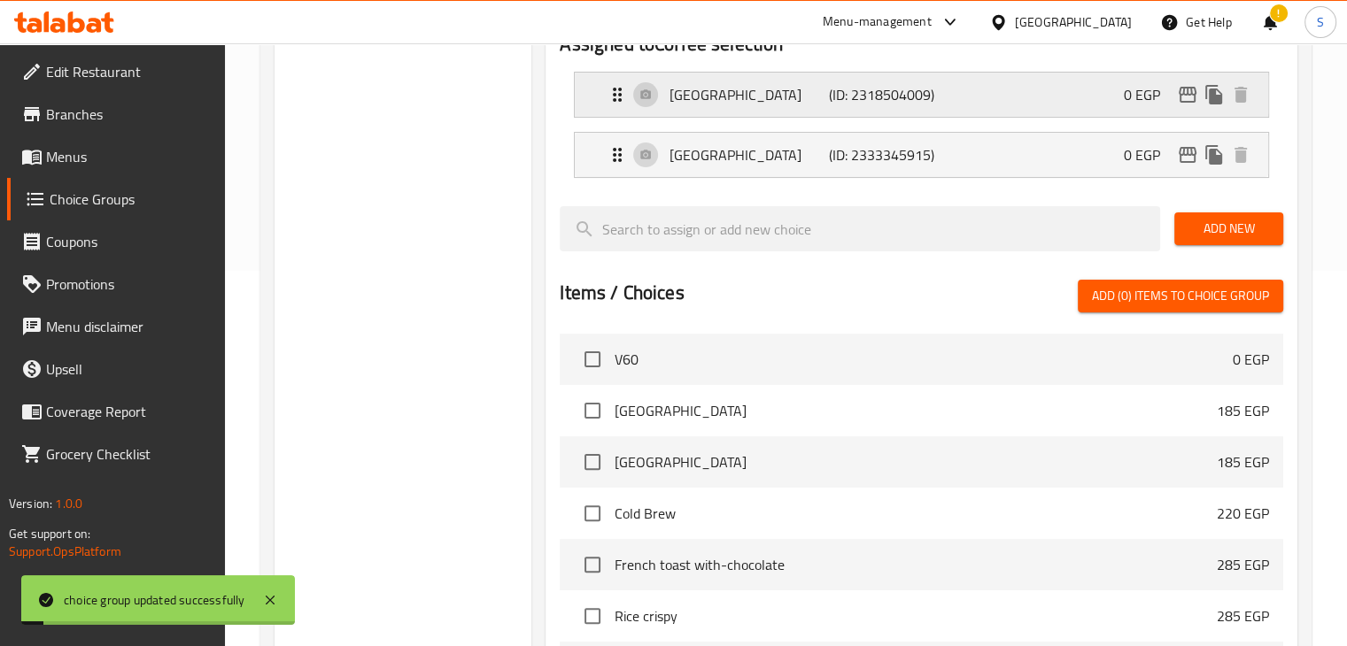
click at [760, 105] on div "Ethiopia (ID: 2318504009) 0 EGP" at bounding box center [927, 95] width 640 height 44
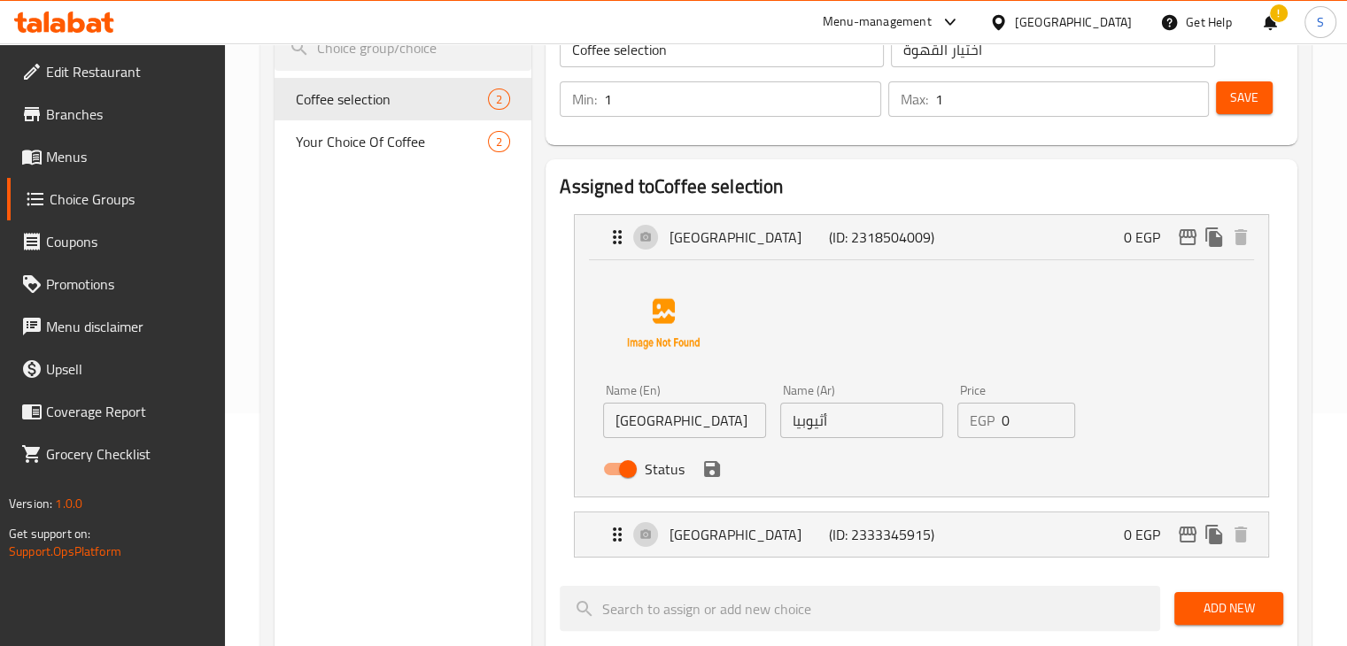
scroll to position [183, 0]
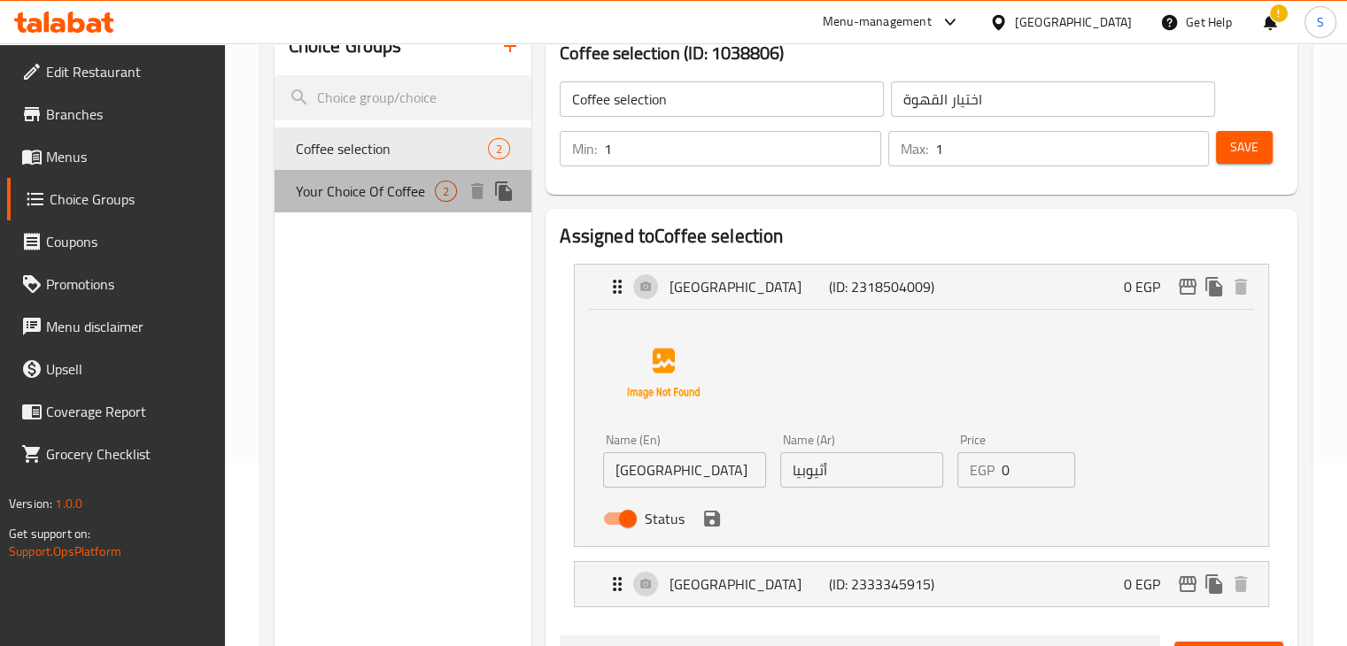
click at [381, 198] on span "Your Choice Of Coffee" at bounding box center [366, 191] width 140 height 21
type input "Your Choice Of Coffee"
type input "اختيارك من القهوة"
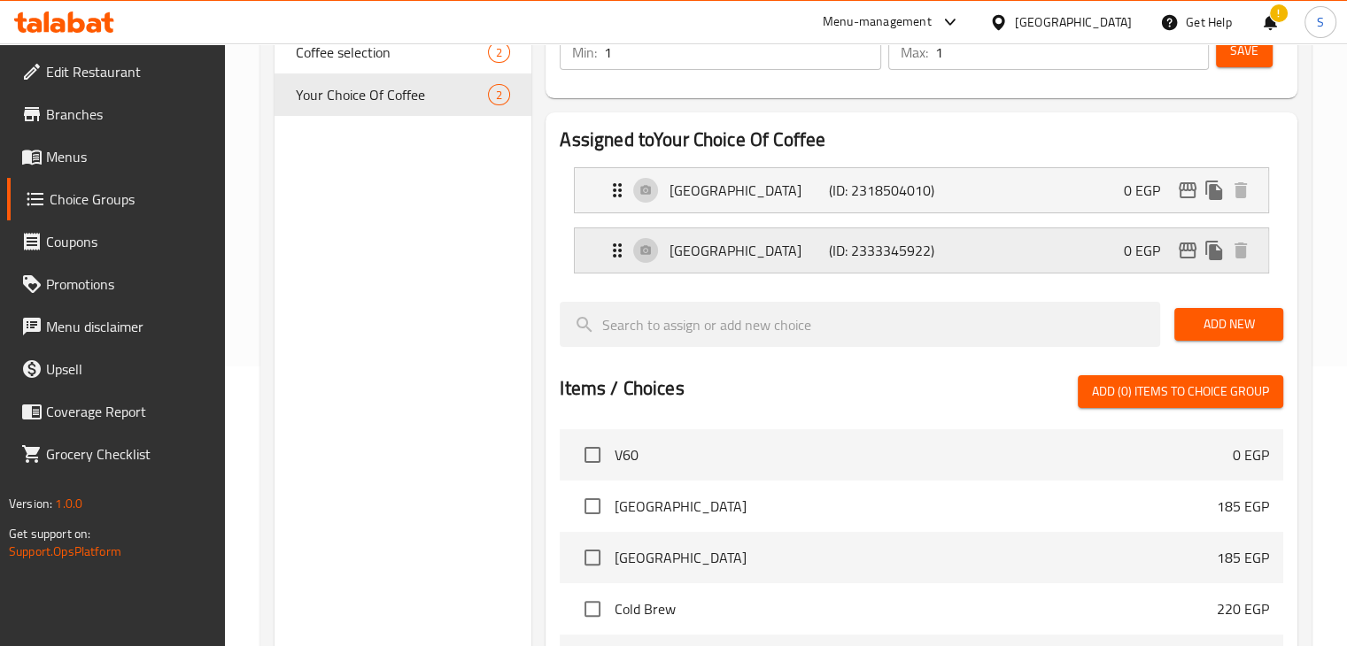
scroll to position [281, 0]
click at [775, 191] on p "[GEOGRAPHIC_DATA]" at bounding box center [749, 189] width 159 height 21
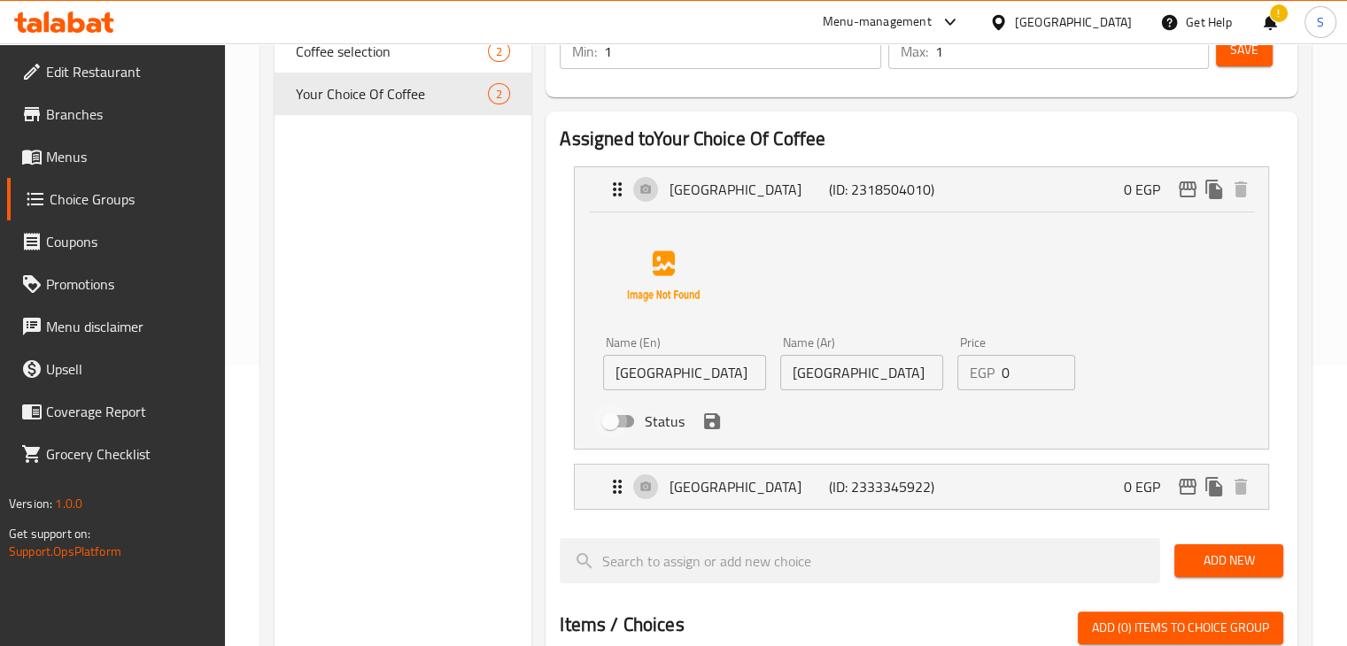
click at [623, 423] on input "Status" at bounding box center [610, 422] width 101 height 34
checkbox input "true"
click at [709, 429] on icon "save" at bounding box center [711, 421] width 21 height 21
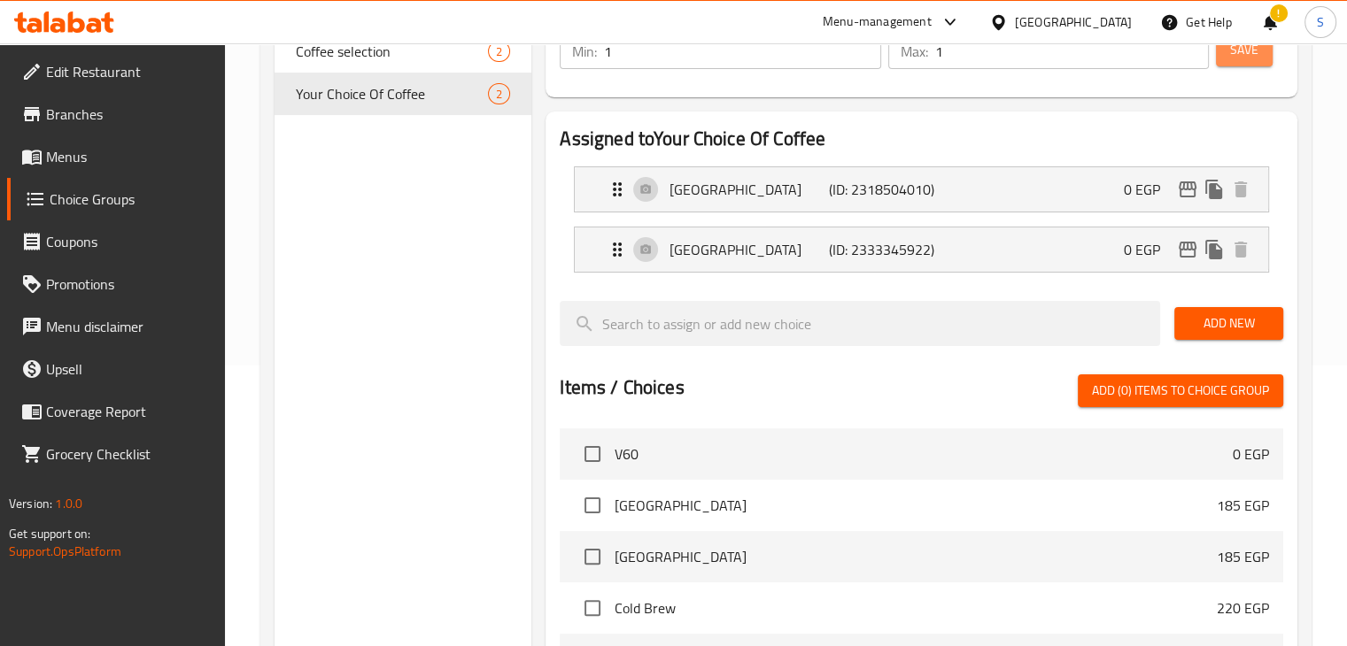
click at [1247, 62] on button "Save" at bounding box center [1244, 50] width 57 height 33
click at [800, 188] on p "[GEOGRAPHIC_DATA]" at bounding box center [749, 189] width 159 height 21
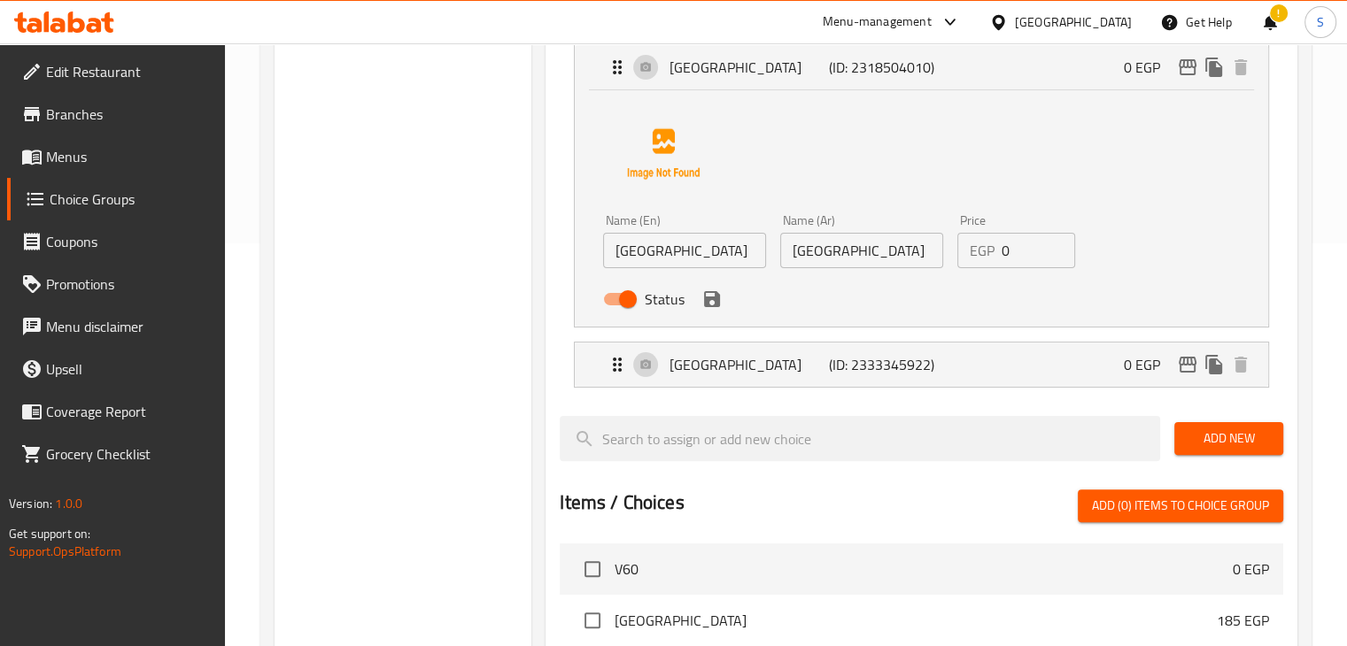
scroll to position [405, 0]
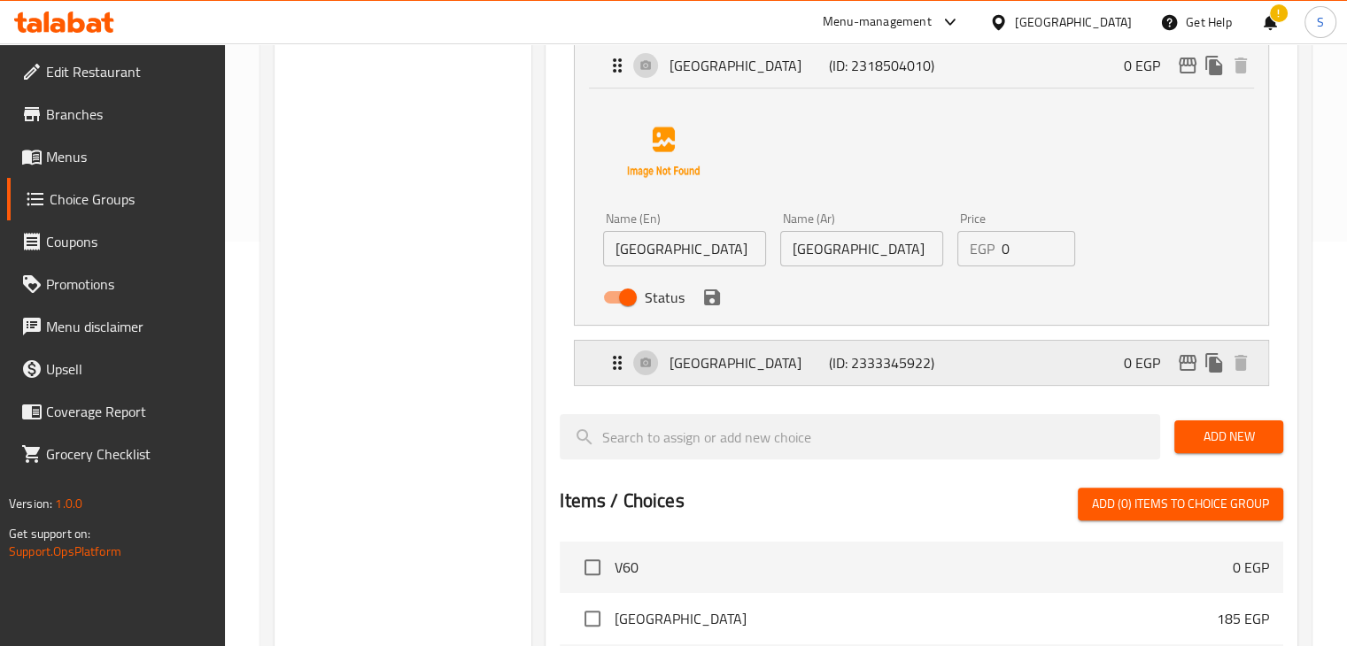
click at [801, 352] on p "[GEOGRAPHIC_DATA]" at bounding box center [749, 362] width 159 height 21
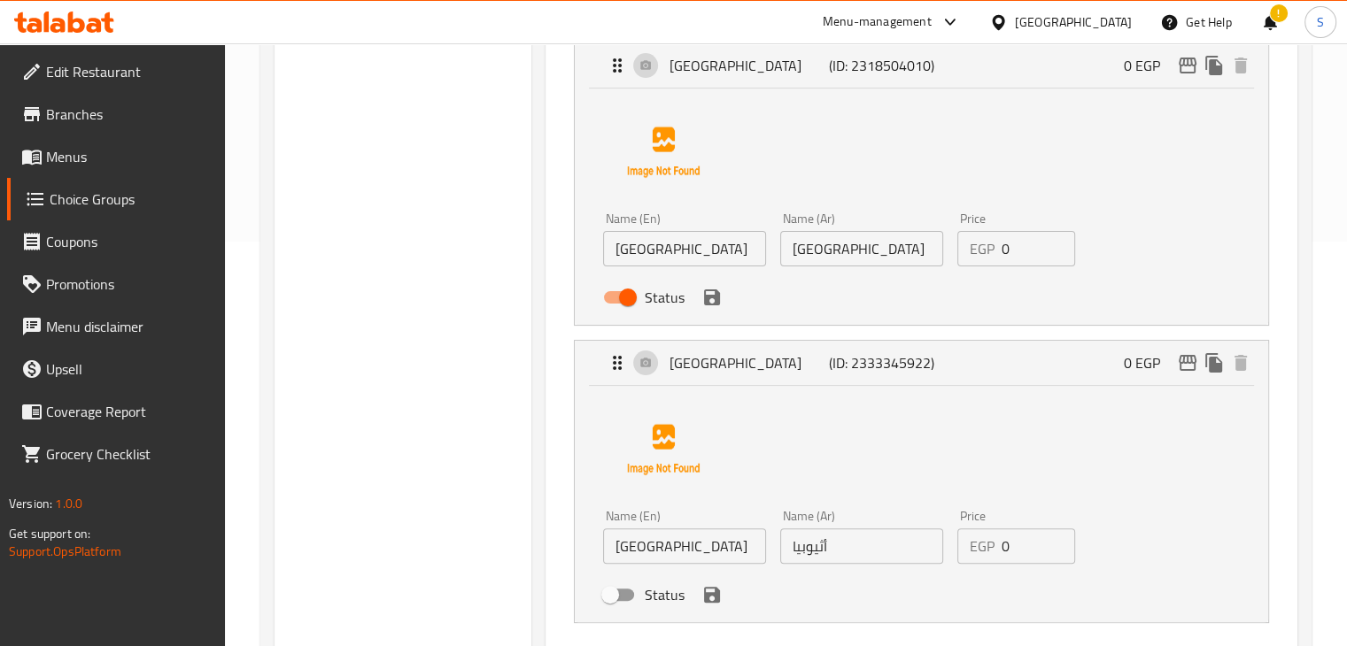
scroll to position [542, 0]
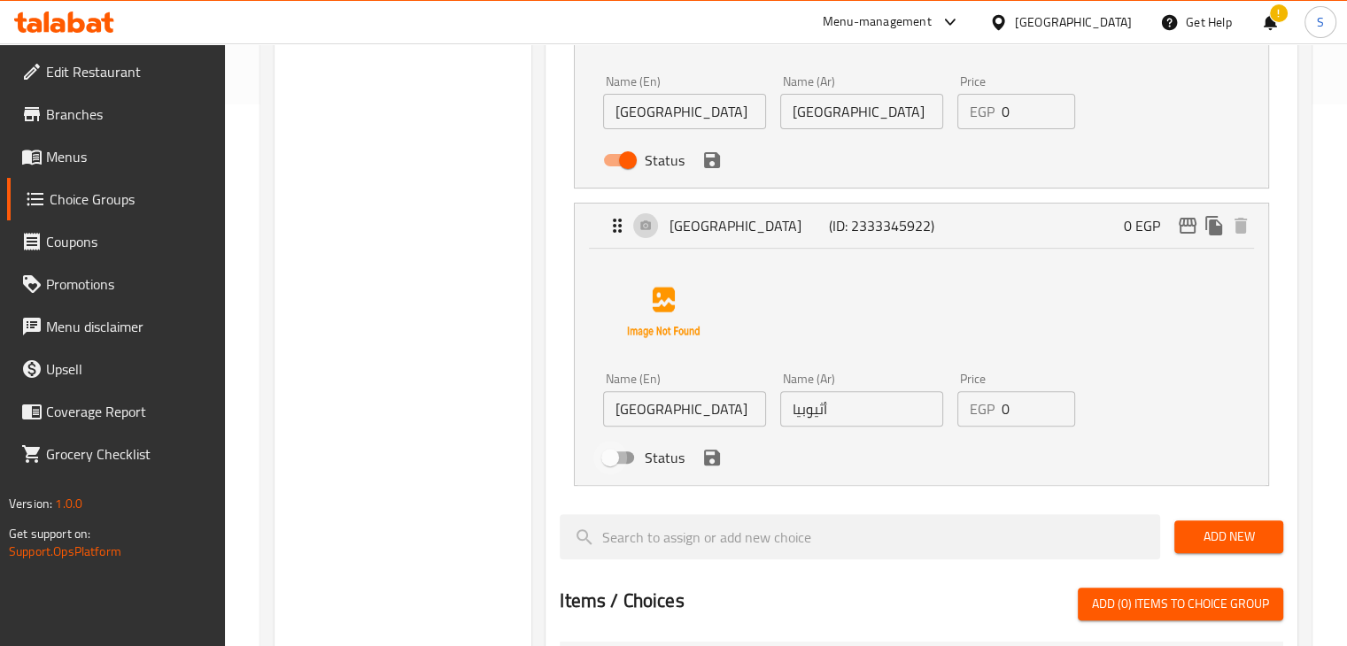
click at [616, 468] on input "Status" at bounding box center [610, 458] width 101 height 34
checkbox input "true"
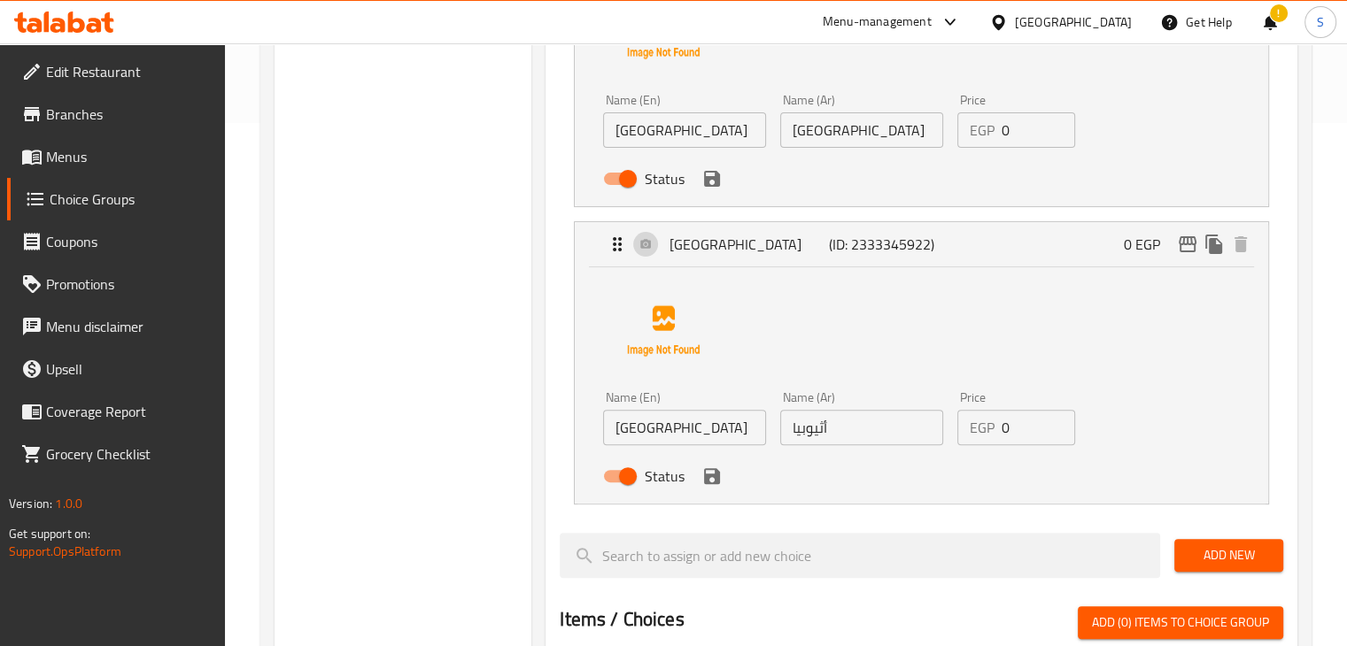
scroll to position [535, 0]
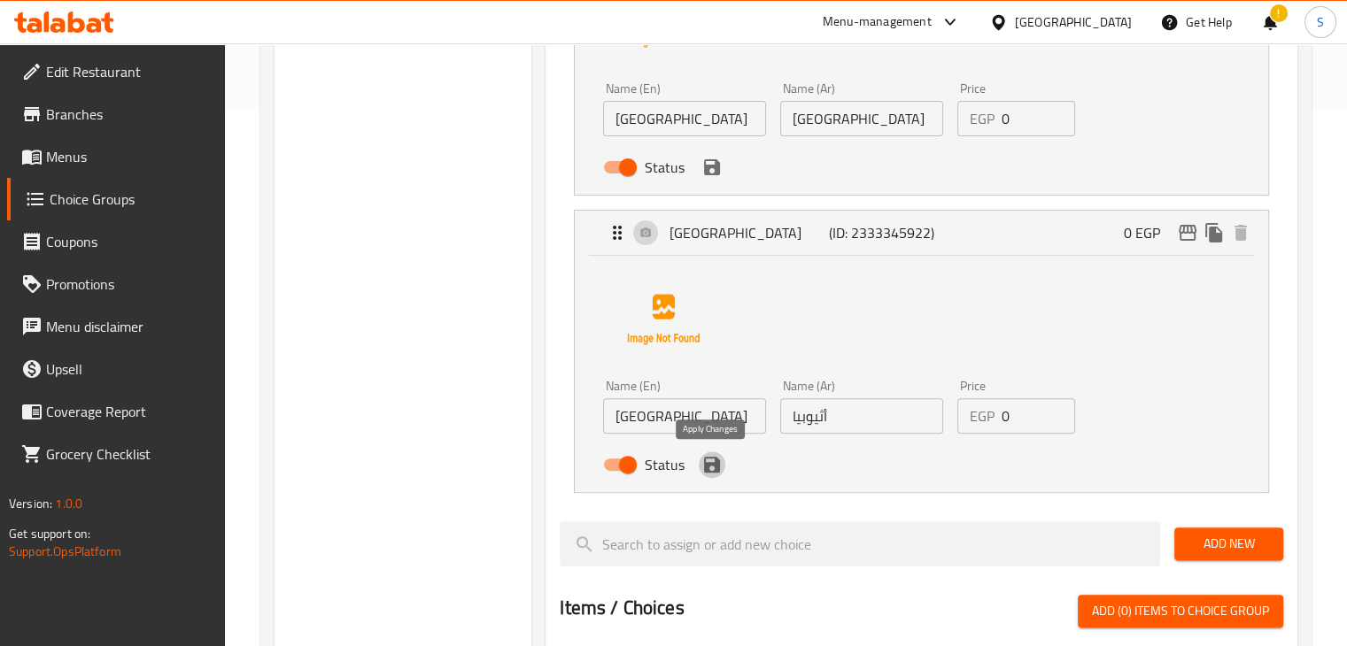
click at [707, 474] on icon "save" at bounding box center [711, 464] width 21 height 21
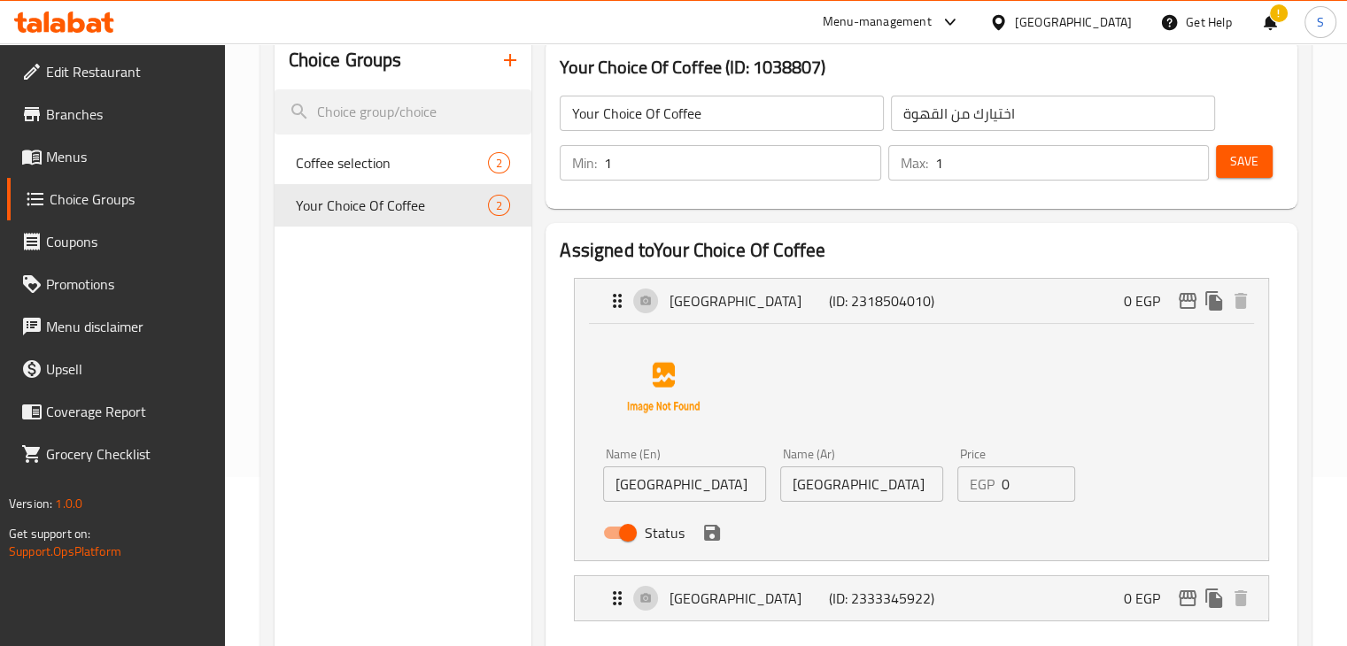
scroll to position [159, 0]
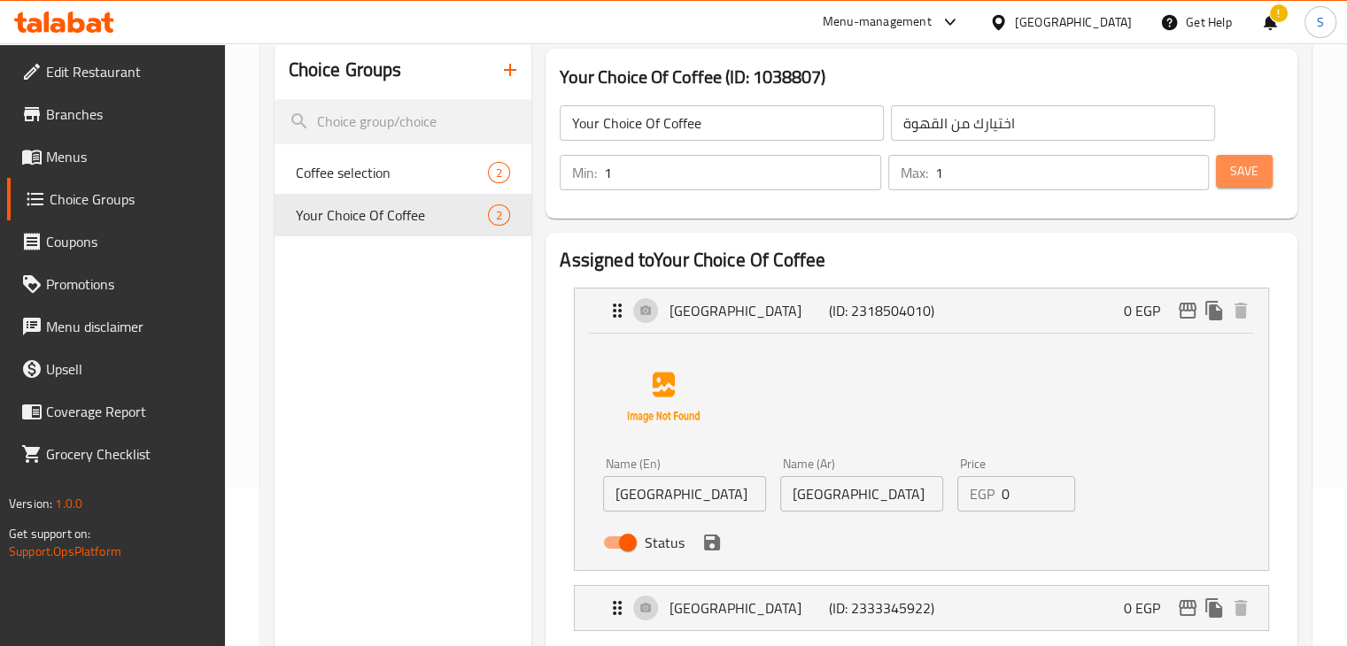
click at [1250, 177] on span "Save" at bounding box center [1244, 171] width 28 height 22
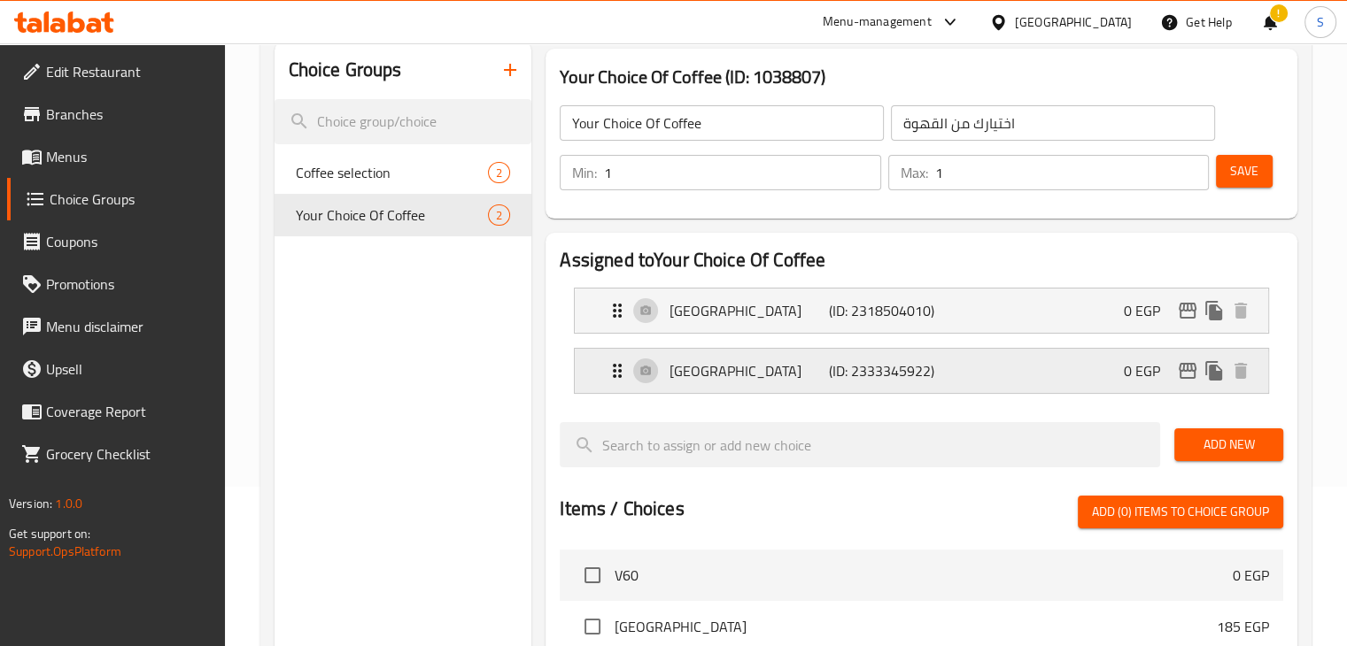
click at [775, 359] on div "Ethiopia (ID: 2333345922) 0 EGP" at bounding box center [927, 371] width 640 height 44
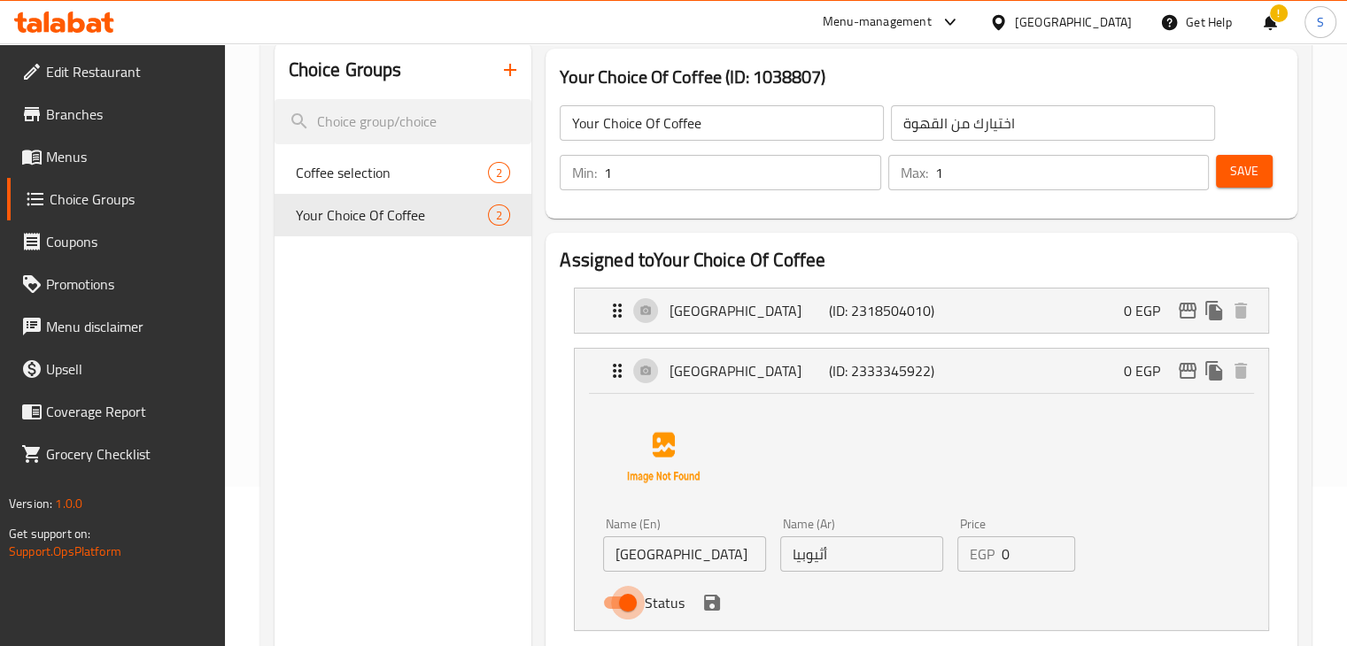
click at [625, 602] on input "Status" at bounding box center [627, 603] width 101 height 34
checkbox input "false"
click at [724, 605] on div "Status" at bounding box center [861, 603] width 530 height 48
click at [709, 608] on icon "save" at bounding box center [711, 602] width 21 height 21
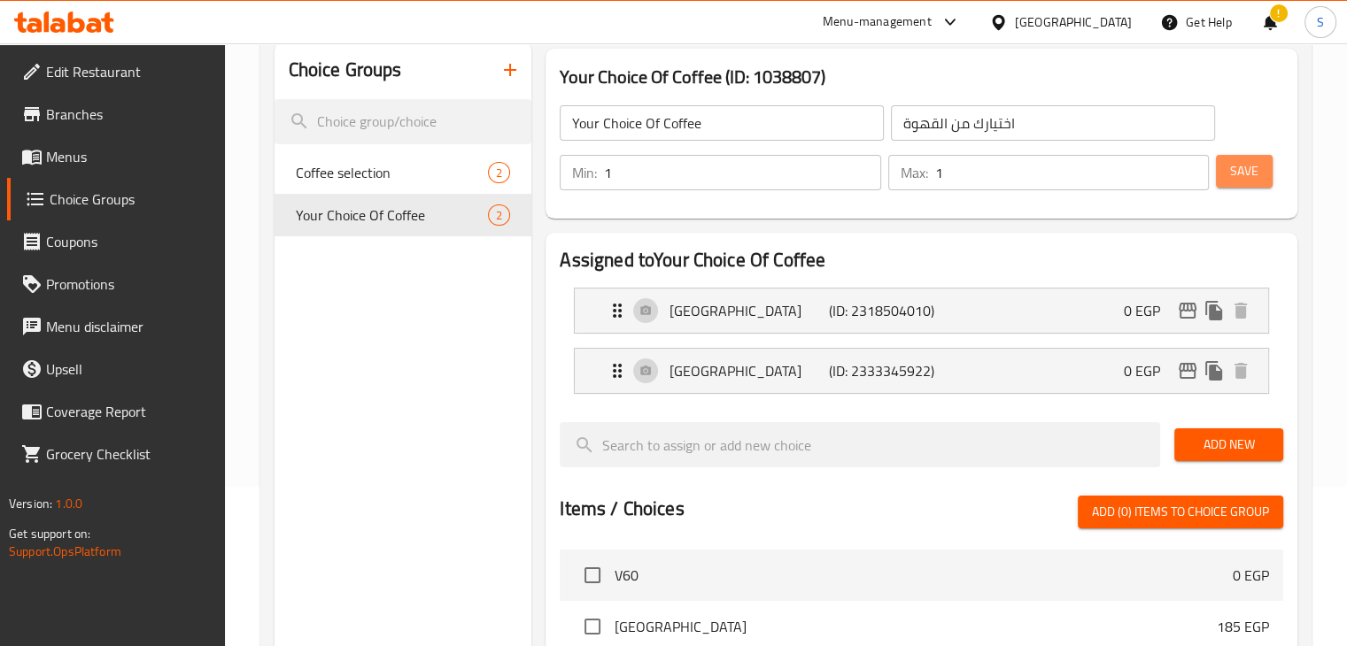
click at [1230, 179] on span "Save" at bounding box center [1244, 171] width 28 height 22
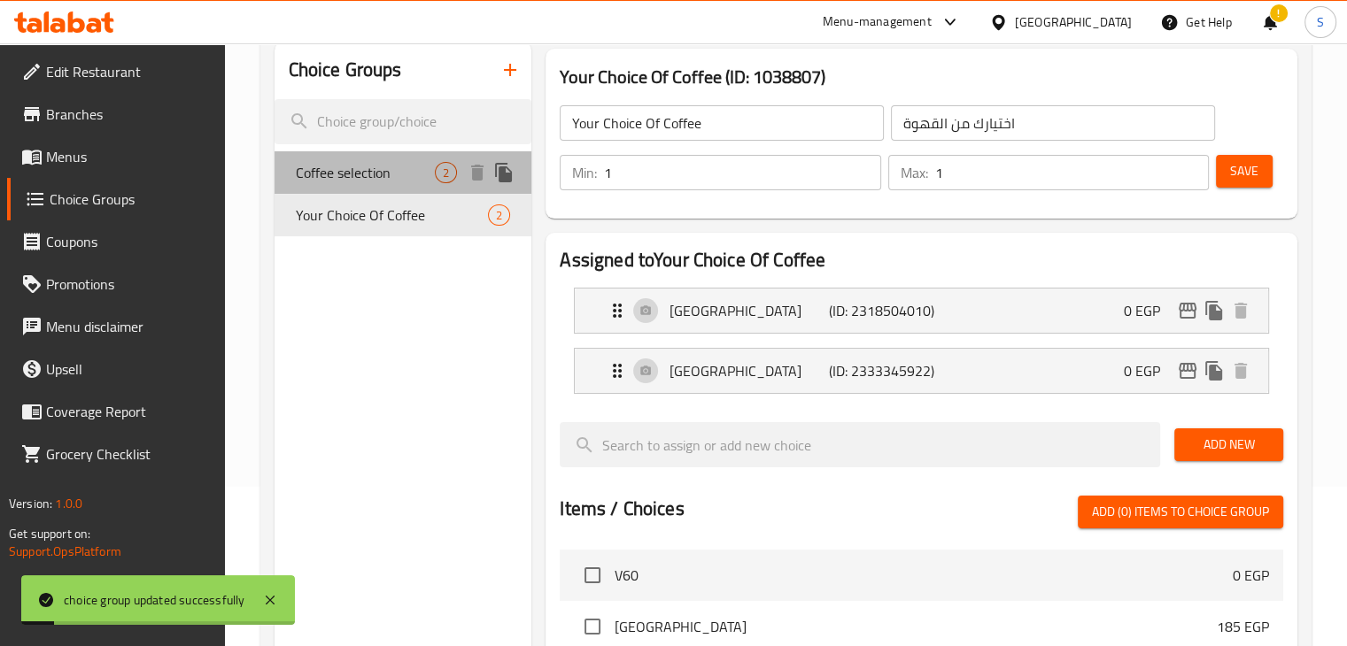
click at [403, 159] on div "Coffee selection 2" at bounding box center [404, 172] width 258 height 43
type input "Coffee selection"
type input "اختيار القهوة"
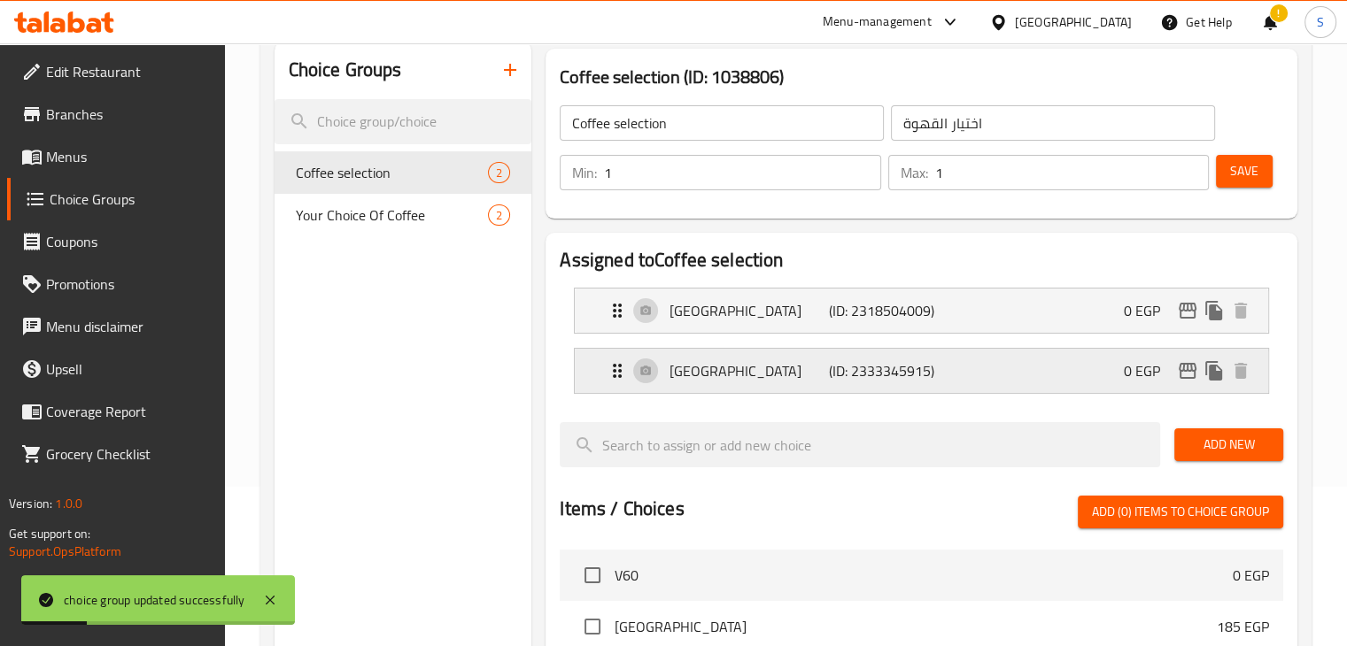
click at [768, 374] on p "[GEOGRAPHIC_DATA]" at bounding box center [749, 370] width 159 height 21
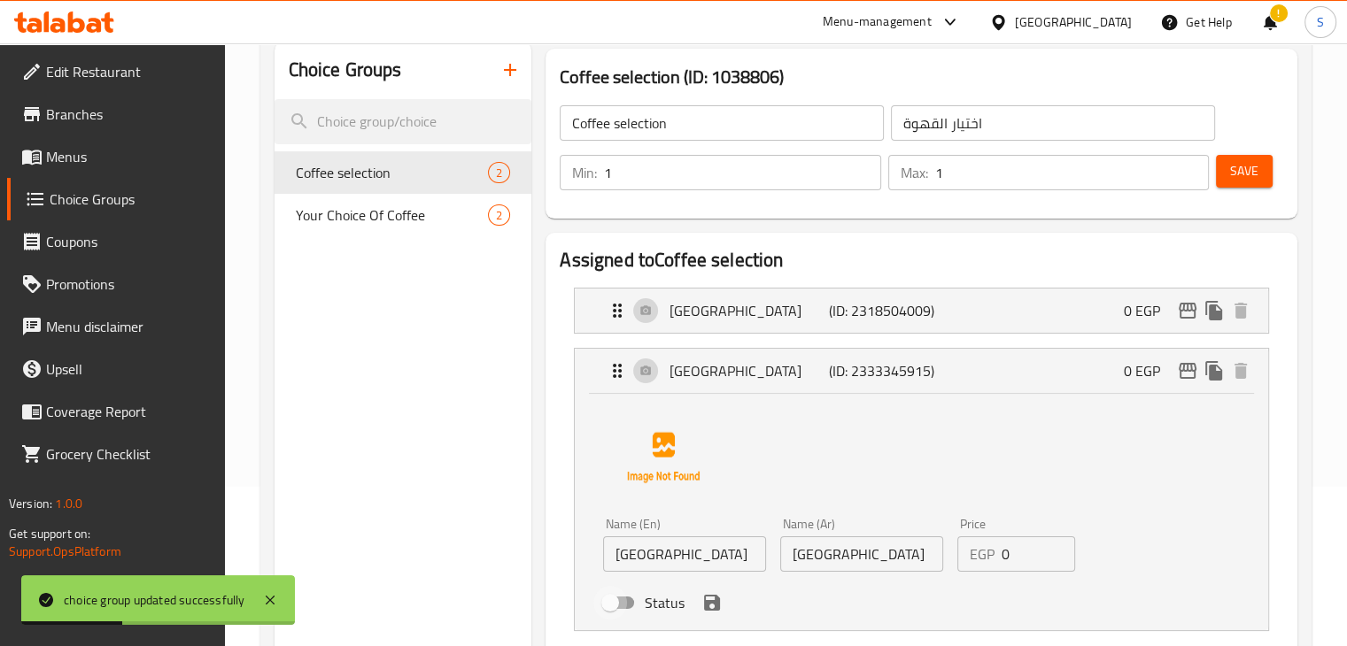
click at [614, 607] on input "Status" at bounding box center [610, 603] width 101 height 34
checkbox input "true"
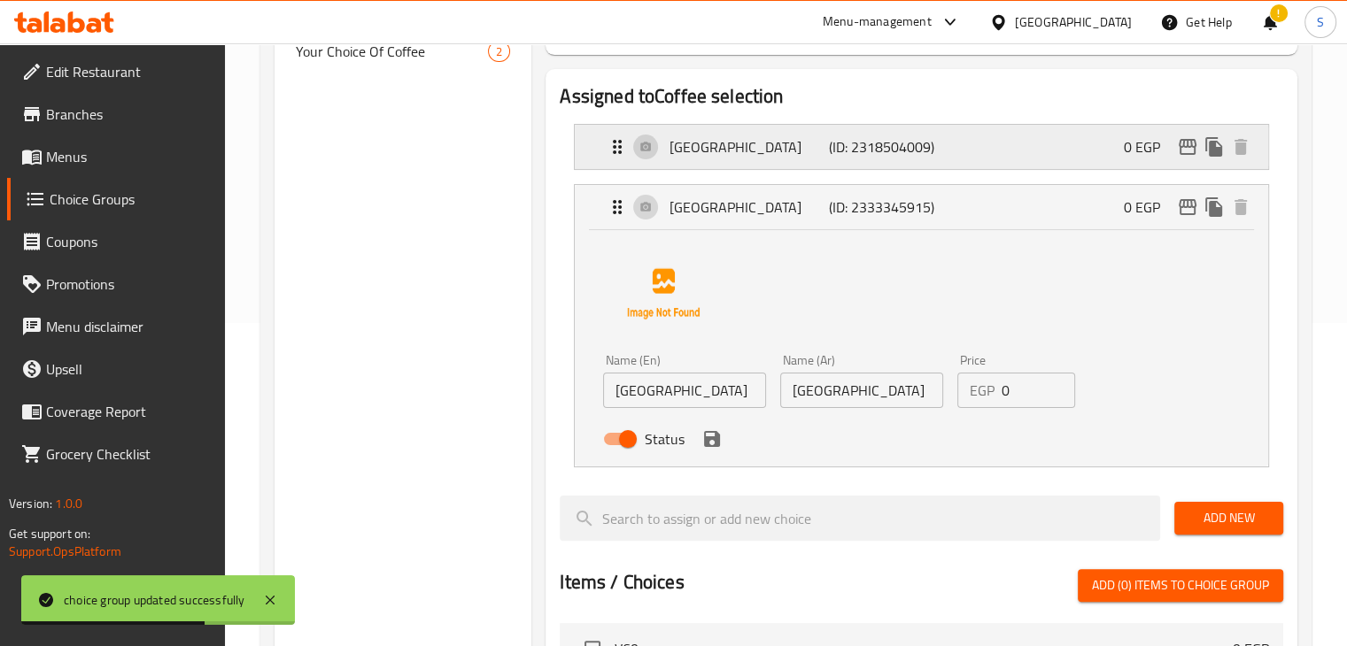
scroll to position [325, 0]
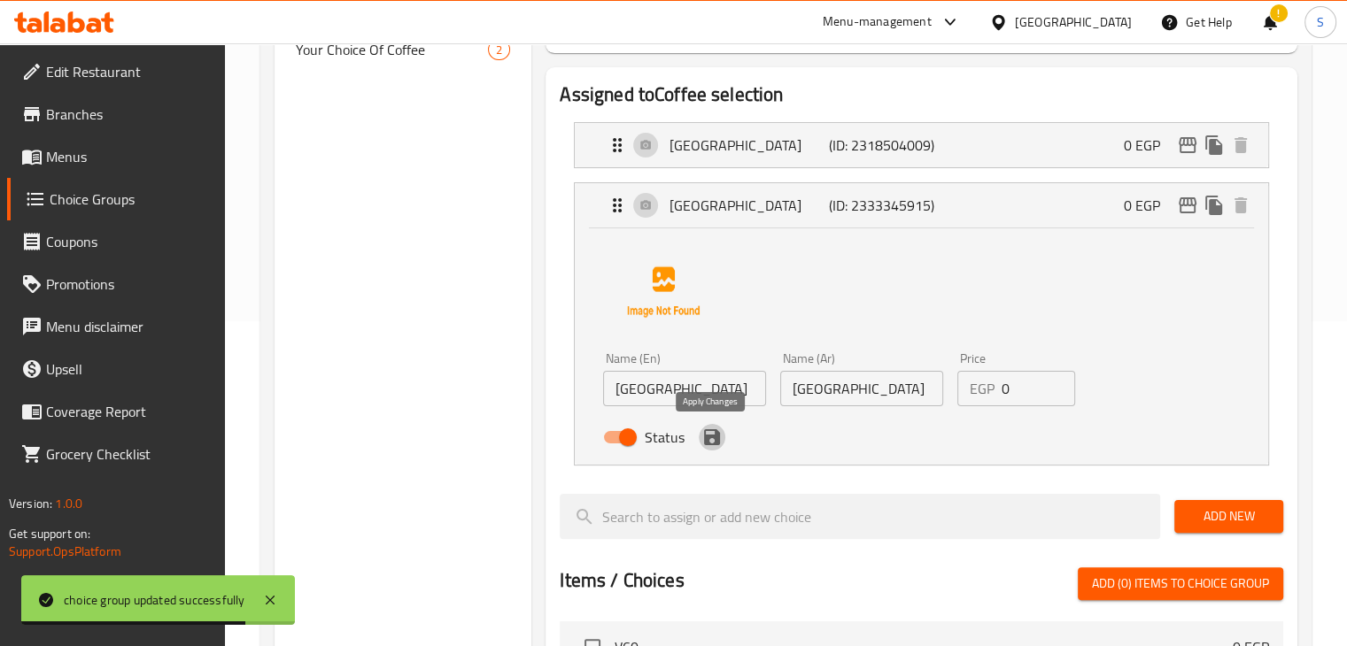
click at [710, 439] on icon "save" at bounding box center [711, 437] width 21 height 21
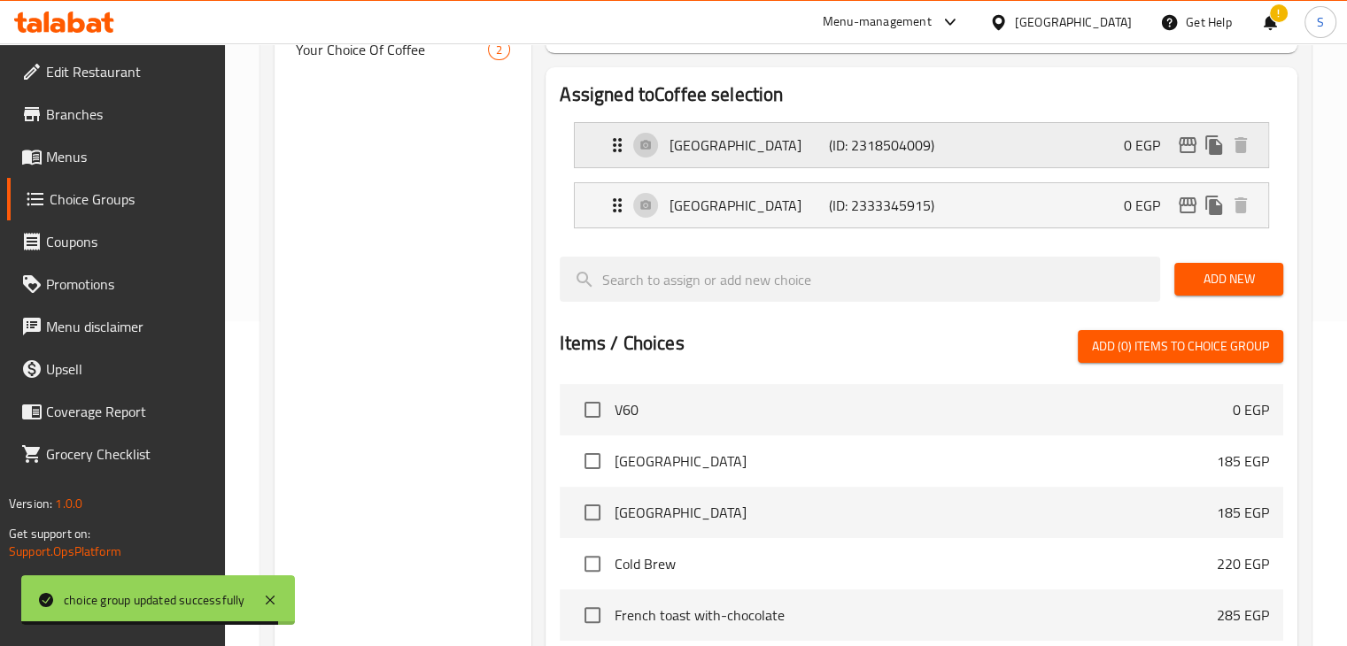
scroll to position [216, 0]
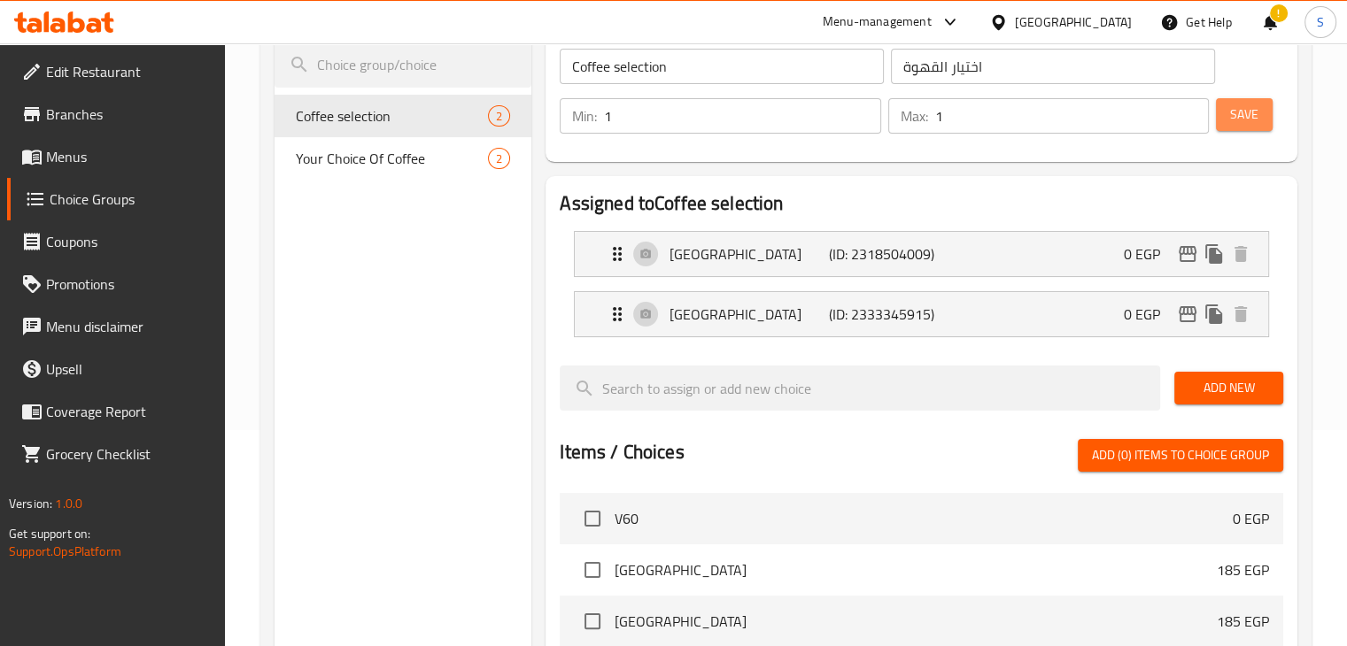
click at [1232, 128] on button "Save" at bounding box center [1244, 114] width 57 height 33
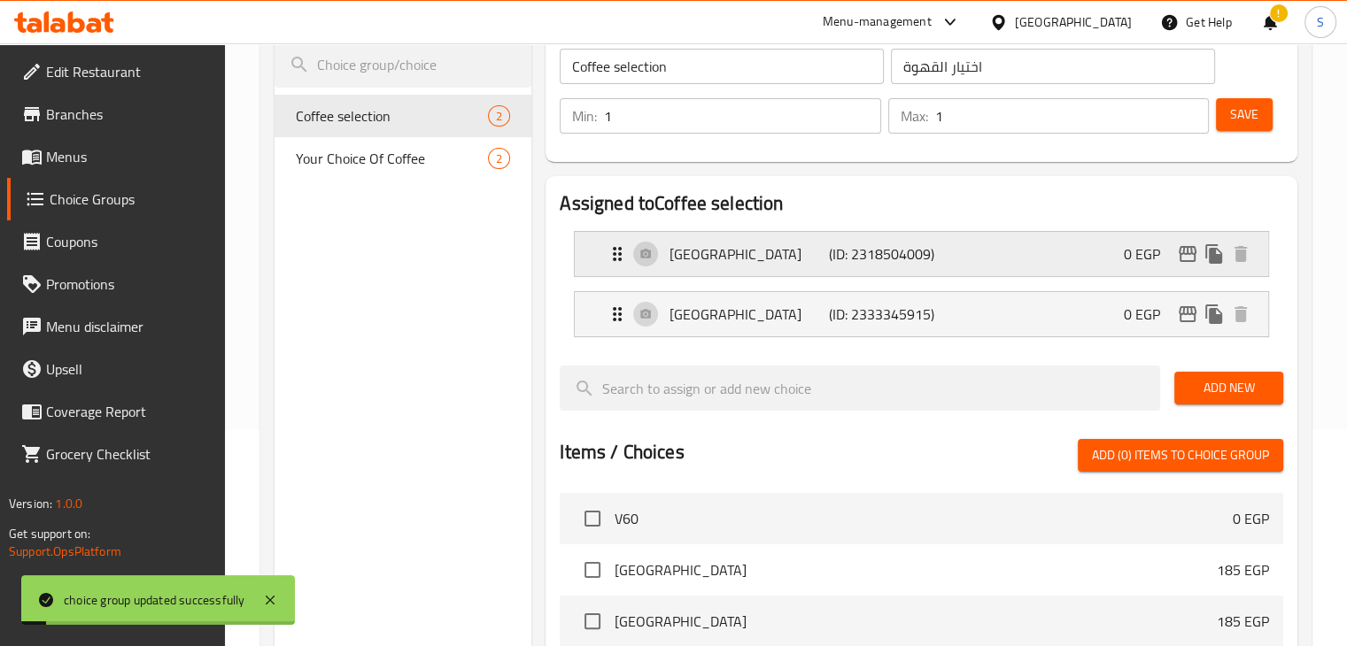
click at [738, 262] on p "[GEOGRAPHIC_DATA]" at bounding box center [749, 254] width 159 height 21
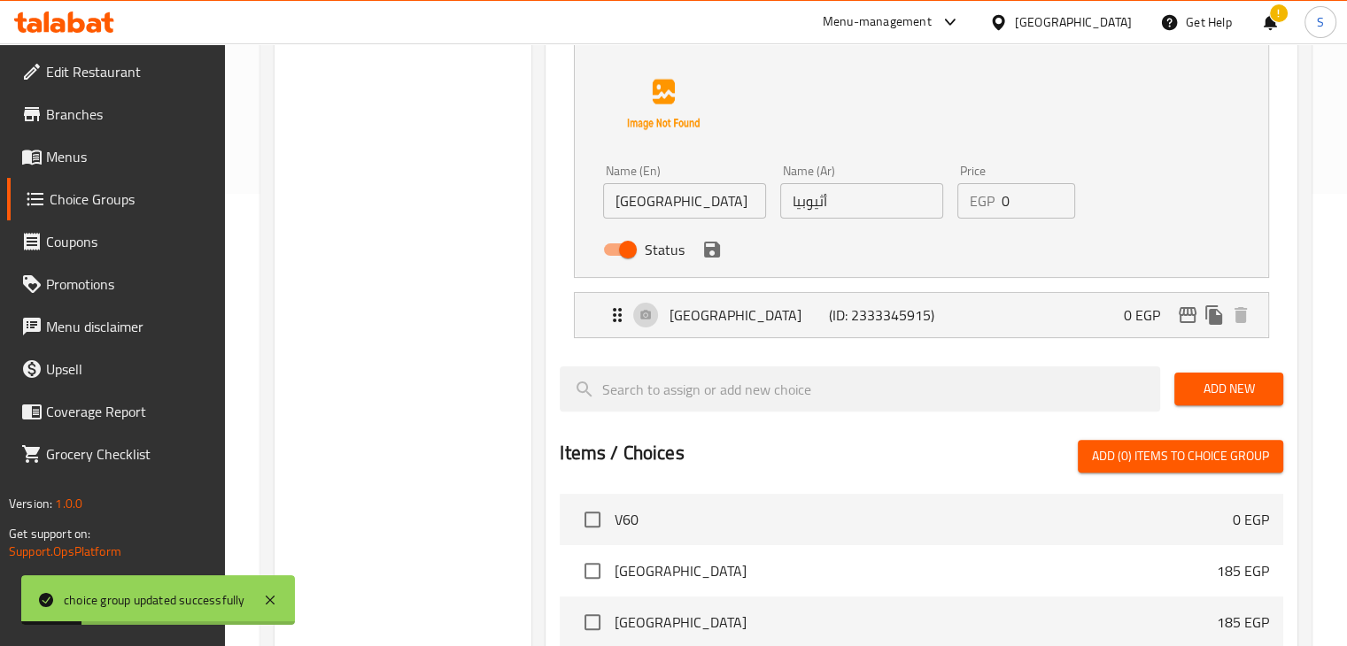
scroll to position [470, 0]
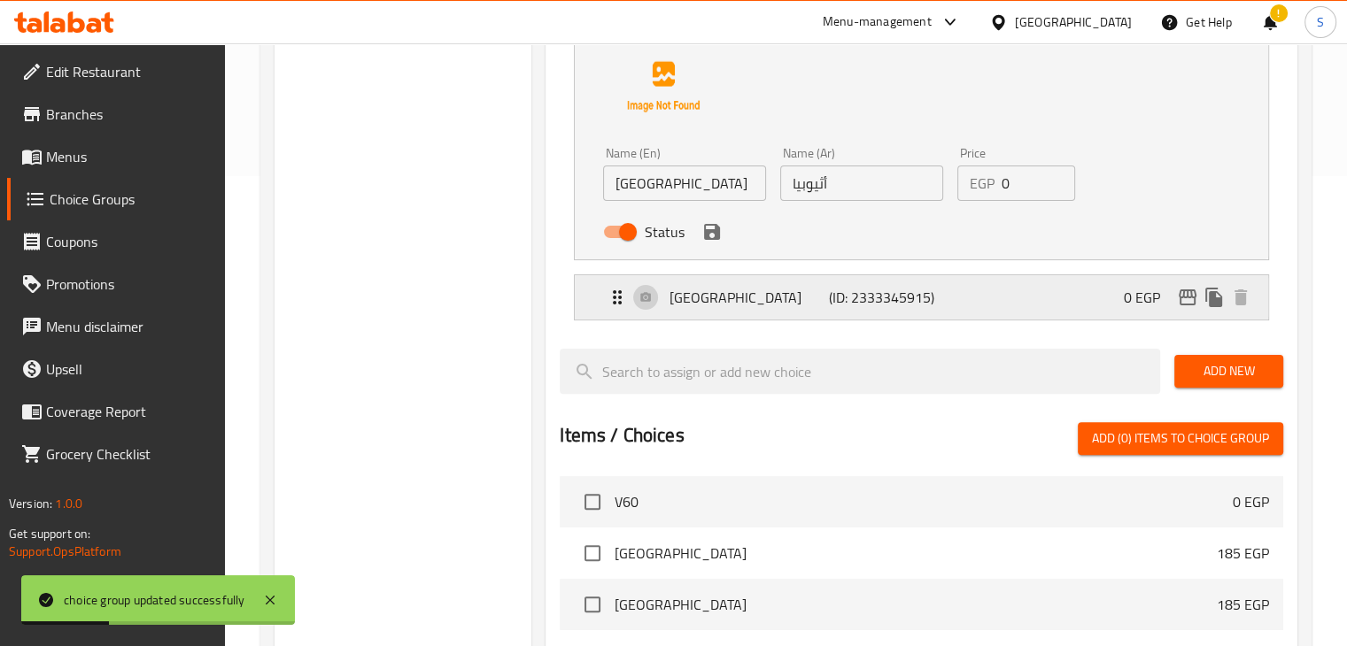
click at [750, 308] on div "Colombia (ID: 2333345915) 0 EGP" at bounding box center [927, 297] width 640 height 44
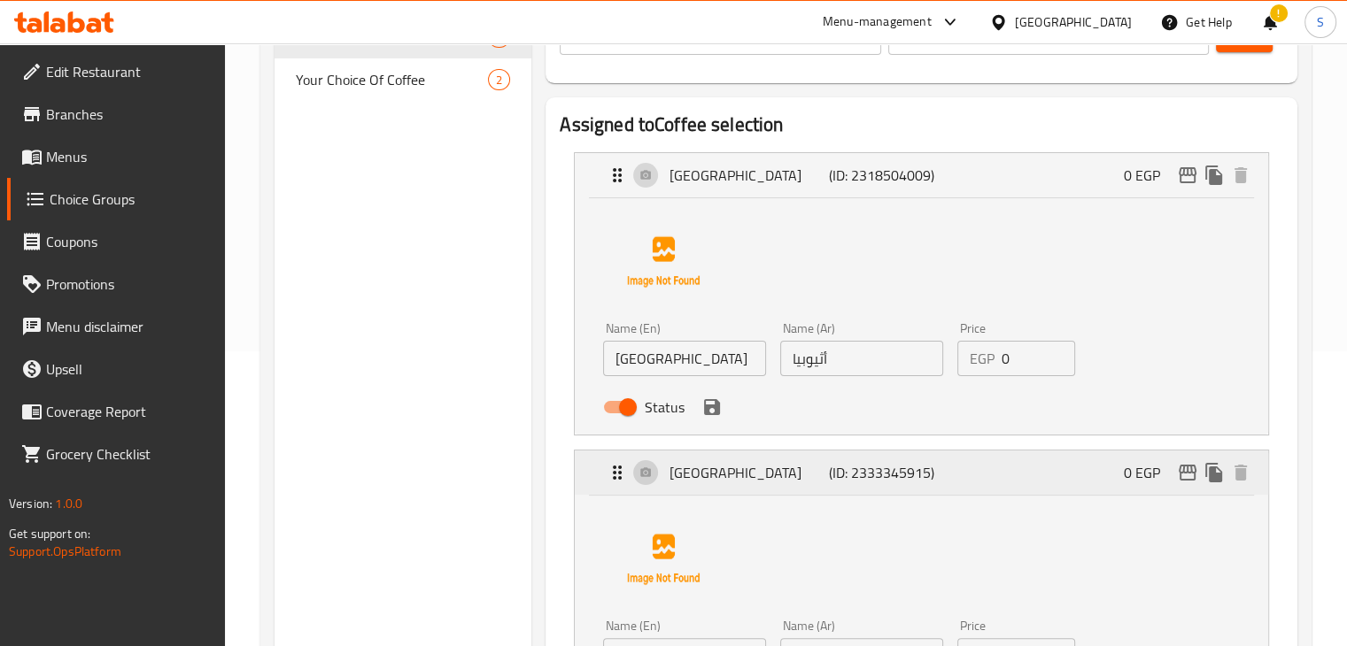
scroll to position [290, 0]
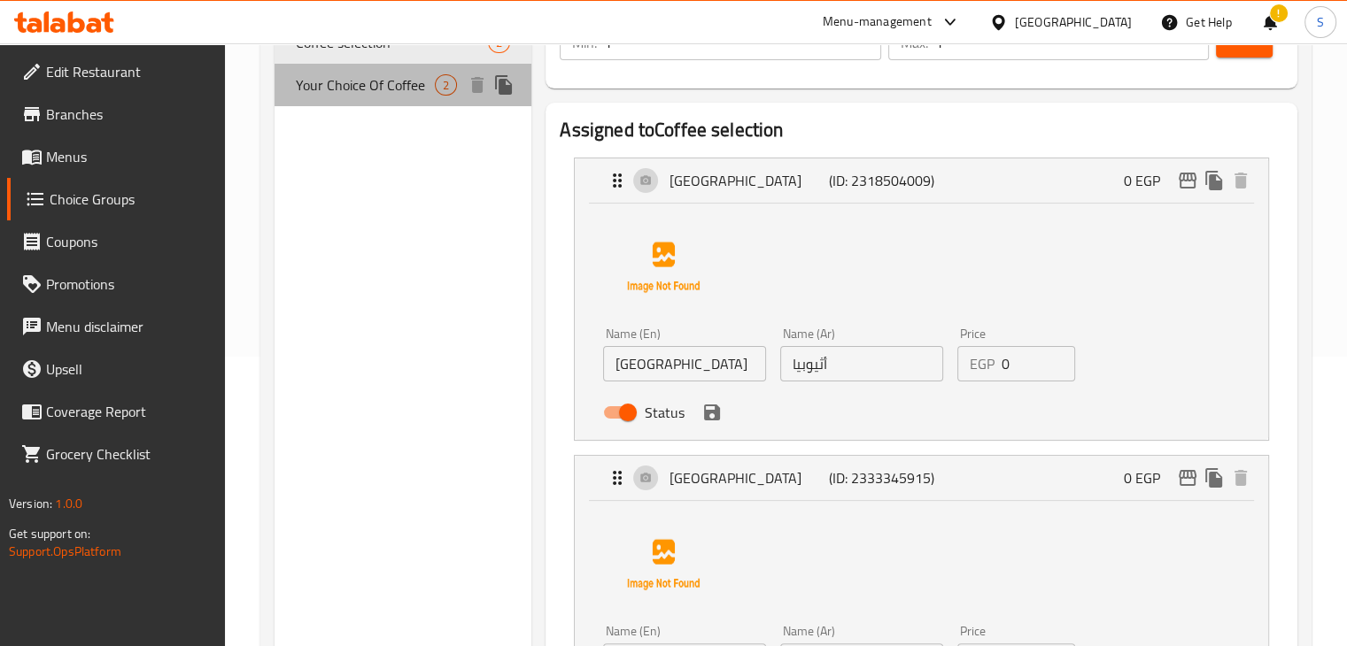
click at [365, 89] on span "Your Choice Of Coffee" at bounding box center [366, 84] width 140 height 21
type input "Your Choice Of Coffee"
type input "اختيارك من القهوة"
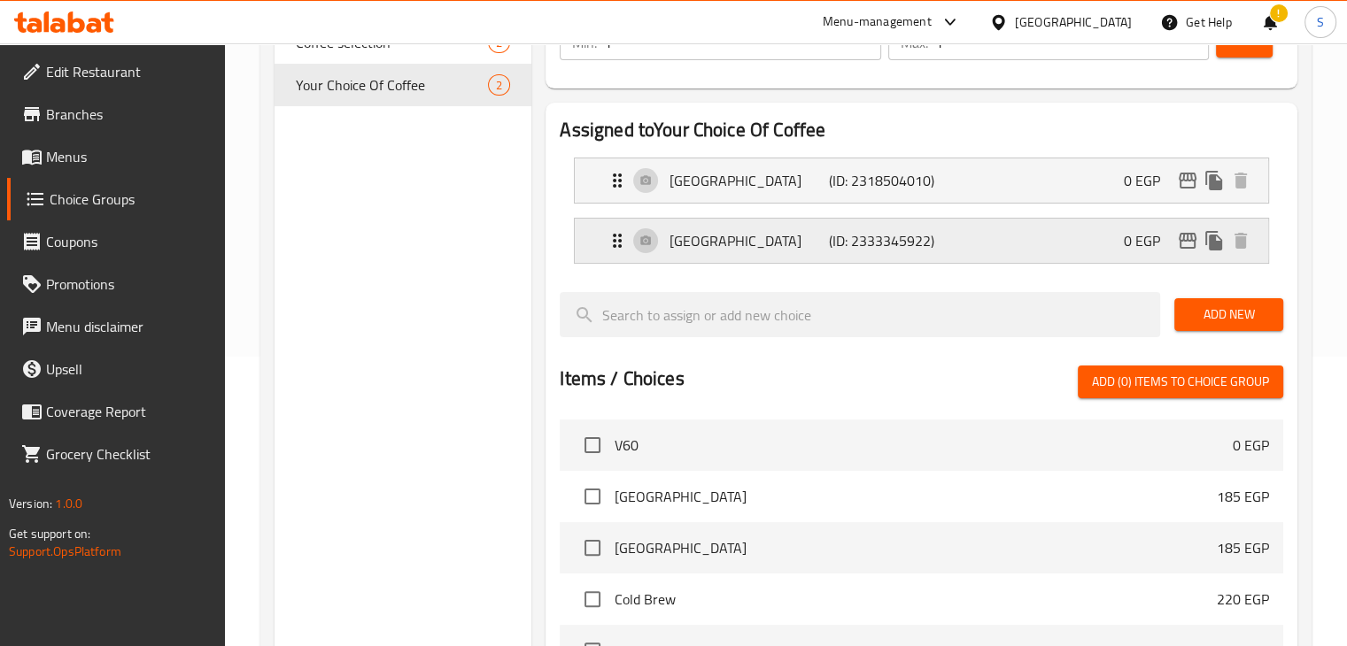
scroll to position [336, 0]
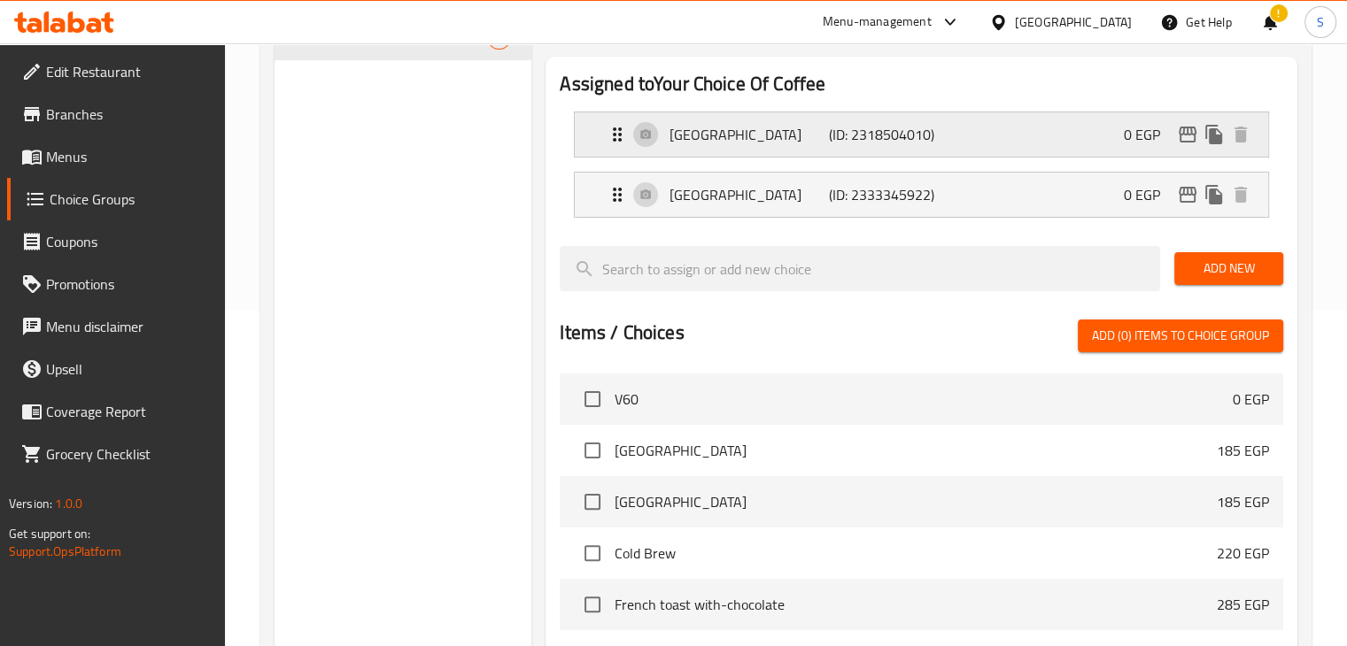
click at [747, 156] on div "Colombia (ID: 2318504010) 0 EGP" at bounding box center [927, 134] width 640 height 44
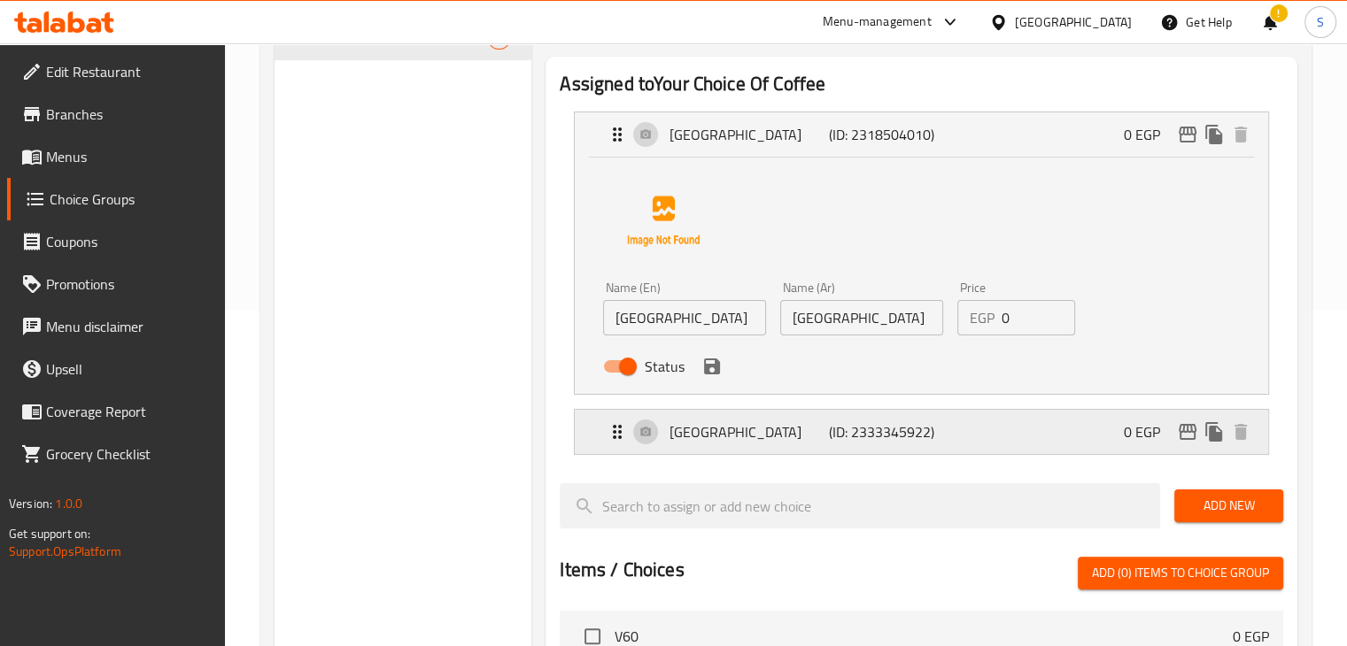
click at [768, 435] on p "[GEOGRAPHIC_DATA]" at bounding box center [749, 432] width 159 height 21
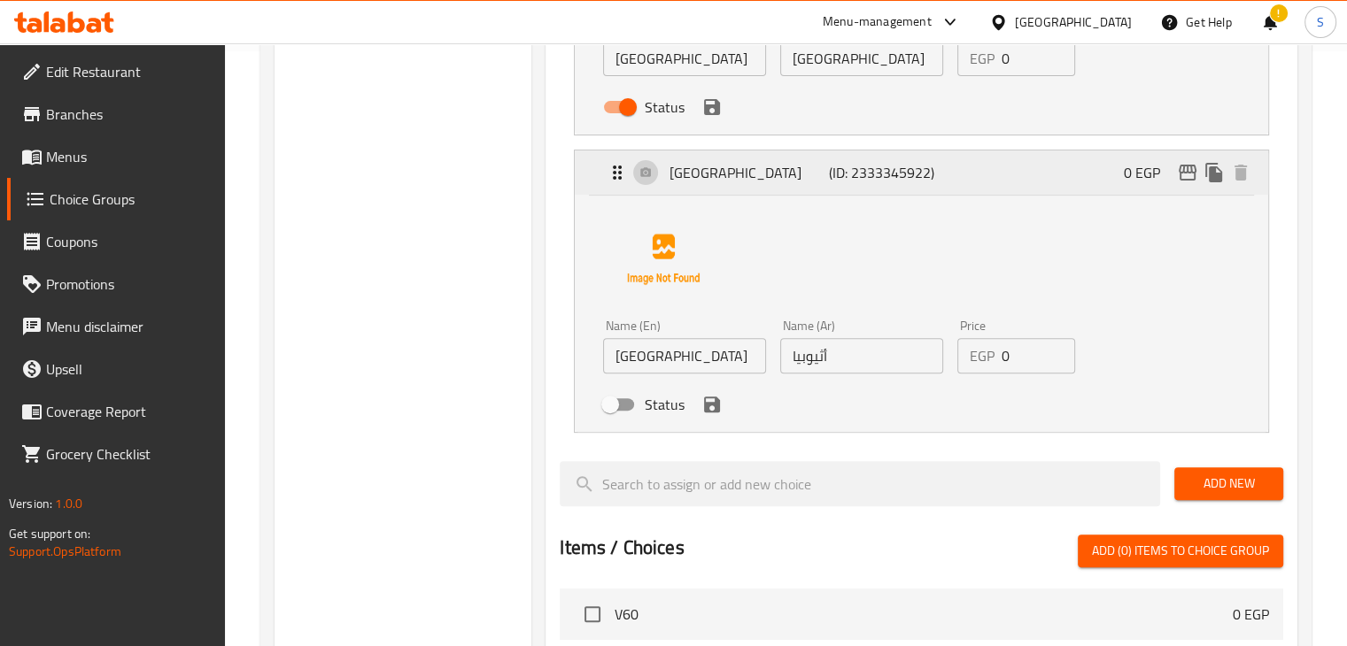
scroll to position [603, 0]
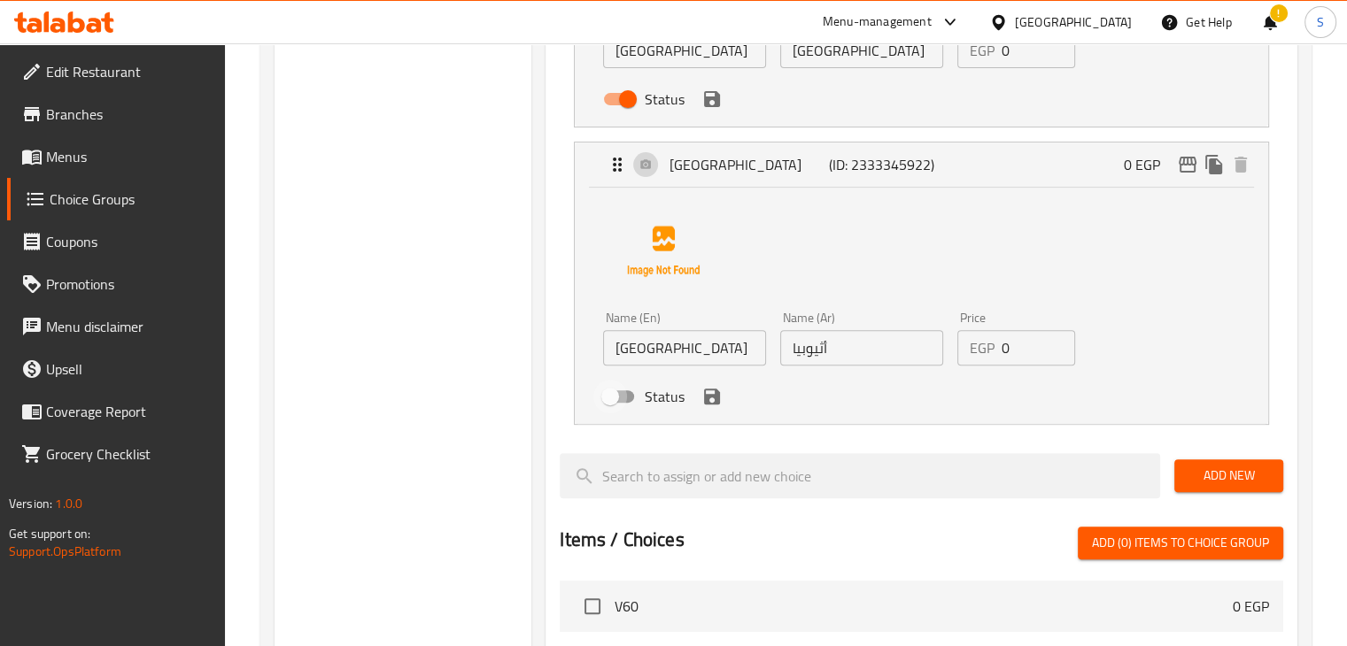
click at [623, 398] on input "Status" at bounding box center [610, 397] width 101 height 34
checkbox input "true"
click at [711, 398] on icon "save" at bounding box center [711, 396] width 21 height 21
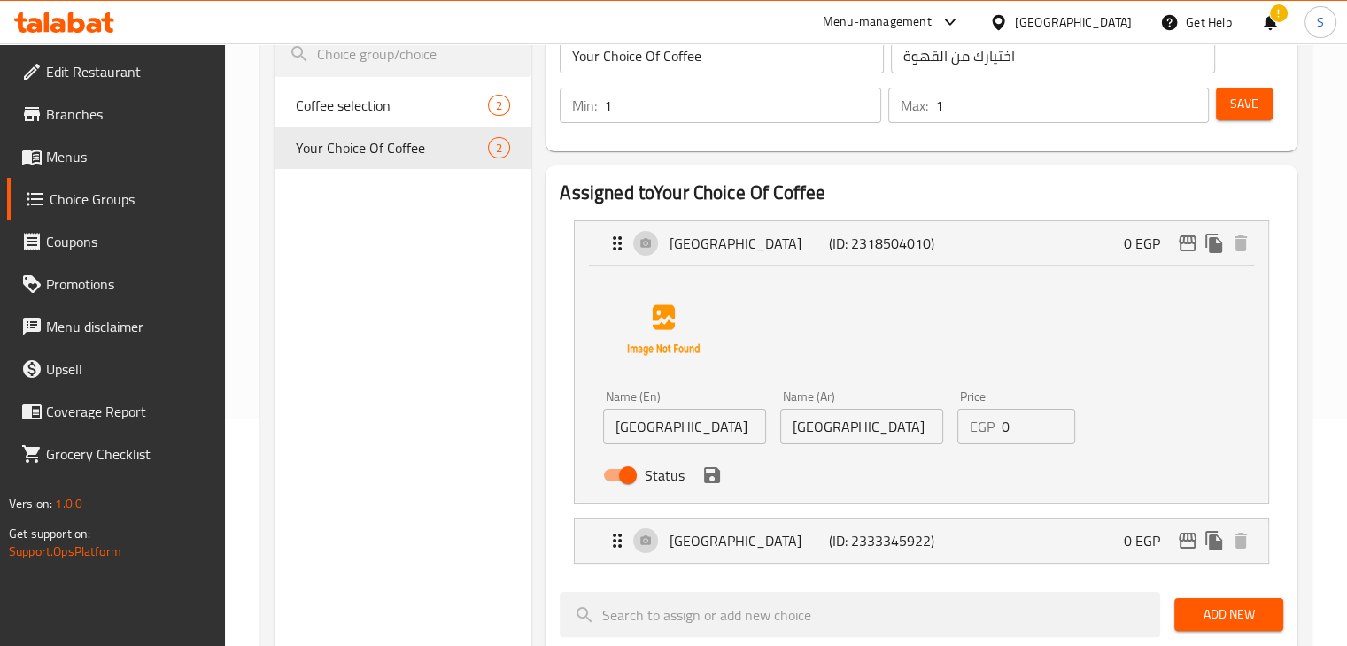
scroll to position [10, 0]
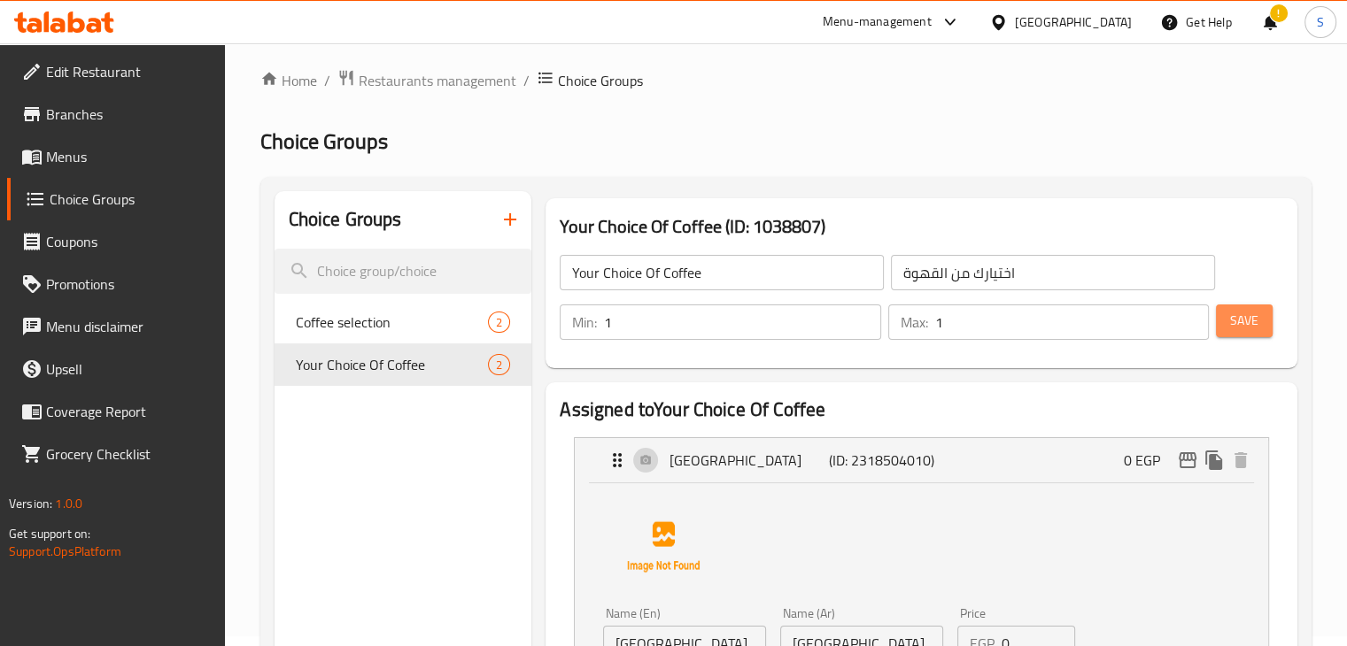
click at [1227, 328] on button "Save" at bounding box center [1244, 321] width 57 height 33
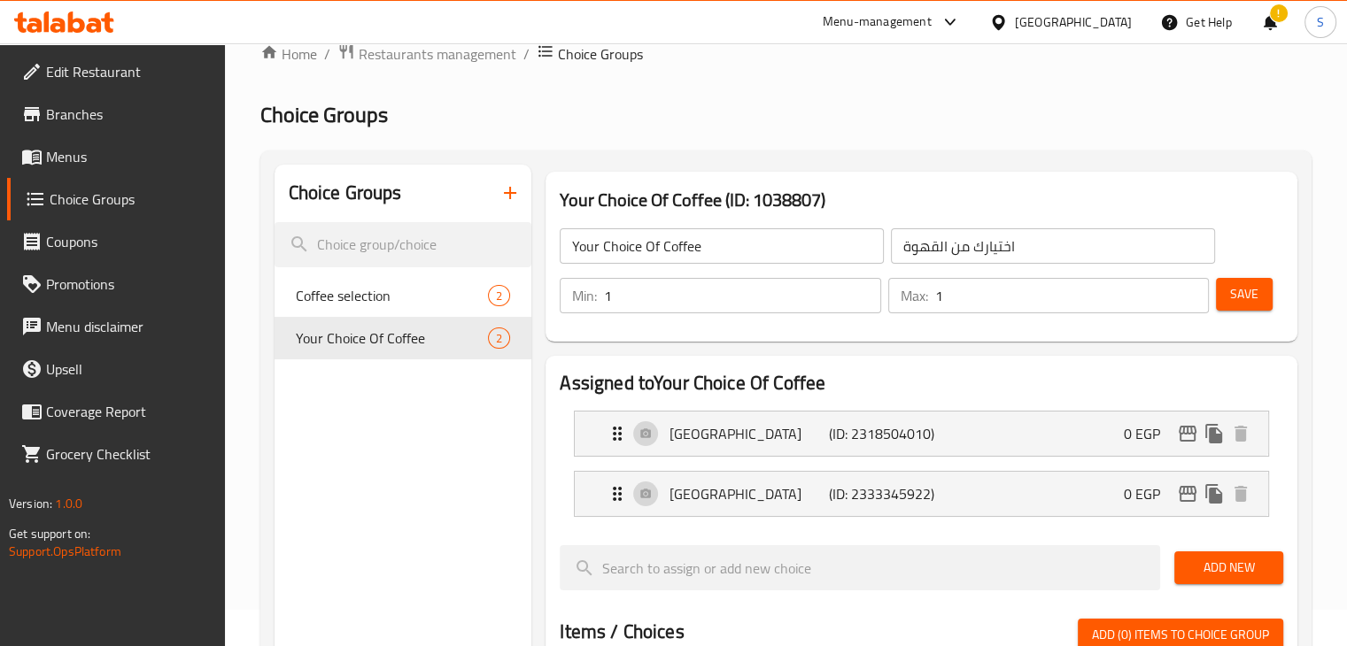
scroll to position [33, 0]
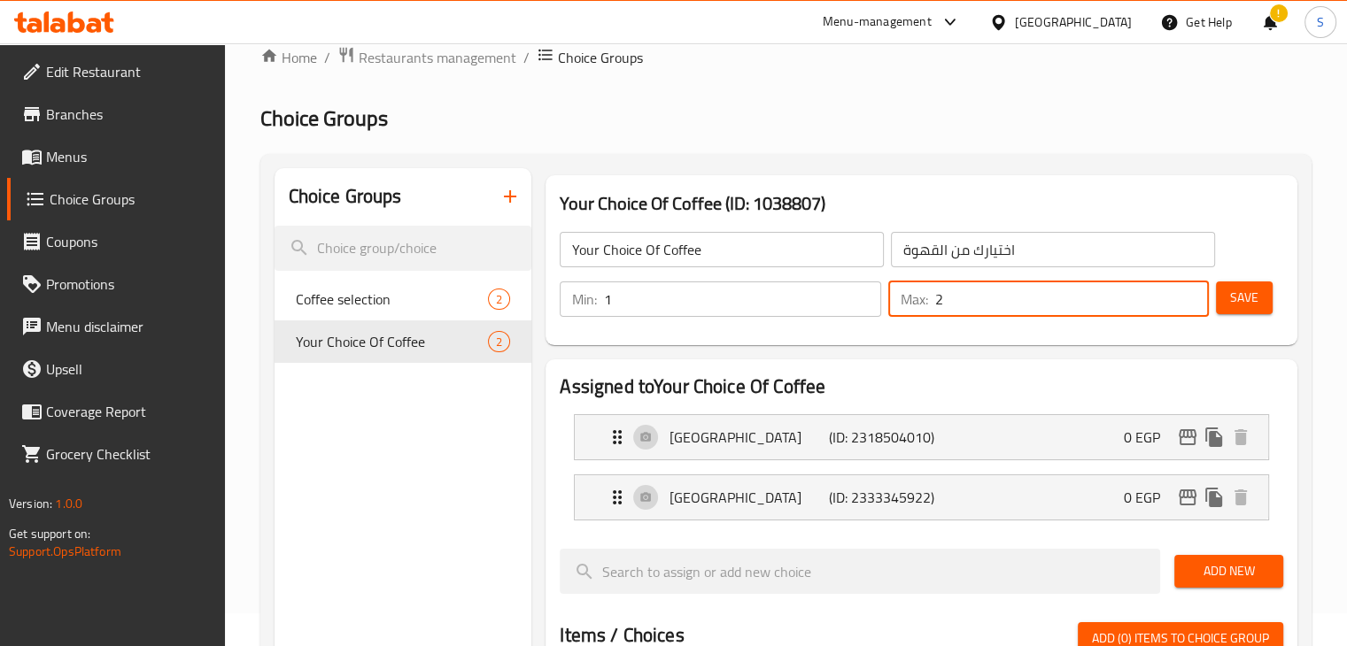
click at [1189, 287] on input "2" at bounding box center [1072, 299] width 274 height 35
type input "1"
click at [1189, 301] on input "1" at bounding box center [1072, 299] width 274 height 35
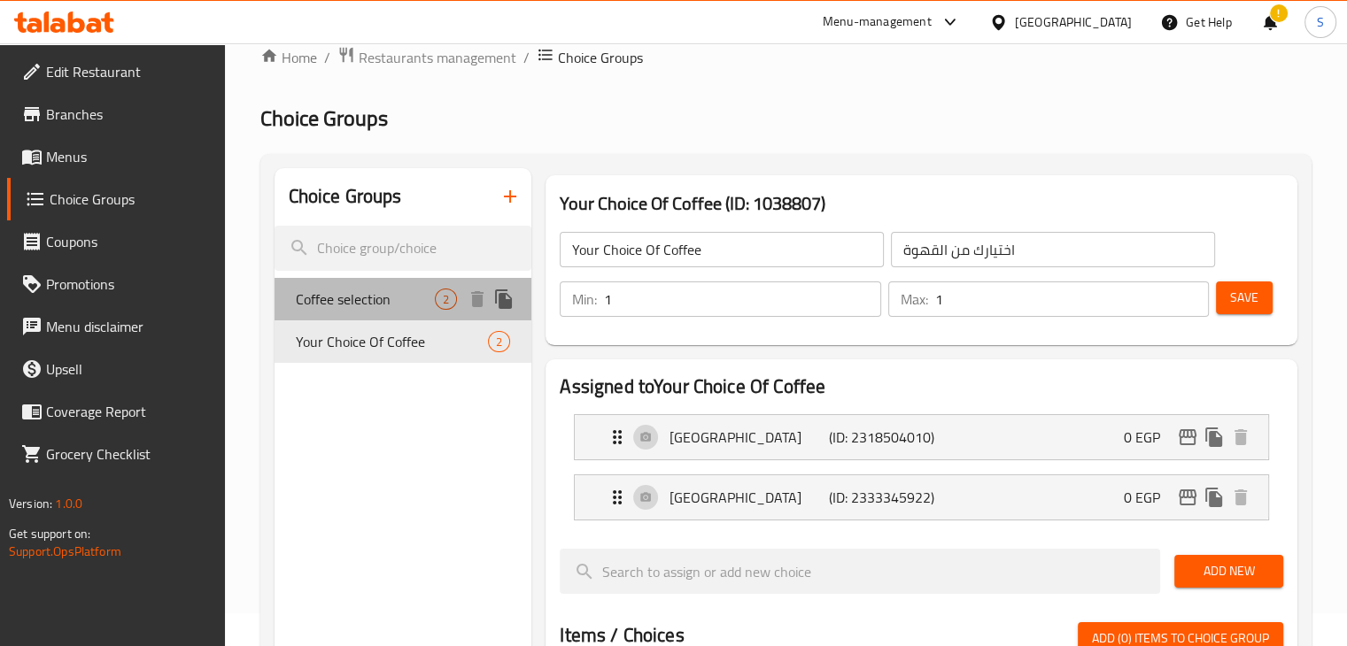
click at [368, 290] on span "Coffee selection" at bounding box center [366, 299] width 140 height 21
type input "Coffee selection"
type input "اختيار القهوة"
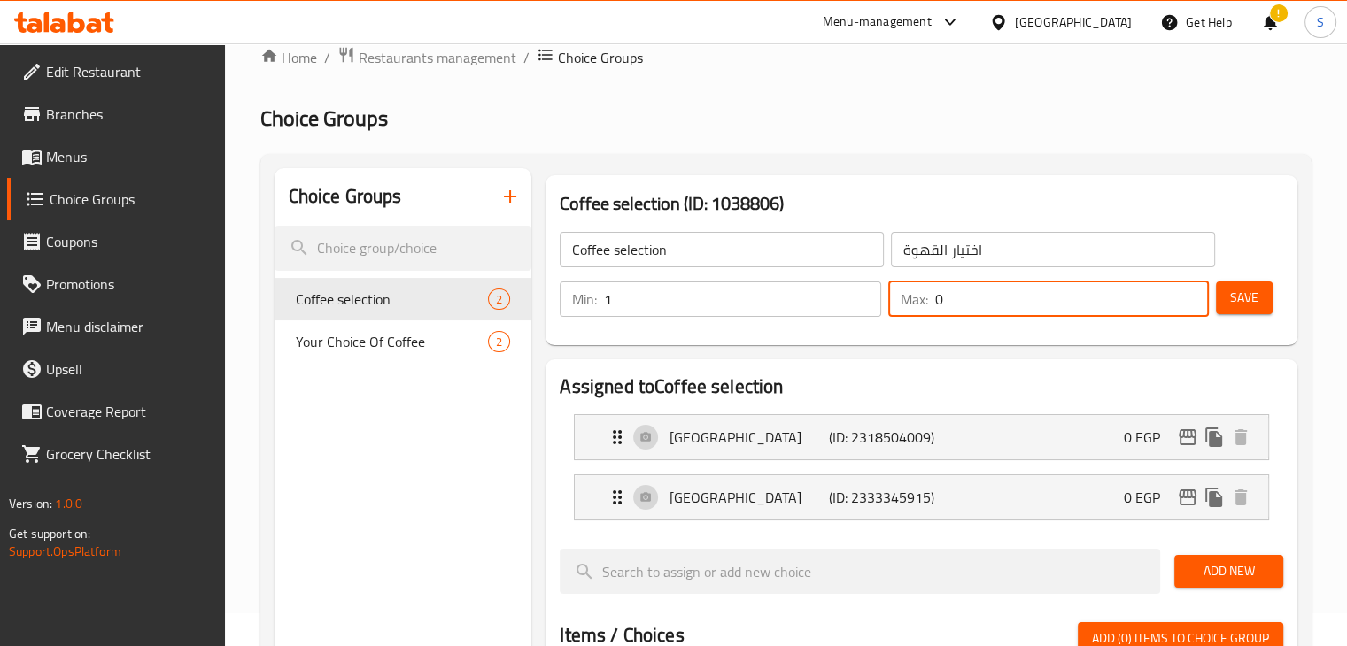
type input "0"
click at [1189, 306] on input "0" at bounding box center [1072, 299] width 274 height 35
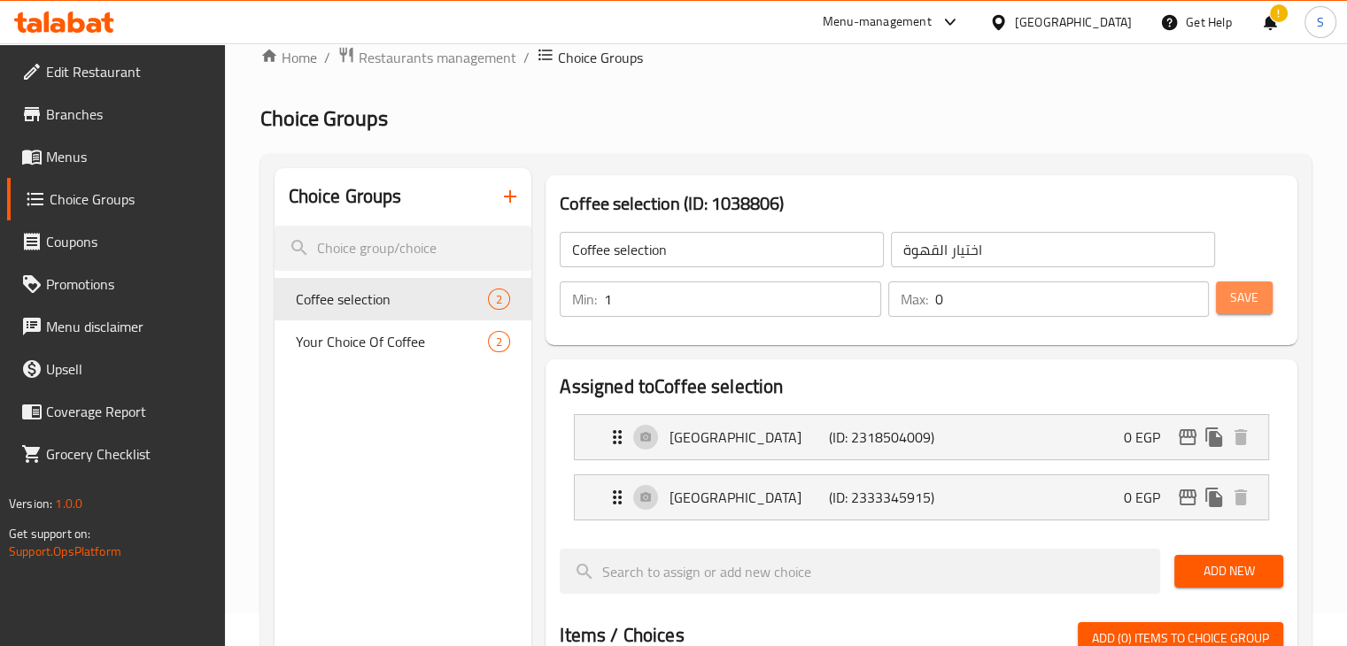
click at [1243, 308] on span "Save" at bounding box center [1244, 298] width 28 height 22
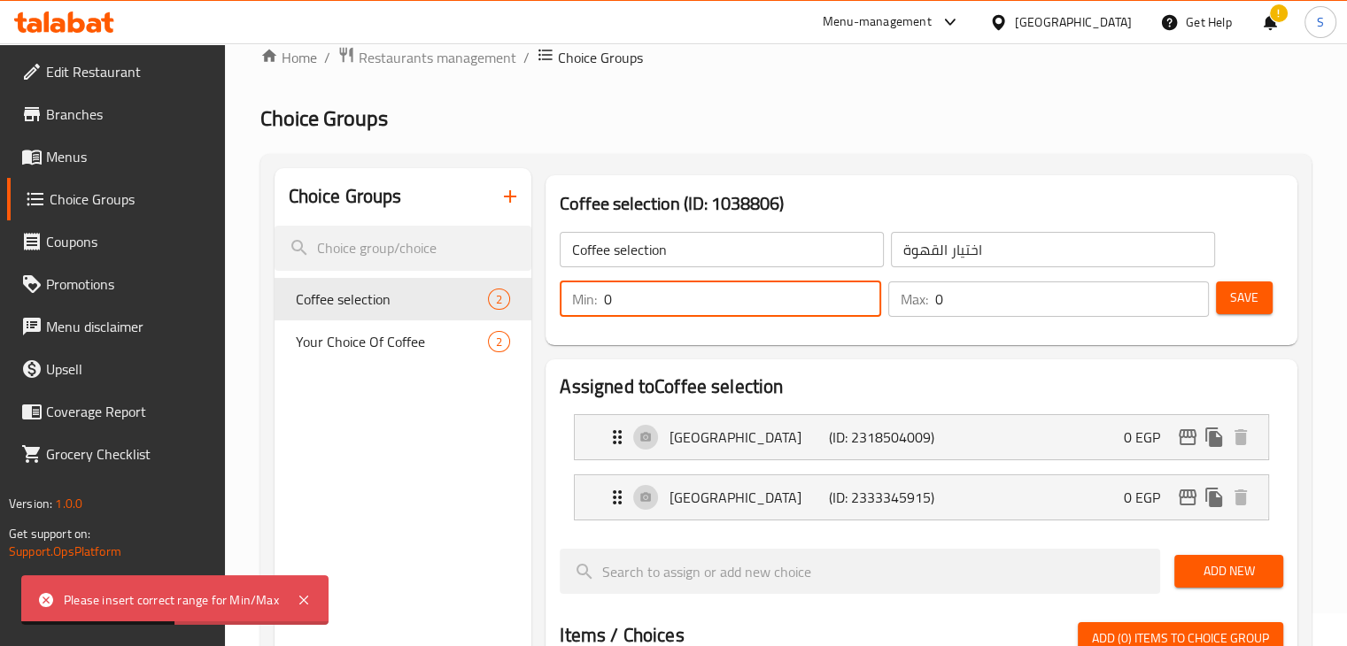
type input "0"
click at [860, 309] on input "0" at bounding box center [742, 299] width 276 height 35
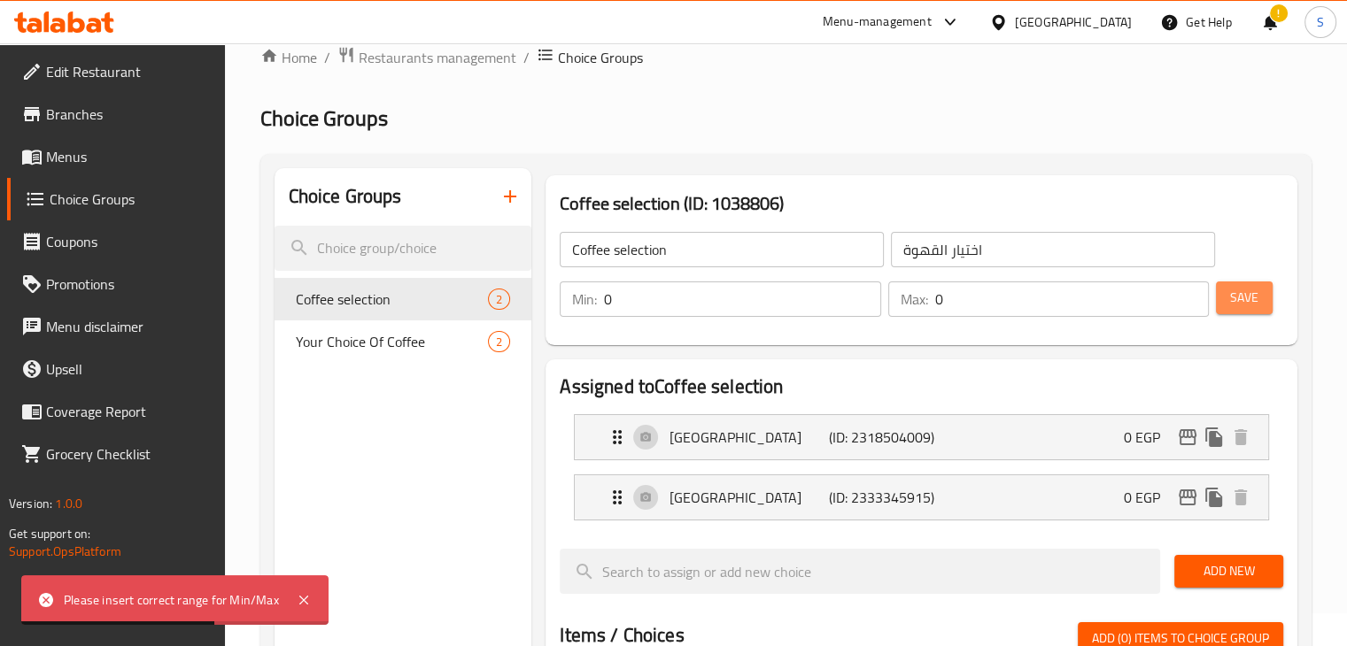
click at [1241, 306] on span "Save" at bounding box center [1244, 298] width 28 height 22
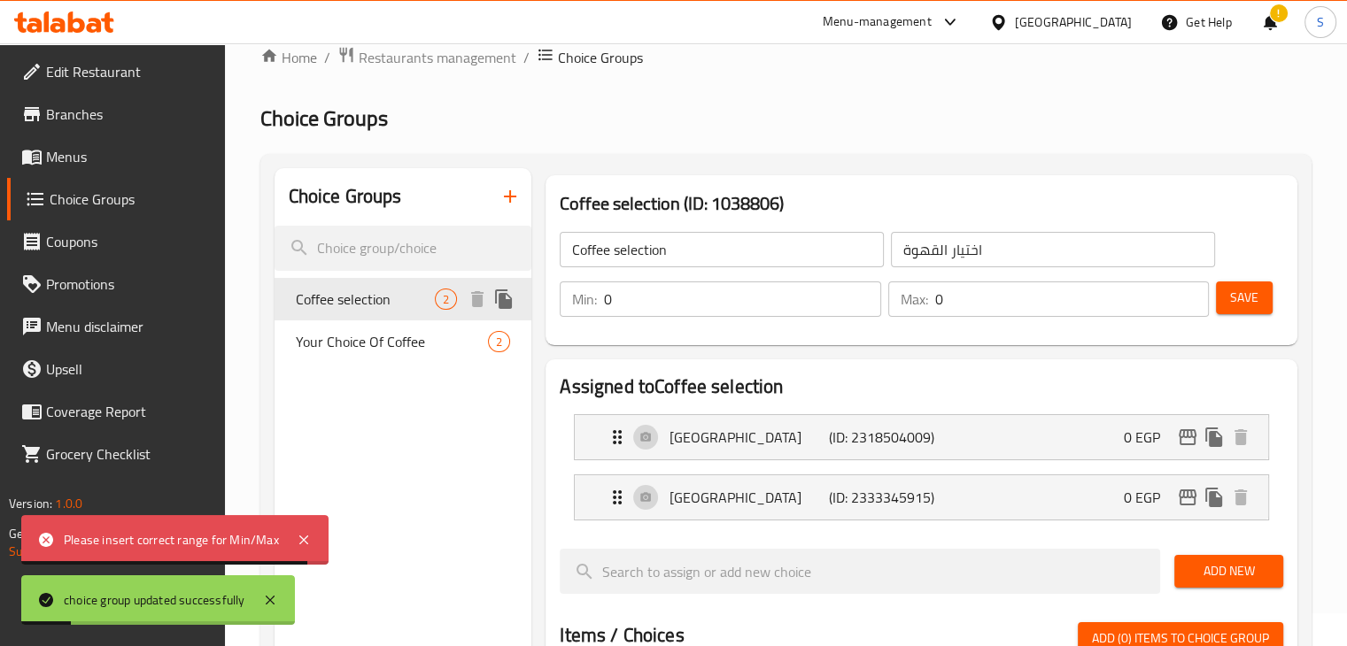
click at [383, 298] on span "Coffee selection" at bounding box center [366, 299] width 140 height 21
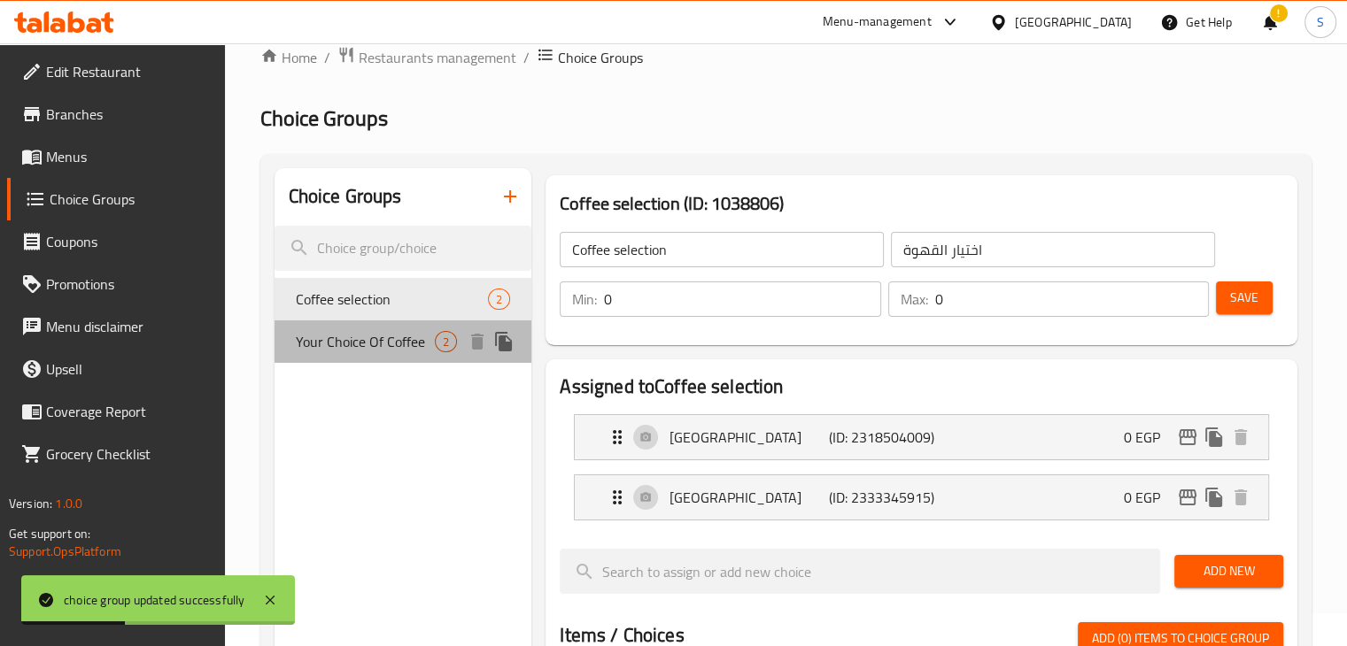
click at [389, 334] on span "Your Choice Of Coffee" at bounding box center [366, 341] width 140 height 21
type input "Your Choice Of Coffee"
type input "اختيارك من القهوة"
type input "1"
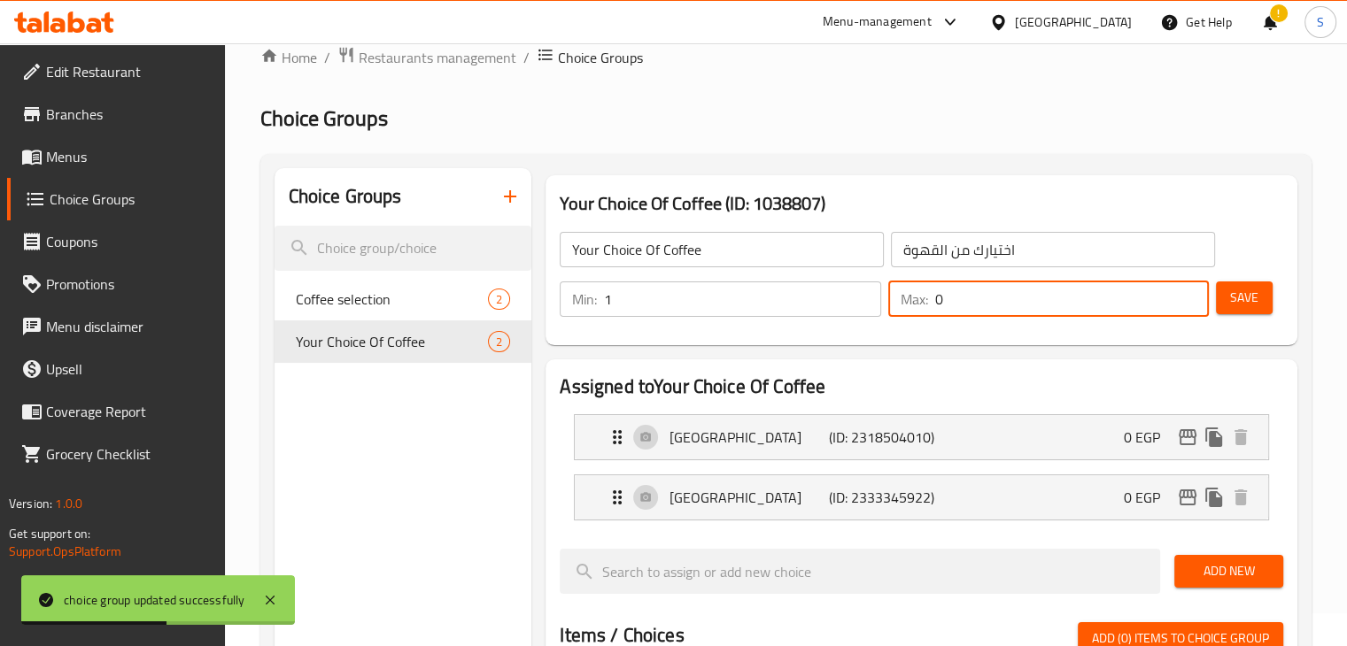
type input "0"
click at [1193, 310] on input "0" at bounding box center [1072, 299] width 274 height 35
type input "0"
click at [855, 306] on input "0" at bounding box center [742, 299] width 276 height 35
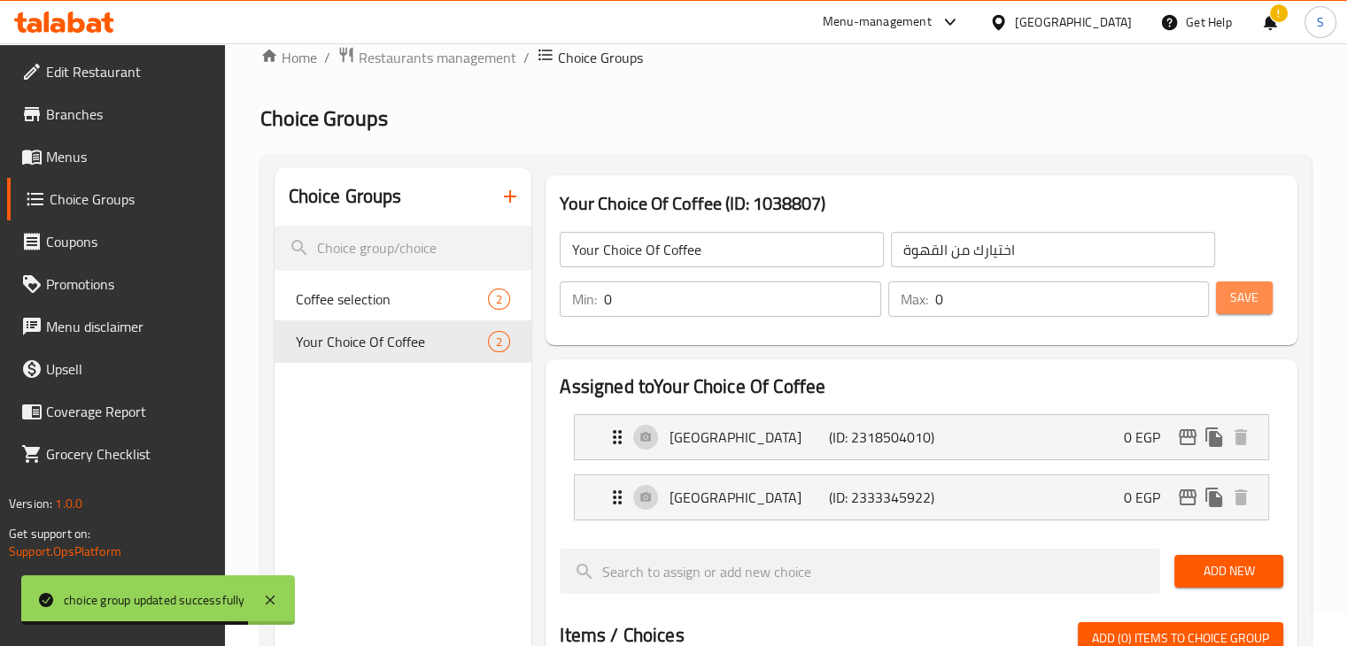
click at [1241, 304] on span "Save" at bounding box center [1244, 298] width 28 height 22
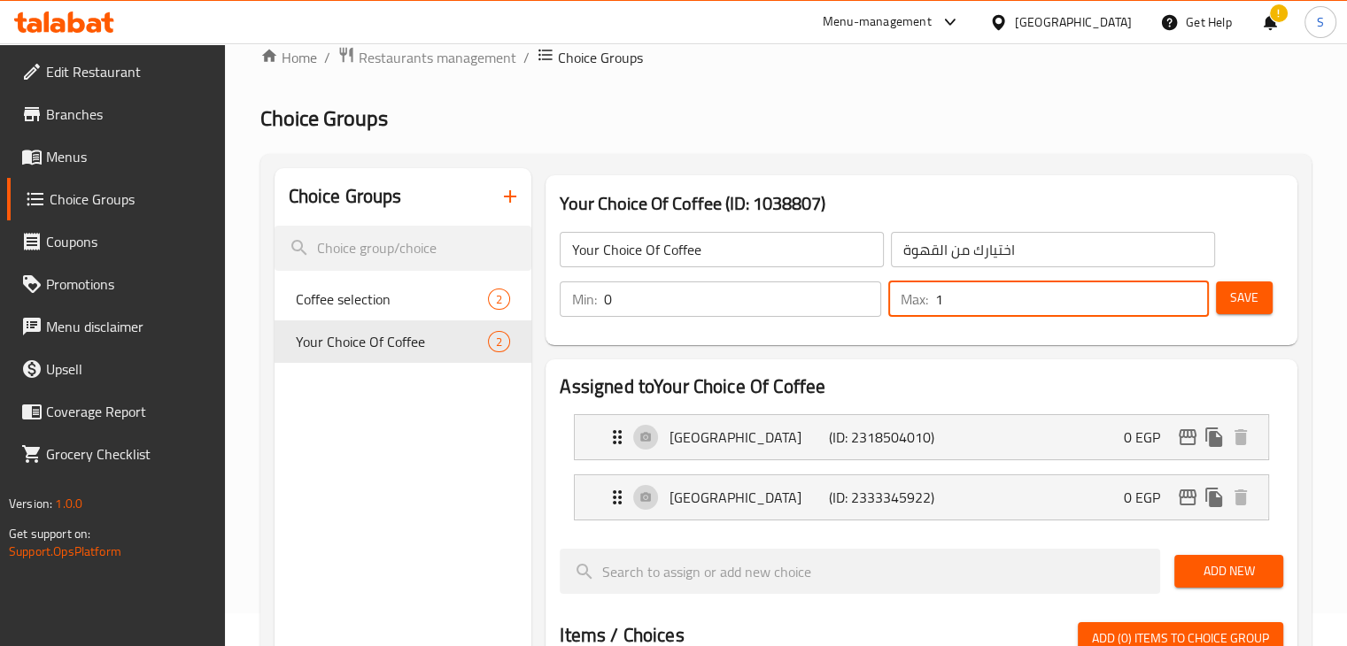
click at [1190, 294] on input "1" at bounding box center [1072, 299] width 274 height 35
click at [1190, 294] on input "2" at bounding box center [1072, 299] width 274 height 35
type input "1"
click at [1189, 306] on input "1" at bounding box center [1072, 299] width 274 height 35
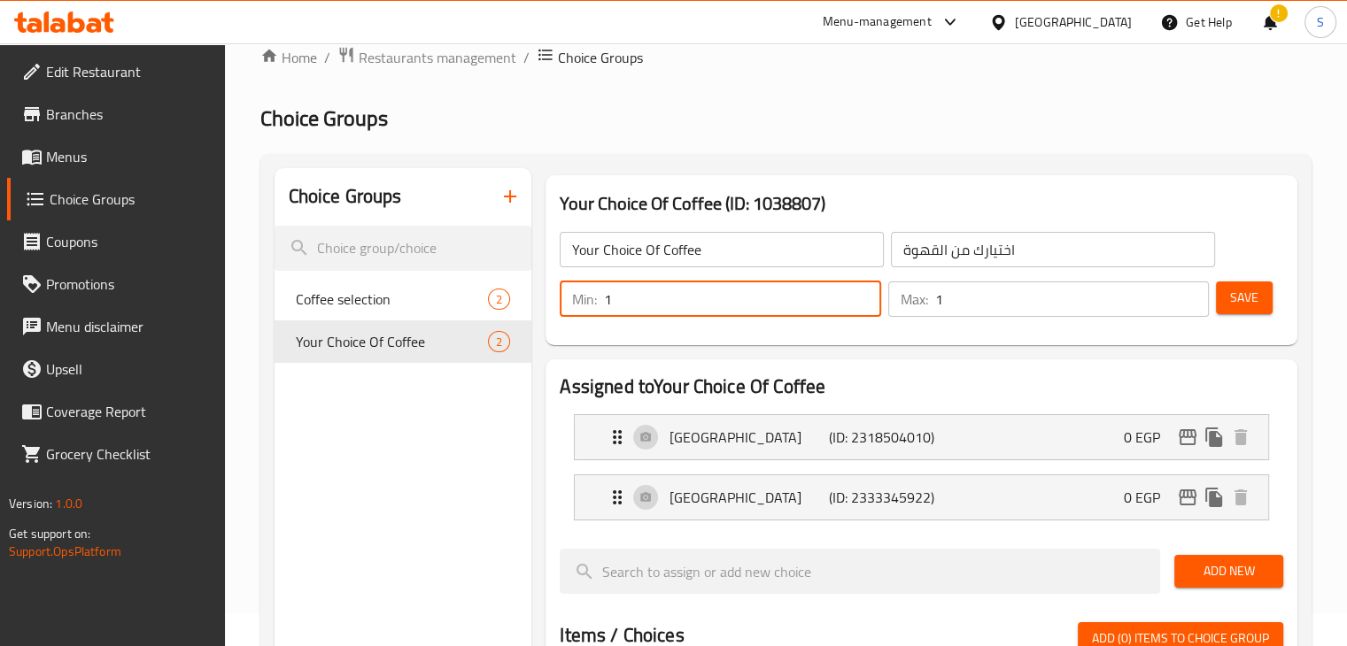
type input "1"
click at [860, 292] on input "1" at bounding box center [742, 299] width 276 height 35
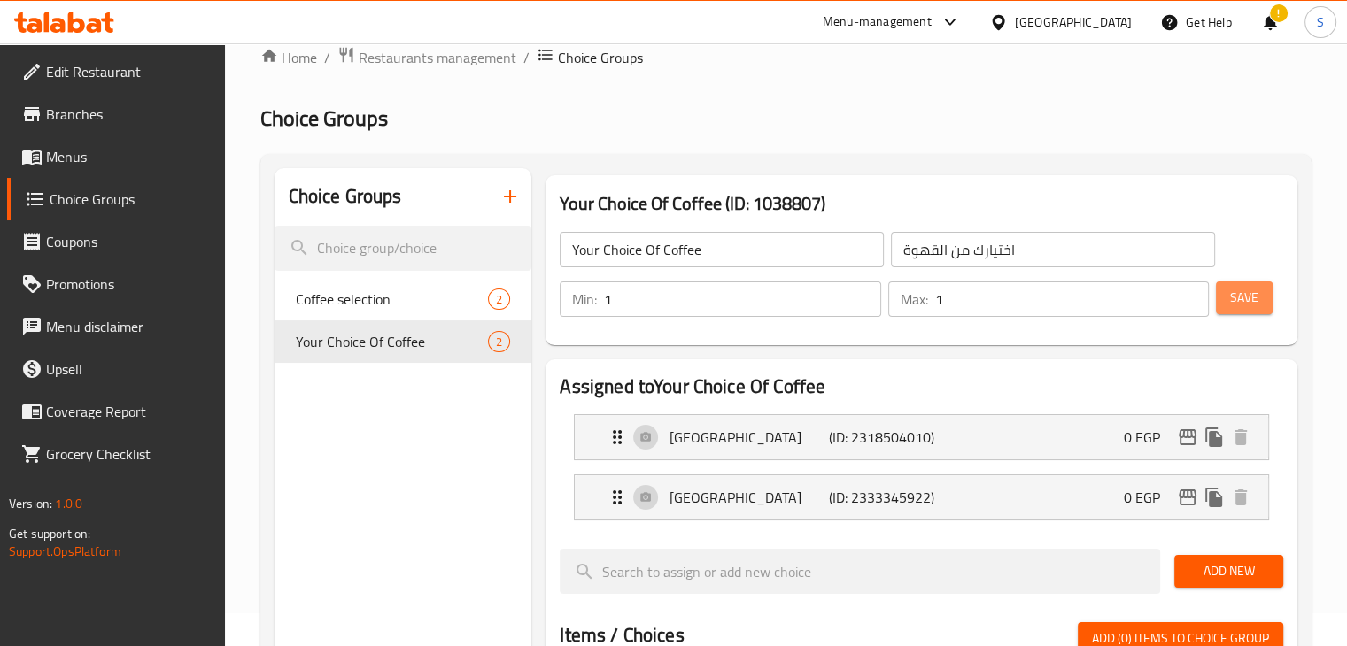
click at [1234, 287] on span "Save" at bounding box center [1244, 298] width 28 height 22
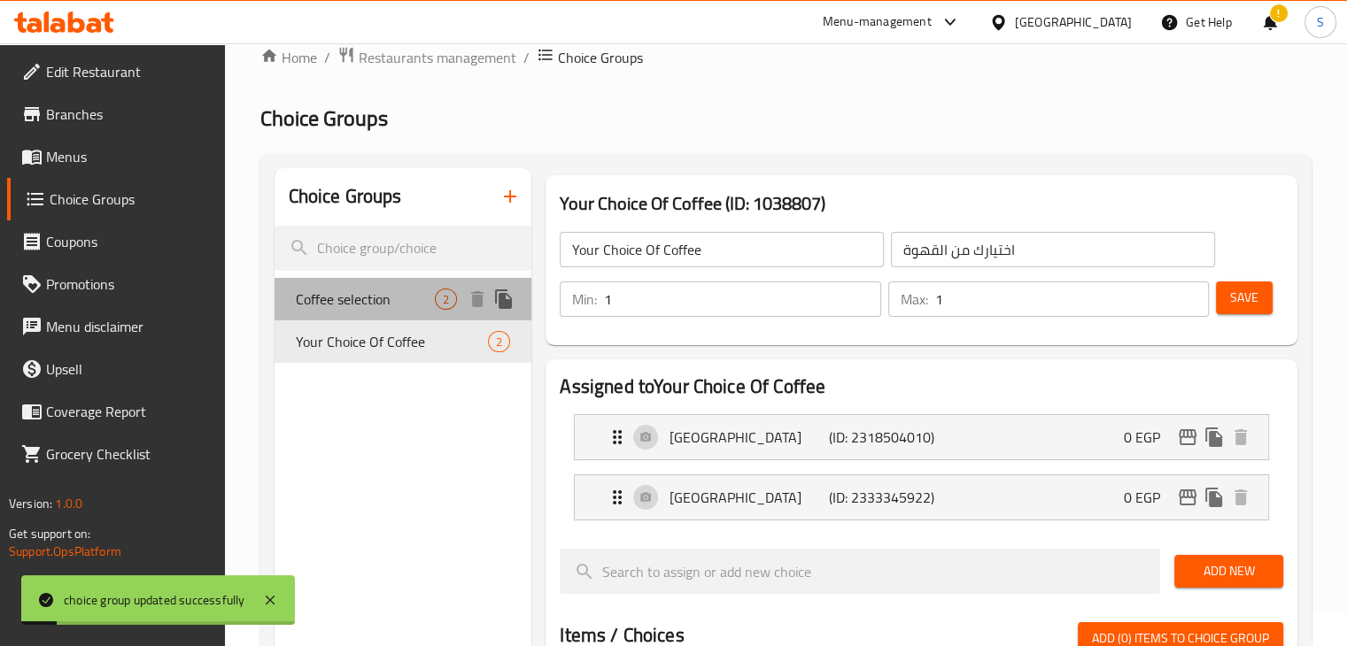
click at [376, 310] on span "Coffee selection" at bounding box center [366, 299] width 140 height 21
type input "Coffee selection"
type input "اختيار القهوة"
type input "0"
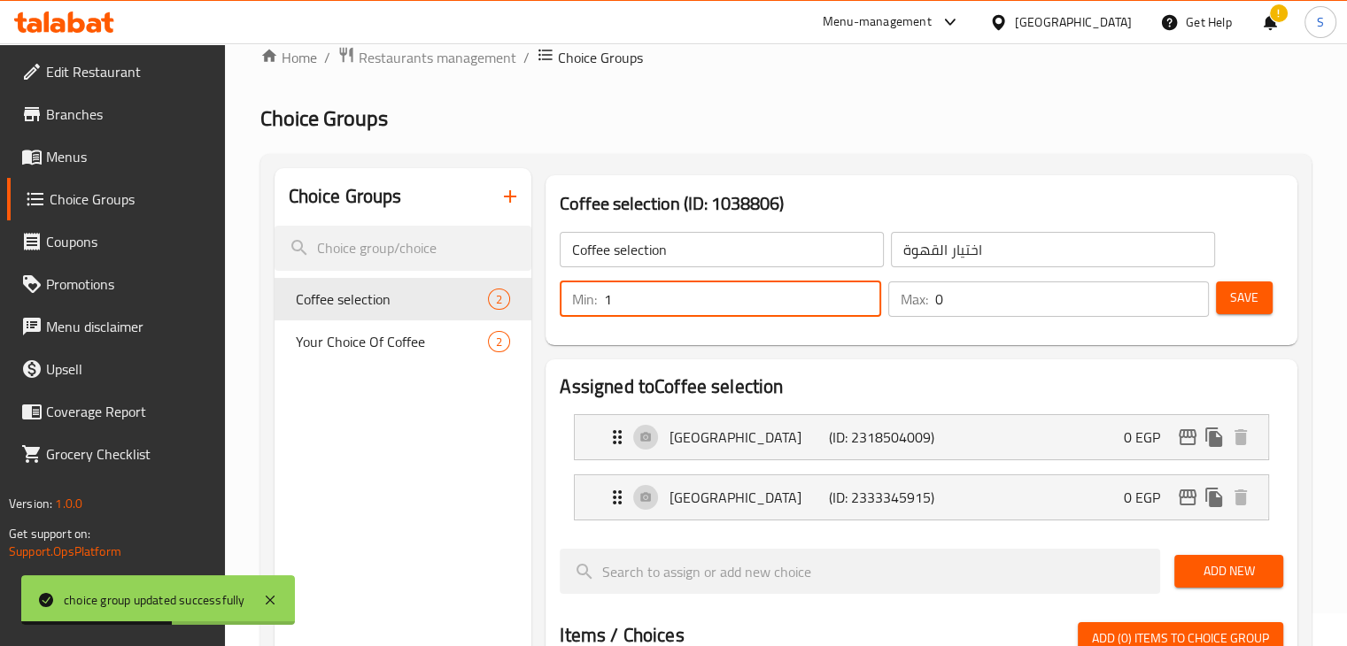
type input "1"
click at [860, 289] on input "1" at bounding box center [742, 299] width 276 height 35
click at [1186, 294] on input "1" at bounding box center [1072, 299] width 274 height 35
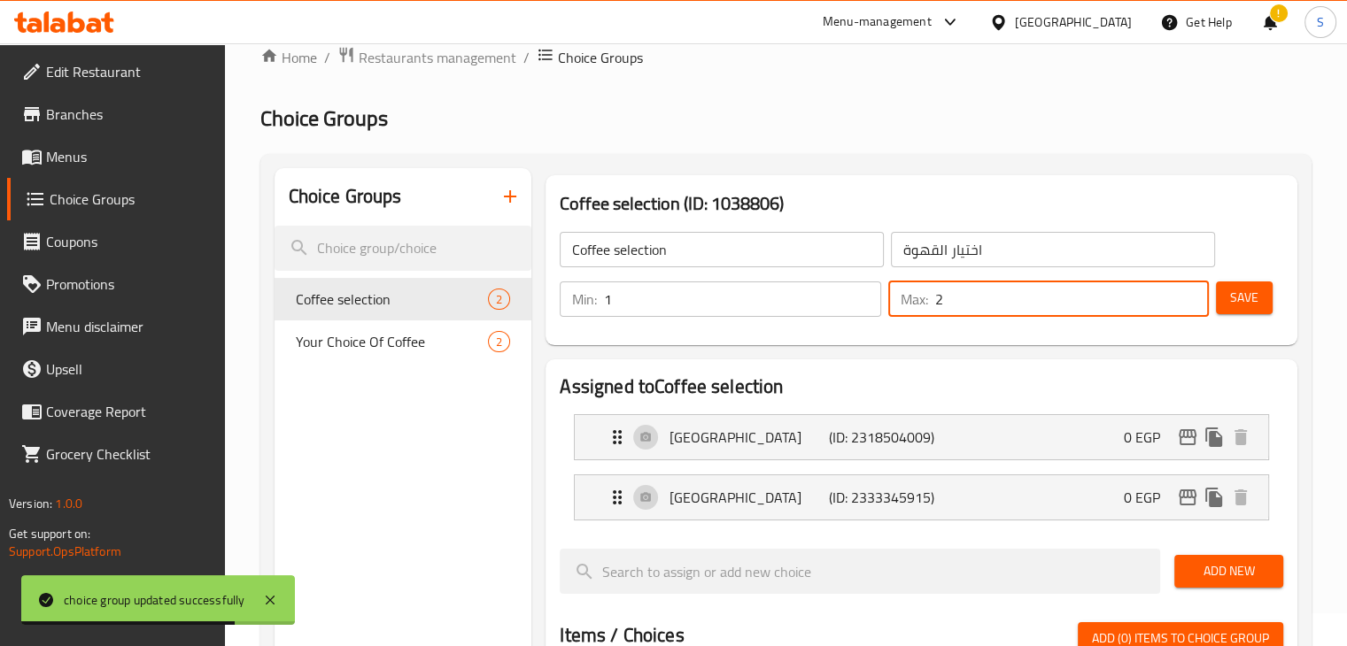
type input "2"
click at [1186, 294] on input "2" at bounding box center [1072, 299] width 274 height 35
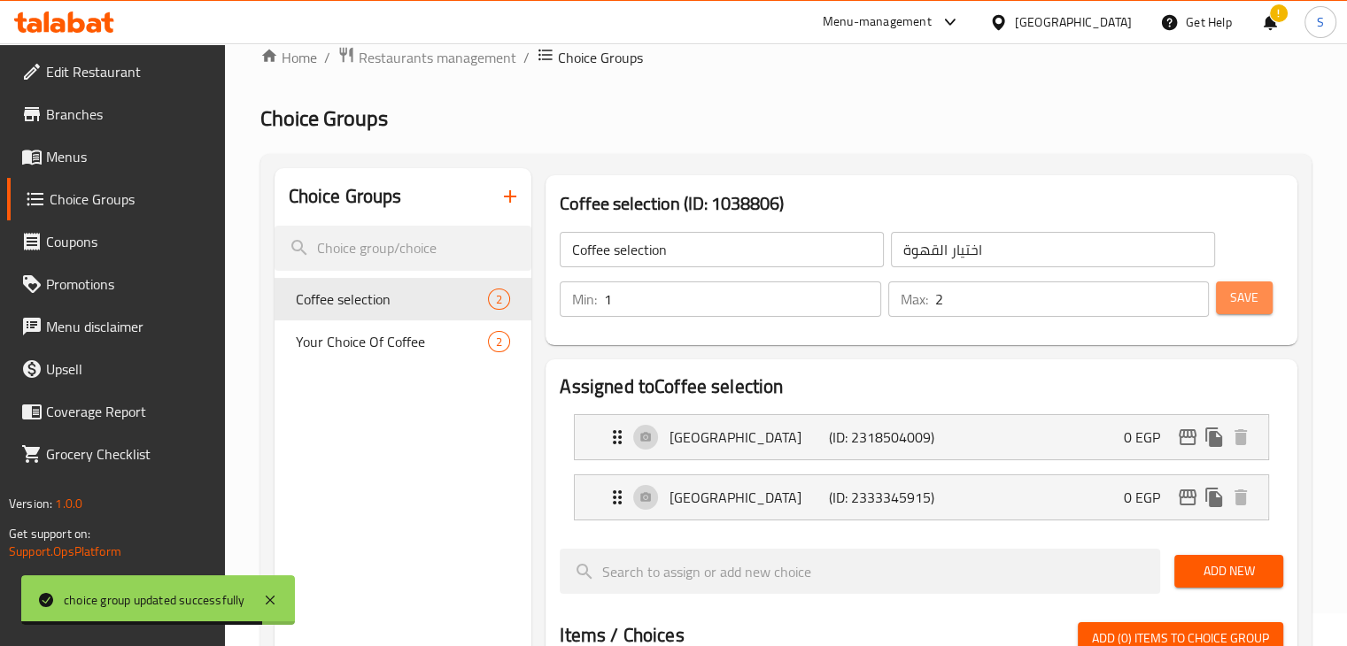
click at [1248, 294] on span "Save" at bounding box center [1244, 298] width 28 height 22
click at [408, 336] on span "Your Choice Of Coffee" at bounding box center [366, 341] width 140 height 21
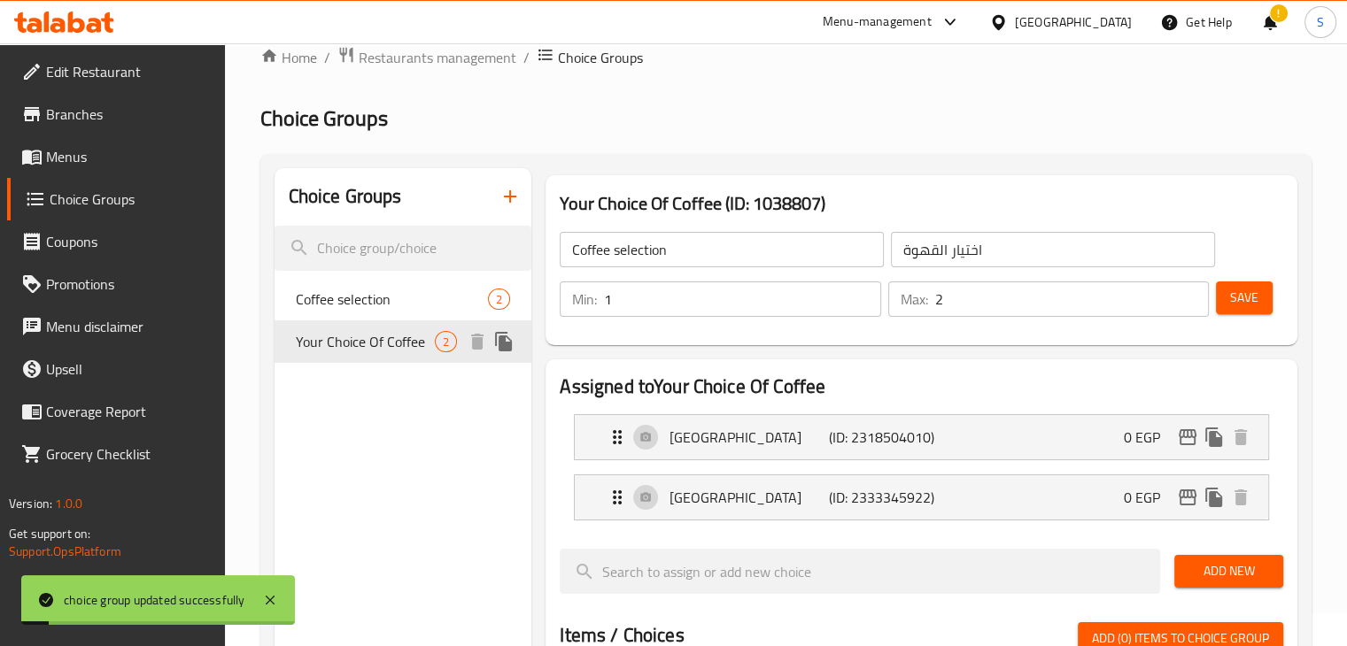
type input "Your Choice Of Coffee"
type input "اختيارك من القهوة"
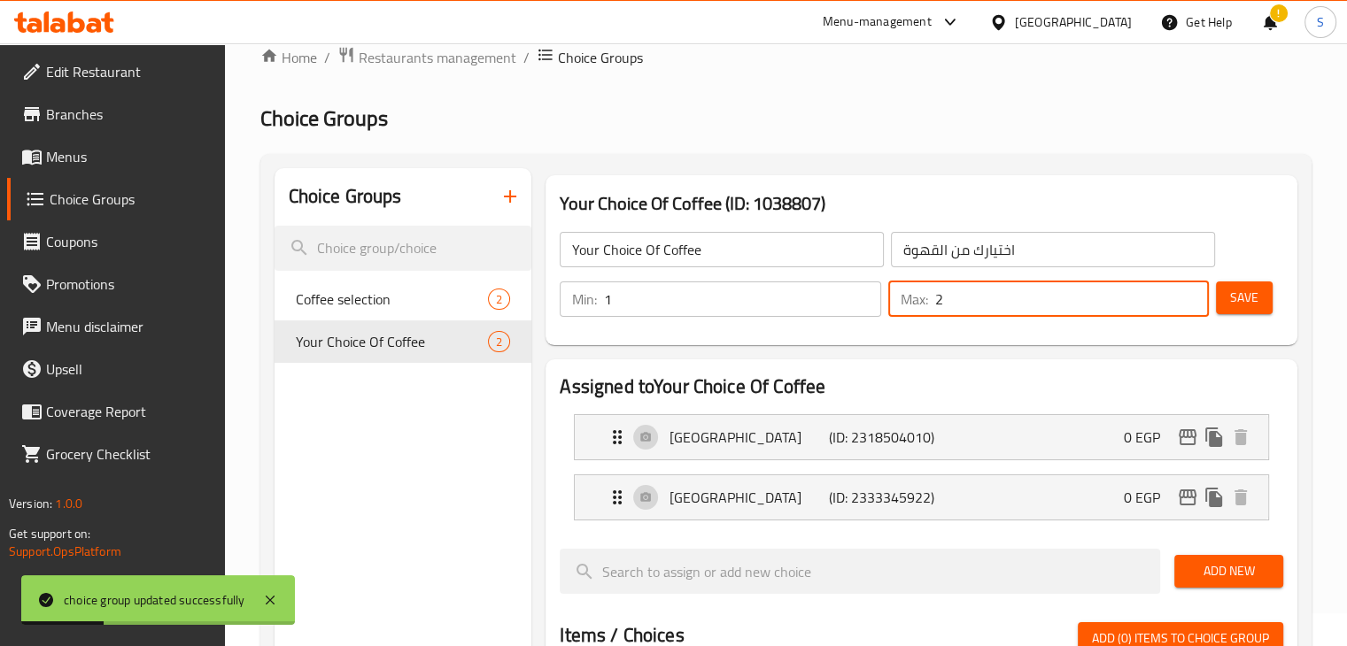
type input "2"
click at [1188, 291] on input "2" at bounding box center [1072, 299] width 274 height 35
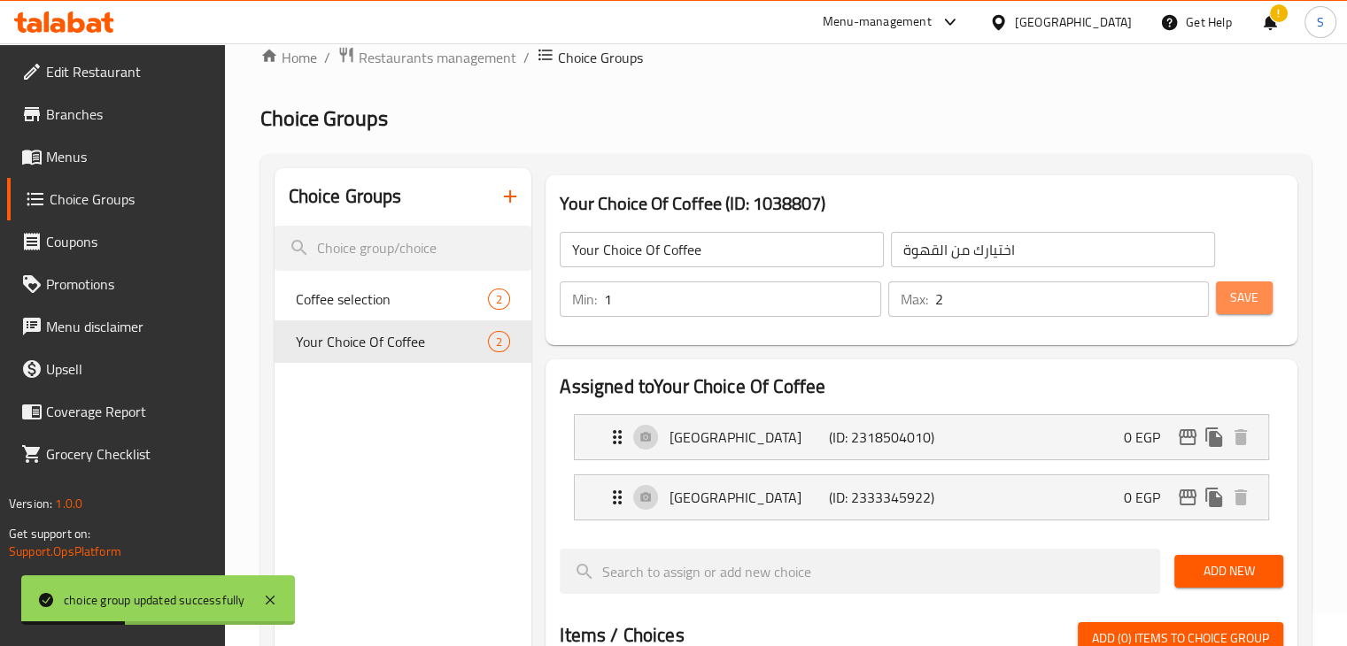
click at [1246, 298] on span "Save" at bounding box center [1244, 298] width 28 height 22
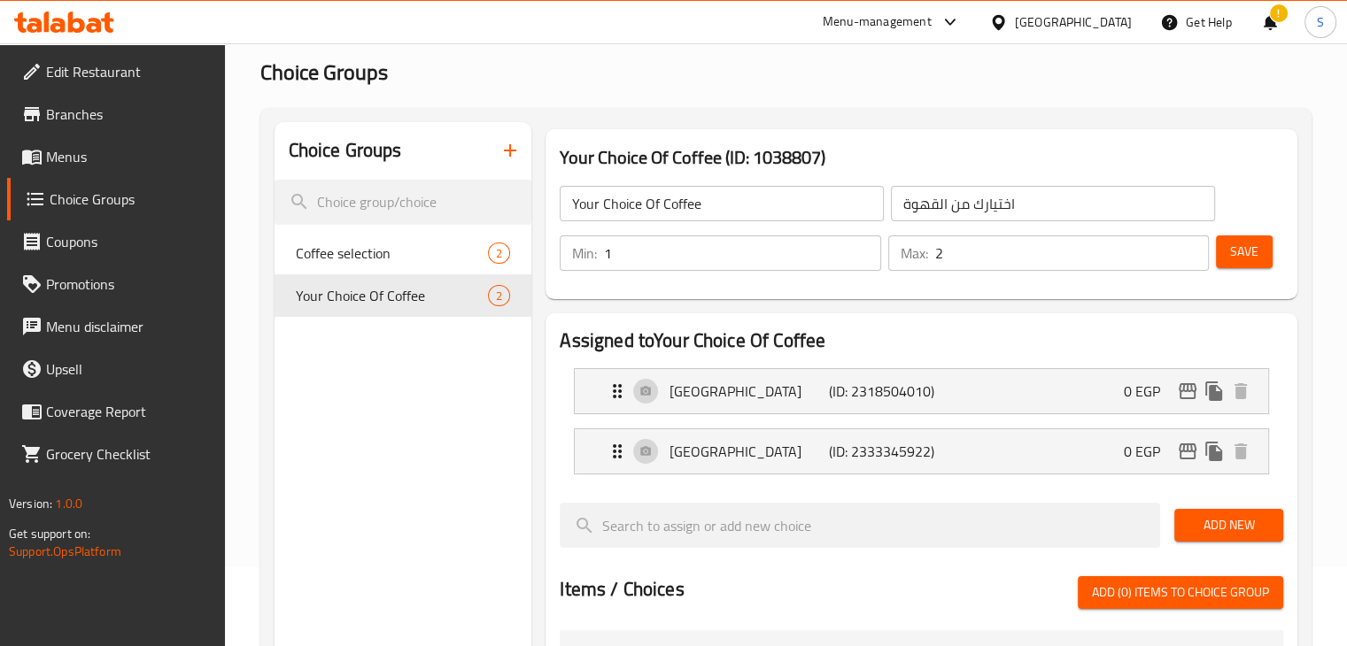
scroll to position [81, 0]
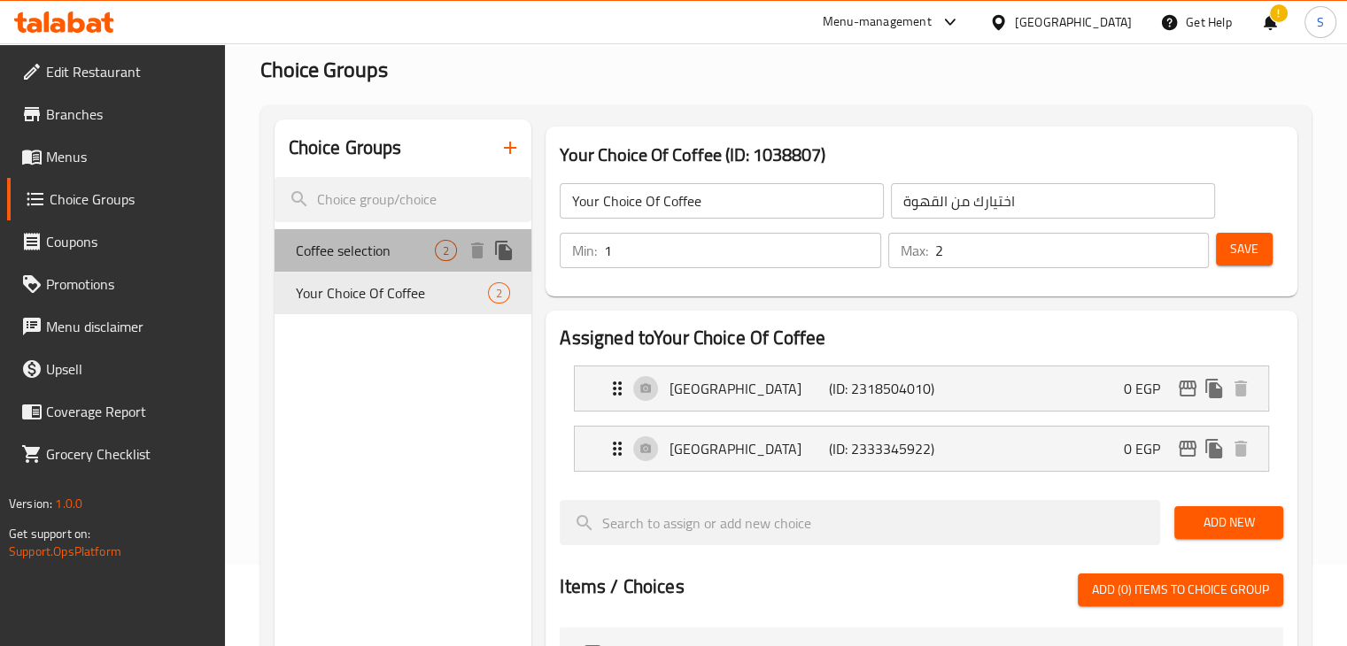
click at [339, 244] on span "Coffee selection" at bounding box center [366, 250] width 140 height 21
type input "Coffee selection"
type input "اختيار القهوة"
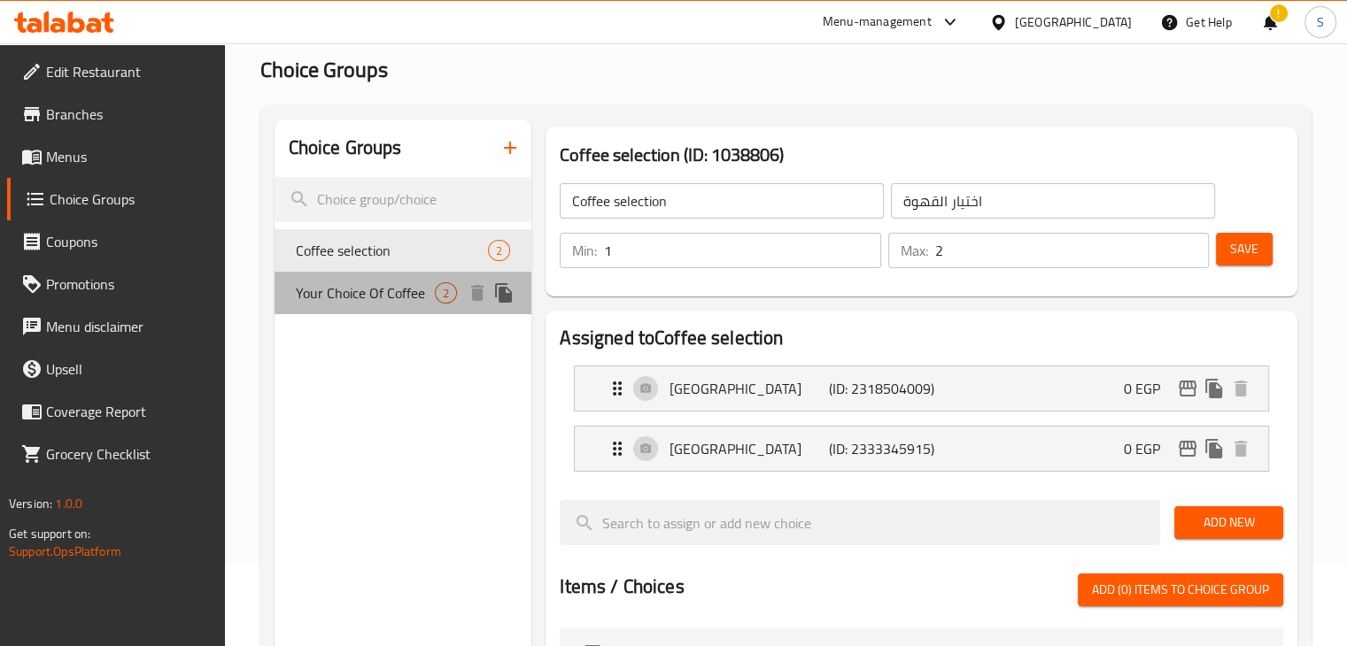
click at [352, 291] on span "Your Choice Of Coffee" at bounding box center [366, 293] width 140 height 21
type input "Your Choice Of Coffee"
type input "اختيارك من القهوة"
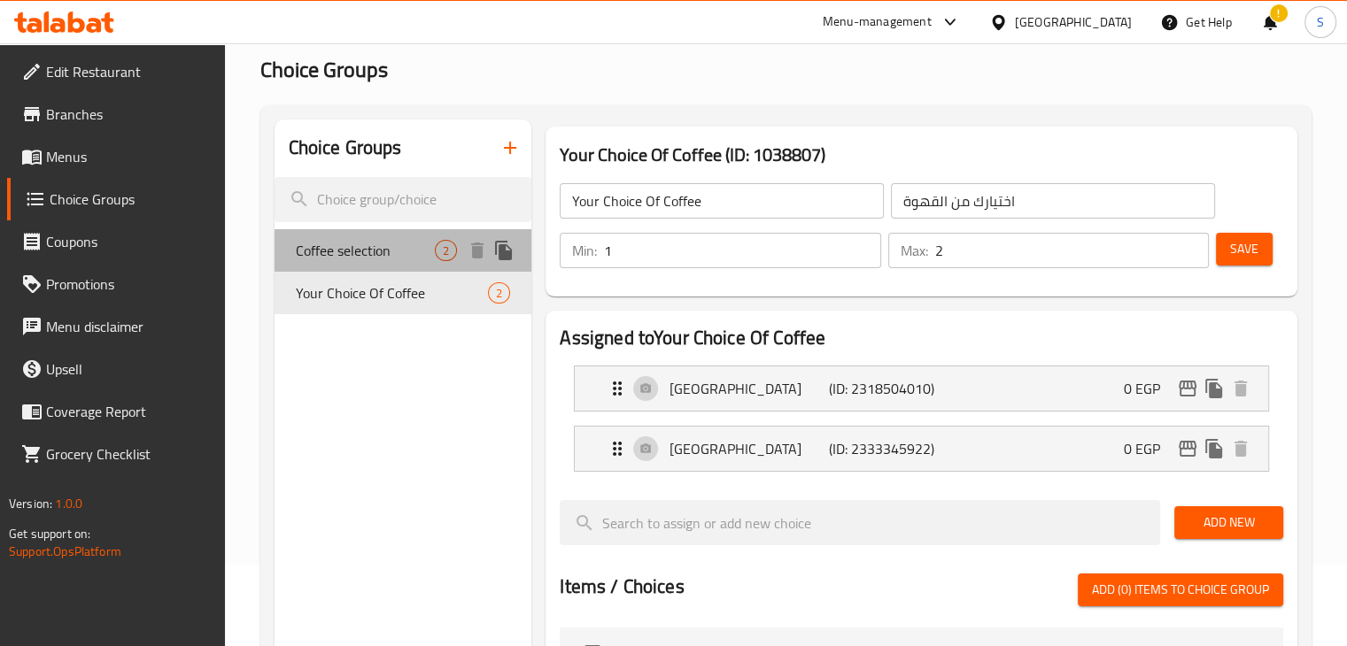
click at [375, 240] on span "Coffee selection" at bounding box center [366, 250] width 140 height 21
type input "Coffee selection"
type input "اختيار القهوة"
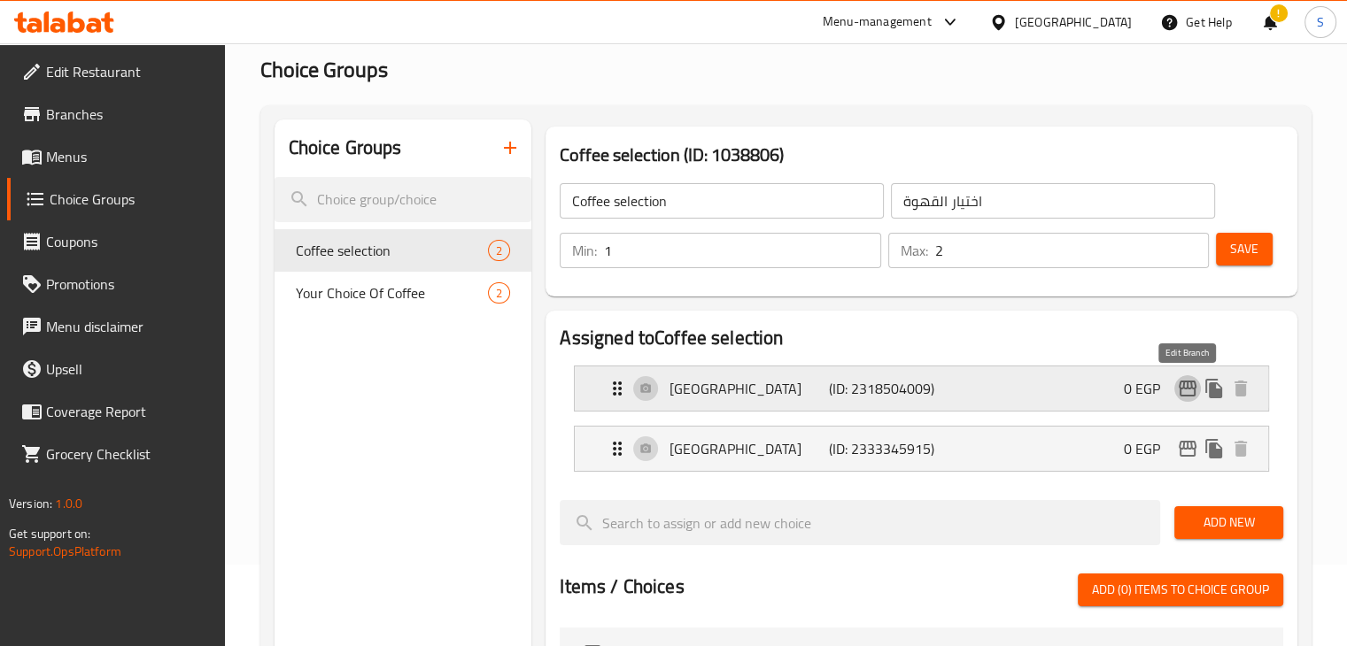
click at [1187, 390] on icon "edit" at bounding box center [1187, 388] width 21 height 21
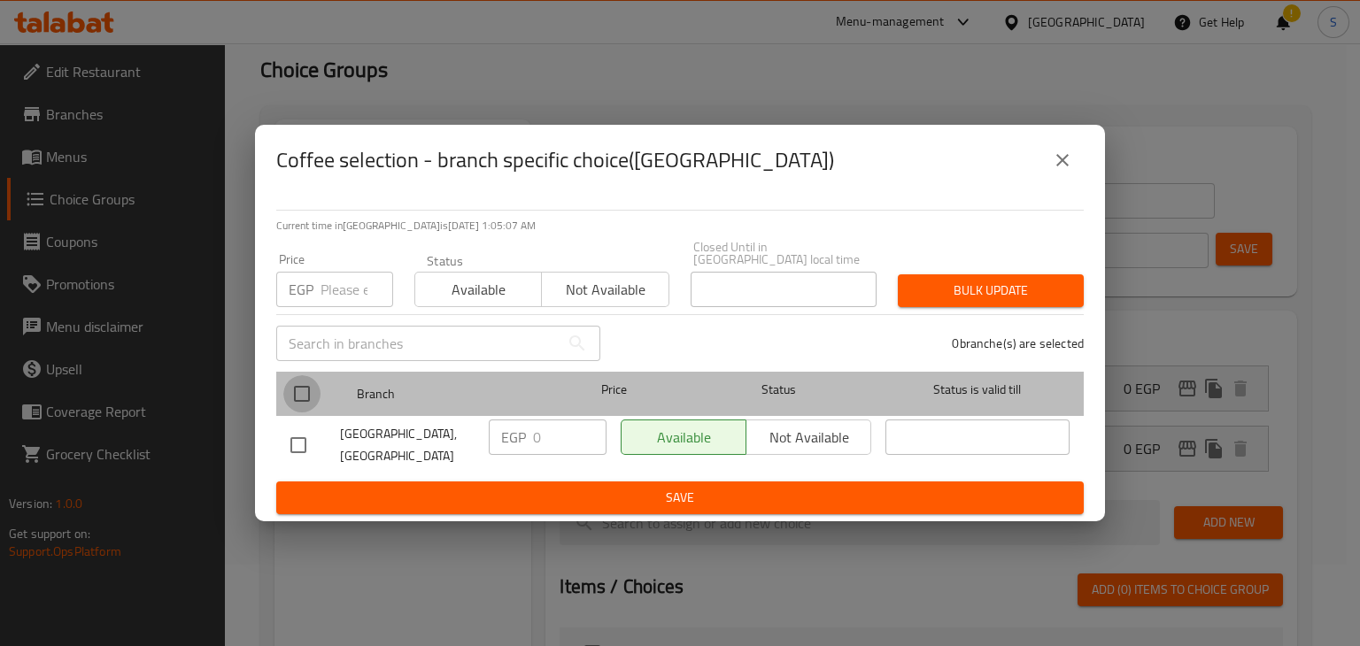
click at [304, 397] on input "checkbox" at bounding box center [301, 393] width 37 height 37
checkbox input "true"
click at [304, 397] on input "checkbox" at bounding box center [301, 393] width 37 height 37
checkbox input "false"
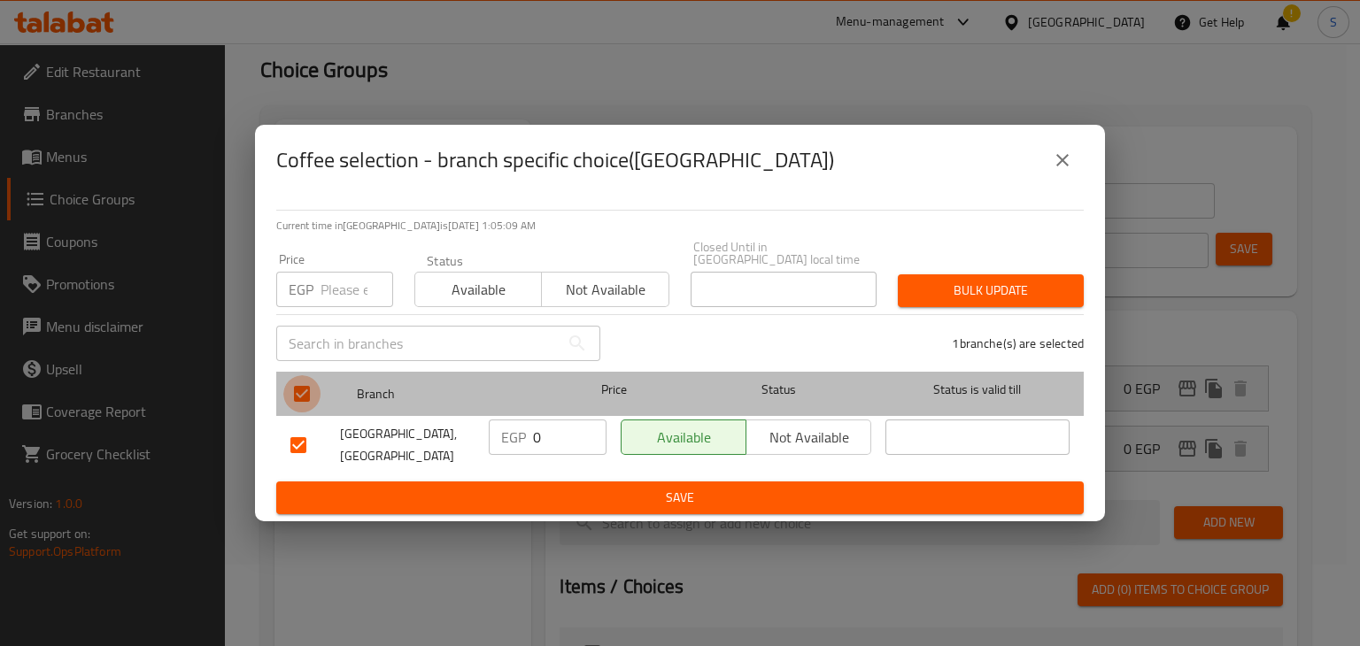
checkbox input "false"
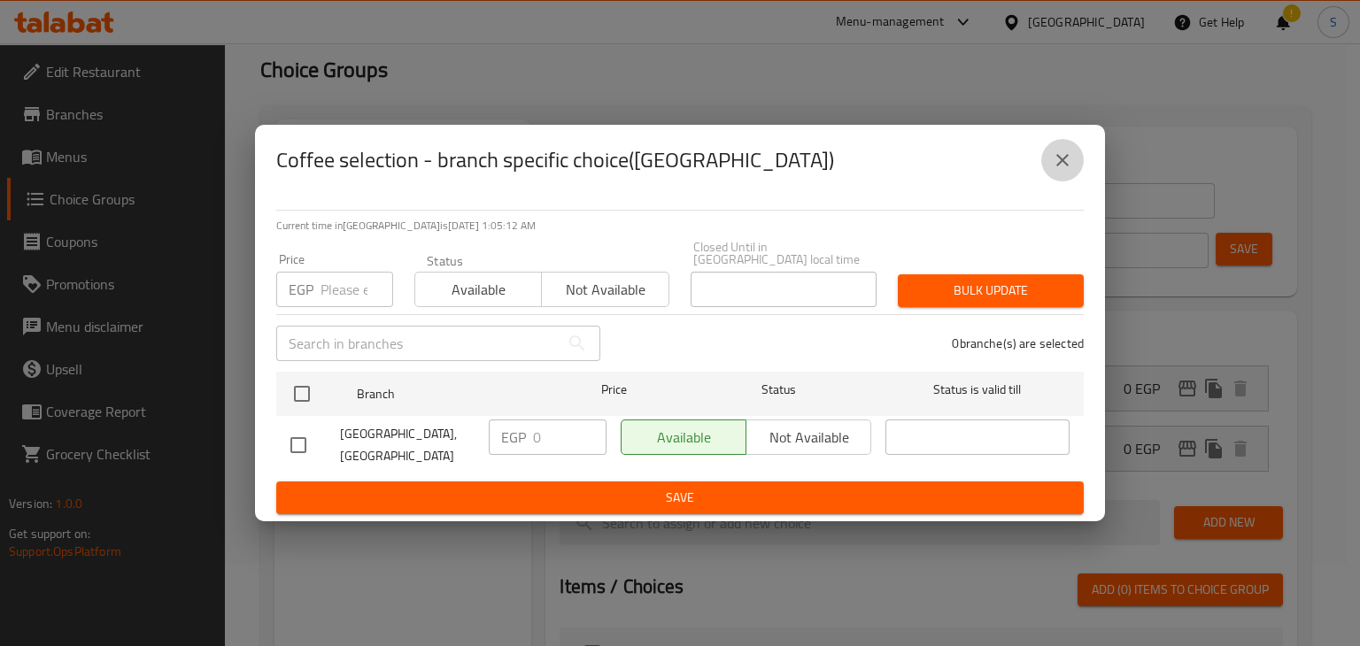
click at [1063, 171] on icon "close" at bounding box center [1062, 160] width 21 height 21
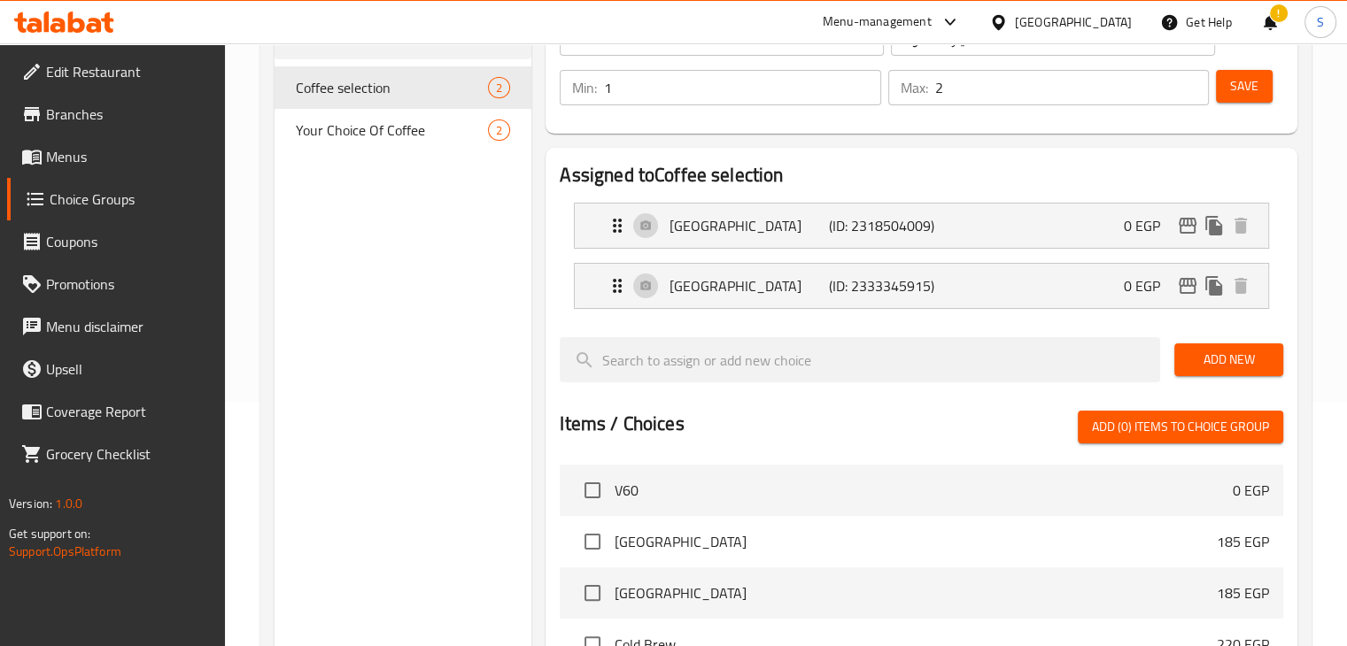
scroll to position [244, 0]
click at [778, 223] on p "[GEOGRAPHIC_DATA]" at bounding box center [749, 225] width 159 height 21
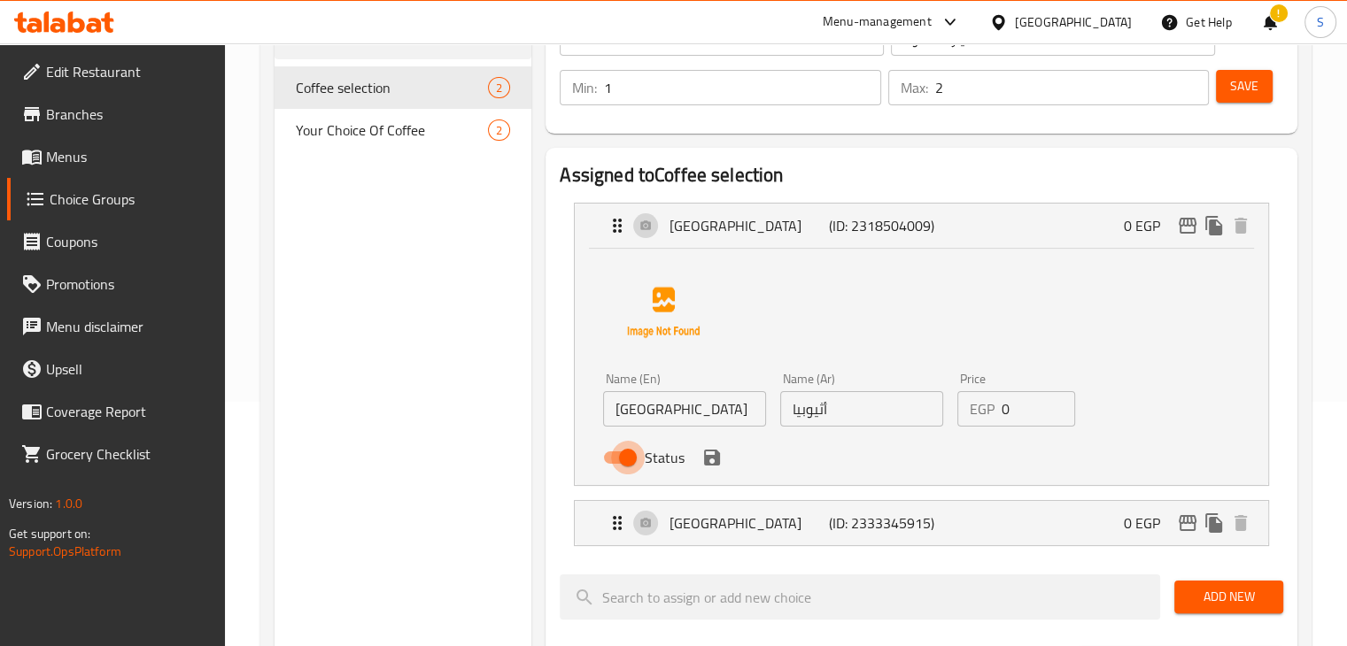
click at [623, 453] on input "Status" at bounding box center [627, 458] width 101 height 34
checkbox input "false"
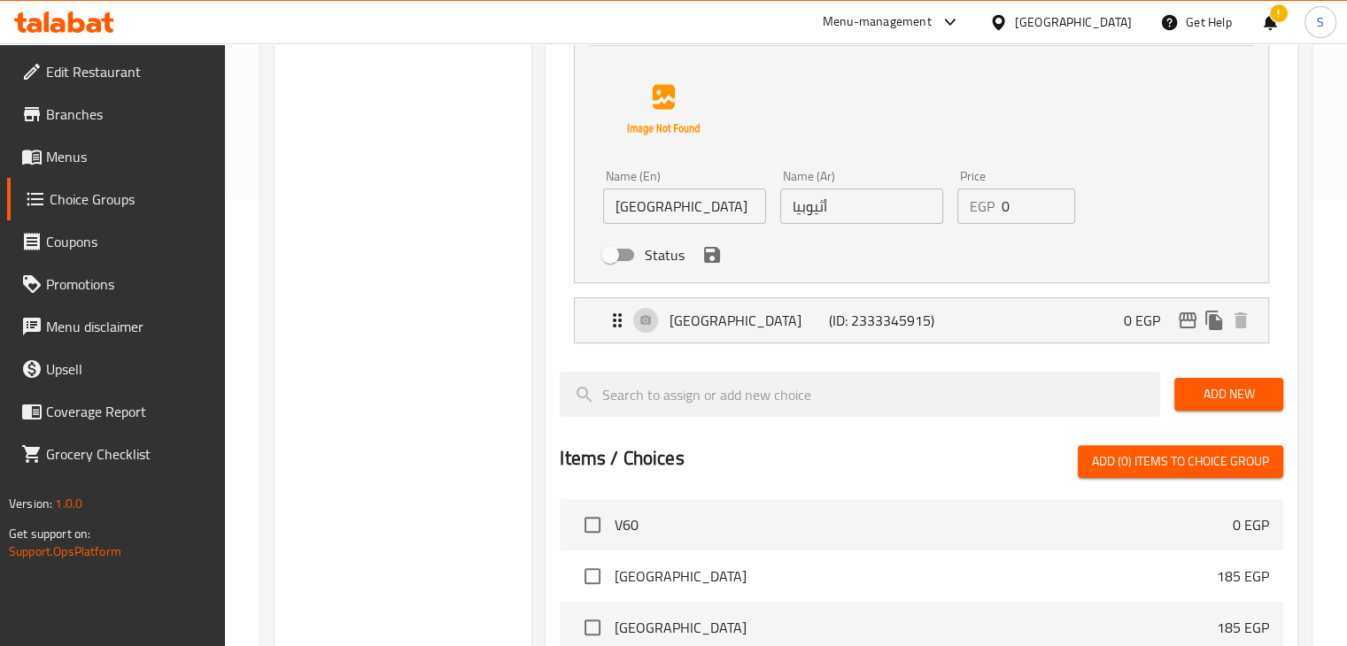
scroll to position [453, 0]
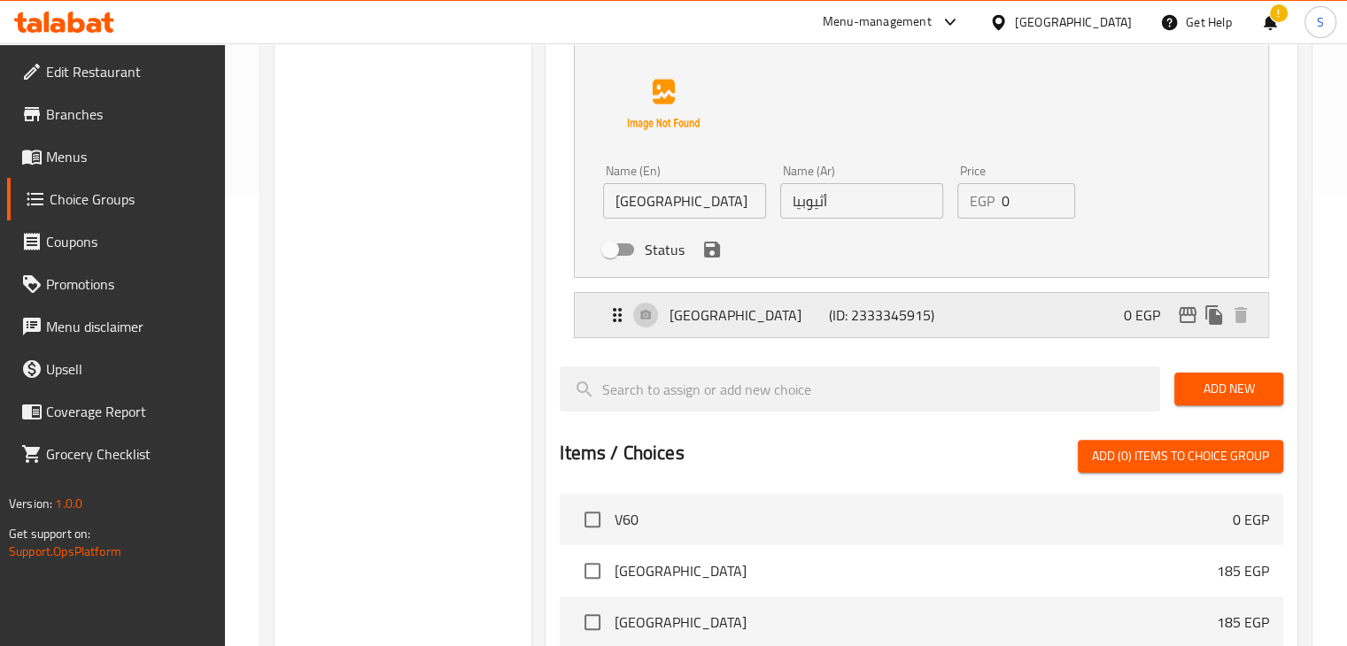
click at [772, 324] on p "[GEOGRAPHIC_DATA]" at bounding box center [749, 315] width 159 height 21
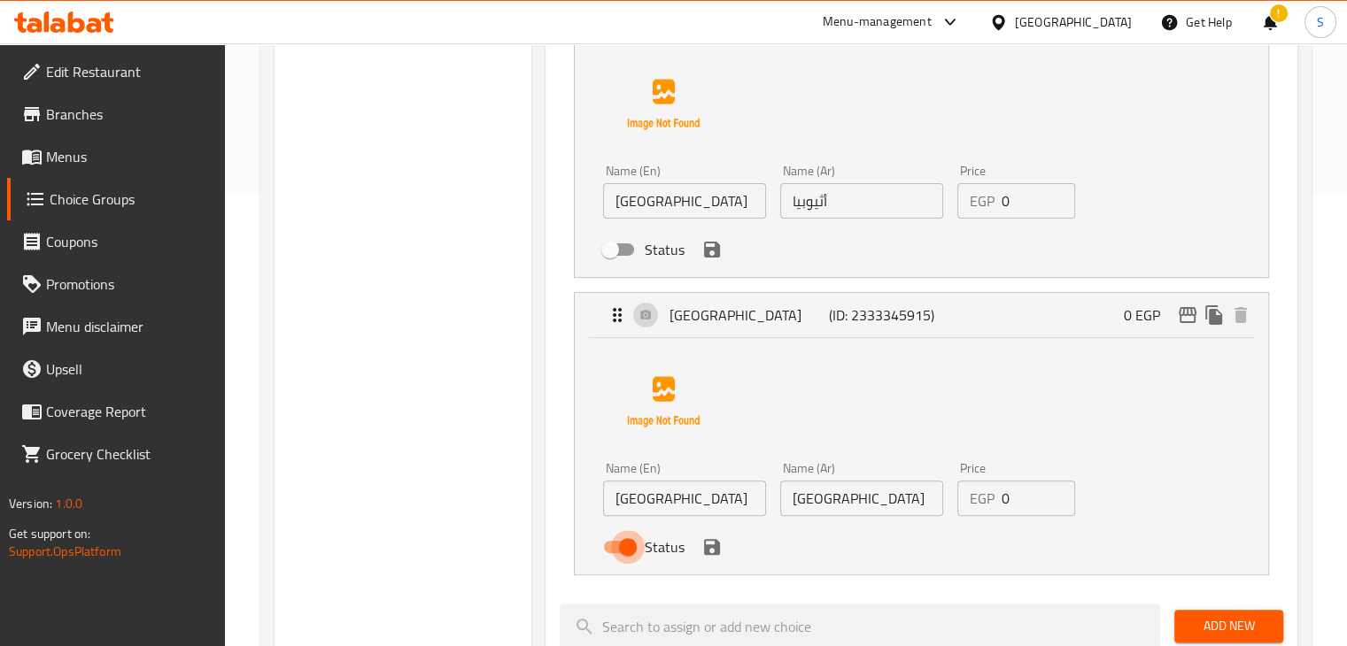
click at [623, 542] on input "Status" at bounding box center [627, 547] width 101 height 34
checkbox input "false"
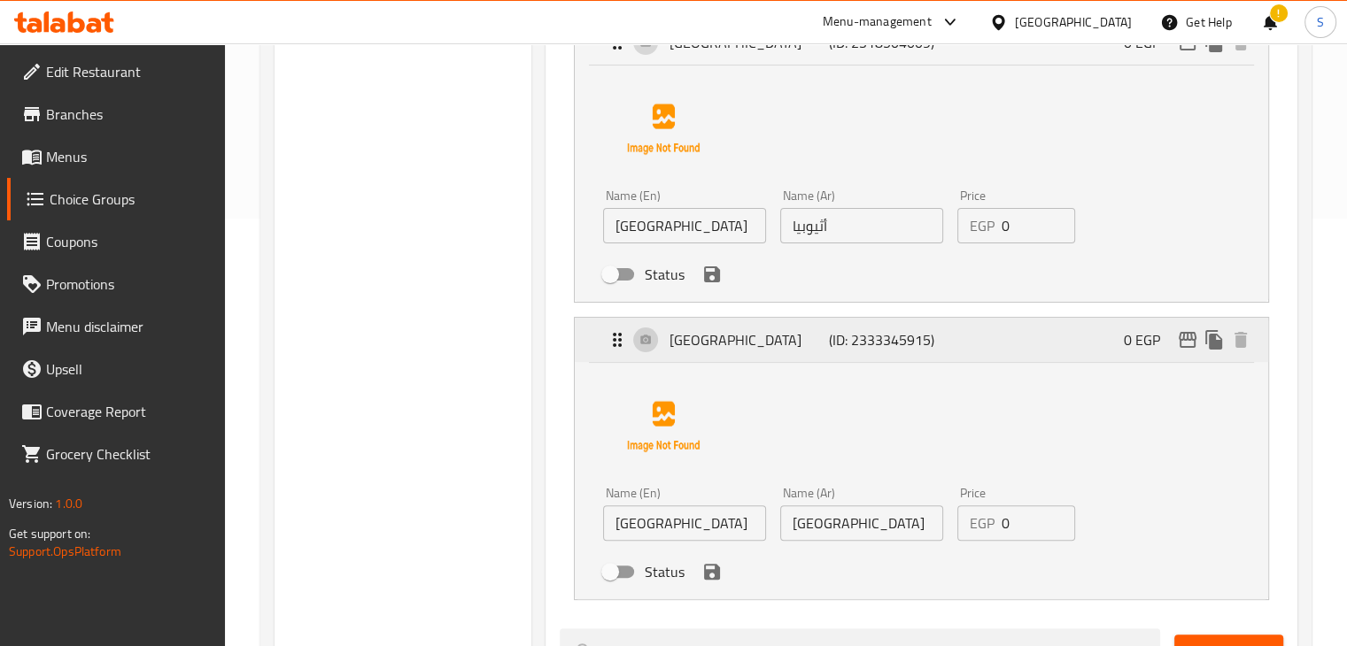
scroll to position [432, 0]
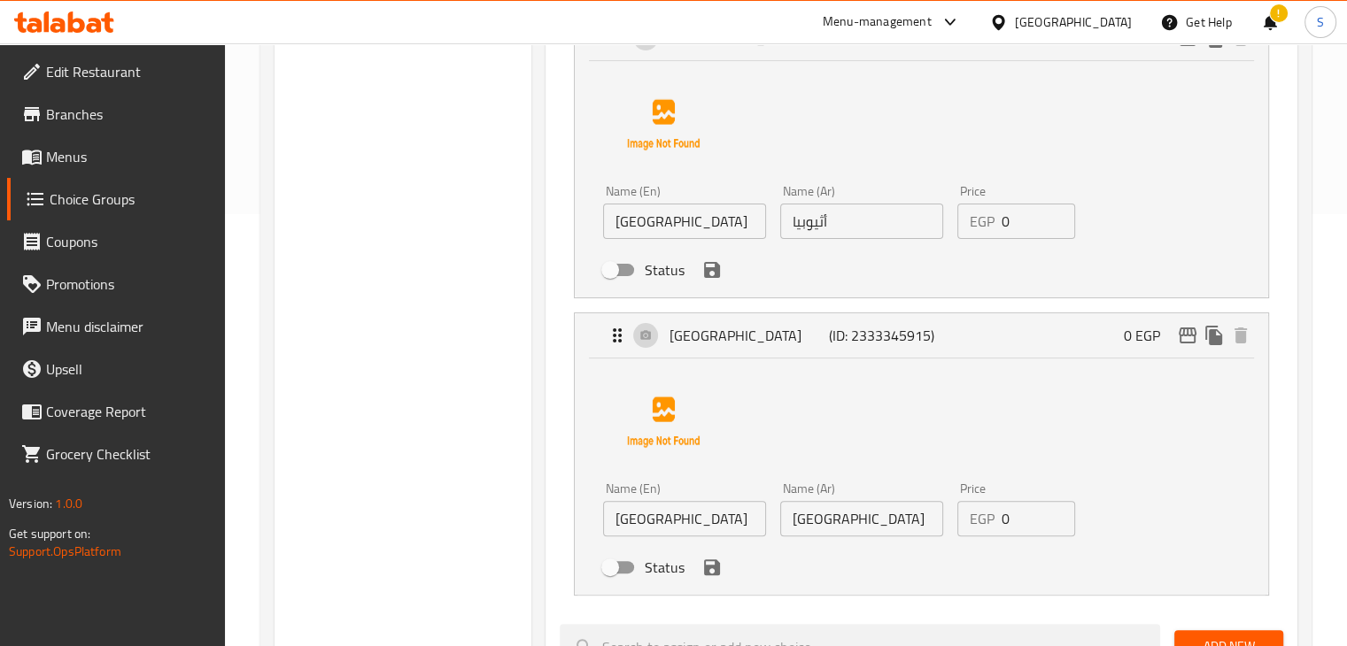
click at [709, 283] on div "Status" at bounding box center [861, 270] width 530 height 48
click at [709, 278] on icon "save" at bounding box center [711, 269] width 21 height 21
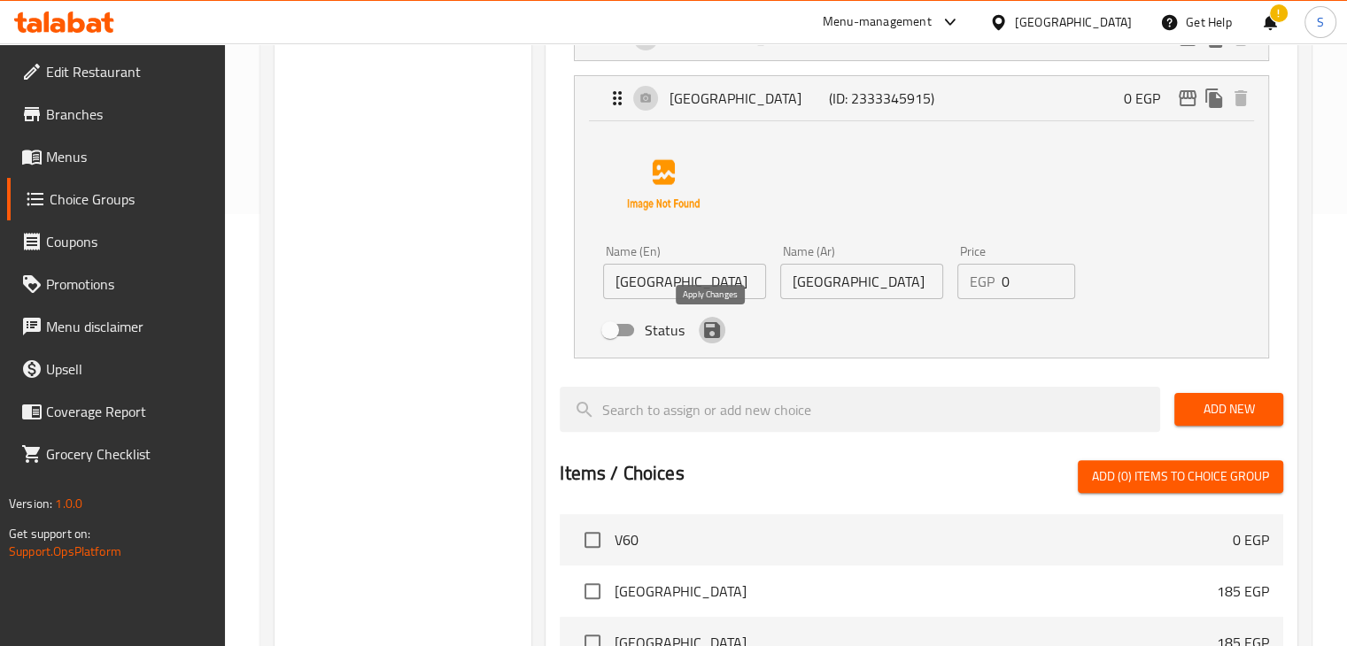
click at [711, 338] on icon "save" at bounding box center [711, 330] width 21 height 21
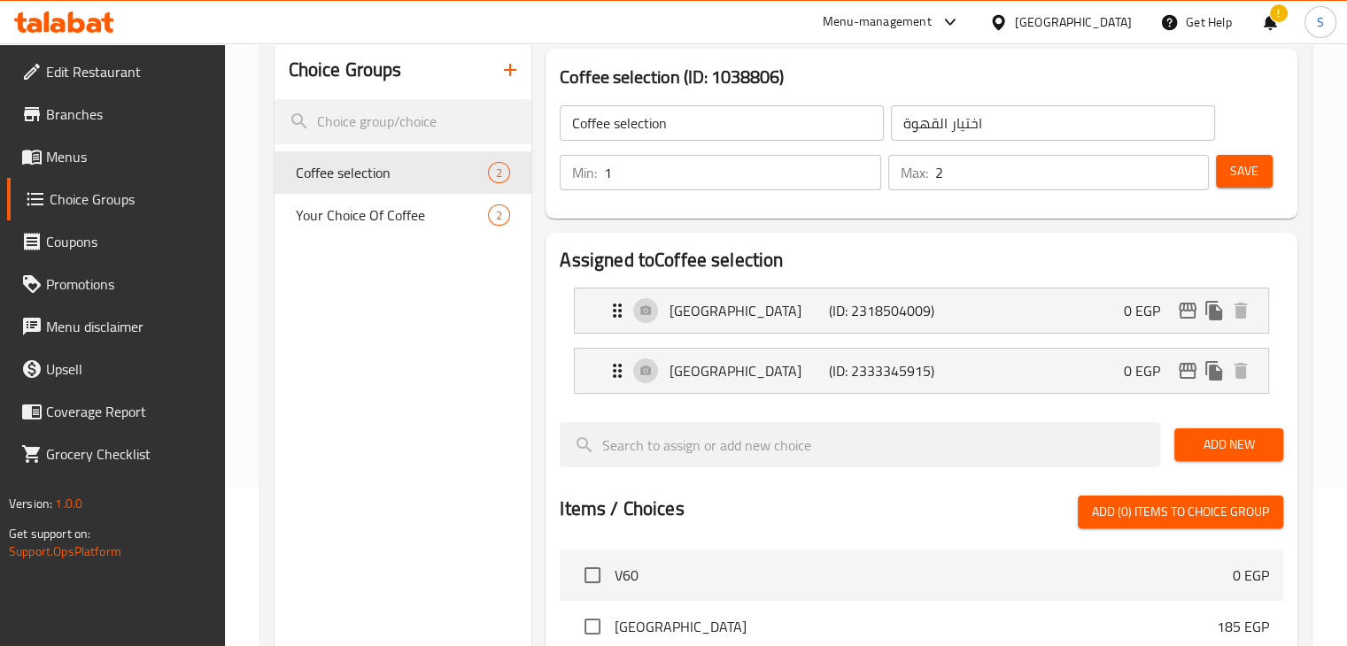
scroll to position [152, 0]
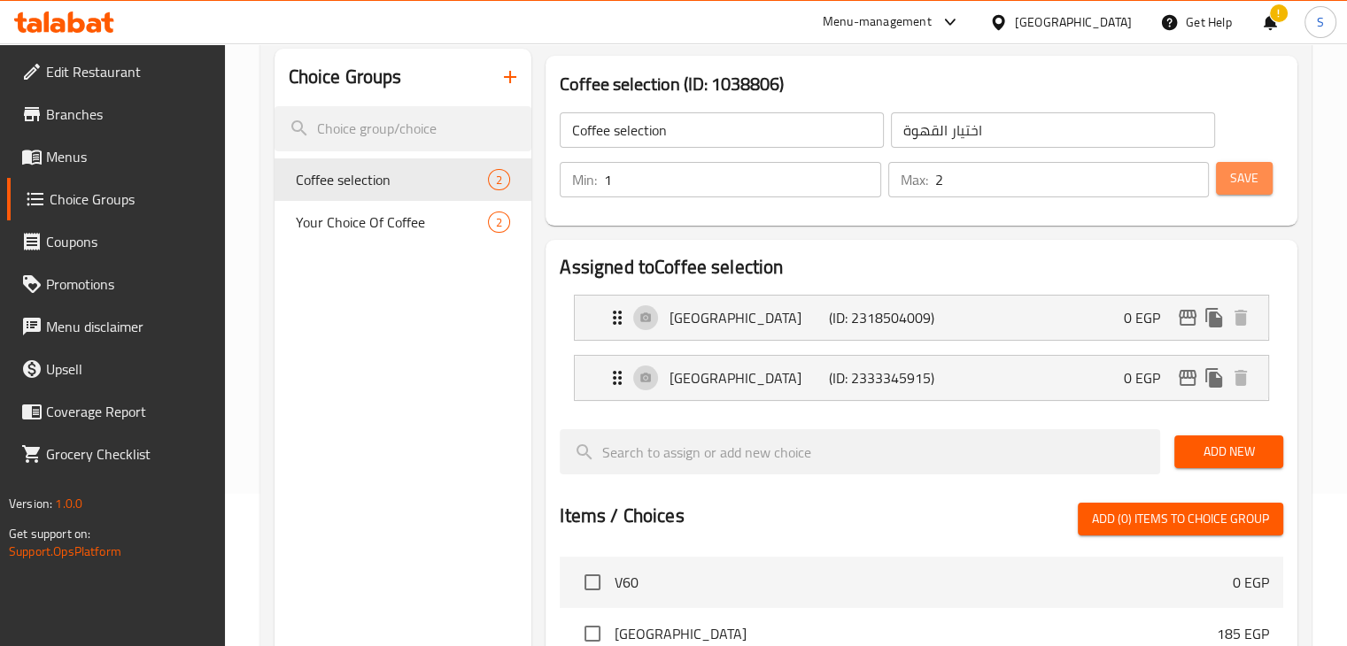
click at [1251, 182] on span "Save" at bounding box center [1244, 178] width 28 height 22
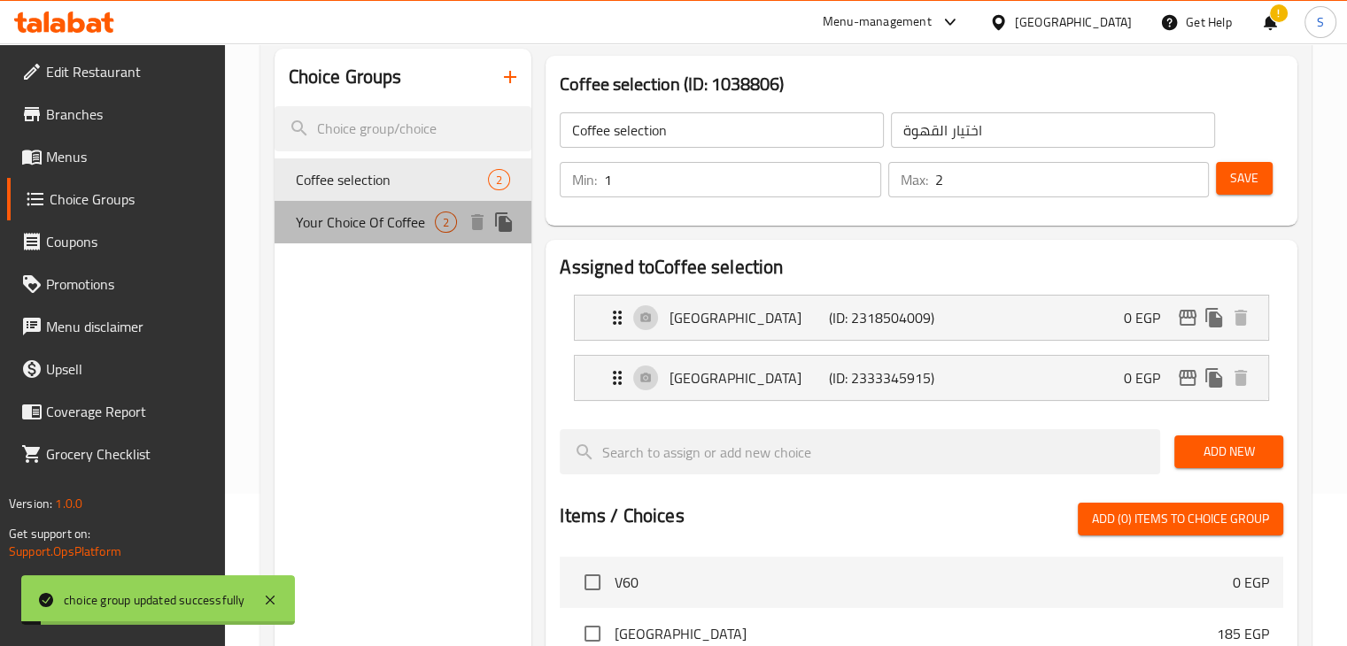
click at [340, 232] on span "Your Choice Of Coffee" at bounding box center [366, 222] width 140 height 21
type input "Your Choice Of Coffee"
type input "اختيارك من القهوة"
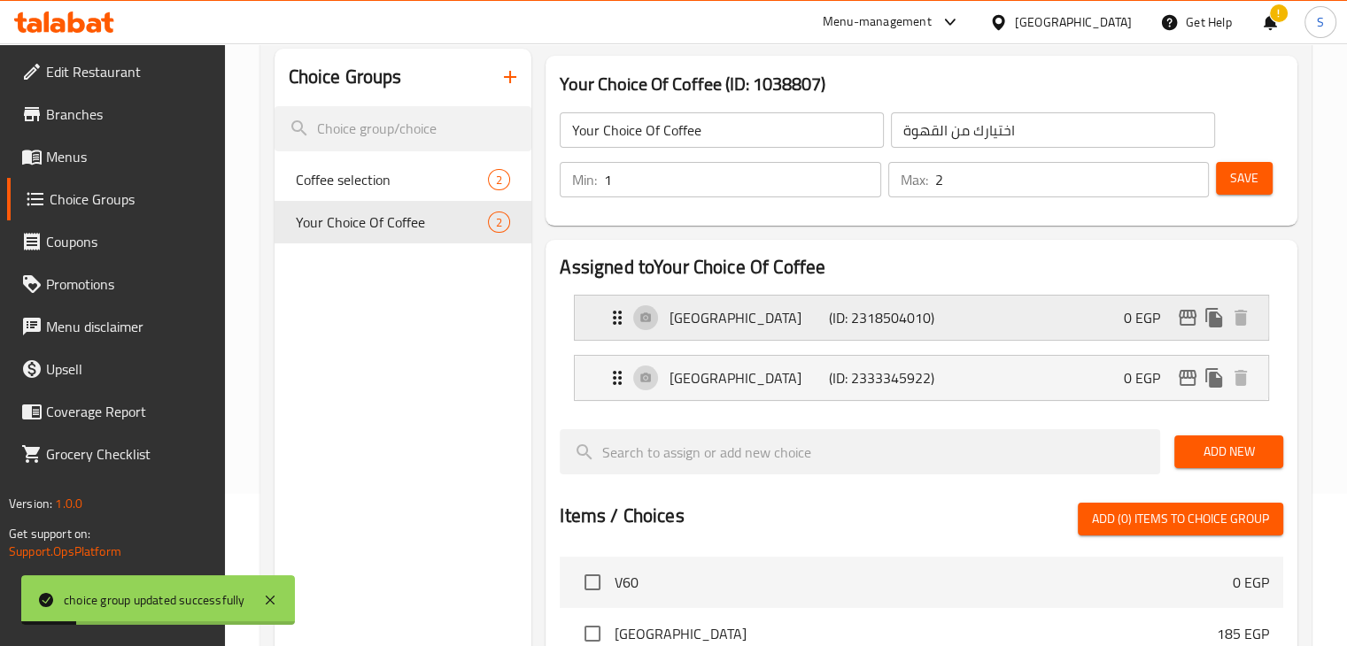
click at [803, 329] on div "Colombia (ID: 2318504010) 0 EGP" at bounding box center [927, 318] width 640 height 44
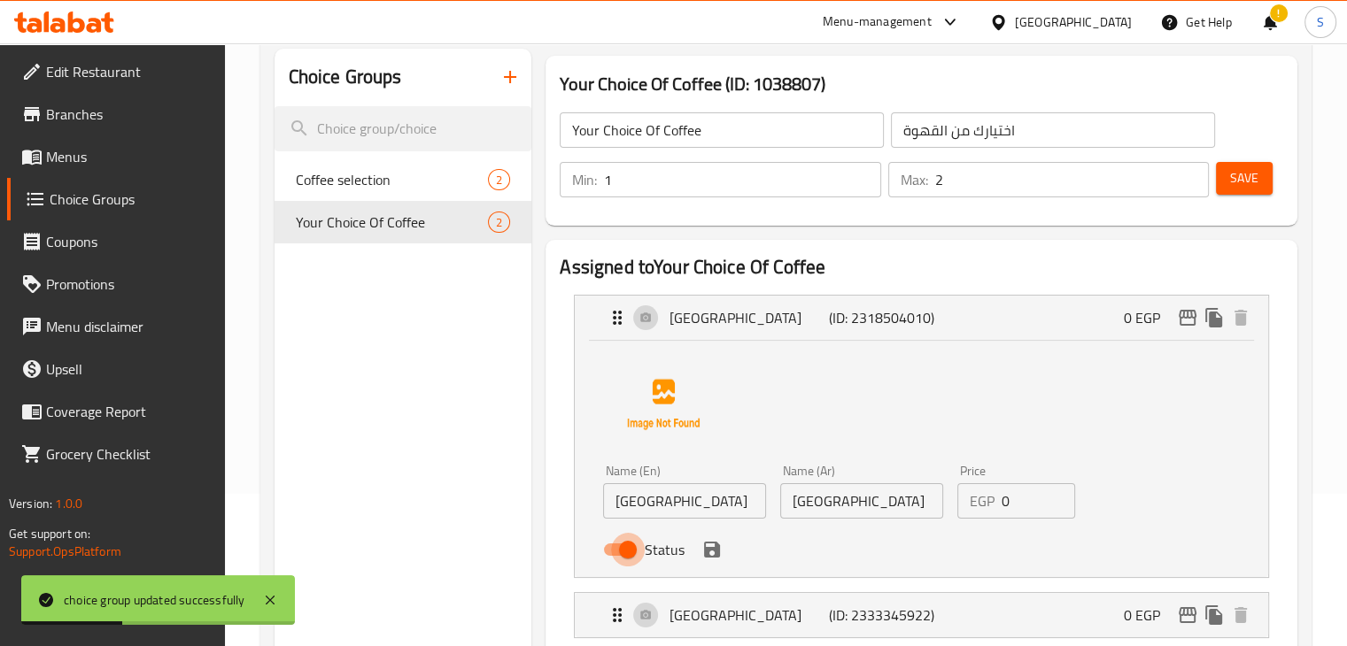
click at [628, 559] on input "Status" at bounding box center [627, 550] width 101 height 34
checkbox input "false"
click at [702, 552] on icon "save" at bounding box center [711, 549] width 21 height 21
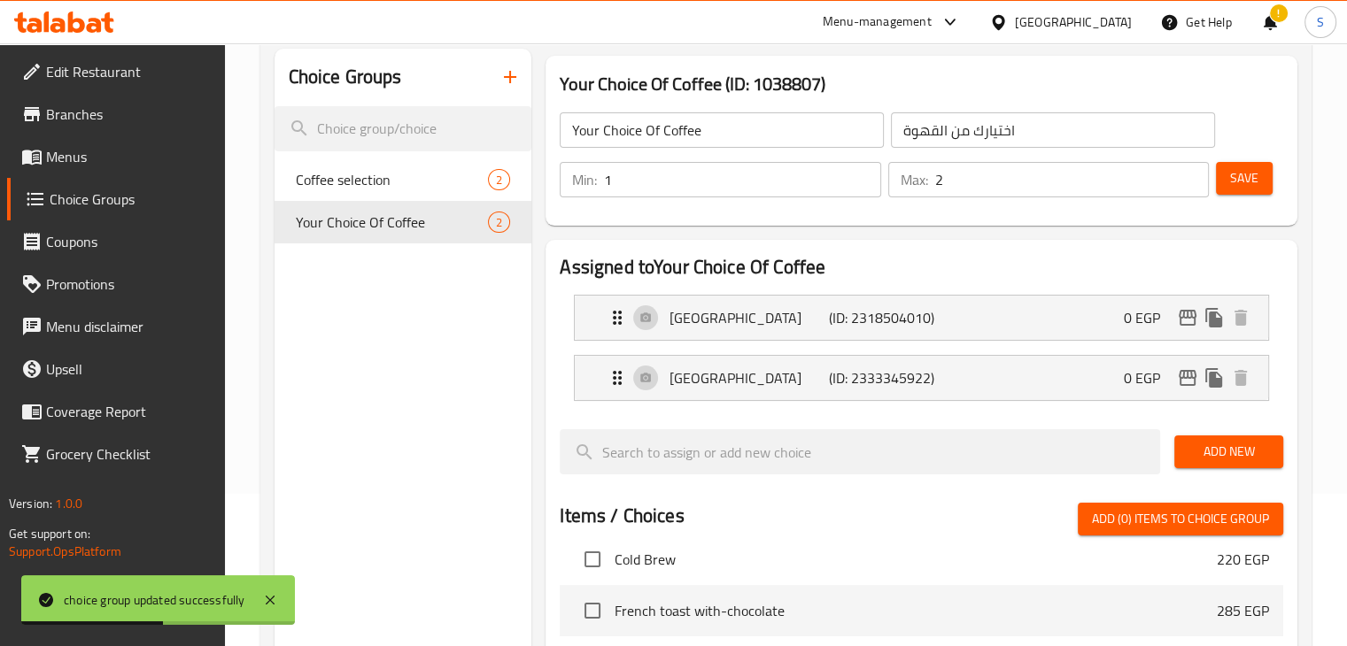
scroll to position [187, 0]
click at [708, 378] on p "[GEOGRAPHIC_DATA]" at bounding box center [749, 378] width 159 height 21
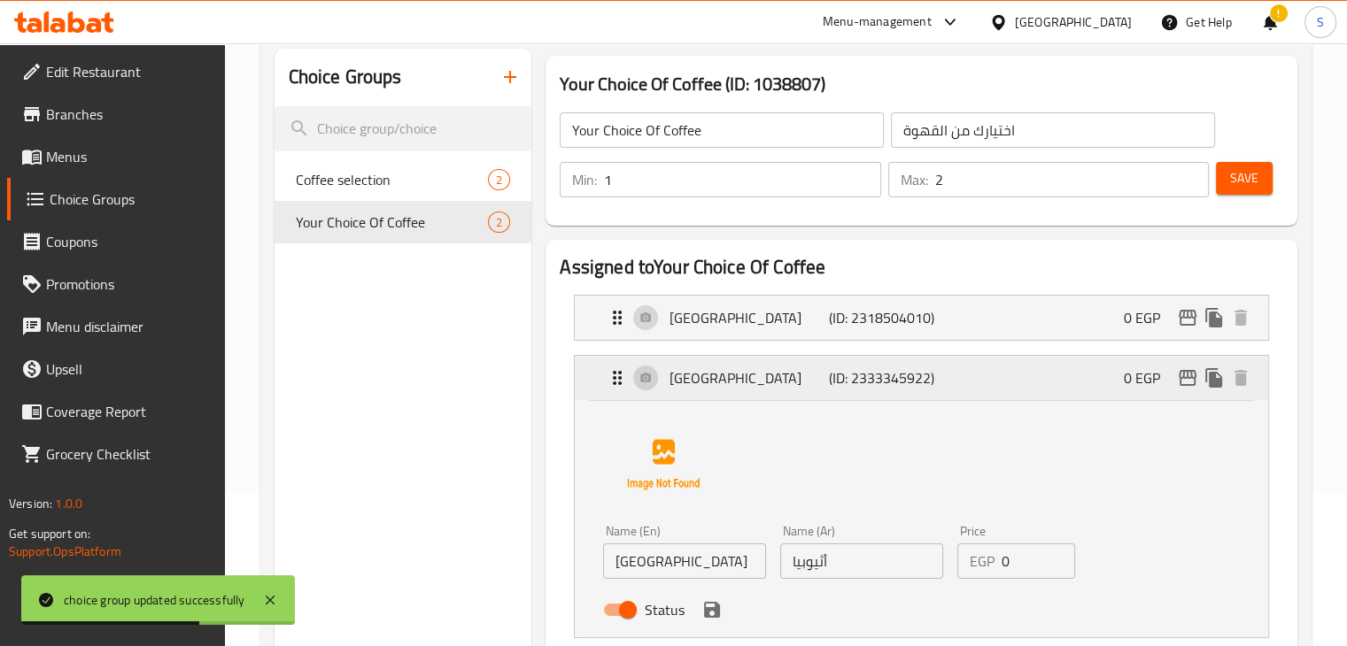
scroll to position [304, 0]
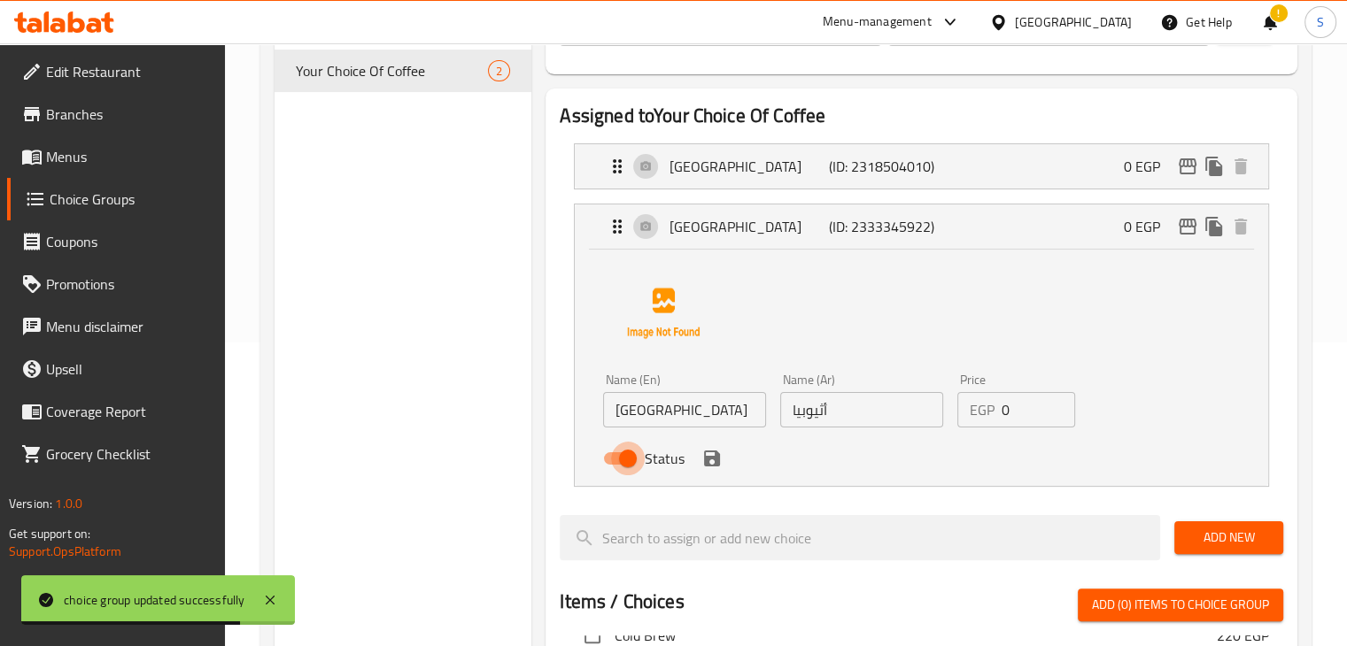
click at [630, 459] on input "Status" at bounding box center [627, 459] width 101 height 34
checkbox input "false"
click at [716, 461] on icon "save" at bounding box center [712, 459] width 16 height 16
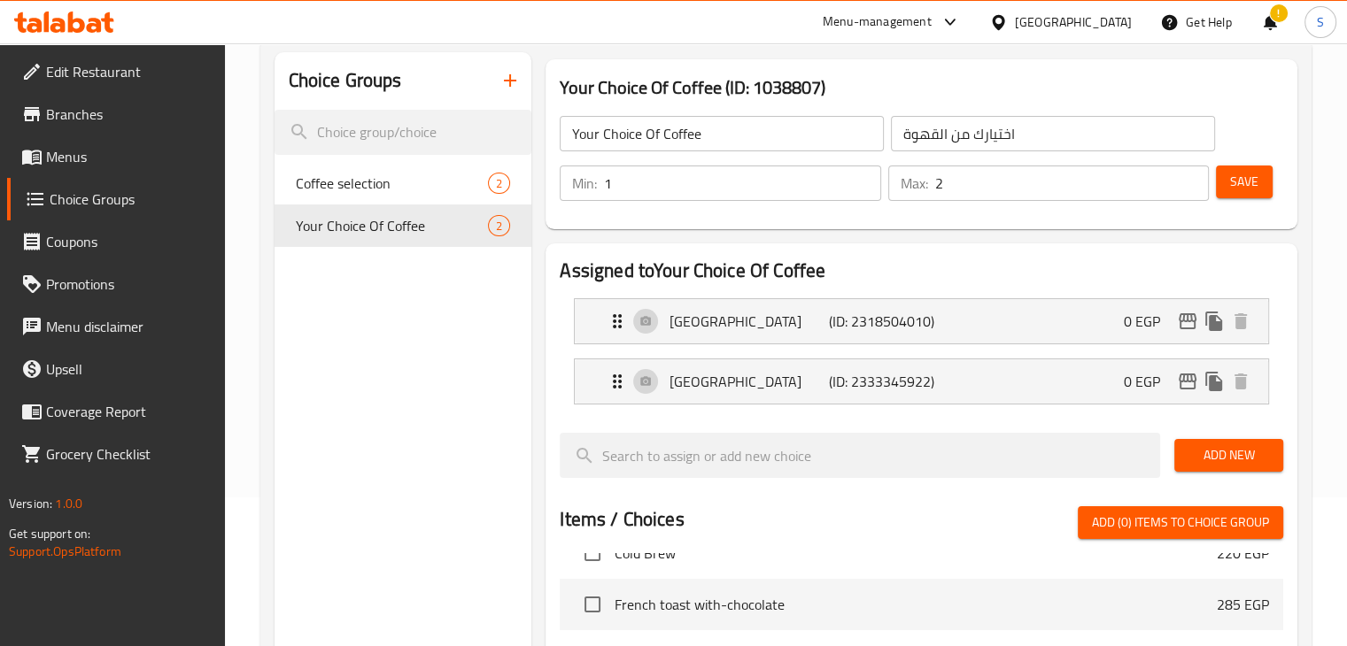
scroll to position [120, 0]
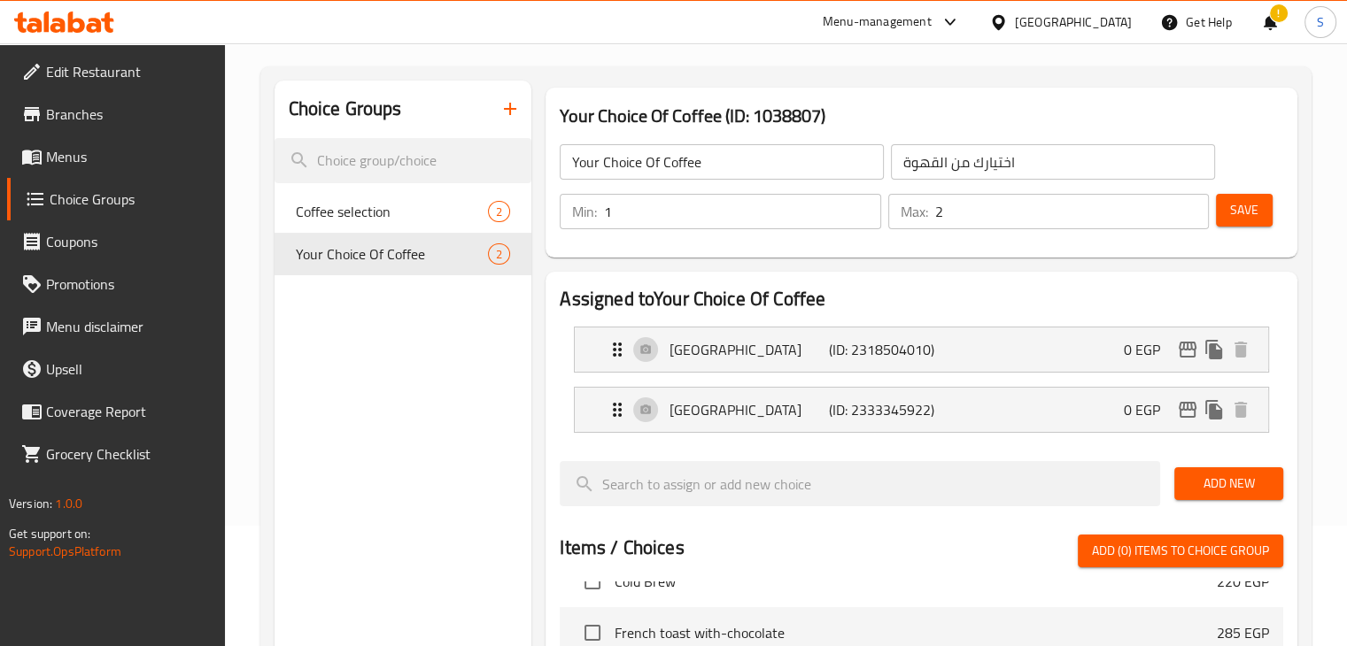
click at [1248, 214] on span "Save" at bounding box center [1244, 210] width 28 height 22
click at [64, 155] on span "Menus" at bounding box center [128, 156] width 165 height 21
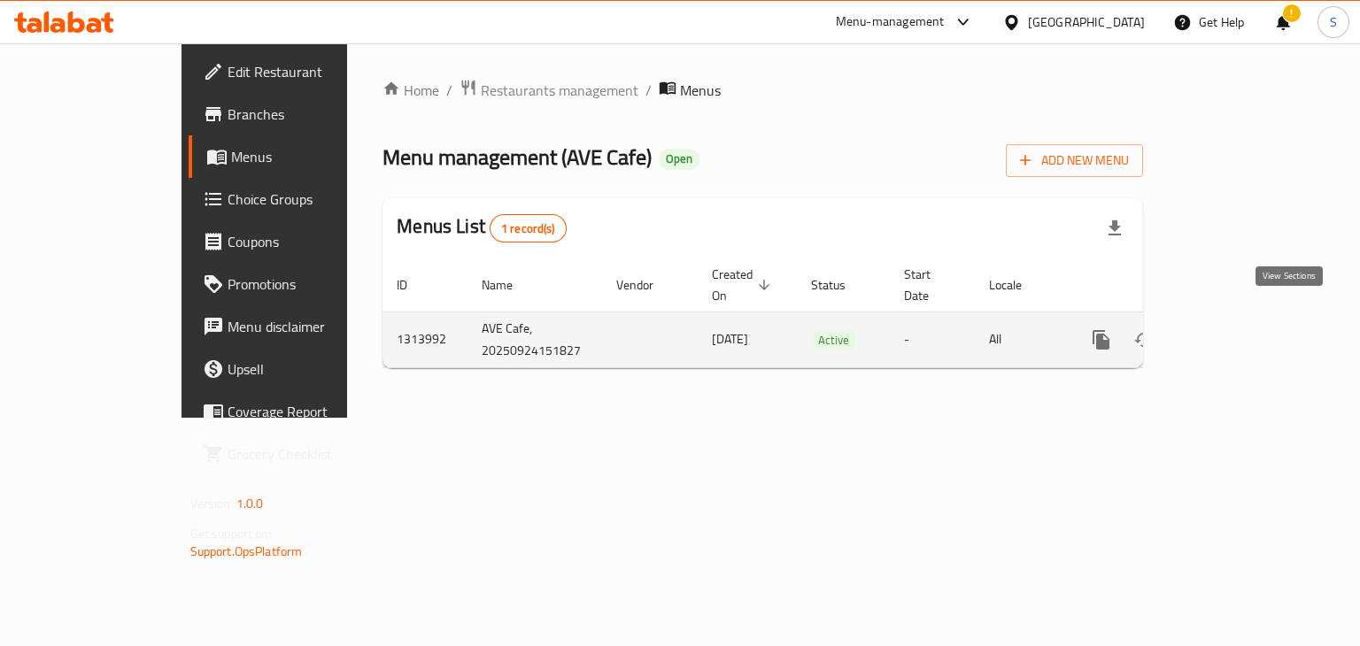
click at [1240, 329] on icon "enhanced table" at bounding box center [1229, 339] width 21 height 21
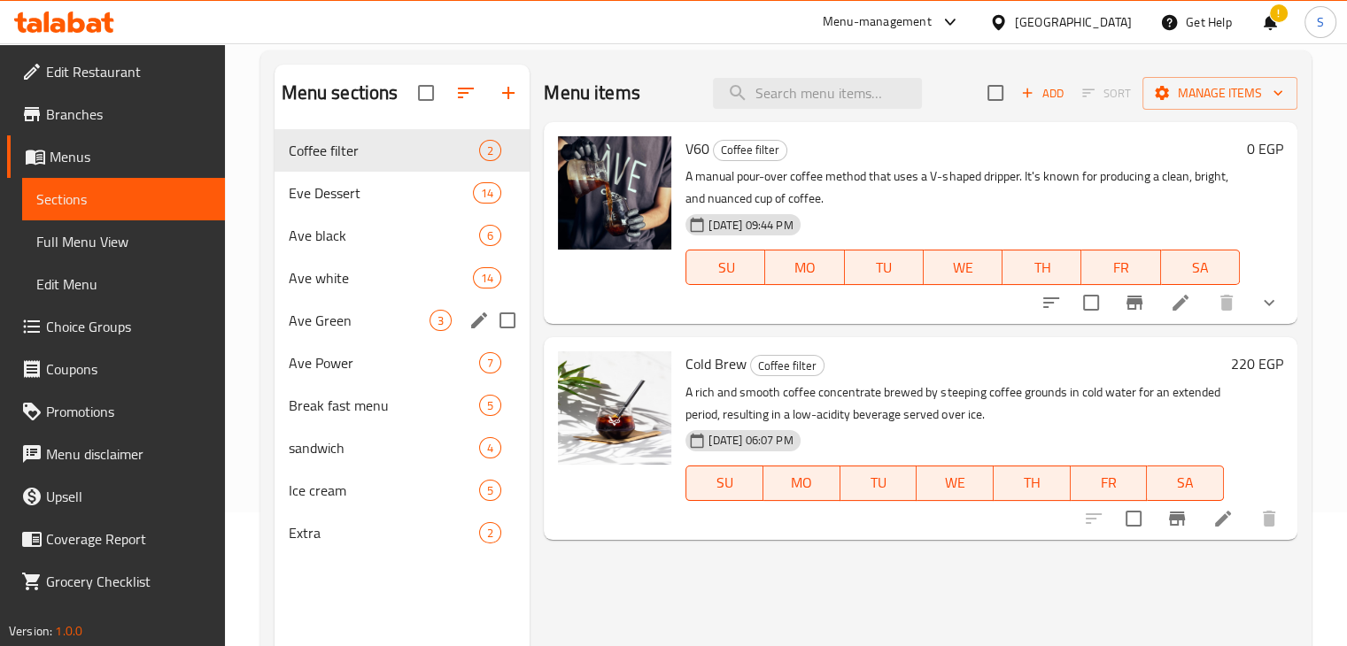
scroll to position [171, 0]
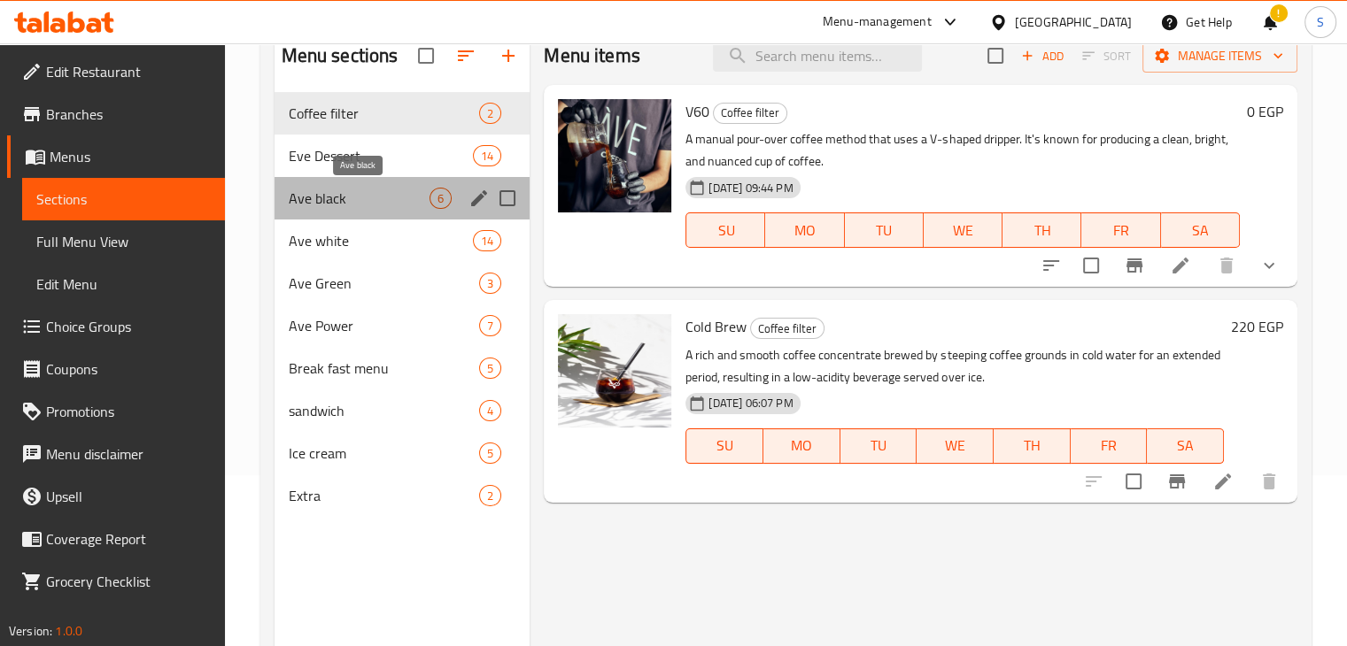
click at [339, 191] on span "Ave black" at bounding box center [360, 198] width 142 height 21
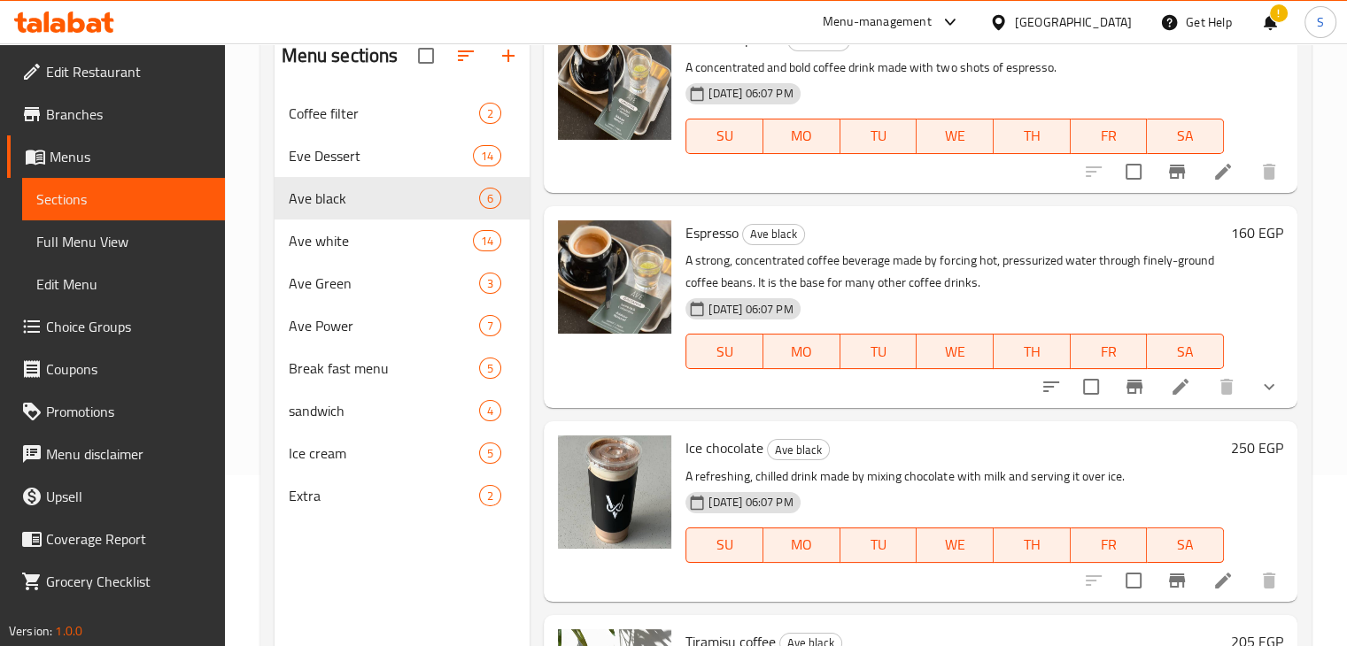
scroll to position [302, 0]
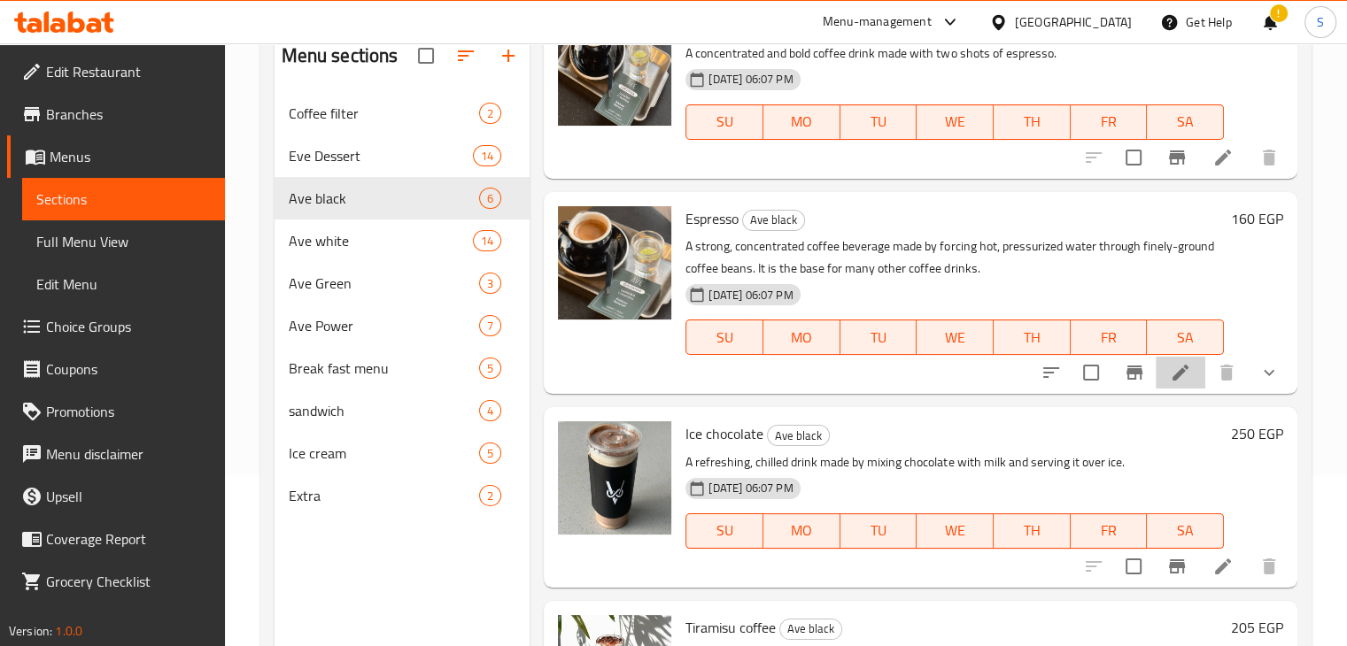
click at [1179, 379] on li at bounding box center [1181, 373] width 50 height 32
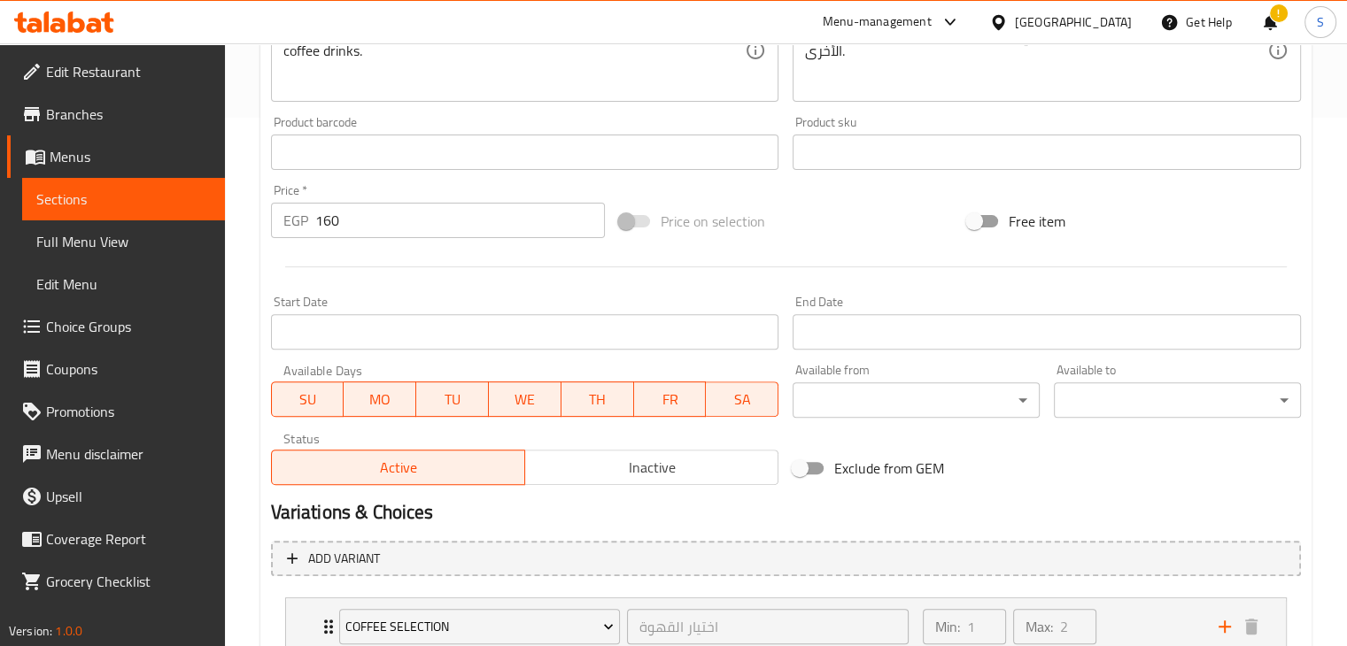
scroll to position [659, 0]
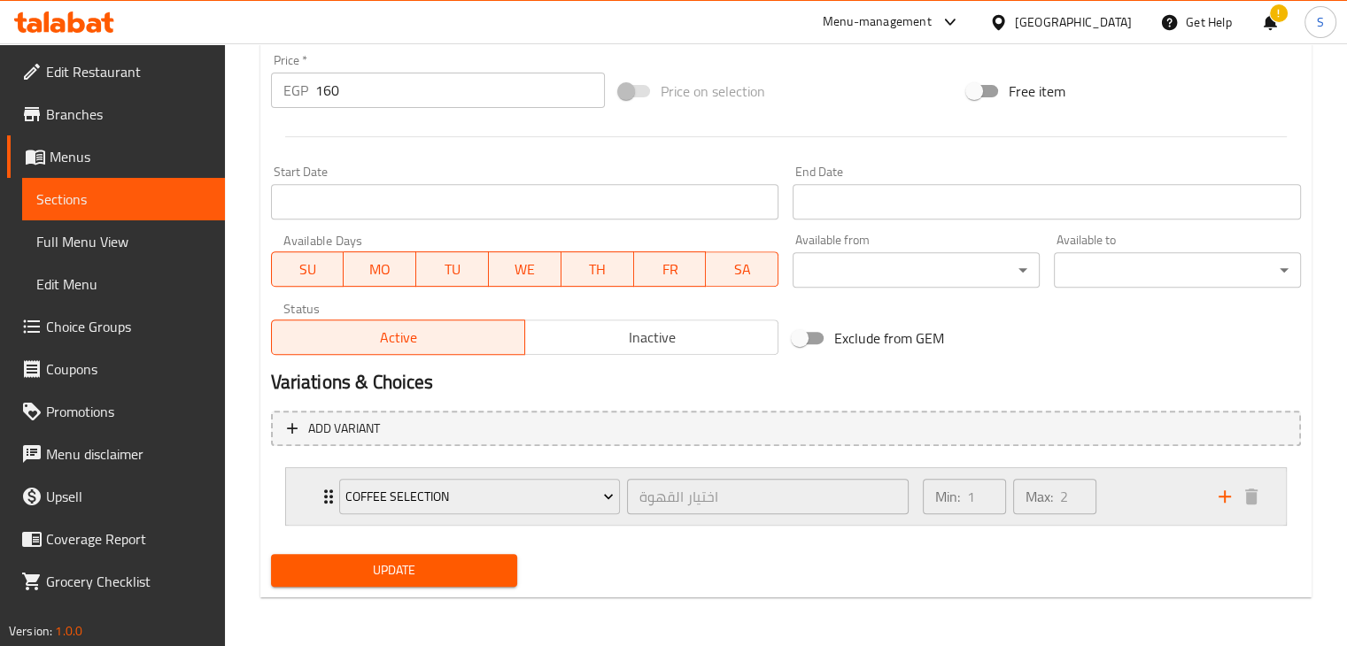
click at [1150, 499] on div "Min: 1 ​ Max: 2 ​" at bounding box center [1060, 496] width 296 height 57
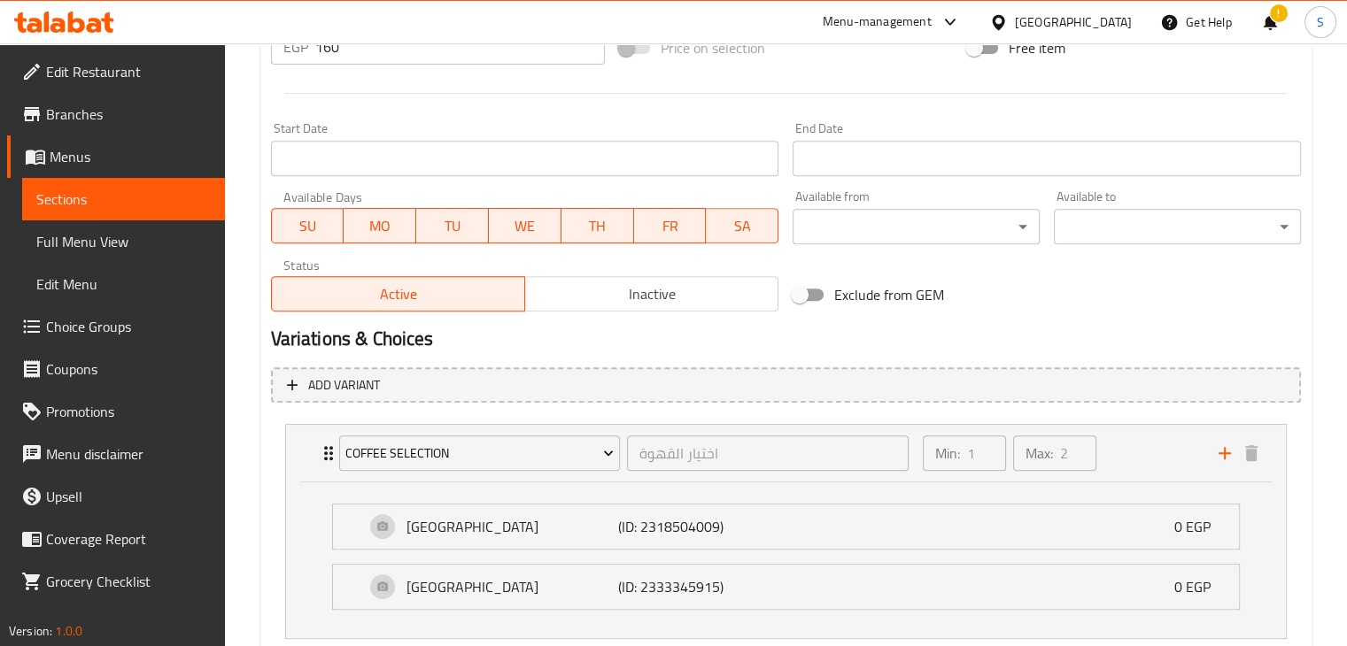
scroll to position [713, 0]
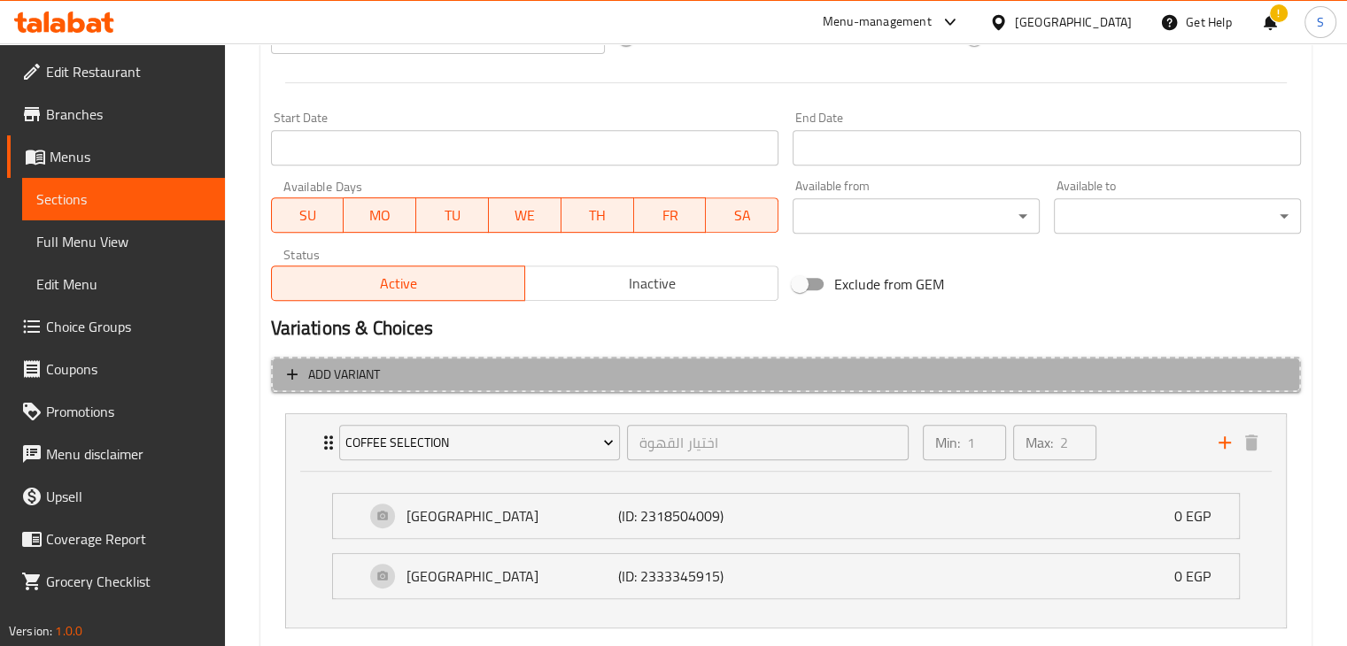
click at [772, 380] on span "Add variant" at bounding box center [786, 375] width 998 height 22
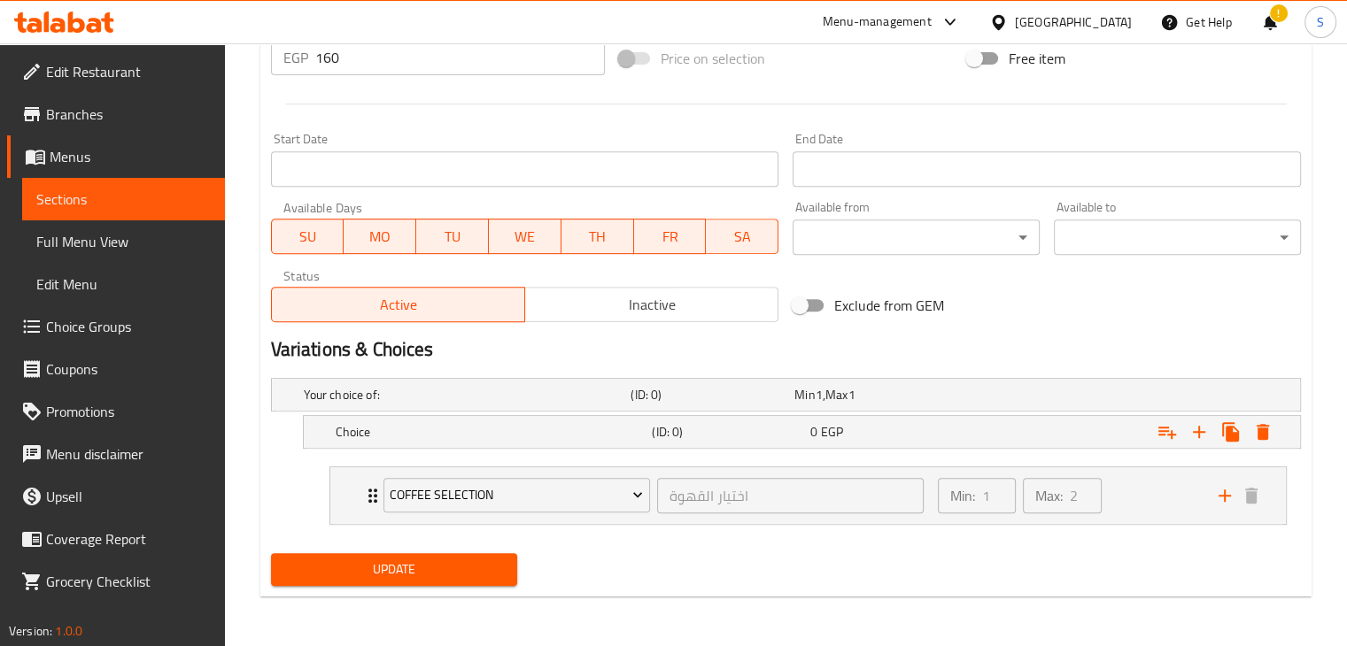
scroll to position [691, 0]
click at [1198, 438] on icon "Expand" at bounding box center [1198, 432] width 21 height 21
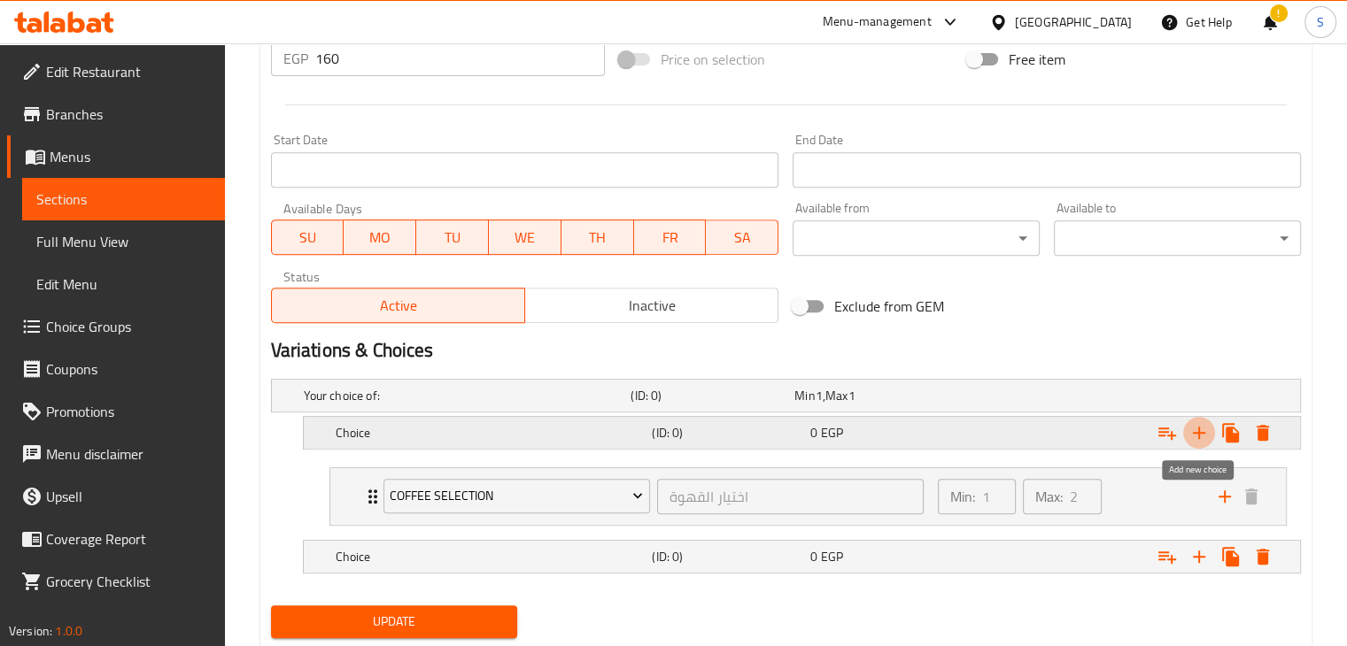
click at [1198, 438] on icon "Expand" at bounding box center [1198, 432] width 21 height 21
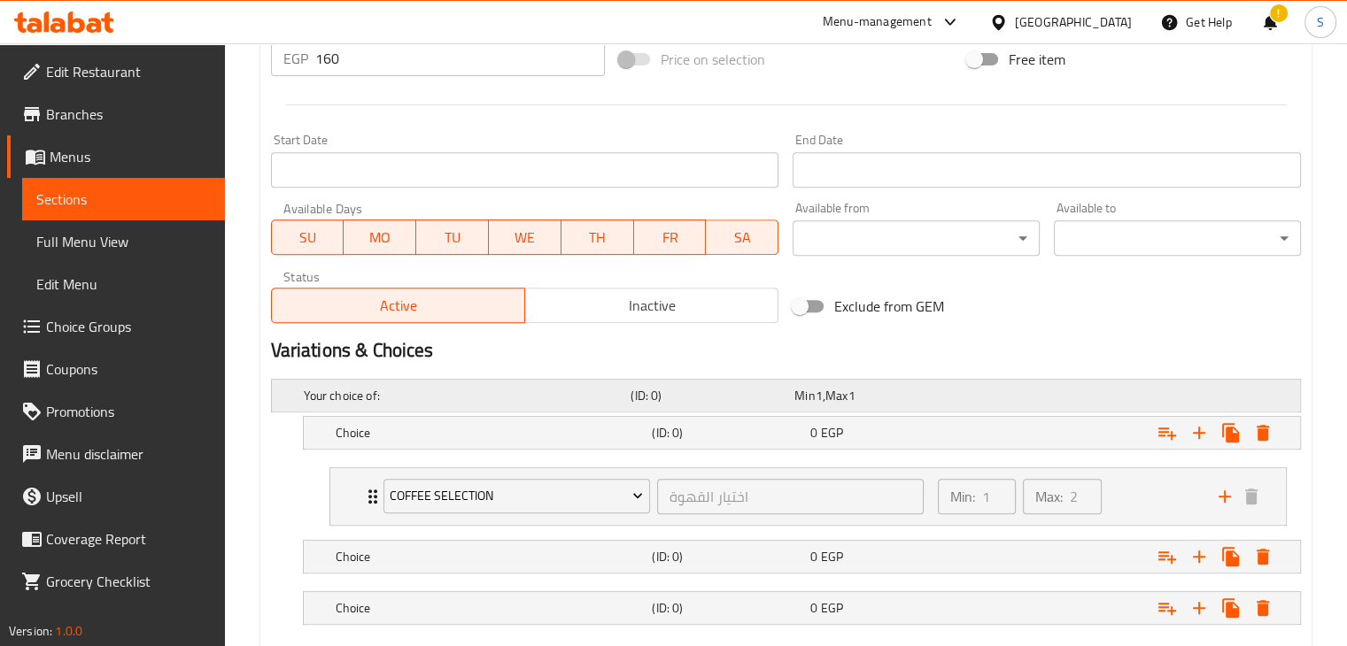
scroll to position [793, 0]
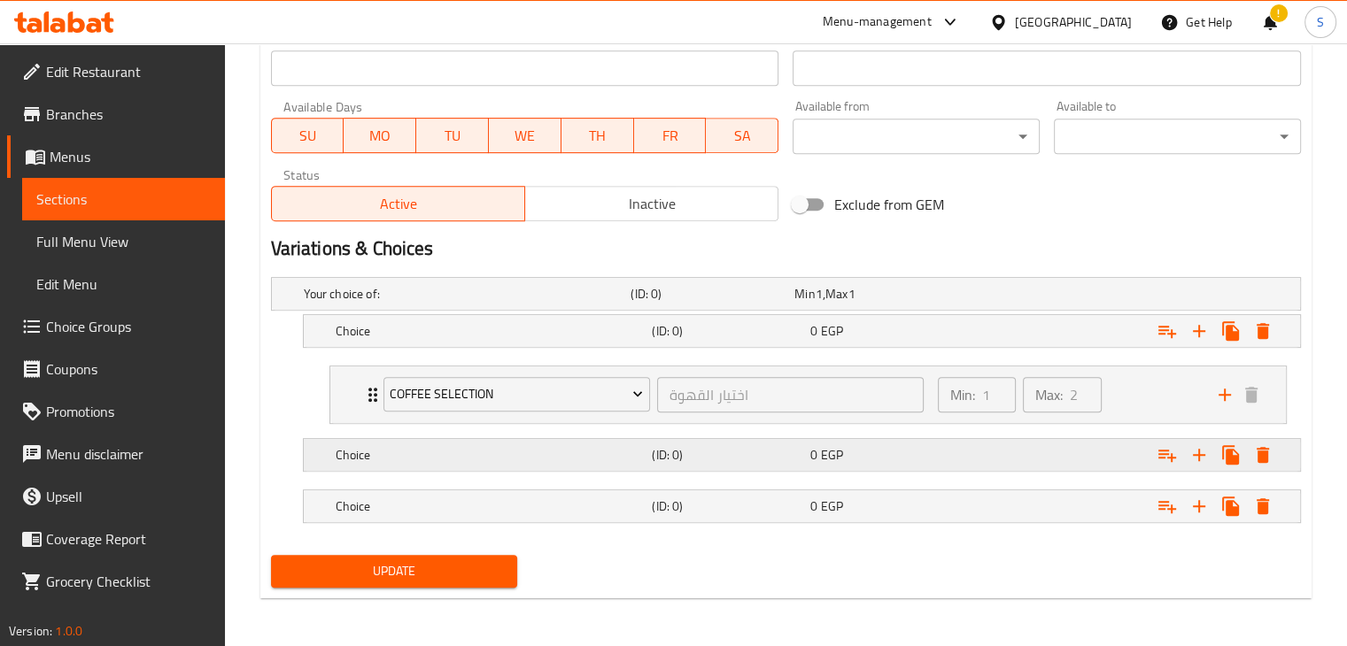
click at [895, 458] on div "0 EGP" at bounding box center [885, 455] width 151 height 18
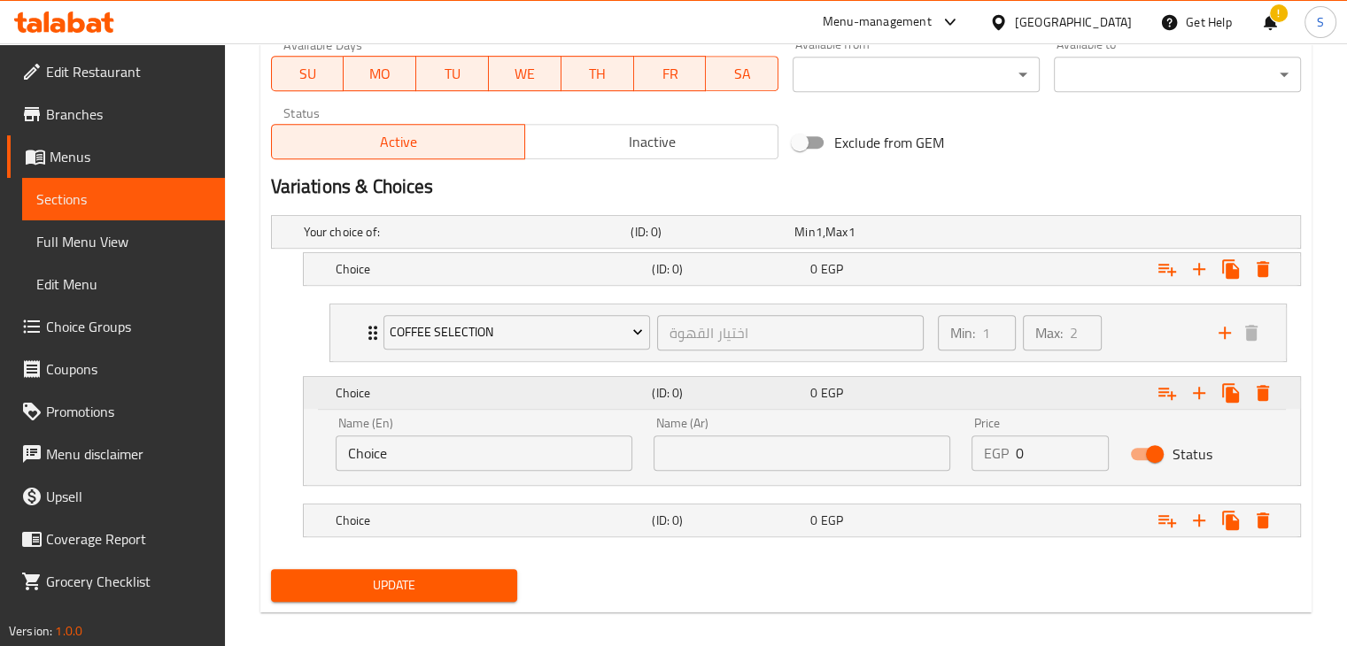
scroll to position [863, 0]
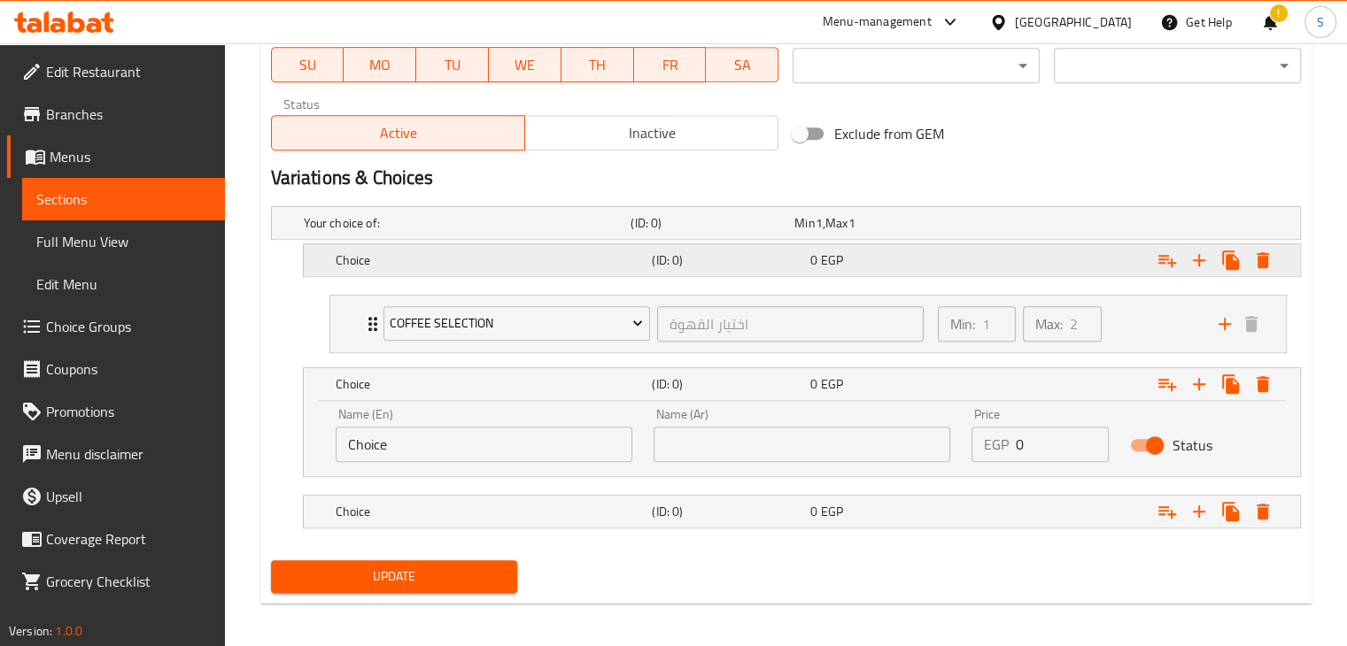
click at [506, 255] on h5 "Choice" at bounding box center [491, 261] width 310 height 18
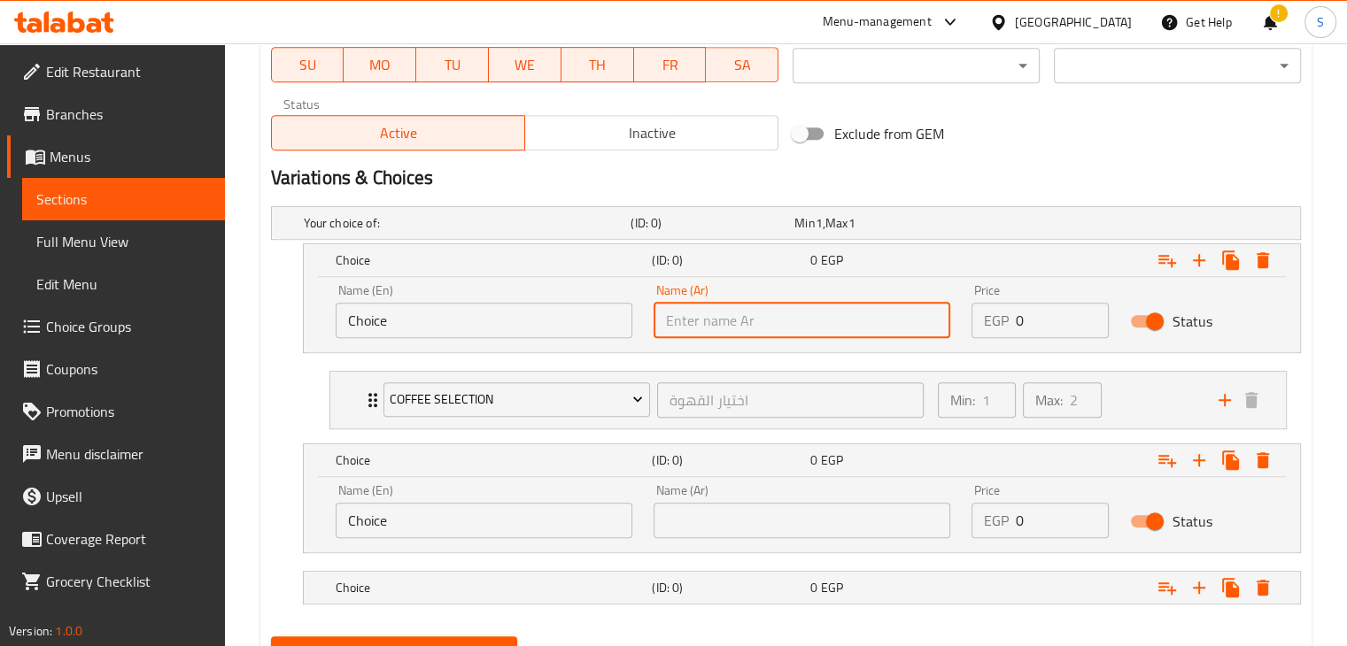
click at [686, 305] on input "text" at bounding box center [802, 320] width 297 height 35
paste input "Colombia Ethiopia Brazil"
drag, startPoint x: 777, startPoint y: 316, endPoint x: 823, endPoint y: 315, distance: 46.1
click at [823, 315] on input "Colombia Ethiopia Brazil" at bounding box center [802, 320] width 297 height 35
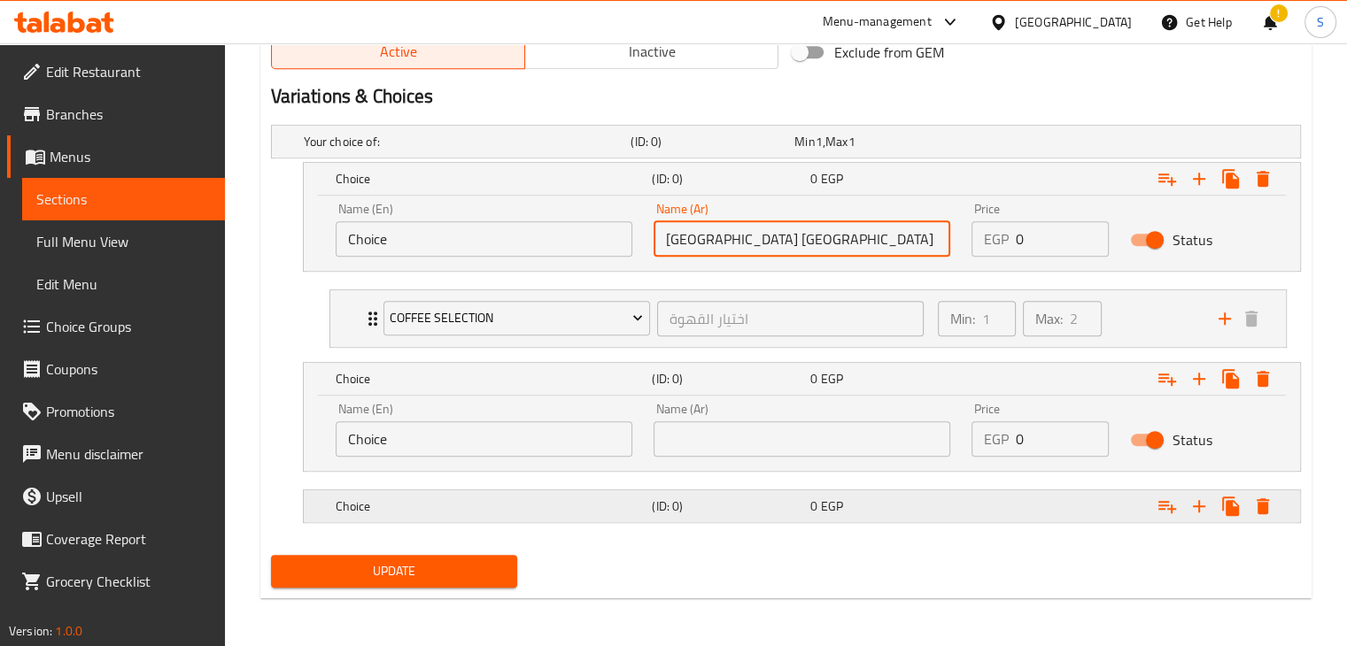
type input "Colombia Ethiopia"
click at [467, 503] on h5 "Choice" at bounding box center [491, 507] width 310 height 18
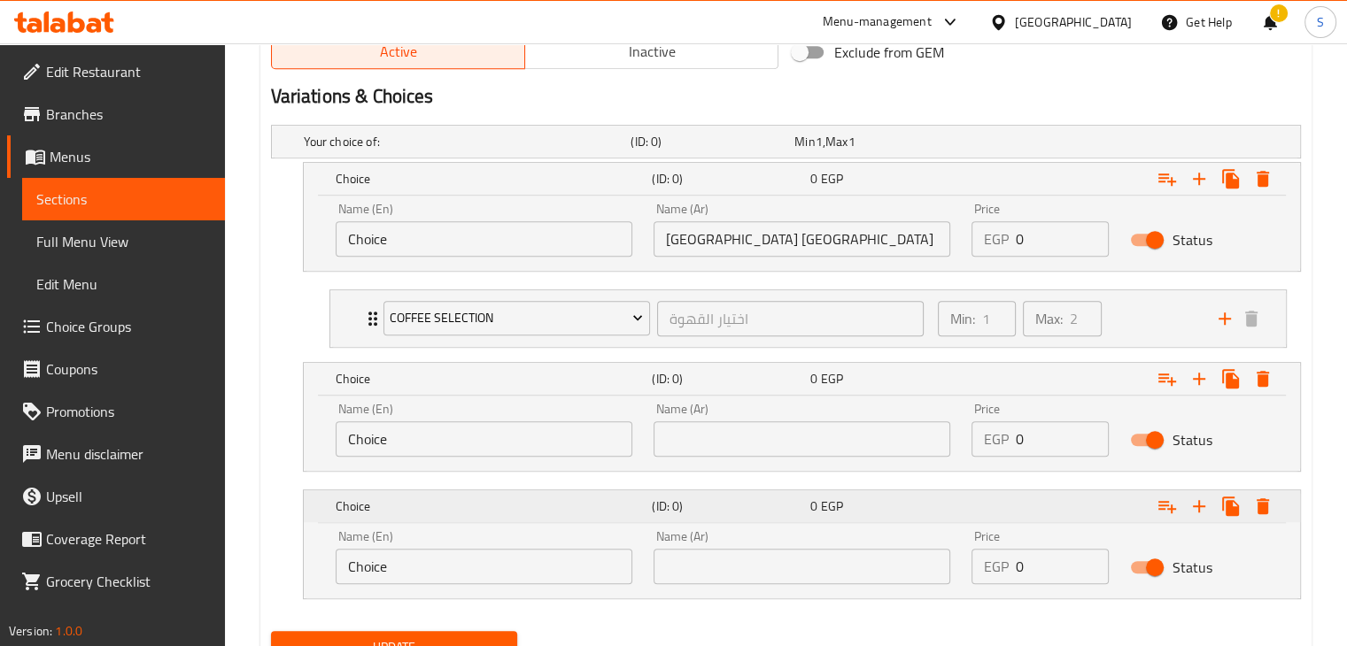
scroll to position [1020, 0]
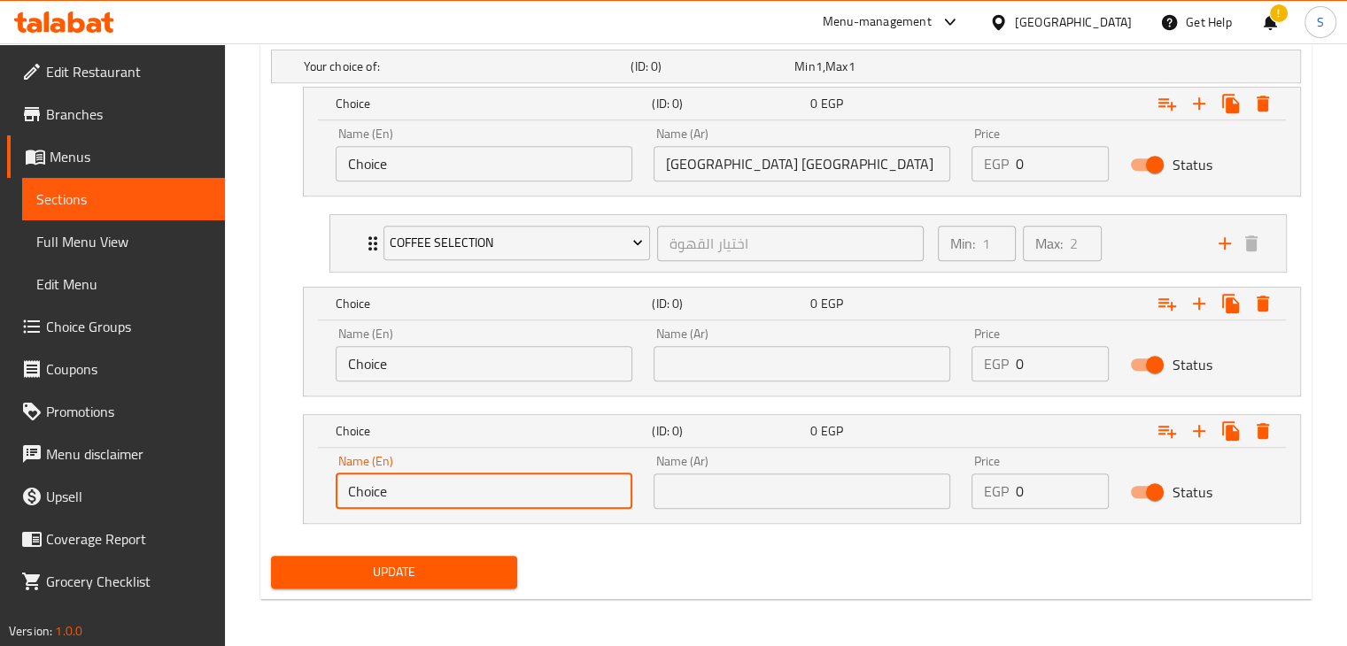
click at [435, 490] on input "Choice" at bounding box center [484, 491] width 297 height 35
paste input "[GEOGRAPHIC_DATA]"
type input "[GEOGRAPHIC_DATA]"
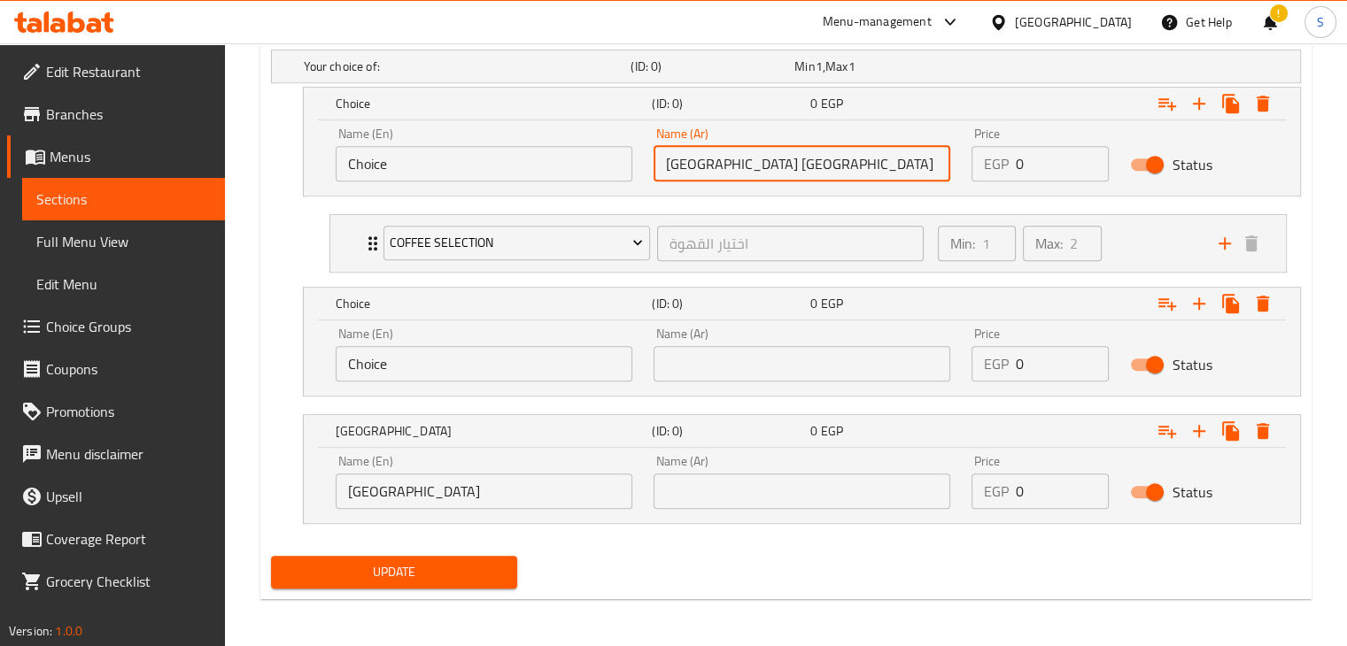
drag, startPoint x: 725, startPoint y: 159, endPoint x: 792, endPoint y: 162, distance: 66.5
click at [792, 162] on input "Colombia Ethiopia" at bounding box center [802, 163] width 297 height 35
type input "[GEOGRAPHIC_DATA]"
click at [507, 166] on input "Choice" at bounding box center [484, 163] width 297 height 35
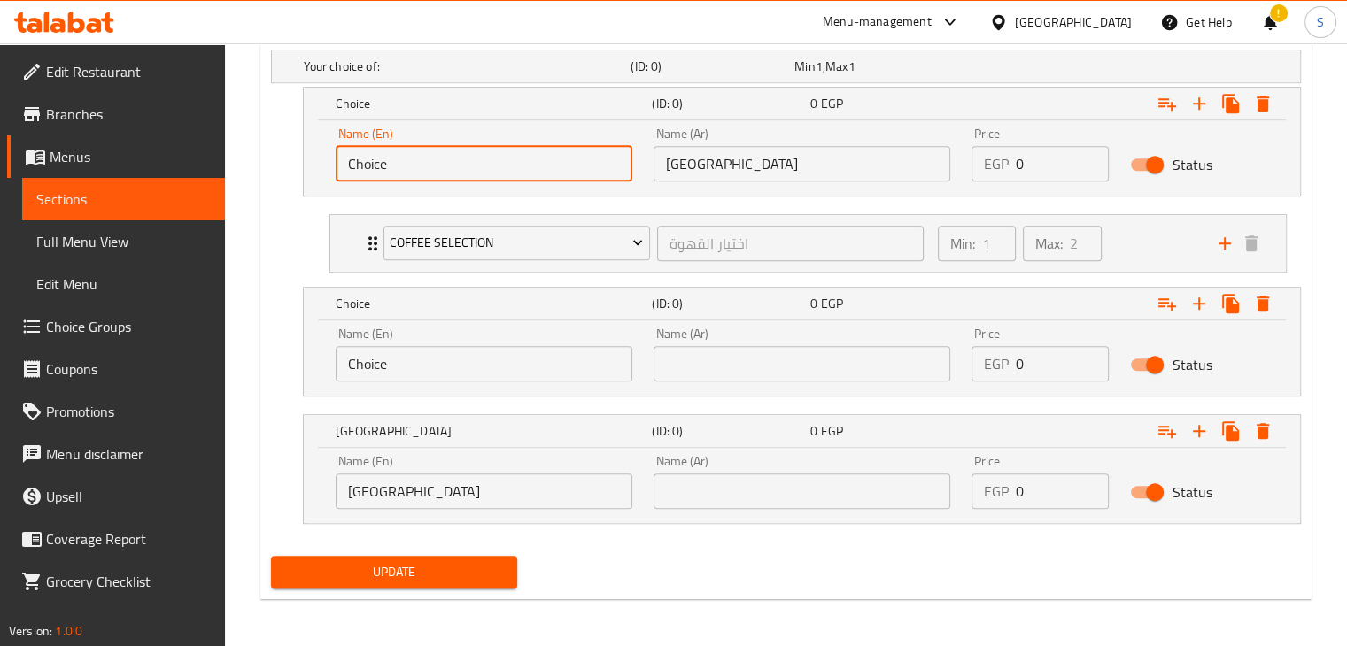
click at [507, 166] on input "Choice" at bounding box center [484, 163] width 297 height 35
click at [399, 366] on input "Choice" at bounding box center [484, 363] width 297 height 35
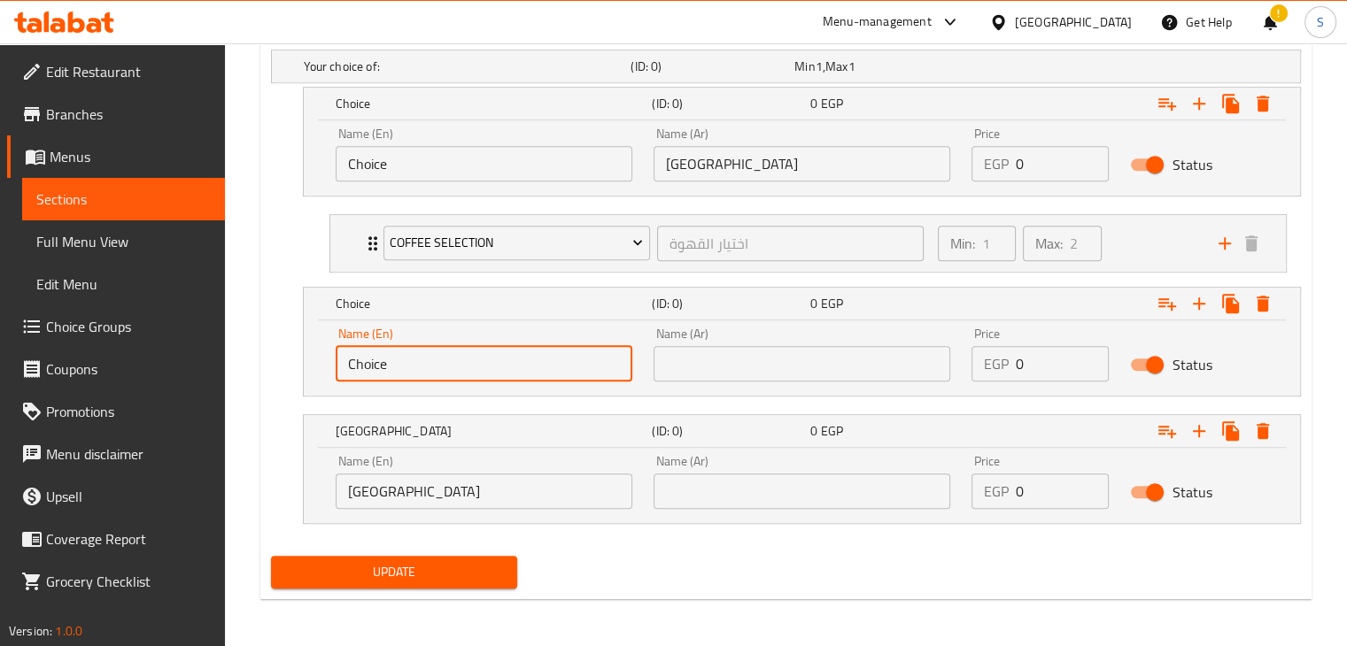
click at [399, 366] on input "Choice" at bounding box center [484, 363] width 297 height 35
paste input "[GEOGRAPHIC_DATA]"
type input "[GEOGRAPHIC_DATA]"
click at [684, 164] on input "[GEOGRAPHIC_DATA]" at bounding box center [802, 163] width 297 height 35
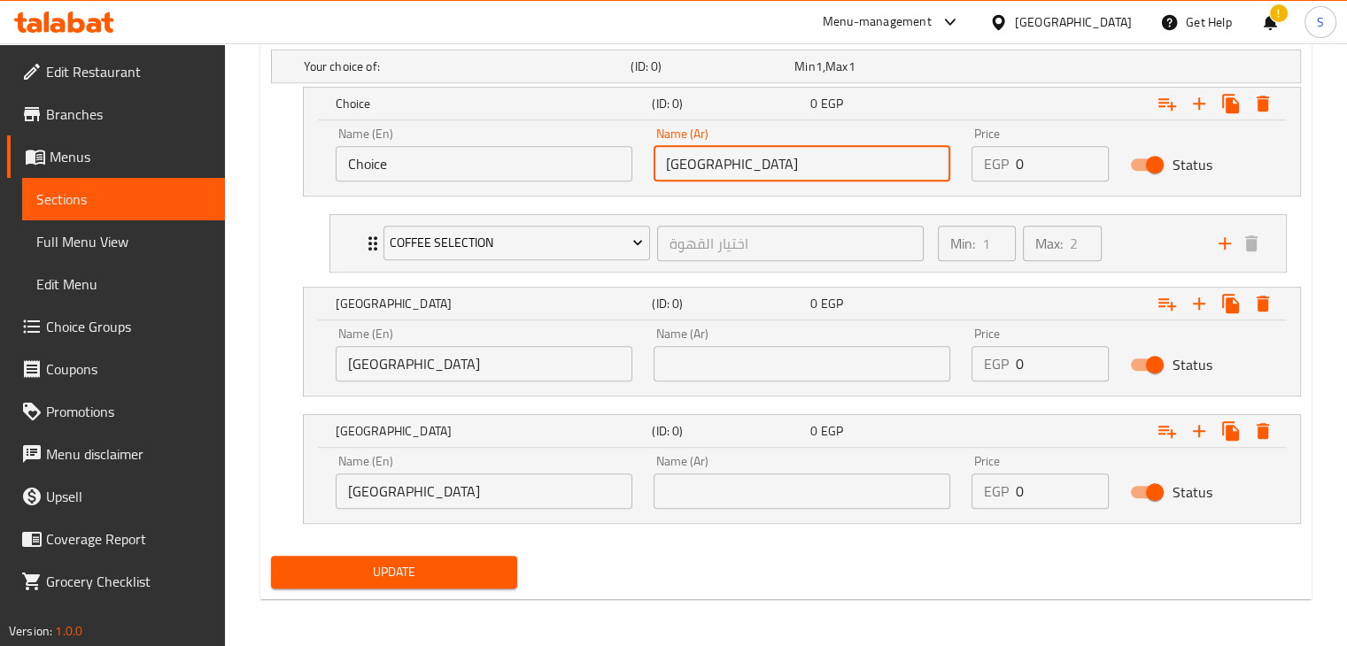
click at [684, 164] on input "[GEOGRAPHIC_DATA]" at bounding box center [802, 163] width 297 height 35
click at [453, 174] on input "Choice" at bounding box center [484, 163] width 297 height 35
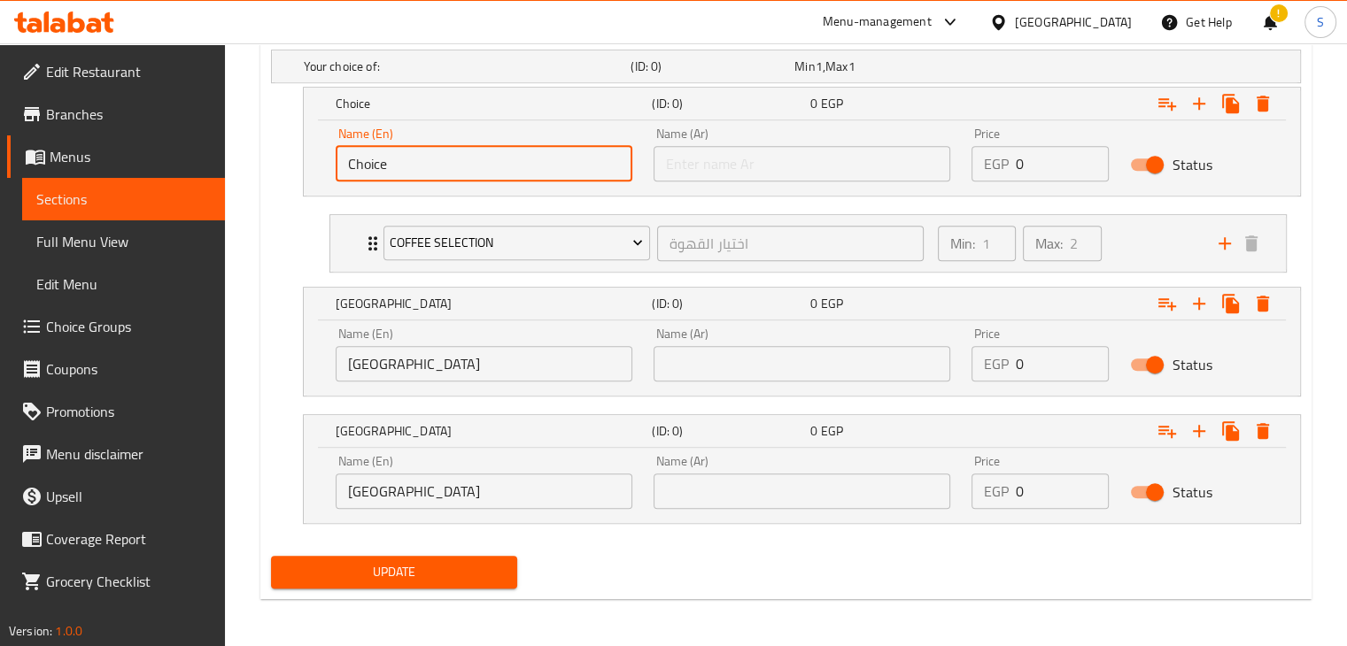
click at [453, 174] on input "Choice" at bounding box center [484, 163] width 297 height 35
paste input "olombia"
type input "[GEOGRAPHIC_DATA]"
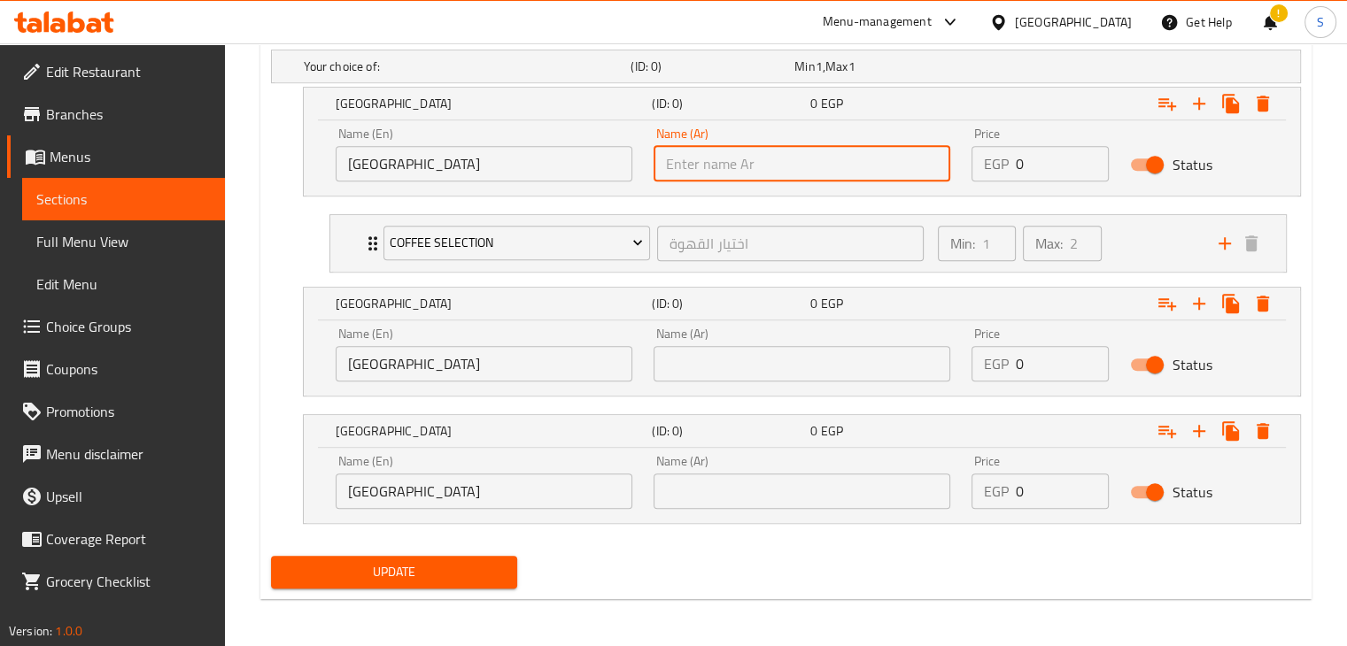
click at [771, 157] on input "text" at bounding box center [802, 163] width 297 height 35
paste input "كولومبيا إثيوبيا برازيل"
click at [739, 162] on input "كولومبيا إثيوبيا برازيل" at bounding box center [802, 163] width 297 height 35
drag, startPoint x: 697, startPoint y: 166, endPoint x: 657, endPoint y: 166, distance: 39.9
click at [657, 166] on input "كولومبيا إثيوبيا برازيل" at bounding box center [802, 163] width 297 height 35
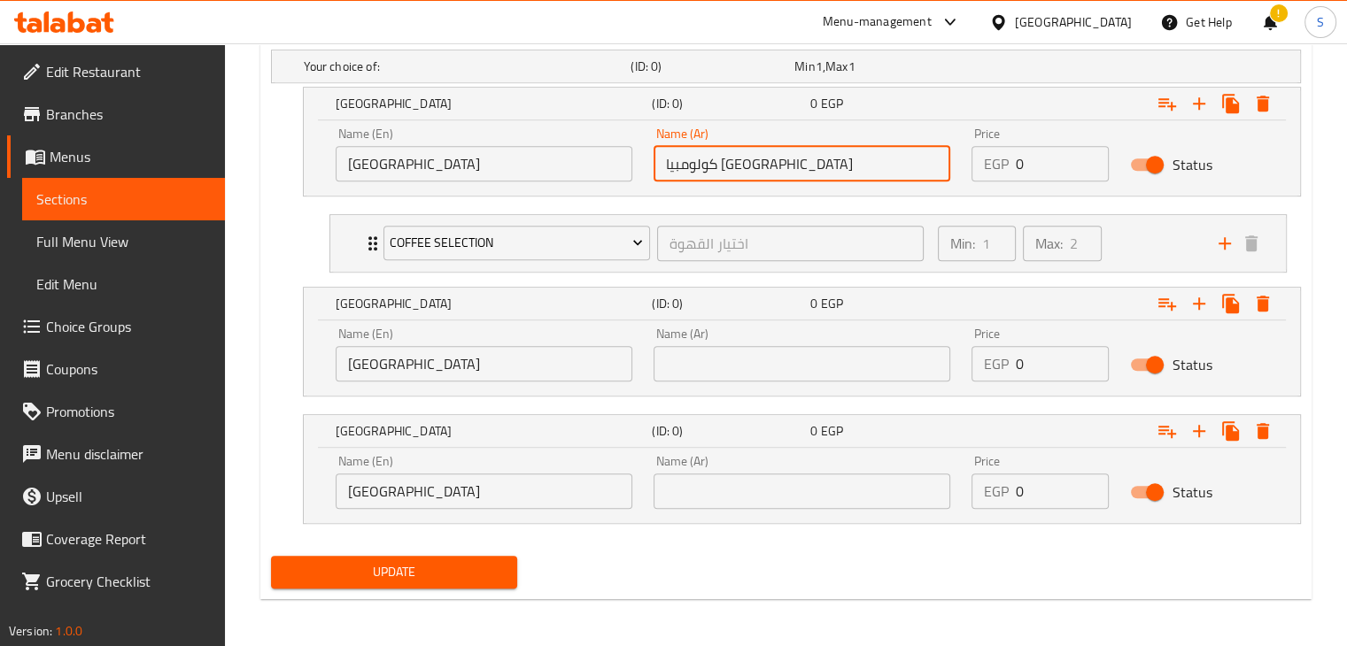
type input "كولومبيا إثيوبيا"
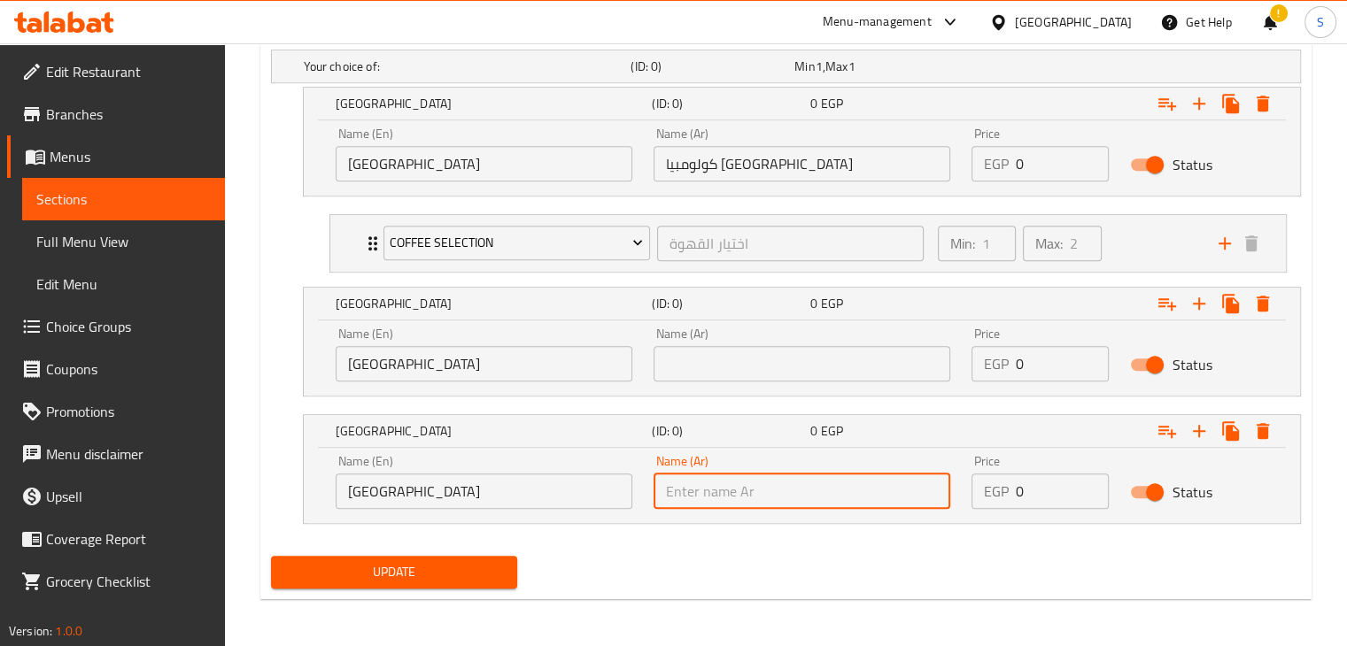
click at [714, 487] on input "text" at bounding box center [802, 491] width 297 height 35
paste input "برازيل"
type input "برازيل"
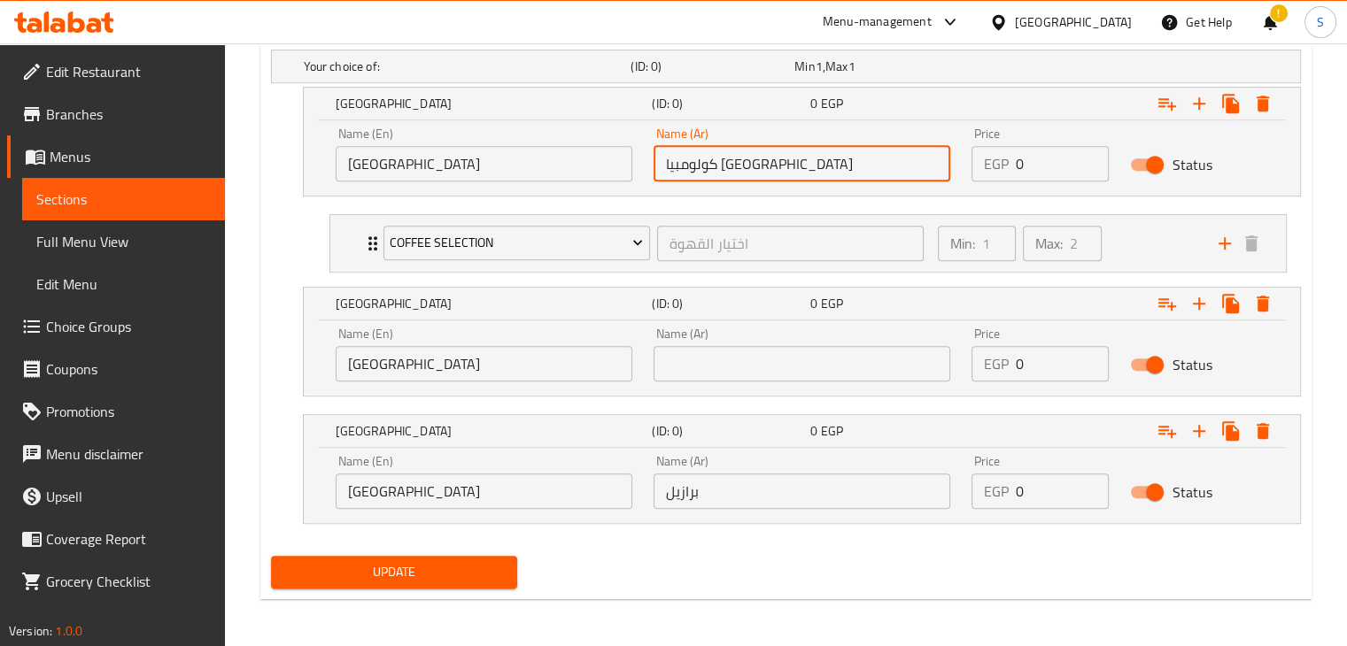
drag, startPoint x: 700, startPoint y: 160, endPoint x: 649, endPoint y: 165, distance: 50.7
click at [649, 165] on div "Name (Ar) كولومبيا إثيوبيا Name (Ar)" at bounding box center [802, 154] width 318 height 75
type input "[GEOGRAPHIC_DATA]"
click at [696, 353] on input "text" at bounding box center [802, 363] width 297 height 35
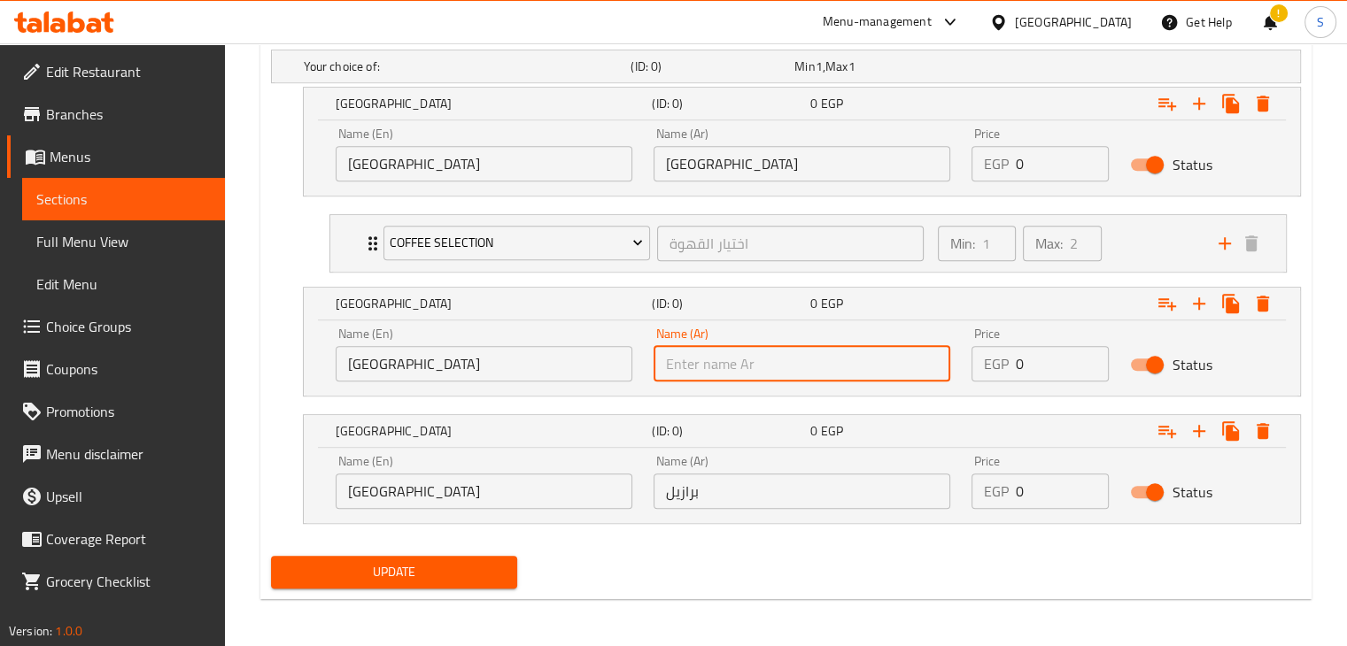
paste input "إثيوبيا"
type input "إثيوبيا"
click at [406, 353] on input "[GEOGRAPHIC_DATA]" at bounding box center [484, 363] width 297 height 35
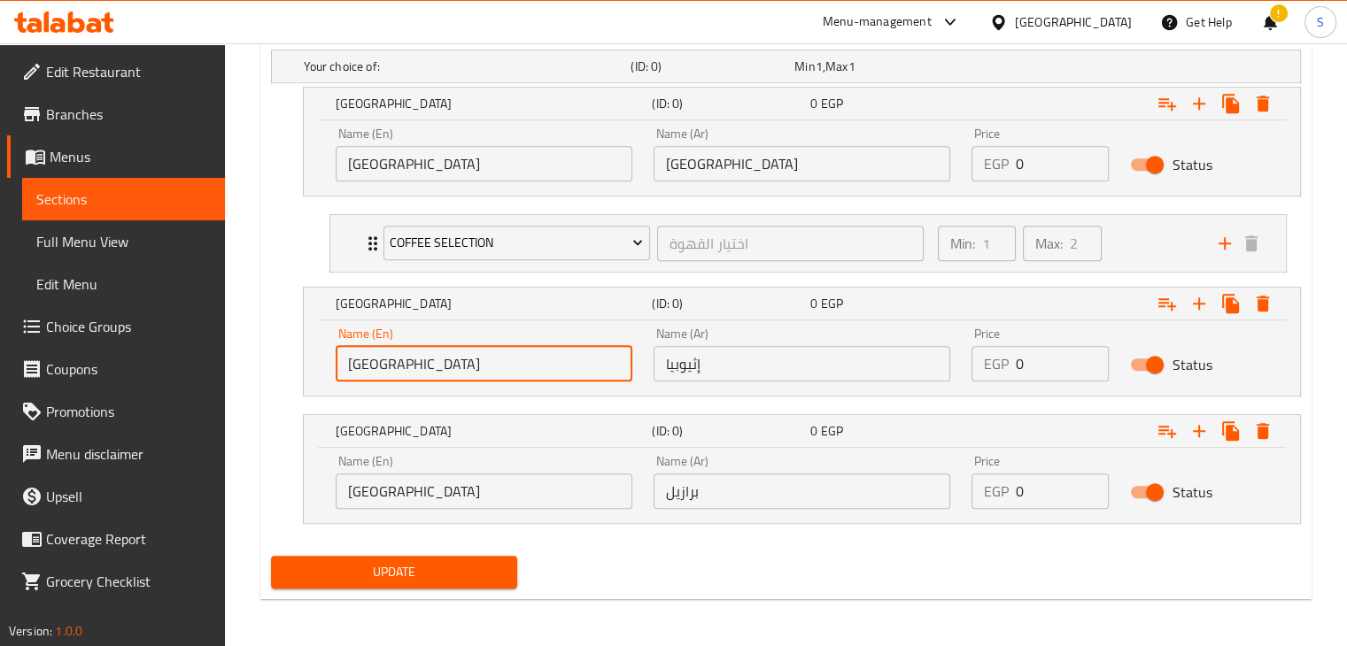
click at [406, 353] on input "[GEOGRAPHIC_DATA]" at bounding box center [484, 363] width 297 height 35
paste input "[GEOGRAPHIC_DATA]"
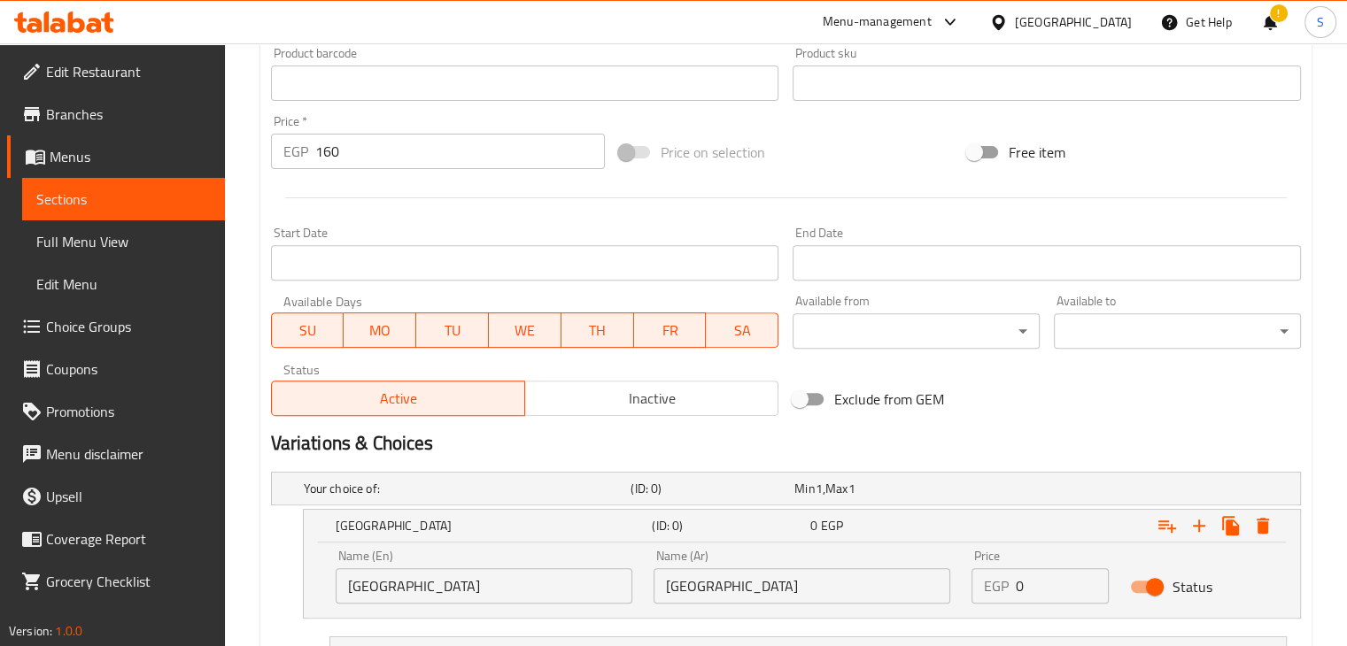
scroll to position [599, 0]
type input "[GEOGRAPHIC_DATA]"
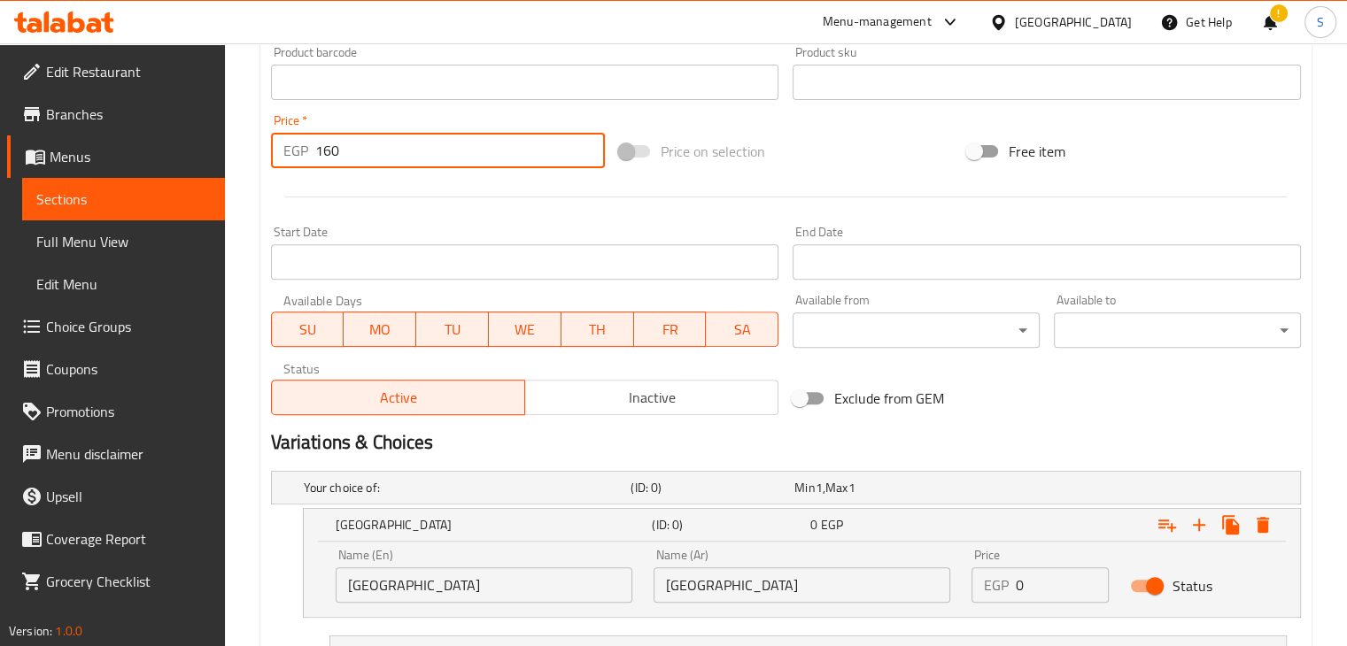
click at [354, 146] on input "160" at bounding box center [460, 150] width 290 height 35
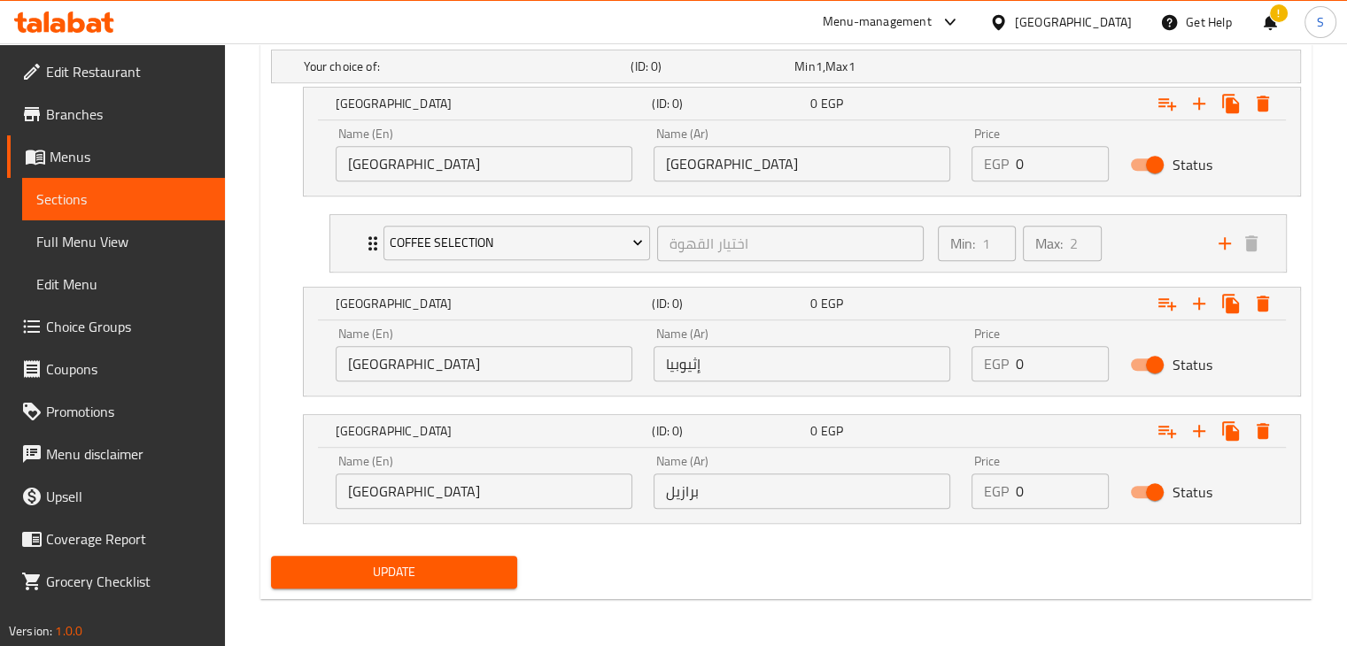
type input "0"
click at [1023, 151] on input "0" at bounding box center [1063, 163] width 94 height 35
type input "160"
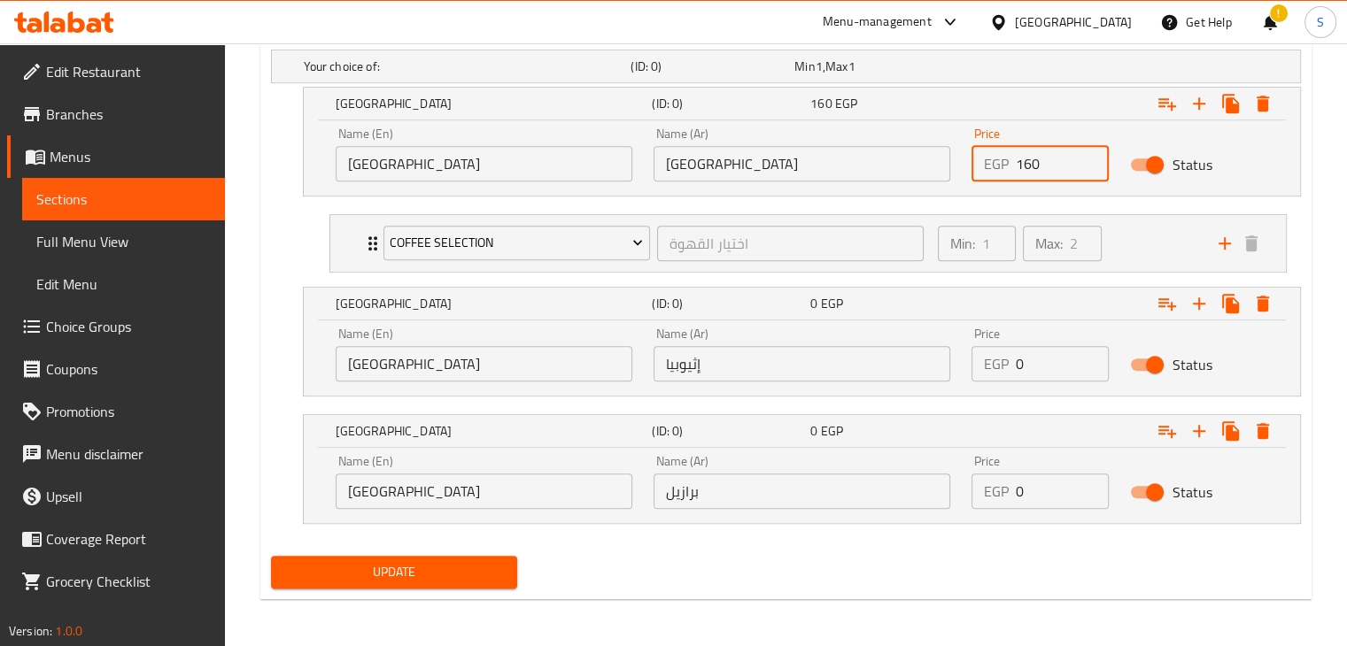
click at [1034, 360] on input "0" at bounding box center [1063, 363] width 94 height 35
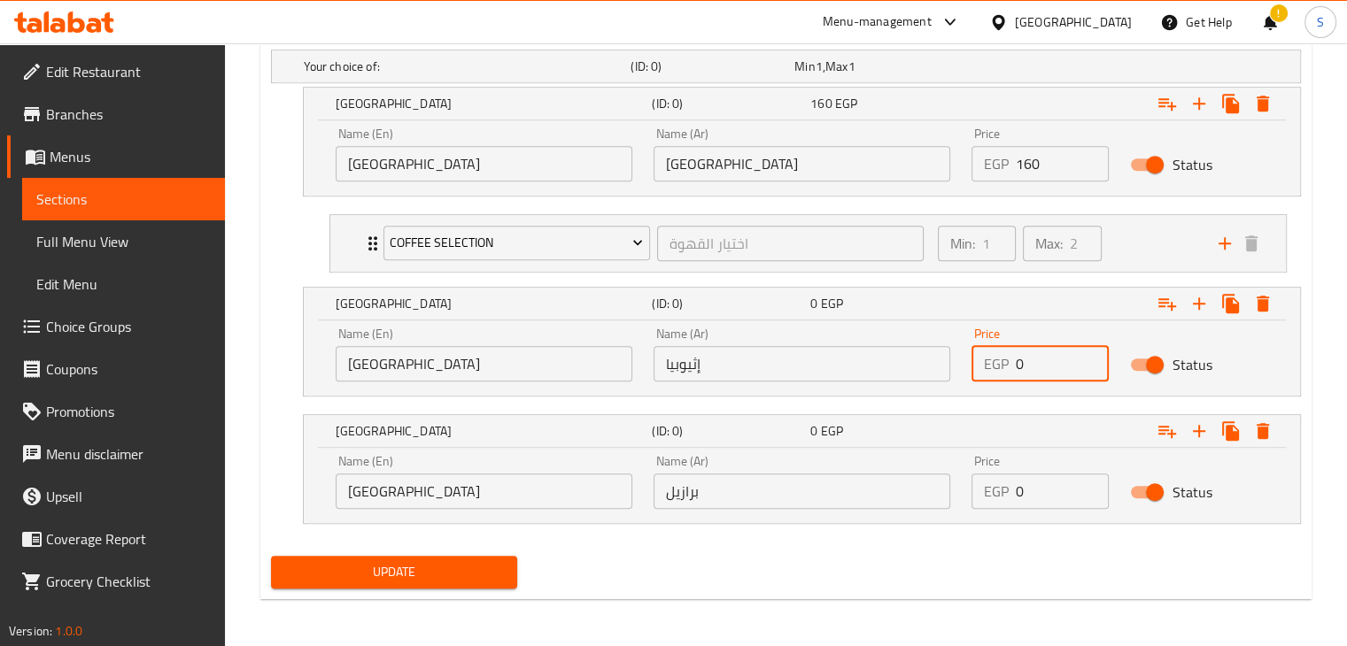
click at [1034, 360] on input "0" at bounding box center [1063, 363] width 94 height 35
type input "160"
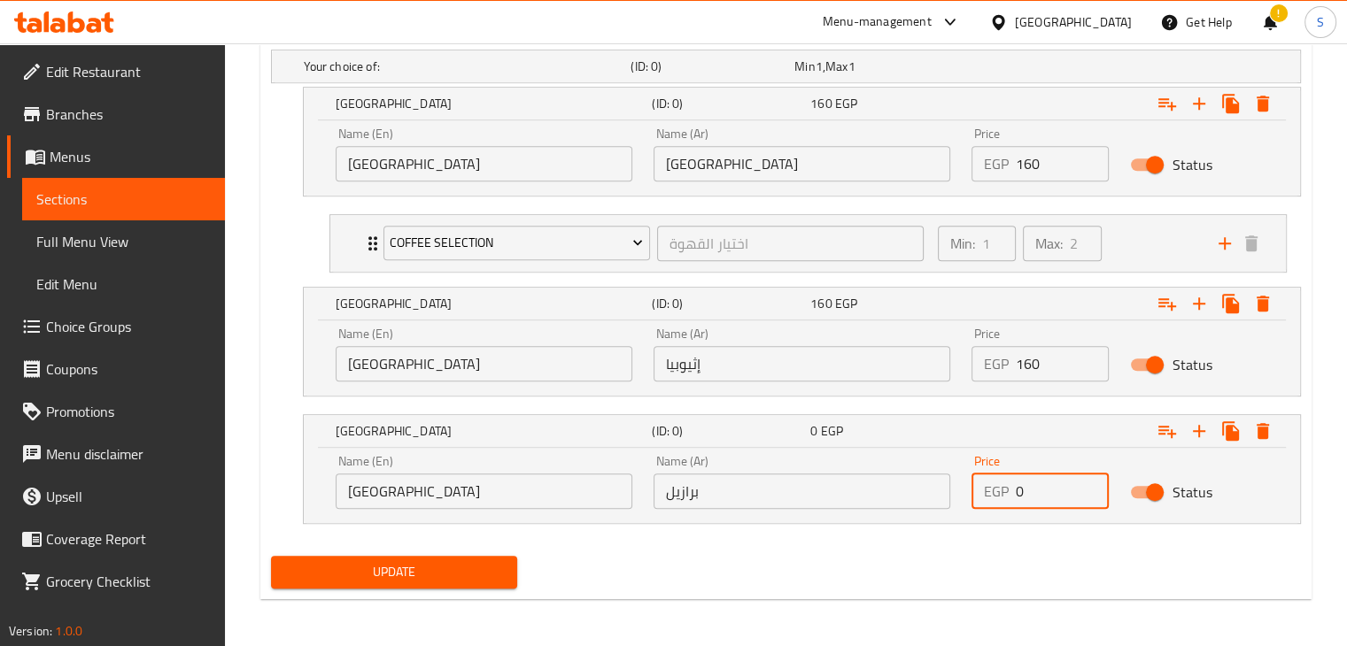
click at [1037, 491] on input "0" at bounding box center [1063, 491] width 94 height 35
type input "160"
click at [271, 556] on button "Update" at bounding box center [394, 572] width 247 height 33
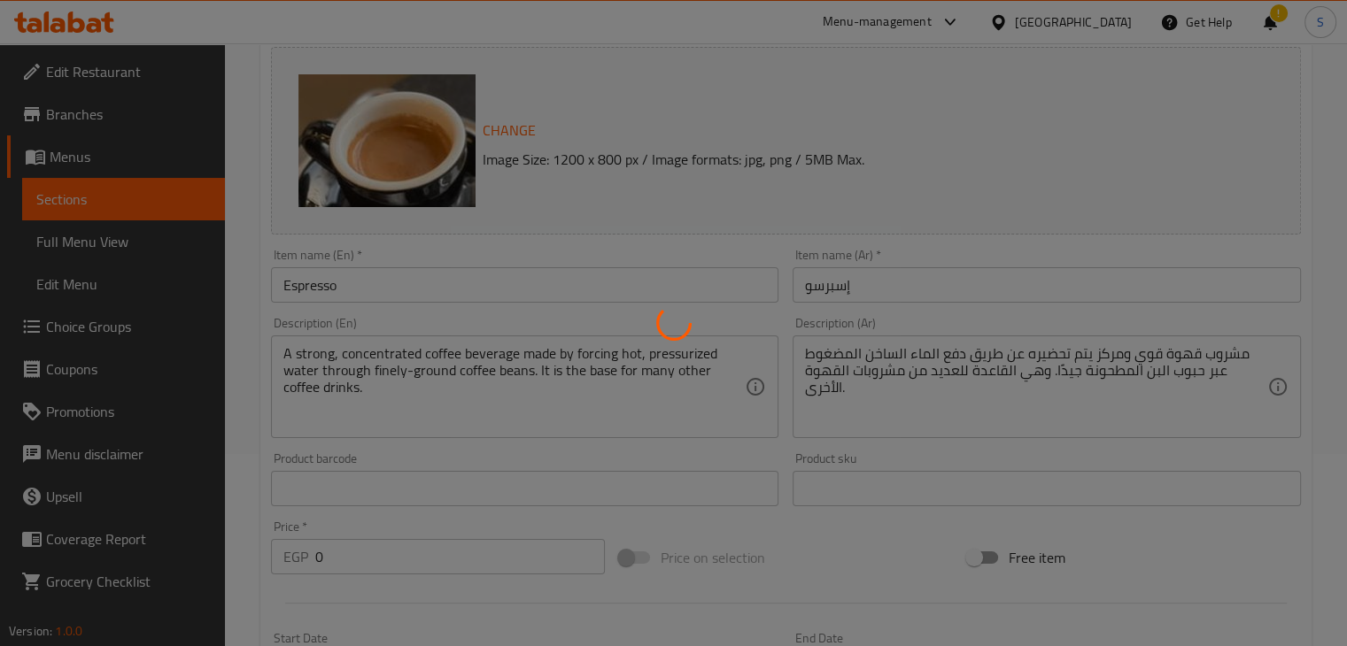
scroll to position [0, 0]
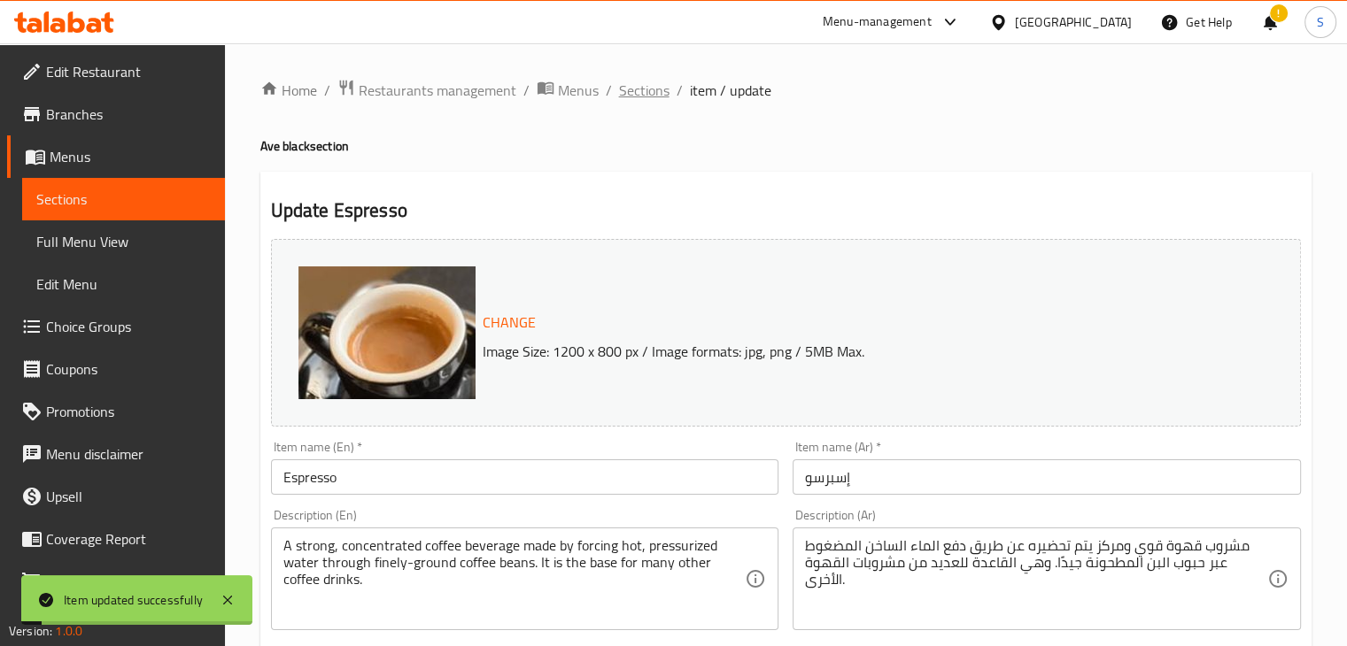
click at [636, 81] on span "Sections" at bounding box center [644, 90] width 50 height 21
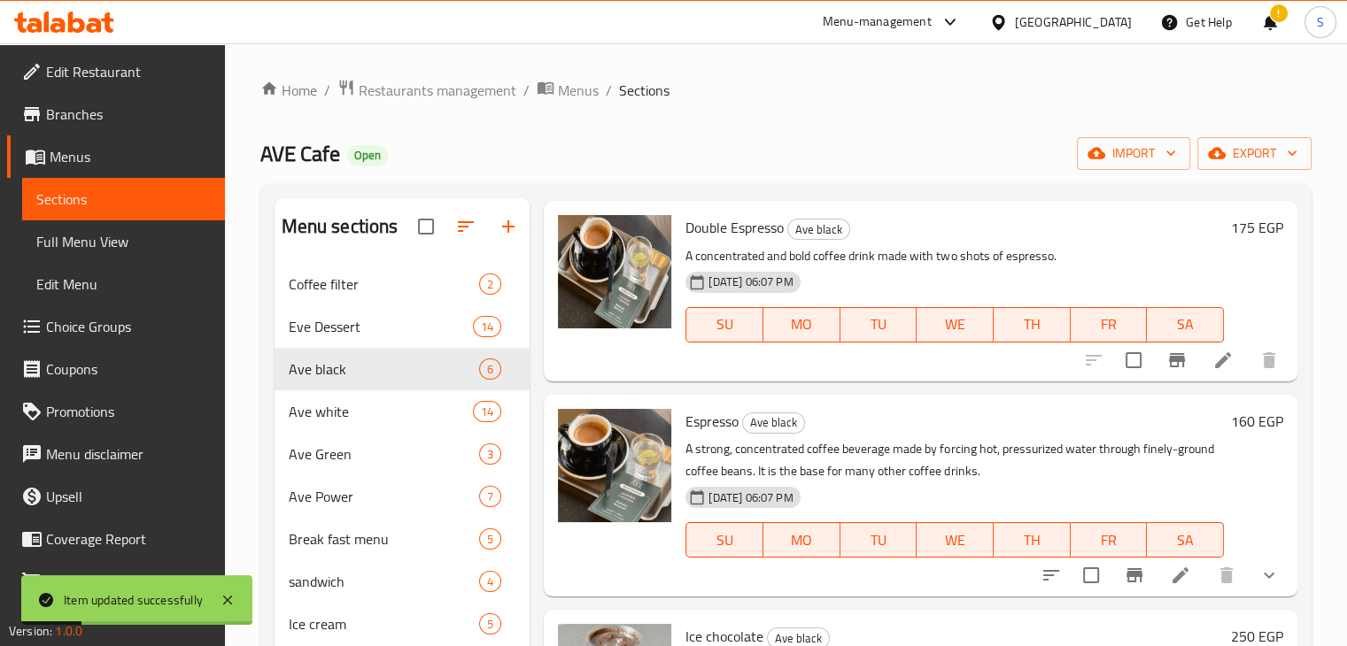
scroll to position [311, 0]
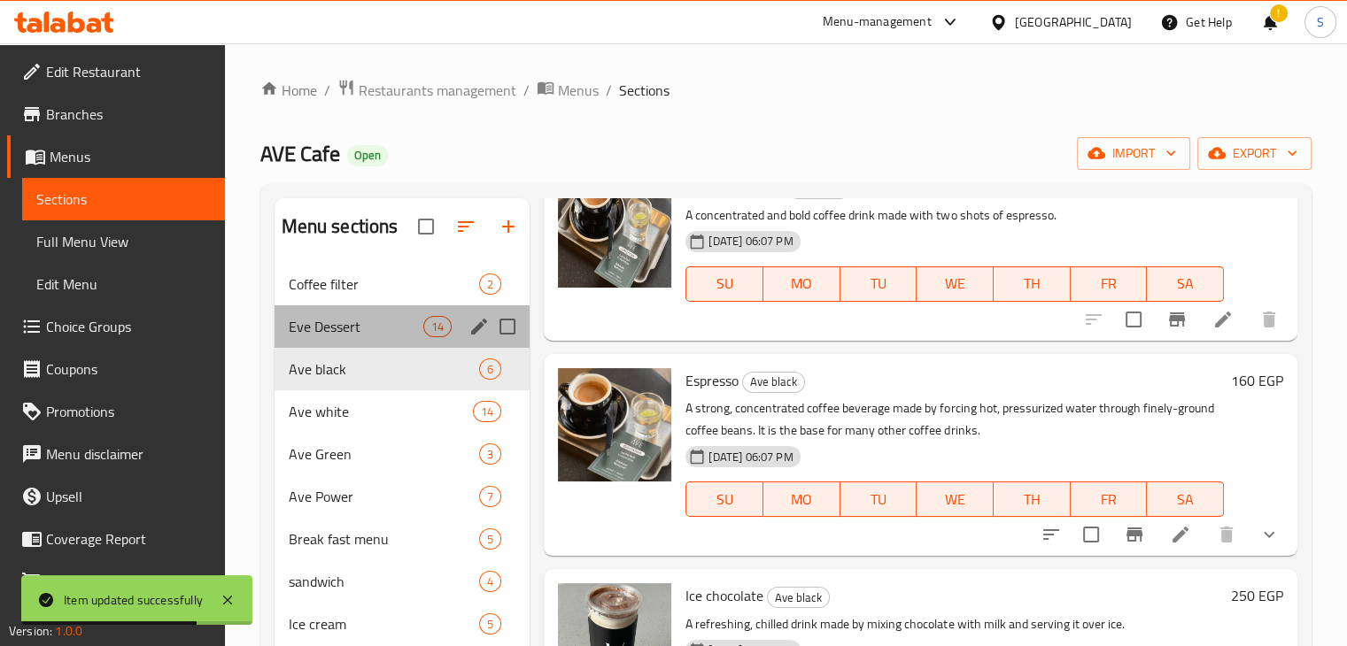
click at [332, 337] on div "Eve Dessert 14" at bounding box center [403, 327] width 256 height 43
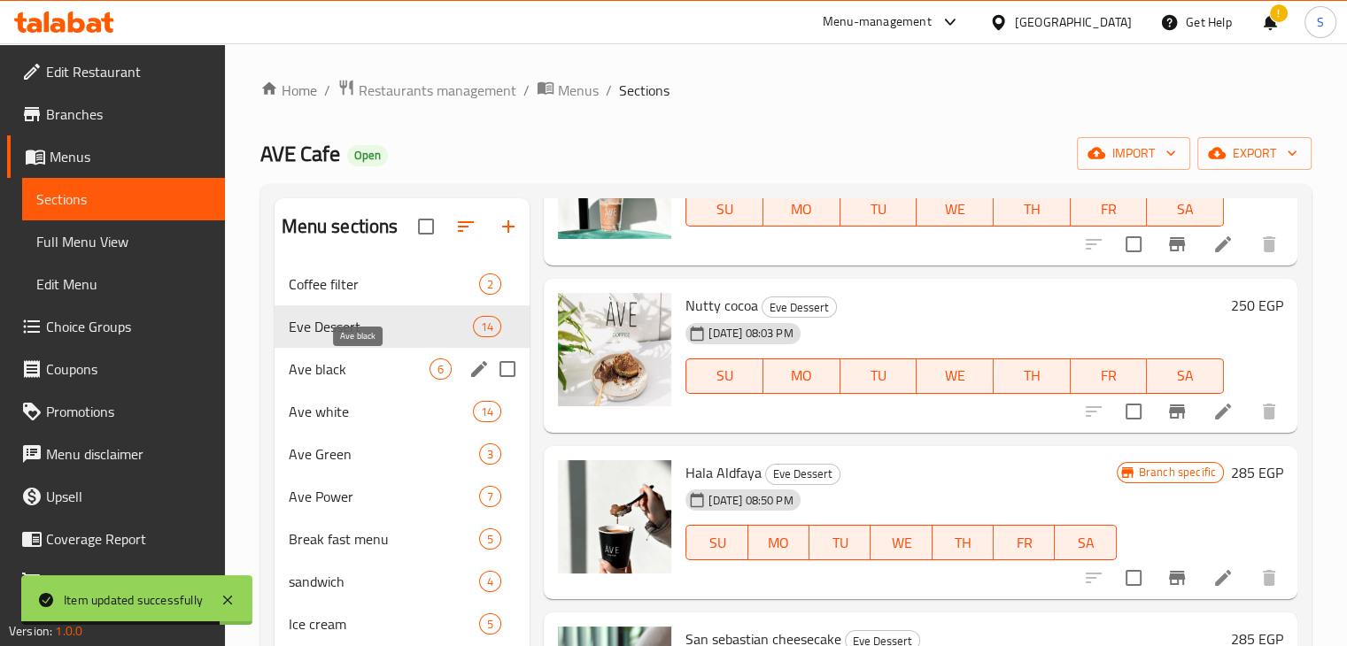
click at [360, 379] on span "Ave black" at bounding box center [360, 369] width 142 height 21
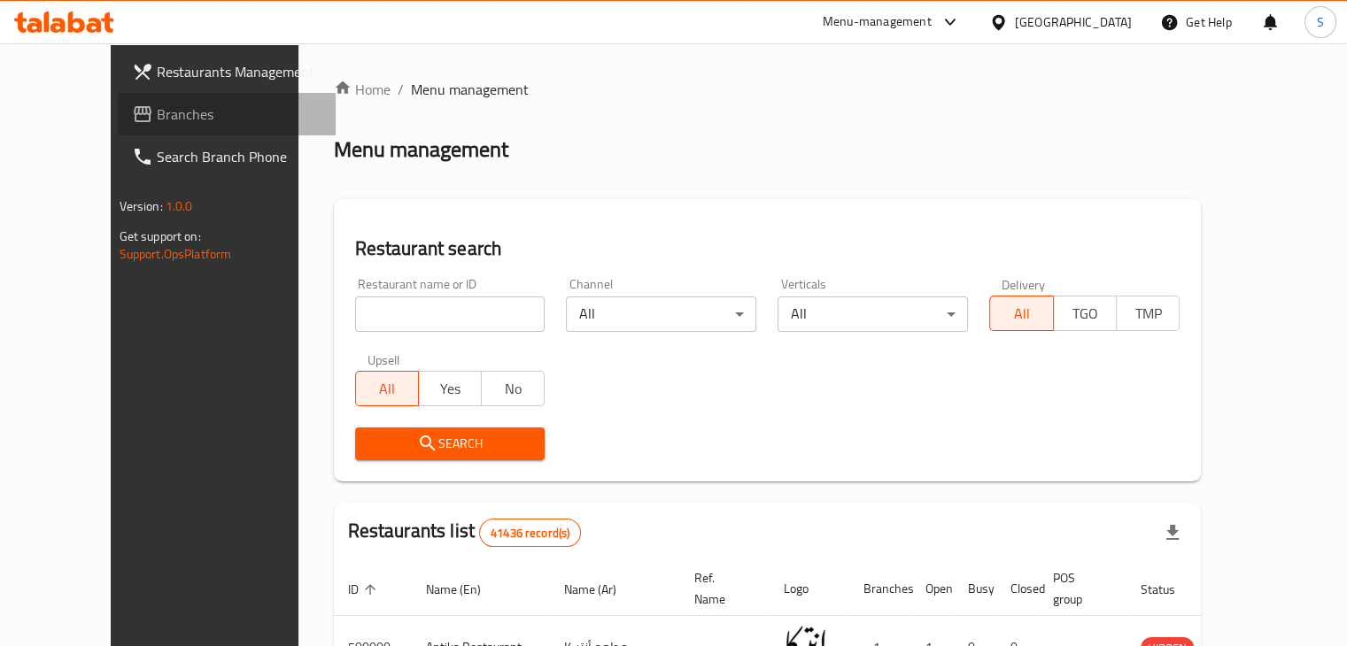
click at [157, 118] on span "Branches" at bounding box center [239, 114] width 165 height 21
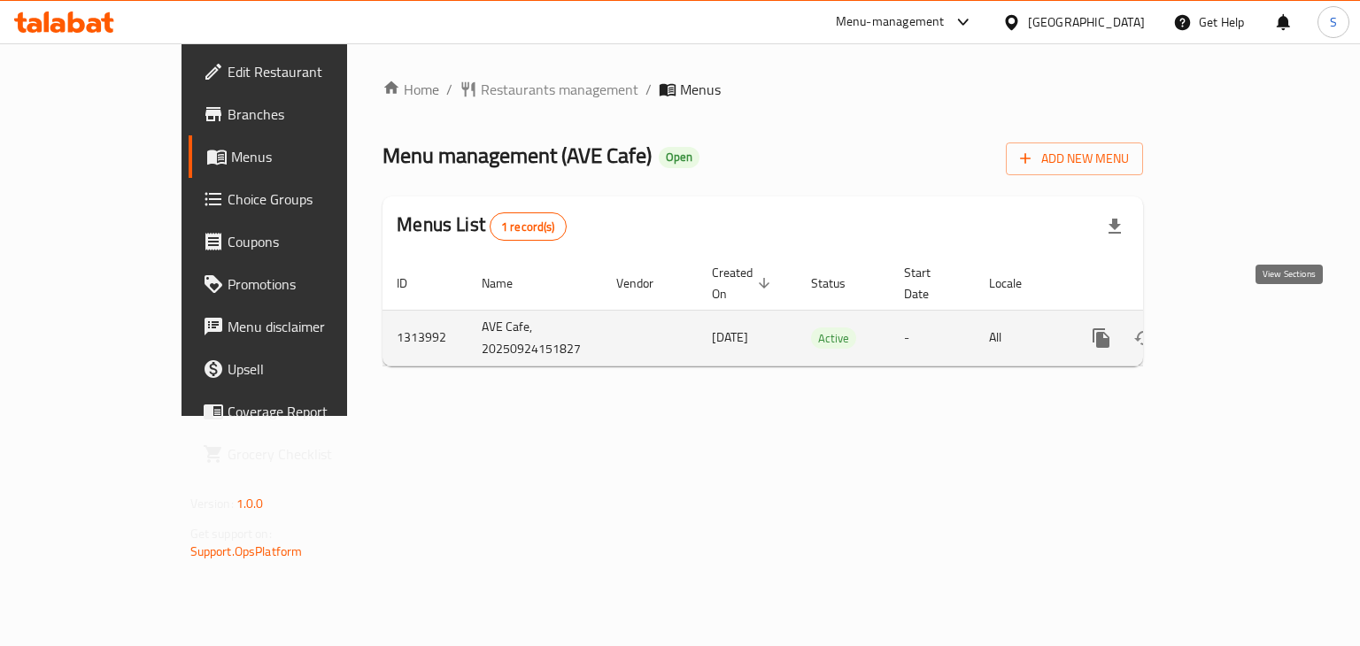
click at [1240, 328] on icon "enhanced table" at bounding box center [1229, 338] width 21 height 21
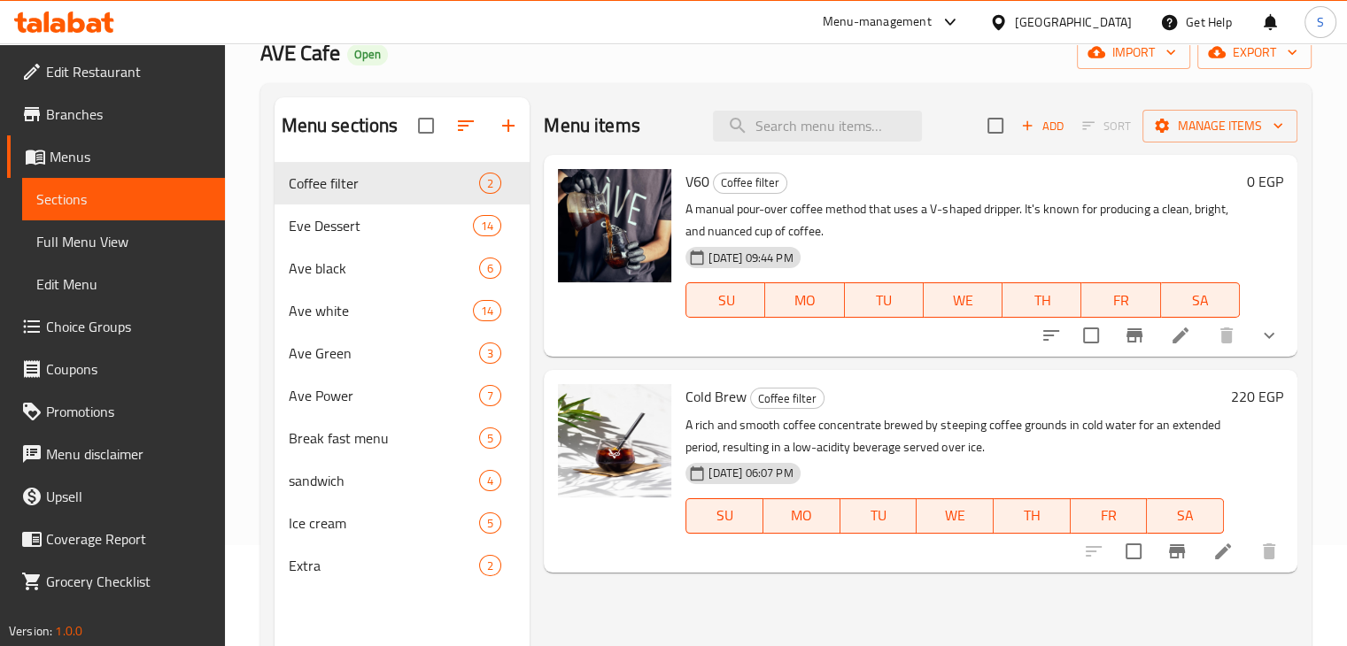
scroll to position [80, 0]
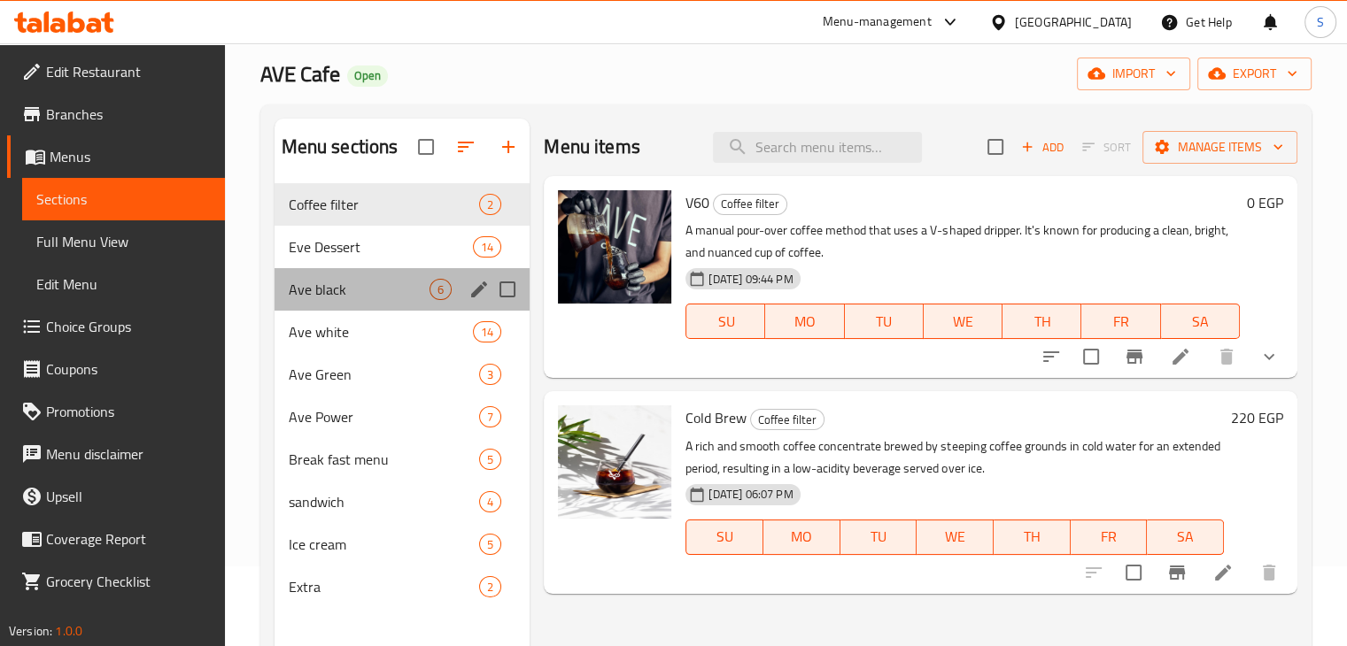
click at [332, 275] on div "Ave black 6" at bounding box center [403, 289] width 256 height 43
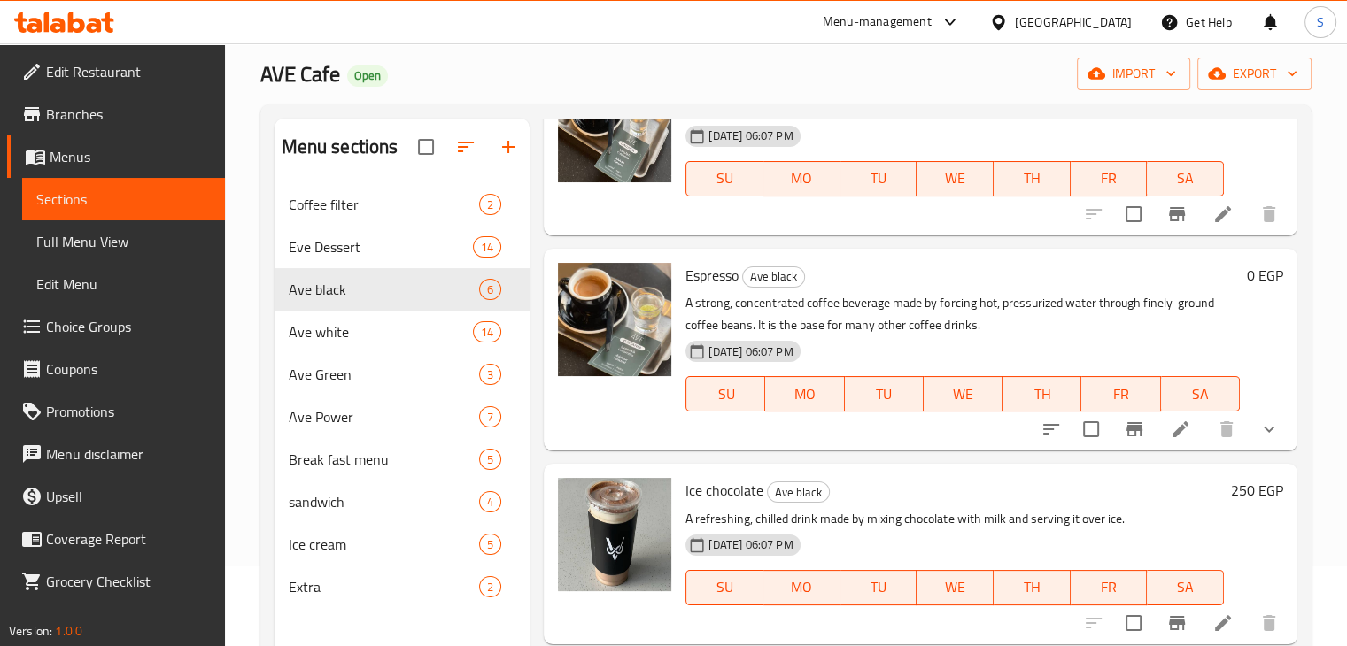
scroll to position [338, 0]
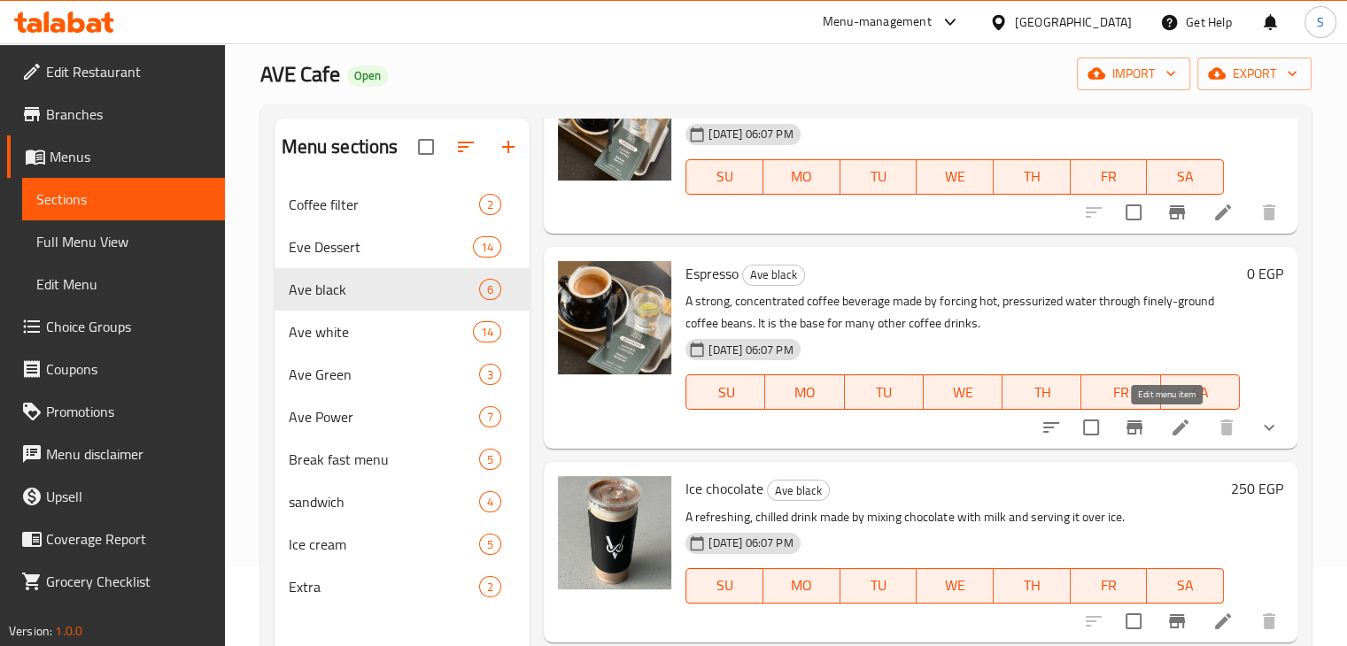
click at [1173, 432] on icon at bounding box center [1181, 428] width 16 height 16
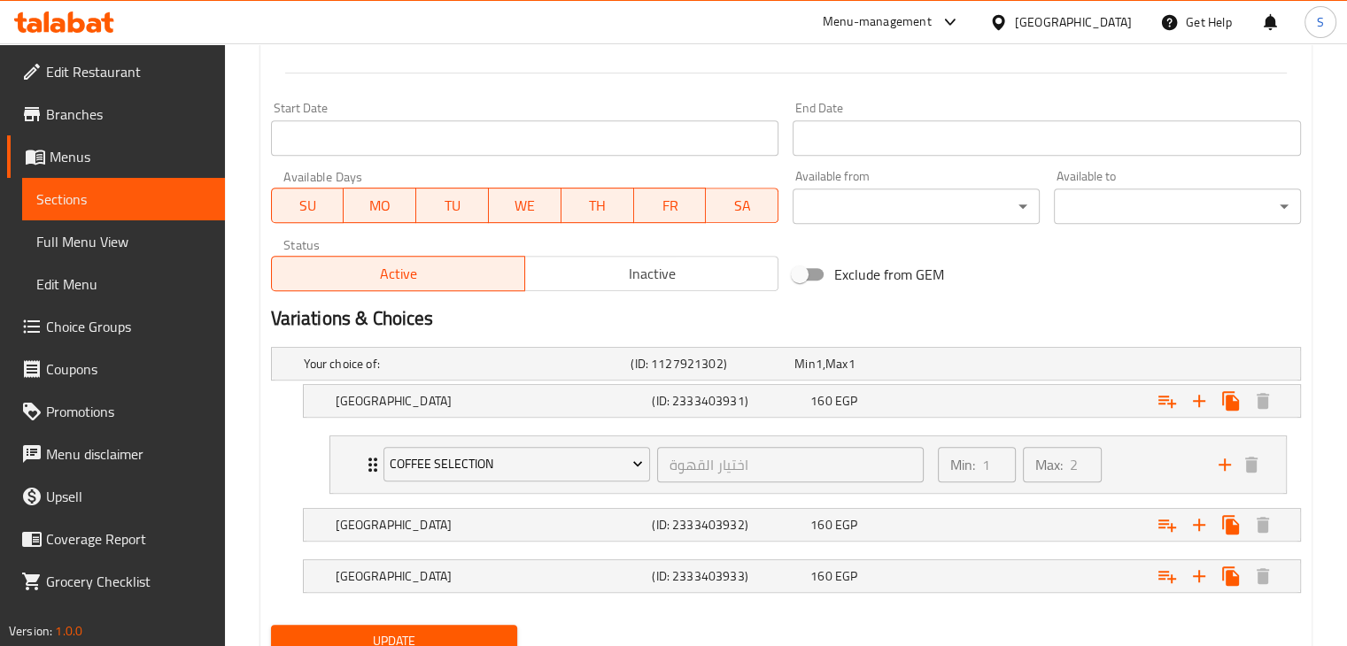
scroll to position [793, 0]
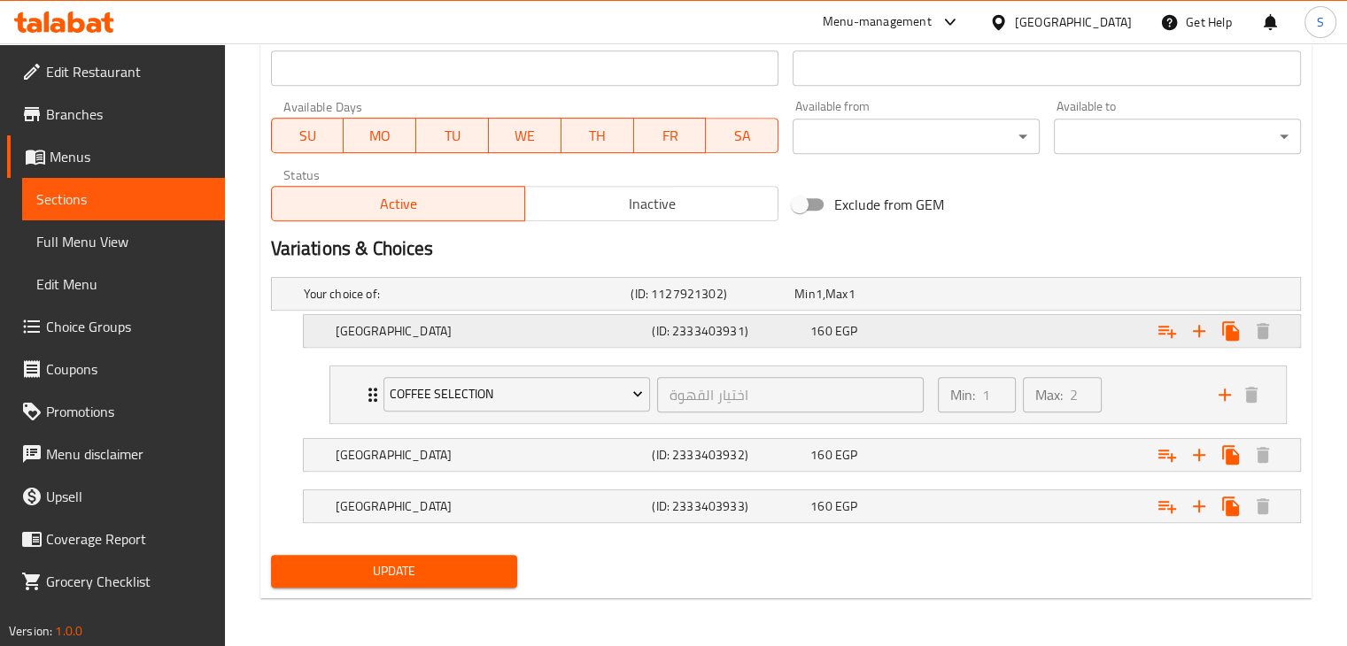
click at [903, 337] on div "160 EGP" at bounding box center [885, 331] width 151 height 18
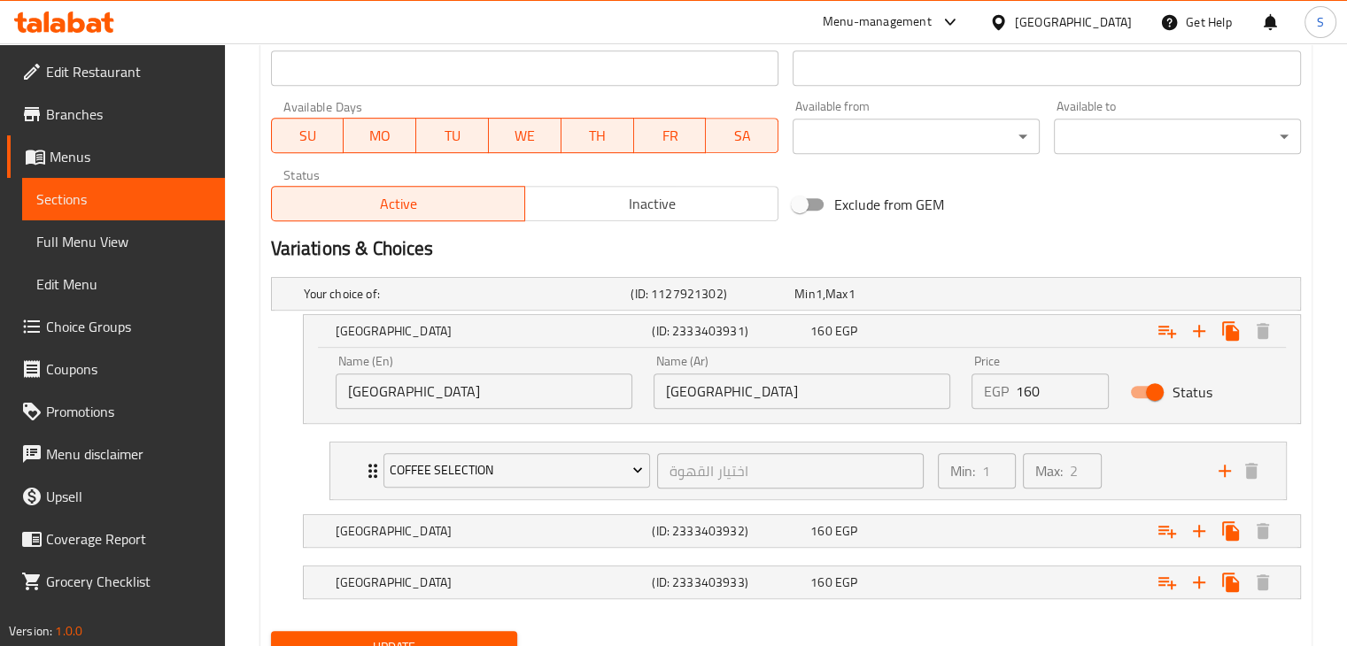
scroll to position [868, 0]
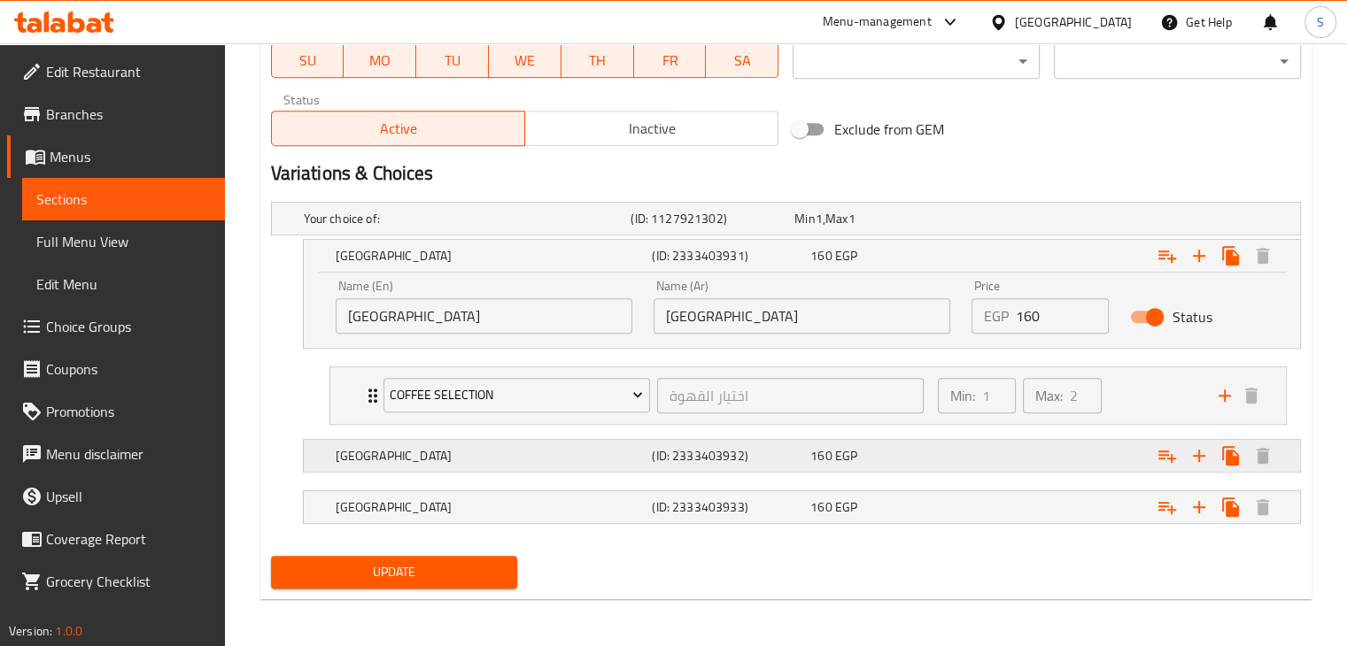
click at [928, 444] on div "160 EGP" at bounding box center [886, 456] width 159 height 25
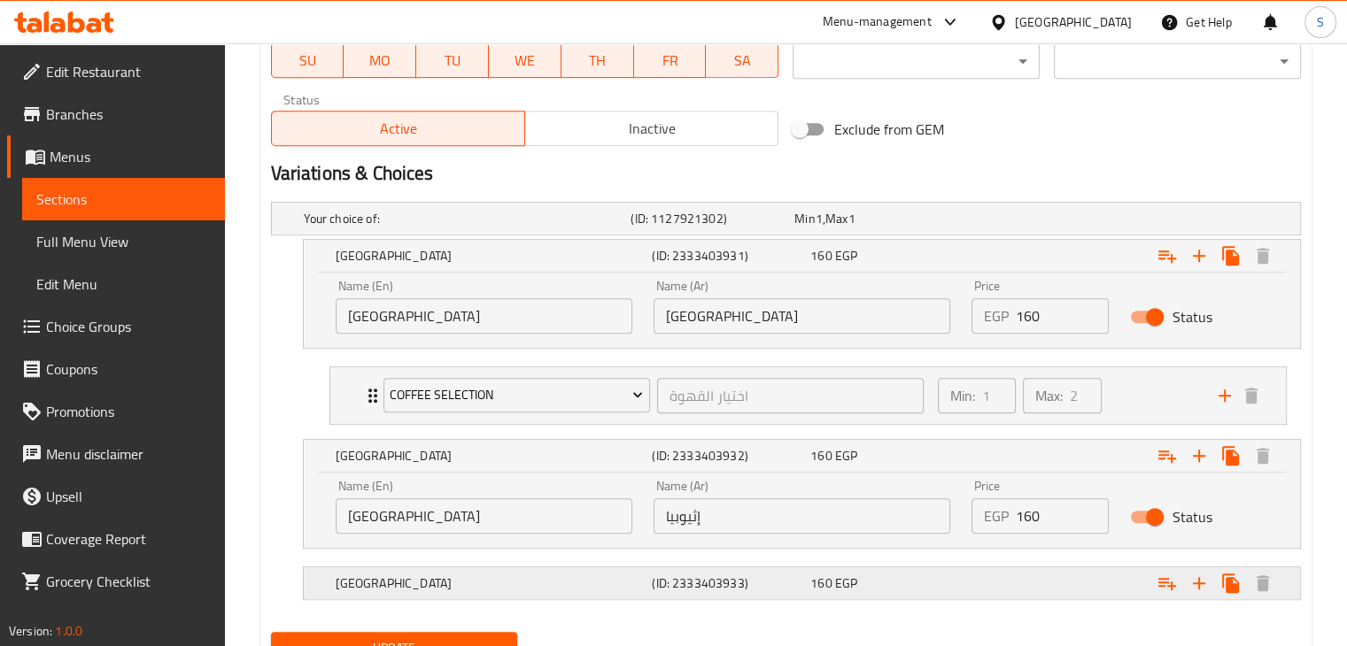
click at [980, 578] on div "Expand" at bounding box center [1123, 583] width 317 height 39
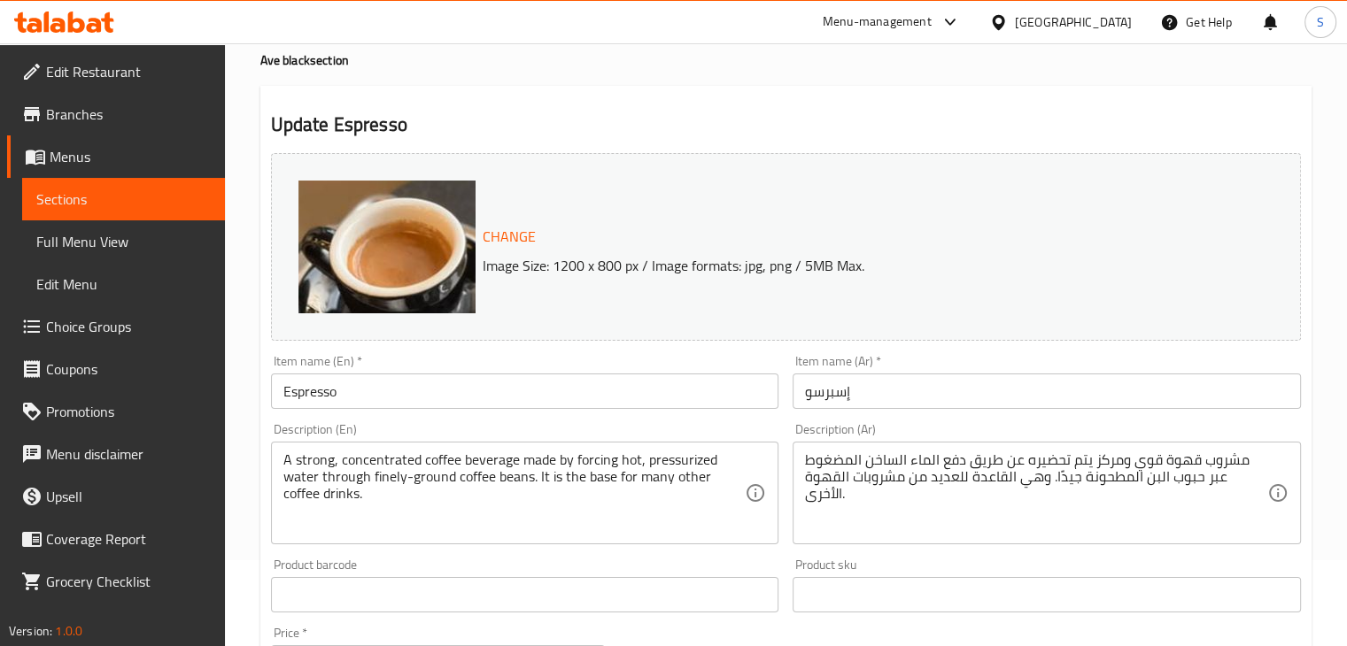
scroll to position [0, 0]
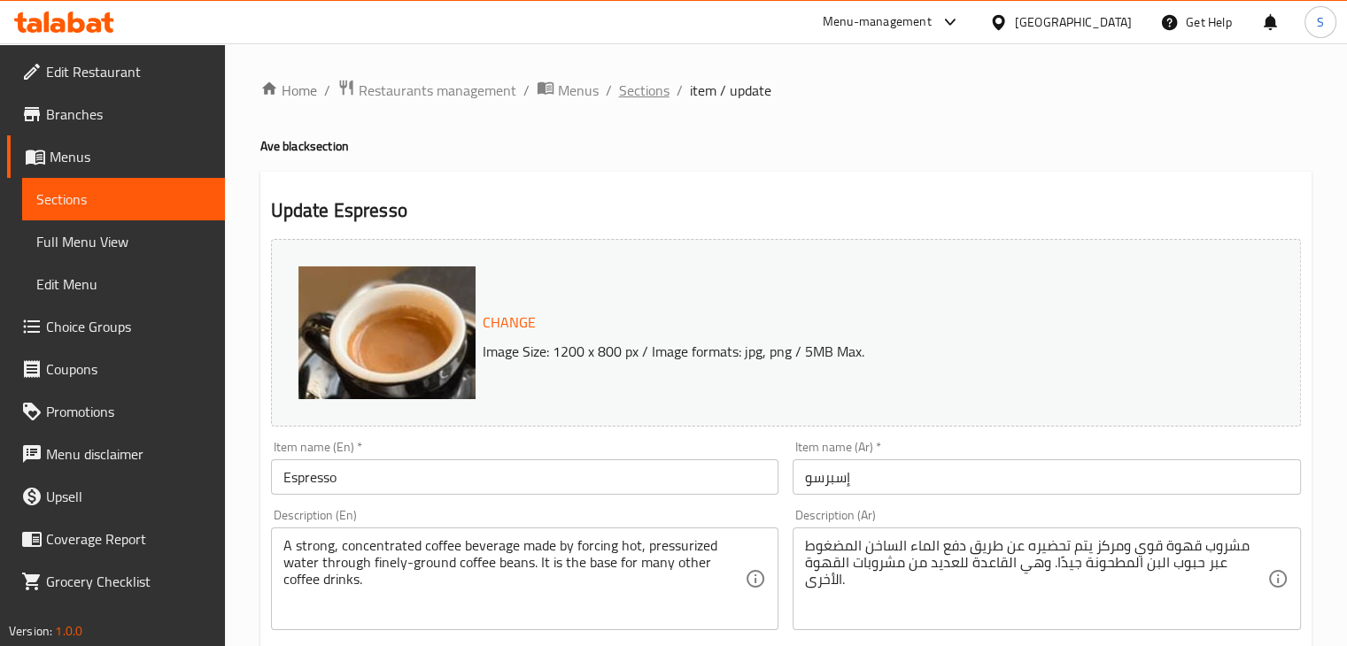
click at [630, 87] on span "Sections" at bounding box center [644, 90] width 50 height 21
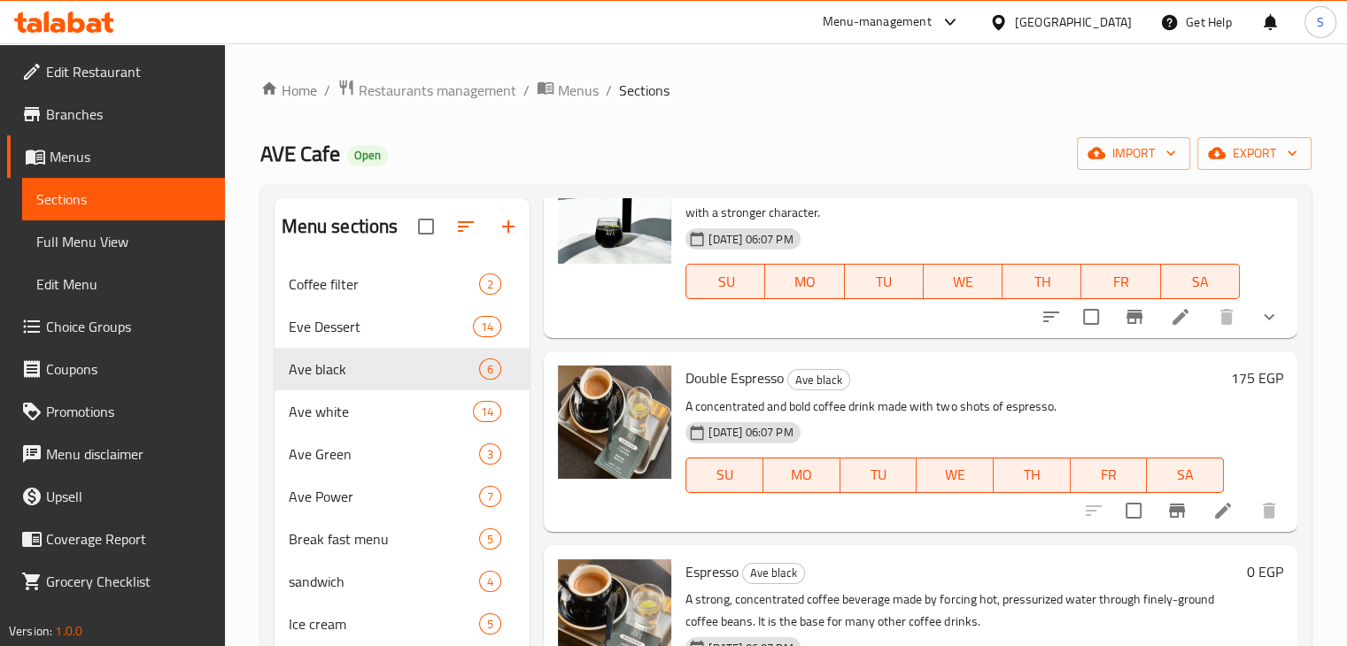
scroll to position [135, 0]
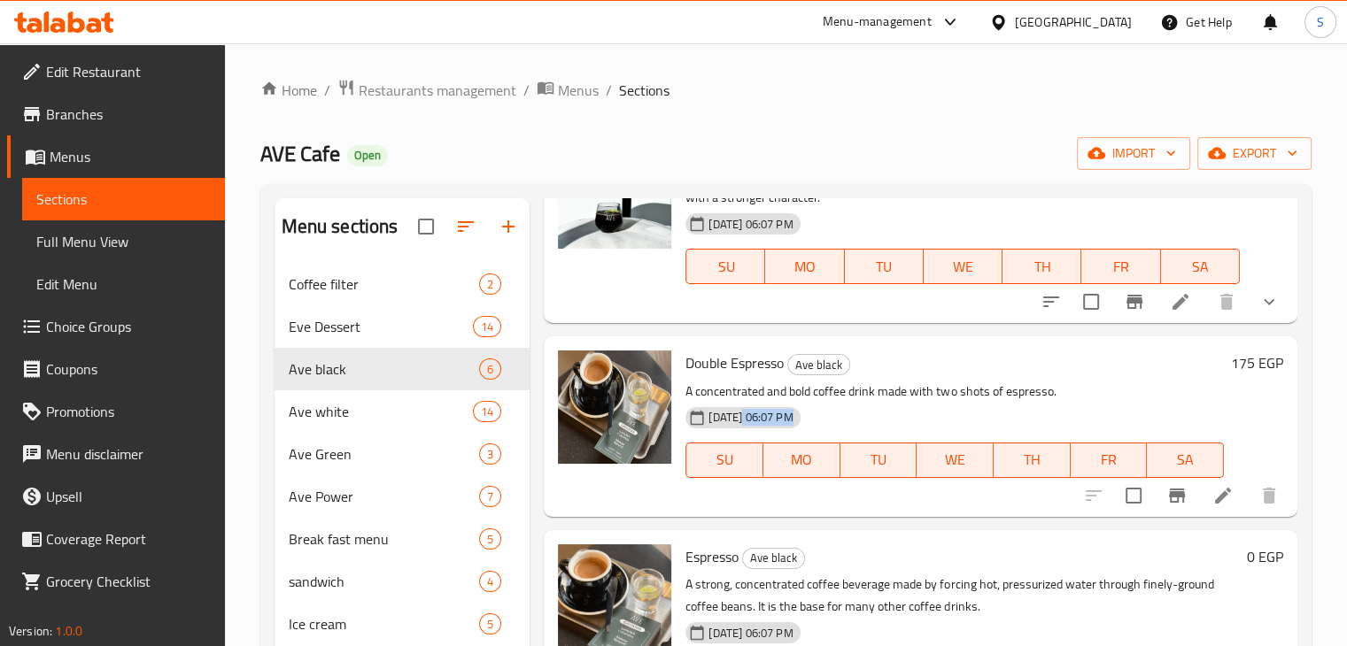
drag, startPoint x: 747, startPoint y: 422, endPoint x: 1098, endPoint y: 441, distance: 351.2
click at [1098, 441] on div "[DATE] 06:07 PM SU MO TU WE TH FR SA" at bounding box center [954, 448] width 553 height 96
click at [1152, 394] on p "A concentrated and bold coffee drink made with two shots of espresso." at bounding box center [954, 392] width 538 height 22
click at [1215, 494] on icon at bounding box center [1223, 496] width 16 height 16
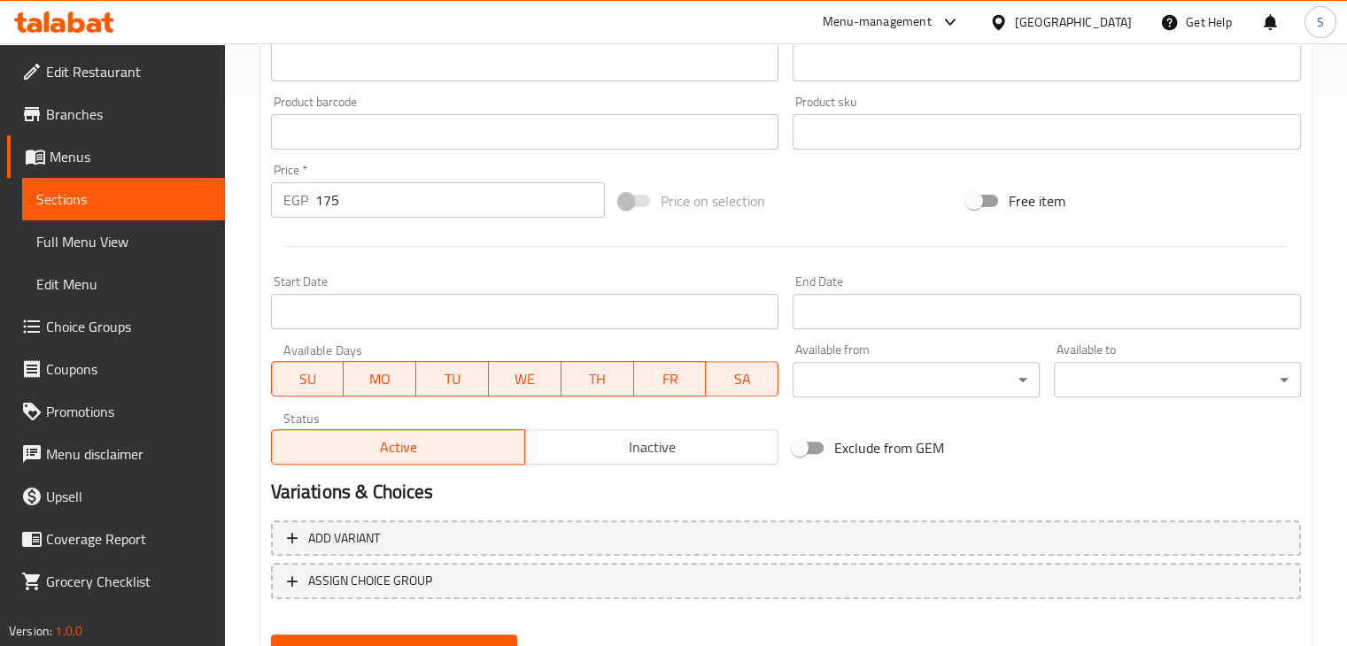
scroll to position [630, 0]
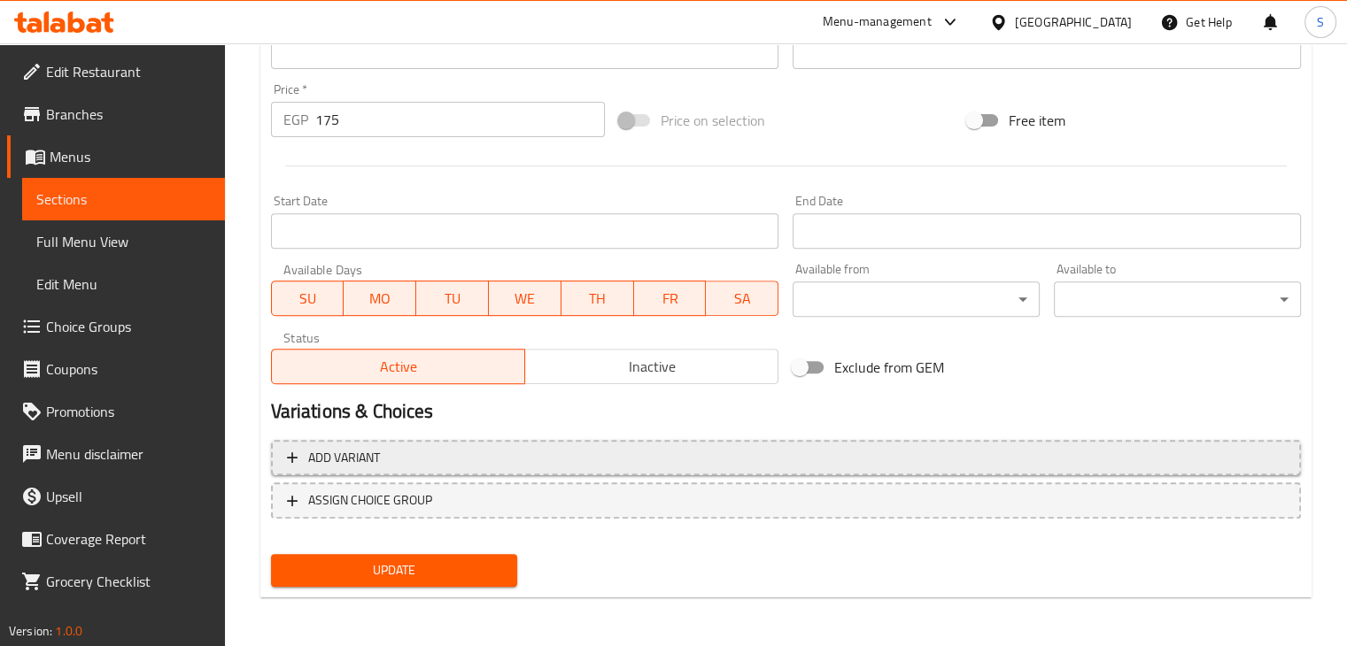
click at [832, 456] on span "Add variant" at bounding box center [786, 458] width 998 height 22
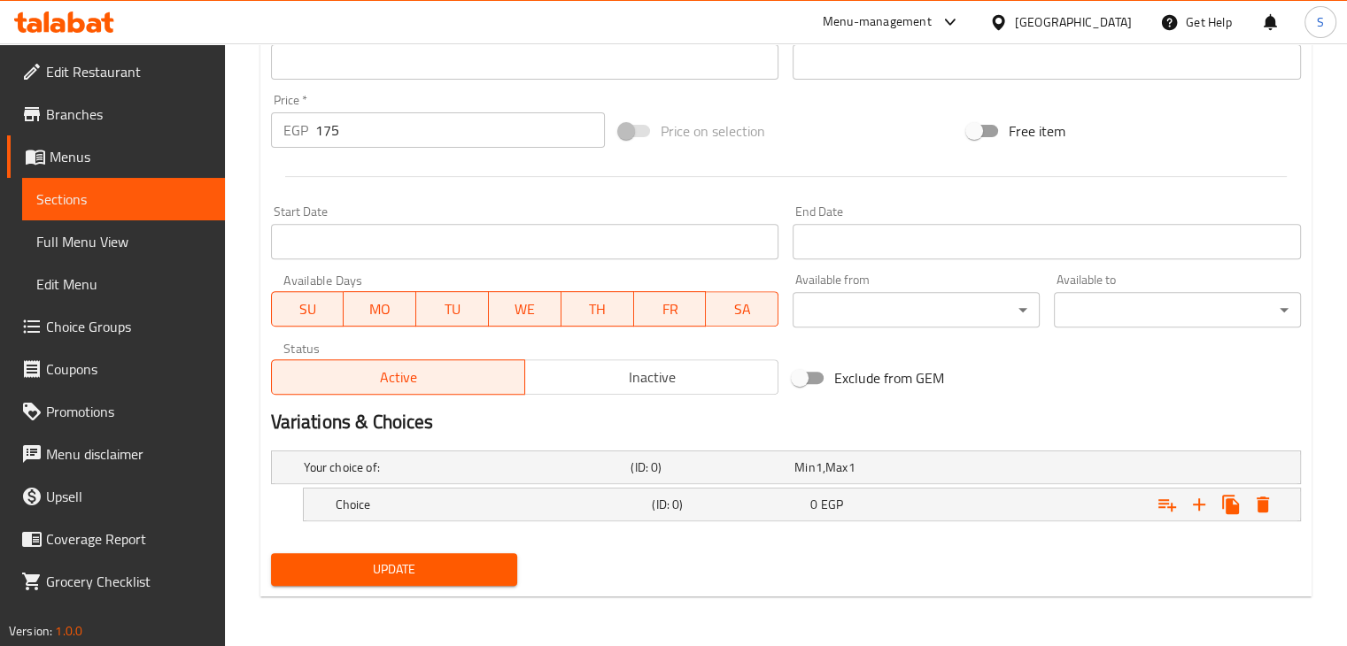
scroll to position [618, 0]
click at [1207, 500] on icon "Expand" at bounding box center [1198, 505] width 21 height 21
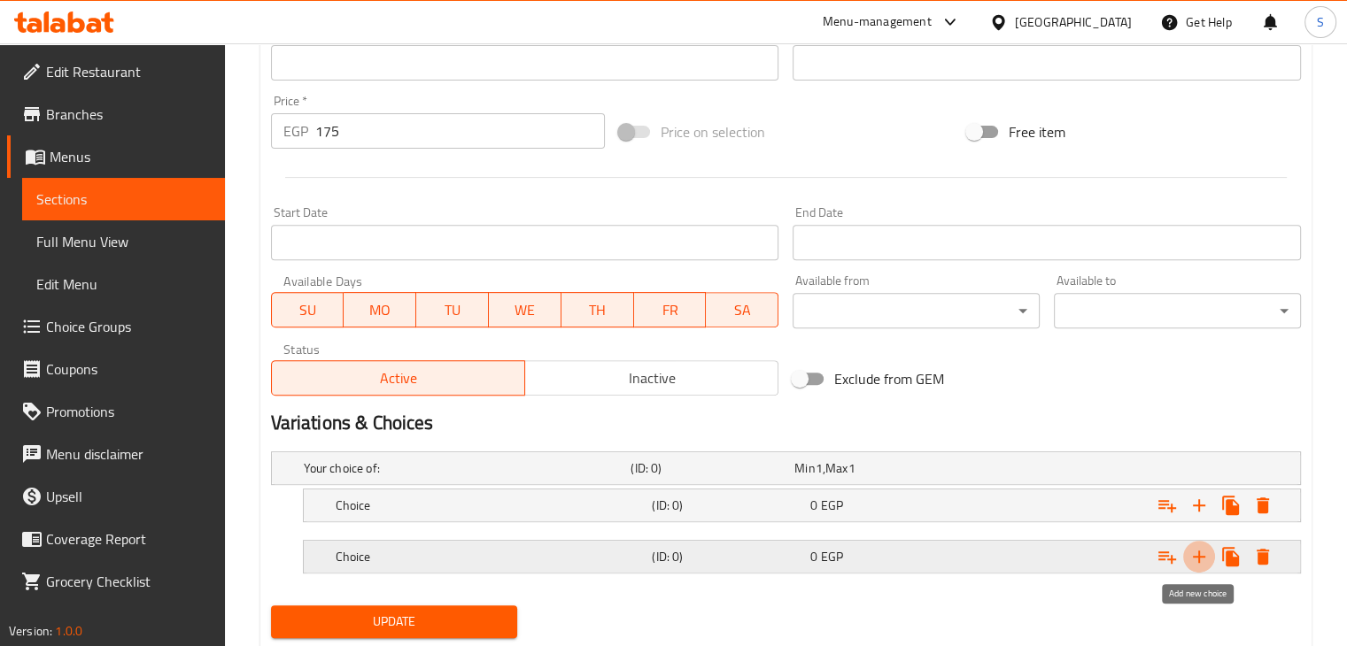
click at [1196, 553] on icon "Expand" at bounding box center [1198, 556] width 21 height 21
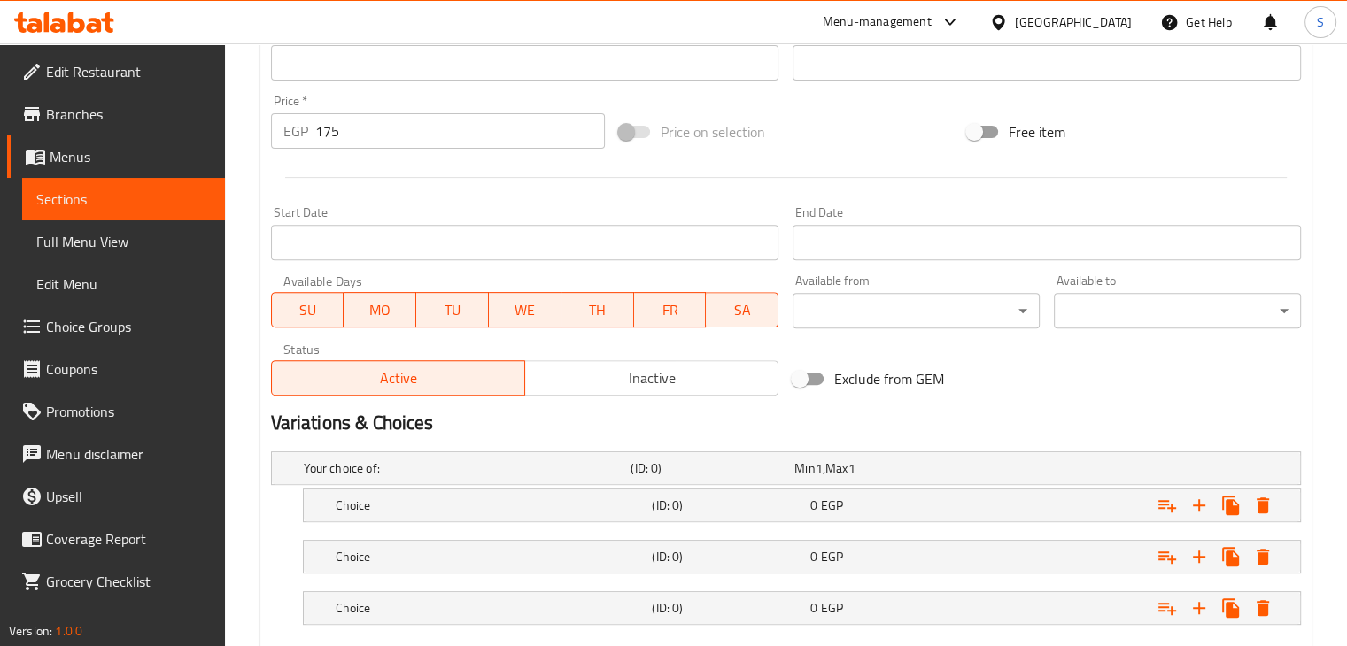
scroll to position [720, 0]
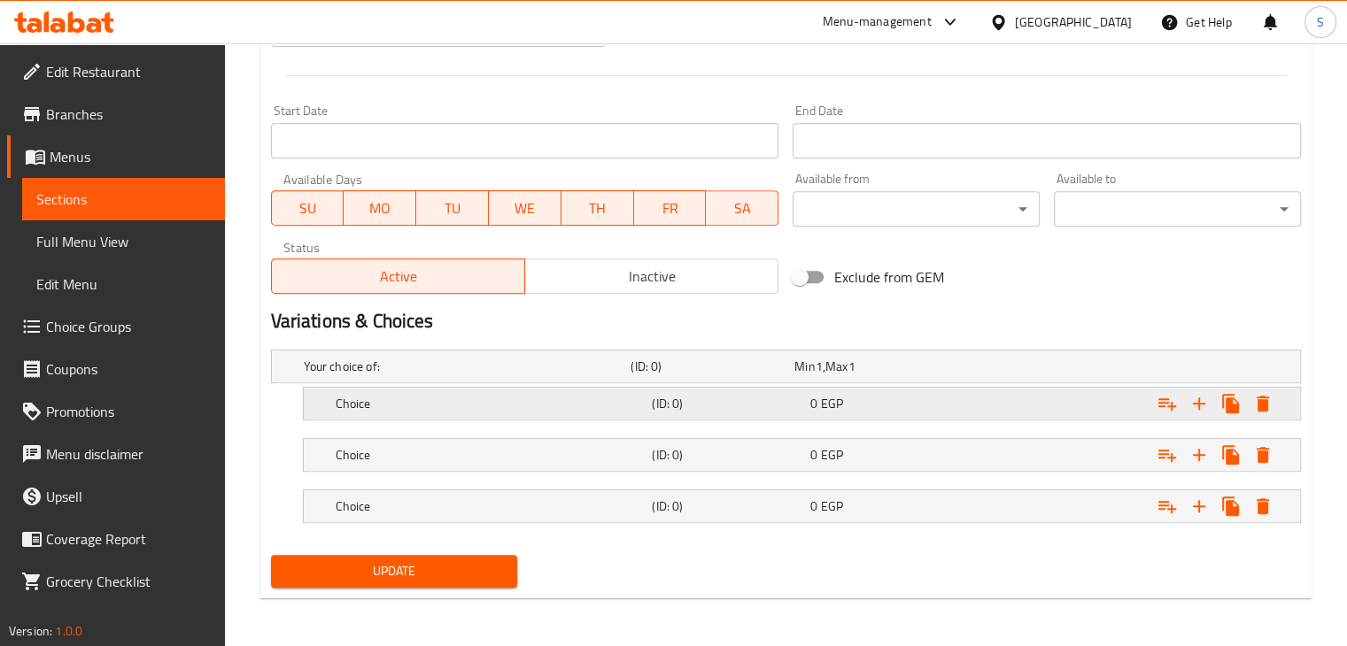
click at [756, 401] on h5 "(ID: 0)" at bounding box center [727, 404] width 151 height 18
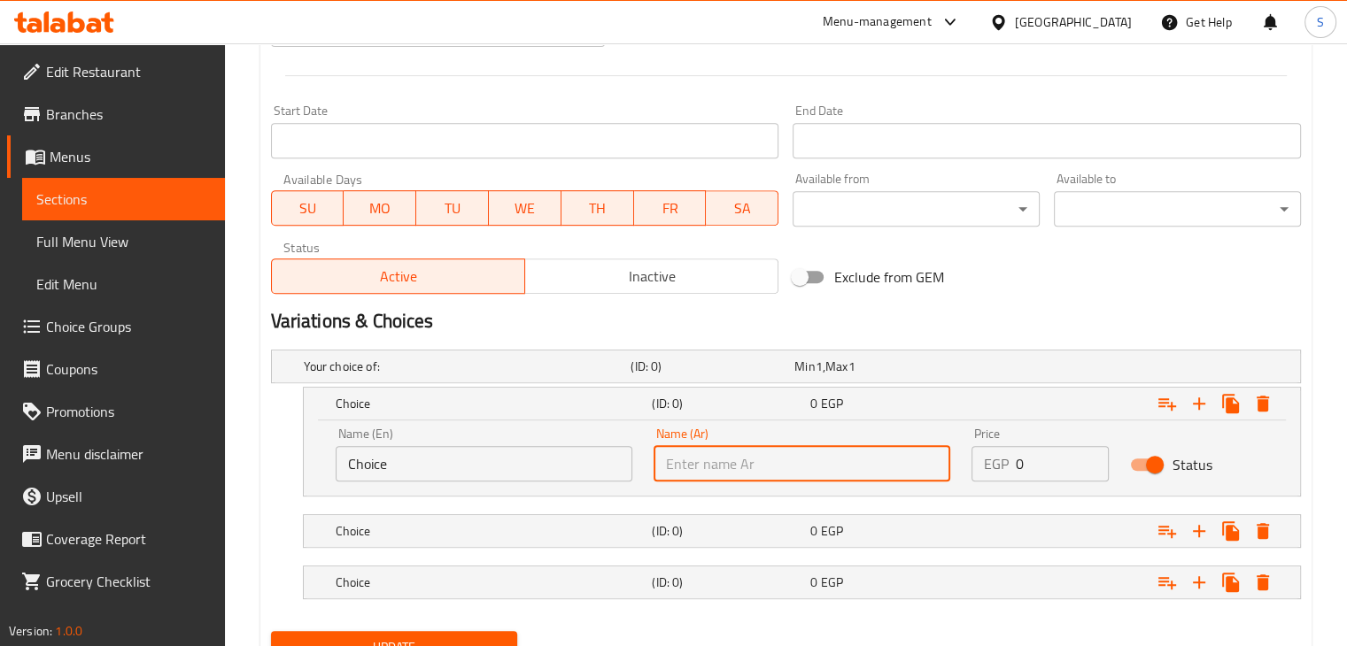
click at [809, 454] on input "text" at bounding box center [802, 463] width 297 height 35
paste input "كولومبيا اثيوبيا برازيل"
drag, startPoint x: 701, startPoint y: 466, endPoint x: 645, endPoint y: 466, distance: 55.8
click at [645, 466] on div "Name (Ar) كولومبيا اثيوبيا برازيل Name (Ar)" at bounding box center [802, 454] width 318 height 75
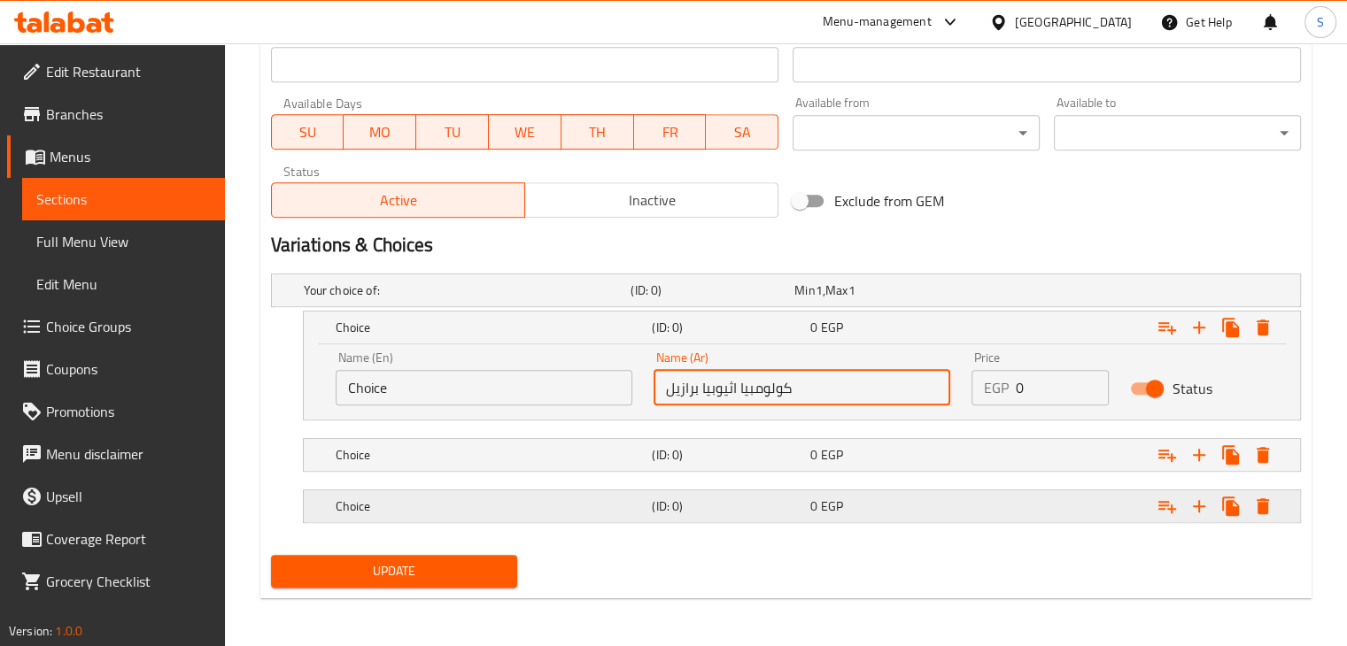
type input "كولومبيا اثيوبيا برازيل"
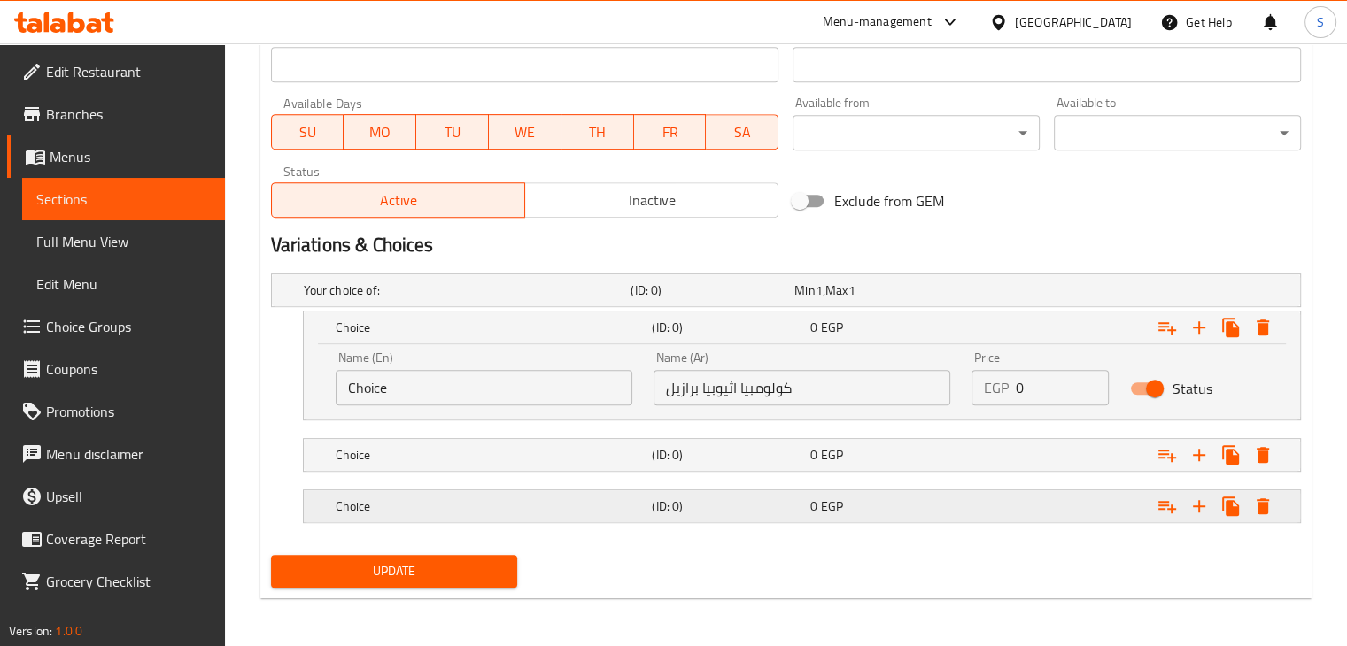
click at [772, 506] on h5 "(ID: 0)" at bounding box center [727, 507] width 151 height 18
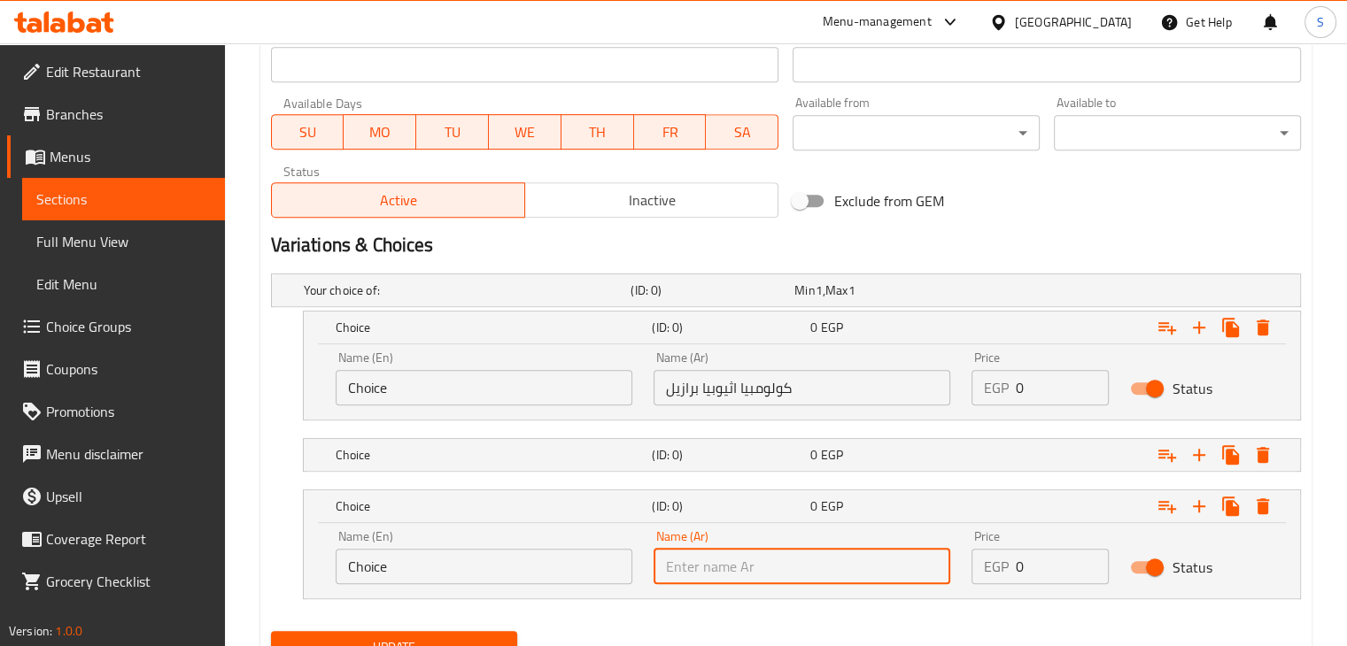
click at [771, 568] on input "text" at bounding box center [802, 566] width 297 height 35
paste input "برازيل"
type input "برازيل"
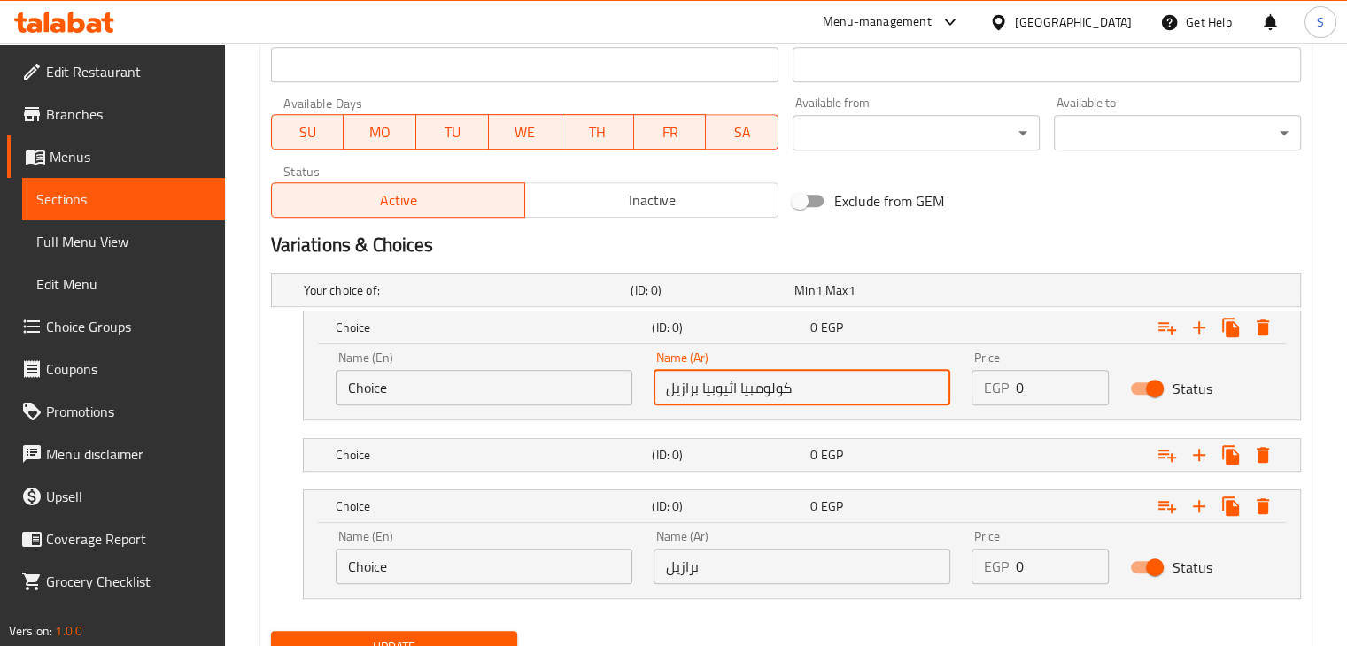
drag, startPoint x: 701, startPoint y: 383, endPoint x: 737, endPoint y: 390, distance: 36.0
click at [737, 390] on input "كولومبيا اثيوبيا برازيل" at bounding box center [802, 387] width 297 height 35
drag, startPoint x: 702, startPoint y: 387, endPoint x: 636, endPoint y: 394, distance: 66.8
click at [636, 394] on div "Name (En) Choice Name (En) Name (Ar) [GEOGRAPHIC_DATA] برازيل Name (Ar) Price E…" at bounding box center [802, 378] width 954 height 75
type input "[GEOGRAPHIC_DATA]"
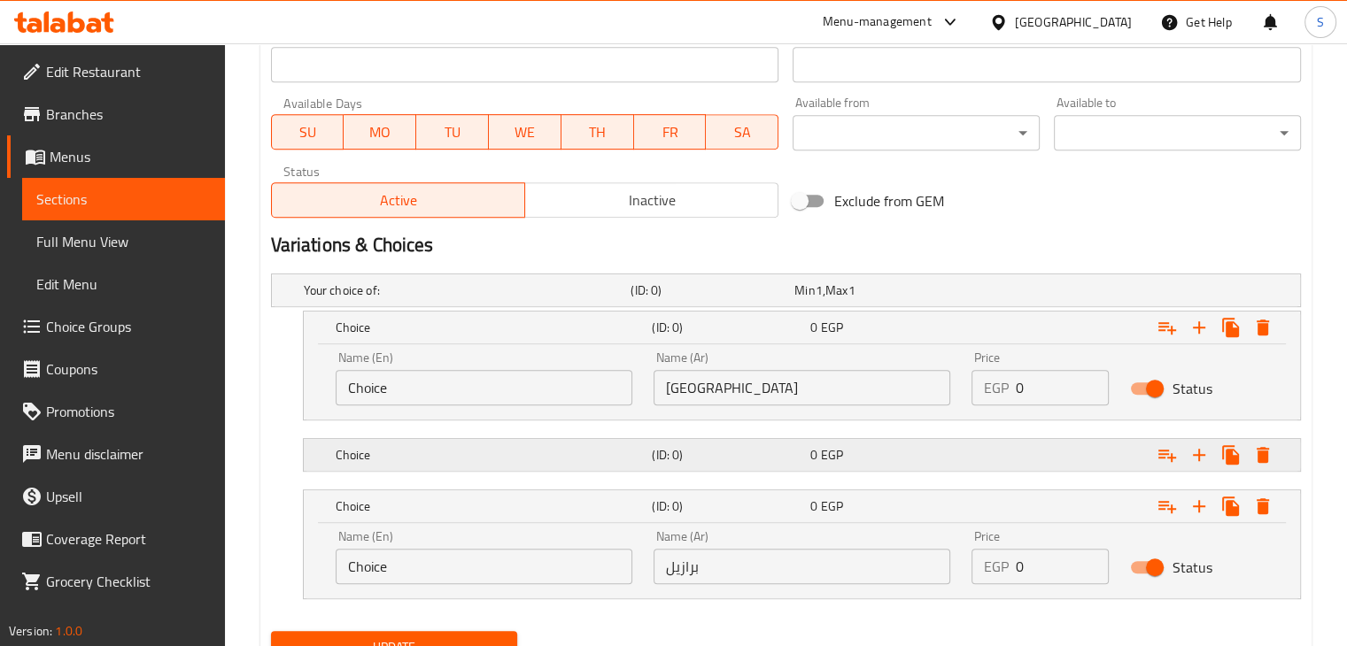
click at [723, 468] on div "Choice (ID: 0) 0 EGP" at bounding box center [807, 455] width 950 height 39
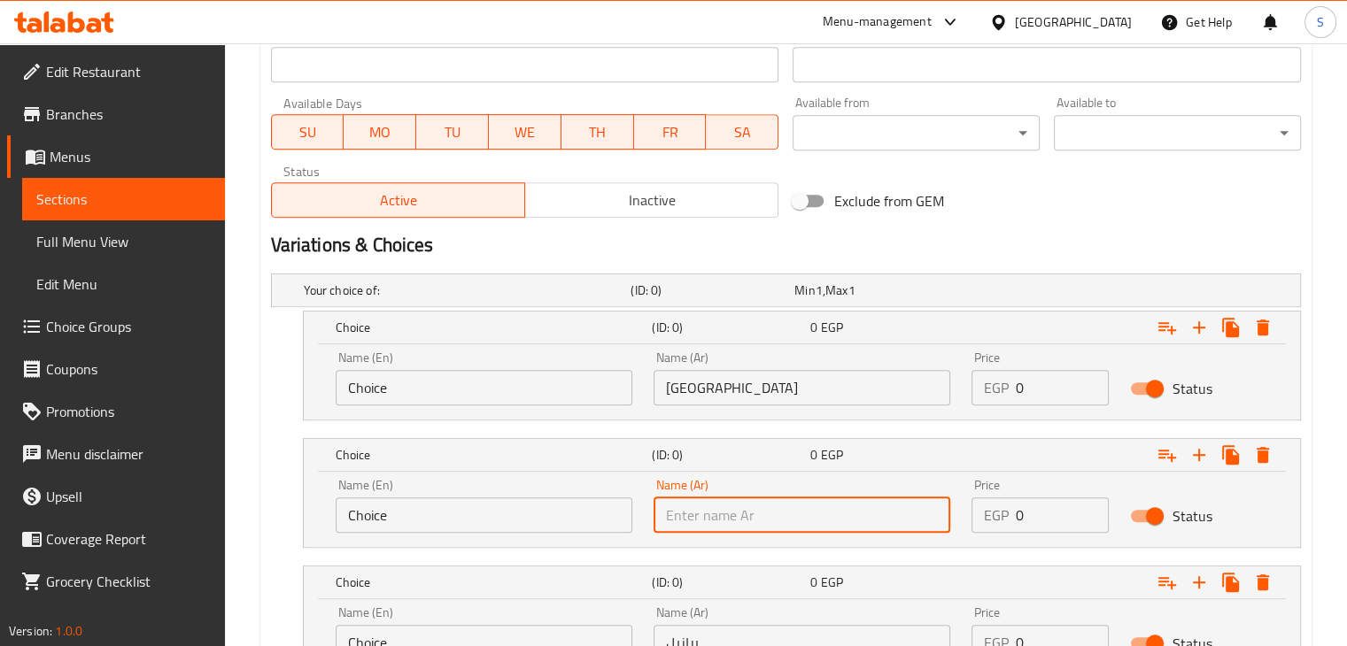
click at [744, 505] on input "text" at bounding box center [802, 515] width 297 height 35
paste input "اثيوبيا"
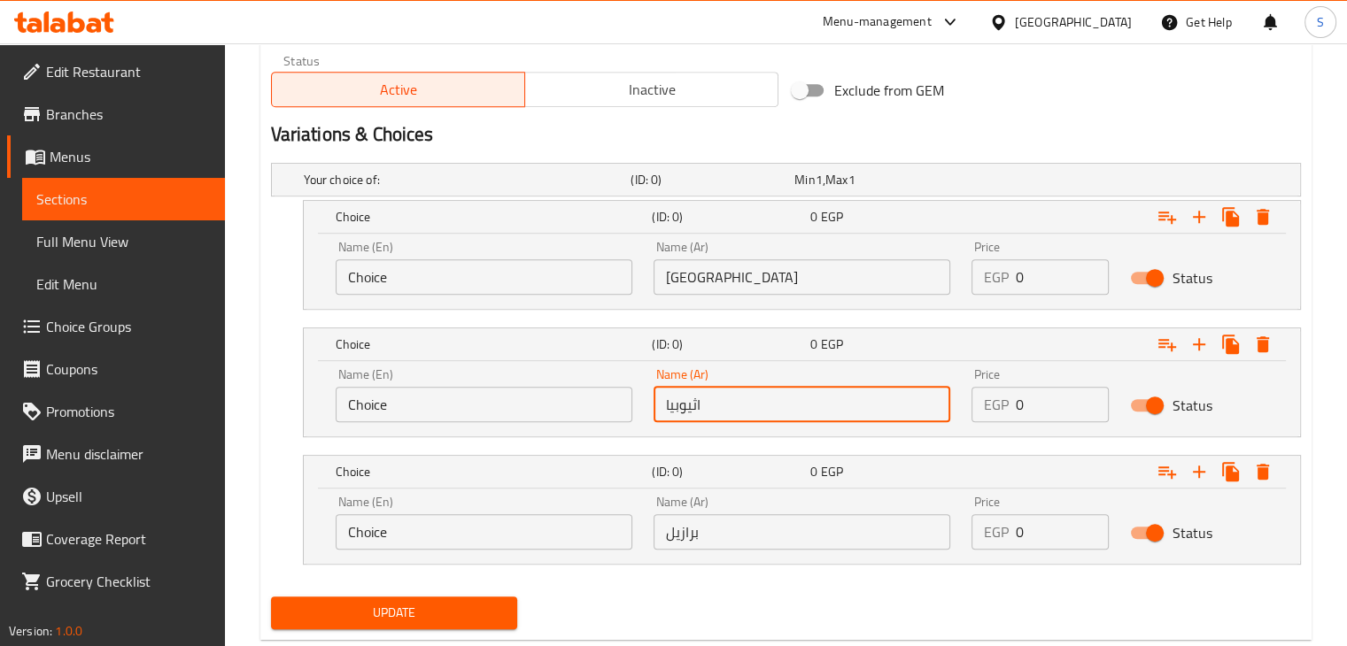
type input "اثيوبيا"
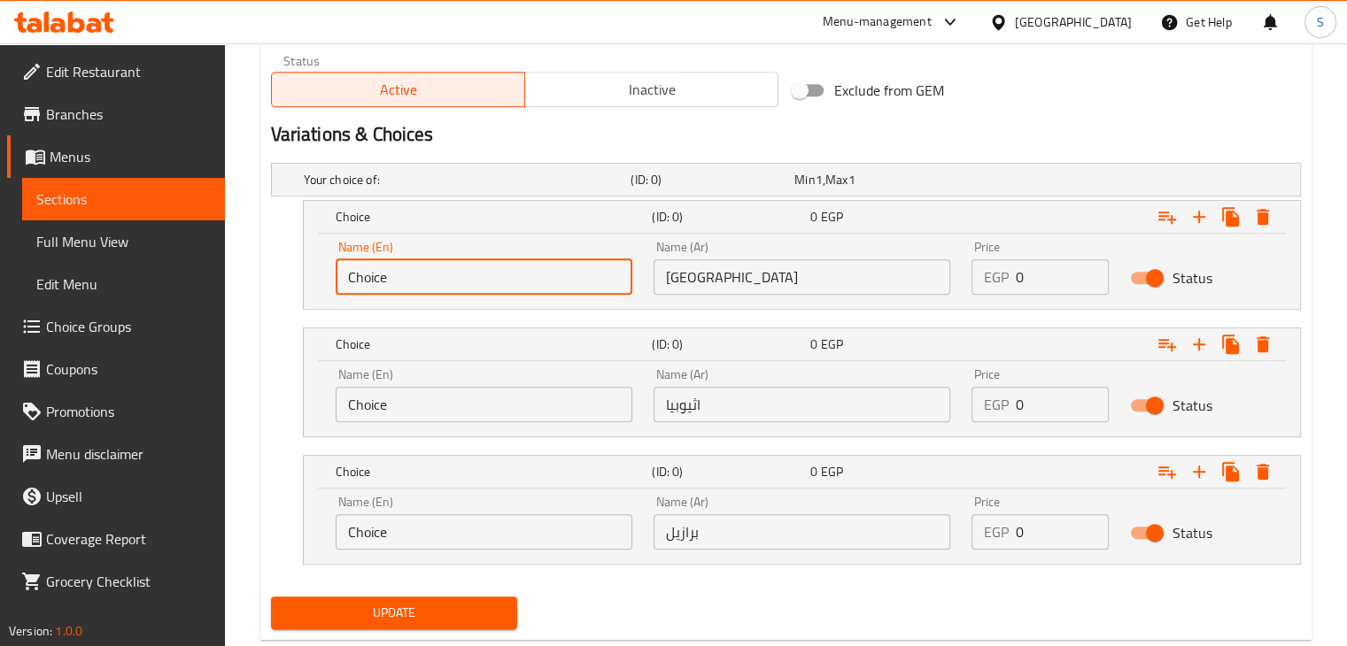
click at [450, 275] on input "Choice" at bounding box center [484, 276] width 297 height 35
type input "[GEOGRAPHIC_DATA]"
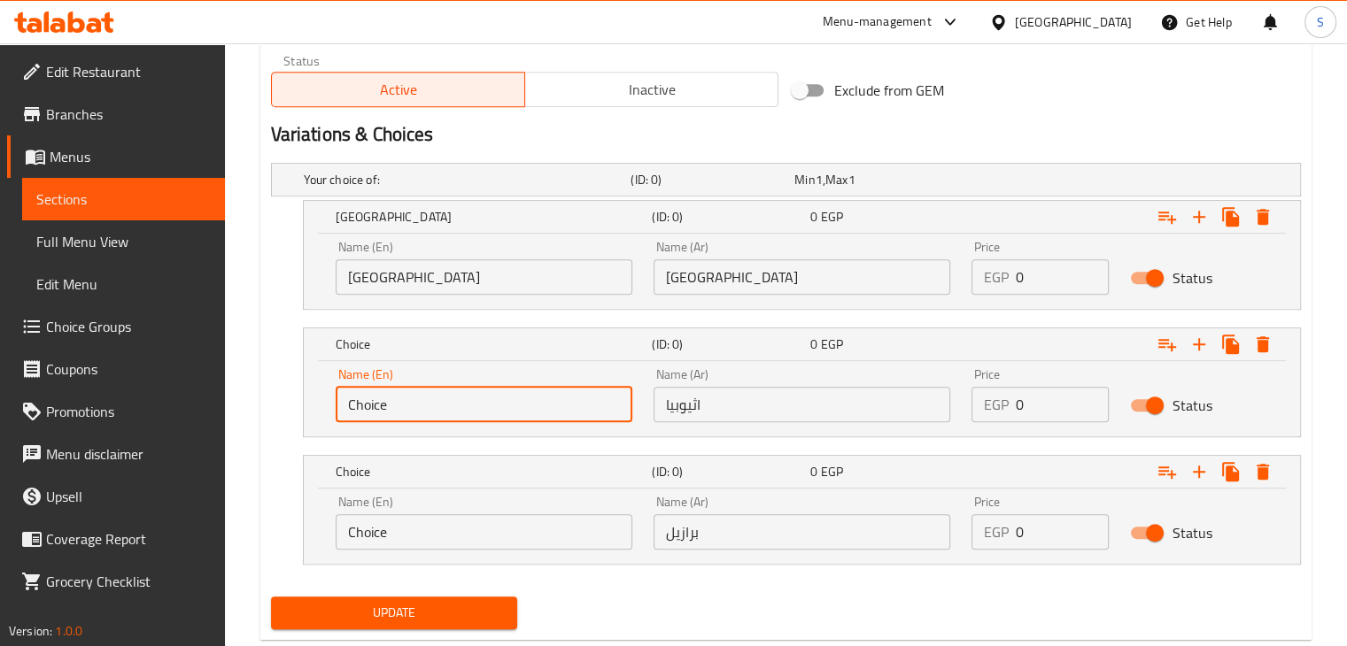
click at [466, 408] on input "Choice" at bounding box center [484, 404] width 297 height 35
type input "[GEOGRAPHIC_DATA]"
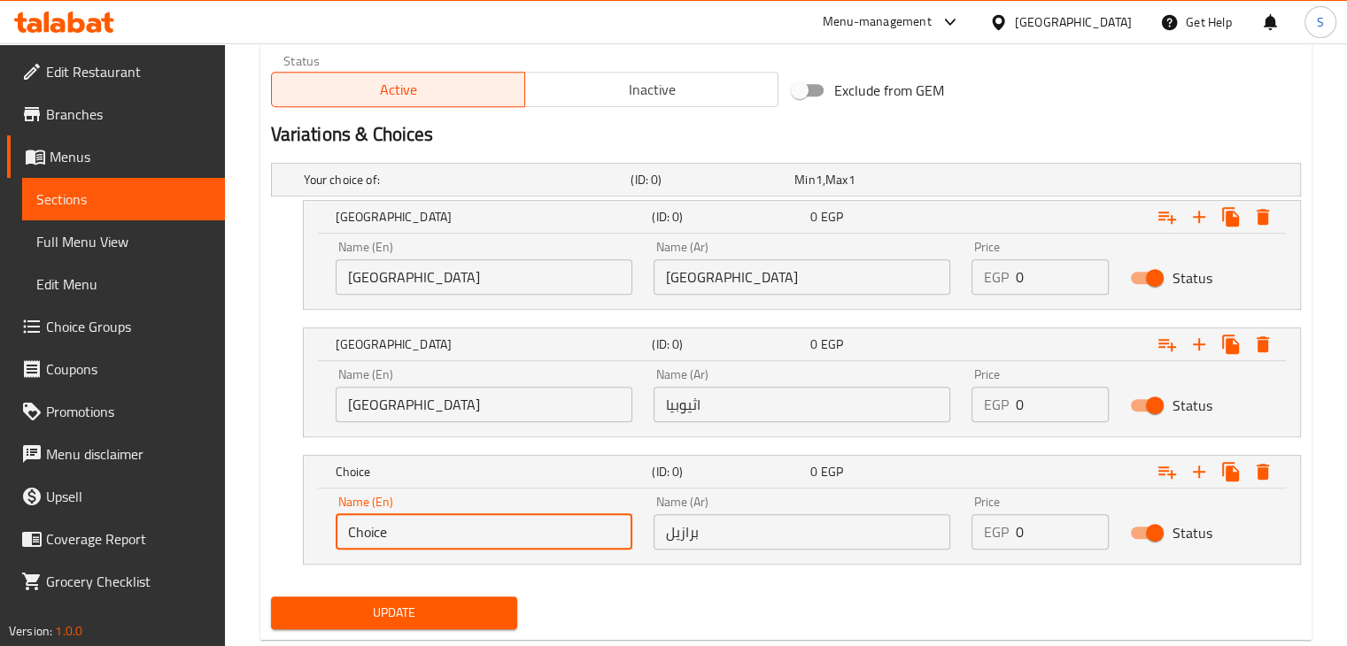
click at [440, 534] on input "Choice" at bounding box center [484, 532] width 297 height 35
type input "[GEOGRAPHIC_DATA]"
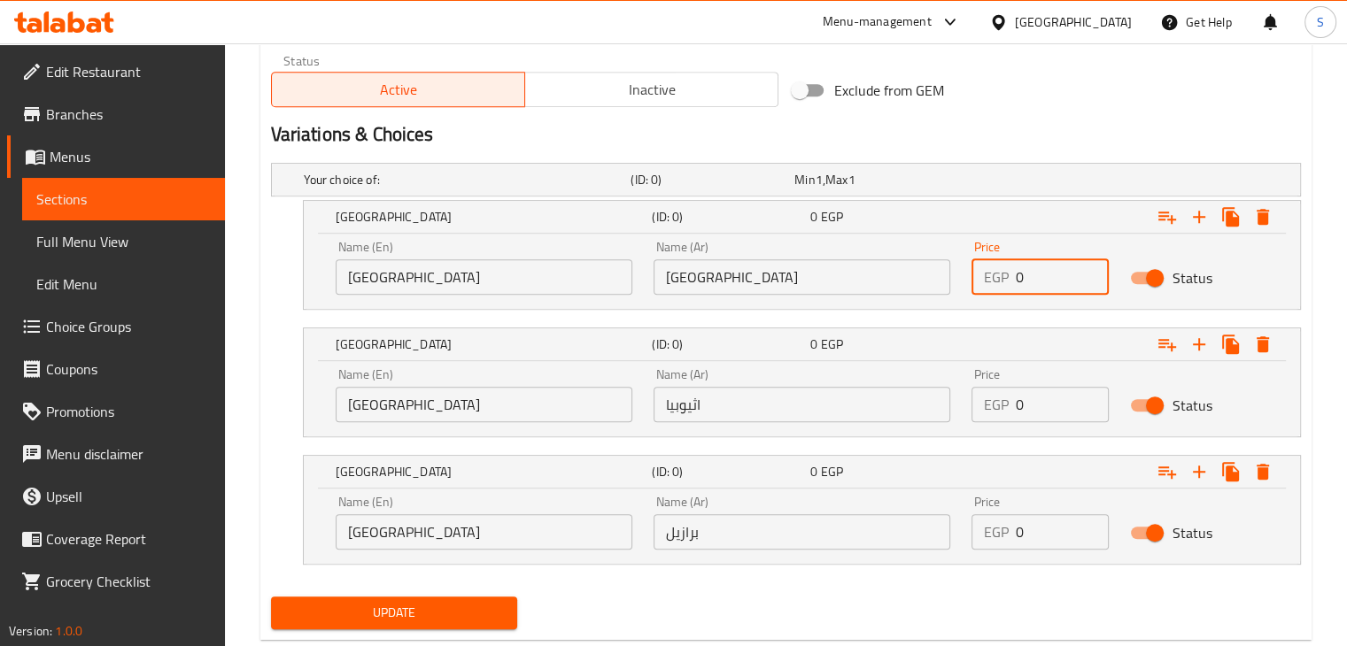
click at [1017, 281] on input "0" at bounding box center [1063, 276] width 94 height 35
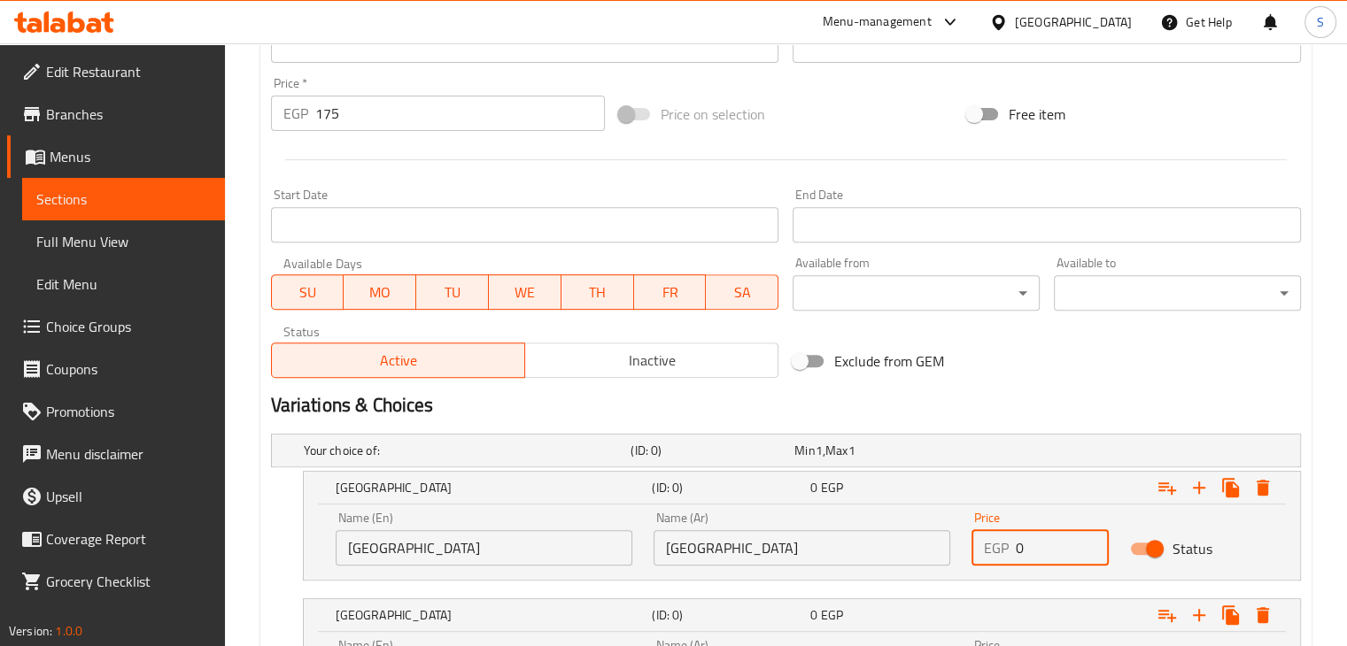
scroll to position [948, 0]
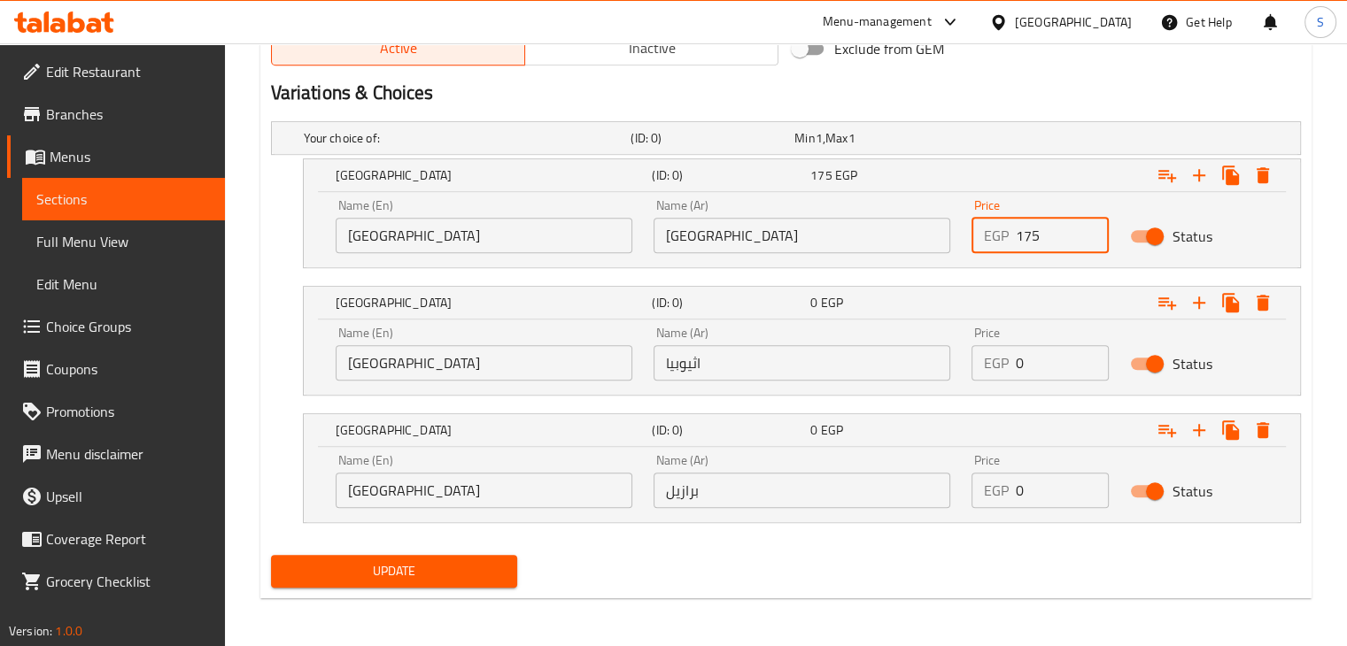
type input "175"
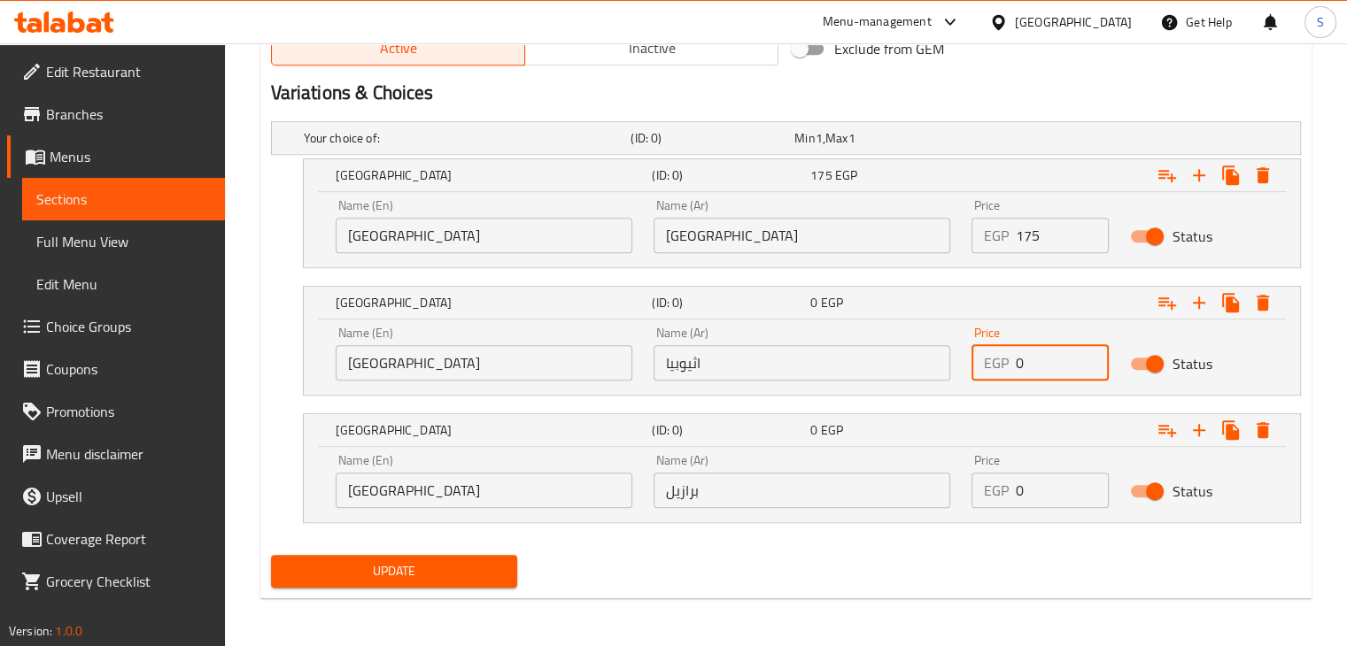
click at [1024, 363] on input "0" at bounding box center [1063, 362] width 94 height 35
type input "175"
click at [1024, 488] on input "0" at bounding box center [1063, 490] width 94 height 35
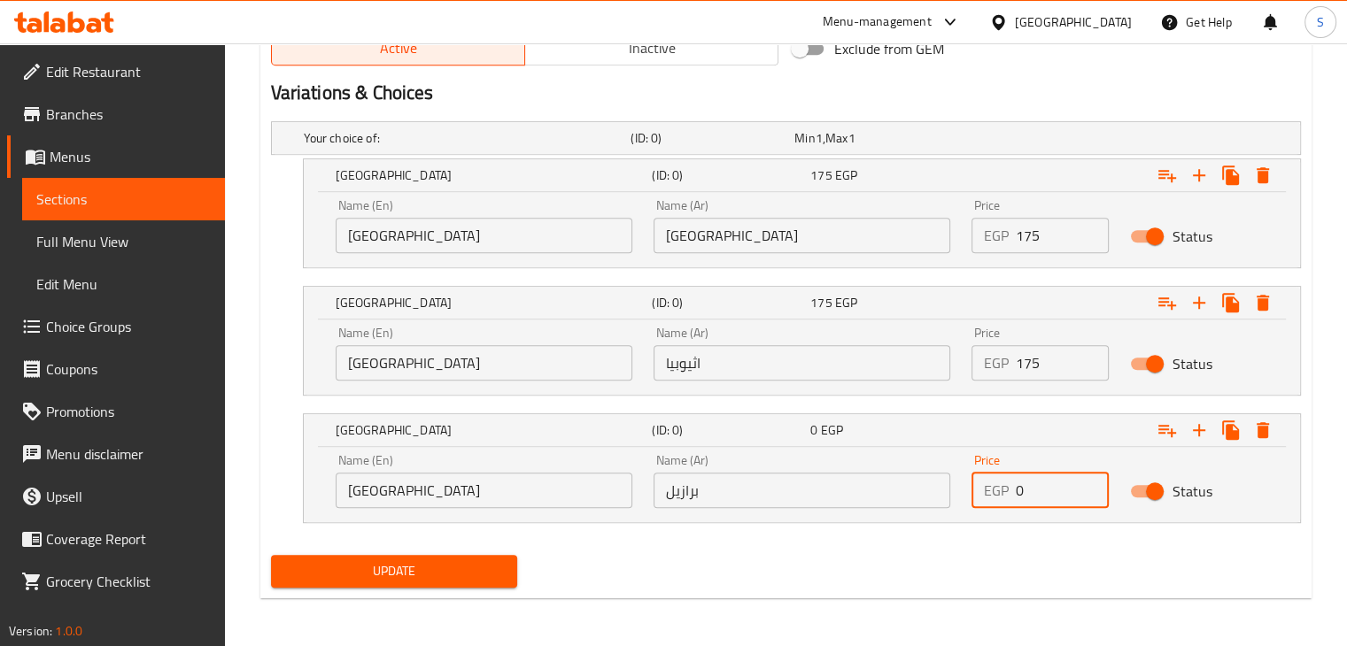
click at [1024, 488] on input "0" at bounding box center [1063, 490] width 94 height 35
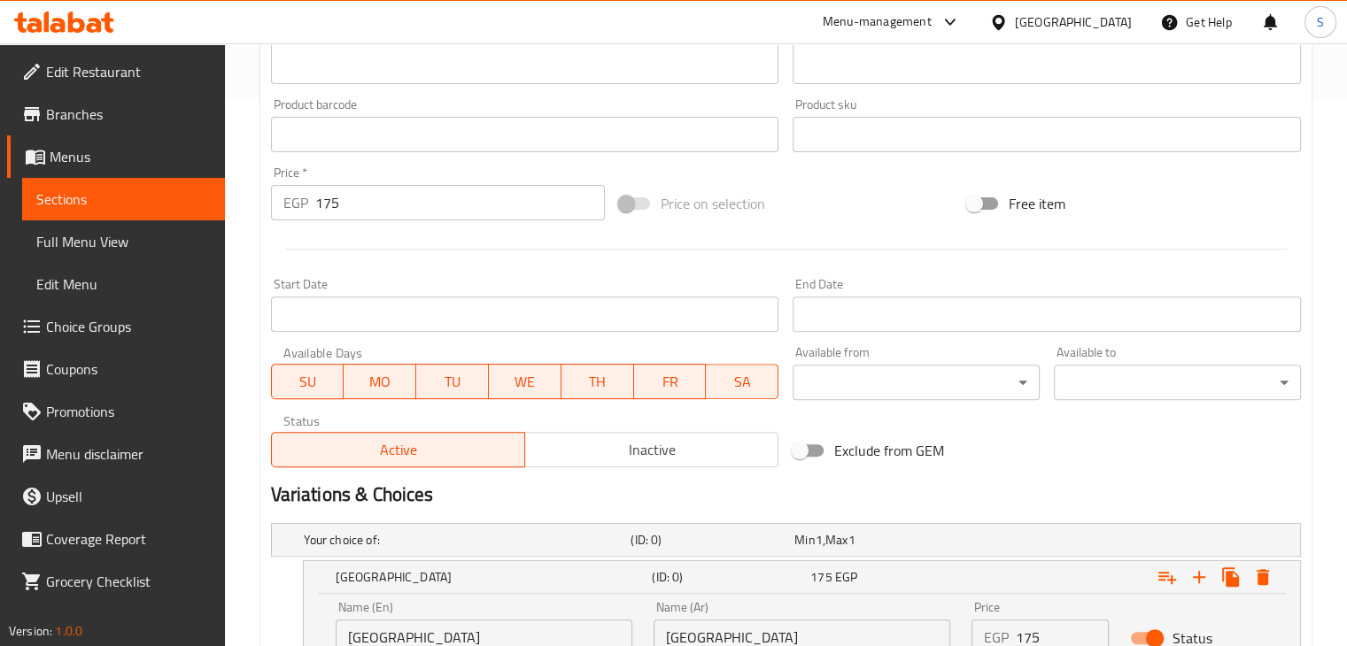
scroll to position [542, 0]
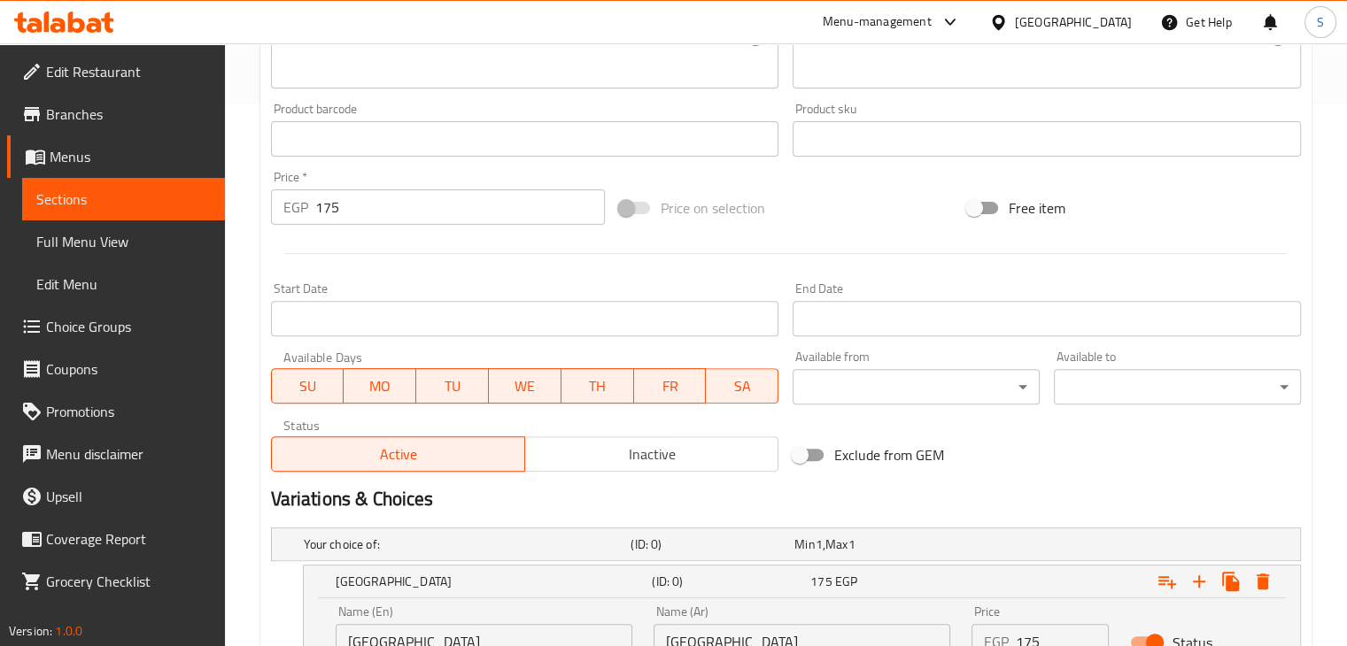
type input "175"
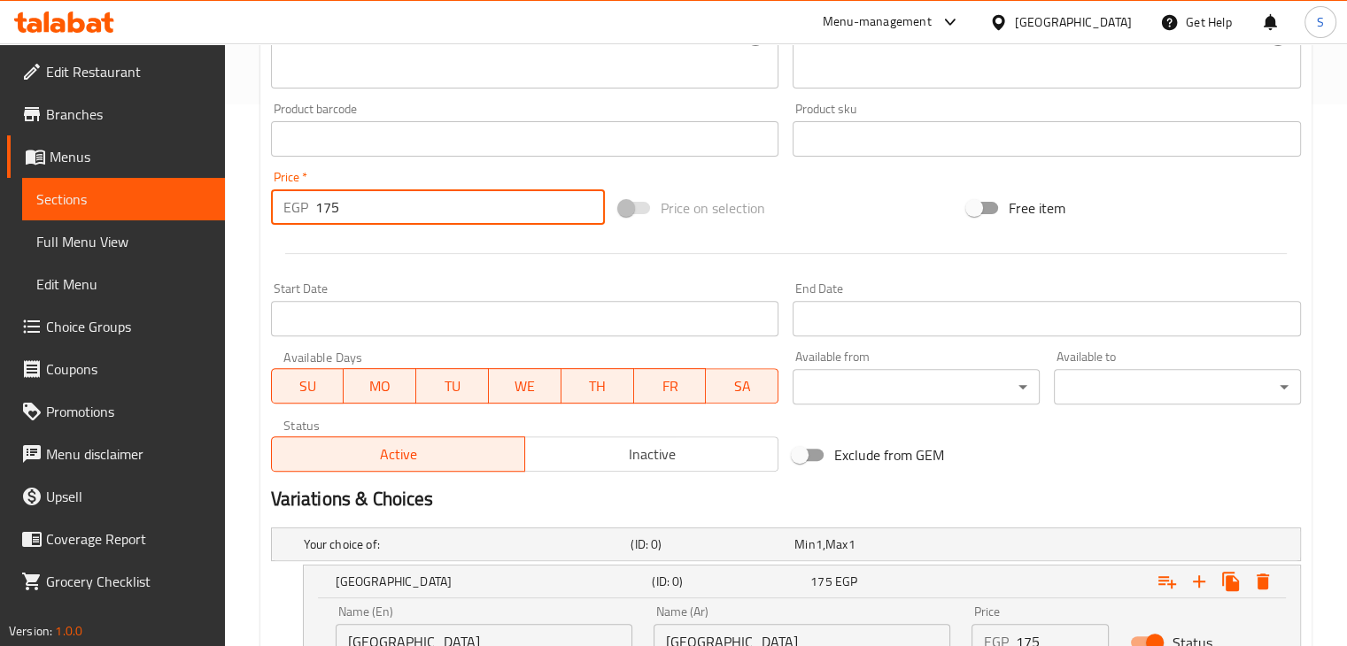
click at [447, 213] on input "175" at bounding box center [460, 207] width 290 height 35
type input "0"
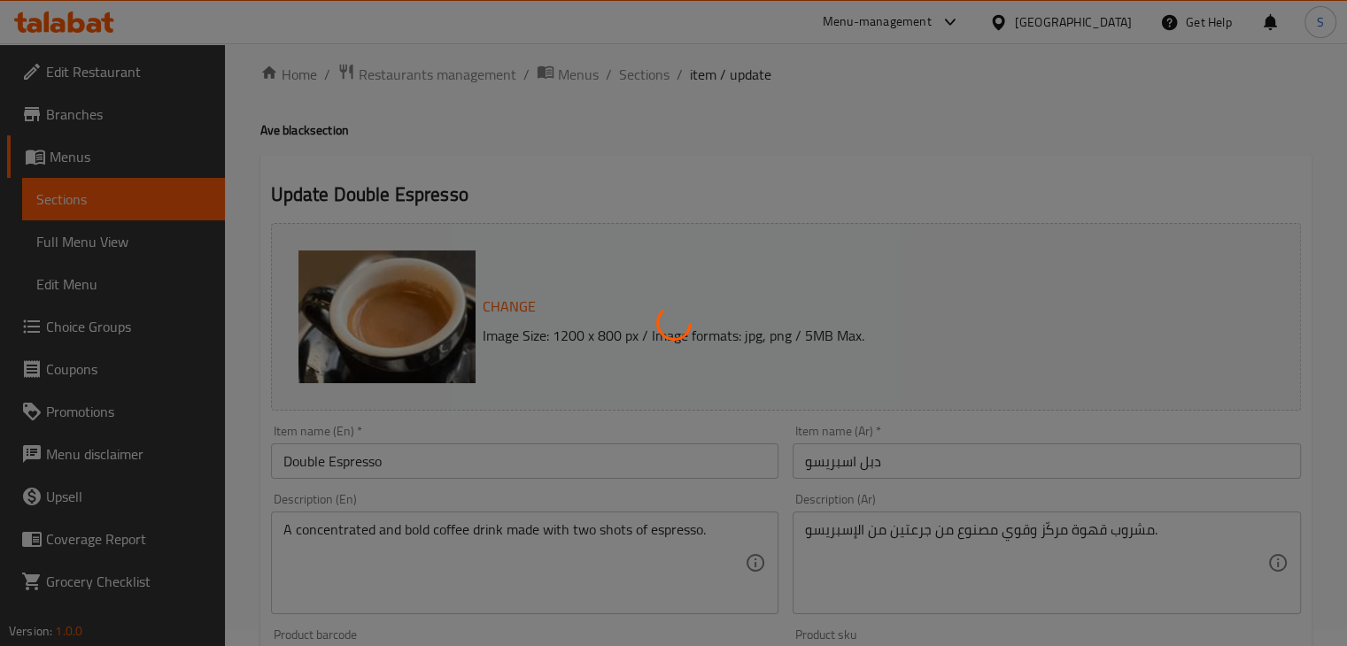
scroll to position [0, 0]
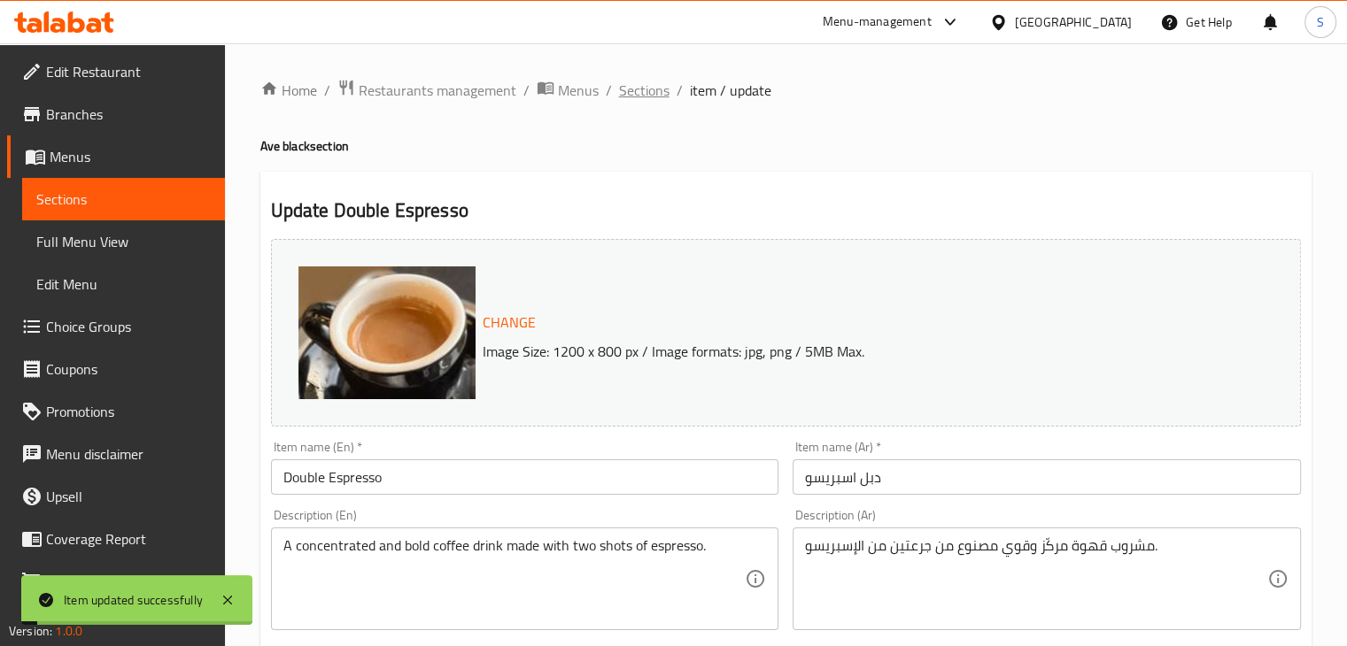
click at [630, 96] on span "Sections" at bounding box center [644, 90] width 50 height 21
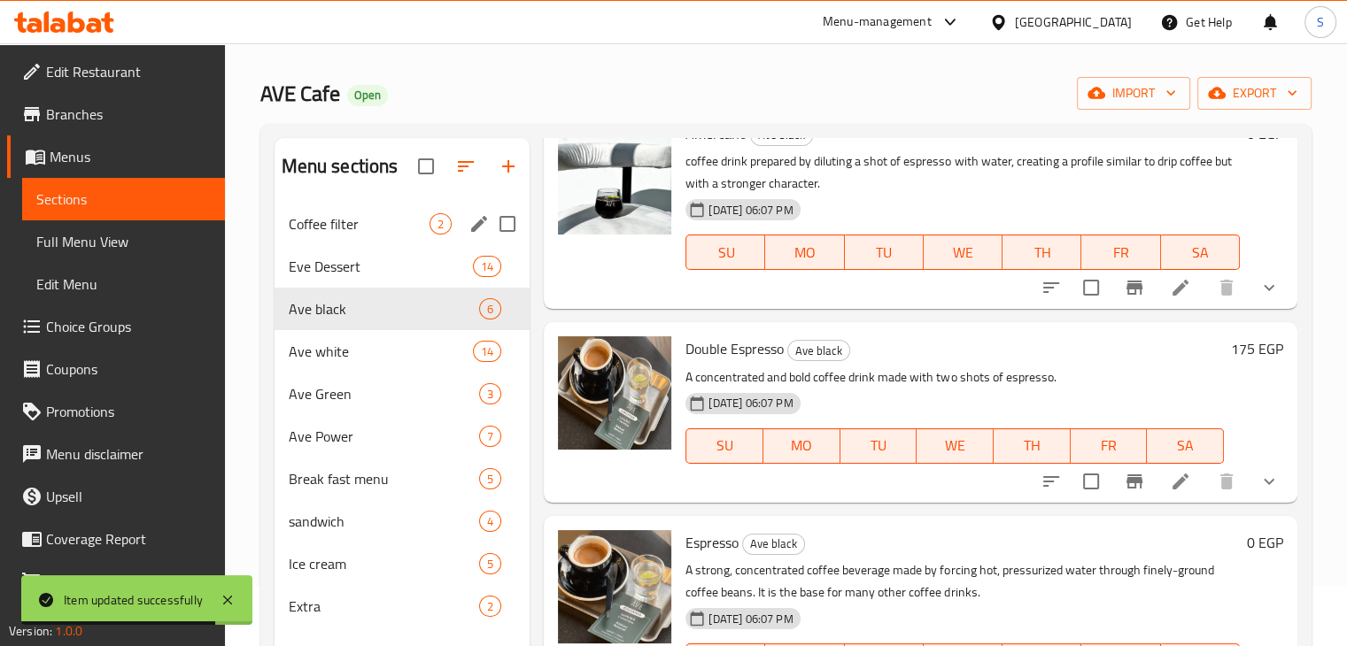
scroll to position [60, 0]
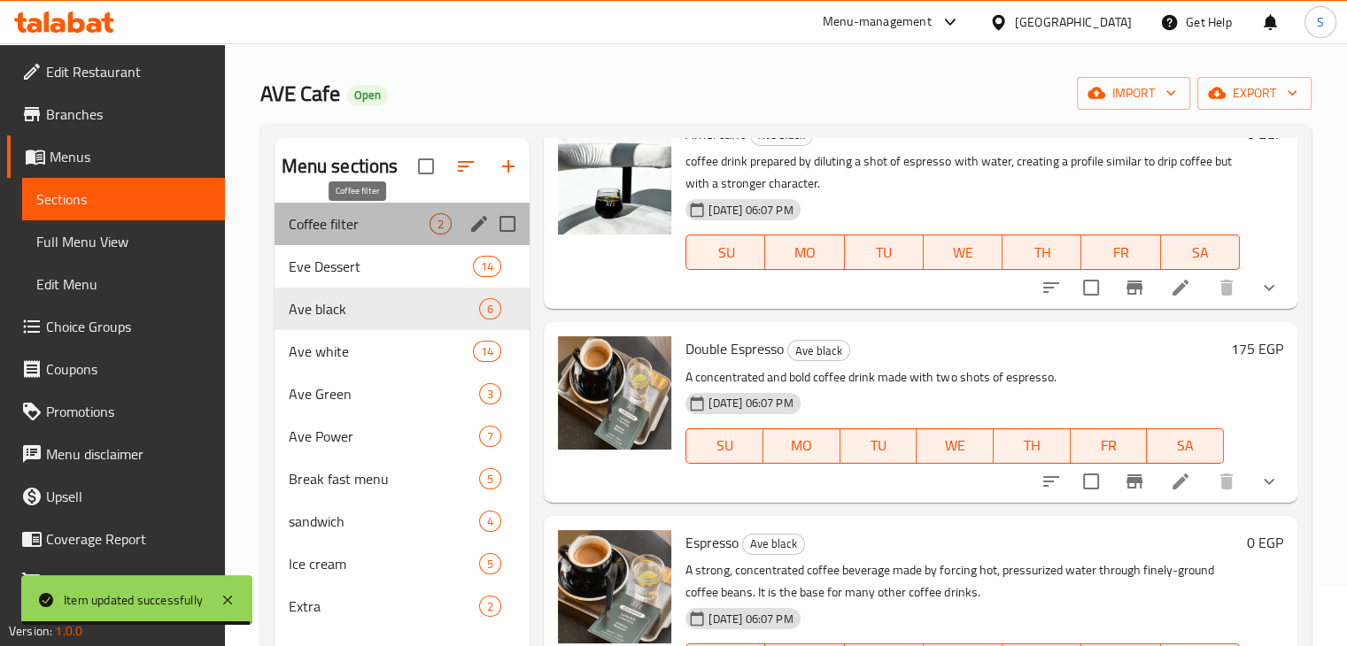
click at [349, 228] on span "Coffee filter" at bounding box center [360, 223] width 142 height 21
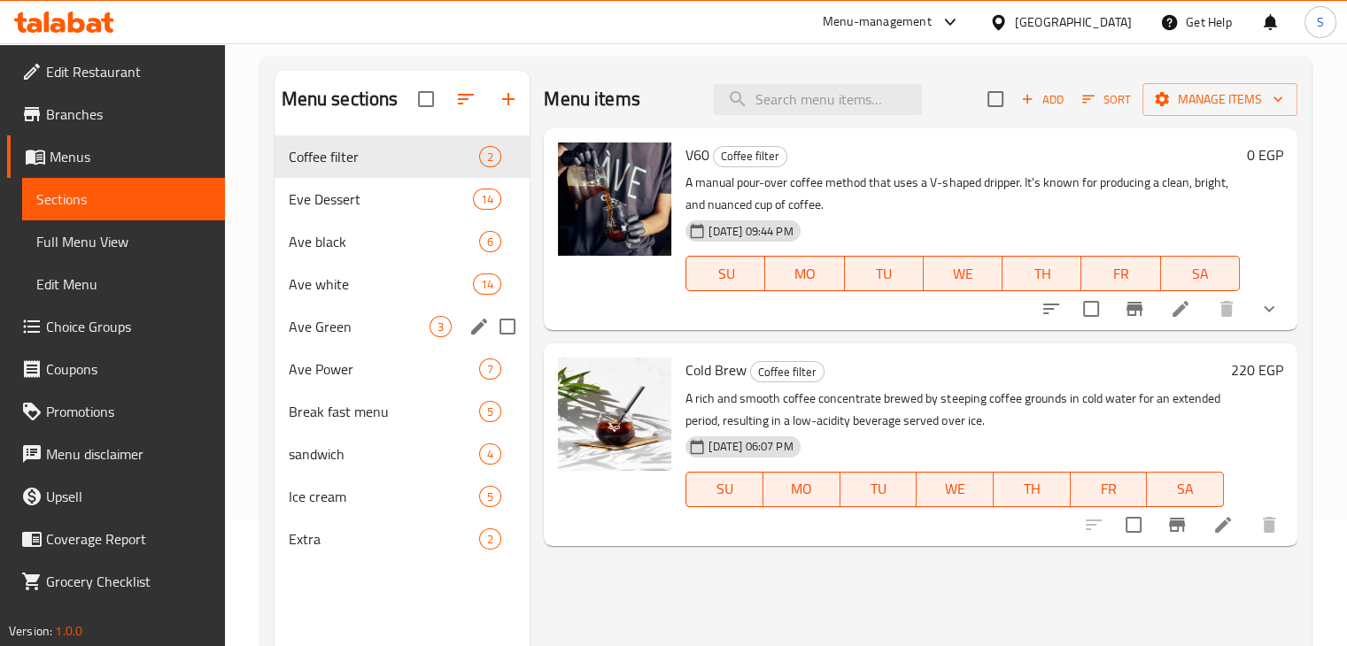
scroll to position [113, 0]
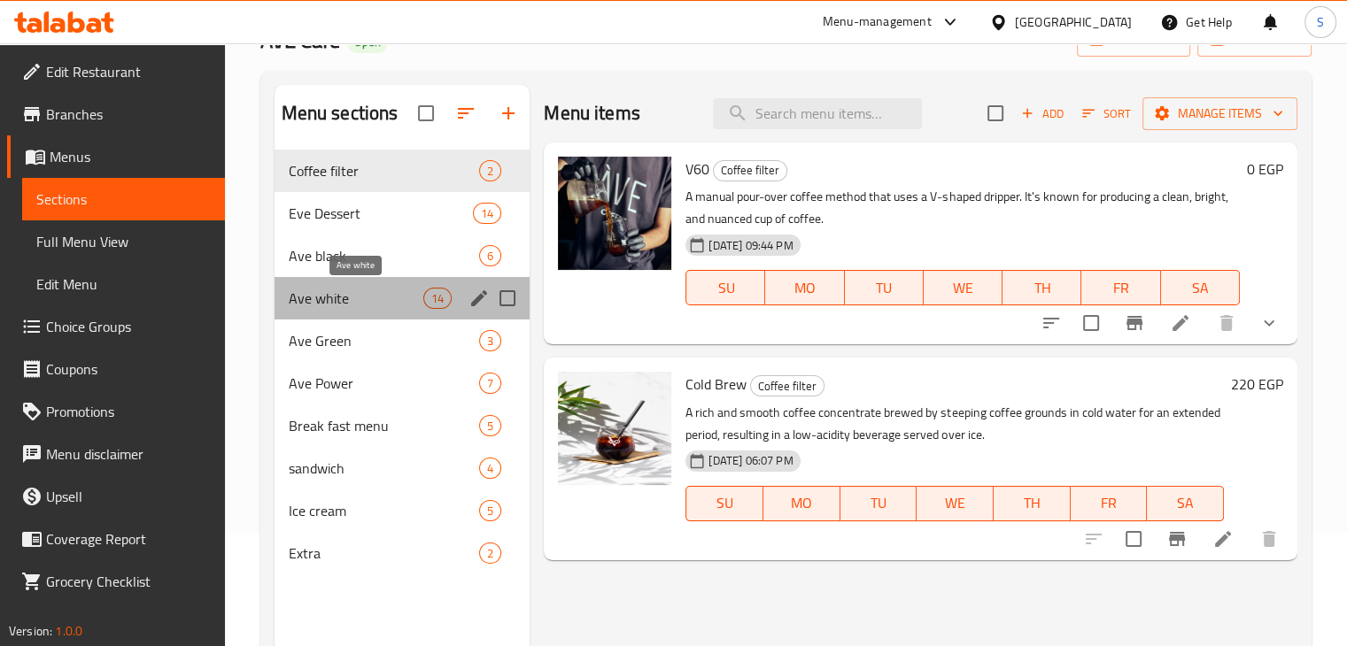
click at [367, 290] on span "Ave white" at bounding box center [356, 298] width 135 height 21
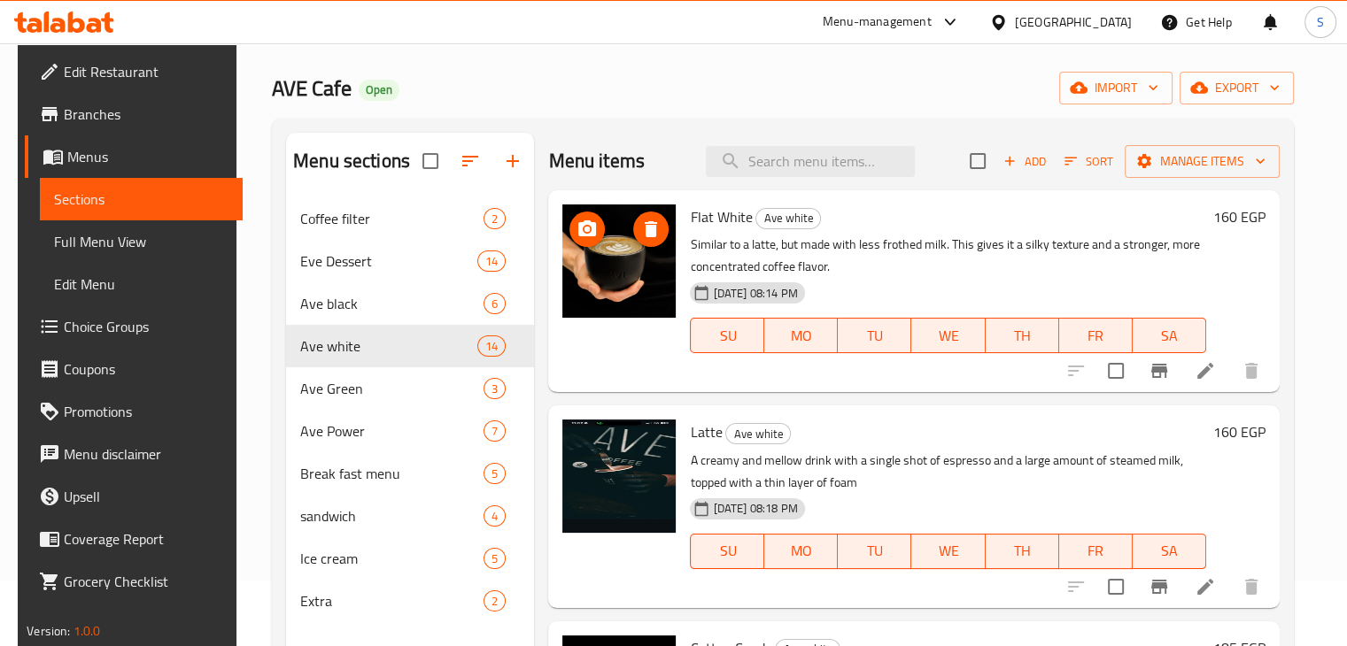
scroll to position [64, 0]
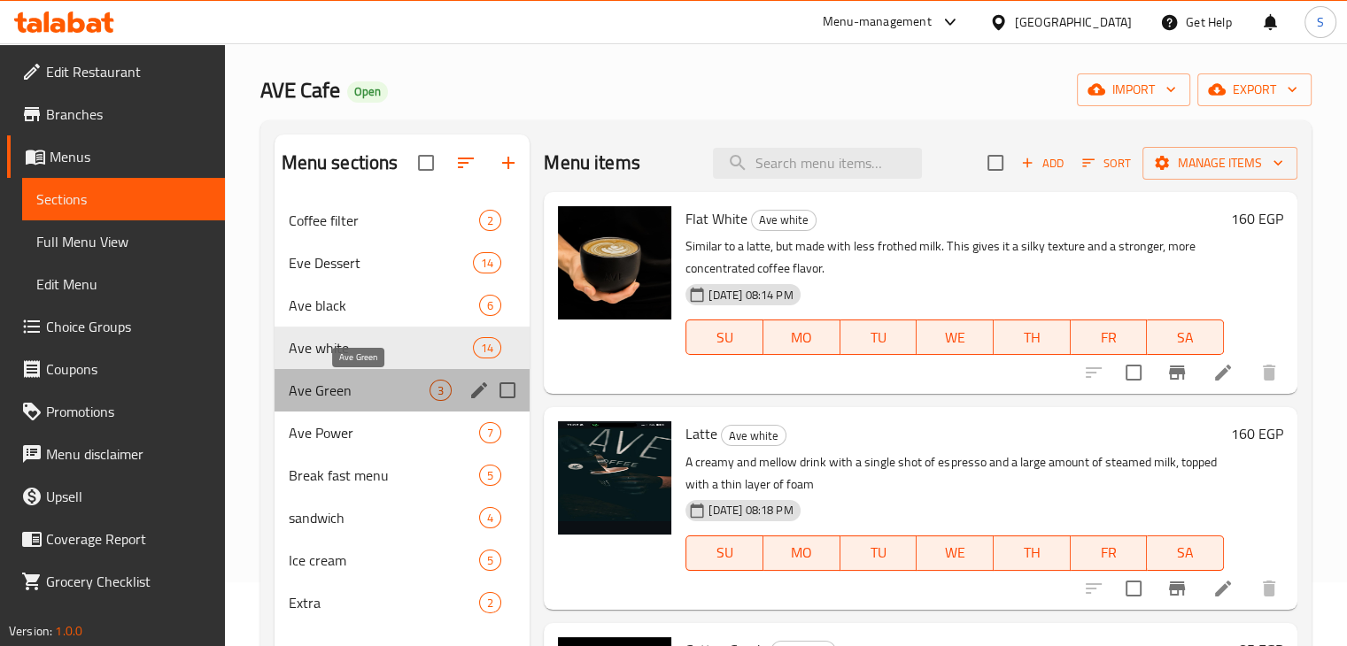
click at [368, 397] on span "Ave Green" at bounding box center [360, 390] width 142 height 21
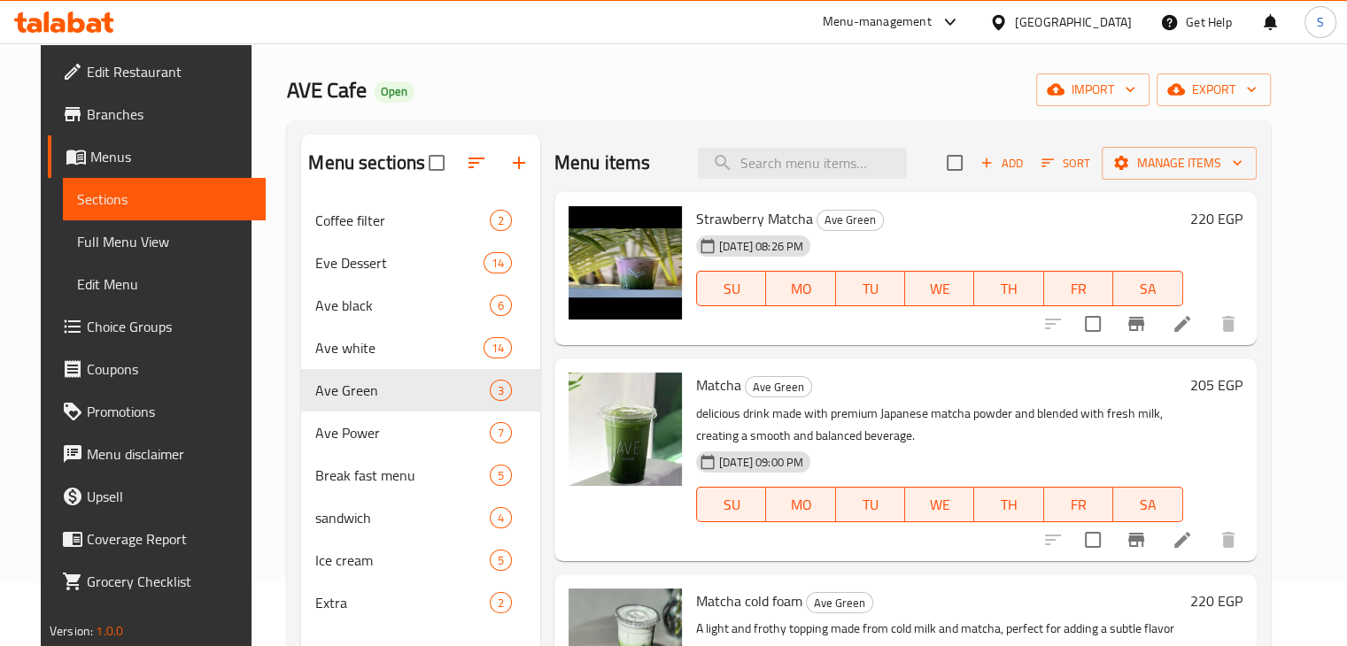
scroll to position [128, 0]
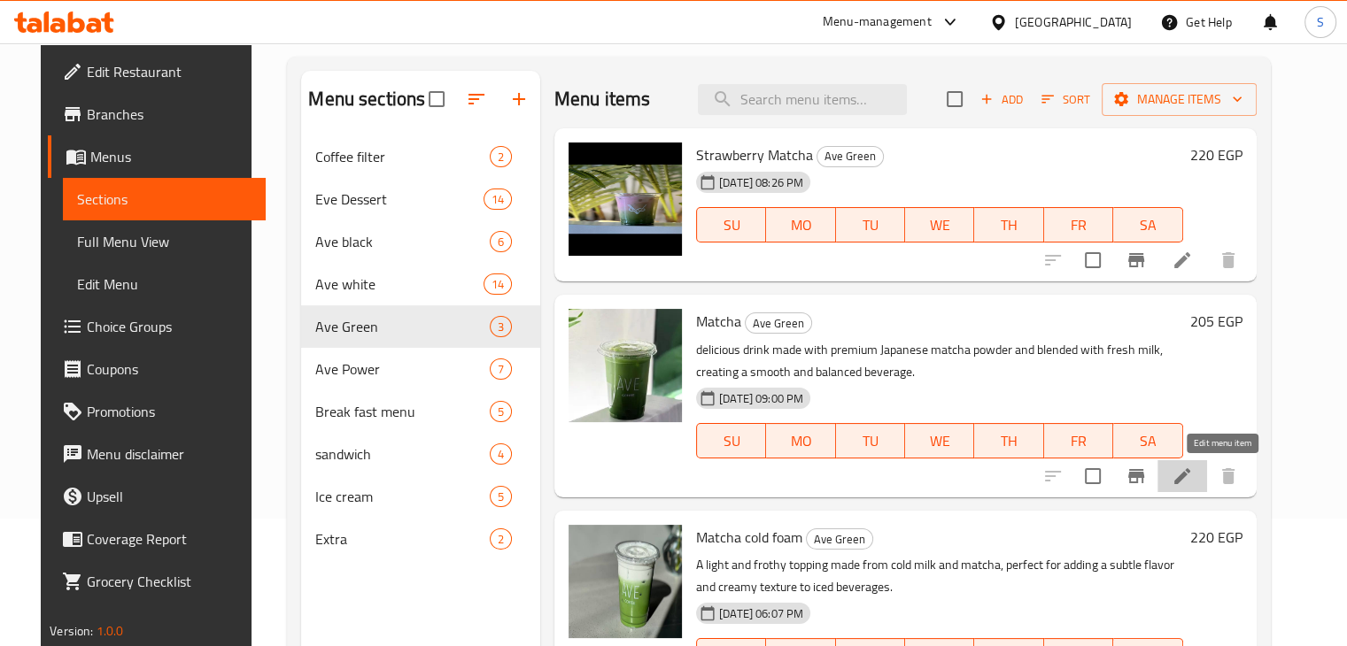
click at [1193, 484] on icon at bounding box center [1182, 476] width 21 height 21
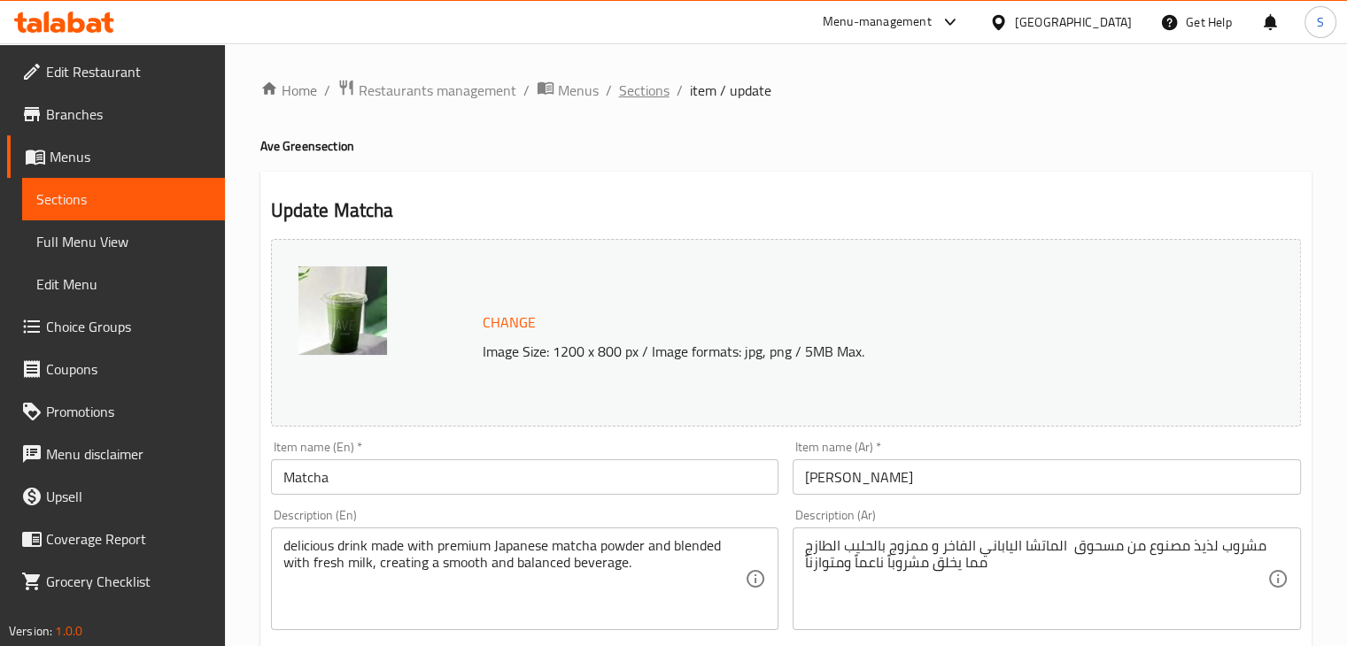
click at [642, 86] on span "Sections" at bounding box center [644, 90] width 50 height 21
